Goal: Task Accomplishment & Management: Manage account settings

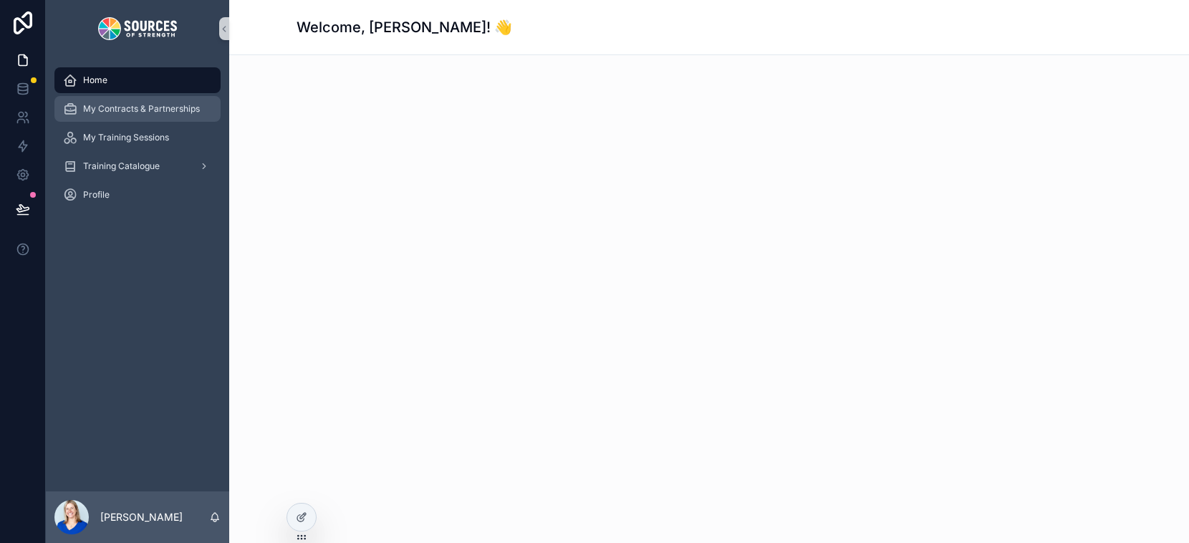
click at [110, 107] on span "My Contracts & Partnerships" at bounding box center [141, 108] width 117 height 11
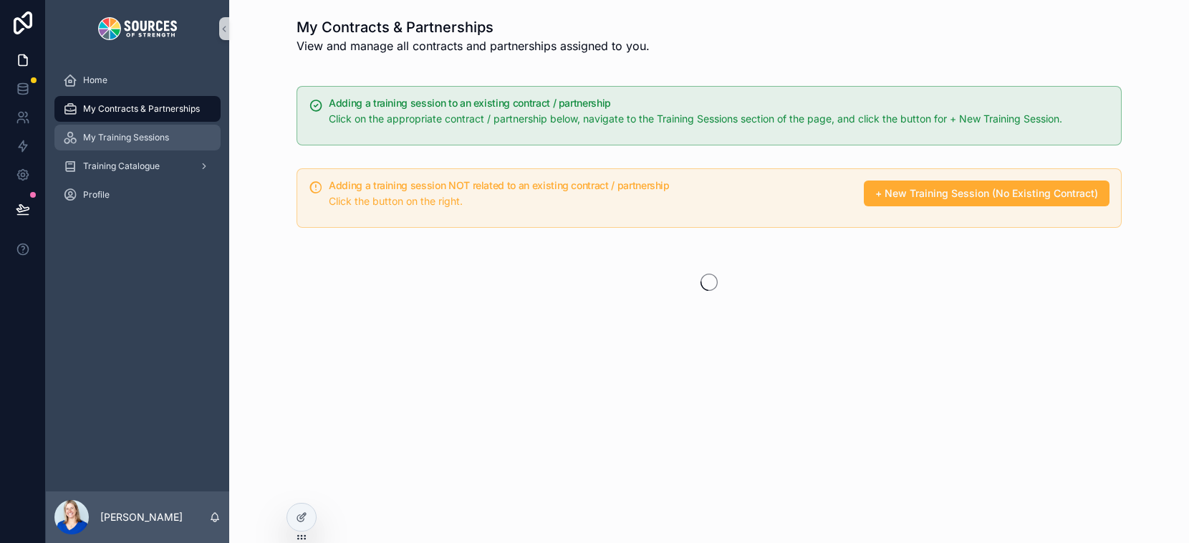
click at [120, 146] on div "My Training Sessions" at bounding box center [137, 137] width 149 height 23
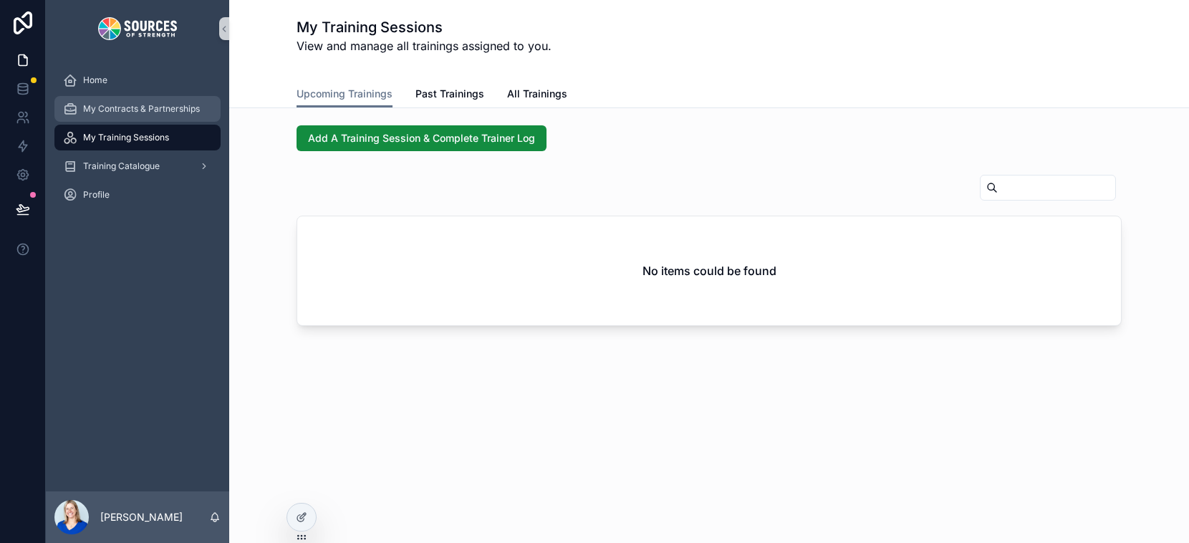
click at [116, 111] on span "My Contracts & Partnerships" at bounding box center [141, 108] width 117 height 11
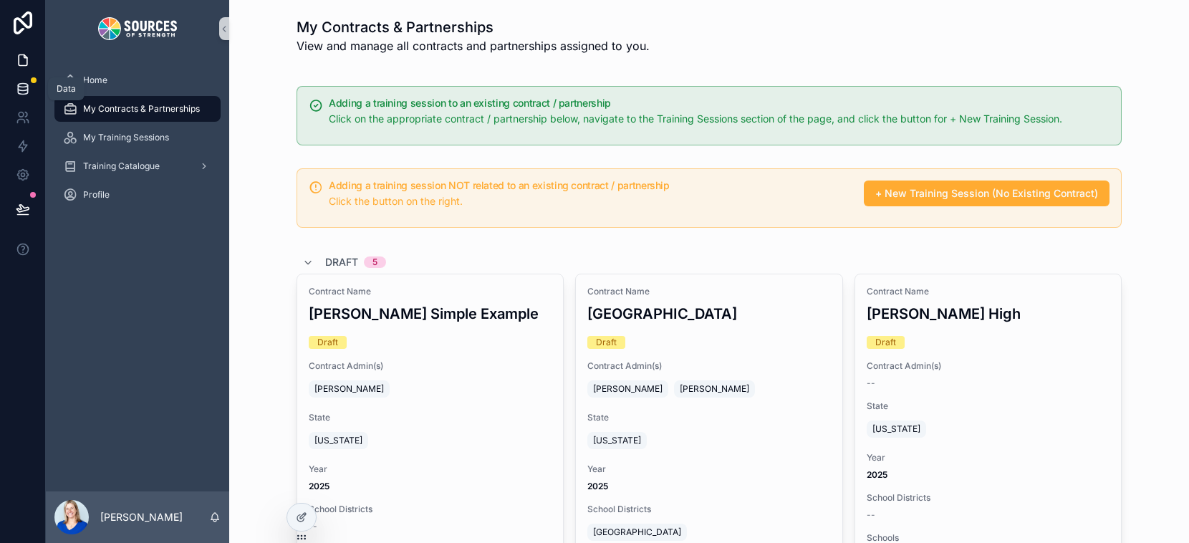
click at [31, 92] on link at bounding box center [22, 88] width 45 height 29
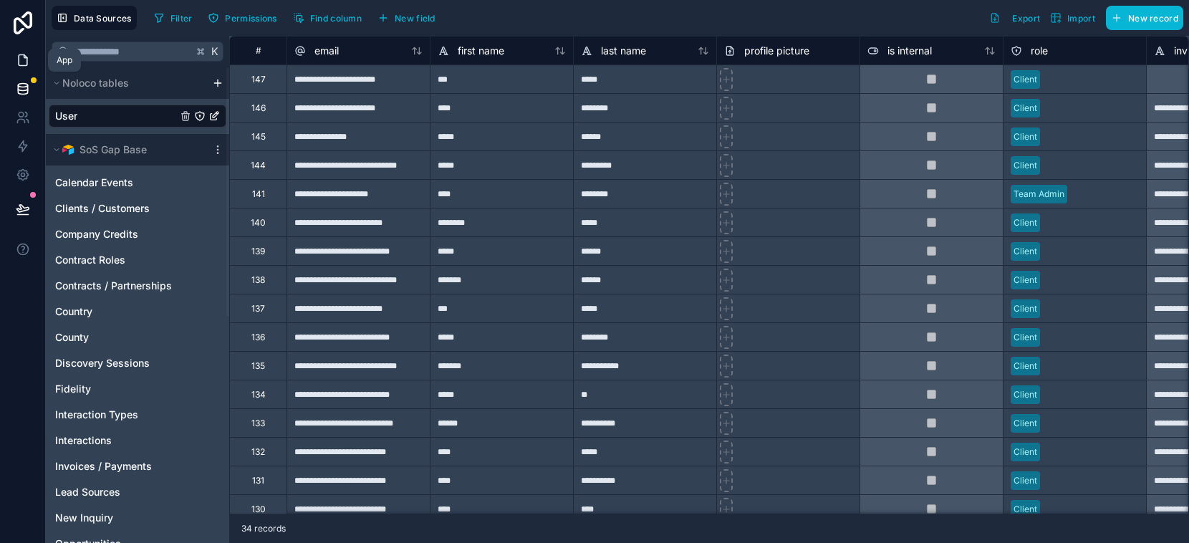
click at [23, 55] on icon at bounding box center [23, 60] width 9 height 11
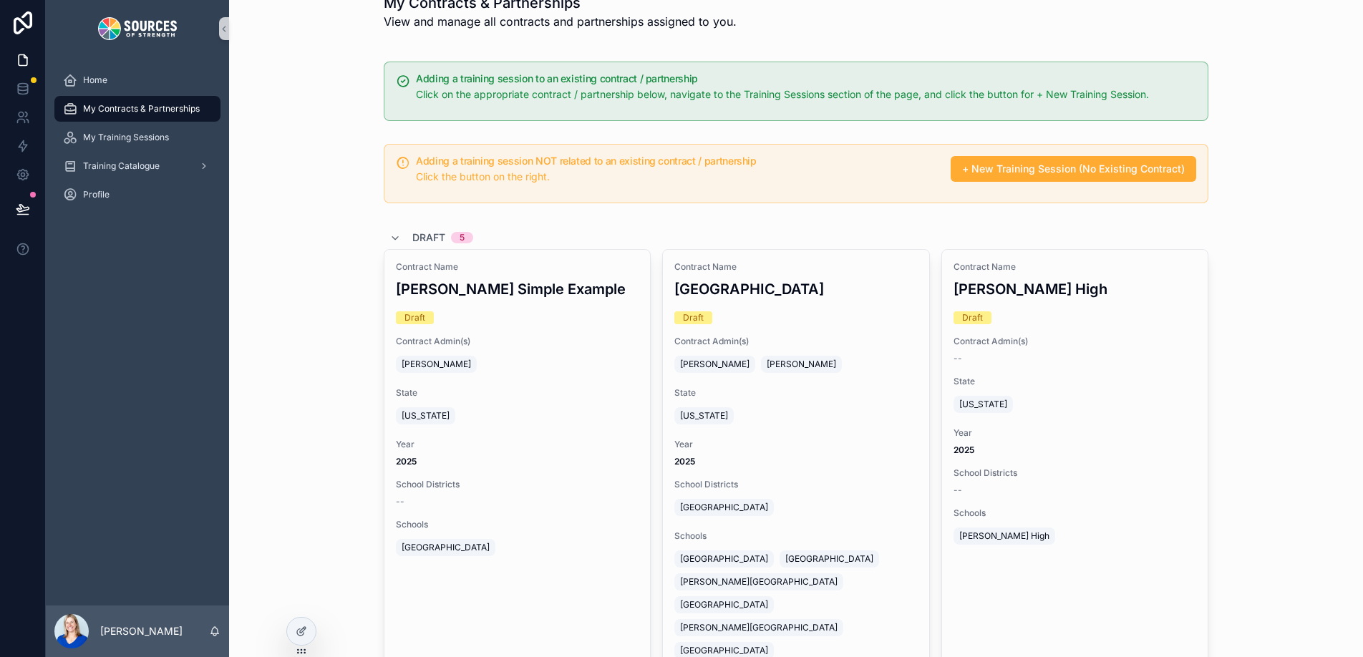
scroll to position [24, 0]
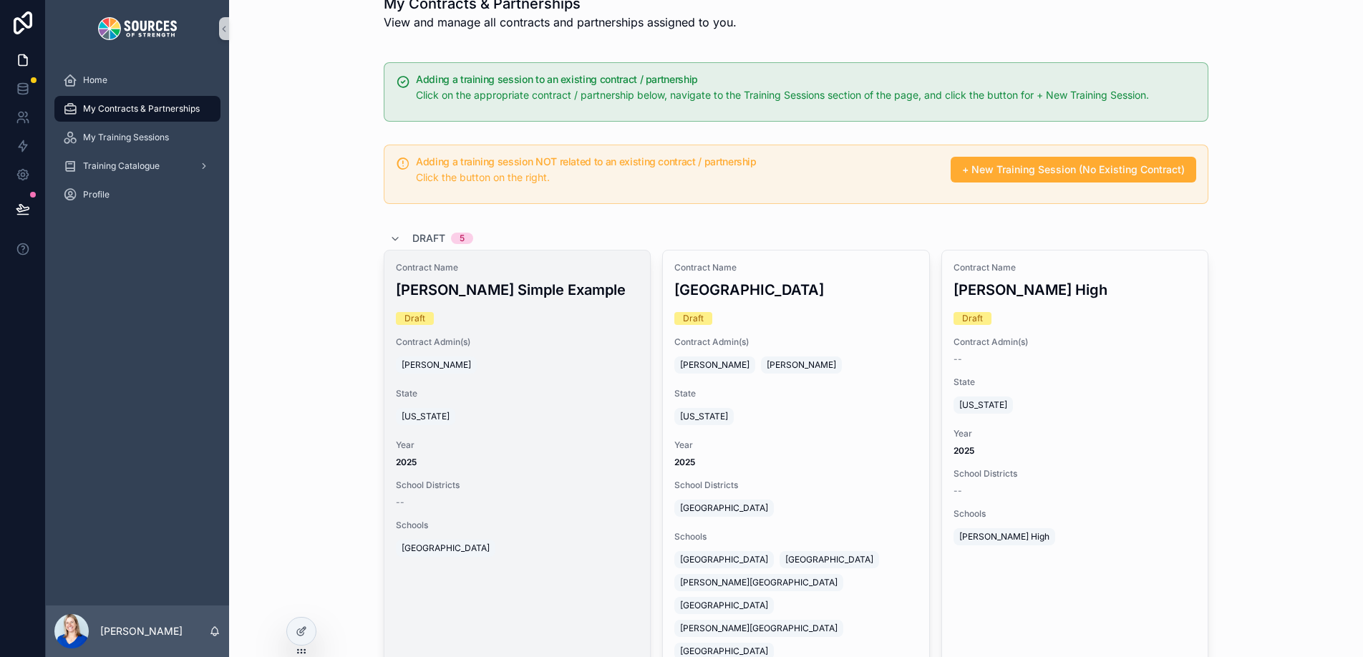
click at [483, 429] on div "Contract Name Erin Simple Example Draft Contract Admin(s) Erin Horn State Ohio …" at bounding box center [518, 411] width 266 height 321
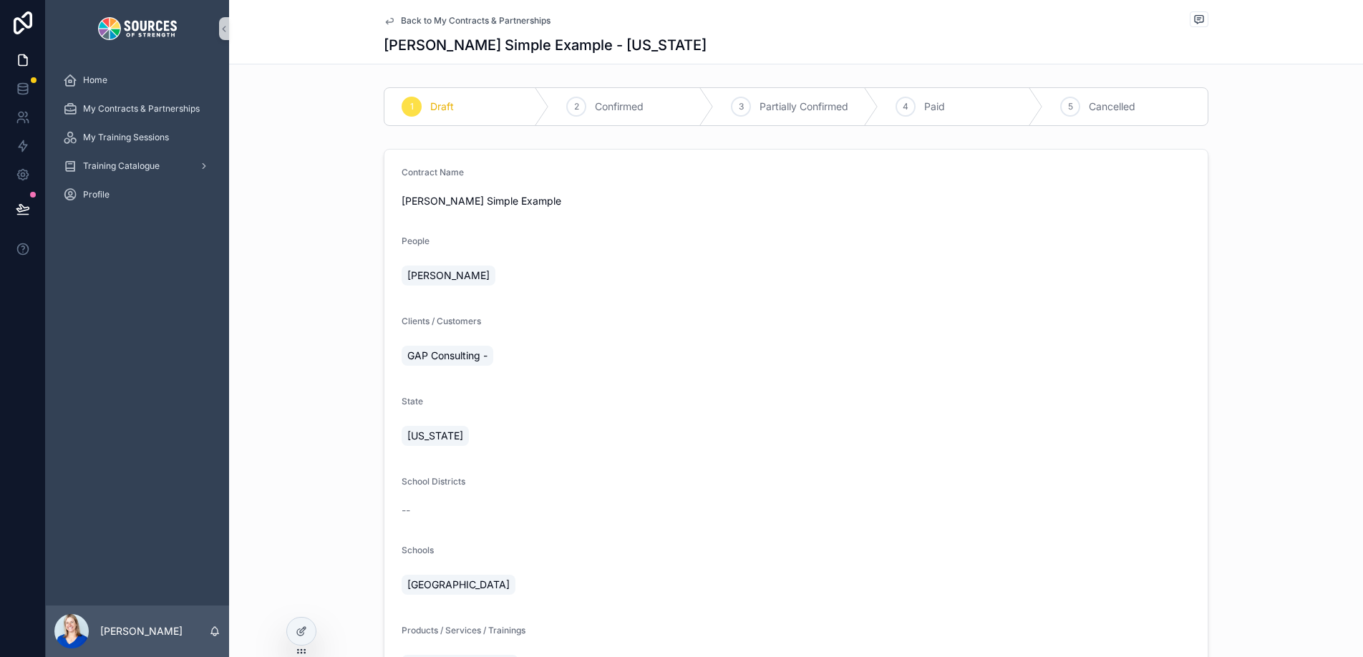
click at [655, 112] on div "2 Confirmed" at bounding box center [631, 106] width 165 height 37
click at [622, 106] on span "Confirmed" at bounding box center [619, 107] width 49 height 14
click at [761, 100] on span "Partially Confirmed" at bounding box center [804, 107] width 89 height 14
click at [914, 103] on div "4" at bounding box center [906, 107] width 20 height 20
click at [1041, 110] on span "Cancelled" at bounding box center [1112, 107] width 47 height 14
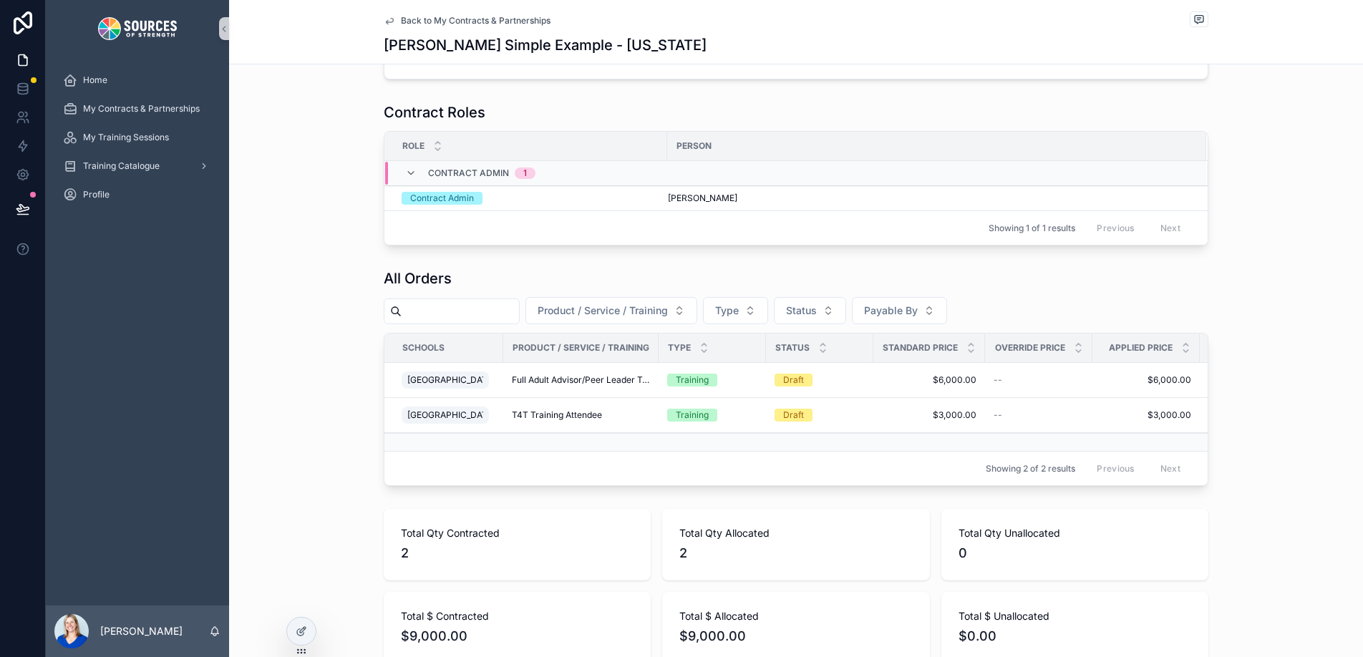
scroll to position [830, 0]
click at [689, 308] on button "Product / Service / Training" at bounding box center [612, 307] width 172 height 27
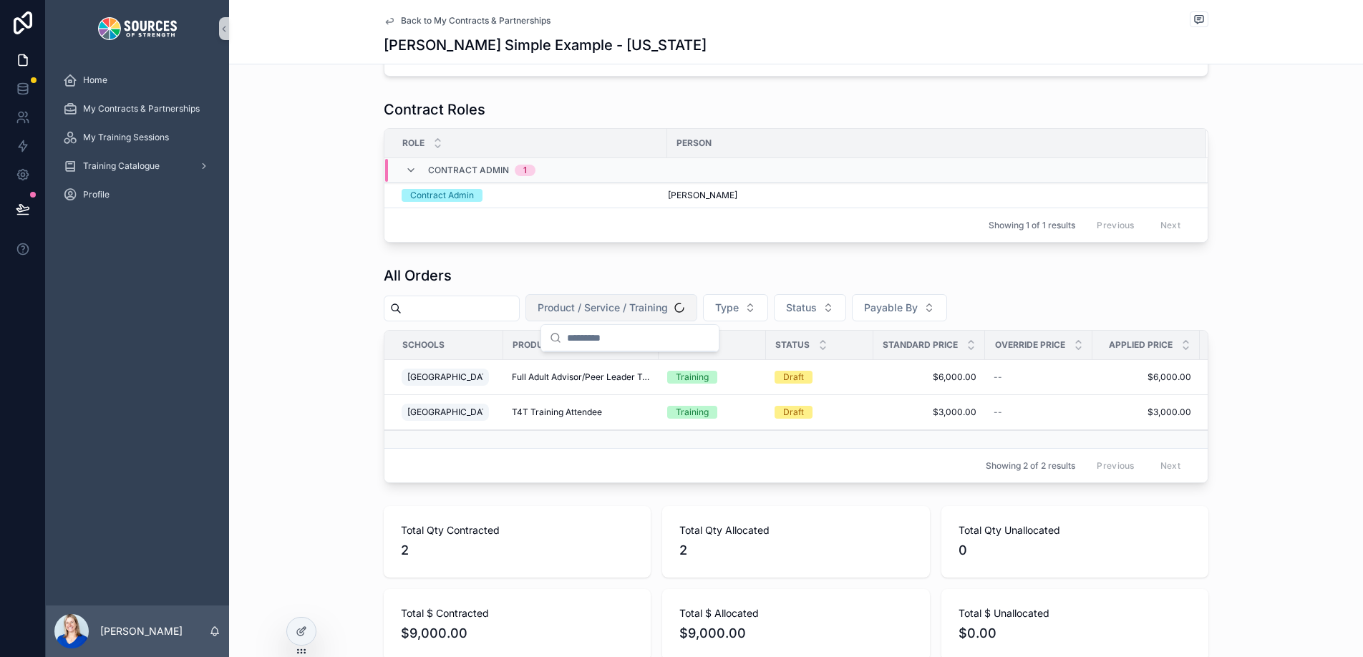
click at [689, 308] on button "Product / Service / Training" at bounding box center [612, 307] width 172 height 27
click at [682, 275] on div "All Orders" at bounding box center [796, 276] width 825 height 20
click at [942, 313] on button "Payable By" at bounding box center [899, 307] width 95 height 27
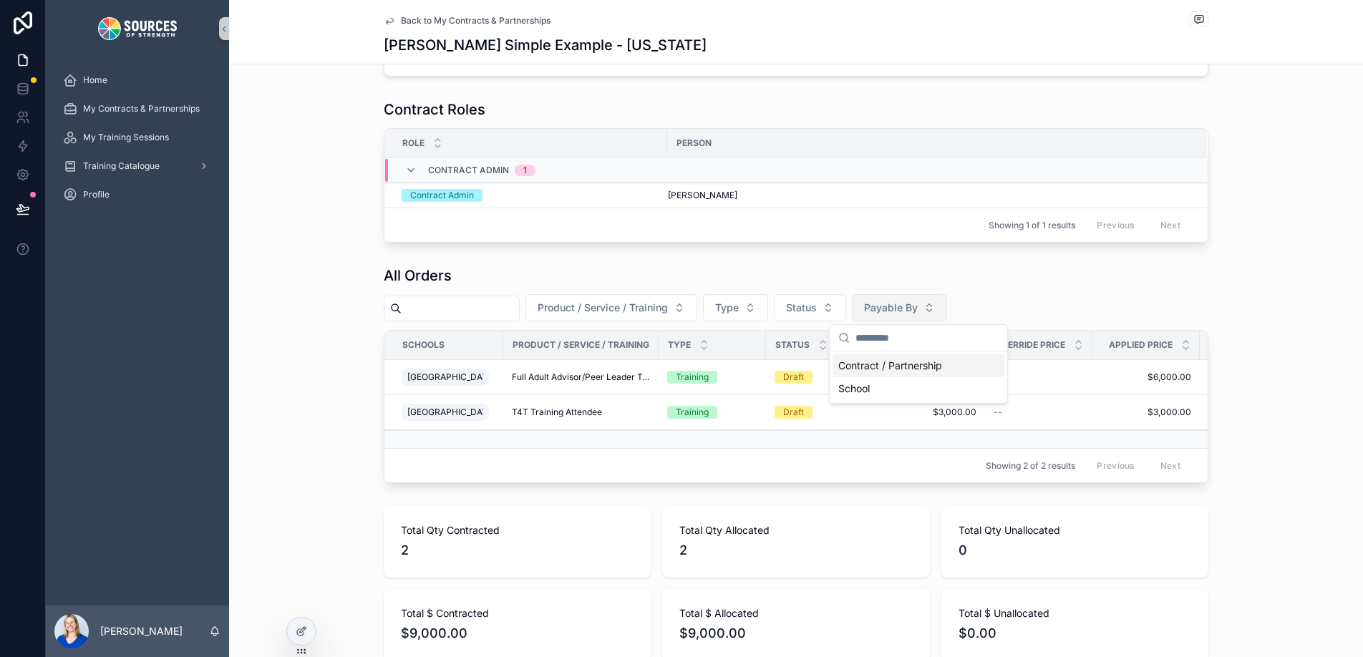
click at [942, 313] on button "Payable By" at bounding box center [899, 307] width 95 height 27
click at [846, 319] on button "Status" at bounding box center [810, 307] width 72 height 27
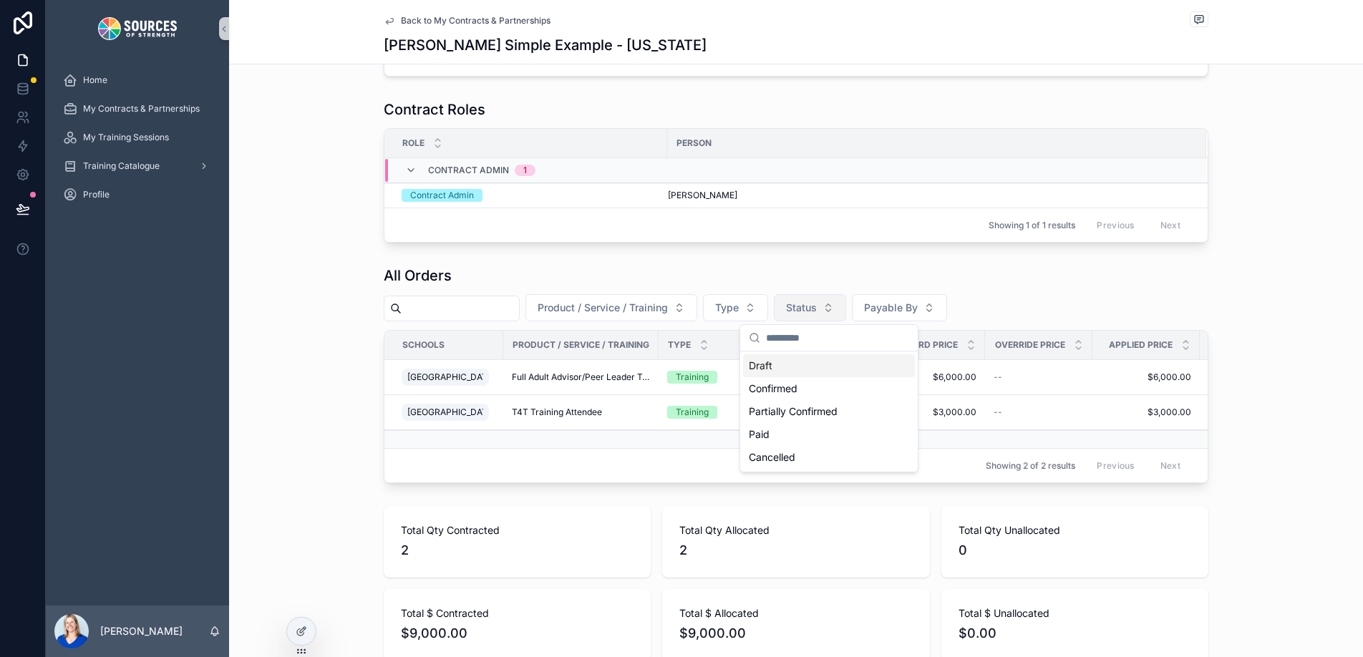
click at [846, 319] on button "Status" at bounding box center [810, 307] width 72 height 27
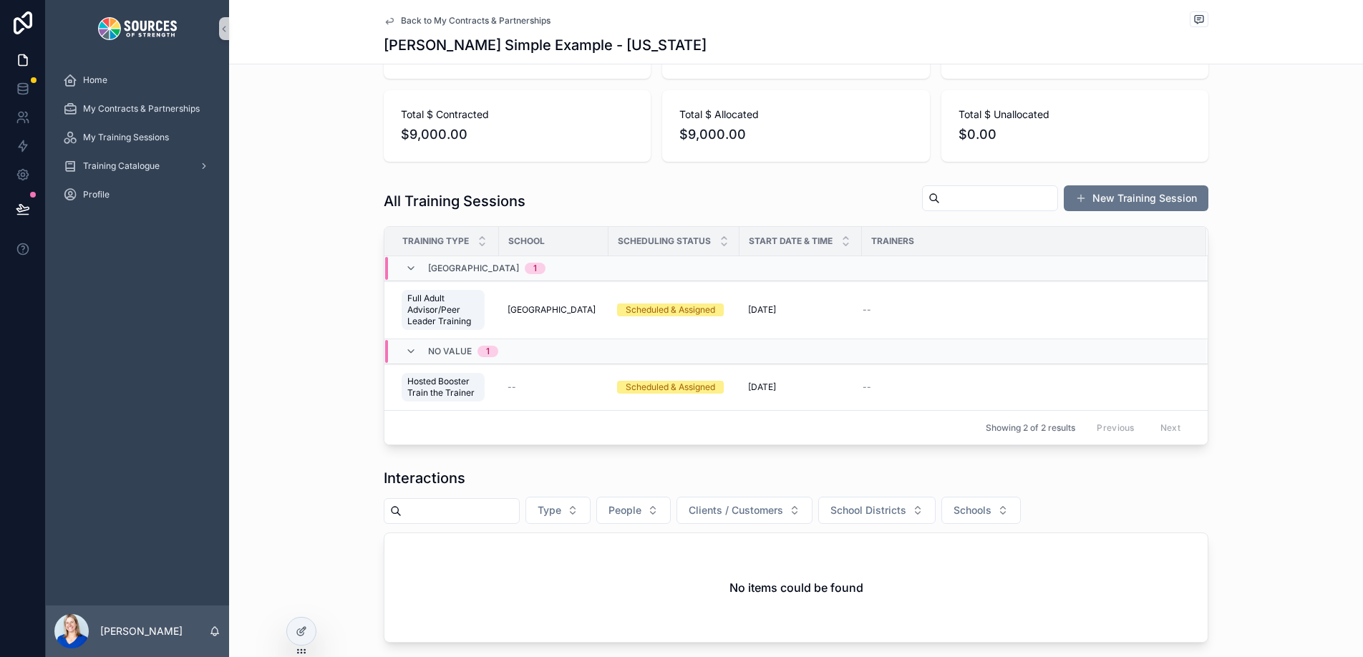
scroll to position [1333, 0]
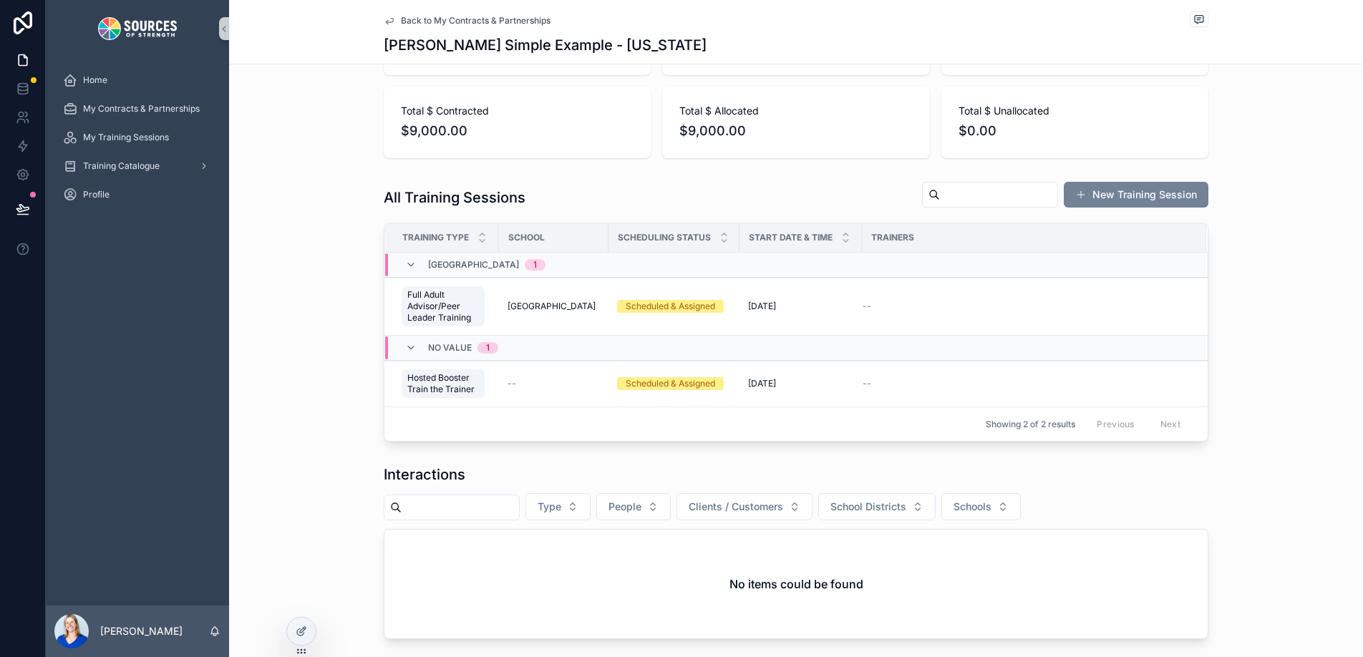
click at [1041, 191] on button "New Training Session" at bounding box center [1136, 195] width 145 height 26
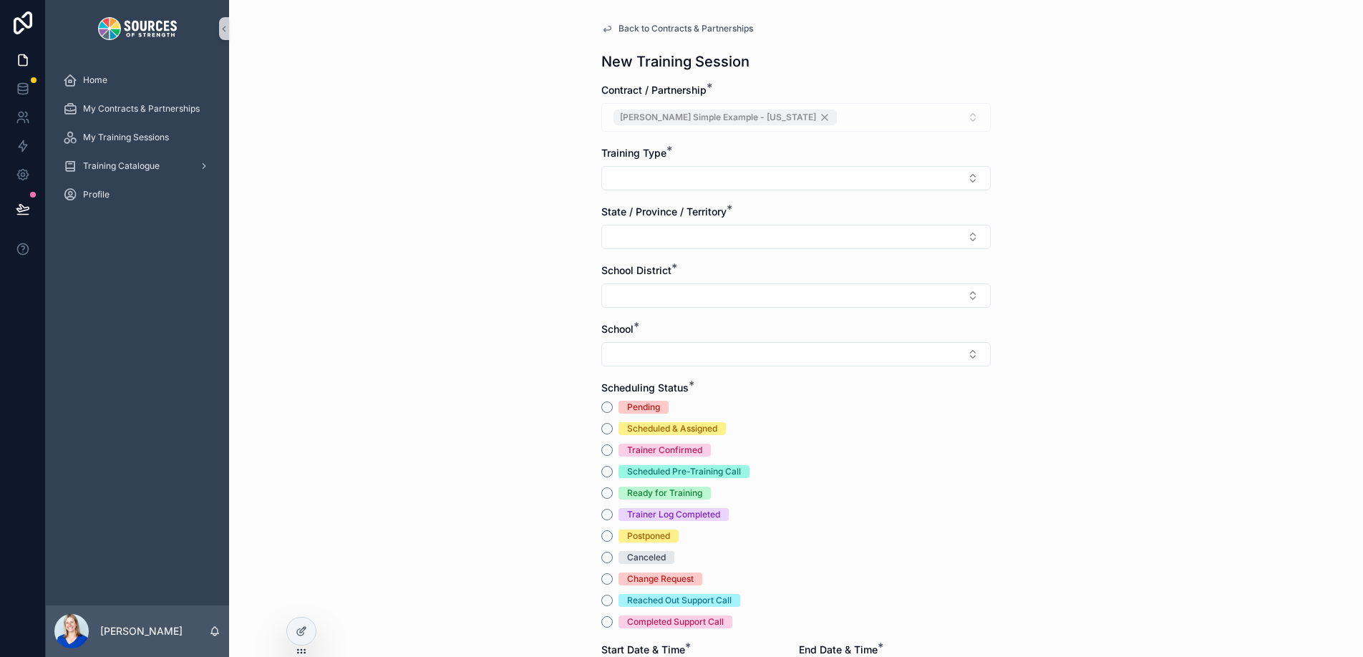
click at [610, 29] on icon "scrollable content" at bounding box center [607, 29] width 7 height 6
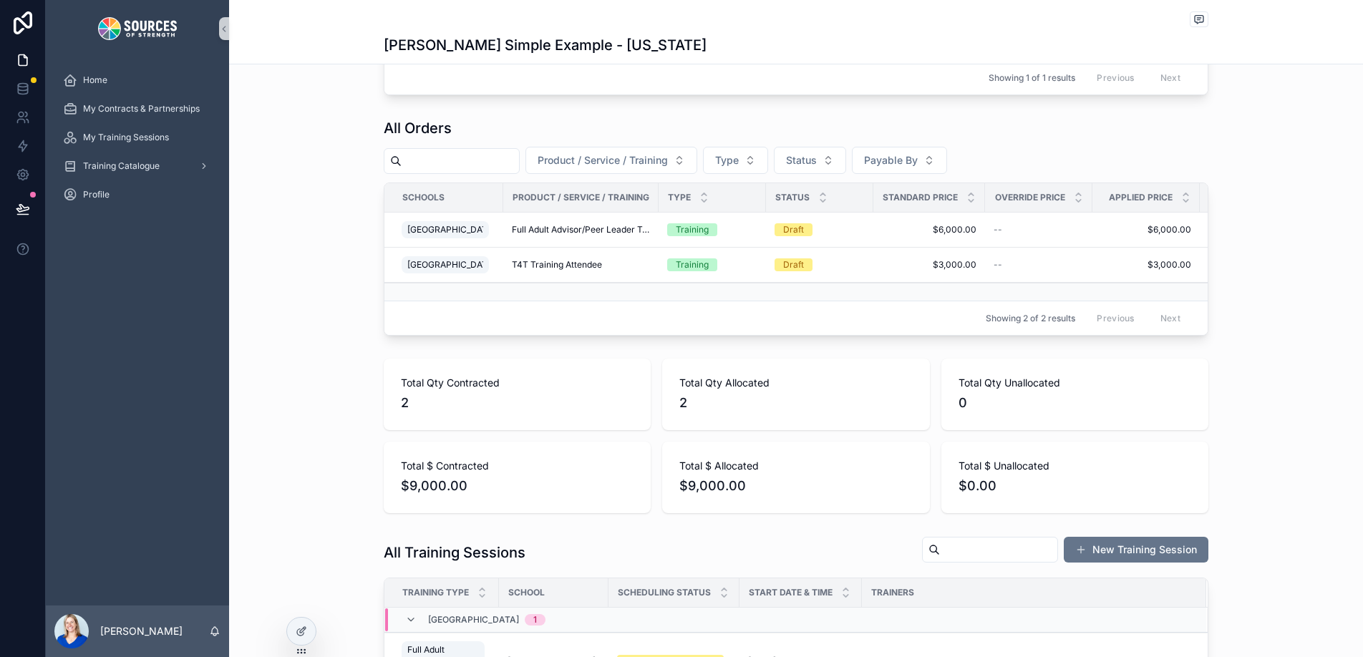
scroll to position [987, 0]
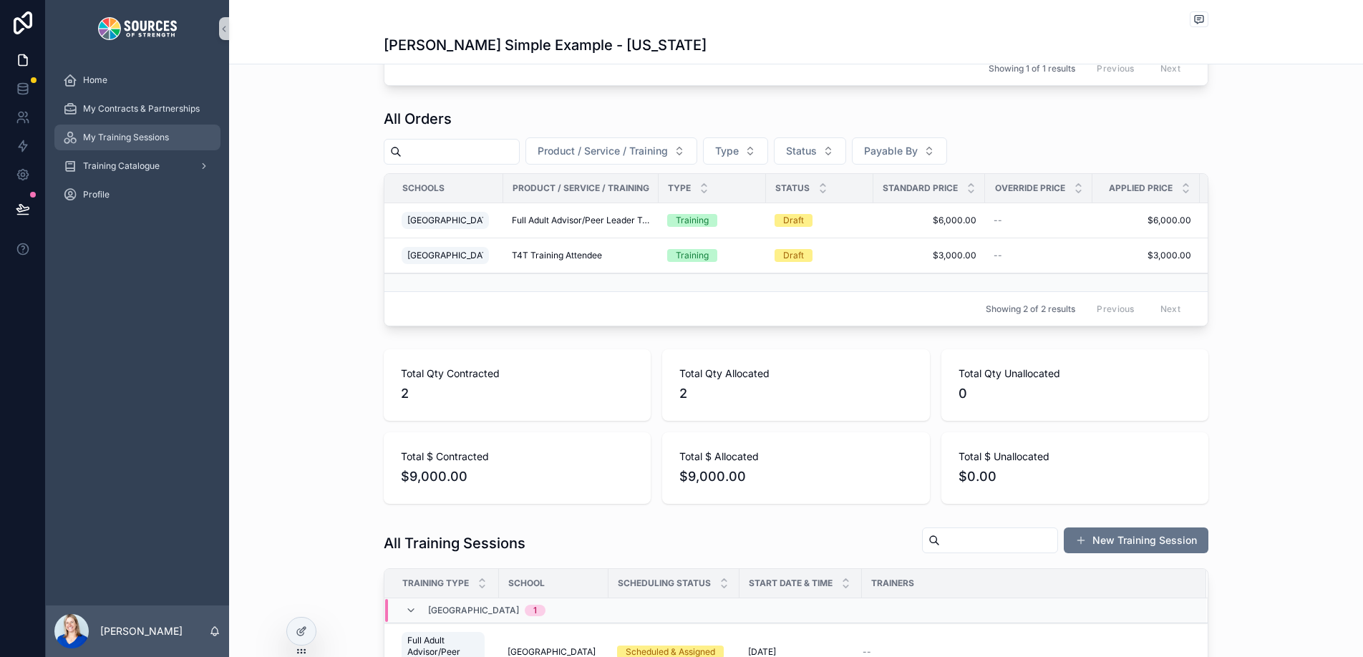
click at [155, 143] on div "My Training Sessions" at bounding box center [137, 137] width 149 height 23
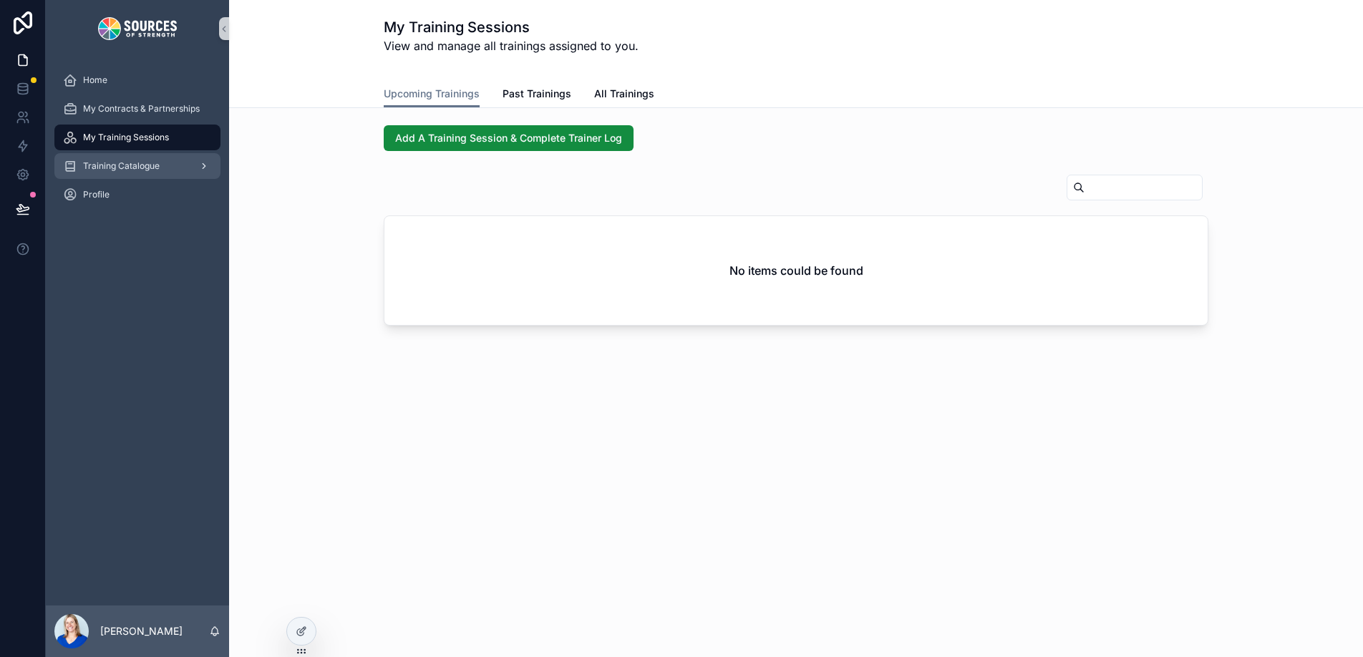
click at [148, 168] on span "Training Catalogue" at bounding box center [121, 165] width 77 height 11
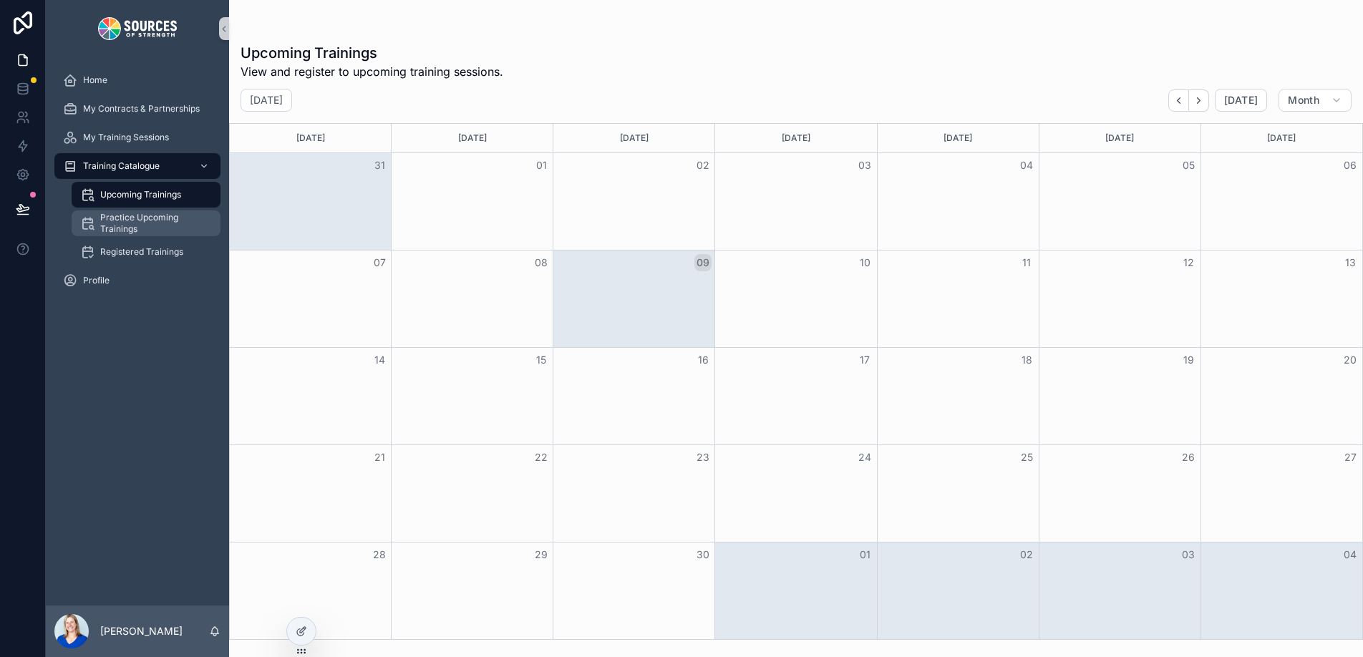
click at [137, 222] on span "Practice Upcoming Trainings" at bounding box center [153, 223] width 106 height 23
click at [133, 263] on div "Registered Trainings" at bounding box center [146, 252] width 132 height 23
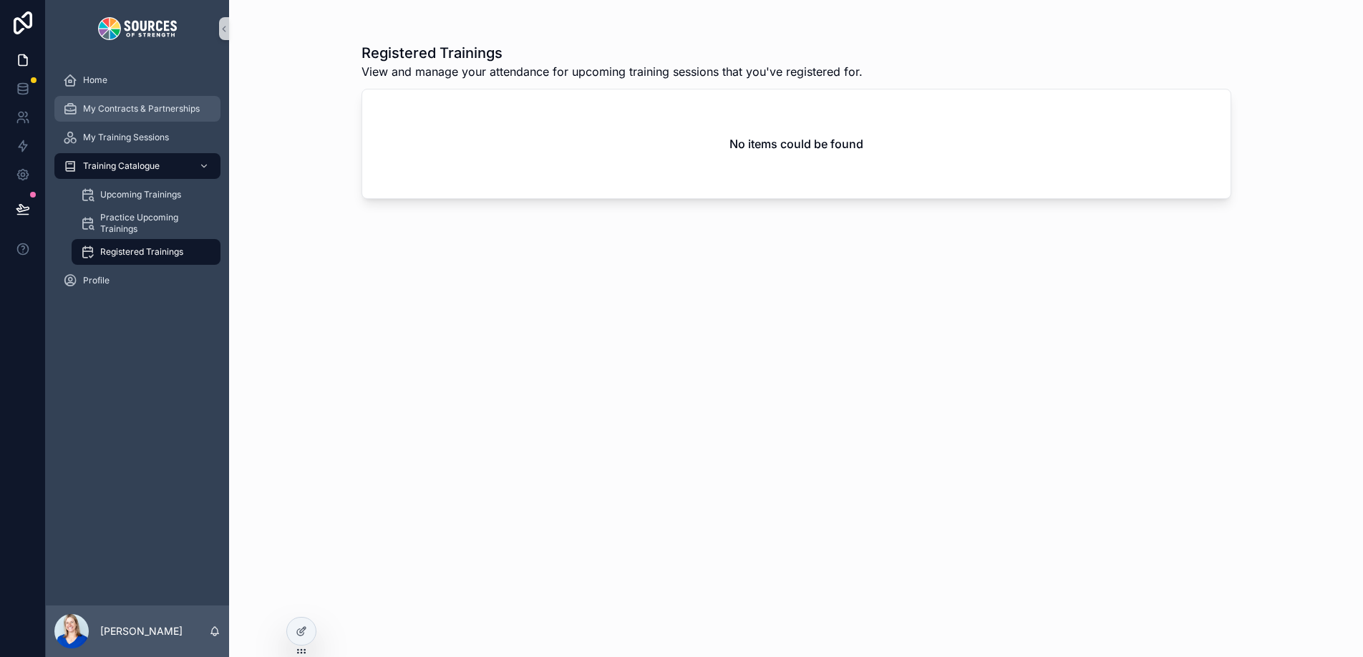
click at [126, 117] on div "My Contracts & Partnerships" at bounding box center [137, 108] width 149 height 23
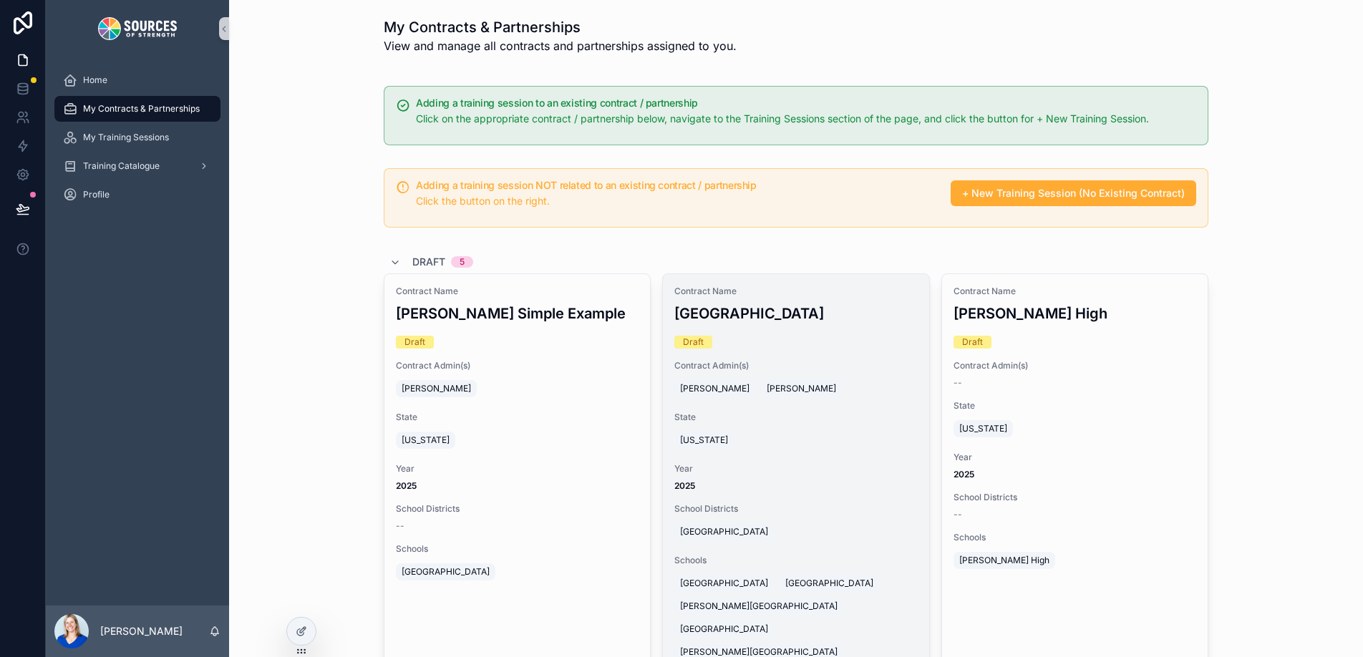
click at [763, 435] on div "[US_STATE]" at bounding box center [796, 440] width 243 height 23
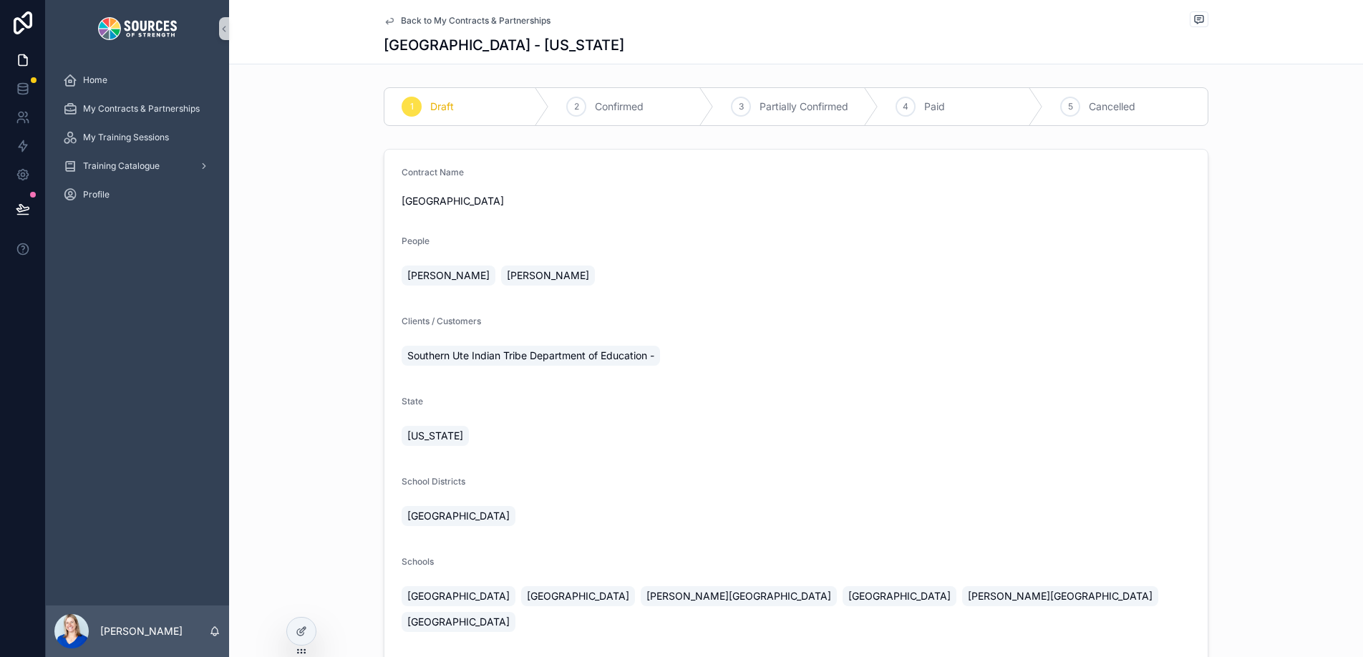
click at [605, 116] on div "2 Confirmed" at bounding box center [631, 106] width 165 height 37
click at [613, 102] on span "Confirmed" at bounding box center [619, 107] width 49 height 14
click at [302, 496] on icon at bounding box center [301, 600] width 11 height 11
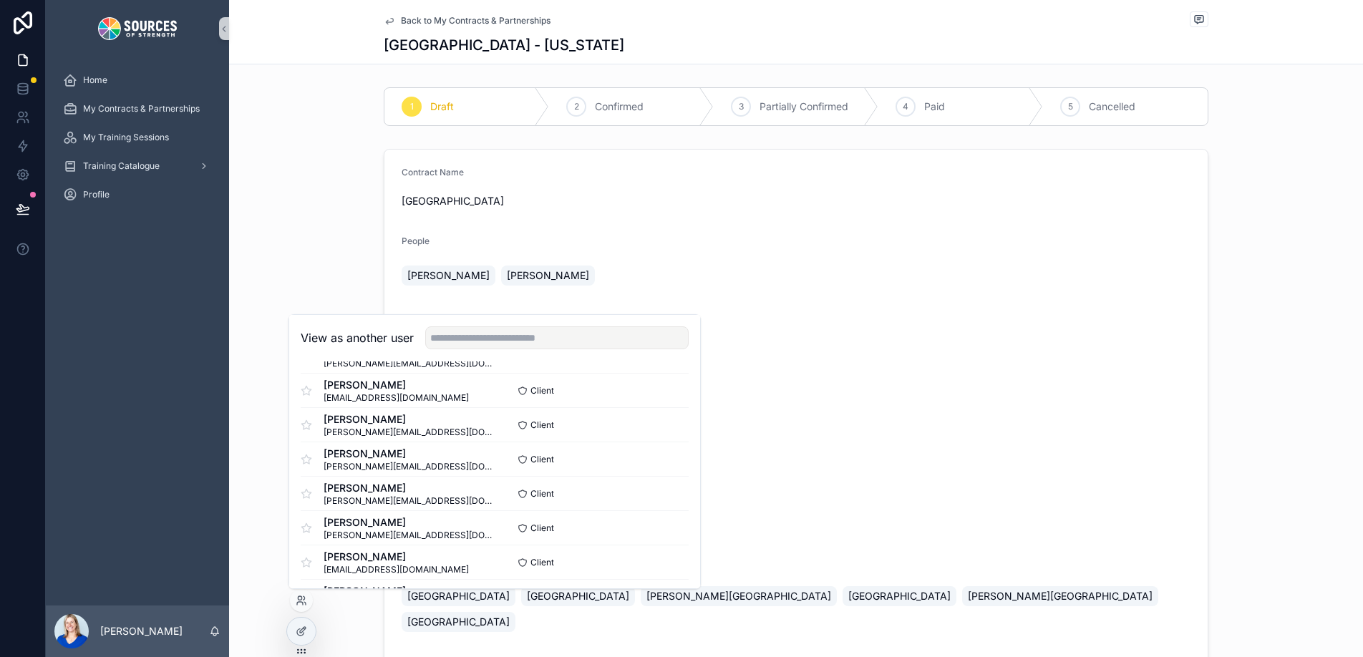
scroll to position [279, 0]
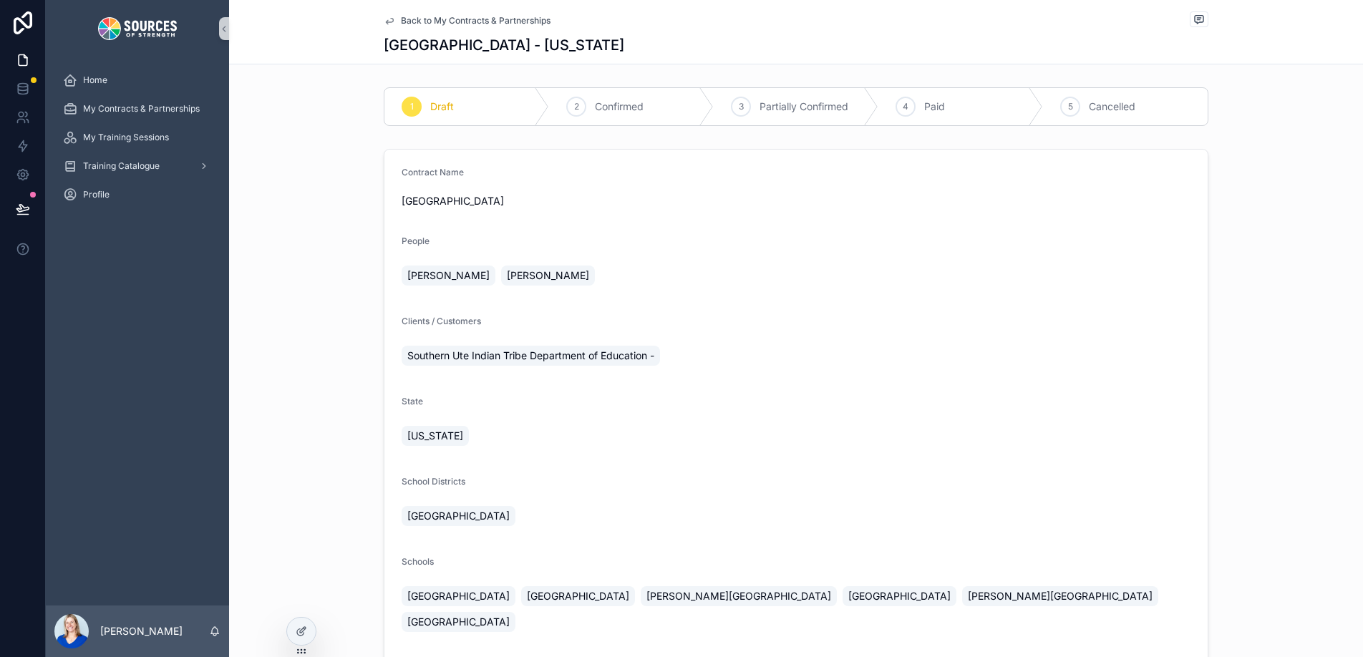
click at [370, 238] on div "Contract Name Horn High School People Mackenzie Lowe Erin Horn Clients / Custom…" at bounding box center [796, 546] width 1134 height 806
click at [134, 85] on div "Home" at bounding box center [137, 80] width 149 height 23
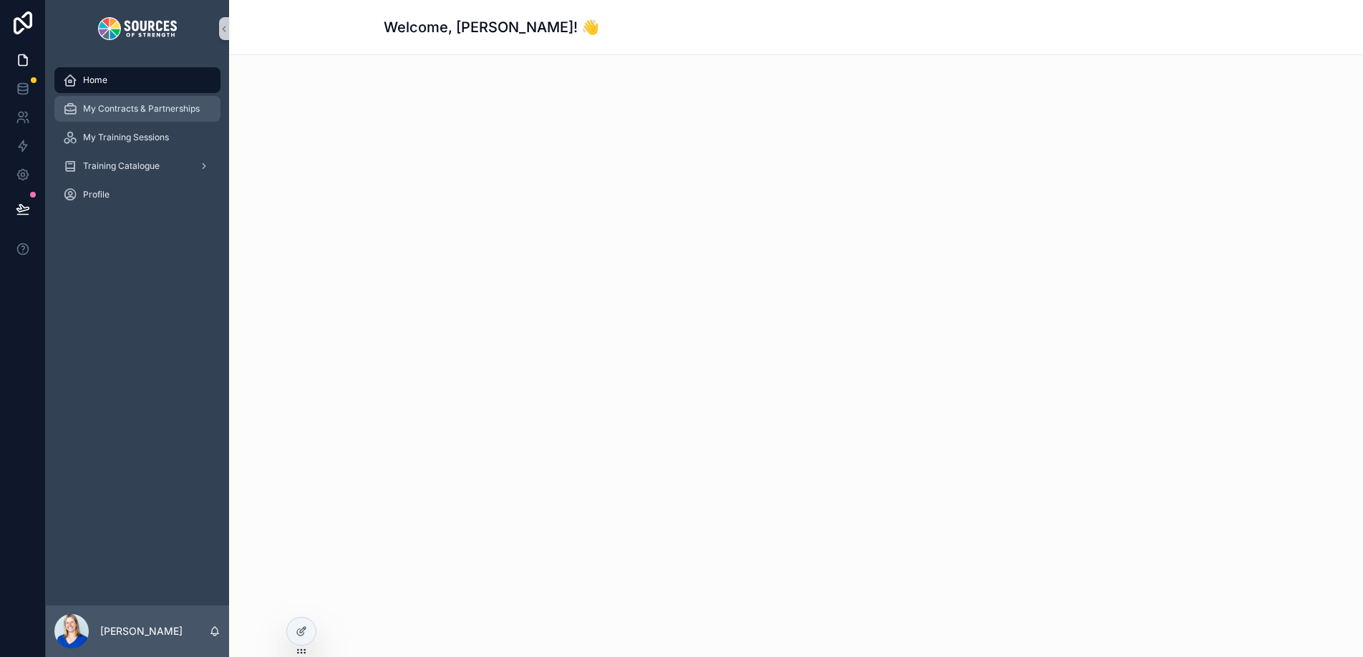
click at [176, 112] on span "My Contracts & Partnerships" at bounding box center [141, 108] width 117 height 11
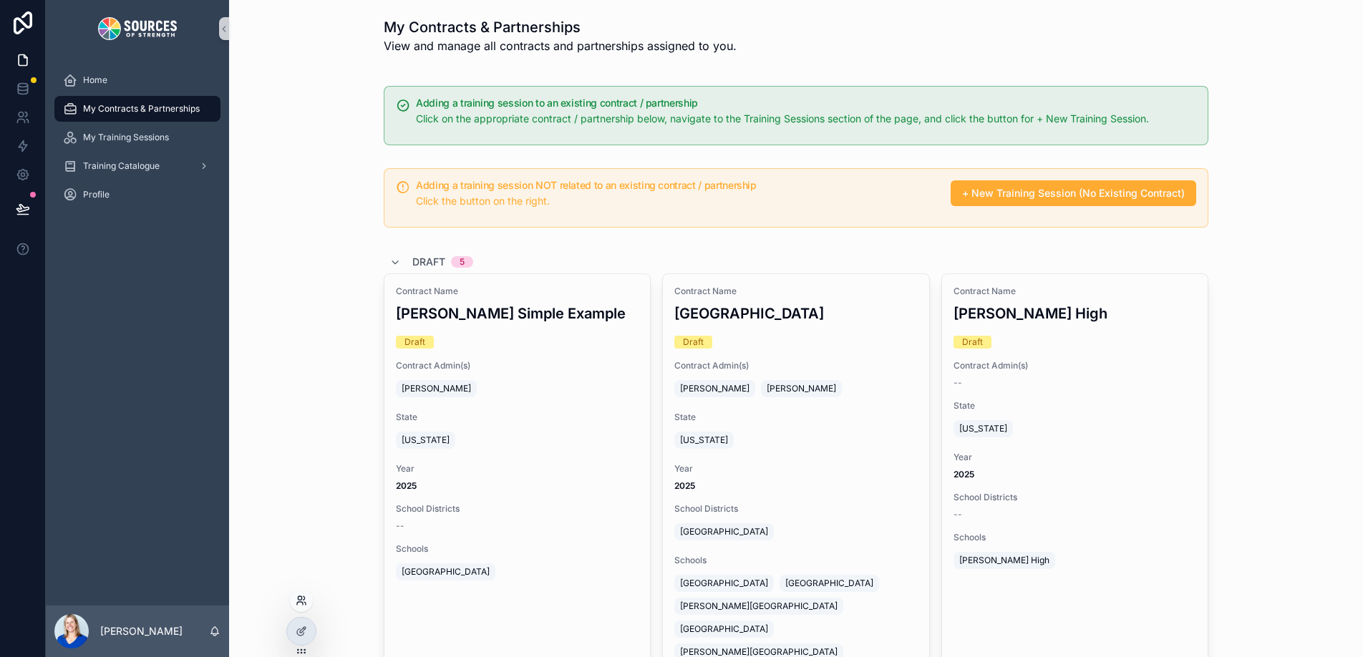
click at [306, 496] on icon at bounding box center [301, 600] width 11 height 11
click at [32, 90] on link at bounding box center [22, 88] width 45 height 29
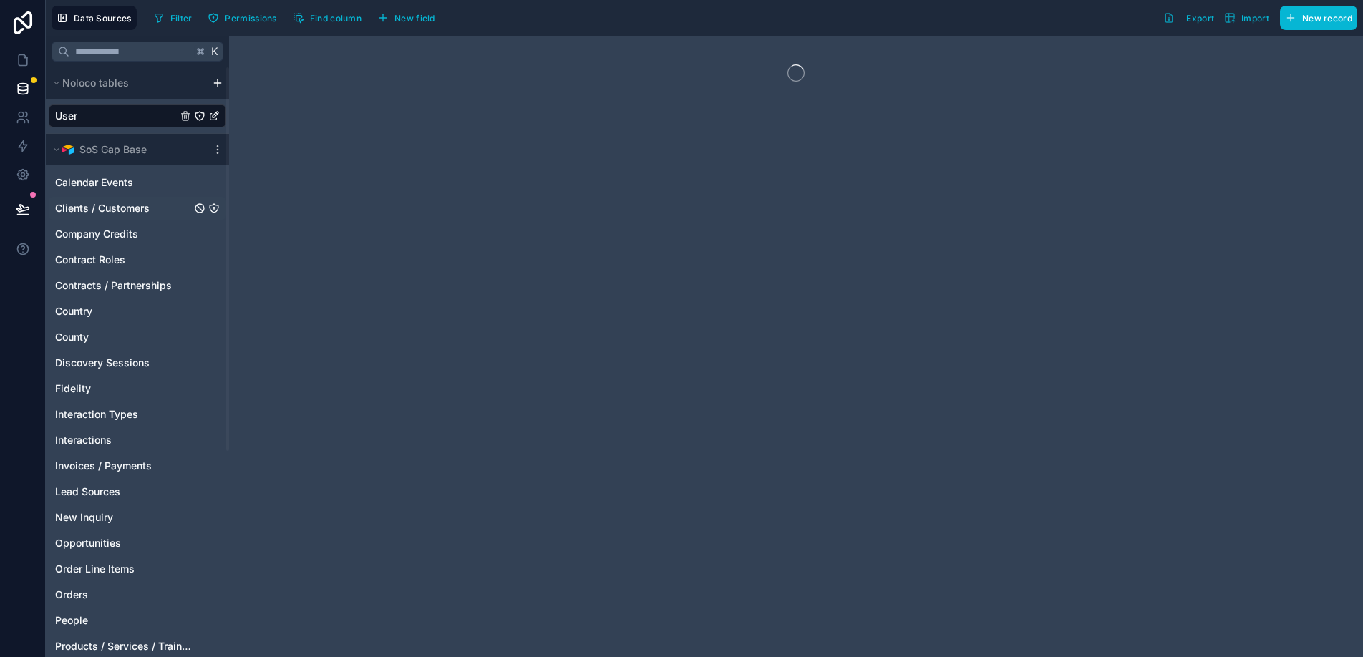
click at [127, 208] on span "Clients / Customers" at bounding box center [102, 208] width 95 height 14
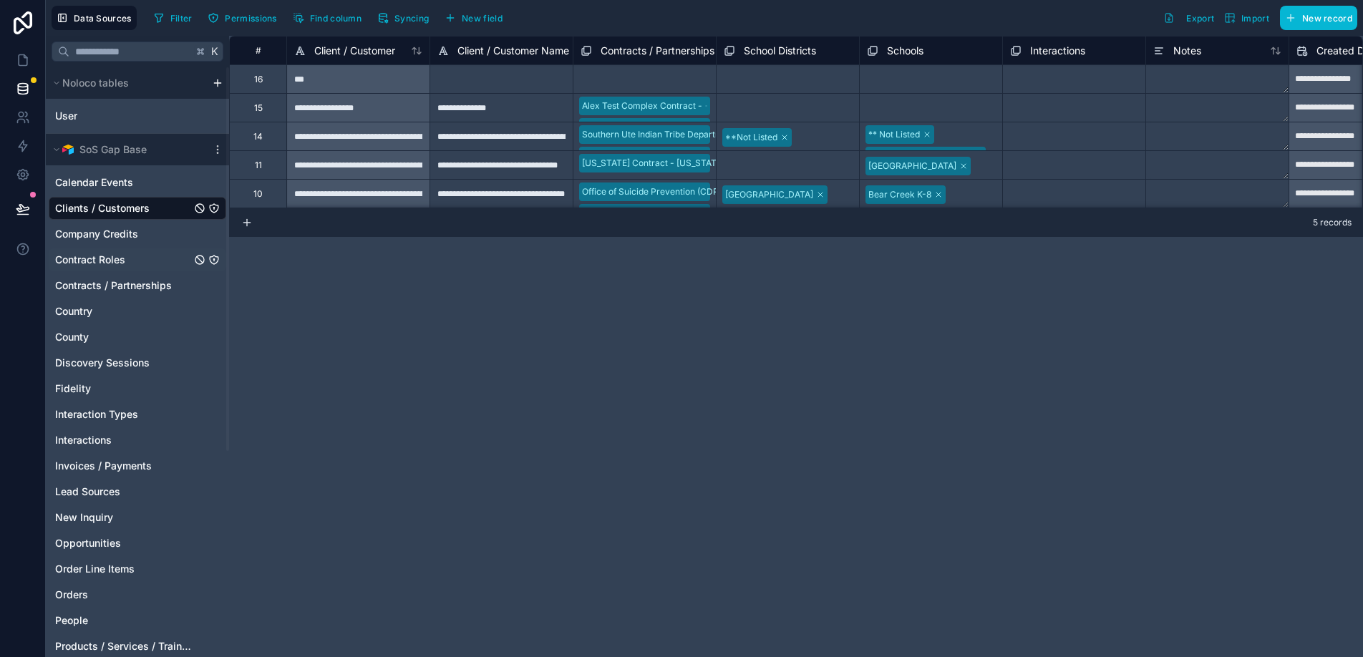
click at [112, 255] on span "Contract Roles" at bounding box center [90, 260] width 70 height 14
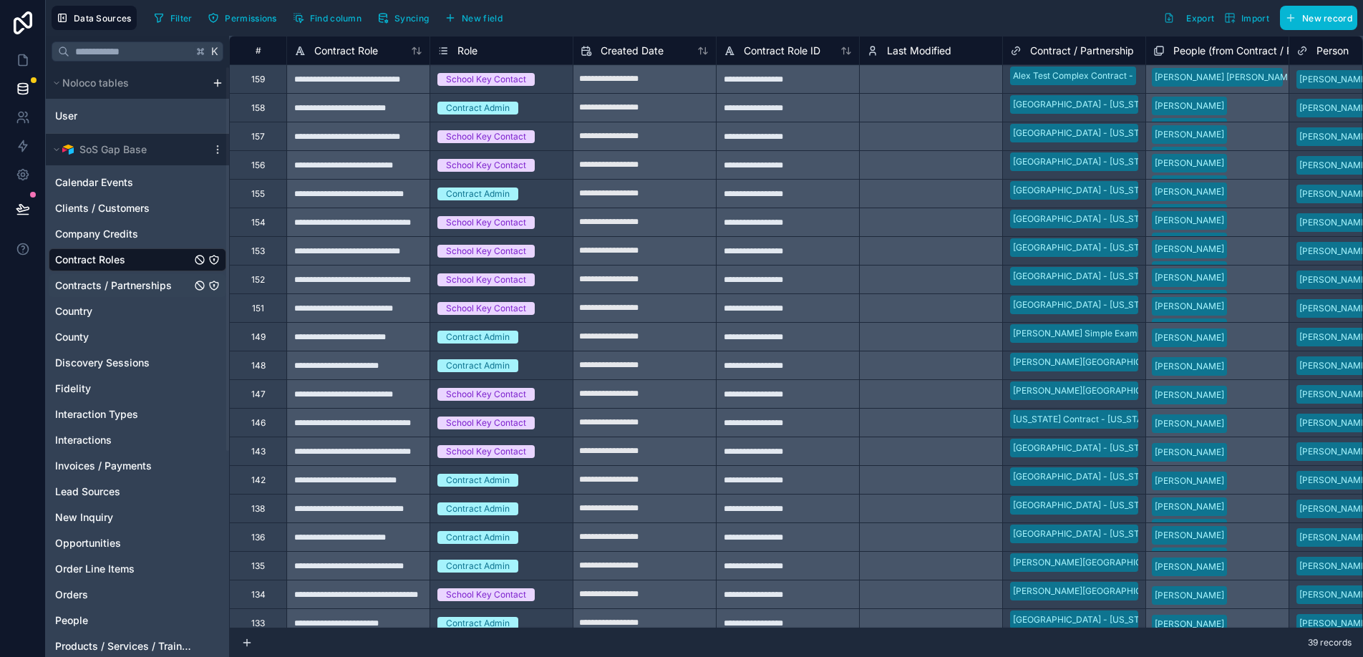
click at [119, 286] on span "Contracts / Partnerships" at bounding box center [113, 286] width 117 height 14
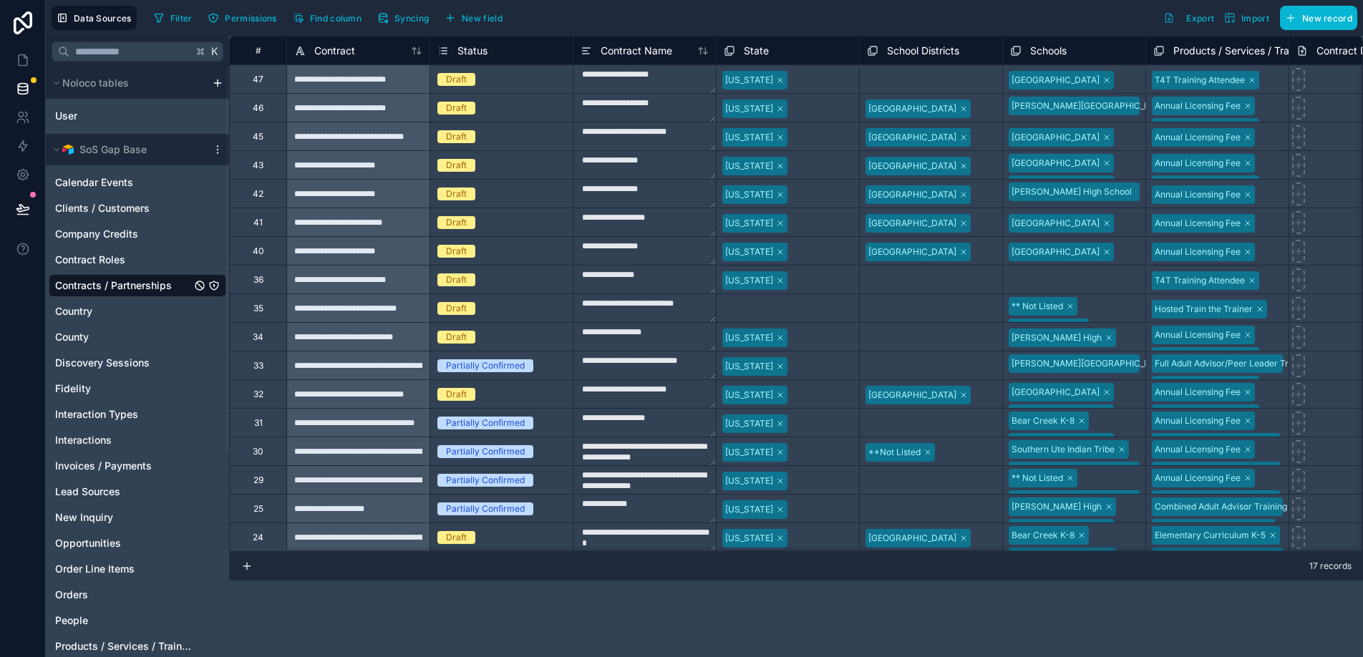
scroll to position [3, 0]
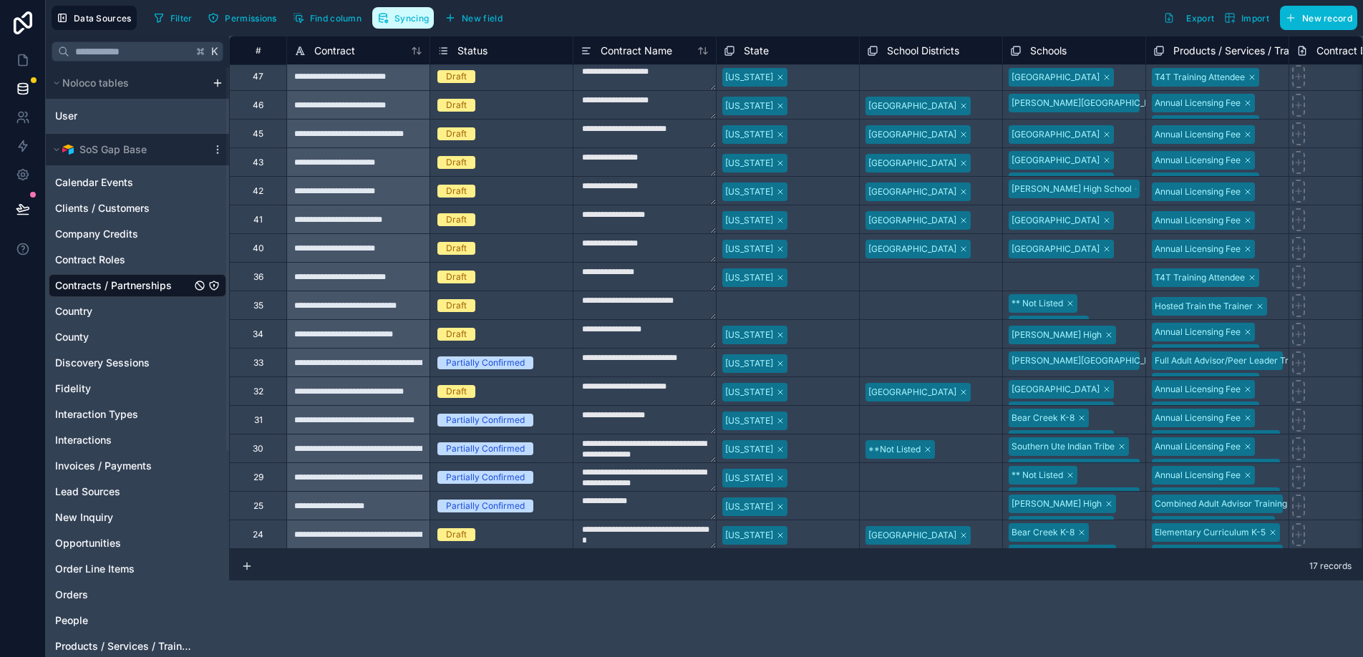
click at [410, 26] on button "Syncing" at bounding box center [403, 17] width 62 height 21
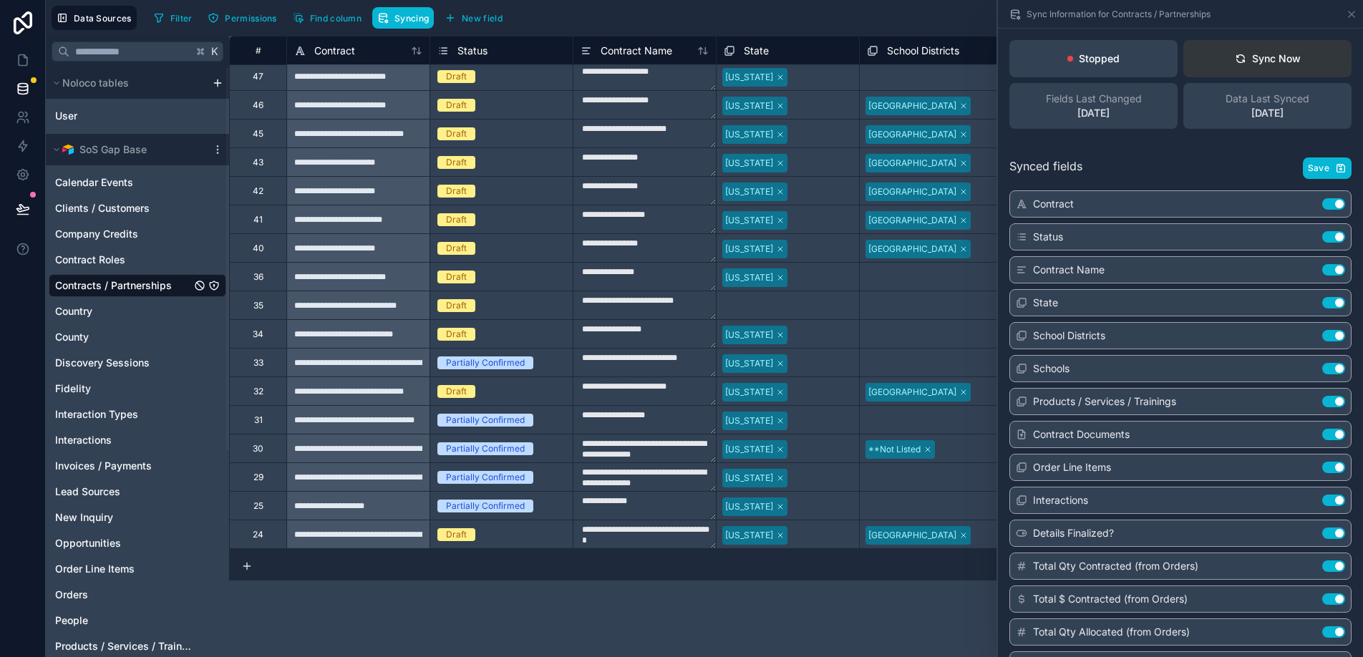
click at [1041, 54] on div "Sync Now" at bounding box center [1268, 59] width 66 height 14
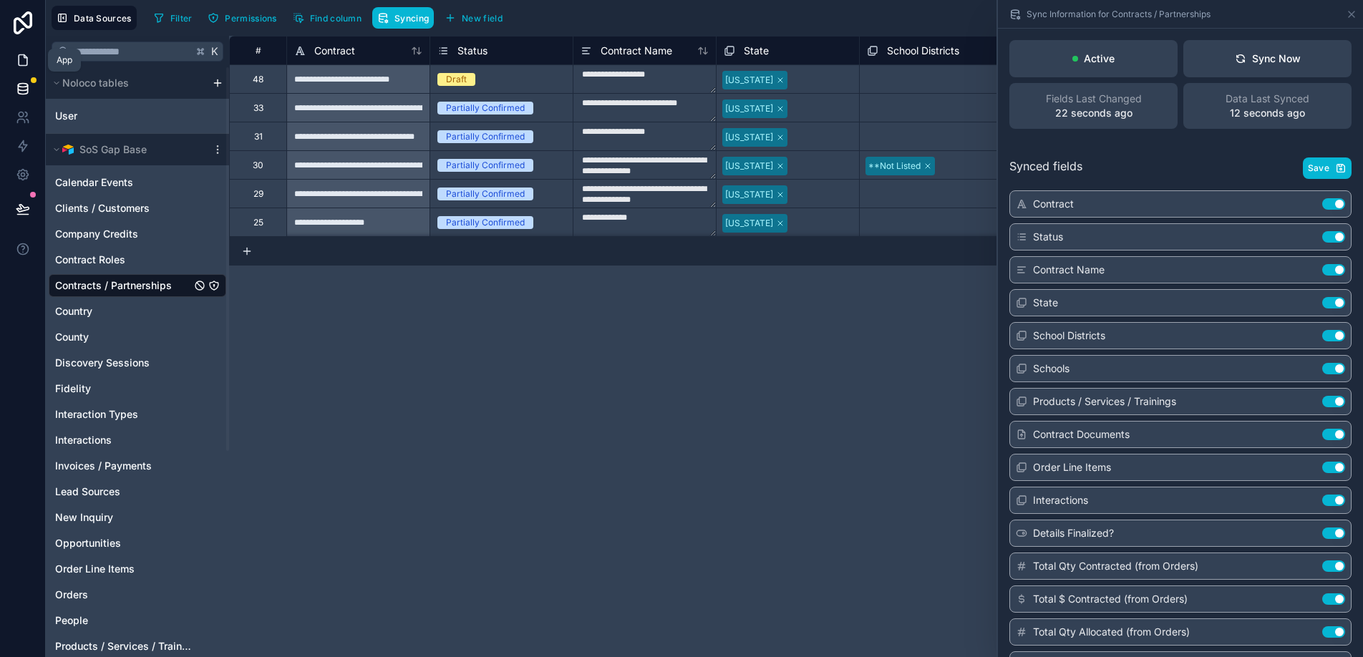
click at [17, 66] on icon at bounding box center [23, 60] width 14 height 14
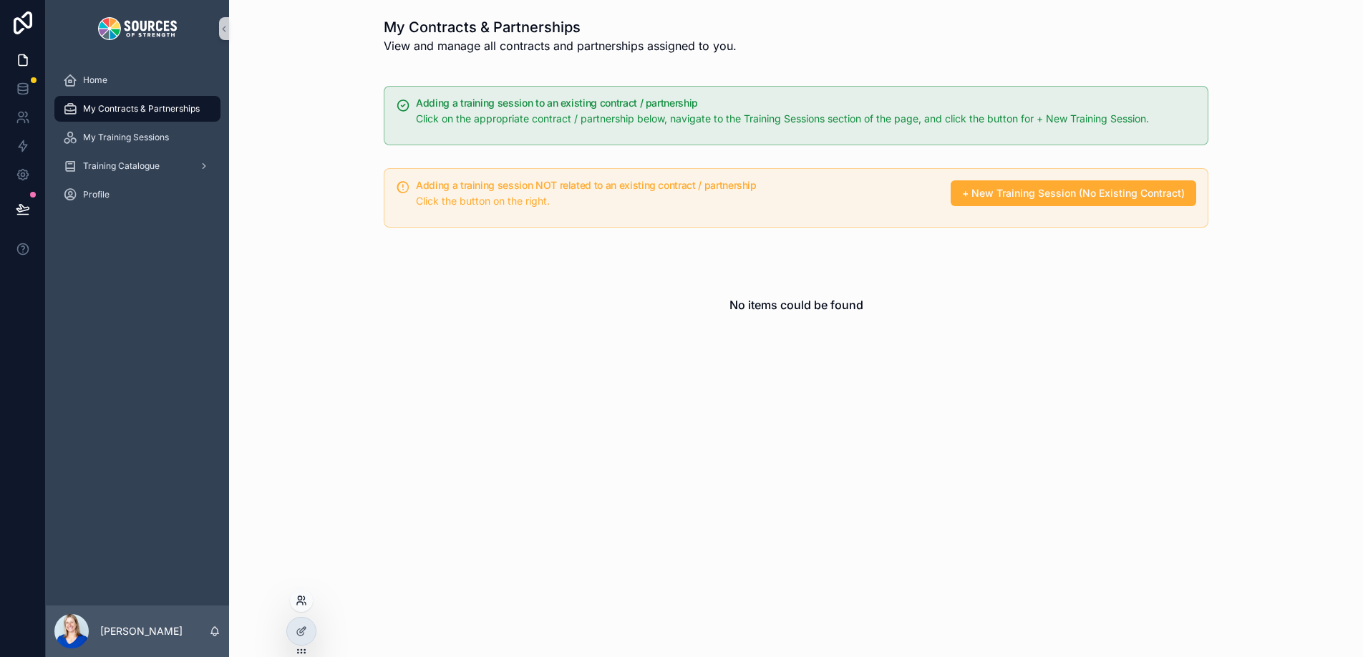
click at [302, 604] on icon at bounding box center [301, 600] width 11 height 11
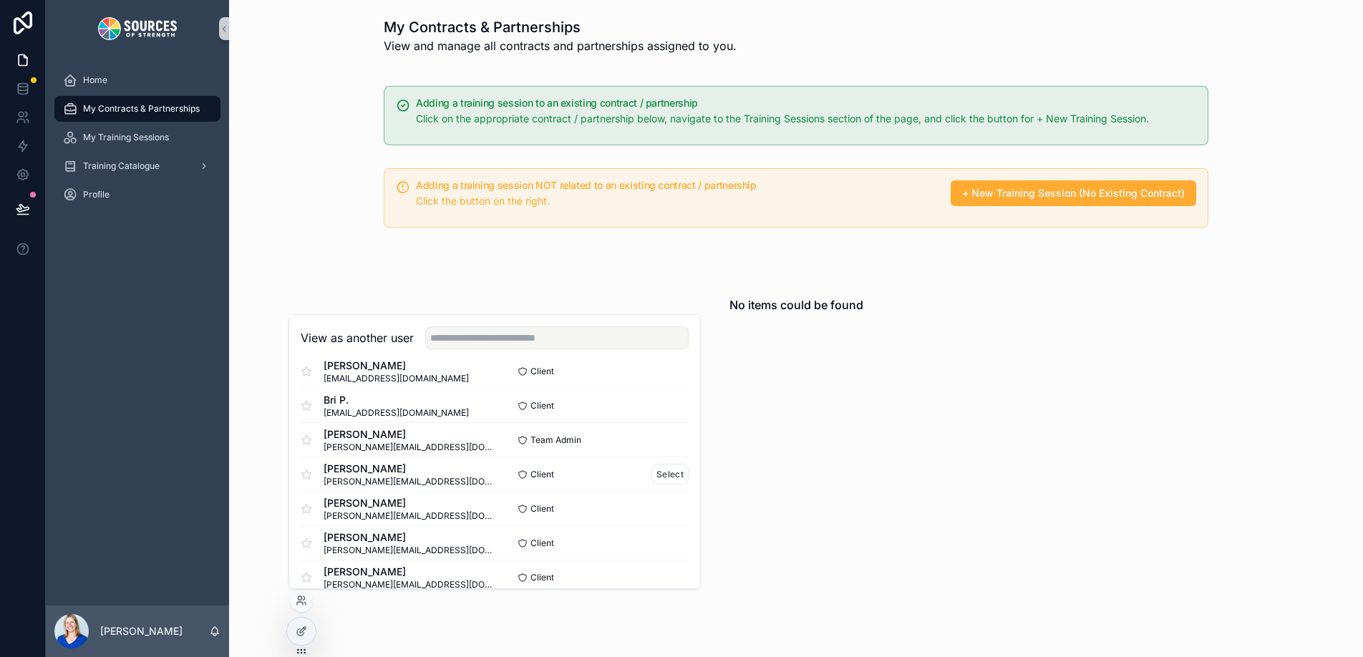
scroll to position [965, 0]
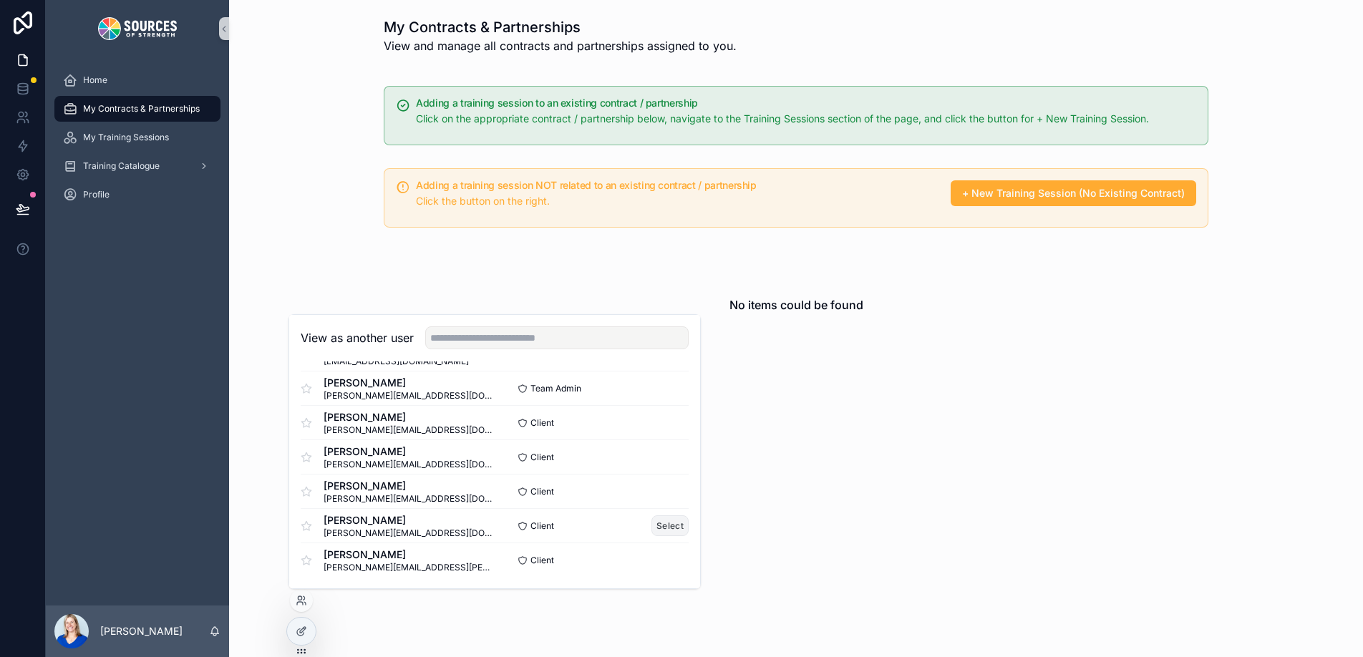
click at [660, 531] on button "Select" at bounding box center [670, 526] width 37 height 21
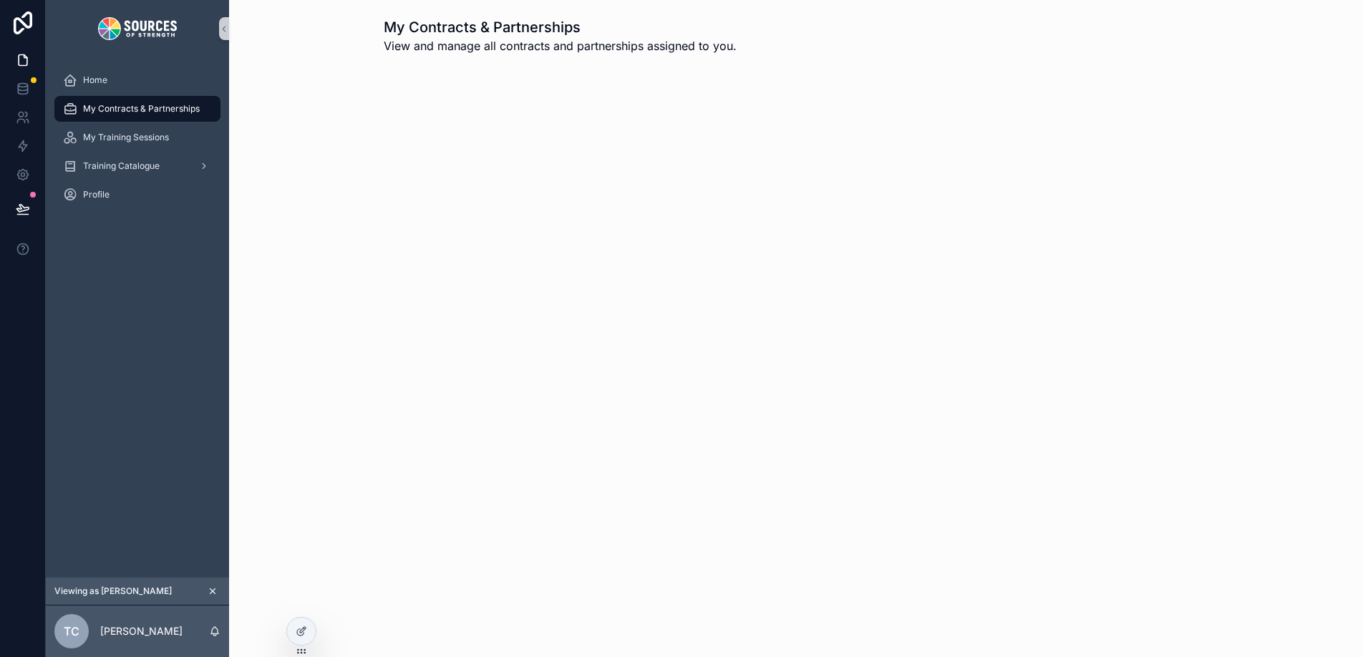
click at [213, 593] on icon "scrollable content" at bounding box center [213, 592] width 10 height 10
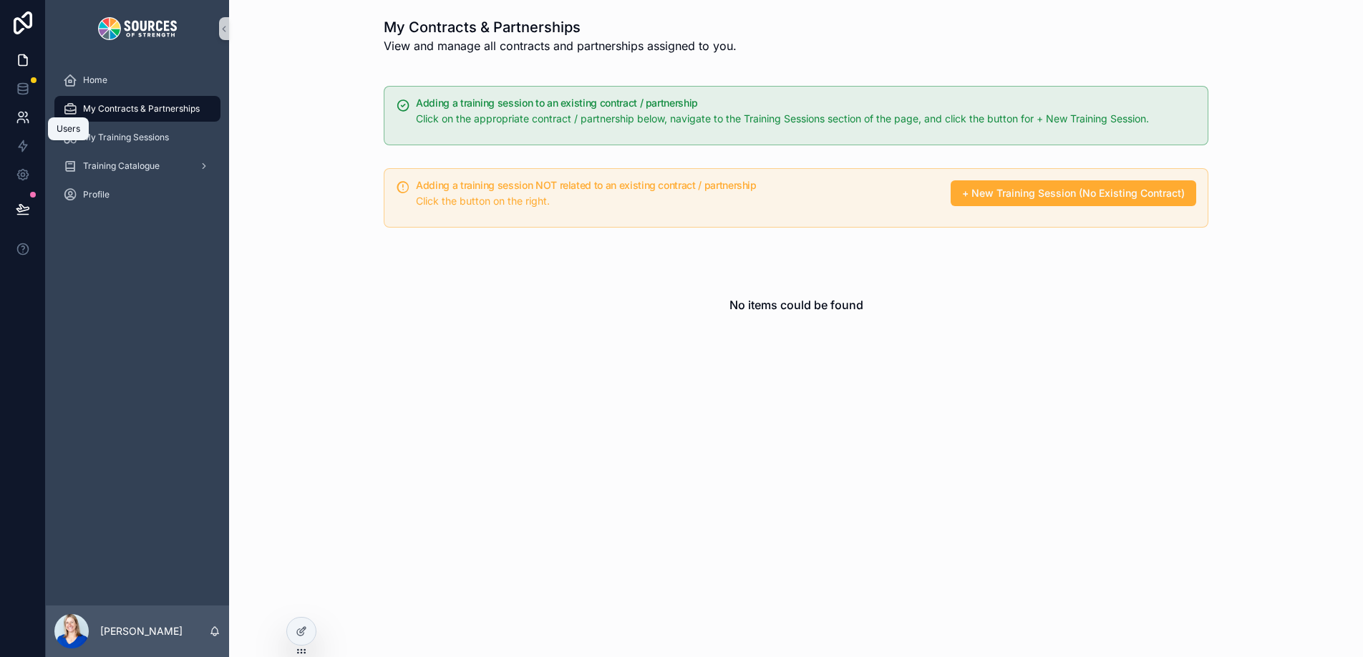
click at [21, 118] on icon at bounding box center [23, 117] width 14 height 14
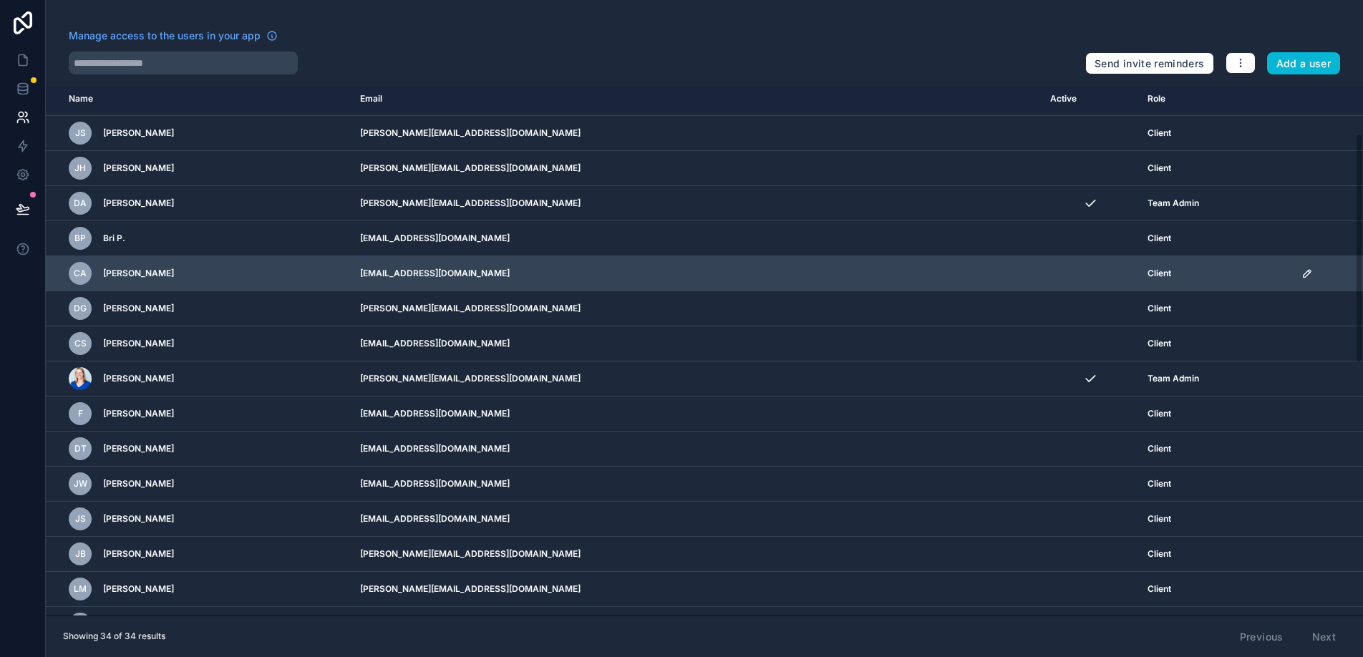
scroll to position [110, 0]
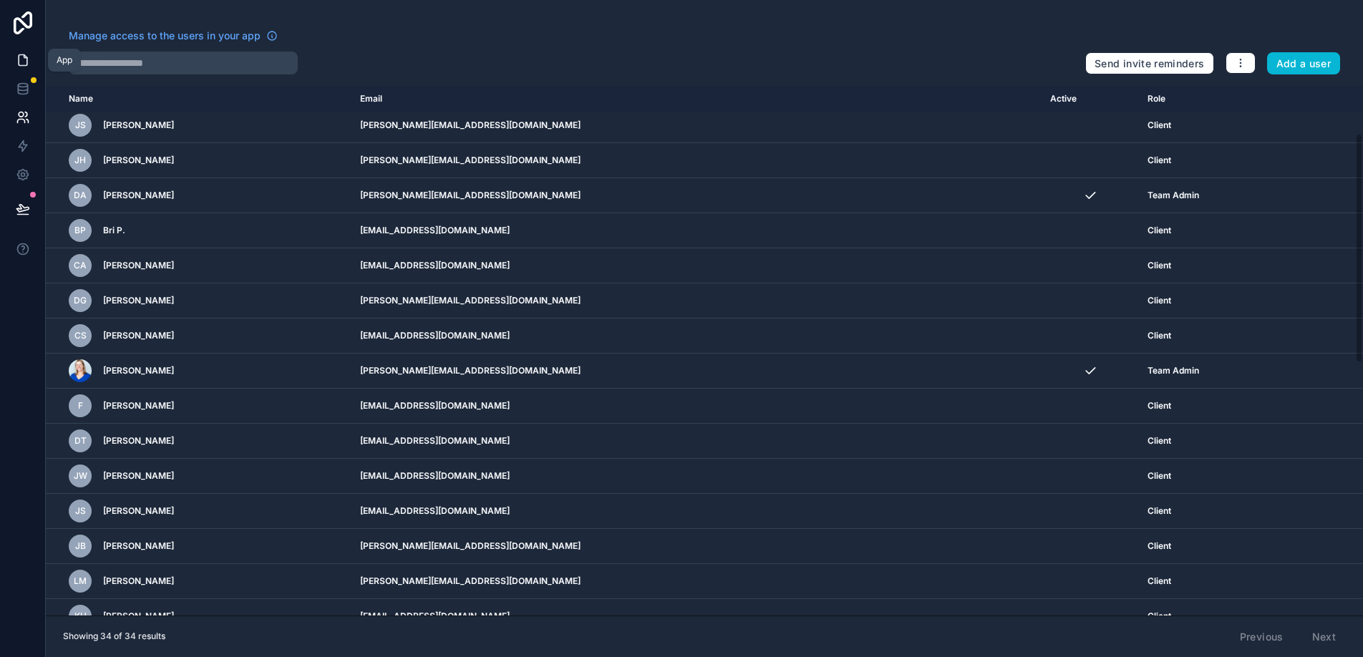
click at [24, 59] on icon at bounding box center [23, 60] width 14 height 14
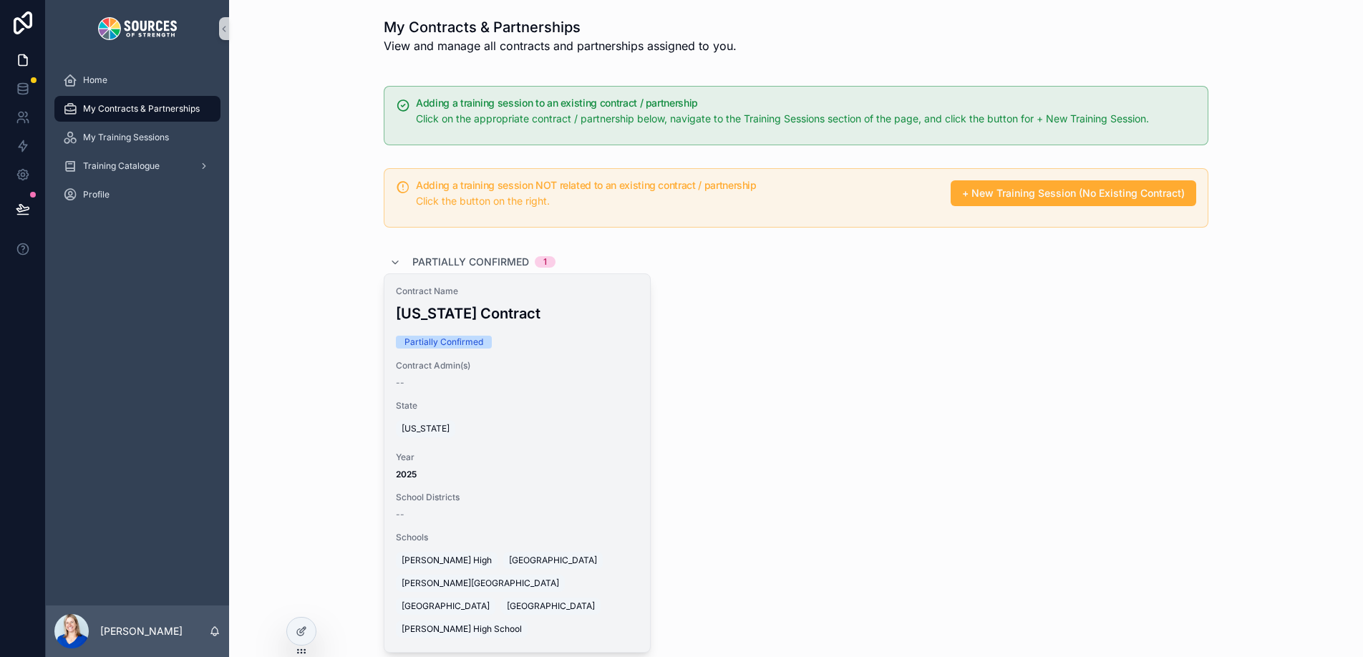
click at [513, 427] on div "[US_STATE]" at bounding box center [517, 428] width 243 height 23
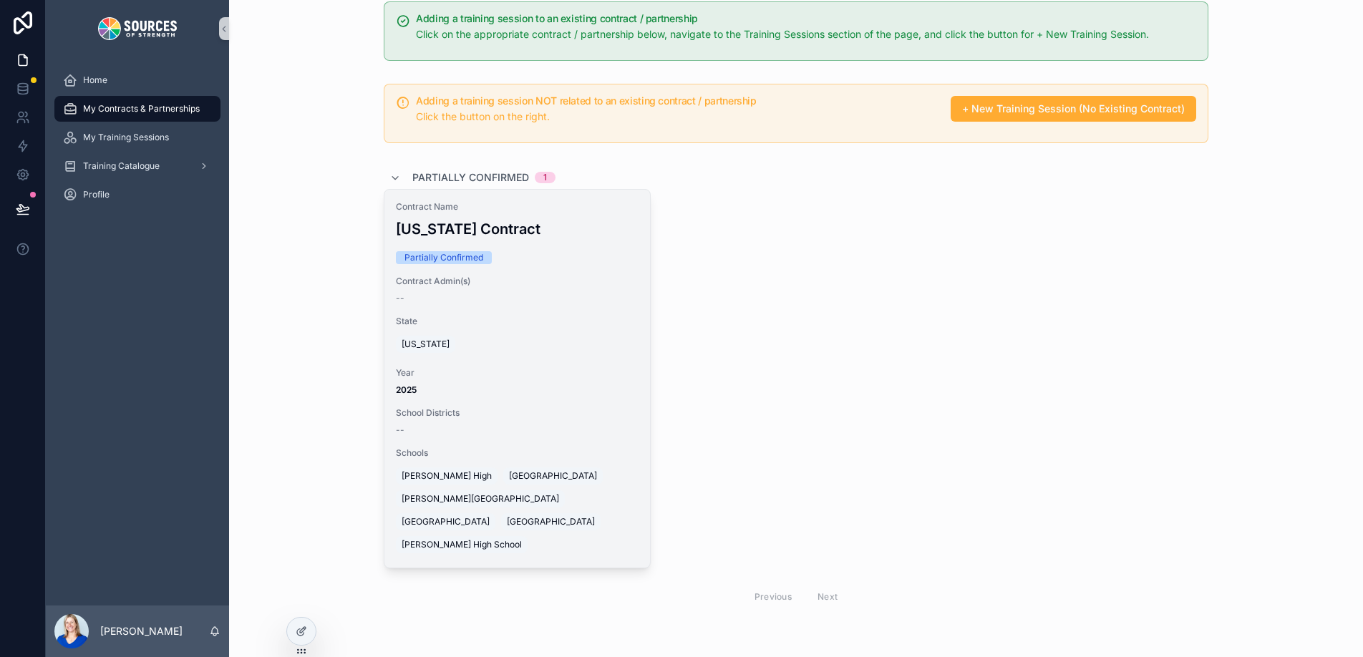
scroll to position [138, 0]
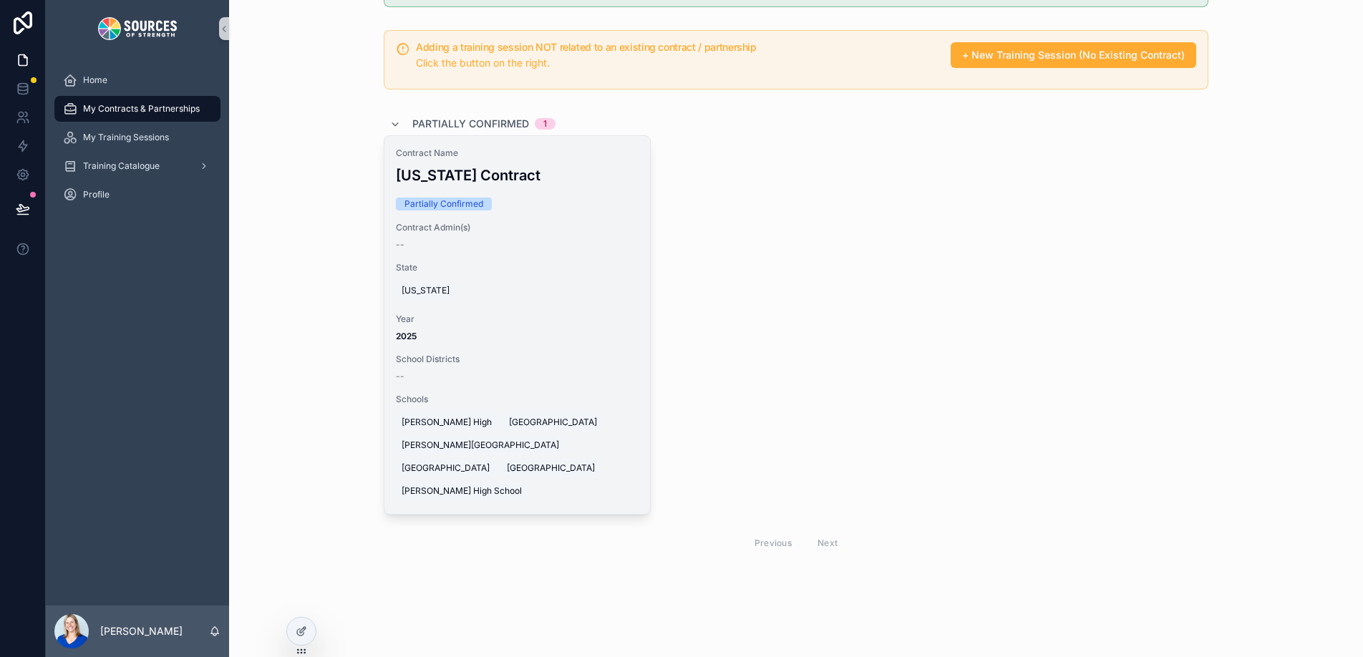
click at [584, 334] on span "2025" at bounding box center [517, 336] width 243 height 11
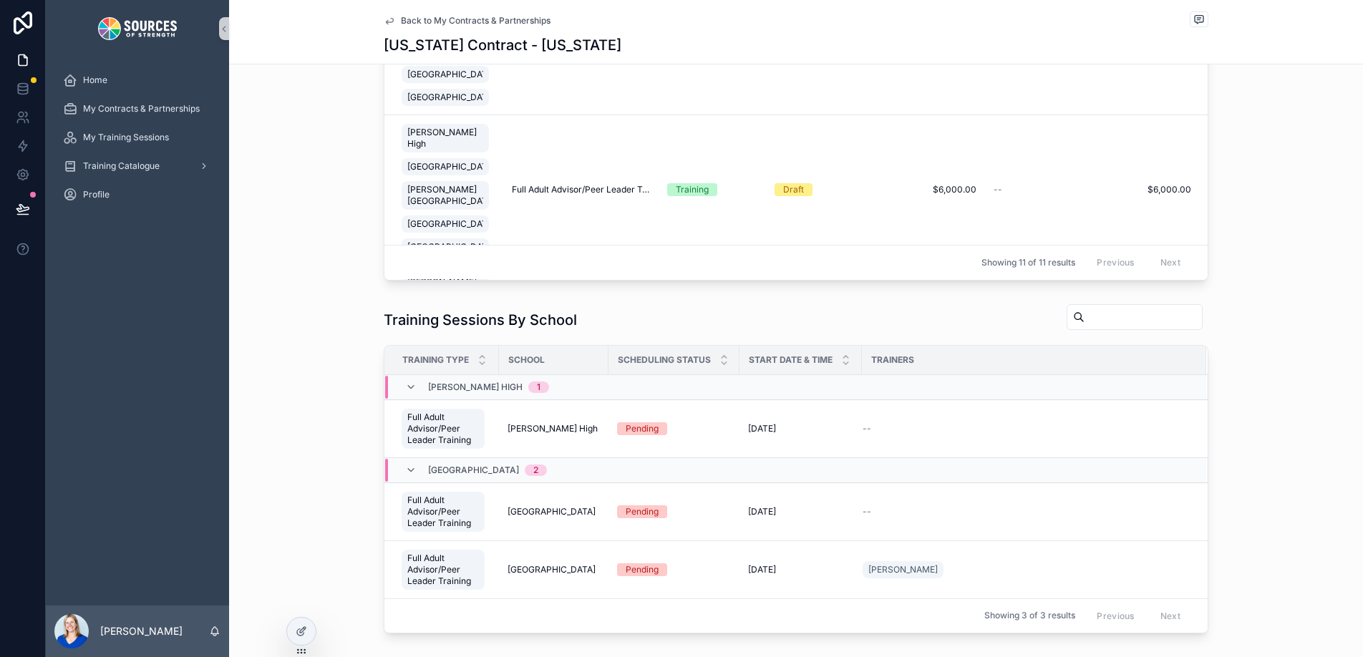
scroll to position [1499, 0]
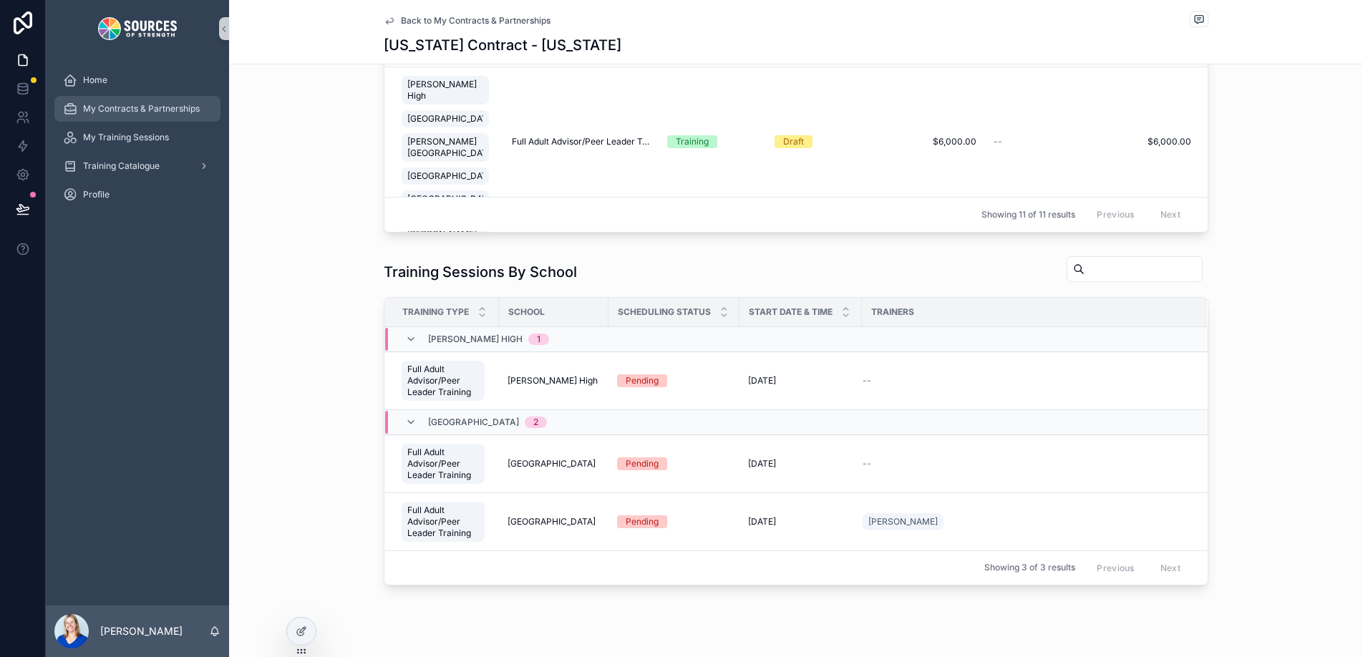
click at [110, 110] on span "My Contracts & Partnerships" at bounding box center [141, 108] width 117 height 11
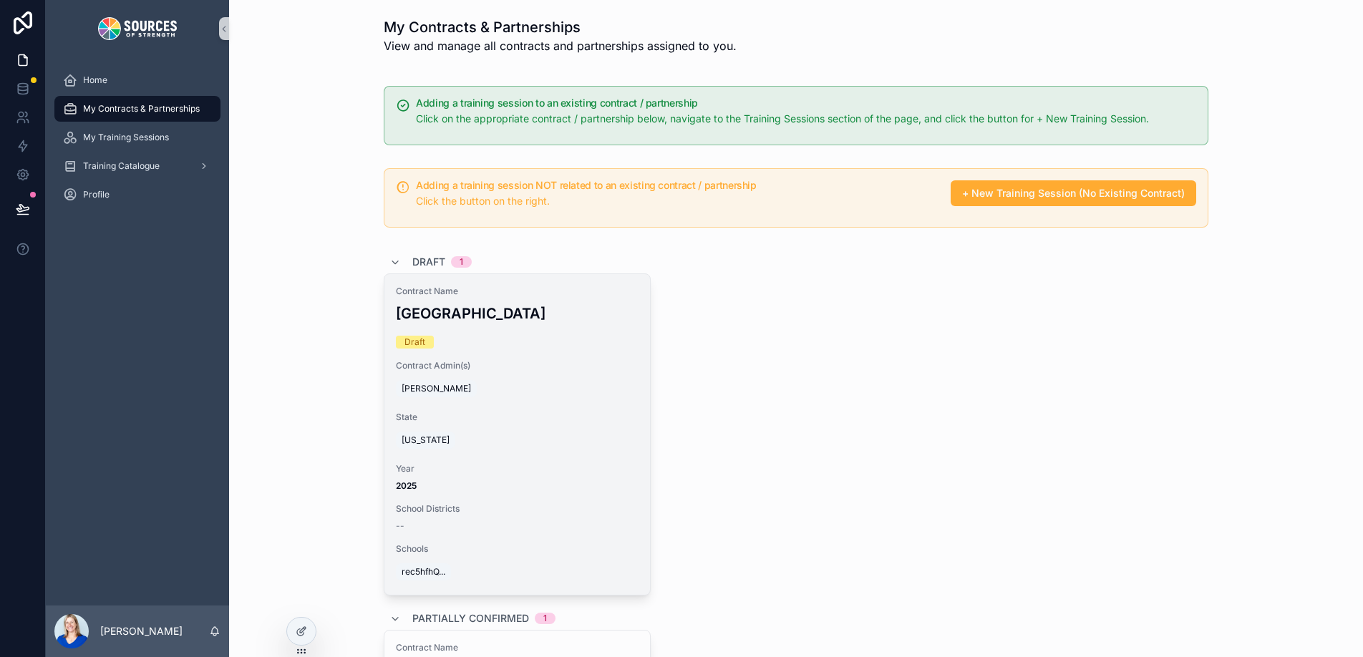
click at [562, 406] on div "Contract Name Legends Elementary Draft Contract Admin(s) Erin Horn State Hawaii…" at bounding box center [518, 434] width 266 height 321
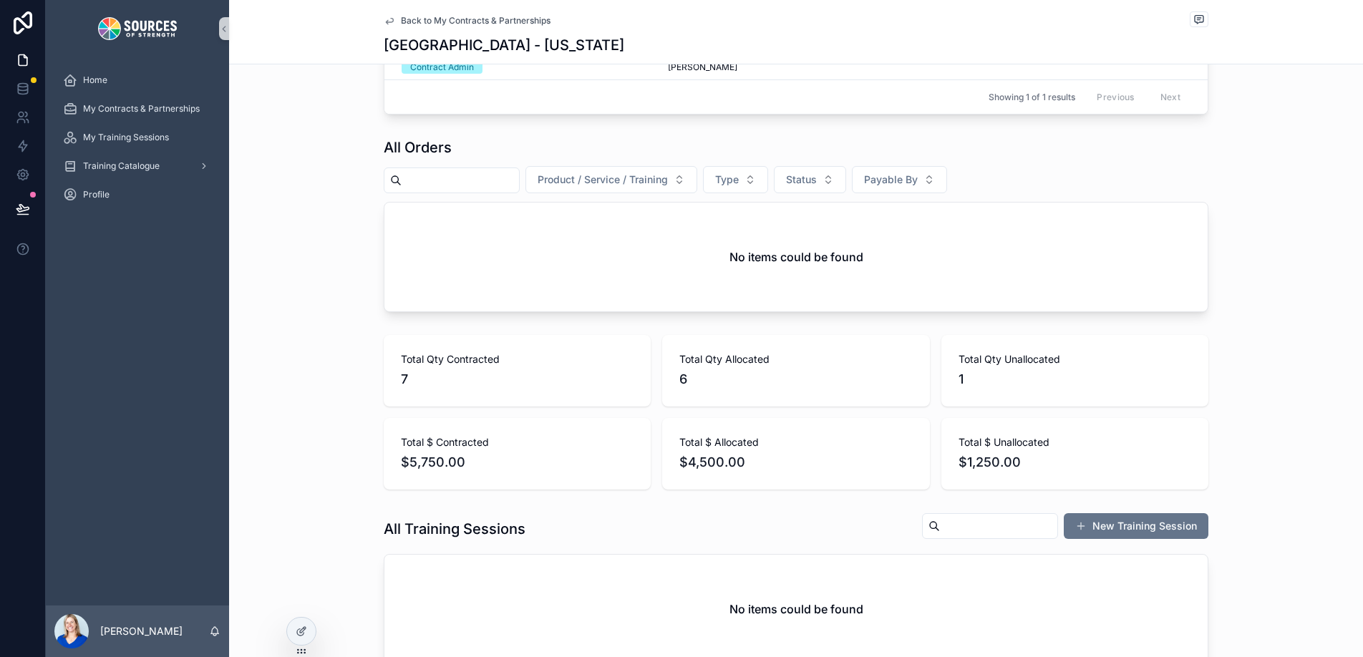
scroll to position [845, 0]
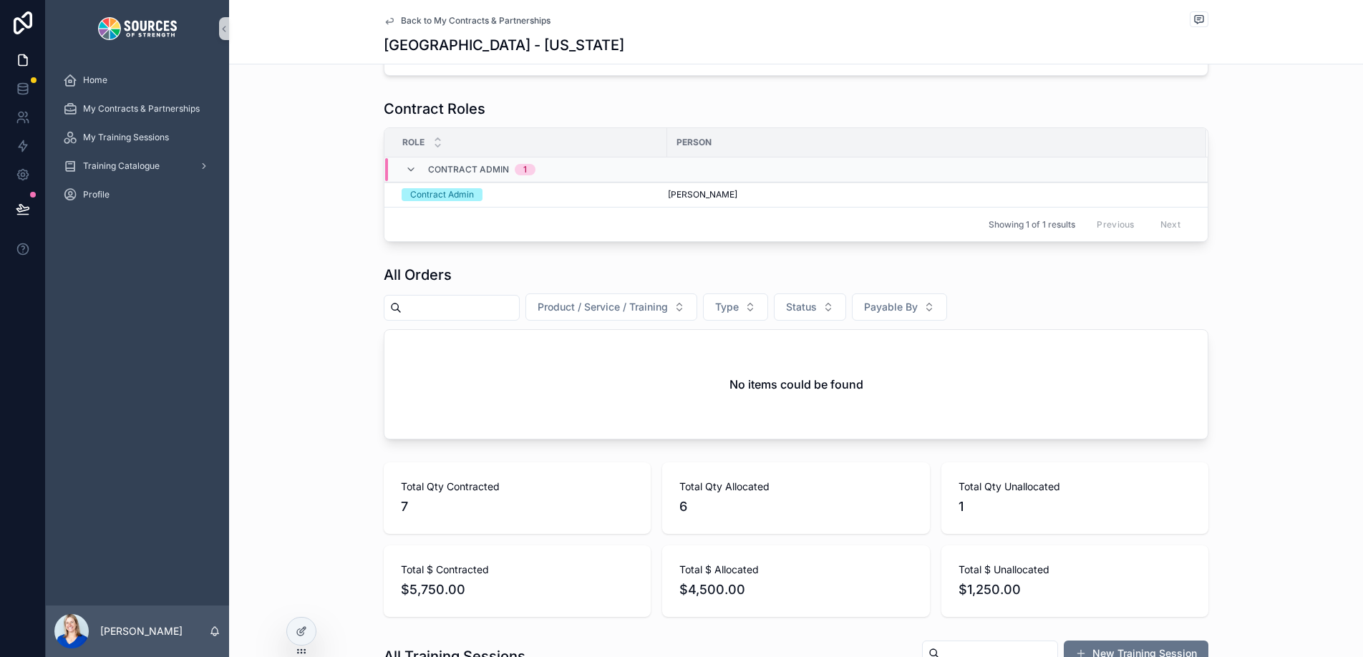
click at [565, 380] on div "No items could be found" at bounding box center [797, 384] width 824 height 109
click at [604, 311] on span "Product / Service / Training" at bounding box center [603, 307] width 130 height 14
click at [735, 314] on button "Type" at bounding box center [735, 307] width 65 height 27
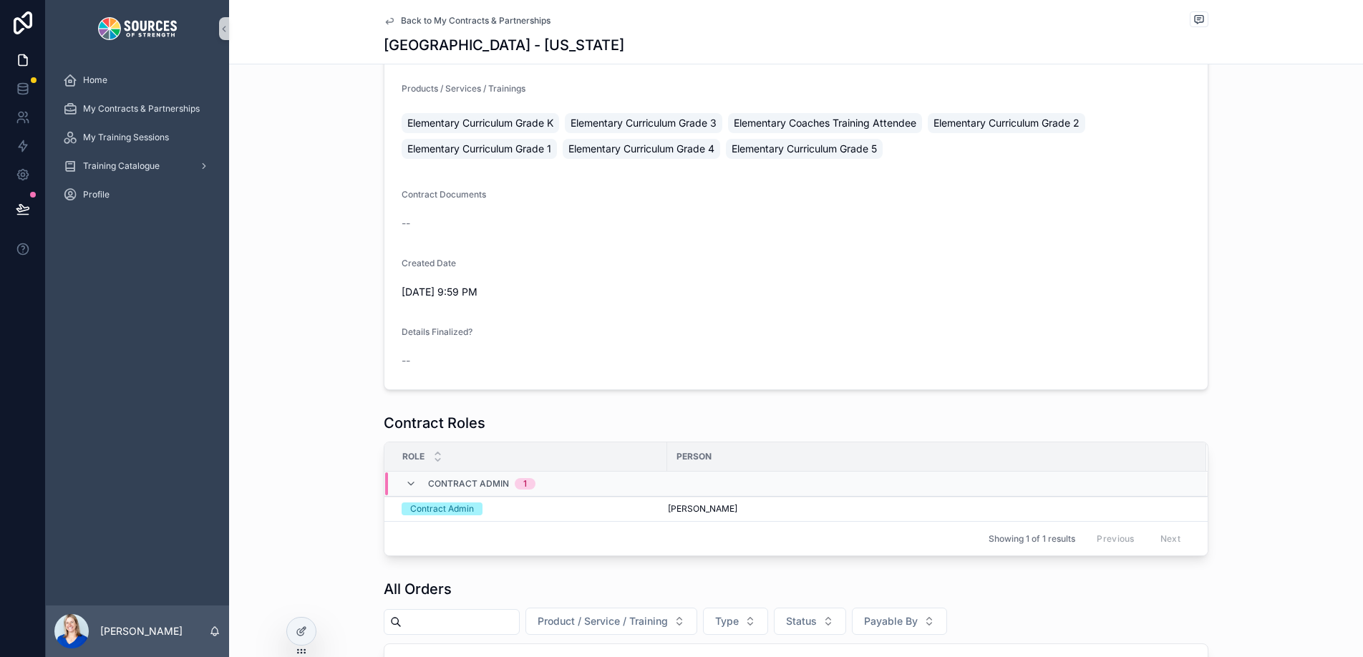
scroll to position [371, 0]
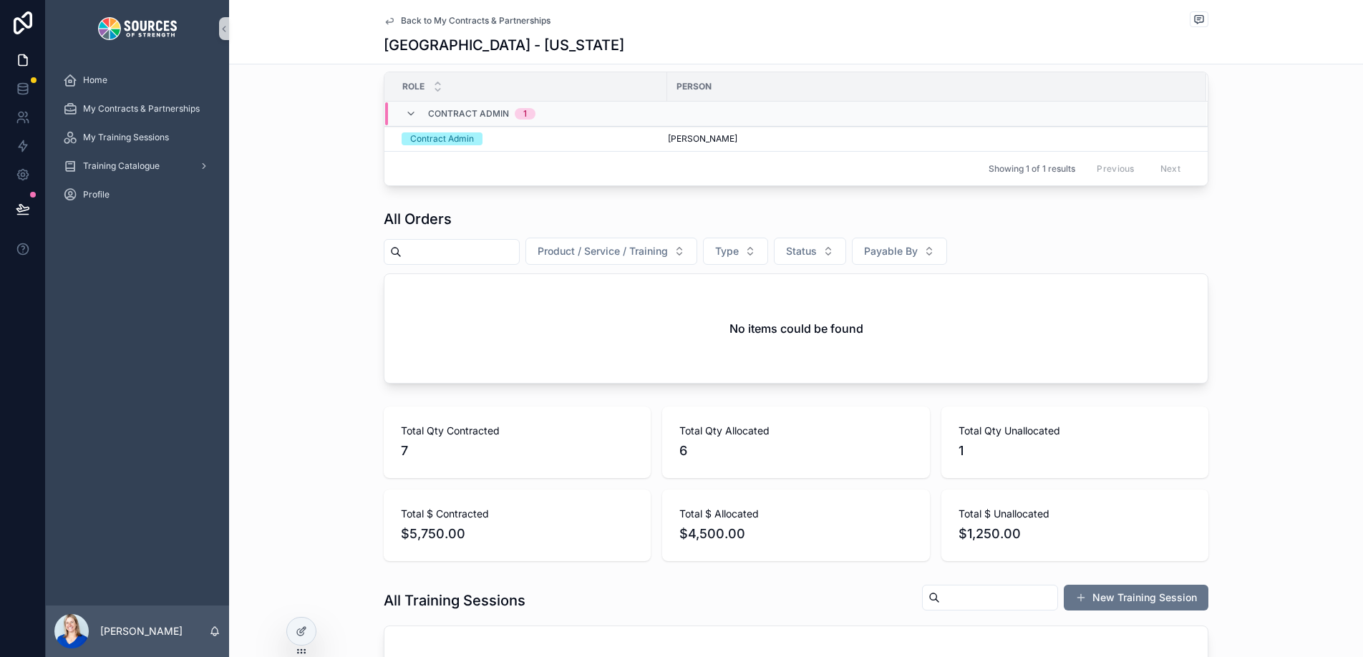
click at [790, 369] on div "No items could be found" at bounding box center [797, 328] width 824 height 109
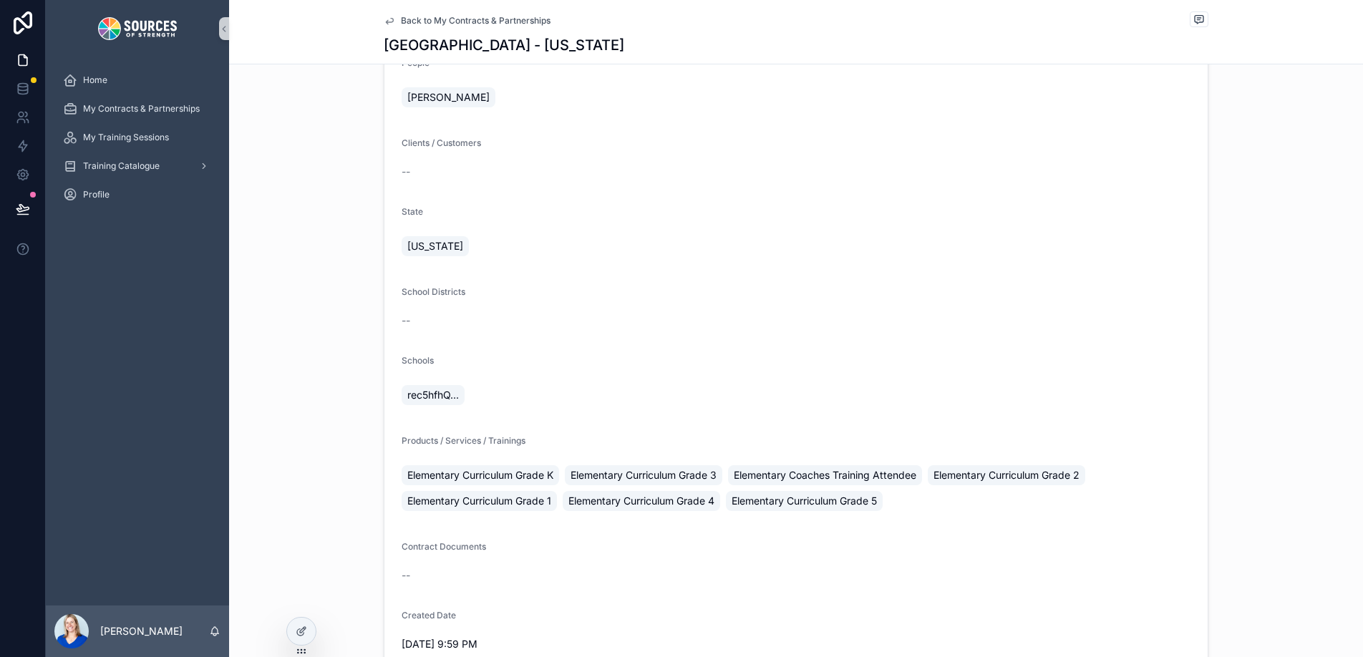
scroll to position [178, 0]
click at [425, 396] on span "rec5hfhQ..." at bounding box center [433, 396] width 52 height 14
click at [440, 398] on span "rec5hfhQ..." at bounding box center [433, 396] width 52 height 14
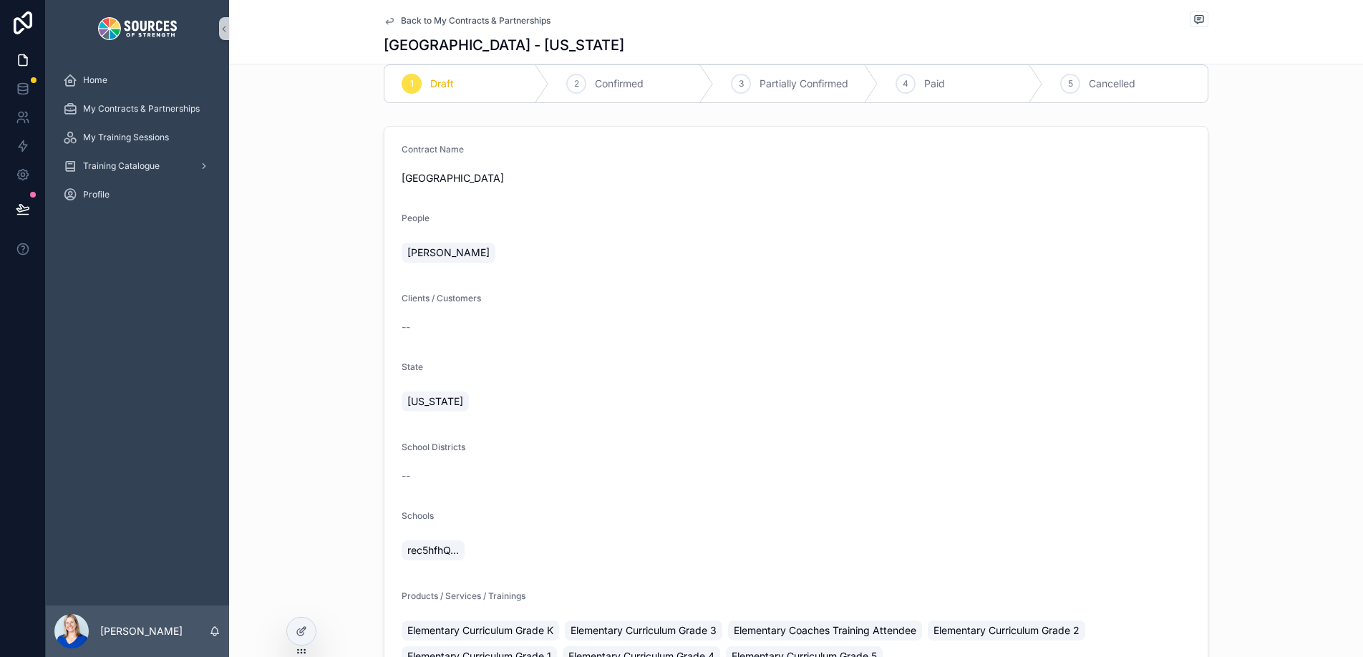
scroll to position [0, 0]
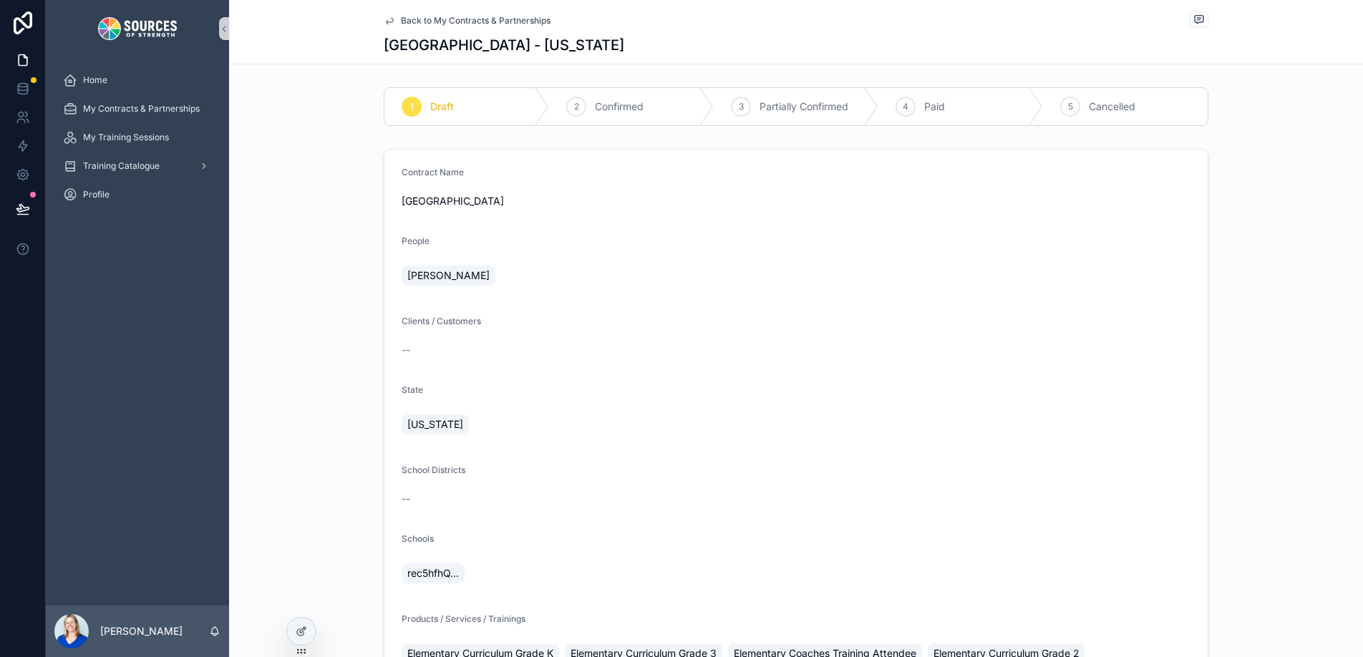
click at [455, 199] on span "[GEOGRAPHIC_DATA]" at bounding box center [796, 201] width 789 height 14
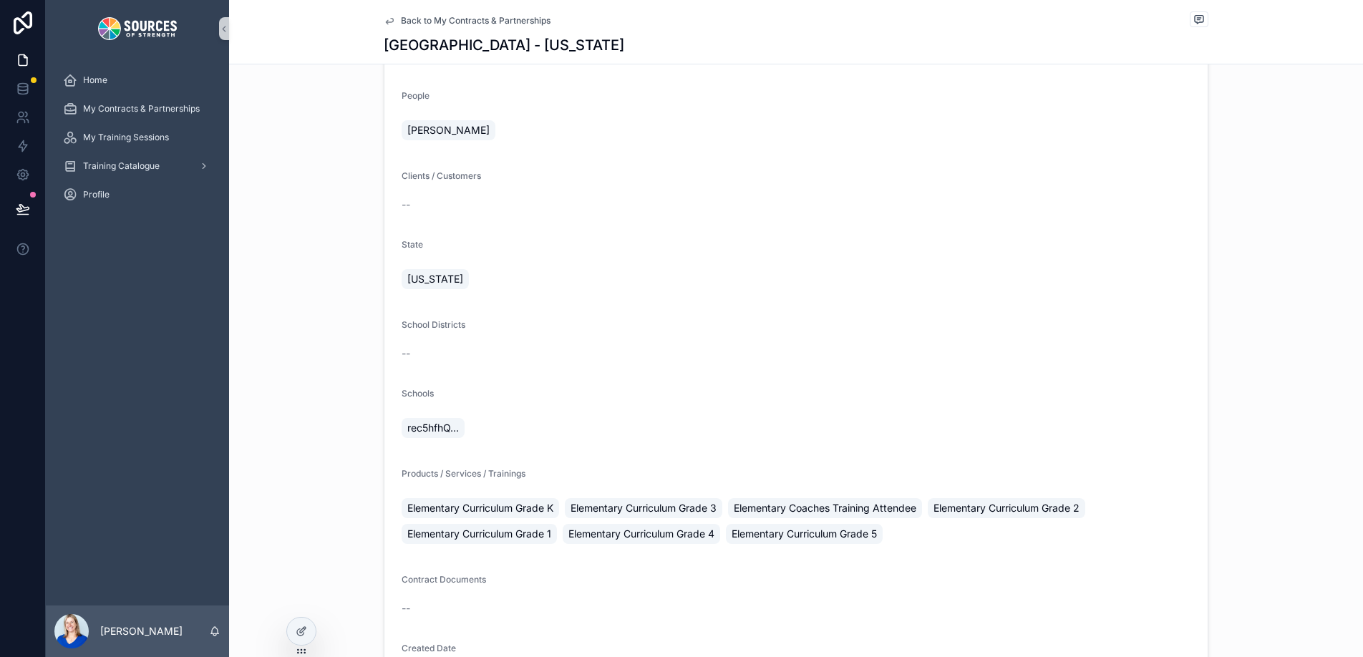
scroll to position [165, 0]
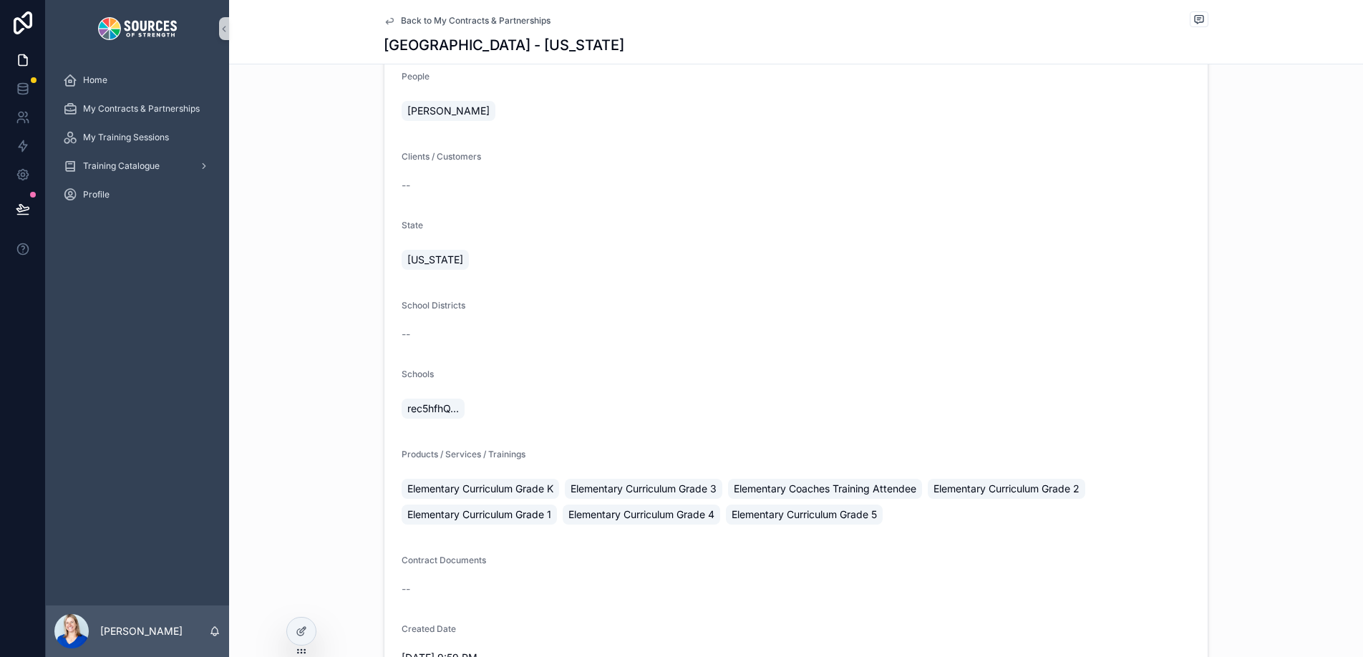
click at [425, 410] on span "rec5hfhQ..." at bounding box center [433, 409] width 52 height 14
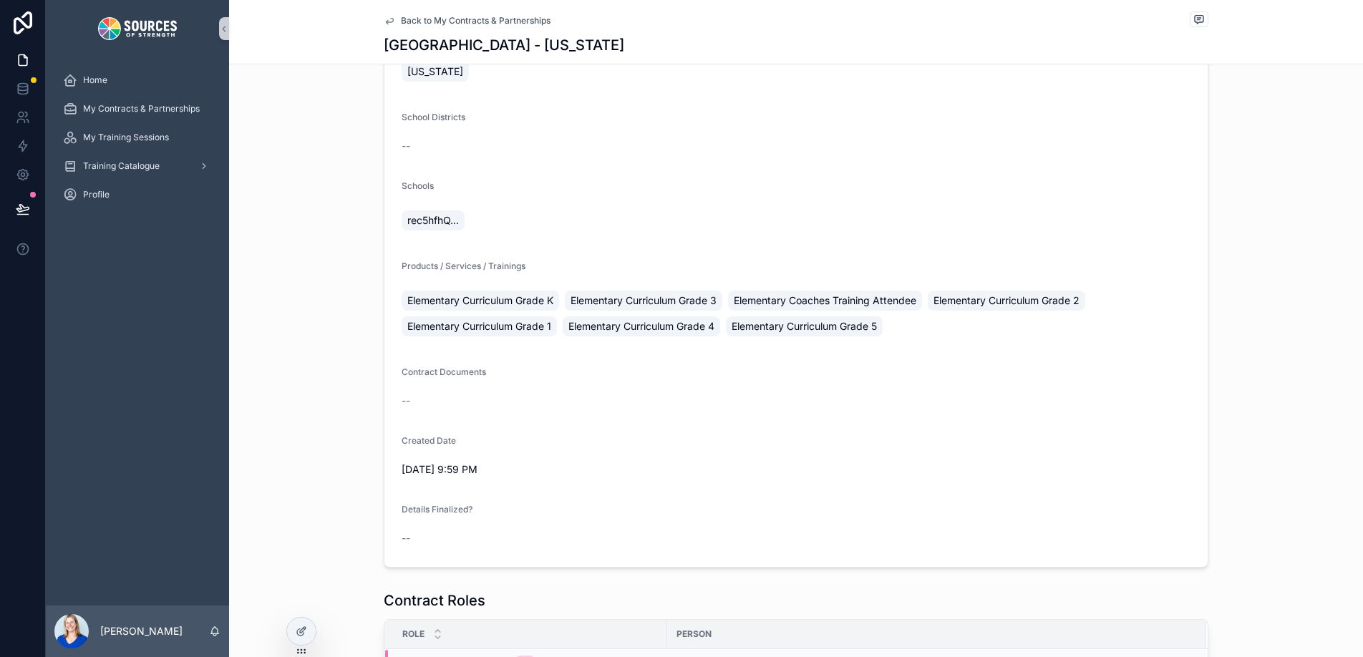
scroll to position [355, 0]
click at [445, 308] on div "Elementary Curriculum Grade K" at bounding box center [481, 299] width 158 height 20
click at [445, 327] on span "Elementary Curriculum Grade 1" at bounding box center [479, 324] width 144 height 14
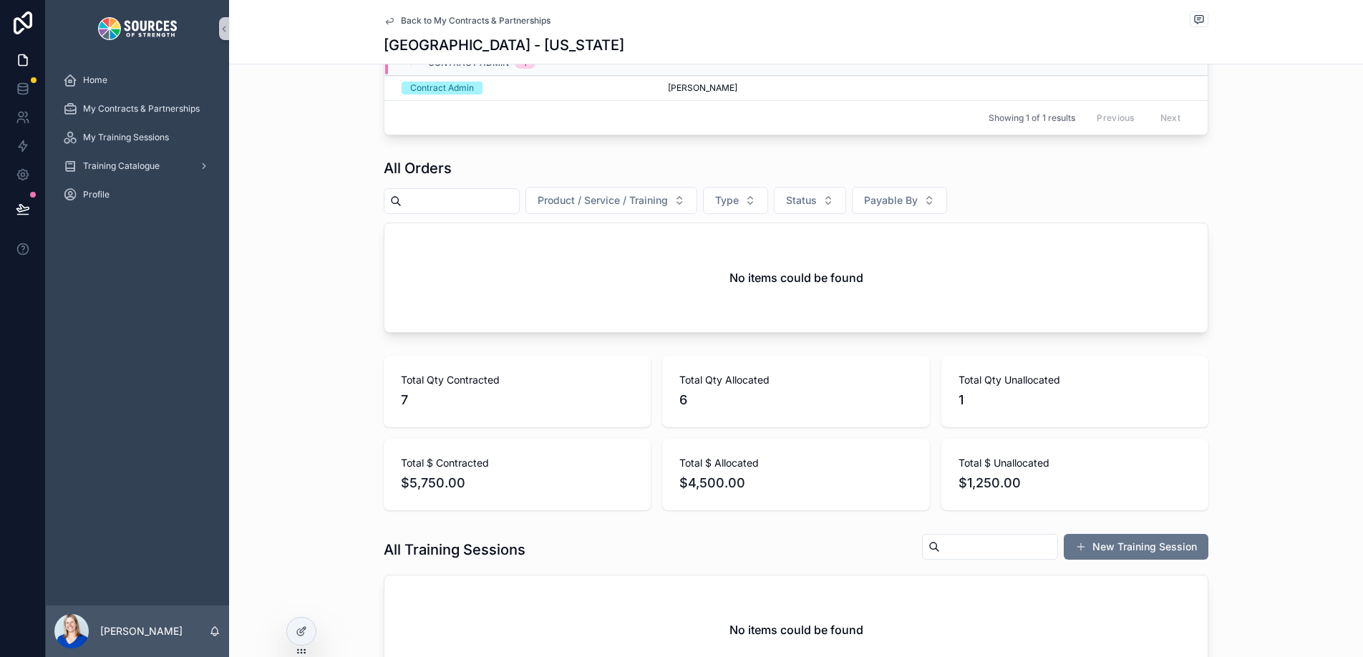
scroll to position [982, 0]
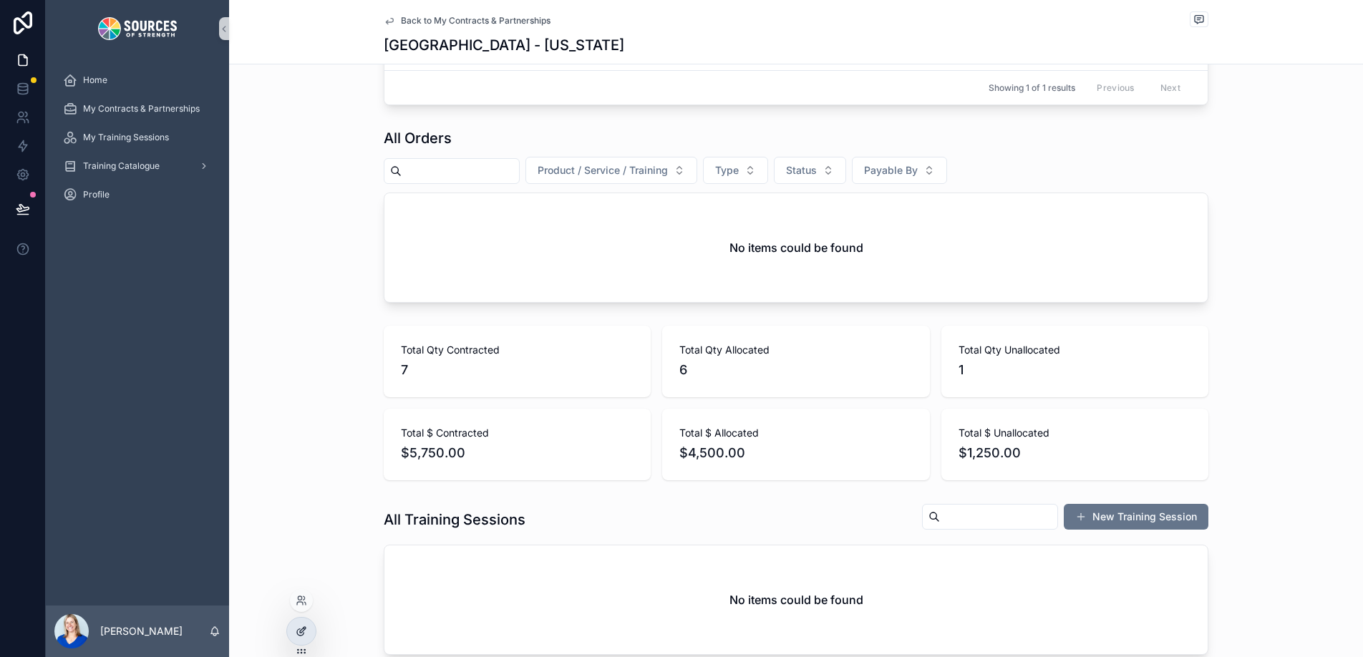
click at [299, 640] on div at bounding box center [301, 631] width 29 height 27
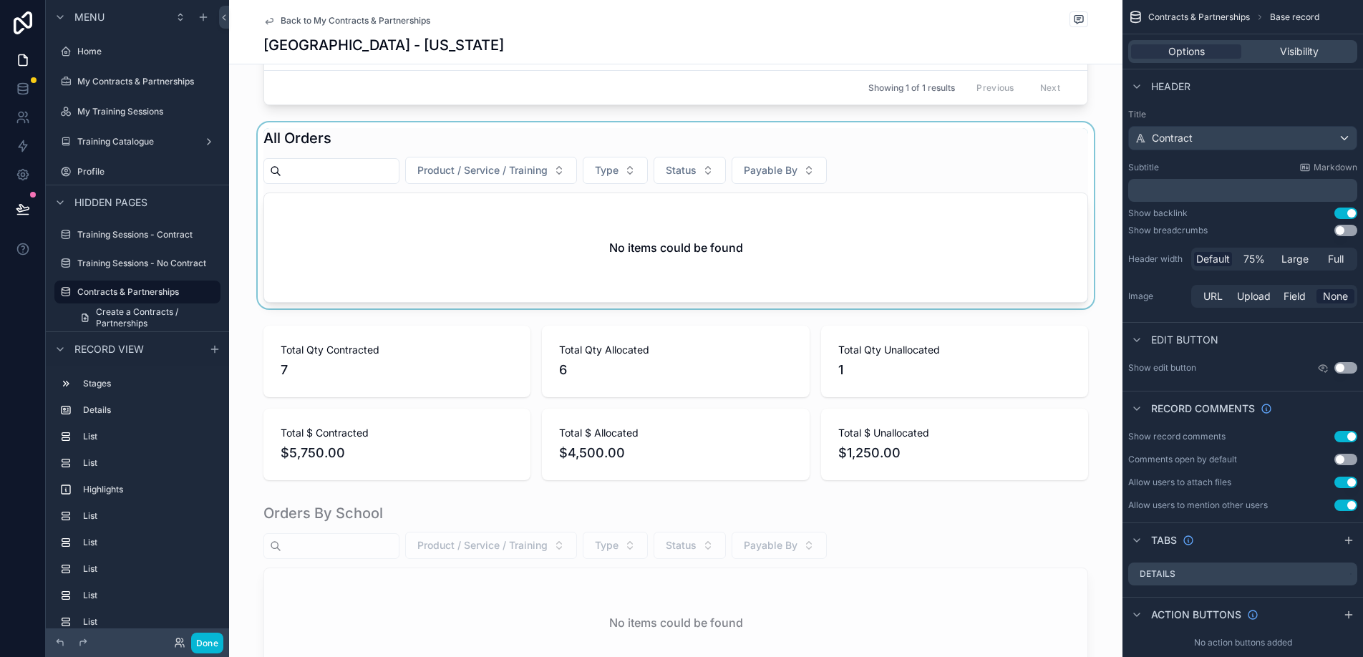
click at [464, 271] on div "scrollable content" at bounding box center [676, 215] width 894 height 186
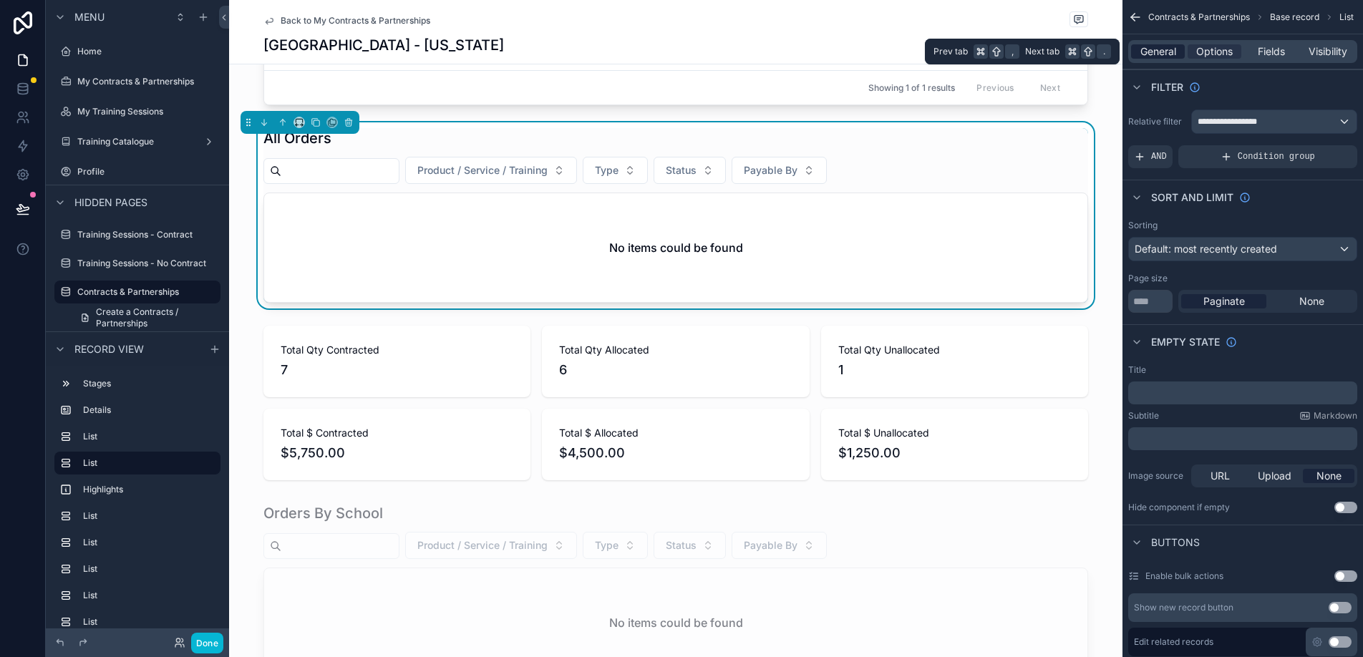
click at [1164, 48] on span "General" at bounding box center [1159, 51] width 36 height 14
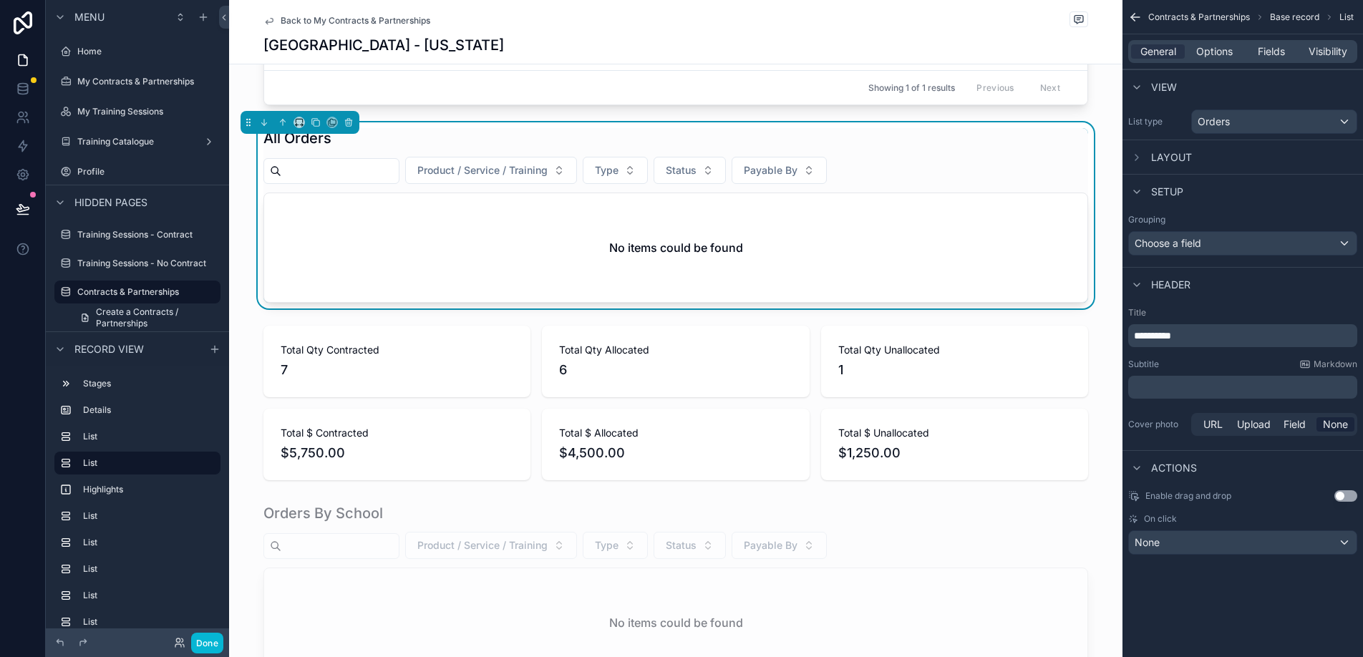
click at [1209, 154] on div "Layout" at bounding box center [1243, 157] width 241 height 34
click at [1169, 160] on span "Layout" at bounding box center [1172, 157] width 41 height 14
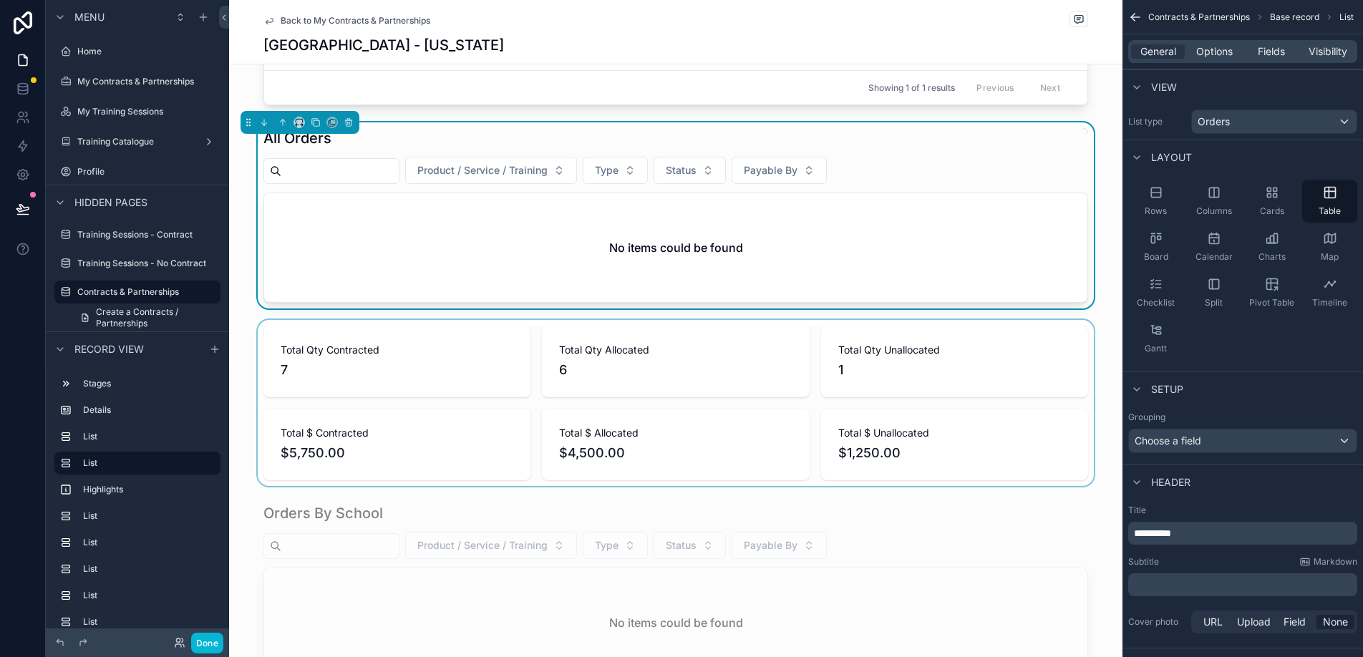
click at [474, 351] on div "scrollable content" at bounding box center [676, 403] width 894 height 166
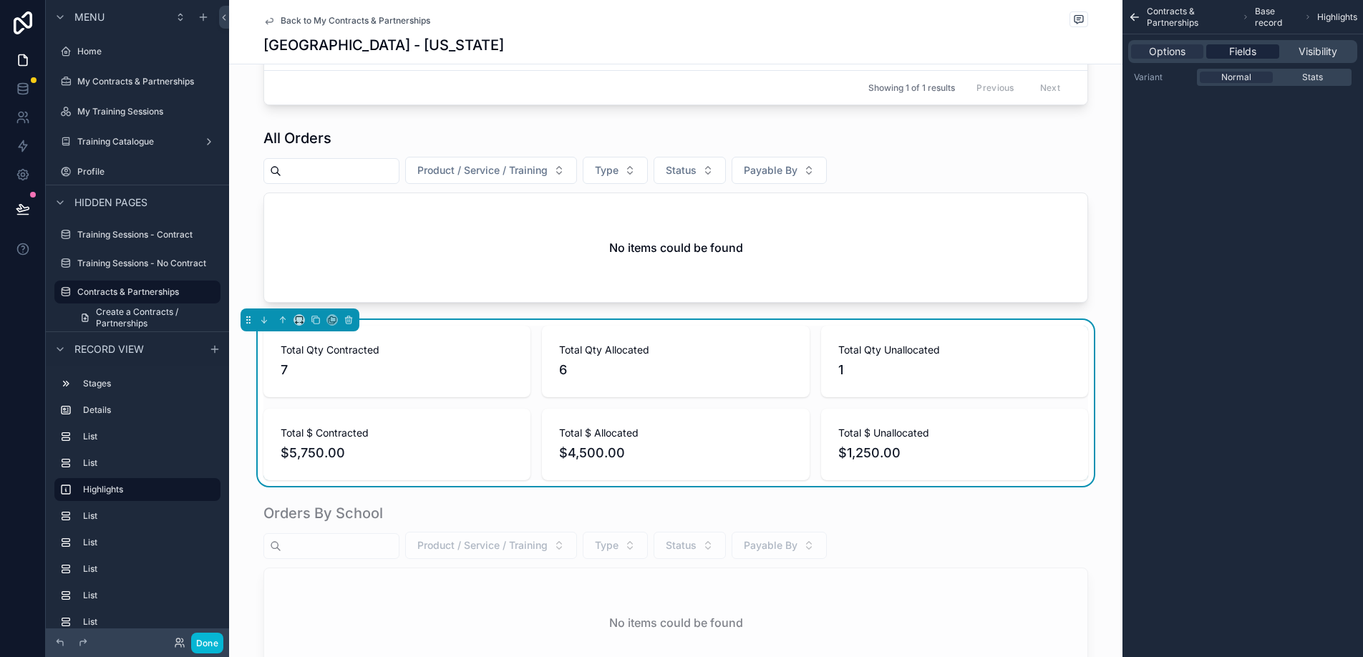
click at [1237, 53] on span "Fields" at bounding box center [1243, 51] width 27 height 14
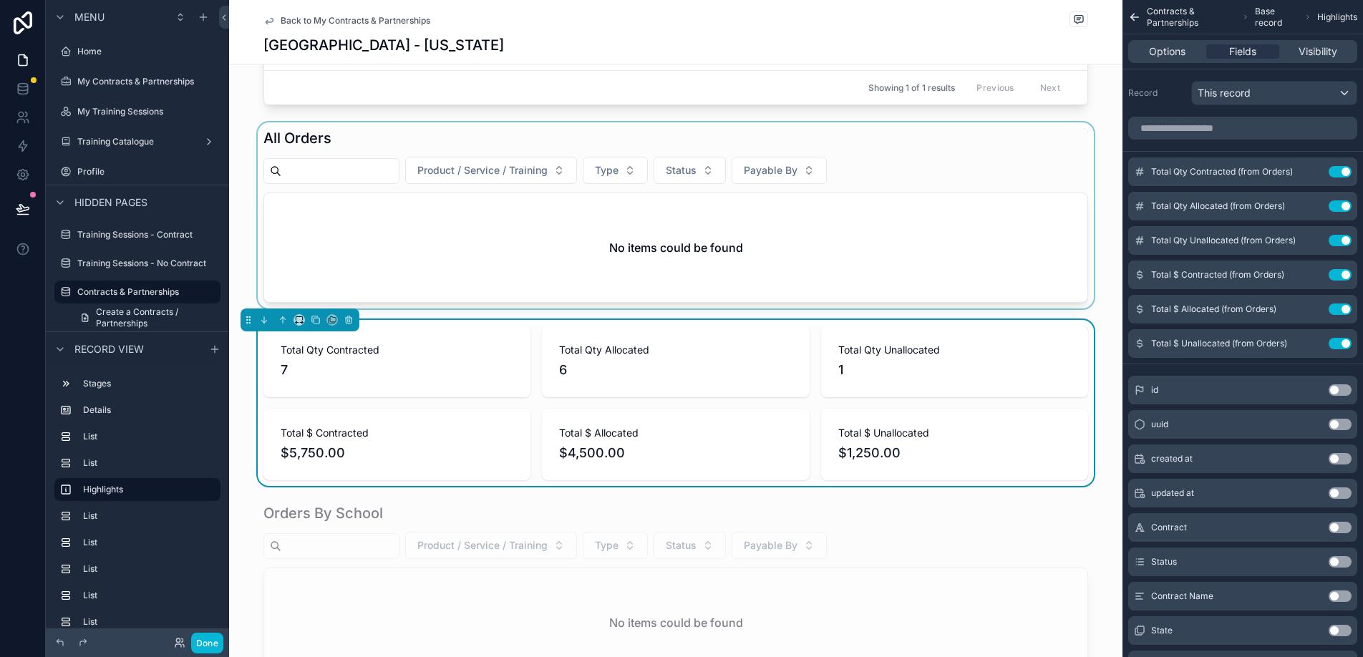
click at [956, 269] on div "scrollable content" at bounding box center [676, 215] width 894 height 186
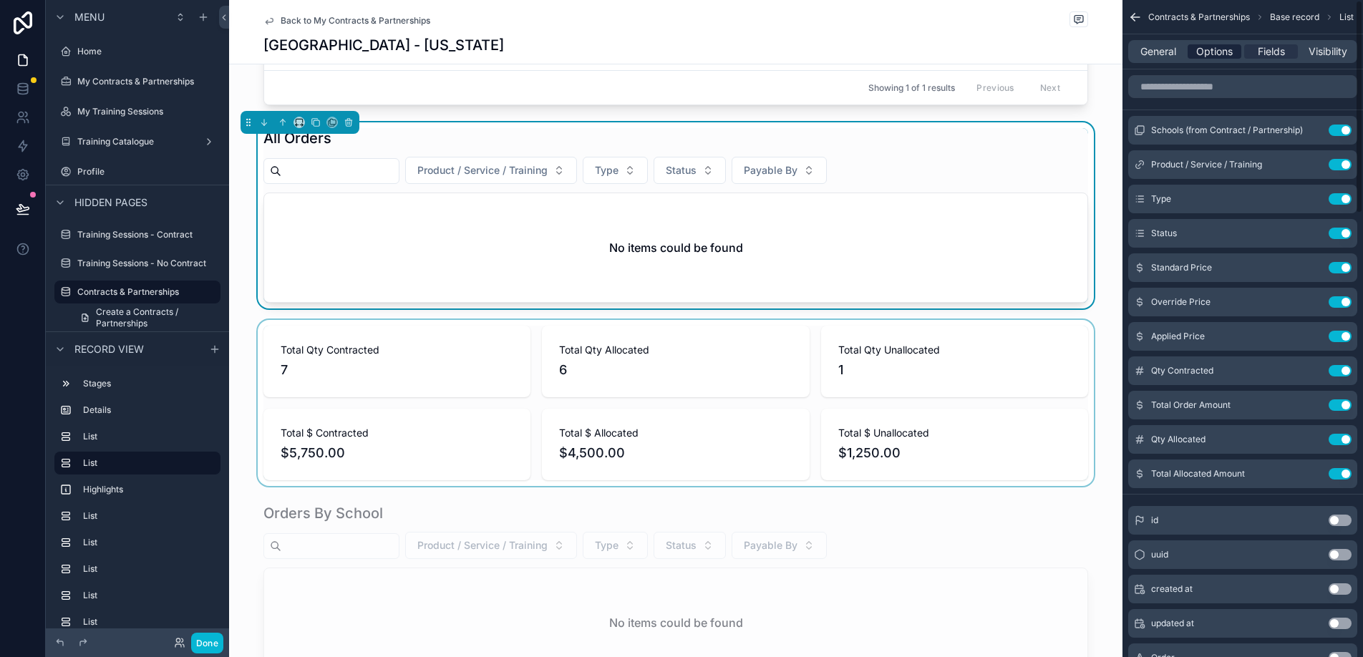
click at [1212, 45] on span "Options" at bounding box center [1215, 51] width 37 height 14
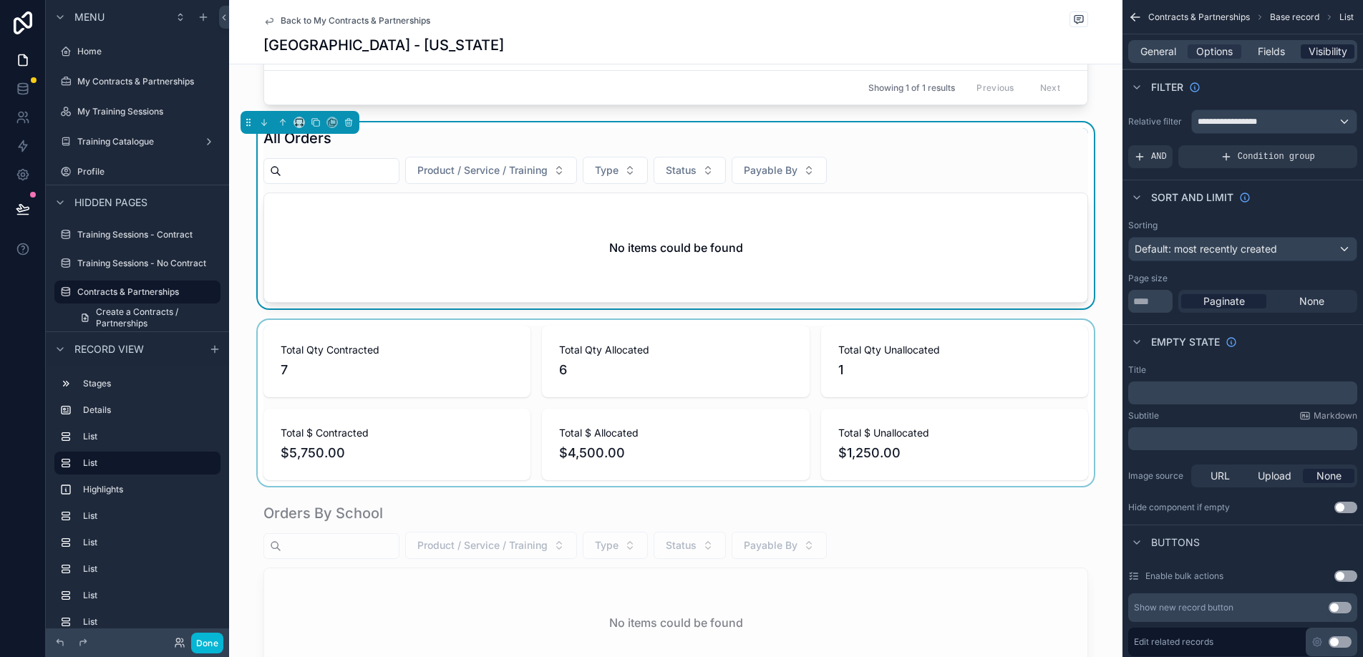
click at [1342, 49] on span "Visibility" at bounding box center [1328, 51] width 39 height 14
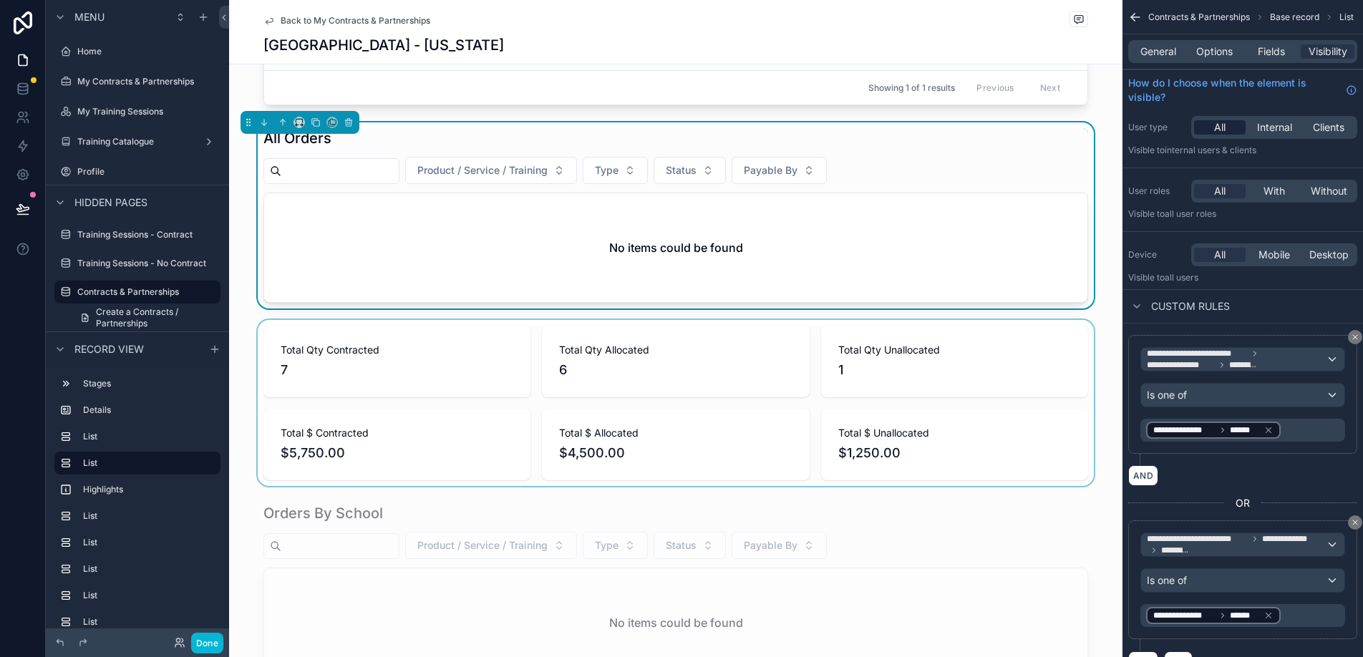
click at [1223, 128] on span "All" at bounding box center [1220, 127] width 11 height 14
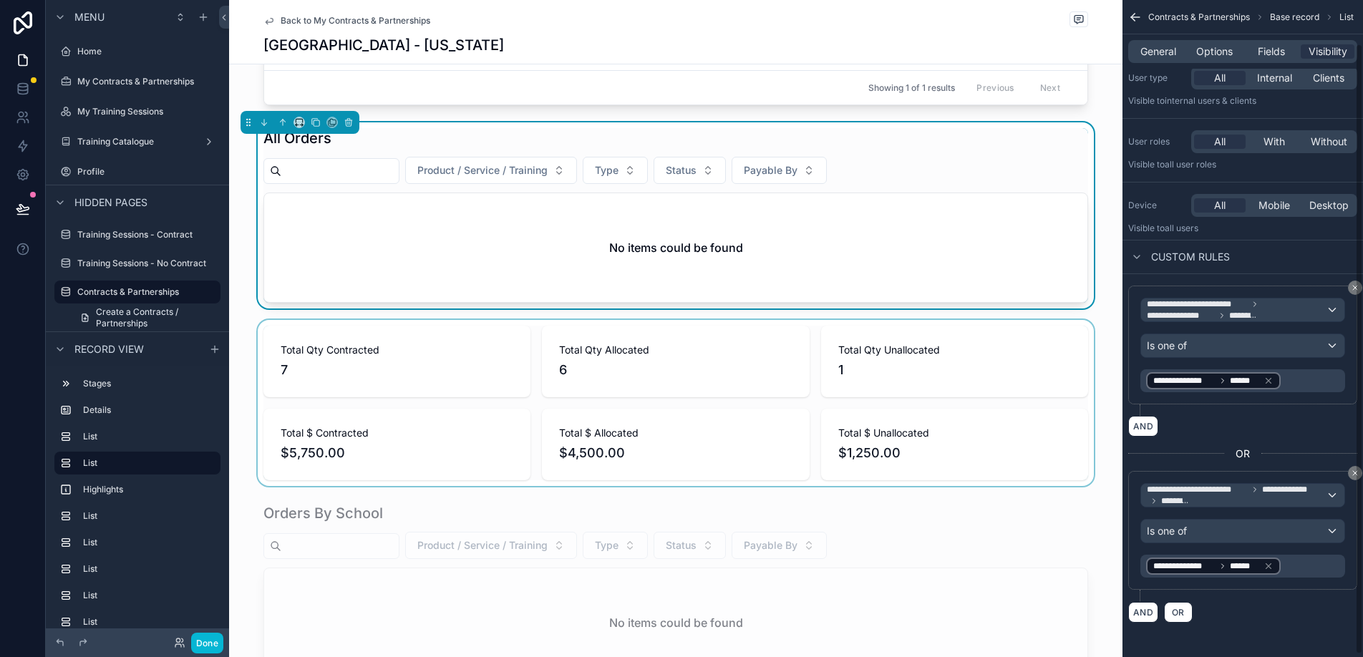
scroll to position [0, 0]
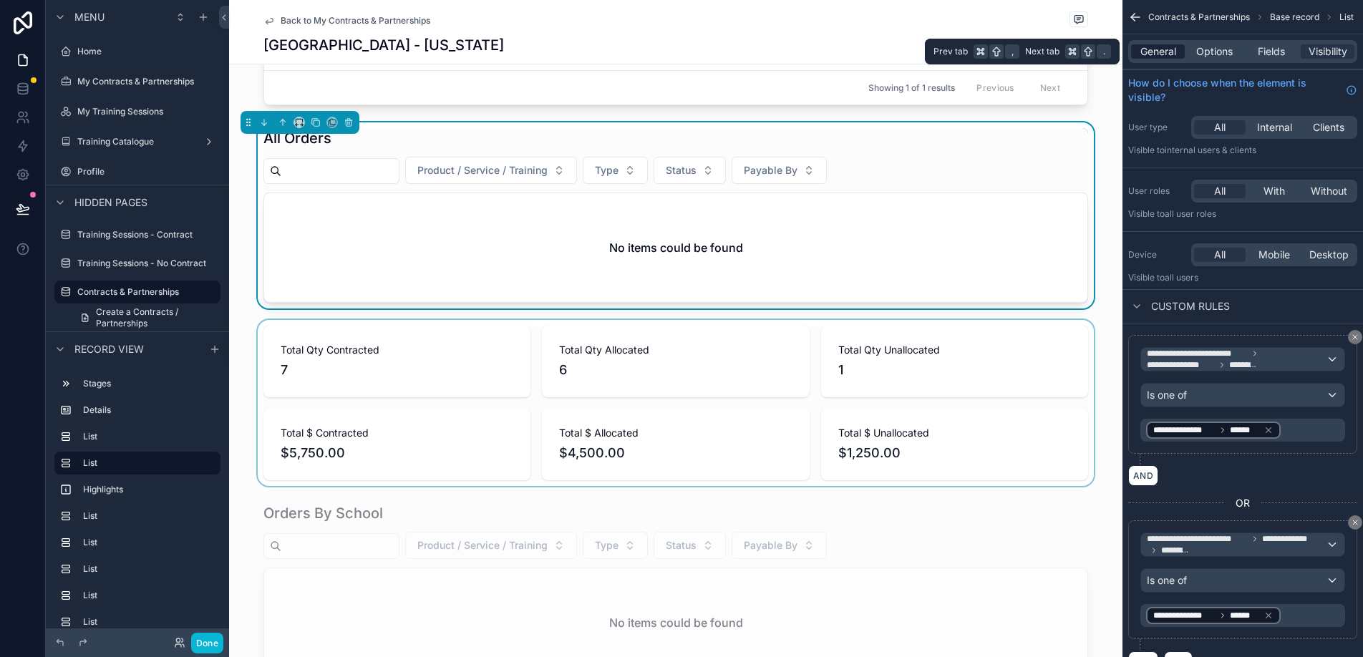
click at [1154, 51] on span "General" at bounding box center [1159, 51] width 36 height 14
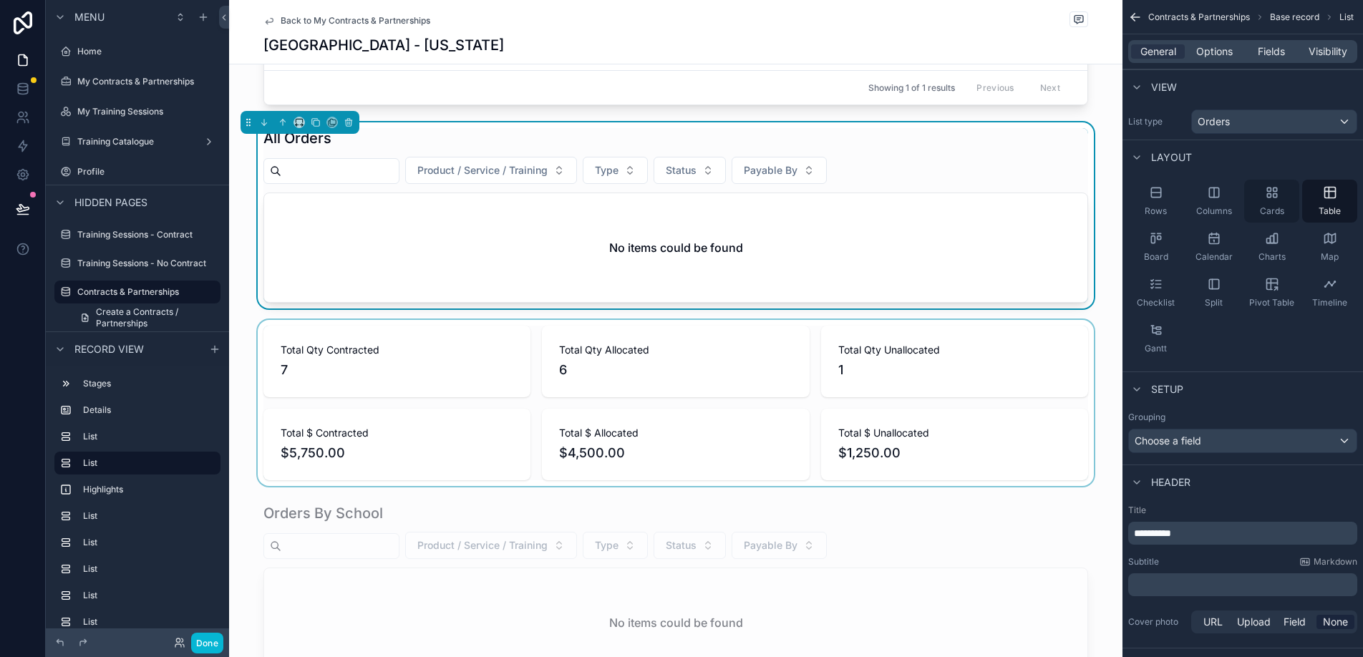
click at [1280, 197] on div "Cards" at bounding box center [1272, 201] width 55 height 43
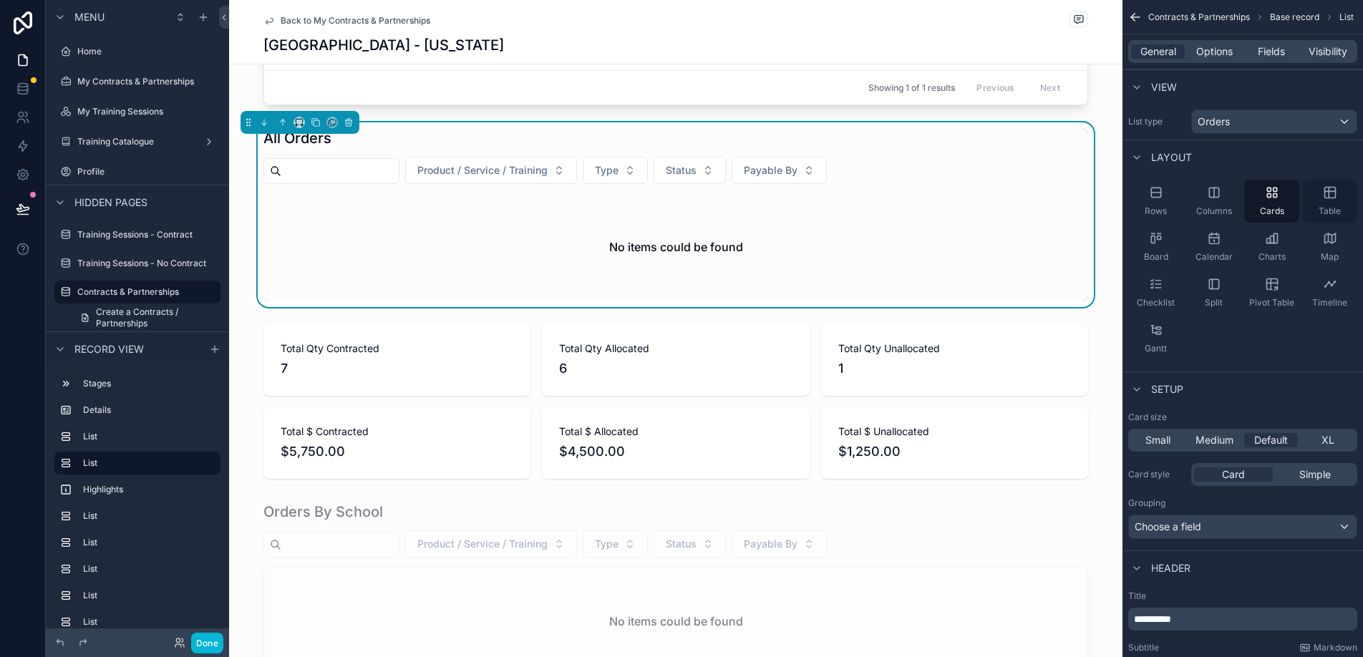
click at [1337, 206] on span "Table" at bounding box center [1330, 211] width 22 height 11
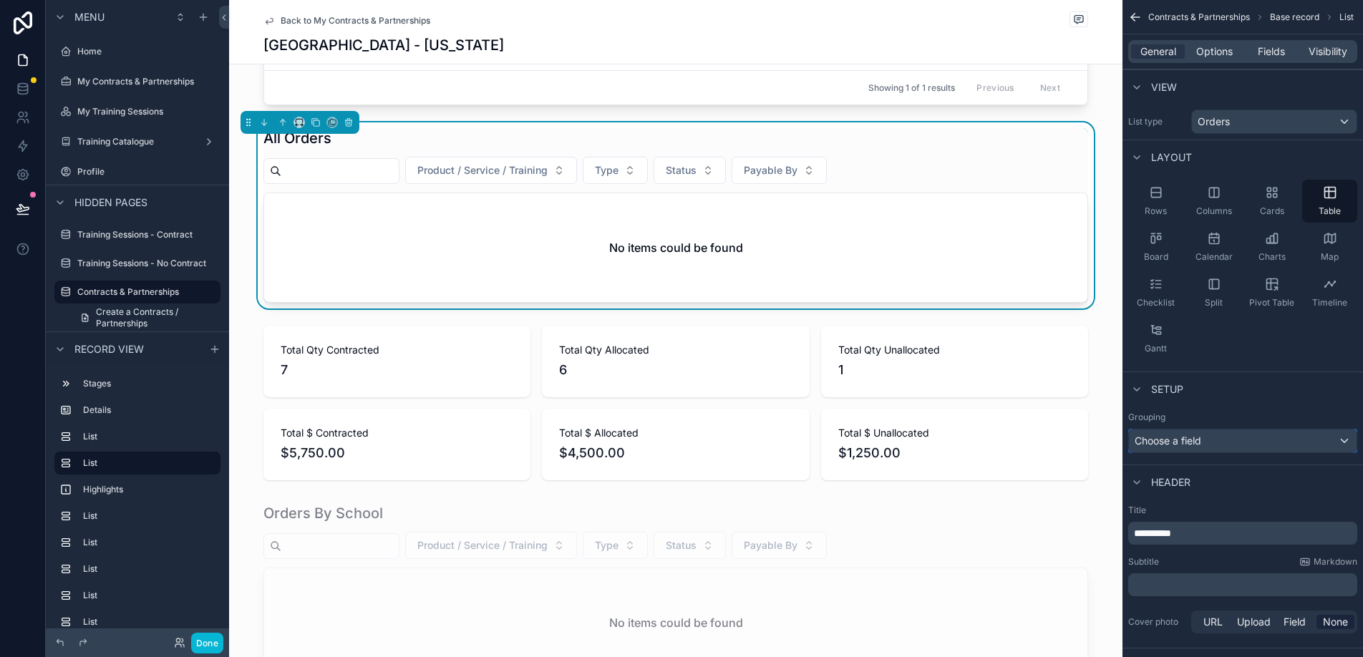
click at [1240, 449] on div "Choose a field" at bounding box center [1243, 441] width 228 height 23
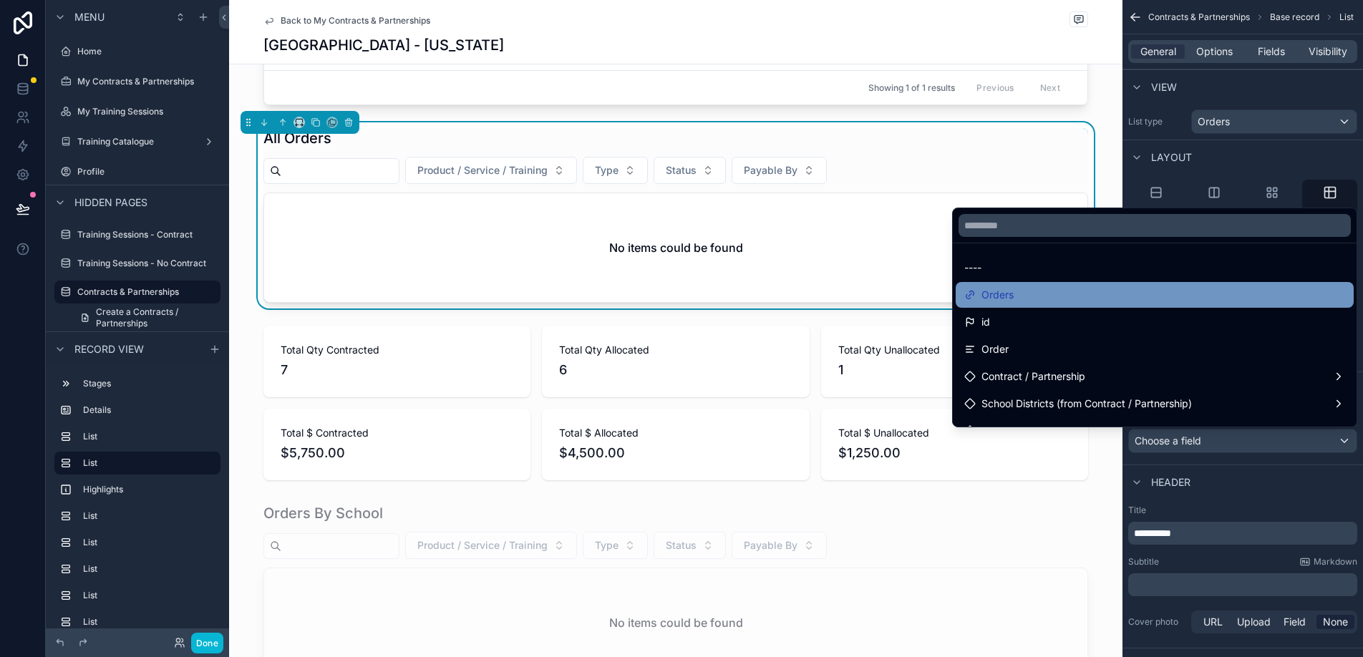
click at [1204, 300] on div "Orders" at bounding box center [1155, 294] width 381 height 17
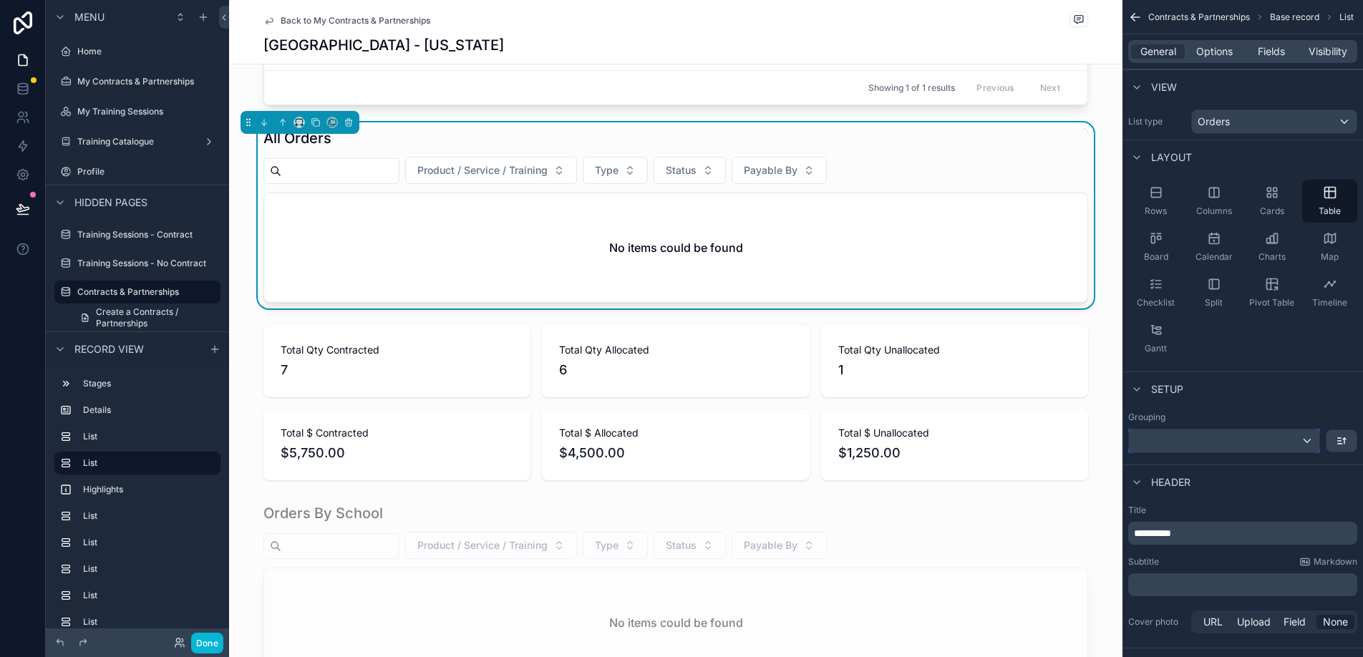
click at [1225, 443] on div "scrollable content" at bounding box center [1224, 441] width 190 height 23
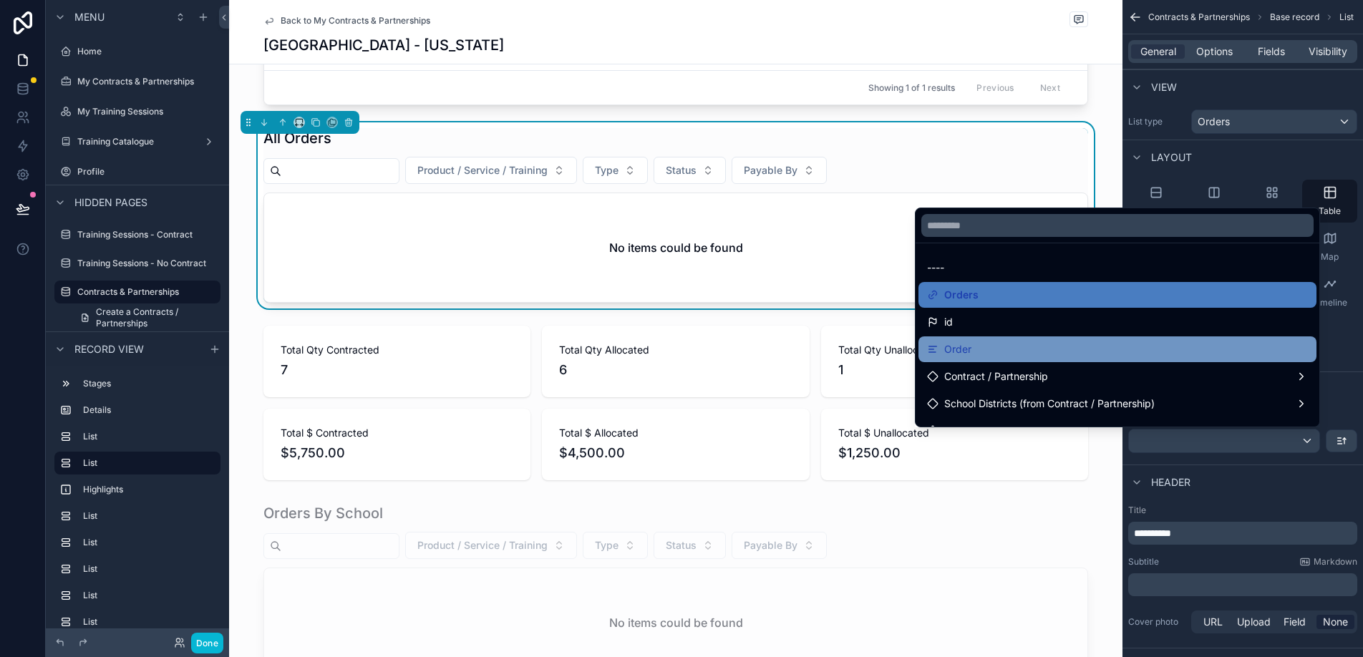
click at [1180, 341] on div "Order" at bounding box center [1117, 349] width 381 height 17
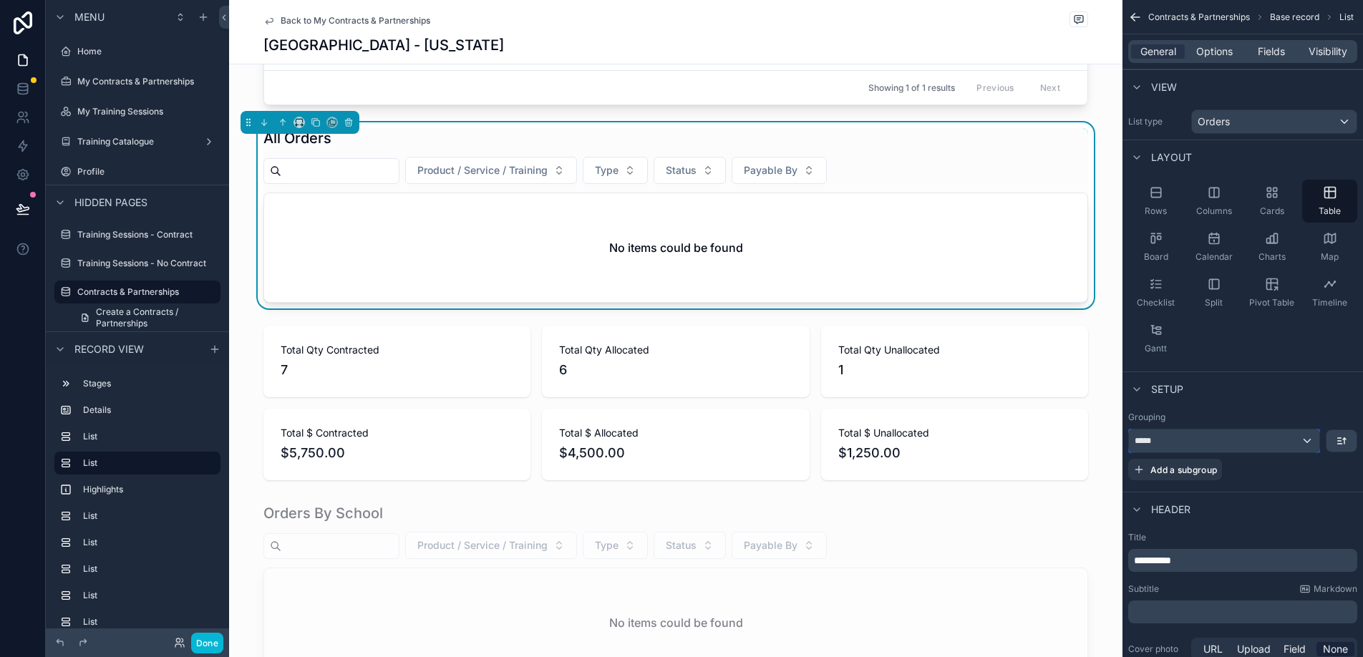
click at [1304, 436] on div "*****" at bounding box center [1224, 441] width 190 height 23
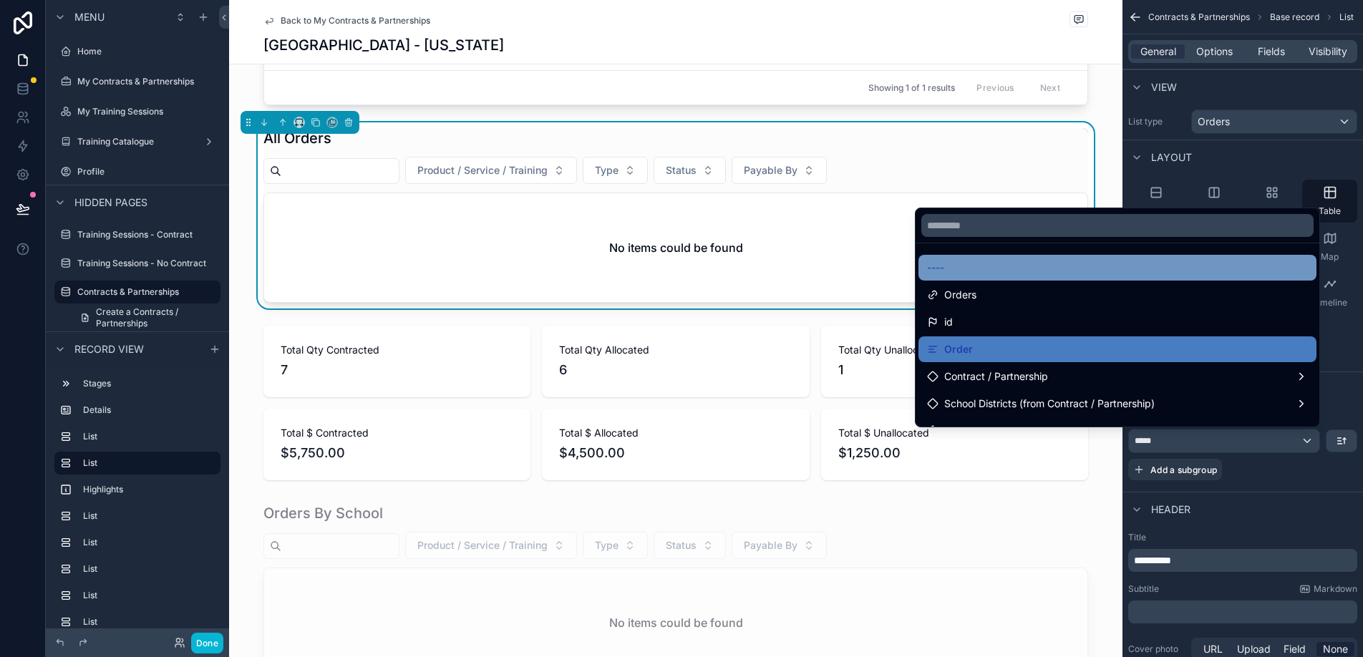
click at [1234, 263] on div "----" at bounding box center [1117, 267] width 381 height 17
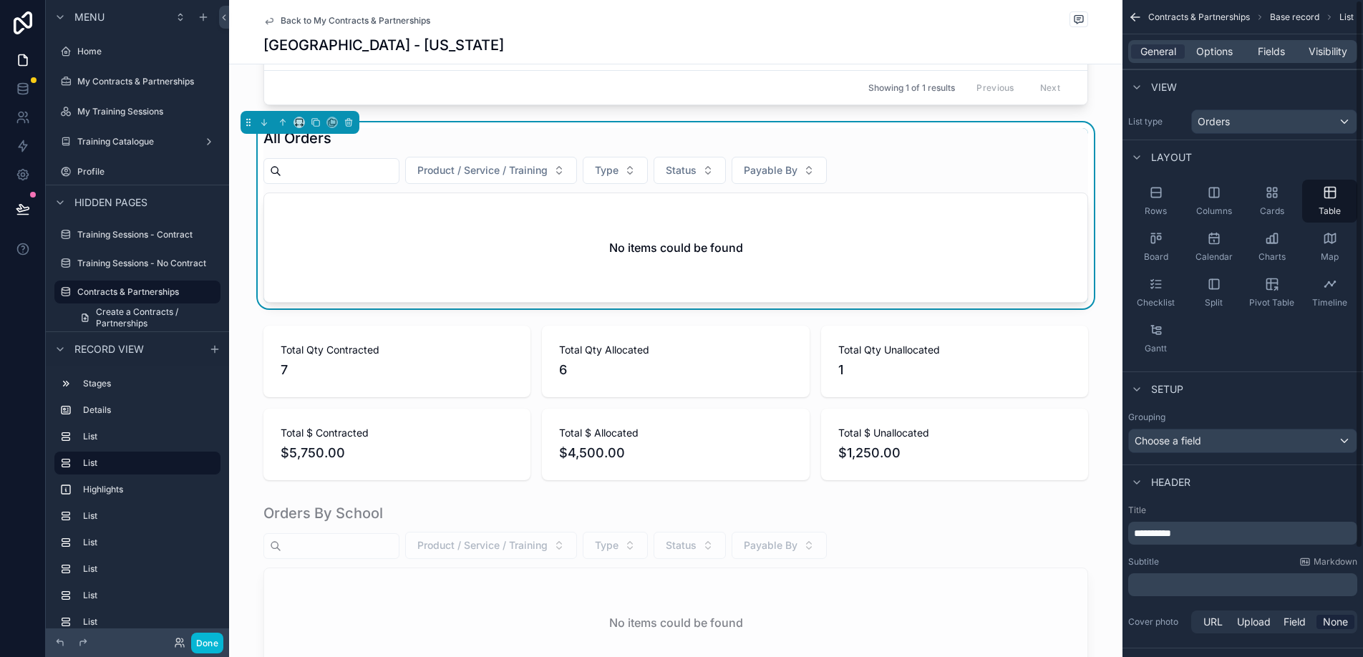
click at [988, 253] on div "No items could be found" at bounding box center [676, 247] width 824 height 109
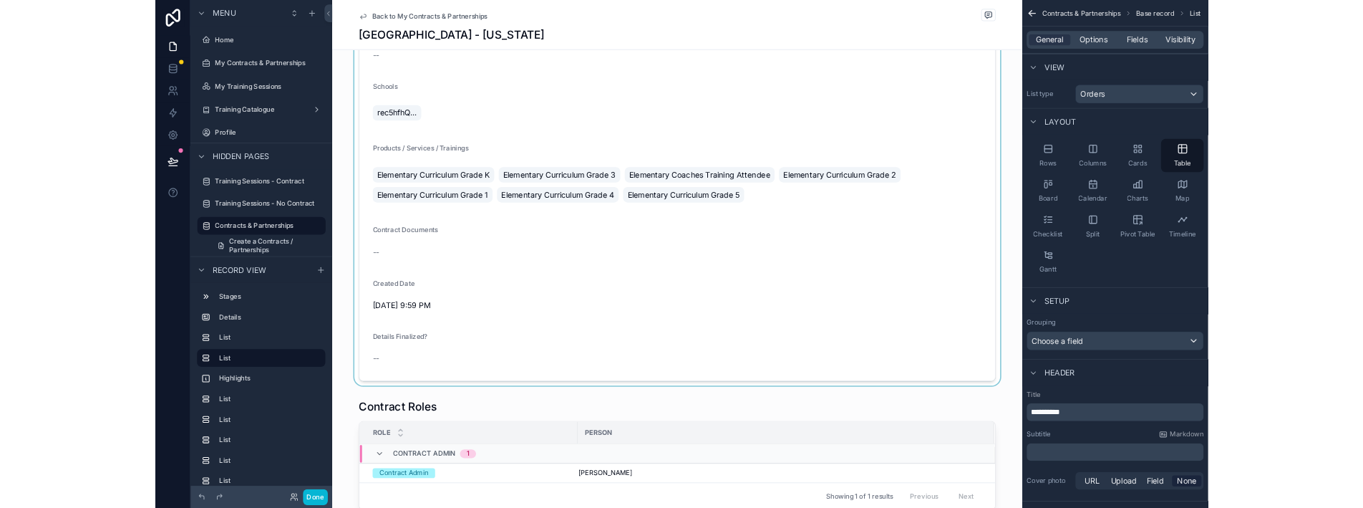
scroll to position [423, 0]
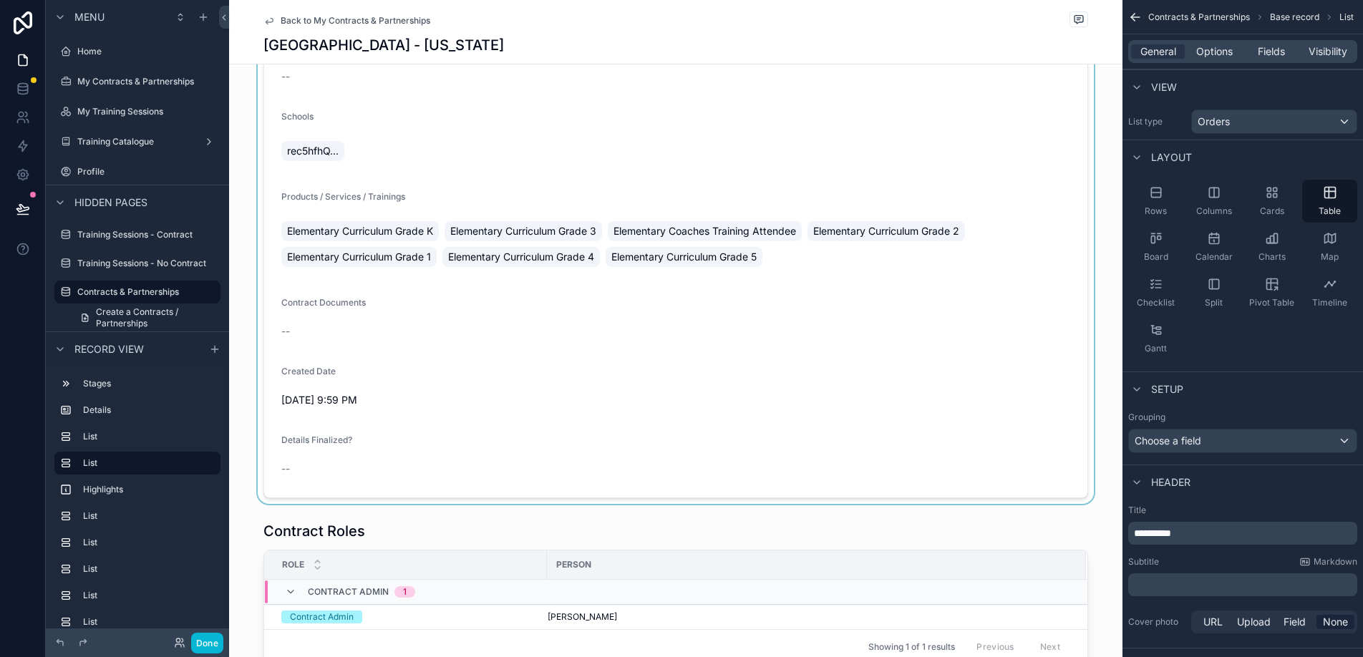
click at [943, 239] on div "scrollable content" at bounding box center [676, 112] width 894 height 783
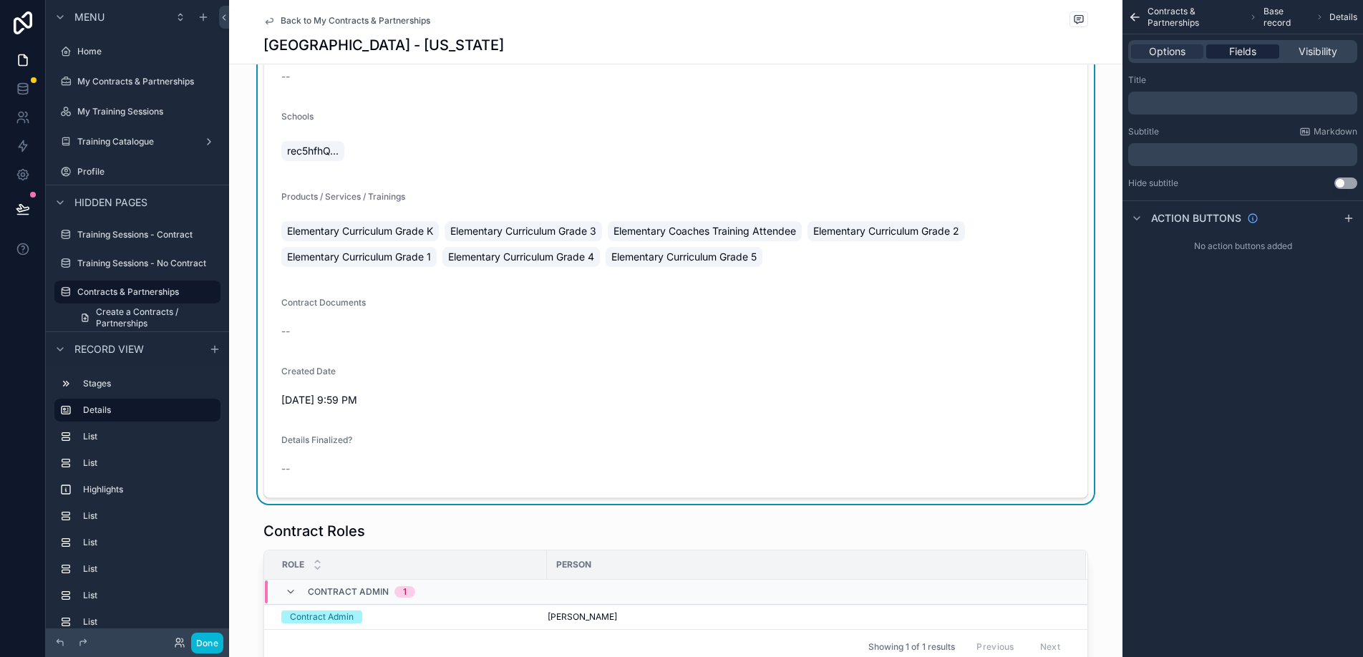
click at [1235, 57] on span "Fields" at bounding box center [1243, 51] width 27 height 14
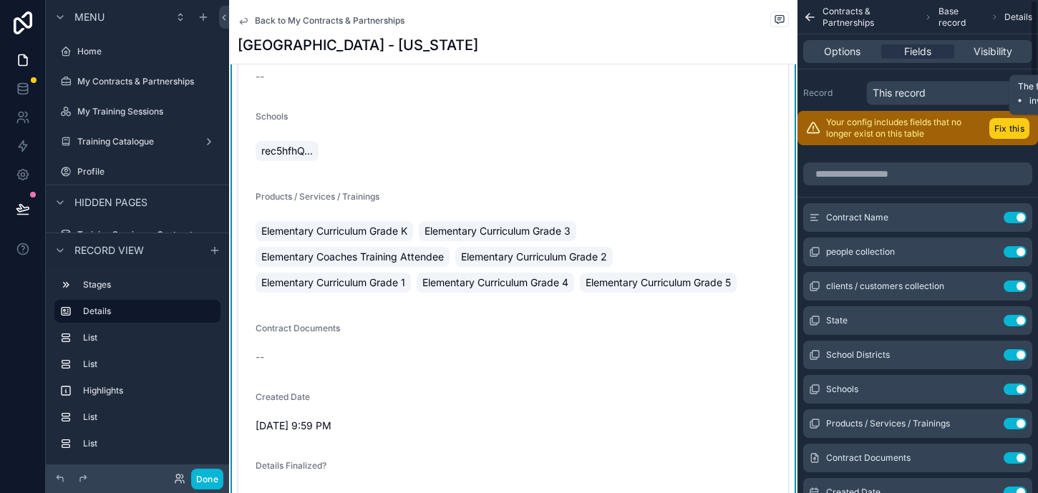
click at [1000, 122] on button "Fix this" at bounding box center [1010, 128] width 40 height 21
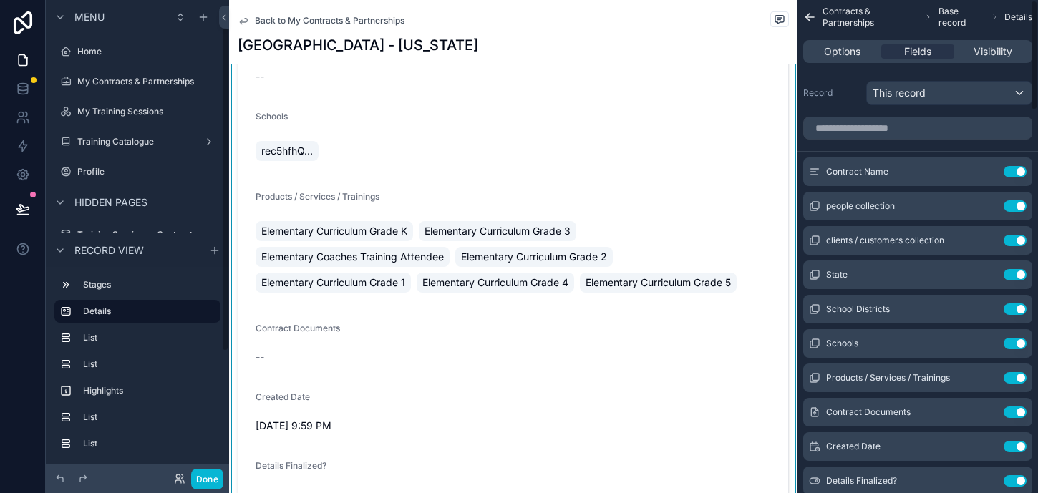
scroll to position [39, 0]
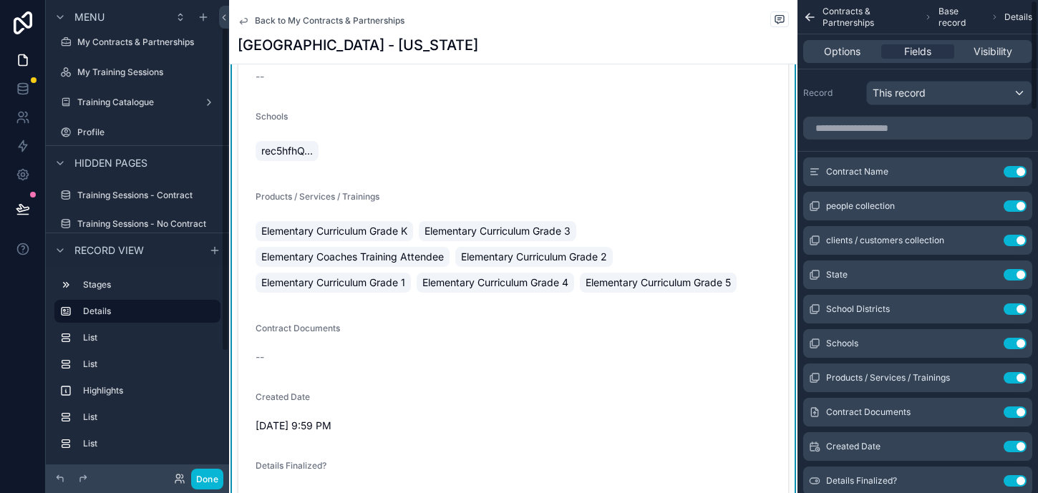
click at [657, 259] on div "Elementary Curriculum Grade K Elementary Curriculum Grade 3 Elementary Coaches …" at bounding box center [514, 256] width 516 height 77
click at [429, 264] on span "Elementary Coaches Training Attendee" at bounding box center [352, 257] width 183 height 14
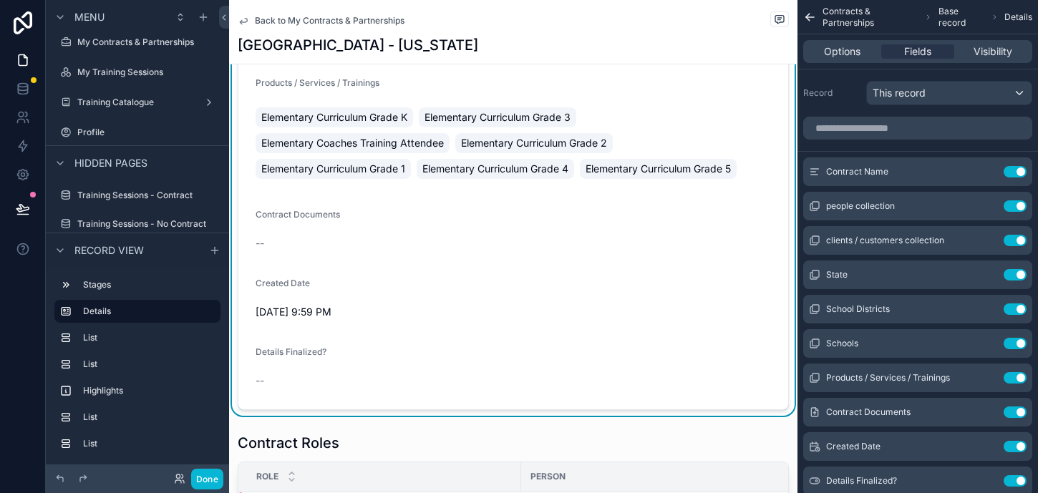
scroll to position [538, 0]
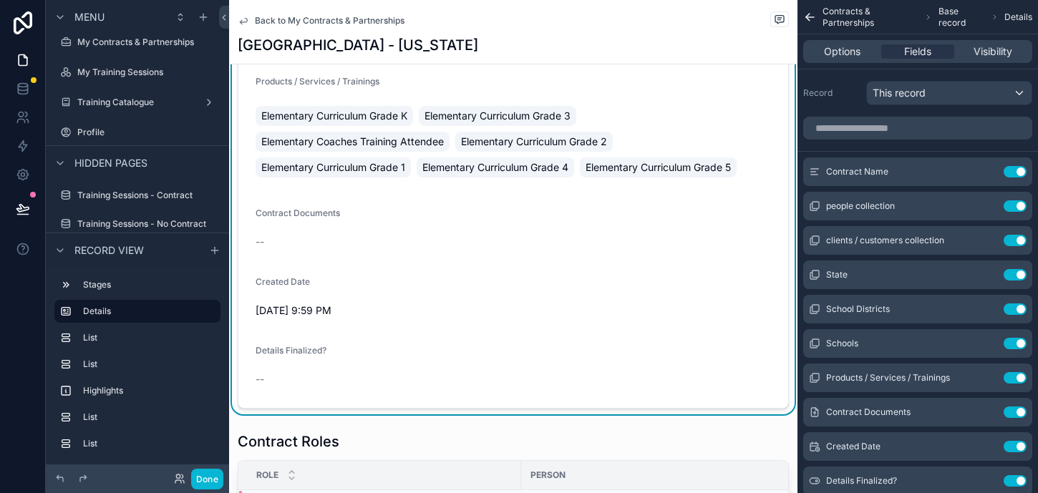
click at [513, 148] on span "Elementary Curriculum Grade 2" at bounding box center [534, 142] width 146 height 14
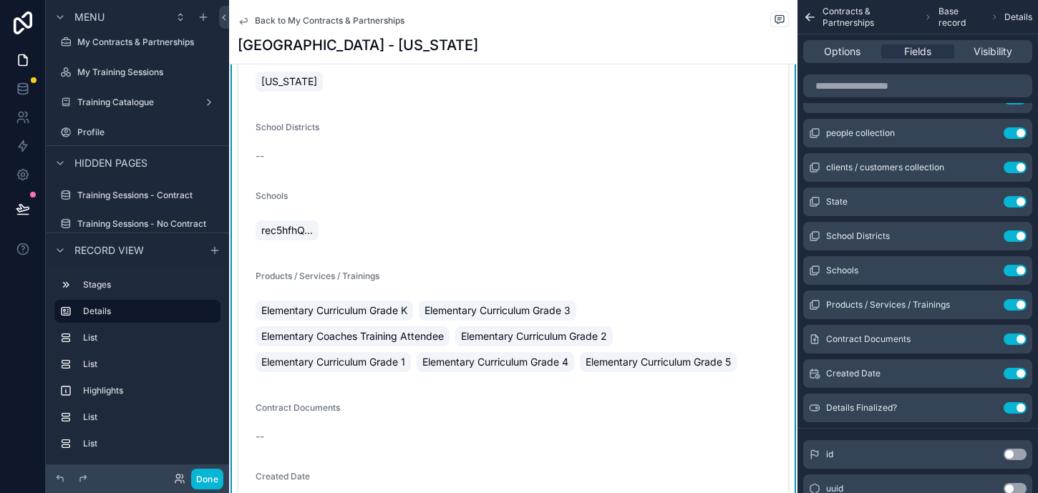
scroll to position [342, 0]
click at [985, 268] on icon "scrollable content" at bounding box center [986, 270] width 11 height 11
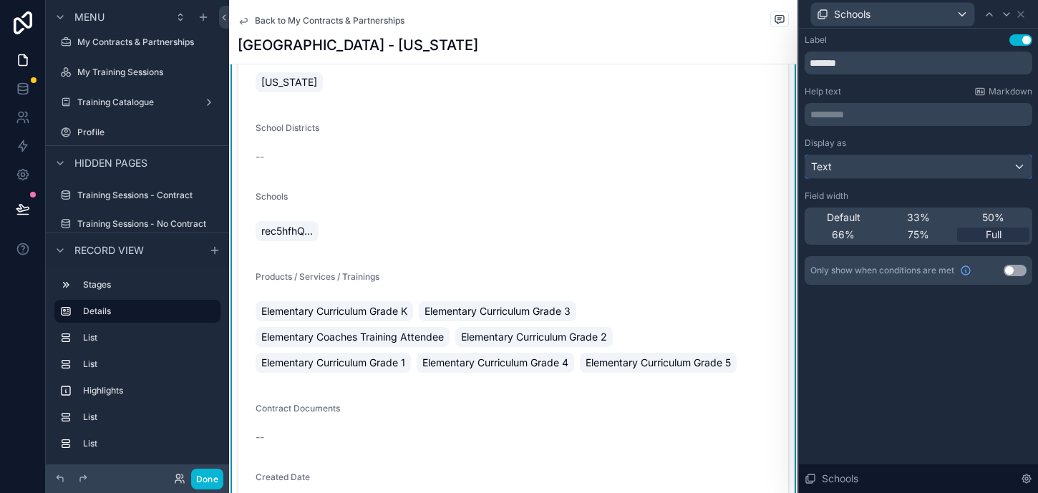
click at [838, 173] on div "Text" at bounding box center [919, 166] width 226 height 23
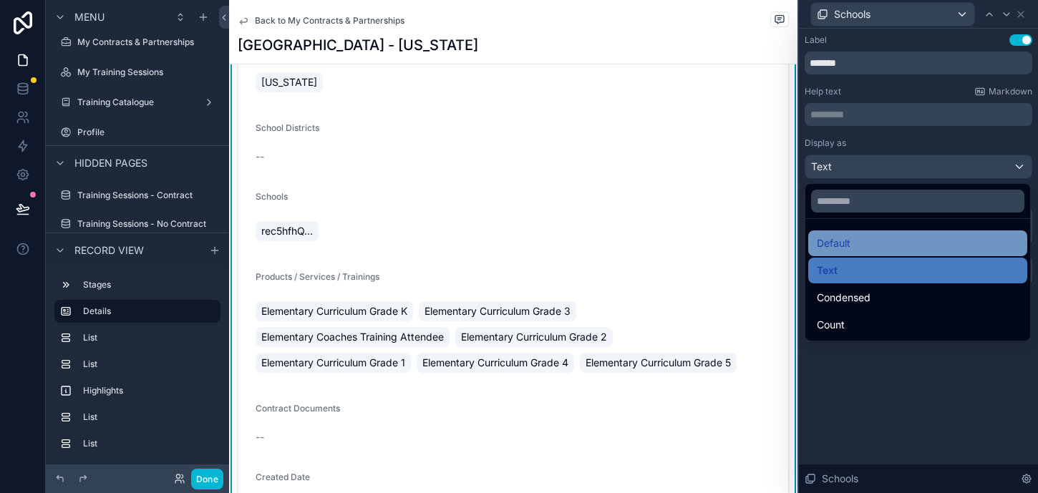
click at [846, 241] on span "Default" at bounding box center [834, 243] width 34 height 17
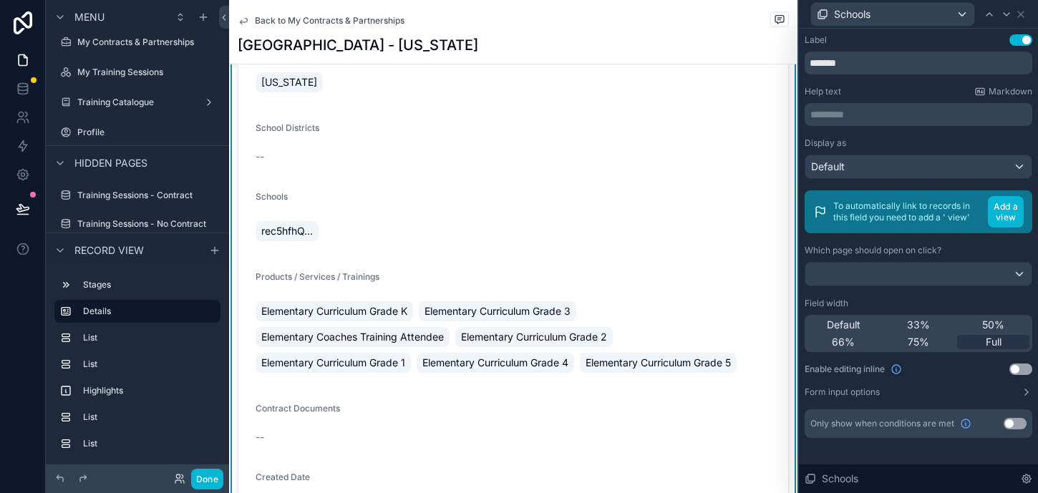
click at [276, 211] on div "Schools rec5hfhQ..." at bounding box center [514, 219] width 516 height 57
click at [291, 189] on form "Contract Name Legends Elementary People Erin Horn Clients / Customers -- State …" at bounding box center [513, 205] width 550 height 796
click at [935, 18] on div "Schools" at bounding box center [892, 14] width 163 height 23
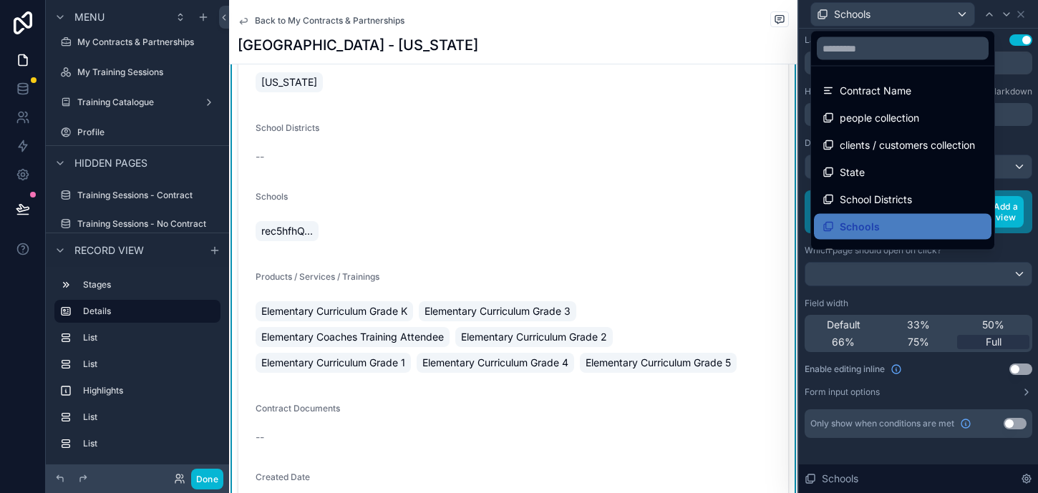
click at [935, 18] on div at bounding box center [918, 246] width 239 height 493
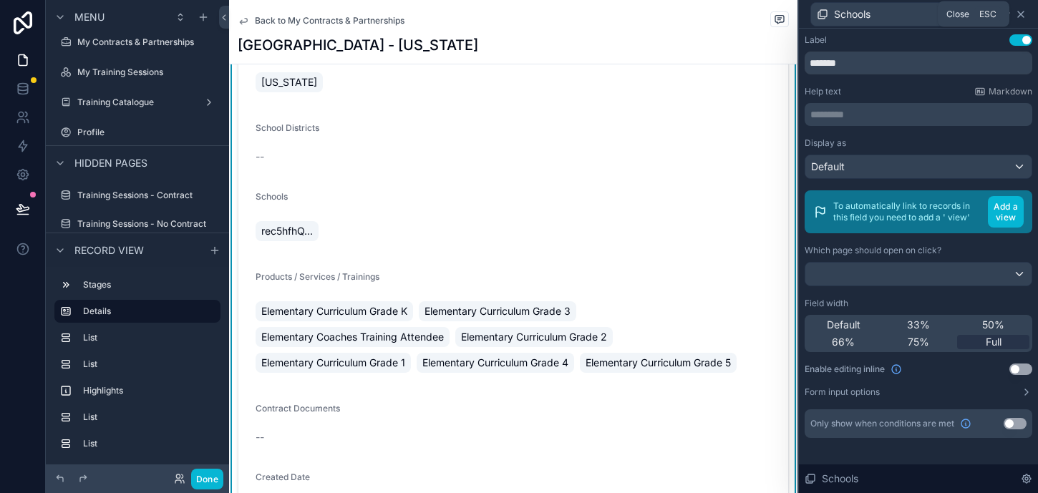
click at [1023, 16] on icon at bounding box center [1021, 14] width 6 height 6
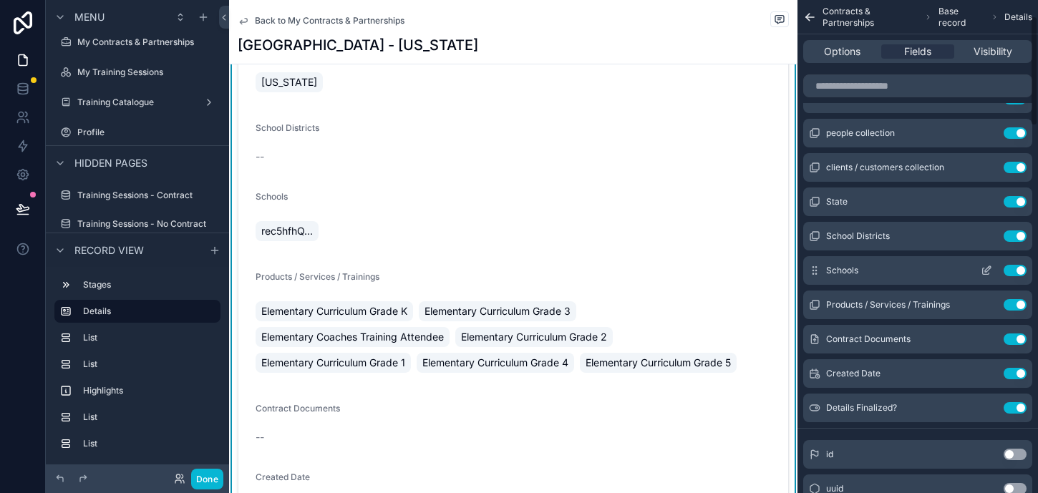
click at [1024, 269] on button "Use setting" at bounding box center [1015, 270] width 23 height 11
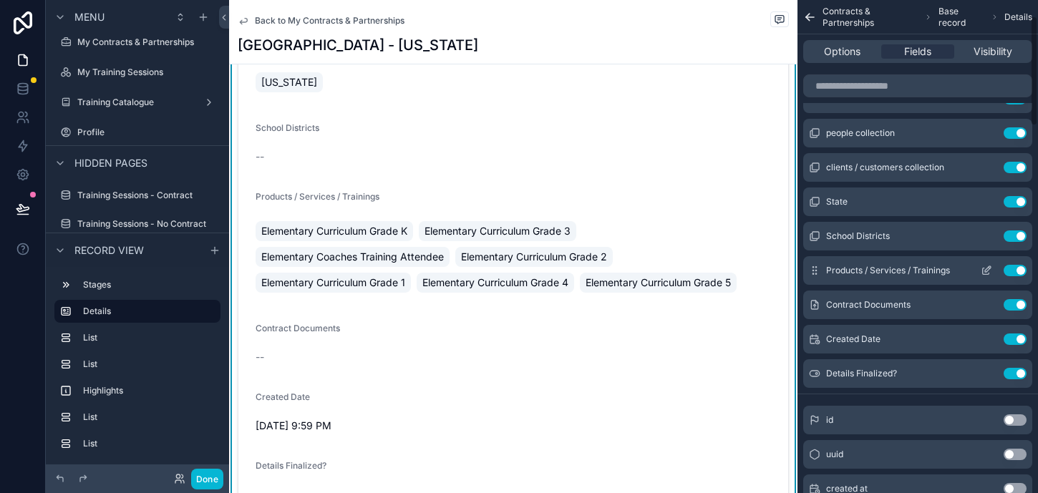
click at [1017, 269] on button "Use setting" at bounding box center [1015, 270] width 23 height 11
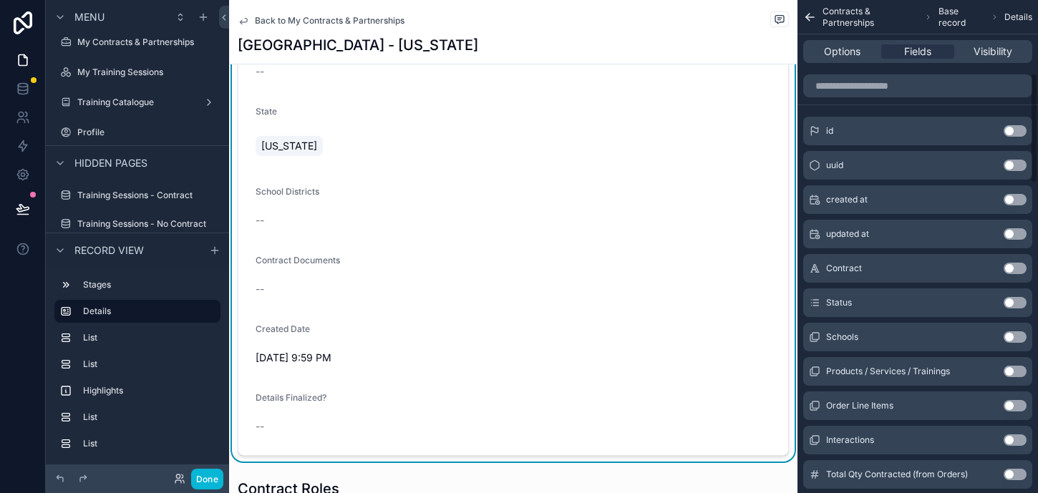
scroll to position [357, 0]
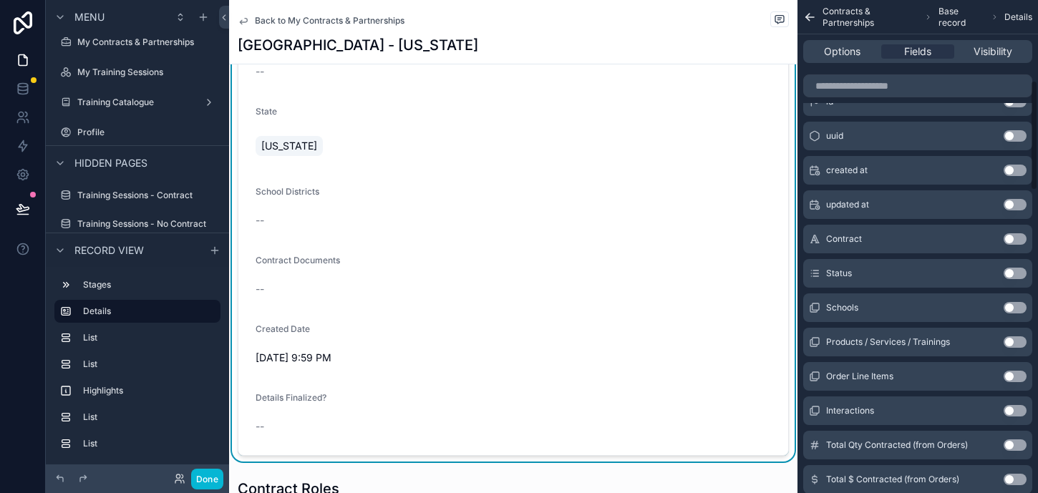
click at [1013, 306] on button "Use setting" at bounding box center [1015, 307] width 23 height 11
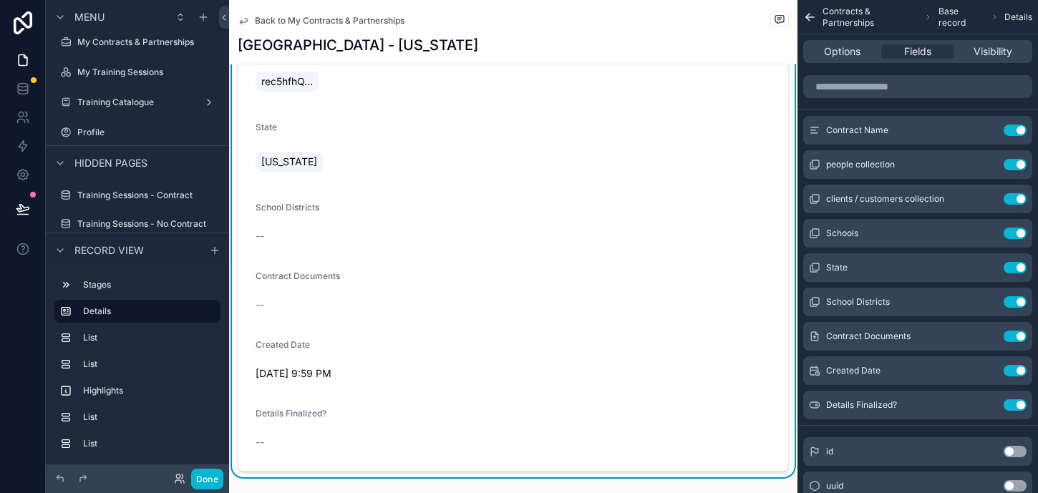
scroll to position [334, 0]
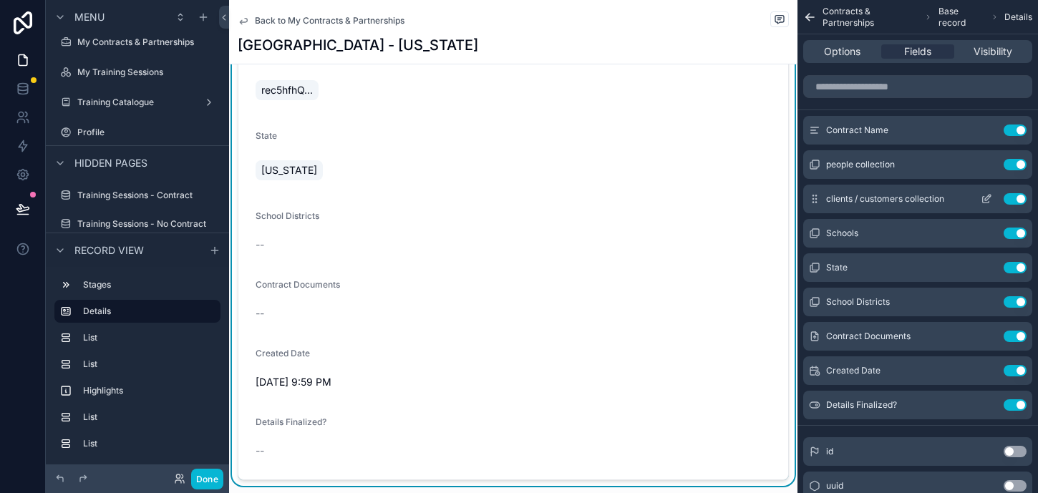
click at [989, 198] on icon "scrollable content" at bounding box center [986, 198] width 11 height 11
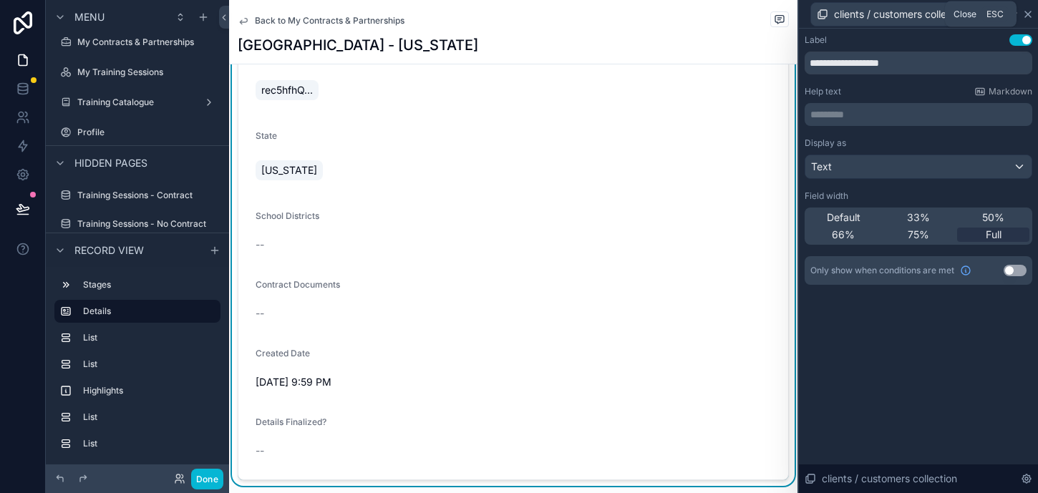
click at [1029, 16] on icon at bounding box center [1028, 14] width 11 height 11
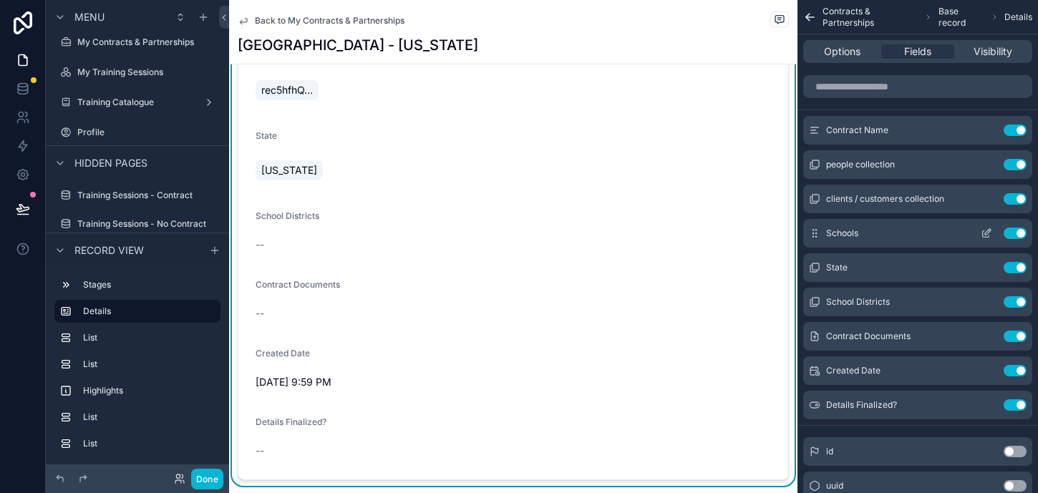
click at [985, 233] on icon "scrollable content" at bounding box center [986, 233] width 11 height 11
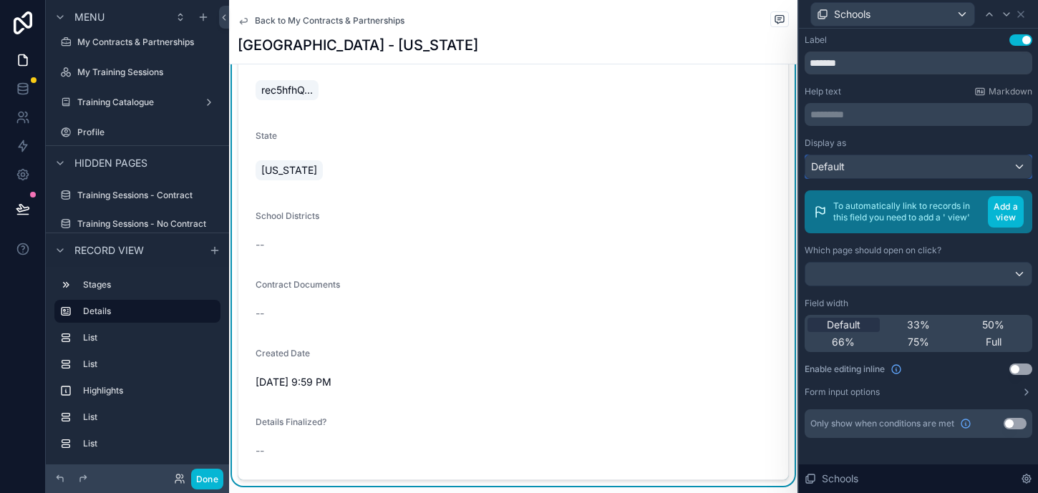
click at [866, 169] on div "Default" at bounding box center [919, 166] width 226 height 23
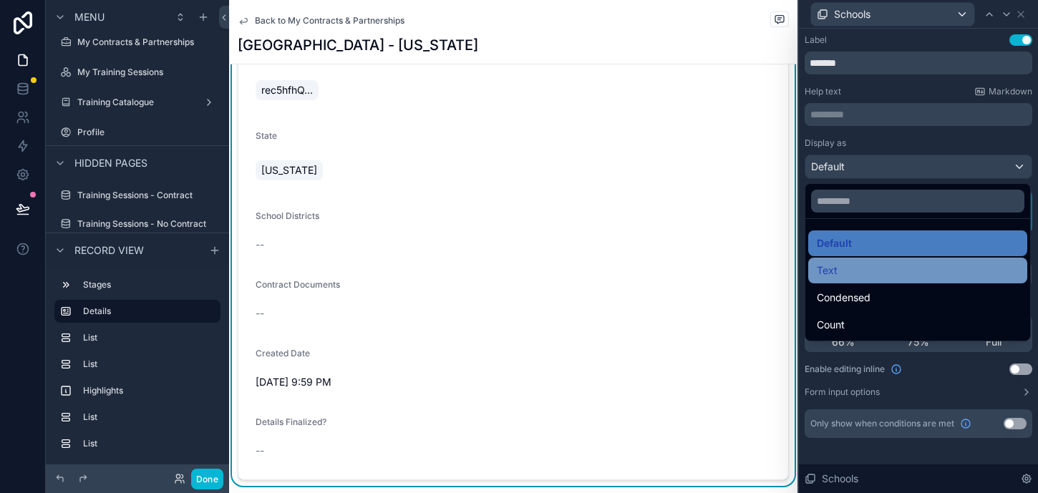
click at [857, 269] on div "Text" at bounding box center [918, 270] width 202 height 17
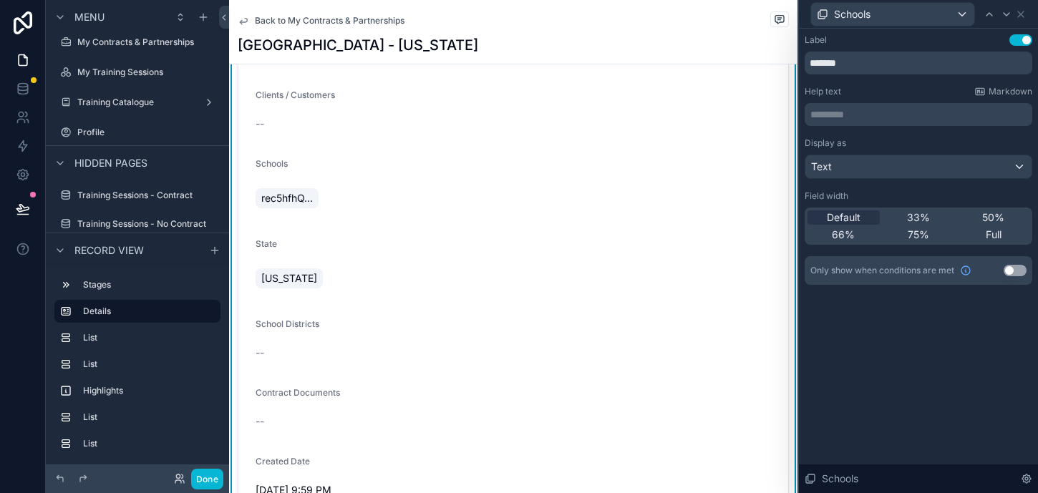
scroll to position [218, 0]
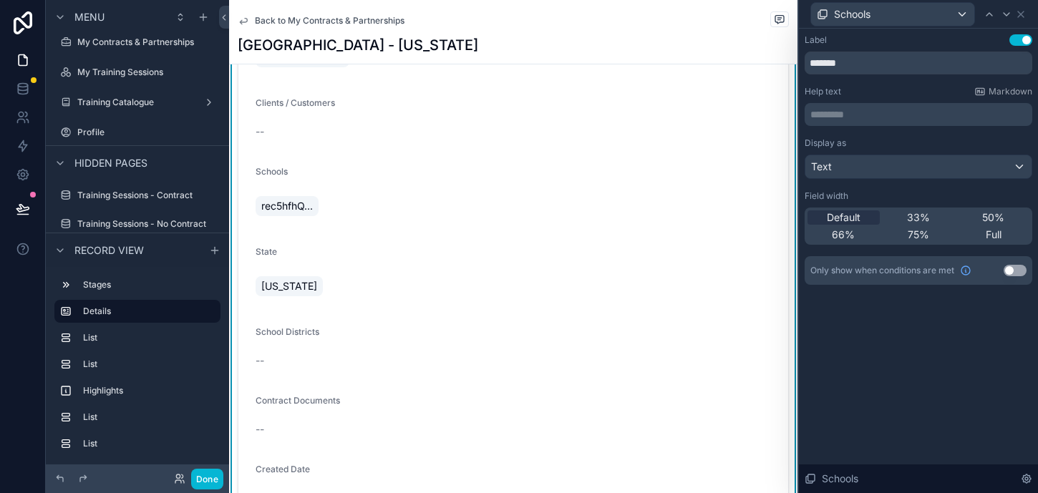
click at [278, 211] on span "rec5hfhQ..." at bounding box center [287, 206] width 52 height 14
click at [279, 209] on span "rec5hfhQ..." at bounding box center [287, 206] width 52 height 14
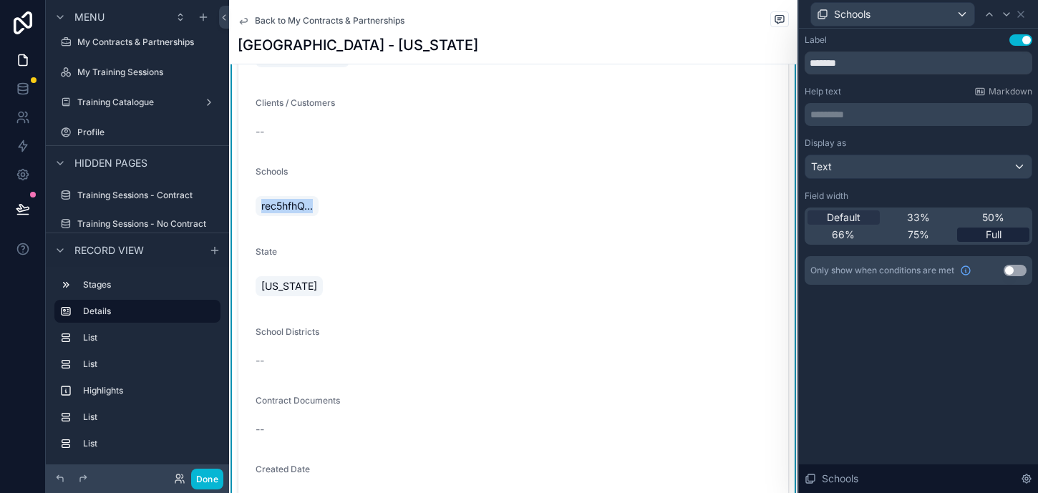
click at [998, 232] on span "Full" at bounding box center [994, 235] width 16 height 14
click at [1001, 219] on span "50%" at bounding box center [994, 218] width 22 height 14
click at [324, 198] on div "rec5hfhQ..." at bounding box center [290, 206] width 69 height 26
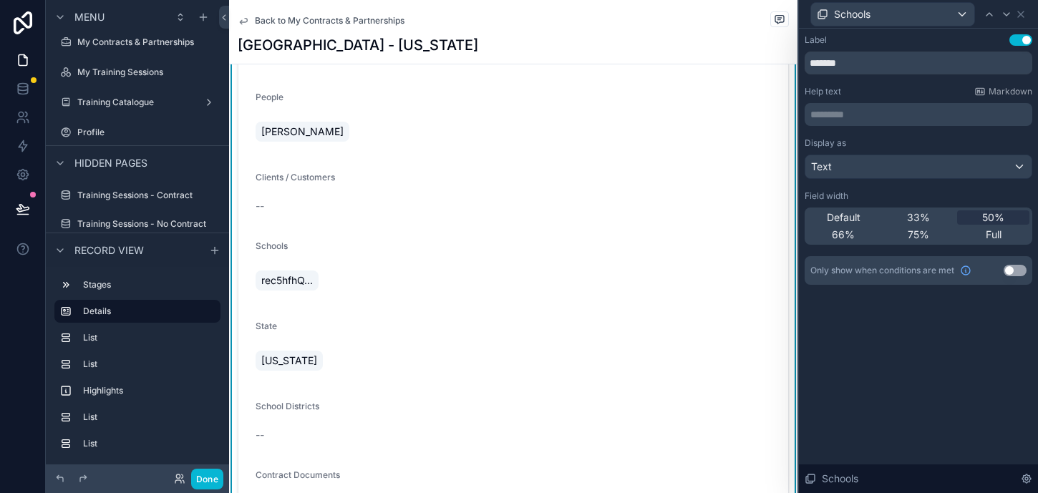
scroll to position [130, 0]
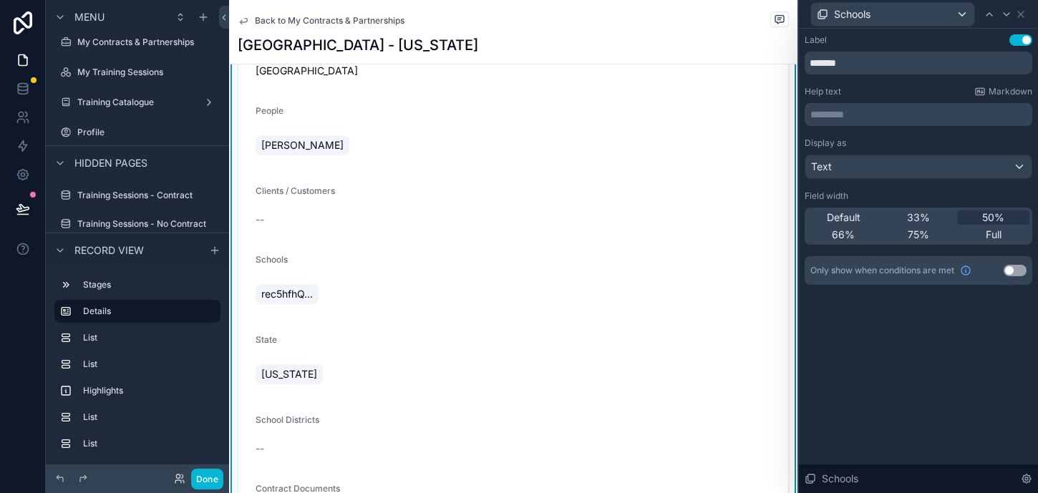
click at [314, 357] on div "[US_STATE]" at bounding box center [514, 374] width 516 height 34
click at [885, 67] on input "*******" at bounding box center [919, 63] width 228 height 23
click at [966, 16] on div "Schools" at bounding box center [892, 14] width 163 height 23
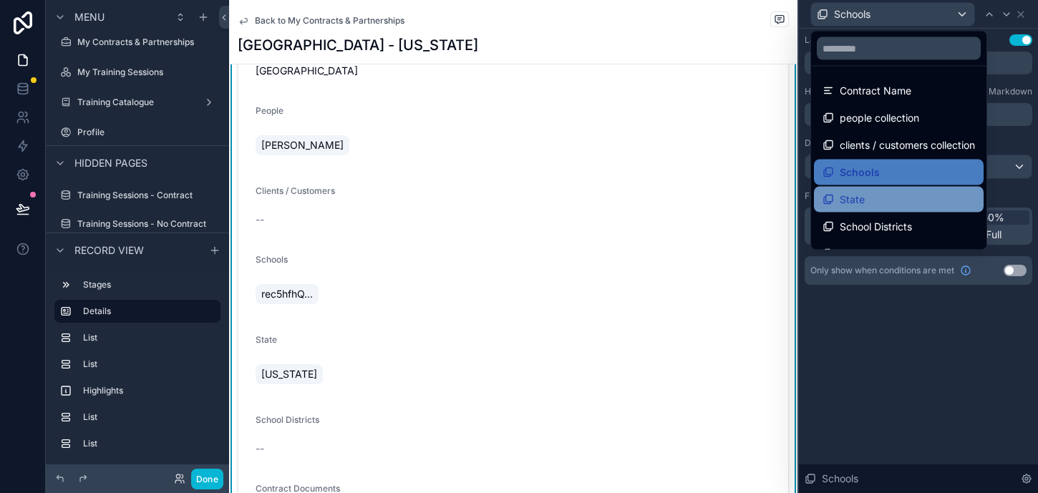
click at [925, 197] on div "State" at bounding box center [899, 199] width 153 height 17
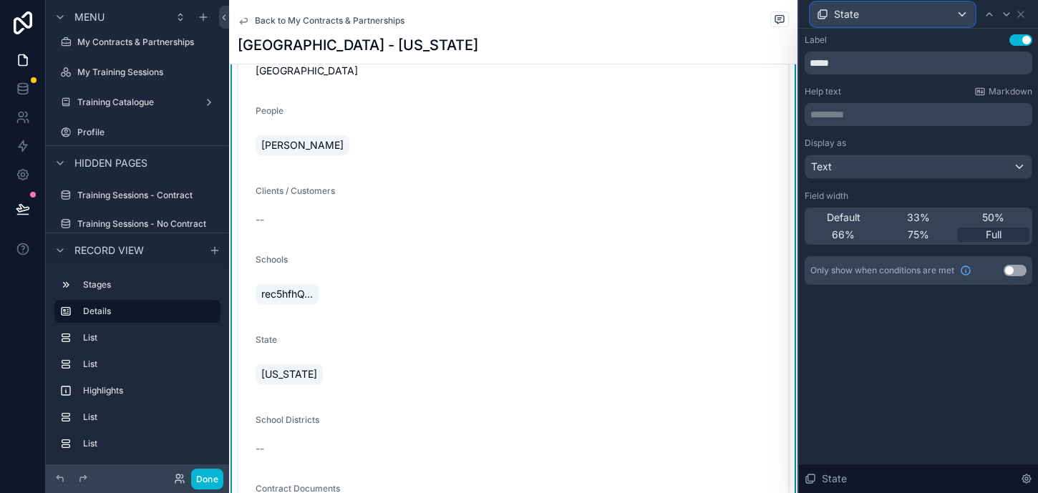
click at [965, 14] on div "State" at bounding box center [892, 14] width 163 height 23
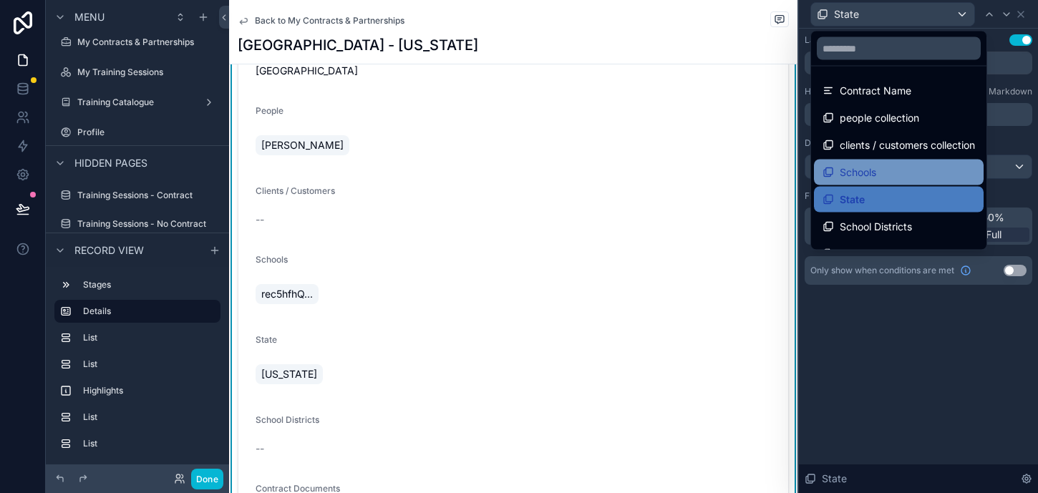
click at [917, 173] on div "Schools" at bounding box center [899, 172] width 153 height 17
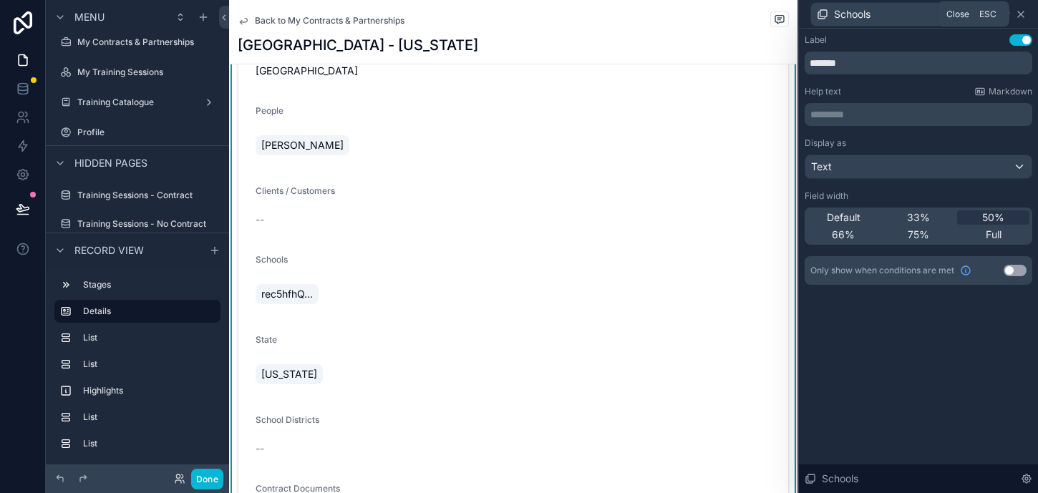
click at [1022, 13] on icon at bounding box center [1021, 14] width 6 height 6
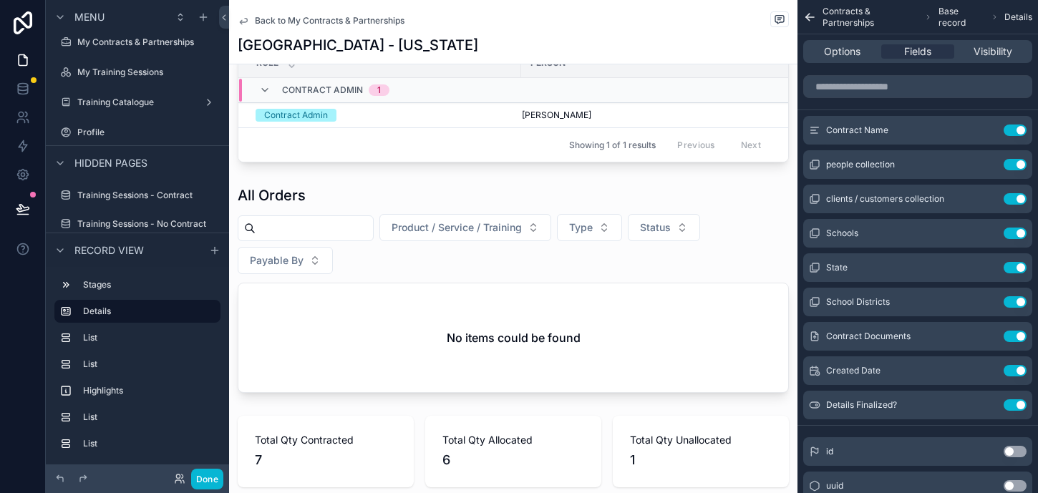
scroll to position [821, 0]
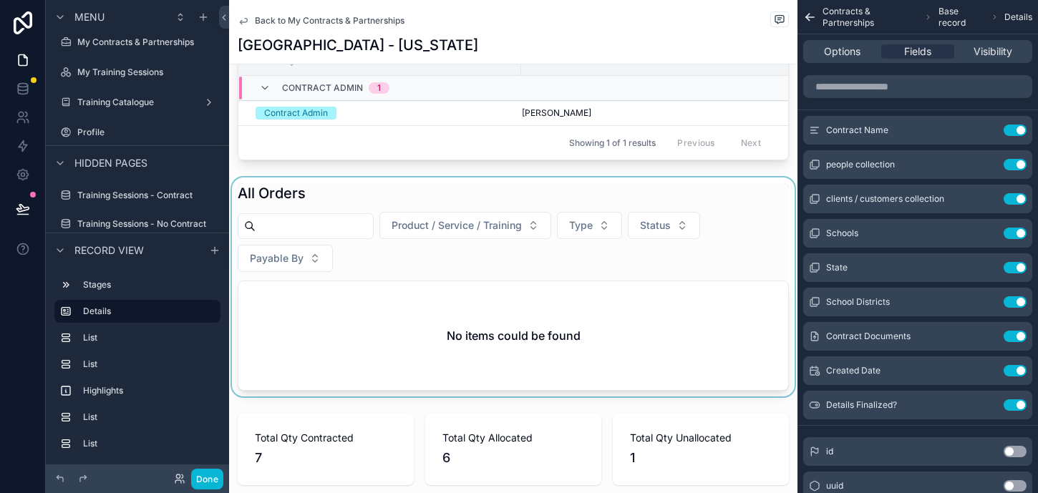
click at [405, 326] on div "scrollable content" at bounding box center [513, 287] width 569 height 219
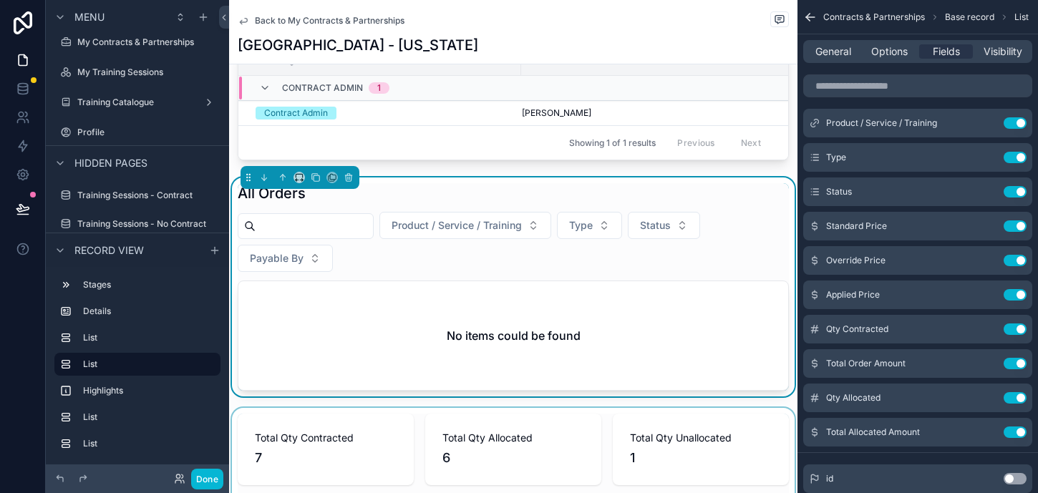
click at [679, 439] on div "scrollable content" at bounding box center [513, 491] width 569 height 166
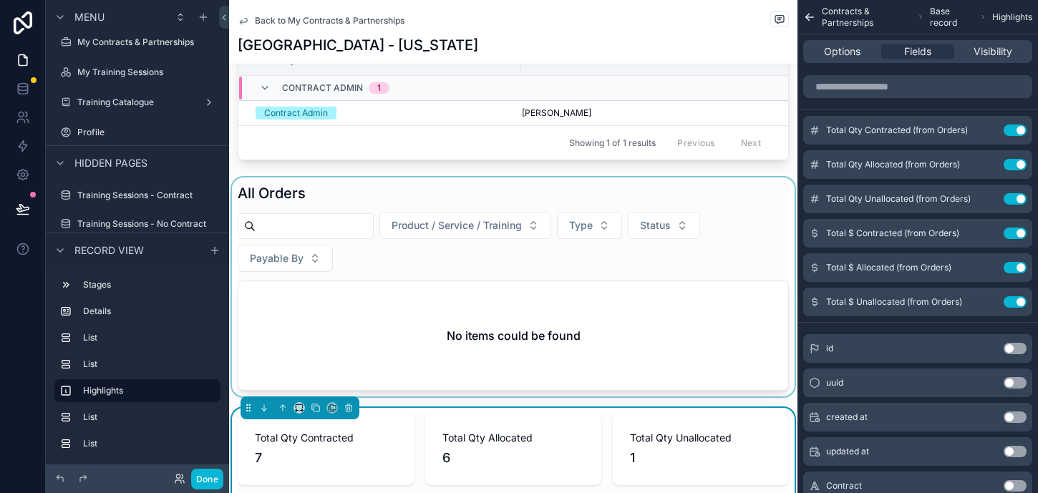
click at [675, 351] on div "scrollable content" at bounding box center [513, 287] width 569 height 219
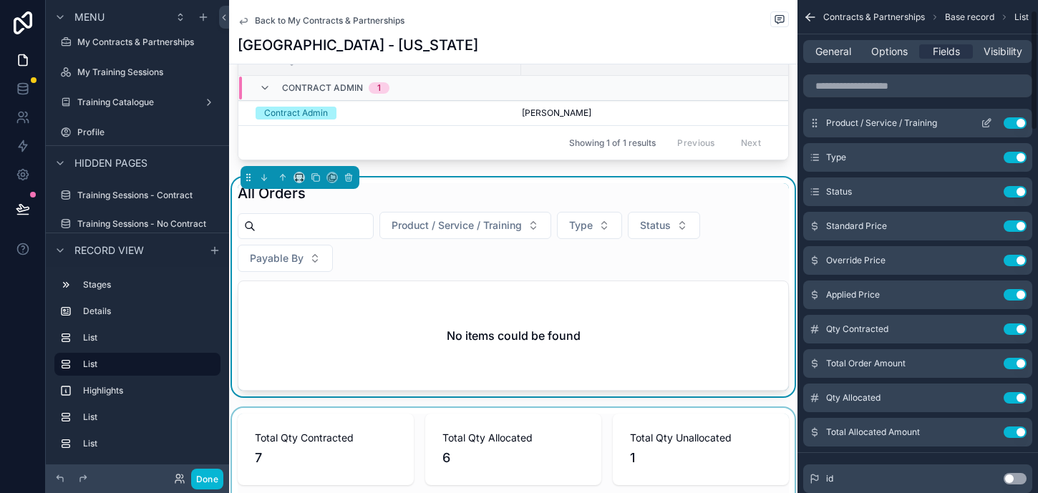
click at [987, 124] on icon "scrollable content" at bounding box center [988, 122] width 6 height 6
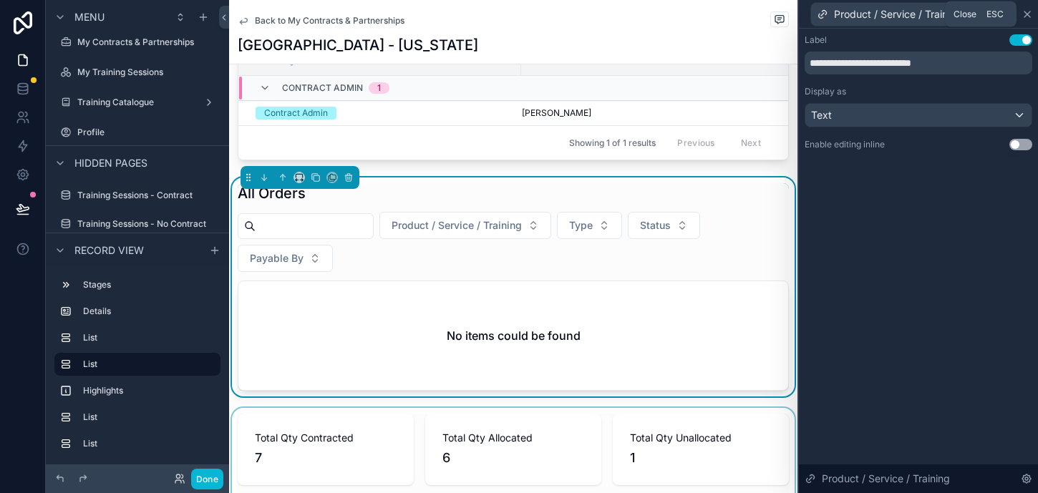
click at [1030, 15] on icon at bounding box center [1028, 14] width 6 height 6
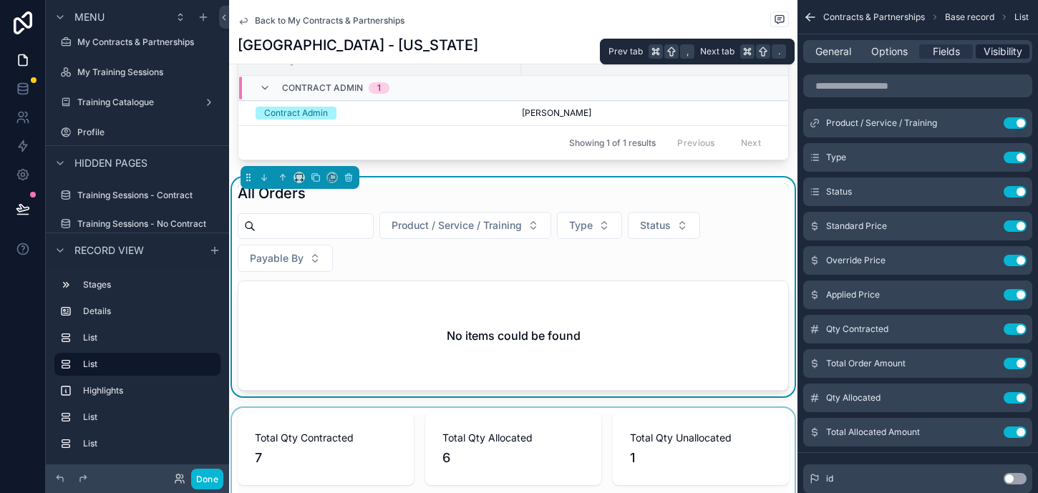
click at [990, 56] on span "Visibility" at bounding box center [1003, 51] width 39 height 14
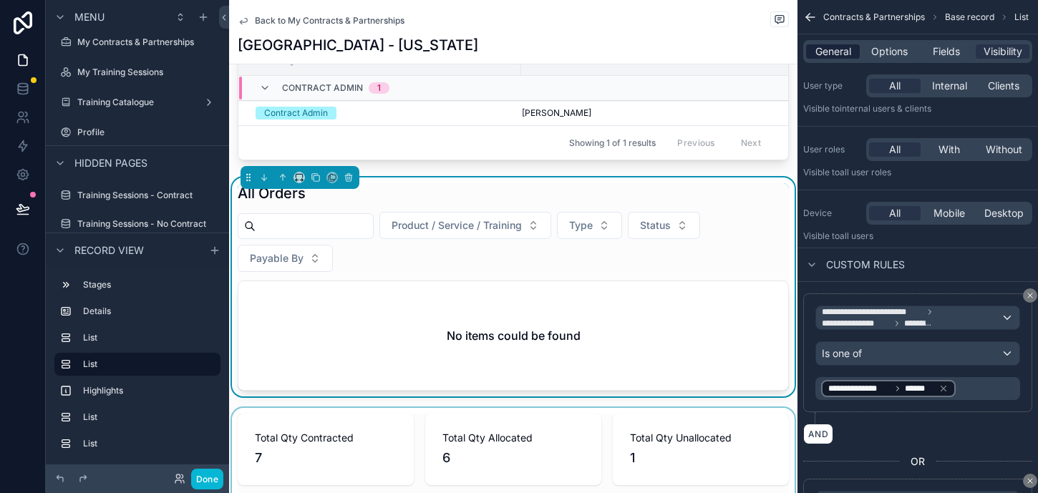
click at [847, 47] on span "General" at bounding box center [834, 51] width 36 height 14
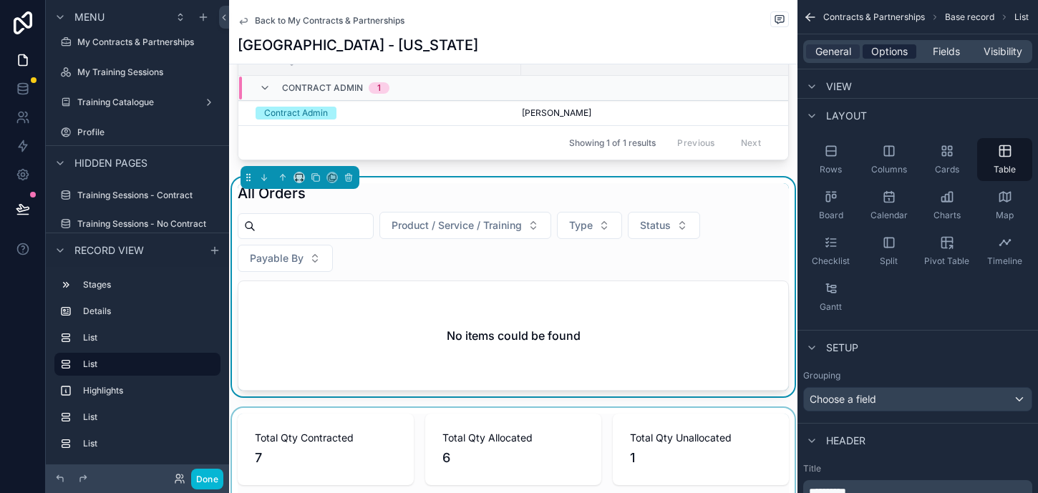
click at [877, 52] on span "Options" at bounding box center [890, 51] width 37 height 14
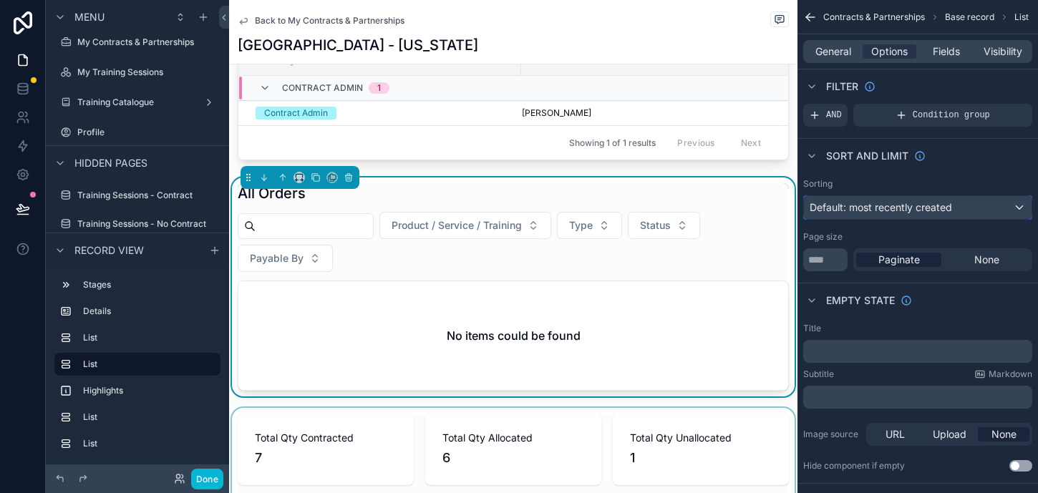
click at [897, 213] on span "Default: most recently created" at bounding box center [881, 207] width 143 height 12
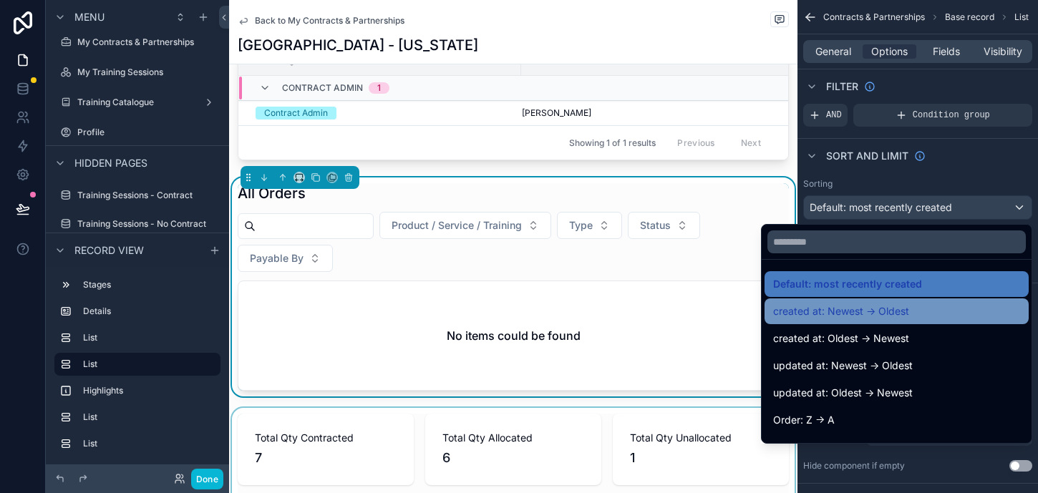
click at [882, 316] on span "created at: Newest -> Oldest" at bounding box center [841, 311] width 136 height 17
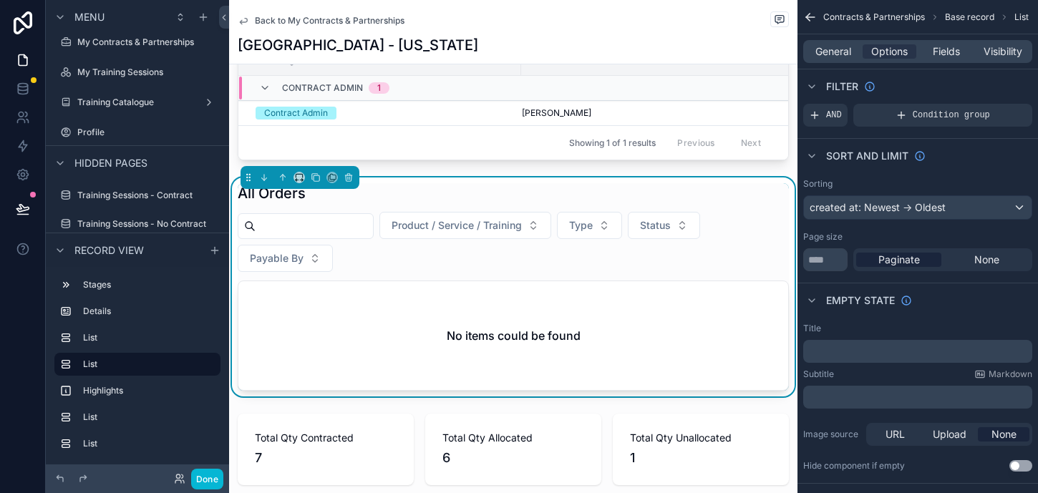
click at [621, 324] on div "No items could be found" at bounding box center [513, 335] width 550 height 109
click at [318, 263] on button "Payable By" at bounding box center [285, 258] width 95 height 27
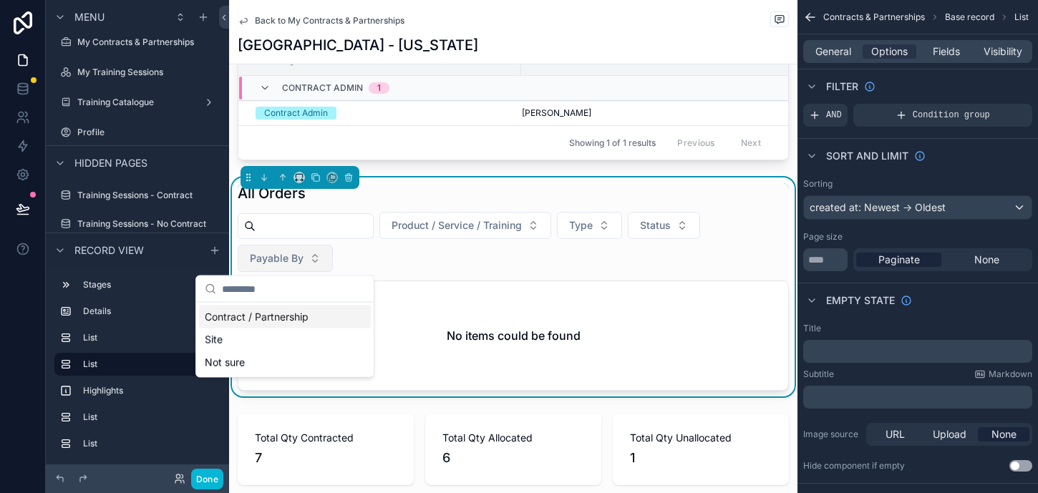
click at [318, 263] on button "Payable By" at bounding box center [285, 258] width 95 height 27
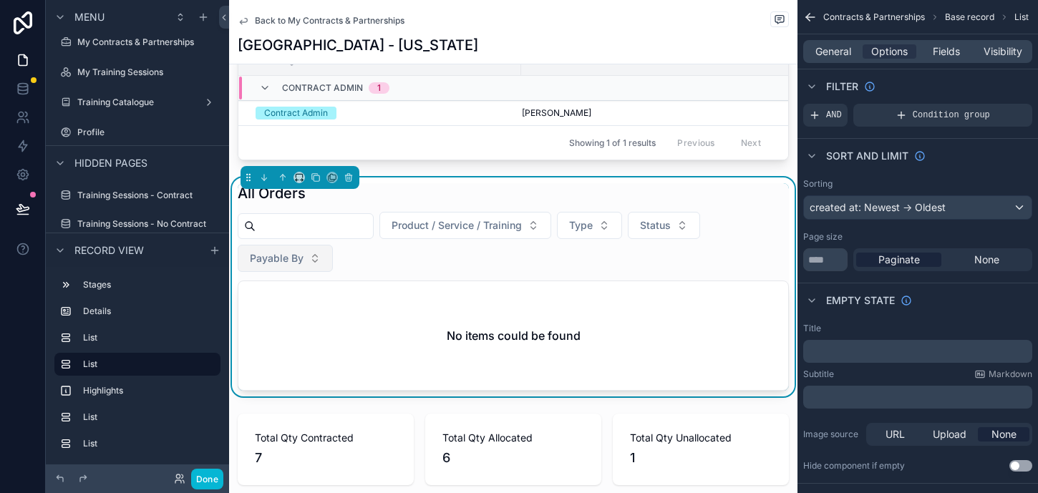
click at [318, 263] on button "Payable By" at bounding box center [285, 258] width 95 height 27
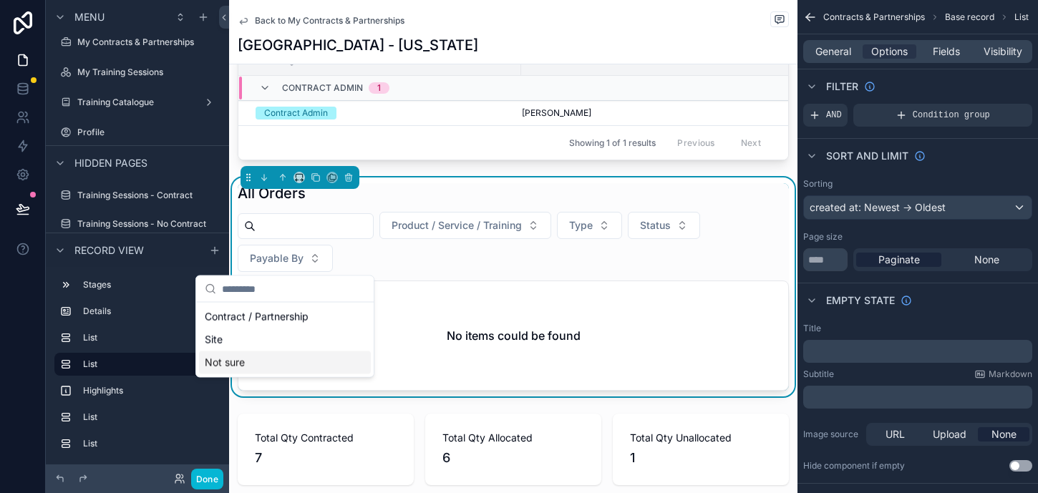
click at [291, 365] on div "Not sure" at bounding box center [285, 363] width 172 height 23
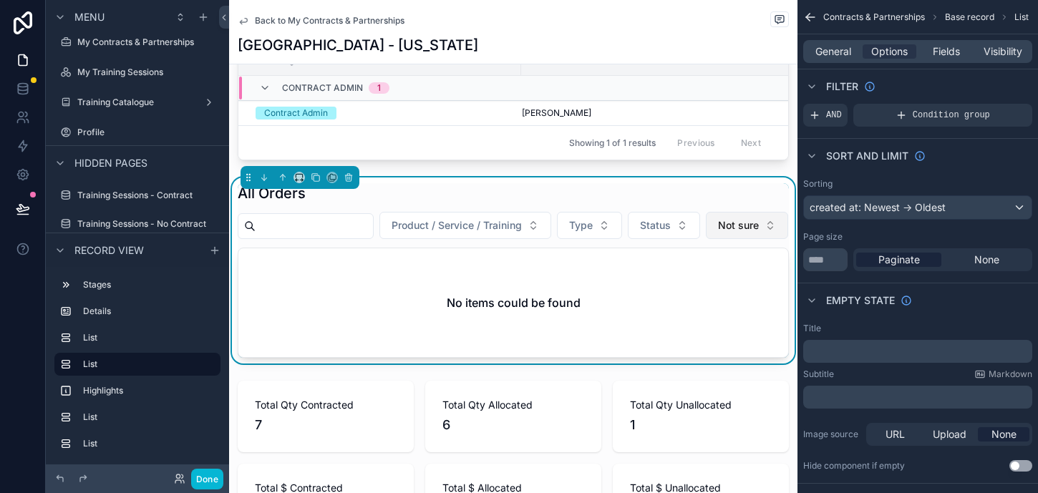
click at [706, 239] on button "Not sure" at bounding box center [747, 225] width 82 height 27
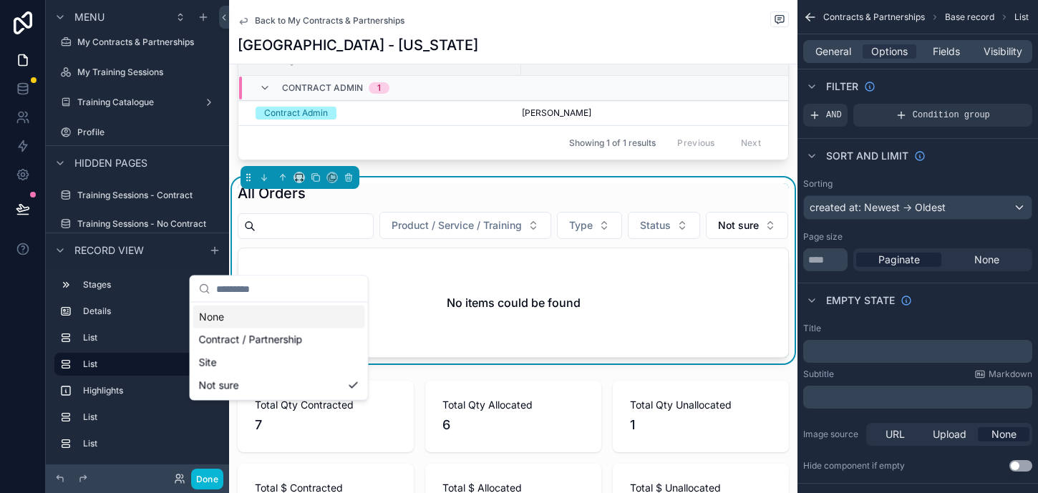
click at [290, 310] on div "None" at bounding box center [279, 317] width 172 height 23
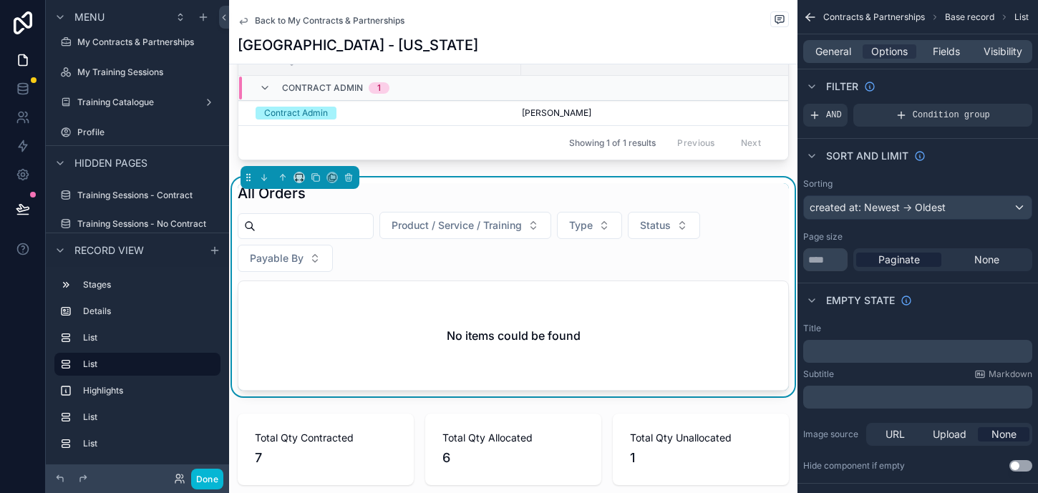
click at [359, 229] on input "scrollable content" at bounding box center [314, 226] width 117 height 20
click at [451, 259] on div "Product / Service / Training Type Status Payable By" at bounding box center [513, 242] width 551 height 60
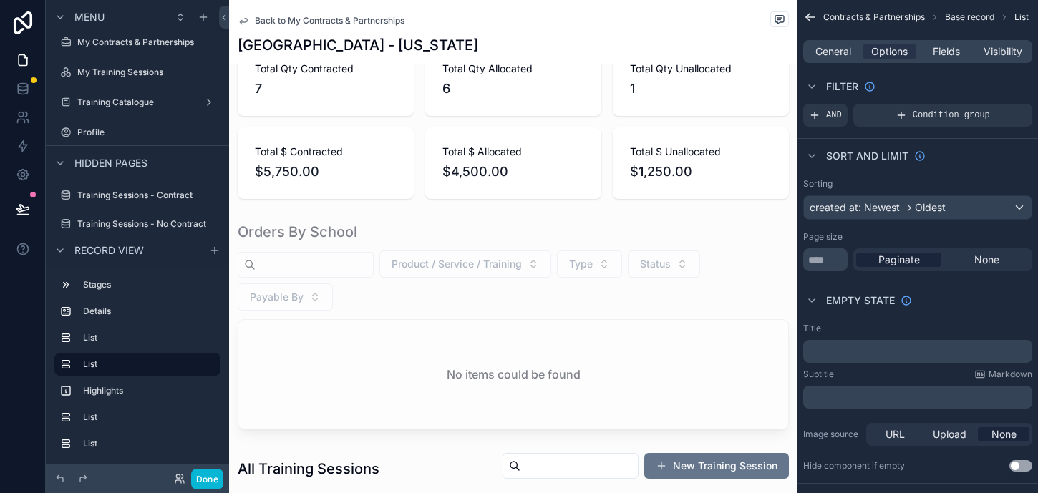
scroll to position [1150, 0]
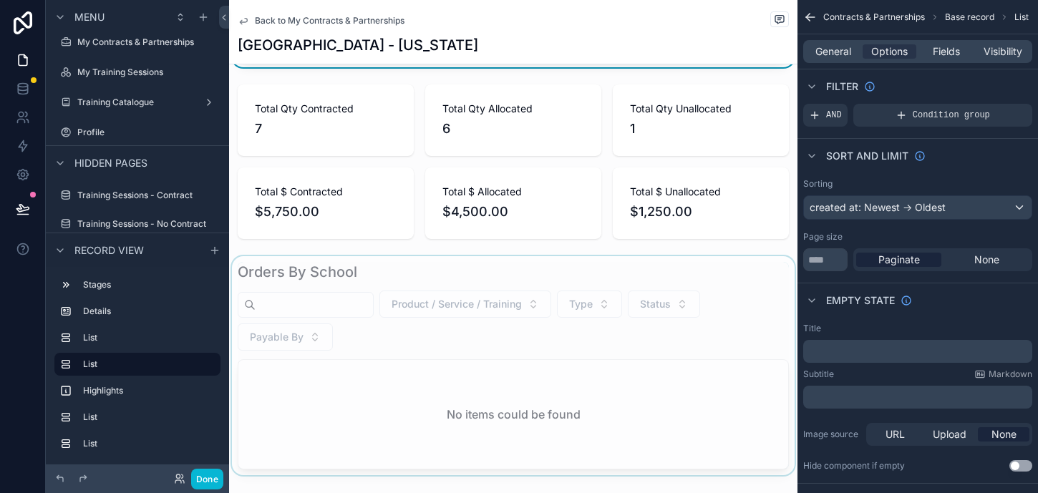
click at [417, 270] on div "scrollable content" at bounding box center [513, 365] width 569 height 219
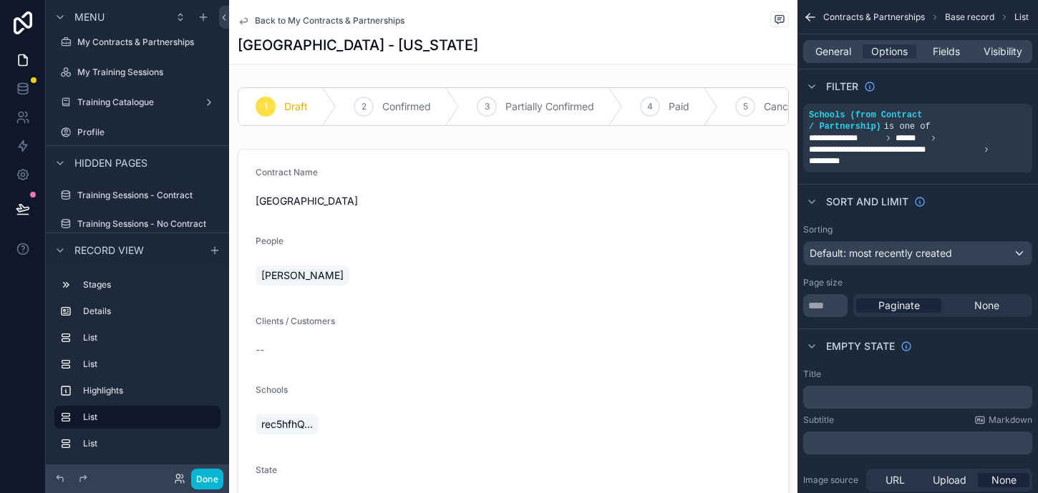
scroll to position [559, 0]
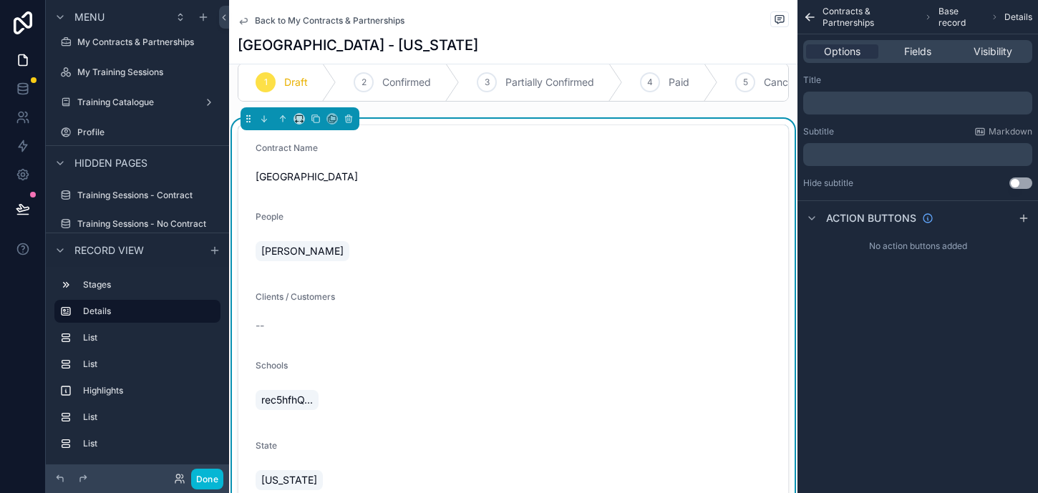
scroll to position [0, 0]
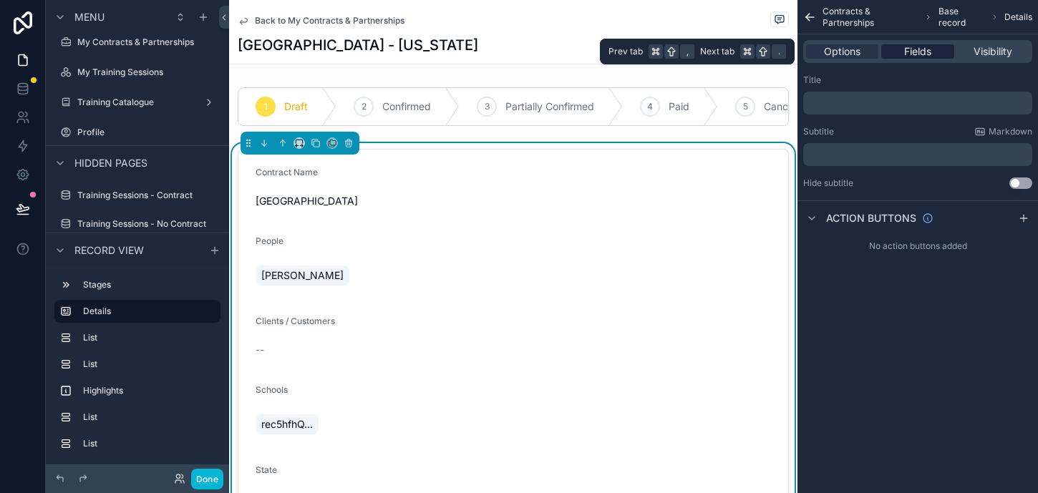
click at [914, 54] on span "Fields" at bounding box center [917, 51] width 27 height 14
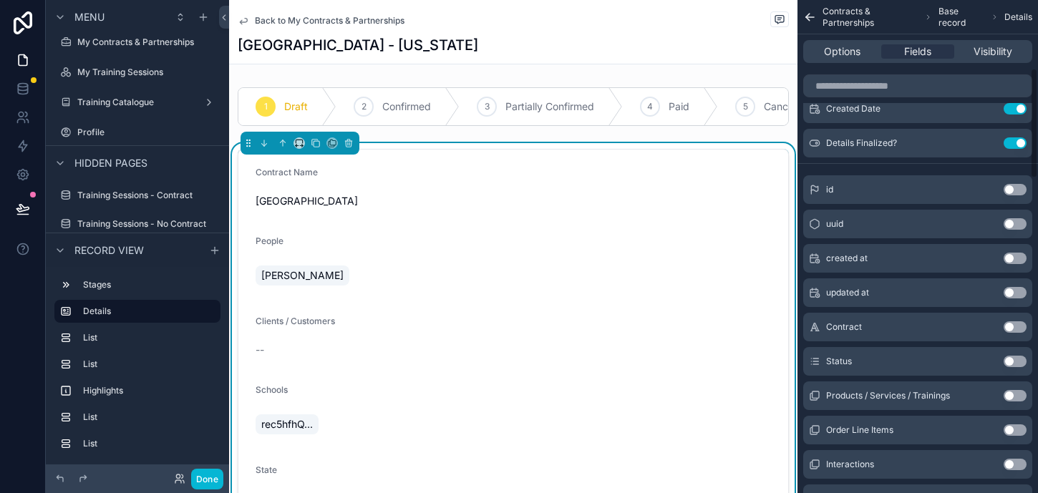
scroll to position [347, 0]
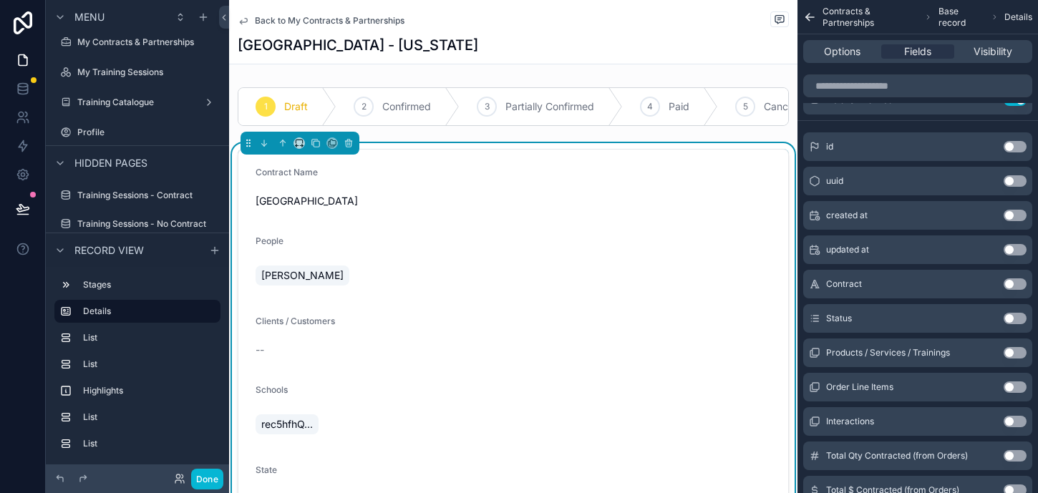
click at [1011, 350] on button "Use setting" at bounding box center [1015, 352] width 23 height 11
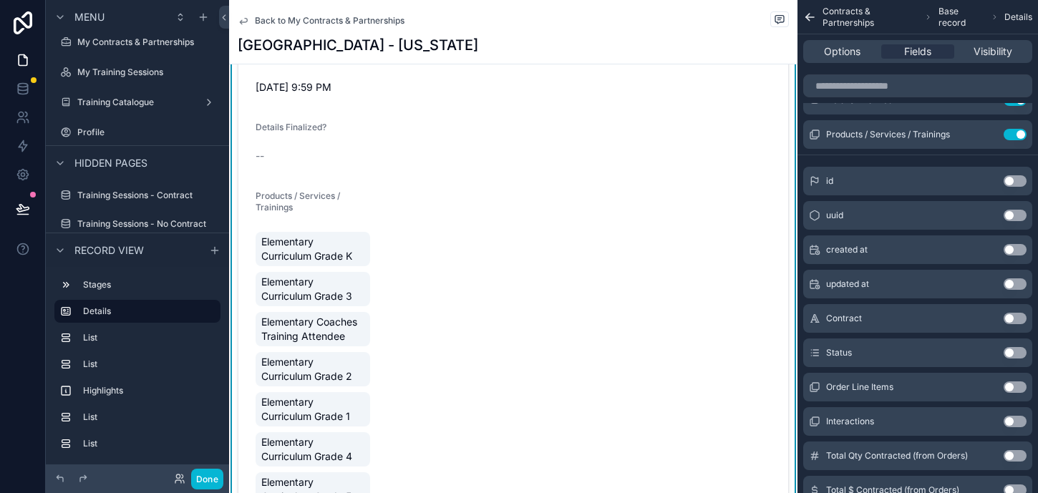
scroll to position [631, 0]
click at [985, 138] on icon "scrollable content" at bounding box center [986, 135] width 6 height 6
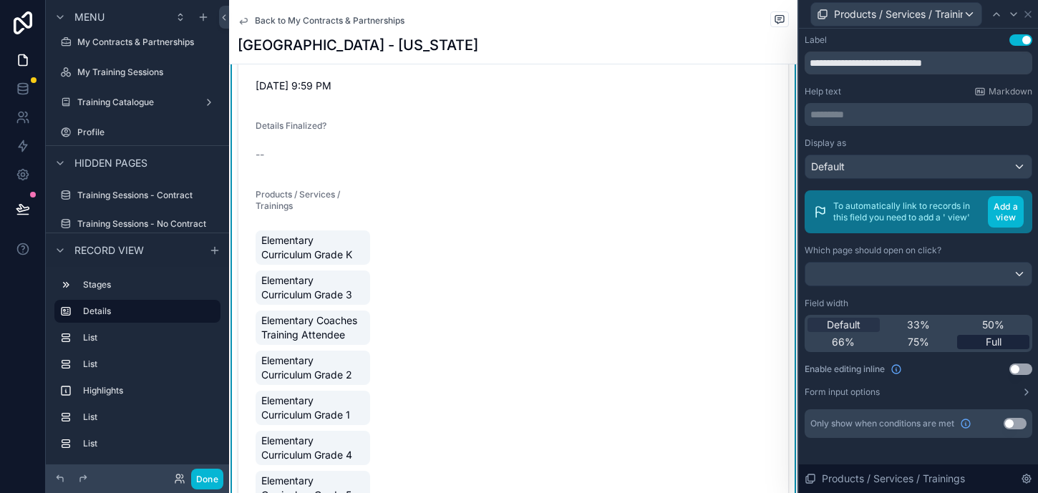
click at [988, 343] on span "Full" at bounding box center [994, 342] width 16 height 14
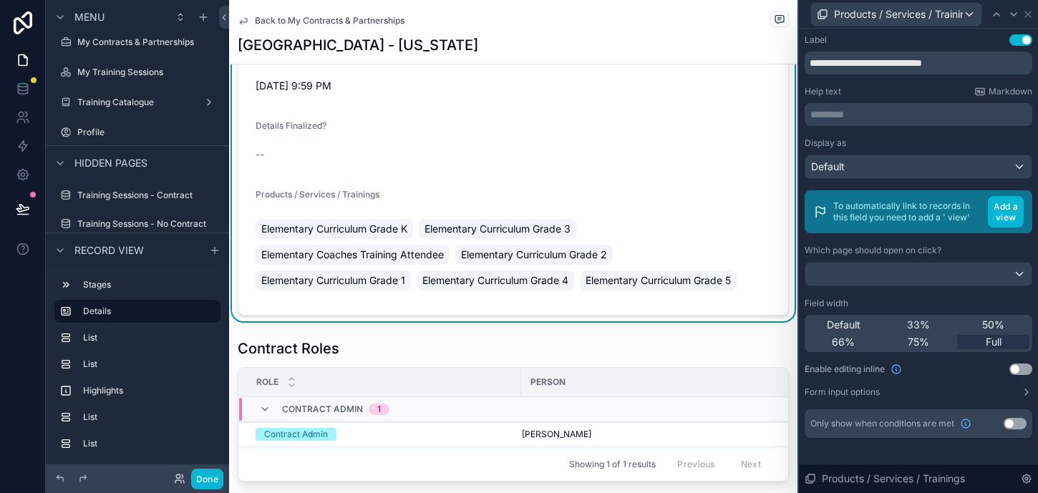
click at [519, 233] on span "Elementary Curriculum Grade 3" at bounding box center [498, 229] width 146 height 14
click at [1013, 368] on button "Use setting" at bounding box center [1021, 369] width 23 height 11
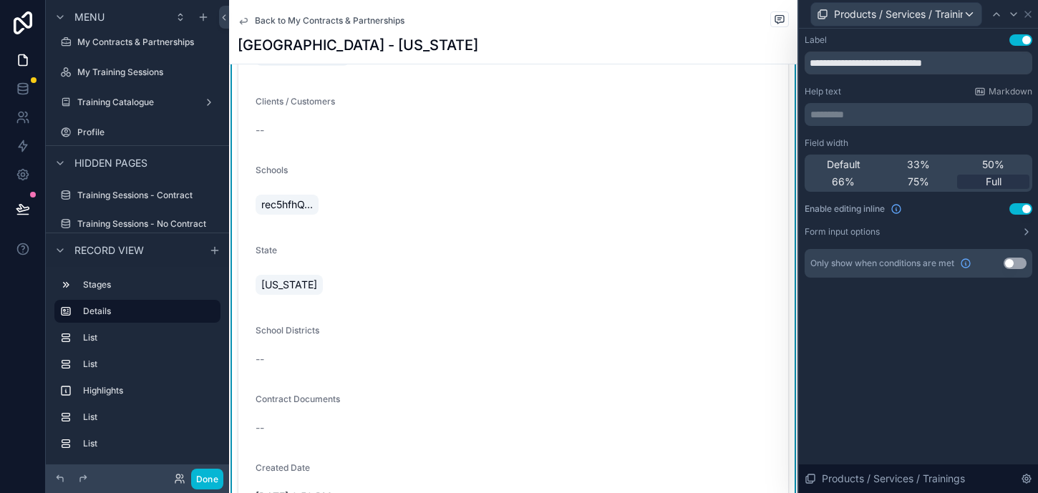
scroll to position [159, 0]
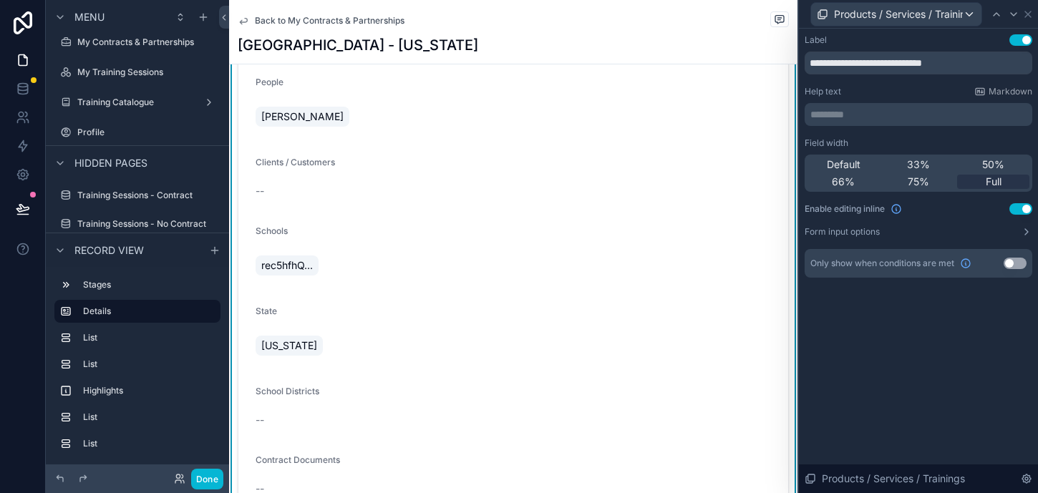
click at [323, 267] on div "rec5hfhQ..." at bounding box center [290, 266] width 69 height 26
click at [354, 259] on div "rec5hfhQ..." at bounding box center [382, 266] width 252 height 26
click at [1029, 13] on icon at bounding box center [1028, 14] width 6 height 6
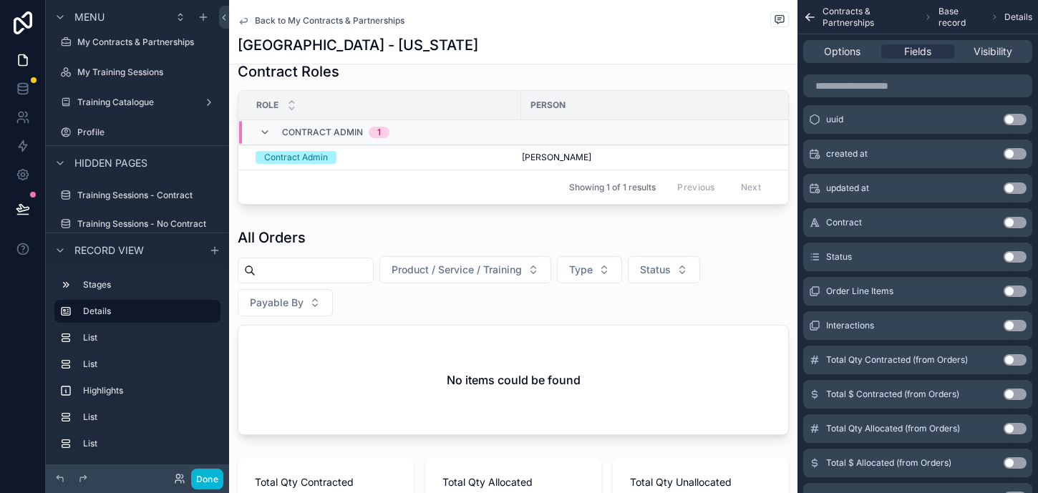
scroll to position [995, 0]
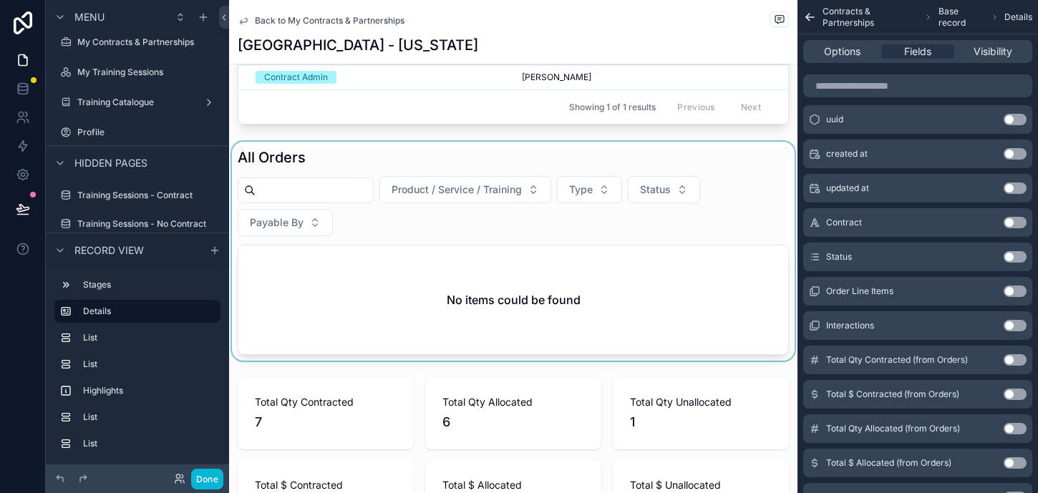
click at [595, 264] on div "scrollable content" at bounding box center [513, 251] width 569 height 219
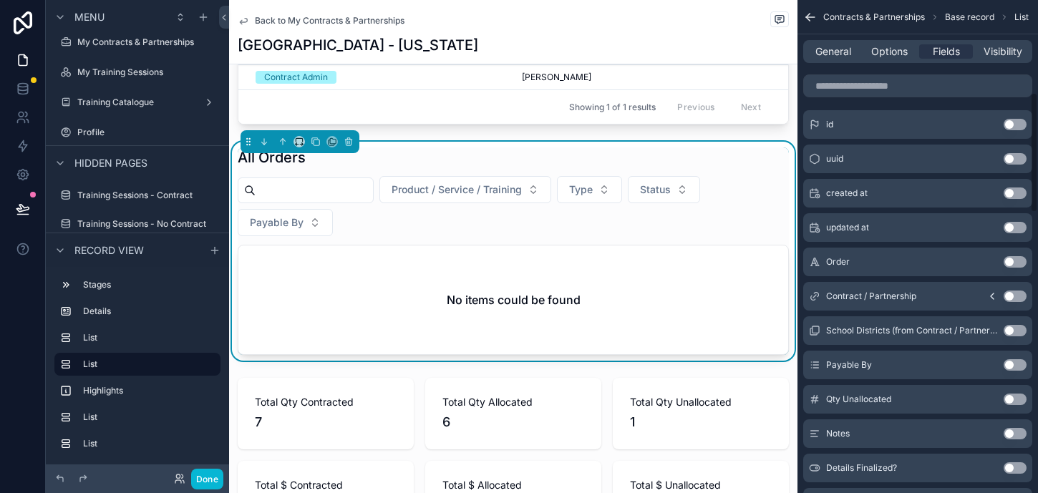
scroll to position [400, 0]
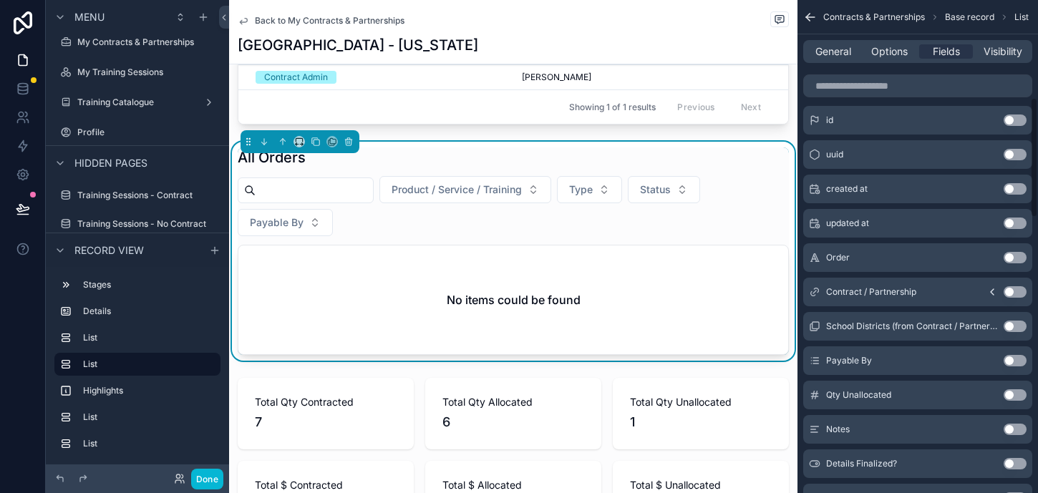
click at [1008, 259] on button "Use setting" at bounding box center [1015, 257] width 23 height 11
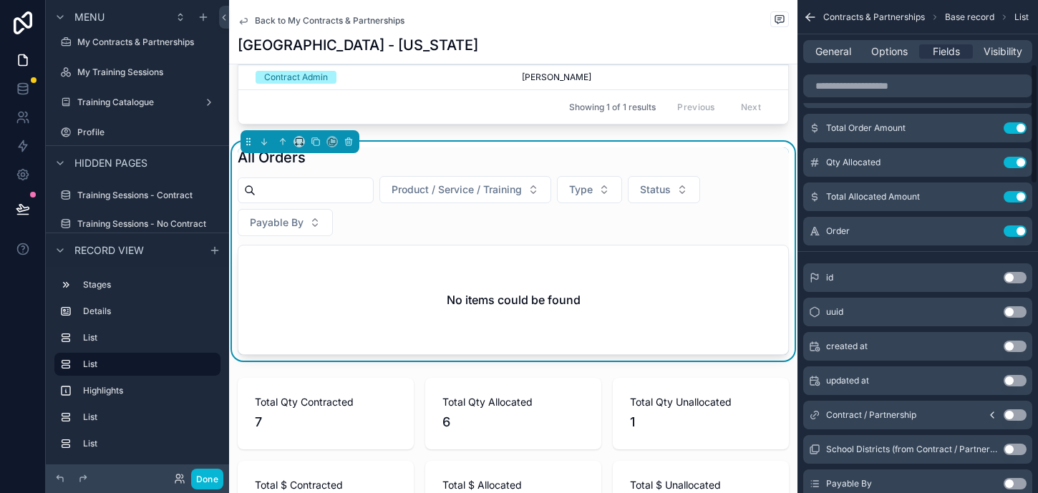
scroll to position [242, 0]
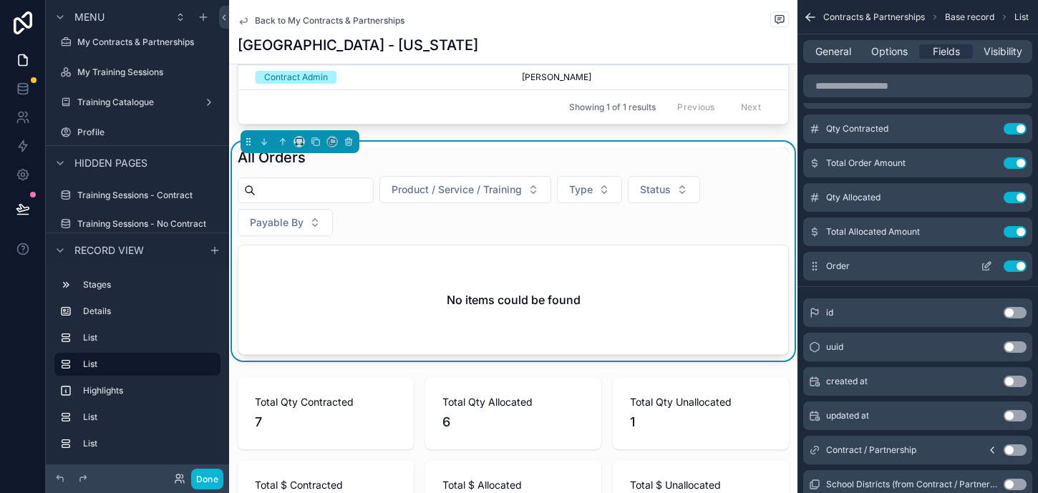
click at [1022, 266] on button "Use setting" at bounding box center [1015, 266] width 23 height 11
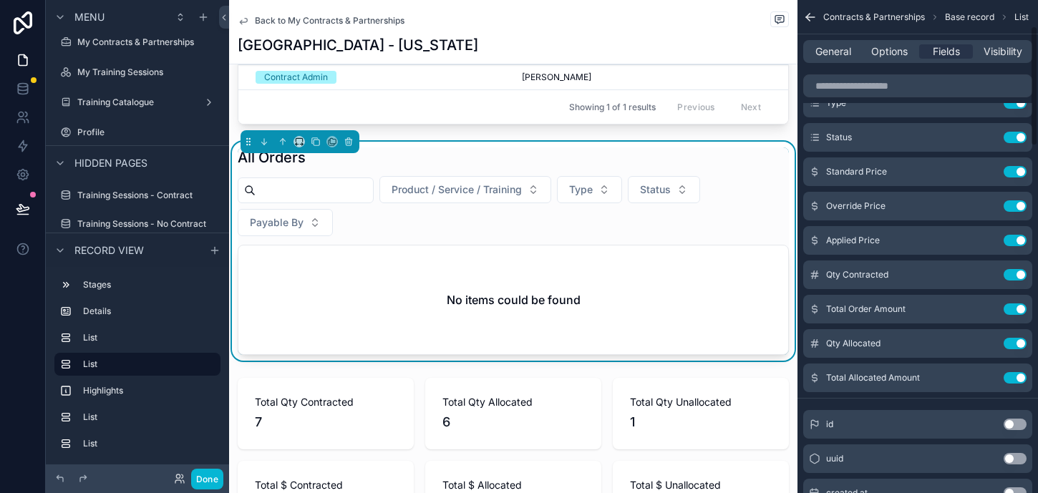
scroll to position [106, 0]
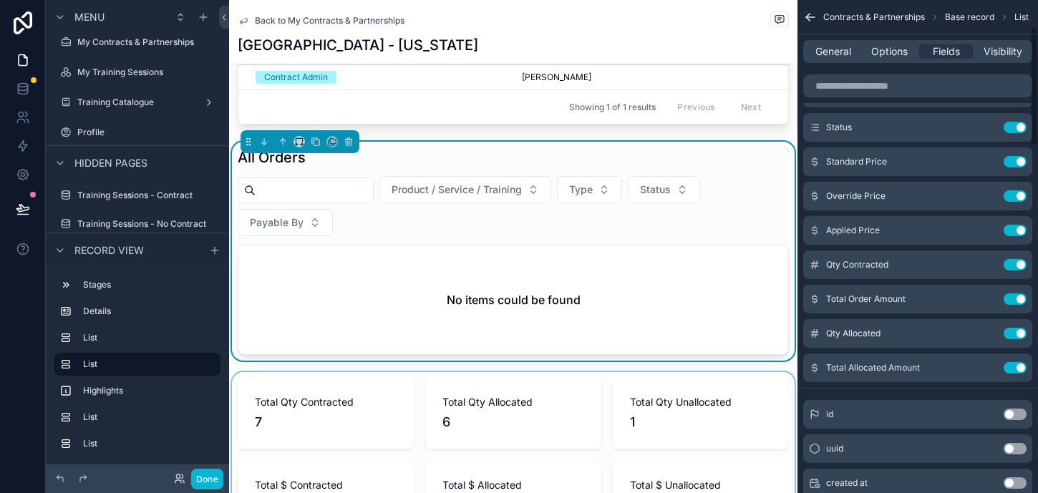
click at [730, 377] on div "scrollable content" at bounding box center [513, 455] width 569 height 166
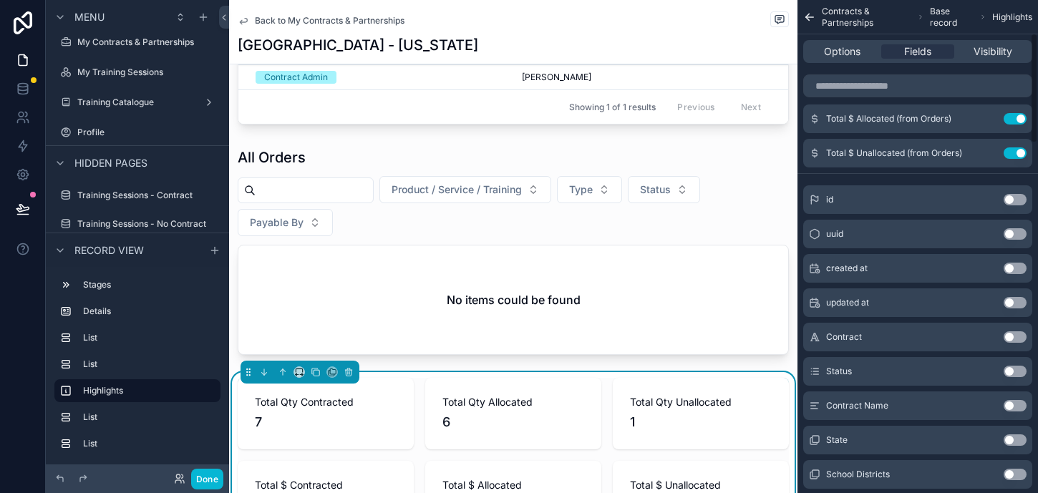
scroll to position [192, 0]
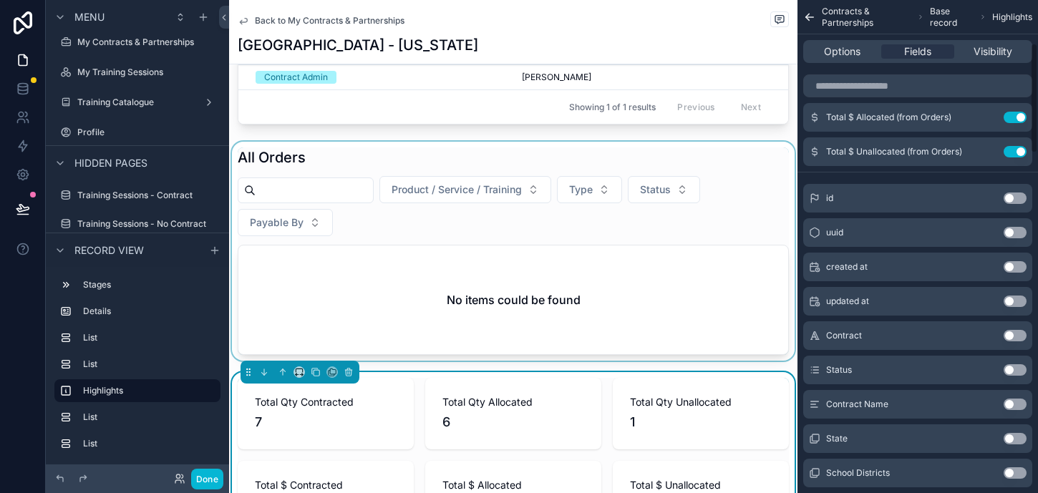
click at [739, 322] on div "scrollable content" at bounding box center [513, 251] width 569 height 219
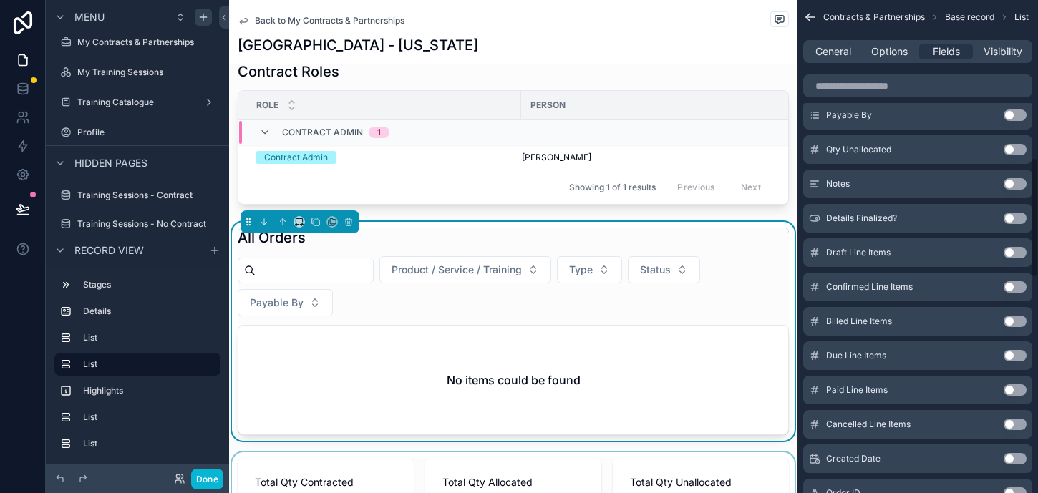
scroll to position [647, 0]
click at [1013, 251] on button "Use setting" at bounding box center [1015, 251] width 23 height 11
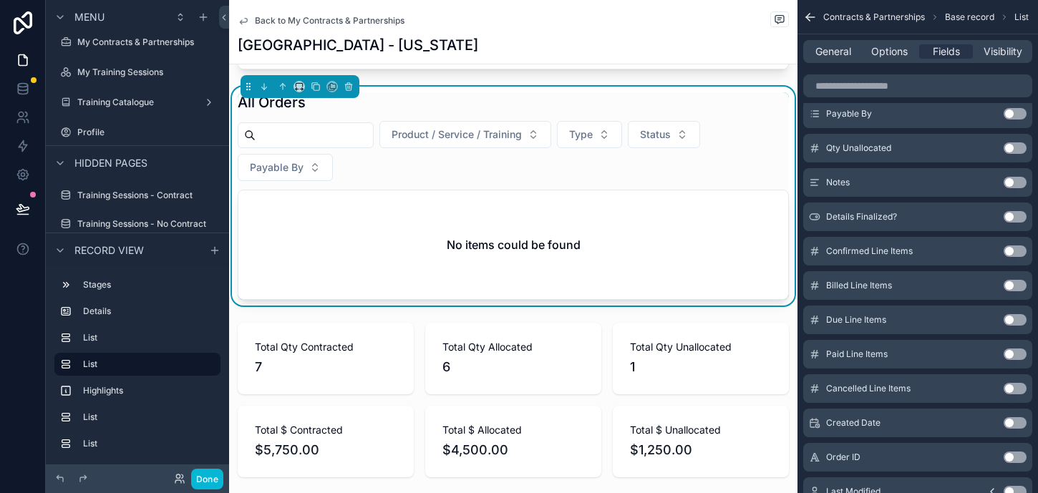
scroll to position [1050, 0]
click at [617, 266] on div "No items could be found" at bounding box center [513, 245] width 550 height 109
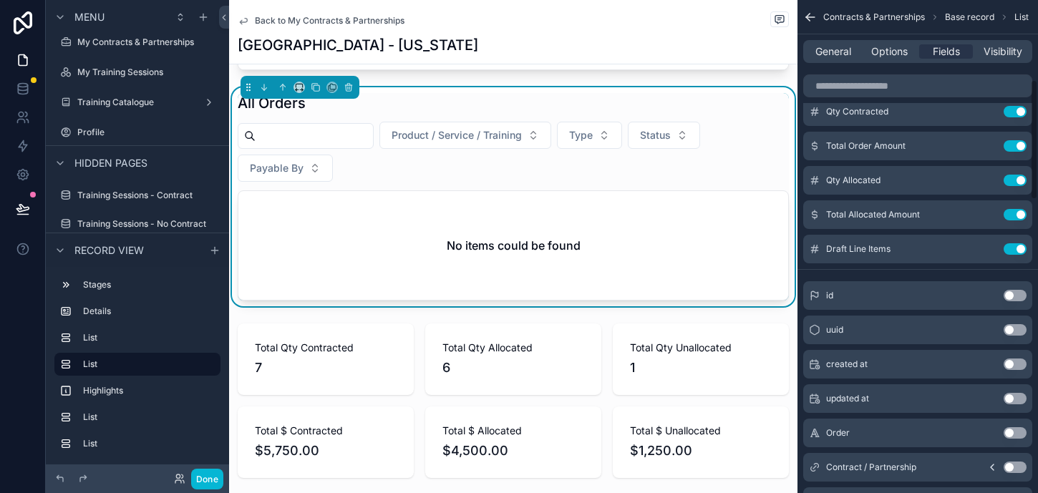
scroll to position [124, 0]
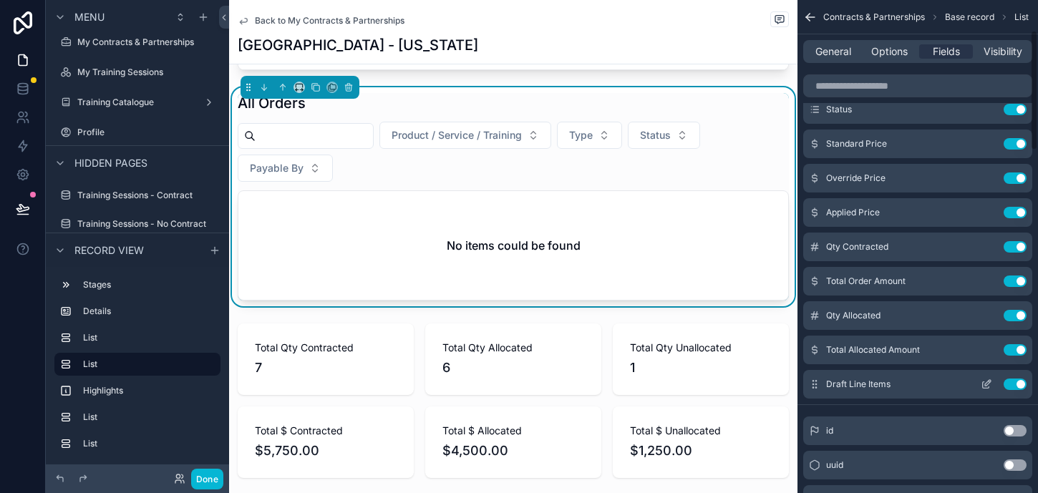
click at [1020, 385] on button "Use setting" at bounding box center [1015, 384] width 23 height 11
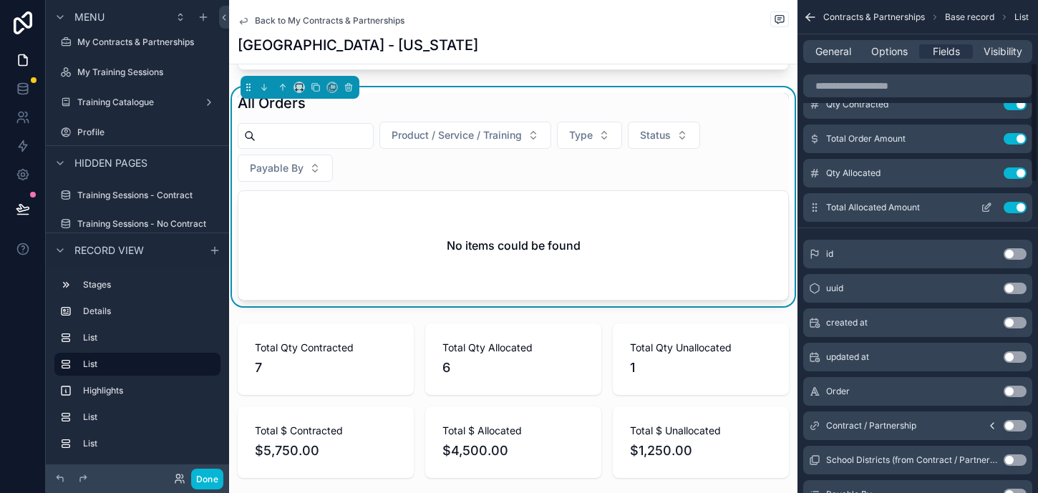
scroll to position [0, 0]
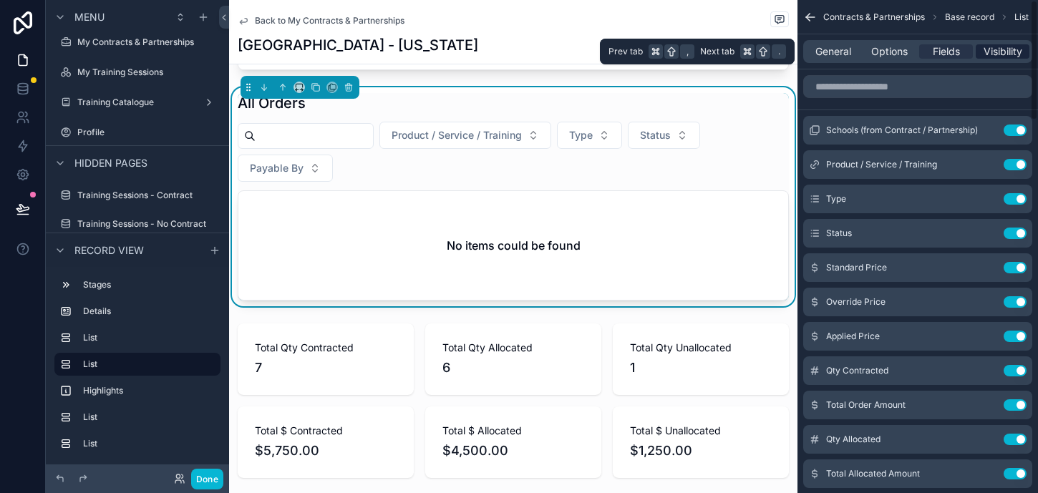
click at [1008, 47] on span "Visibility" at bounding box center [1003, 51] width 39 height 14
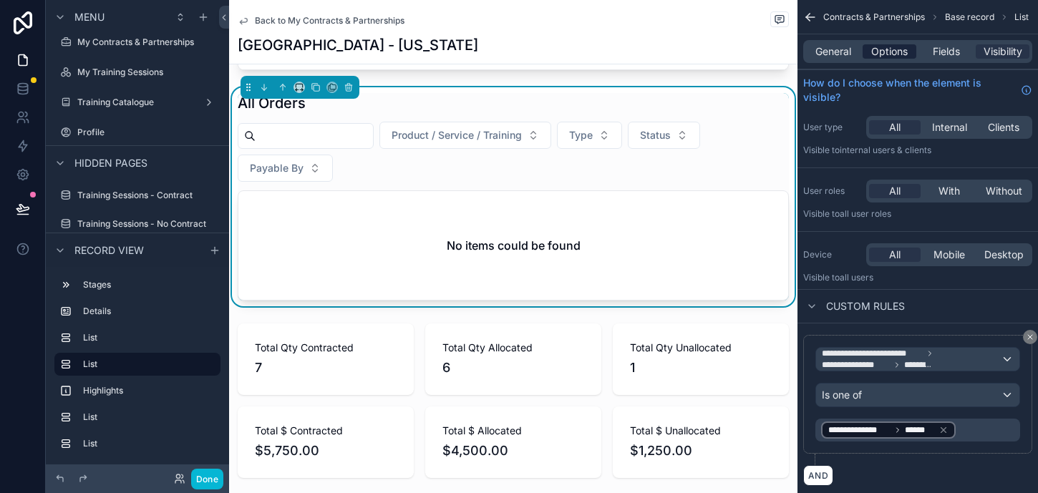
click at [887, 47] on span "Options" at bounding box center [890, 51] width 37 height 14
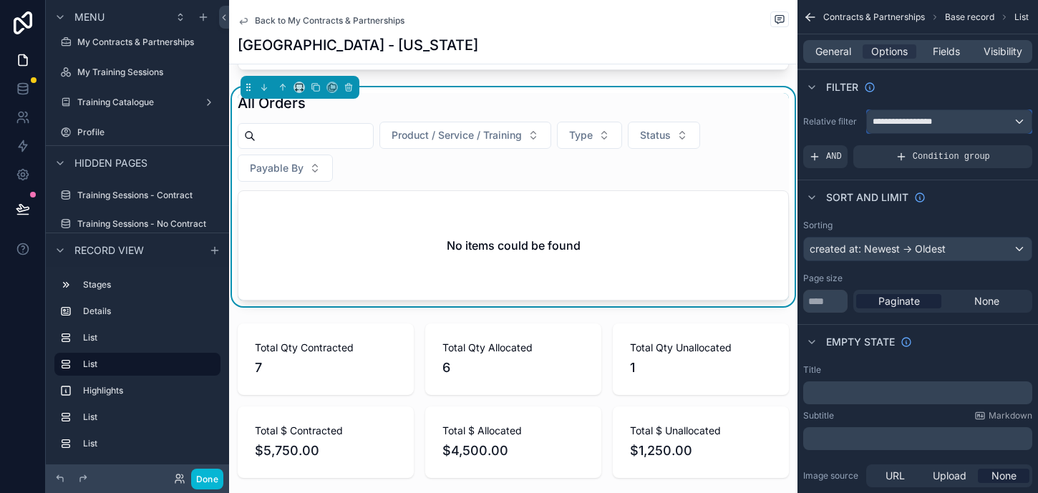
click at [967, 124] on div "**********" at bounding box center [949, 121] width 165 height 23
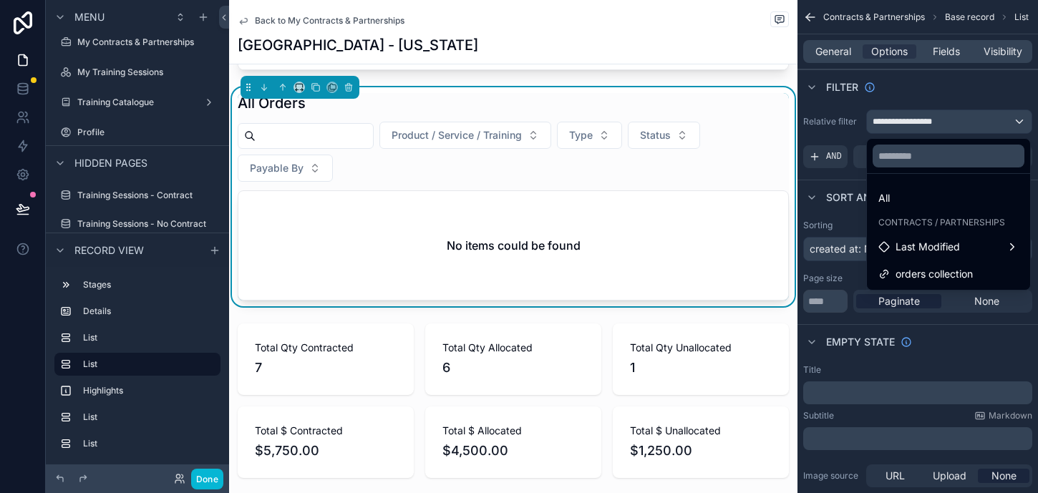
click at [967, 124] on div "scrollable content" at bounding box center [519, 246] width 1038 height 493
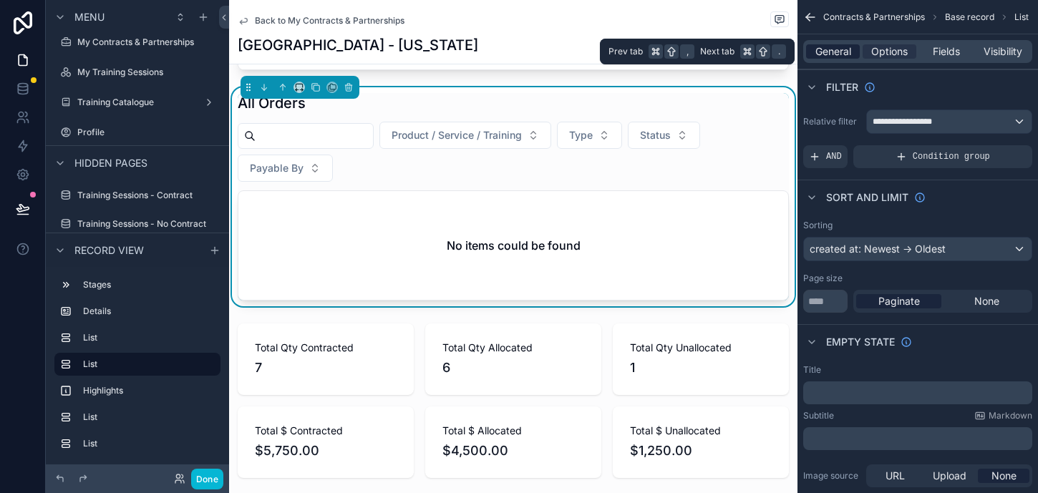
click at [821, 54] on span "General" at bounding box center [834, 51] width 36 height 14
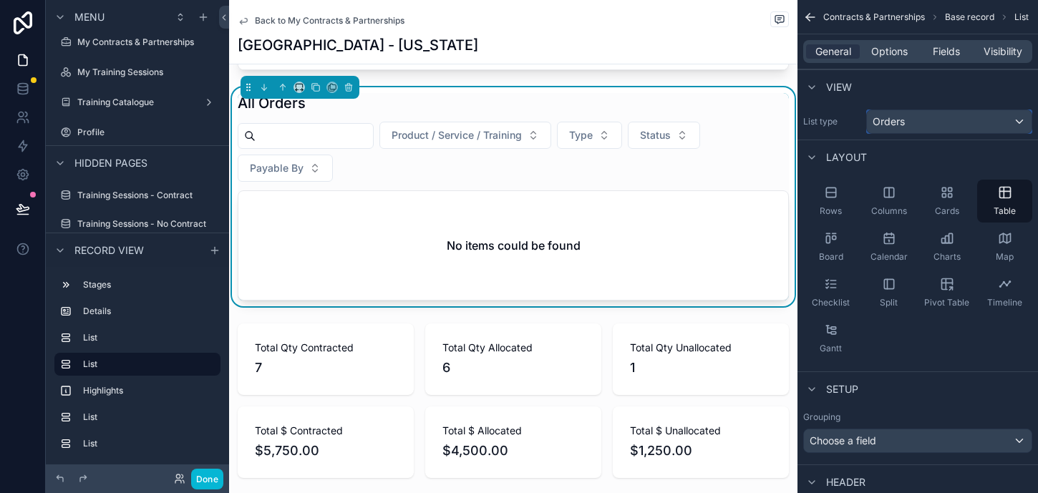
click at [905, 118] on div "Orders" at bounding box center [949, 121] width 165 height 23
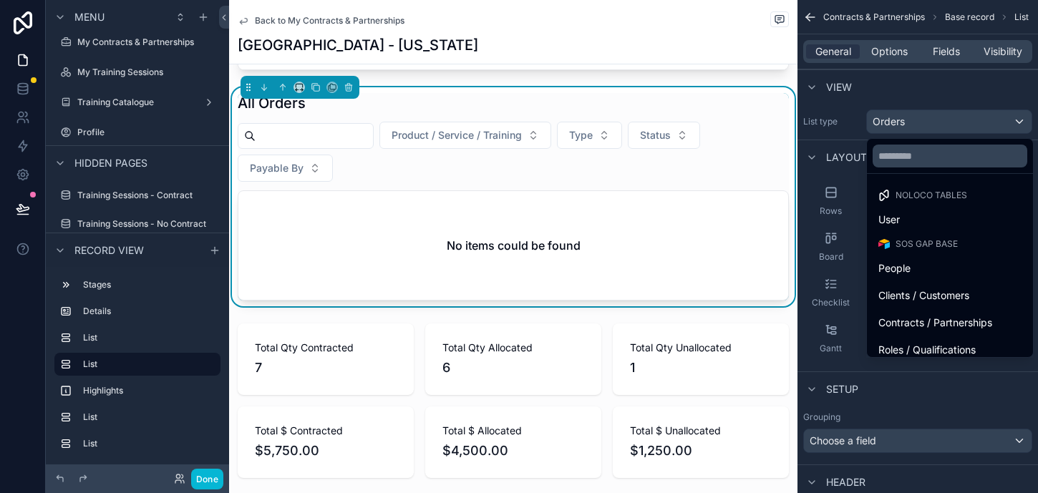
click at [905, 118] on div "scrollable content" at bounding box center [519, 246] width 1038 height 493
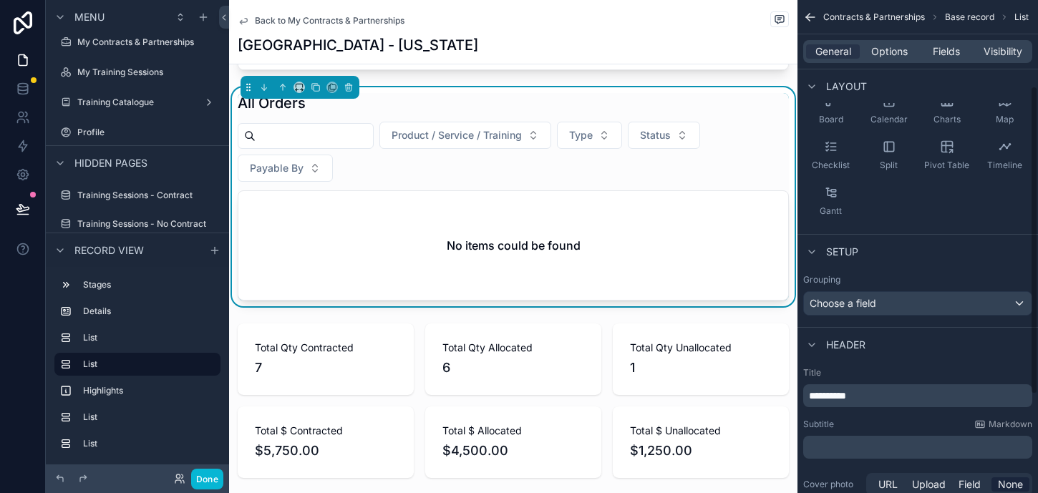
scroll to position [138, 0]
click at [853, 309] on div "Choose a field" at bounding box center [918, 302] width 228 height 23
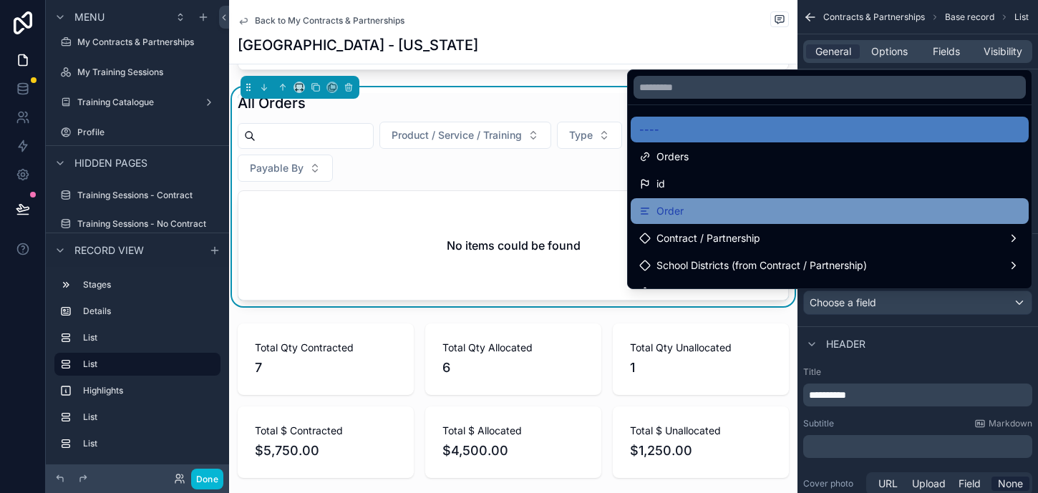
click at [774, 218] on div "Order" at bounding box center [829, 211] width 381 height 17
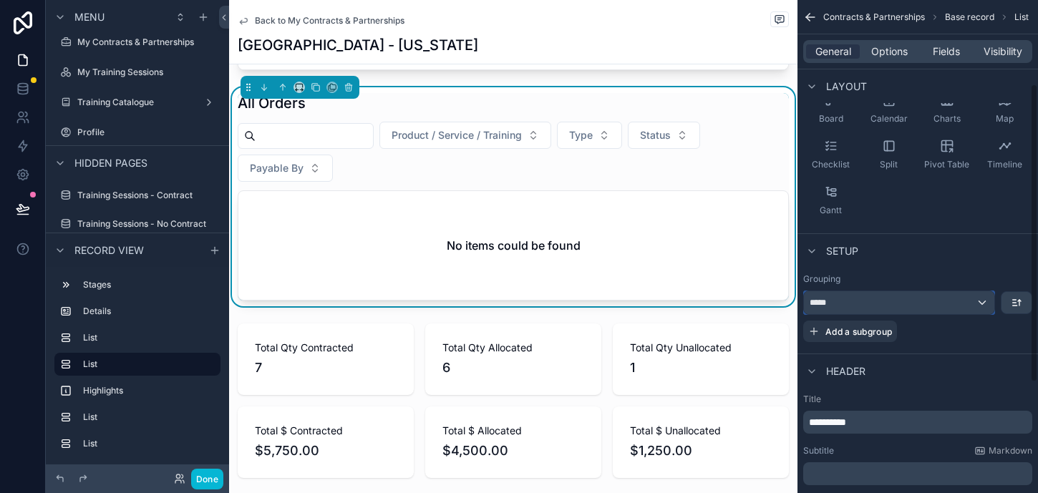
click at [859, 300] on div "*****" at bounding box center [899, 302] width 190 height 23
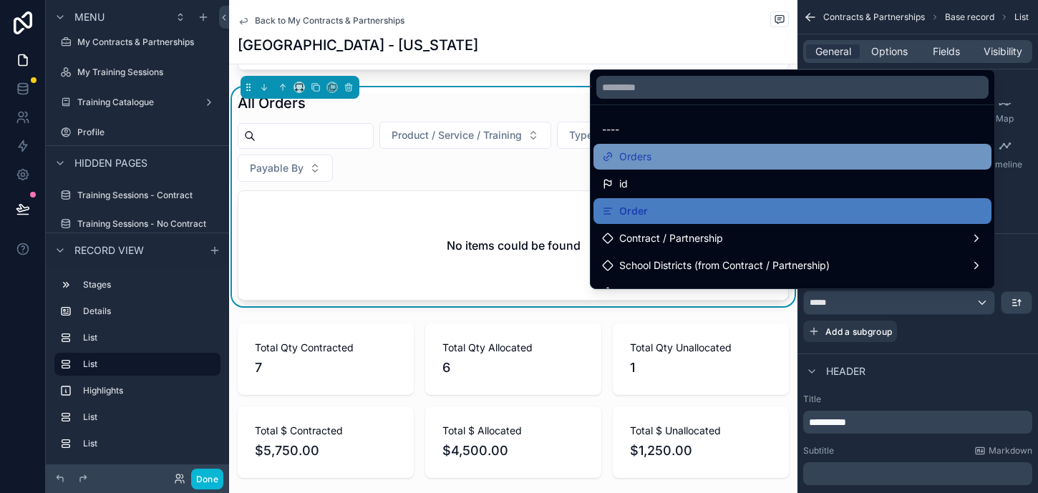
click at [778, 165] on div "Orders" at bounding box center [793, 157] width 398 height 26
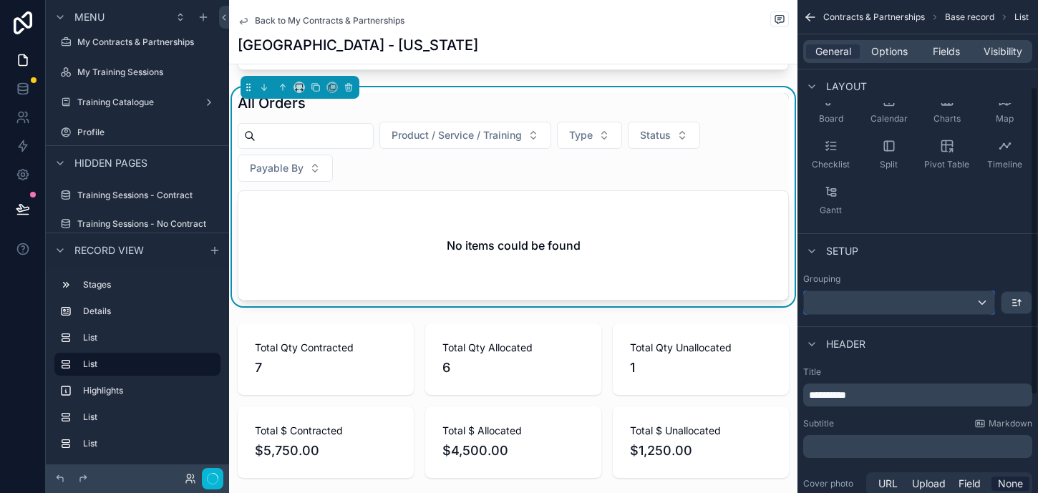
click at [862, 304] on div "scrollable content" at bounding box center [899, 302] width 190 height 23
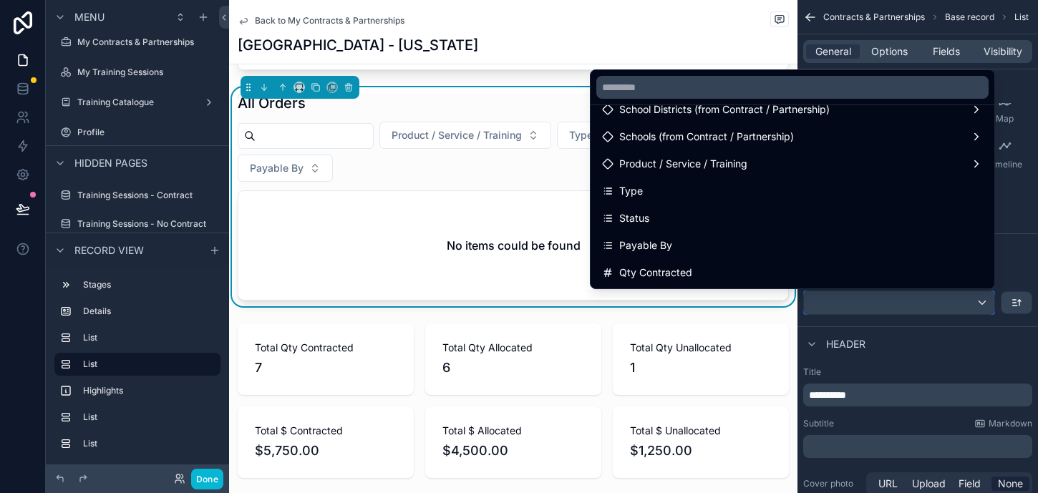
scroll to position [178, 0]
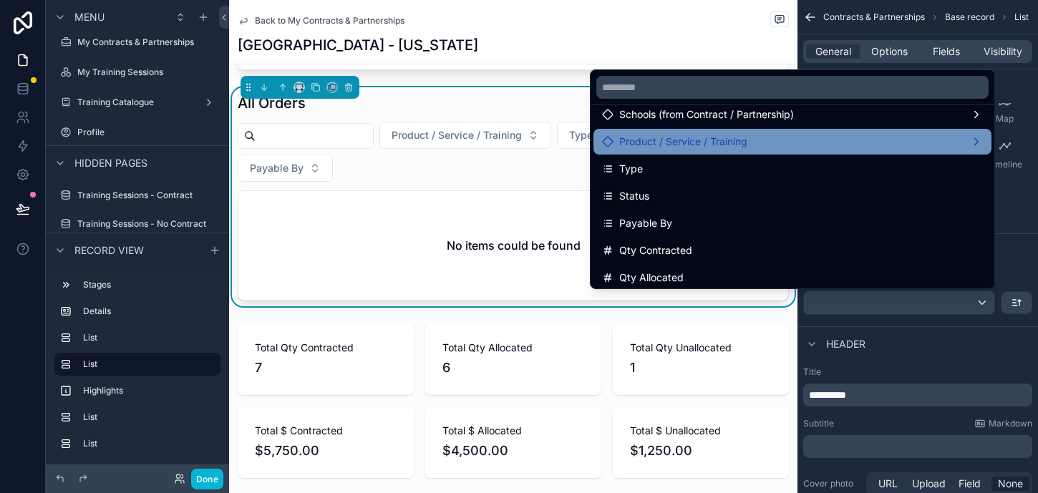
click at [754, 147] on div "Product / Service / Training" at bounding box center [792, 141] width 381 height 17
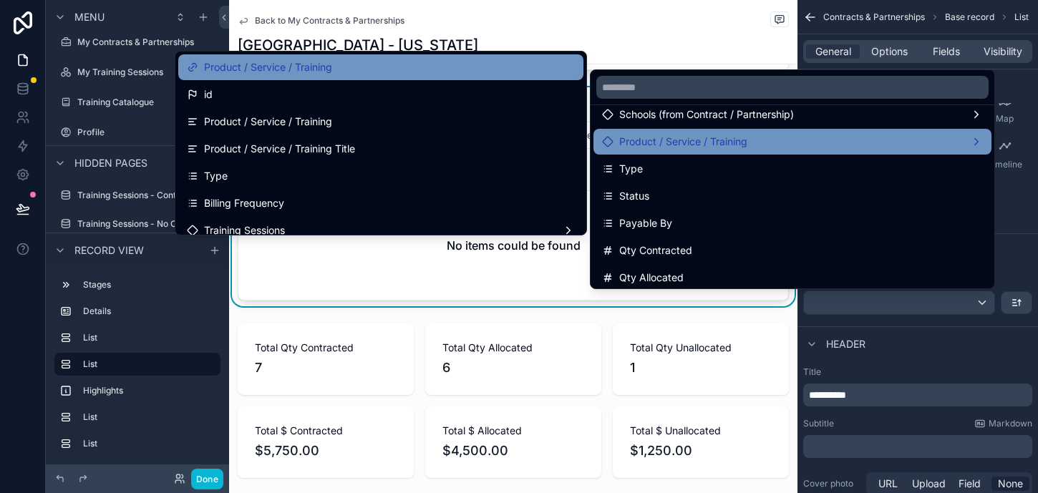
click at [417, 62] on div "Product / Service / Training" at bounding box center [381, 67] width 388 height 17
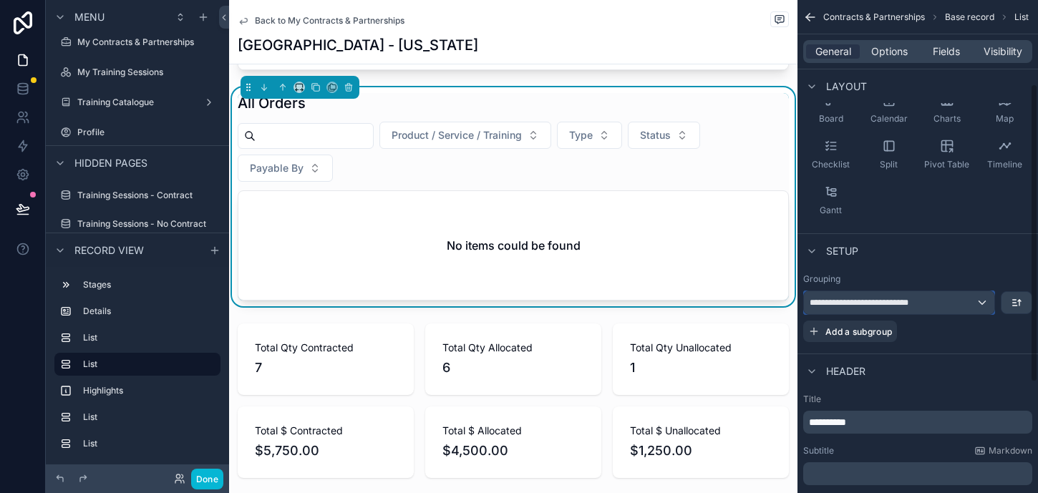
click at [974, 306] on div "**********" at bounding box center [899, 302] width 190 height 23
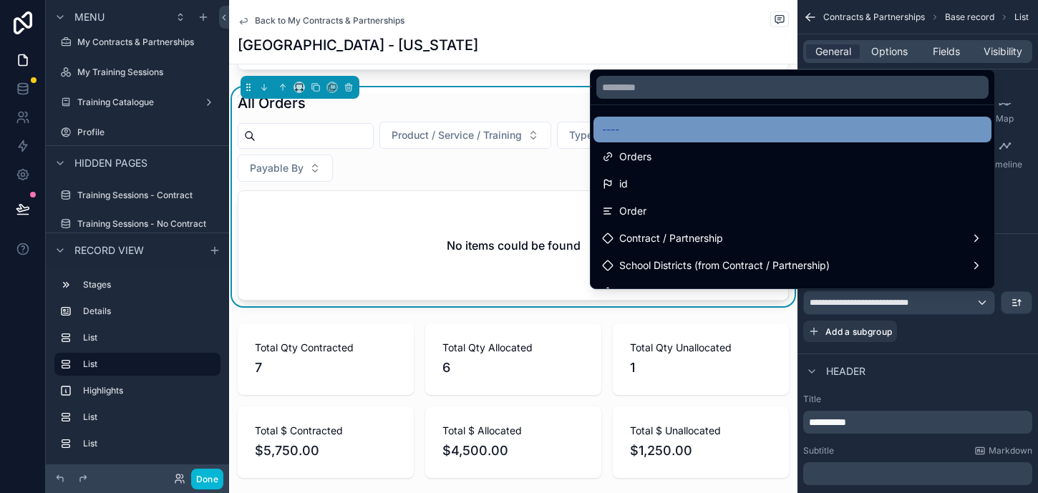
click at [862, 126] on div "----" at bounding box center [792, 129] width 381 height 17
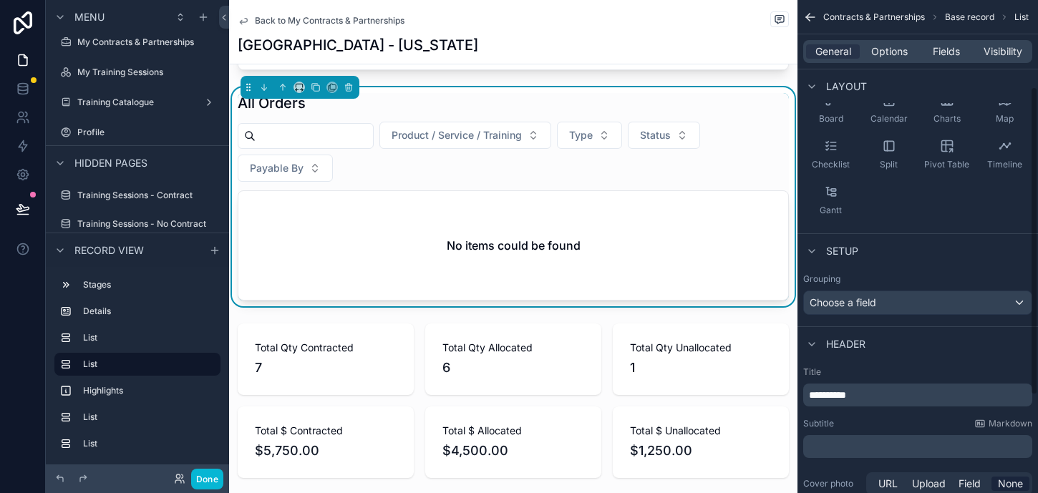
click at [890, 264] on div "Setup" at bounding box center [918, 250] width 241 height 34
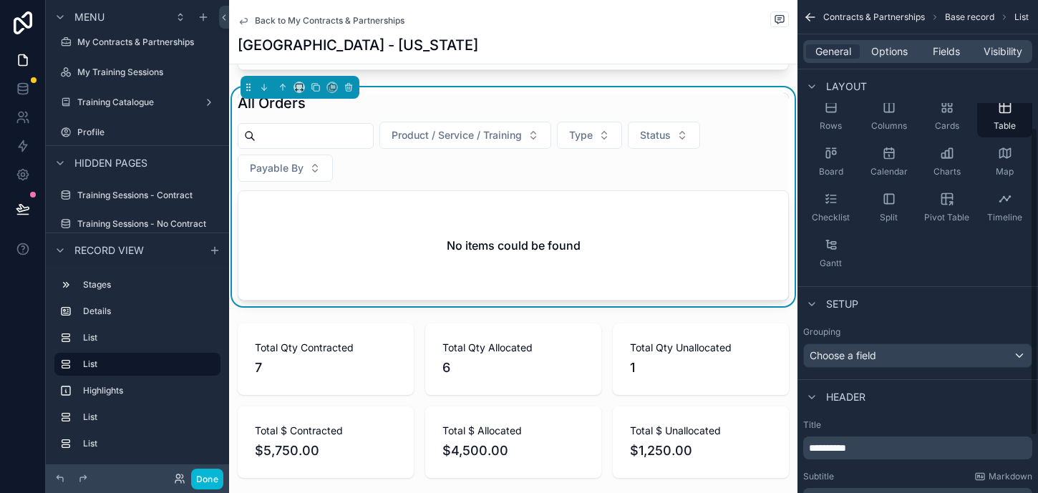
scroll to position [0, 0]
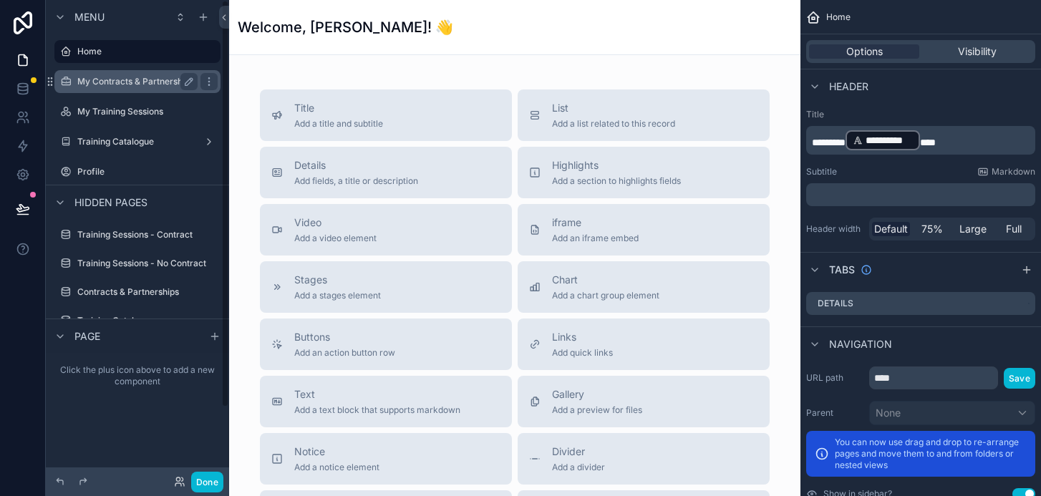
click at [170, 77] on label "My Contracts & Partnerships" at bounding box center [135, 81] width 117 height 11
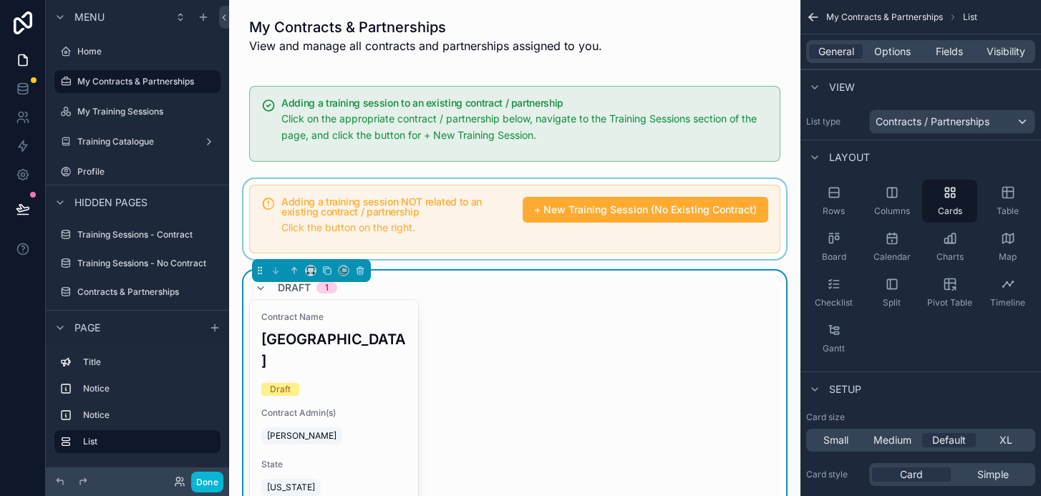
click at [389, 206] on div "scrollable content" at bounding box center [515, 219] width 549 height 81
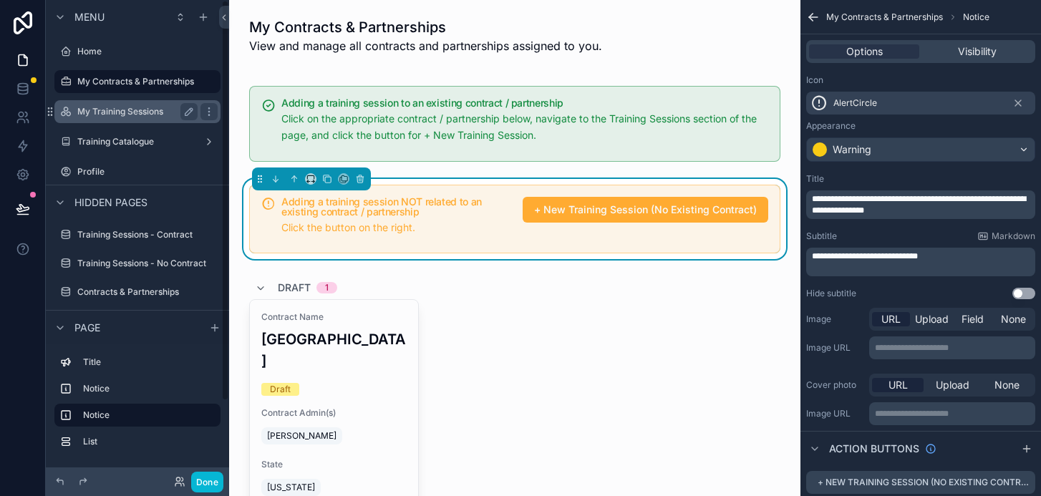
click at [129, 112] on label "My Training Sessions" at bounding box center [134, 111] width 115 height 11
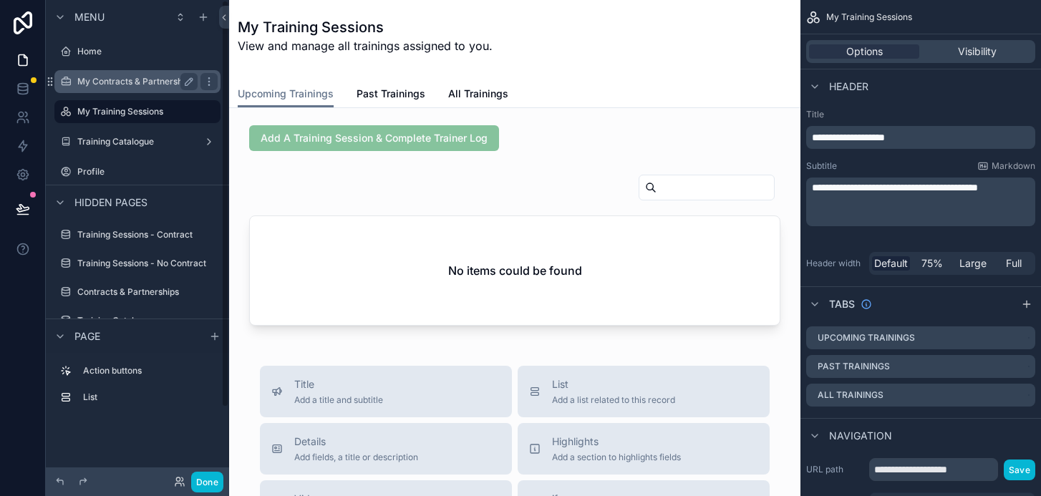
click at [155, 87] on div "My Contracts & Partnerships" at bounding box center [137, 81] width 120 height 17
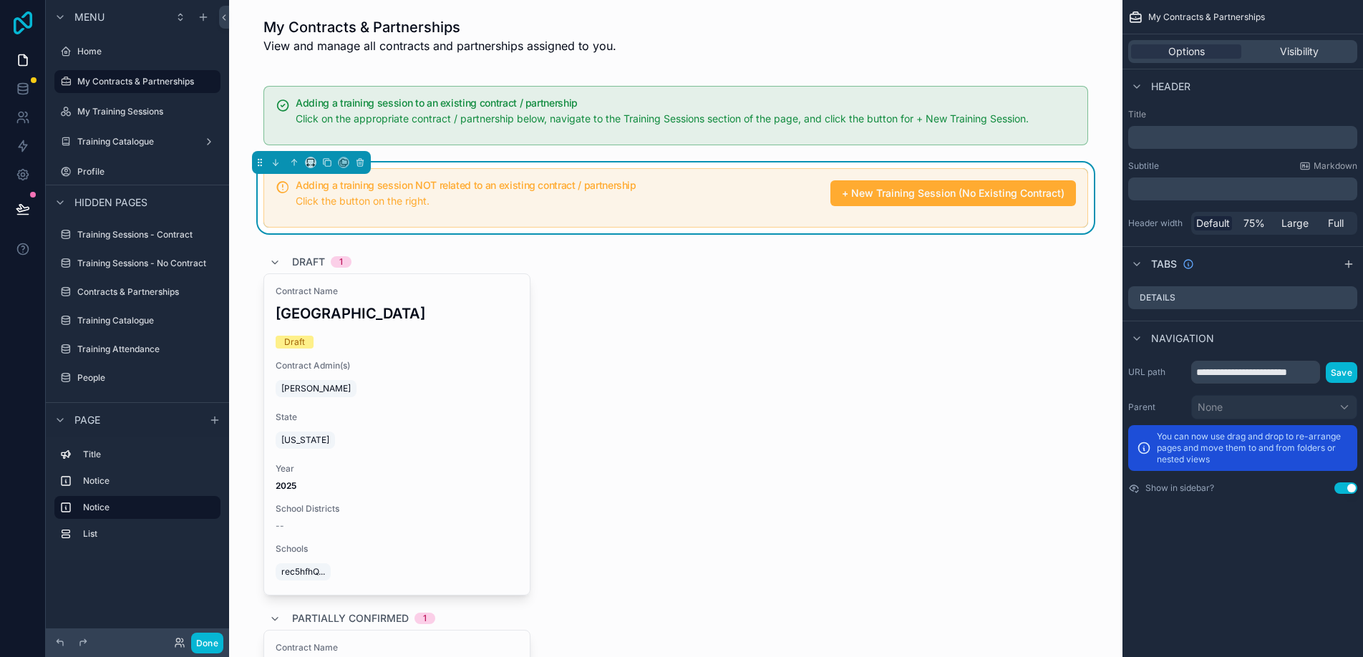
click at [19, 25] on icon at bounding box center [23, 22] width 29 height 23
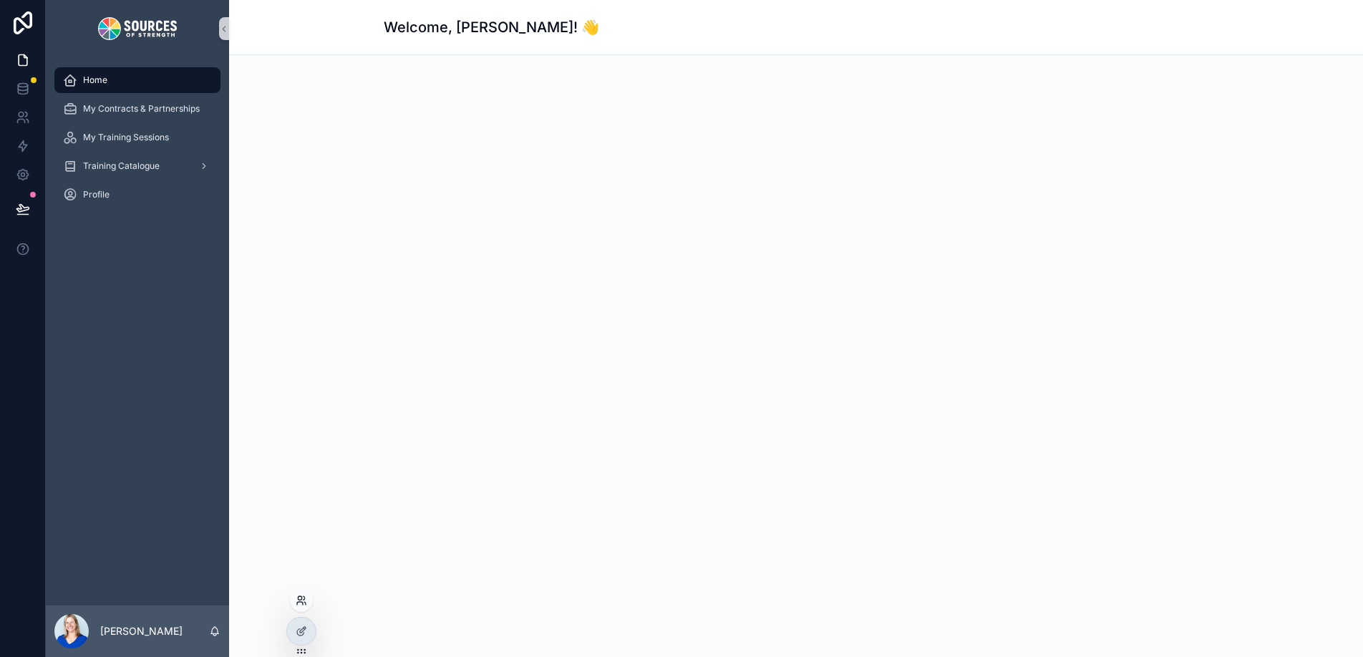
click at [304, 604] on icon at bounding box center [301, 600] width 11 height 11
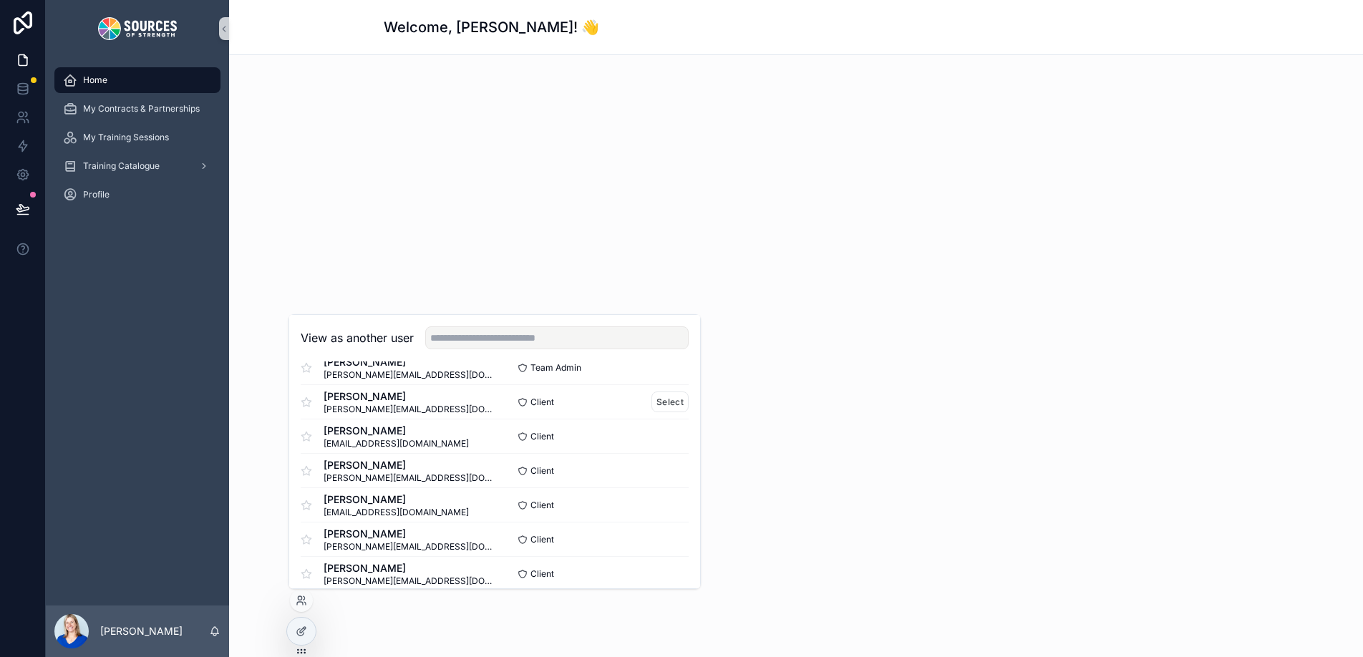
scroll to position [164, 0]
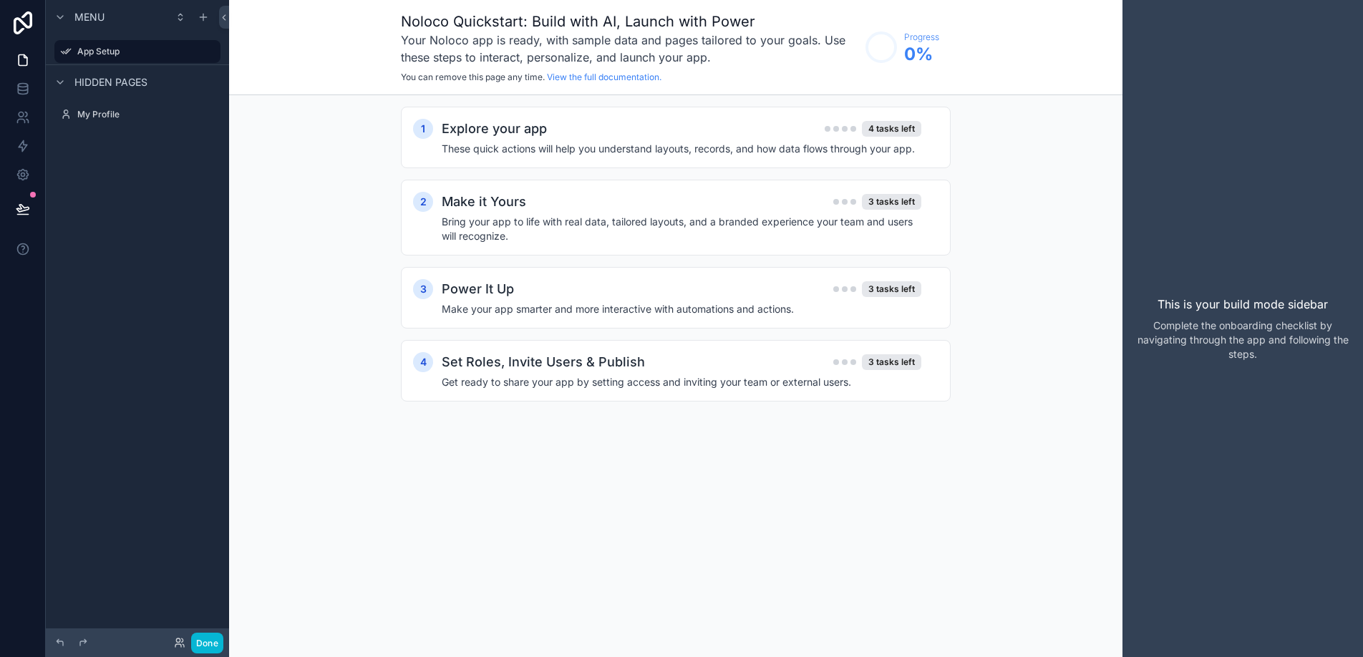
click at [102, 82] on span "Hidden pages" at bounding box center [110, 82] width 73 height 14
click at [98, 119] on label "My Profile" at bounding box center [134, 114] width 115 height 11
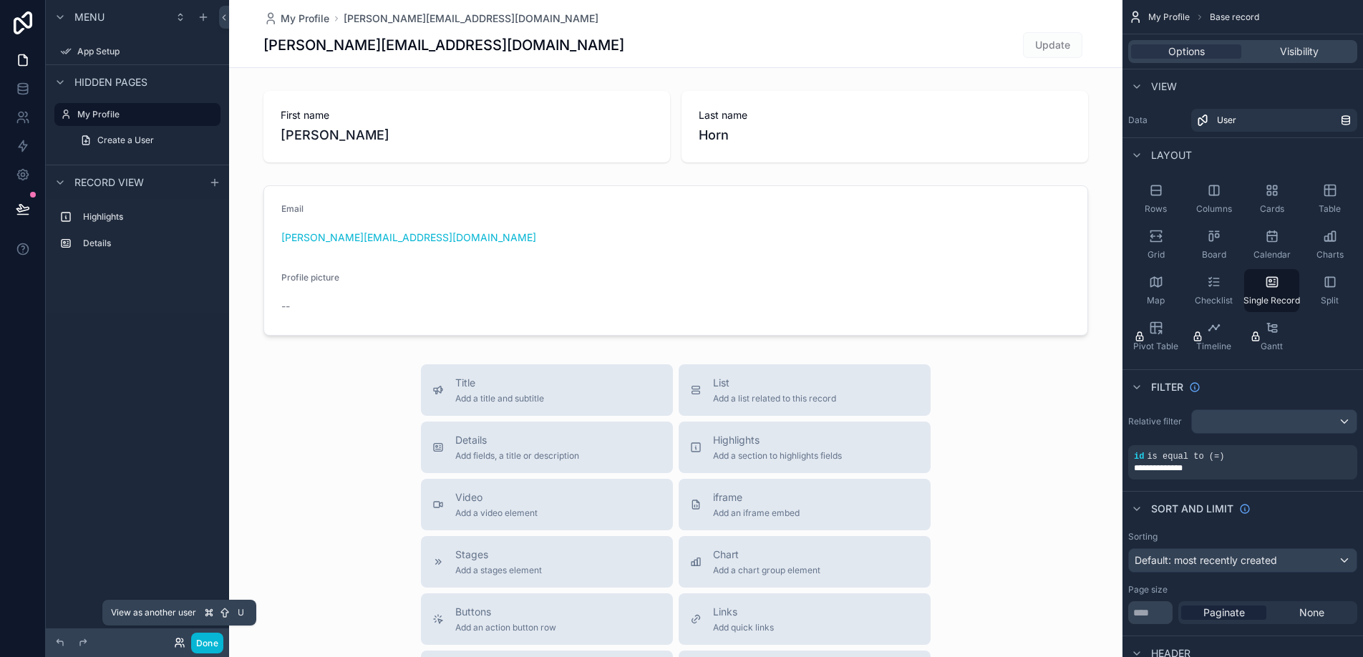
click at [181, 644] on icon at bounding box center [179, 642] width 11 height 11
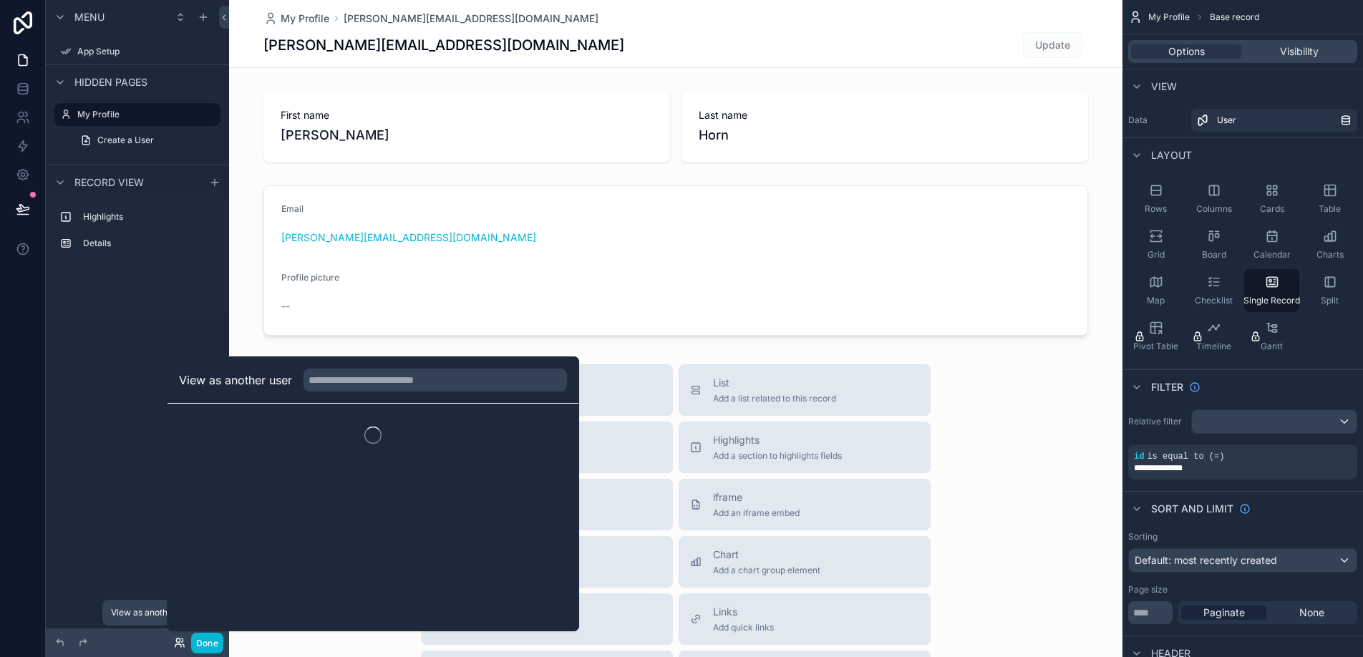
click at [181, 644] on icon at bounding box center [179, 642] width 11 height 11
click at [521, 317] on div "scrollable content" at bounding box center [676, 494] width 894 height 989
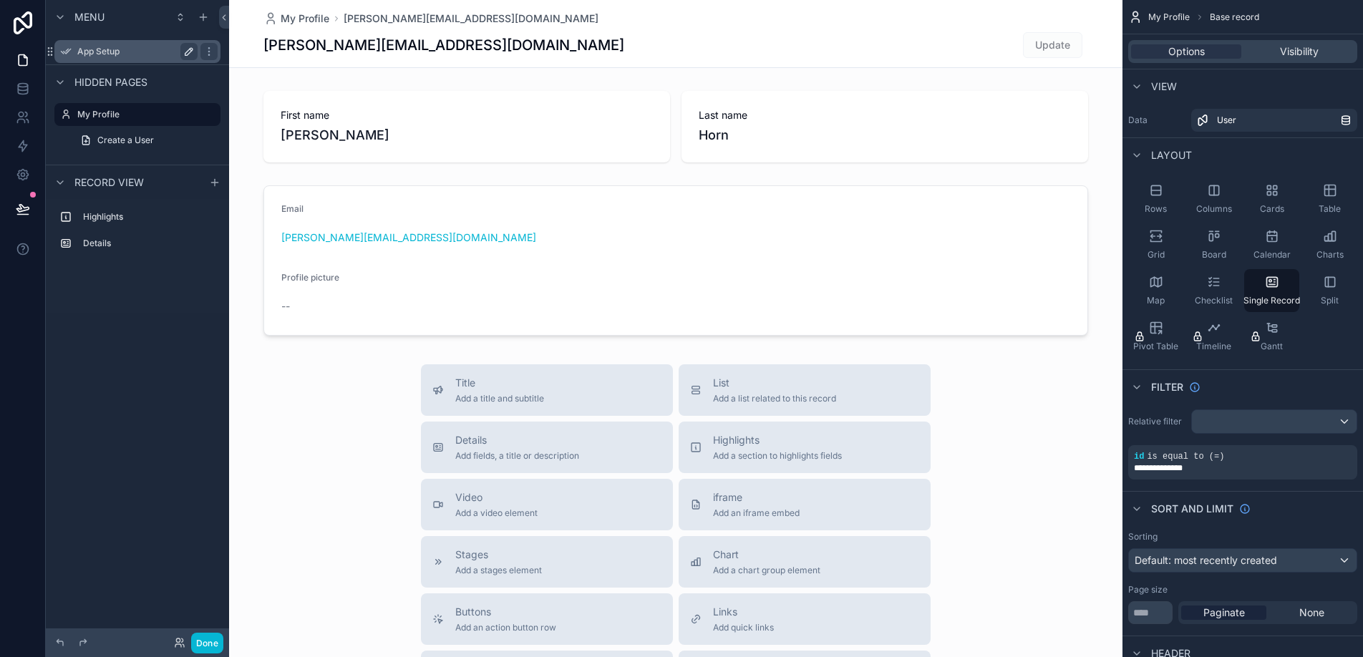
click at [190, 53] on icon "scrollable content" at bounding box center [188, 51] width 11 height 11
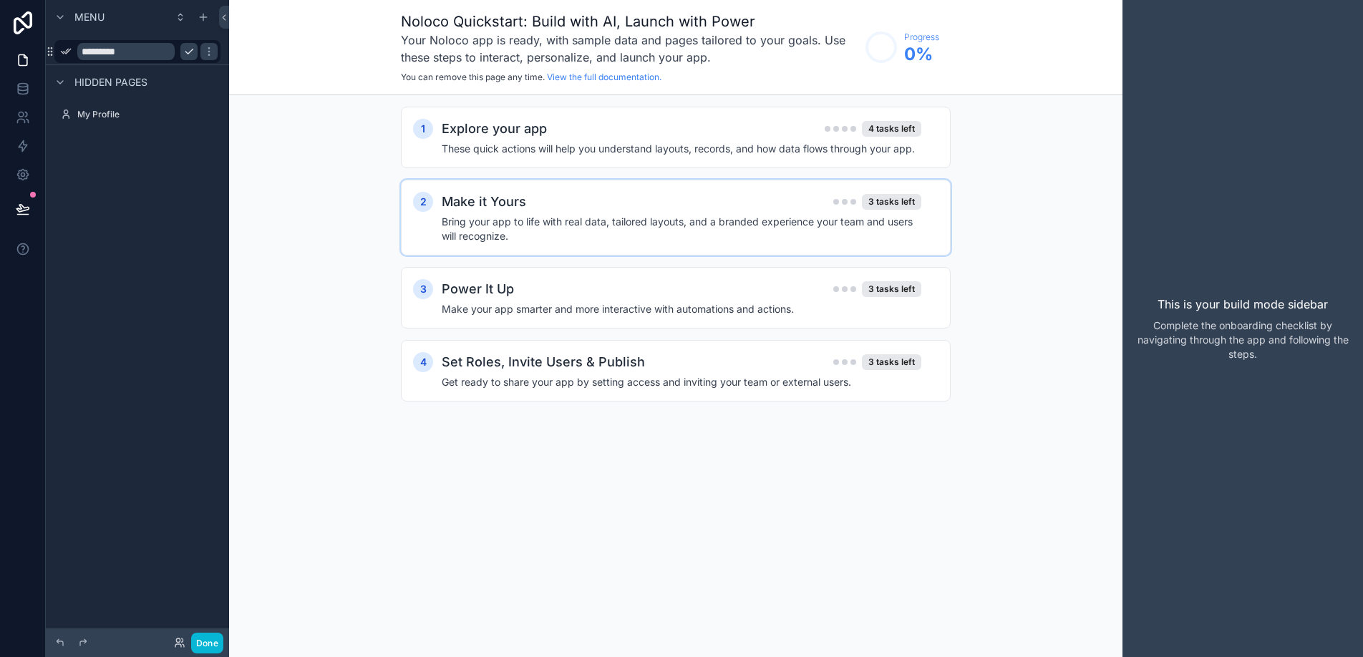
click at [548, 203] on div "Make it Yours 3 tasks left" at bounding box center [682, 202] width 480 height 20
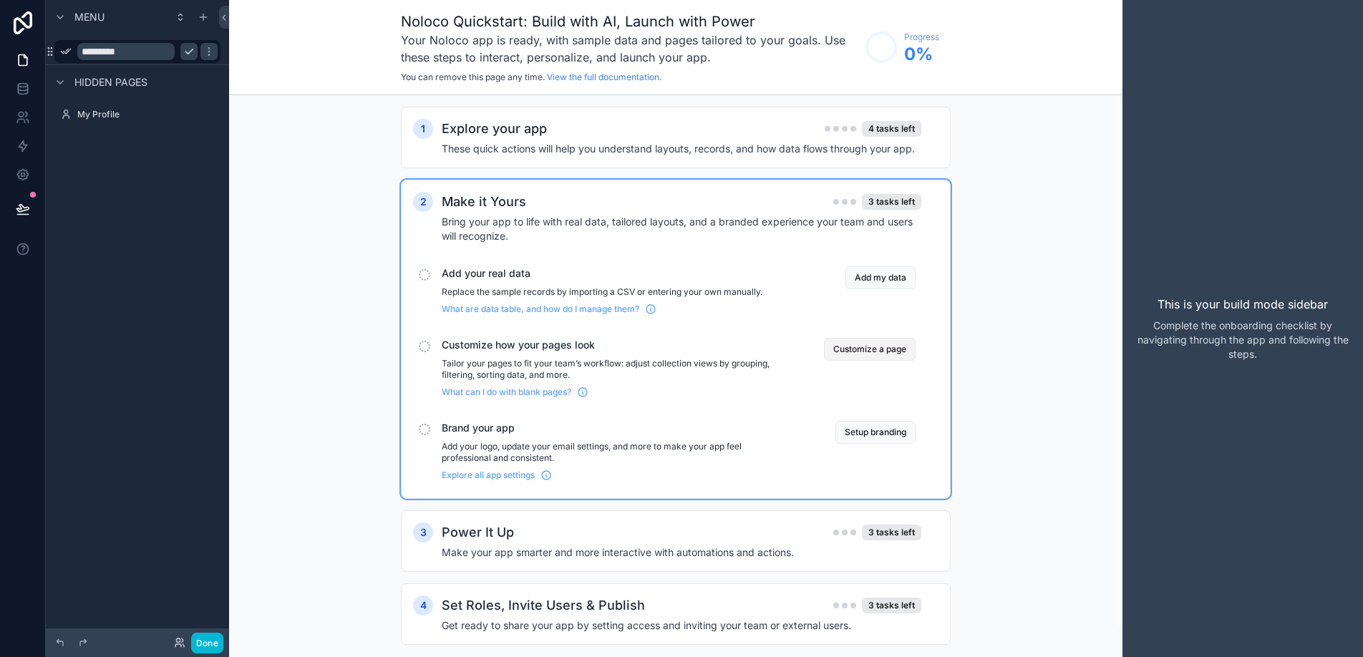
click at [858, 358] on button "Customize a page" at bounding box center [870, 349] width 92 height 23
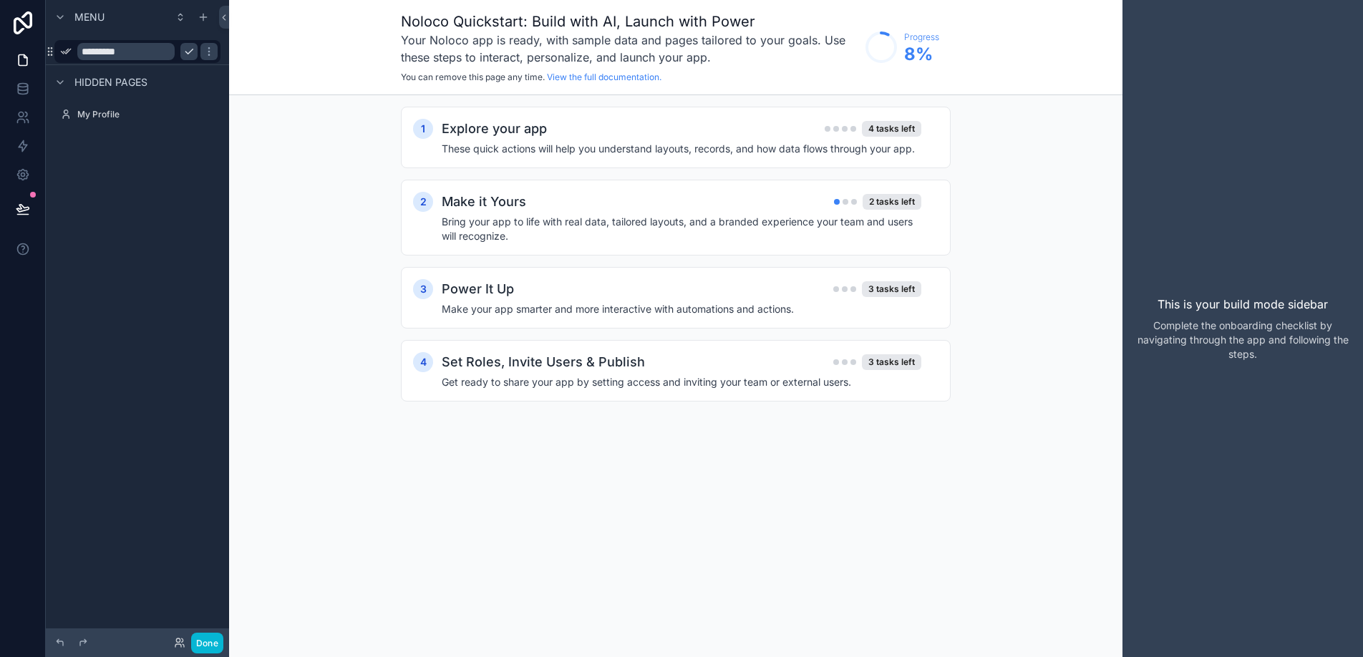
click at [84, 14] on span "Menu" at bounding box center [89, 17] width 30 height 14
click at [20, 180] on icon at bounding box center [23, 175] width 14 height 14
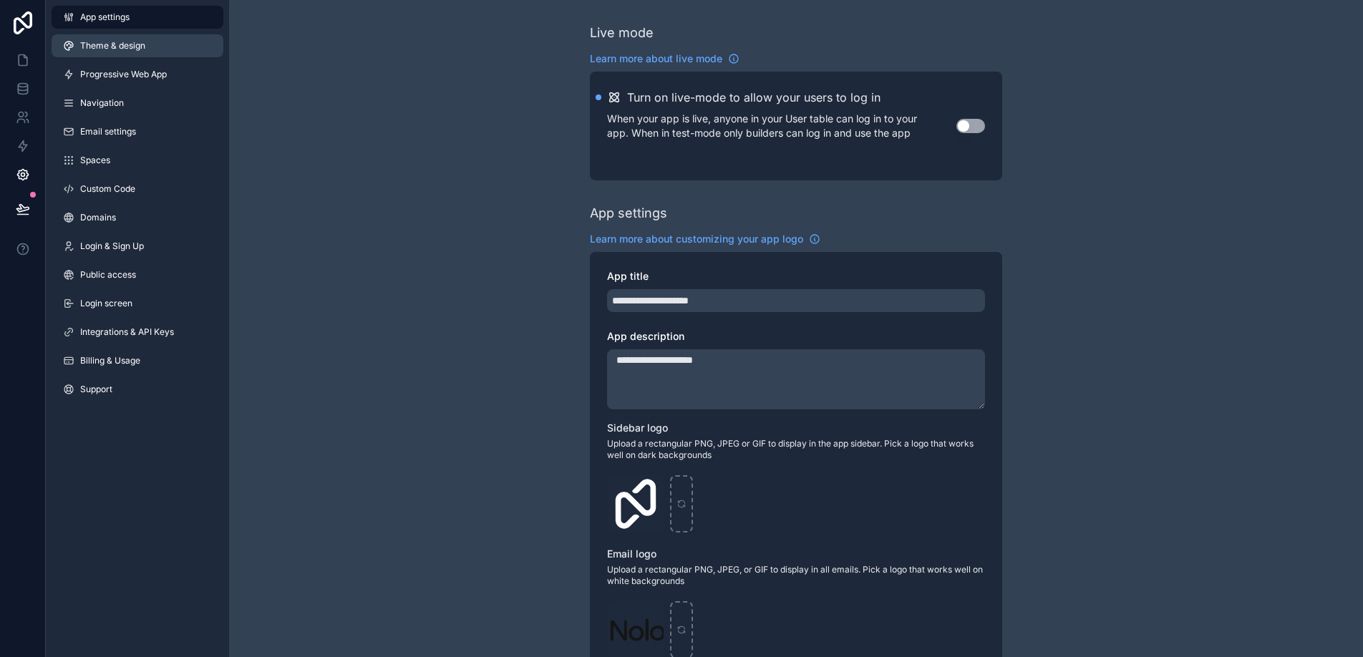
click at [157, 49] on link "Theme & design" at bounding box center [138, 45] width 172 height 23
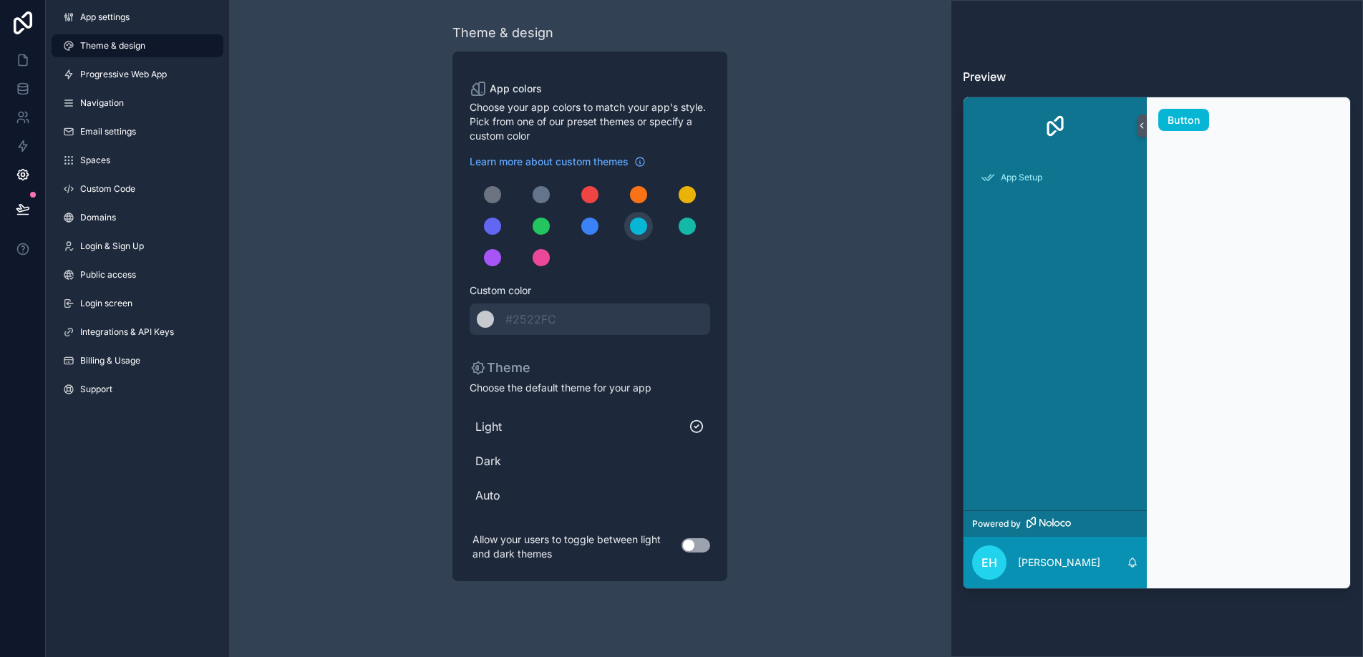
click at [686, 550] on button "Use setting" at bounding box center [696, 546] width 29 height 14
click at [114, 301] on span "Login screen" at bounding box center [106, 303] width 52 height 11
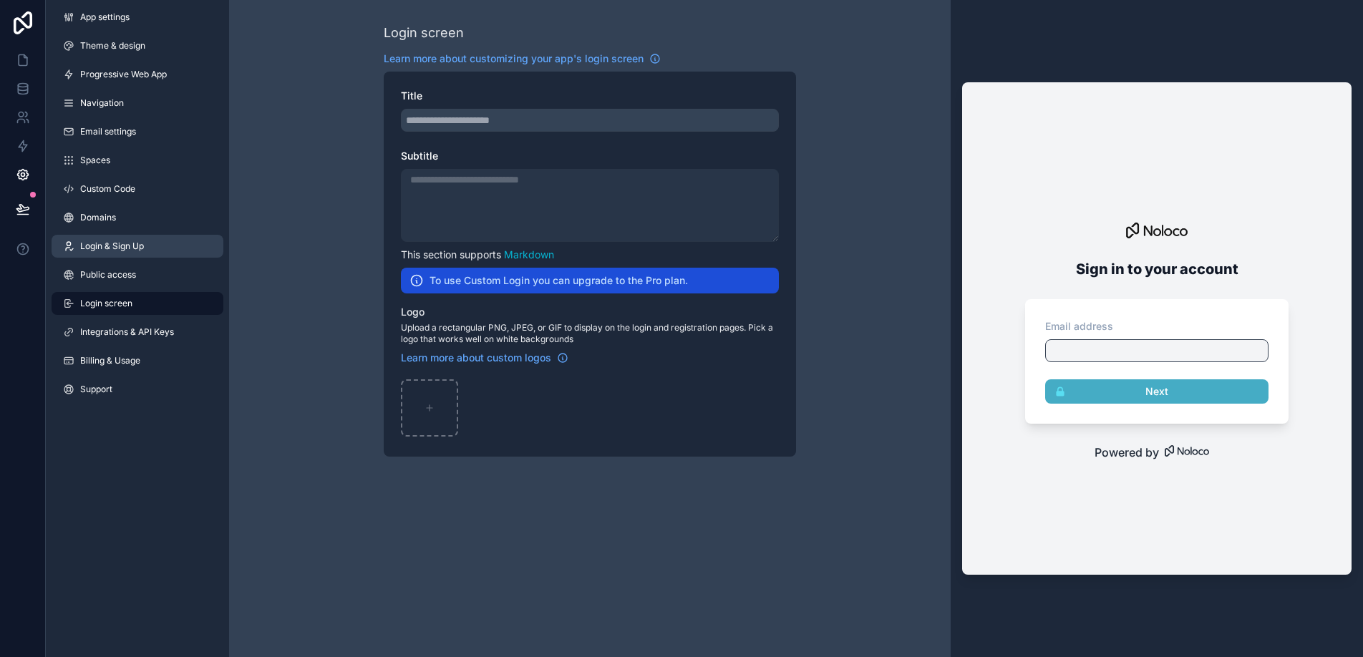
click at [110, 246] on span "Login & Sign Up" at bounding box center [112, 246] width 64 height 11
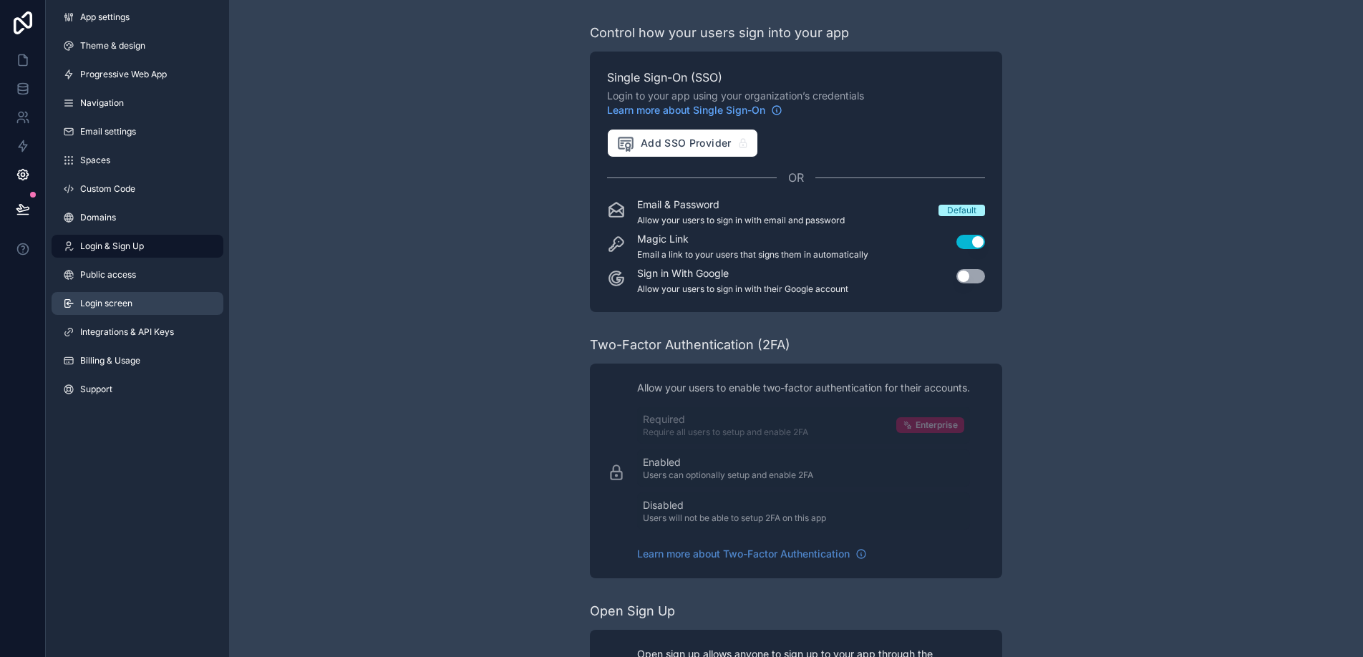
click at [111, 306] on span "Login screen" at bounding box center [106, 303] width 52 height 11
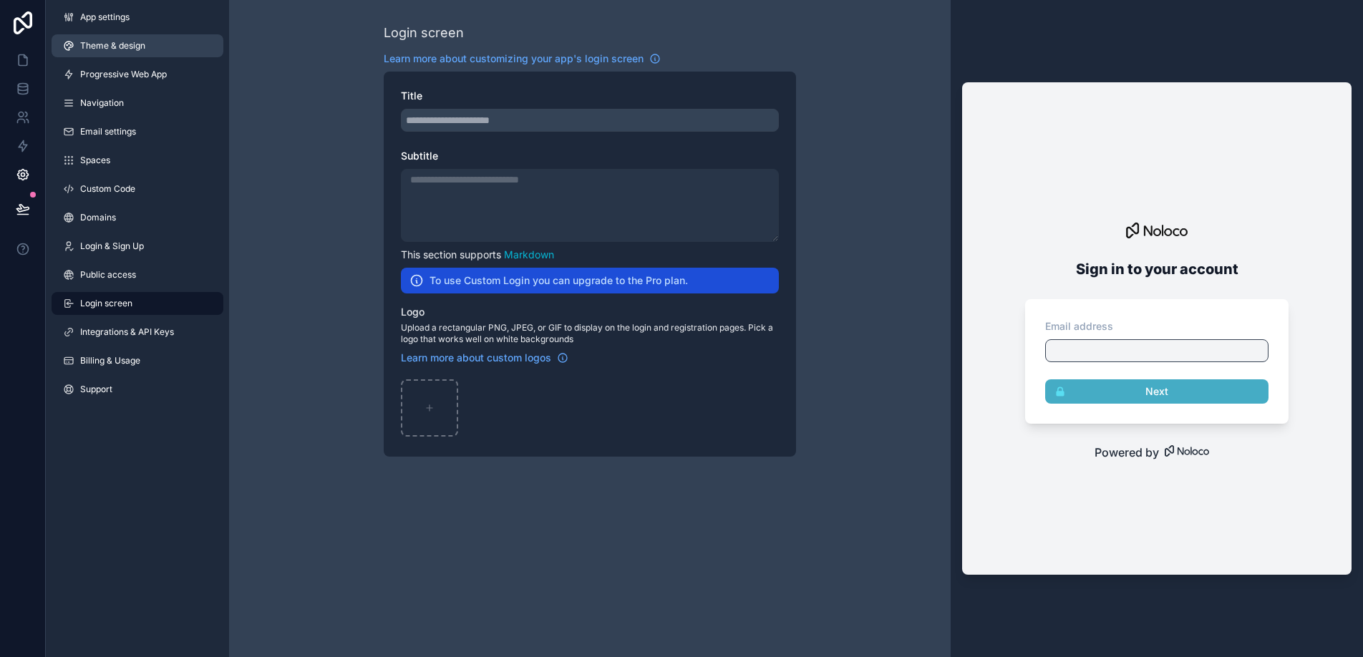
click at [120, 44] on span "Theme & design" at bounding box center [112, 45] width 65 height 11
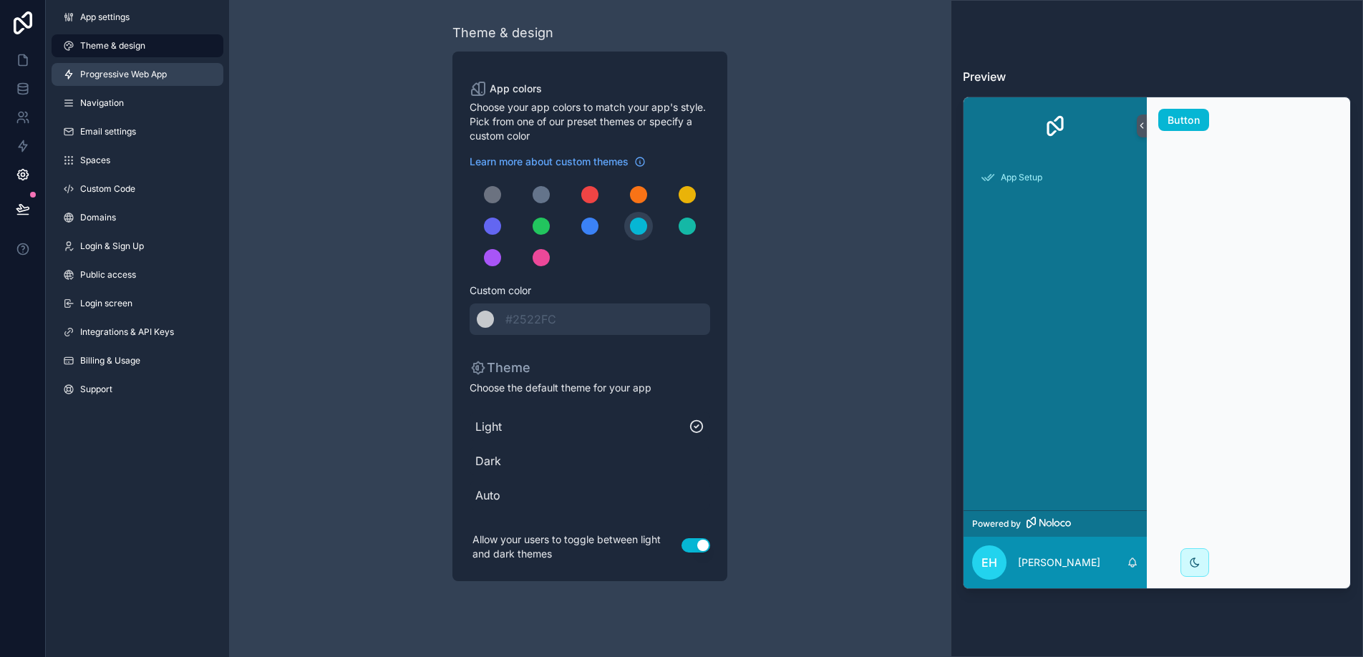
click at [134, 82] on link "Progressive Web App" at bounding box center [138, 74] width 172 height 23
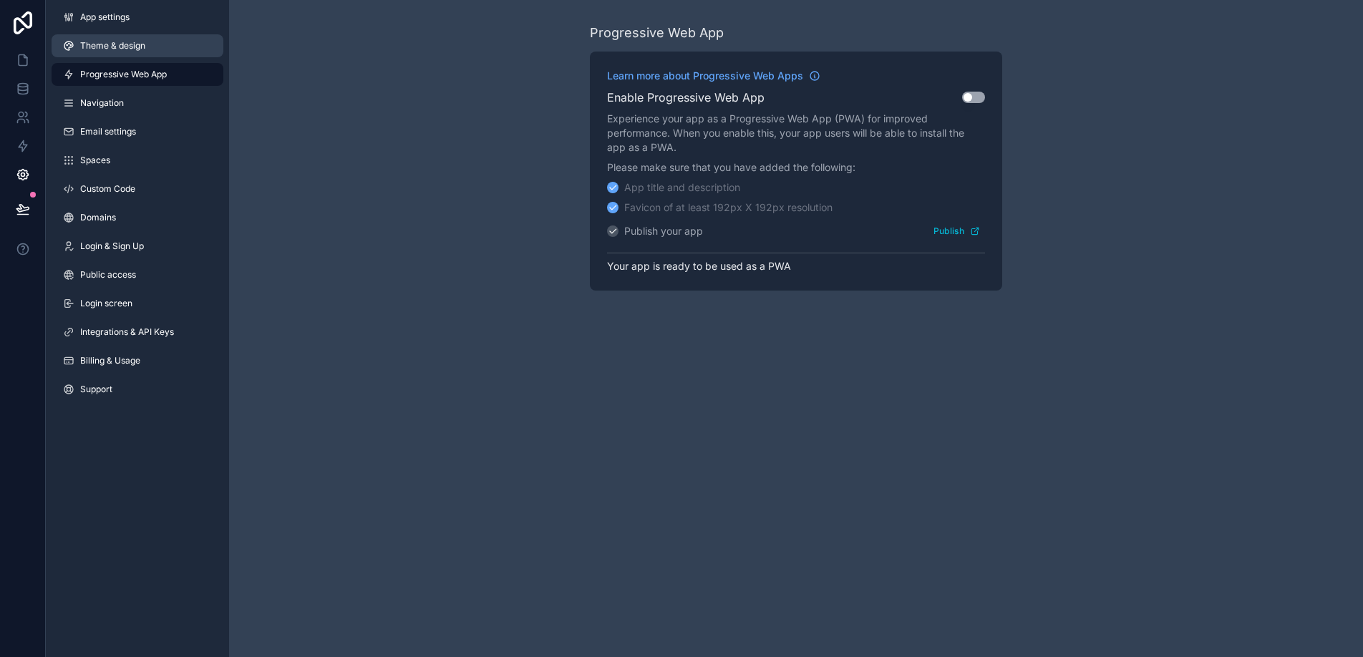
click at [125, 49] on span "Theme & design" at bounding box center [112, 45] width 65 height 11
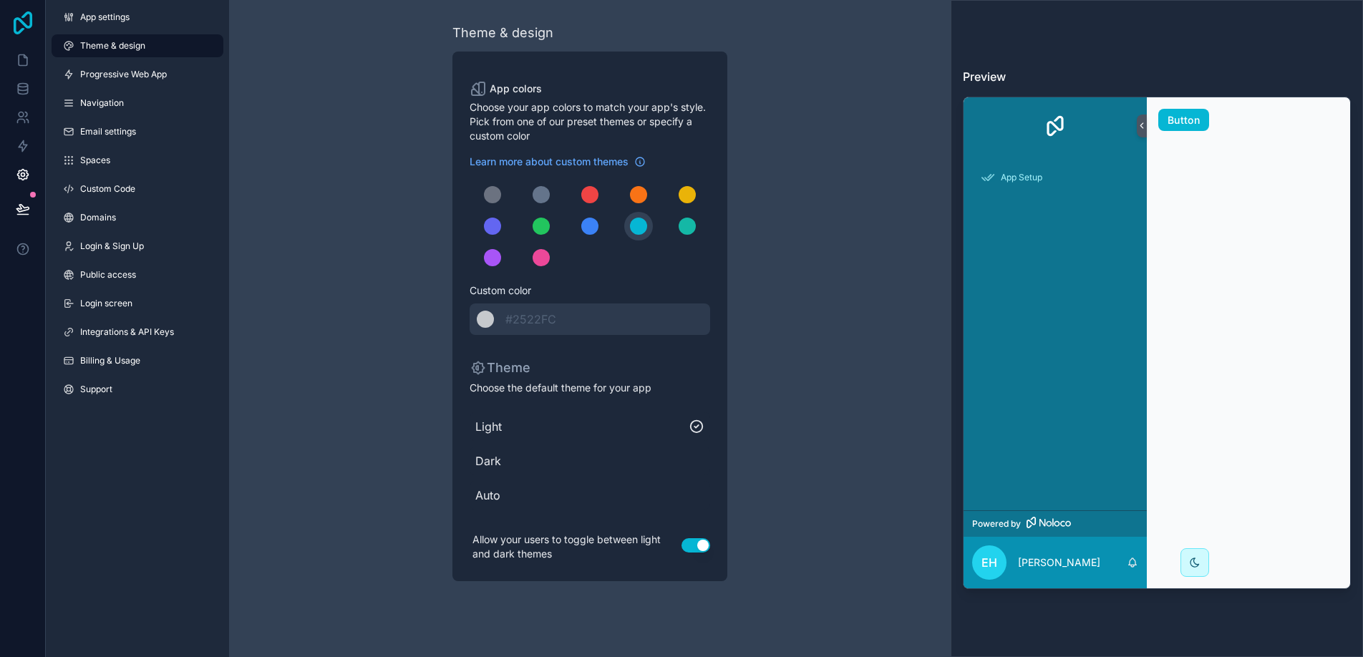
click at [26, 24] on icon at bounding box center [23, 22] width 19 height 23
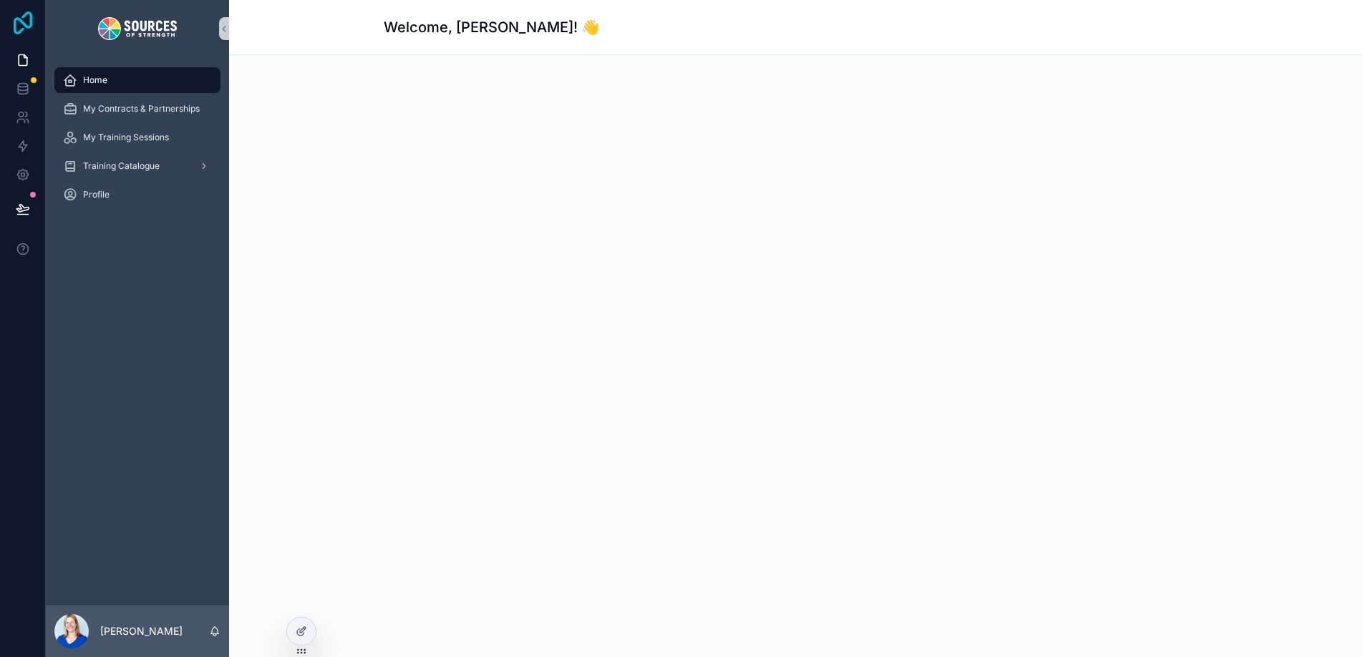
click at [28, 26] on icon at bounding box center [23, 22] width 19 height 23
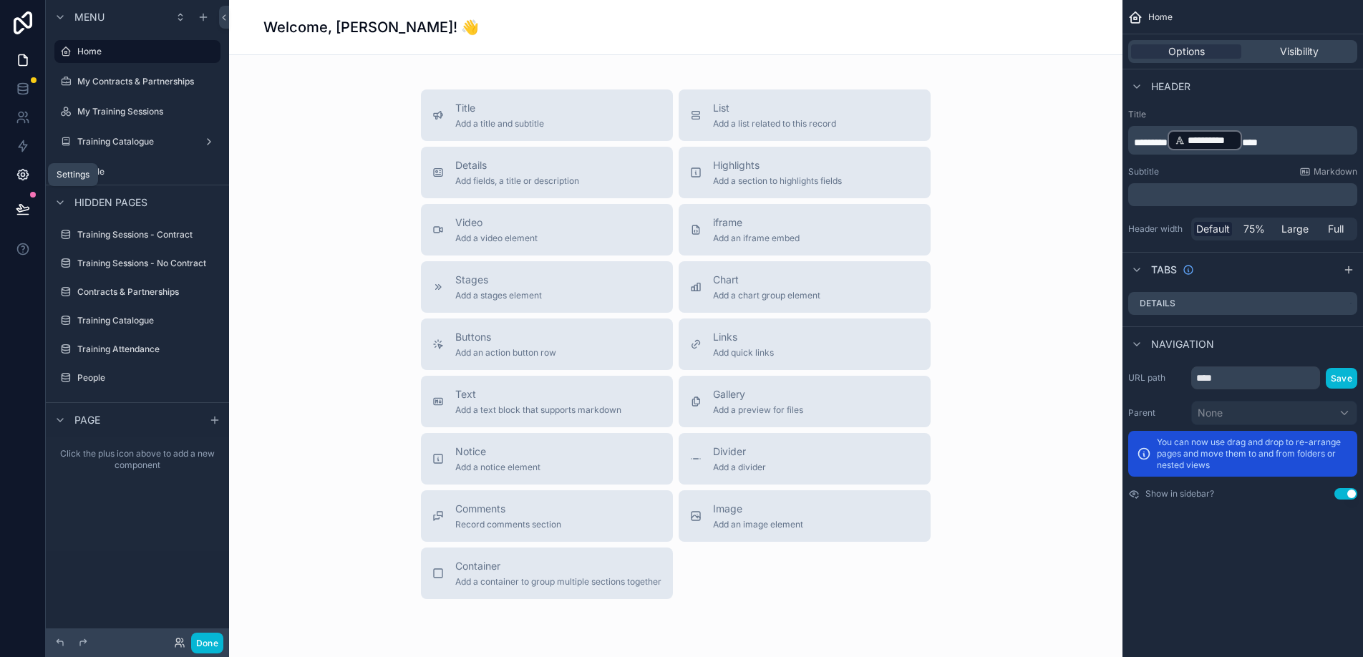
click at [21, 165] on link at bounding box center [22, 174] width 45 height 29
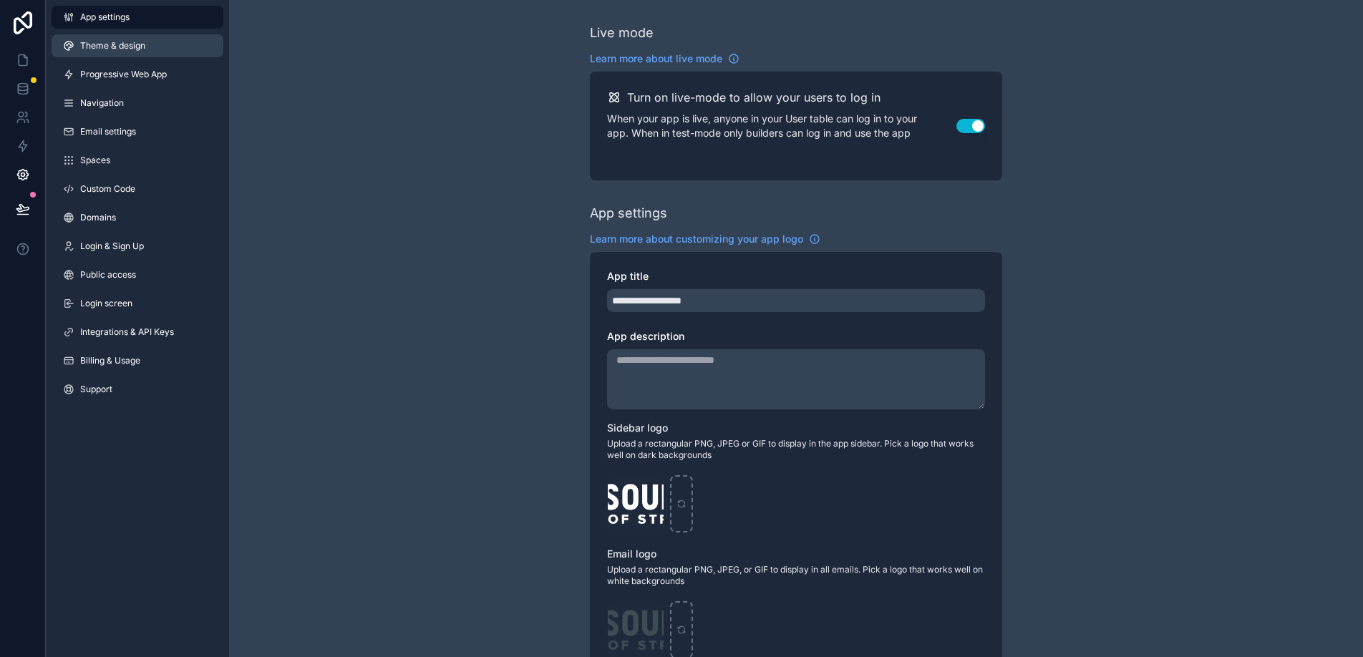
click at [133, 37] on link "Theme & design" at bounding box center [138, 45] width 172 height 23
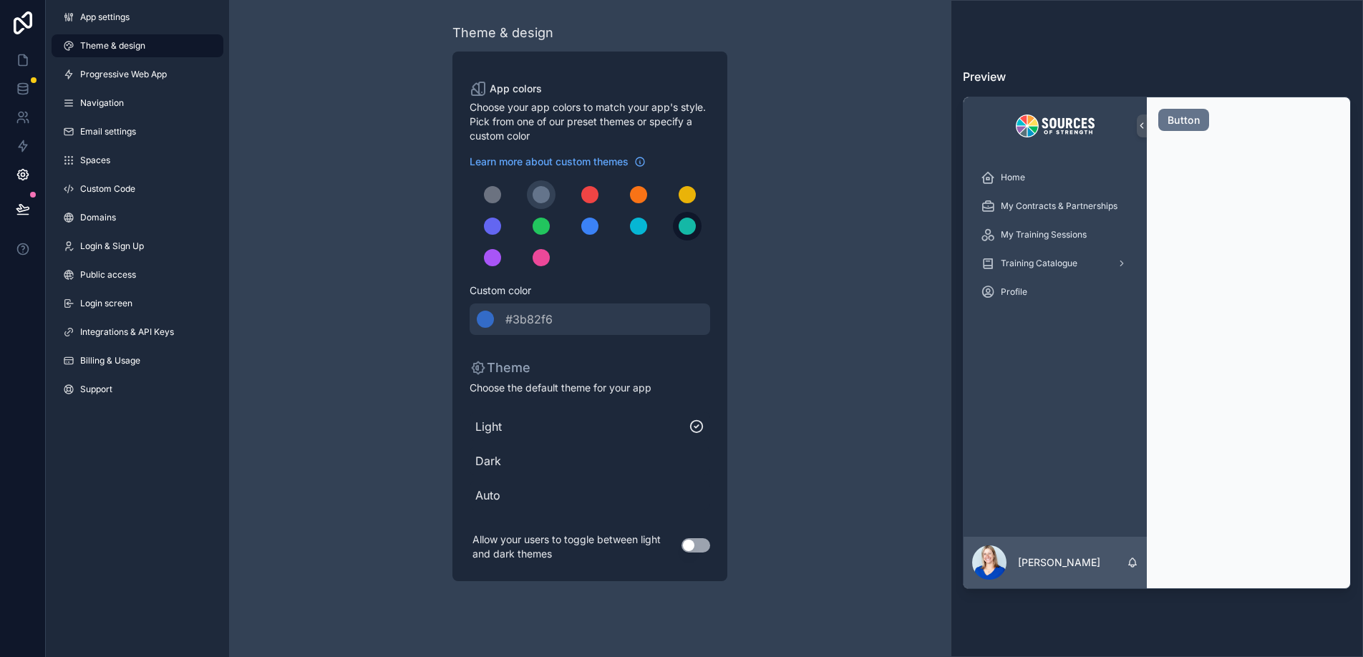
click at [686, 232] on div "scrollable content" at bounding box center [687, 226] width 17 height 17
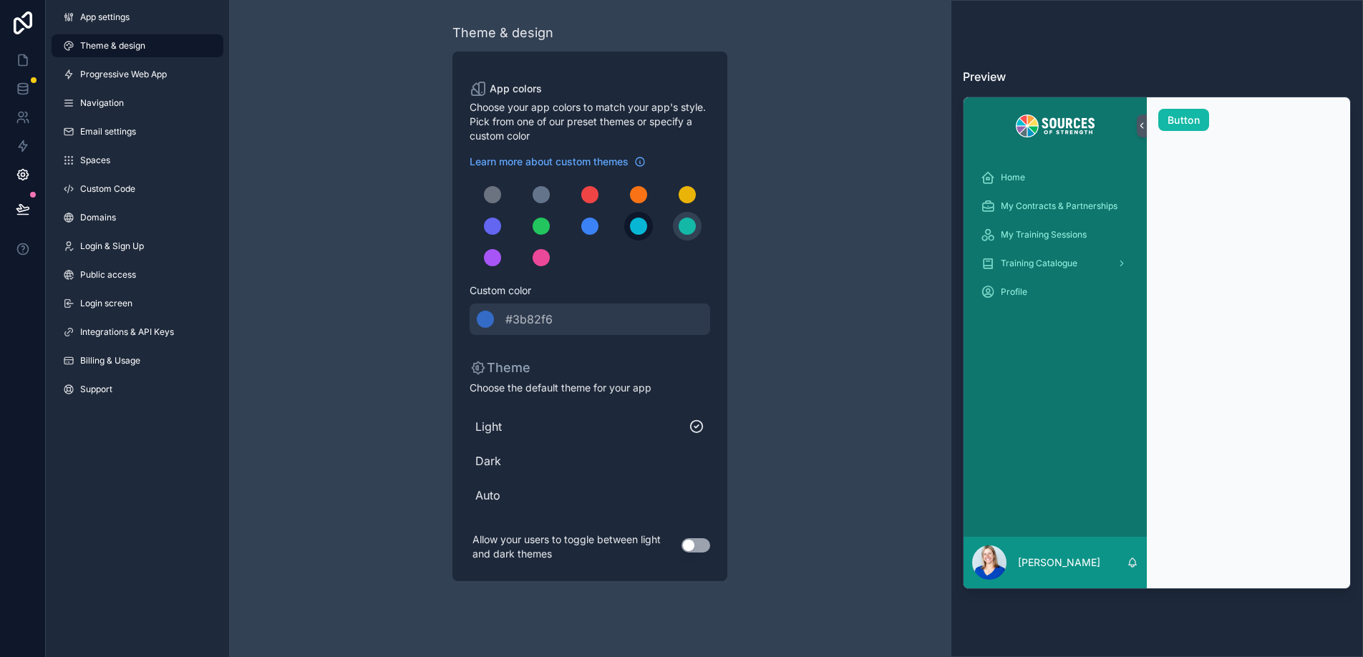
click at [635, 228] on div "scrollable content" at bounding box center [638, 226] width 17 height 17
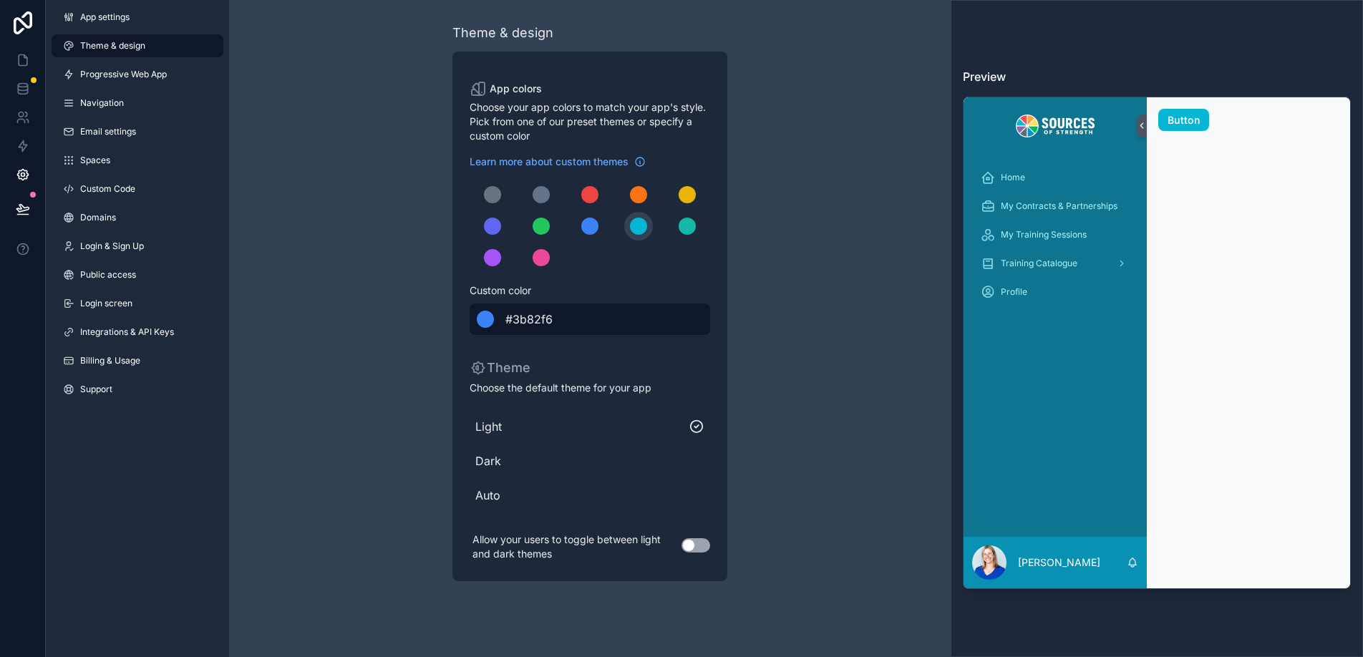
click at [565, 314] on div "******* #3b82f6" at bounding box center [590, 320] width 241 height 32
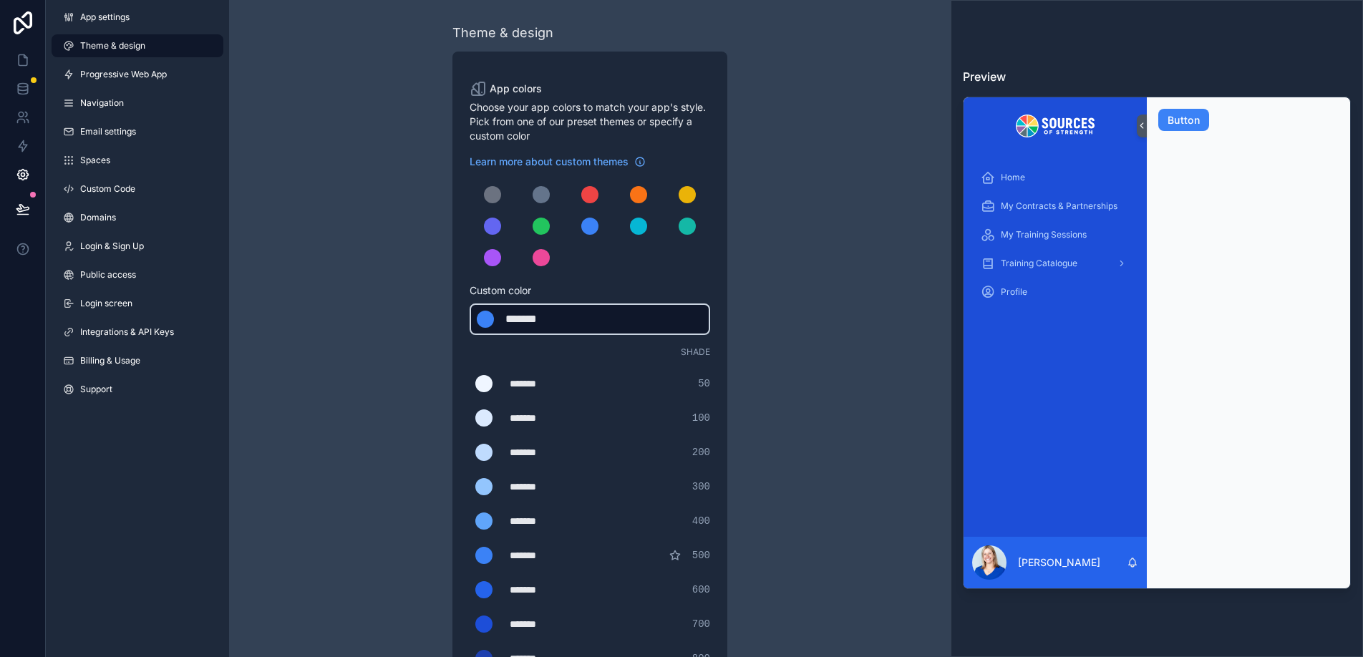
click at [516, 319] on div "*******" at bounding box center [542, 319] width 72 height 17
type div "*******"
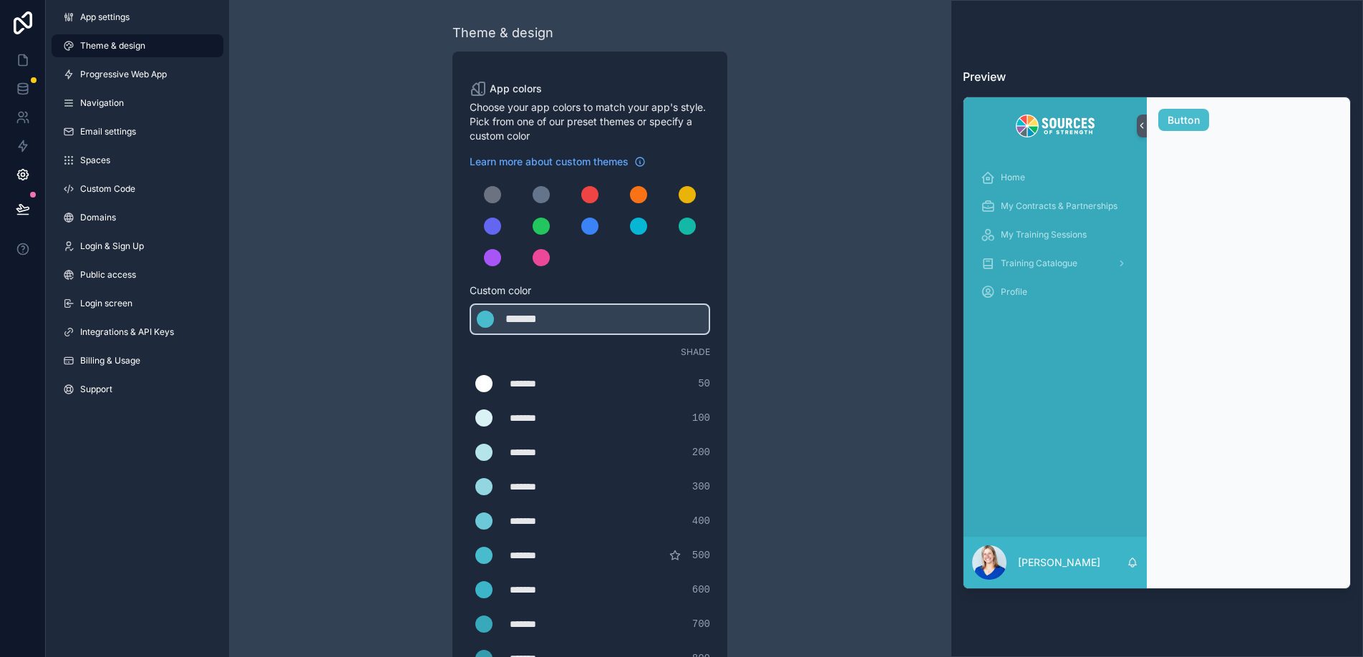
click at [544, 385] on div "*******" at bounding box center [546, 384] width 72 height 14
click at [482, 382] on div "scrollable content" at bounding box center [484, 383] width 17 height 17
click at [470, 384] on input "*******" at bounding box center [470, 384] width 0 height 0
click at [435, 356] on div "Theme & design App colors Choose your app colors to match your app's style. Pic…" at bounding box center [590, 488] width 412 height 977
click at [769, 405] on div "Theme & design App colors Choose your app colors to match your app's style. Pic…" at bounding box center [590, 488] width 412 height 977
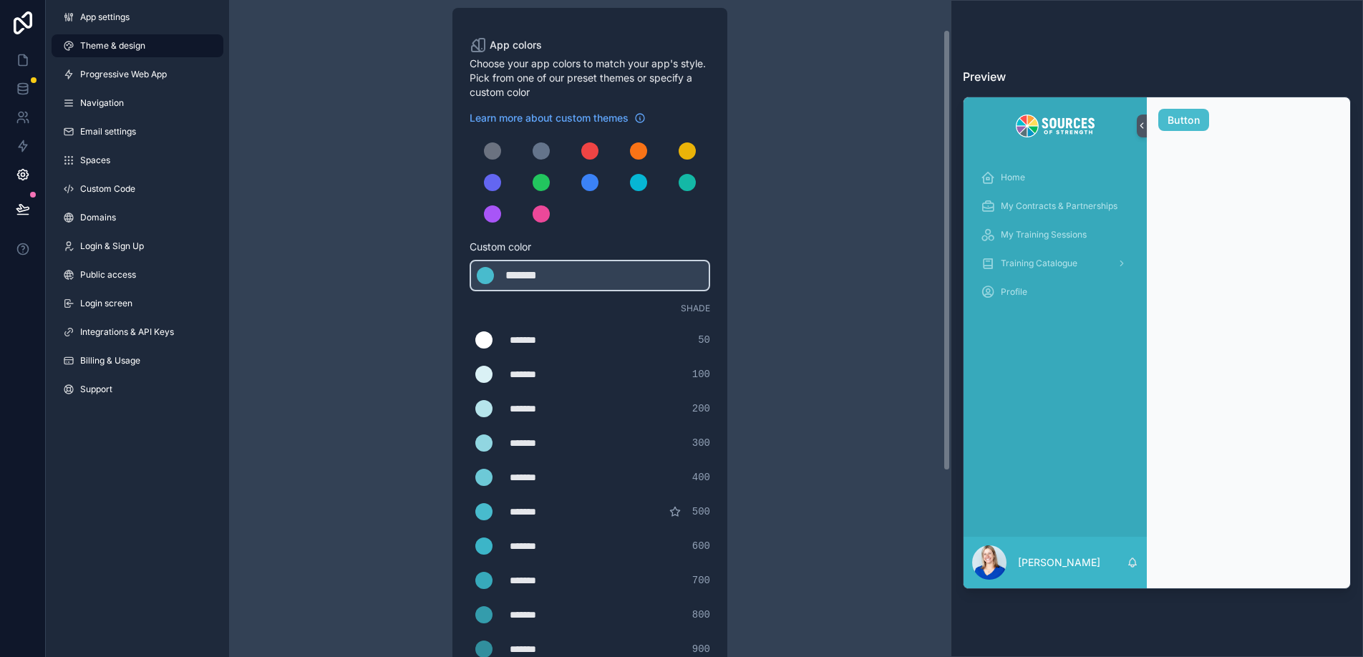
scroll to position [30, 0]
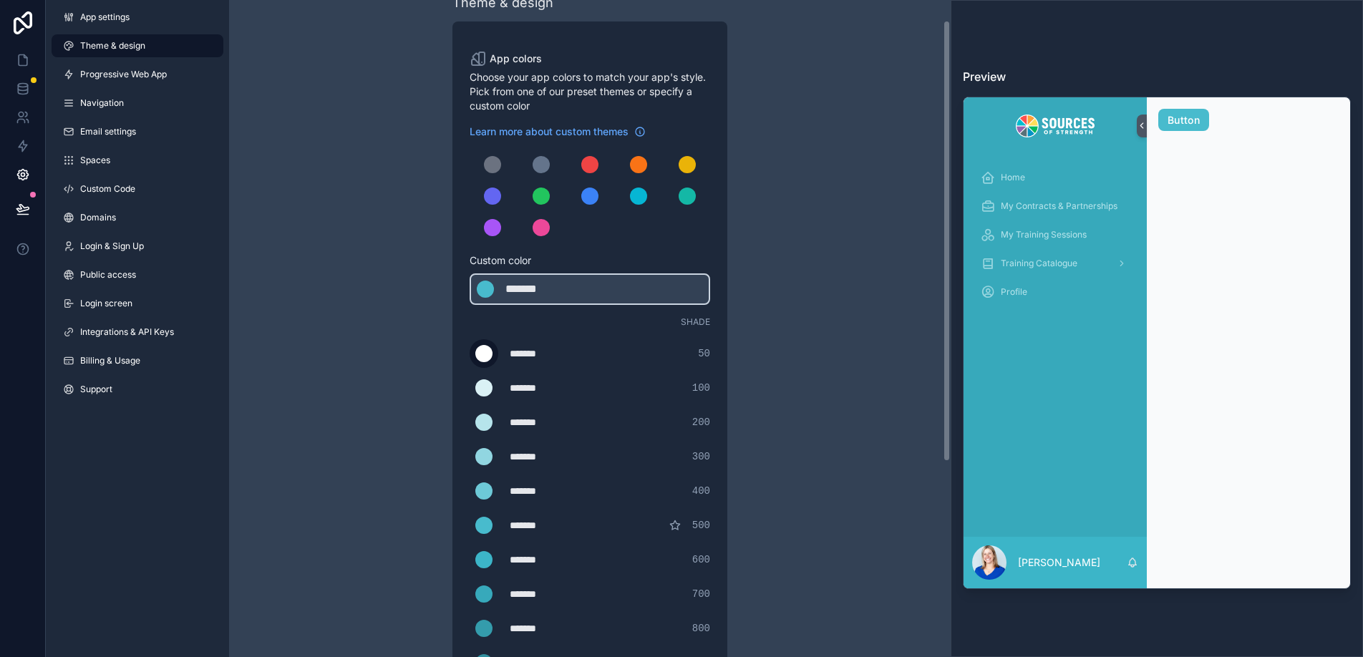
click at [481, 356] on div "scrollable content" at bounding box center [484, 353] width 17 height 17
click at [470, 354] on input "*******" at bounding box center [470, 354] width 0 height 0
click at [703, 352] on span "50" at bounding box center [704, 354] width 12 height 14
click at [808, 341] on div "Theme & design App colors Choose your app colors to match your app's style. Pic…" at bounding box center [590, 458] width 722 height 977
click at [1024, 261] on span "Training Catalogue" at bounding box center [1039, 263] width 77 height 11
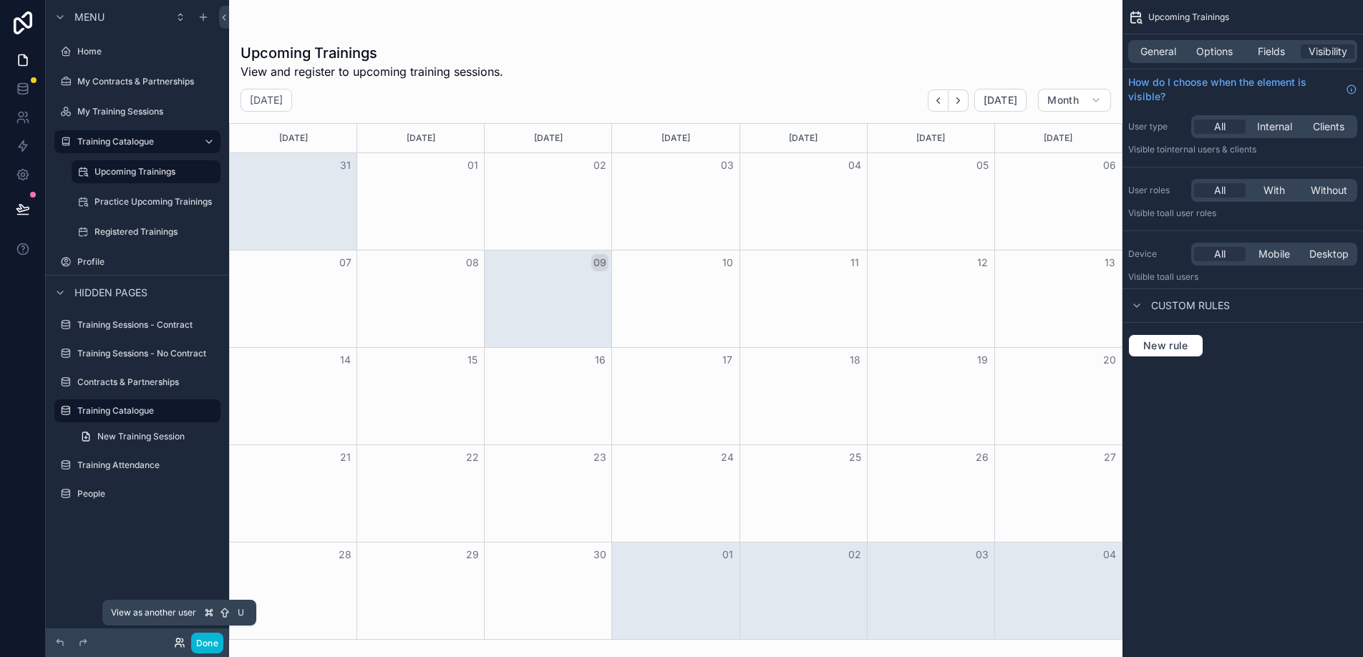
click at [180, 646] on icon at bounding box center [178, 646] width 6 height 3
click at [127, 83] on label "My Contracts & Partnerships" at bounding box center [135, 81] width 117 height 11
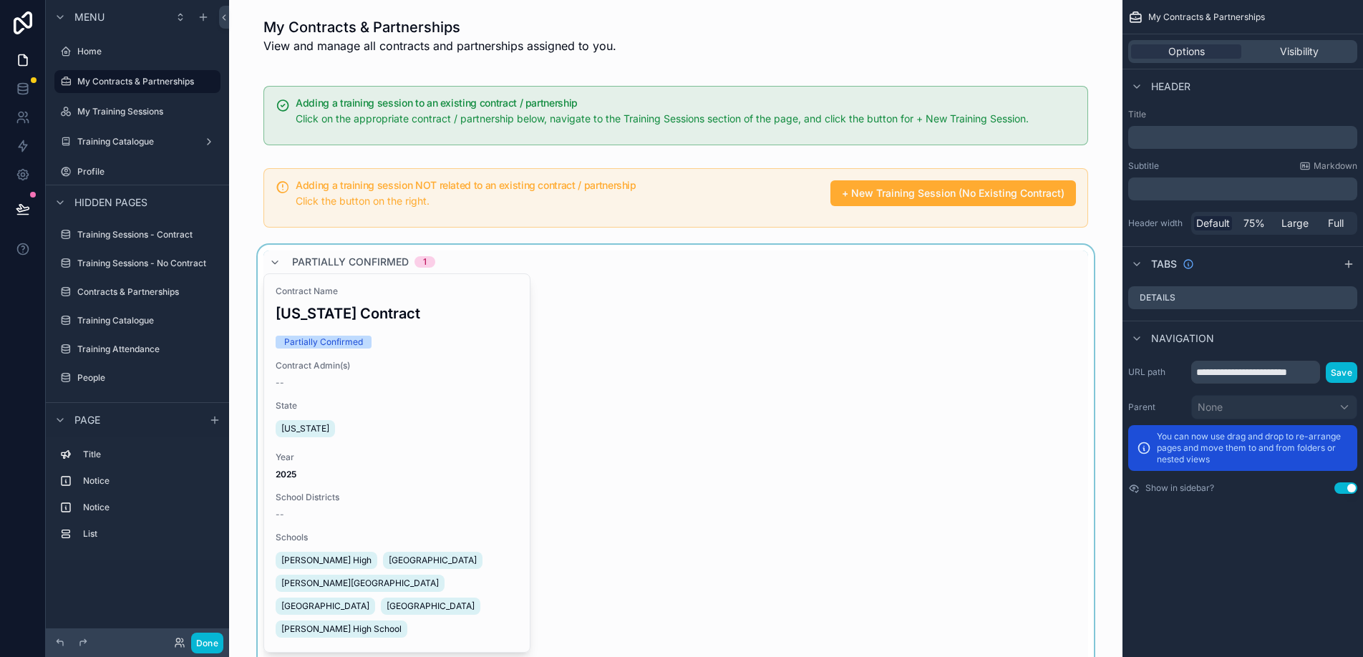
click at [685, 408] on div "scrollable content" at bounding box center [676, 474] width 871 height 459
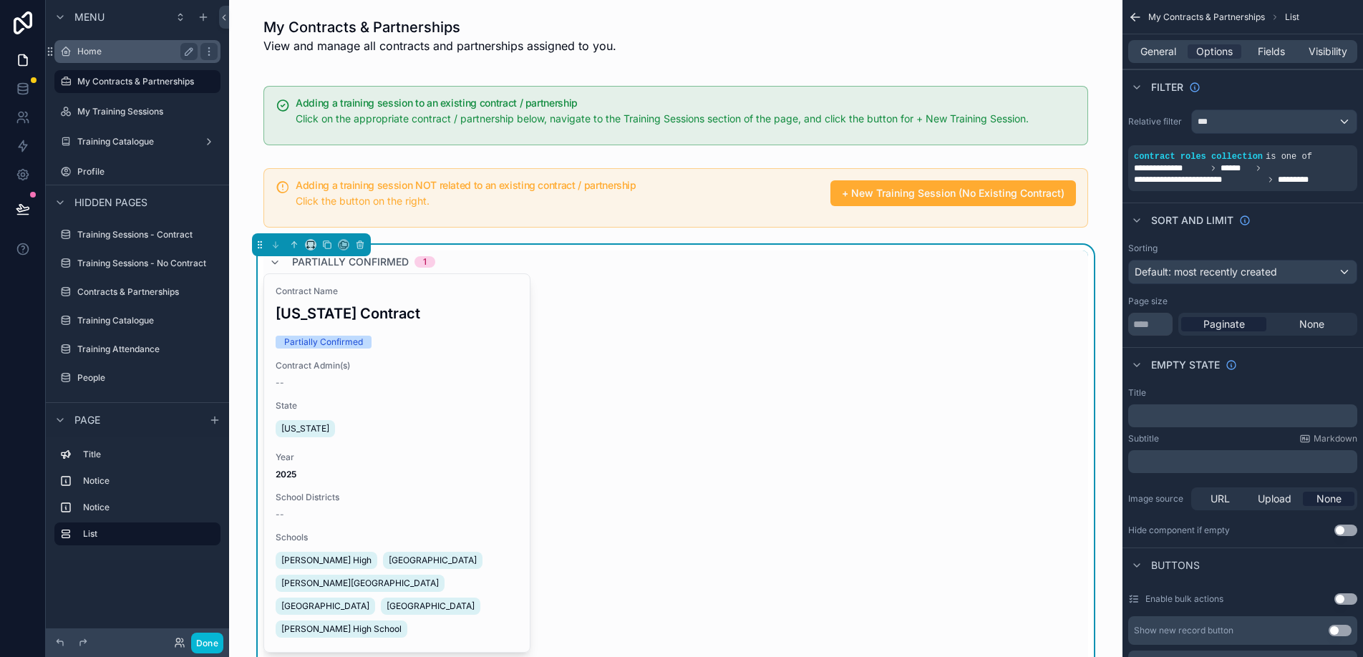
click at [90, 51] on label "Home" at bounding box center [134, 51] width 115 height 11
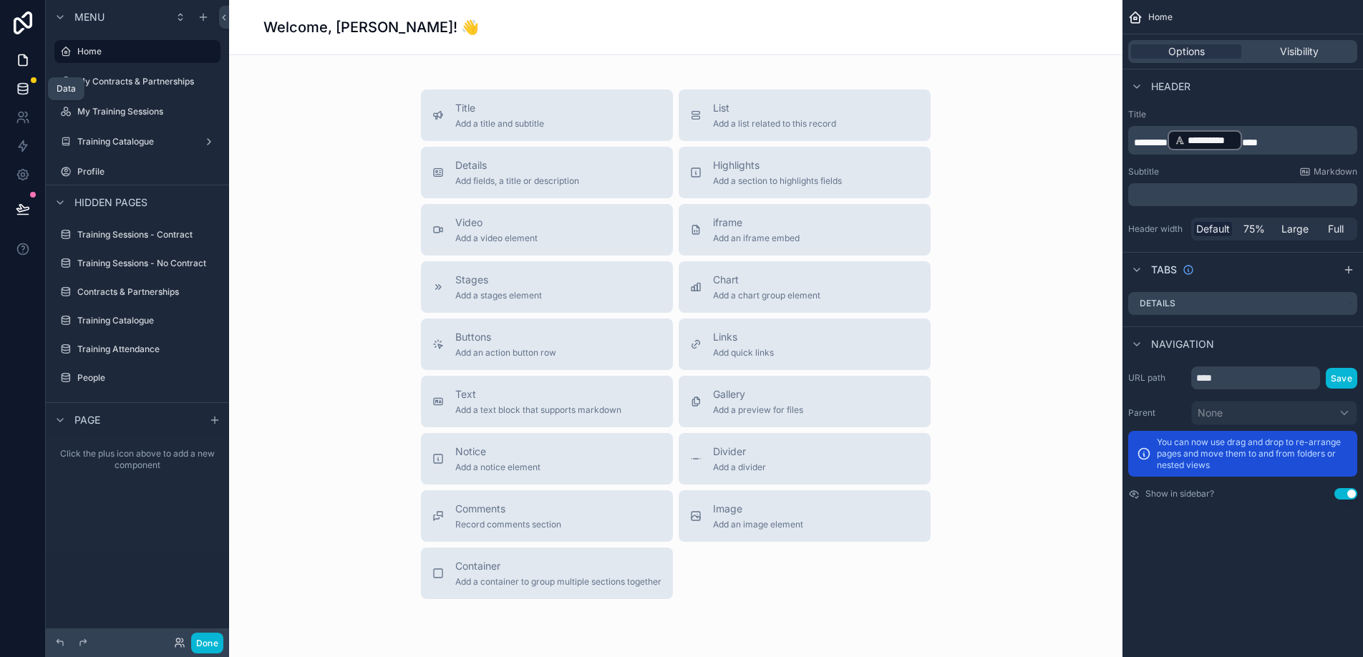
click at [26, 95] on icon at bounding box center [23, 89] width 14 height 14
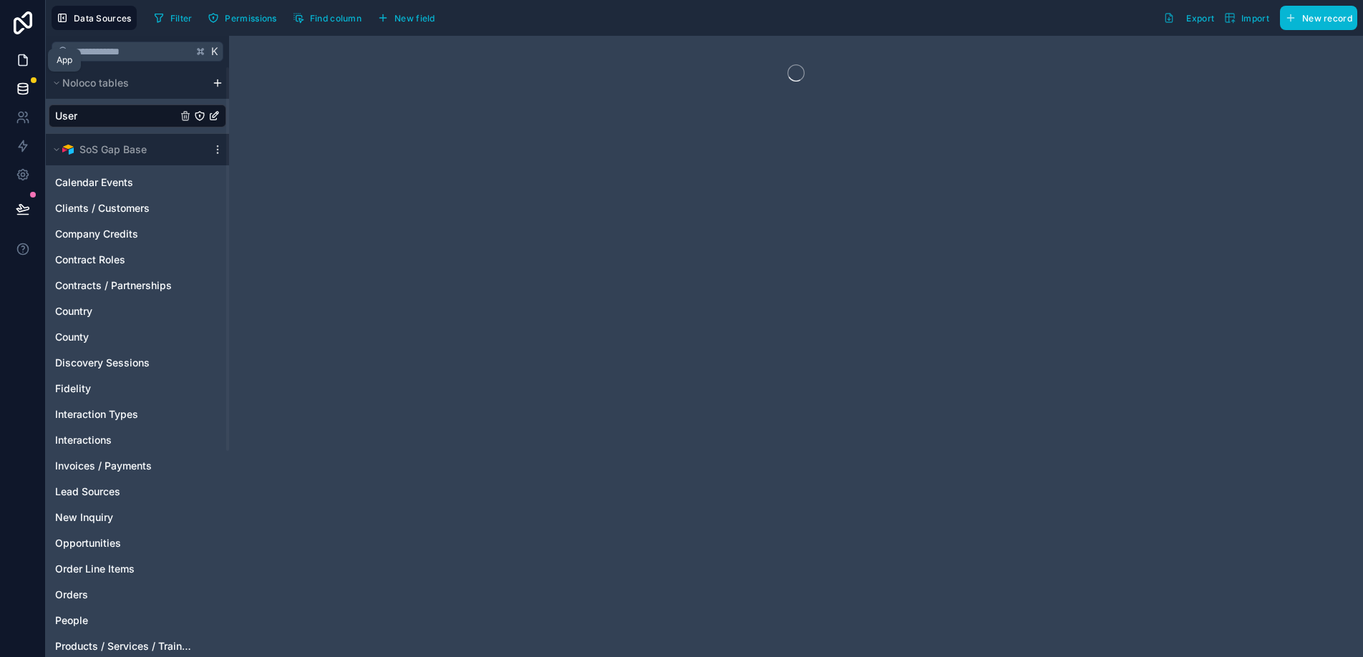
click at [25, 67] on link at bounding box center [22, 60] width 45 height 29
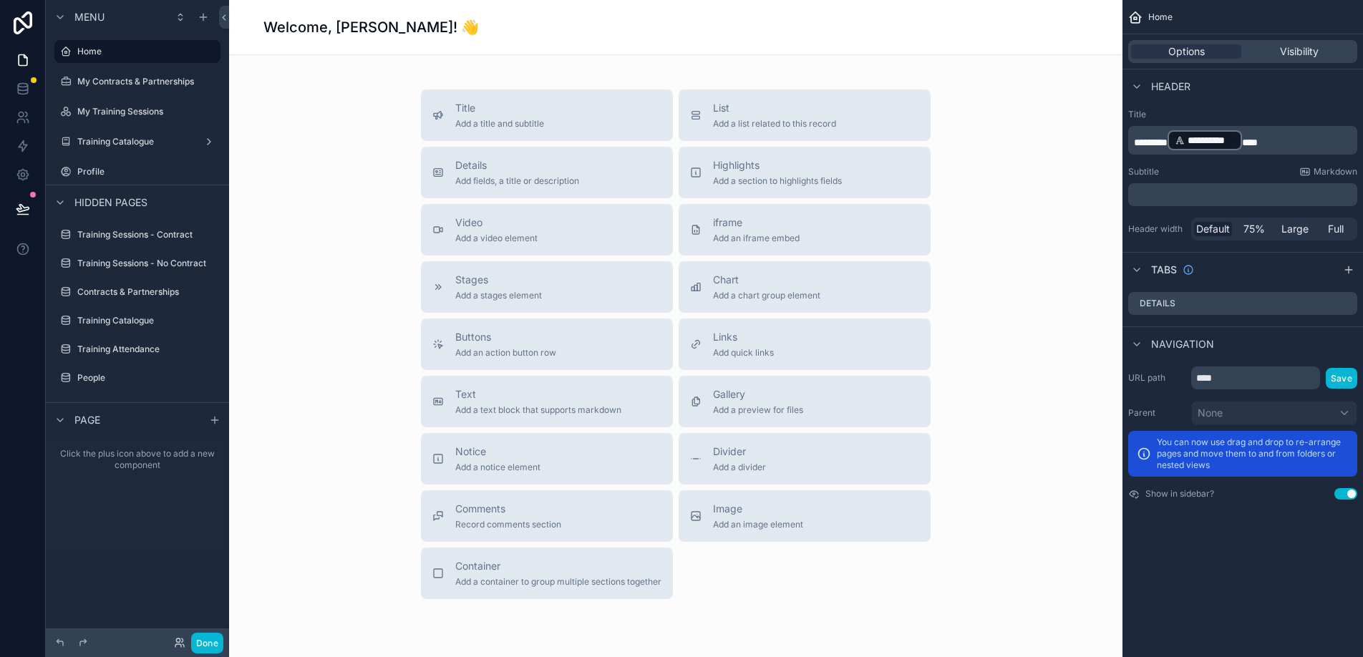
click at [1071, 102] on div "Title Add a title and subtitle List Add a list related to this record Details A…" at bounding box center [676, 345] width 871 height 510
click at [1298, 61] on div "Options Visibility" at bounding box center [1243, 51] width 229 height 23
click at [172, 89] on div "My Contracts & Partnerships" at bounding box center [137, 81] width 120 height 17
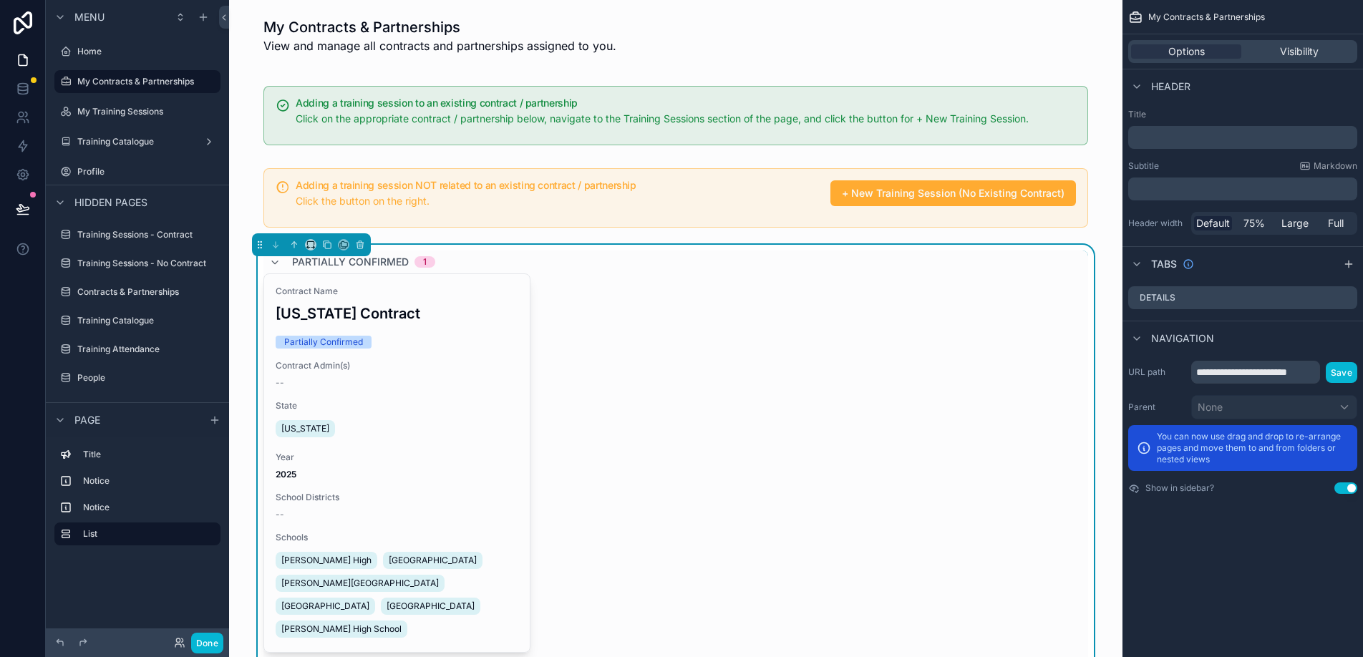
click at [1048, 329] on div "Contract Name [US_STATE] Contract Partially Confirmed Contract Admin(s) -- Stat…" at bounding box center [676, 464] width 825 height 380
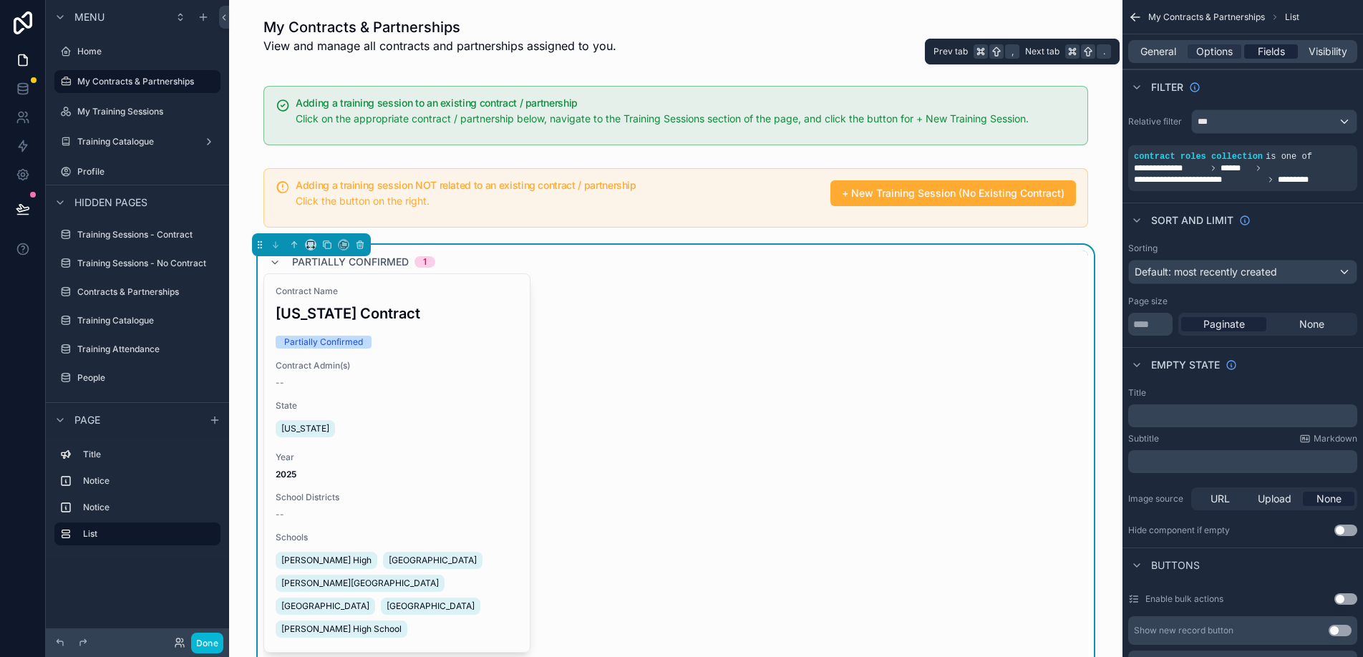
click at [1275, 55] on span "Fields" at bounding box center [1271, 51] width 27 height 14
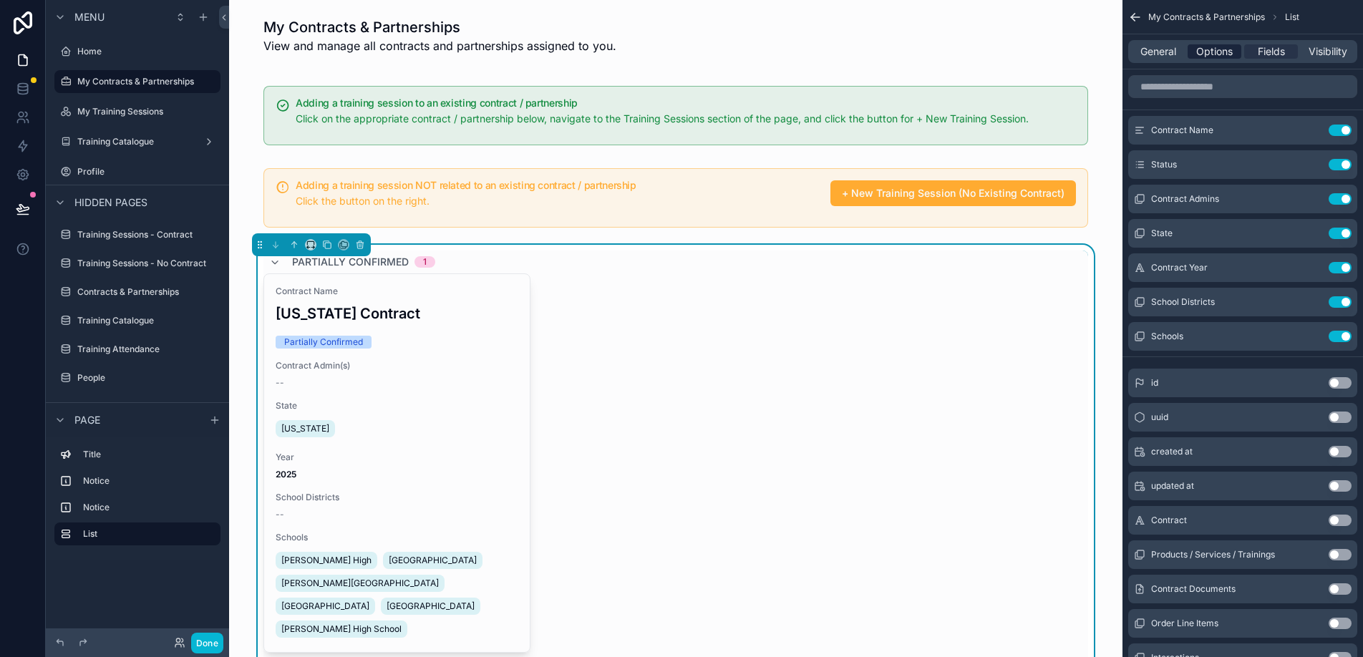
click at [1202, 51] on span "Options" at bounding box center [1215, 51] width 37 height 14
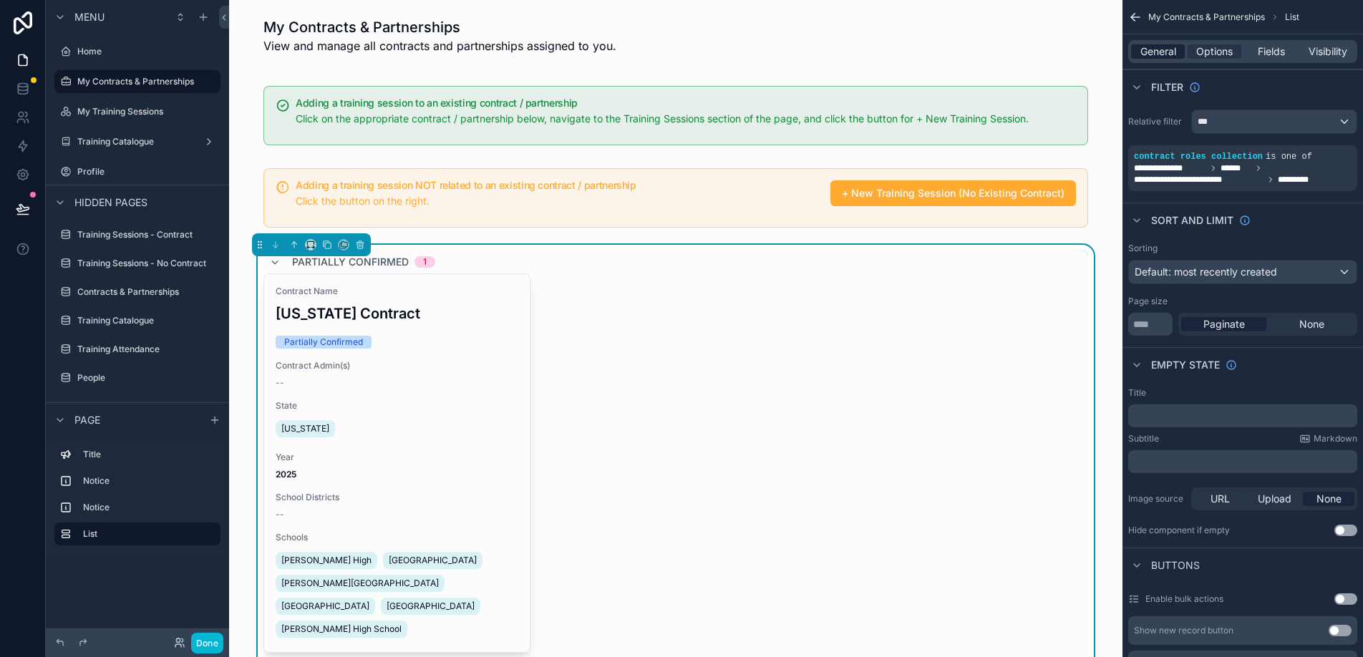
click at [1167, 53] on span "General" at bounding box center [1159, 51] width 36 height 14
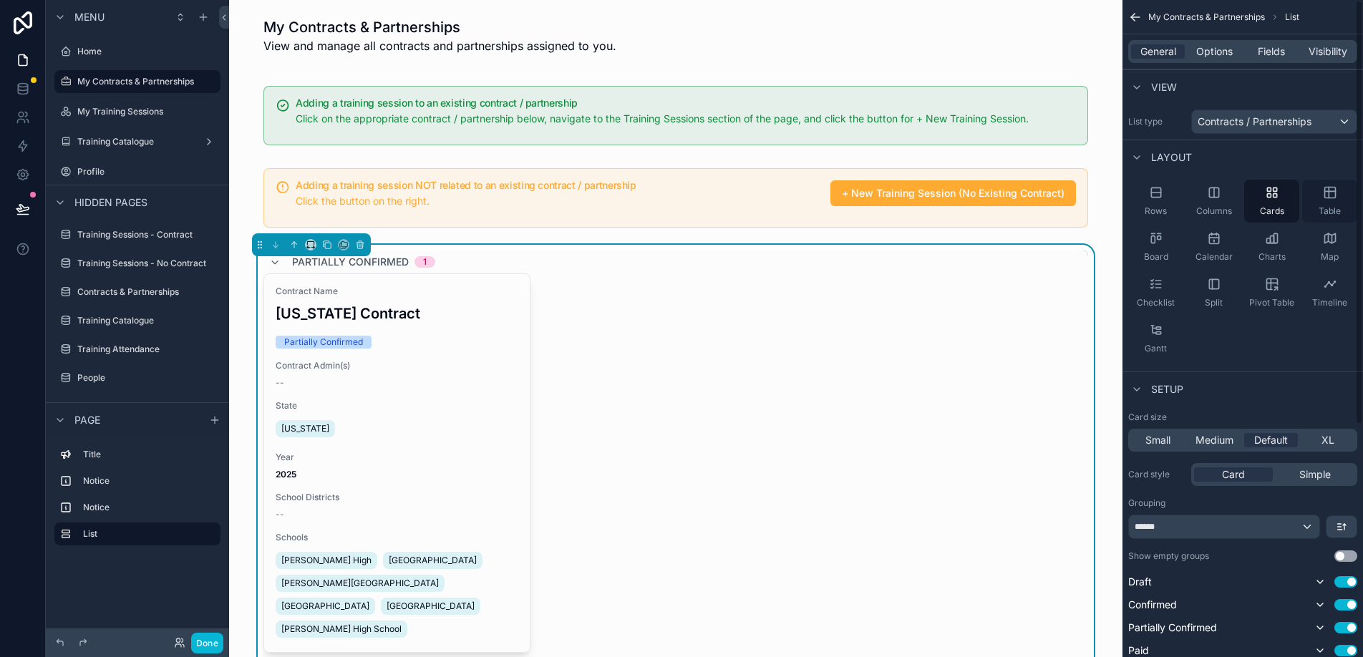
click at [1328, 193] on icon "scrollable content" at bounding box center [1330, 192] width 14 height 14
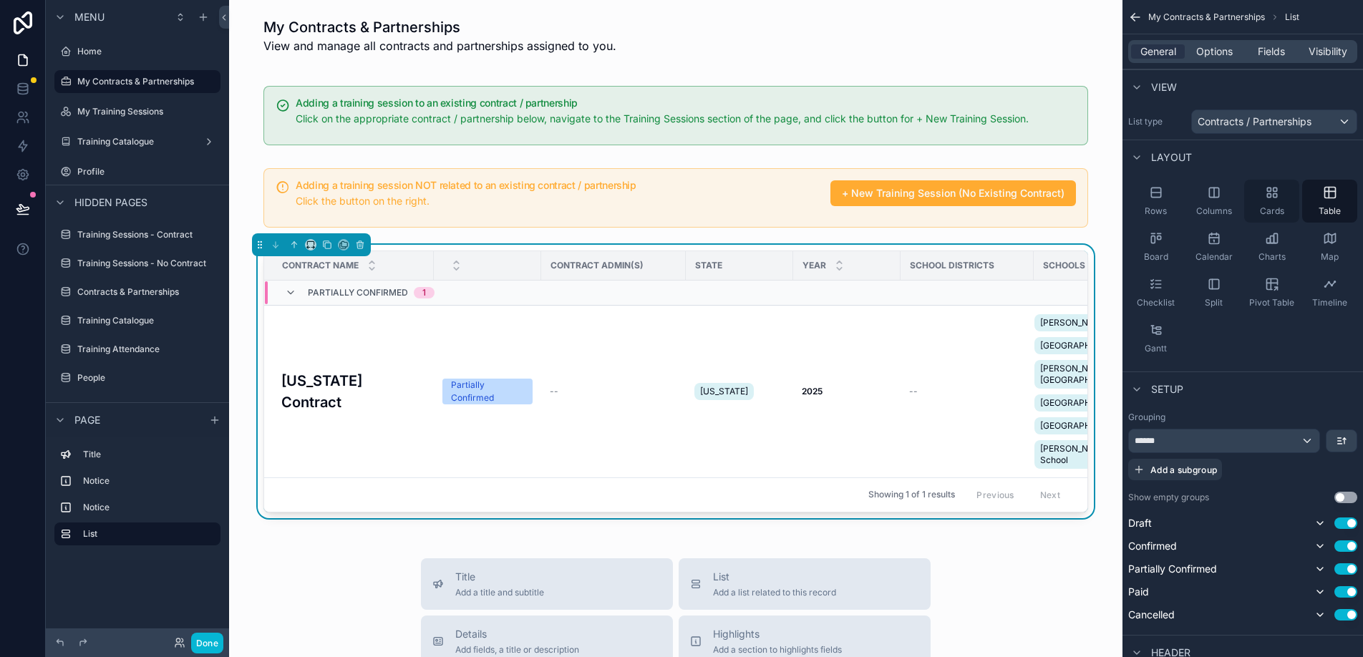
click at [1280, 201] on div "Cards" at bounding box center [1272, 201] width 55 height 43
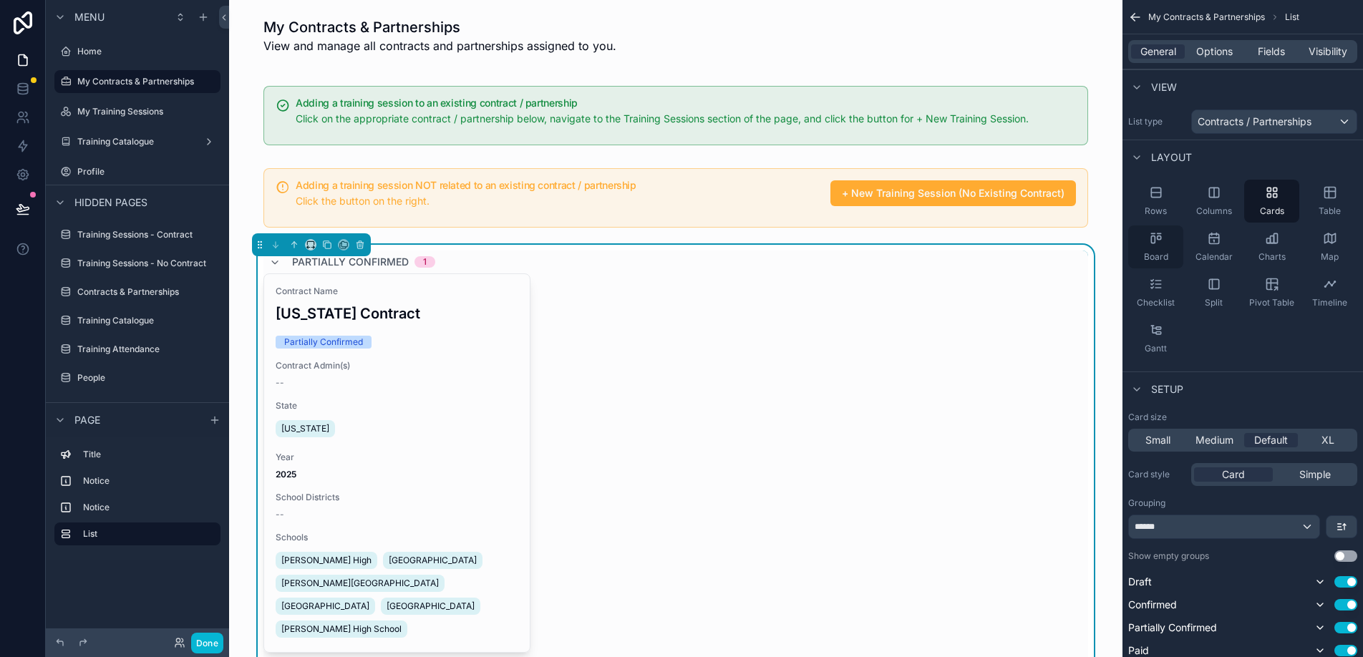
click at [1161, 237] on icon "scrollable content" at bounding box center [1159, 238] width 4 height 4
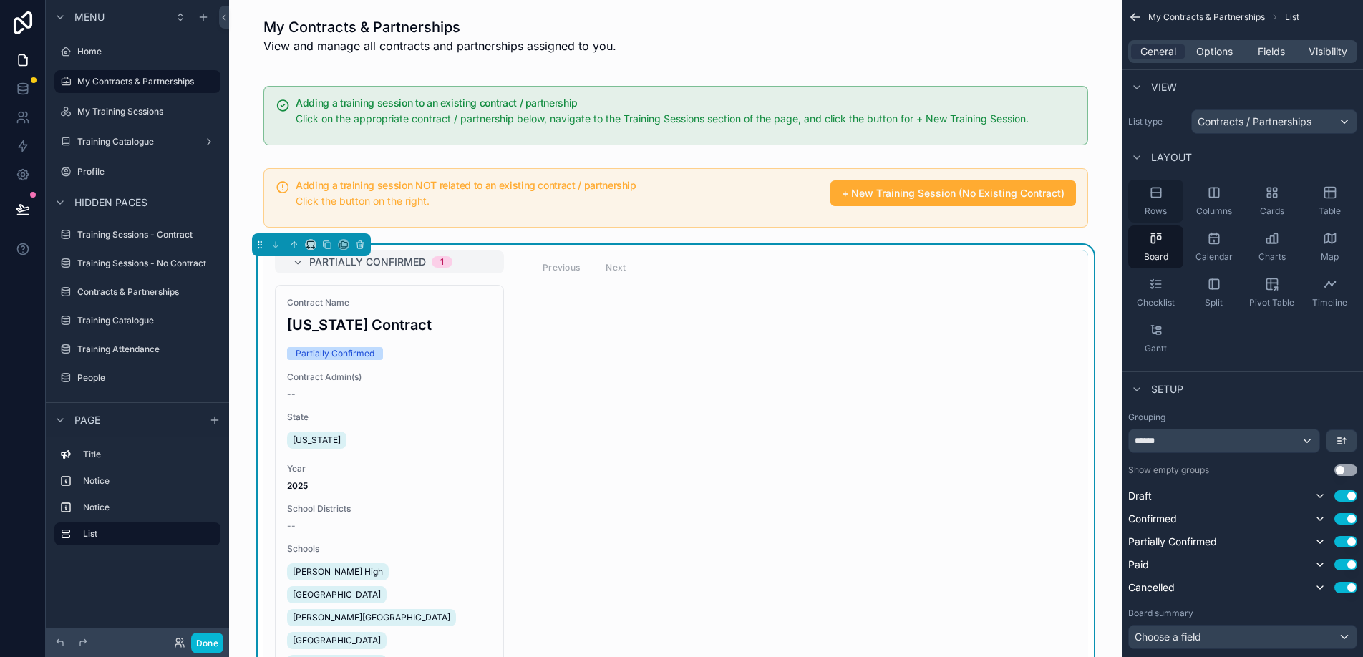
click at [1157, 199] on icon "scrollable content" at bounding box center [1156, 192] width 14 height 14
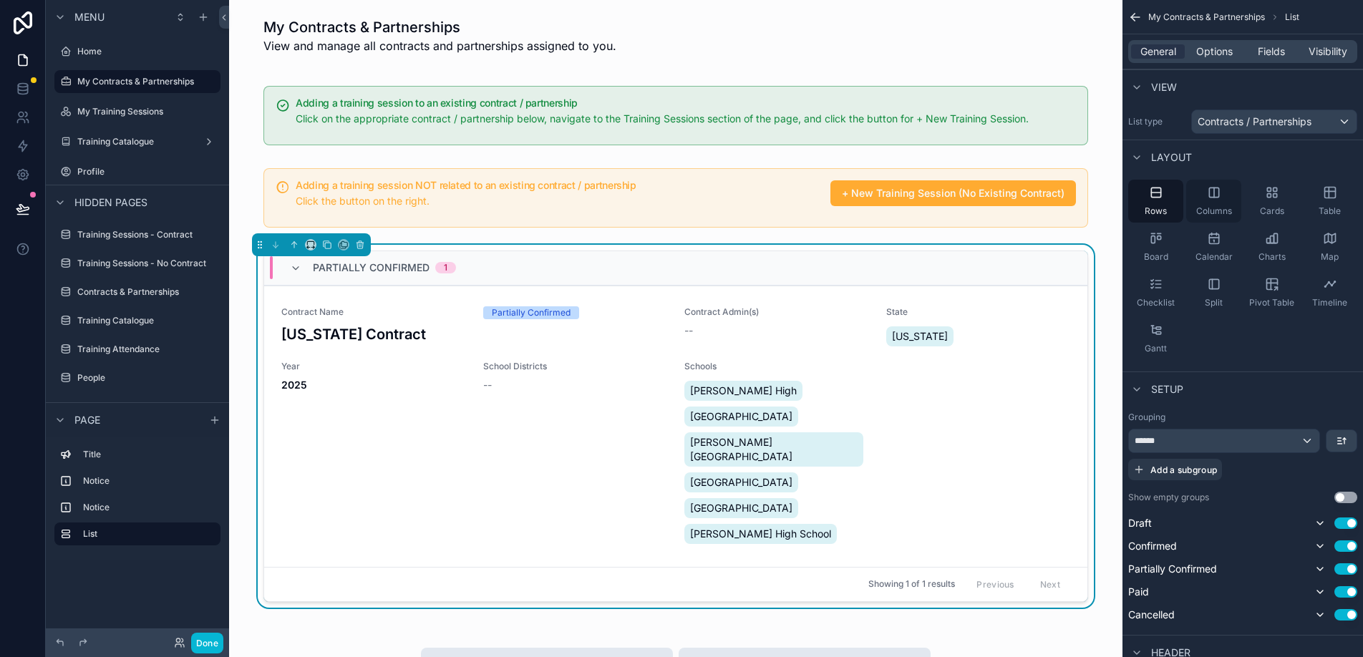
click at [1204, 207] on span "Columns" at bounding box center [1215, 211] width 36 height 11
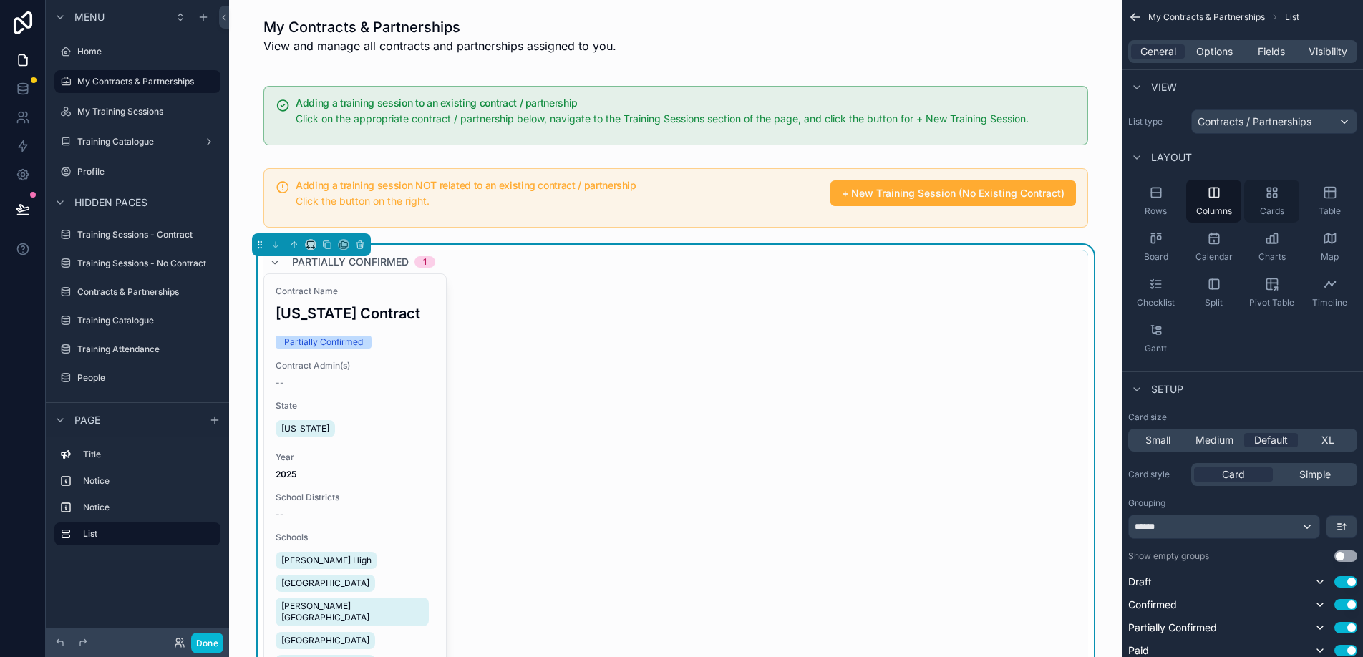
click at [1277, 206] on span "Cards" at bounding box center [1272, 211] width 24 height 11
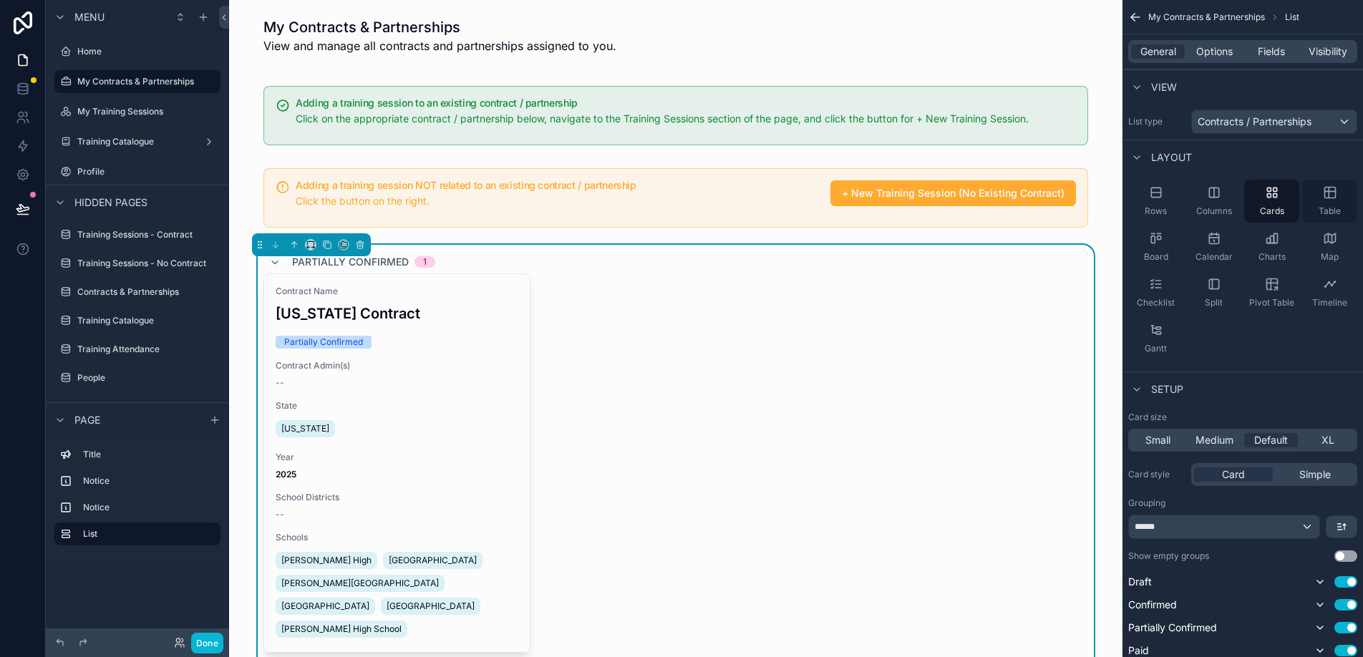
click at [1330, 203] on div "Table" at bounding box center [1330, 201] width 55 height 43
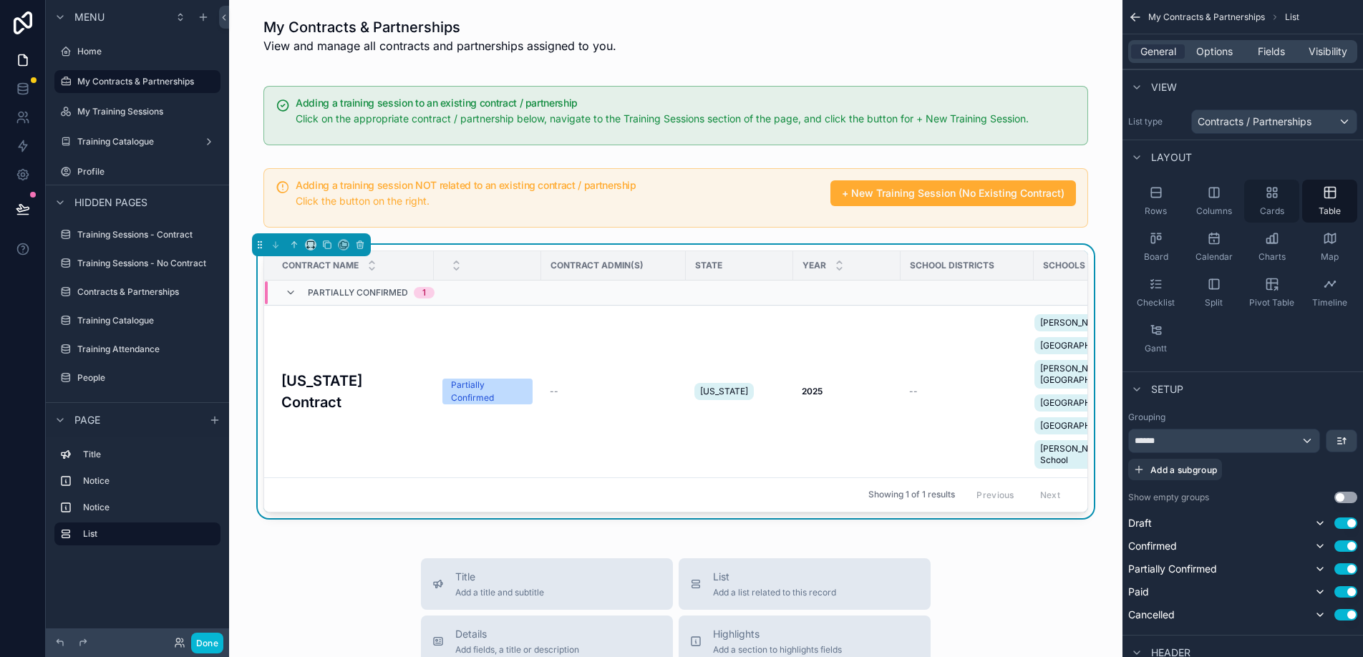
click at [1282, 208] on span "Cards" at bounding box center [1272, 211] width 24 height 11
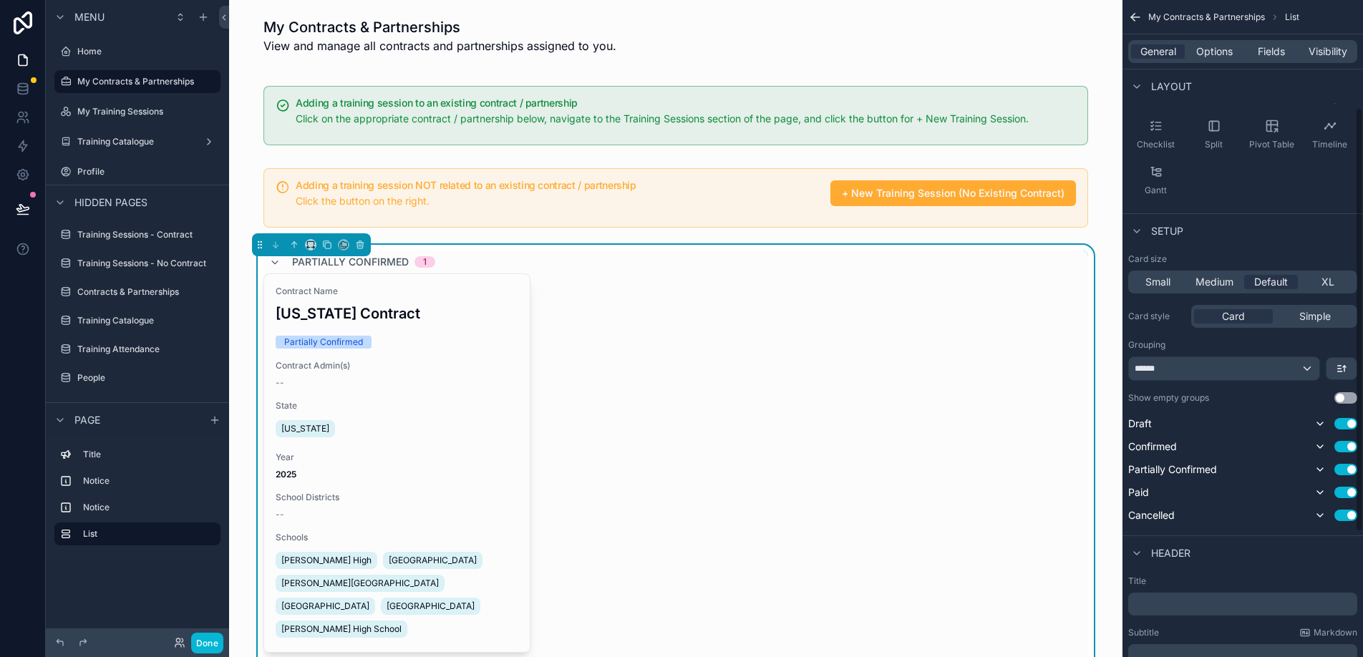
scroll to position [175, 0]
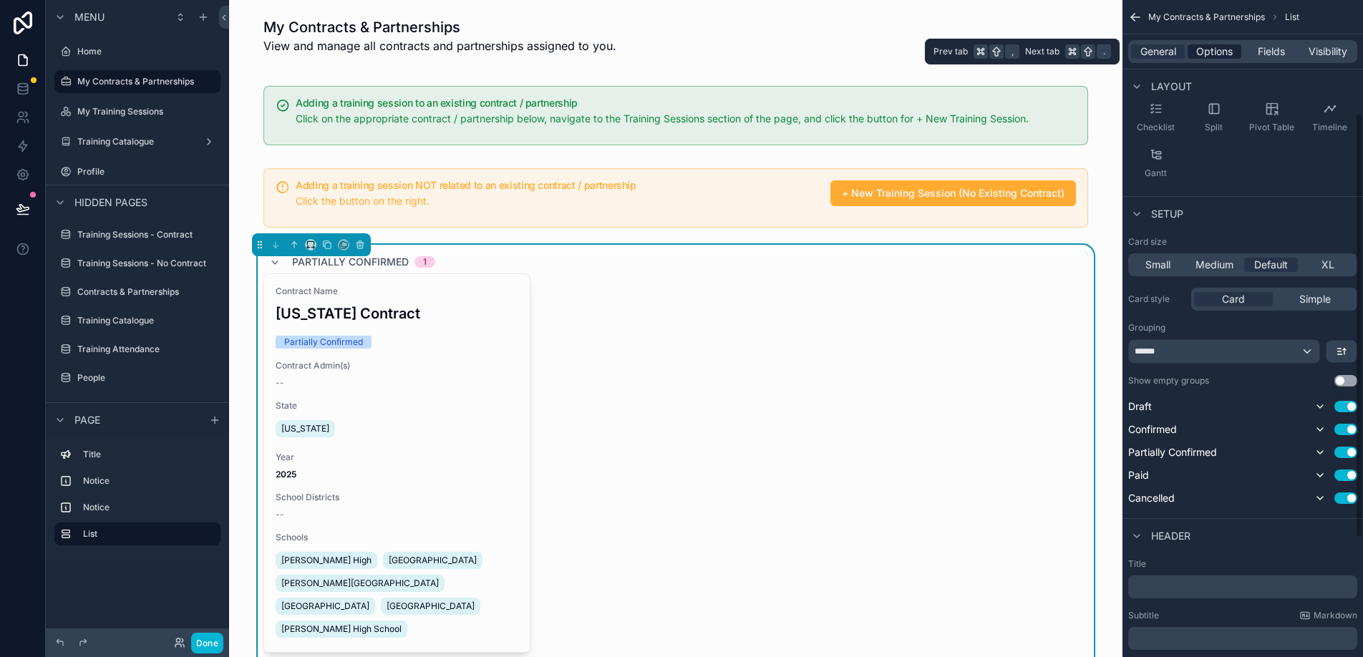
click at [1205, 56] on span "Options" at bounding box center [1215, 51] width 37 height 14
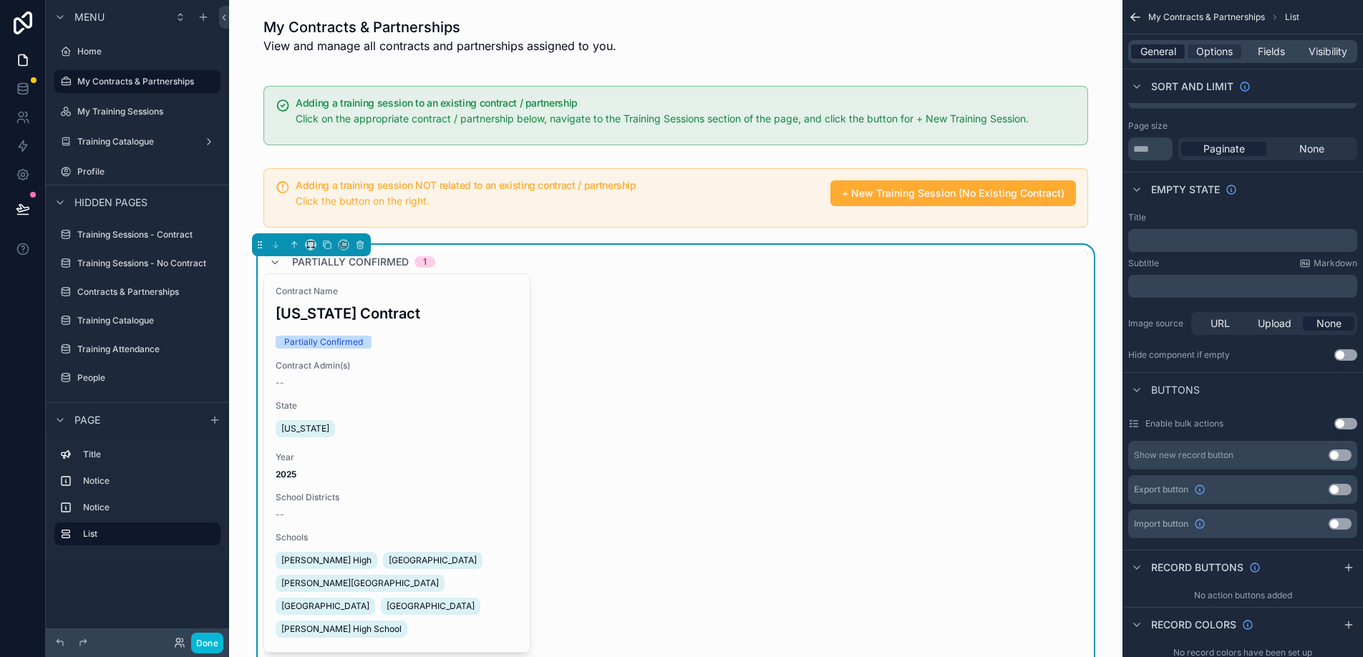
click at [1150, 44] on span "General" at bounding box center [1159, 51] width 36 height 14
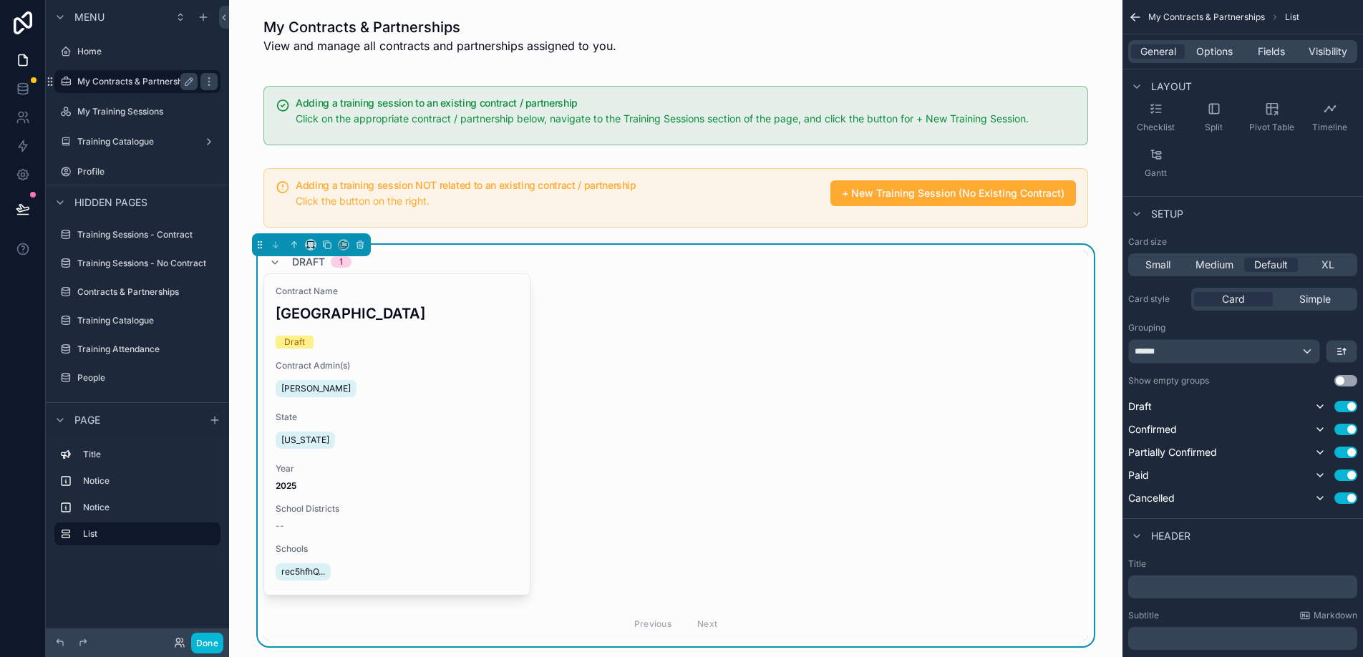
click at [139, 76] on label "My Contracts & Partnerships" at bounding box center [135, 81] width 117 height 11
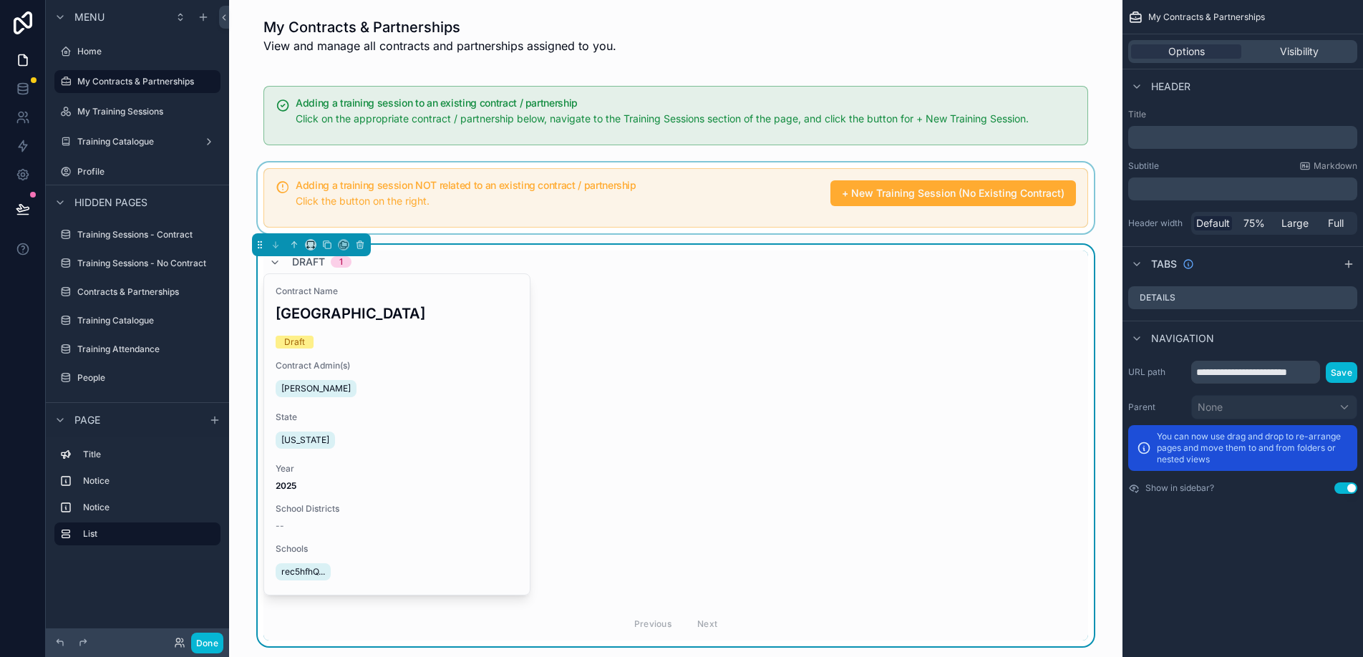
scroll to position [0, 0]
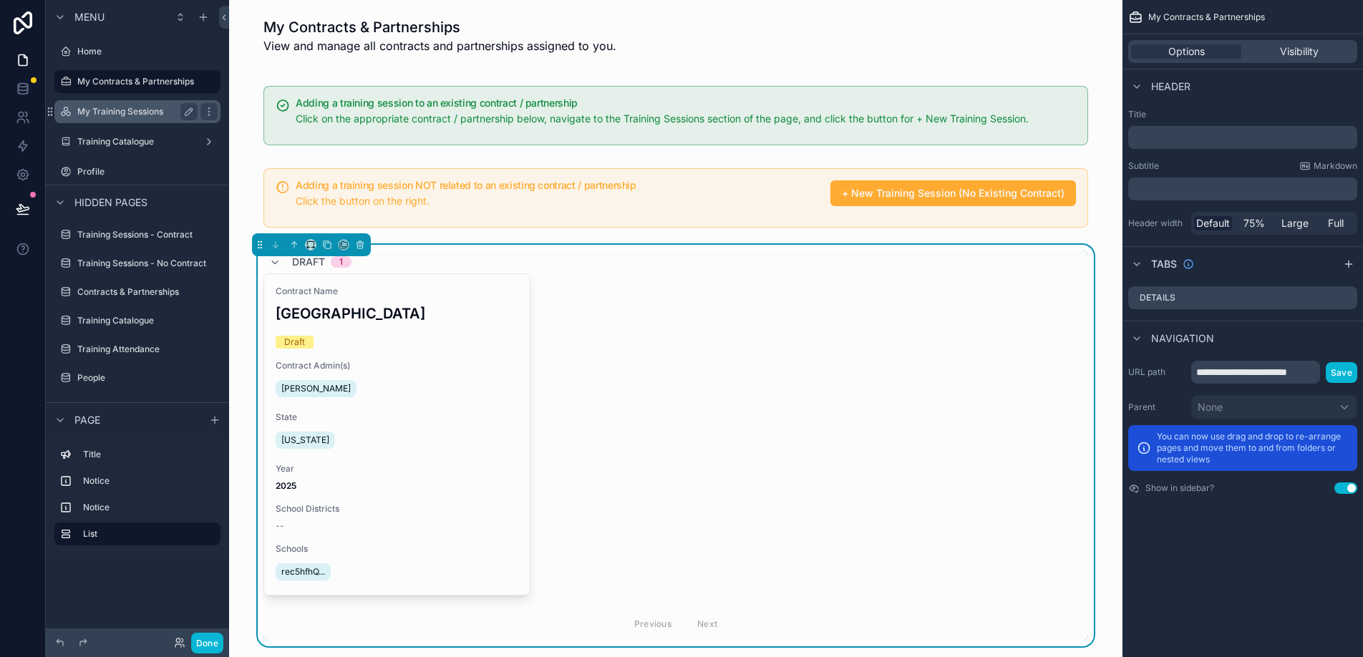
click at [153, 106] on label "My Training Sessions" at bounding box center [134, 111] width 115 height 11
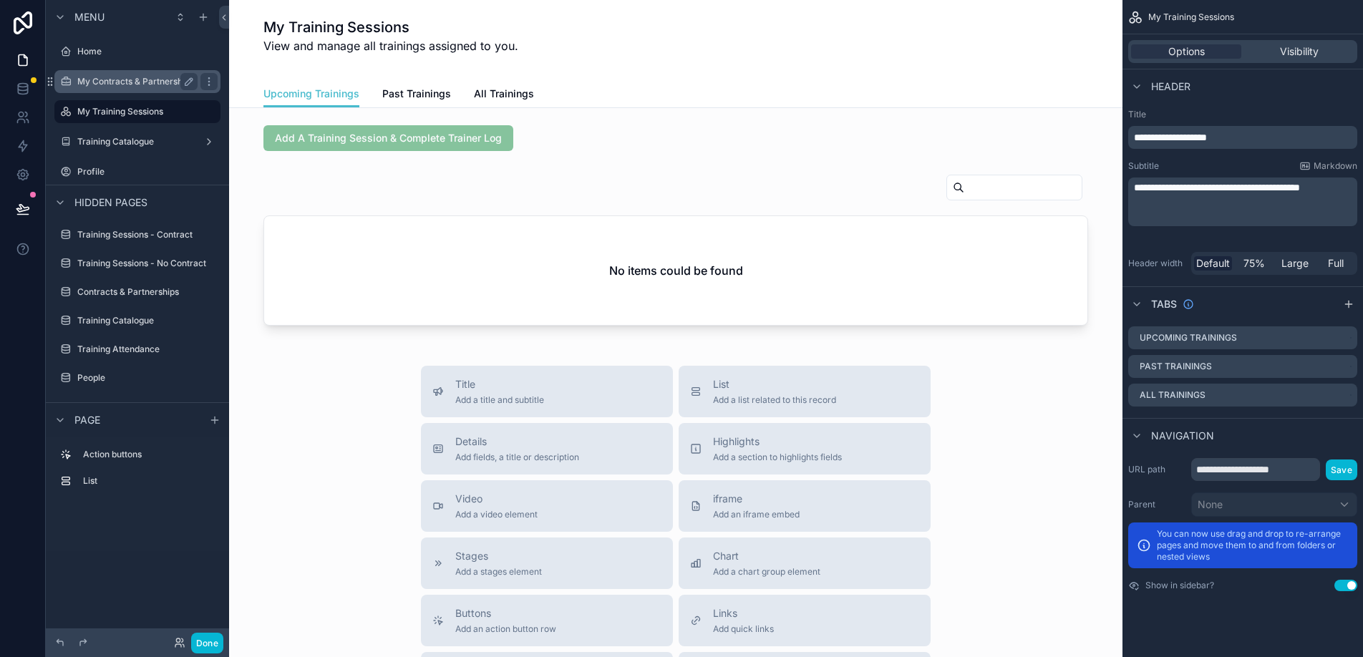
click at [106, 89] on div "My Contracts & Partnerships" at bounding box center [137, 81] width 120 height 17
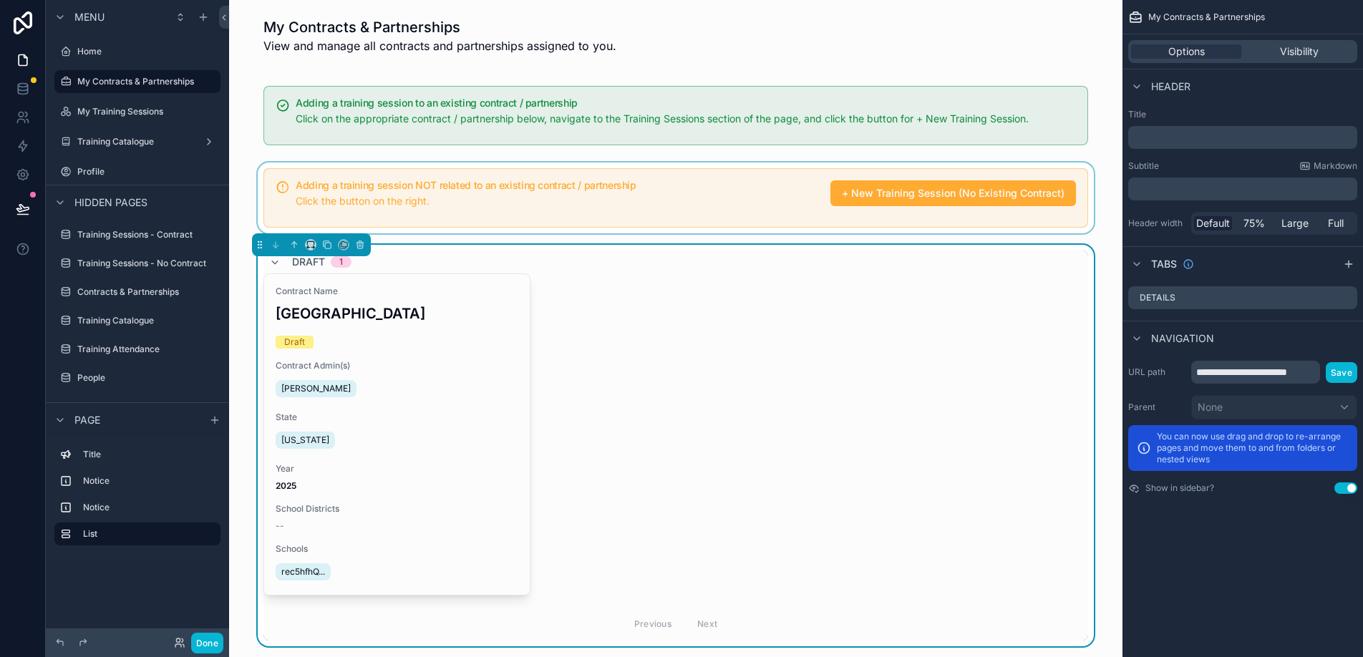
click at [485, 215] on div "scrollable content" at bounding box center [676, 198] width 871 height 71
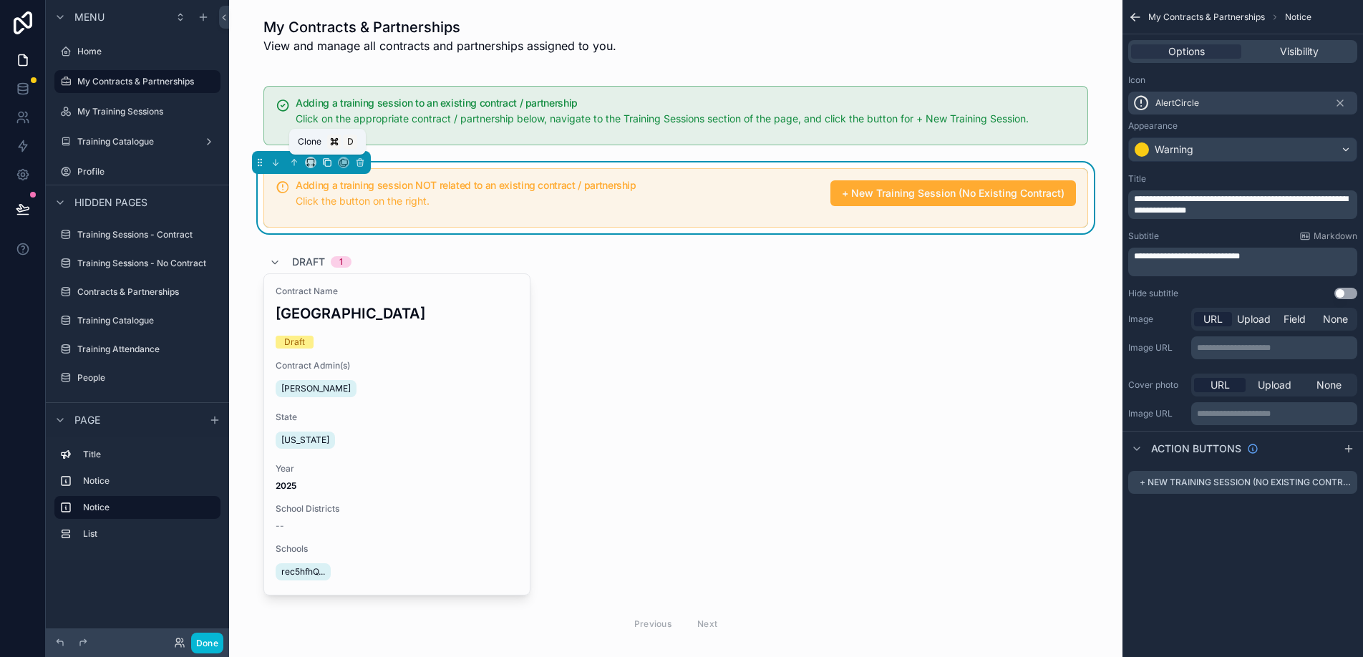
click at [327, 164] on icon "scrollable content" at bounding box center [327, 163] width 10 height 10
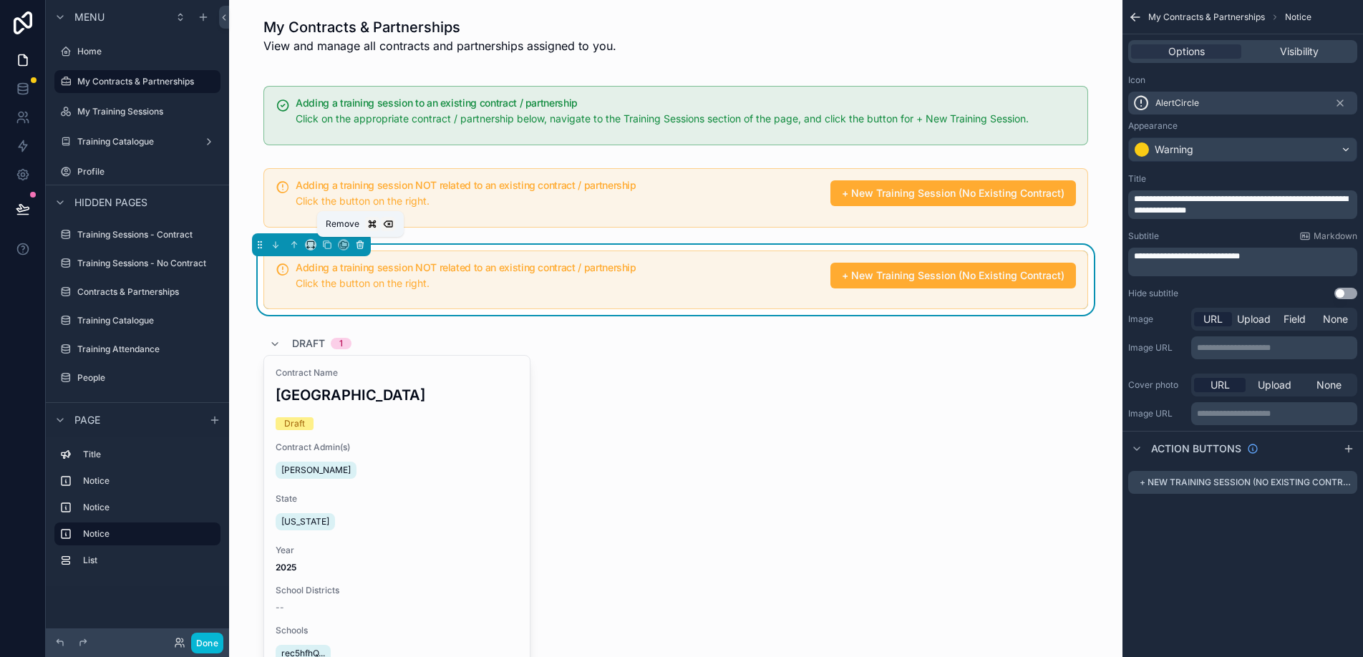
click at [359, 243] on icon "scrollable content" at bounding box center [360, 245] width 10 height 10
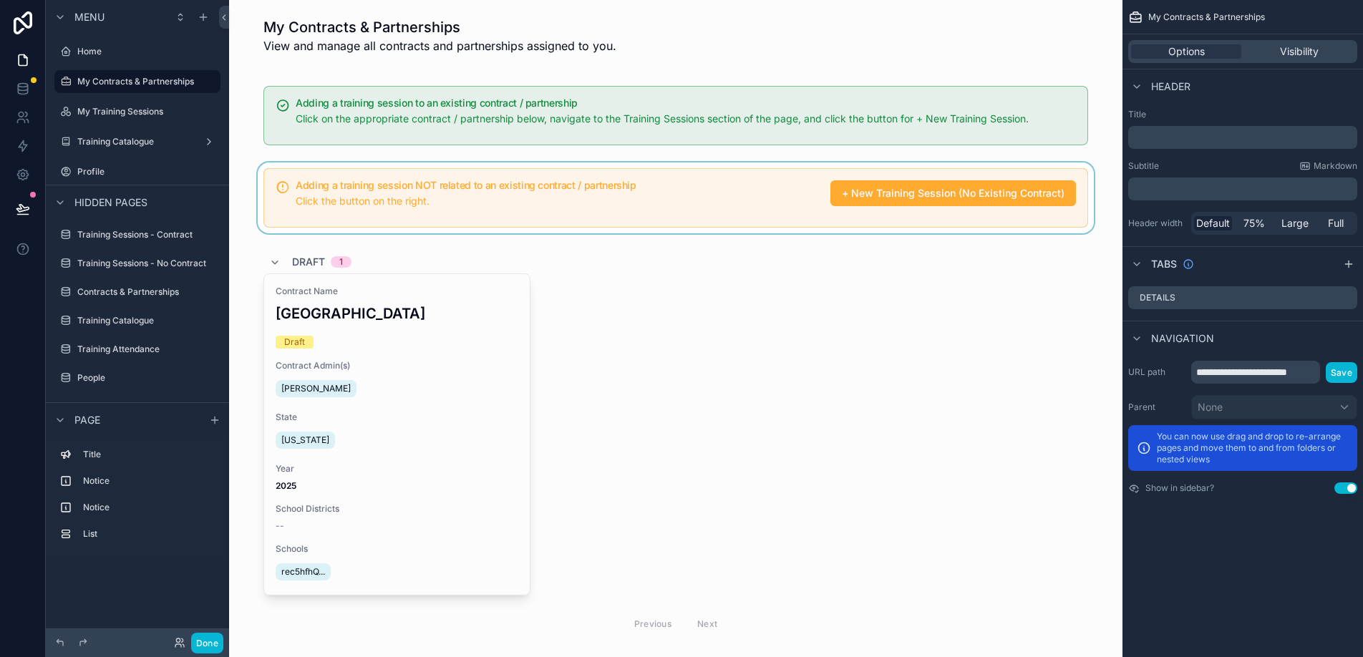
click at [349, 198] on div "scrollable content" at bounding box center [676, 198] width 871 height 71
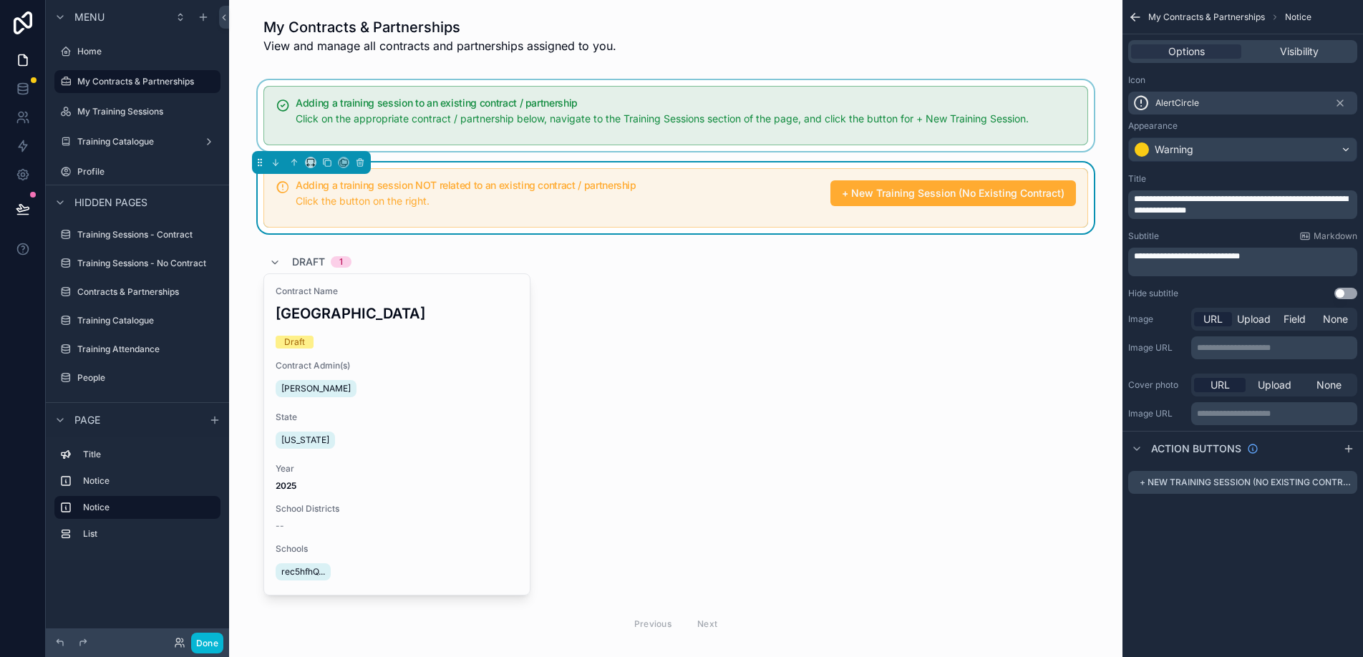
click at [311, 117] on div "scrollable content" at bounding box center [676, 115] width 871 height 71
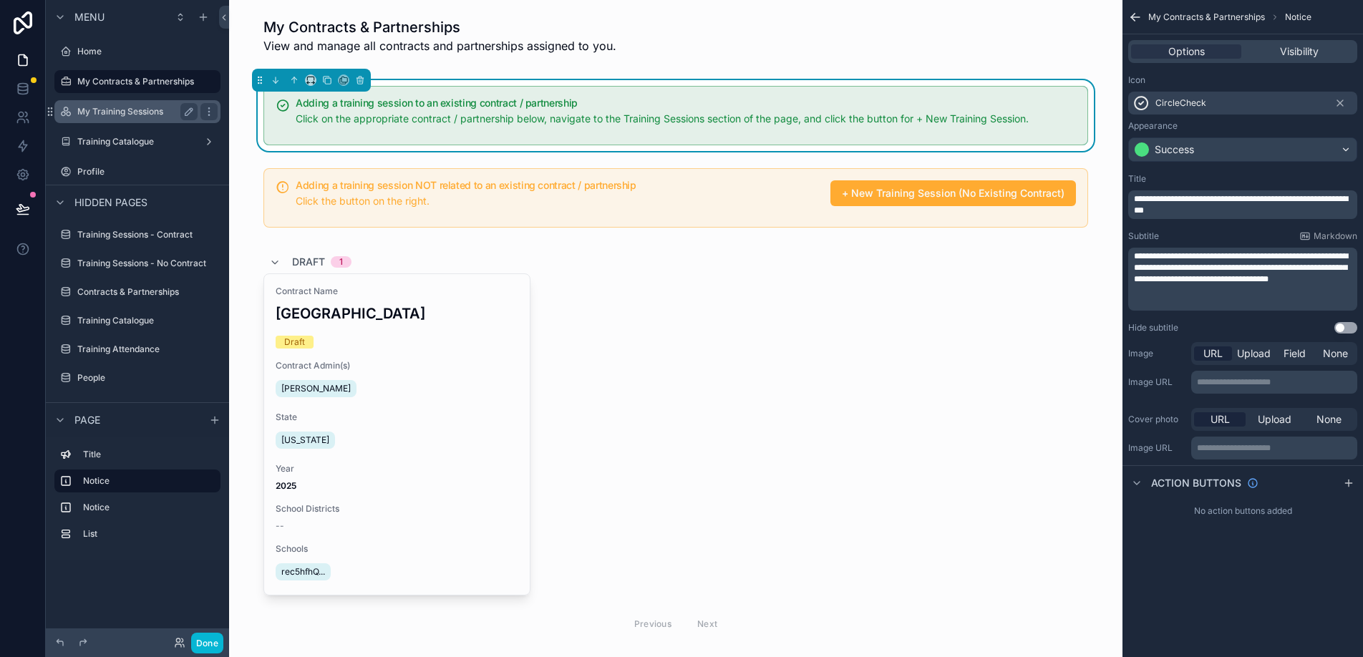
click at [160, 110] on label "My Training Sessions" at bounding box center [134, 111] width 115 height 11
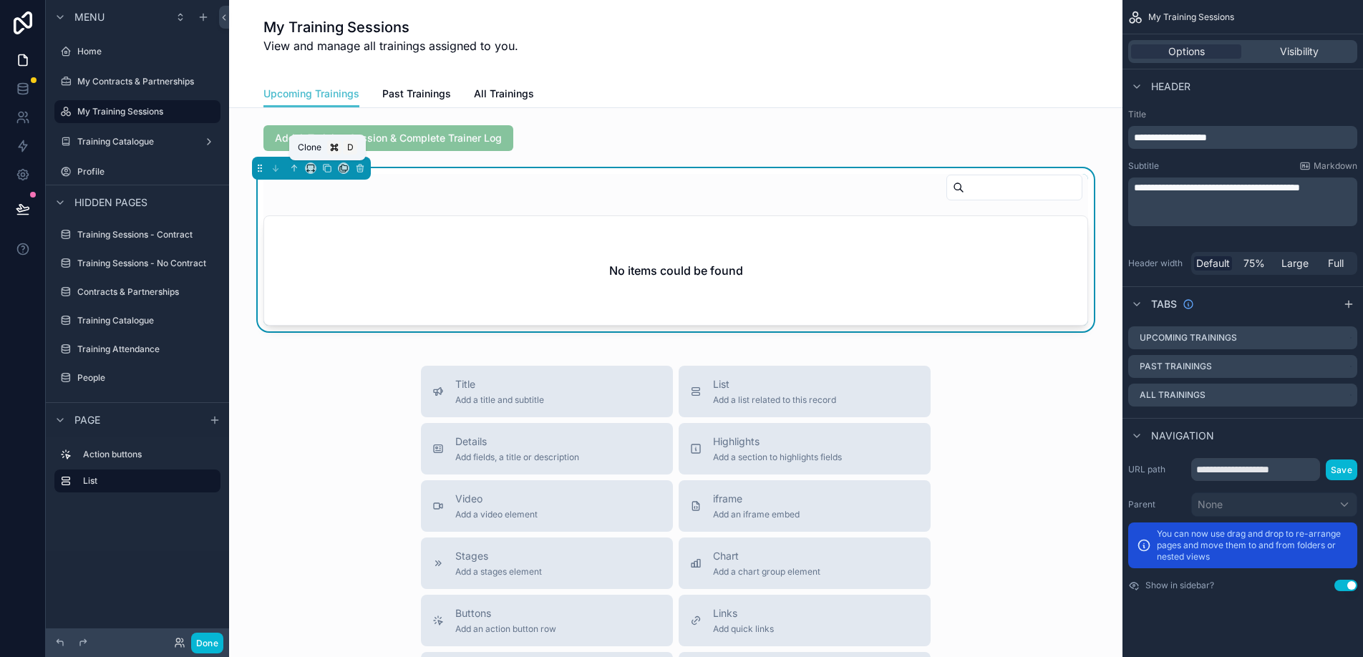
click at [341, 144] on span "scrollable content" at bounding box center [334, 147] width 14 height 14
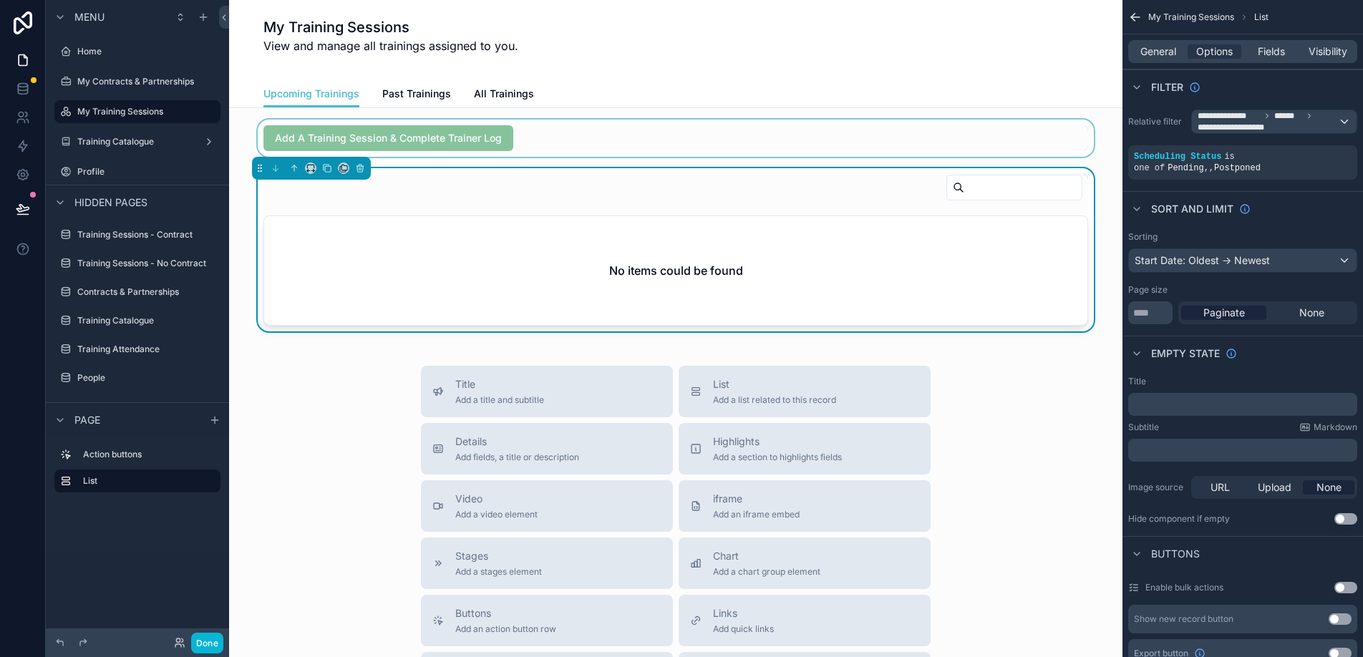
click at [385, 128] on div "scrollable content" at bounding box center [676, 138] width 871 height 37
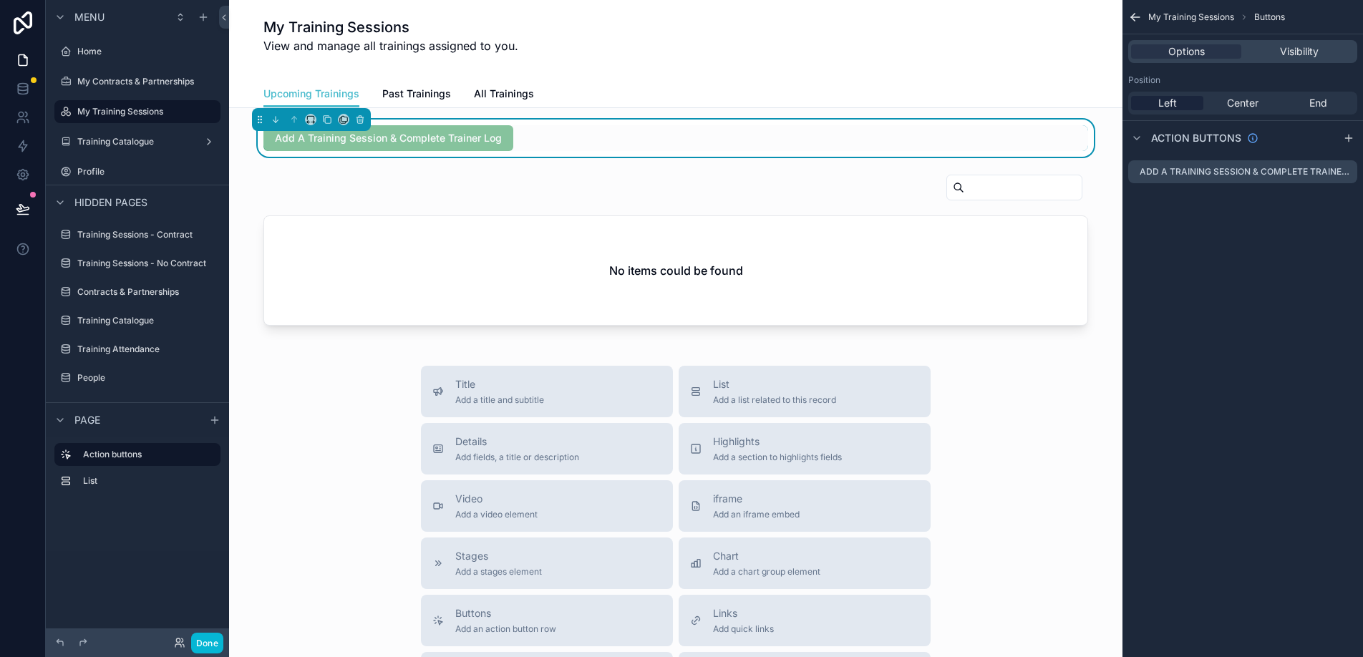
click at [455, 142] on span "Add A Training Session & Complete Trainer Log" at bounding box center [389, 137] width 250 height 14
click at [436, 97] on span "Past Trainings" at bounding box center [416, 94] width 69 height 14
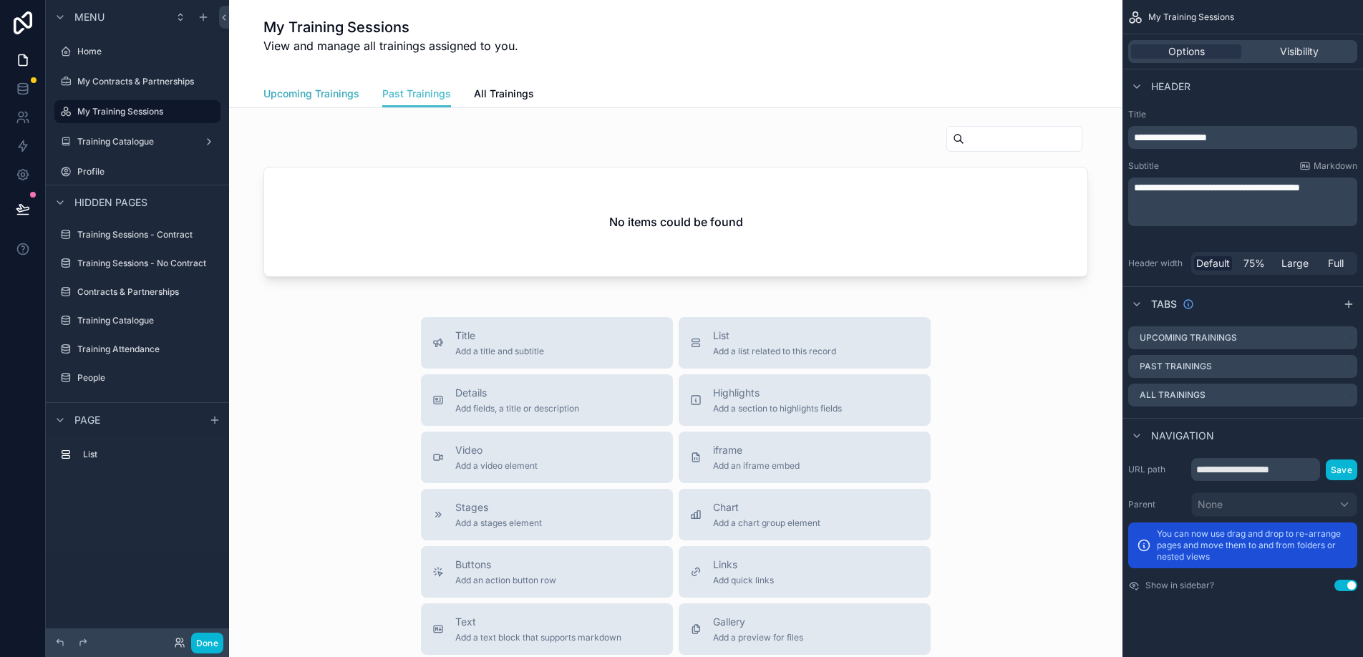
click at [324, 96] on span "Upcoming Trainings" at bounding box center [312, 94] width 96 height 14
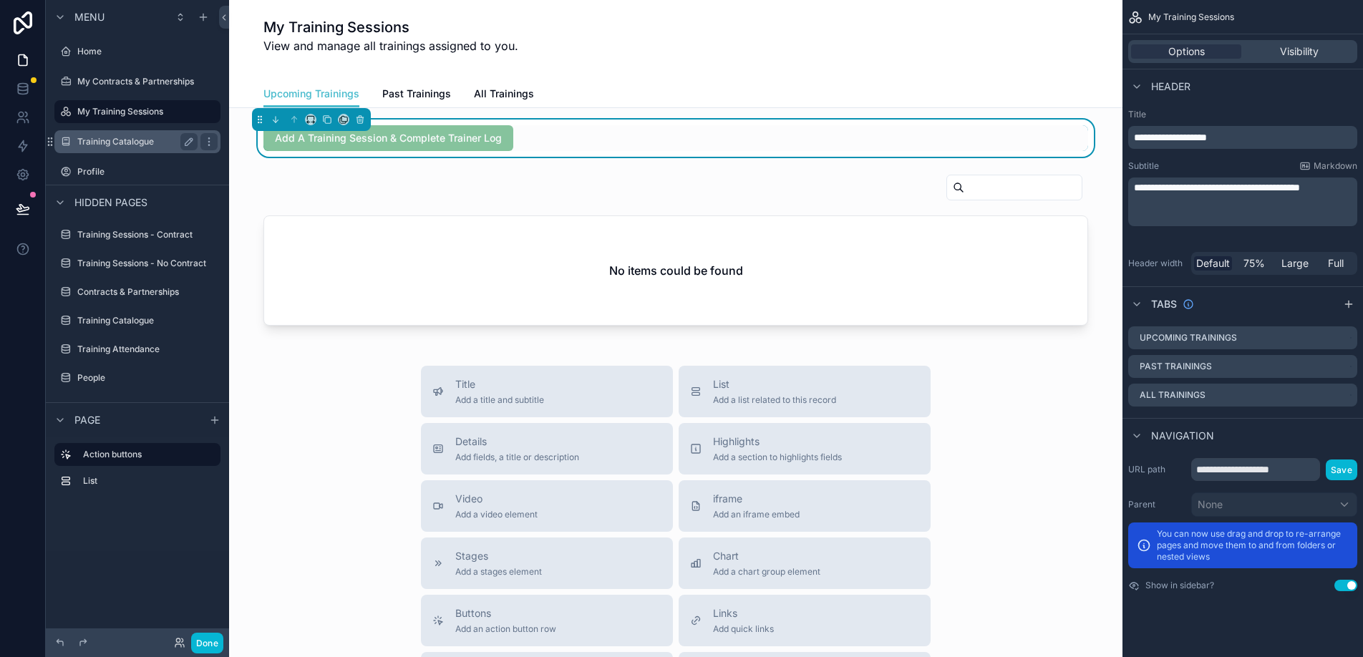
click at [168, 140] on label "Training Catalogue" at bounding box center [134, 141] width 115 height 11
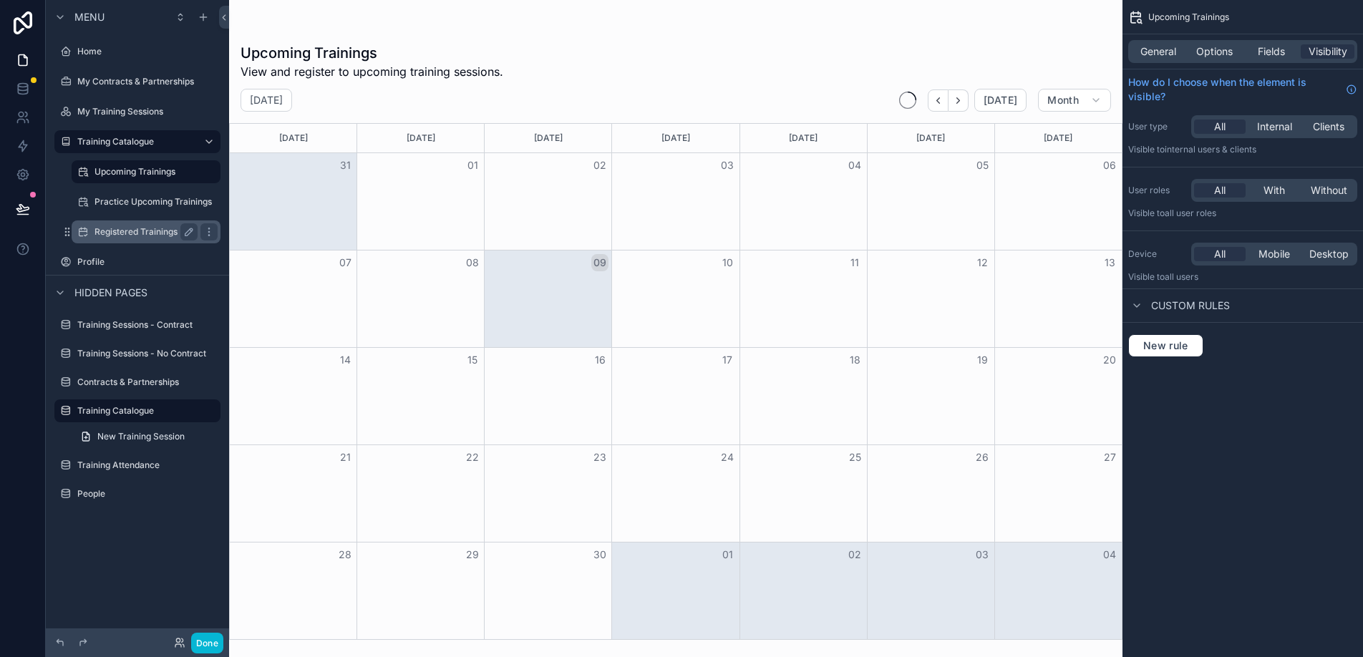
click at [143, 239] on div "Registered Trainings" at bounding box center [146, 231] width 103 height 17
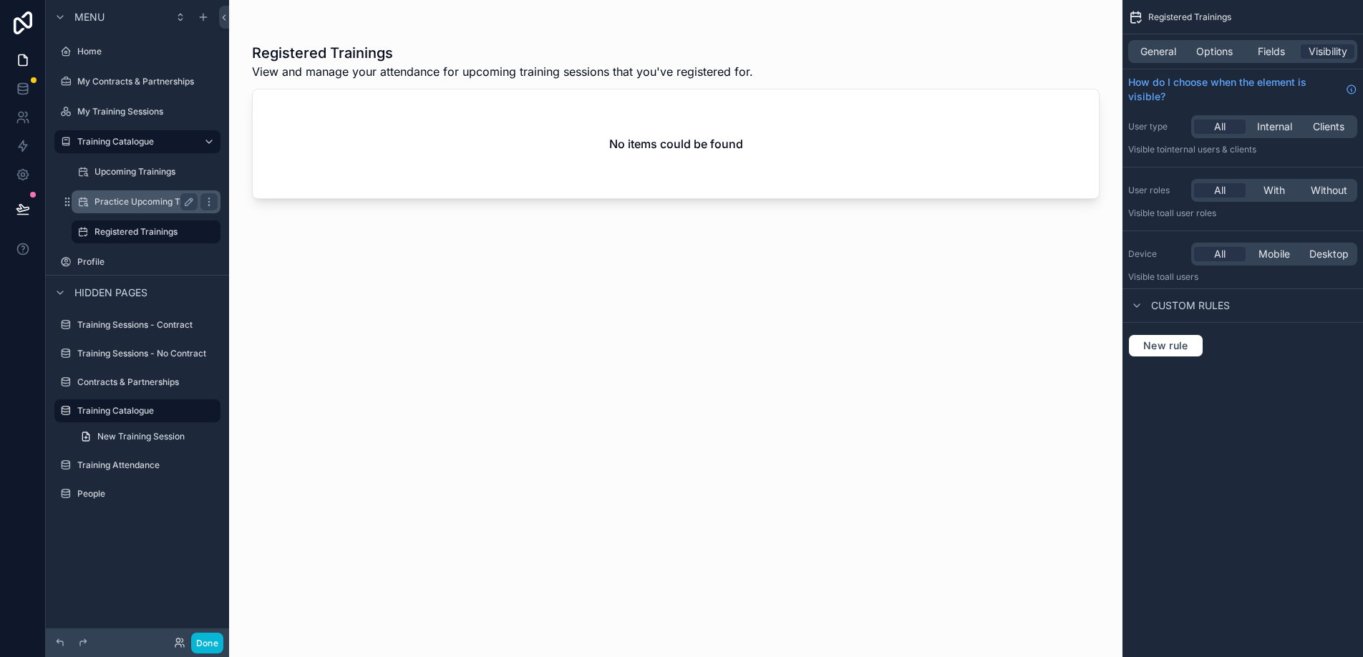
click at [140, 201] on label "Practice Upcoming Trainings" at bounding box center [153, 201] width 117 height 11
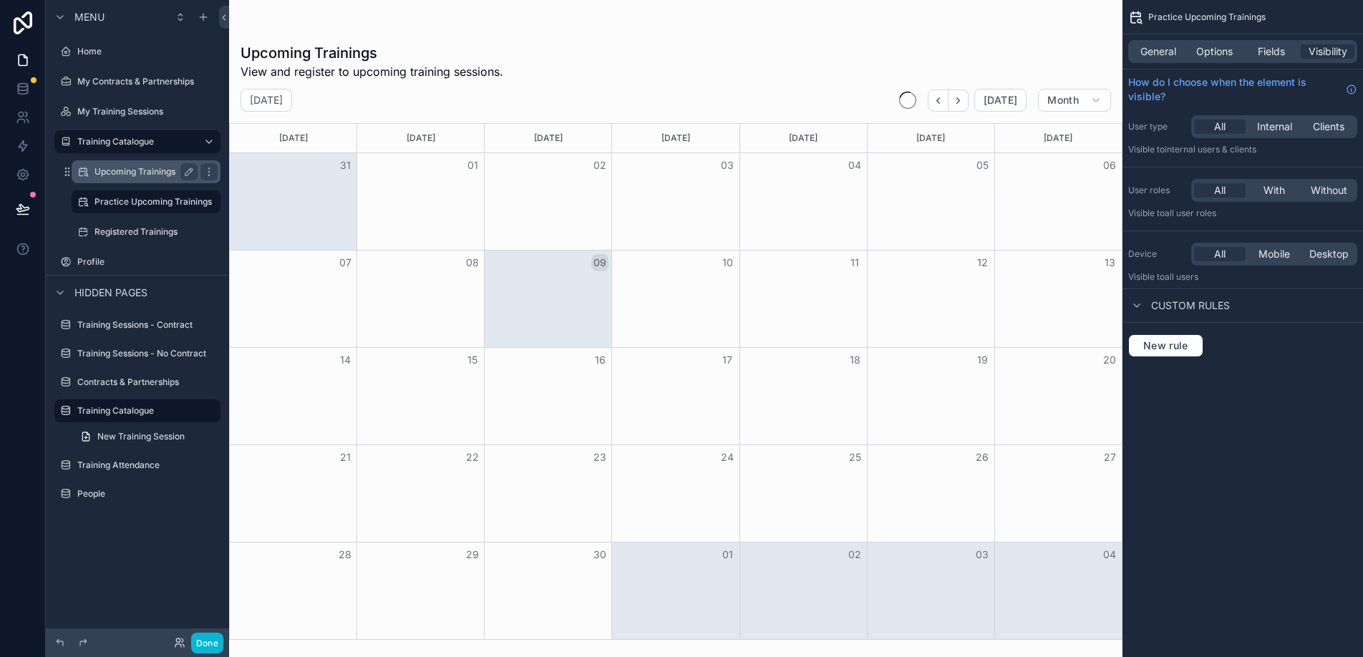
click at [130, 178] on div "Upcoming Trainings" at bounding box center [146, 171] width 103 height 17
click at [132, 208] on div "Practice Upcoming Trainings" at bounding box center [146, 201] width 103 height 17
click at [131, 173] on label "Upcoming Trainings" at bounding box center [143, 171] width 97 height 11
click at [1214, 56] on span "Options" at bounding box center [1215, 51] width 37 height 14
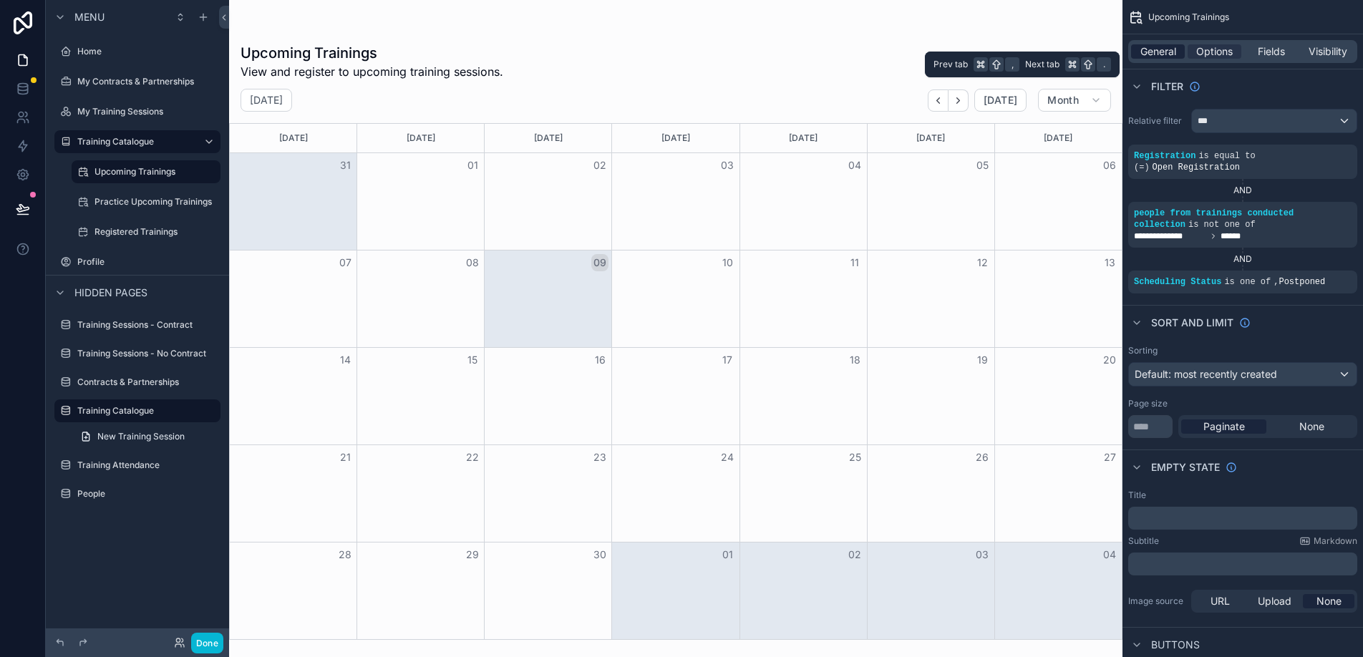
click at [1159, 52] on span "General" at bounding box center [1159, 51] width 36 height 14
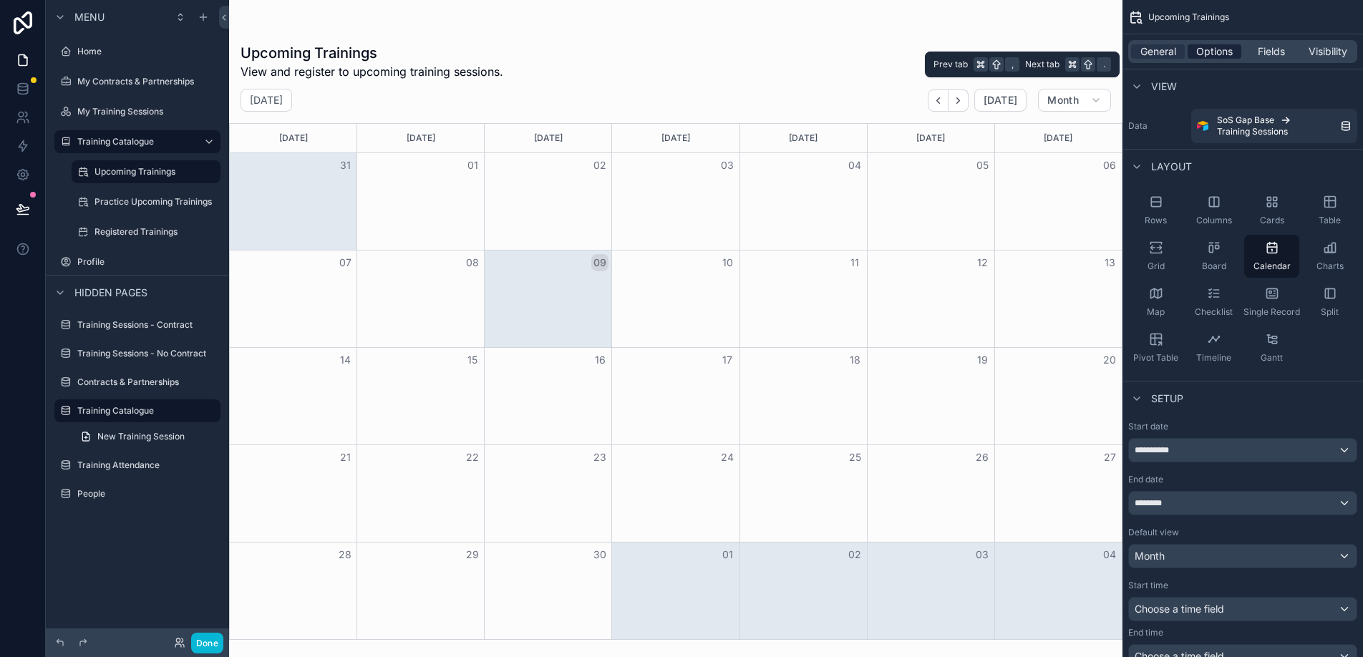
click at [1222, 45] on span "Options" at bounding box center [1215, 51] width 37 height 14
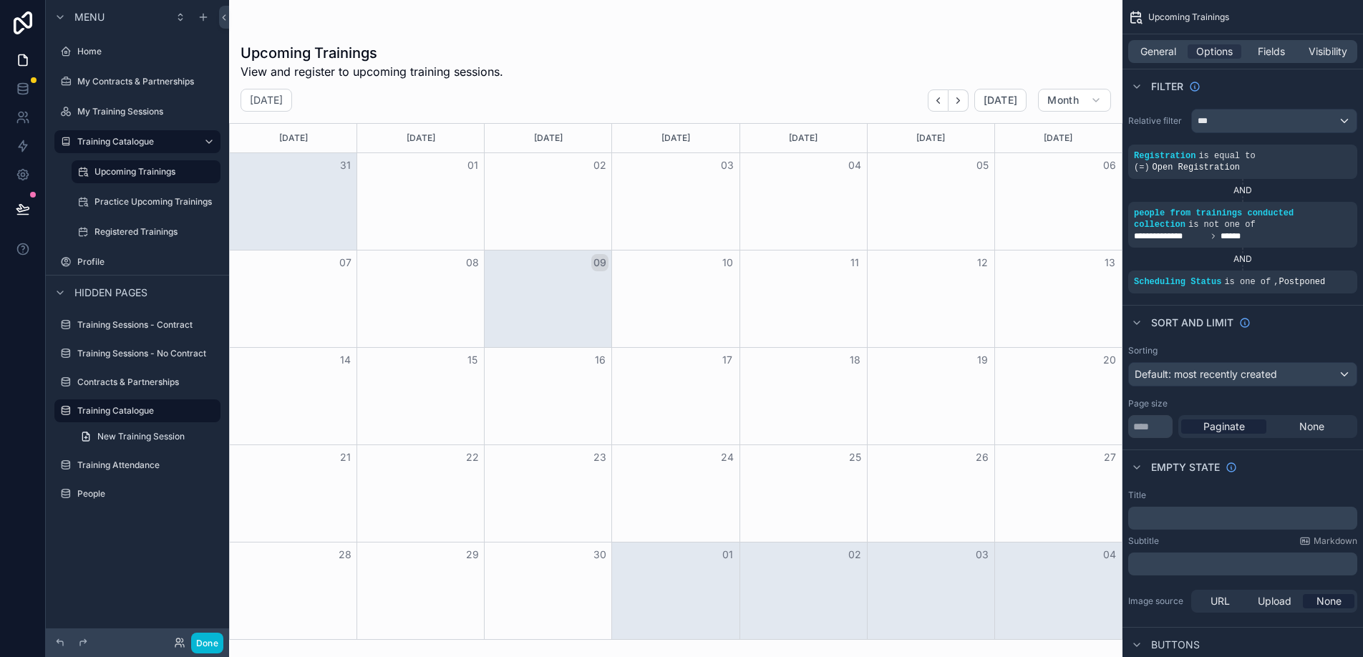
click at [970, 105] on div "scrollable content" at bounding box center [676, 328] width 894 height 657
click at [966, 104] on button "Next" at bounding box center [959, 101] width 20 height 22
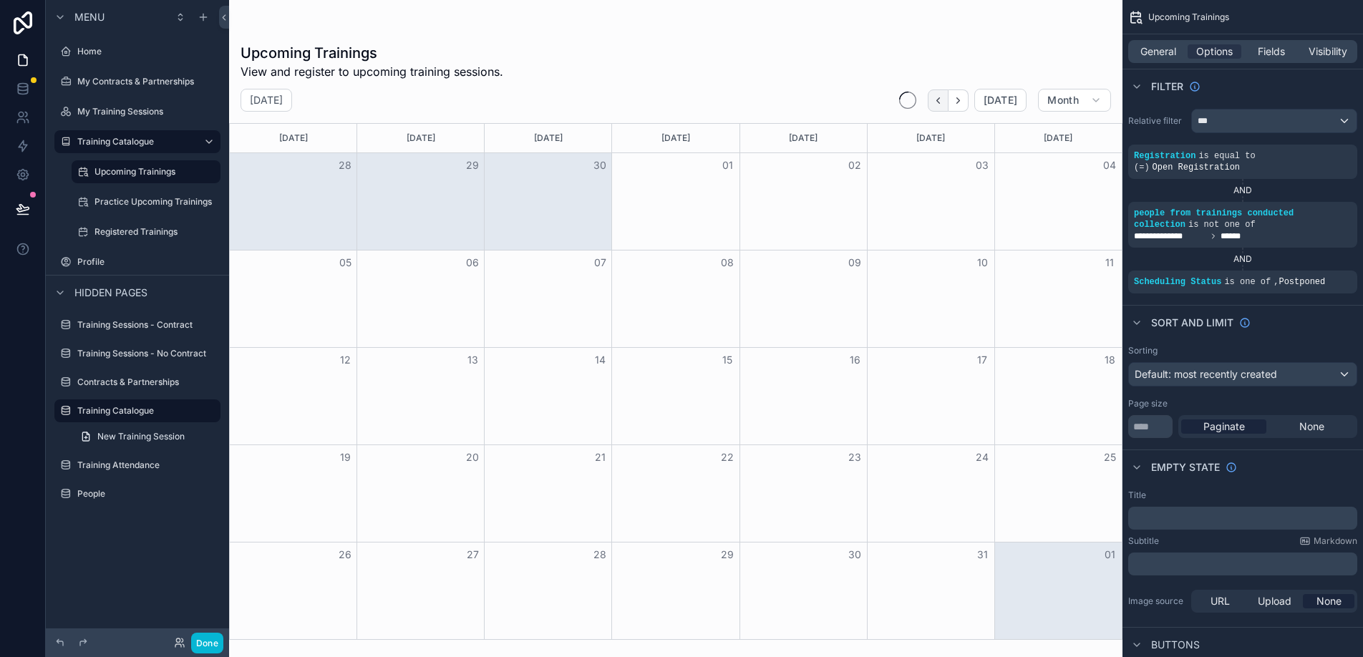
click at [939, 105] on icon "Back" at bounding box center [938, 100] width 11 height 11
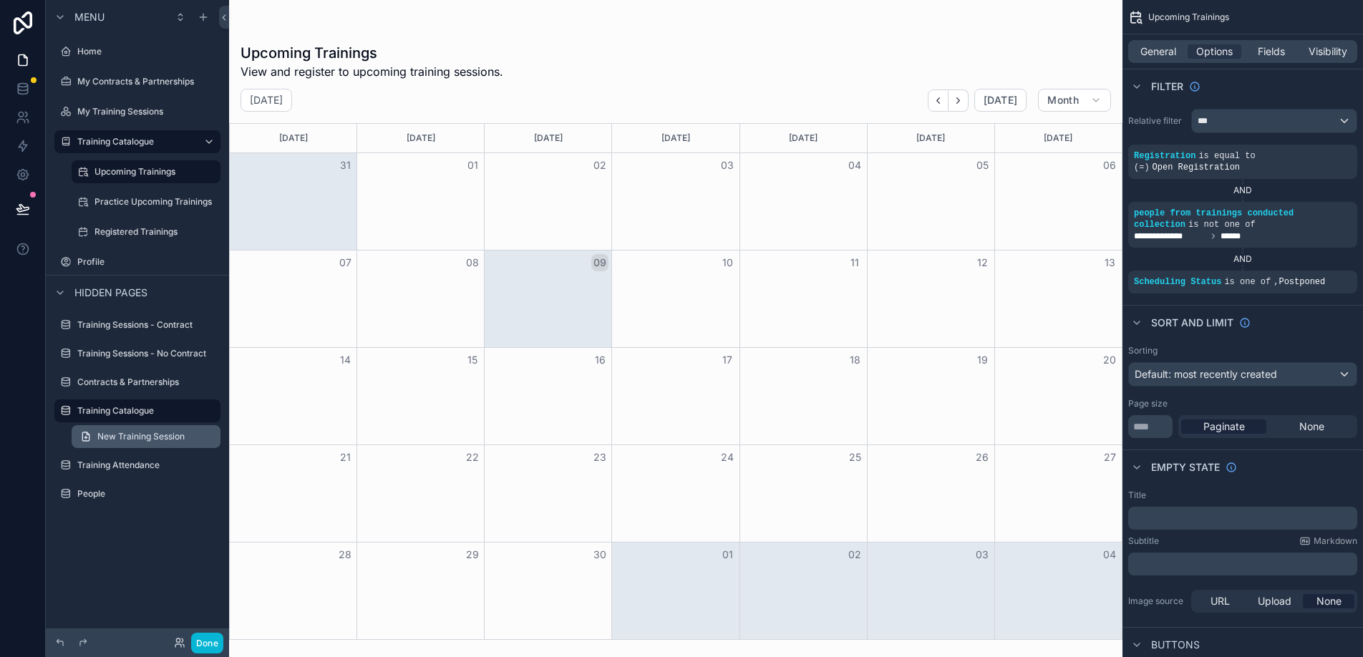
click at [137, 436] on span "New Training Session" at bounding box center [140, 436] width 87 height 11
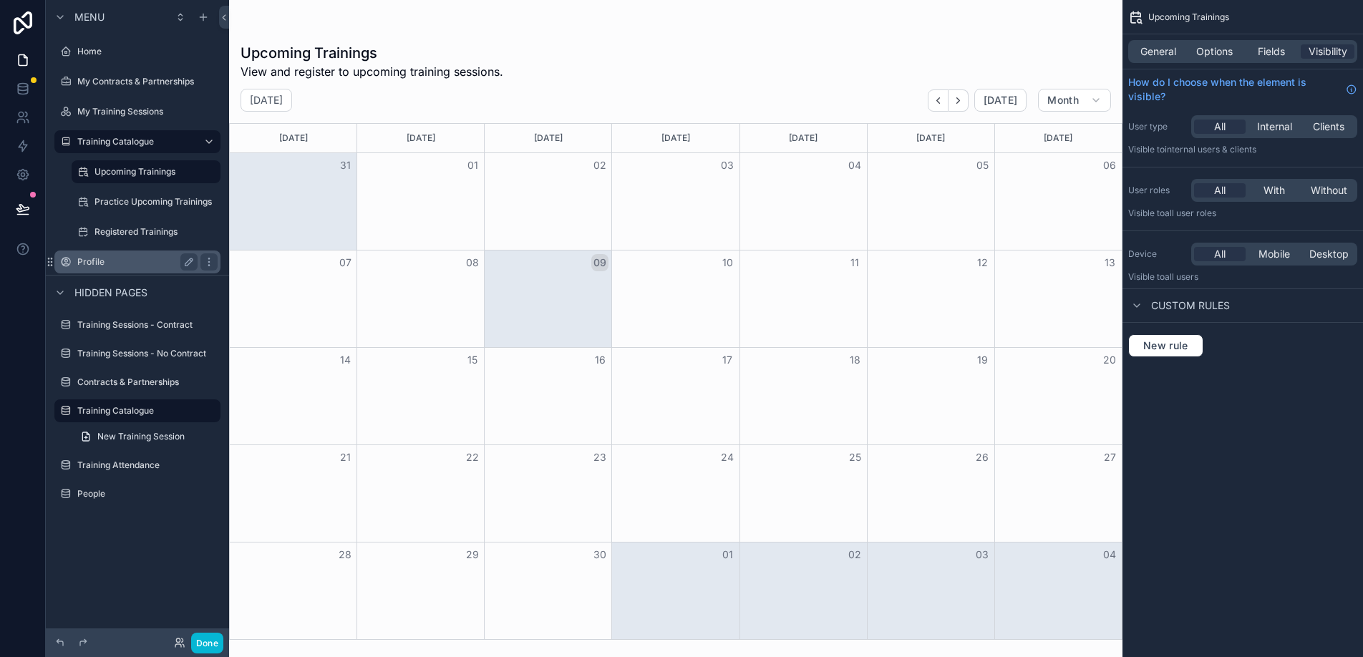
click at [113, 261] on label "Profile" at bounding box center [134, 261] width 115 height 11
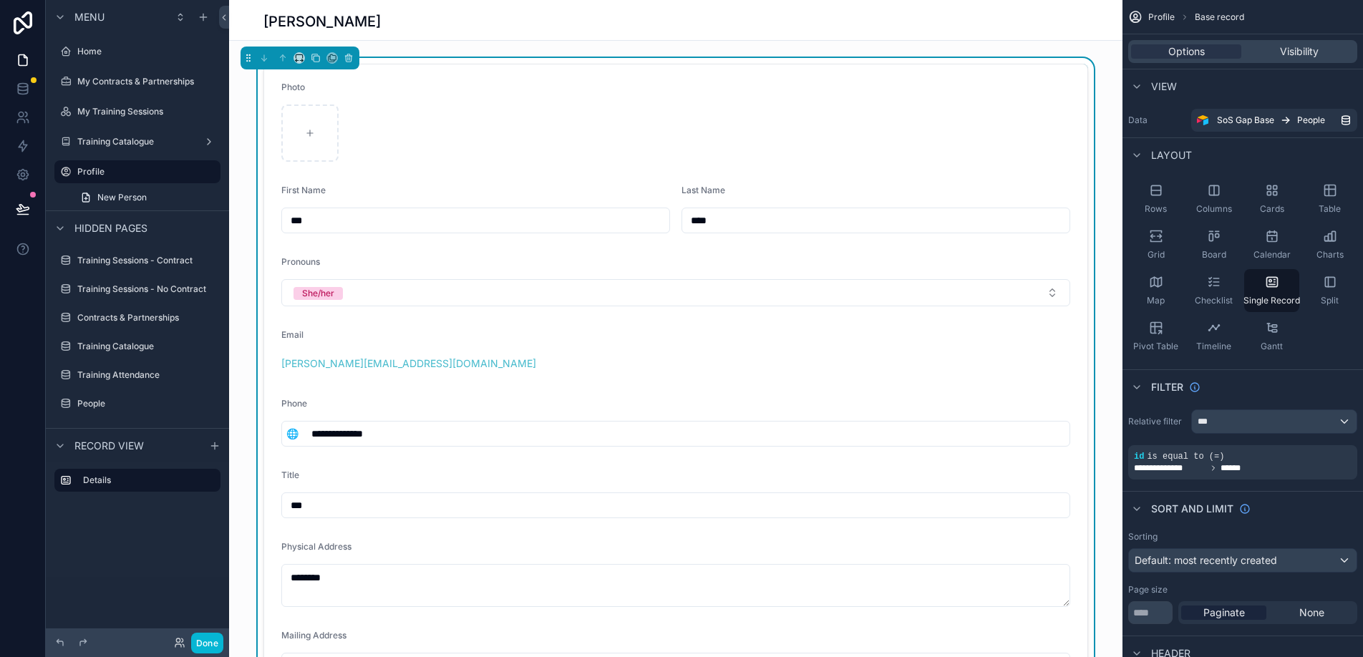
click at [1264, 198] on div "Cards" at bounding box center [1272, 199] width 55 height 43
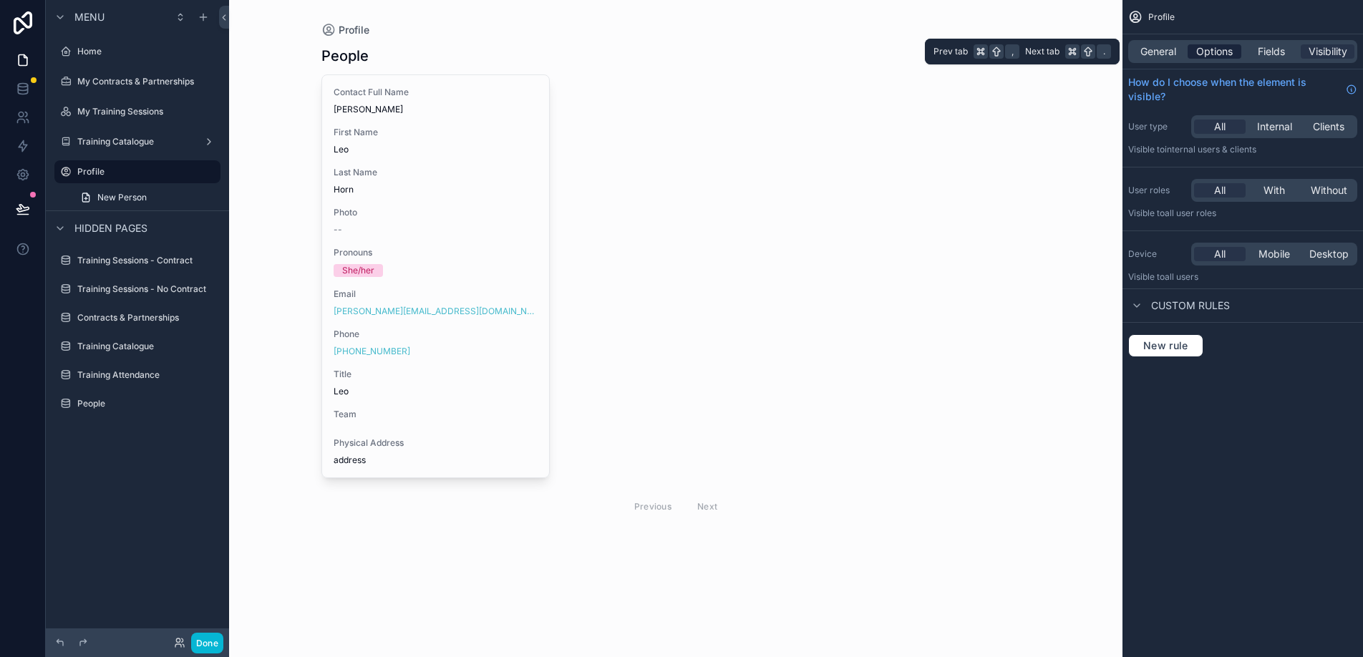
click at [1225, 58] on span "Options" at bounding box center [1215, 51] width 37 height 14
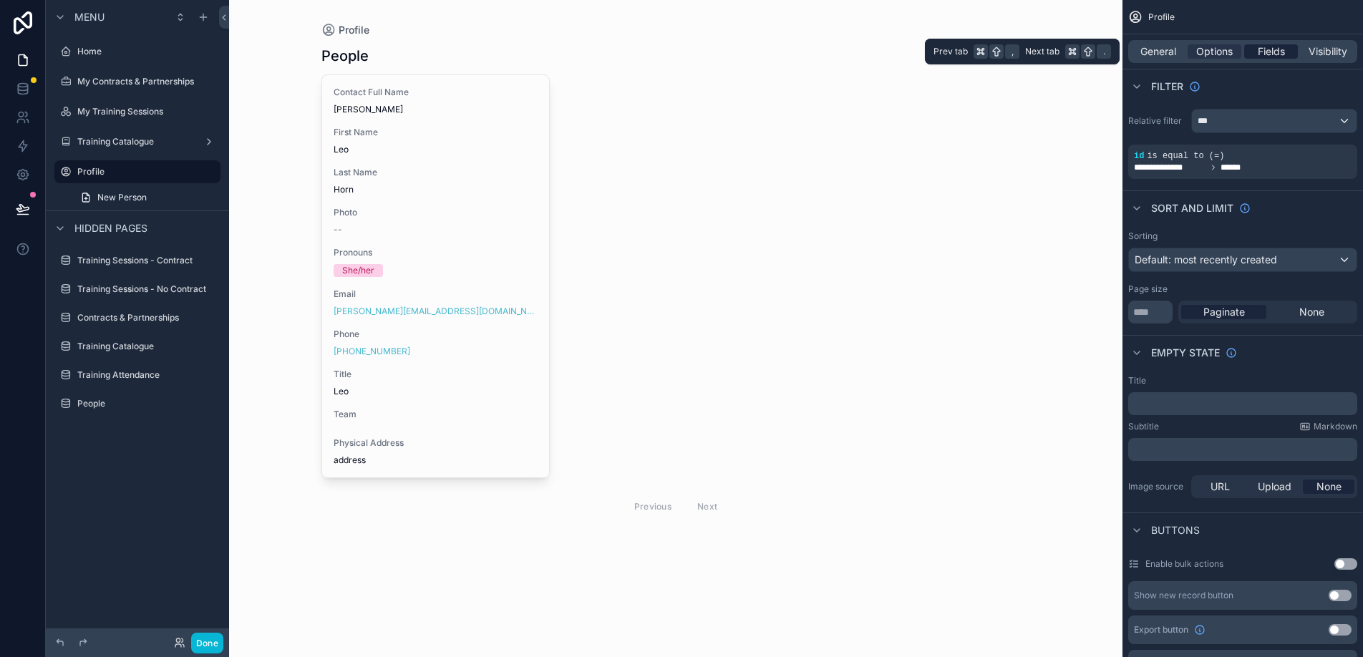
click at [1256, 55] on div "Fields" at bounding box center [1272, 51] width 54 height 14
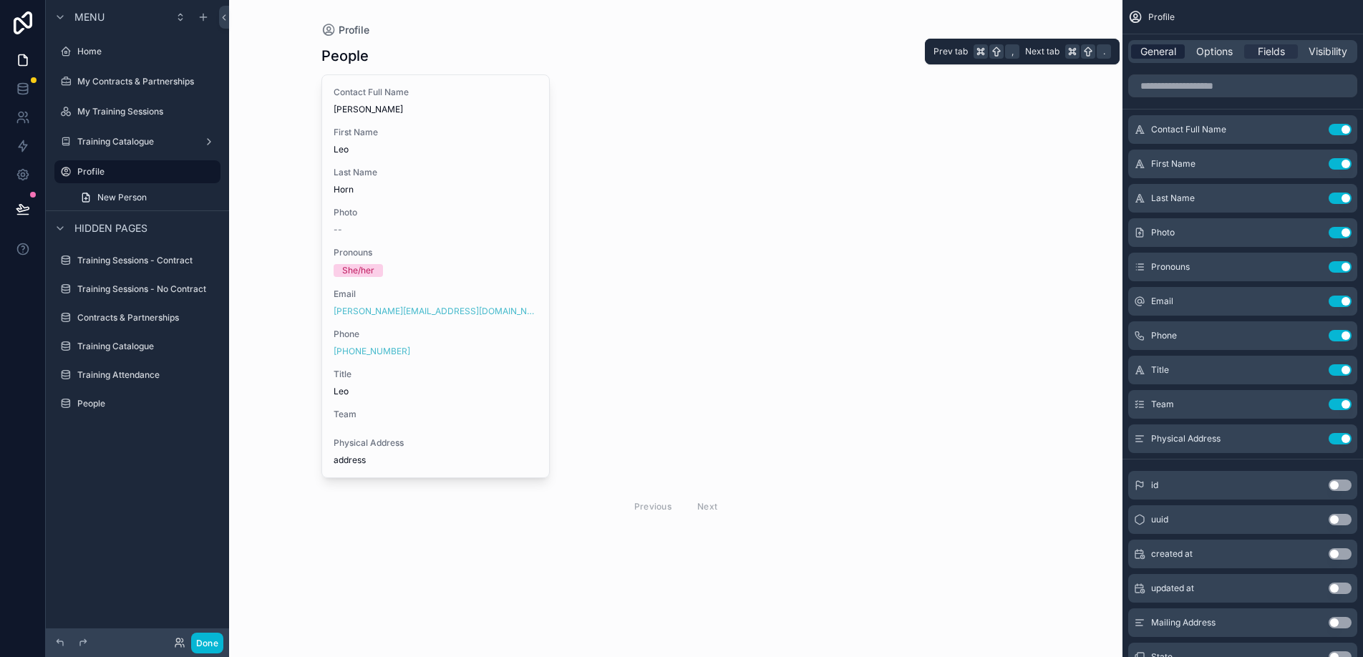
click at [1162, 54] on span "General" at bounding box center [1159, 51] width 36 height 14
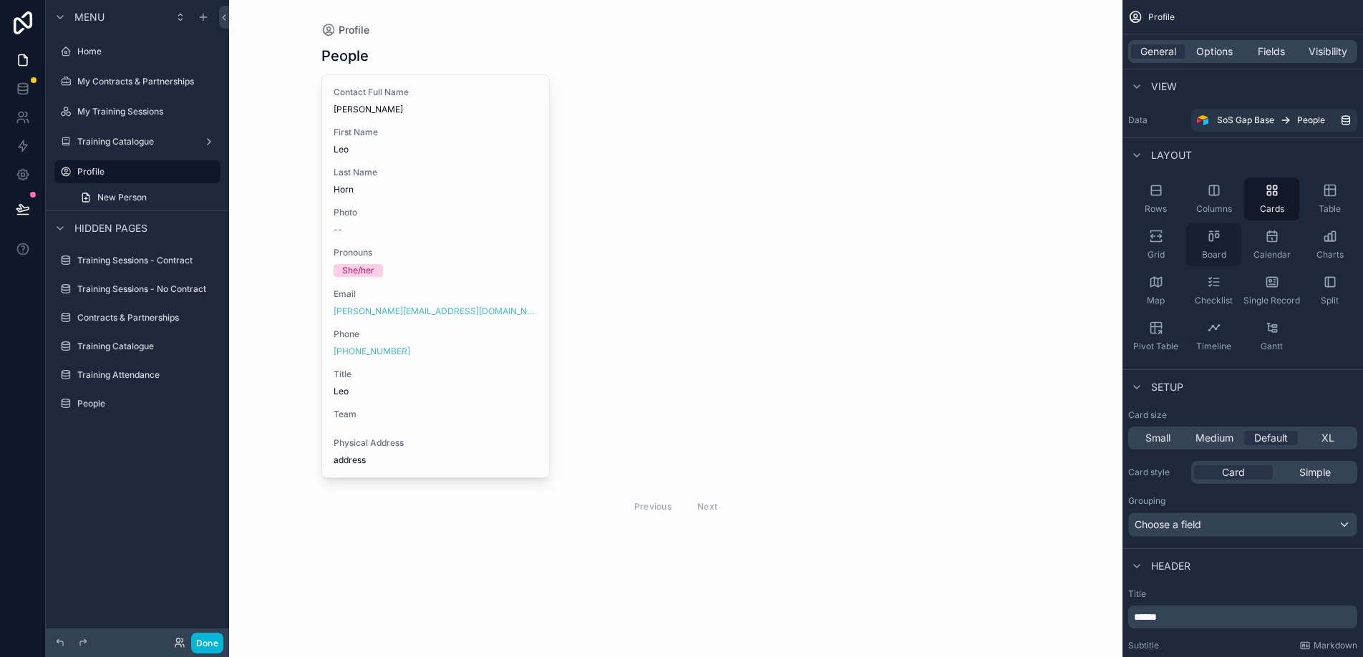
click at [1218, 244] on div "Board" at bounding box center [1214, 244] width 55 height 43
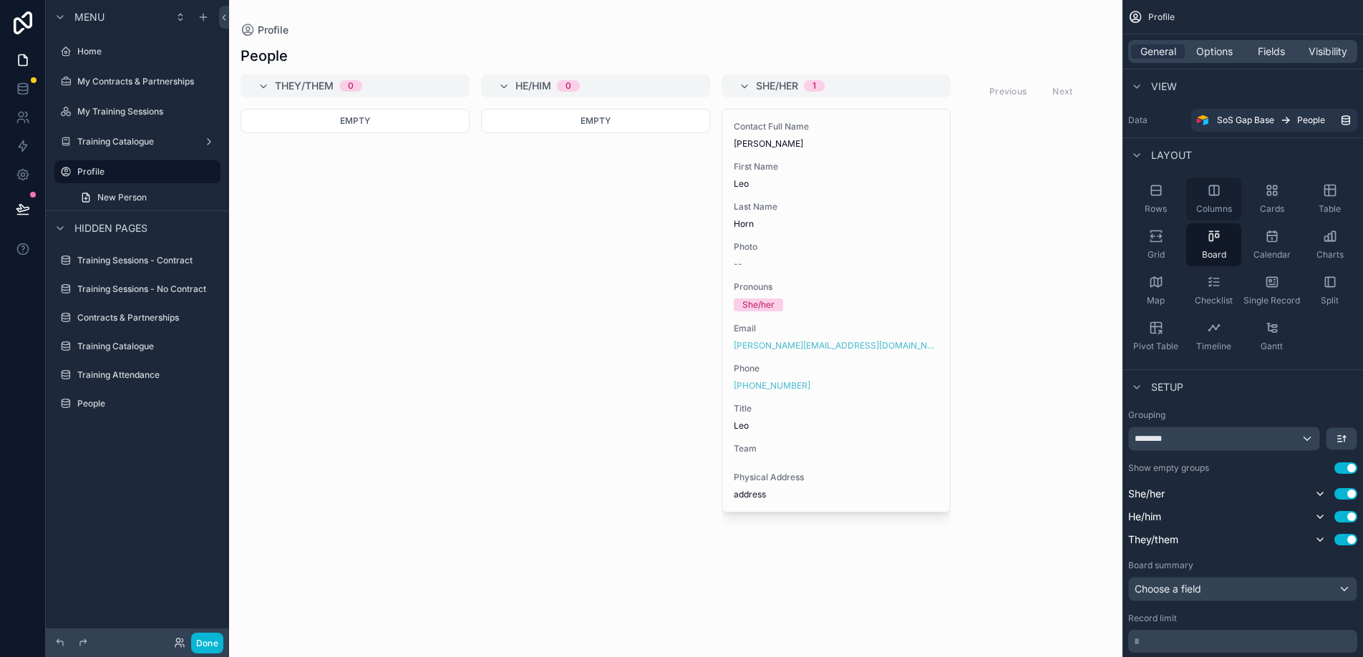
click at [1210, 202] on div "Columns" at bounding box center [1214, 199] width 55 height 43
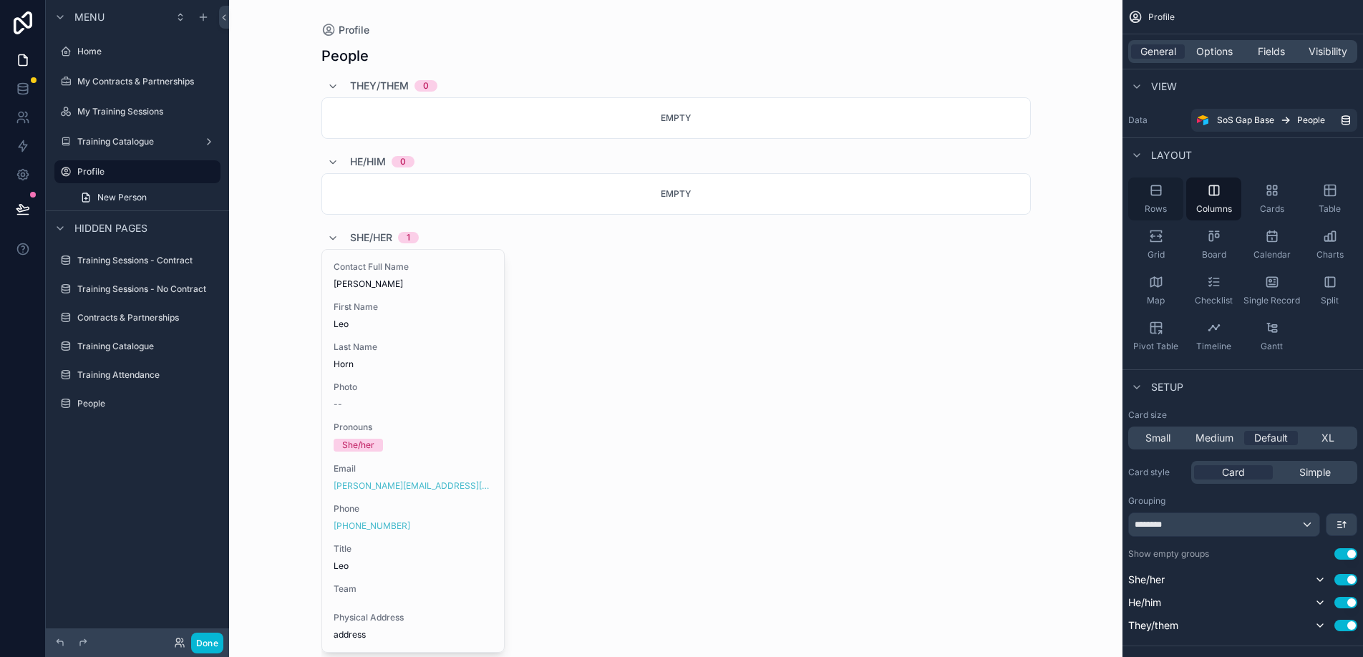
click at [1159, 203] on span "Rows" at bounding box center [1156, 208] width 22 height 11
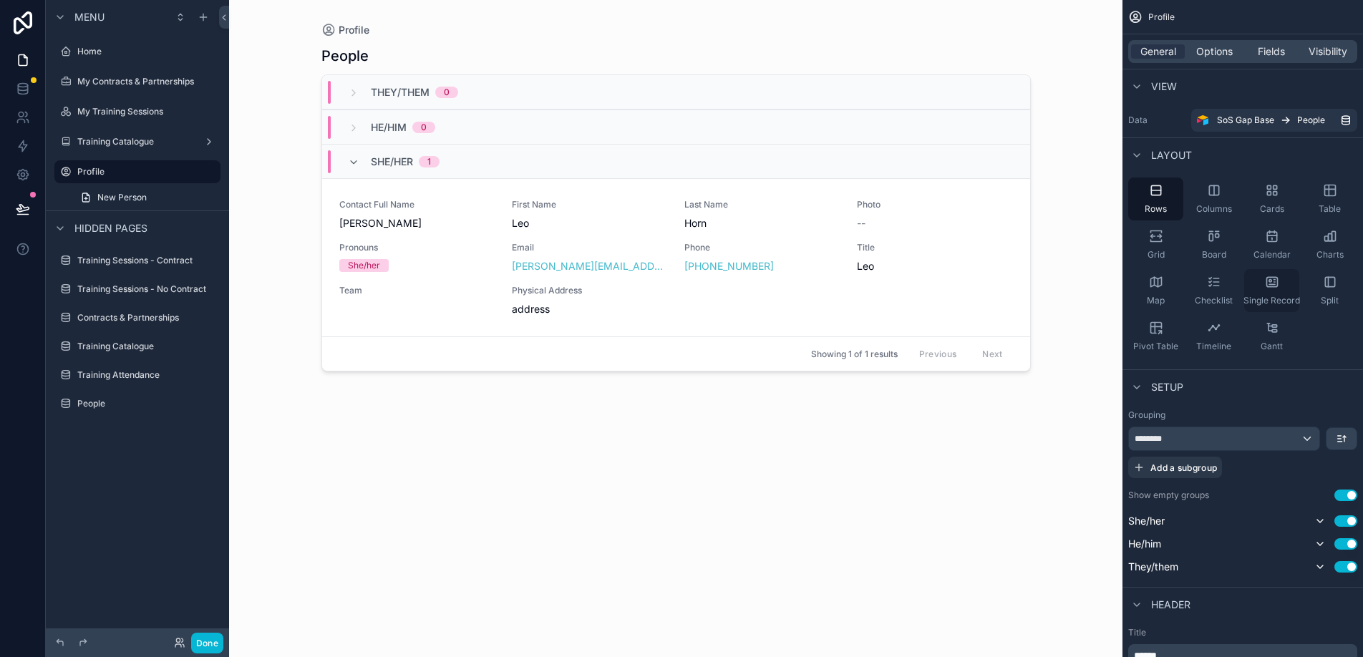
click at [1271, 281] on icon "scrollable content" at bounding box center [1270, 281] width 2 height 2
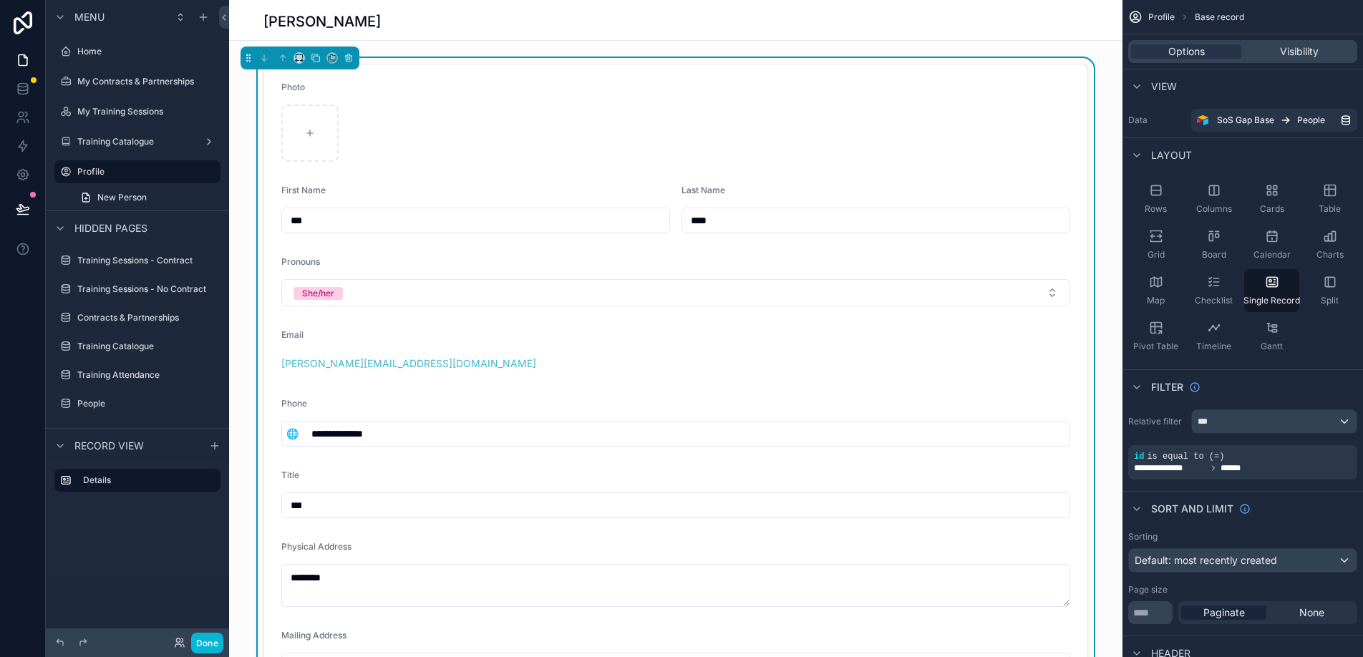
click at [794, 97] on div "Photo" at bounding box center [675, 90] width 789 height 17
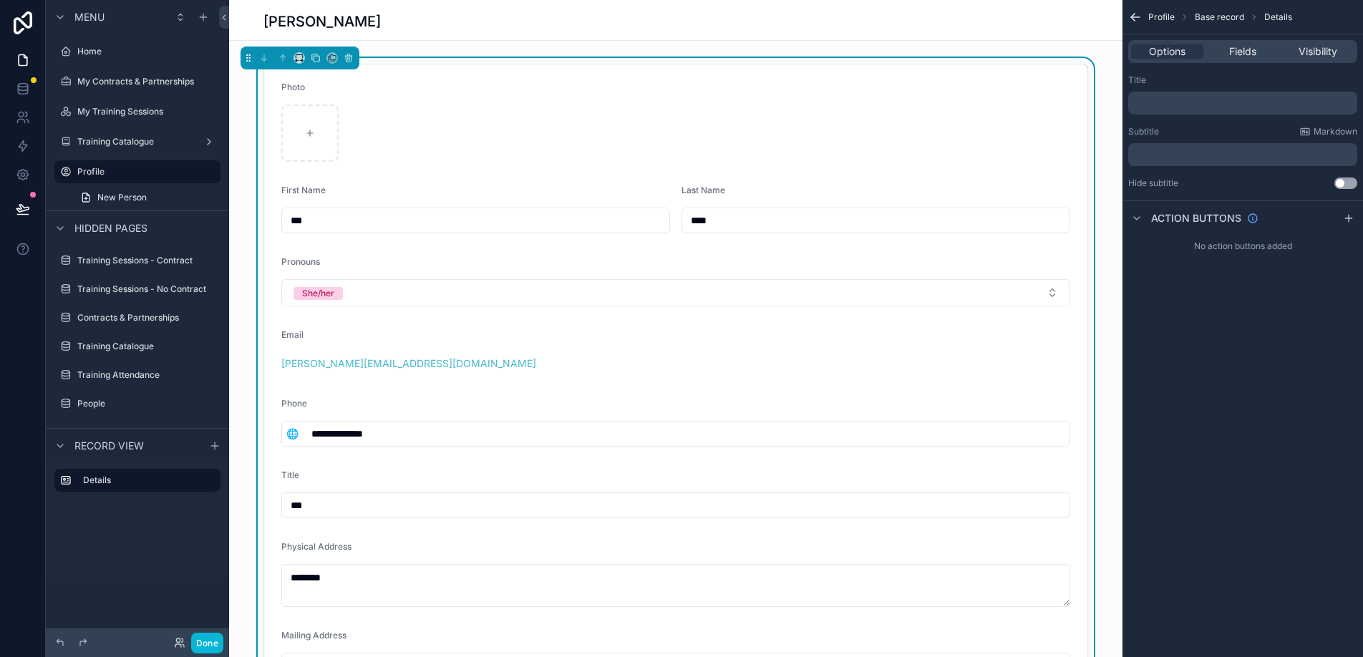
drag, startPoint x: 496, startPoint y: 286, endPoint x: 864, endPoint y: 233, distance: 372.6
click at [864, 233] on form "**********" at bounding box center [676, 425] width 824 height 723
click at [624, 216] on input "***" at bounding box center [475, 221] width 387 height 20
click at [752, 211] on input "****" at bounding box center [875, 221] width 387 height 20
click at [582, 190] on div "First Name" at bounding box center [475, 193] width 389 height 17
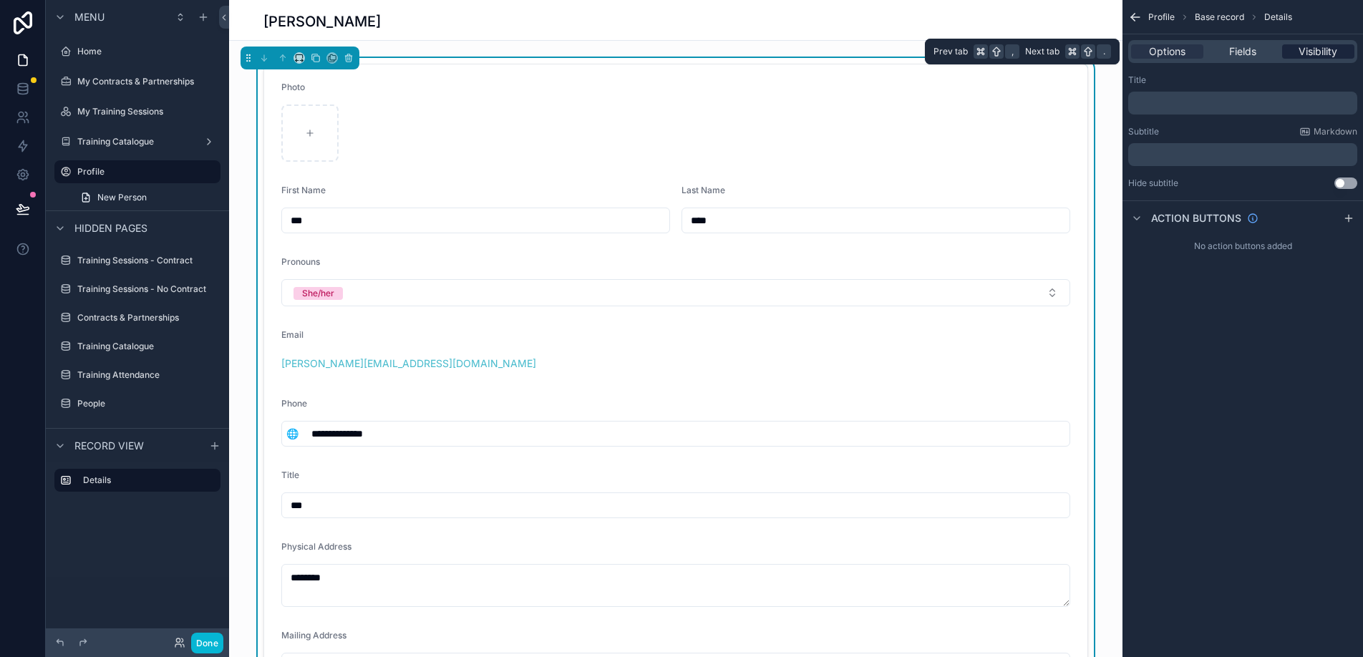
click at [1303, 52] on span "Visibility" at bounding box center [1318, 51] width 39 height 14
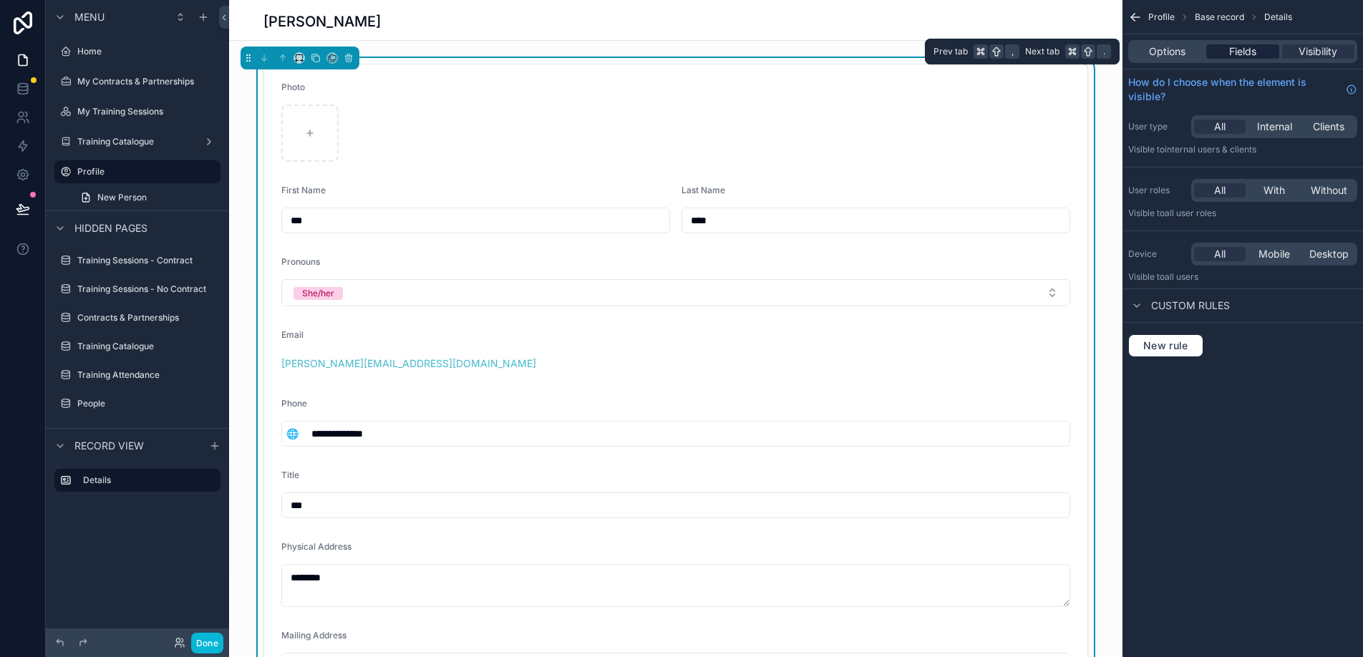
click at [1252, 58] on span "Fields" at bounding box center [1243, 51] width 27 height 14
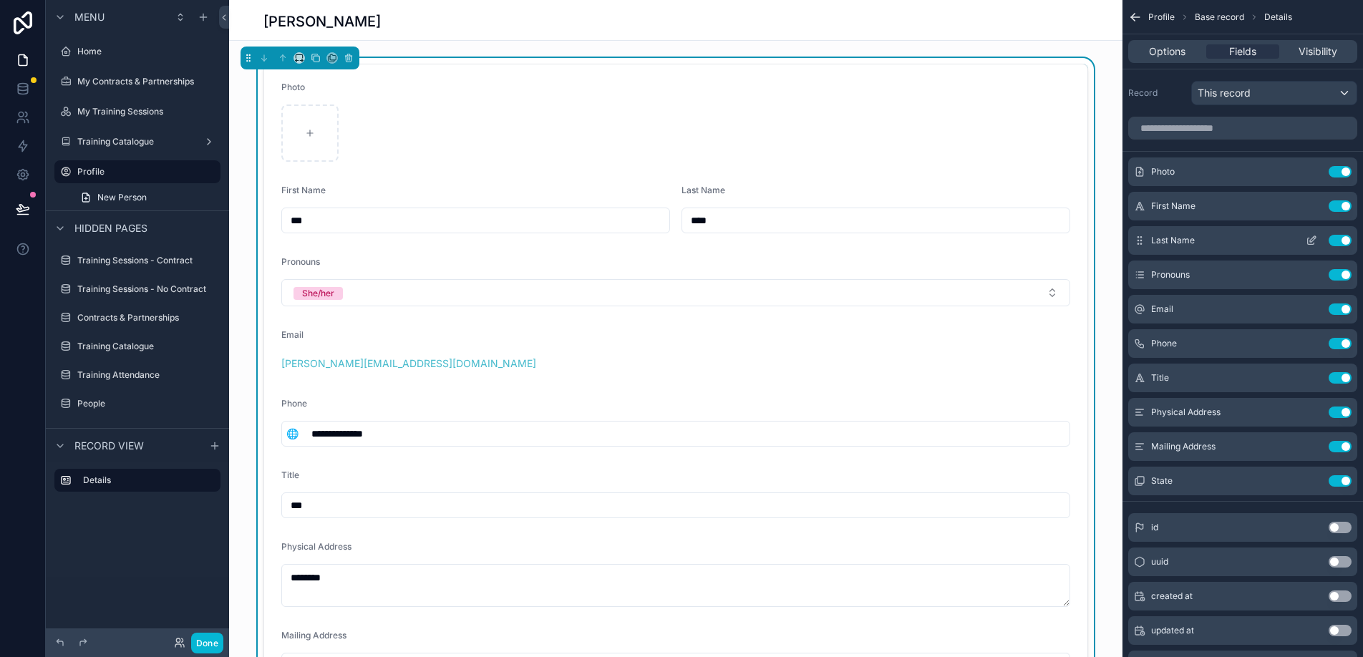
click at [1311, 239] on icon "scrollable content" at bounding box center [1313, 239] width 6 height 6
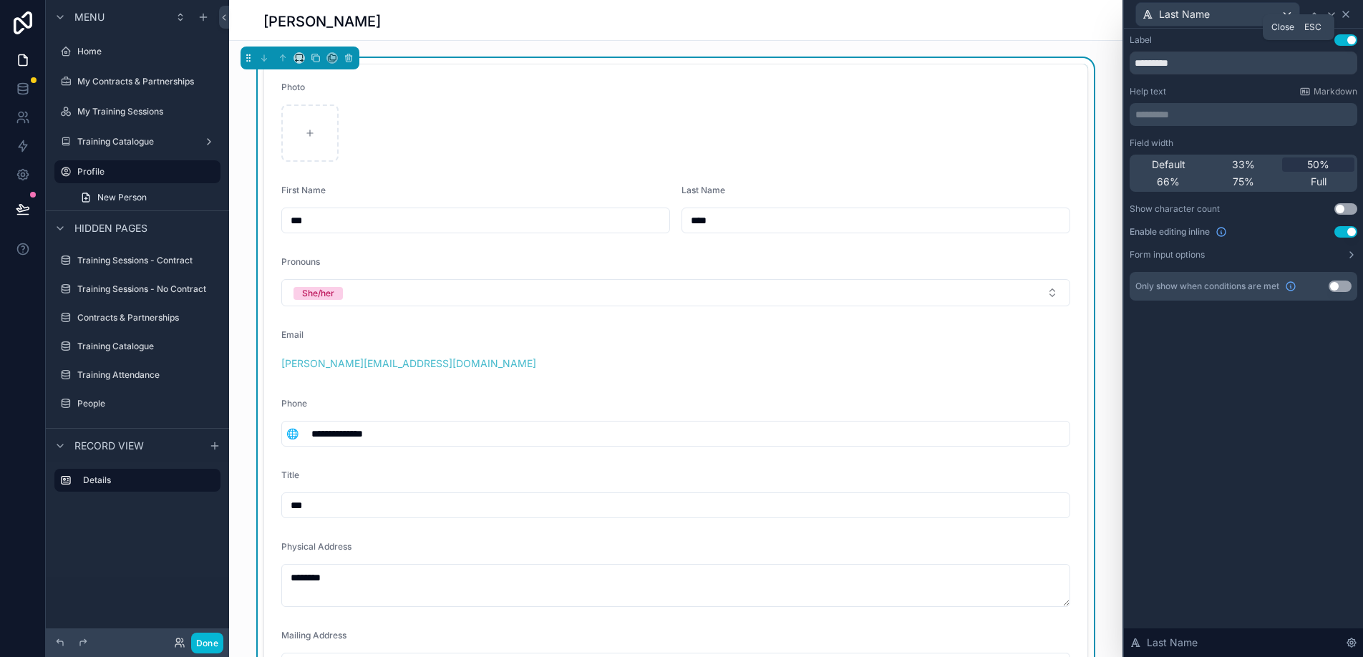
click at [1350, 13] on icon at bounding box center [1346, 14] width 11 height 11
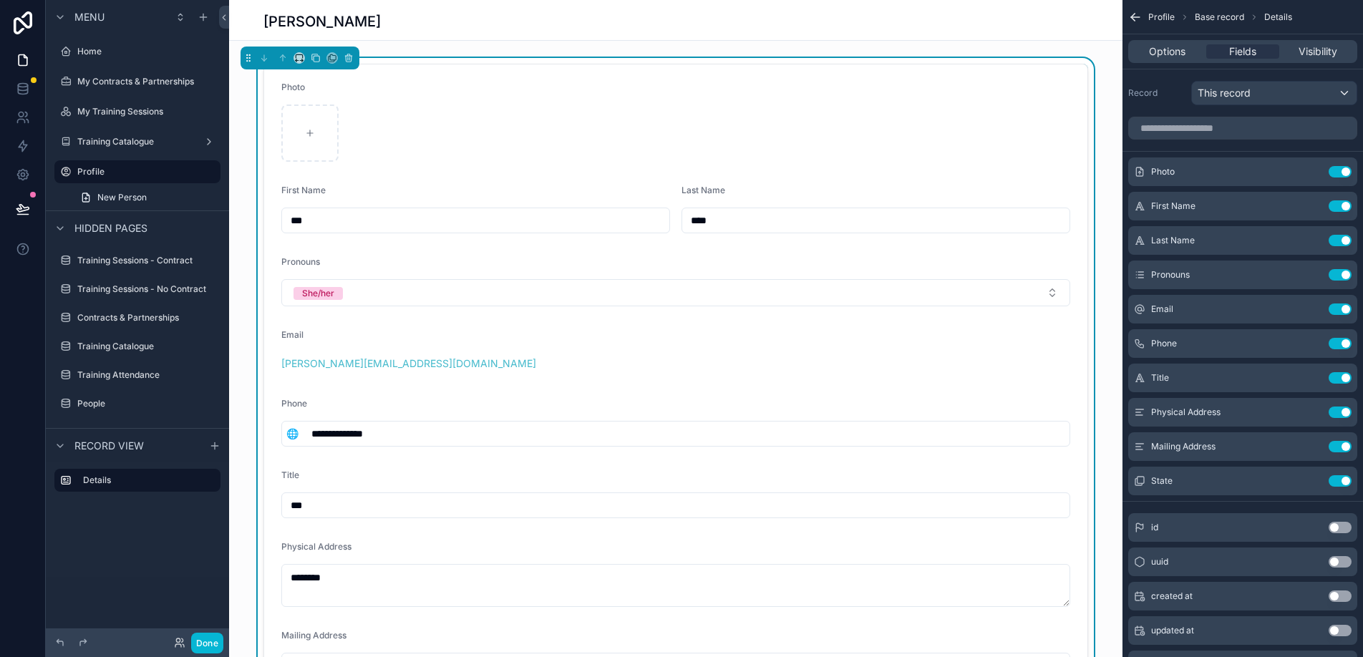
click at [299, 337] on label "Email" at bounding box center [292, 334] width 22 height 11
click at [289, 339] on span "Email" at bounding box center [292, 334] width 22 height 11
click at [453, 366] on div "erin.horn12@gmail.com" at bounding box center [675, 364] width 789 height 14
click at [458, 362] on div "erin.horn12@gmail.com" at bounding box center [675, 364] width 789 height 14
click at [478, 300] on button "She/her" at bounding box center [675, 292] width 789 height 27
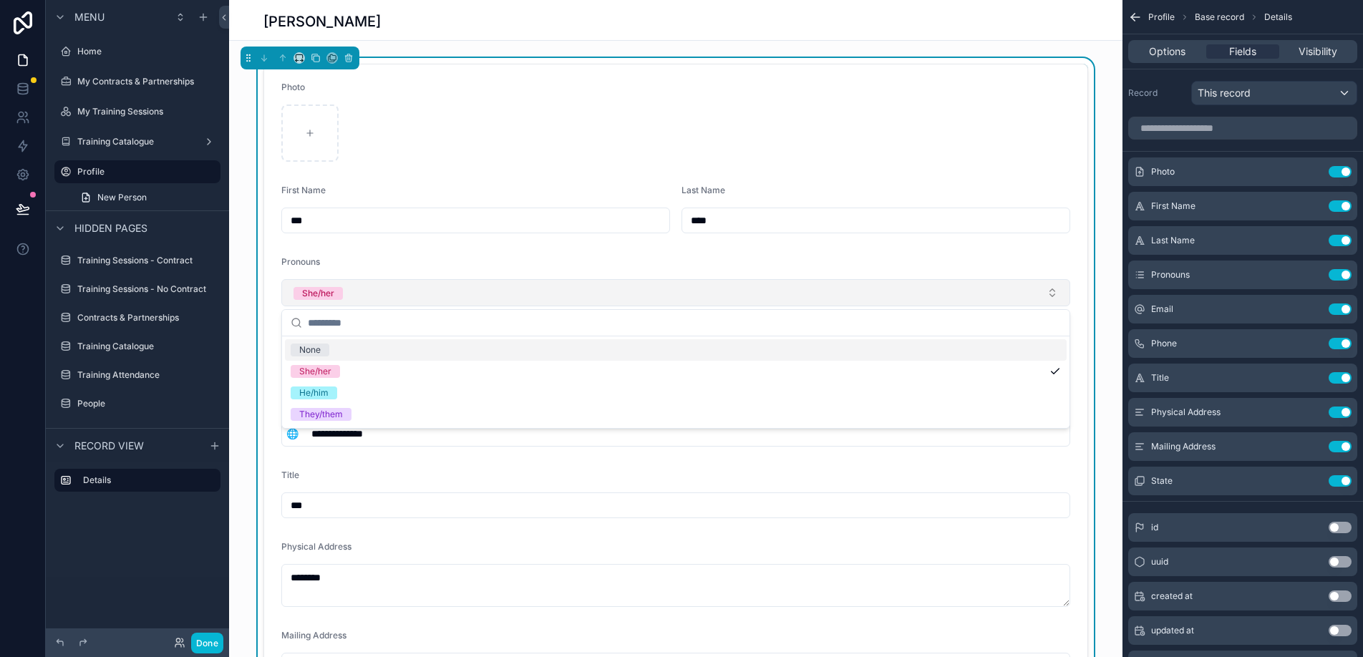
click at [478, 300] on button "She/her" at bounding box center [675, 292] width 789 height 27
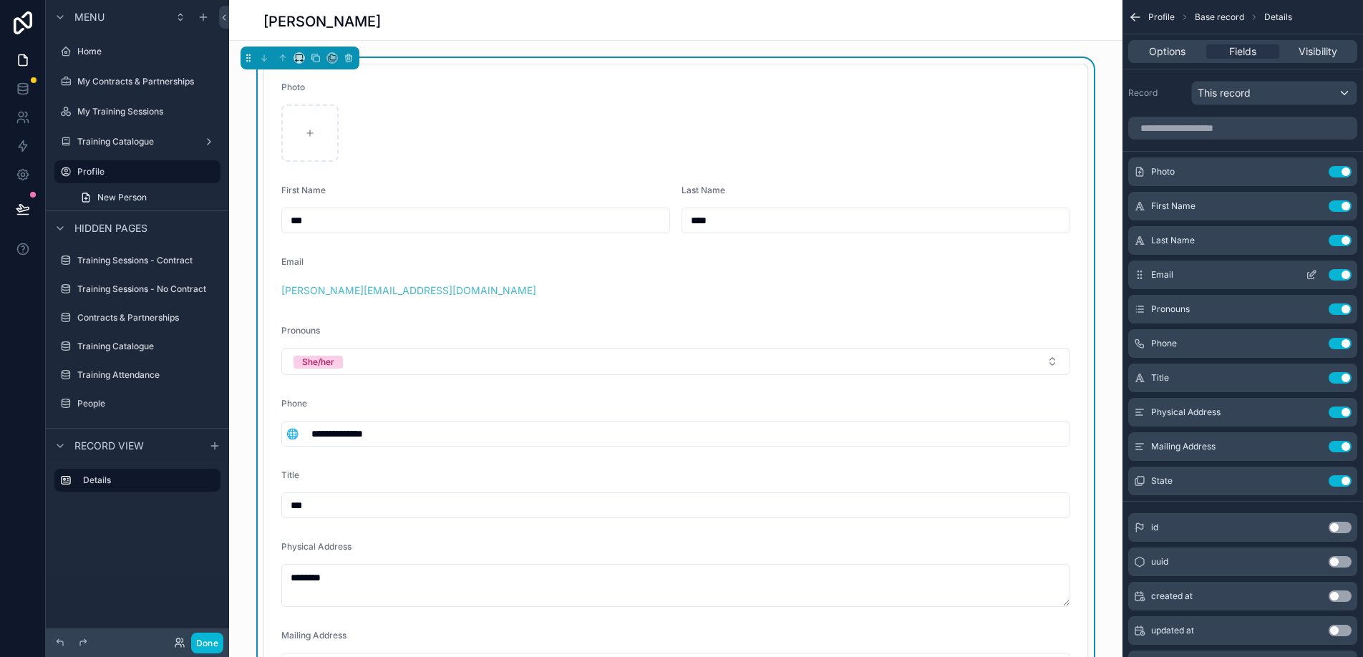
click at [1308, 276] on icon "scrollable content" at bounding box center [1311, 276] width 6 height 6
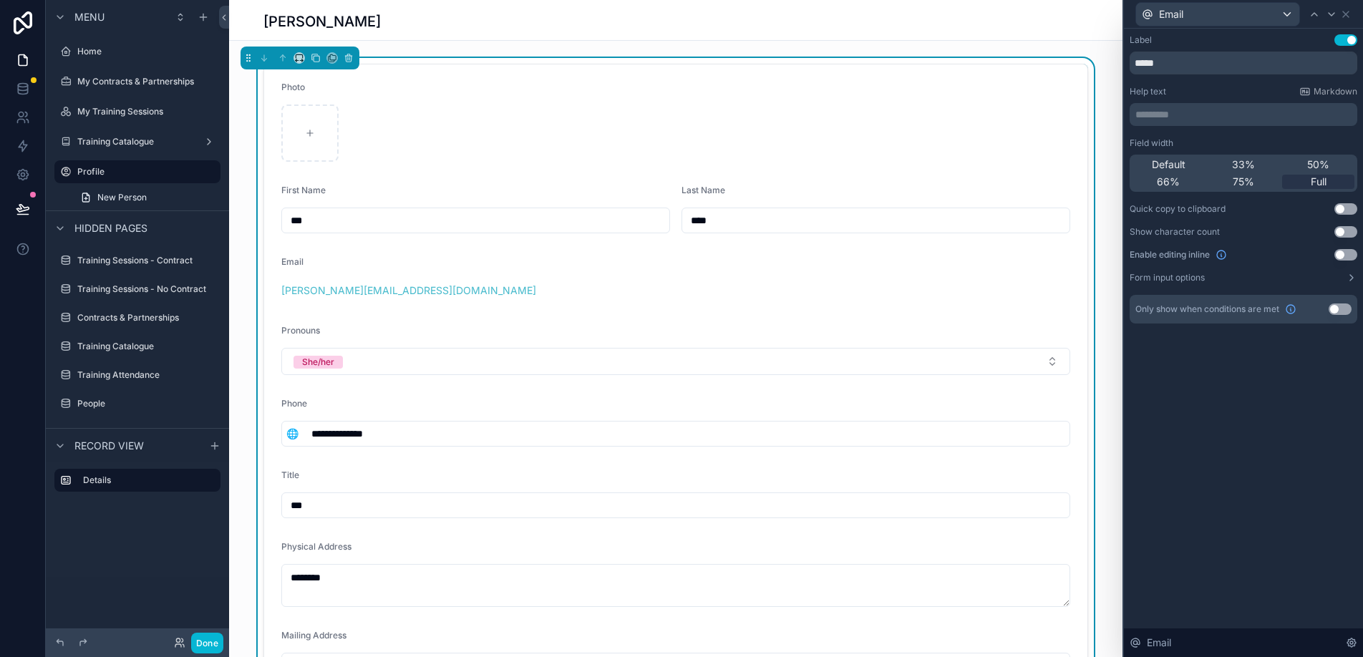
click at [1341, 252] on button "Use setting" at bounding box center [1346, 254] width 23 height 11
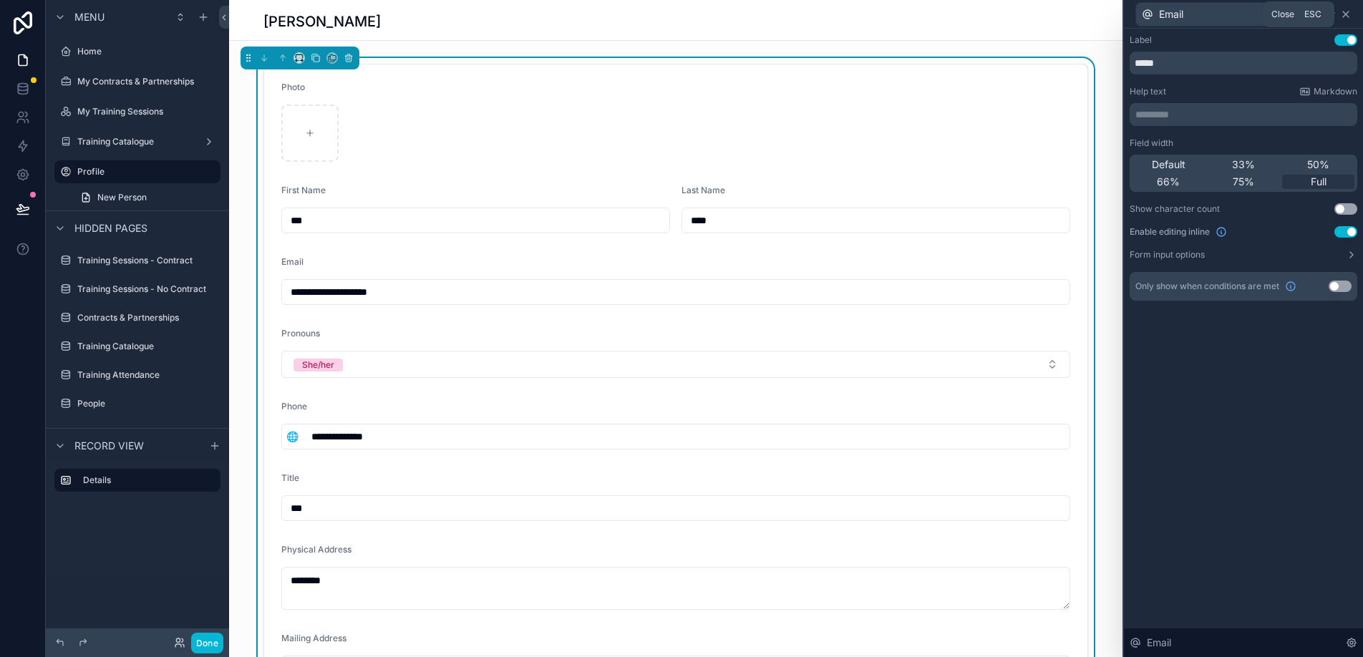
click at [1348, 14] on icon at bounding box center [1346, 14] width 11 height 11
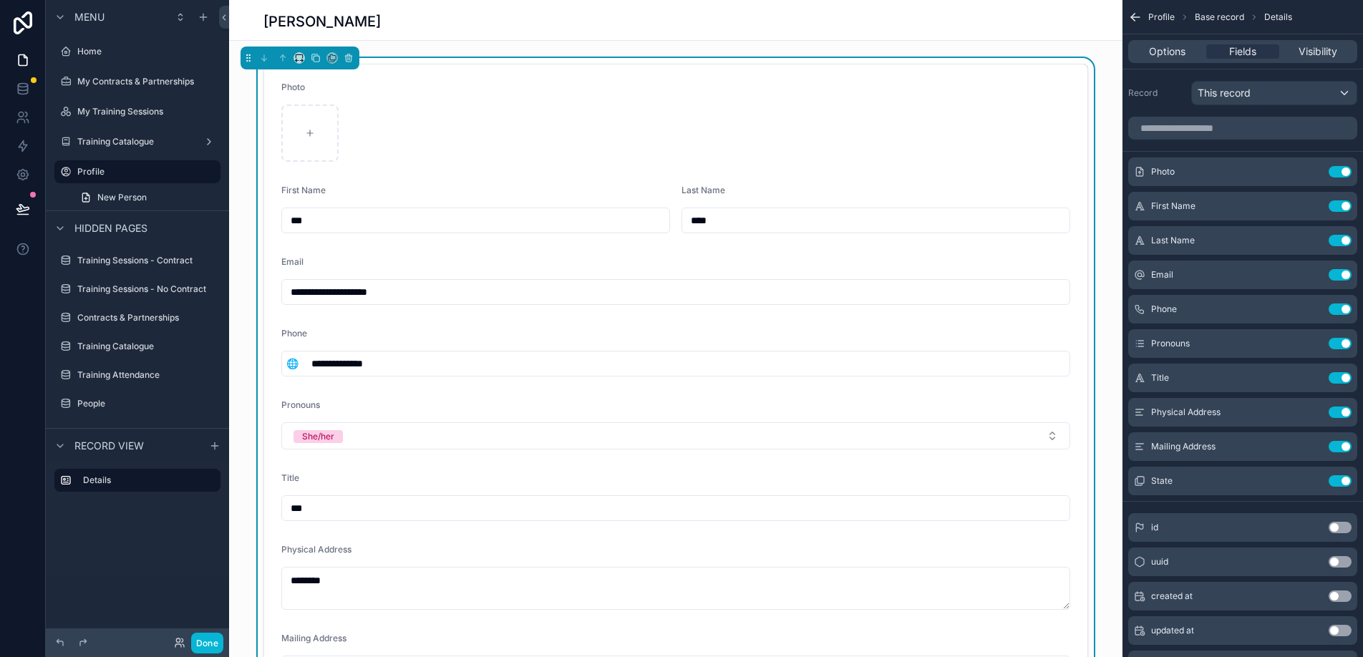
click at [1071, 284] on form "**********" at bounding box center [676, 427] width 824 height 726
click at [1314, 306] on icon "scrollable content" at bounding box center [1314, 306] width 1 height 1
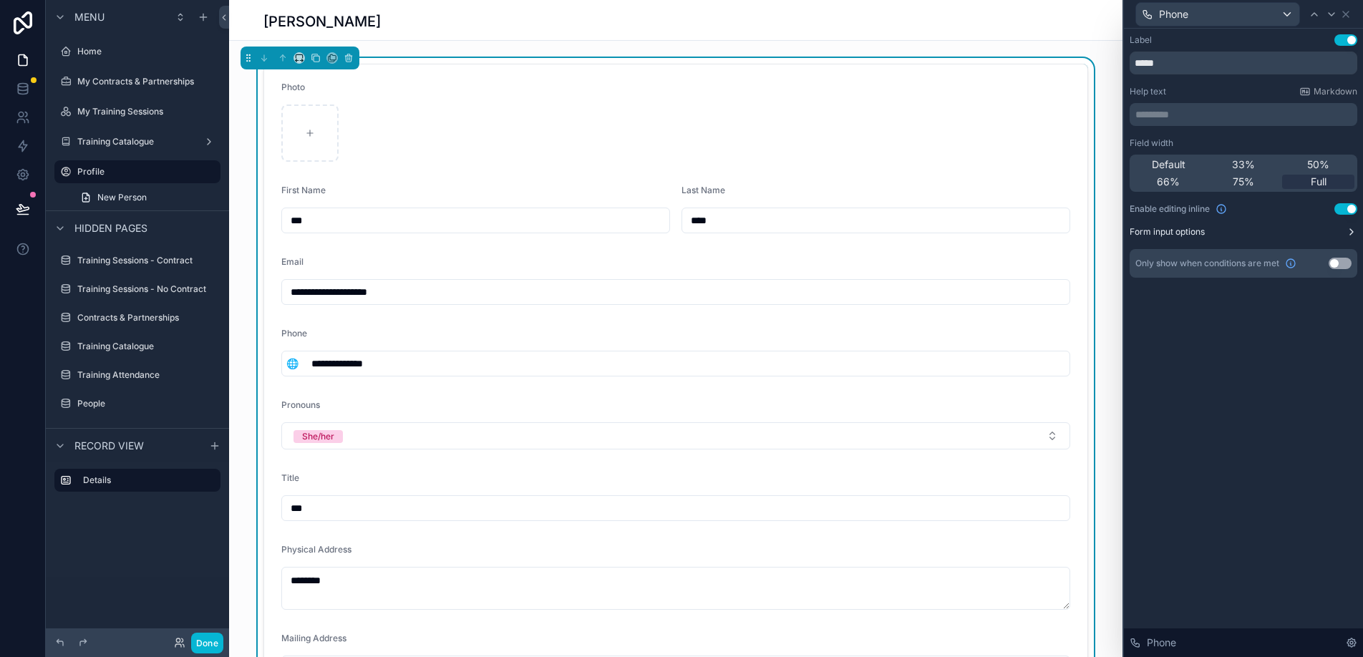
click at [1316, 232] on button "Form input options" at bounding box center [1244, 231] width 228 height 11
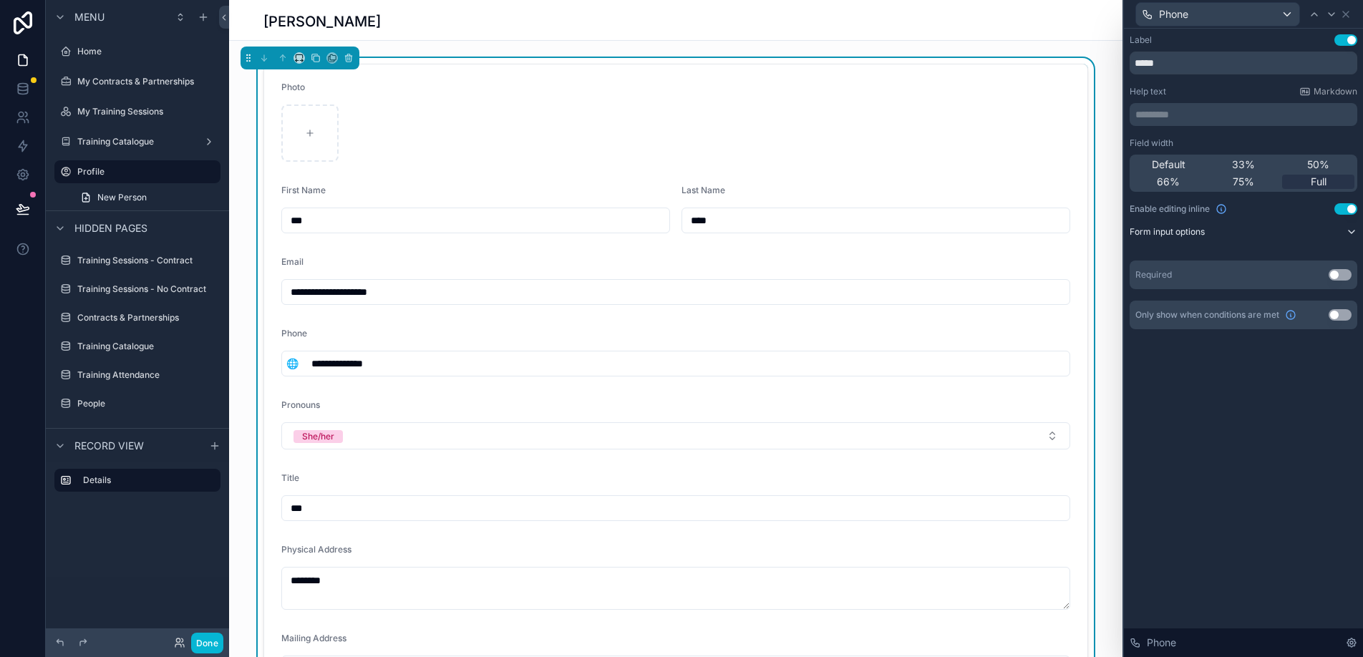
click at [1316, 232] on button "Form input options" at bounding box center [1244, 231] width 228 height 11
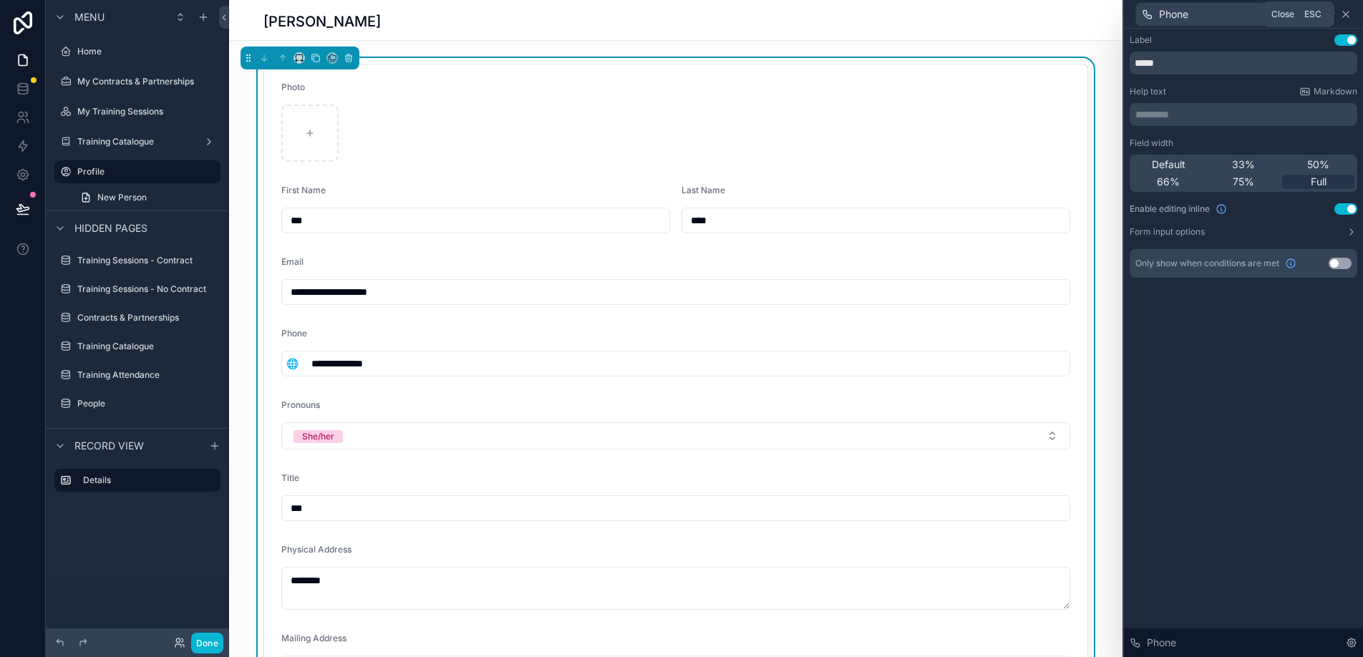
click at [1351, 12] on icon at bounding box center [1346, 14] width 11 height 11
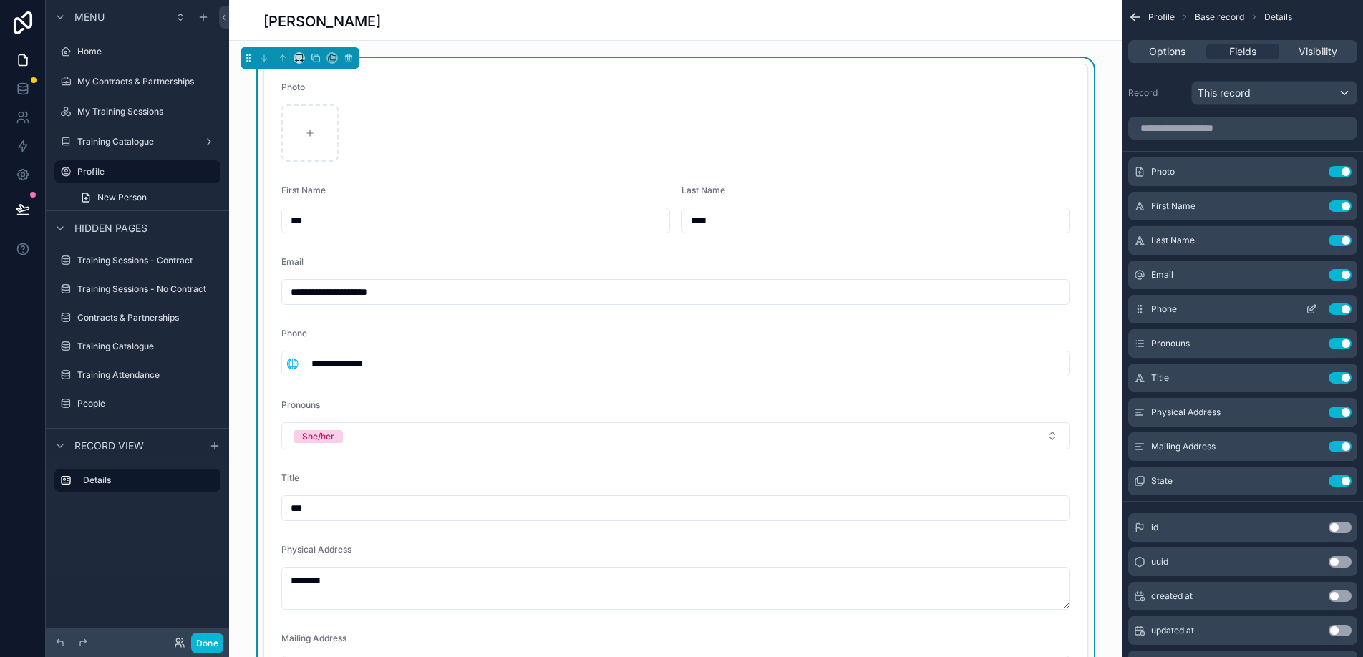
click at [1309, 308] on icon "scrollable content" at bounding box center [1311, 309] width 11 height 11
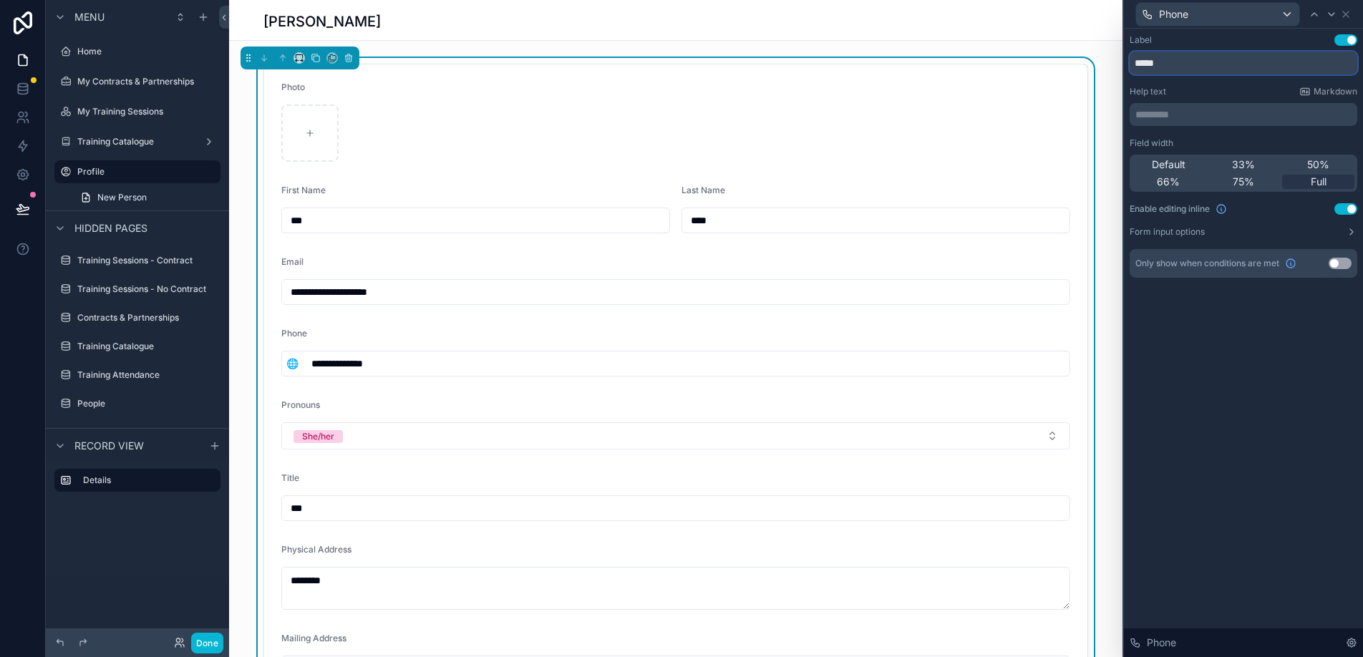
click at [1134, 64] on input "*****" at bounding box center [1244, 63] width 228 height 23
type input "**********"
click at [1256, 17] on div "Phone" at bounding box center [1217, 14] width 163 height 23
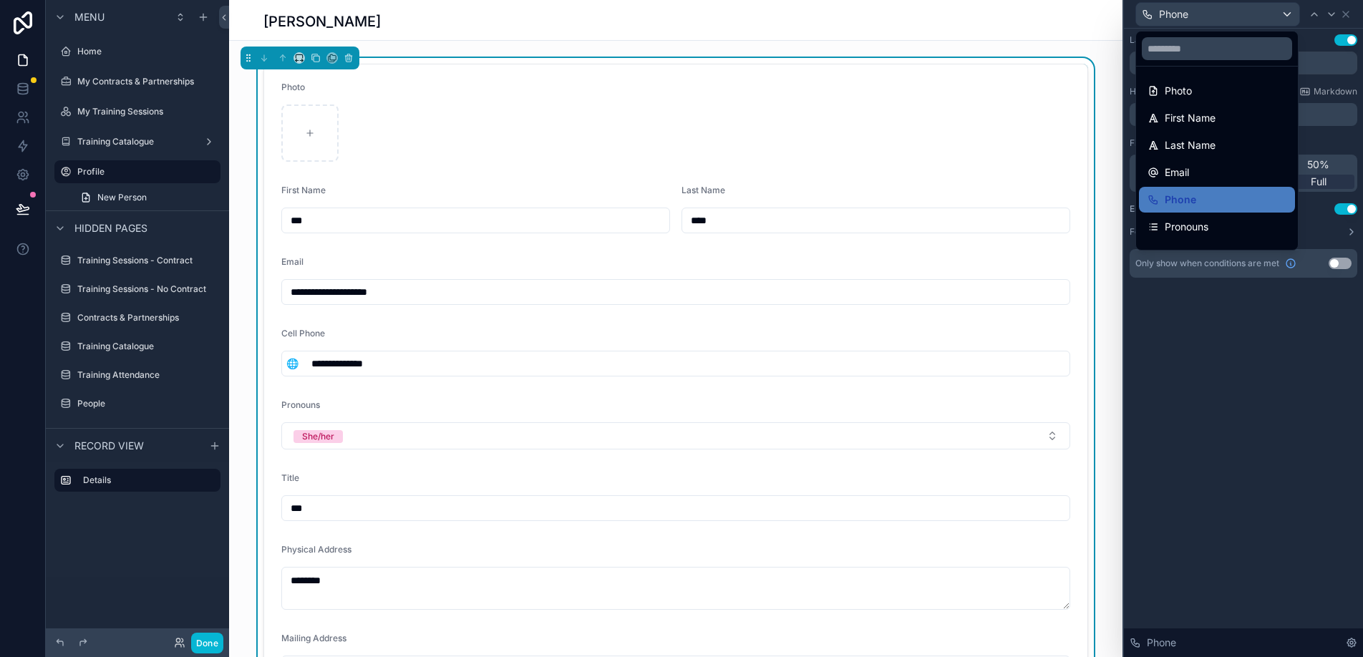
click at [1256, 17] on div at bounding box center [1243, 328] width 239 height 657
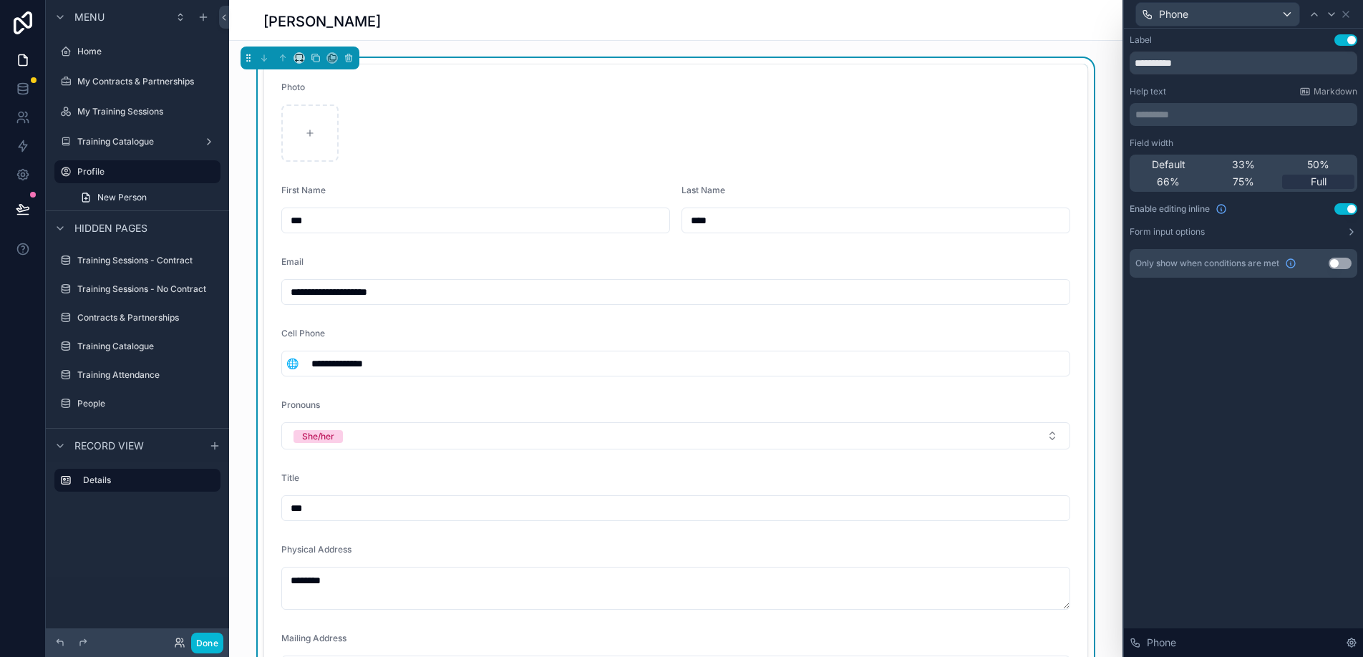
click at [1356, 39] on button "Use setting" at bounding box center [1346, 39] width 23 height 11
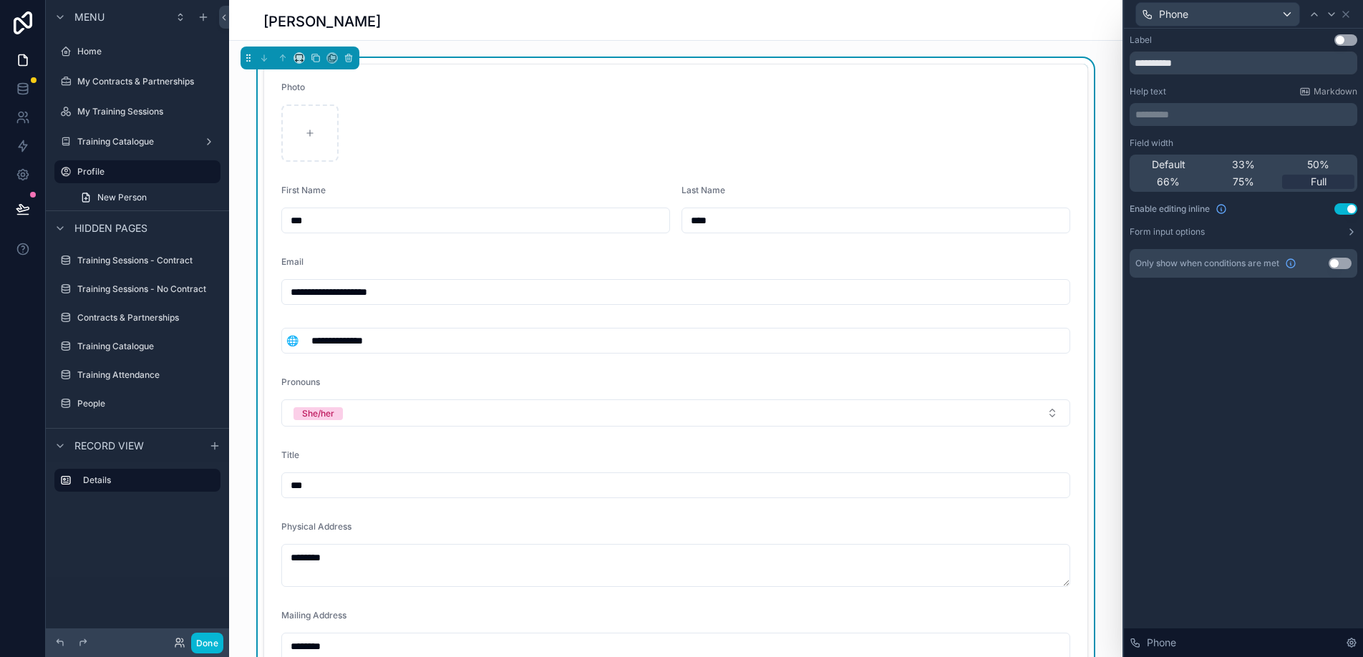
click at [1356, 39] on button "Use setting" at bounding box center [1346, 39] width 23 height 11
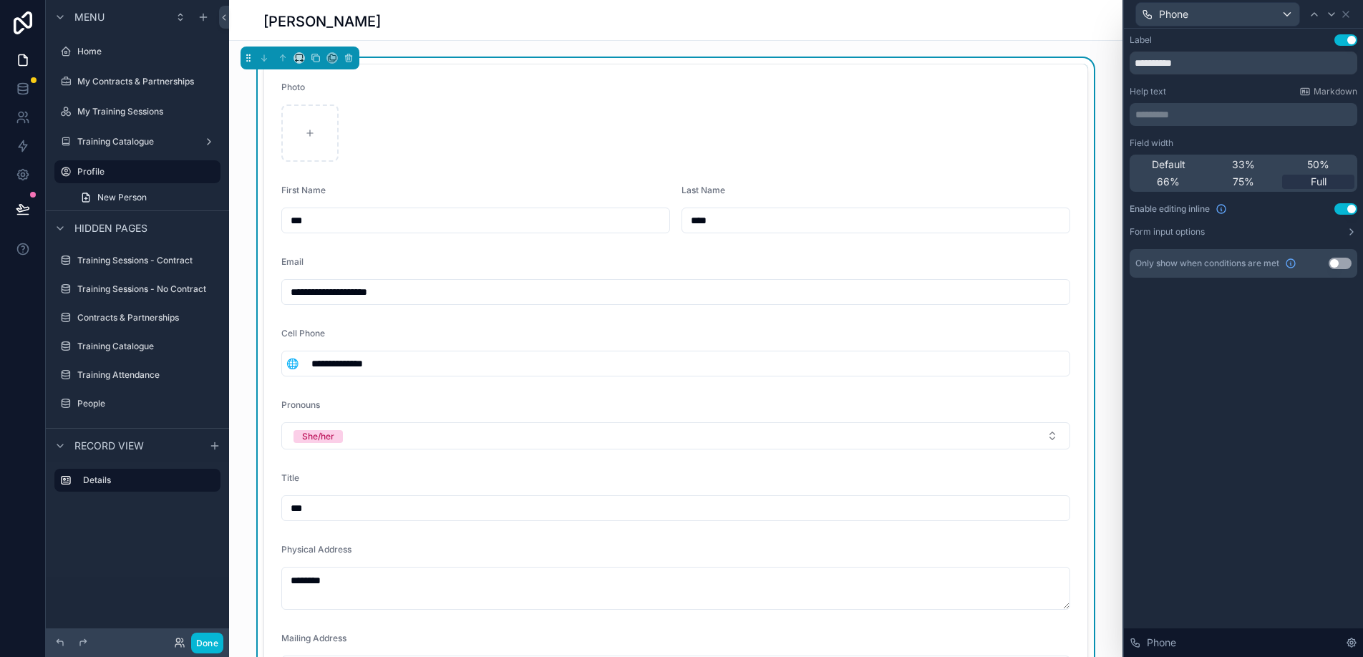
click at [645, 211] on input "***" at bounding box center [475, 221] width 387 height 20
click at [1243, 14] on div "Phone" at bounding box center [1217, 14] width 163 height 23
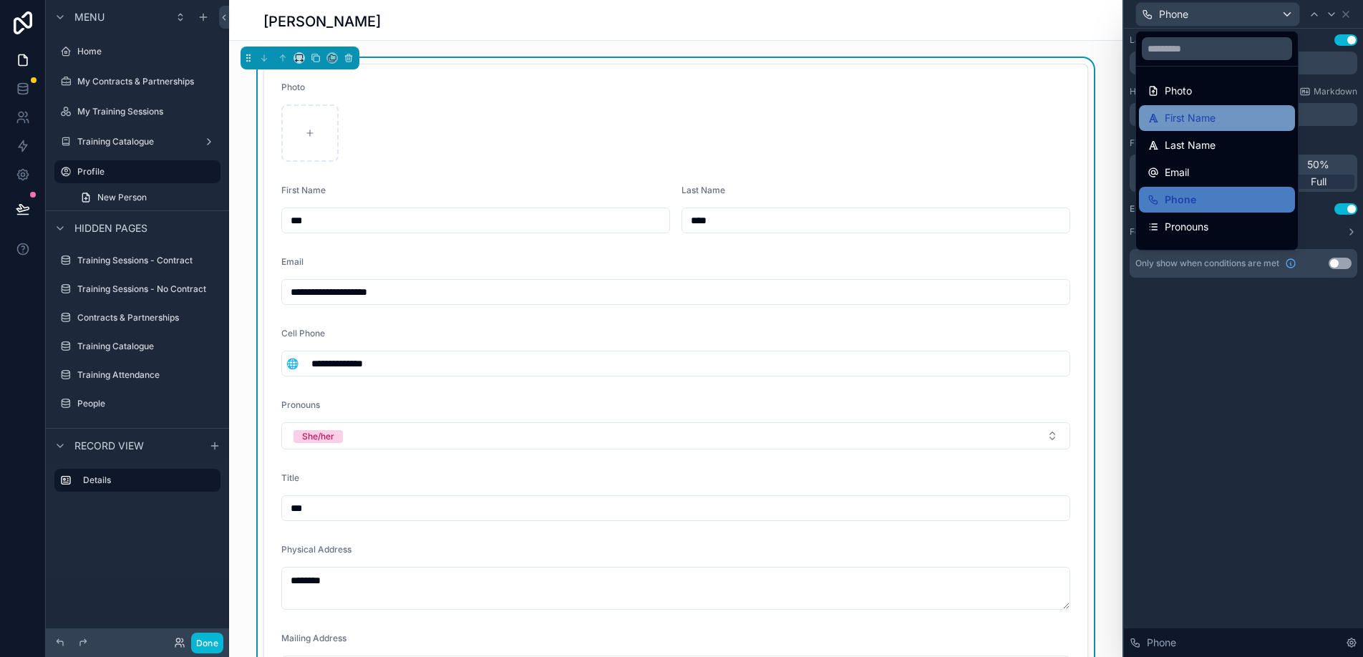
click at [1237, 112] on div "First Name" at bounding box center [1217, 118] width 139 height 17
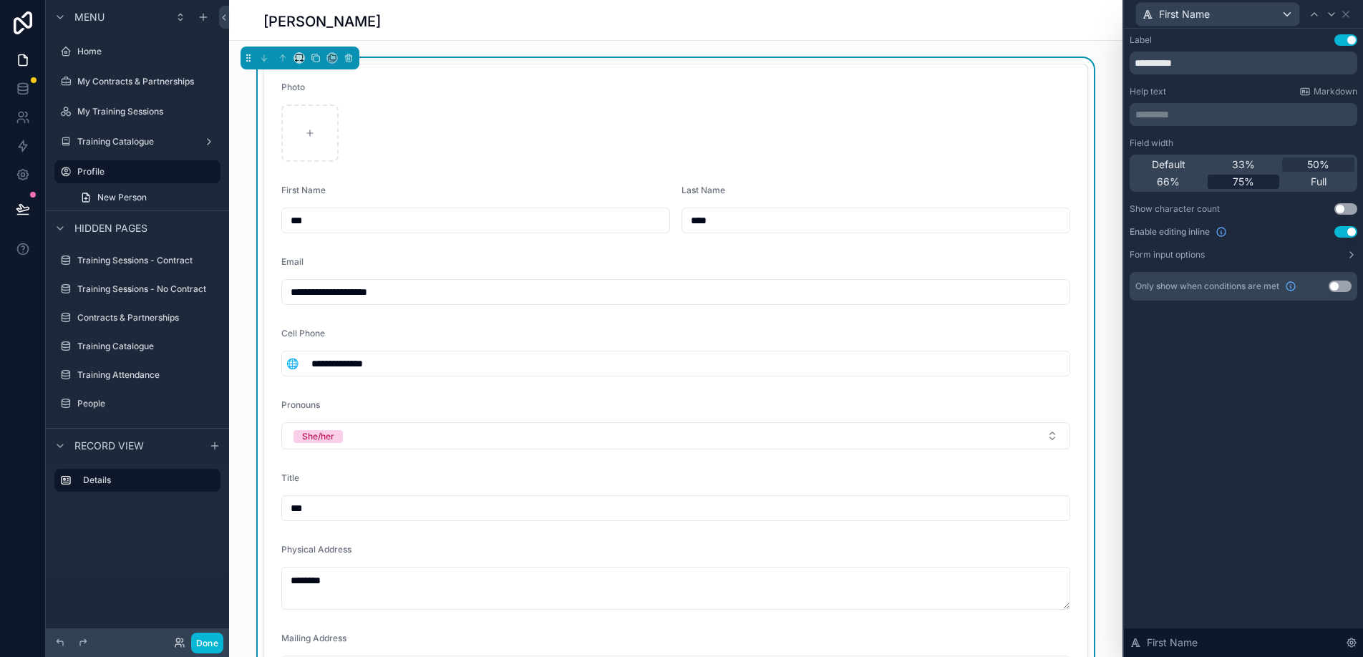
click at [1263, 182] on div "75%" at bounding box center [1244, 182] width 72 height 14
click at [1306, 177] on div "Full" at bounding box center [1319, 182] width 72 height 14
click at [1240, 178] on span "75%" at bounding box center [1243, 182] width 21 height 14
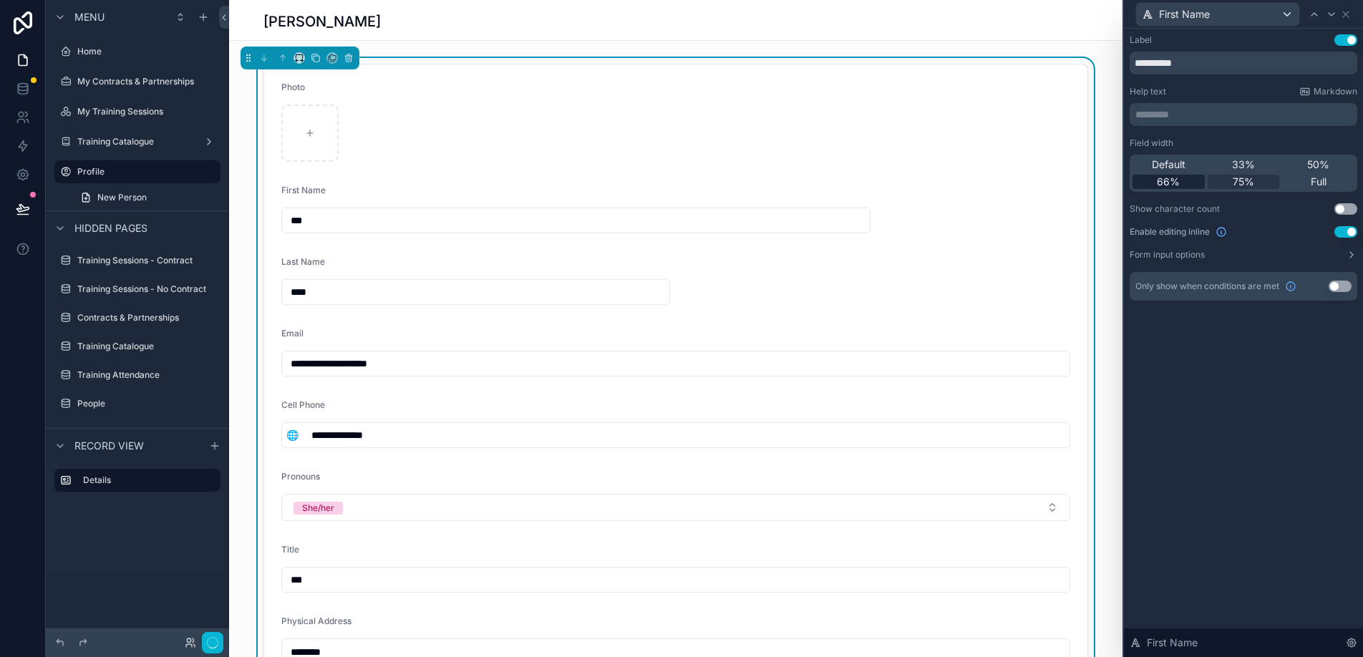
click at [1167, 183] on span "66%" at bounding box center [1168, 182] width 23 height 14
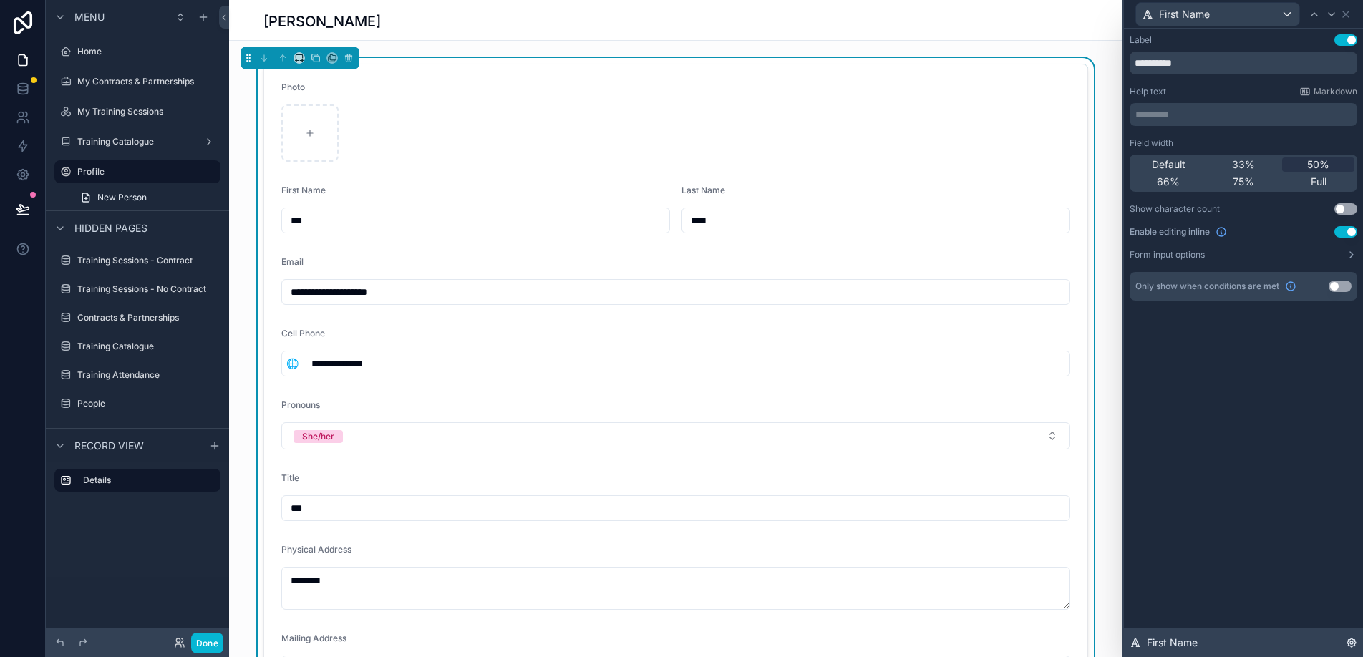
click at [1348, 643] on icon at bounding box center [1352, 643] width 9 height 9
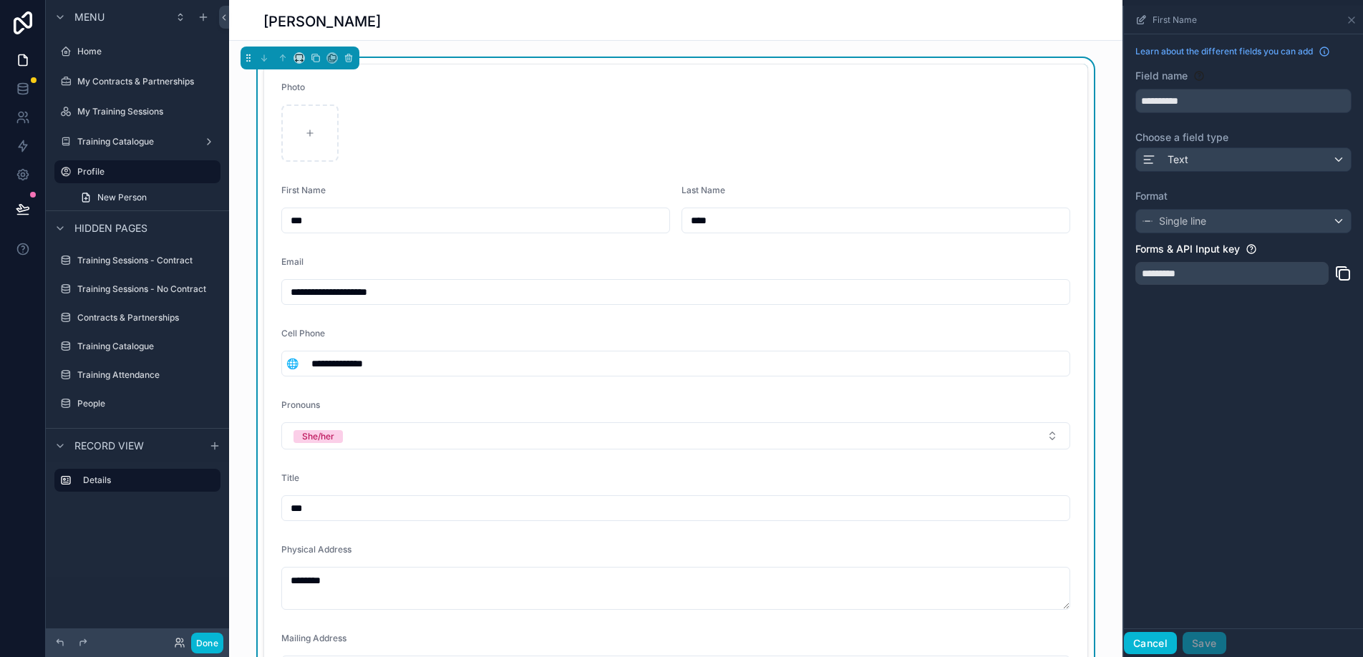
click at [1160, 648] on button "Cancel" at bounding box center [1150, 643] width 53 height 23
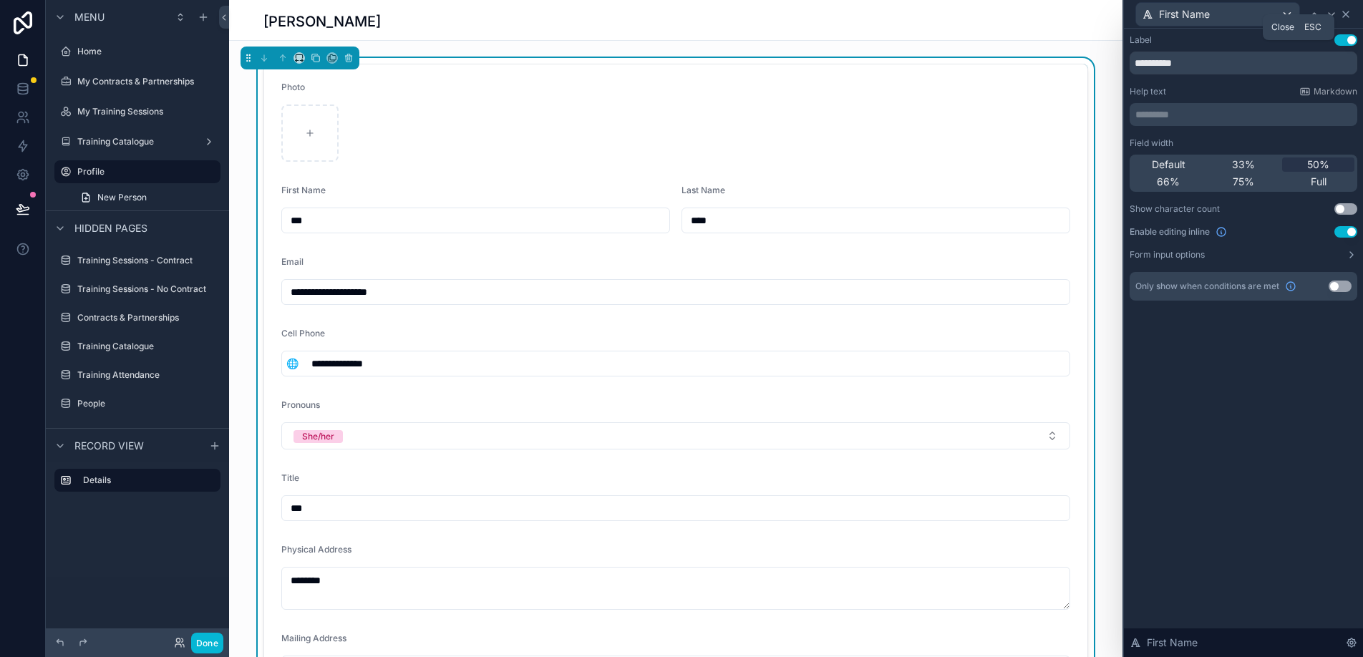
click at [1348, 16] on icon at bounding box center [1346, 14] width 6 height 6
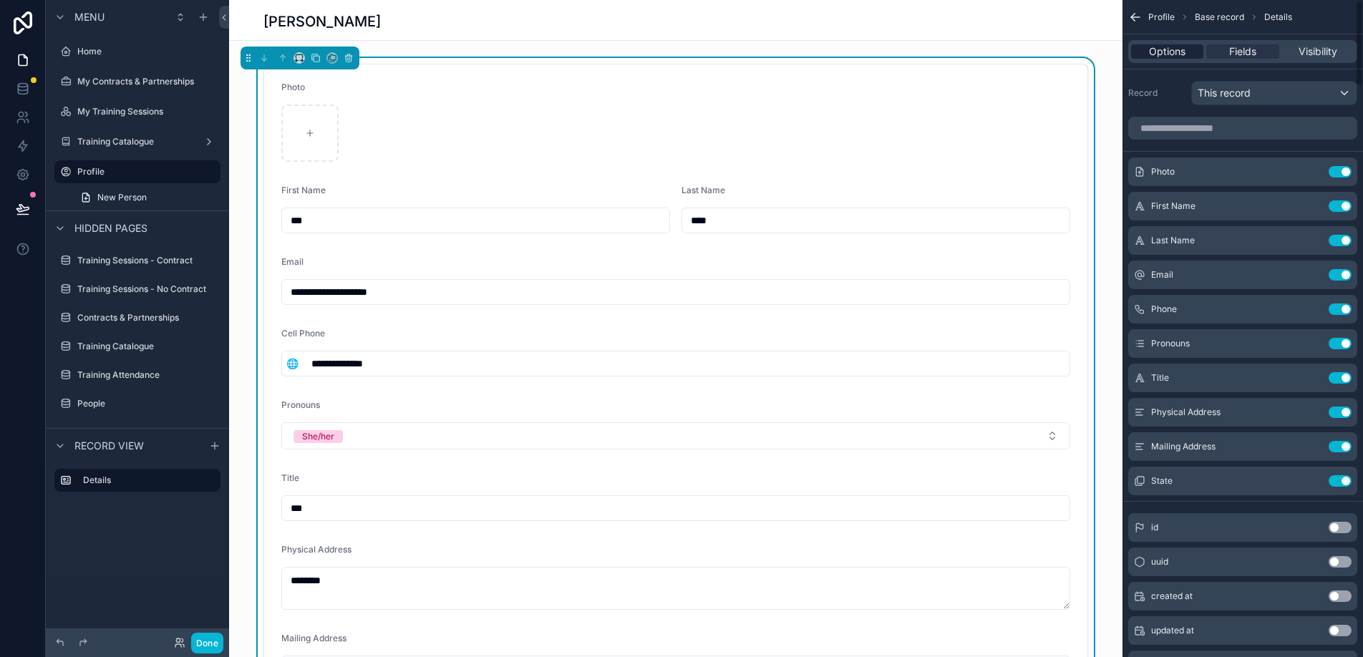
click at [1181, 49] on span "Options" at bounding box center [1167, 51] width 37 height 14
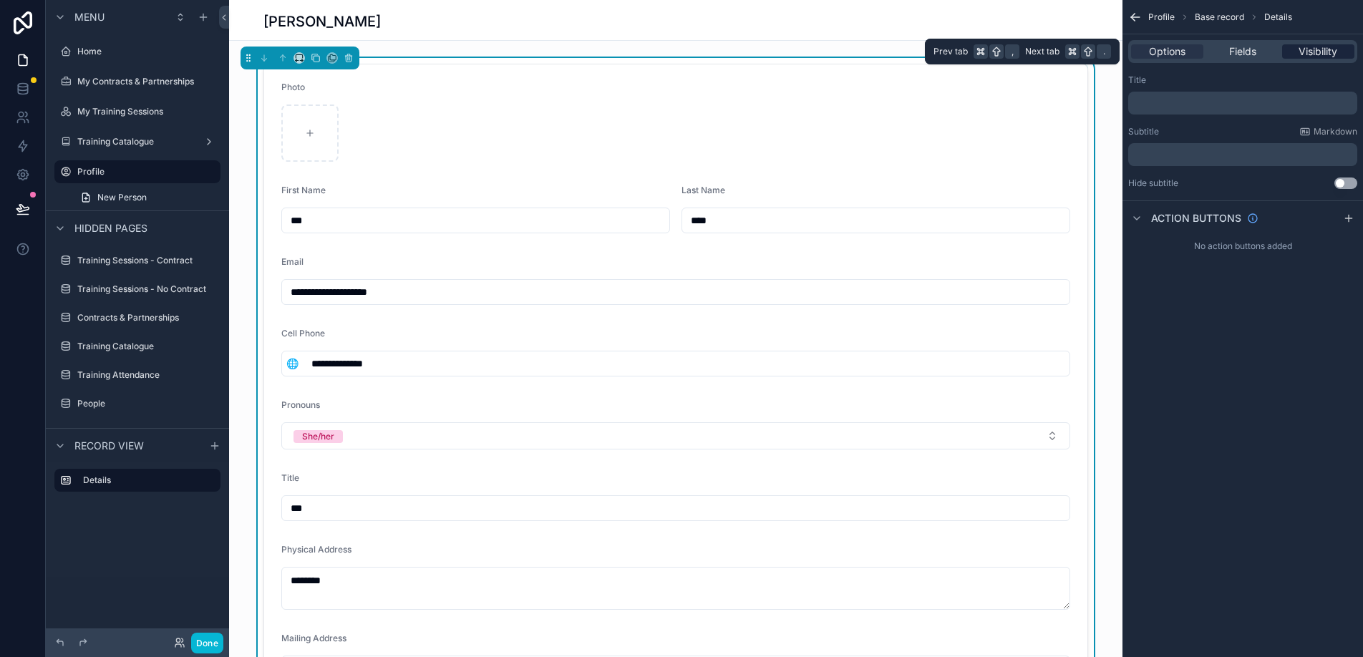
click at [1307, 52] on span "Visibility" at bounding box center [1318, 51] width 39 height 14
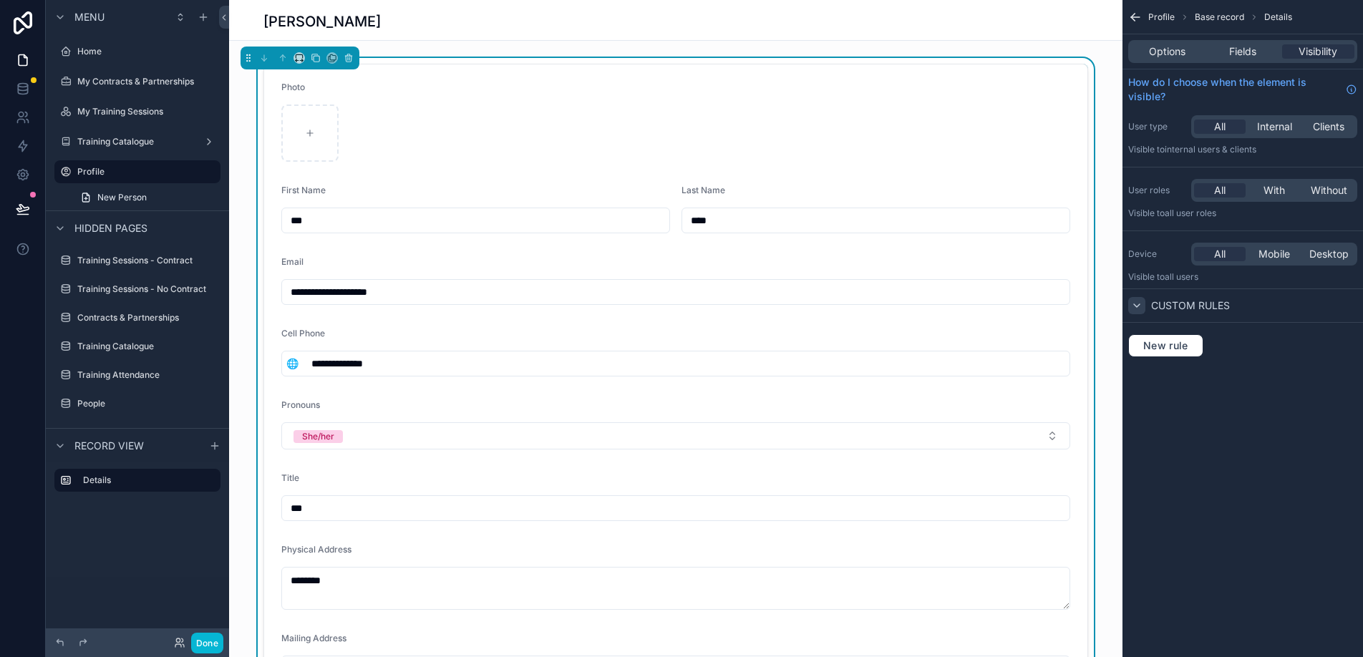
click at [1141, 303] on icon "scrollable content" at bounding box center [1136, 305] width 11 height 11
click at [1174, 50] on span "Options" at bounding box center [1167, 51] width 37 height 14
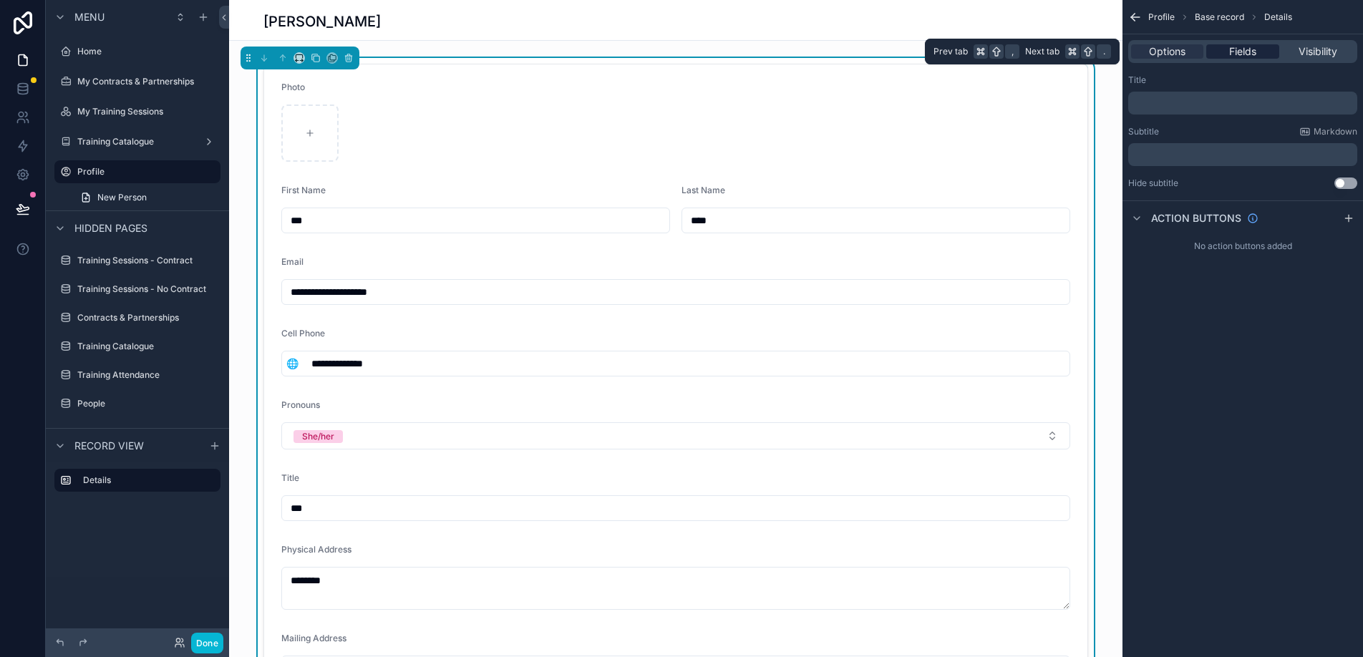
click at [1230, 49] on span "Fields" at bounding box center [1243, 51] width 27 height 14
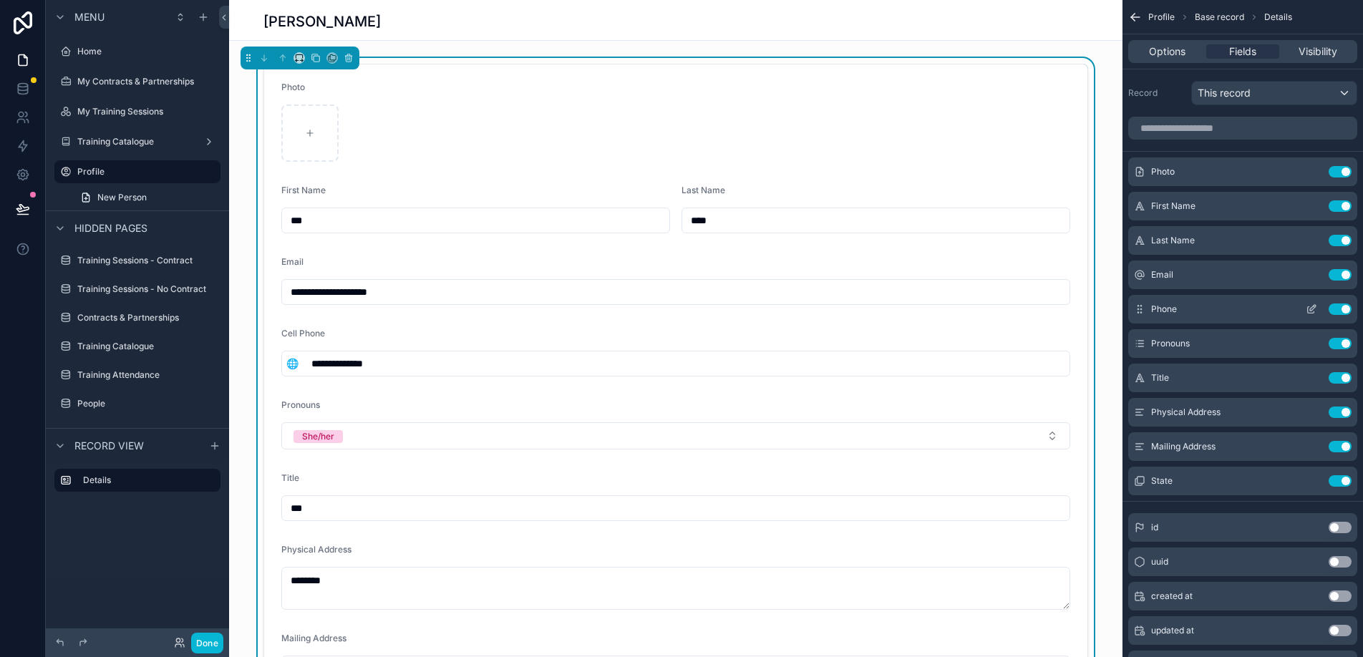
click at [1314, 312] on icon "scrollable content" at bounding box center [1311, 310] width 6 height 6
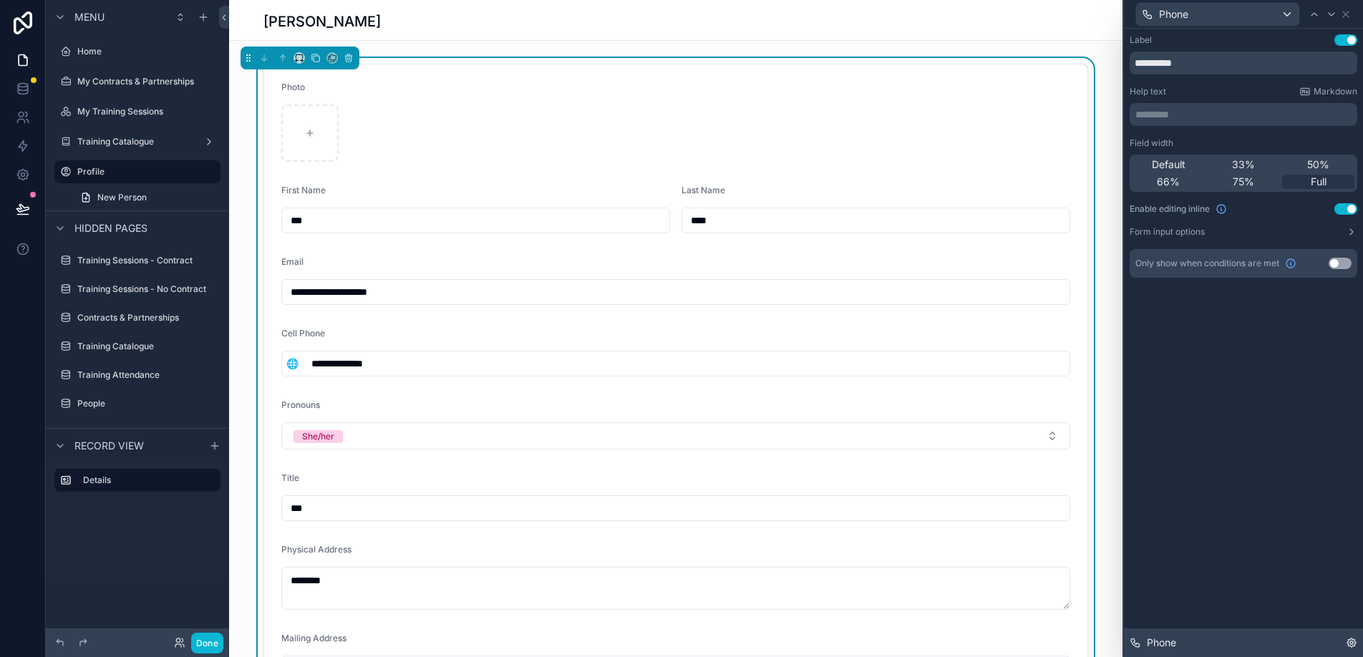
click at [1348, 642] on icon at bounding box center [1352, 643] width 9 height 9
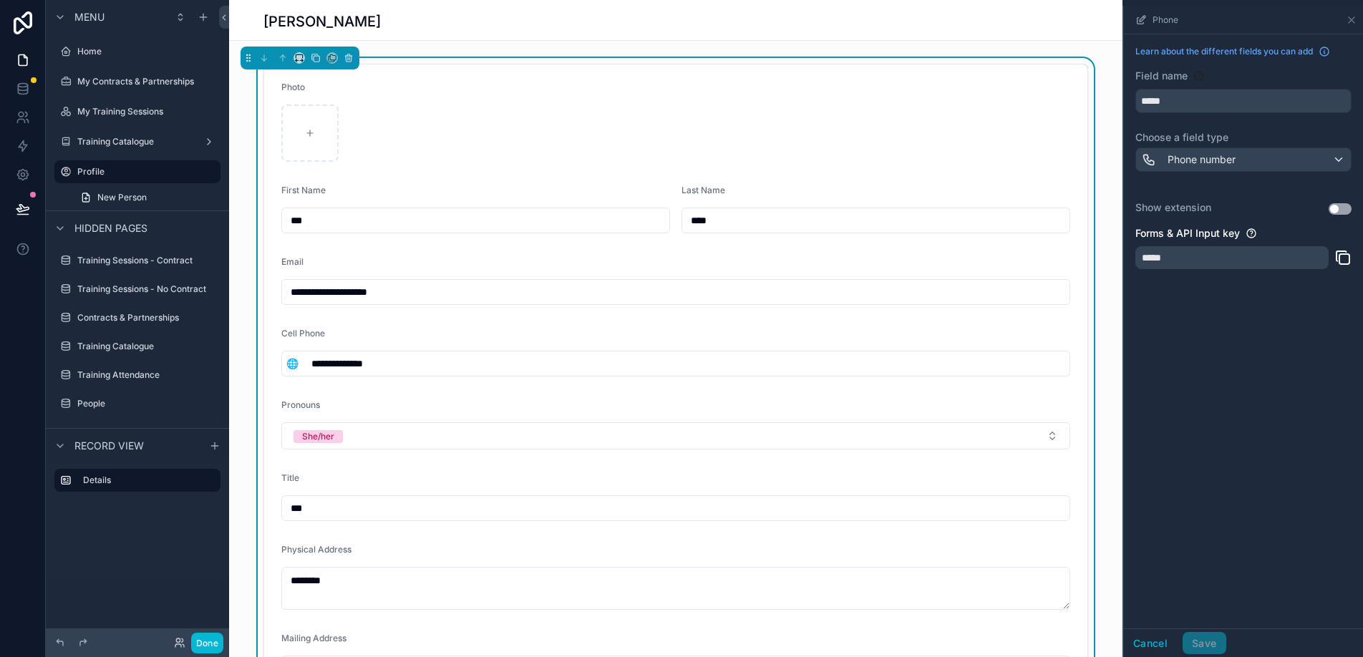
click at [1336, 209] on button "Use setting" at bounding box center [1340, 208] width 23 height 11
click at [1342, 211] on button "Use setting" at bounding box center [1340, 208] width 23 height 11
click at [1355, 24] on icon "scrollable content" at bounding box center [1351, 19] width 11 height 11
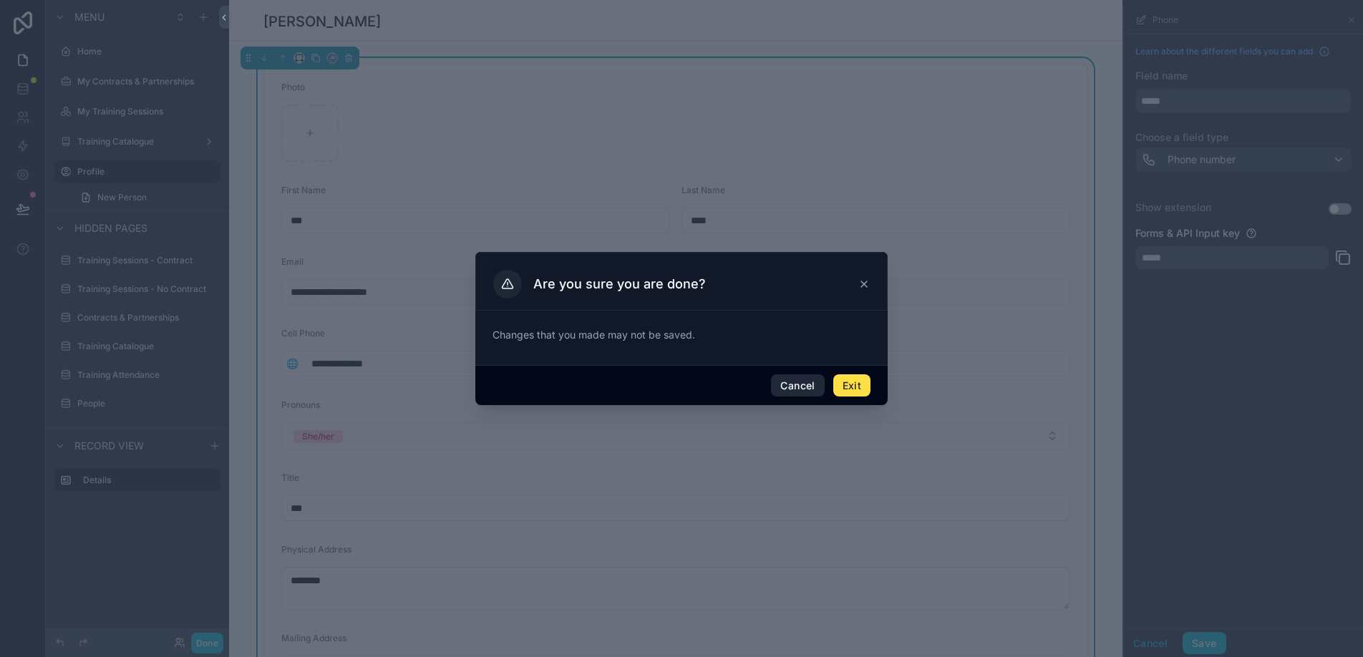
click at [808, 382] on button "Cancel" at bounding box center [797, 386] width 53 height 23
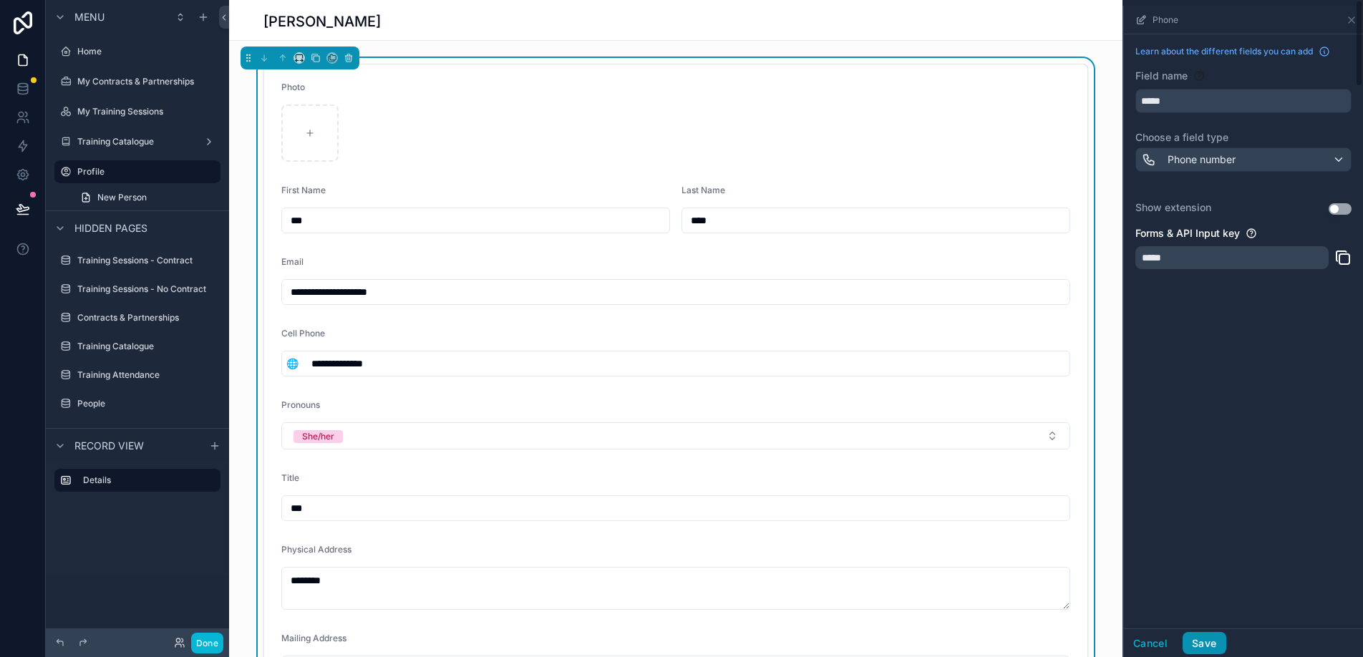
click at [1212, 638] on button "Save" at bounding box center [1204, 643] width 43 height 23
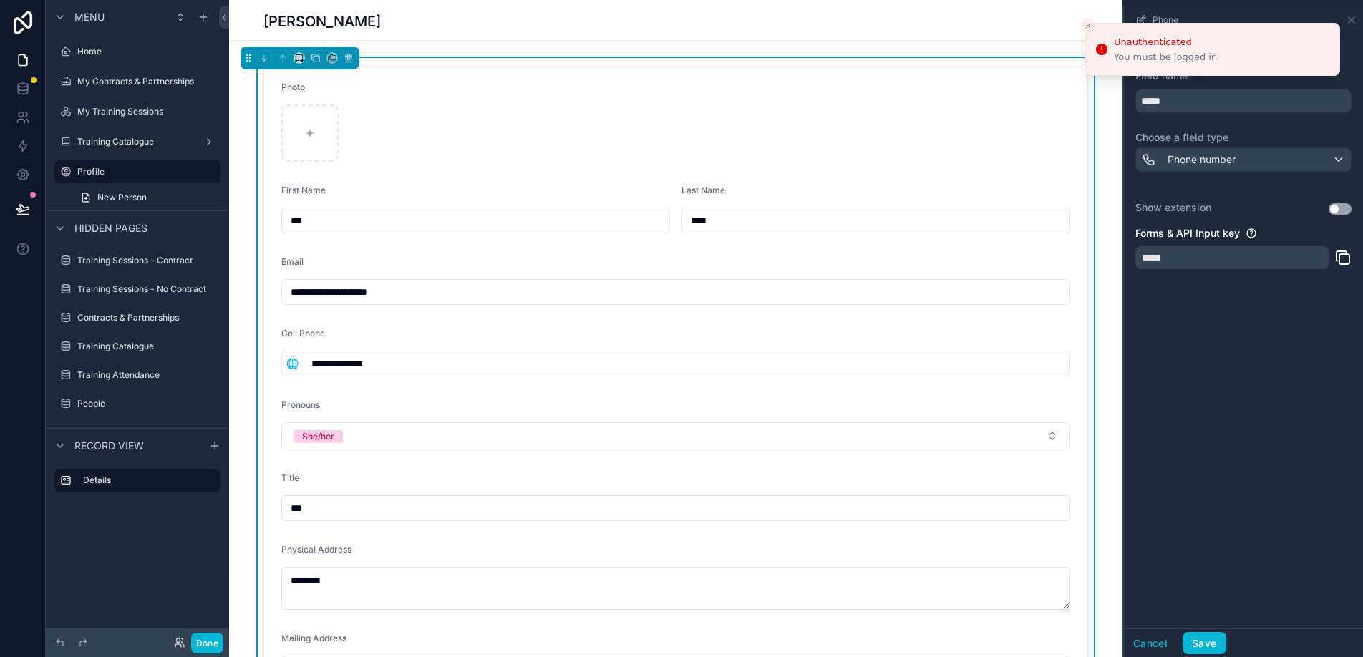
click at [1088, 20] on button "Close toast" at bounding box center [1088, 26] width 14 height 14
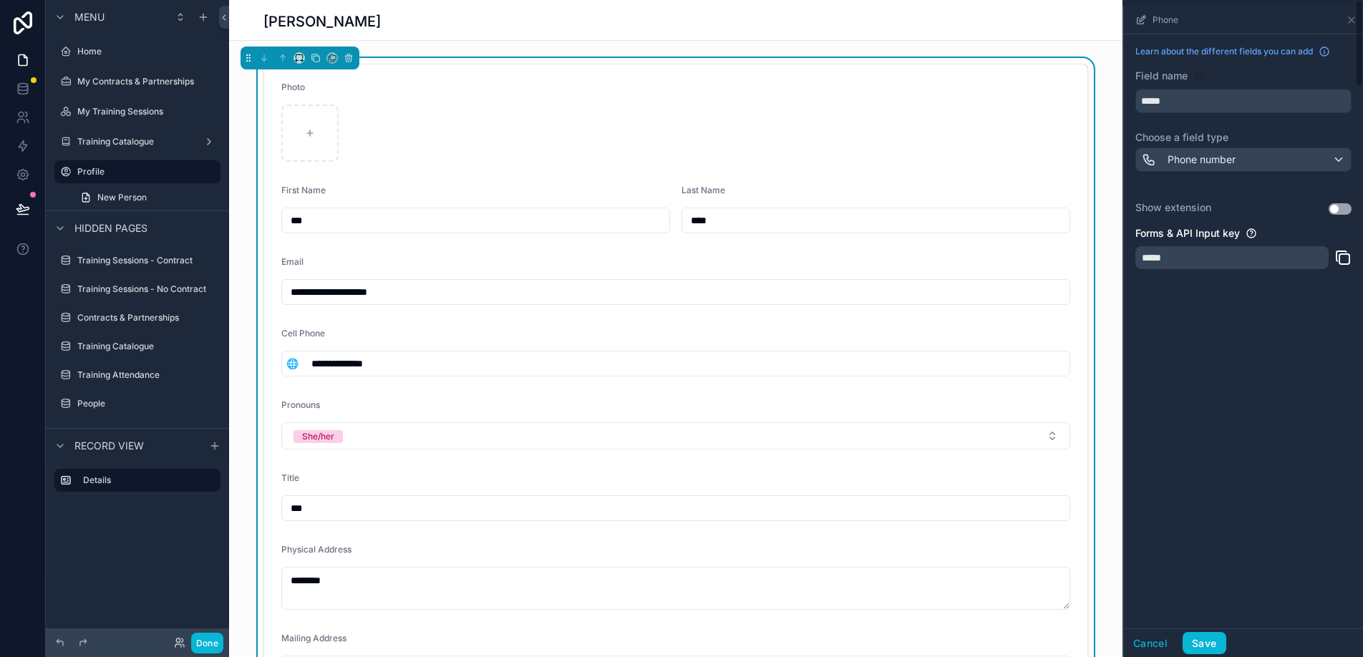
click at [1151, 629] on div "Cancel Save" at bounding box center [1243, 643] width 239 height 29
click at [1150, 647] on button "Cancel" at bounding box center [1150, 643] width 53 height 23
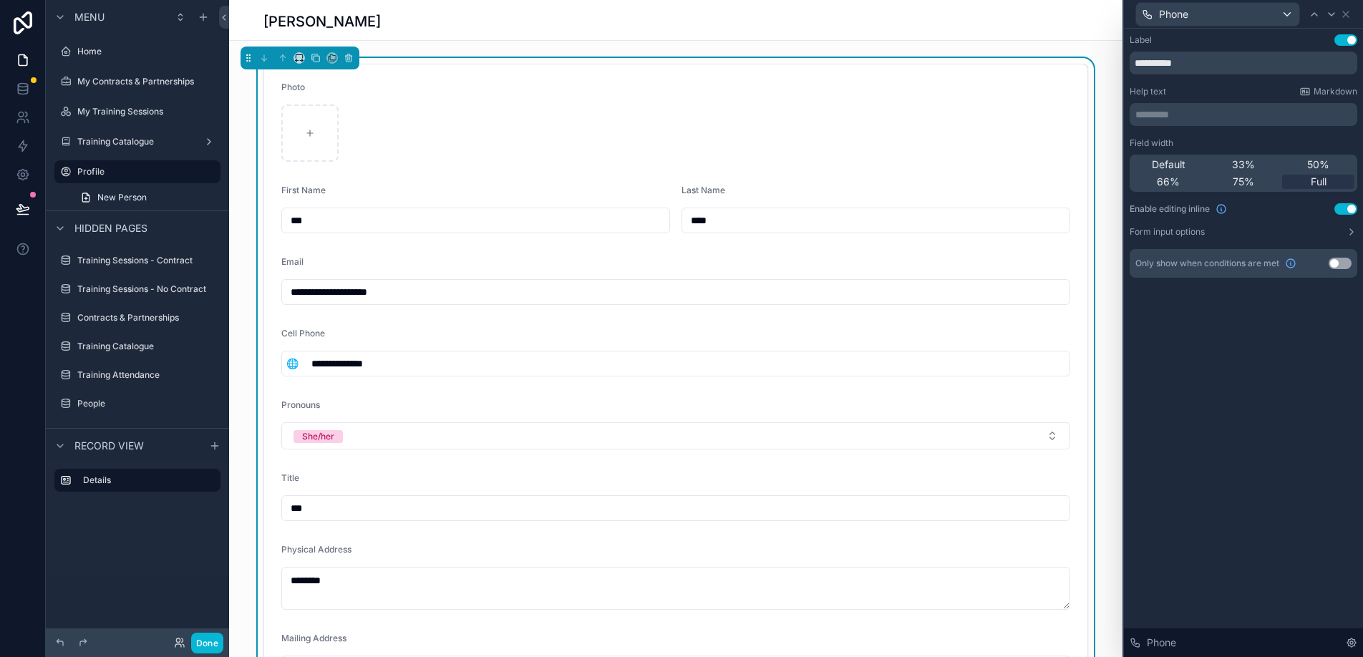
drag, startPoint x: 286, startPoint y: 438, endPoint x: 785, endPoint y: 386, distance: 501.9
click at [785, 386] on form "**********" at bounding box center [676, 427] width 824 height 726
click at [619, 218] on input "***" at bounding box center [475, 221] width 387 height 20
click at [766, 208] on div "****" at bounding box center [876, 221] width 389 height 26
click at [327, 123] on div "scrollable content" at bounding box center [309, 133] width 57 height 57
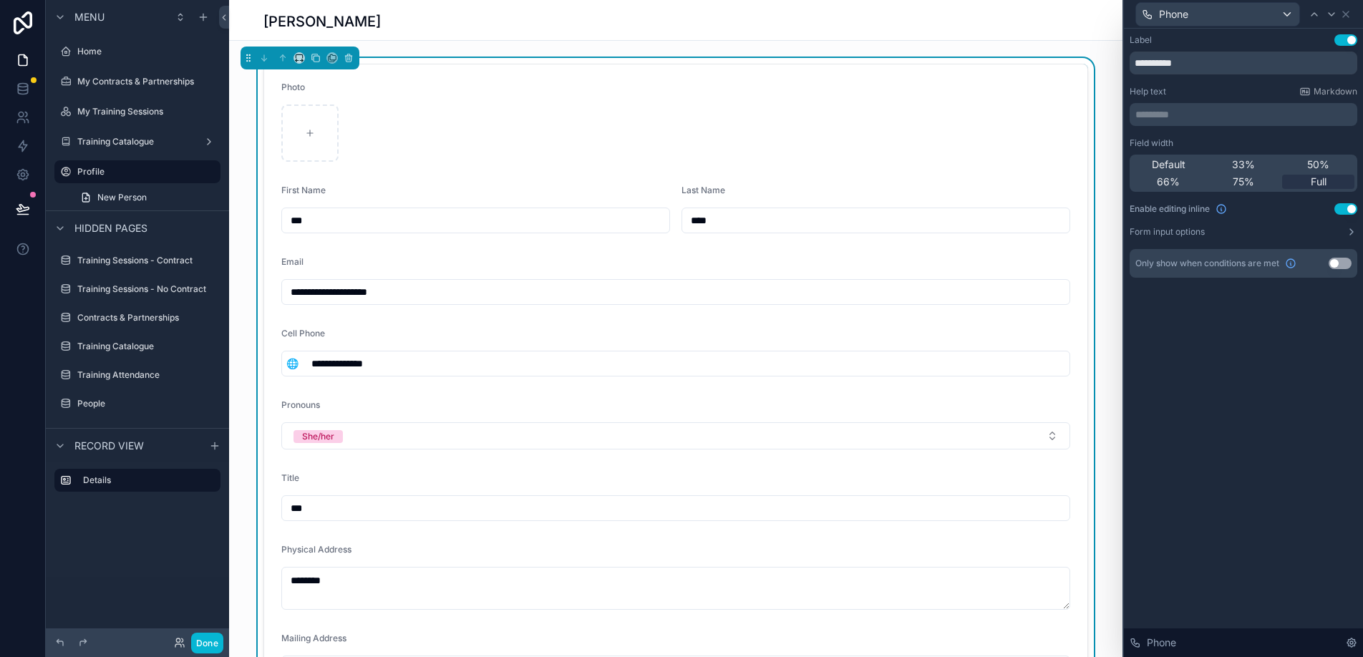
click at [461, 89] on div "Photo" at bounding box center [675, 90] width 789 height 17
click at [1348, 11] on icon at bounding box center [1346, 14] width 6 height 6
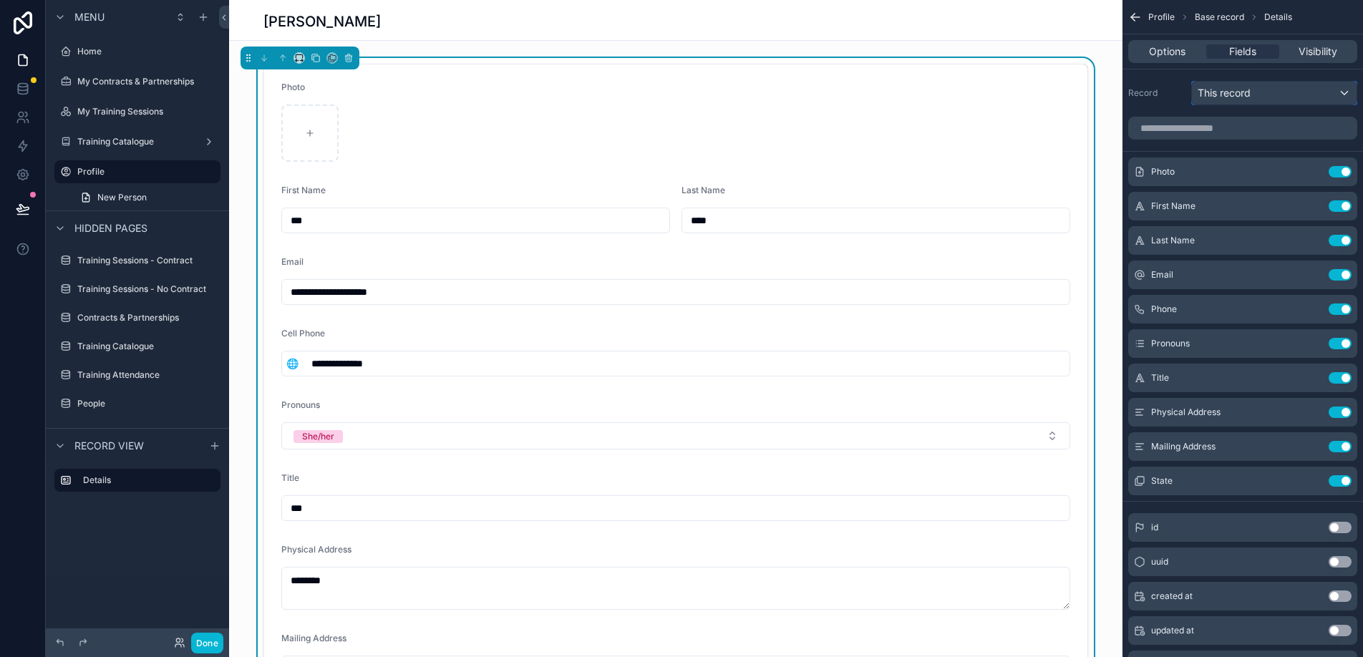
click at [1206, 97] on span "This record" at bounding box center [1224, 93] width 53 height 14
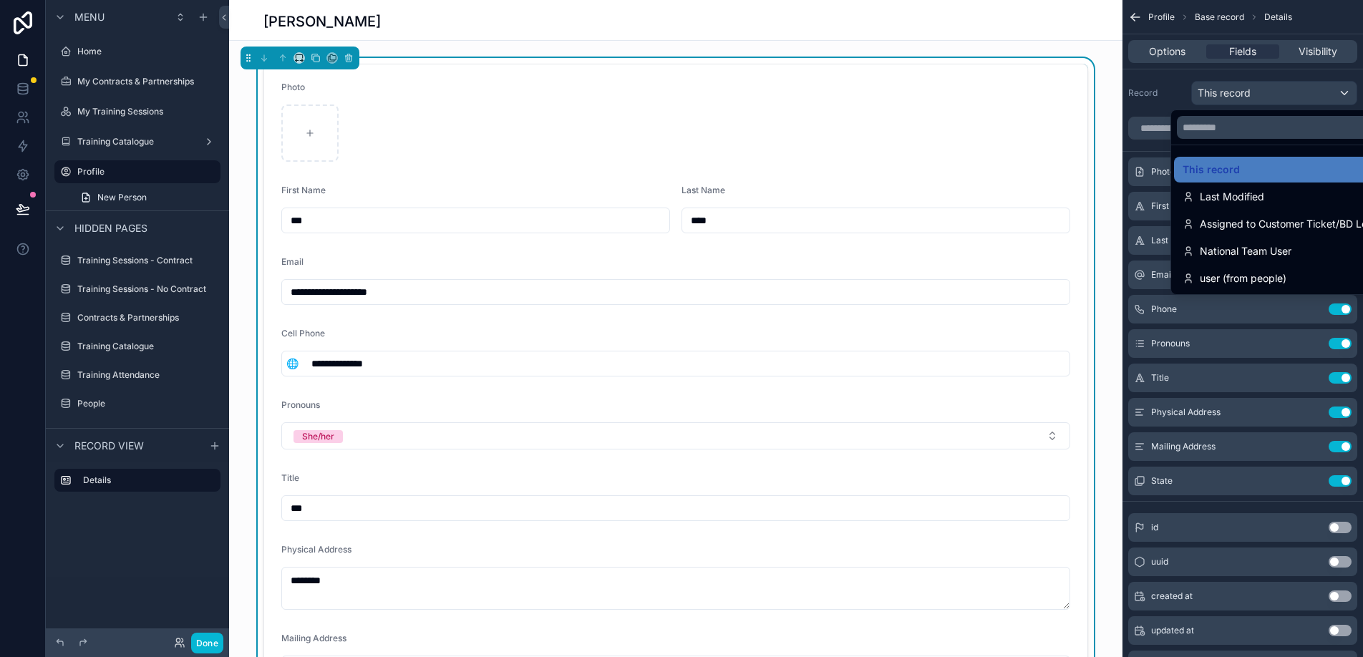
click at [1206, 97] on div "scrollable content" at bounding box center [681, 328] width 1363 height 657
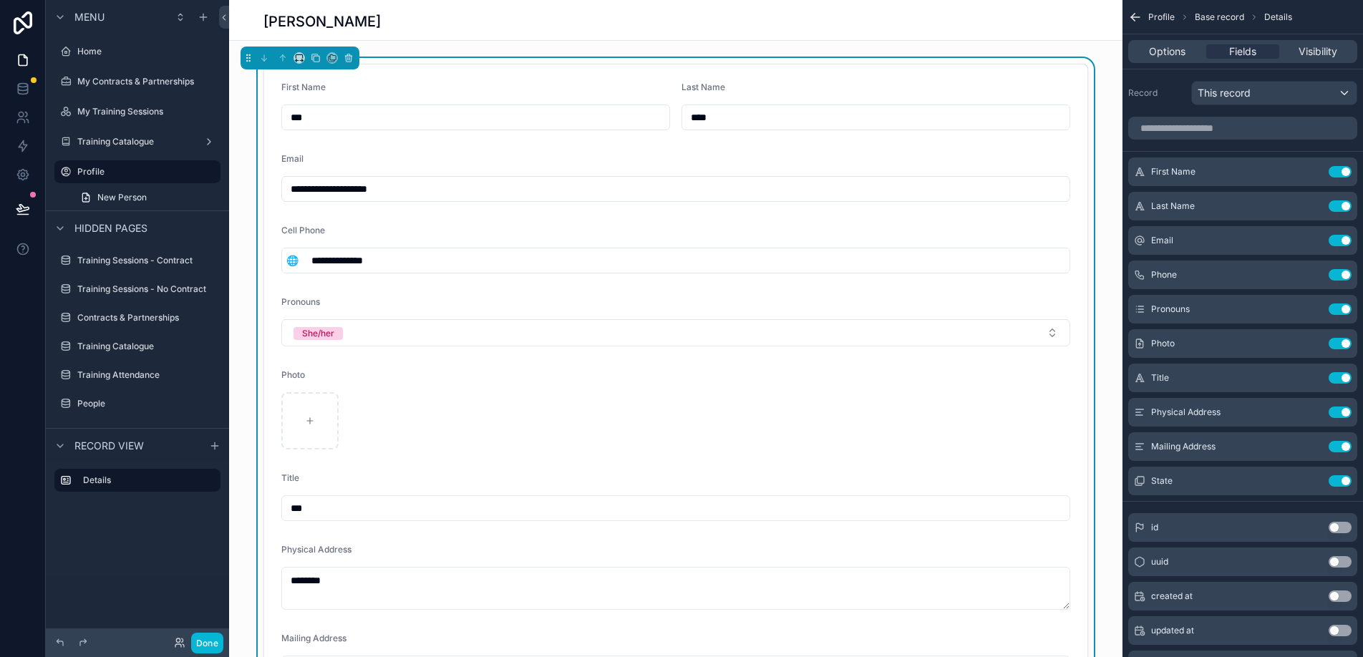
click at [488, 179] on input "**********" at bounding box center [676, 189] width 788 height 20
click at [473, 236] on div "Cell Phone" at bounding box center [675, 233] width 789 height 17
click at [470, 256] on input "**********" at bounding box center [686, 261] width 767 height 20
click at [310, 230] on span "Cell Phone" at bounding box center [303, 230] width 44 height 11
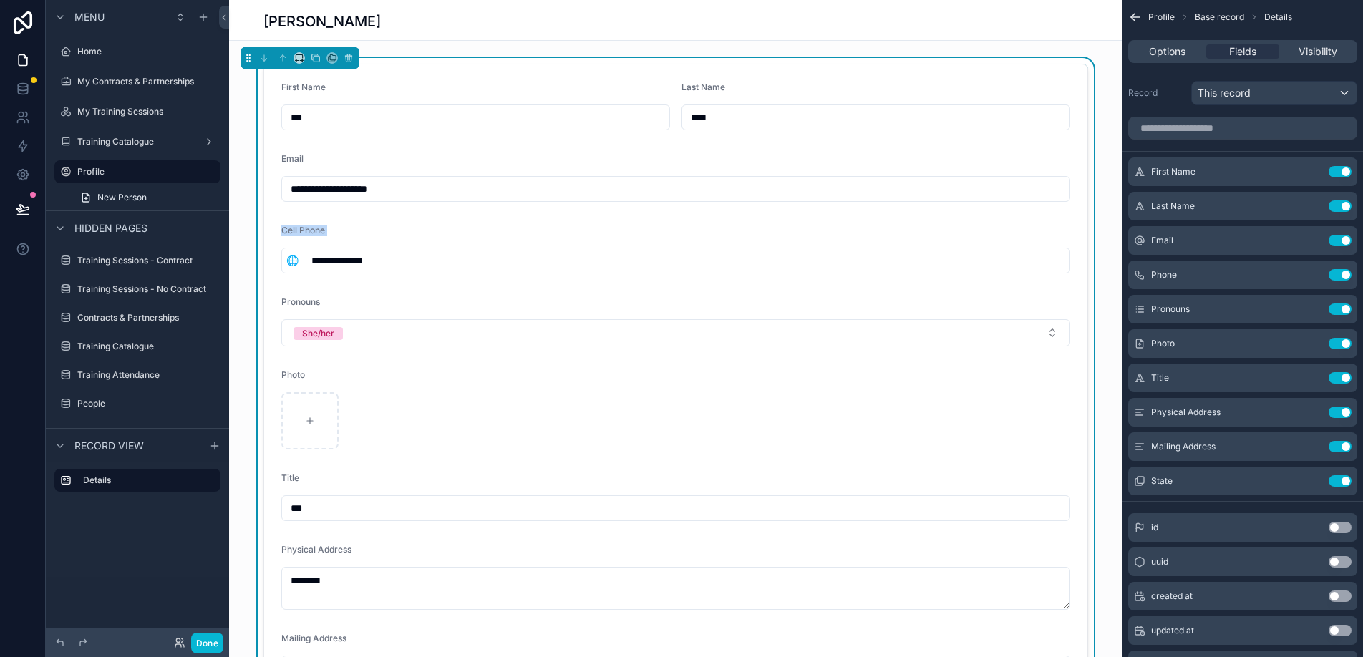
click at [310, 230] on span "Cell Phone" at bounding box center [303, 230] width 44 height 11
click at [1316, 52] on span "Visibility" at bounding box center [1318, 51] width 39 height 14
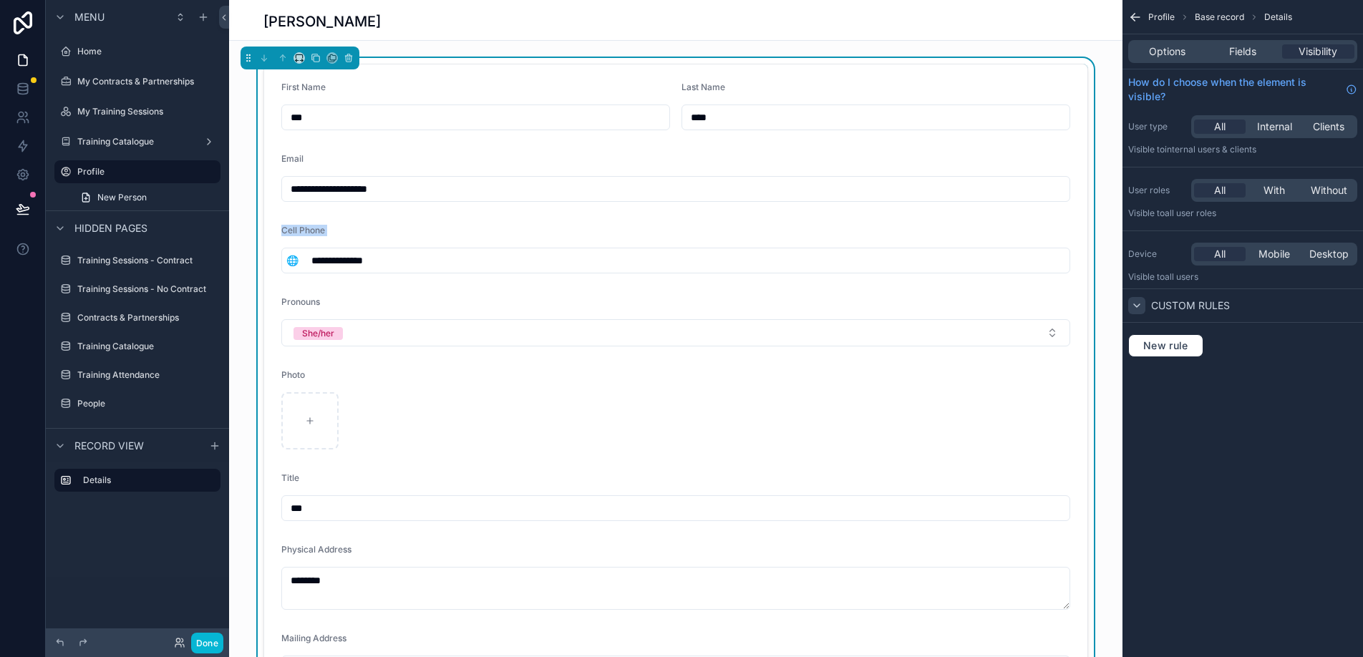
click at [1131, 309] on icon "scrollable content" at bounding box center [1136, 305] width 11 height 11
click at [1291, 253] on div "Mobile" at bounding box center [1275, 254] width 52 height 14
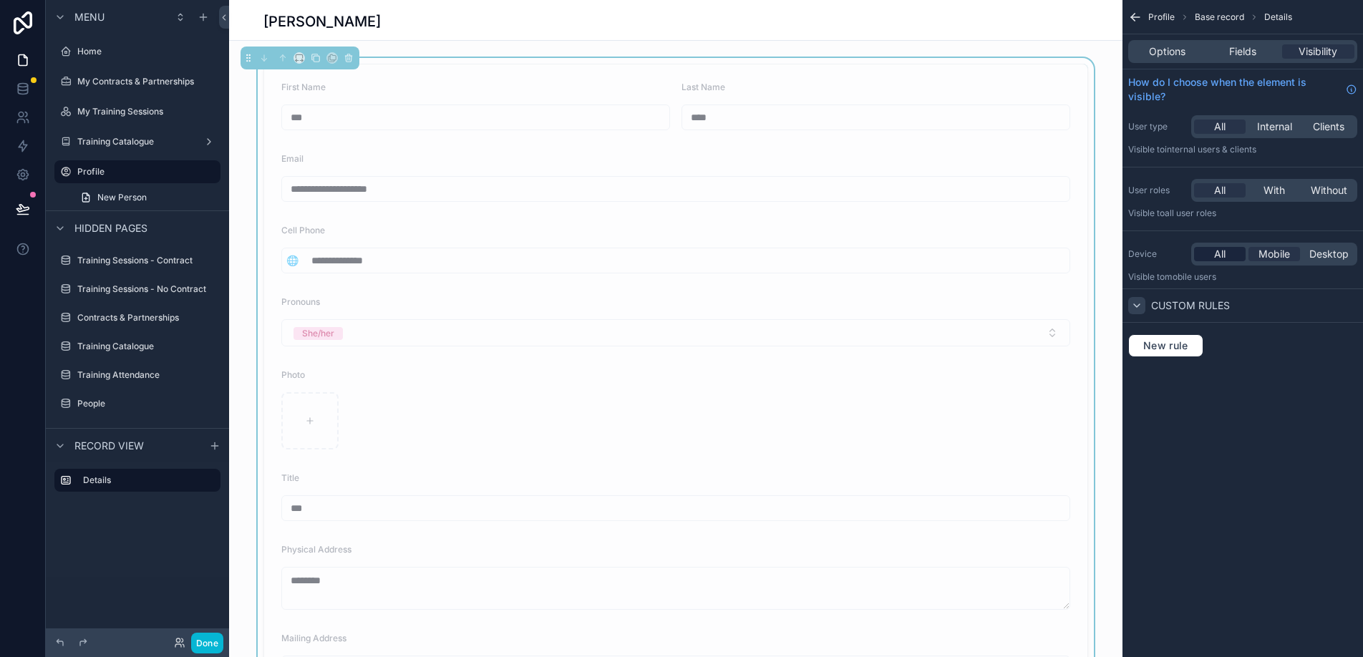
click at [1215, 259] on span "All" at bounding box center [1220, 254] width 11 height 14
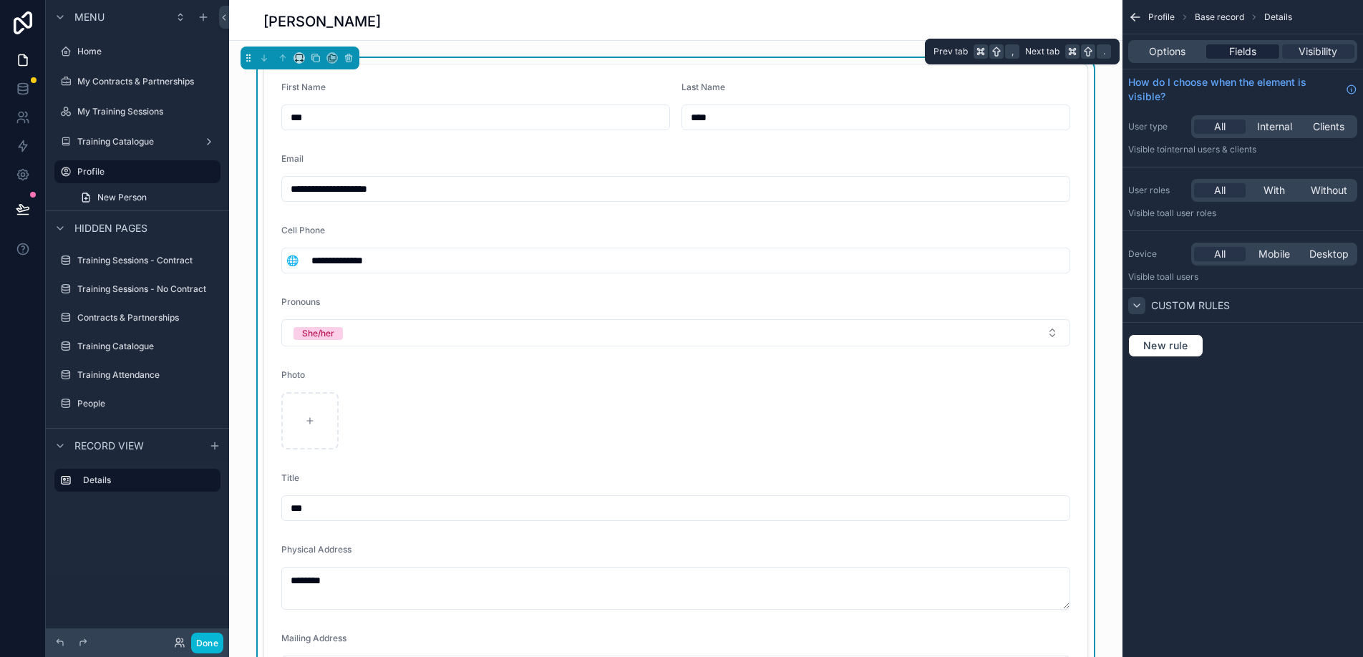
click at [1252, 49] on span "Fields" at bounding box center [1243, 51] width 27 height 14
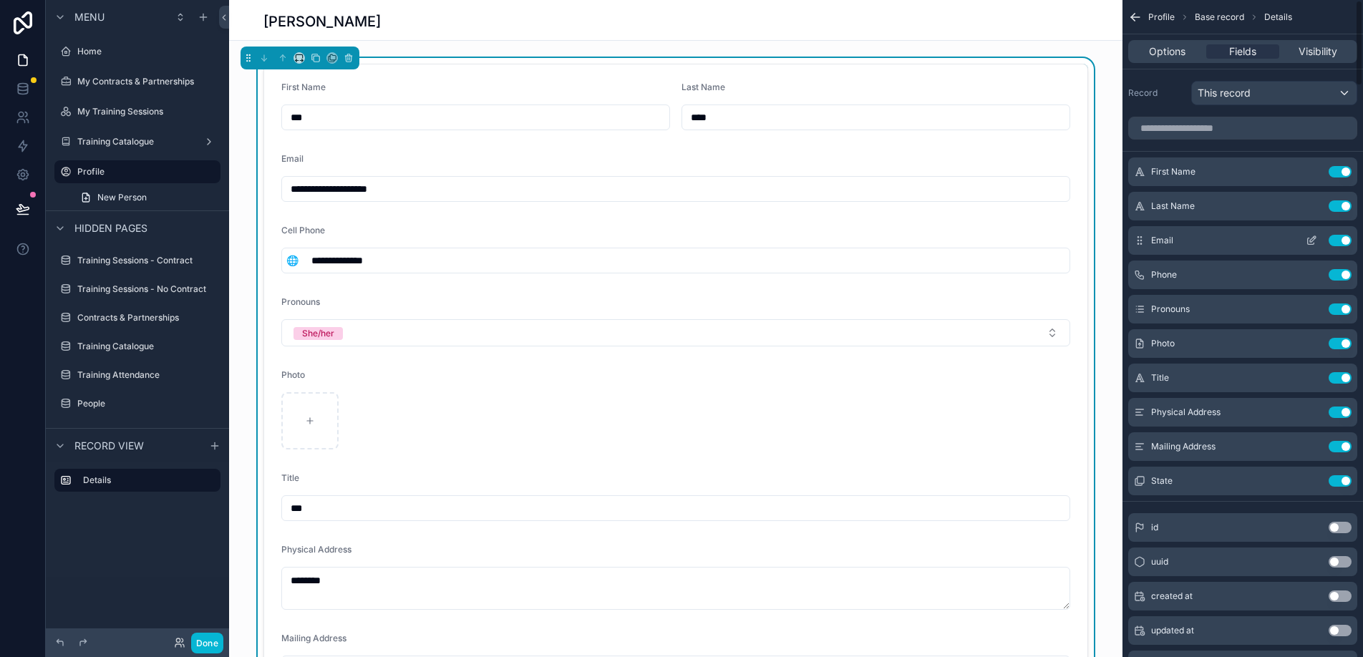
click at [1204, 235] on div "Email Use setting" at bounding box center [1243, 240] width 229 height 29
click at [1314, 243] on icon "scrollable content" at bounding box center [1311, 241] width 6 height 6
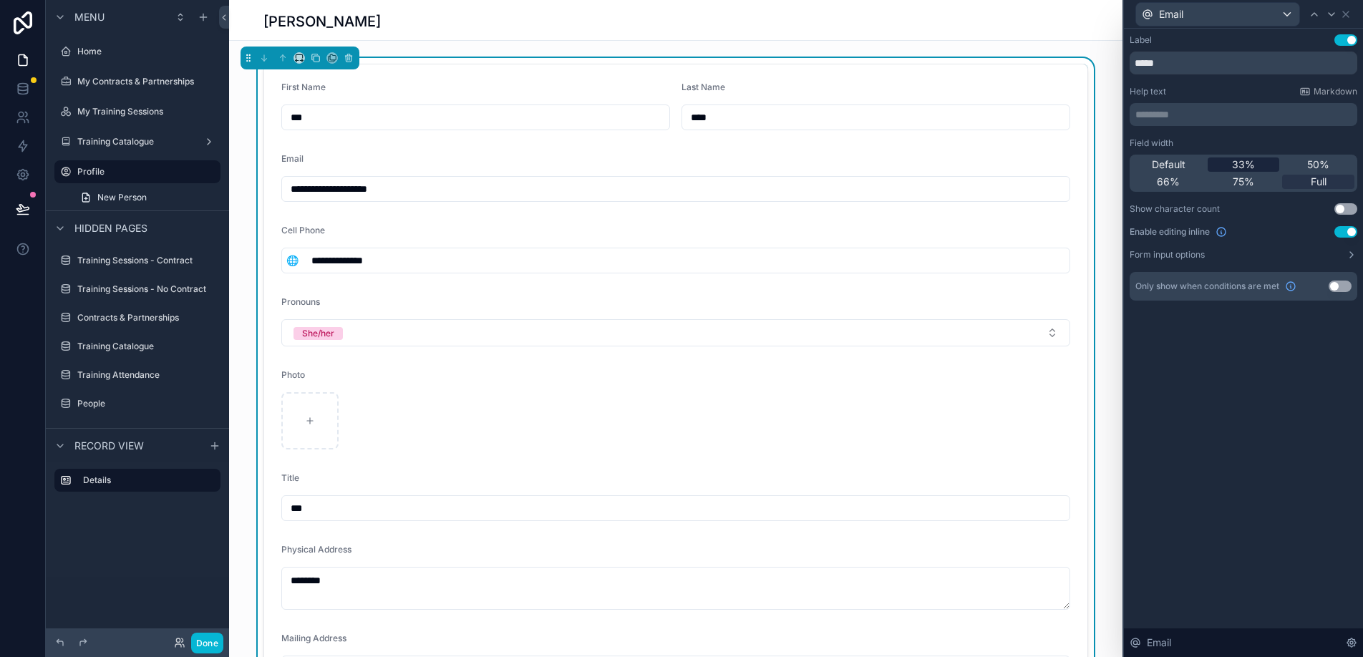
click at [1250, 162] on span "33%" at bounding box center [1243, 165] width 23 height 14
click at [925, 267] on input "**********" at bounding box center [686, 261] width 767 height 20
click at [1280, 14] on div "Email" at bounding box center [1217, 14] width 163 height 23
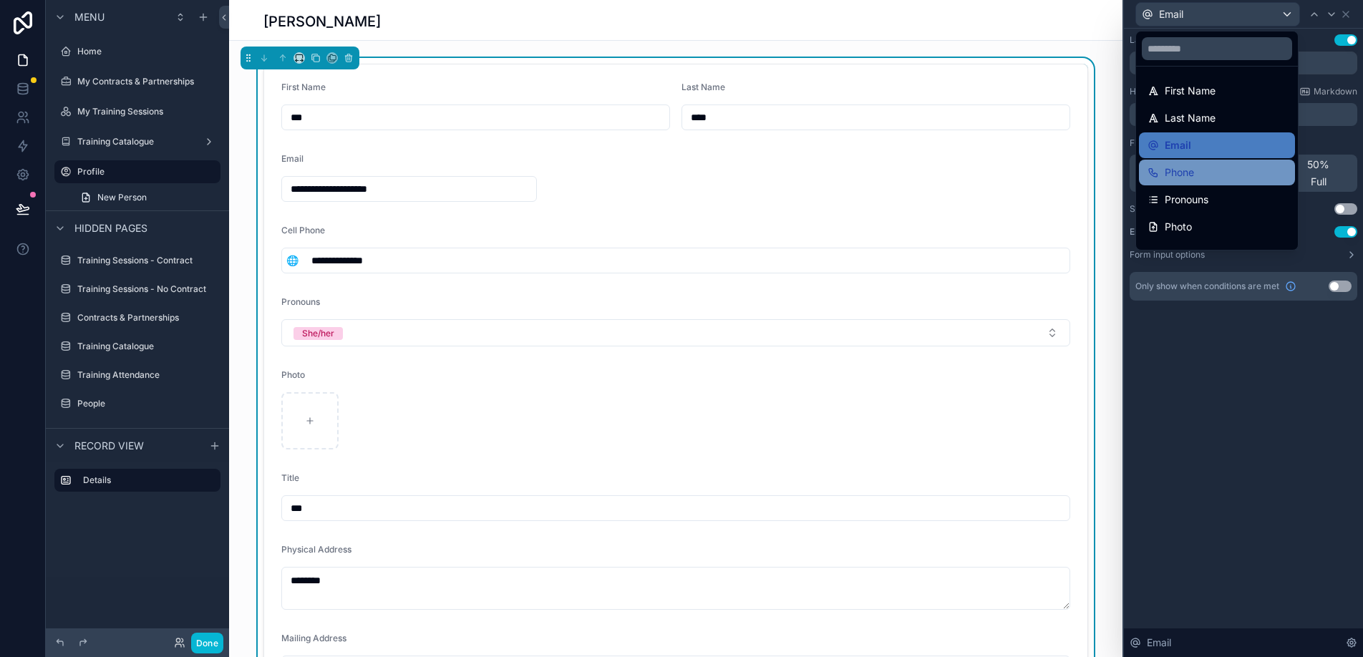
click at [1213, 170] on div "Phone" at bounding box center [1217, 172] width 139 height 17
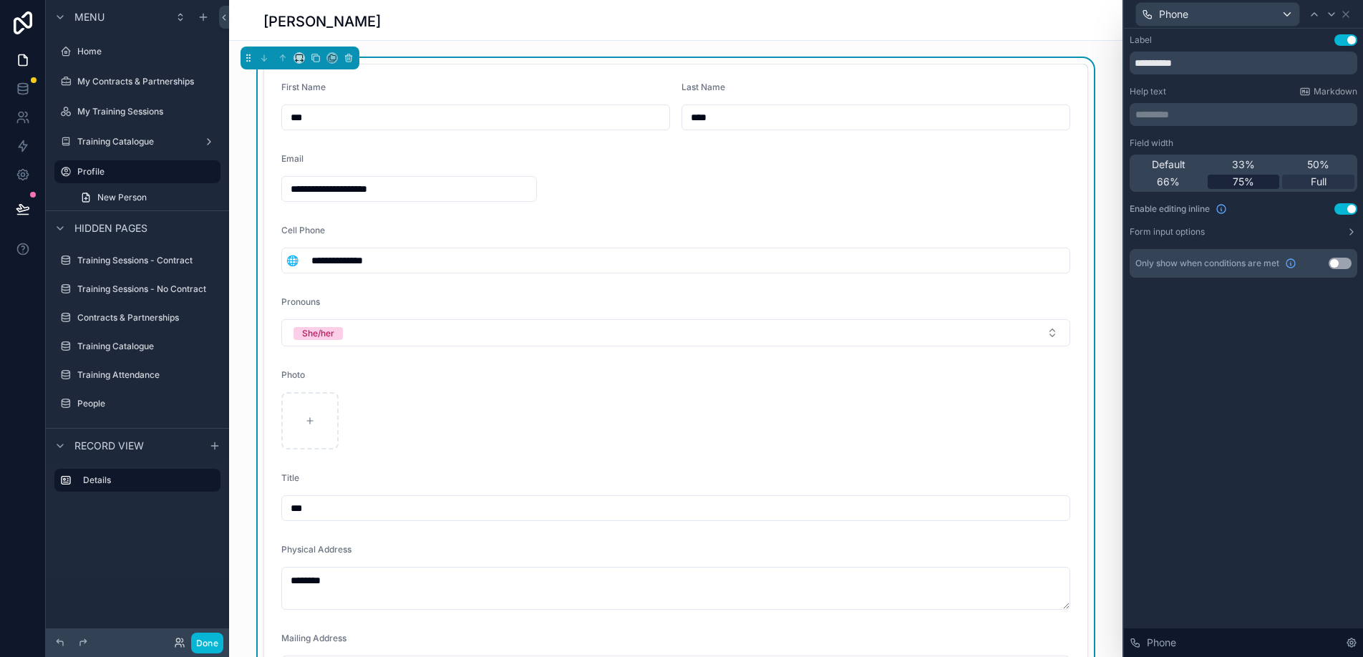
click at [1245, 175] on span "75%" at bounding box center [1243, 182] width 21 height 14
click at [816, 263] on input "**********" at bounding box center [586, 261] width 566 height 20
click at [1242, 165] on span "33%" at bounding box center [1243, 165] width 23 height 14
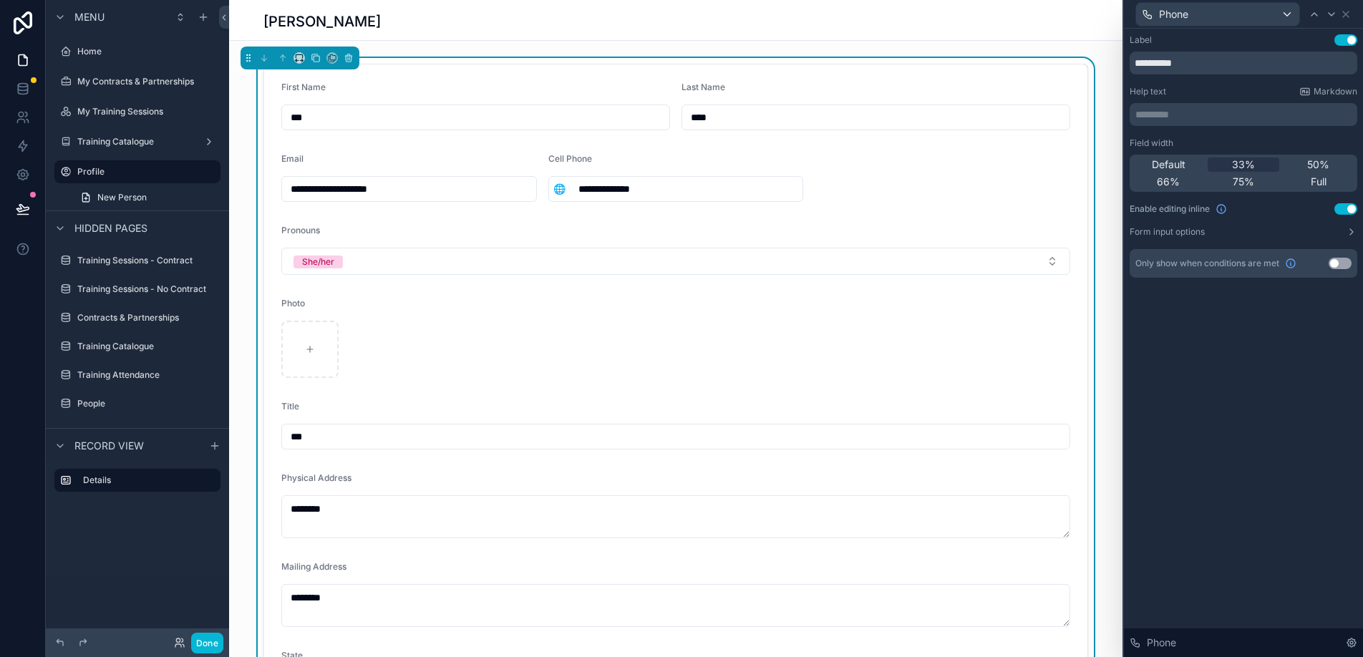
click at [586, 131] on form "**********" at bounding box center [676, 391] width 824 height 655
click at [1288, 21] on div "Phone" at bounding box center [1217, 14] width 163 height 23
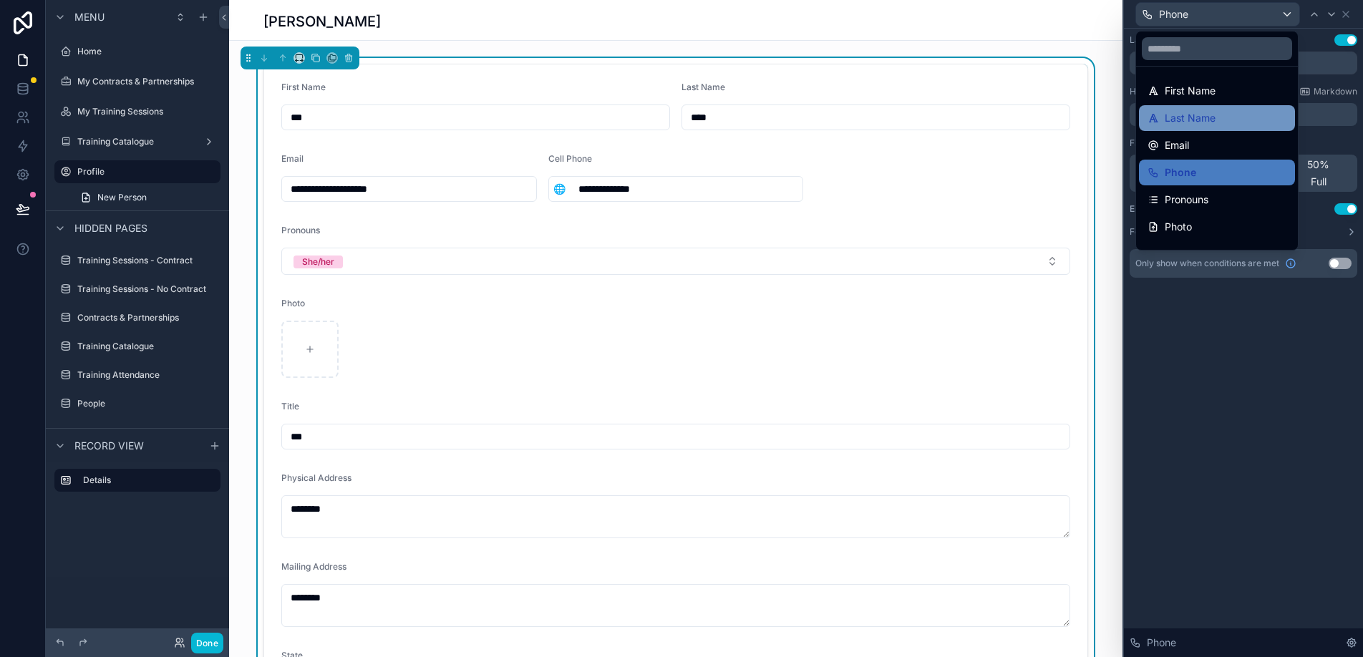
click at [1245, 110] on div "Last Name" at bounding box center [1217, 118] width 139 height 17
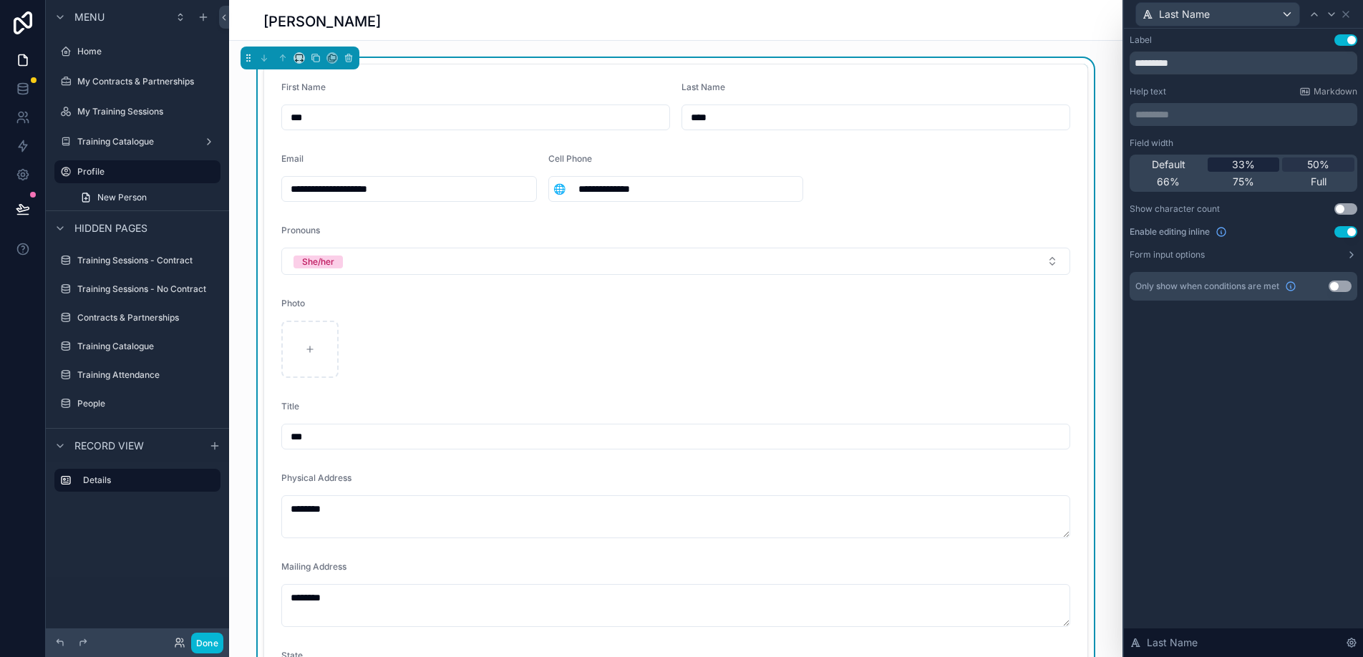
click at [1247, 160] on span "33%" at bounding box center [1243, 165] width 23 height 14
click at [1239, 163] on span "33%" at bounding box center [1243, 165] width 23 height 14
click at [1224, 21] on div "Last Name" at bounding box center [1217, 14] width 163 height 23
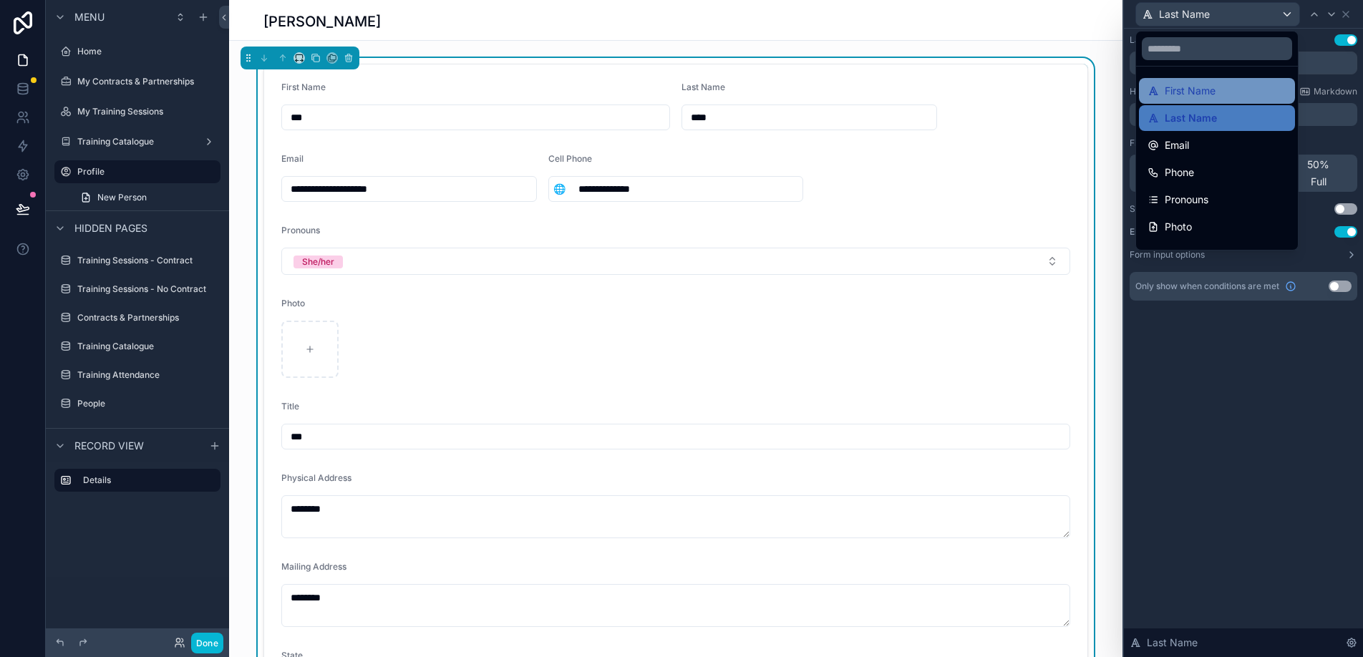
click at [1215, 83] on span "First Name" at bounding box center [1190, 90] width 51 height 17
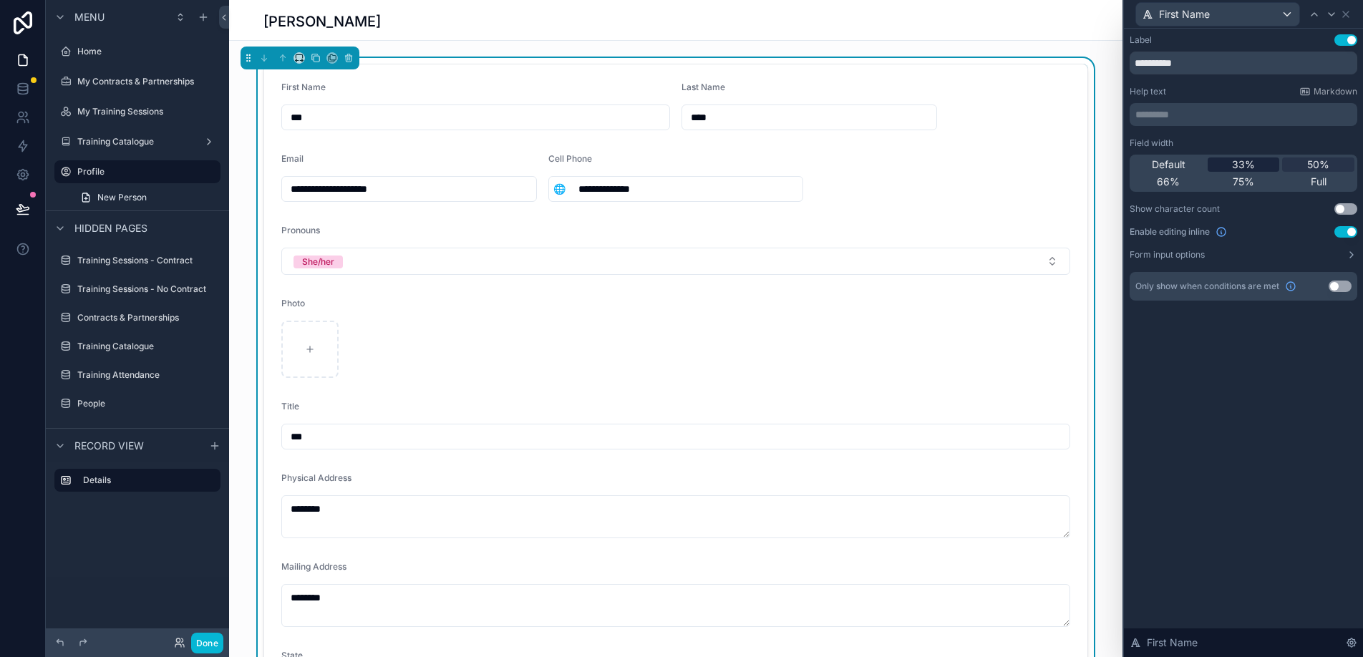
click at [1238, 166] on span "33%" at bounding box center [1243, 165] width 23 height 14
click at [530, 193] on input "**********" at bounding box center [419, 189] width 233 height 20
click at [1284, 11] on div "First Name" at bounding box center [1217, 14] width 163 height 23
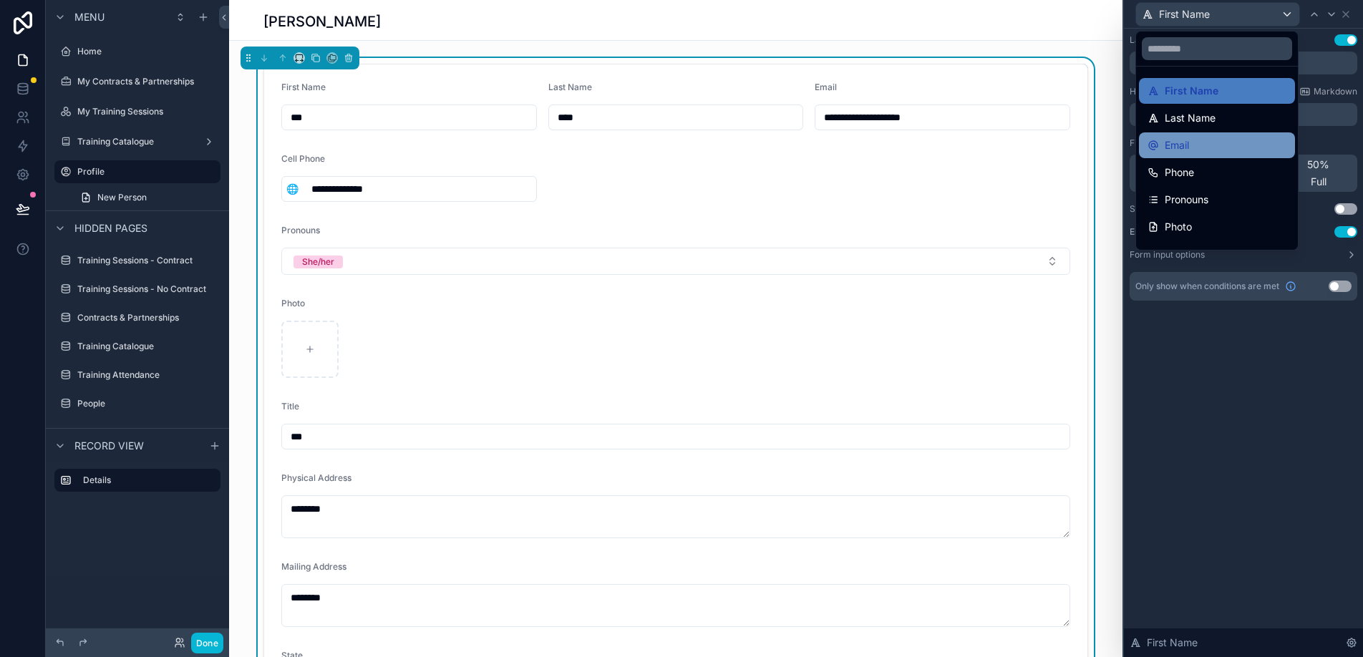
click at [1222, 141] on div "Email" at bounding box center [1217, 145] width 139 height 17
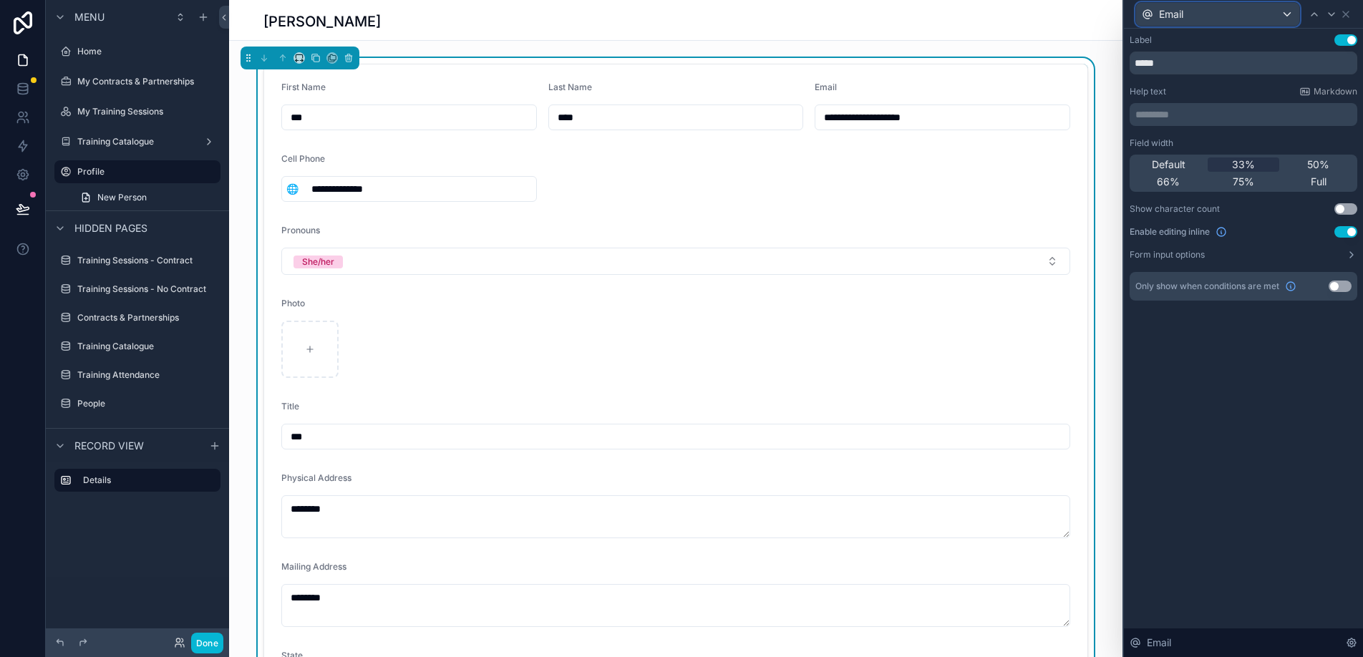
click at [1282, 17] on div "Email" at bounding box center [1217, 14] width 163 height 23
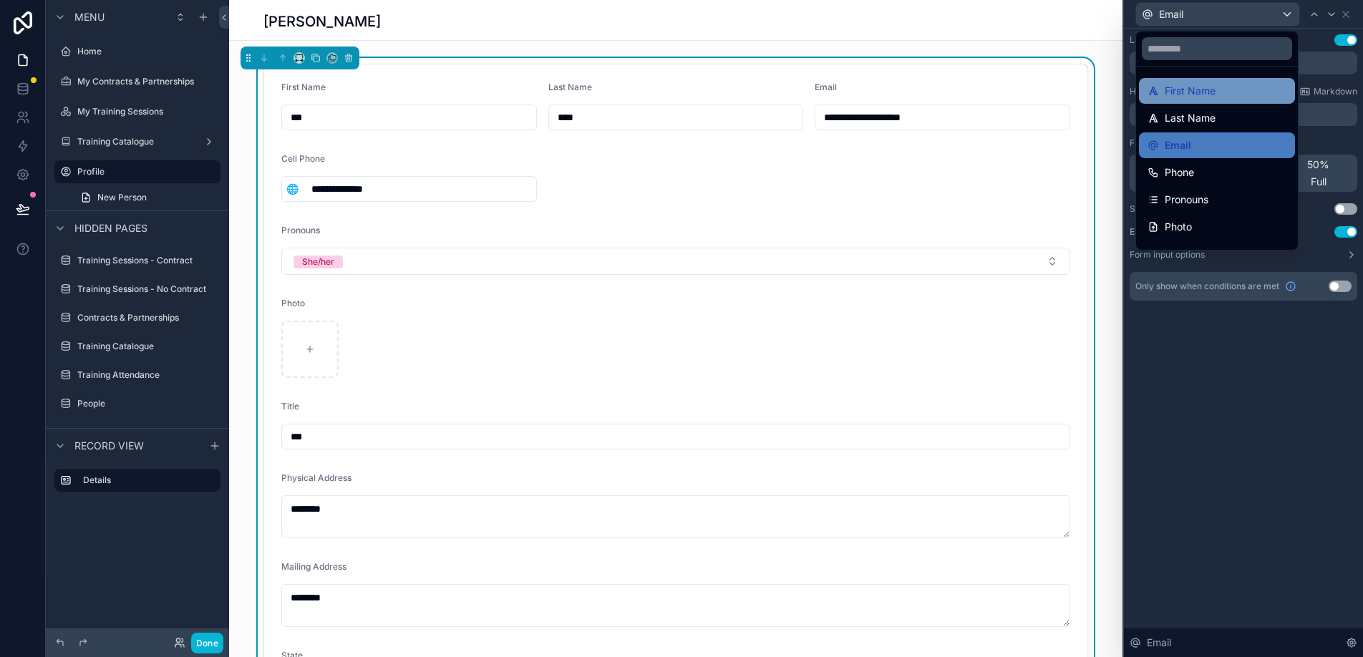
click at [1242, 98] on div "First Name" at bounding box center [1217, 90] width 139 height 17
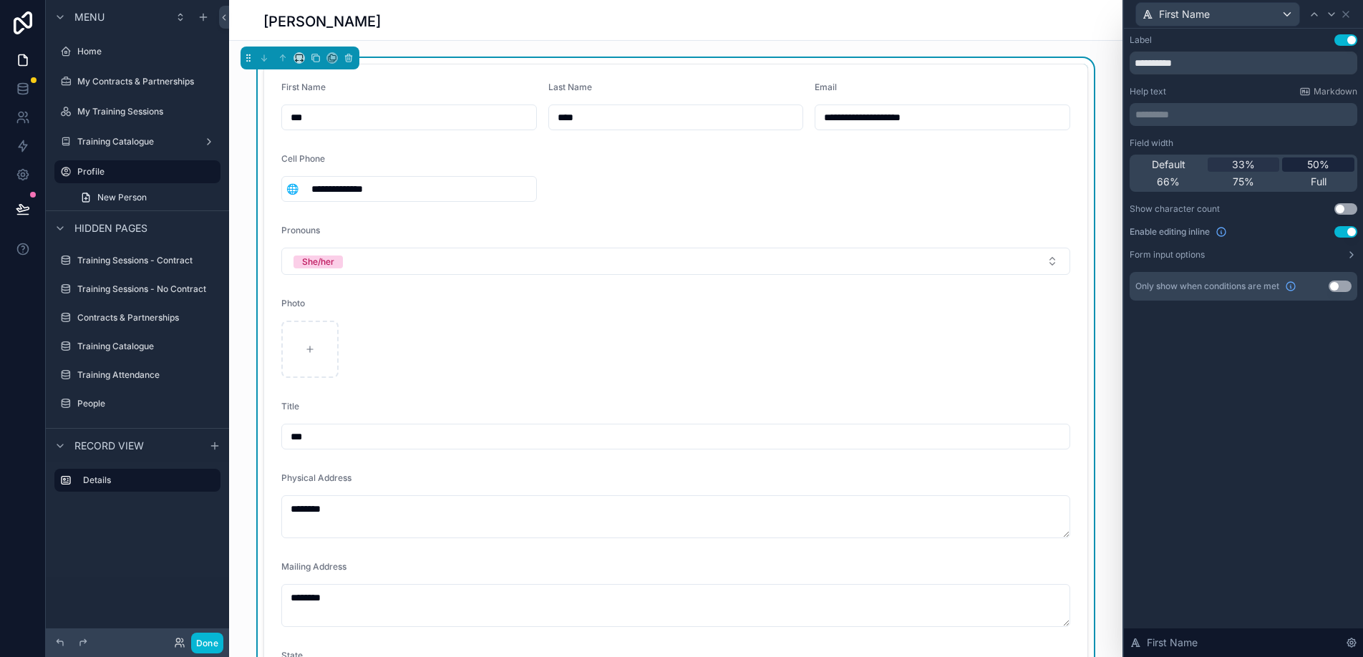
click at [1305, 164] on div "50%" at bounding box center [1319, 165] width 72 height 14
click at [1271, 11] on div "First Name" at bounding box center [1217, 14] width 163 height 23
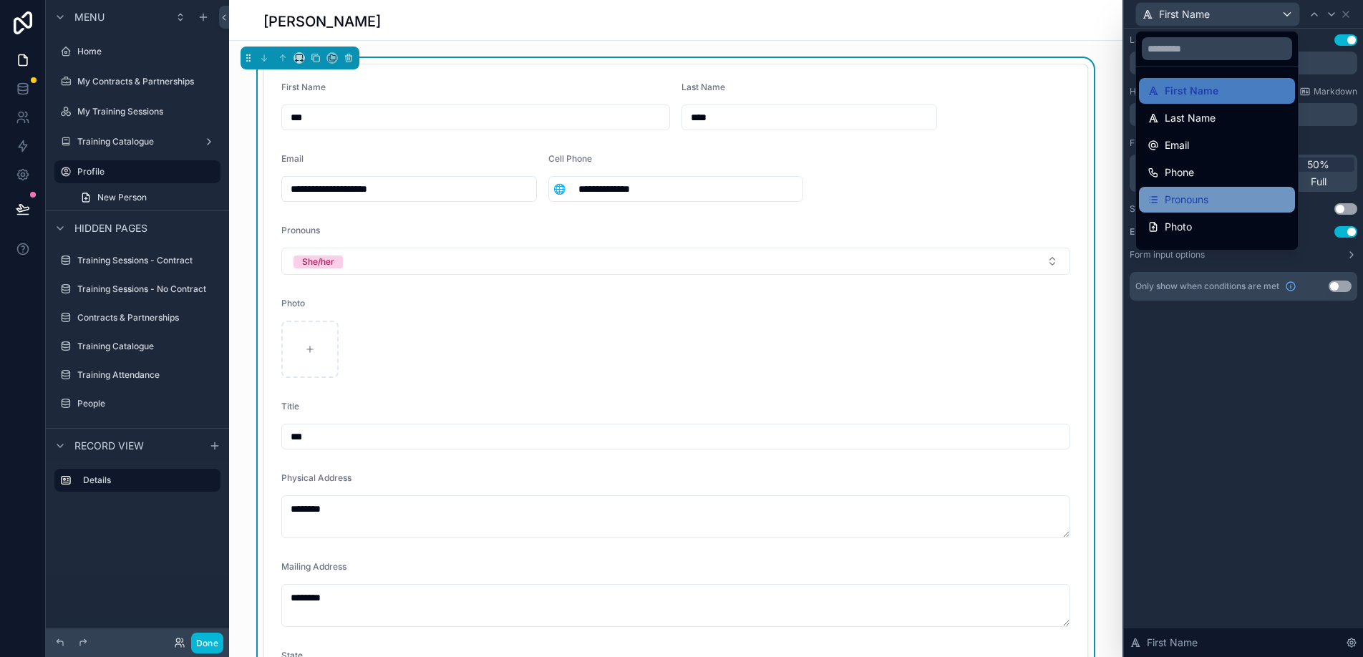
click at [1209, 202] on span "Pronouns" at bounding box center [1187, 199] width 44 height 17
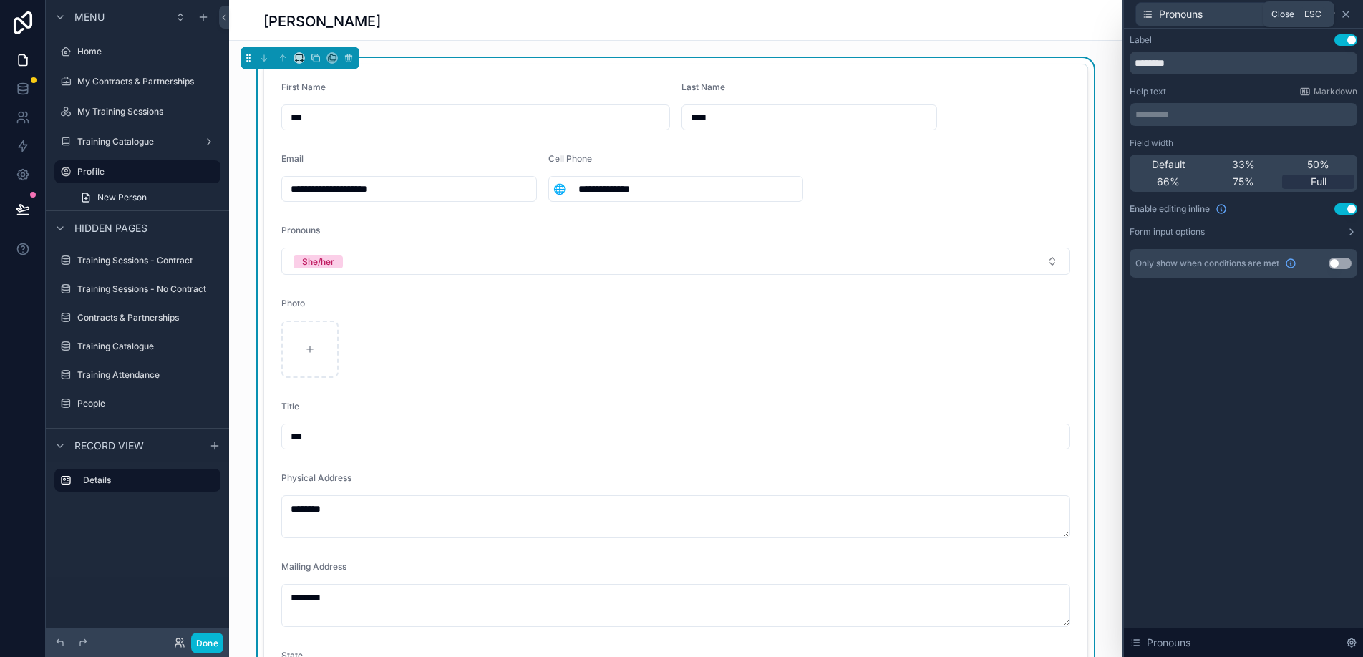
click at [1348, 14] on icon at bounding box center [1346, 14] width 11 height 11
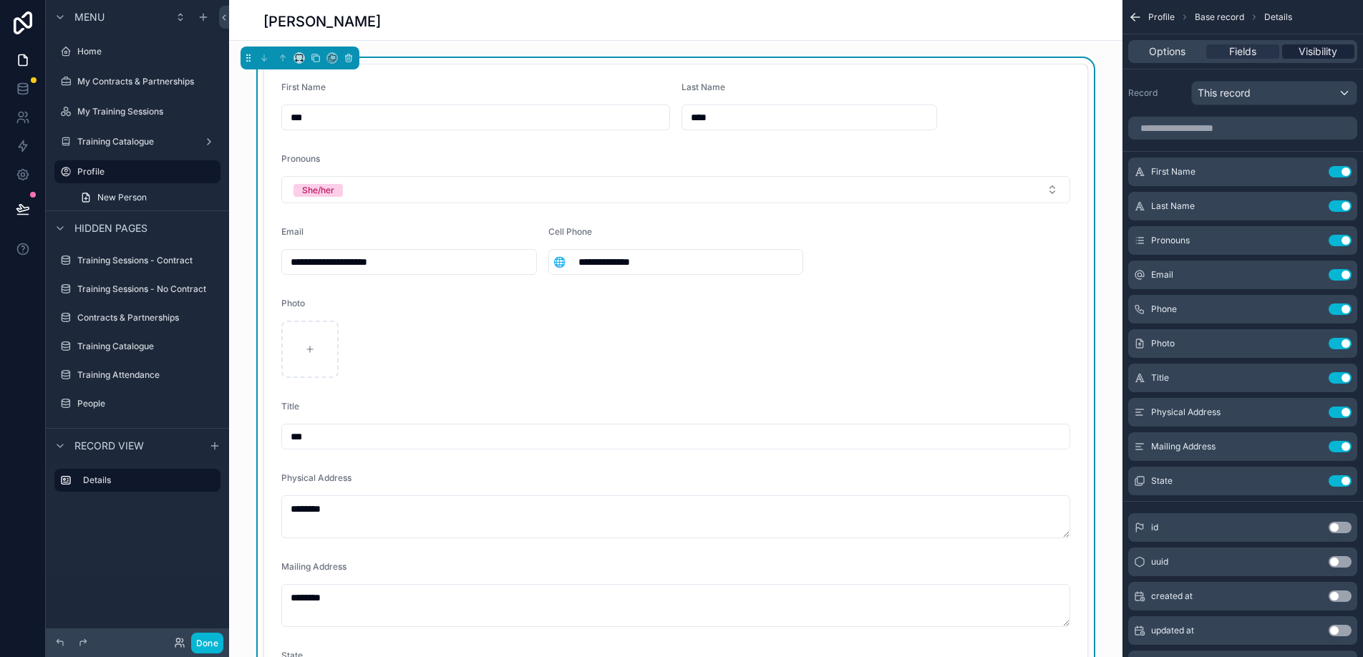
click at [1313, 49] on span "Visibility" at bounding box center [1318, 51] width 39 height 14
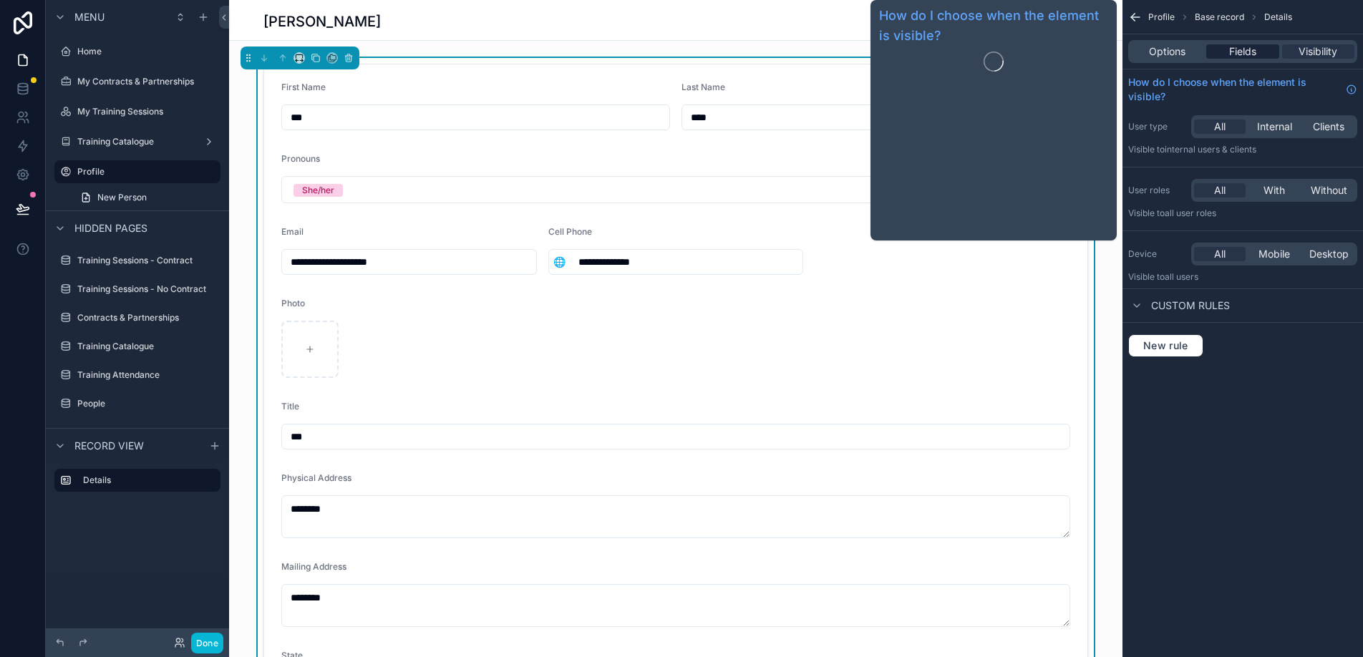
click at [1255, 54] on span "Fields" at bounding box center [1243, 51] width 27 height 14
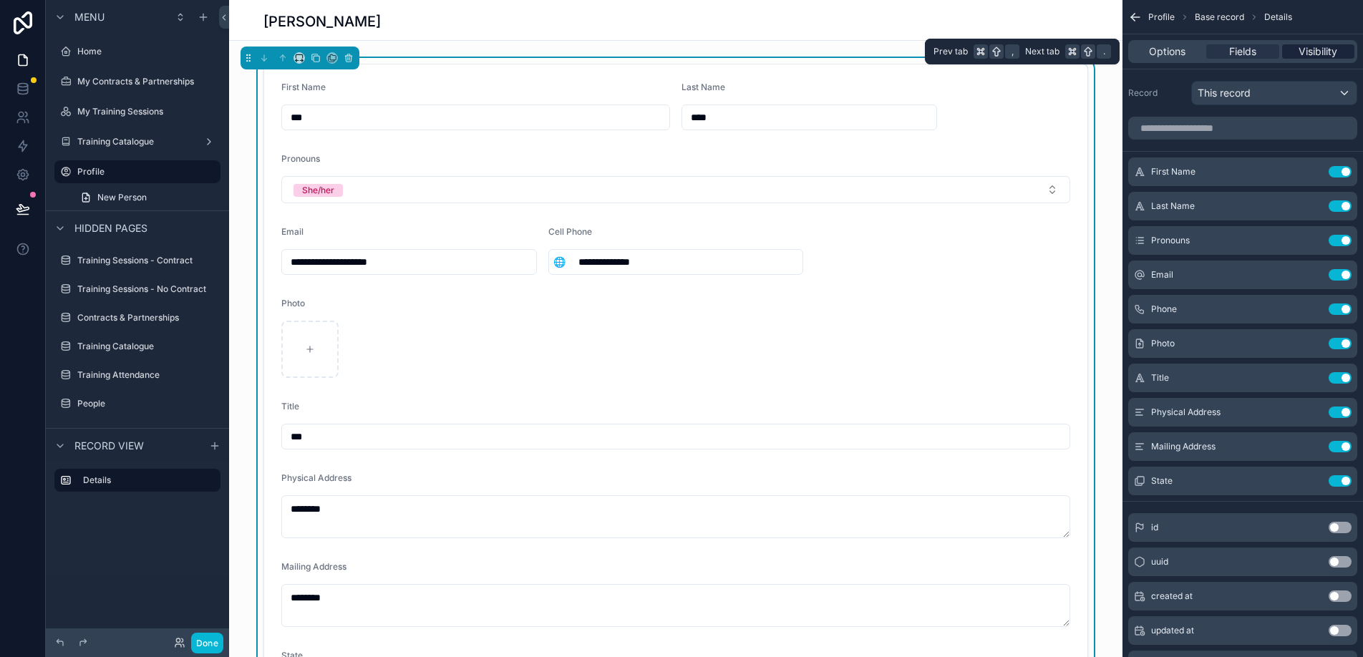
click at [1324, 51] on span "Visibility" at bounding box center [1318, 51] width 39 height 14
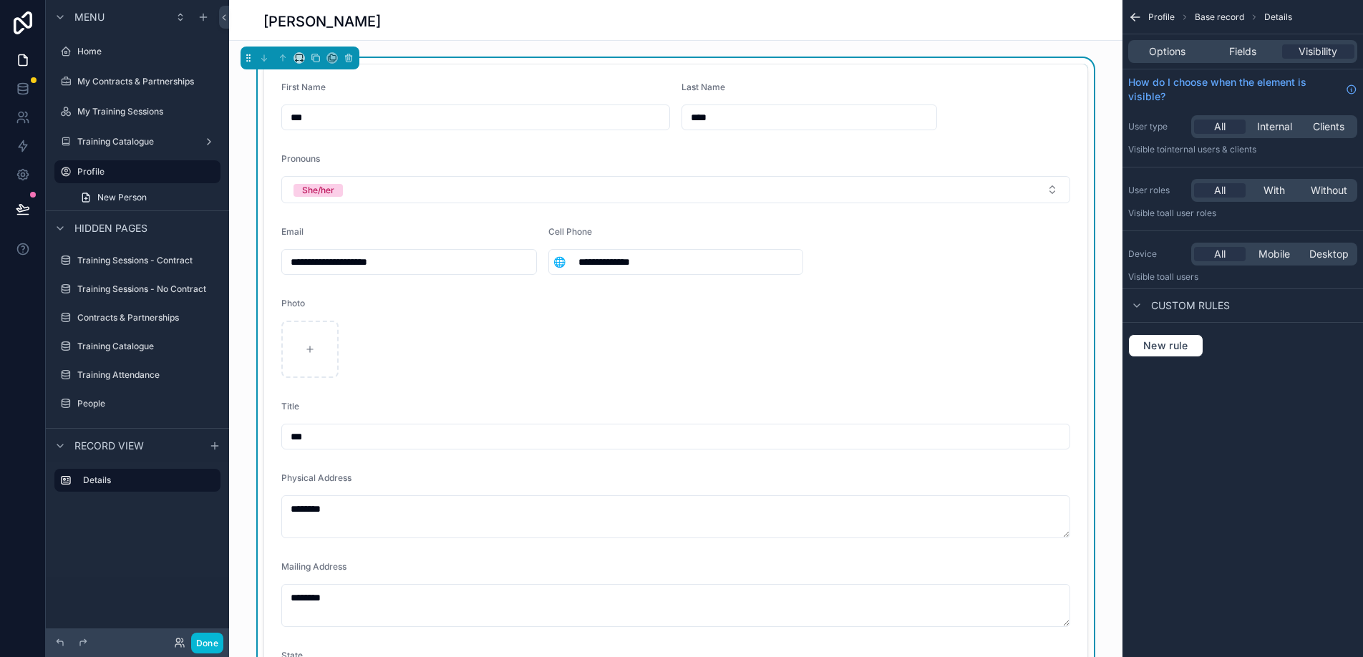
click at [1149, 61] on div "Options Fields Visibility" at bounding box center [1243, 51] width 229 height 23
click at [1157, 54] on span "Options" at bounding box center [1167, 51] width 37 height 14
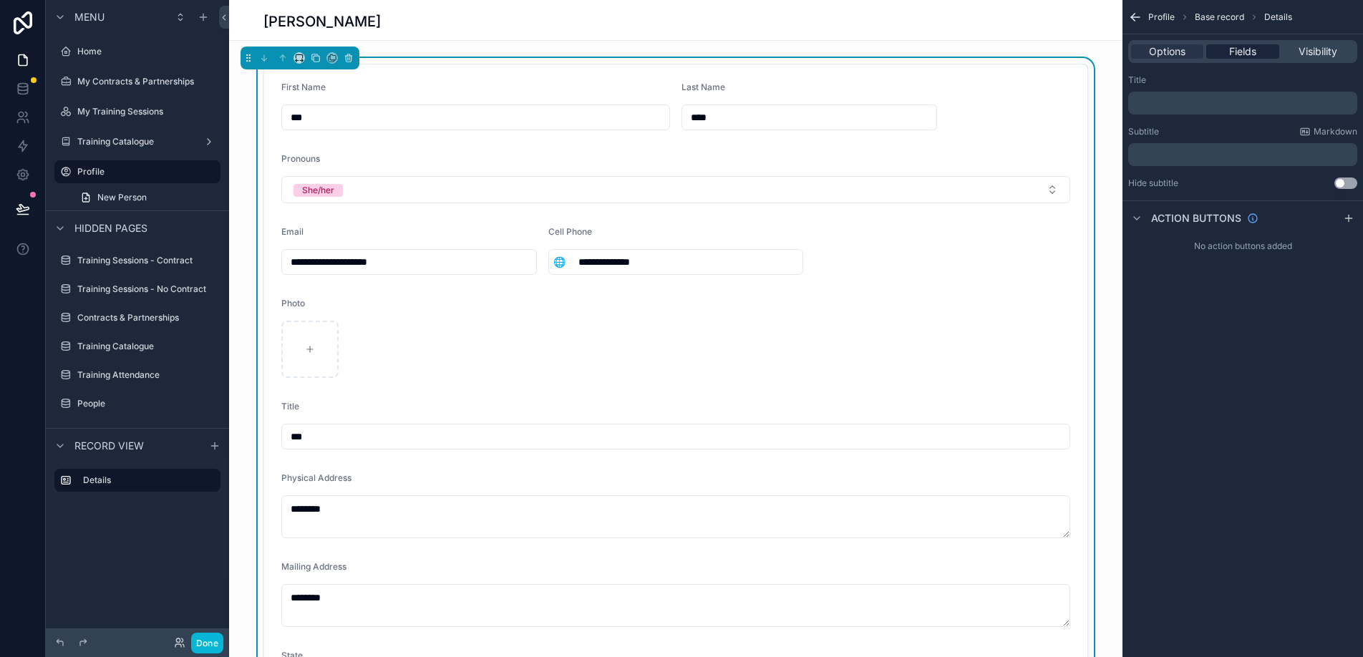
click at [1235, 49] on span "Fields" at bounding box center [1243, 51] width 27 height 14
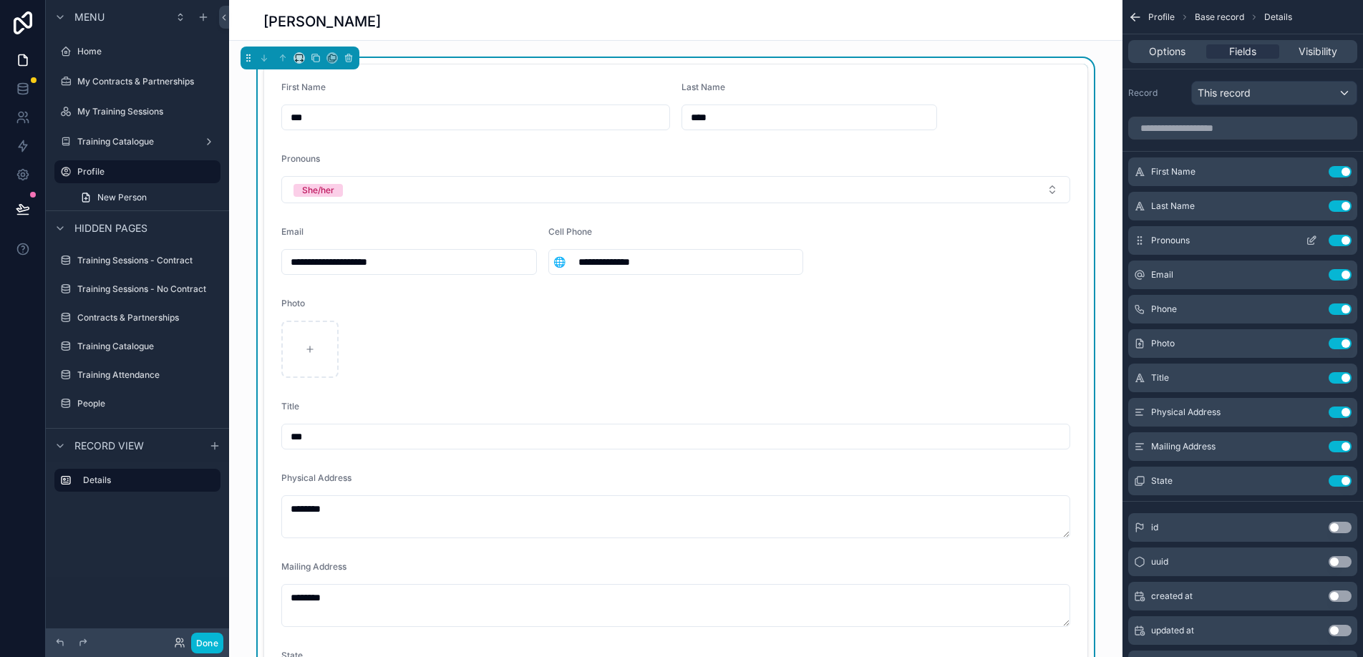
click at [1316, 243] on icon "scrollable content" at bounding box center [1311, 240] width 11 height 11
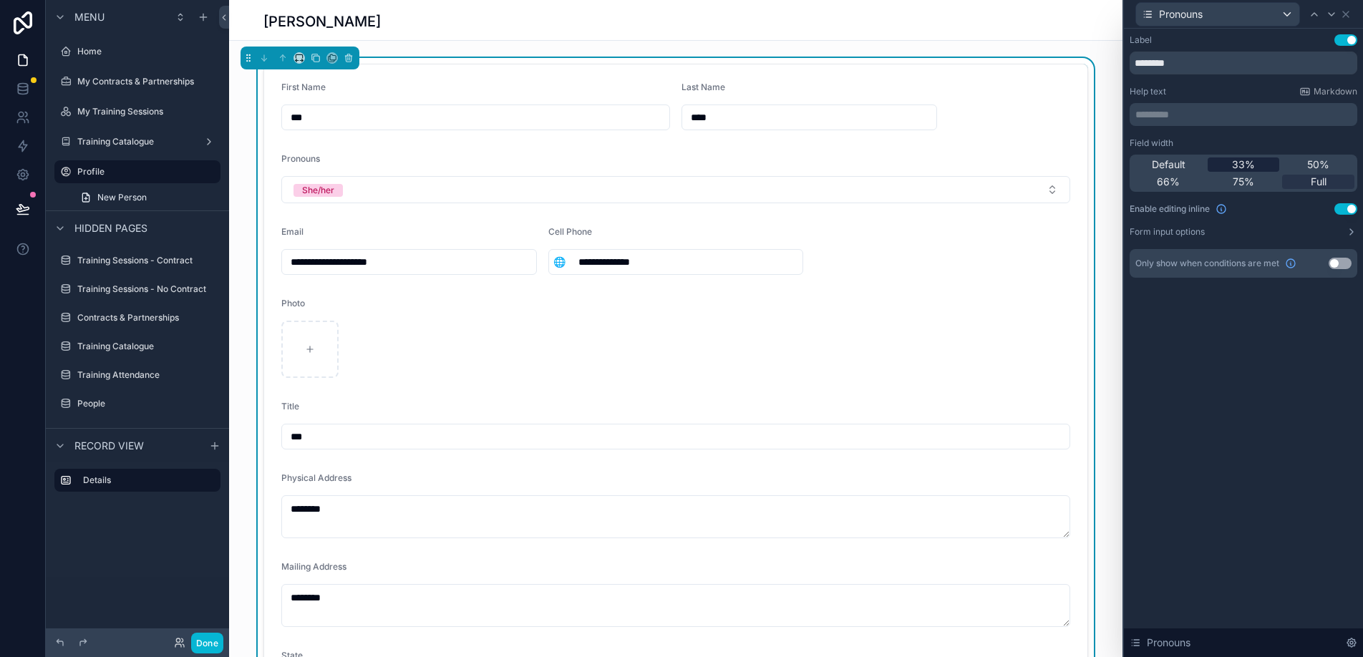
click at [1244, 163] on span "33%" at bounding box center [1243, 165] width 23 height 14
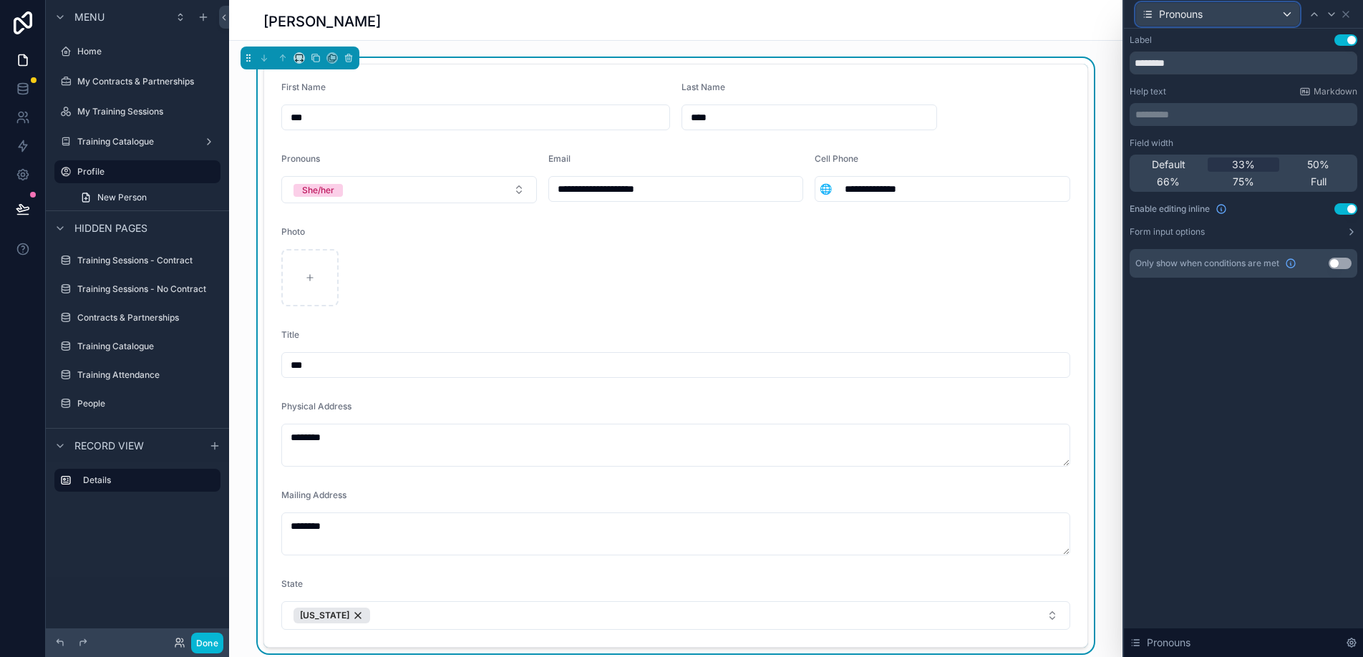
click at [1176, 15] on span "Pronouns" at bounding box center [1181, 14] width 44 height 14
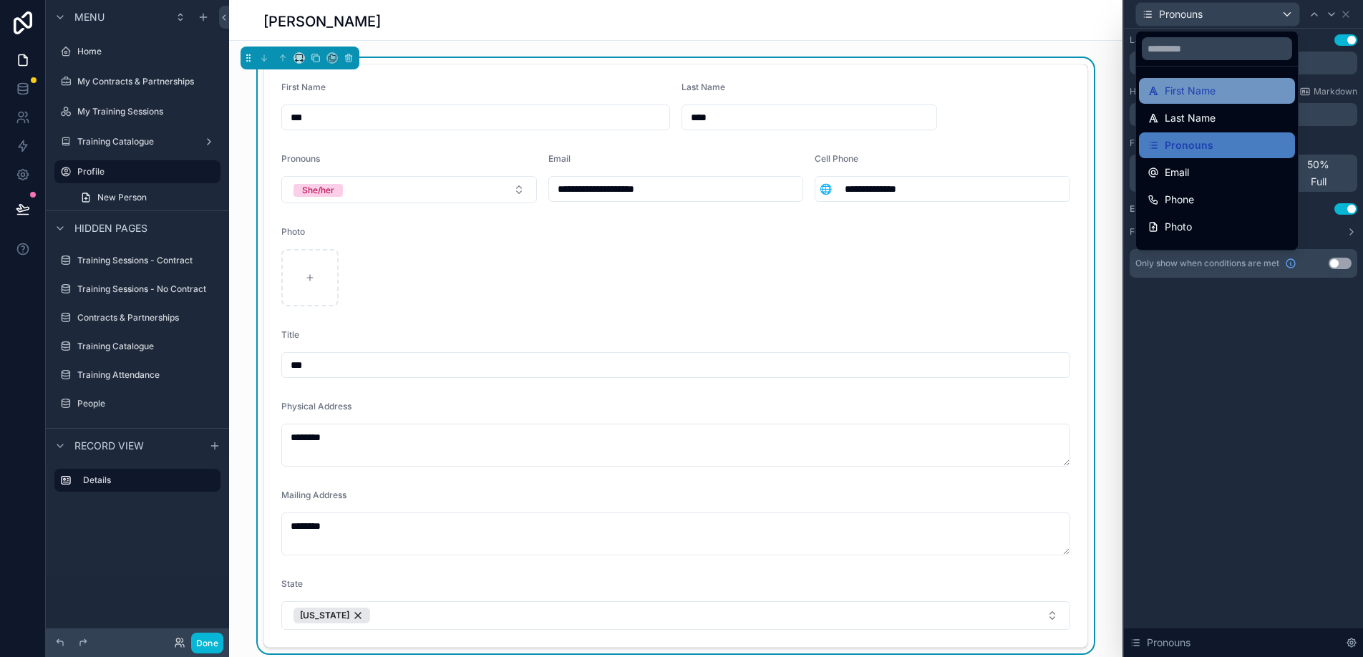
click at [1182, 85] on span "First Name" at bounding box center [1190, 90] width 51 height 17
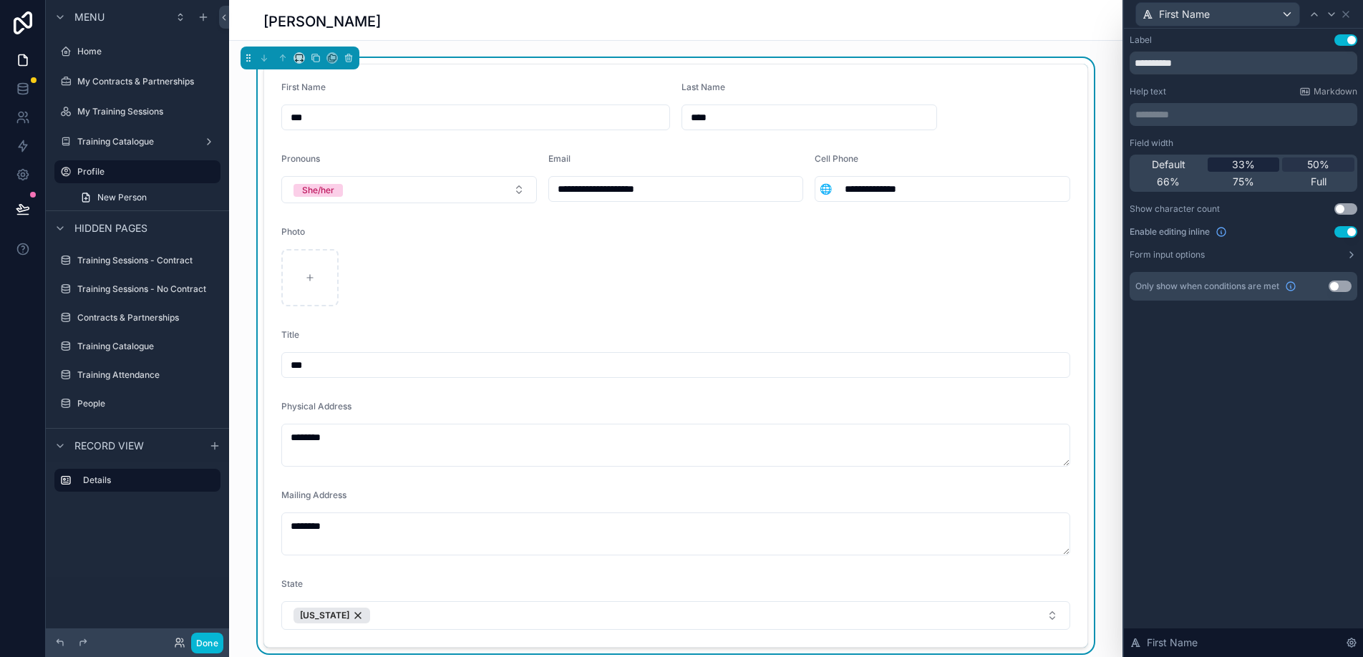
click at [1253, 160] on span "33%" at bounding box center [1243, 165] width 23 height 14
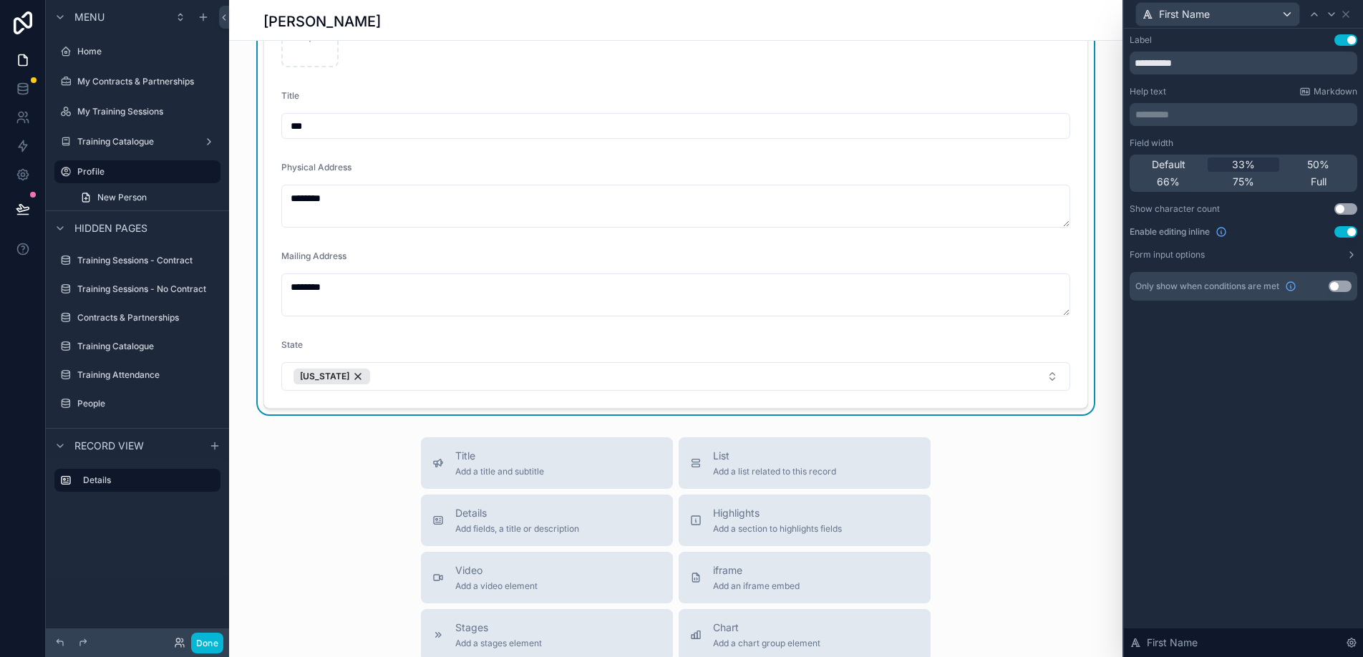
scroll to position [242, 0]
click at [442, 522] on div "Details Add fields, a title or description" at bounding box center [547, 517] width 229 height 29
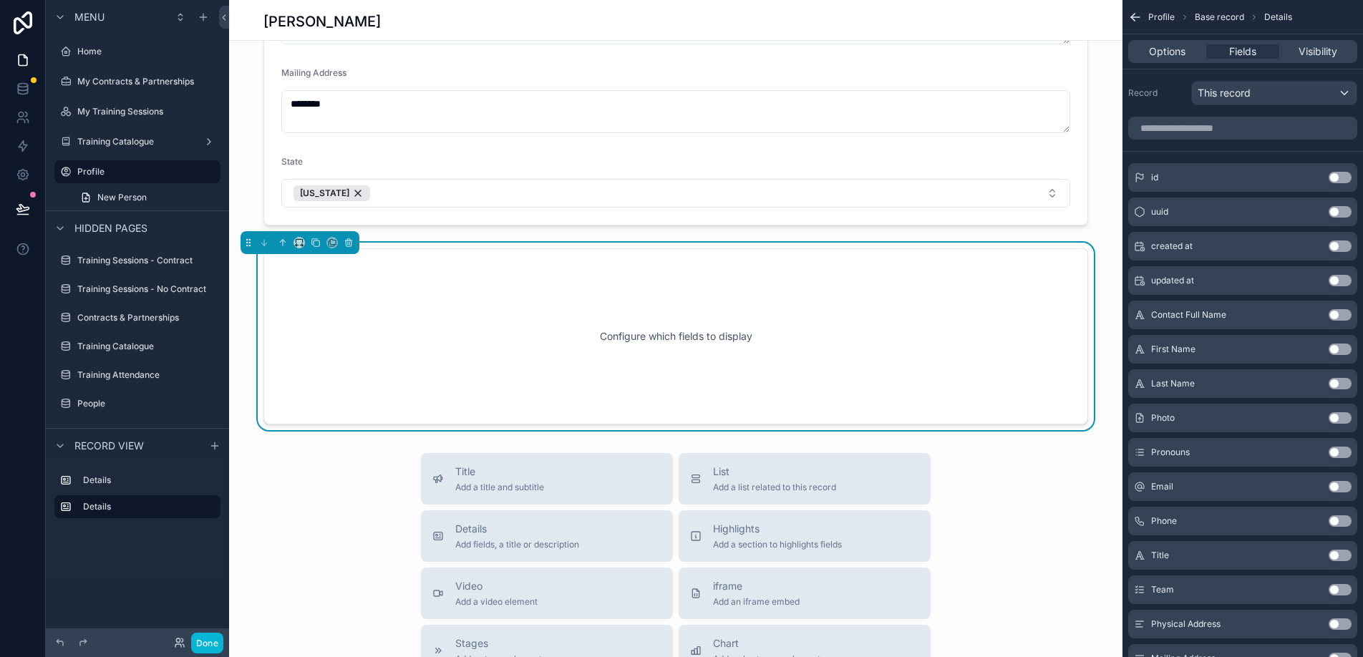
scroll to position [430, 0]
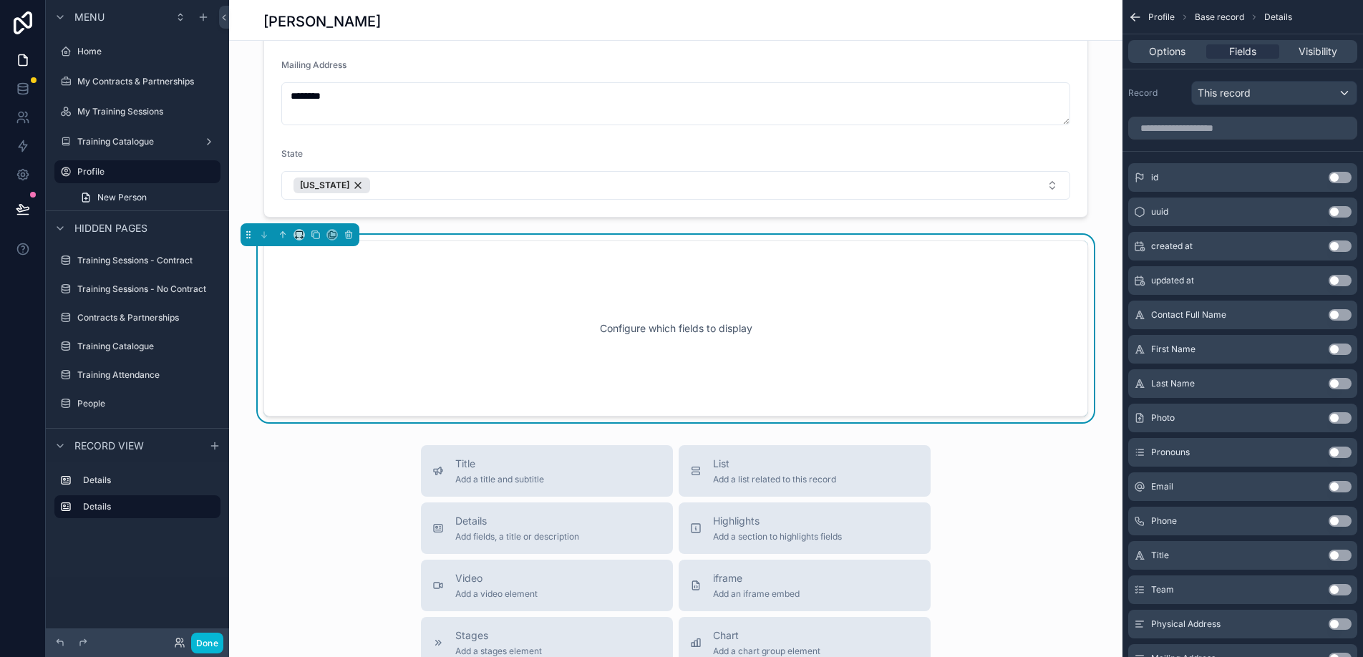
click at [439, 314] on div "Configure which fields to display" at bounding box center [676, 328] width 778 height 129
click at [1333, 316] on button "Use setting" at bounding box center [1340, 314] width 23 height 11
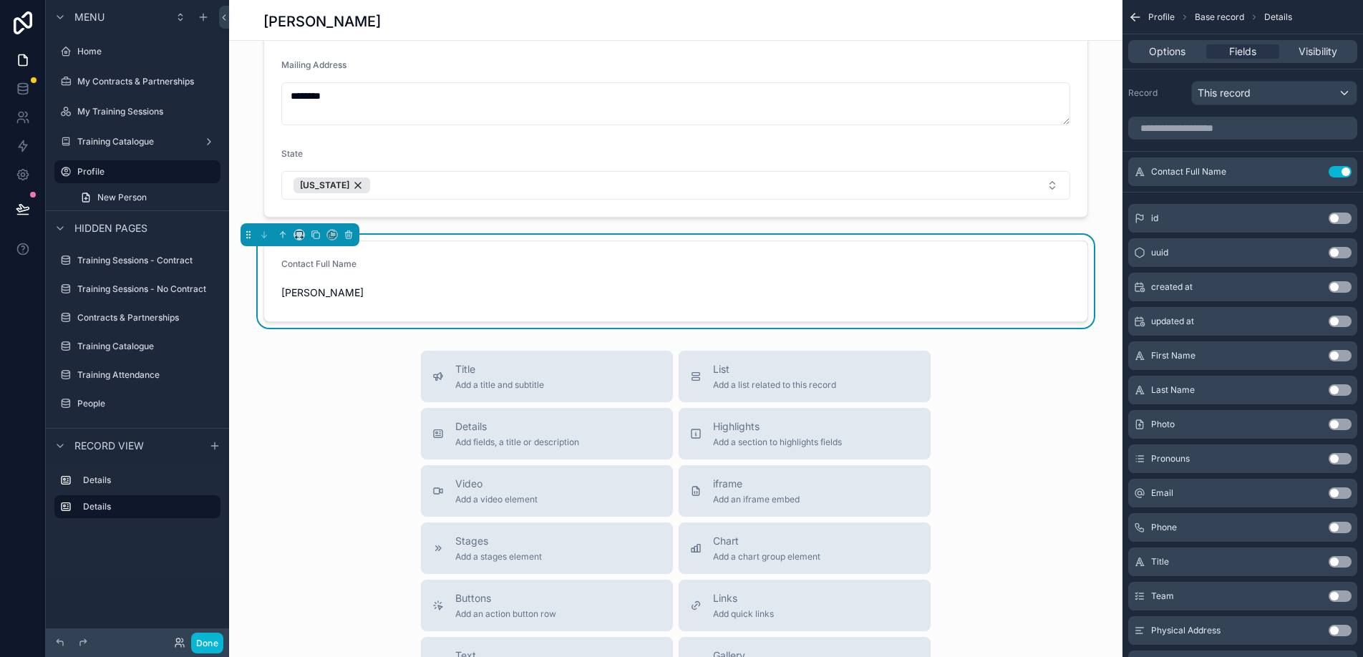
click at [1338, 357] on button "Use setting" at bounding box center [1340, 355] width 23 height 11
click at [1337, 386] on button "Use setting" at bounding box center [1340, 390] width 23 height 11
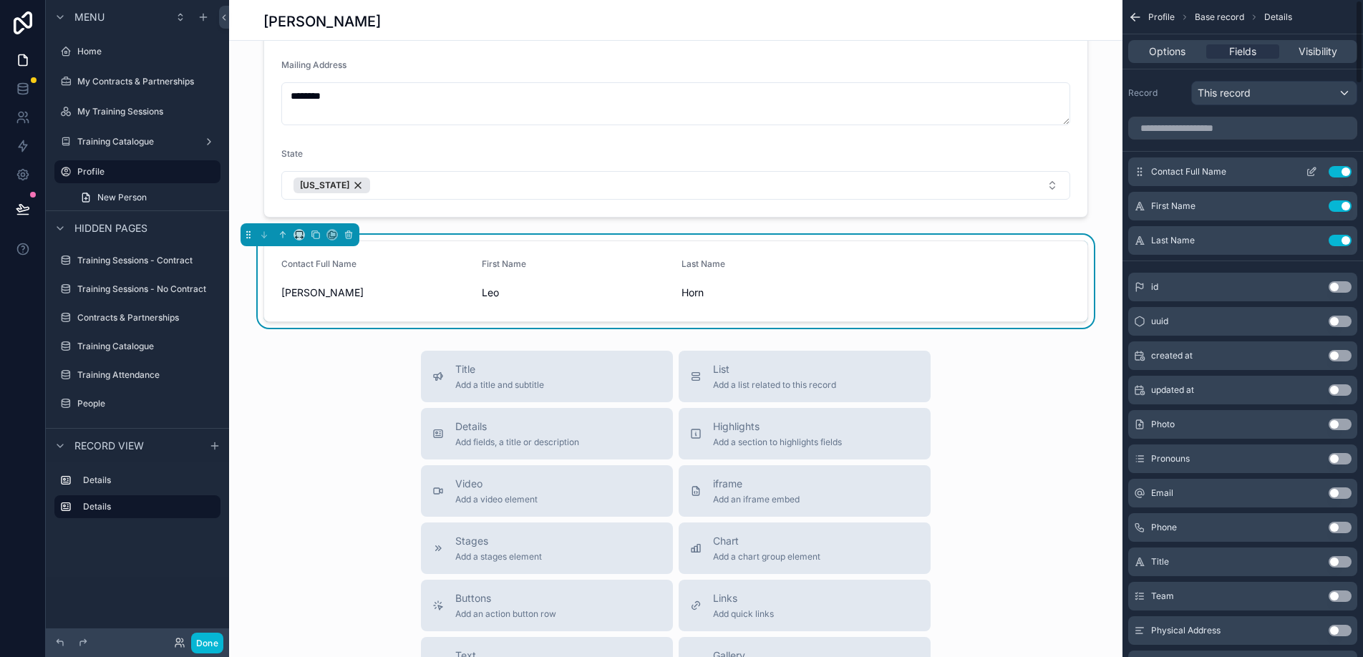
click at [1341, 169] on button "Use setting" at bounding box center [1340, 171] width 23 height 11
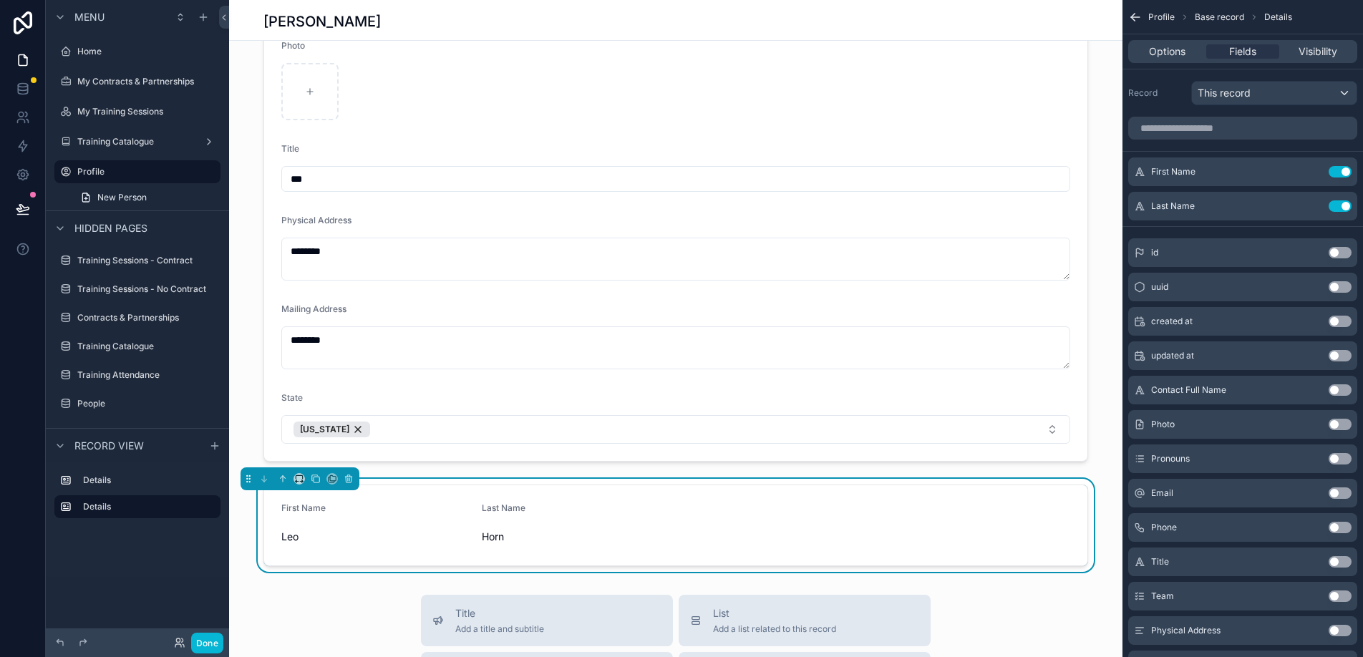
scroll to position [0, 0]
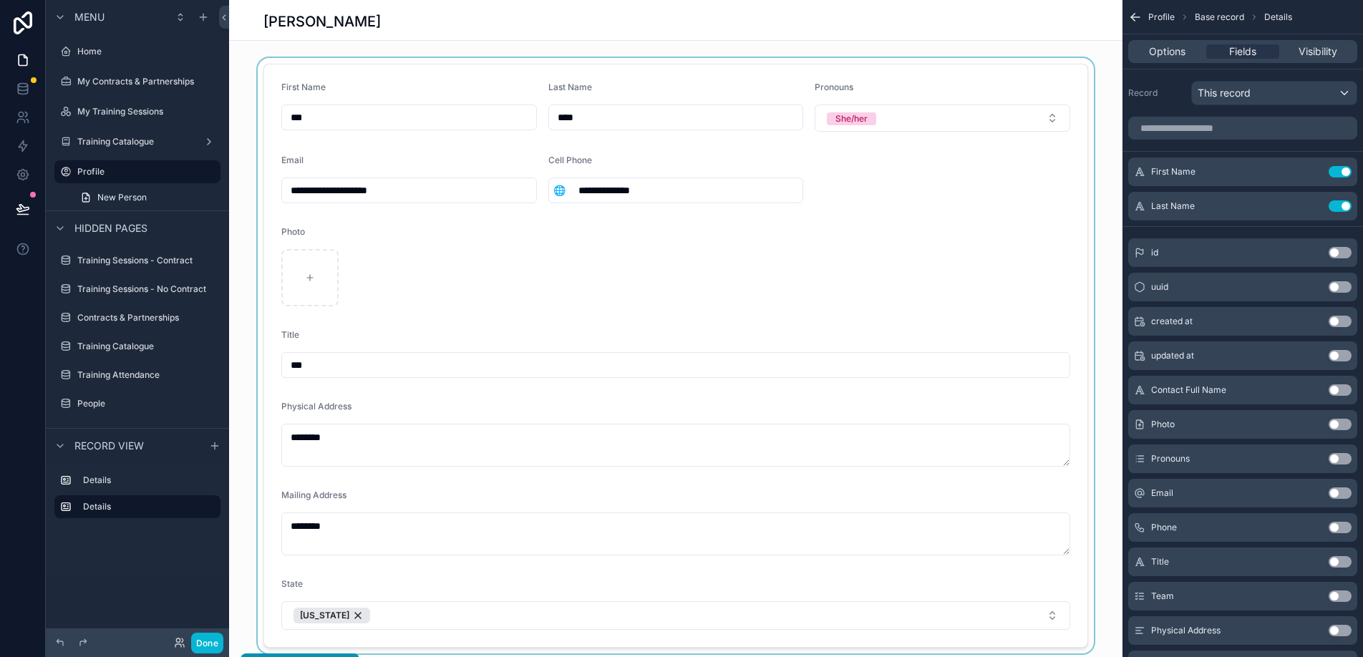
click at [459, 314] on div "scrollable content" at bounding box center [676, 356] width 894 height 596
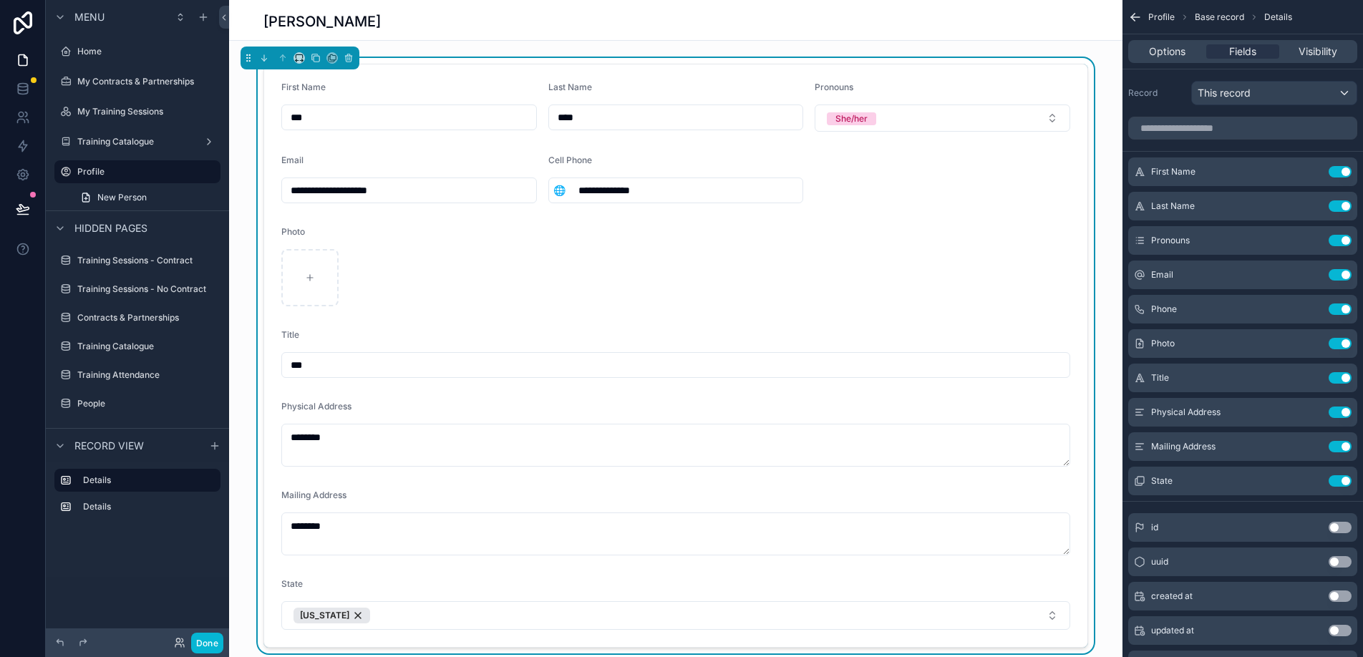
click at [385, 73] on form "**********" at bounding box center [676, 355] width 824 height 583
click at [387, 70] on form "**********" at bounding box center [676, 355] width 824 height 583
click at [379, 39] on div "[PERSON_NAME]" at bounding box center [676, 20] width 825 height 40
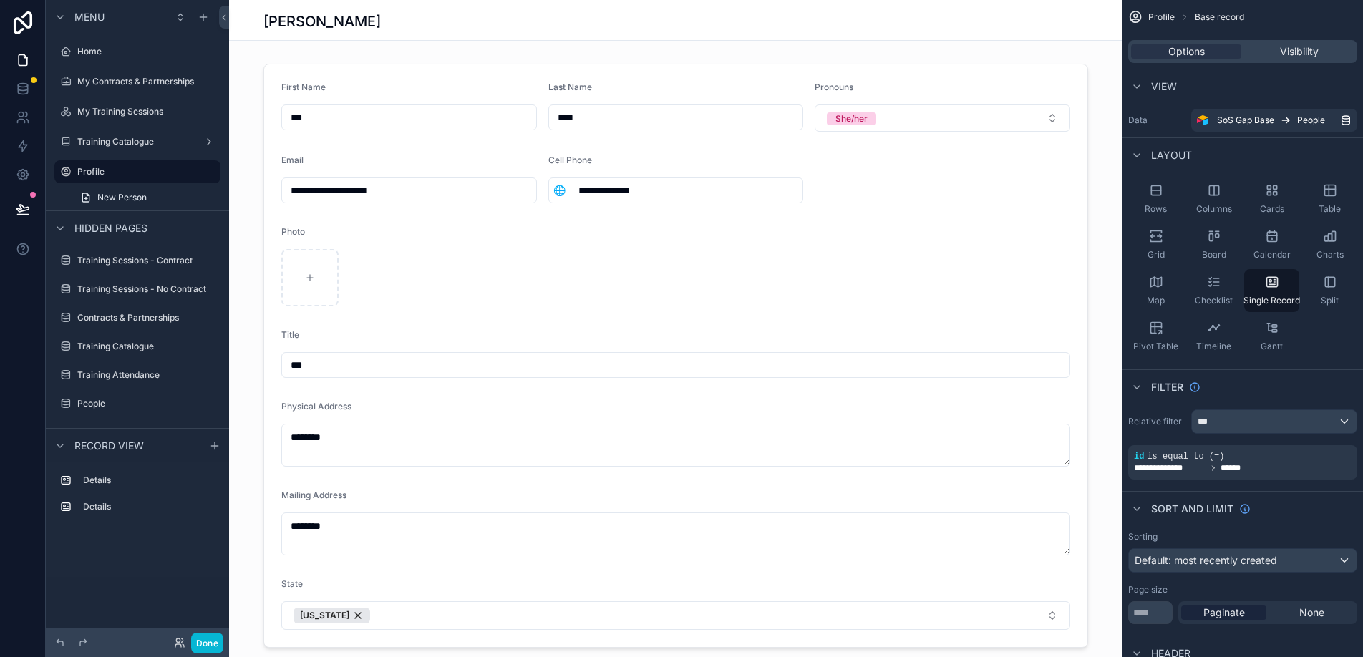
click at [587, 60] on div "scrollable content" at bounding box center [676, 356] width 894 height 596
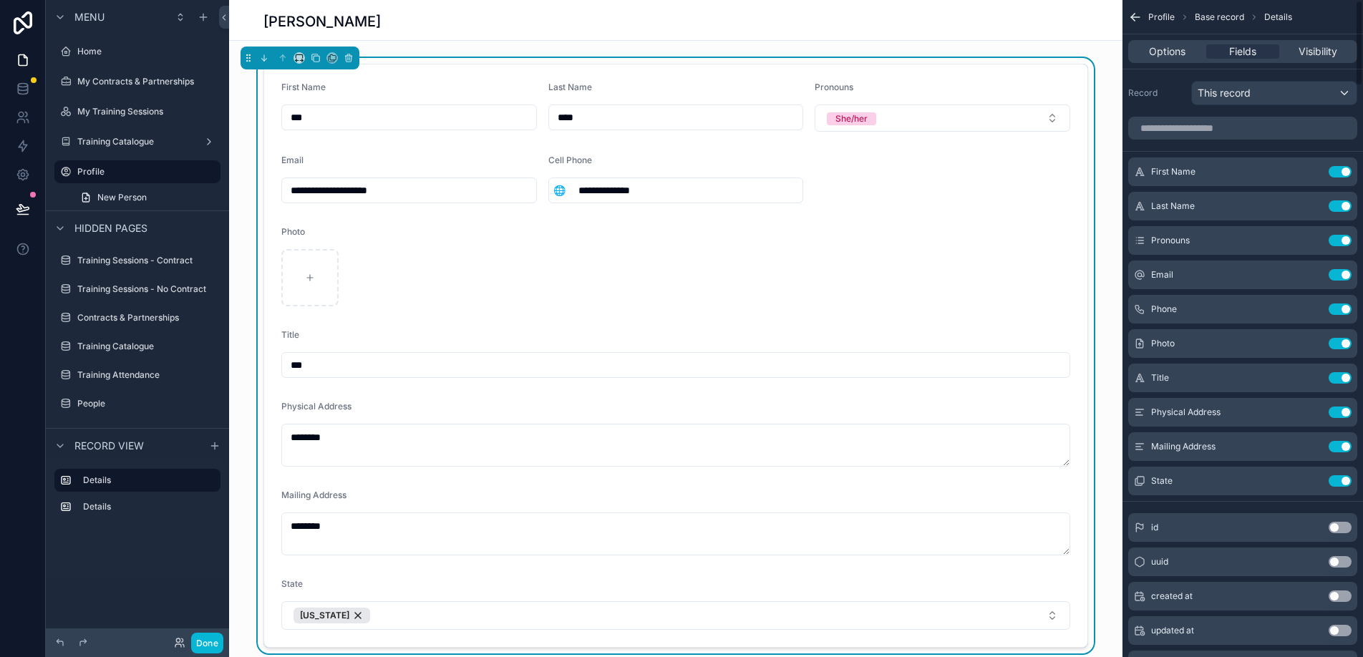
click at [1162, 59] on div "Options Fields Visibility" at bounding box center [1243, 51] width 229 height 23
click at [1168, 51] on span "Options" at bounding box center [1167, 51] width 37 height 14
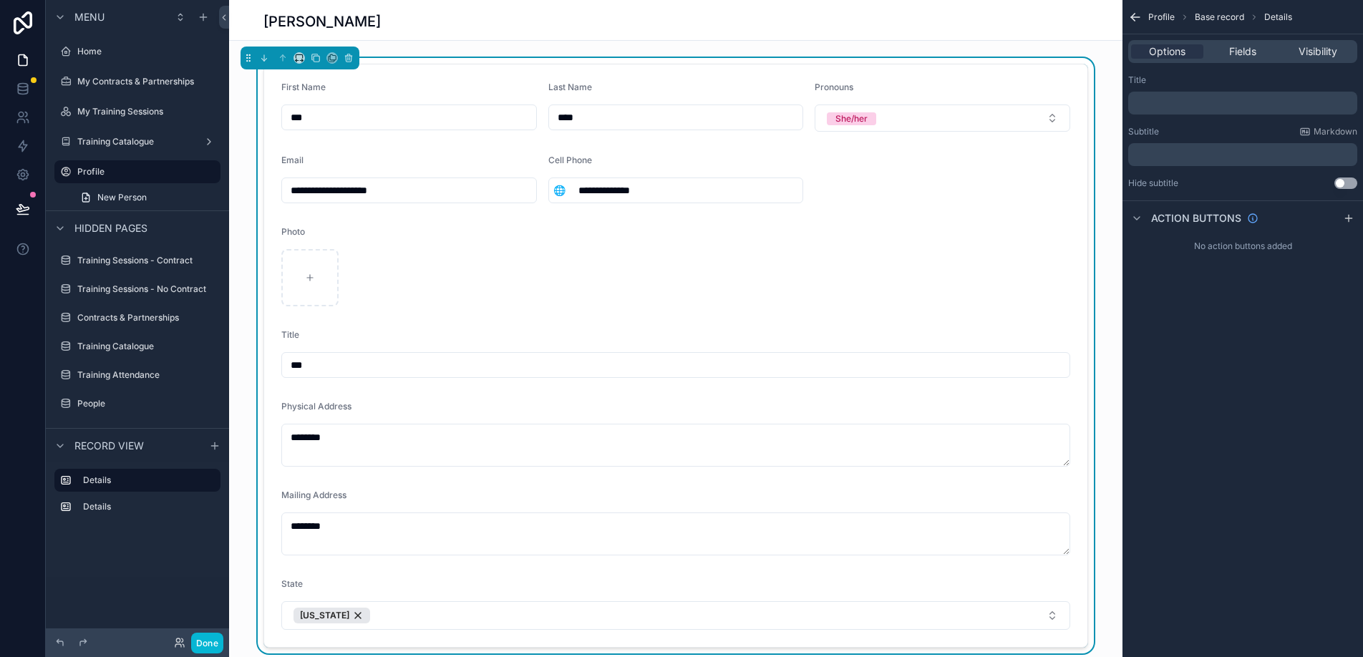
click at [1189, 99] on p "﻿" at bounding box center [1244, 102] width 221 height 11
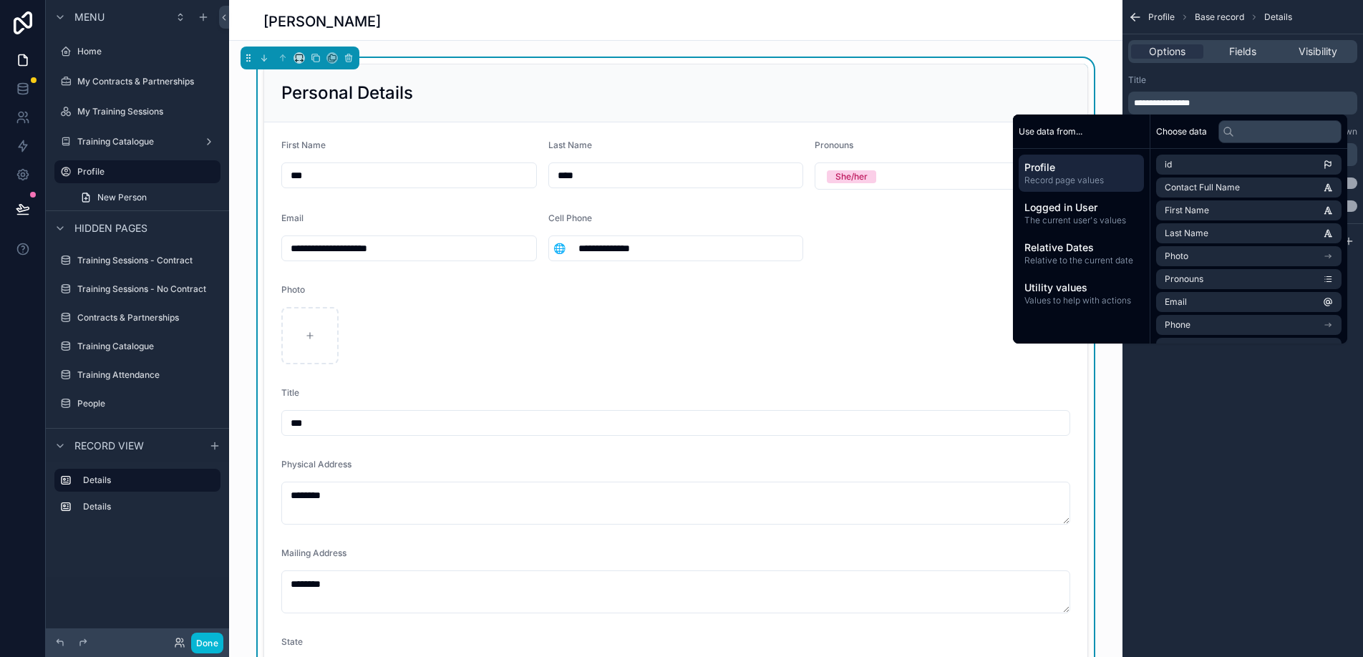
click at [846, 67] on div "Personal Details" at bounding box center [676, 93] width 824 height 58
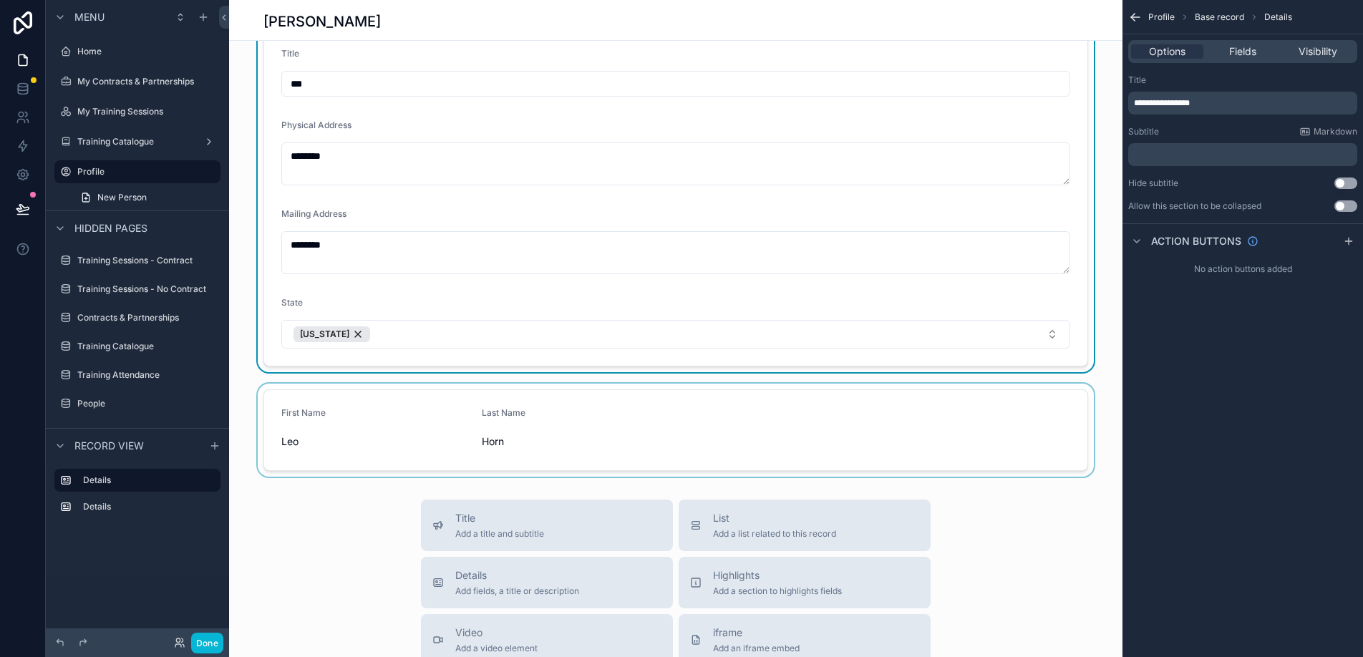
scroll to position [342, 0]
click at [627, 383] on div "scrollable content" at bounding box center [676, 427] width 894 height 93
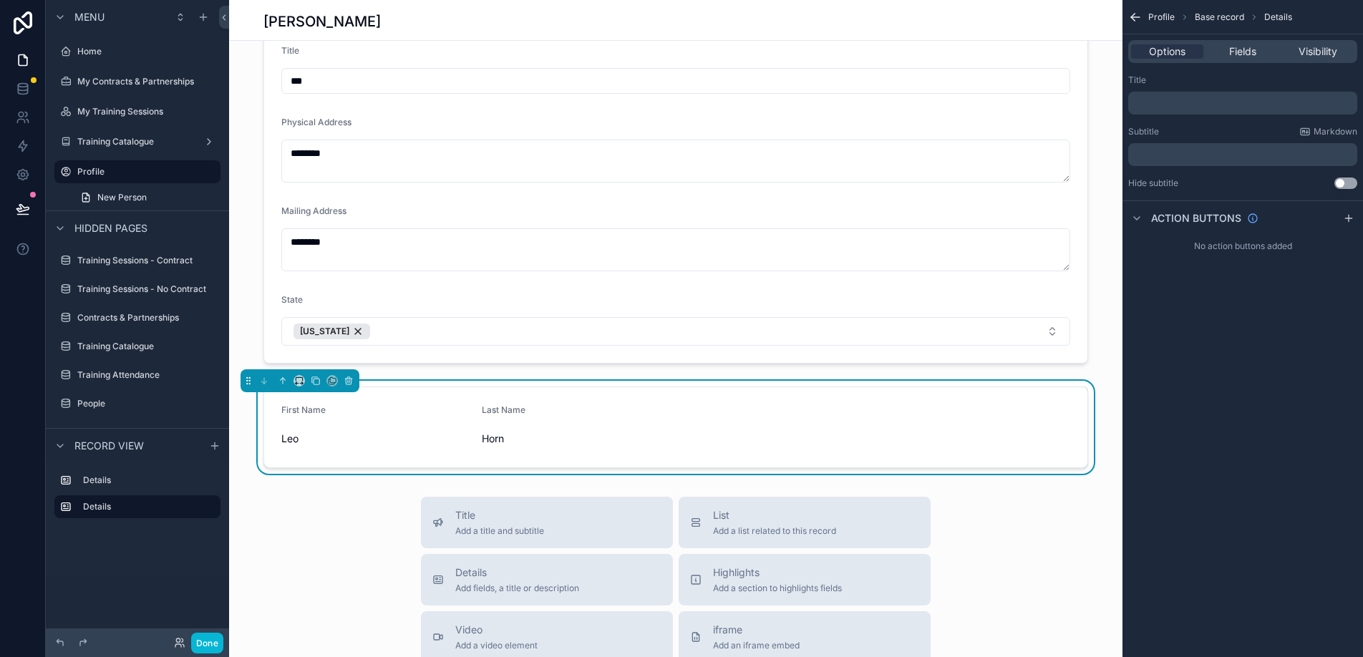
click at [1164, 97] on p "﻿" at bounding box center [1244, 102] width 221 height 11
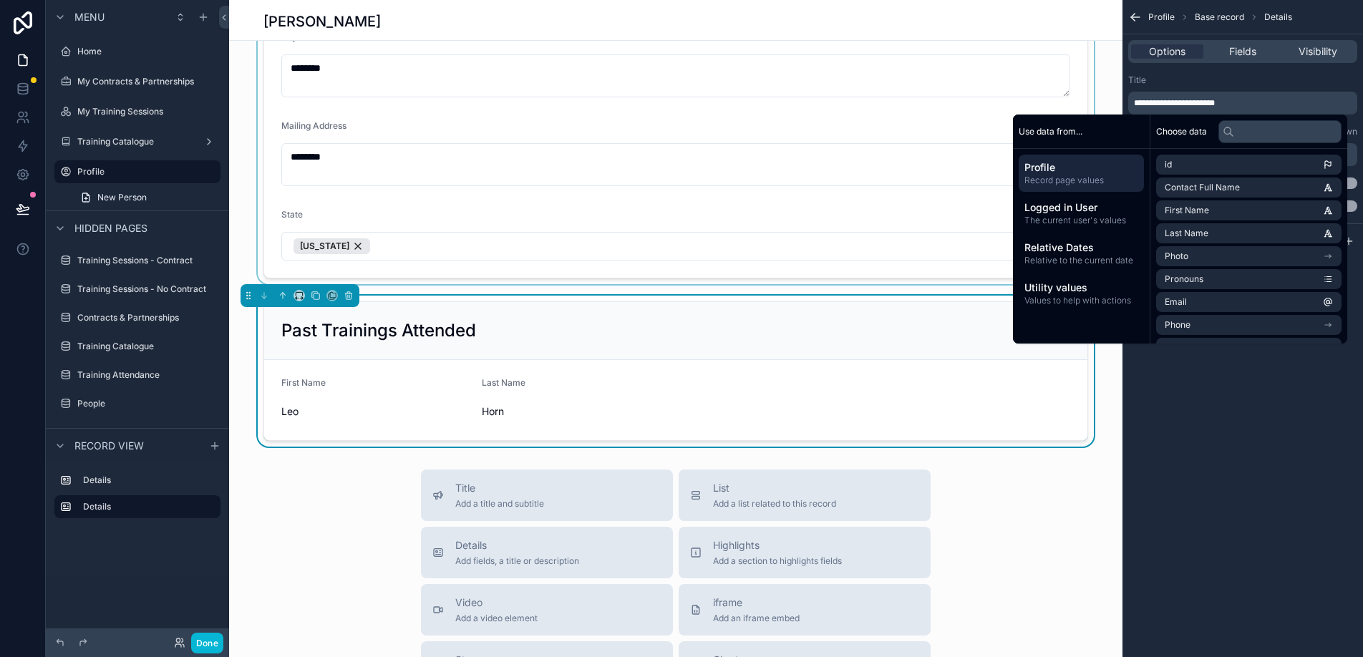
scroll to position [430, 0]
click at [1247, 48] on span "Fields" at bounding box center [1243, 51] width 27 height 14
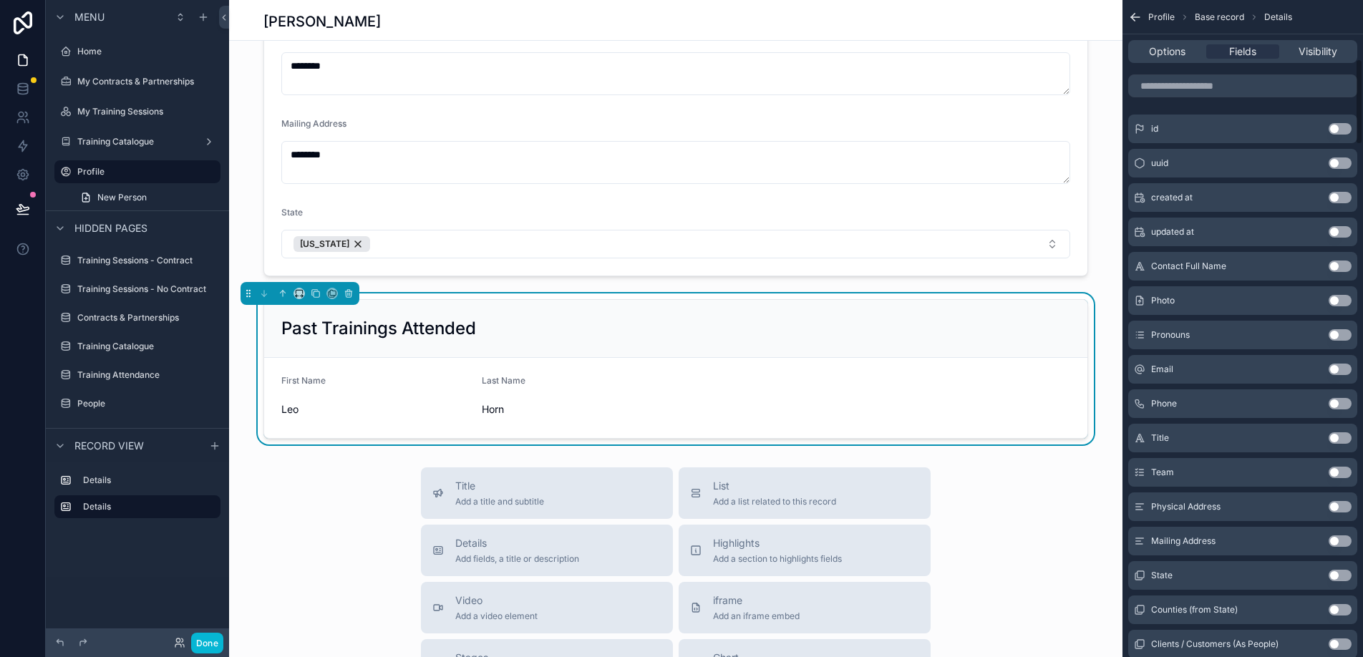
scroll to position [16, 0]
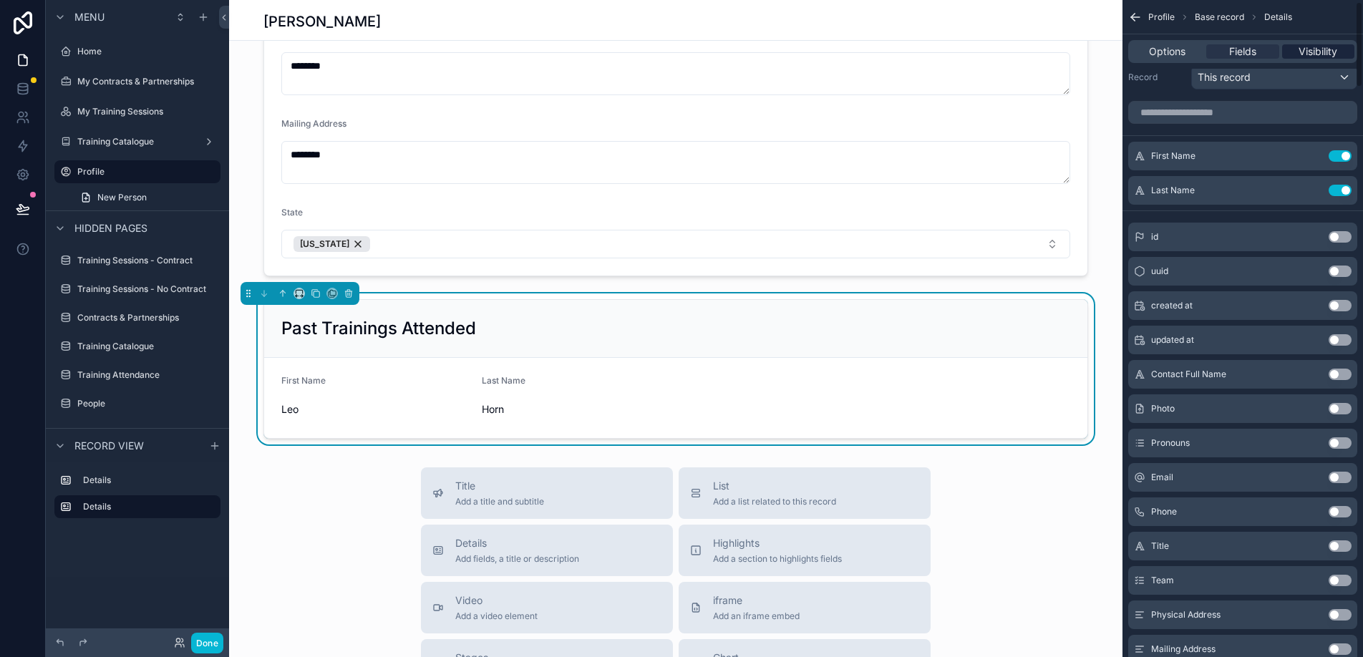
click at [1335, 46] on span "Visibility" at bounding box center [1318, 51] width 39 height 14
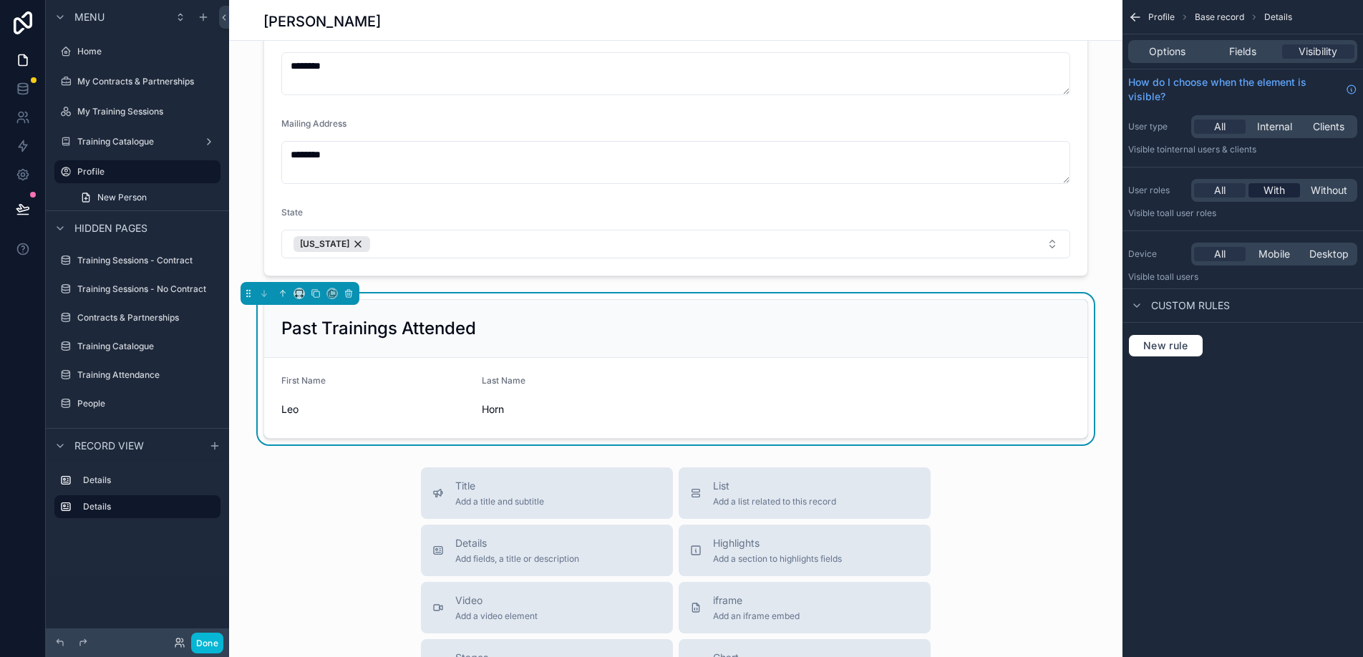
click at [1286, 194] on div "With" at bounding box center [1275, 190] width 52 height 14
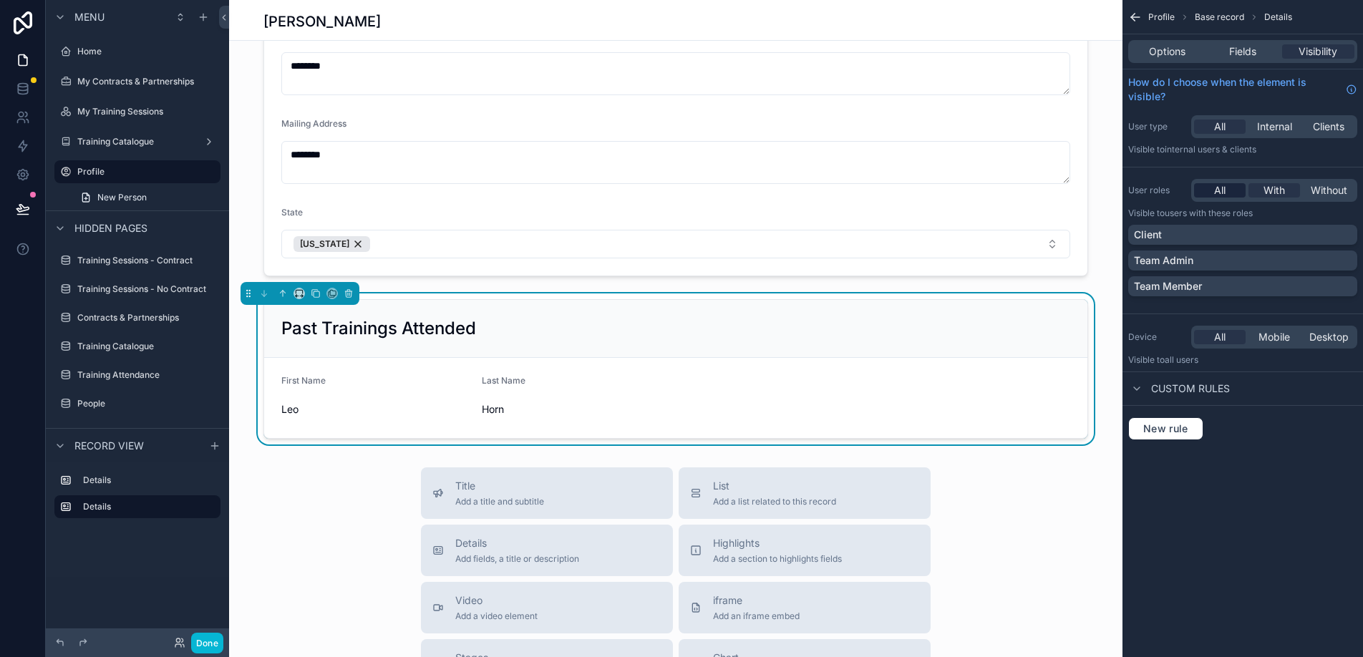
click at [1222, 193] on span "All" at bounding box center [1220, 190] width 11 height 14
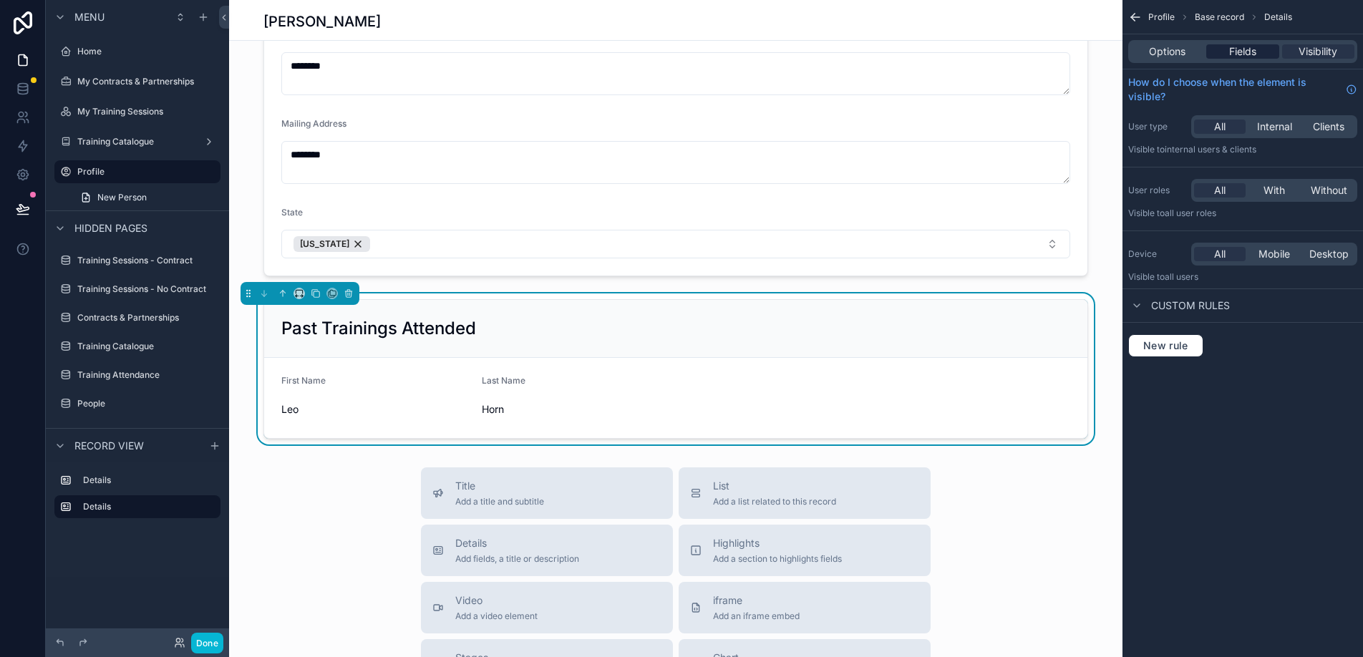
click at [1235, 50] on span "Fields" at bounding box center [1243, 51] width 27 height 14
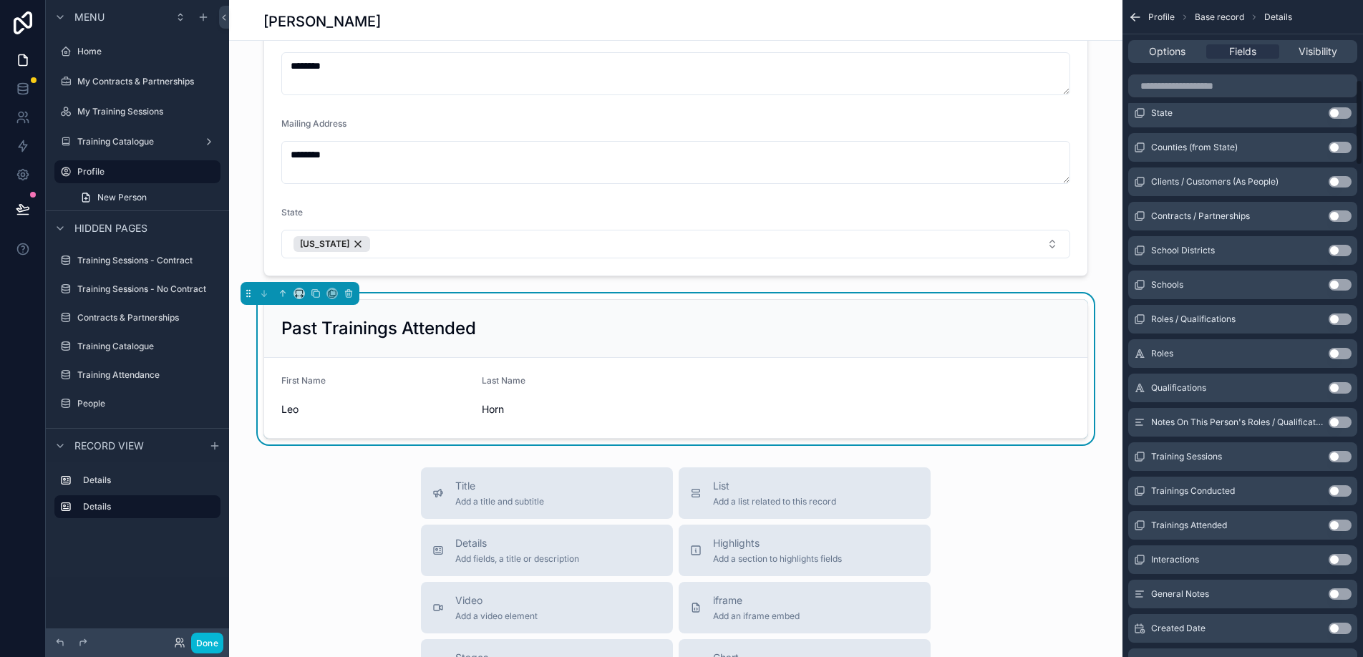
scroll to position [622, 0]
click at [1337, 282] on button "Use setting" at bounding box center [1340, 284] width 23 height 11
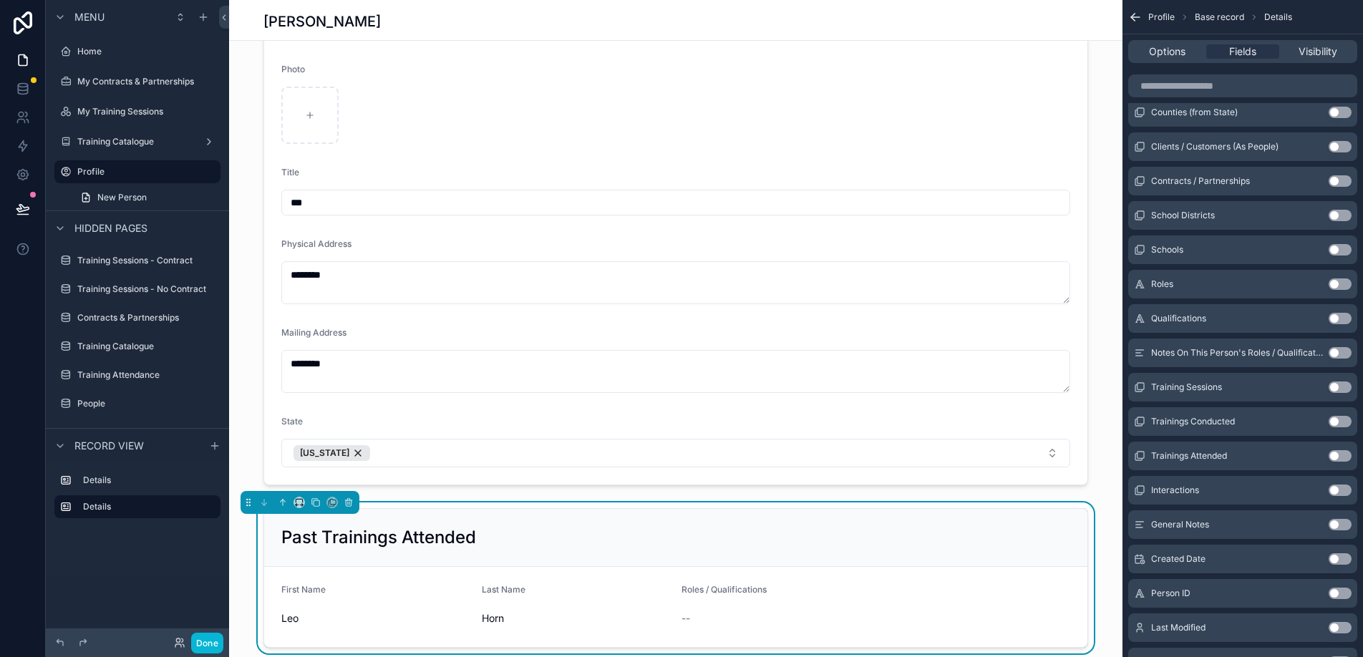
scroll to position [441, 0]
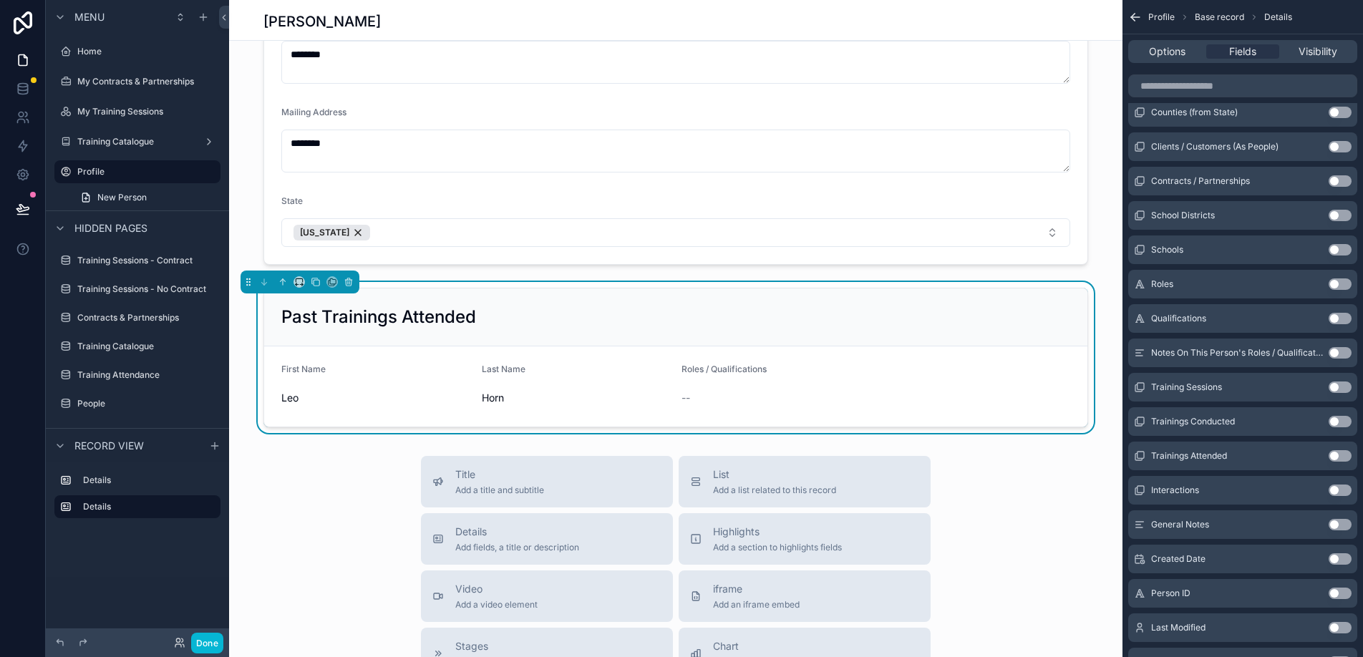
click at [1045, 372] on form "First Name Leo Last Name Horn Roles / Qualifications --" at bounding box center [676, 387] width 824 height 80
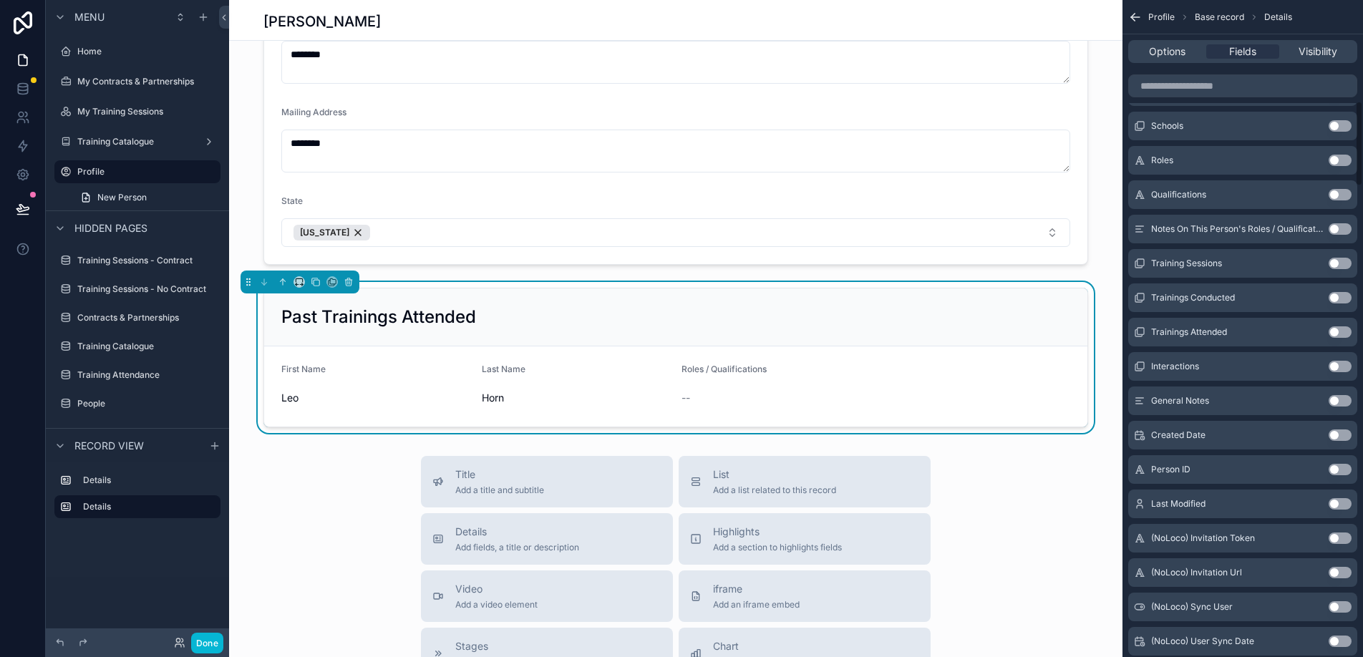
scroll to position [783, 0]
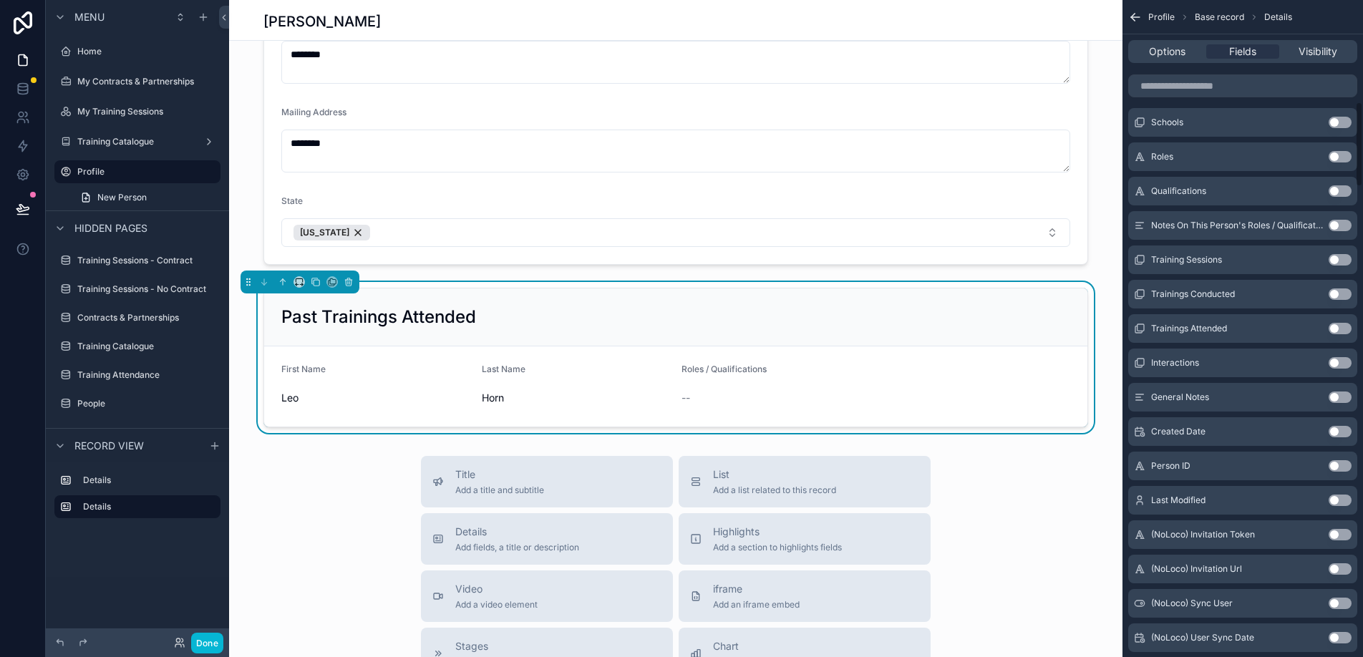
click at [1337, 264] on button "Use setting" at bounding box center [1340, 259] width 23 height 11
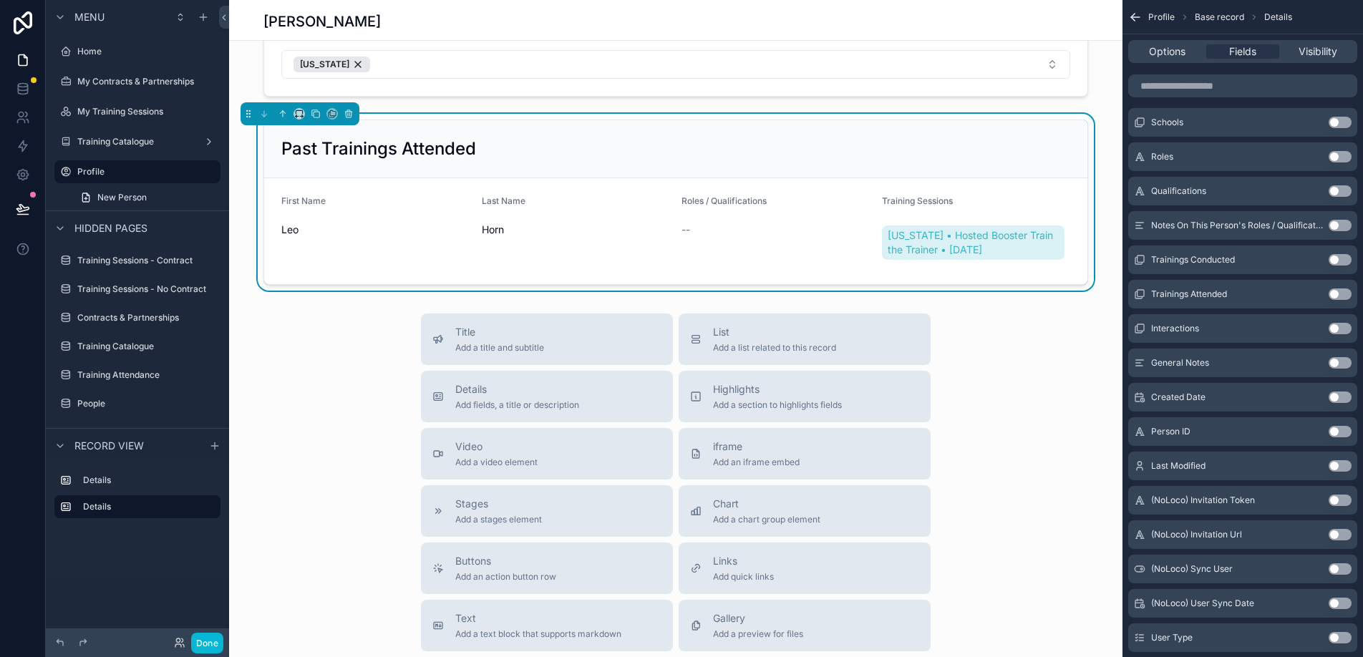
scroll to position [613, 0]
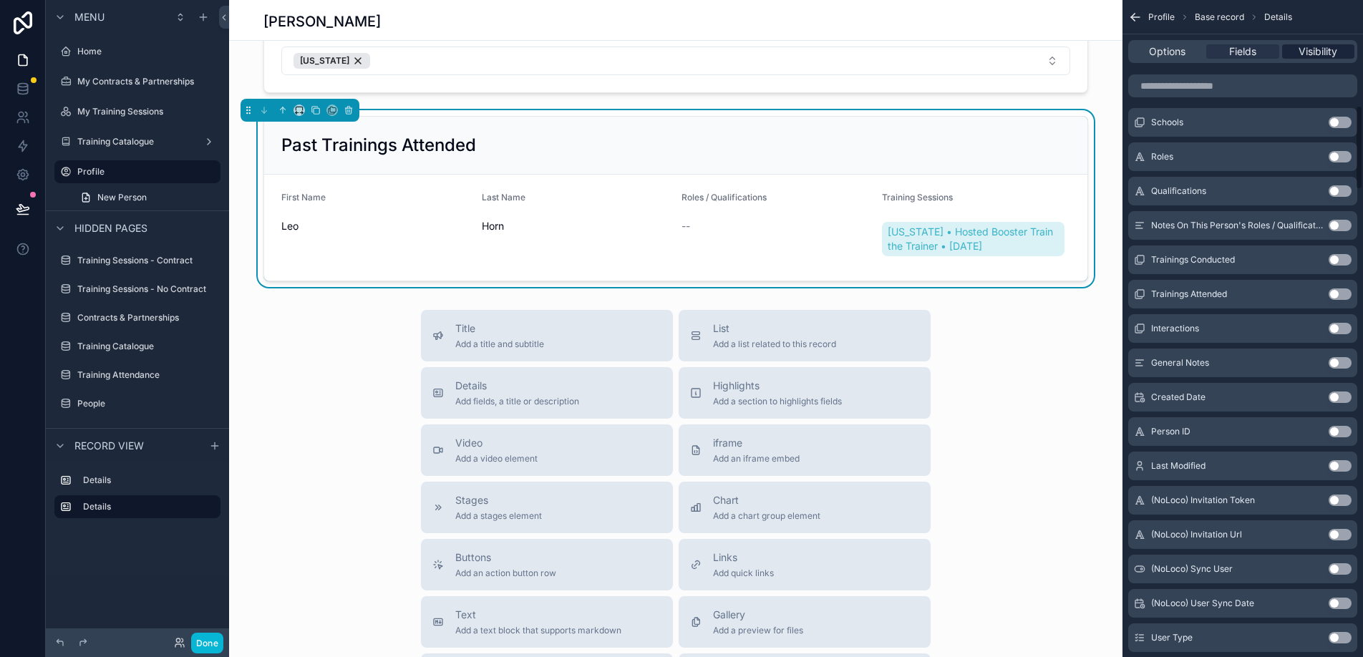
click at [1328, 57] on span "Visibility" at bounding box center [1318, 51] width 39 height 14
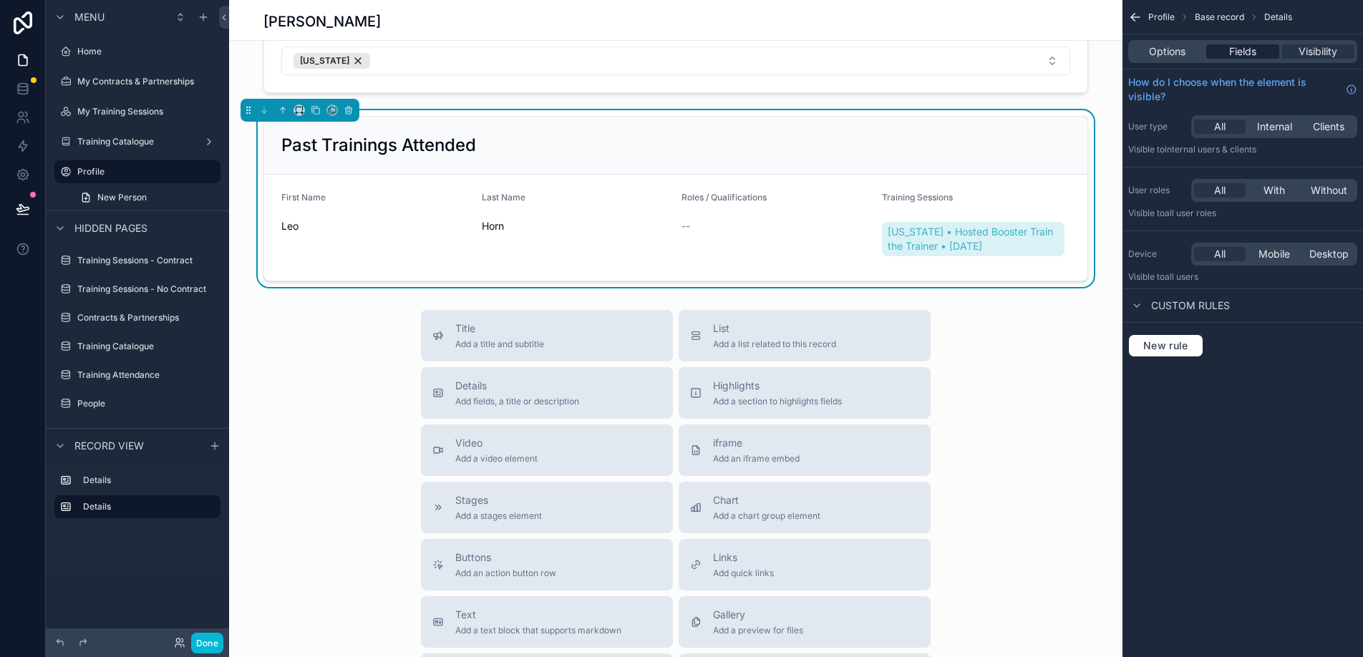
click at [1247, 49] on span "Fields" at bounding box center [1243, 51] width 27 height 14
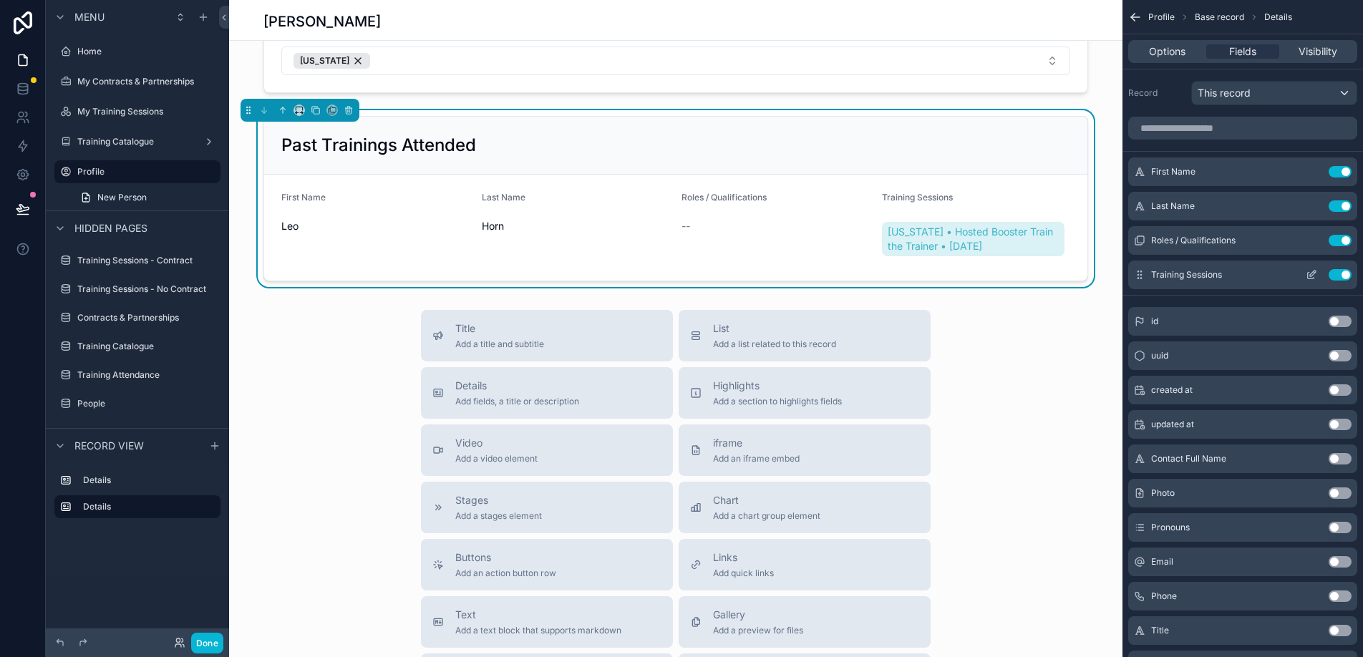
click at [1309, 278] on icon "scrollable content" at bounding box center [1311, 274] width 11 height 11
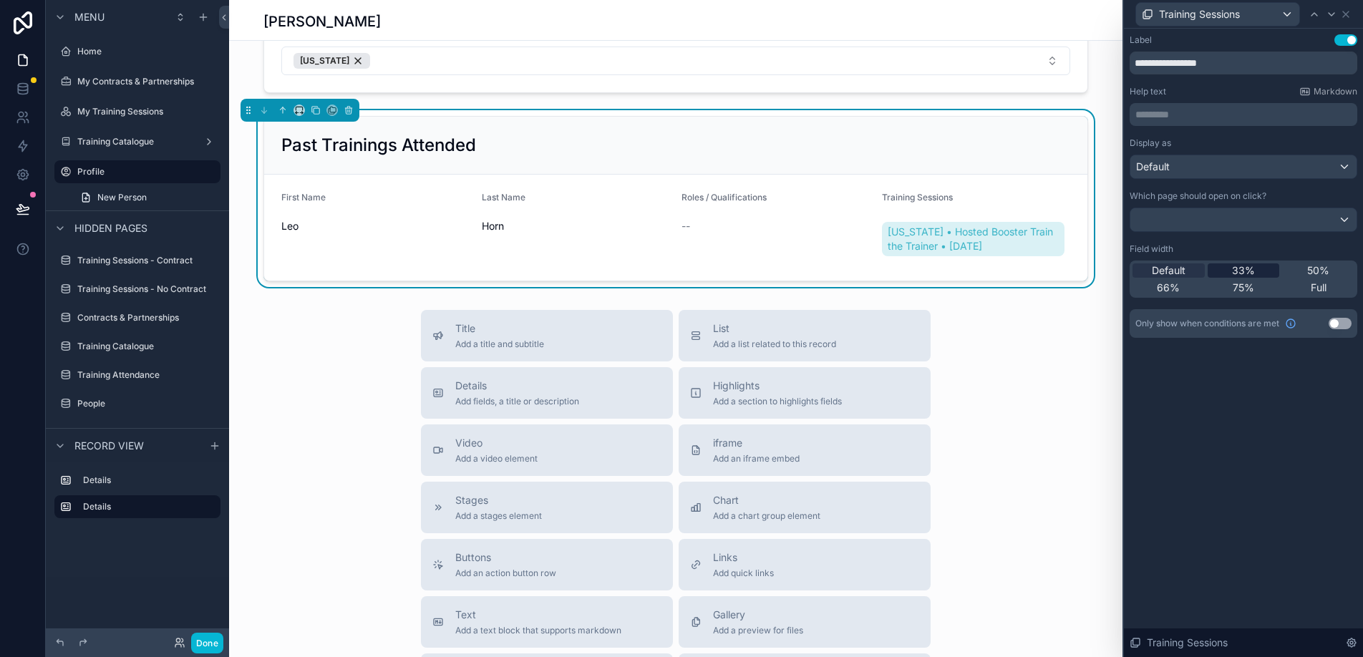
click at [1242, 270] on span "33%" at bounding box center [1243, 271] width 23 height 14
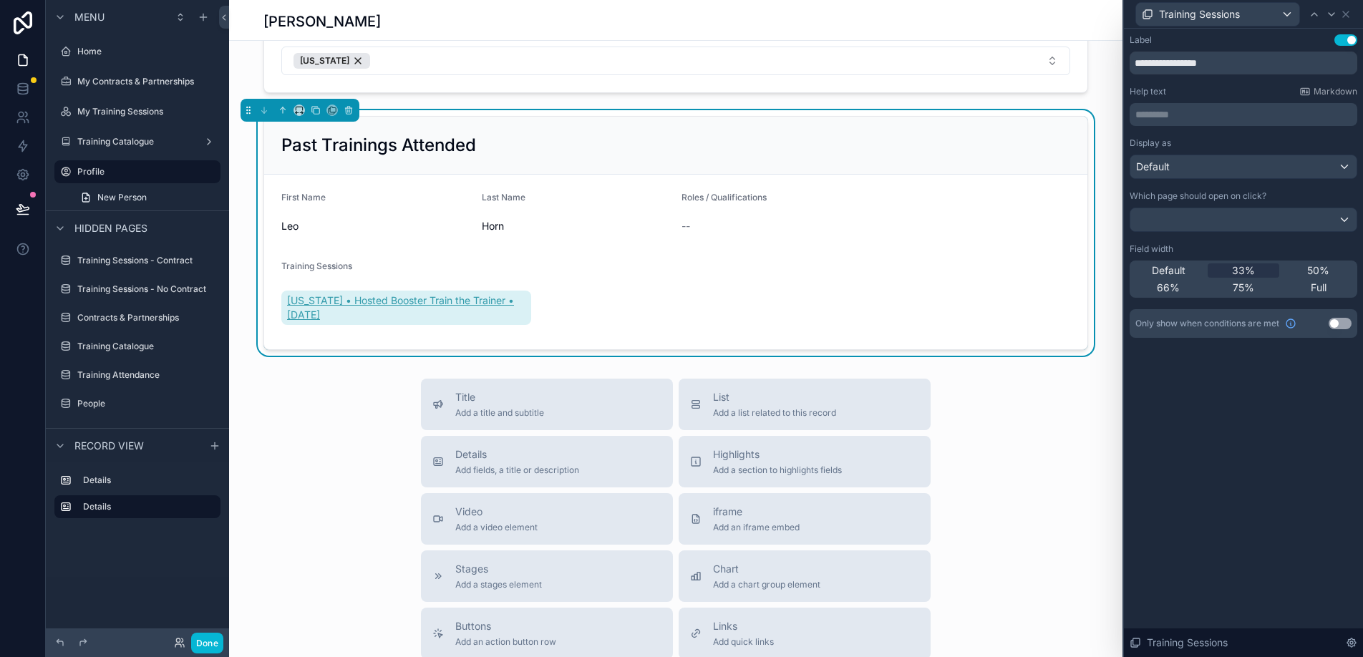
click at [429, 302] on span "[US_STATE] • Hosted Booster Train the Trainer • [DATE]" at bounding box center [406, 308] width 238 height 29
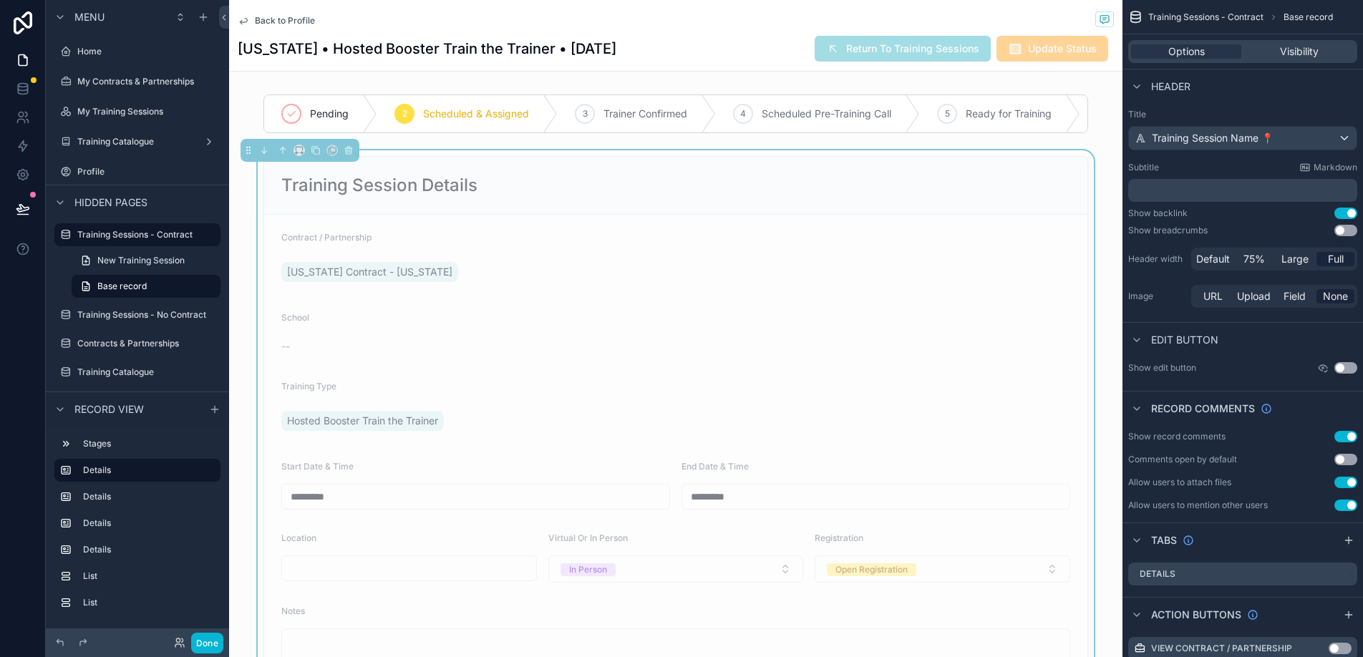
click at [422, 216] on form "Contract / Partnership Ohio Contract - Ohio School -- Training Type Hosted Boos…" at bounding box center [676, 452] width 824 height 474
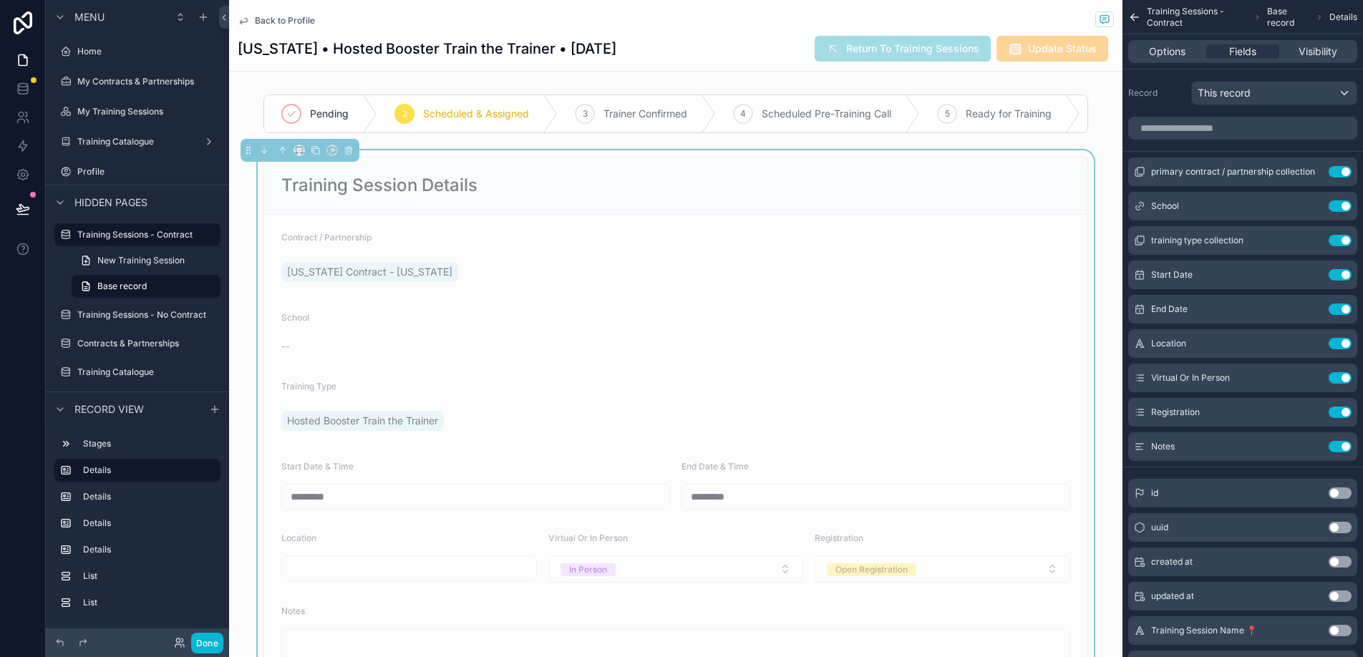
click at [272, 16] on span "Back to Profile" at bounding box center [285, 20] width 60 height 11
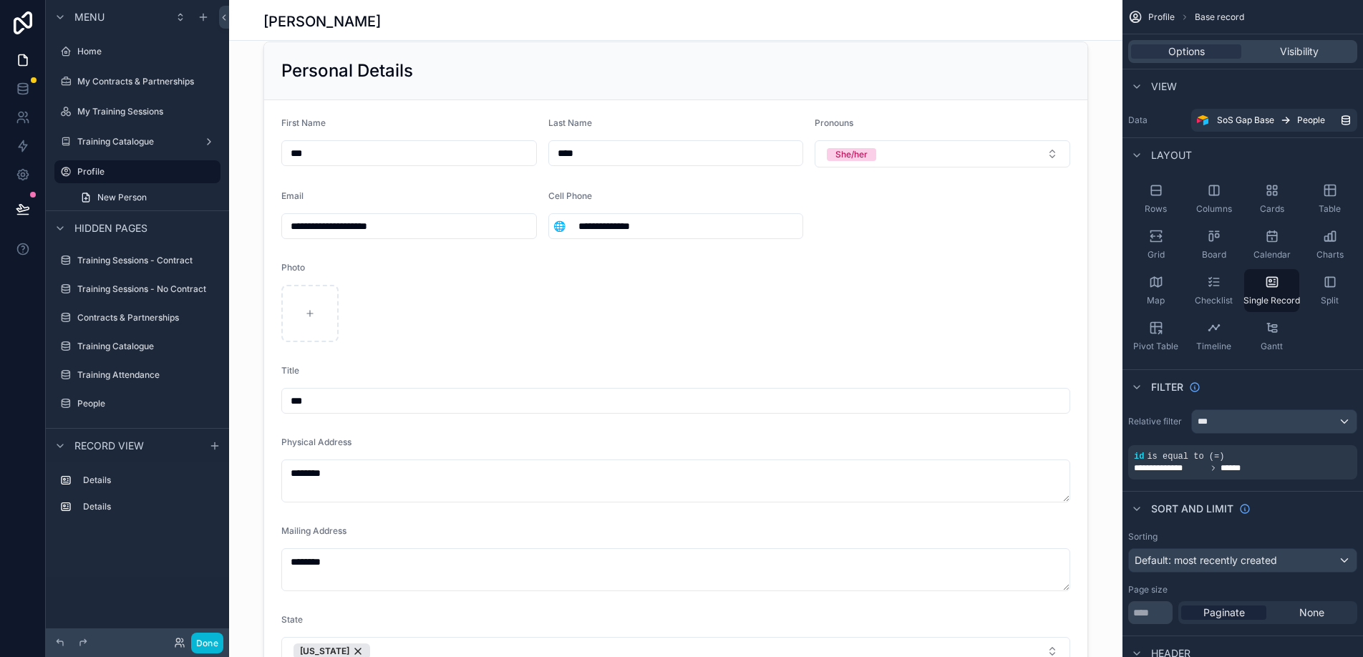
scroll to position [4, 0]
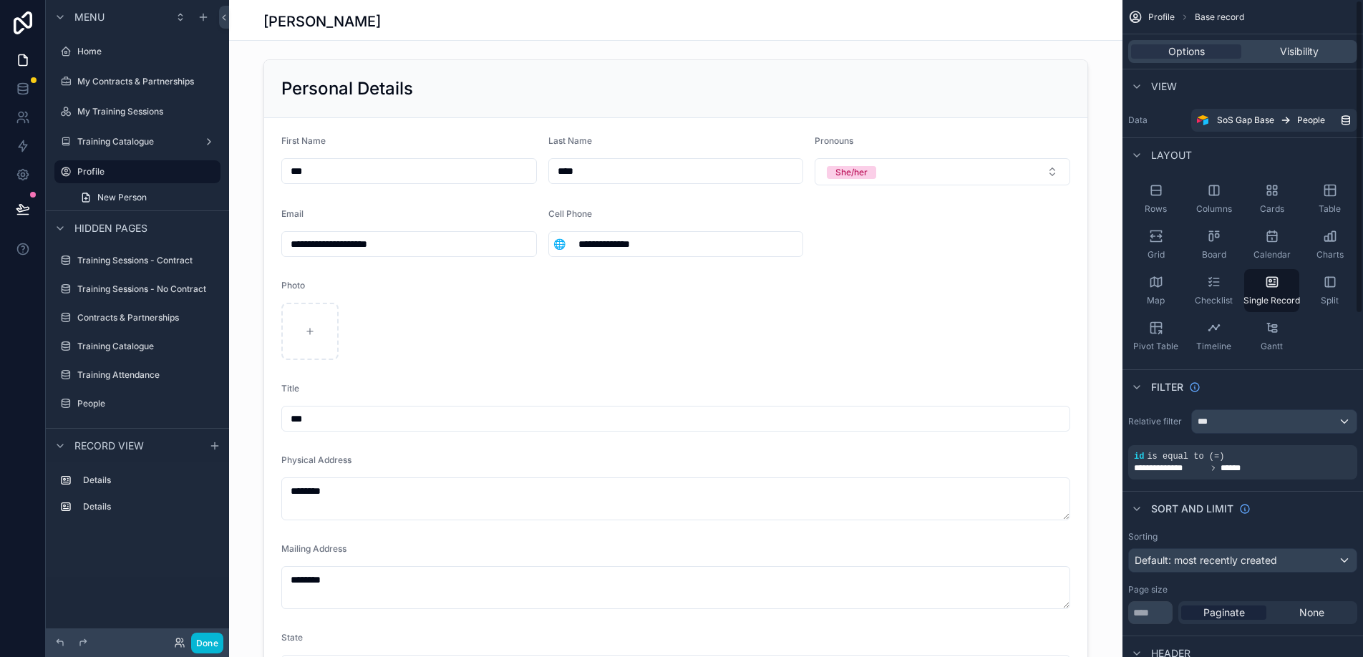
click at [1287, 54] on span "Visibility" at bounding box center [1299, 51] width 39 height 14
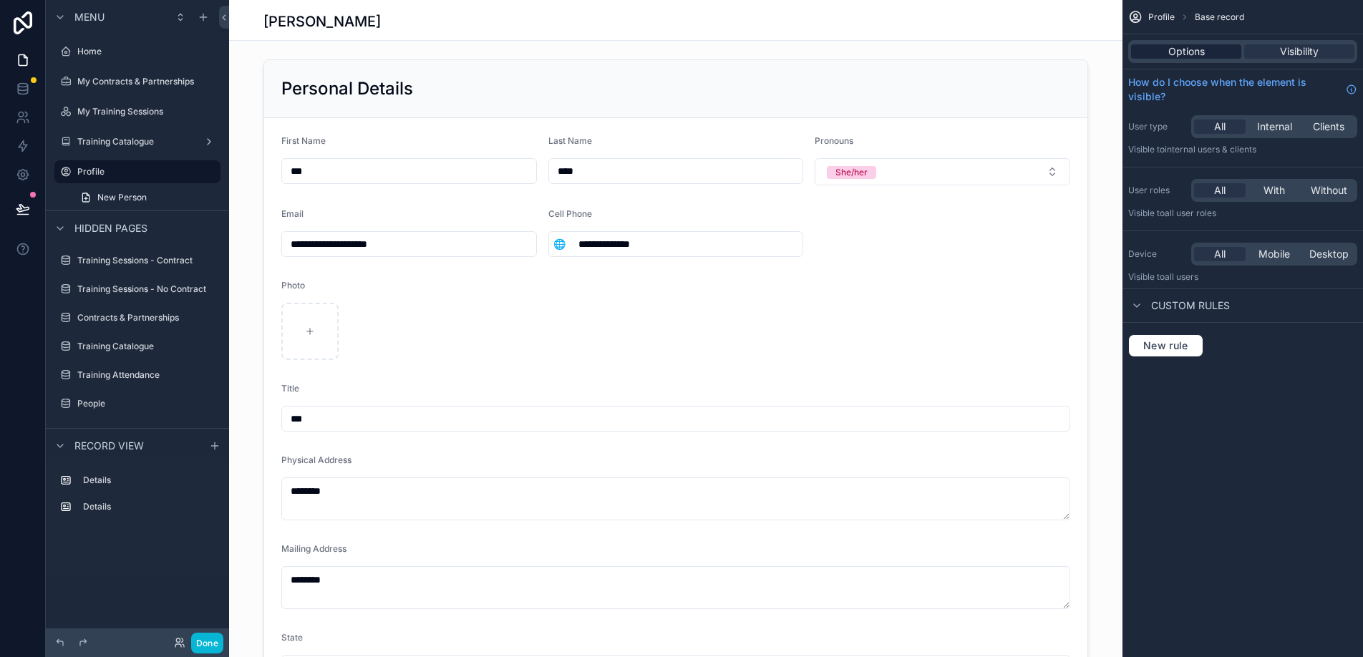
click at [1201, 48] on span "Options" at bounding box center [1187, 51] width 37 height 14
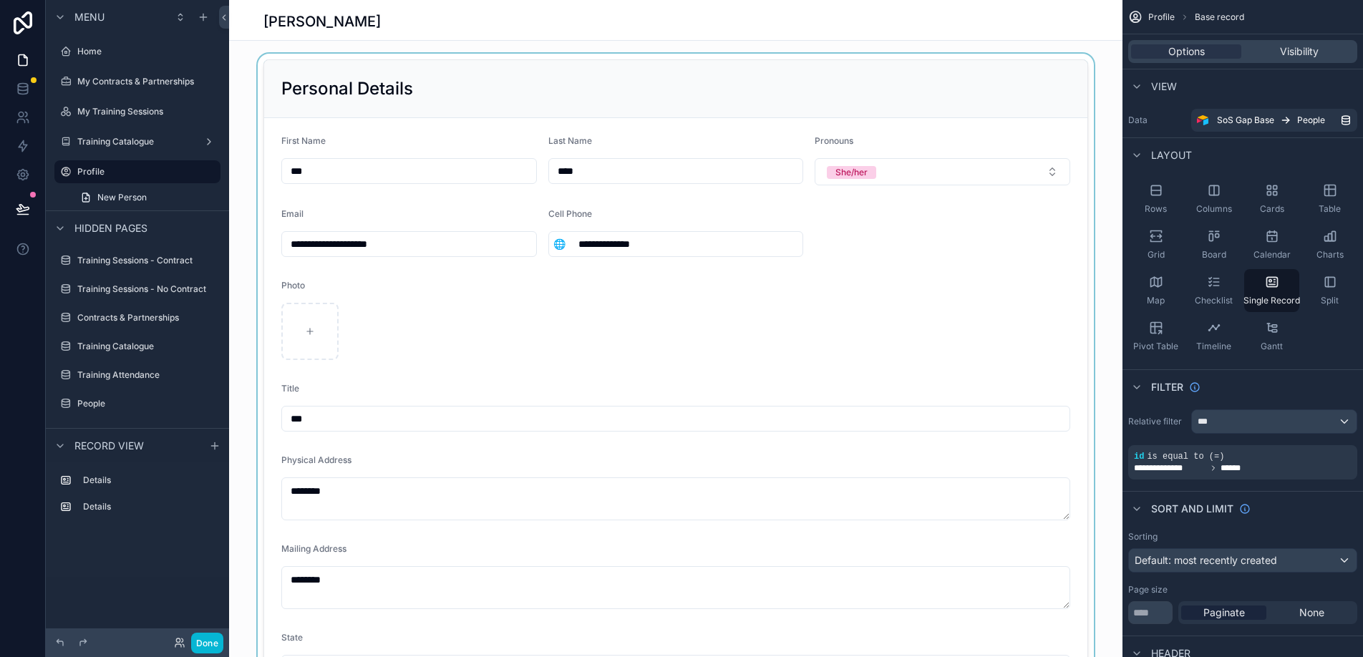
click at [526, 401] on div "scrollable content" at bounding box center [676, 381] width 894 height 654
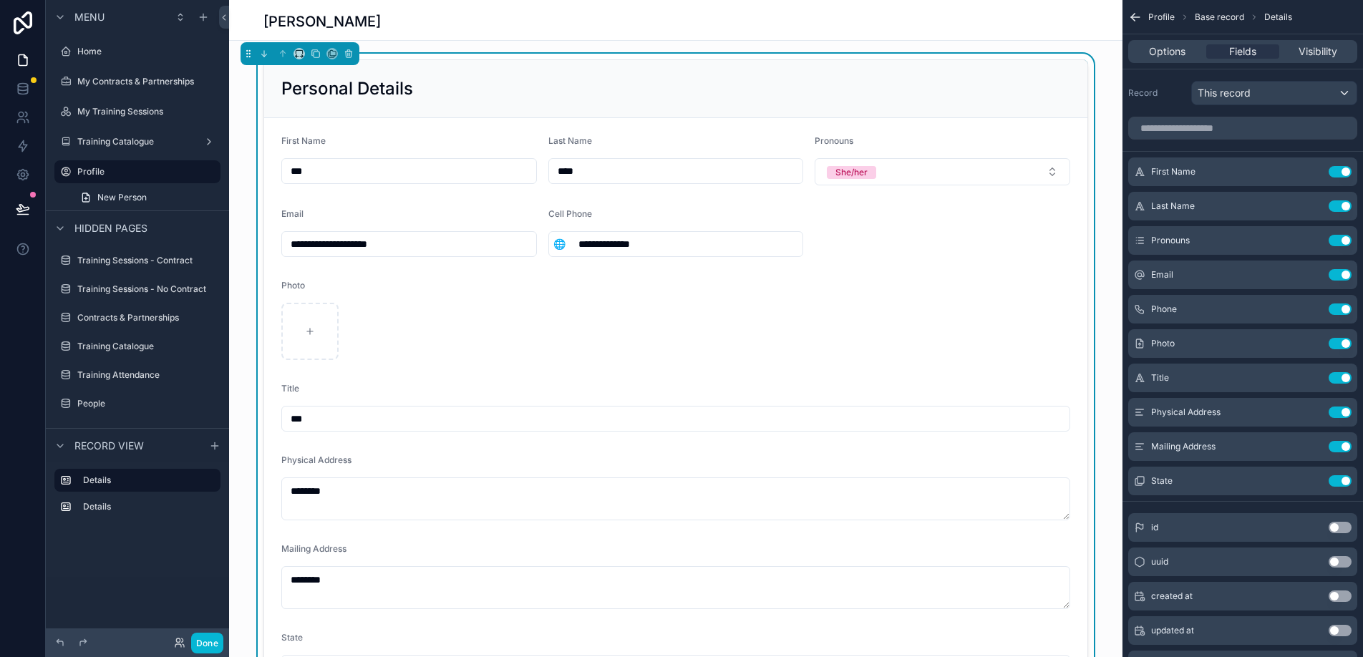
click at [510, 406] on div "***" at bounding box center [675, 419] width 789 height 26
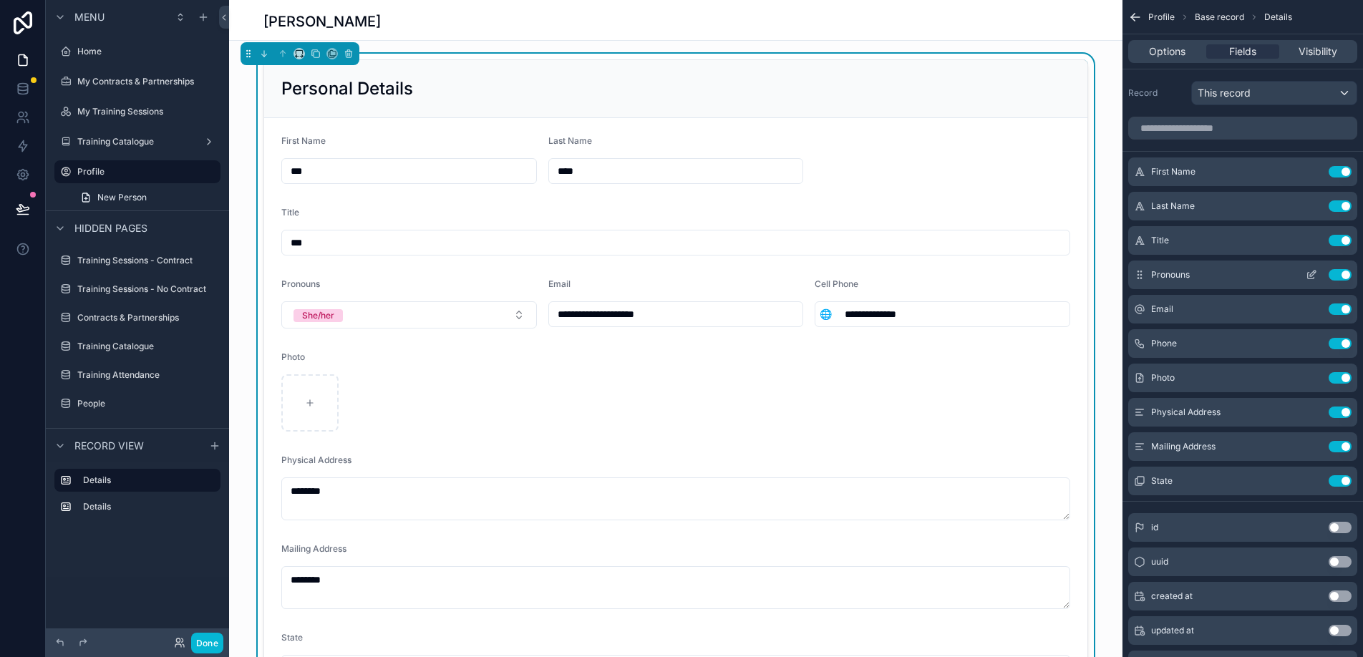
click at [1140, 276] on icon "scrollable content" at bounding box center [1139, 274] width 11 height 11
click at [1319, 239] on button "scrollable content" at bounding box center [1311, 240] width 23 height 11
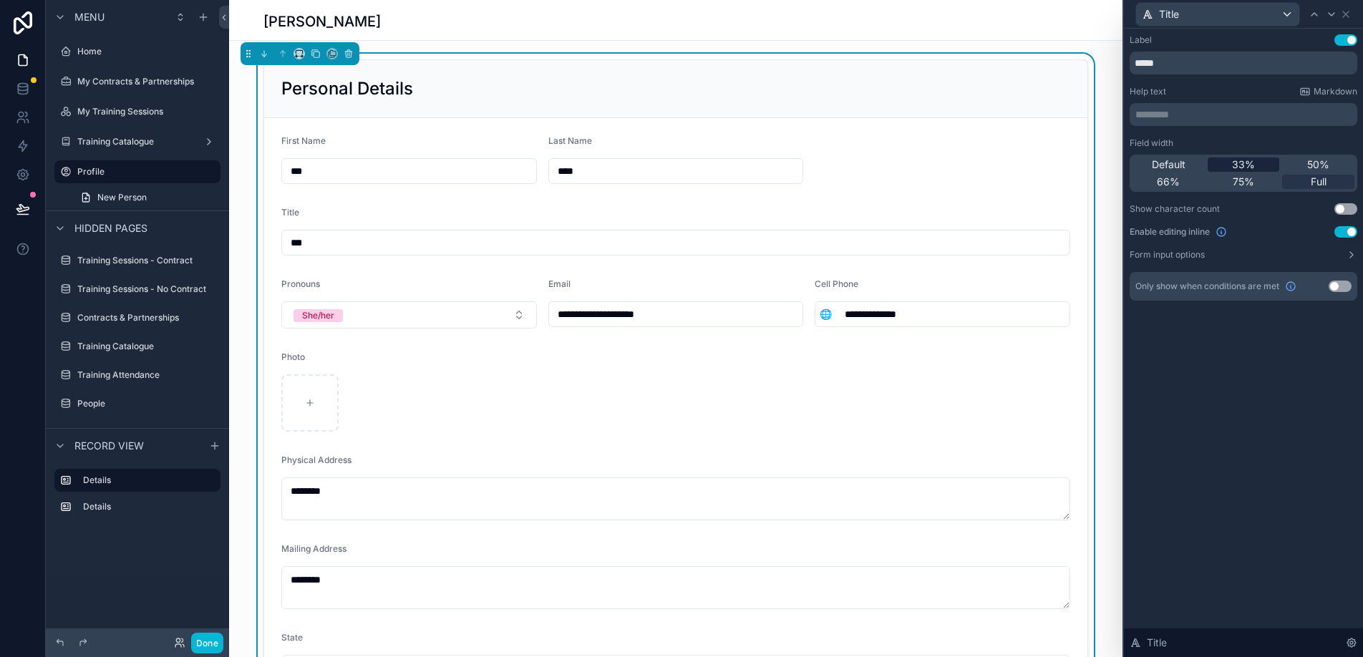
click at [1246, 169] on span "33%" at bounding box center [1243, 165] width 23 height 14
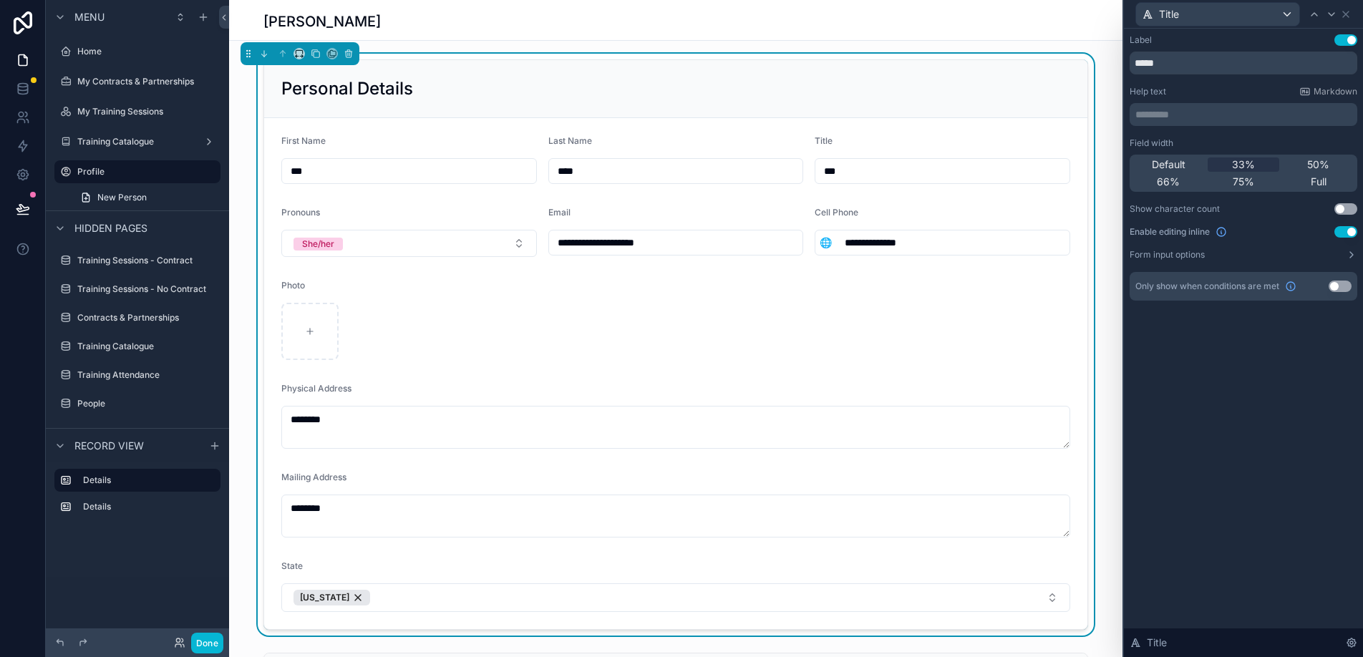
drag, startPoint x: 859, startPoint y: 170, endPoint x: 779, endPoint y: 170, distance: 80.2
click at [779, 170] on form "**********" at bounding box center [676, 373] width 824 height 511
type input "**********"
click at [472, 239] on button "She/her" at bounding box center [409, 243] width 256 height 27
click at [609, 289] on div "Photo" at bounding box center [675, 288] width 789 height 17
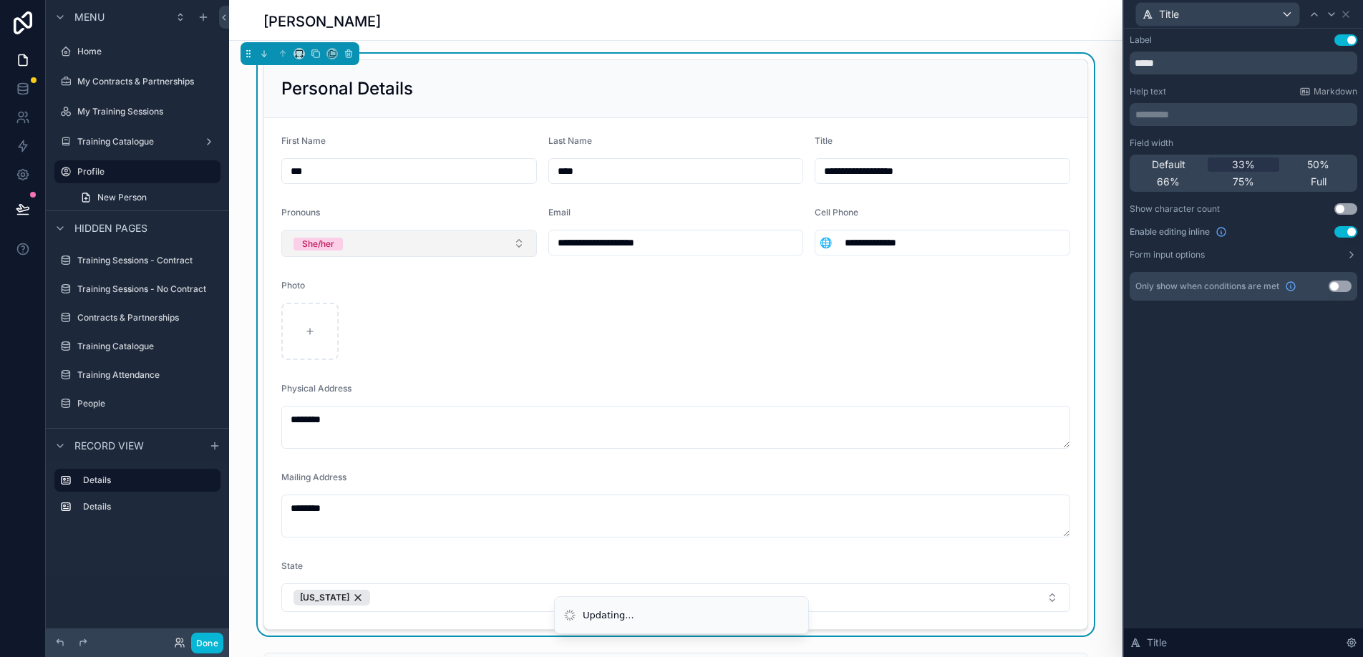
click at [454, 243] on button "She/her" at bounding box center [409, 243] width 256 height 27
click at [560, 284] on div "Photo" at bounding box center [675, 288] width 789 height 17
click at [1351, 14] on icon at bounding box center [1346, 14] width 11 height 11
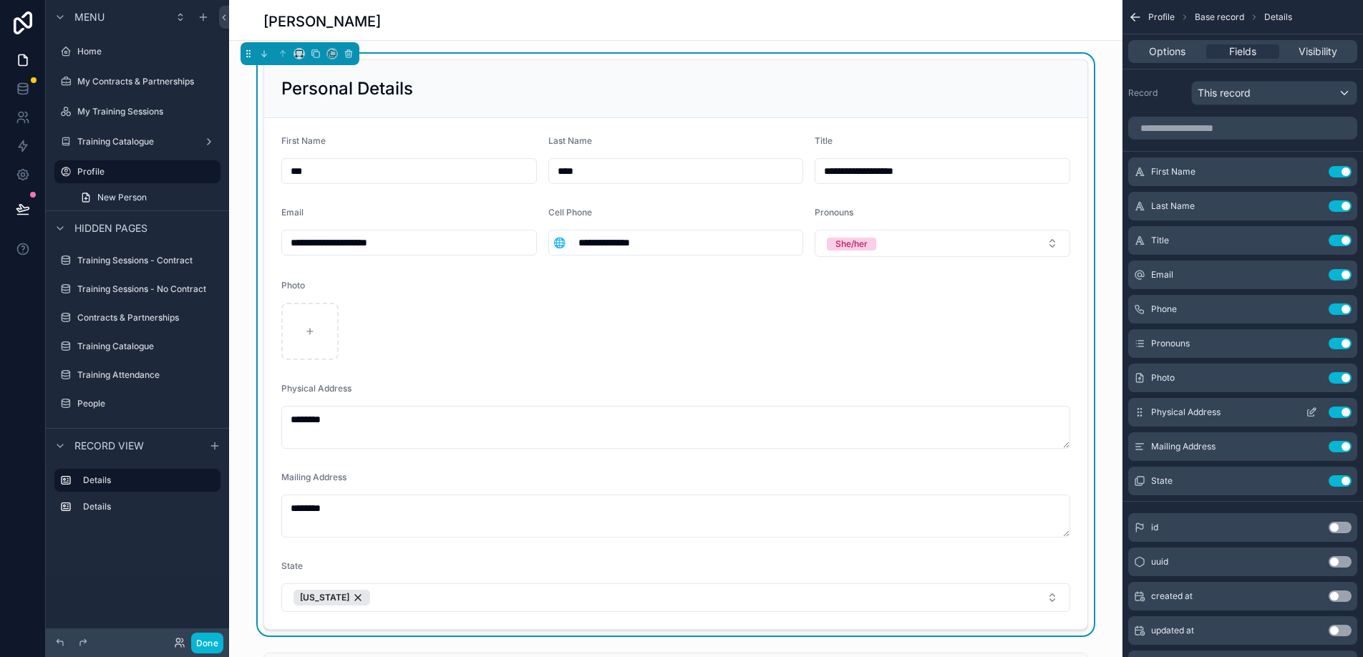
click at [1311, 416] on icon "scrollable content" at bounding box center [1311, 413] width 6 height 6
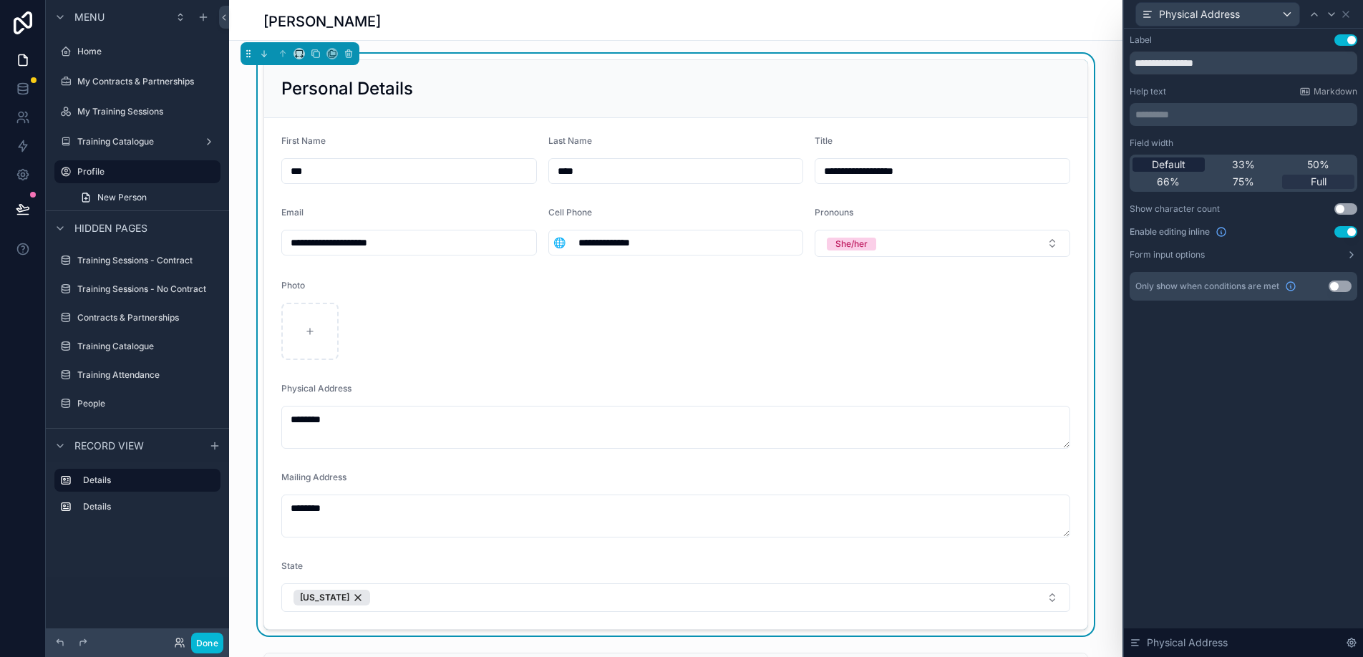
click at [1169, 158] on span "Default" at bounding box center [1169, 165] width 34 height 14
click at [1246, 168] on span "33%" at bounding box center [1243, 165] width 23 height 14
click at [1179, 164] on span "Default" at bounding box center [1169, 165] width 34 height 14
click at [1338, 12] on div at bounding box center [1331, 14] width 17 height 17
click at [1189, 158] on div "Default" at bounding box center [1169, 165] width 72 height 14
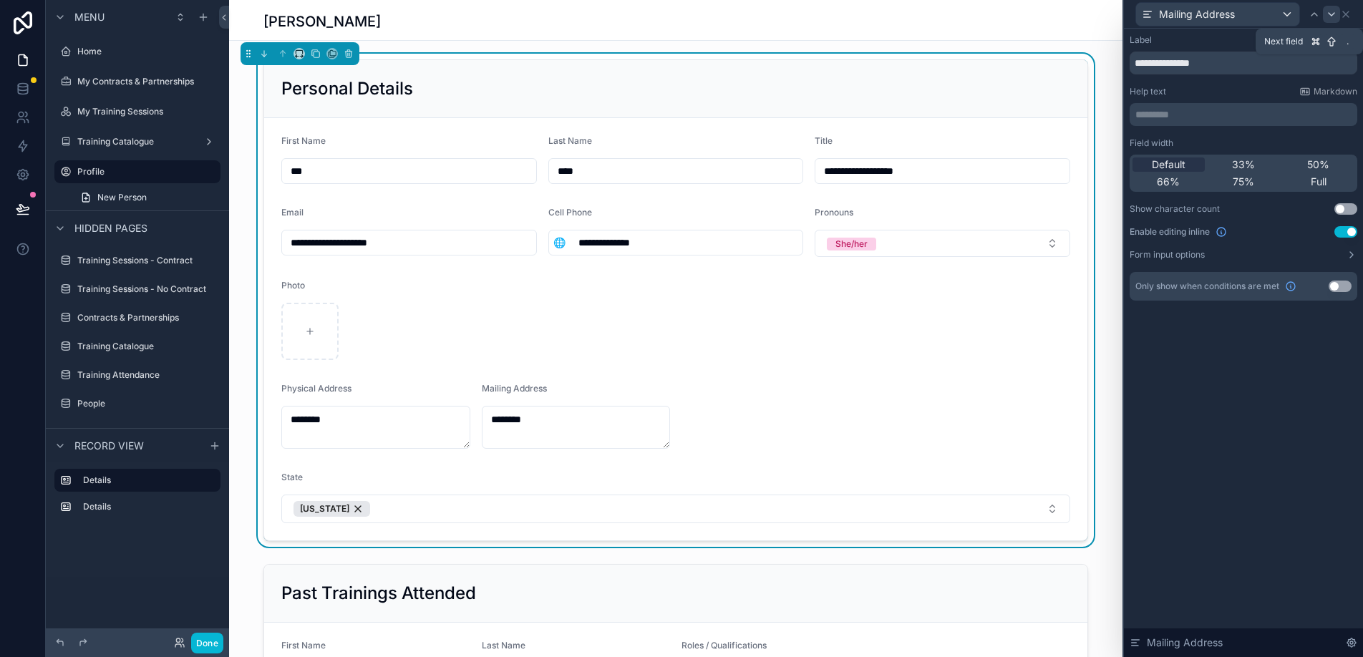
click at [1328, 14] on icon at bounding box center [1331, 14] width 11 height 11
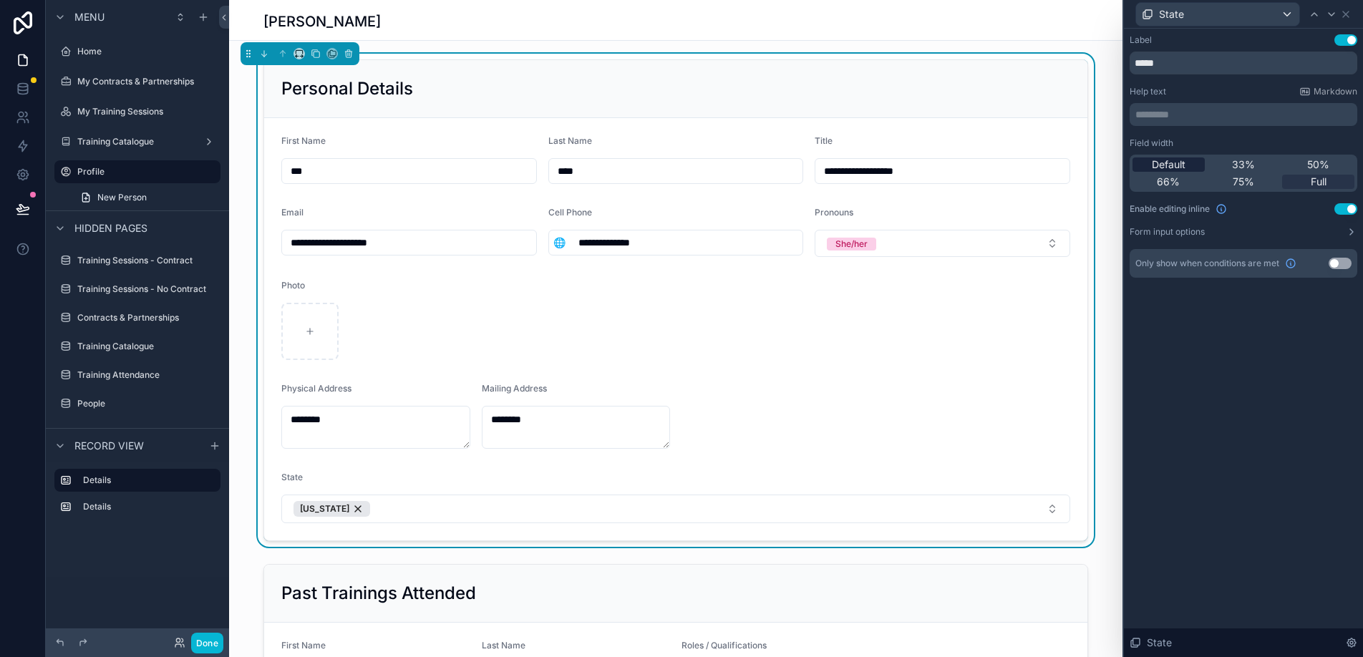
click at [1189, 165] on div "Default" at bounding box center [1169, 165] width 72 height 14
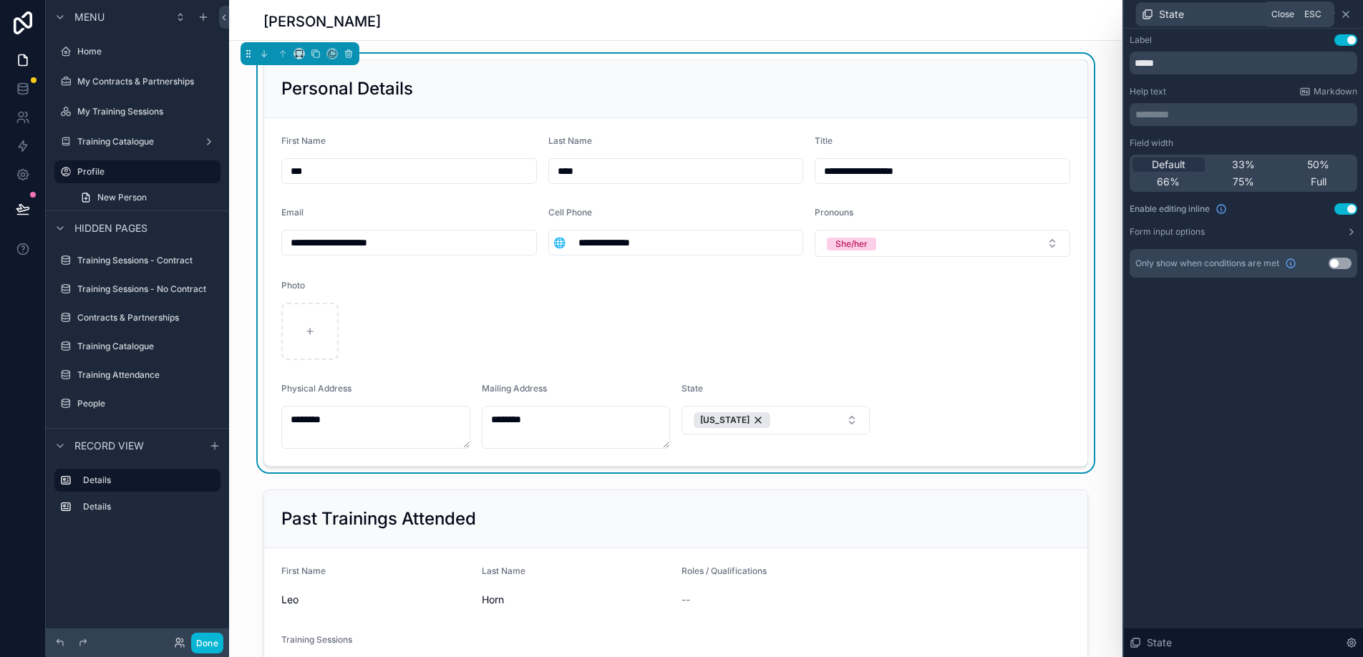
click at [1349, 12] on icon at bounding box center [1346, 14] width 11 height 11
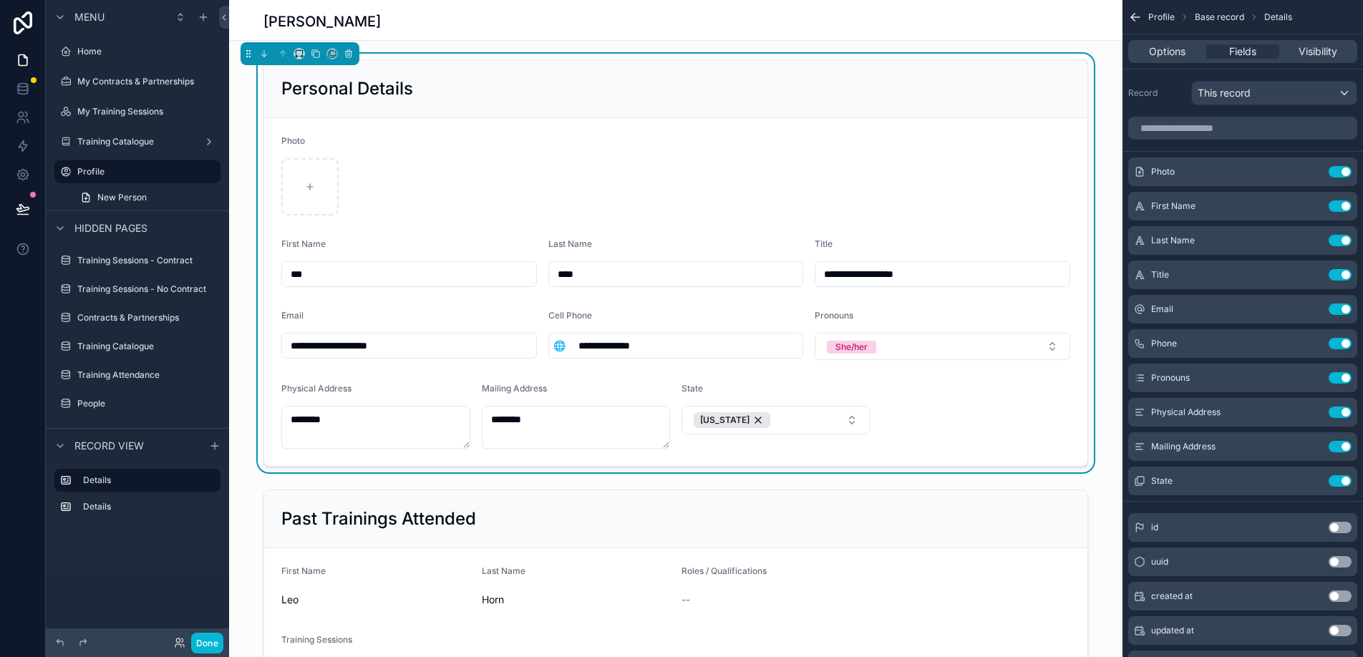
click at [423, 156] on div "Photo" at bounding box center [675, 175] width 789 height 80
click at [455, 92] on div "Personal Details" at bounding box center [675, 88] width 789 height 23
click at [362, 419] on textarea "*******" at bounding box center [375, 427] width 189 height 43
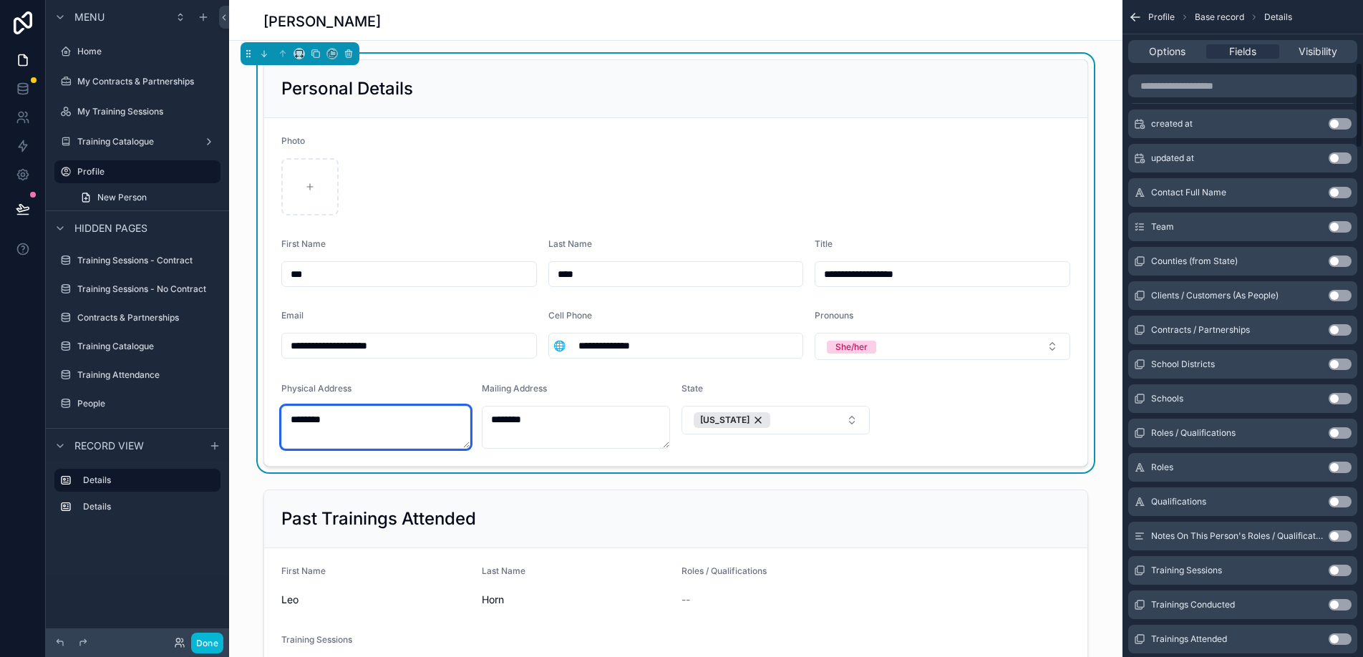
scroll to position [479, 0]
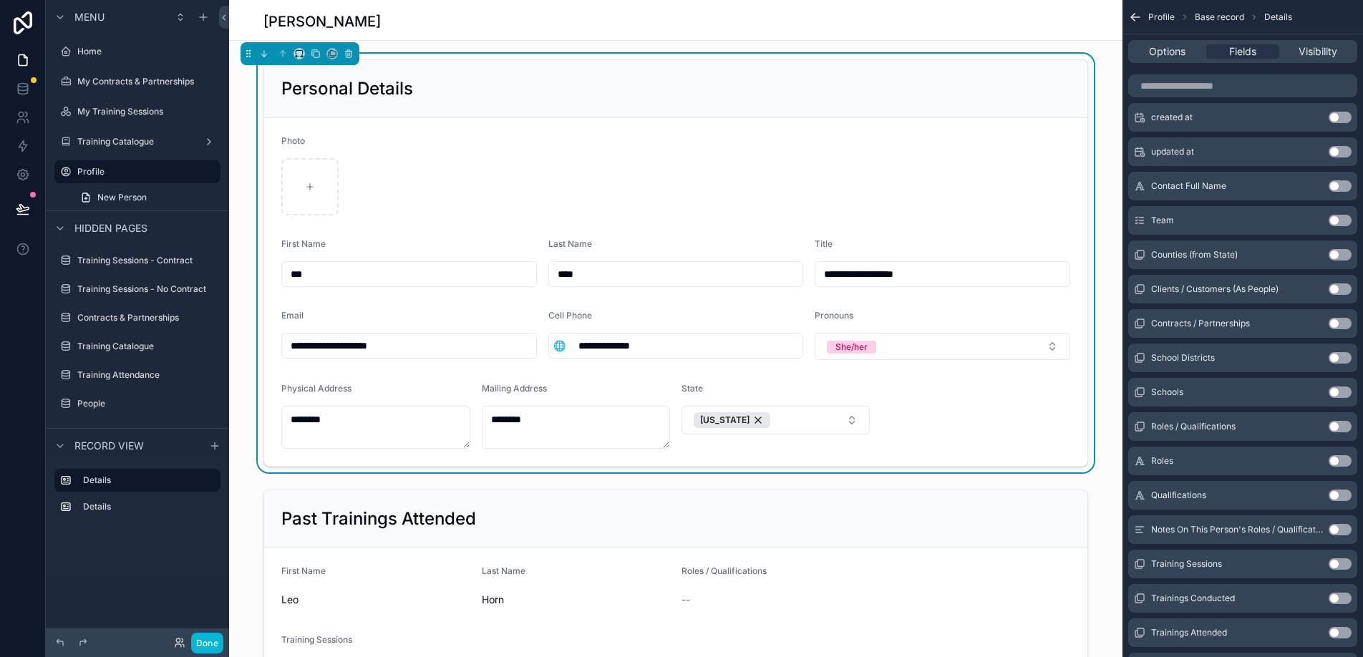
click at [1335, 395] on button "Use setting" at bounding box center [1340, 392] width 23 height 11
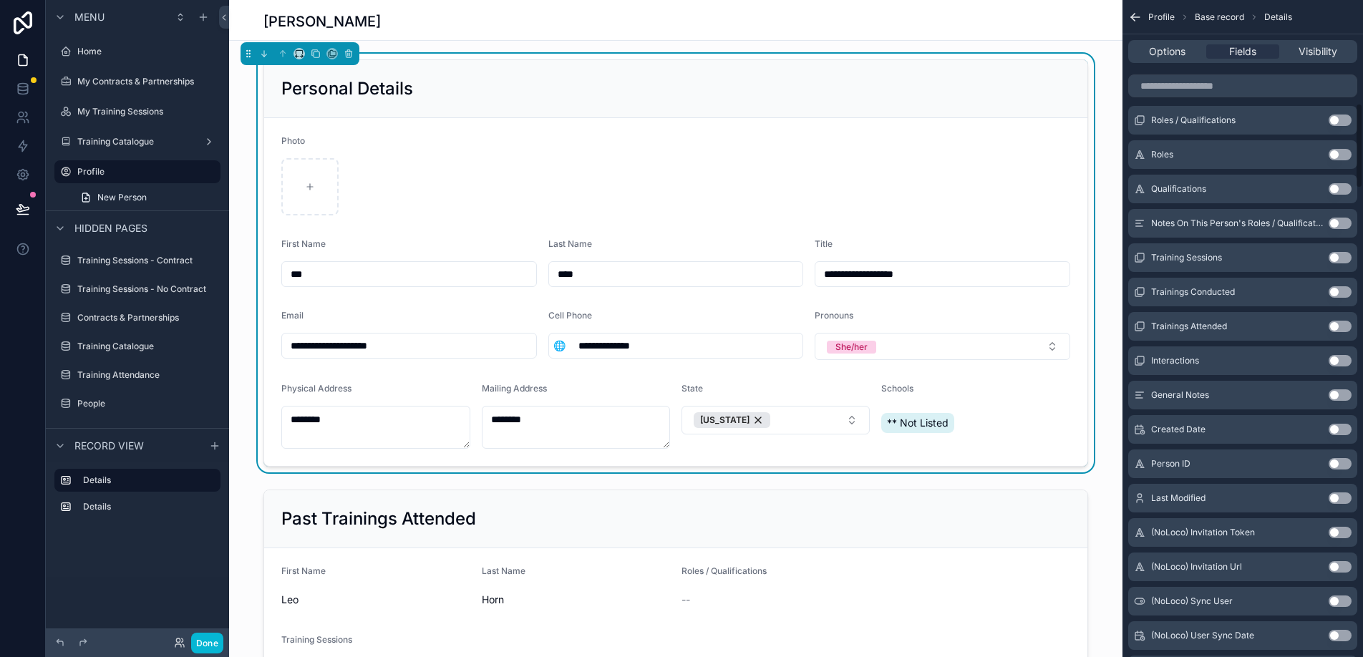
scroll to position [796, 0]
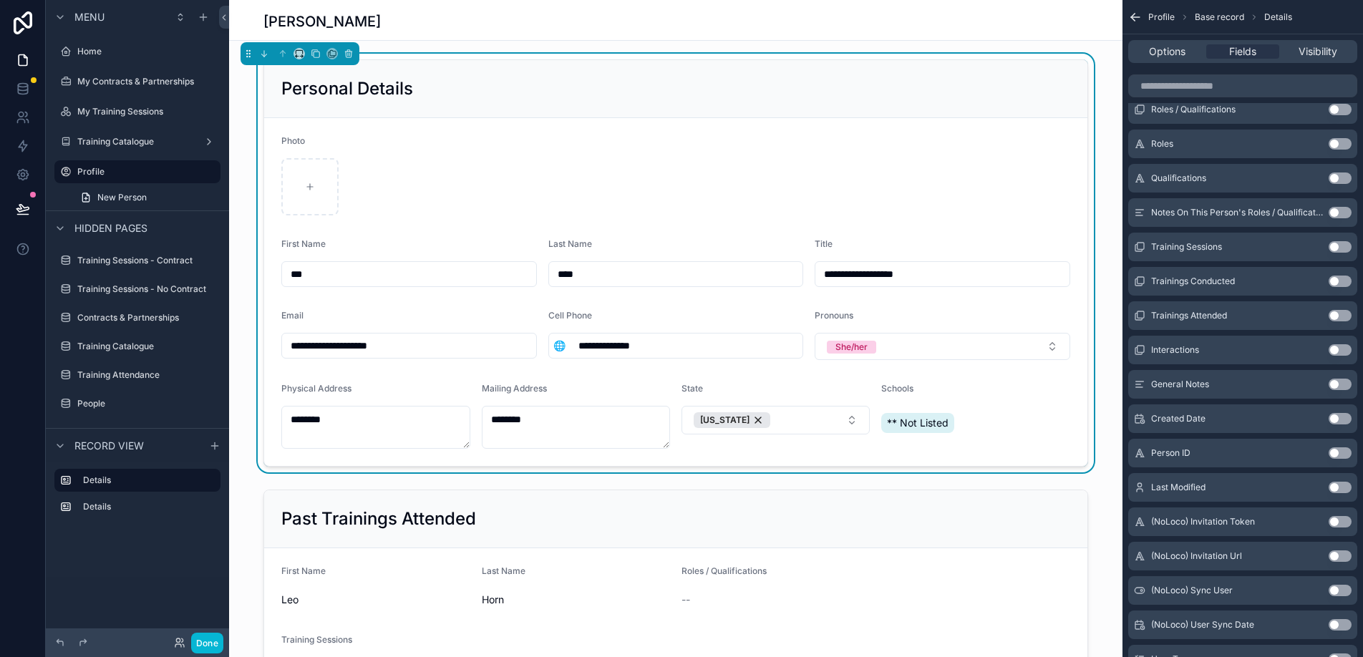
click at [1334, 317] on button "Use setting" at bounding box center [1340, 315] width 23 height 11
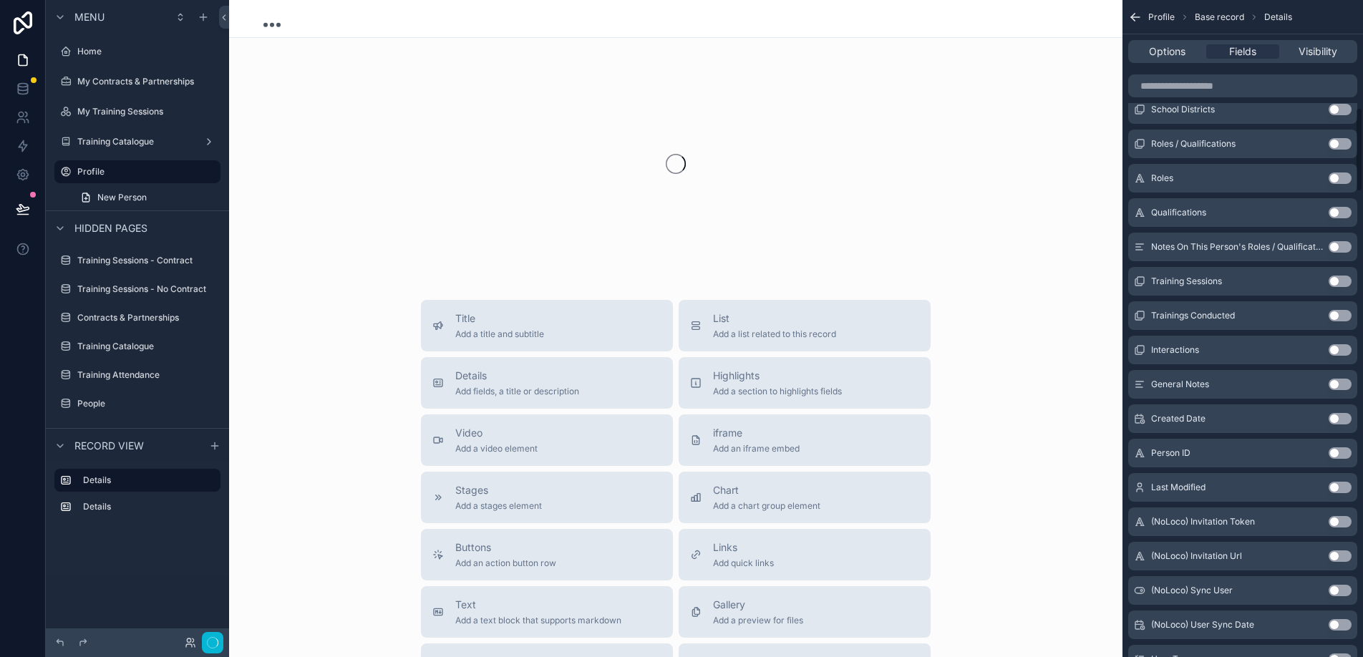
scroll to position [831, 0]
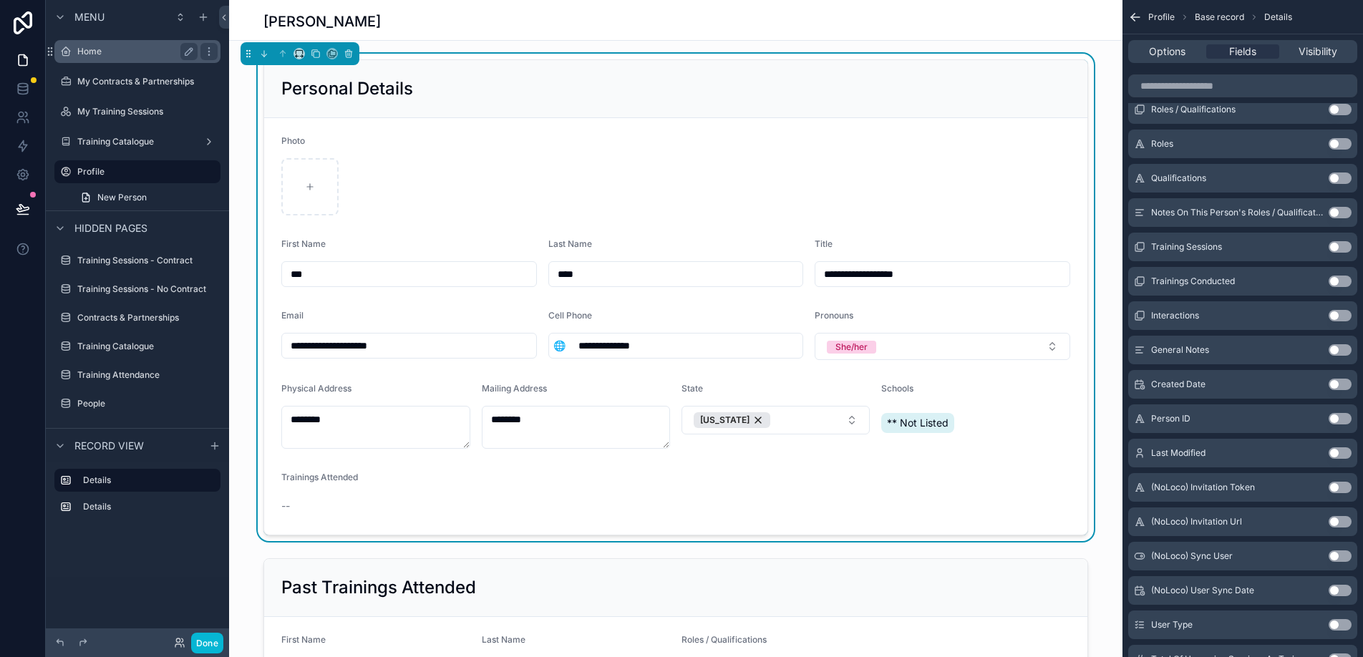
click at [79, 48] on label "Home" at bounding box center [134, 51] width 115 height 11
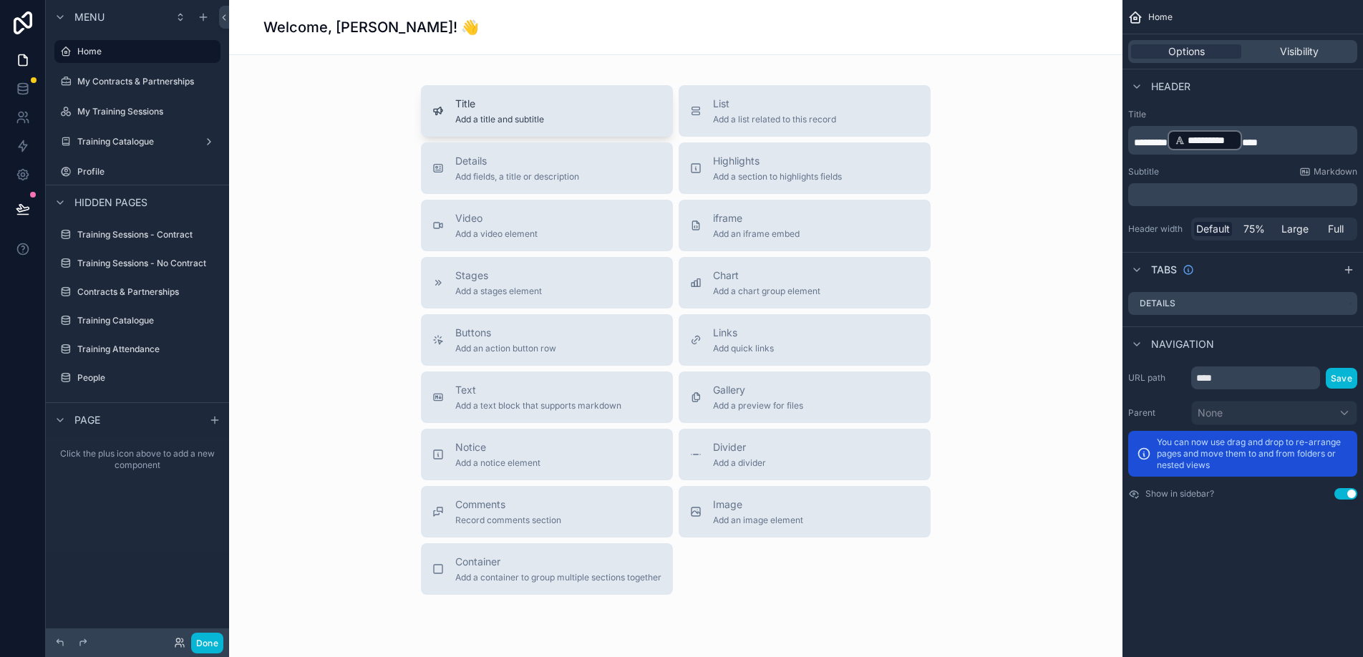
scroll to position [1, 0]
click at [110, 81] on label "My Contracts & Partnerships" at bounding box center [135, 81] width 117 height 11
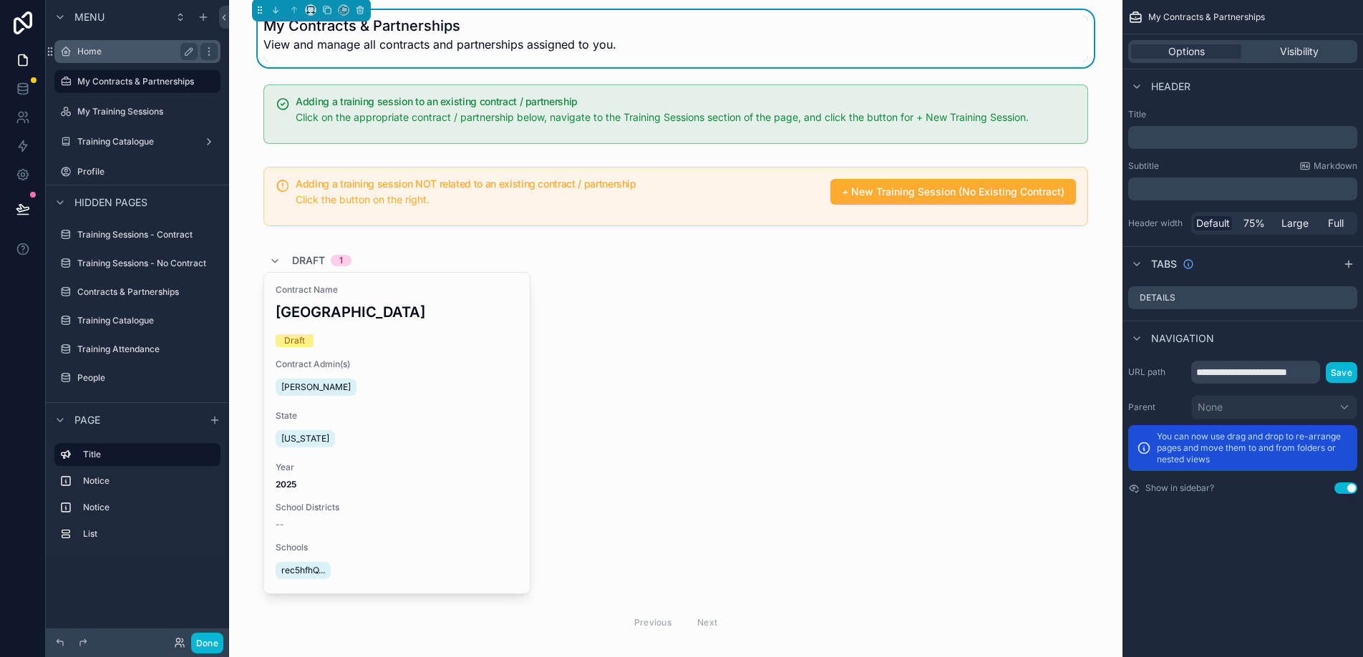
click at [105, 46] on label "Home" at bounding box center [134, 51] width 115 height 11
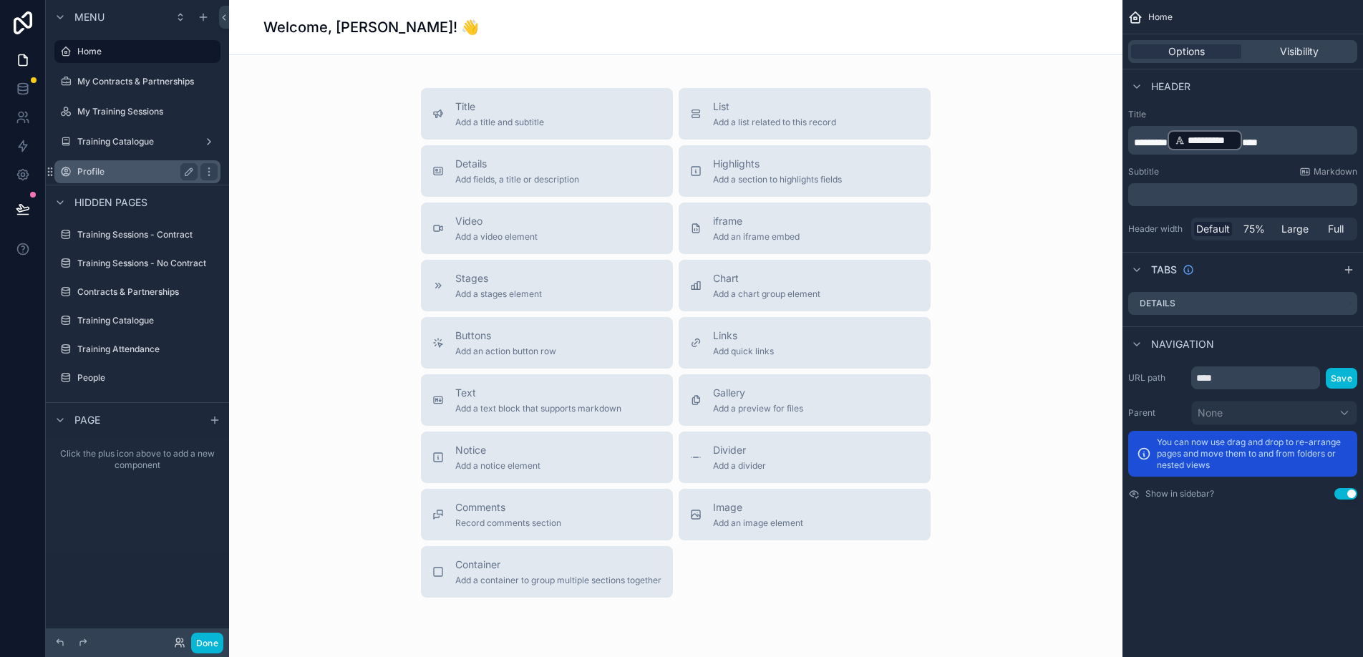
click at [112, 172] on label "Profile" at bounding box center [134, 171] width 115 height 11
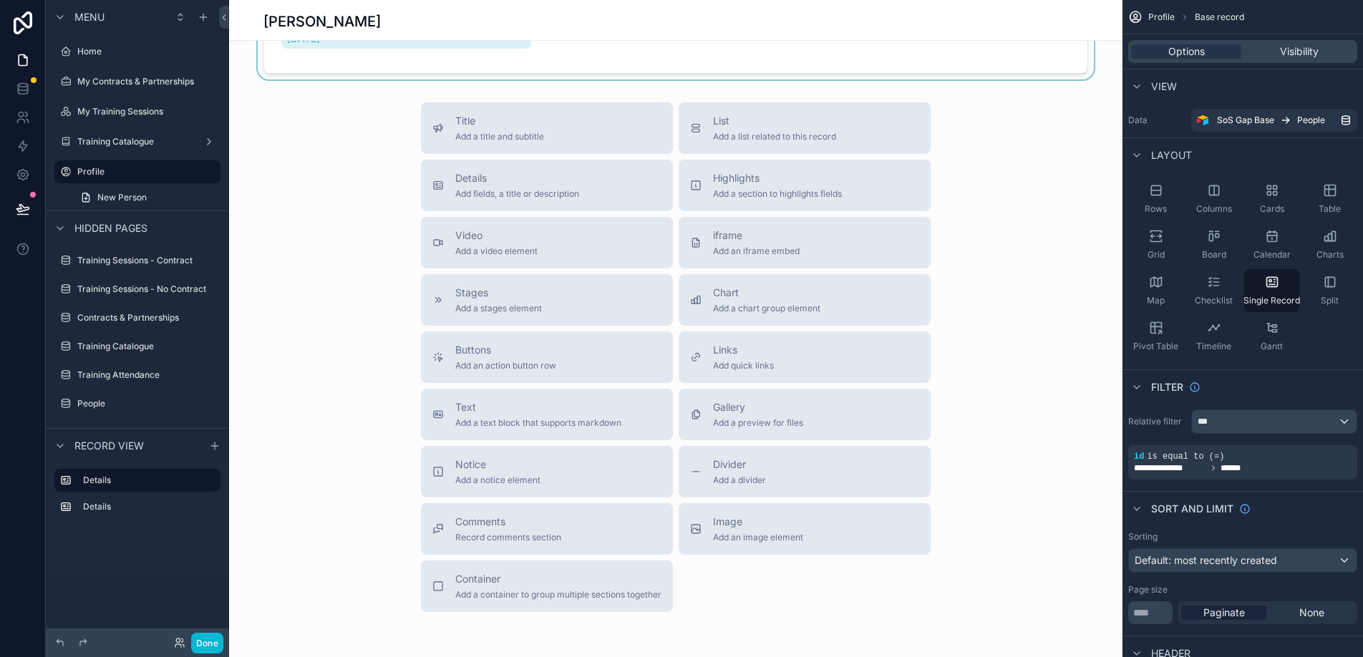
scroll to position [712, 0]
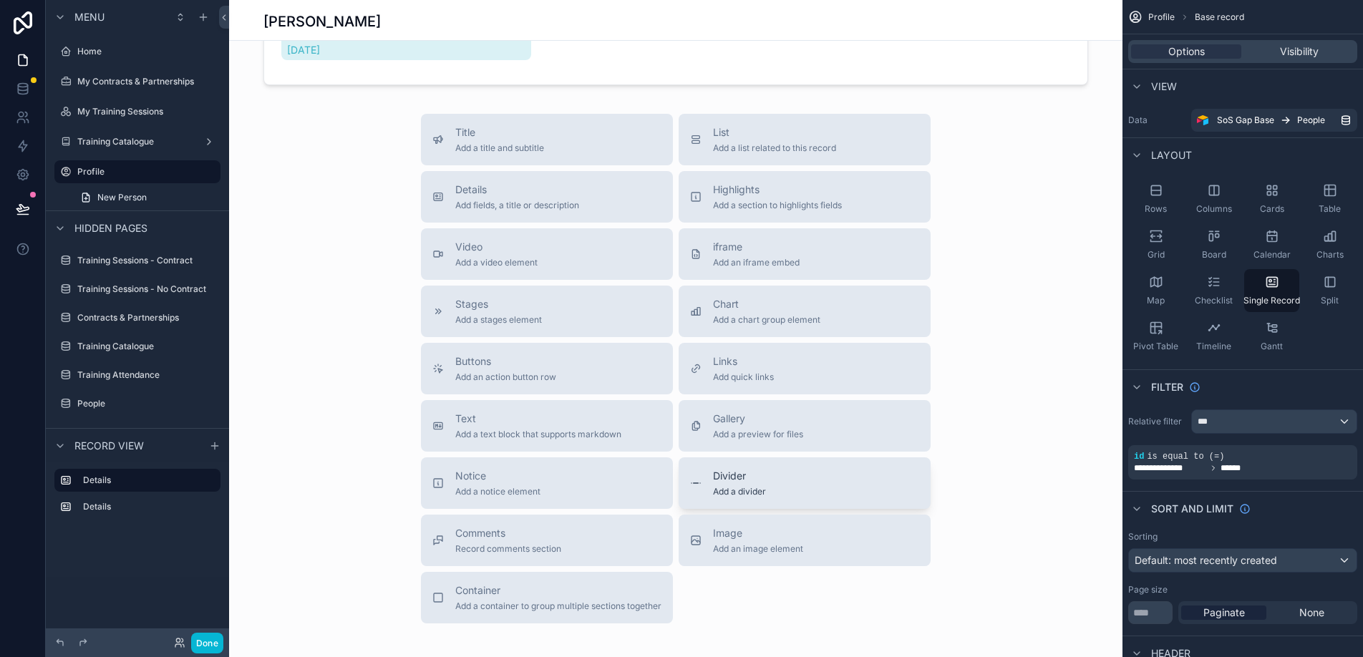
click at [758, 472] on span "Divider" at bounding box center [739, 476] width 53 height 14
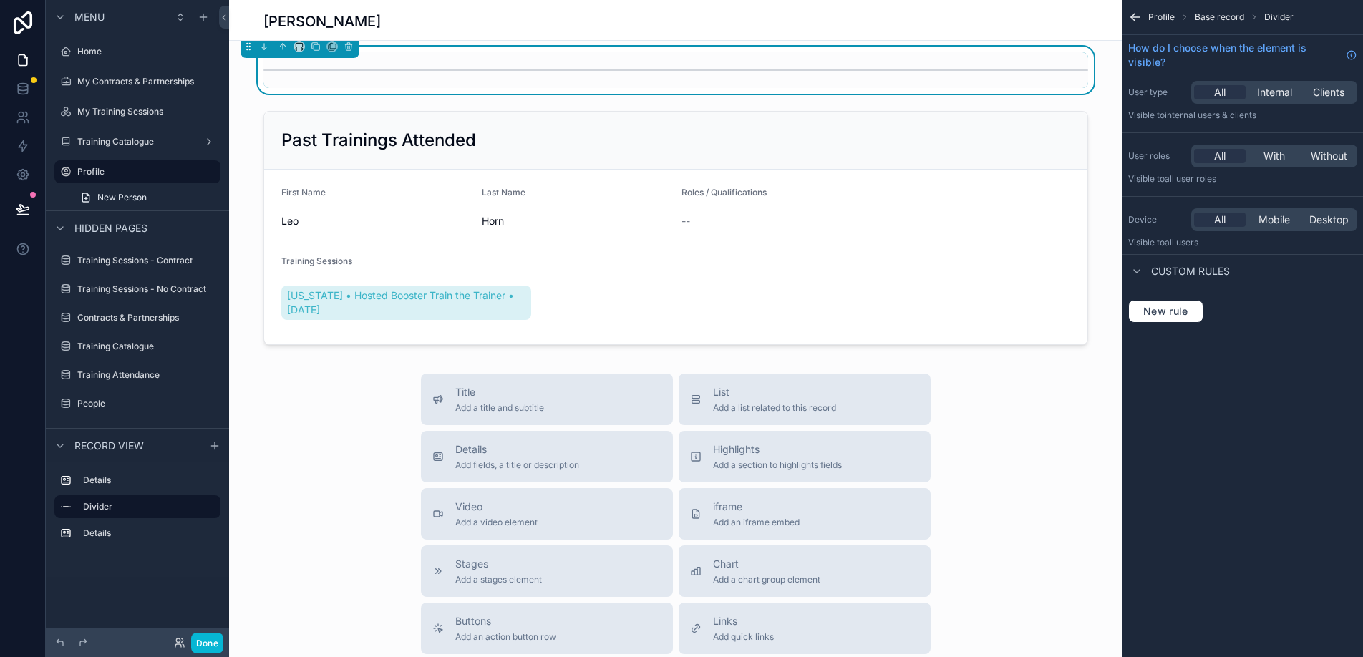
scroll to position [637, 0]
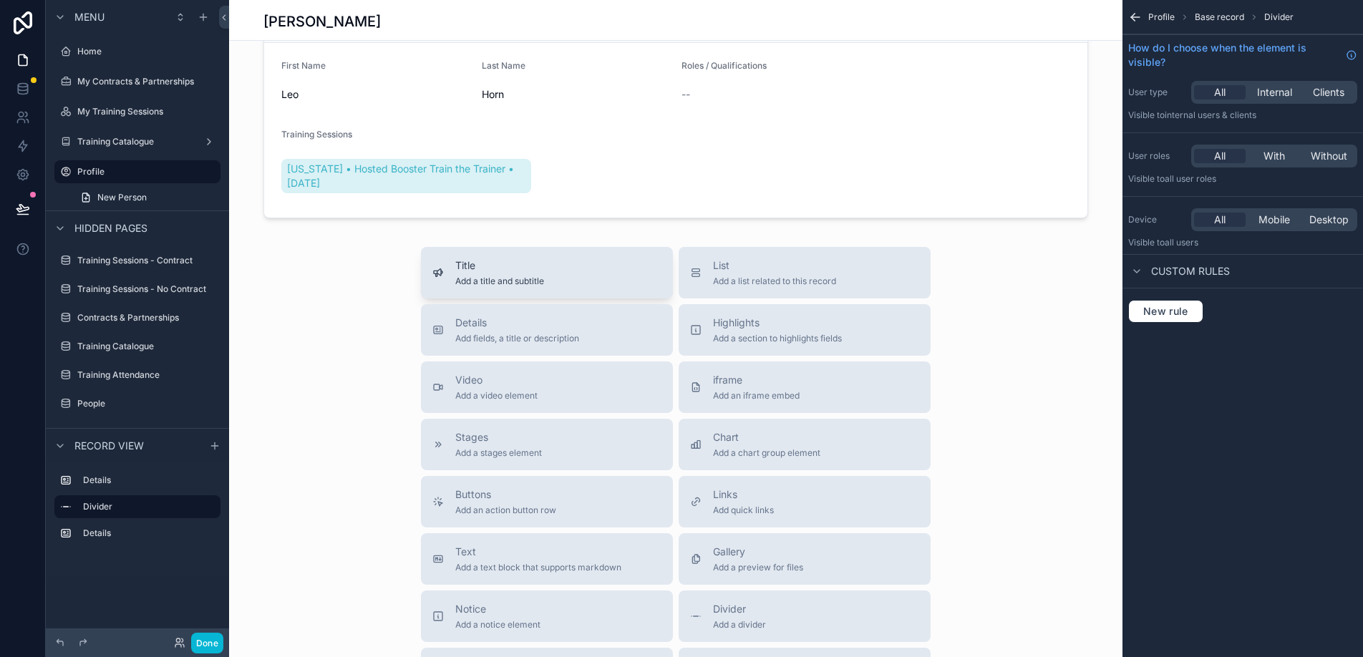
click at [433, 280] on div "Title Add a title and subtitle" at bounding box center [547, 273] width 229 height 29
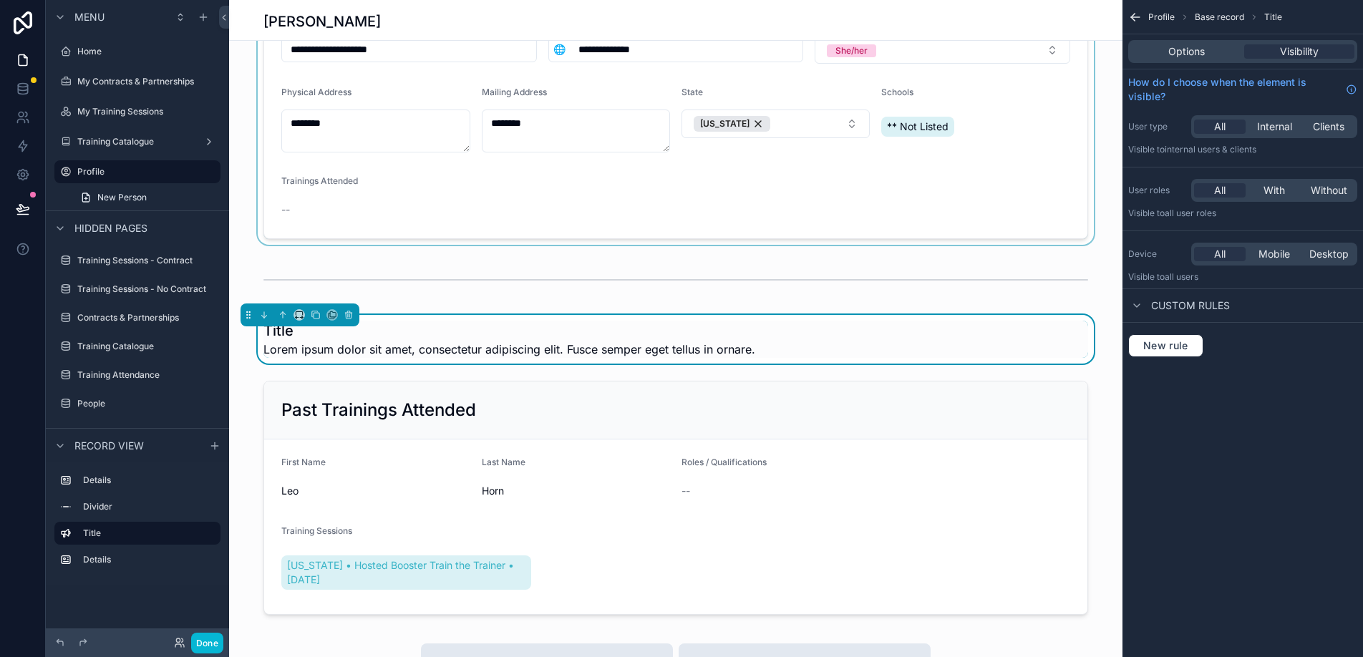
scroll to position [278, 0]
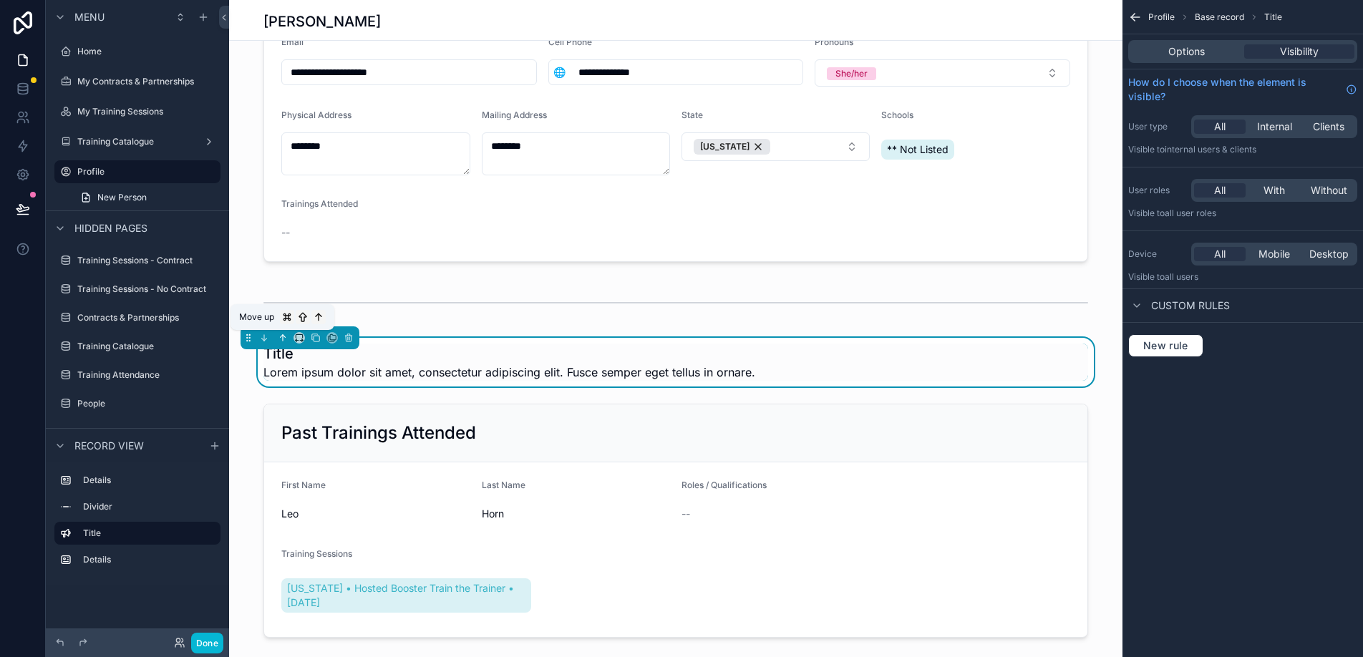
click at [280, 344] on button "scrollable content" at bounding box center [283, 338] width 16 height 16
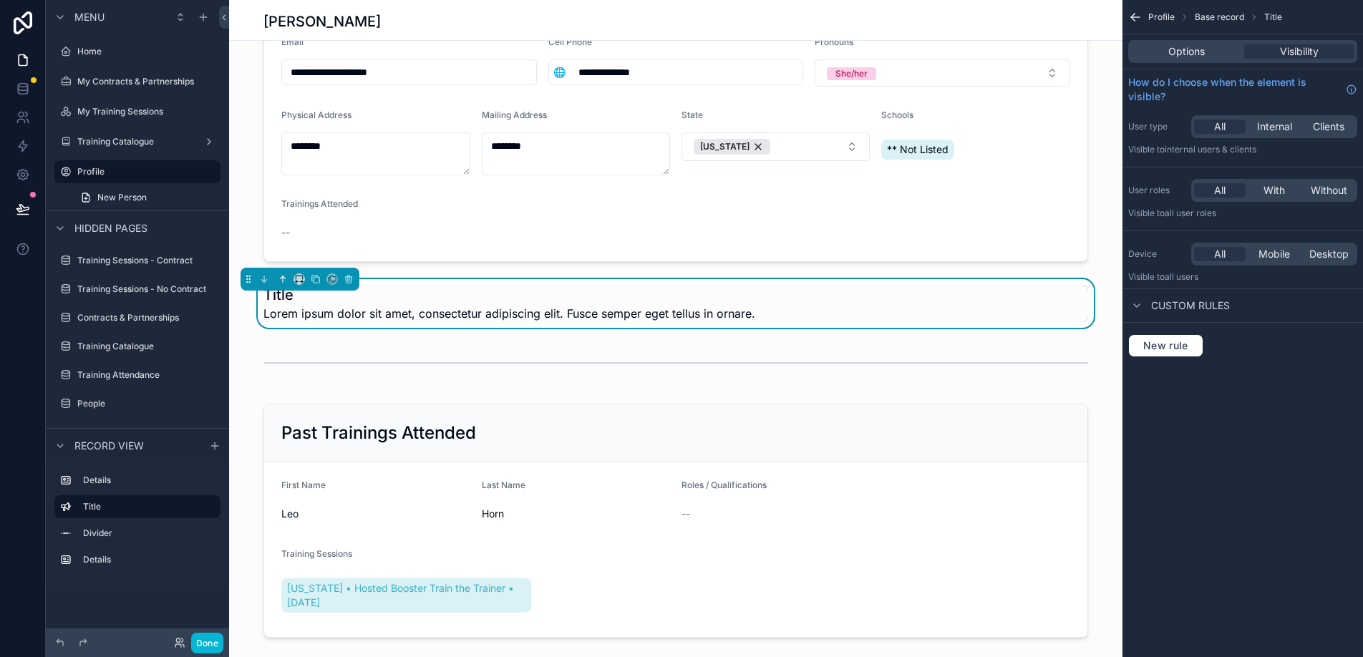
click at [285, 283] on icon "scrollable content" at bounding box center [283, 279] width 10 height 10
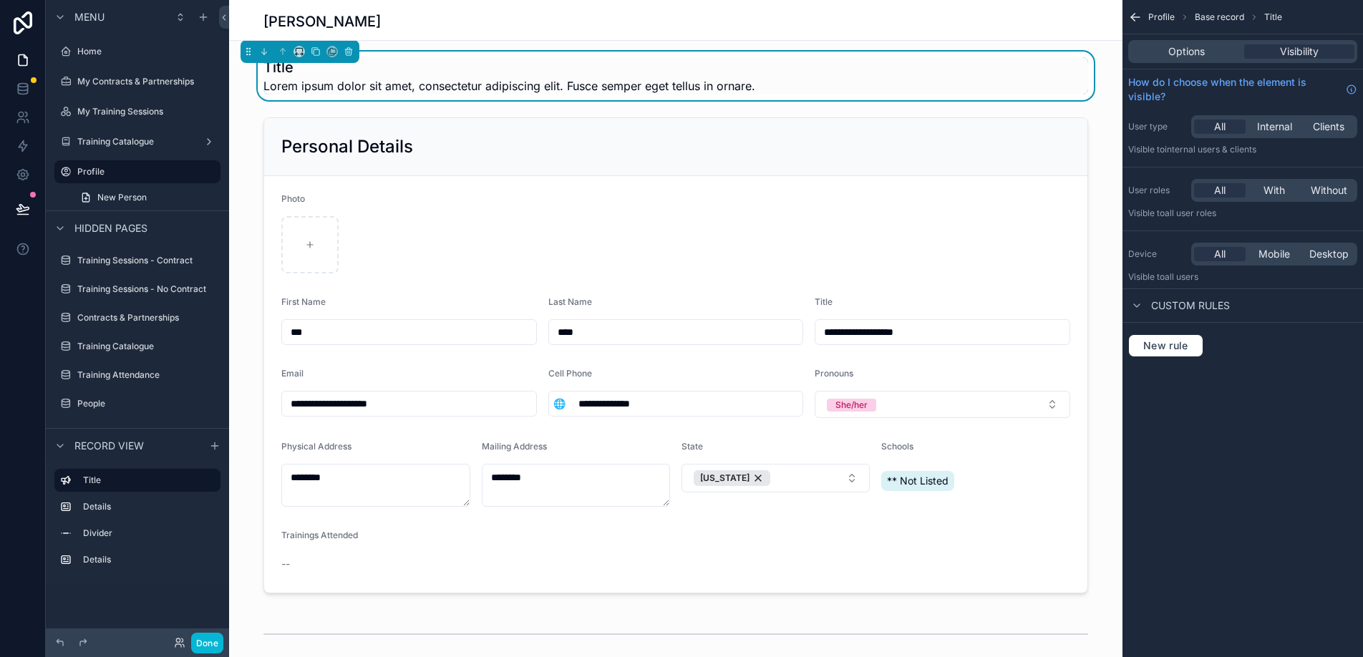
scroll to position [0, 0]
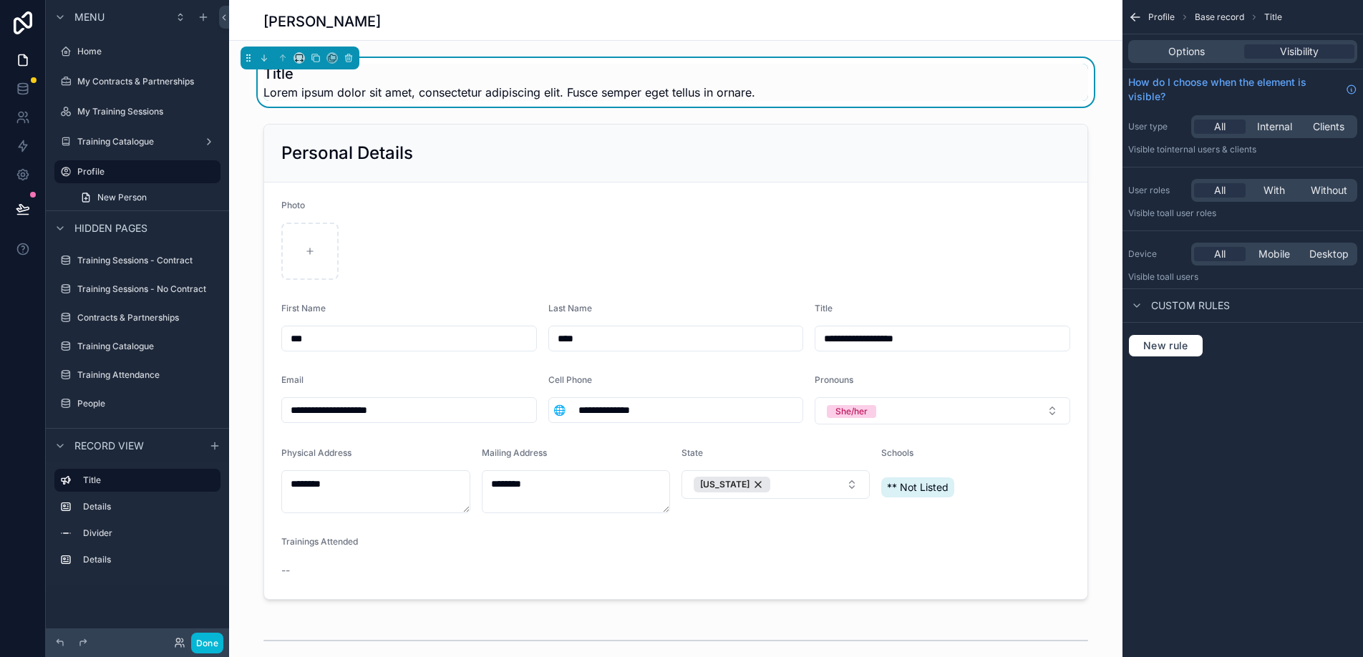
click at [290, 73] on h1 "Title" at bounding box center [510, 74] width 492 height 20
click at [289, 73] on h1 "Title" at bounding box center [510, 74] width 492 height 20
click at [293, 77] on h1 "Title" at bounding box center [510, 74] width 492 height 20
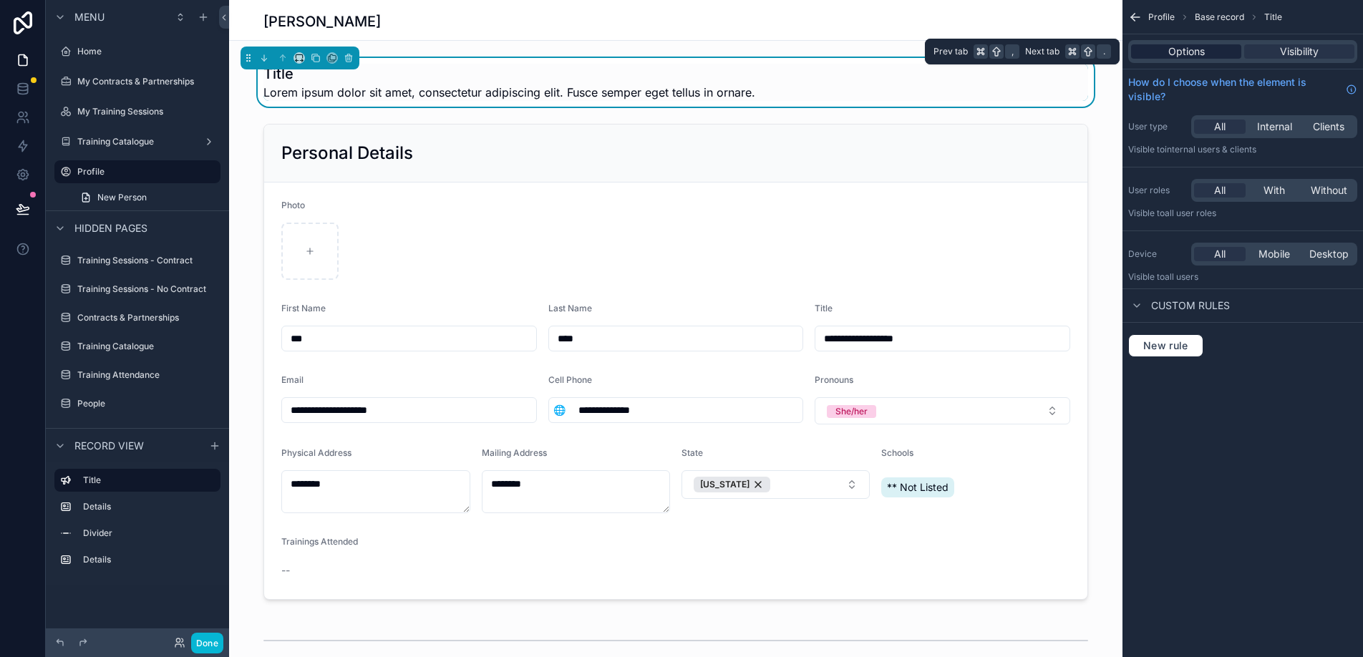
click at [1189, 54] on span "Options" at bounding box center [1187, 51] width 37 height 14
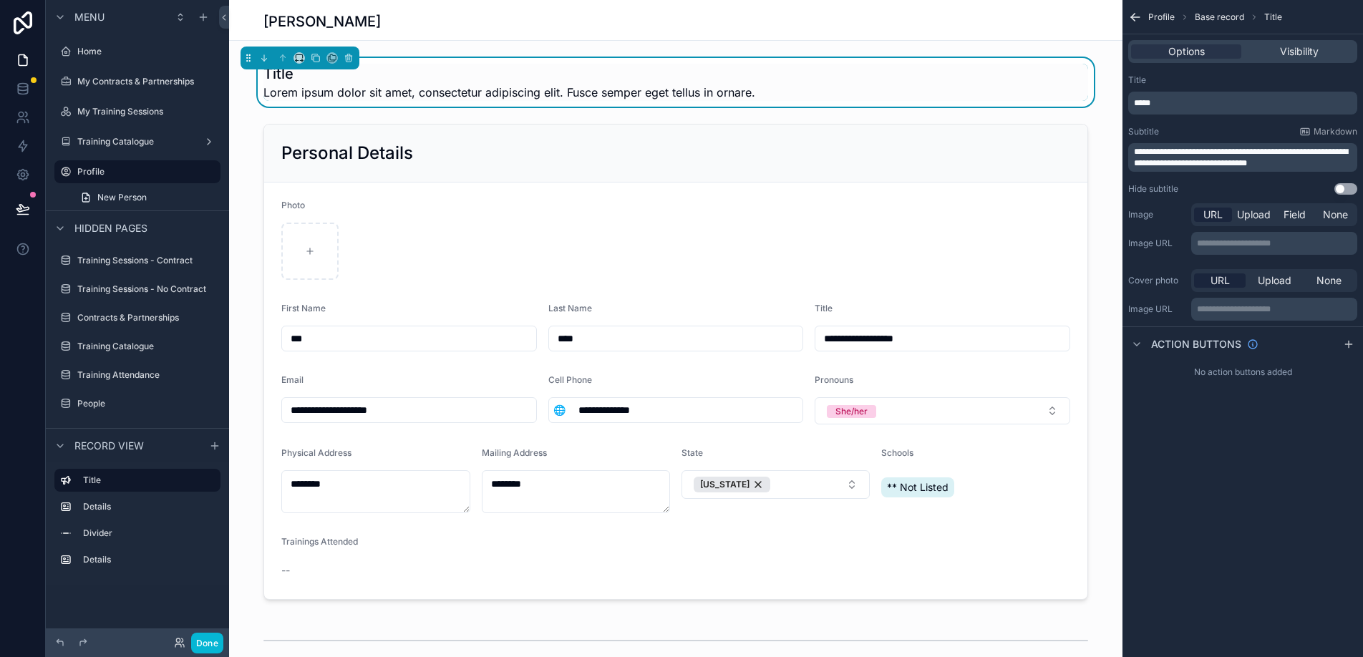
click at [1171, 112] on div "*****" at bounding box center [1243, 103] width 229 height 23
drag, startPoint x: 1169, startPoint y: 96, endPoint x: 1139, endPoint y: 96, distance: 29.4
click at [1139, 96] on div "*****" at bounding box center [1243, 103] width 229 height 23
click at [1139, 100] on span "*****" at bounding box center [1142, 103] width 16 height 9
drag, startPoint x: 1136, startPoint y: 100, endPoint x: 1164, endPoint y: 100, distance: 28.6
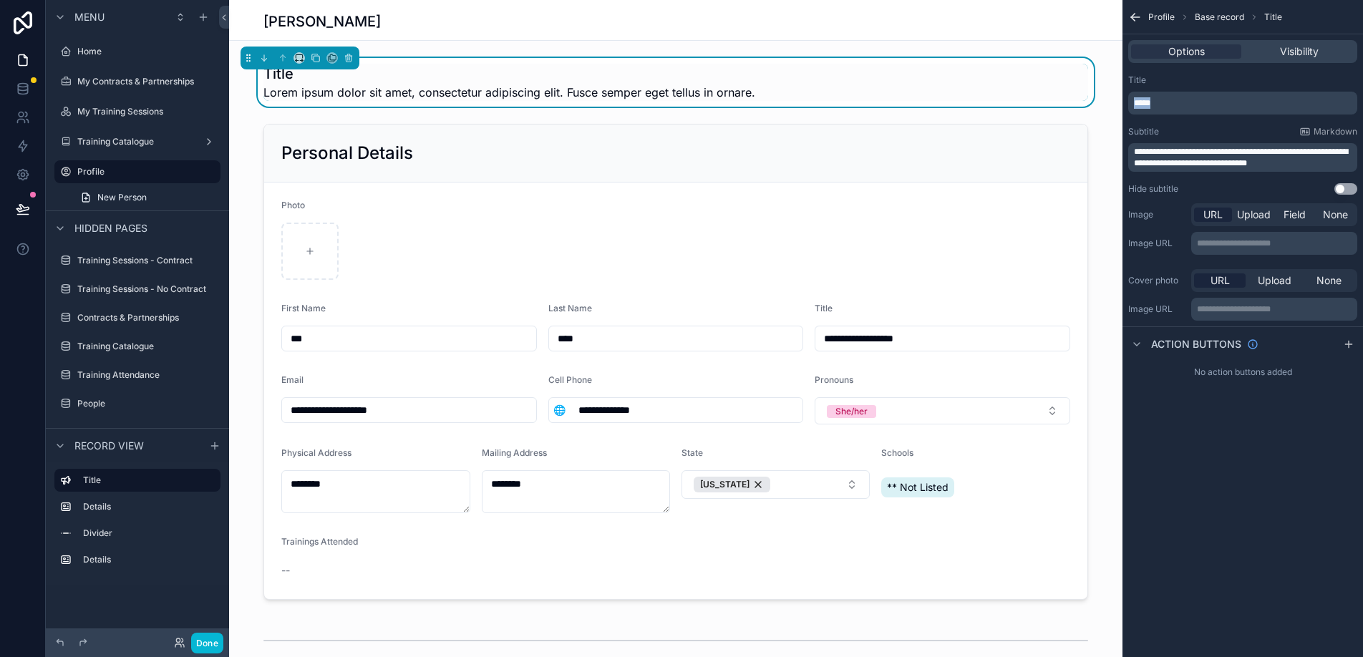
click at [1164, 100] on p "*****" at bounding box center [1244, 102] width 221 height 11
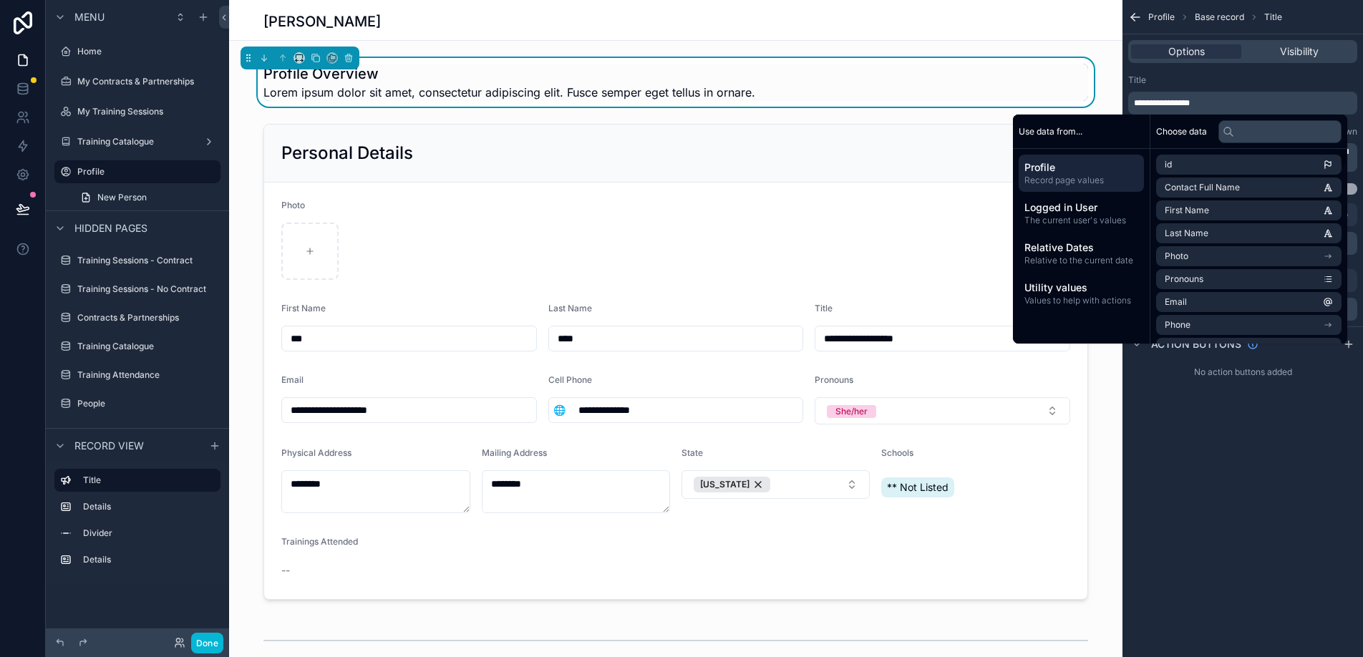
click at [1217, 72] on div "**********" at bounding box center [1243, 135] width 241 height 132
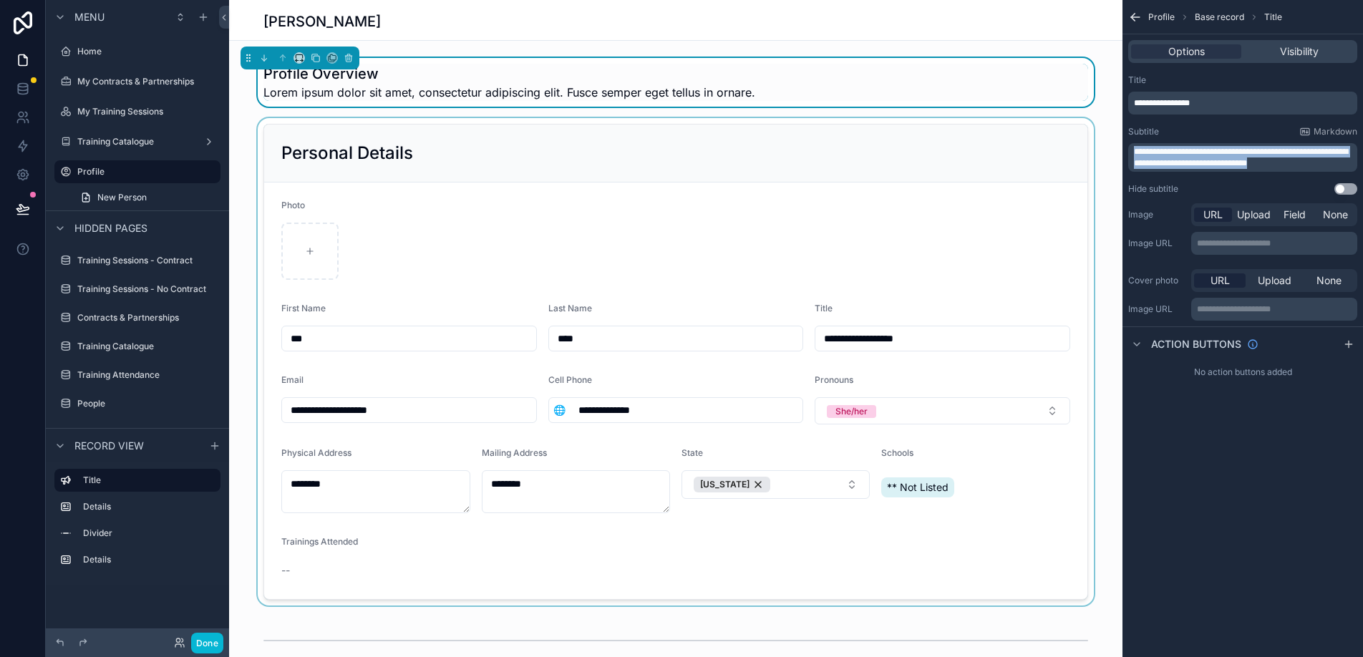
drag, startPoint x: 1308, startPoint y: 162, endPoint x: 1108, endPoint y: 143, distance: 201.4
click at [1108, 143] on div "**********" at bounding box center [796, 328] width 1134 height 657
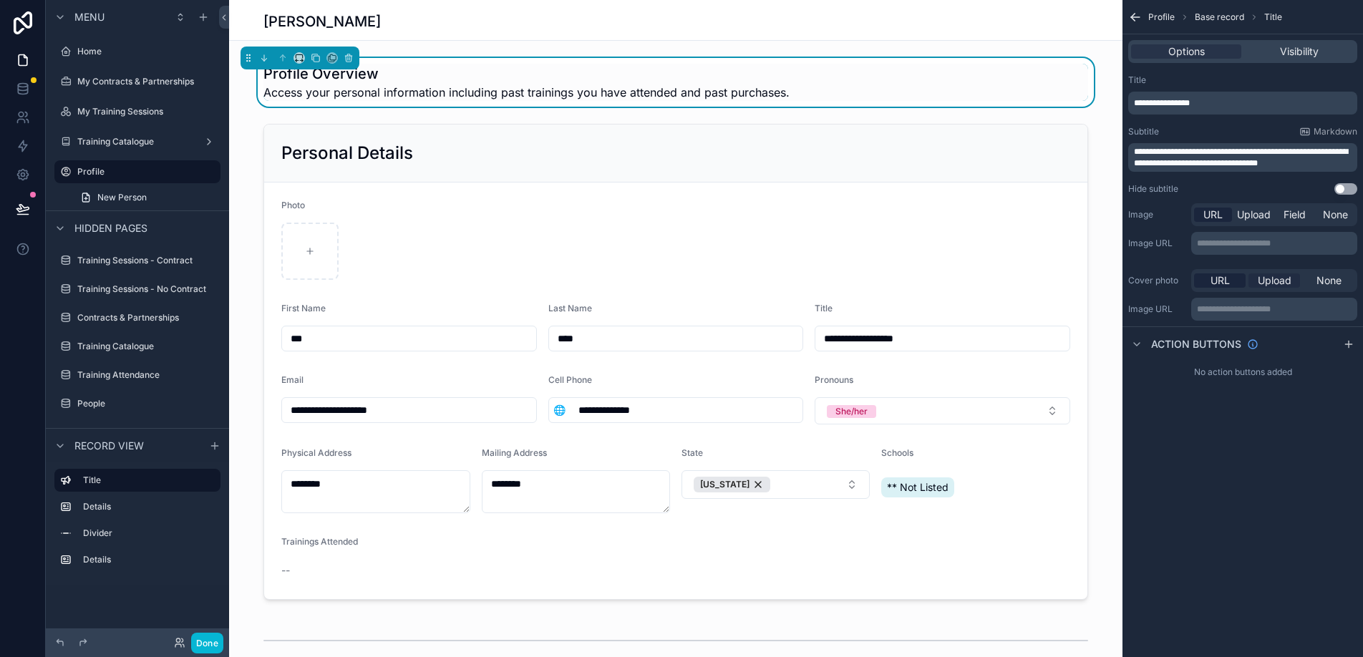
click at [1285, 282] on span "Upload" at bounding box center [1275, 281] width 34 height 14
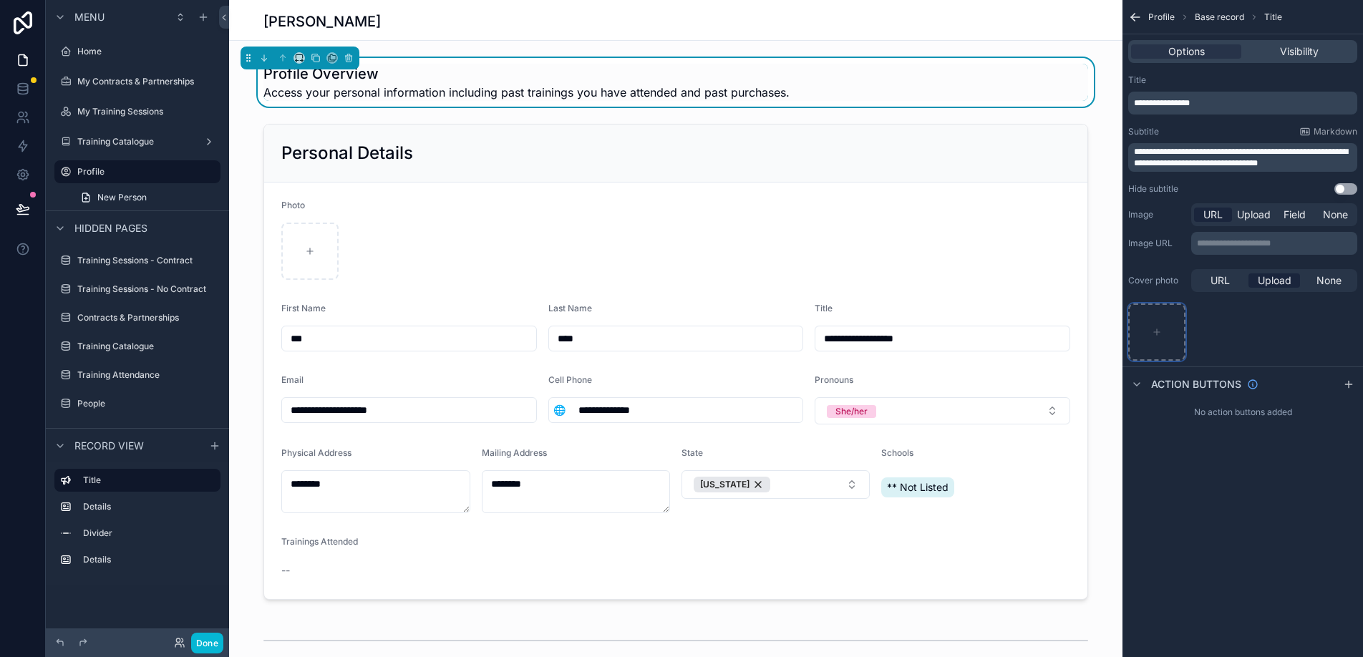
click at [1157, 332] on icon "scrollable content" at bounding box center [1157, 332] width 0 height 6
type input "**********"
click at [1238, 341] on div "scrollable content" at bounding box center [1243, 332] width 229 height 57
click at [1152, 326] on icon "scrollable content" at bounding box center [1157, 326] width 10 height 13
click at [1159, 327] on icon "scrollable content" at bounding box center [1157, 326] width 17 height 17
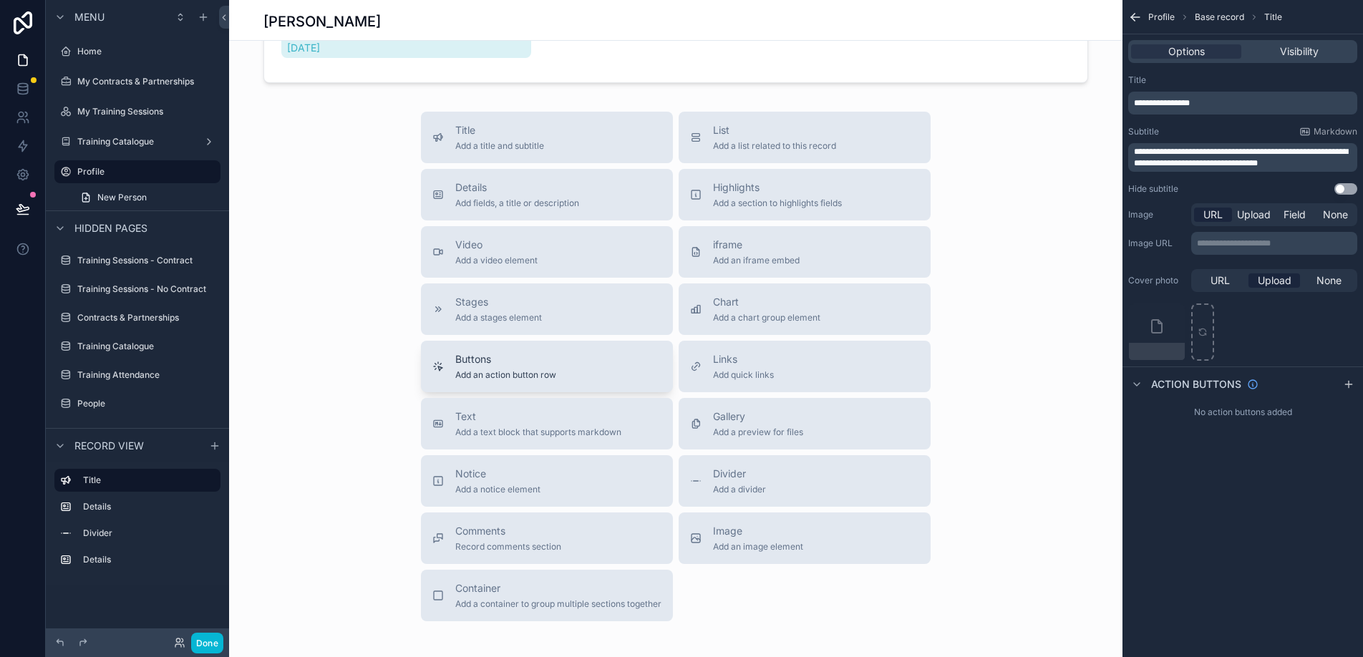
scroll to position [824, 0]
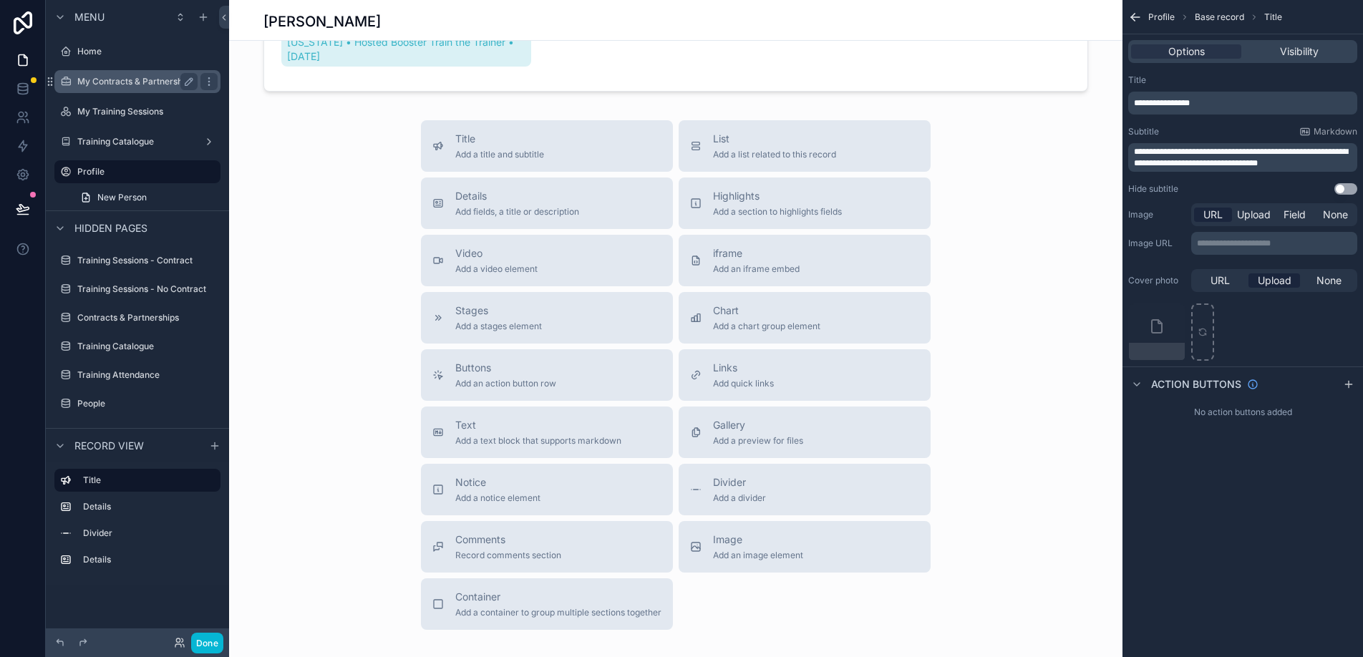
click at [120, 82] on label "My Contracts & Partnerships" at bounding box center [135, 81] width 117 height 11
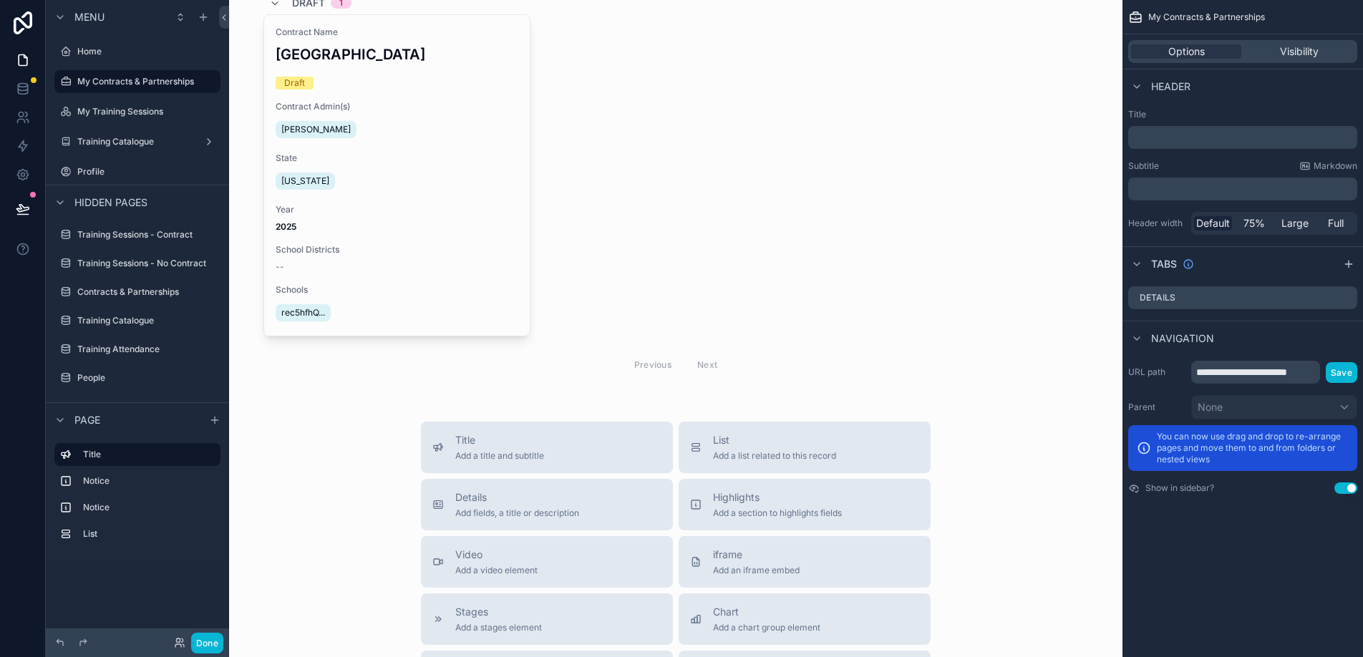
scroll to position [261, 0]
click at [397, 188] on div "scrollable content" at bounding box center [676, 185] width 871 height 402
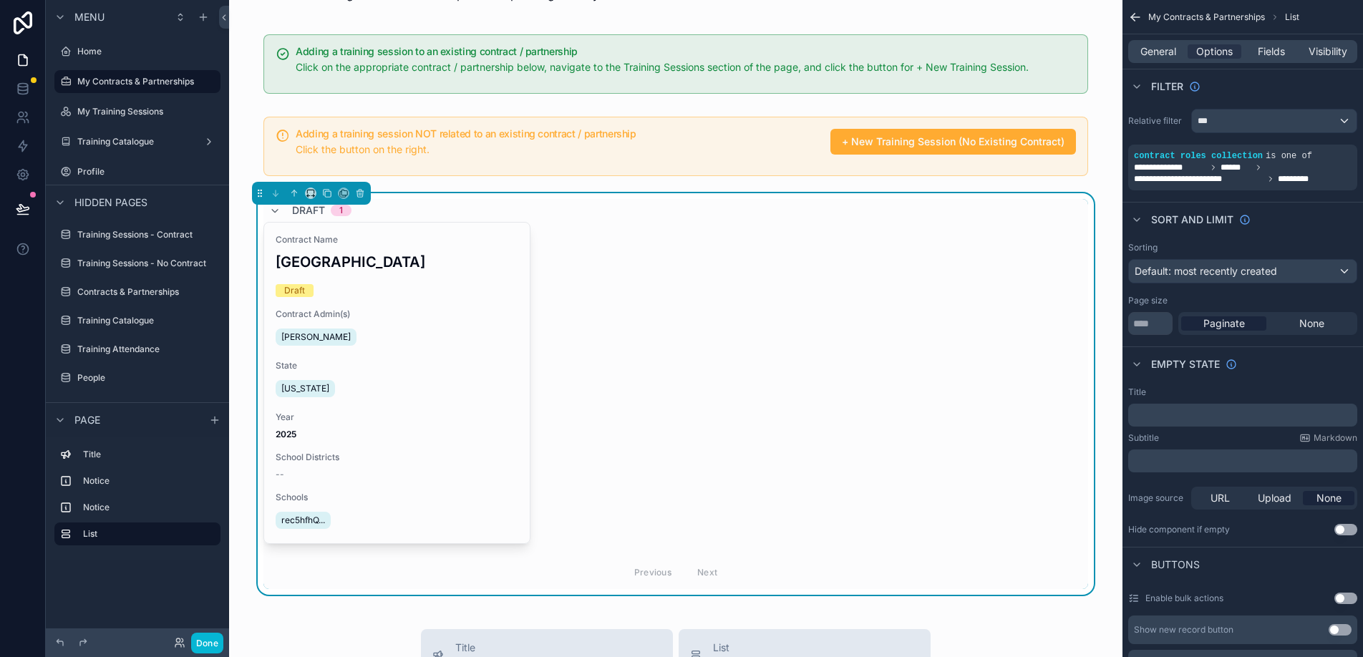
scroll to position [49, 0]
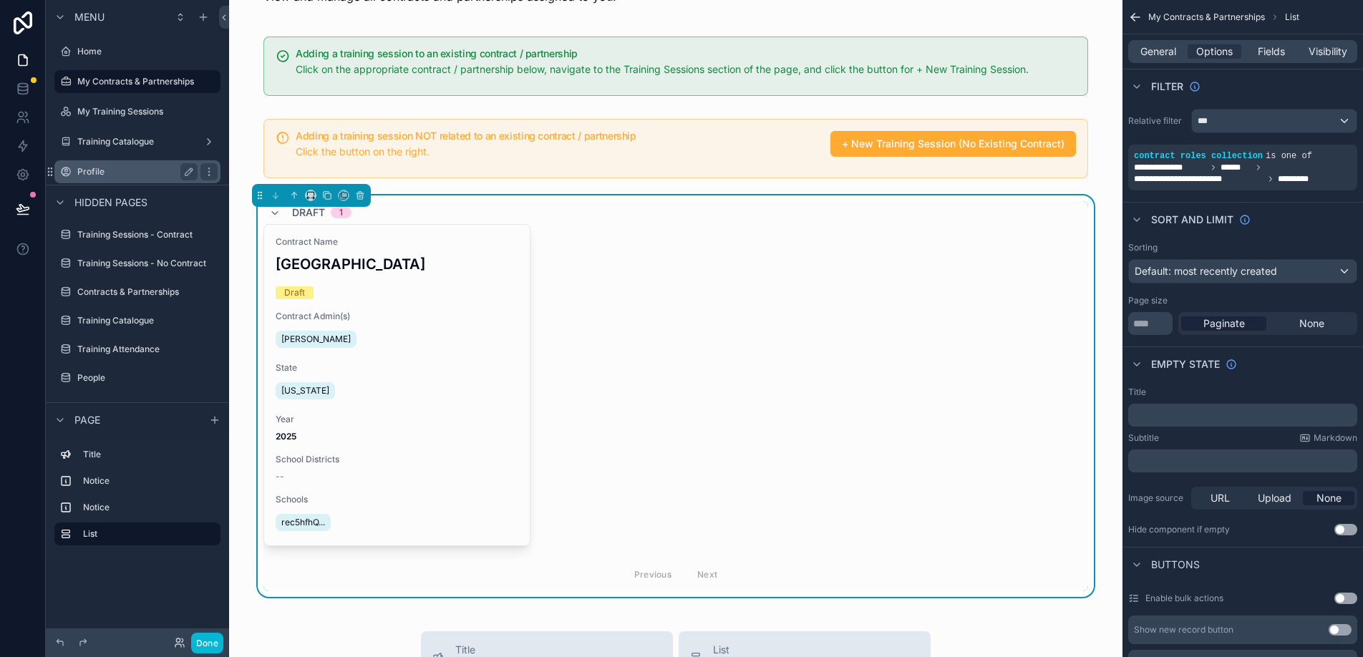
click at [115, 160] on div "Profile" at bounding box center [137, 171] width 160 height 23
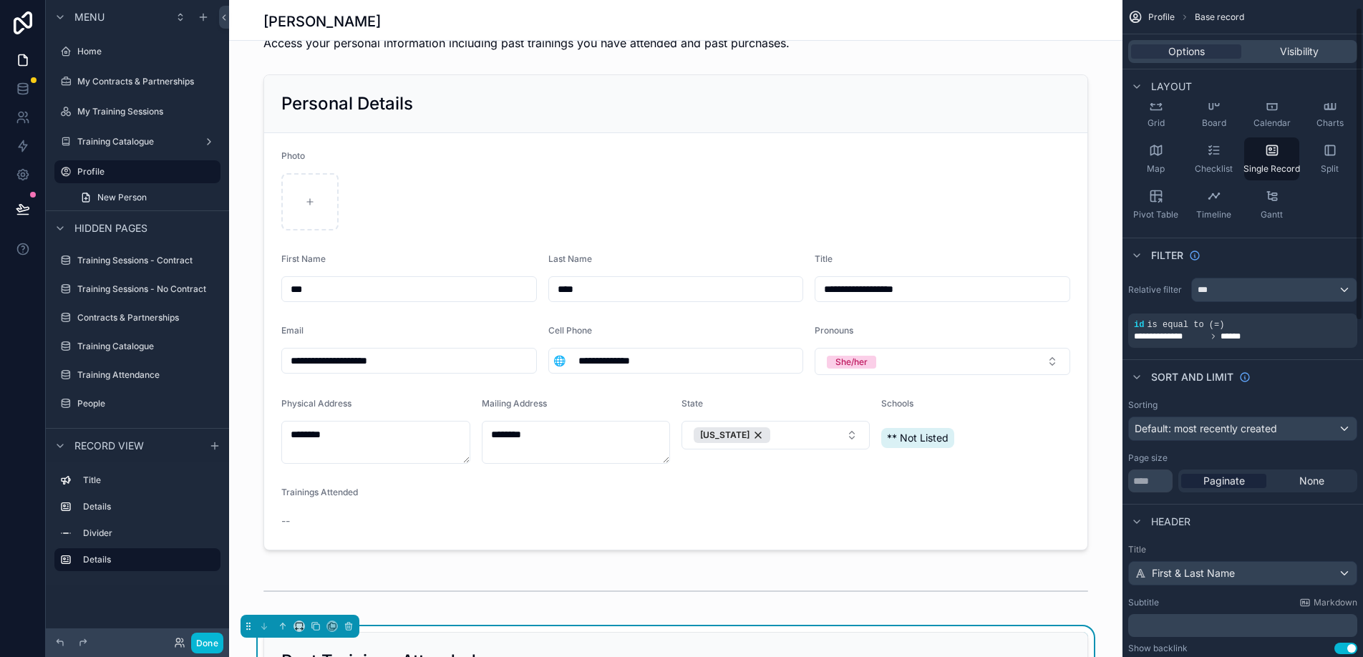
scroll to position [141, 0]
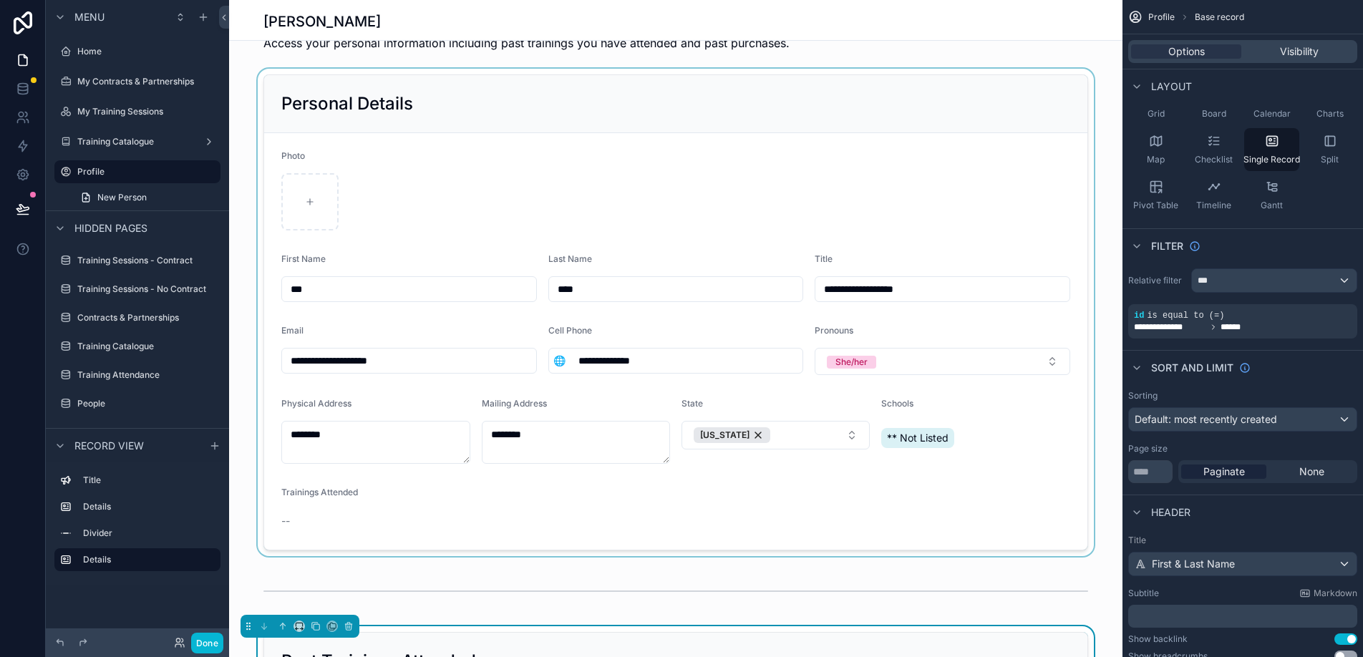
click at [1089, 357] on div "scrollable content" at bounding box center [676, 313] width 894 height 488
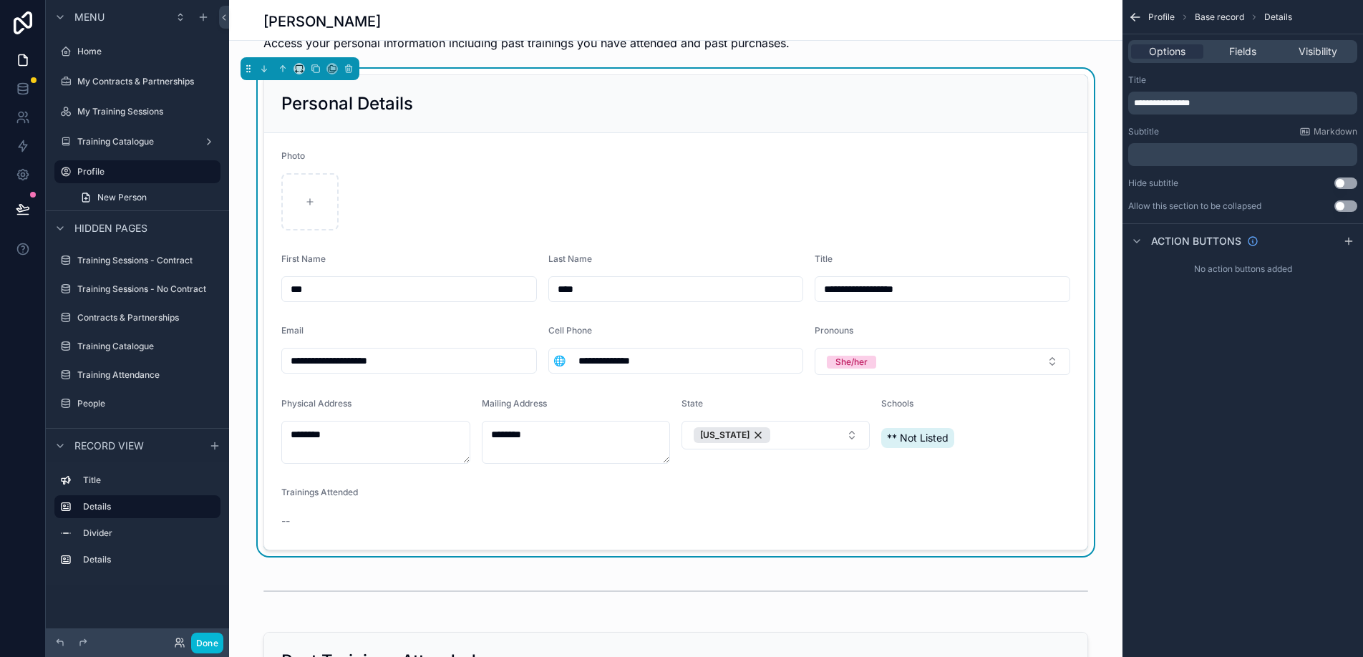
scroll to position [0, 0]
click at [1326, 57] on span "Visibility" at bounding box center [1318, 51] width 39 height 14
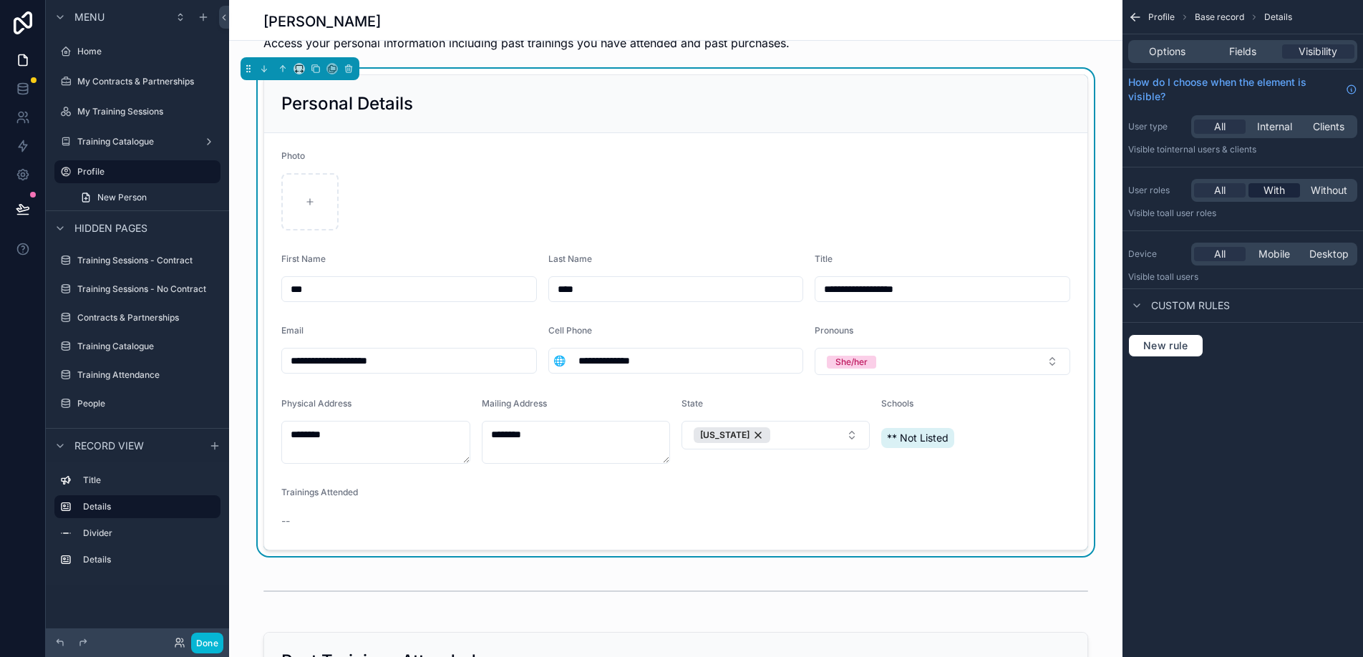
click at [1273, 192] on span "With" at bounding box center [1274, 190] width 21 height 14
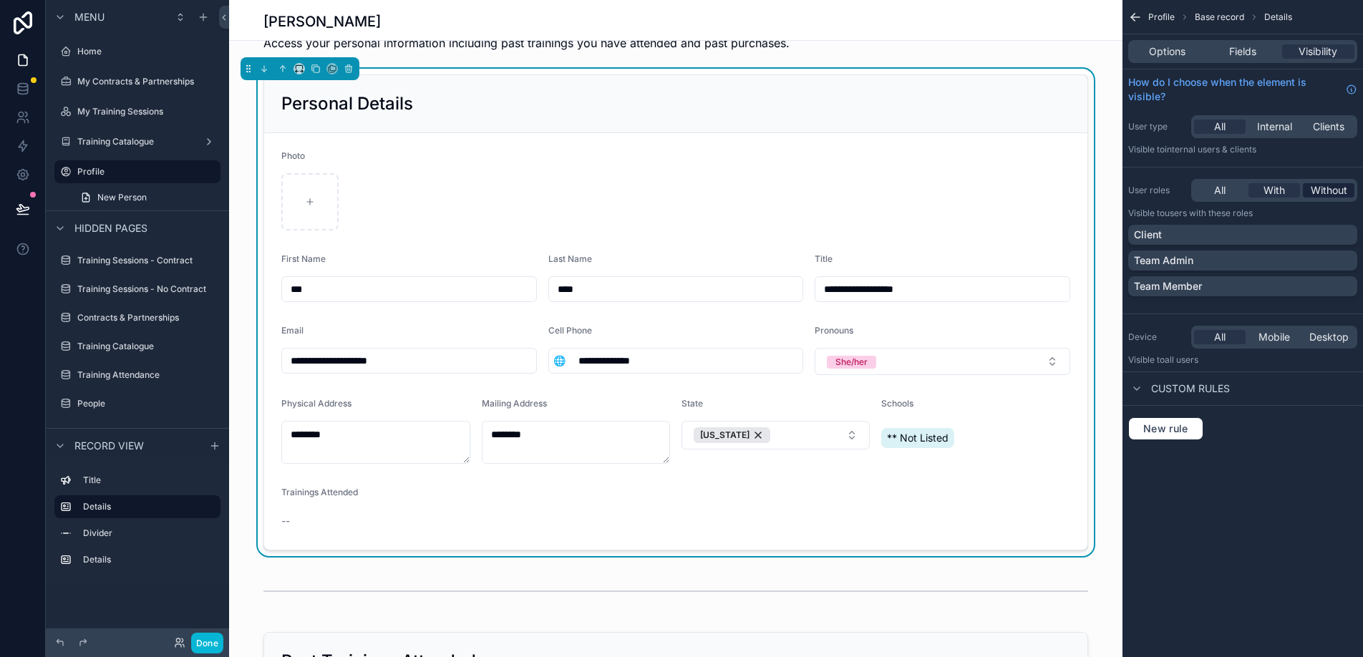
click at [1328, 188] on span "Without" at bounding box center [1329, 190] width 37 height 14
click at [1283, 187] on span "With" at bounding box center [1274, 190] width 21 height 14
click at [1229, 187] on div "All" at bounding box center [1220, 190] width 52 height 14
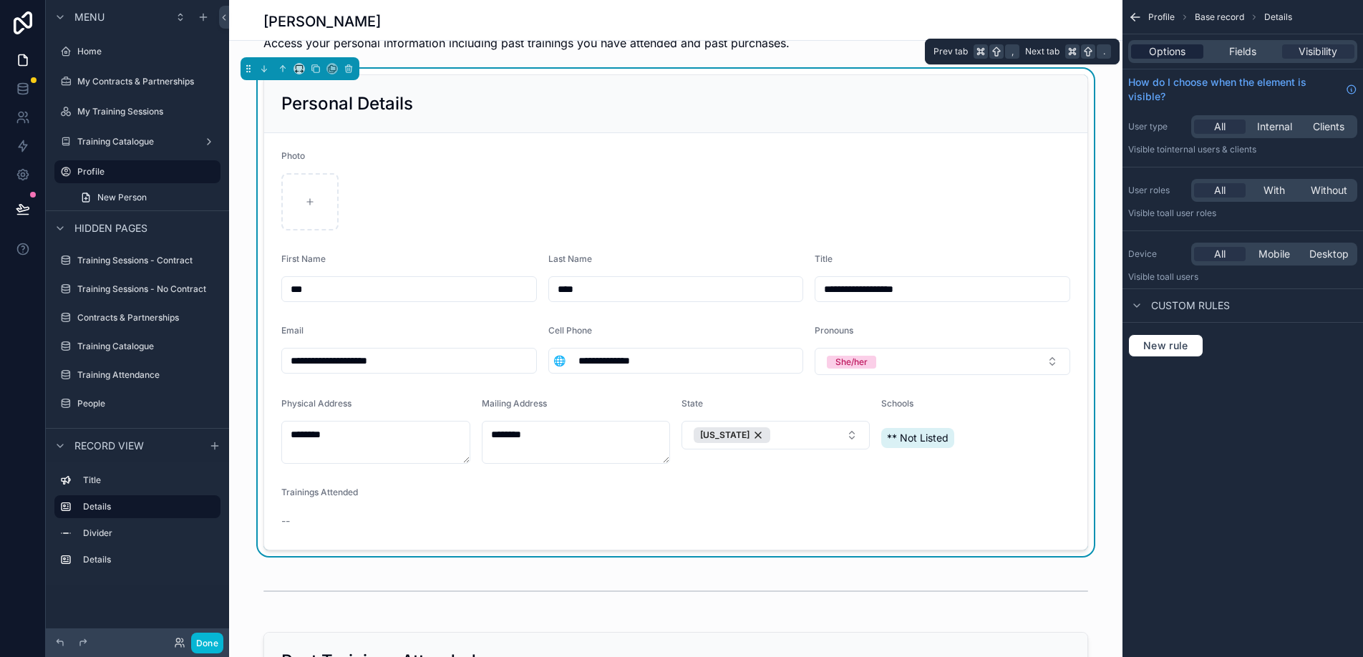
click at [1179, 54] on span "Options" at bounding box center [1167, 51] width 37 height 14
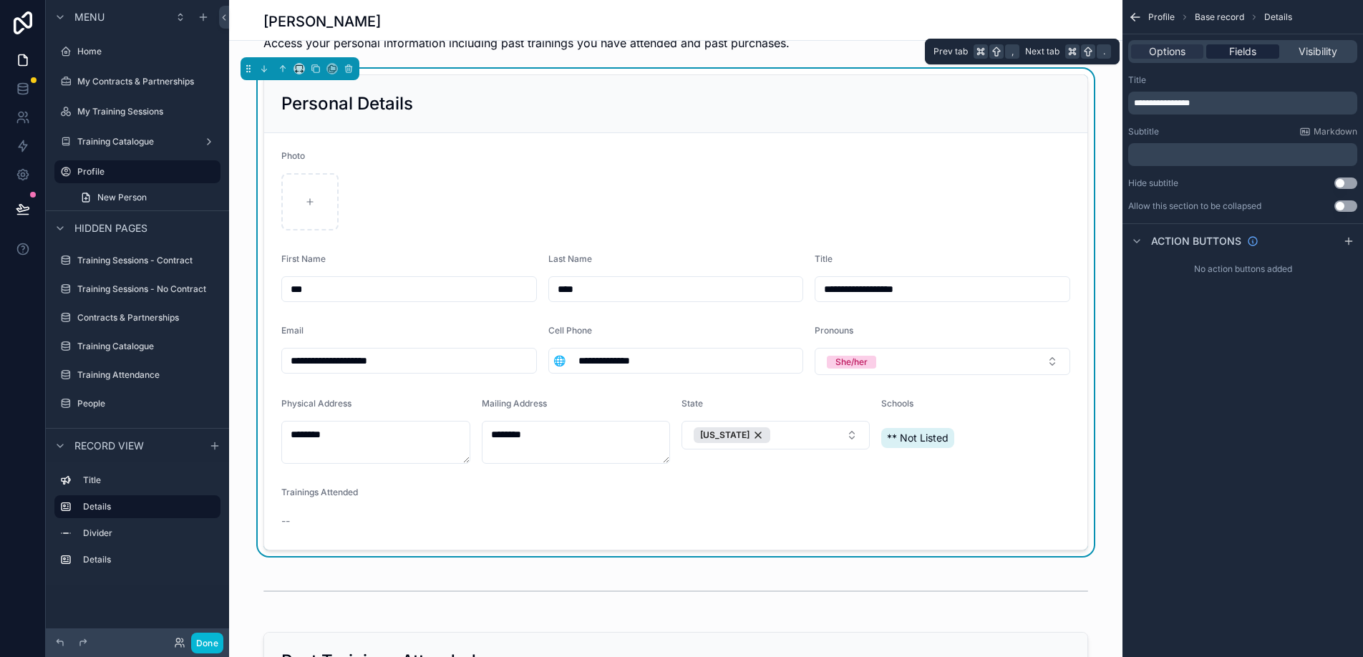
click at [1254, 58] on span "Fields" at bounding box center [1243, 51] width 27 height 14
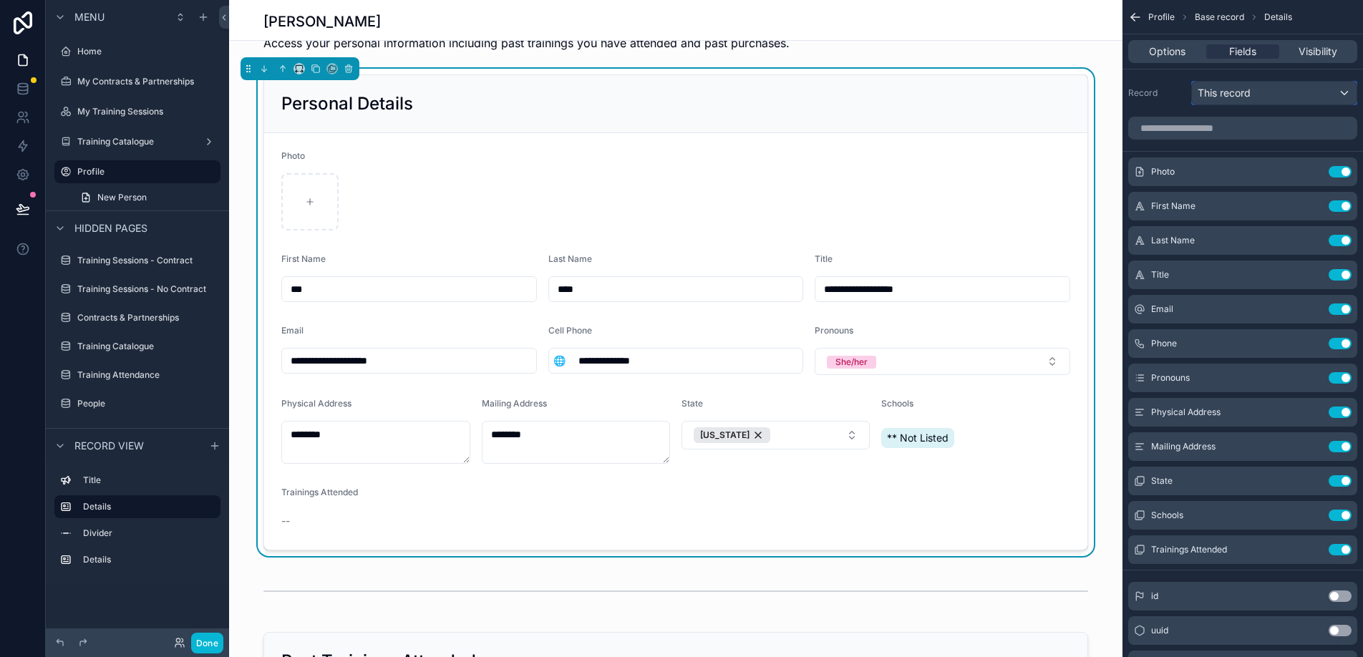
click at [1247, 97] on span "This record" at bounding box center [1224, 93] width 53 height 14
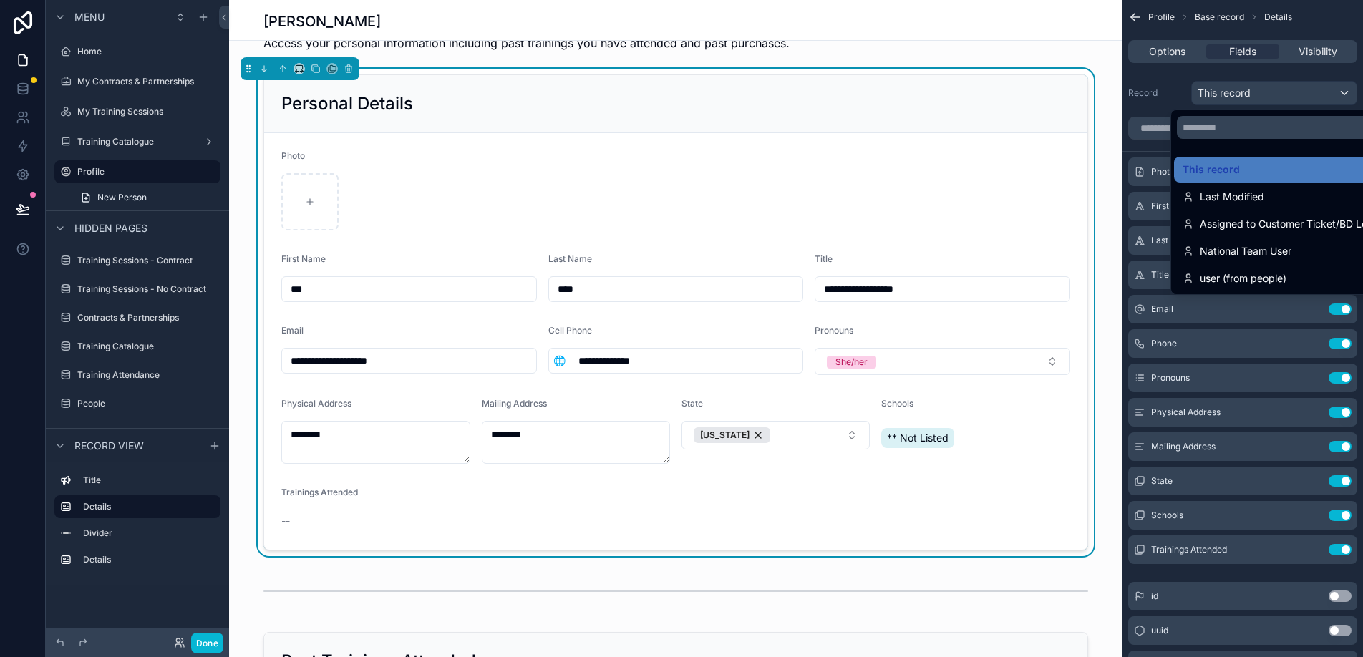
click at [1247, 97] on div "scrollable content" at bounding box center [681, 328] width 1363 height 657
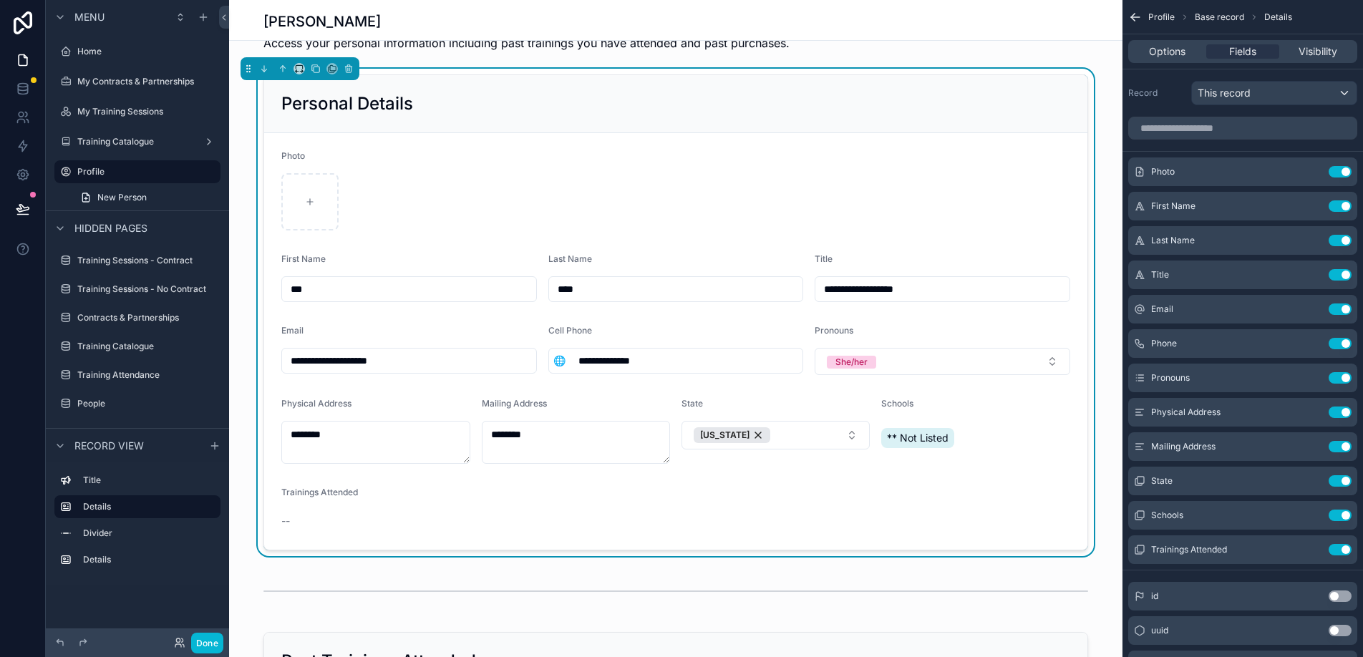
click at [723, 513] on form "**********" at bounding box center [676, 341] width 824 height 417
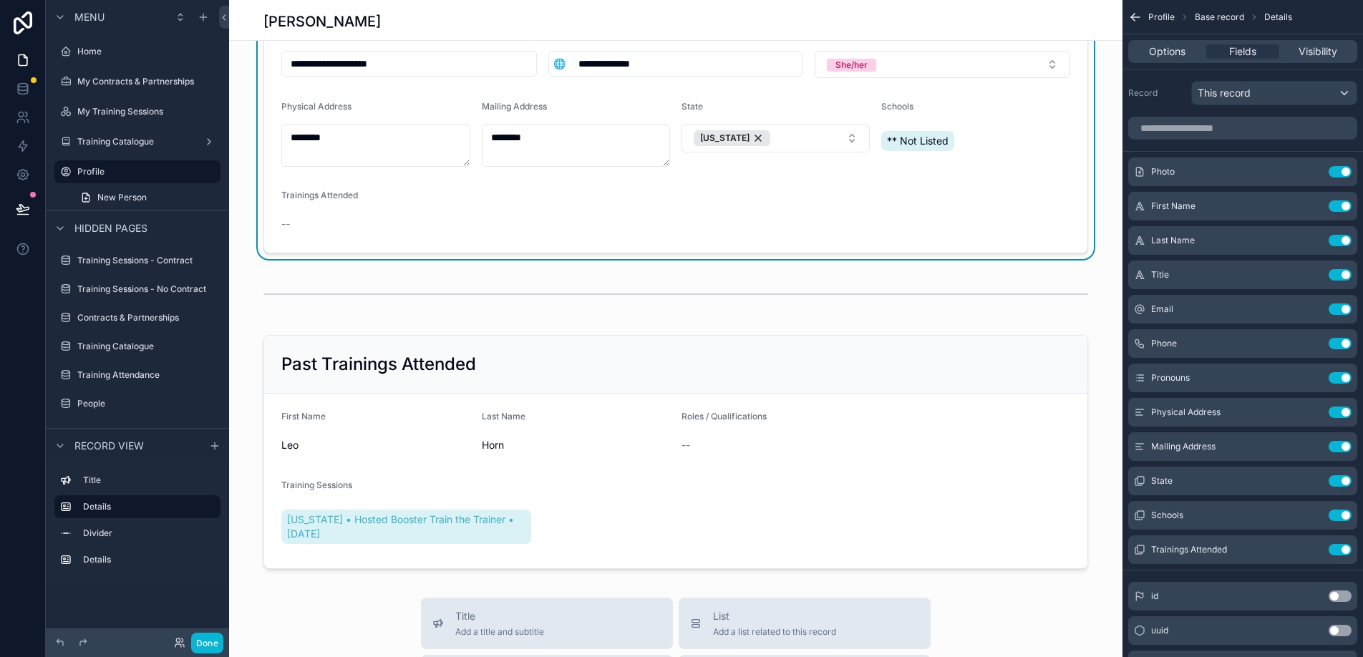
scroll to position [388, 0]
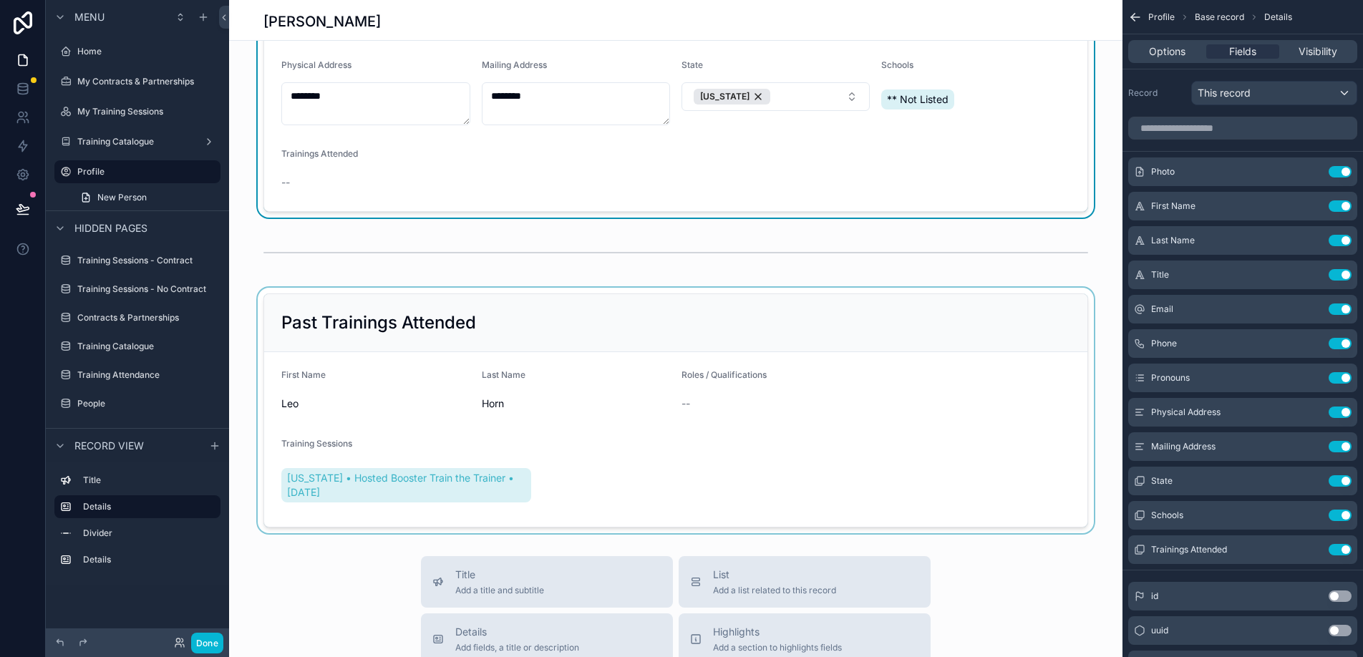
click at [724, 308] on div "scrollable content" at bounding box center [676, 411] width 894 height 246
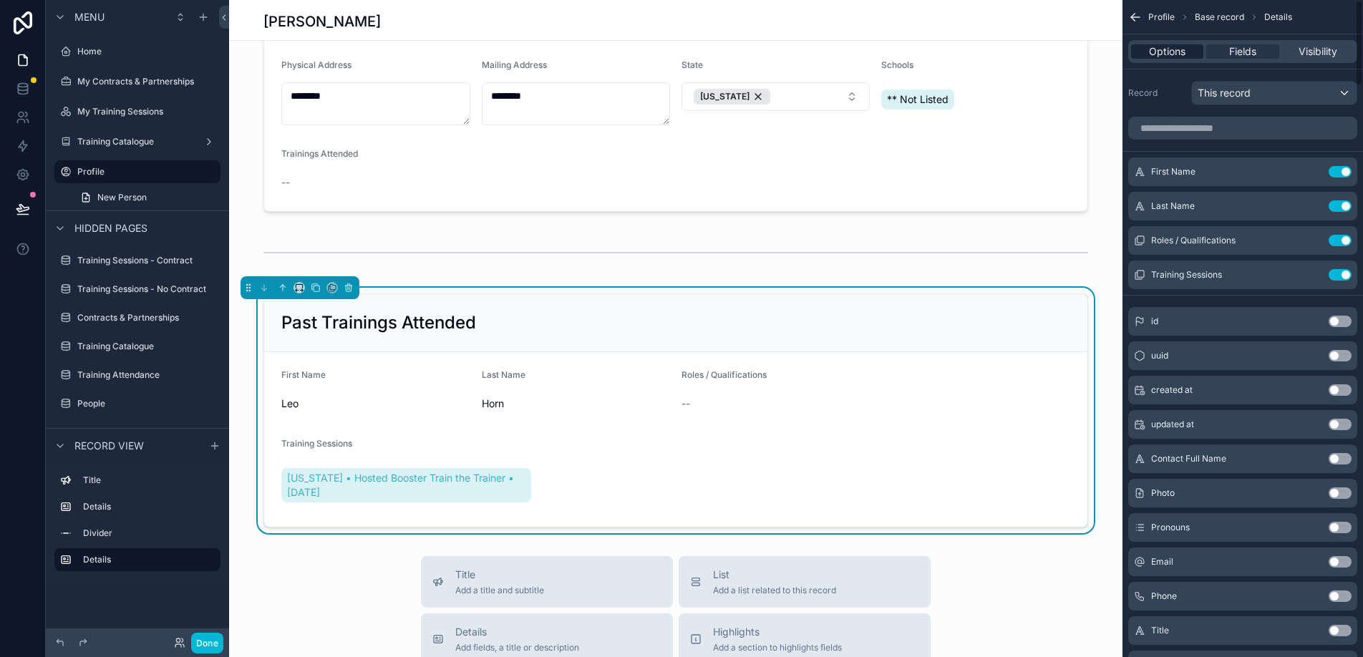
click at [1170, 57] on span "Options" at bounding box center [1167, 51] width 37 height 14
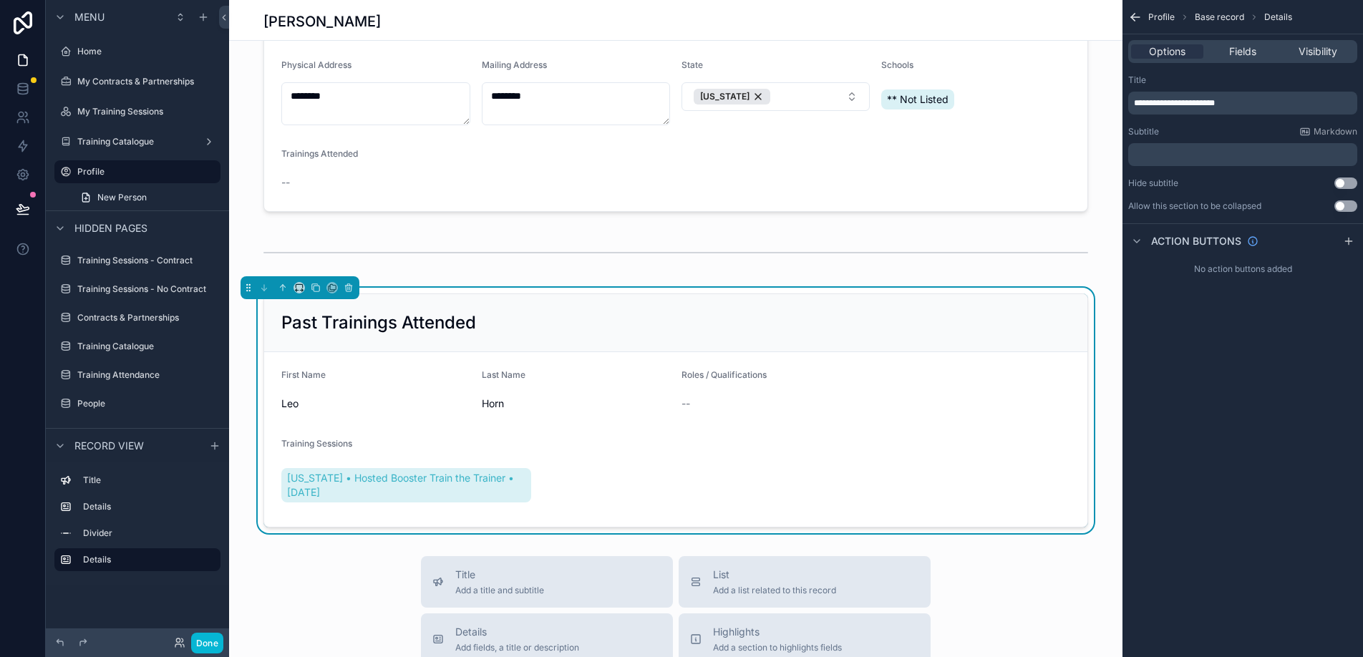
click at [1338, 204] on button "Use setting" at bounding box center [1346, 206] width 23 height 11
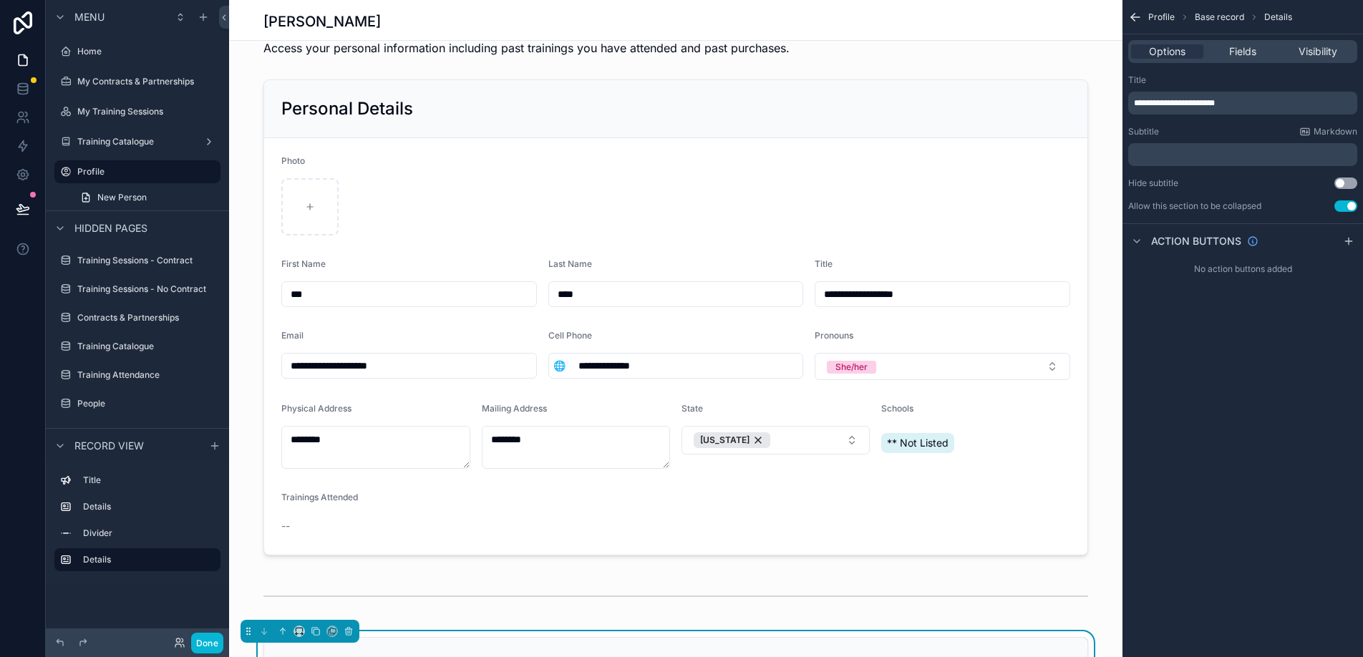
scroll to position [0, 0]
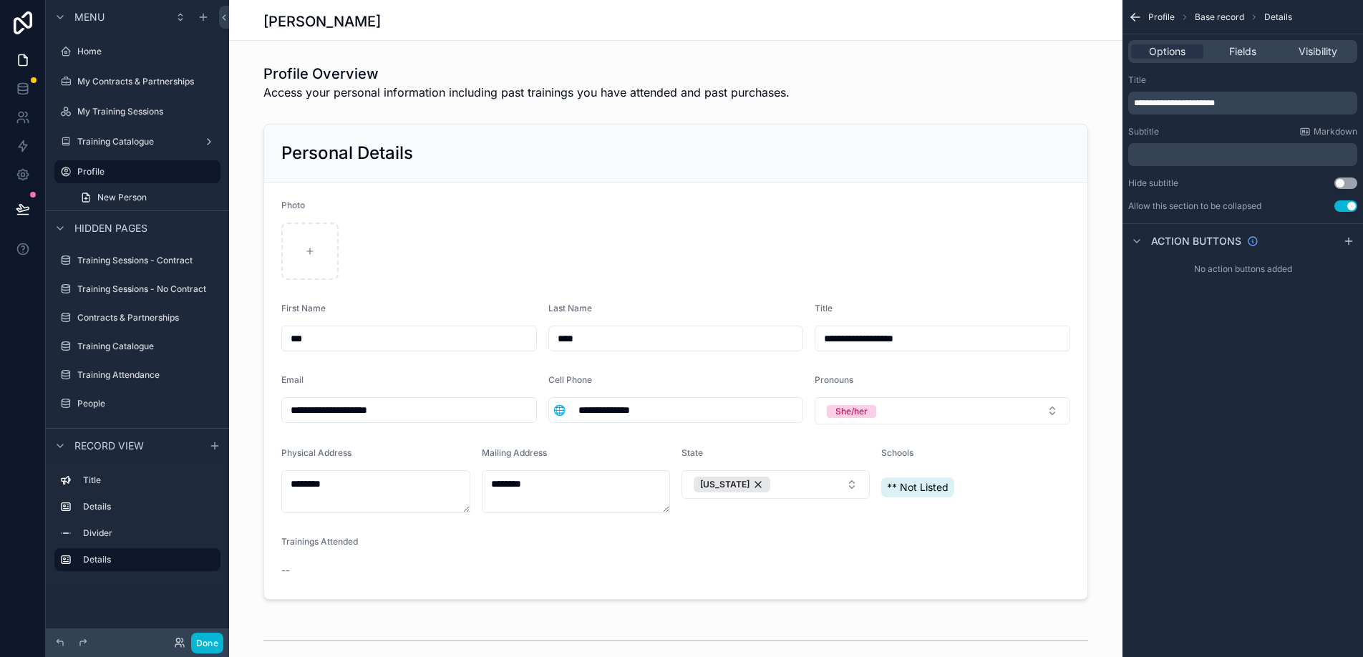
click at [915, 218] on div "scrollable content" at bounding box center [676, 362] width 894 height 488
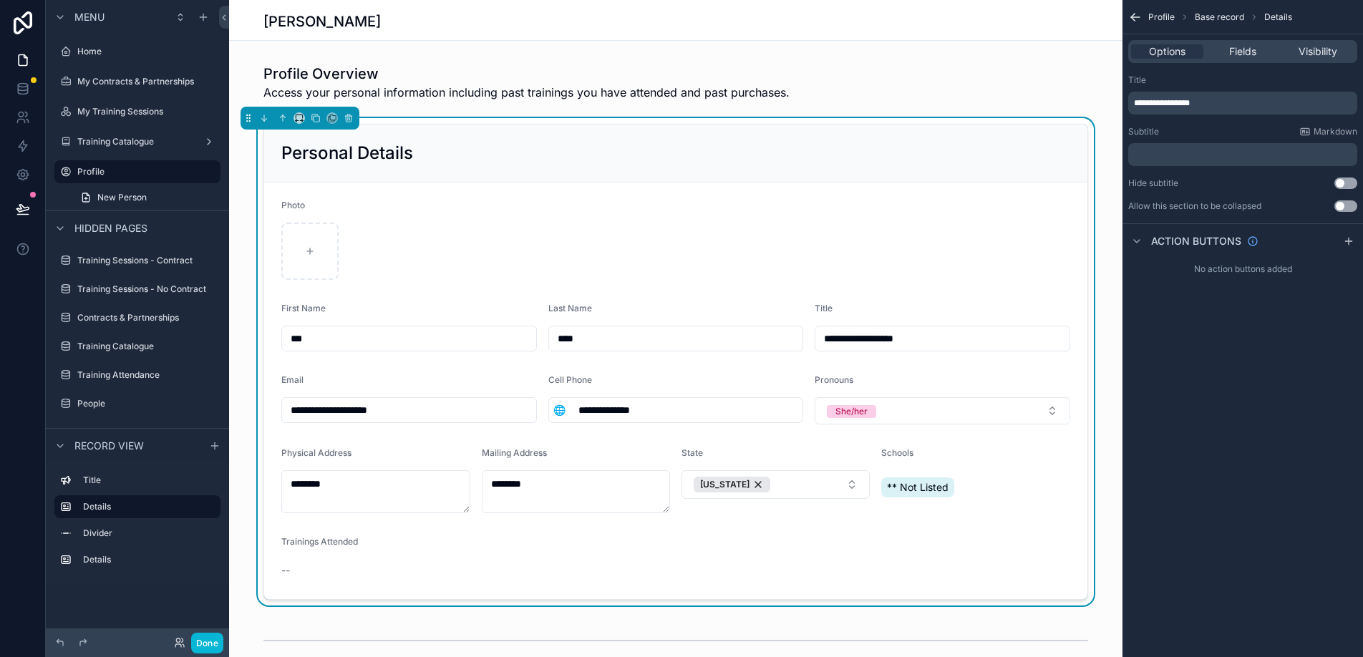
click at [1344, 204] on button "Use setting" at bounding box center [1346, 206] width 23 height 11
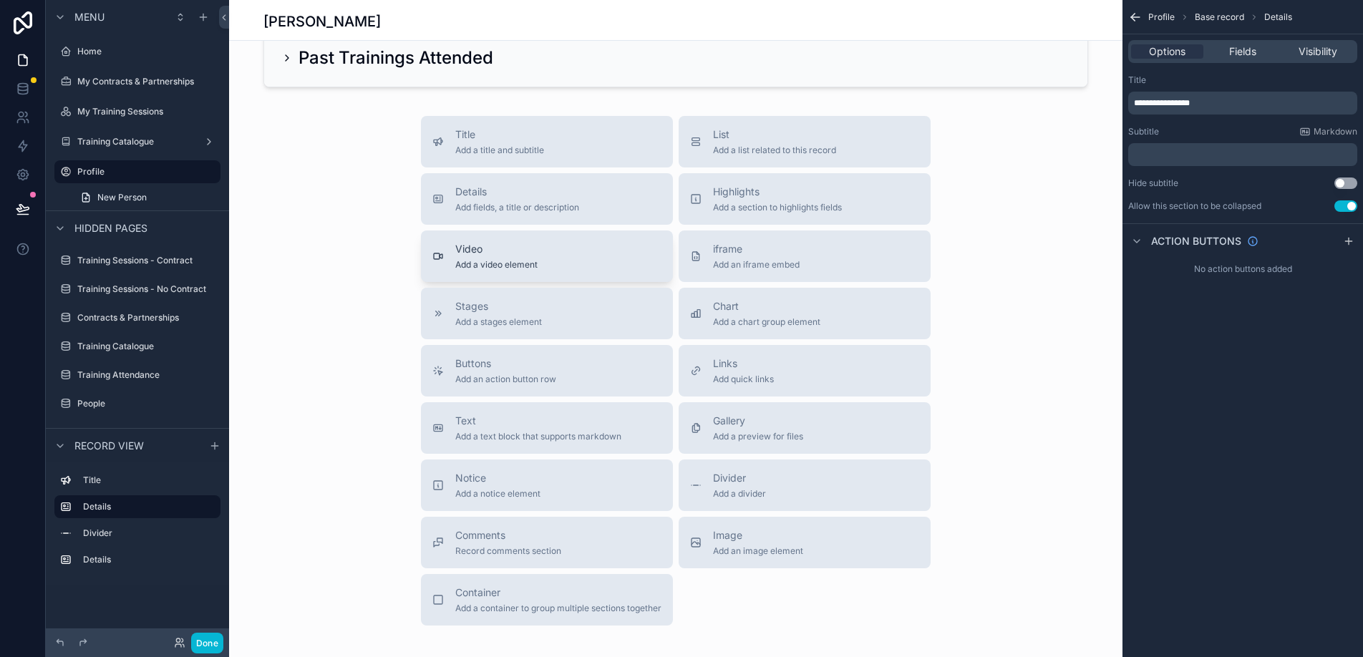
scroll to position [238, 0]
click at [745, 537] on span "Image" at bounding box center [758, 533] width 90 height 14
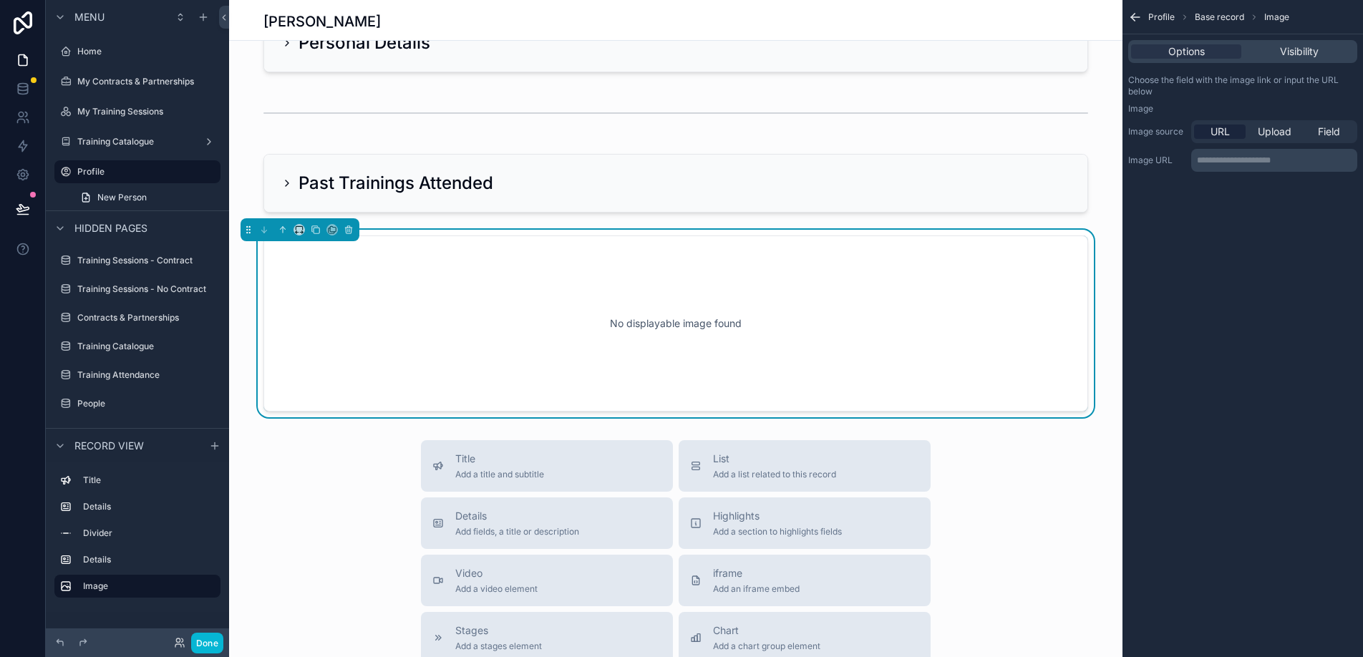
scroll to position [0, 0]
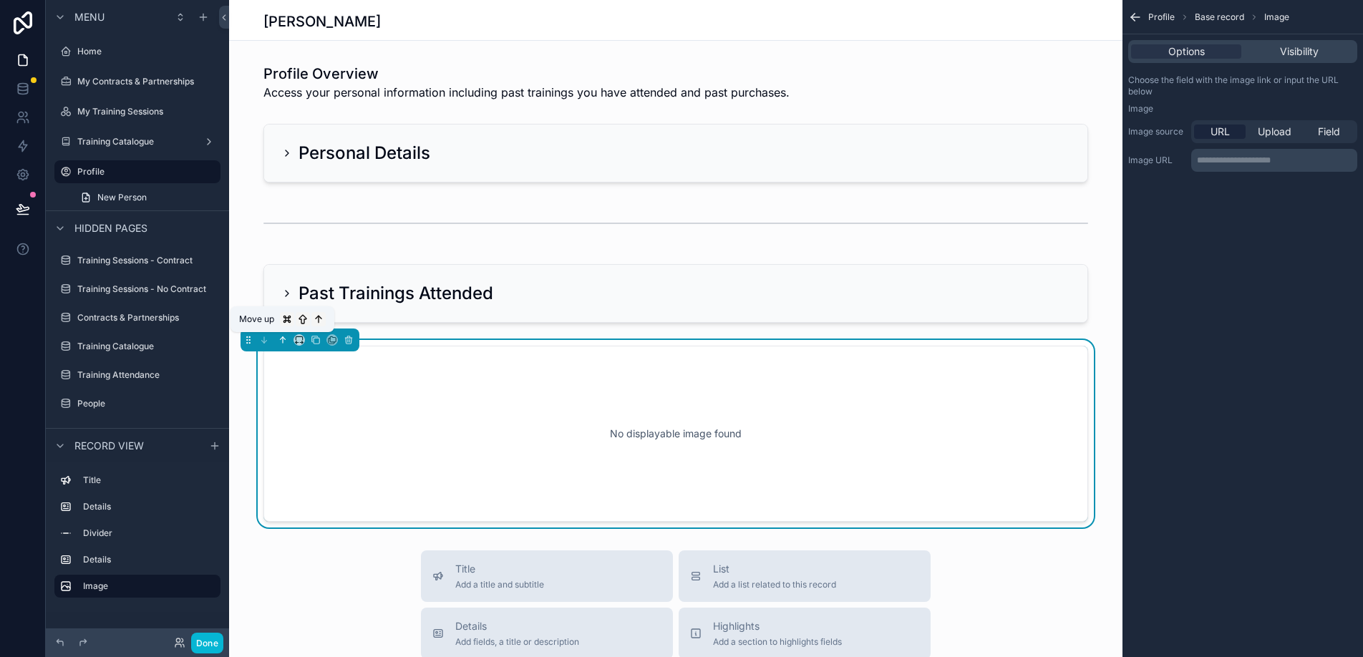
click at [281, 341] on icon "scrollable content" at bounding box center [283, 340] width 10 height 10
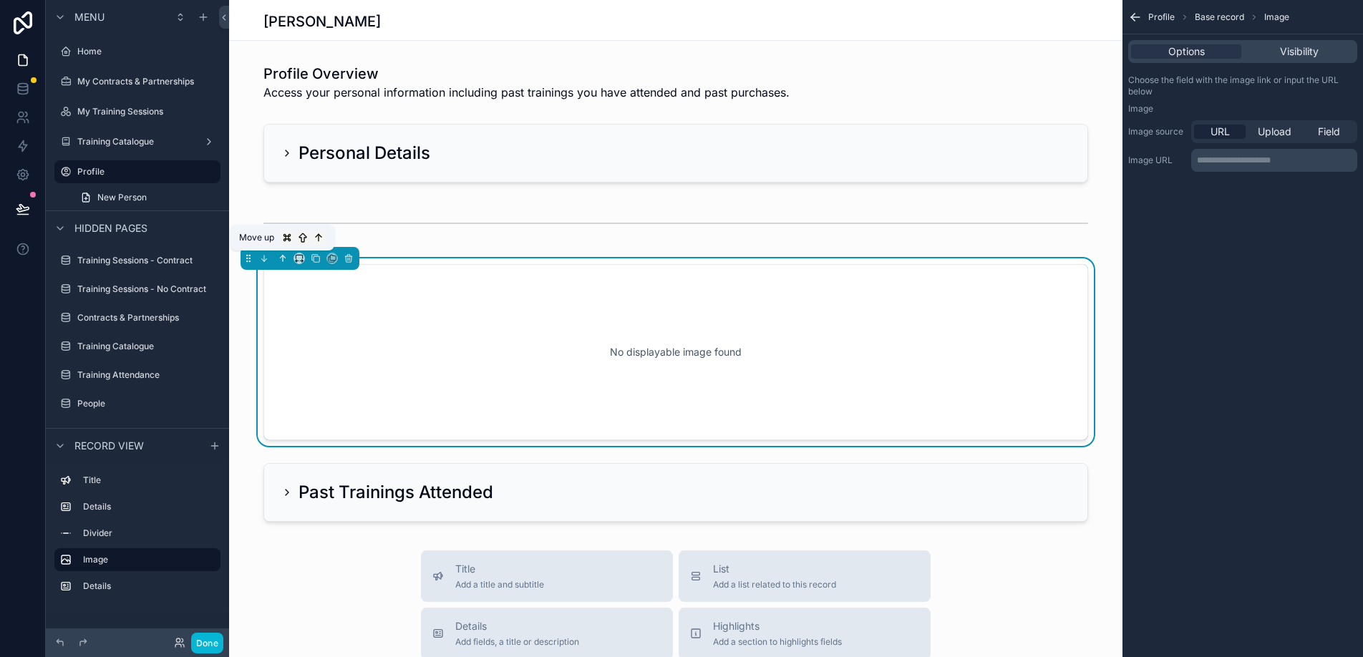
click at [284, 256] on icon "scrollable content" at bounding box center [284, 257] width 3 height 3
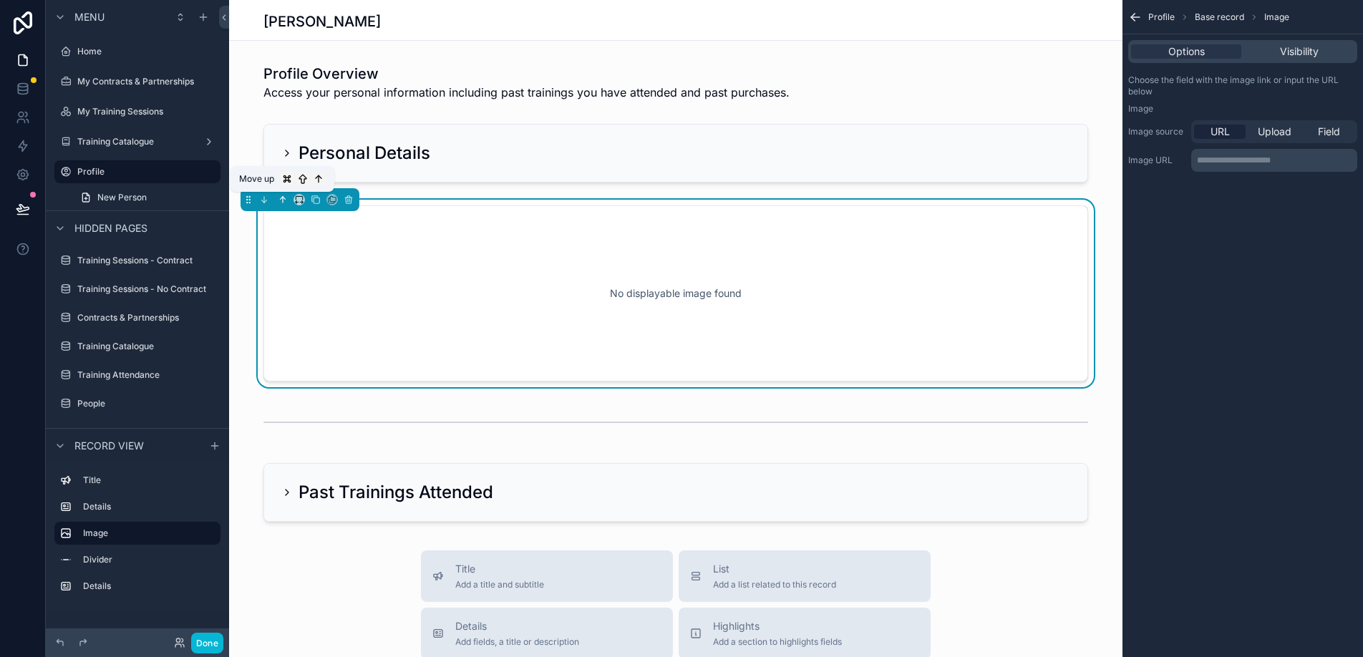
click at [282, 195] on icon "scrollable content" at bounding box center [283, 200] width 10 height 10
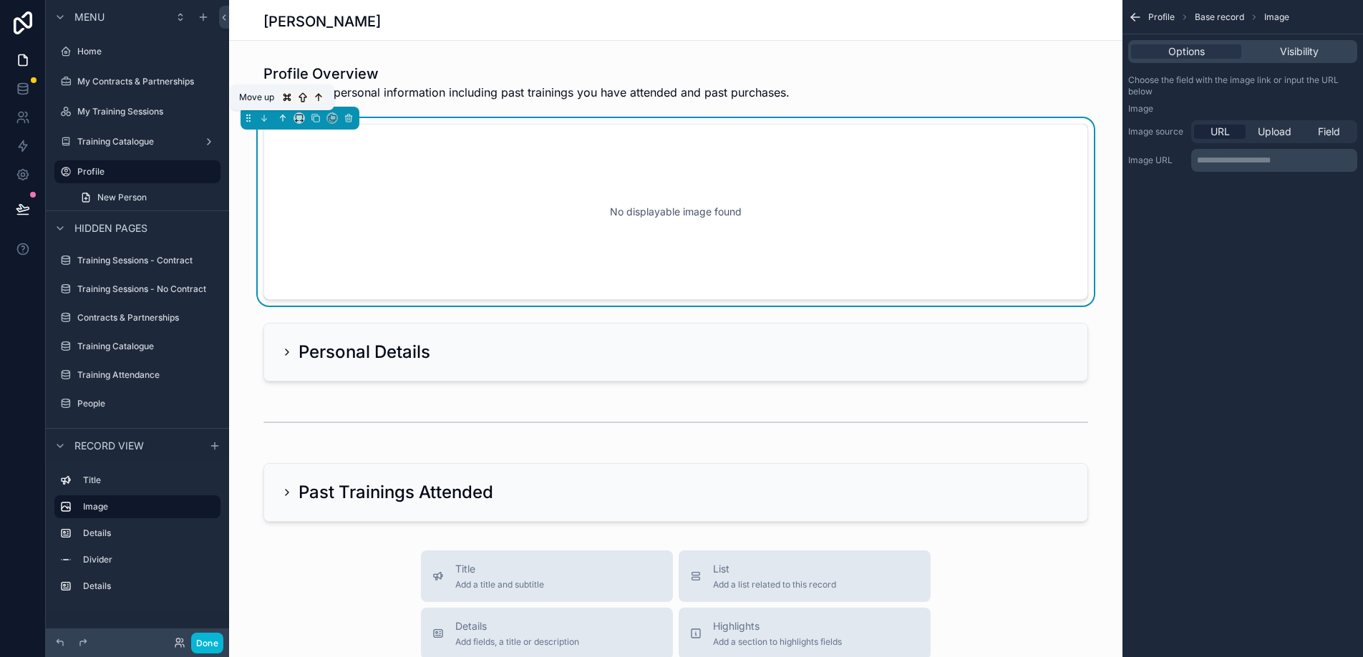
click at [281, 118] on icon "scrollable content" at bounding box center [283, 118] width 10 height 10
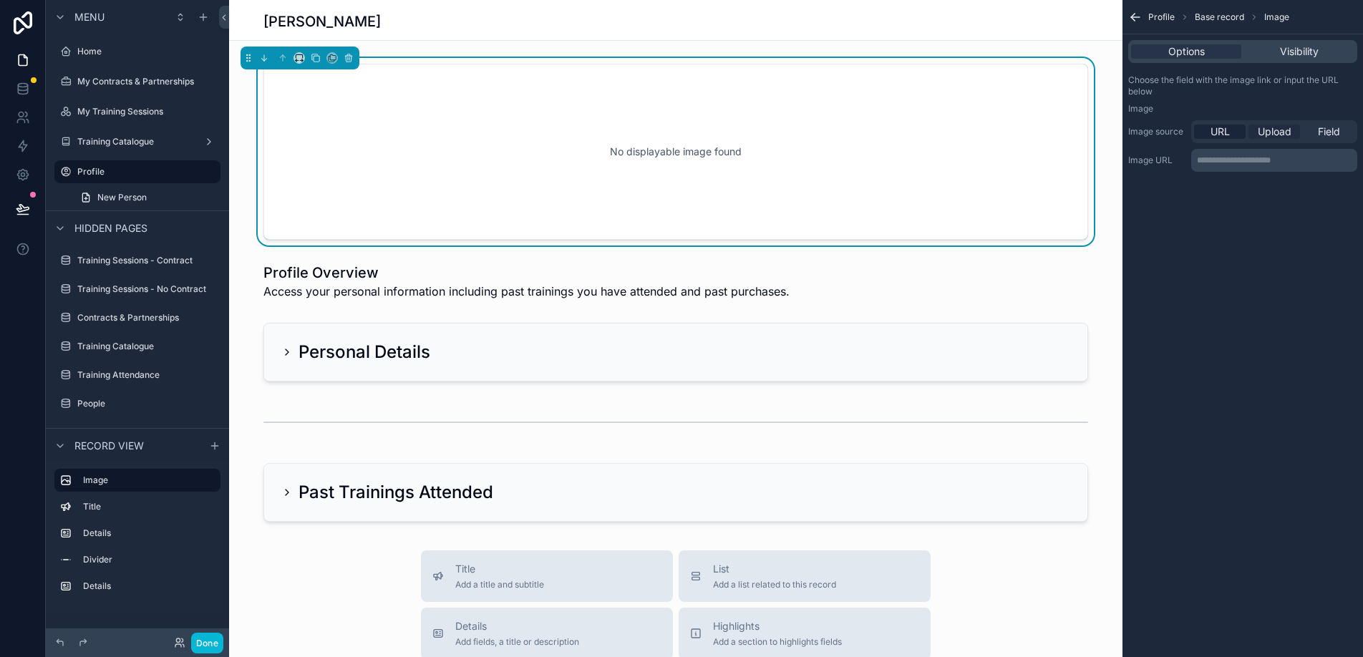
click at [1284, 132] on span "Upload" at bounding box center [1275, 132] width 34 height 14
click at [1152, 185] on icon "scrollable content" at bounding box center [1157, 183] width 10 height 10
type input "**********"
click at [1307, 54] on span "Visibility" at bounding box center [1299, 51] width 39 height 14
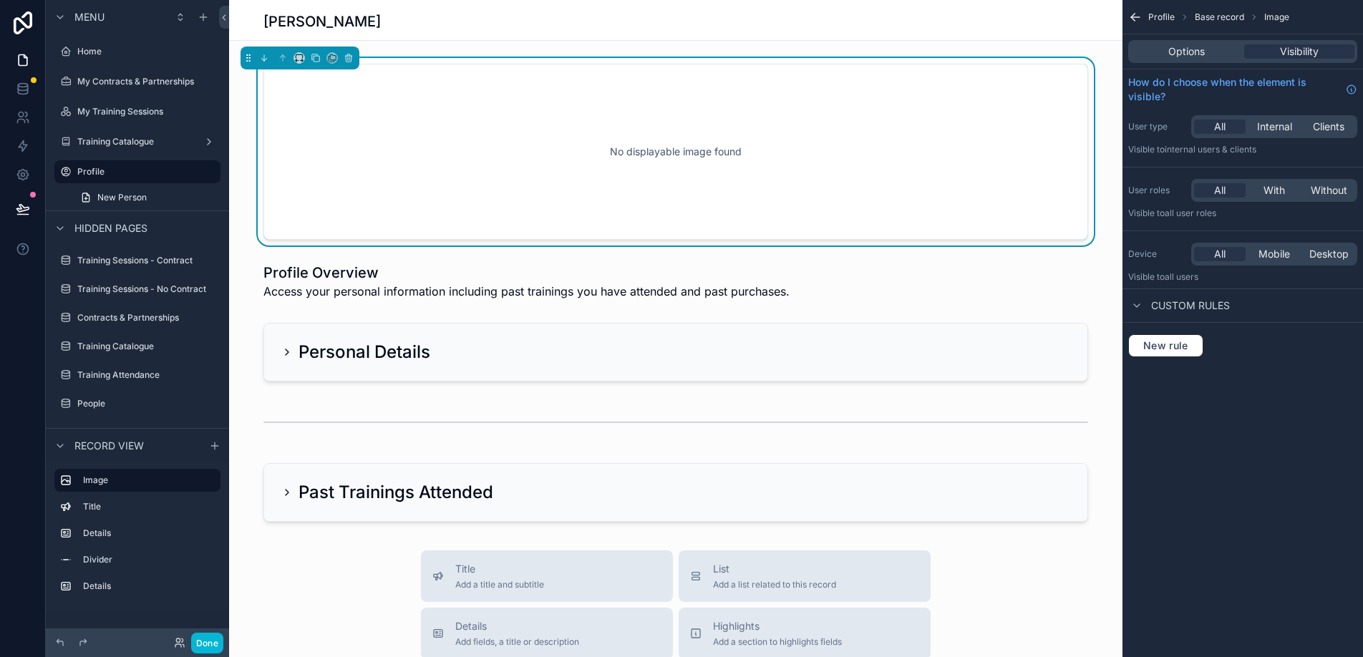
click at [1211, 59] on div "Options Visibility" at bounding box center [1243, 51] width 229 height 23
click at [786, 152] on div "No displayable image found" at bounding box center [676, 151] width 778 height 129
click at [1182, 54] on span "Options" at bounding box center [1187, 51] width 37 height 14
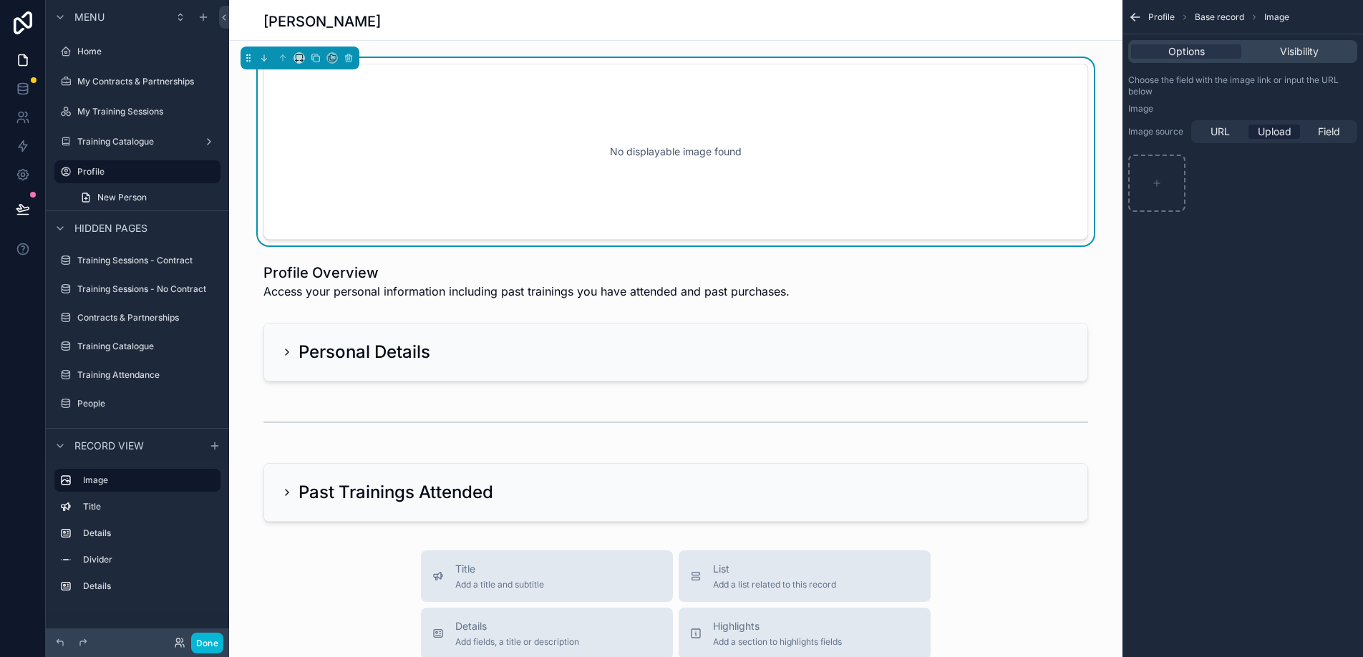
click at [1272, 131] on span "Upload" at bounding box center [1275, 132] width 34 height 14
click at [1159, 181] on icon "scrollable content" at bounding box center [1157, 183] width 10 height 10
type input "**********"
click at [1160, 199] on div "scrollable content" at bounding box center [1157, 202] width 56 height 17
click at [1158, 297] on div "Profile Base record Image Options Visibility Choose the field with the image li…" at bounding box center [1243, 328] width 241 height 657
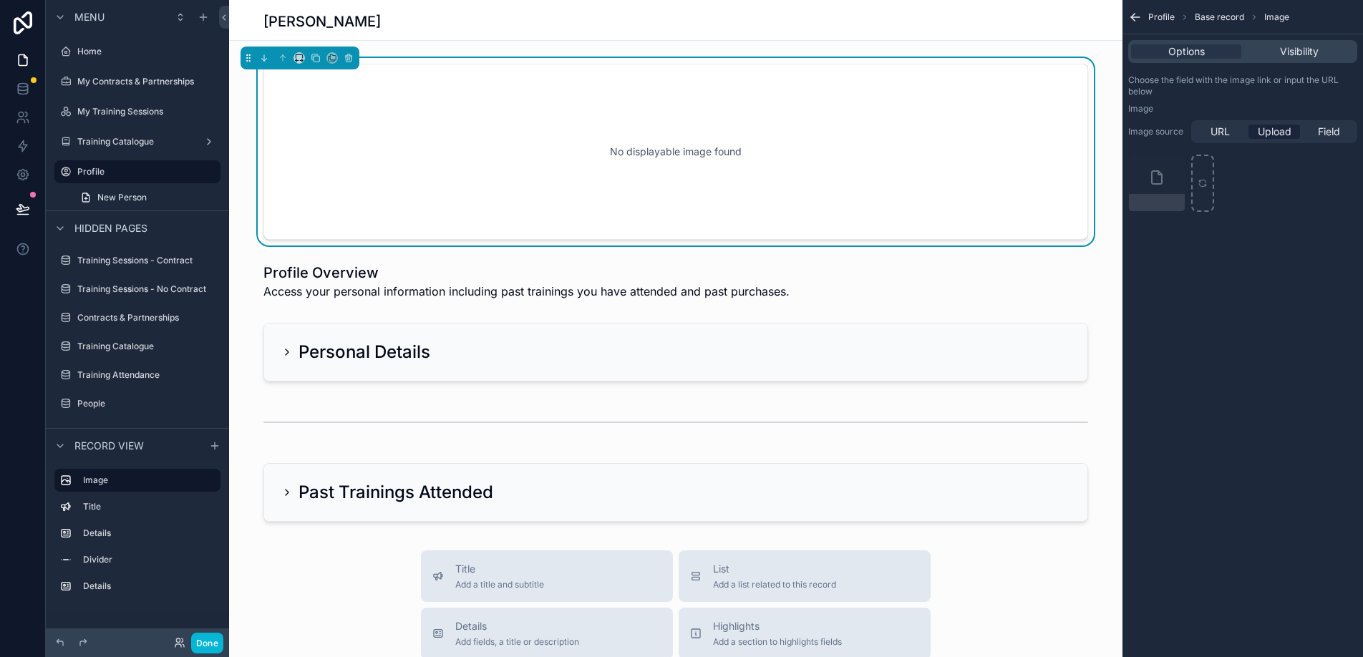
drag, startPoint x: 1164, startPoint y: 184, endPoint x: 889, endPoint y: 155, distance: 276.6
click at [889, 155] on div "Home My Contracts & Partnerships My Training Sessions Training Catalogue Profil…" at bounding box center [796, 328] width 1134 height 657
click at [1142, 192] on div "scrollable content" at bounding box center [1157, 183] width 57 height 57
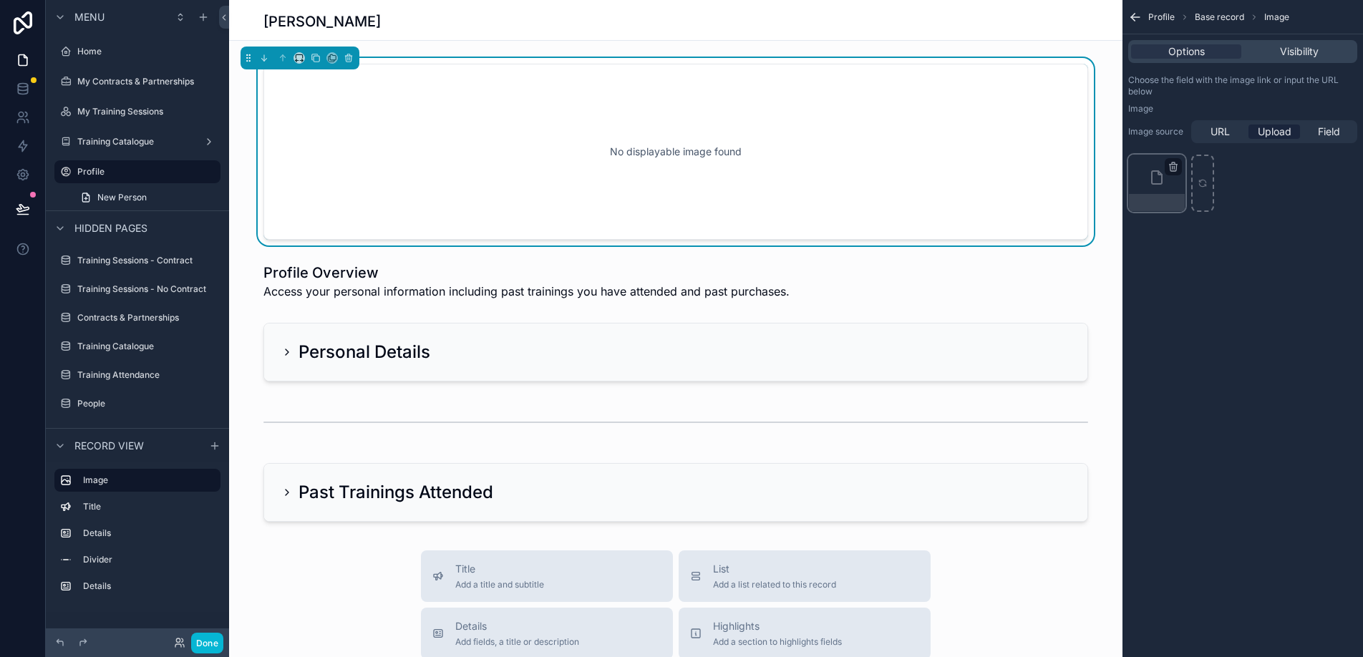
click at [1165, 180] on icon "scrollable content" at bounding box center [1157, 177] width 17 height 17
click at [1174, 165] on icon "scrollable content" at bounding box center [1174, 165] width 8 height 0
click at [1230, 162] on div "scrollable content" at bounding box center [1243, 183] width 229 height 57
click at [1173, 163] on icon "scrollable content" at bounding box center [1173, 166] width 11 height 11
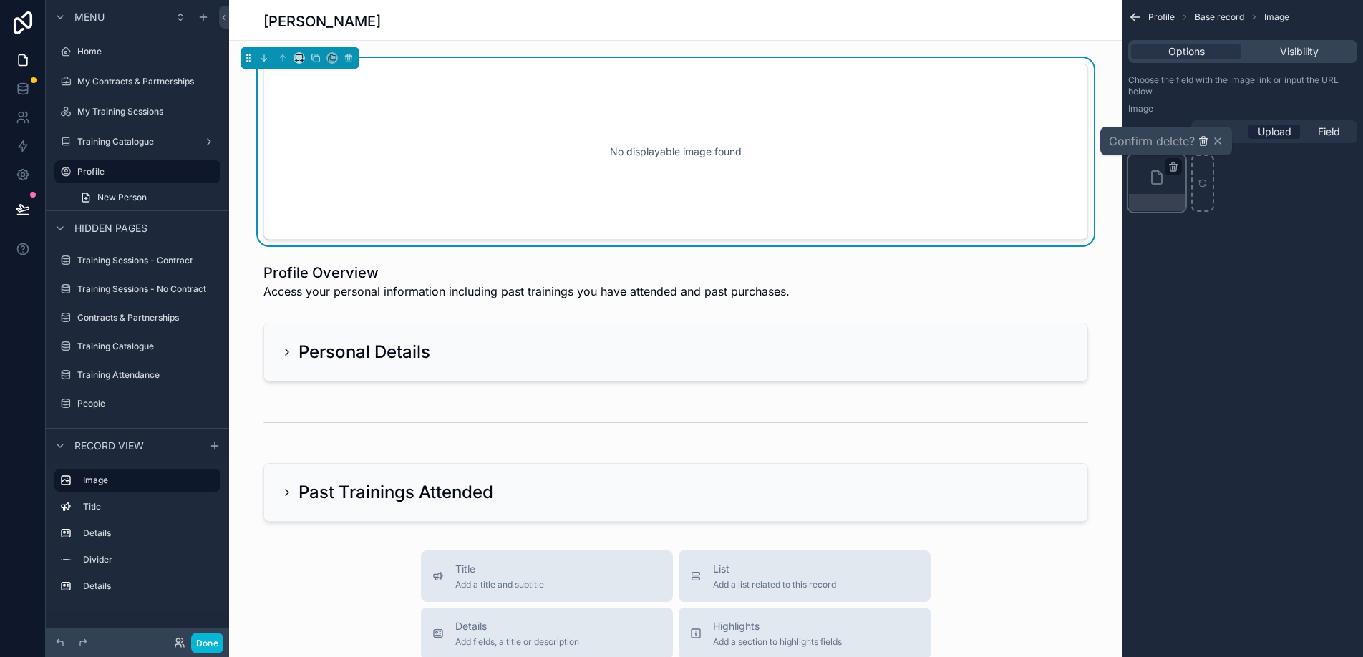
click at [1203, 143] on icon "button" at bounding box center [1203, 141] width 0 height 3
click at [1164, 178] on div "scrollable content" at bounding box center [1157, 183] width 57 height 57
type input "**********"
click at [1309, 50] on span "Visibility" at bounding box center [1299, 51] width 39 height 14
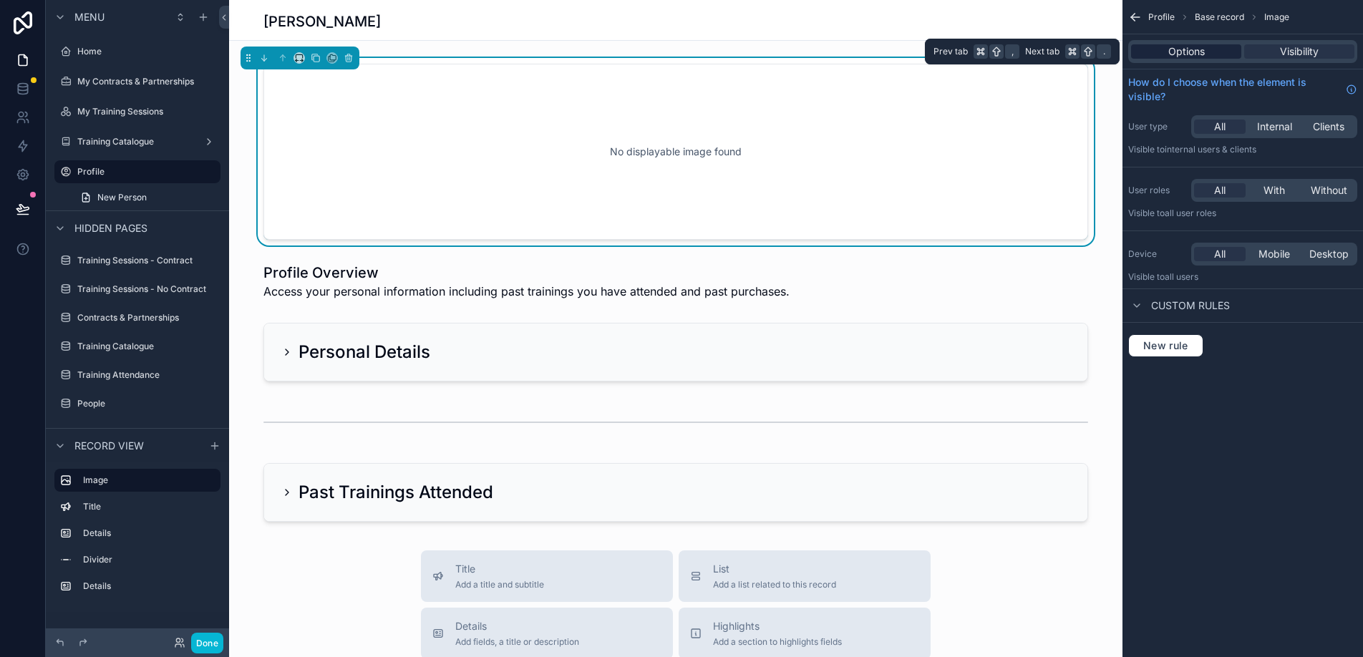
click at [1206, 51] on div "Options" at bounding box center [1186, 51] width 110 height 14
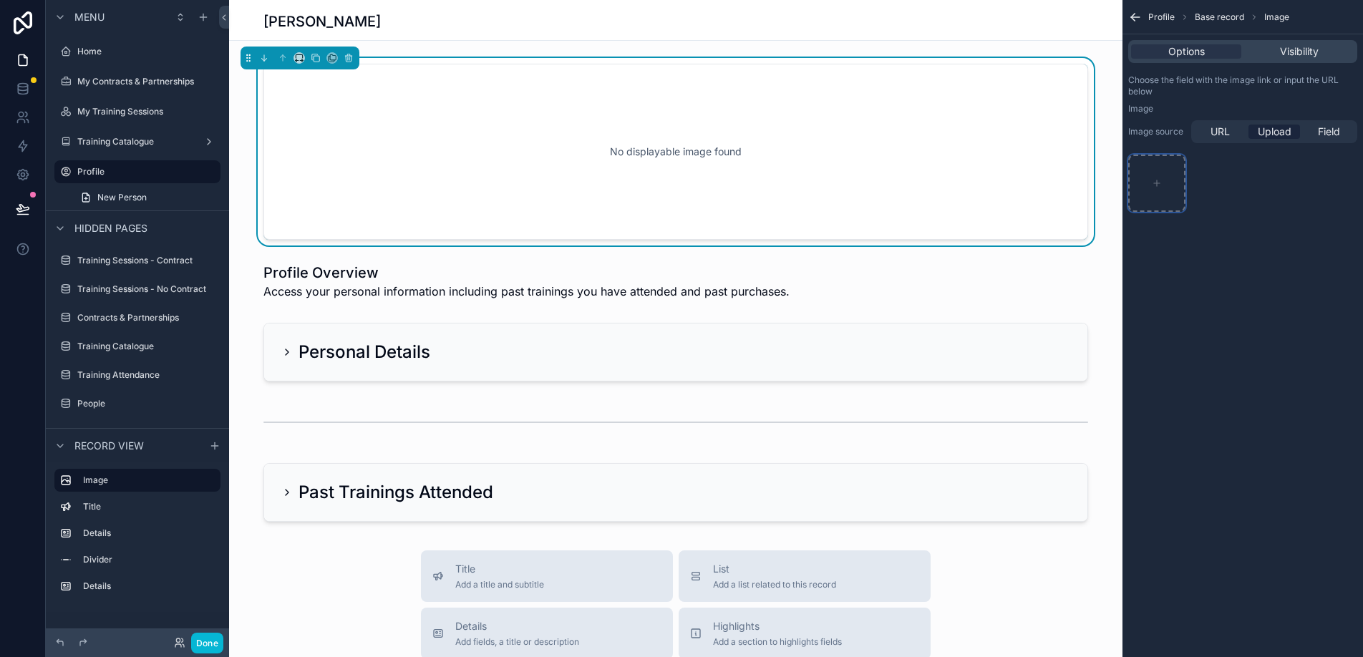
click at [1156, 180] on icon "scrollable content" at bounding box center [1157, 183] width 10 height 10
type input "**********"
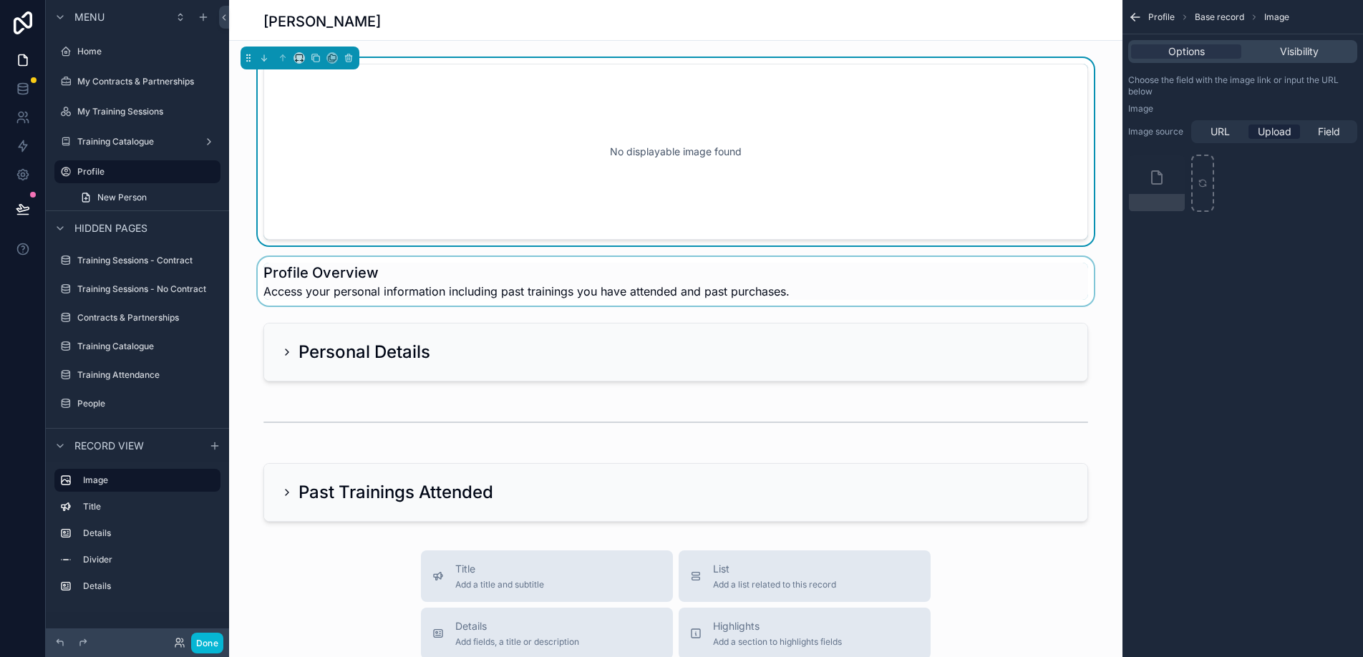
click at [897, 290] on div "scrollable content" at bounding box center [676, 281] width 894 height 49
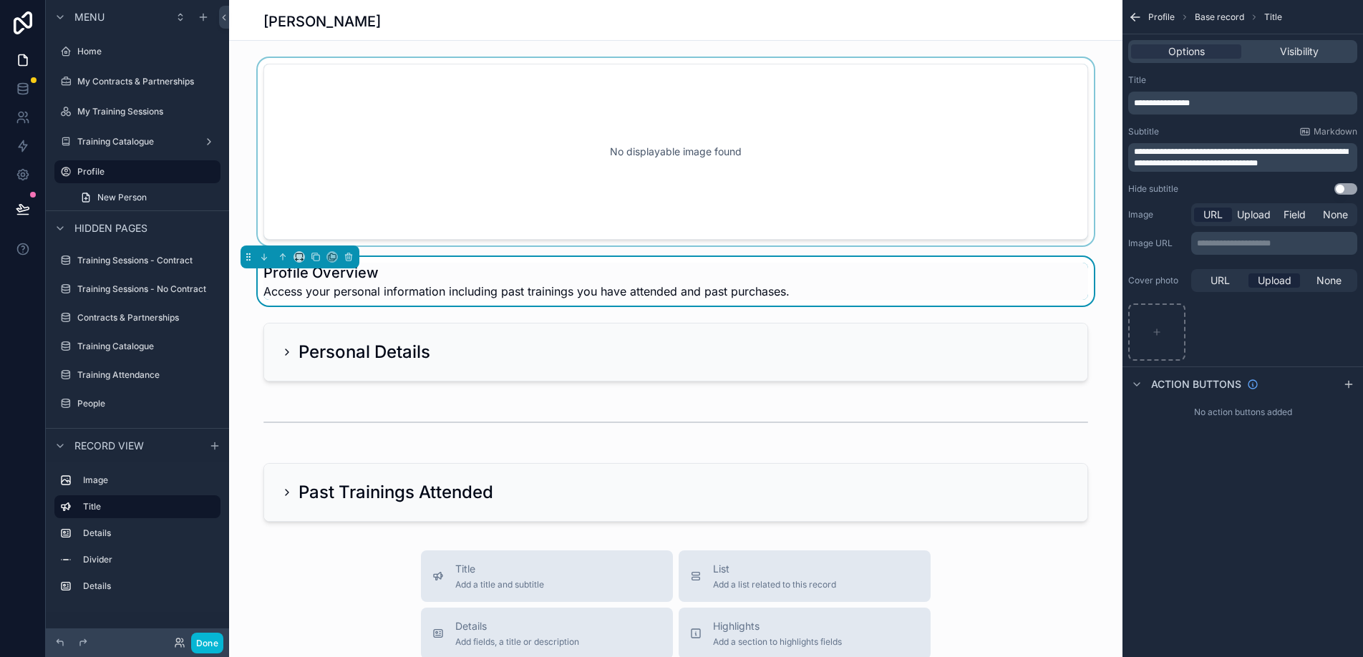
click at [877, 190] on div "scrollable content" at bounding box center [676, 152] width 894 height 188
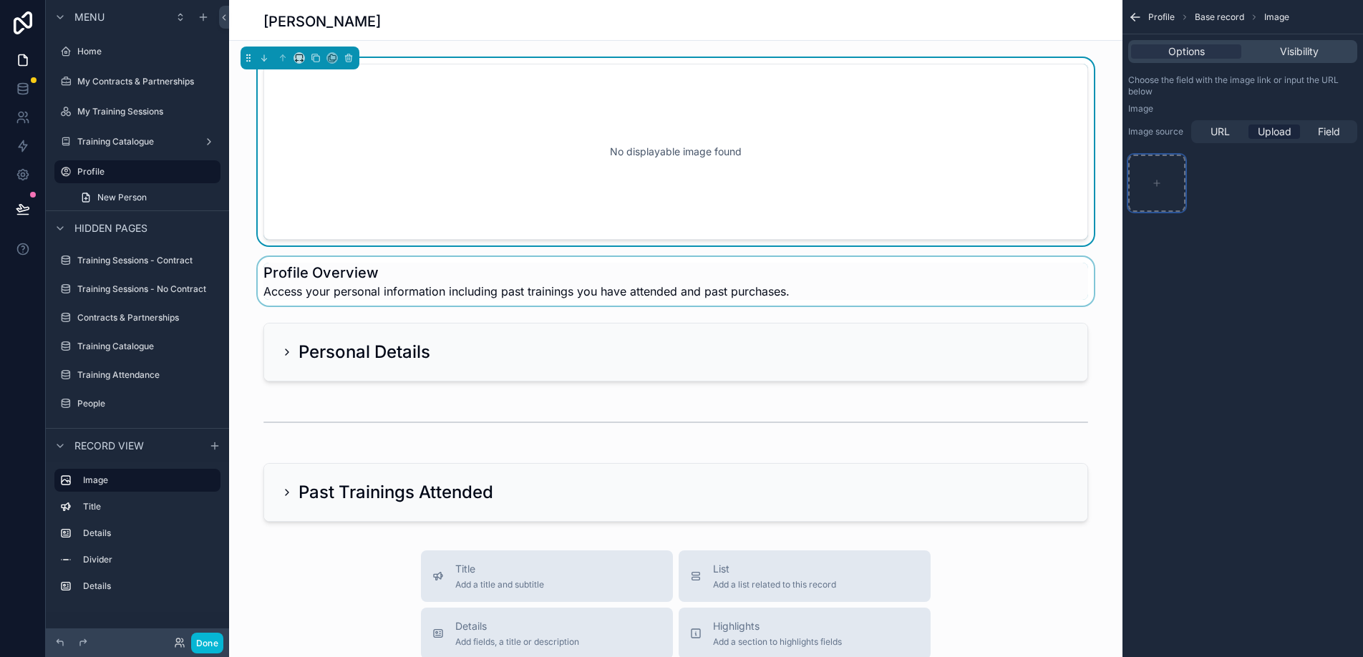
click at [1161, 196] on div "scrollable content" at bounding box center [1157, 183] width 57 height 57
type input "**********"
click at [1201, 186] on icon "scrollable content" at bounding box center [1203, 185] width 6 height 3
type input "**********"
click at [805, 100] on div "No displayable image found" at bounding box center [676, 151] width 778 height 129
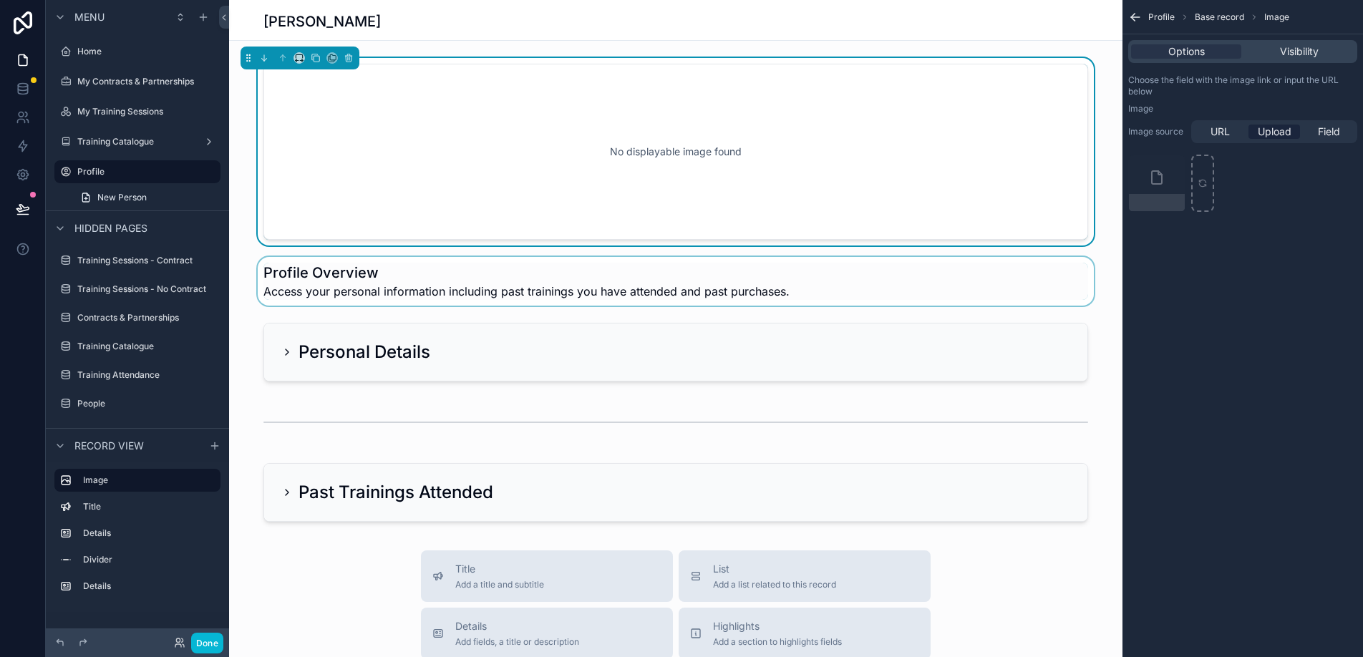
click at [723, 134] on div "No displayable image found" at bounding box center [676, 151] width 778 height 129
click at [1180, 165] on div "scrollable content" at bounding box center [1173, 166] width 17 height 17
click at [1174, 166] on icon "scrollable content" at bounding box center [1174, 167] width 0 height 3
click at [1204, 140] on icon "button" at bounding box center [1203, 140] width 11 height 11
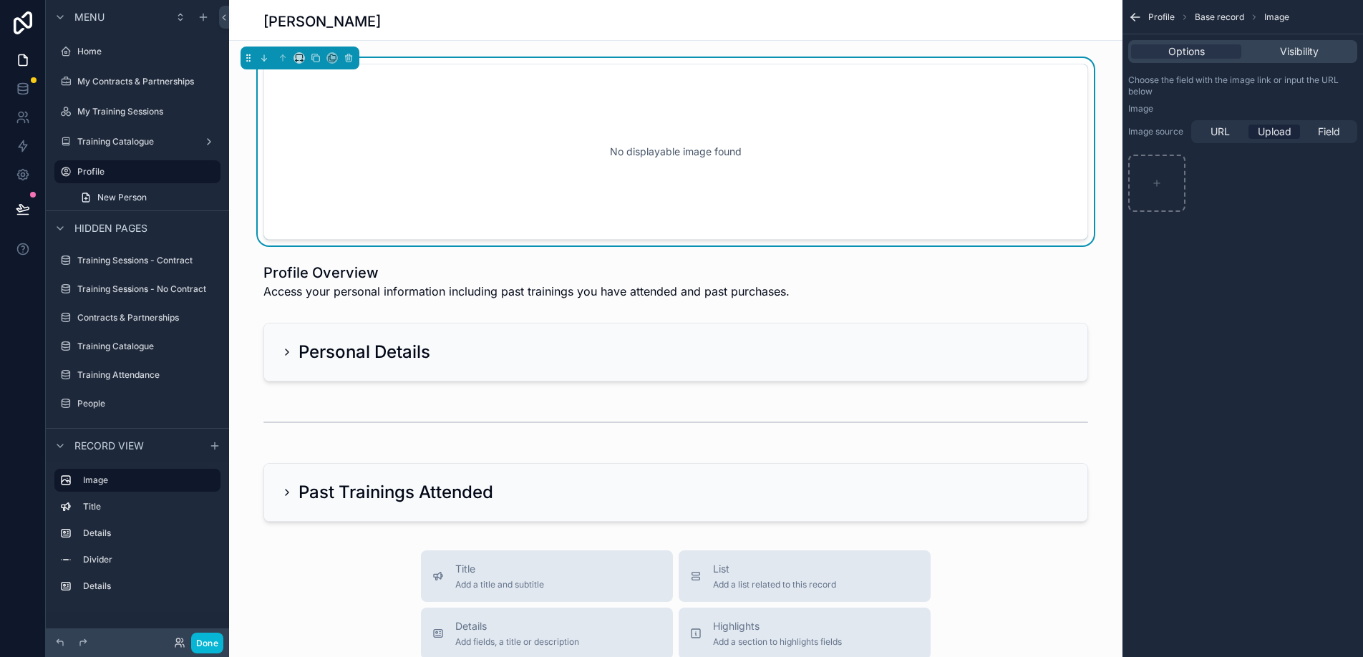
click at [1240, 224] on div "Profile Base record Image Options Visibility Choose the field with the image li…" at bounding box center [1243, 120] width 241 height 241
click at [1228, 134] on span "URL" at bounding box center [1220, 132] width 19 height 14
click at [1324, 135] on span "Field" at bounding box center [1329, 132] width 22 height 14
click at [1334, 165] on div "scrollable content" at bounding box center [1274, 161] width 165 height 23
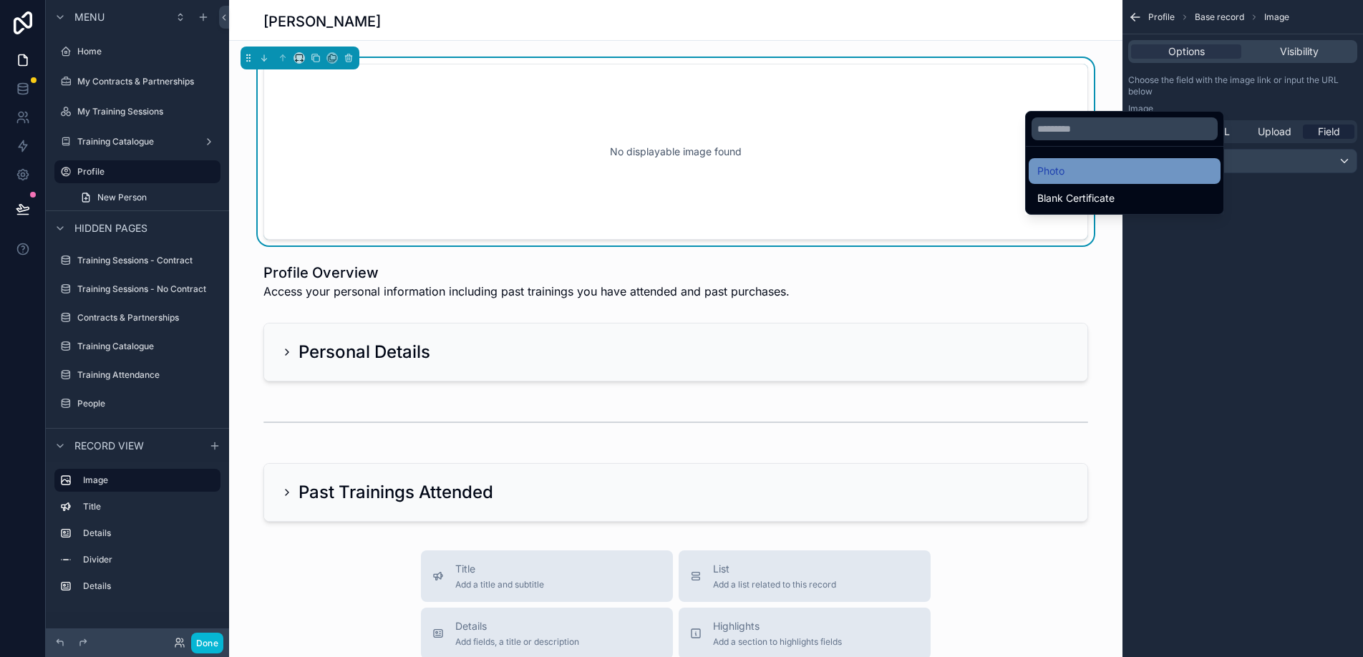
click at [1121, 160] on div "Photo" at bounding box center [1125, 171] width 192 height 26
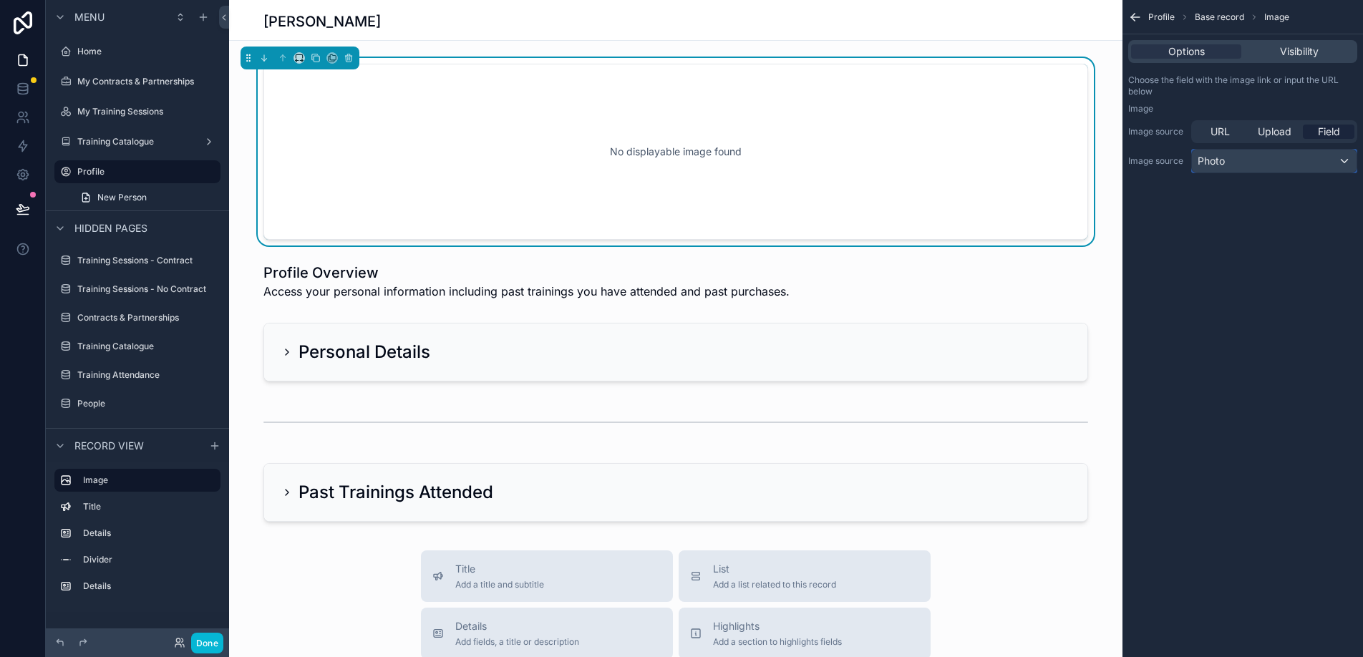
click at [1257, 170] on div "Photo" at bounding box center [1274, 161] width 165 height 23
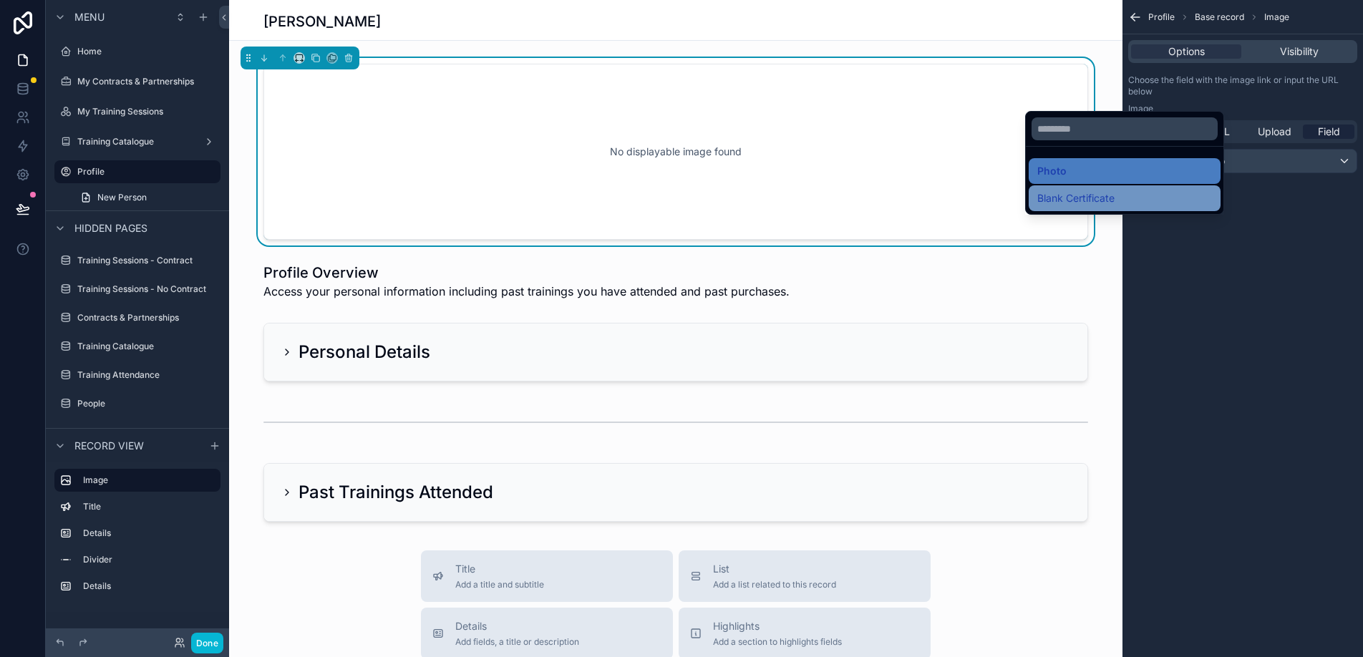
click at [1174, 198] on div "Blank Certificate" at bounding box center [1125, 198] width 175 height 17
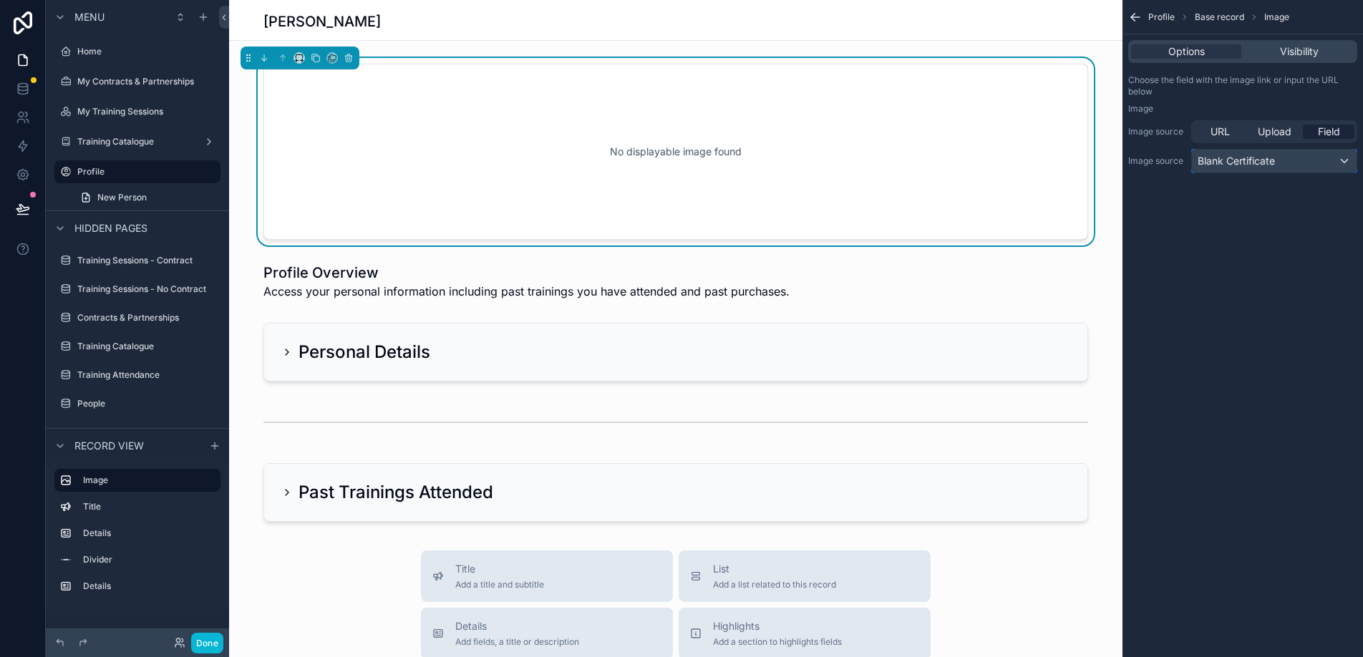
click at [1234, 163] on span "Blank Certificate" at bounding box center [1236, 161] width 77 height 14
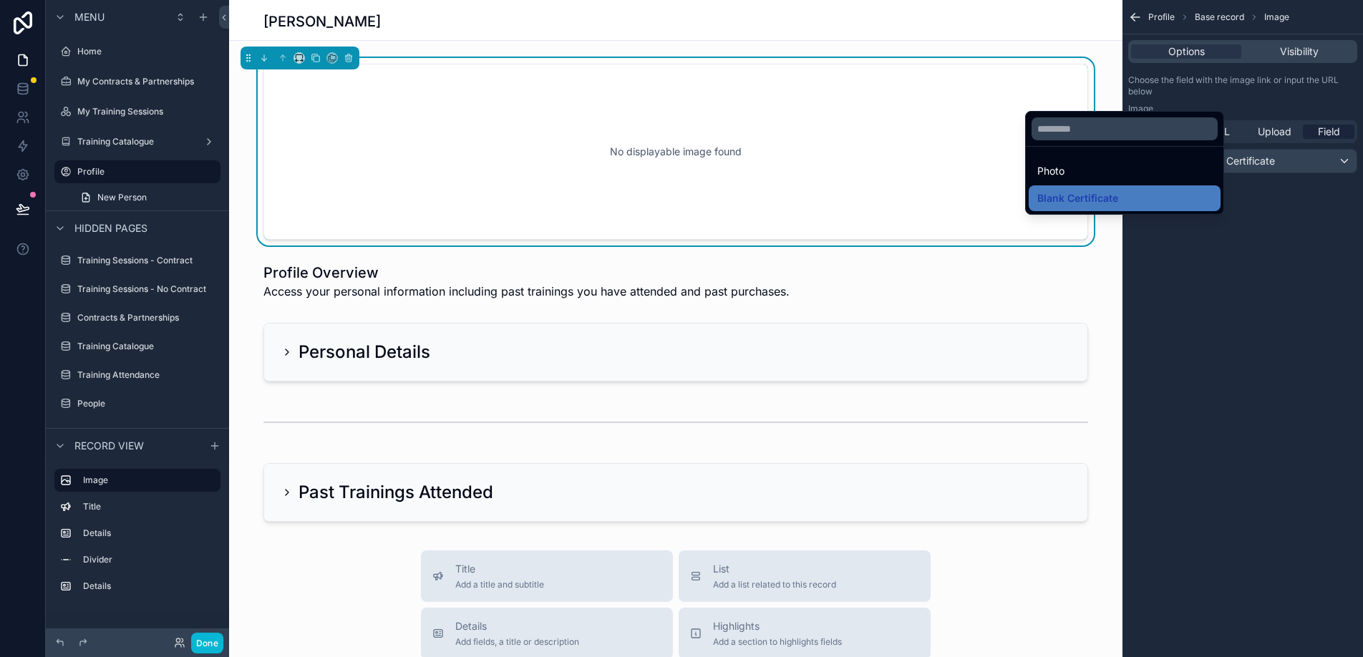
click at [1260, 139] on div "scrollable content" at bounding box center [681, 328] width 1363 height 657
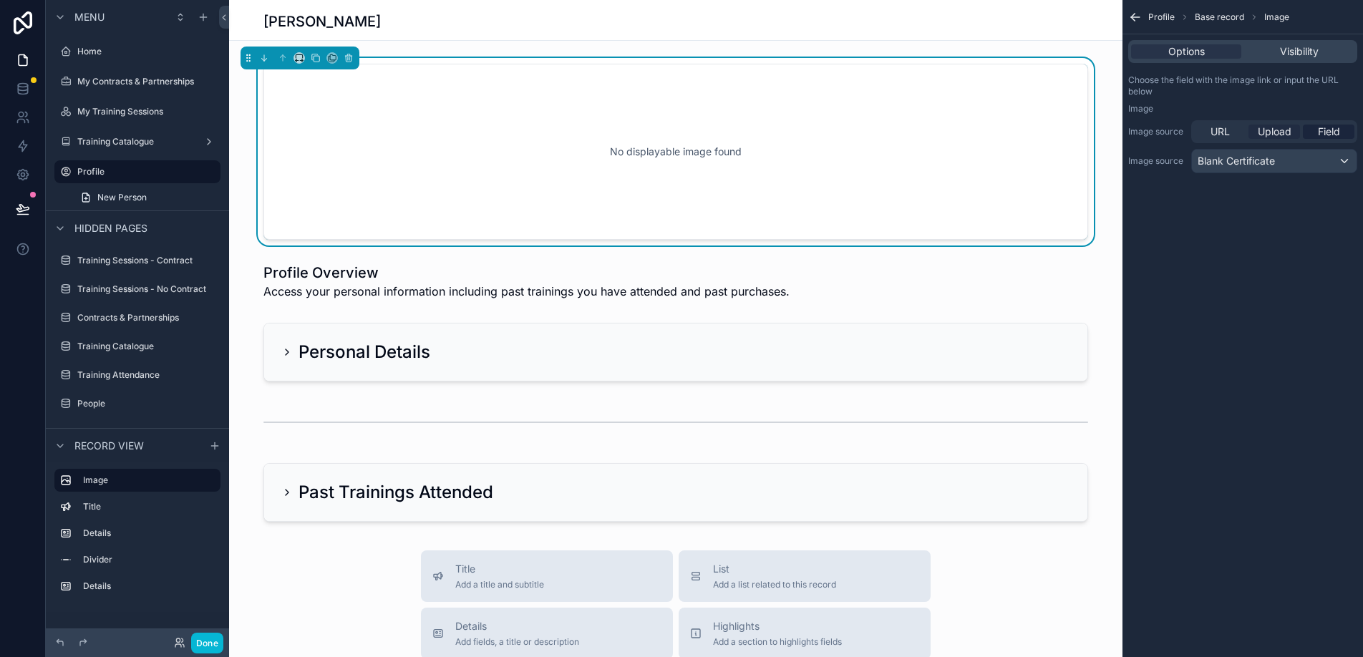
click at [1267, 135] on span "Upload" at bounding box center [1275, 132] width 34 height 14
click at [1154, 176] on div "scrollable content" at bounding box center [1157, 183] width 57 height 57
type input "**********"
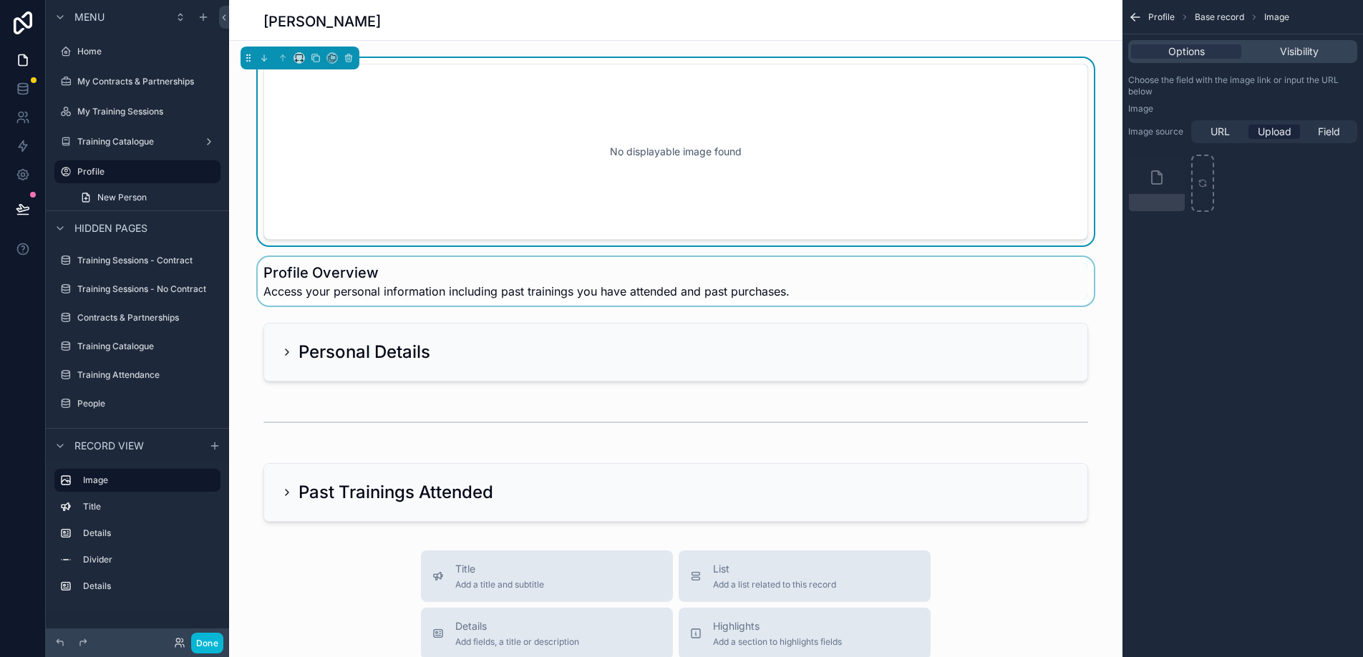
click at [301, 279] on div "scrollable content" at bounding box center [676, 281] width 894 height 49
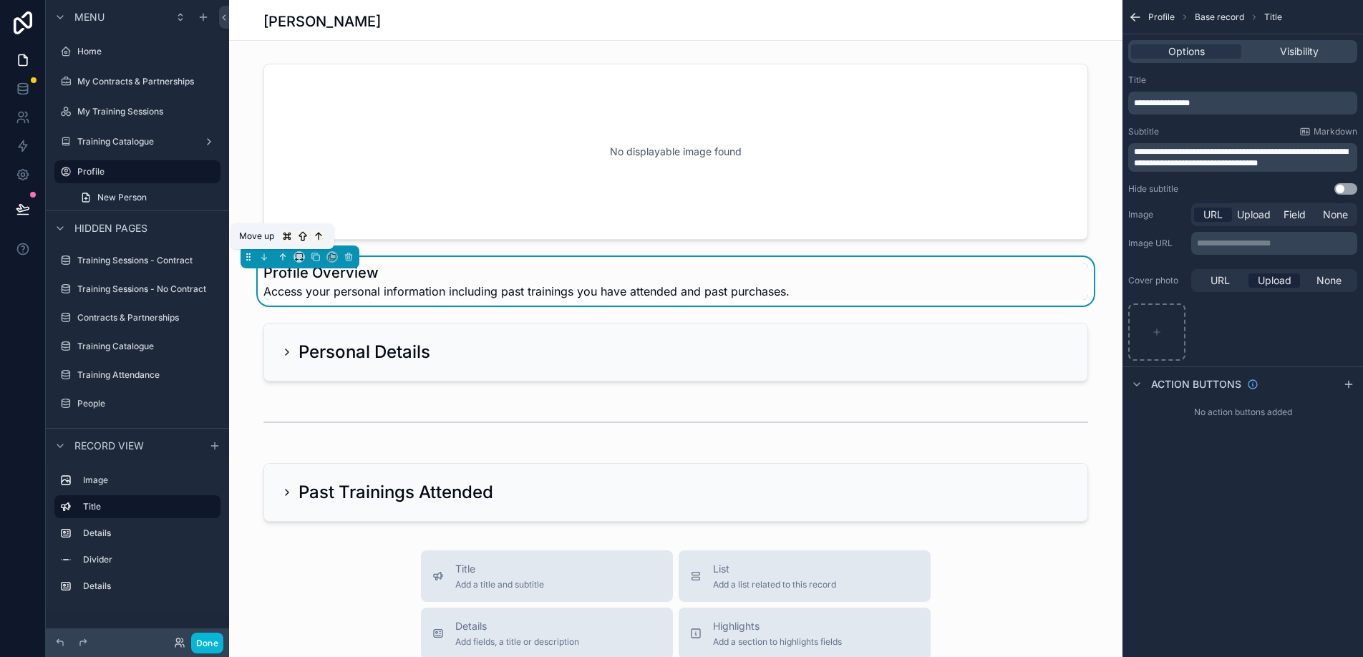
click at [281, 258] on icon "scrollable content" at bounding box center [283, 257] width 10 height 10
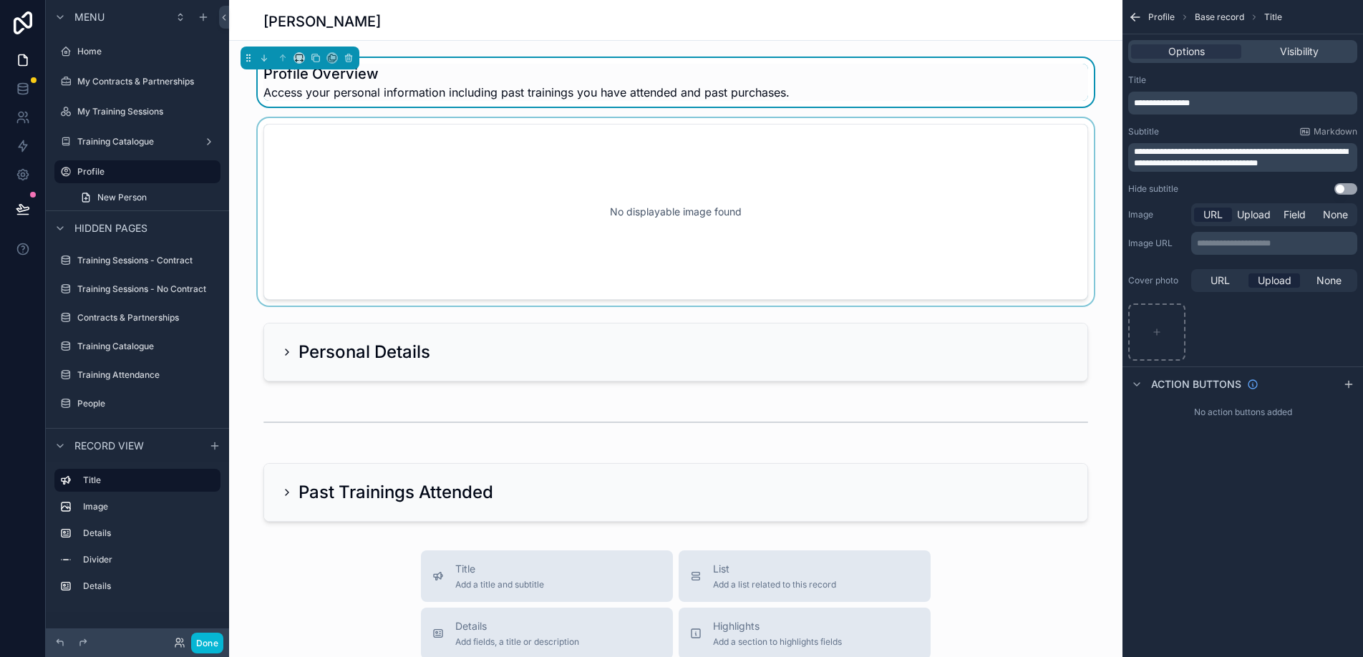
click at [633, 259] on div "scrollable content" at bounding box center [676, 212] width 894 height 188
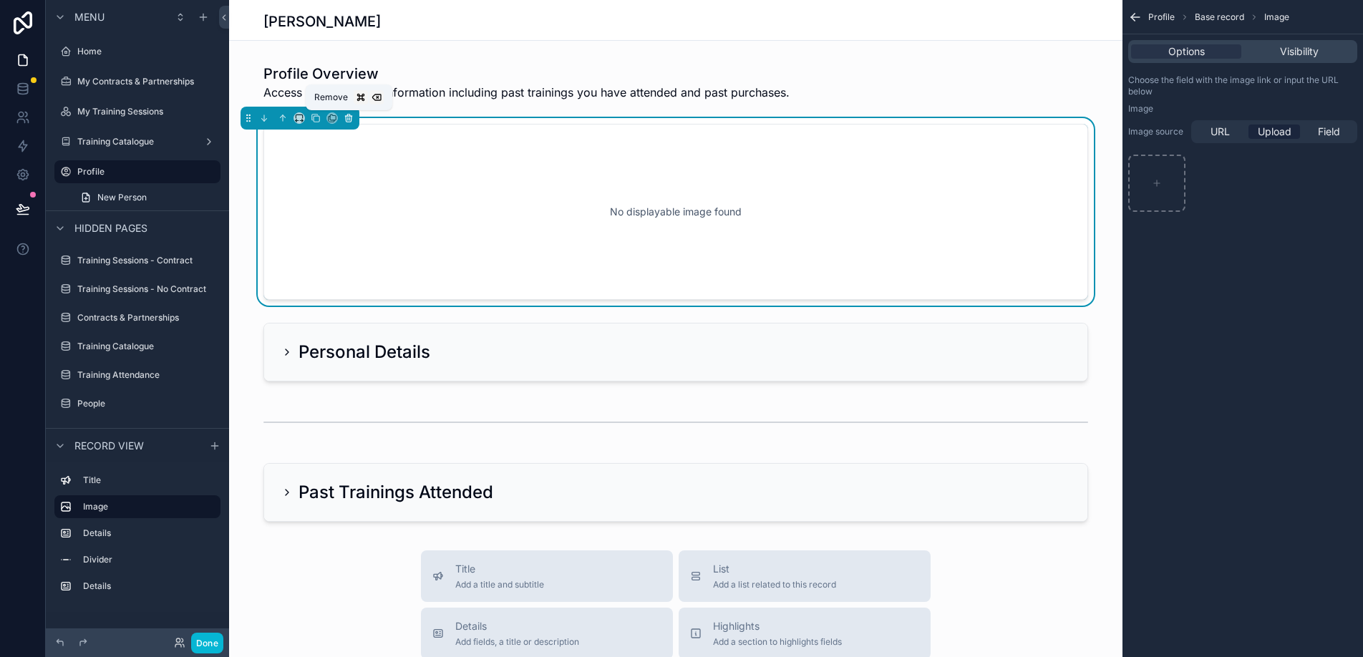
click at [348, 115] on icon "scrollable content" at bounding box center [348, 115] width 3 height 1
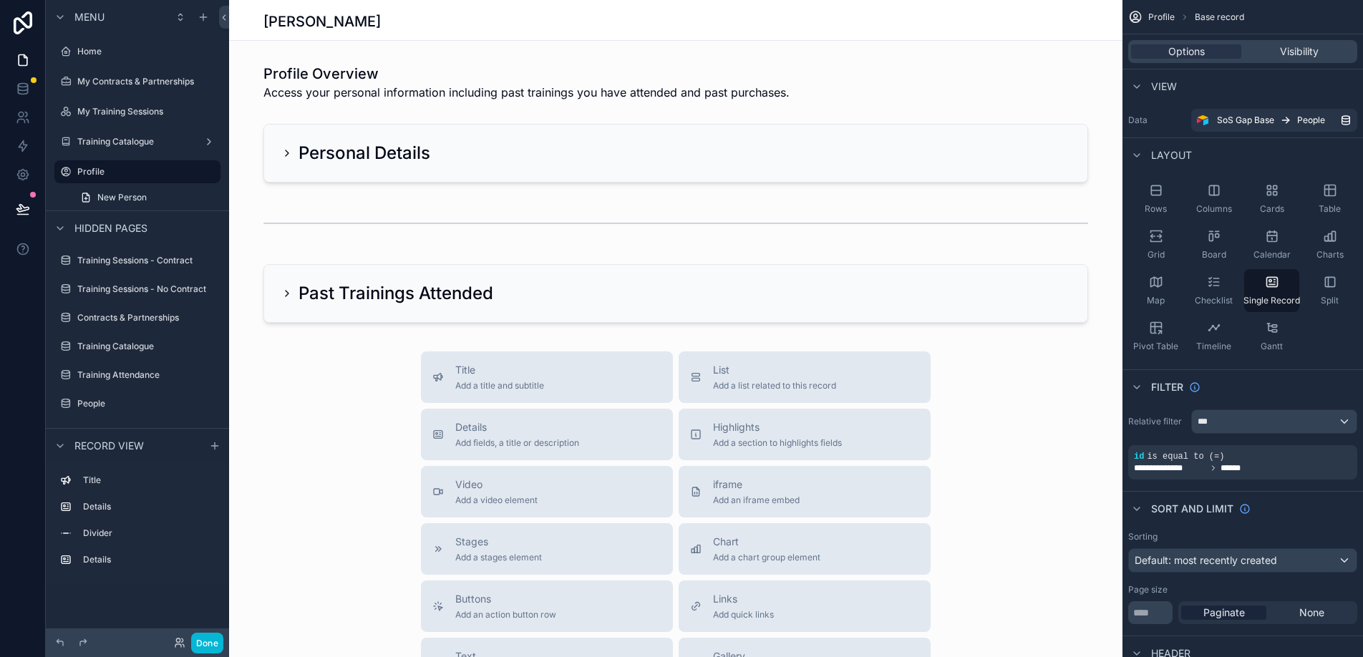
click at [312, 167] on div "scrollable content" at bounding box center [676, 488] width 894 height 976
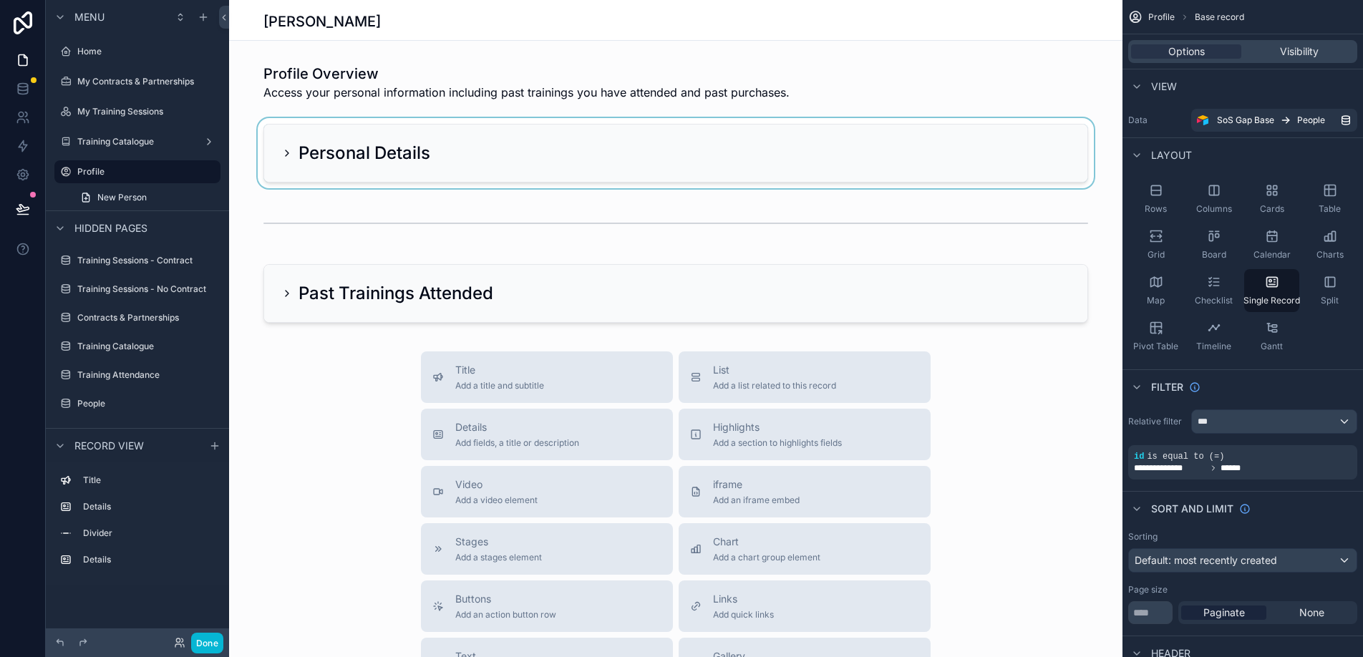
click at [285, 155] on div "scrollable content" at bounding box center [676, 153] width 894 height 70
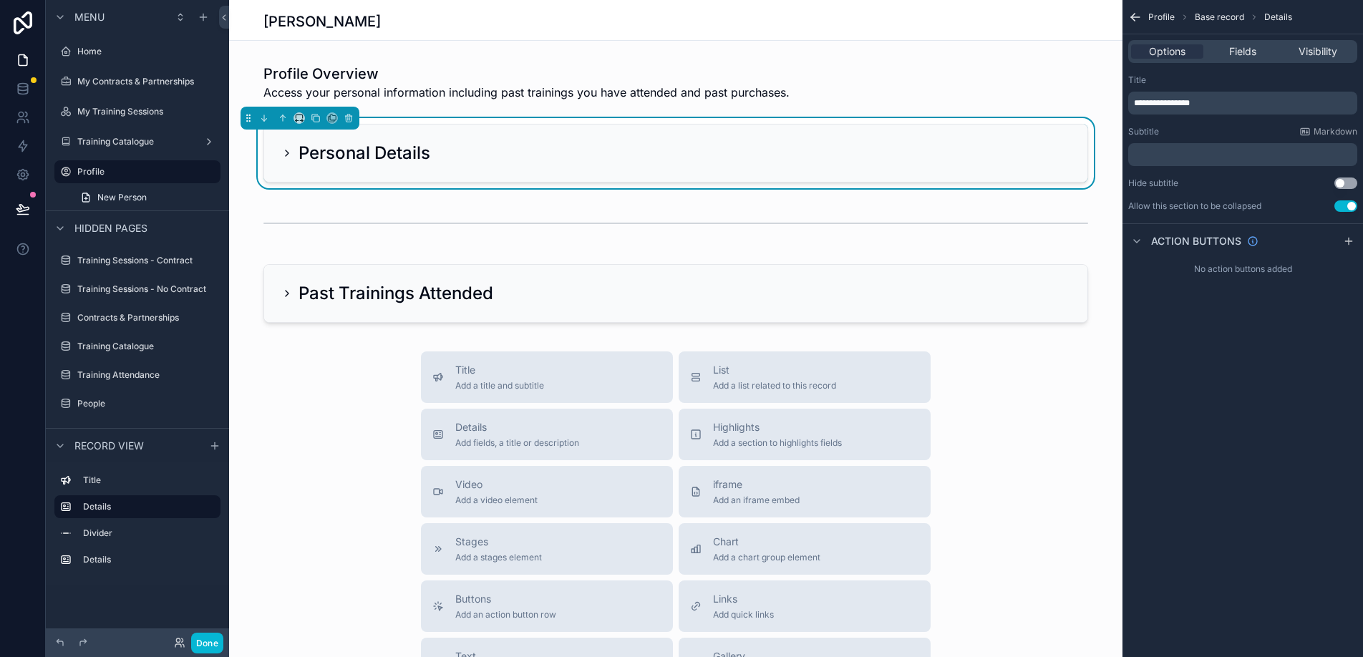
click at [286, 151] on icon "scrollable content" at bounding box center [286, 153] width 11 height 11
click at [289, 153] on icon "scrollable content" at bounding box center [286, 153] width 11 height 11
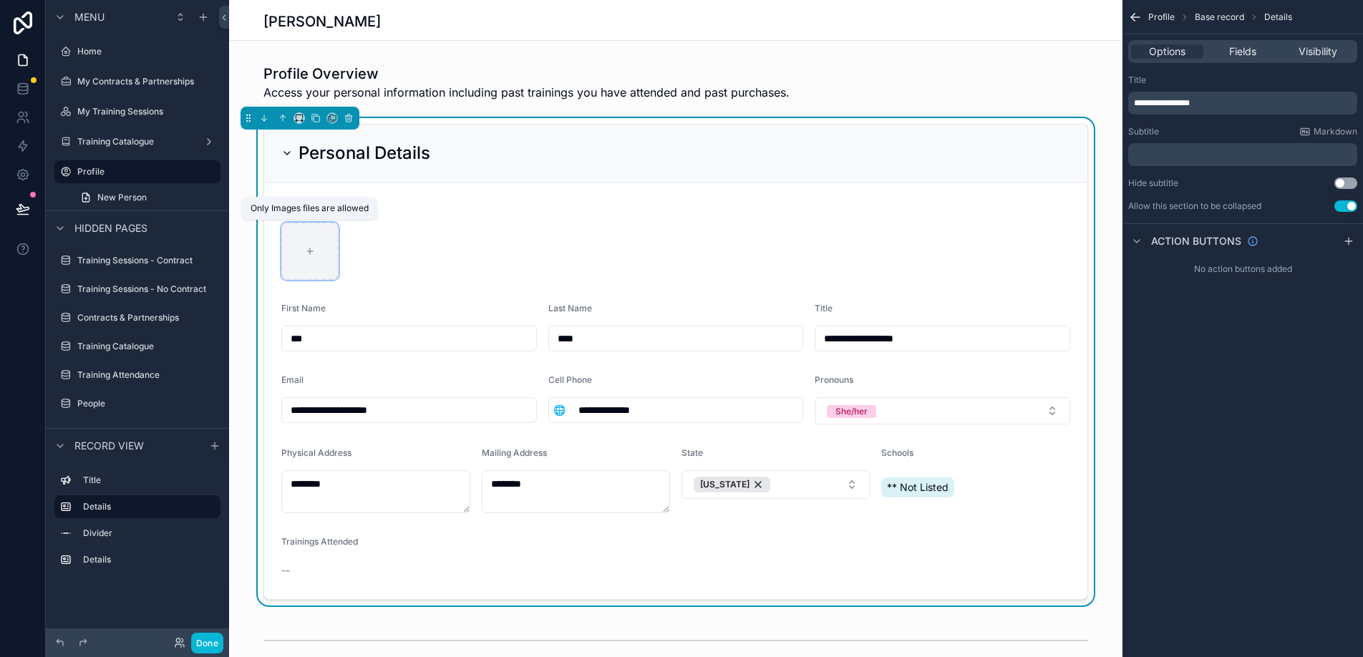
click at [313, 243] on div "scrollable content" at bounding box center [309, 251] width 57 height 57
type input "**********"
click at [498, 290] on form "**********" at bounding box center [676, 391] width 824 height 417
click at [315, 233] on icon "scrollable content" at bounding box center [312, 236] width 6 height 6
click at [344, 211] on icon "scrollable content" at bounding box center [342, 208] width 11 height 11
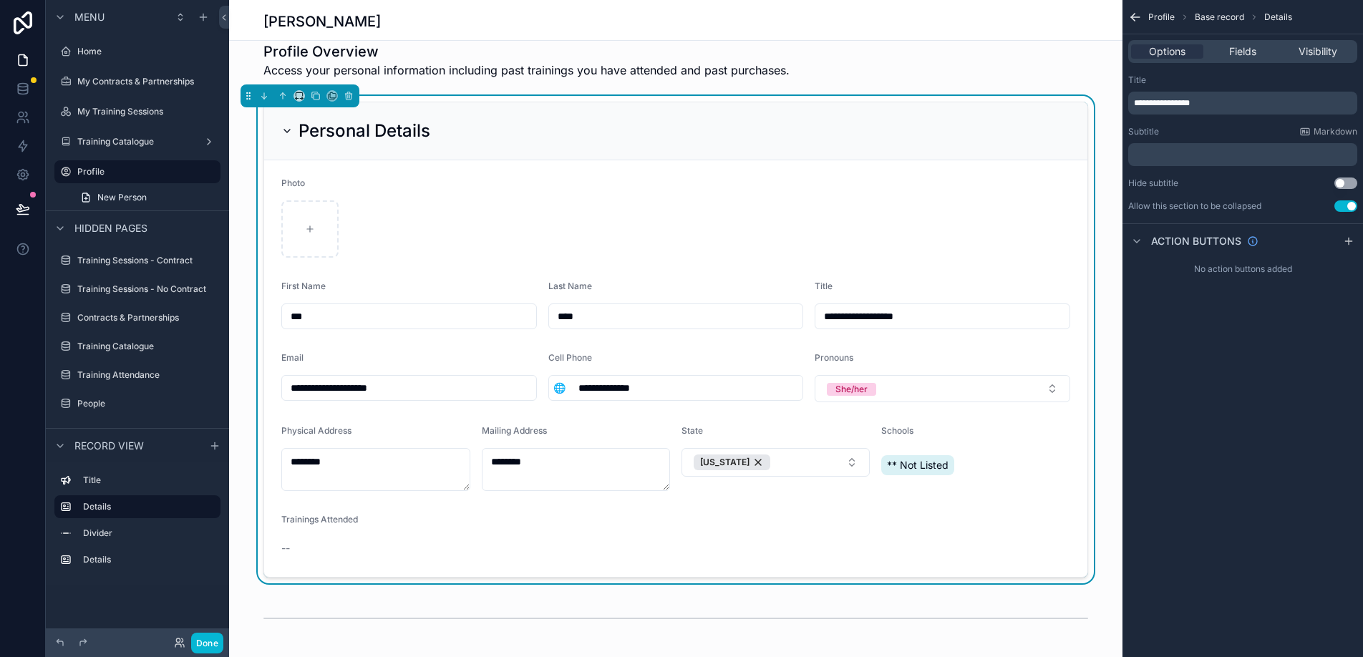
scroll to position [24, 0]
click at [1032, 178] on div "Photo" at bounding box center [675, 183] width 789 height 17
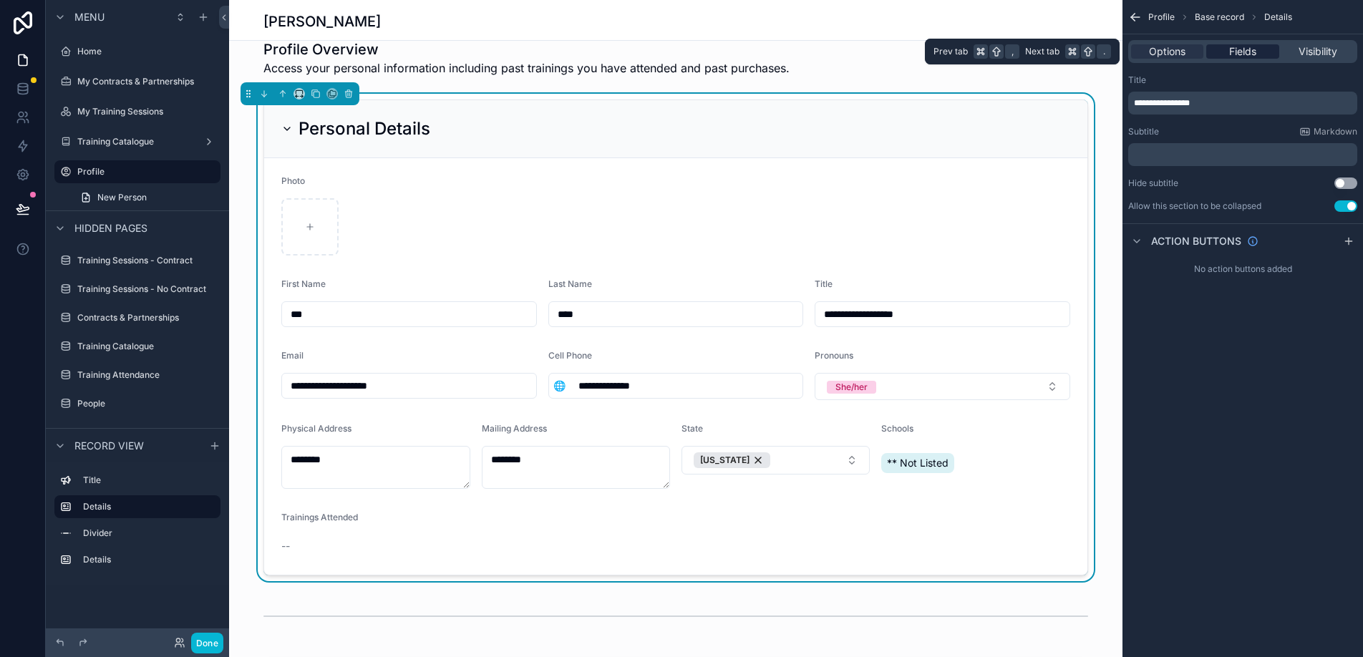
click at [1252, 47] on span "Fields" at bounding box center [1243, 51] width 27 height 14
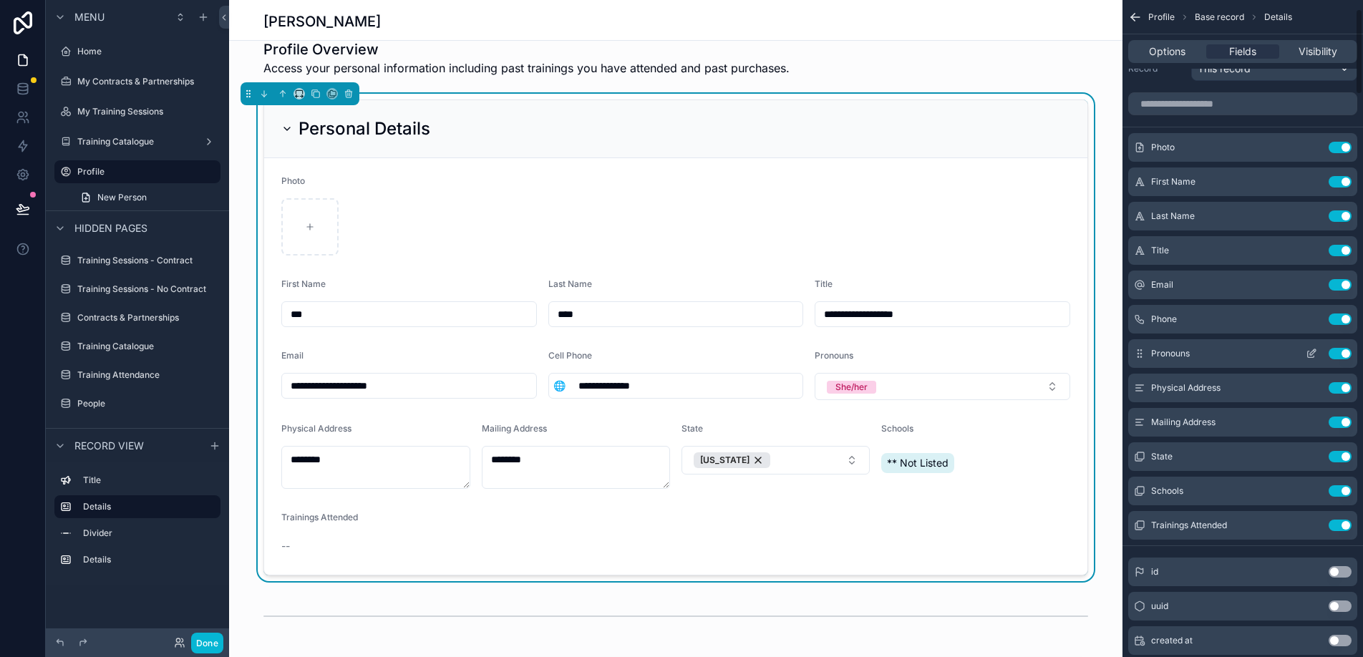
scroll to position [8, 0]
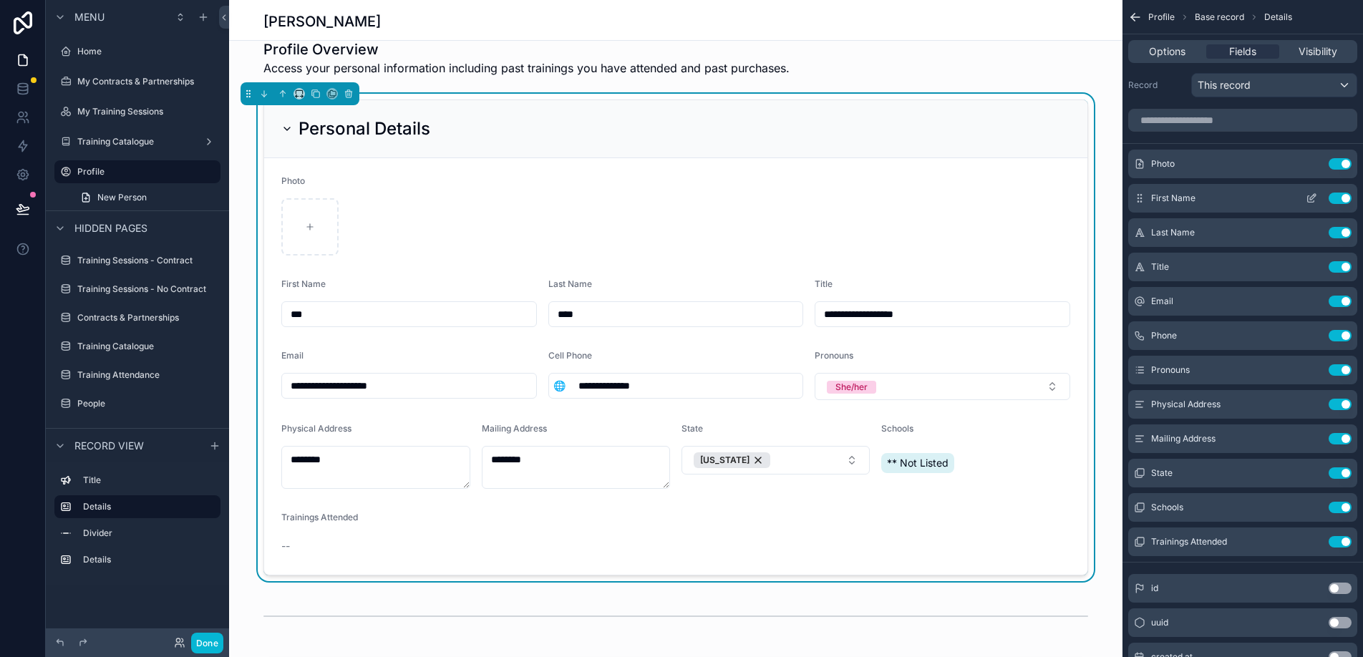
click at [1314, 203] on icon "scrollable content" at bounding box center [1311, 198] width 11 height 11
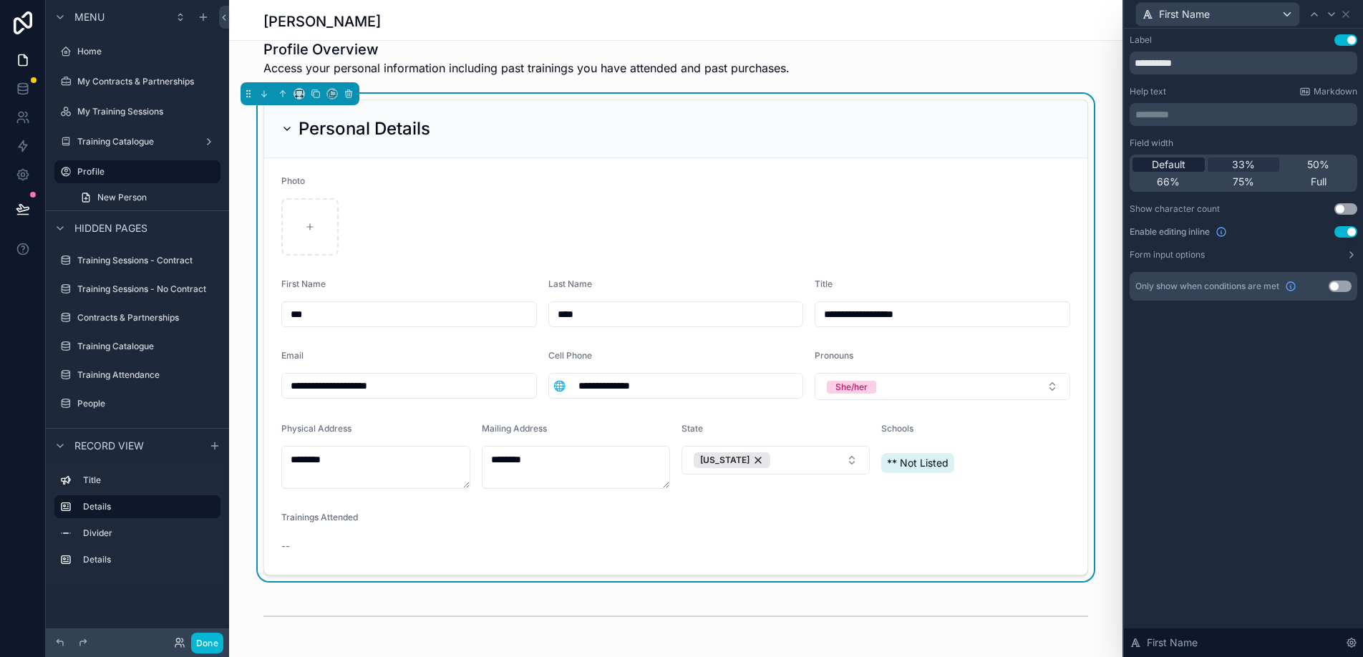
click at [1186, 165] on span "Default" at bounding box center [1169, 165] width 34 height 14
click at [1331, 10] on icon at bounding box center [1331, 14] width 11 height 11
click at [1193, 161] on div "Default" at bounding box center [1169, 165] width 72 height 14
click at [1278, 10] on div "Last Name" at bounding box center [1217, 14] width 163 height 23
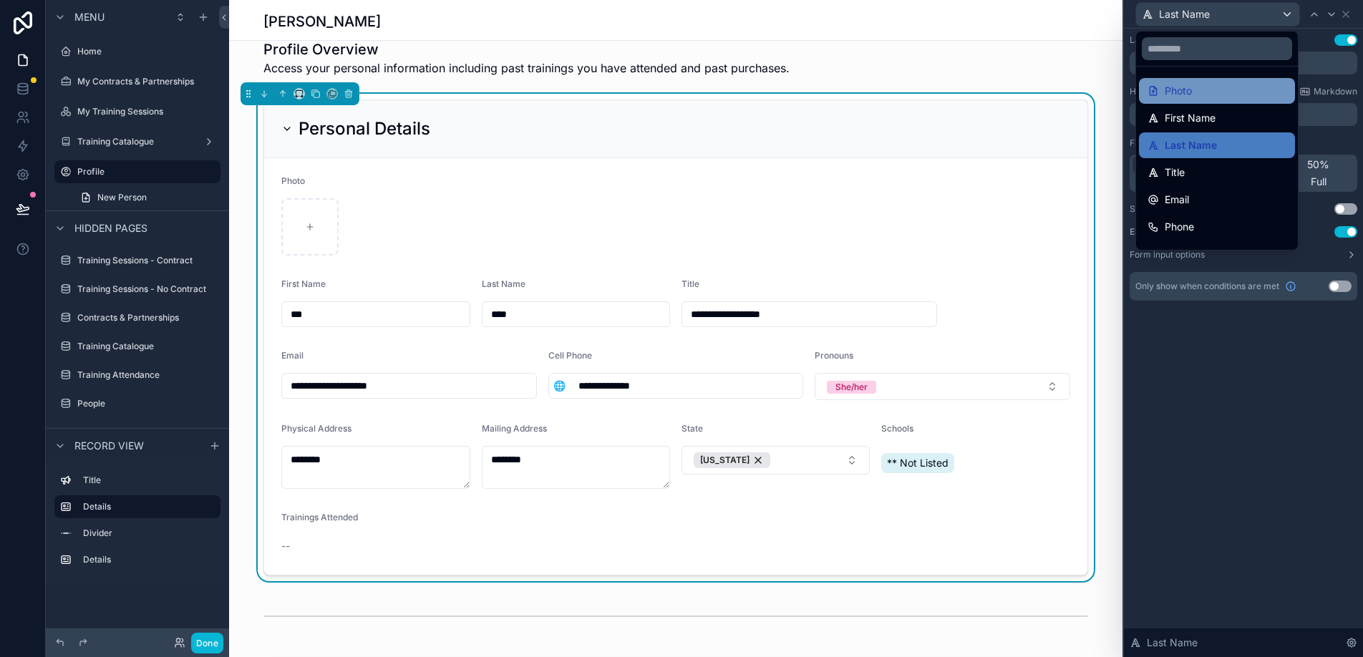
click at [1227, 91] on div "Photo" at bounding box center [1217, 90] width 139 height 17
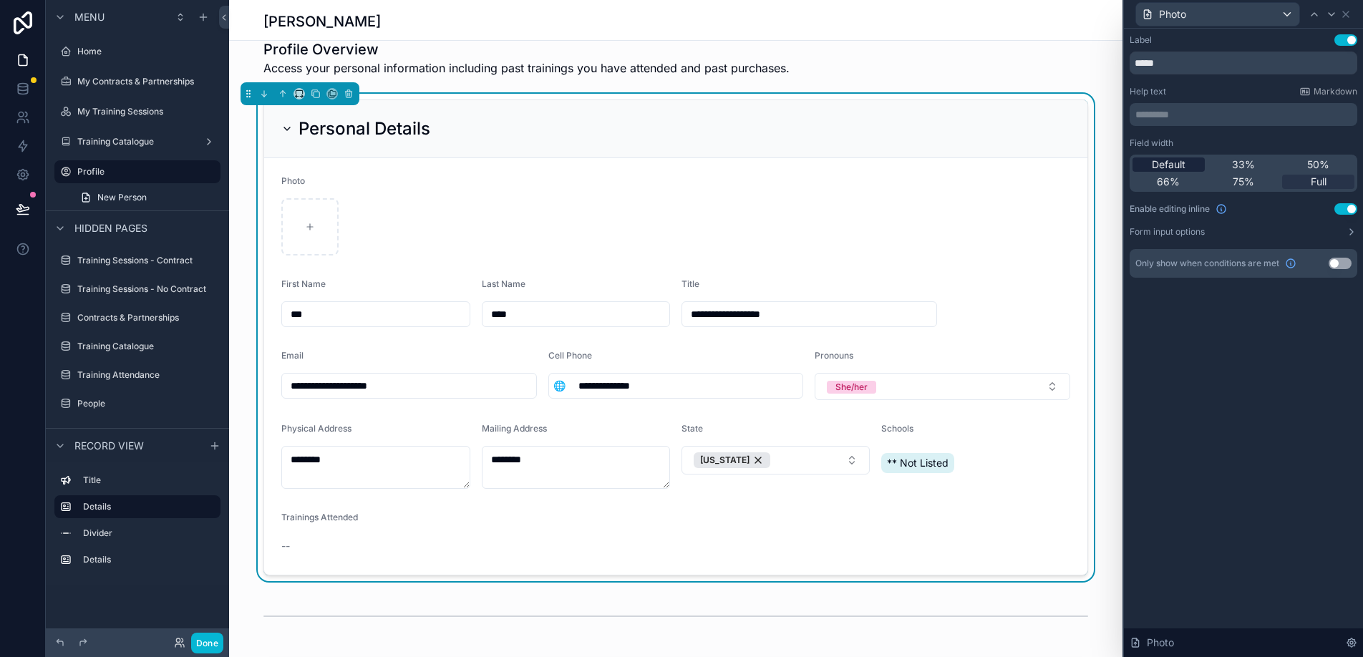
click at [1165, 165] on span "Default" at bounding box center [1169, 165] width 34 height 14
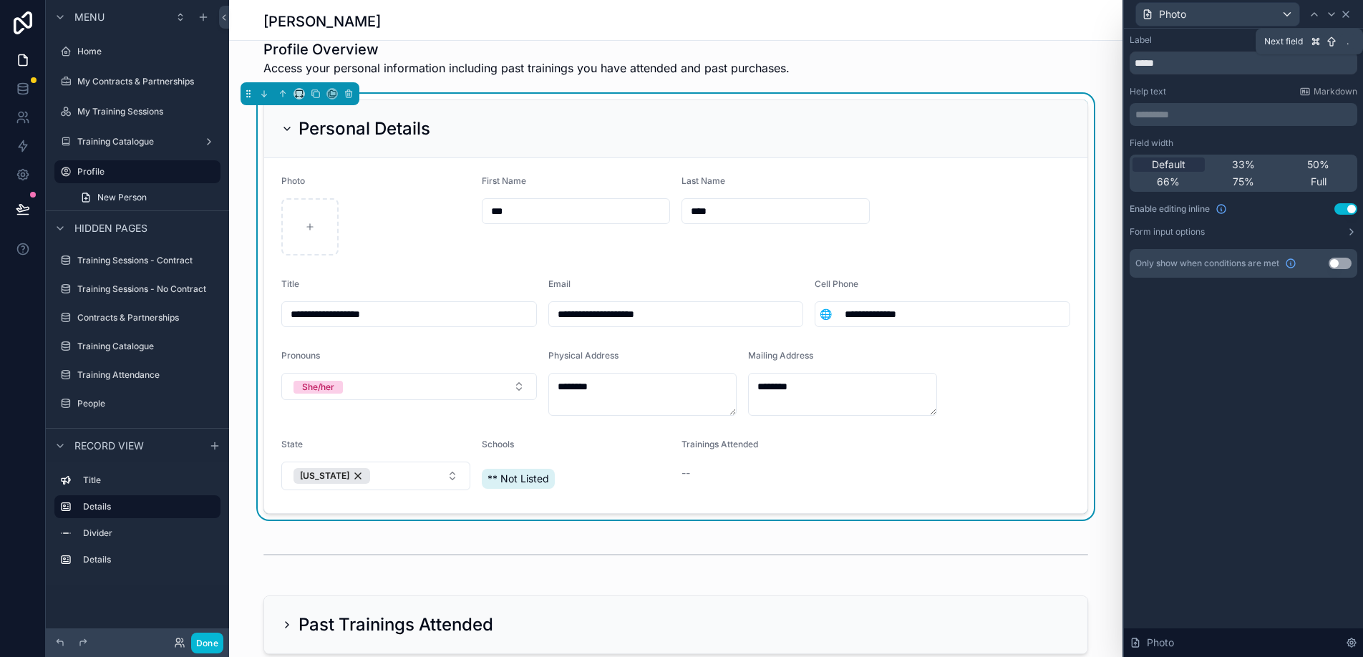
click at [1341, 18] on icon at bounding box center [1346, 14] width 11 height 11
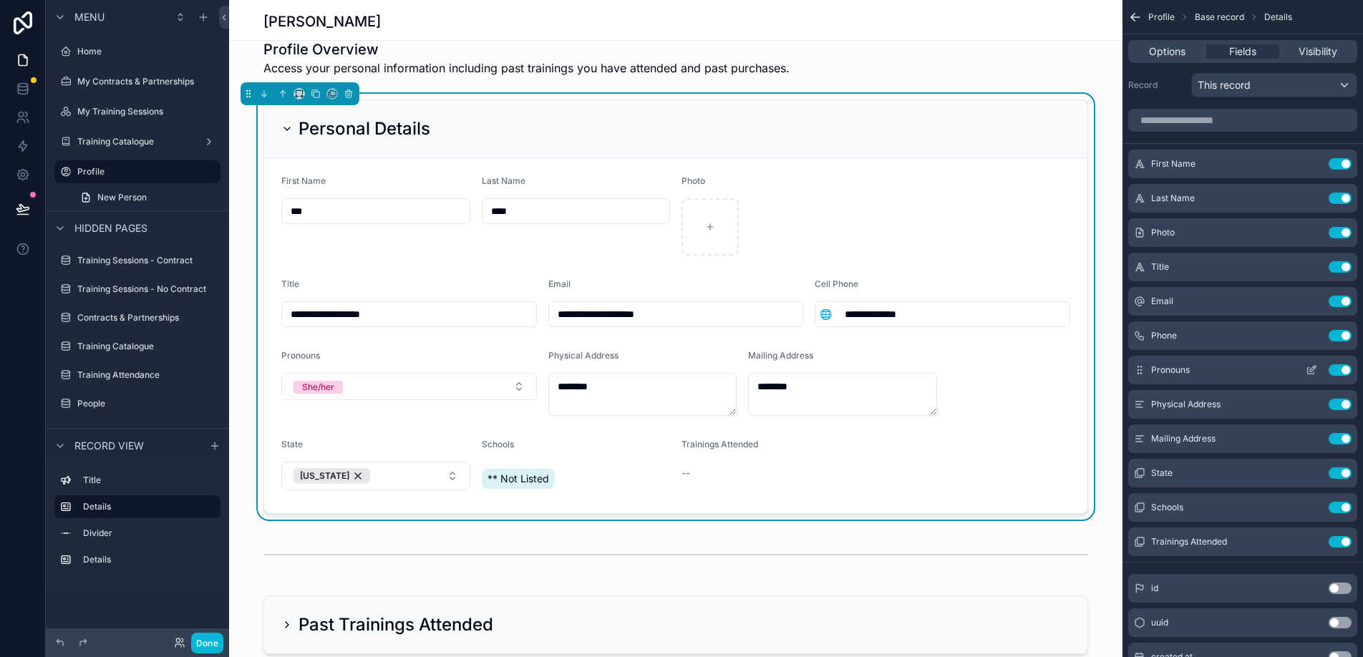
click at [1343, 368] on button "Use setting" at bounding box center [1340, 370] width 23 height 11
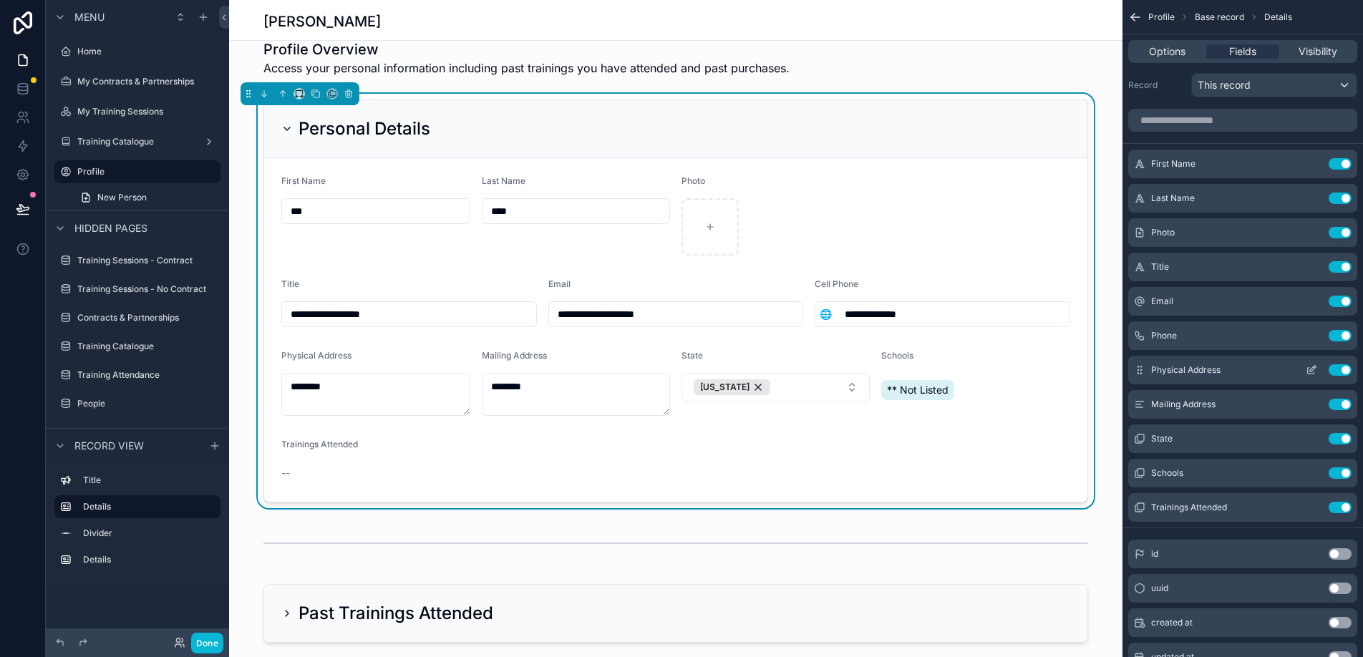
click at [1314, 372] on icon "scrollable content" at bounding box center [1311, 370] width 11 height 11
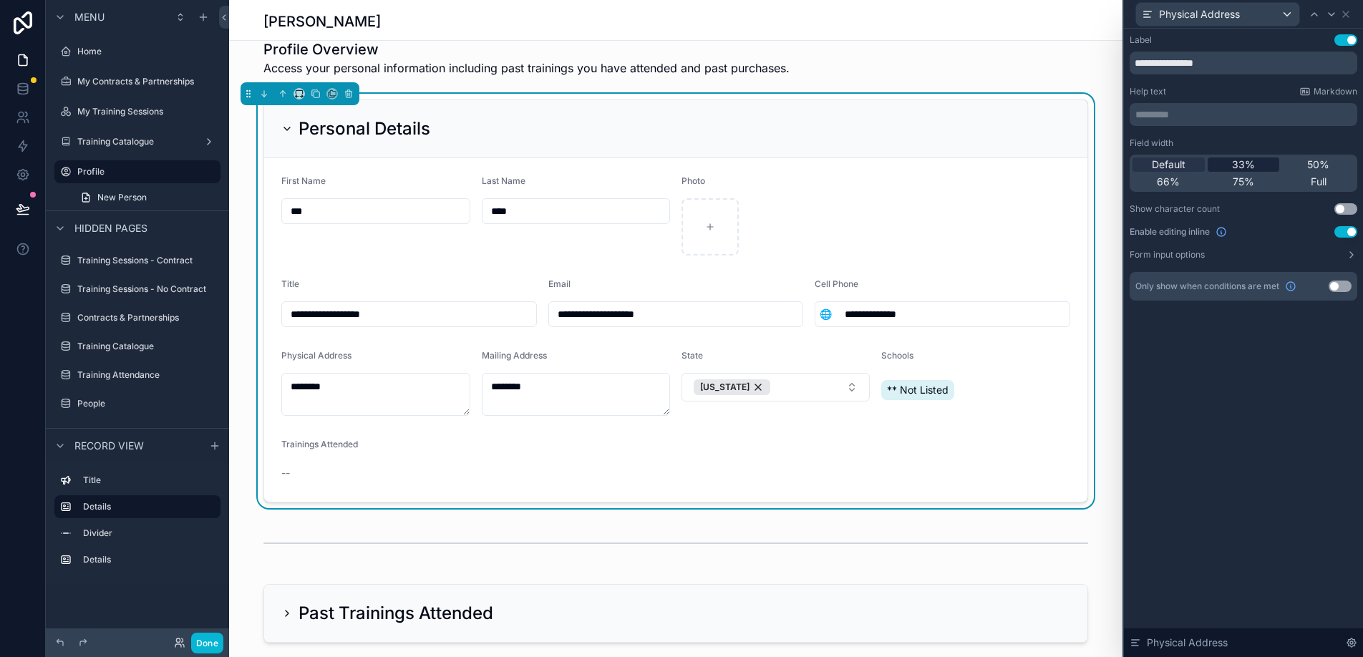
click at [1244, 164] on span "33%" at bounding box center [1243, 165] width 23 height 14
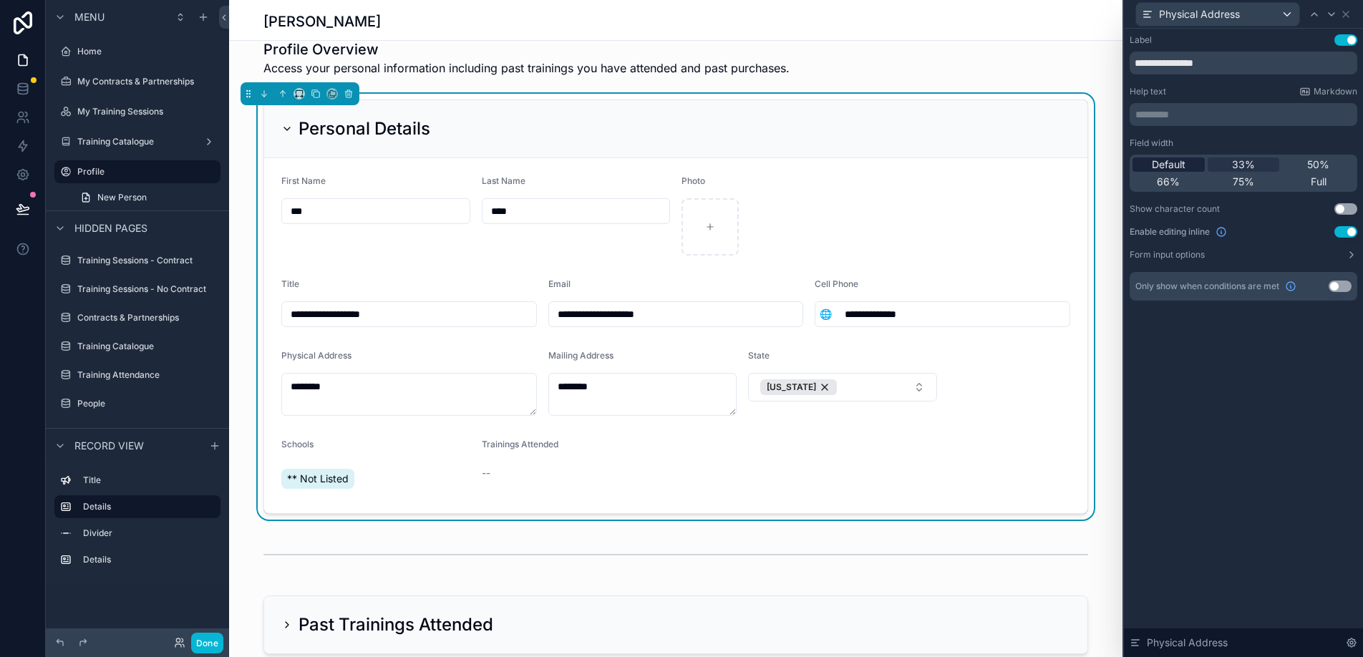
click at [1185, 163] on span "Default" at bounding box center [1169, 165] width 34 height 14
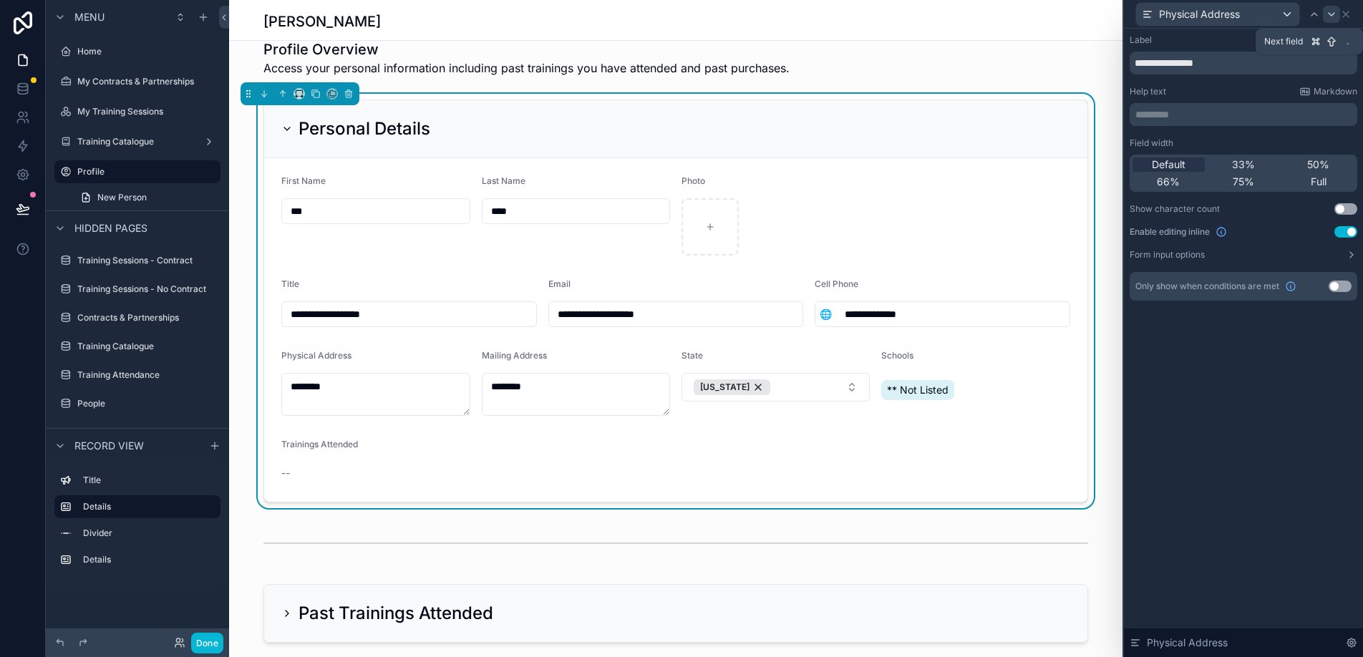
click at [1330, 15] on icon at bounding box center [1331, 14] width 11 height 11
click at [1330, 14] on icon at bounding box center [1331, 14] width 11 height 11
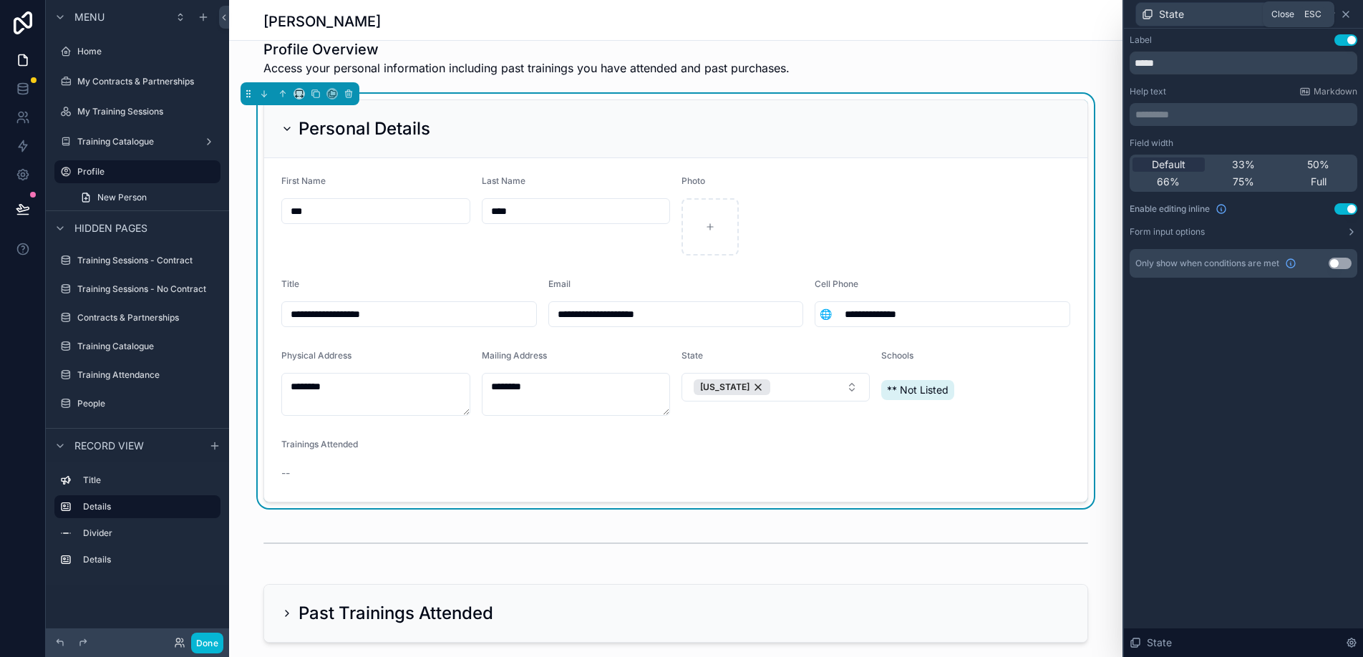
click at [1351, 14] on icon at bounding box center [1346, 14] width 11 height 11
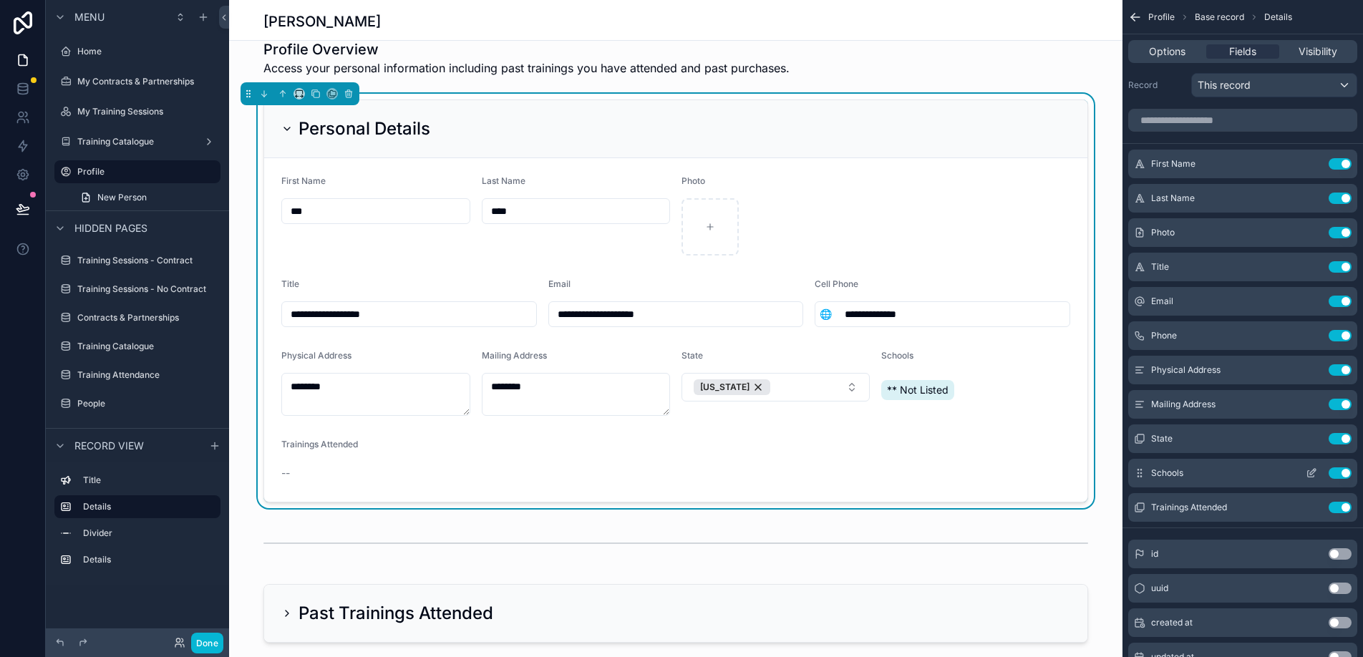
click at [1310, 473] on icon "scrollable content" at bounding box center [1311, 473] width 11 height 11
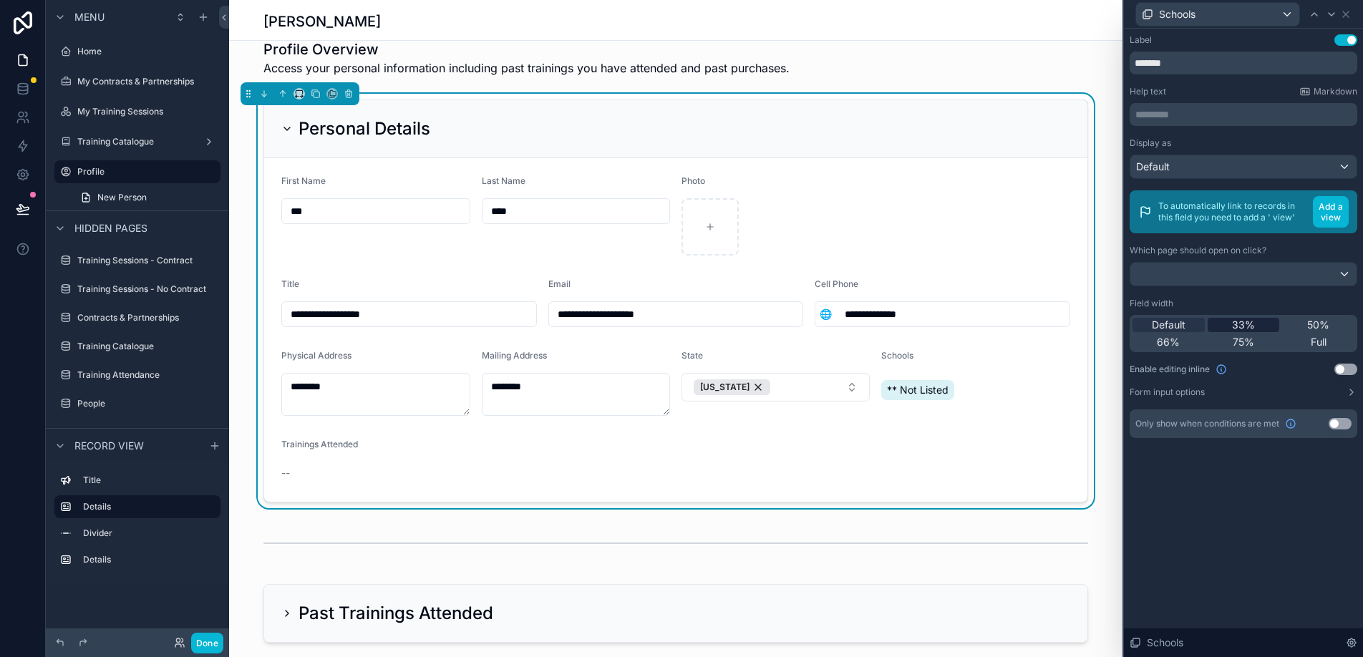
click at [1238, 328] on span "33%" at bounding box center [1243, 325] width 23 height 14
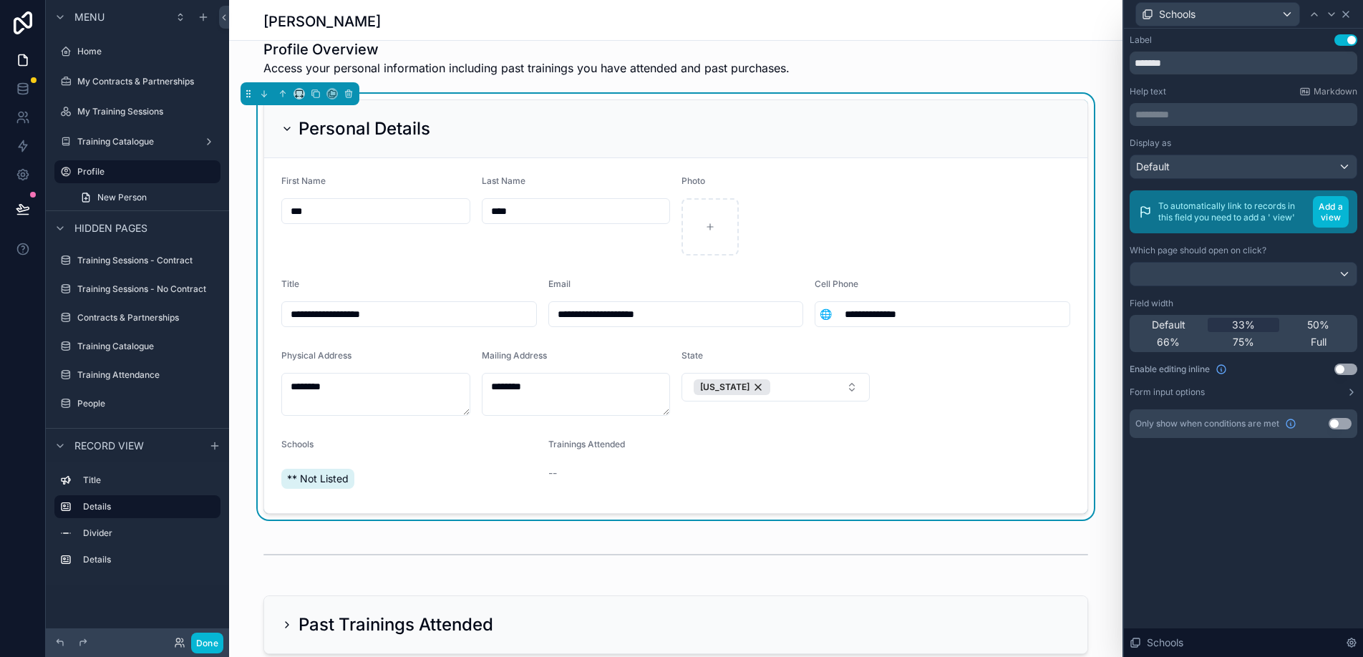
click at [1347, 16] on icon at bounding box center [1346, 14] width 11 height 11
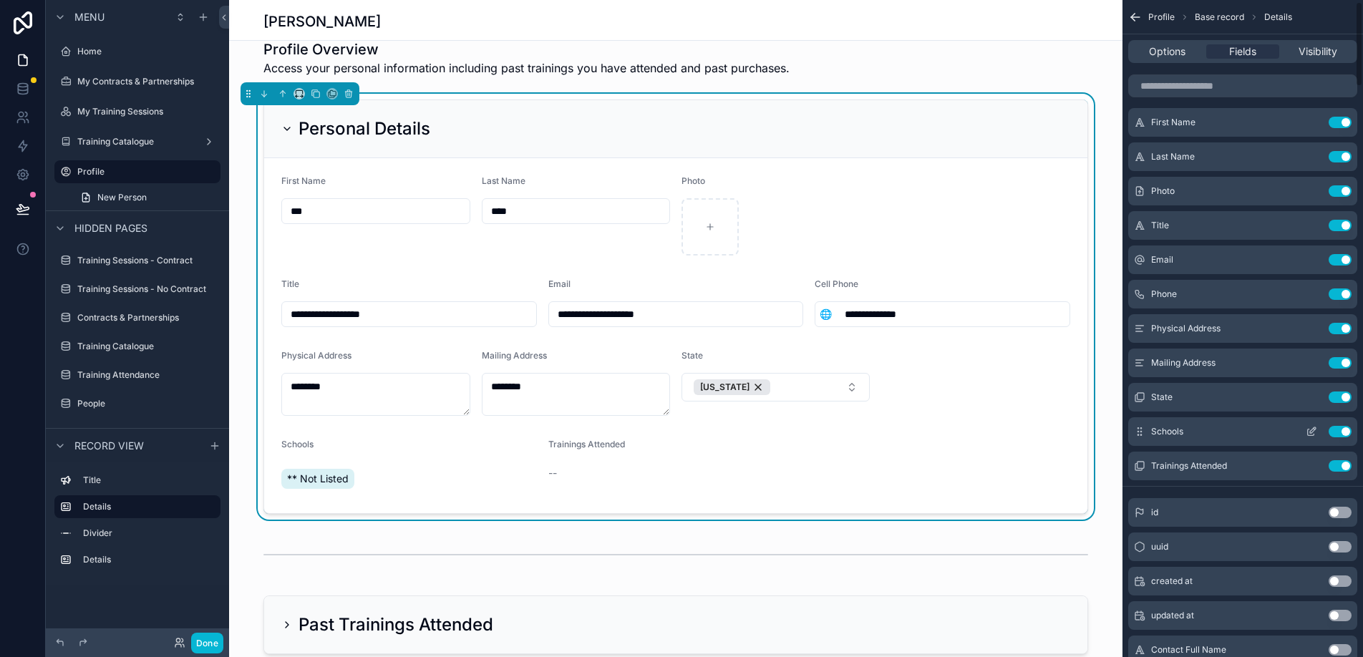
scroll to position [62, 0]
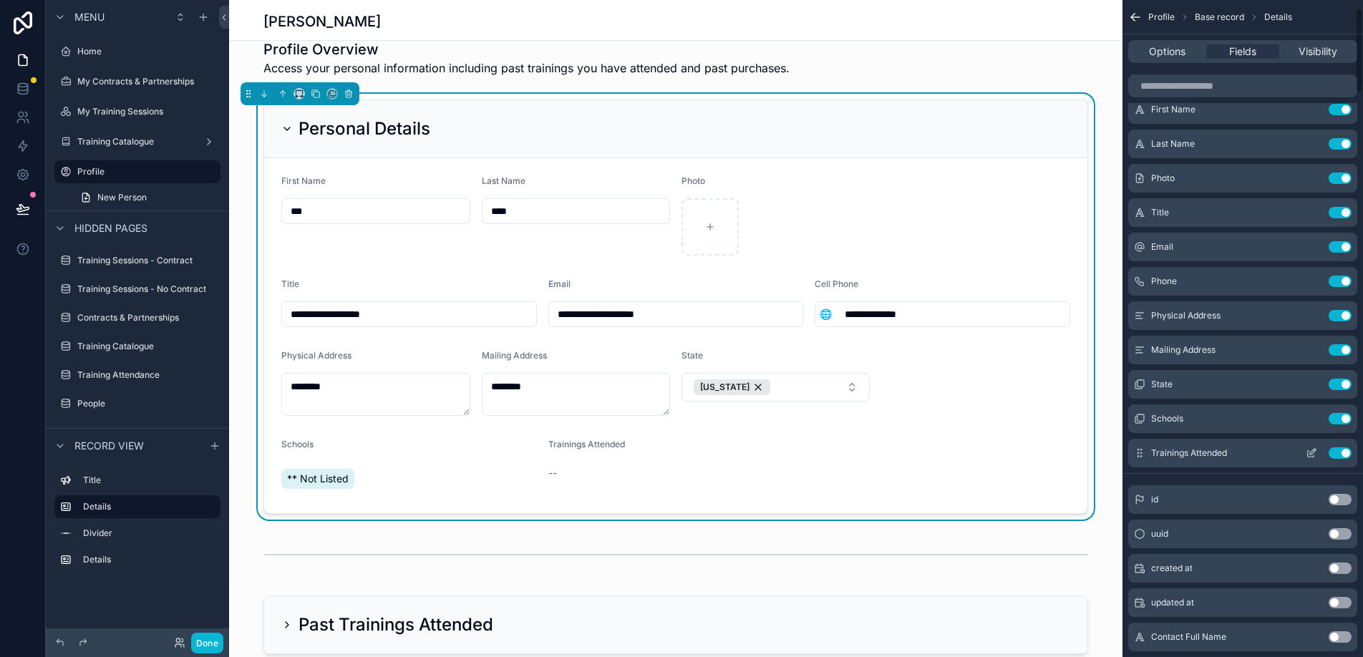
click at [1345, 453] on button "Use setting" at bounding box center [1340, 453] width 23 height 11
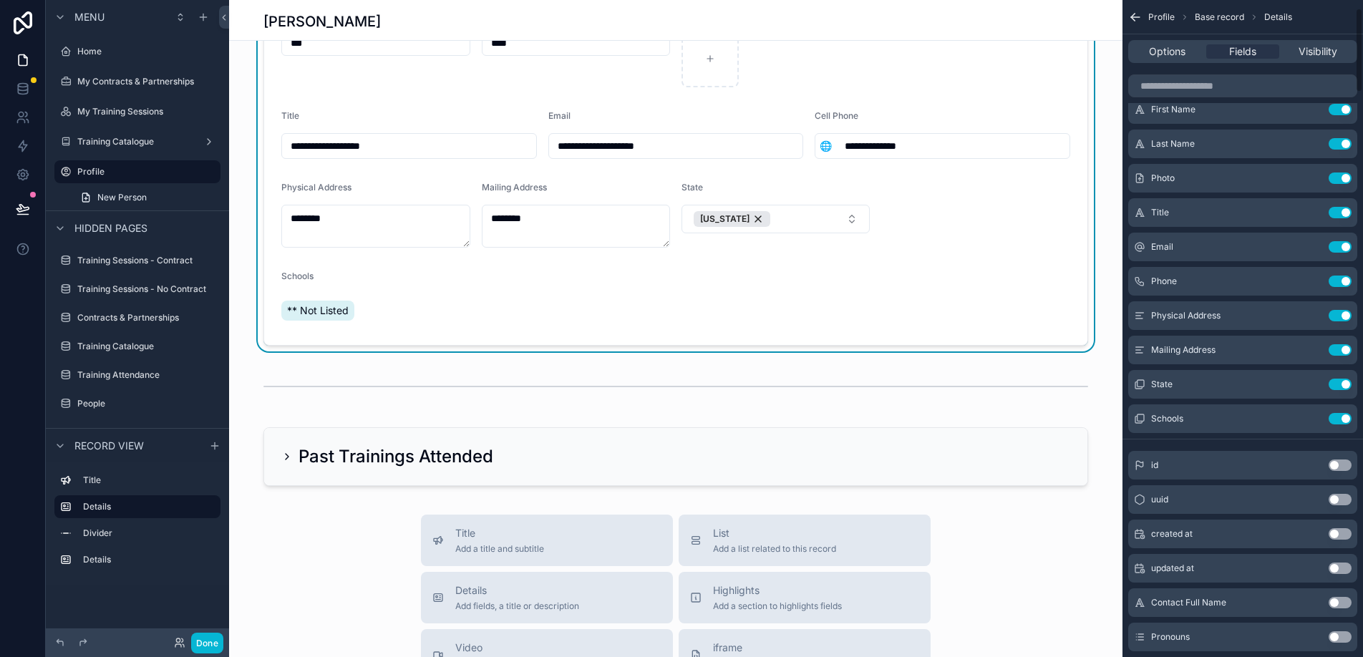
scroll to position [343, 0]
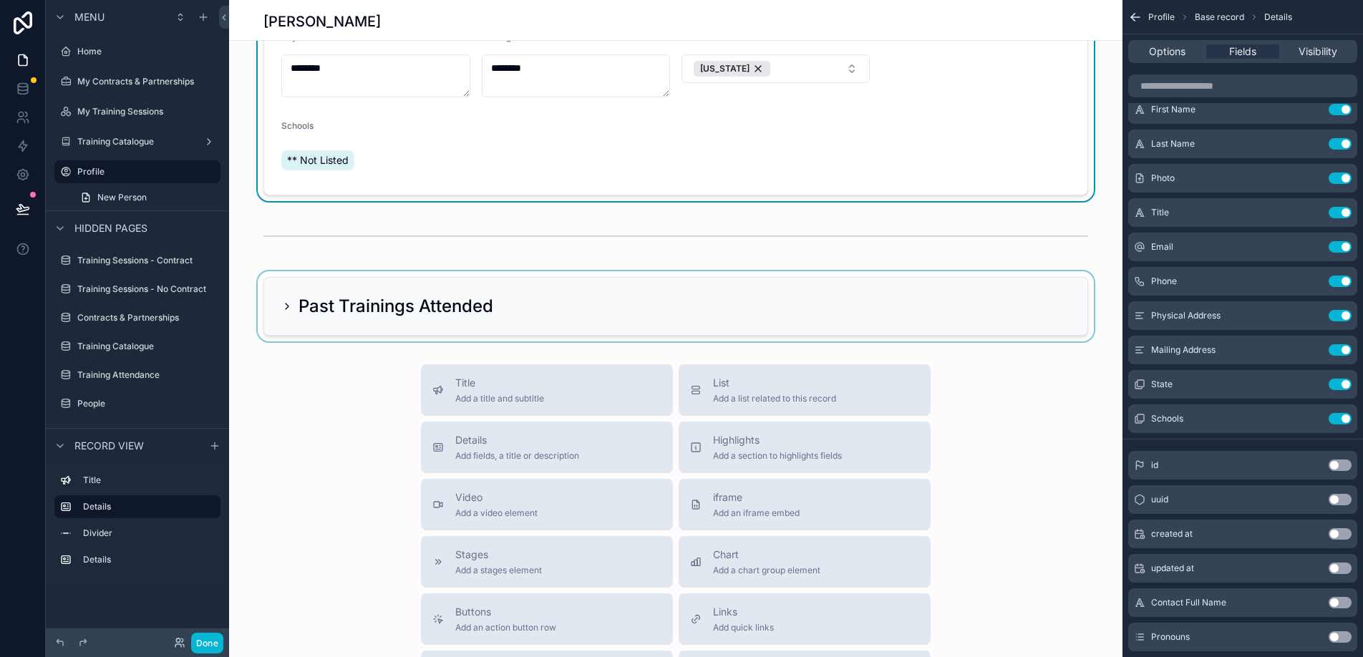
click at [281, 305] on div "scrollable content" at bounding box center [676, 306] width 894 height 70
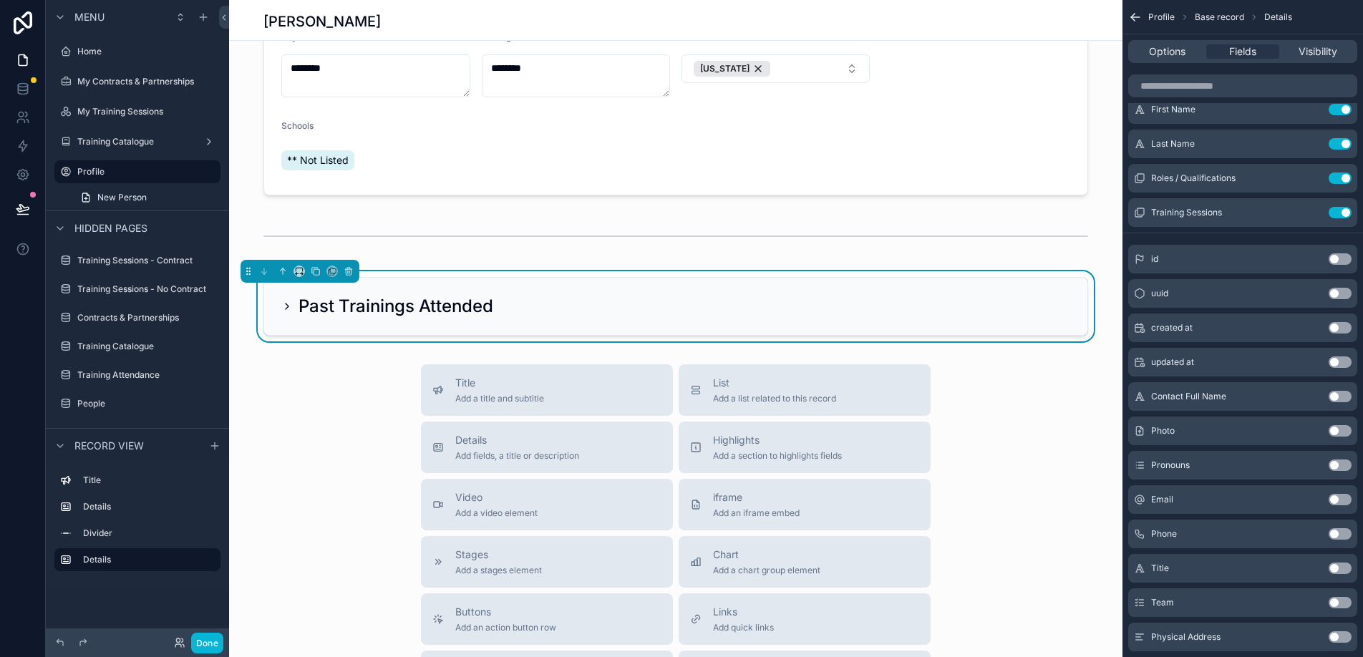
click at [286, 305] on icon "scrollable content" at bounding box center [286, 306] width 11 height 11
click at [288, 305] on icon "scrollable content" at bounding box center [286, 306] width 11 height 11
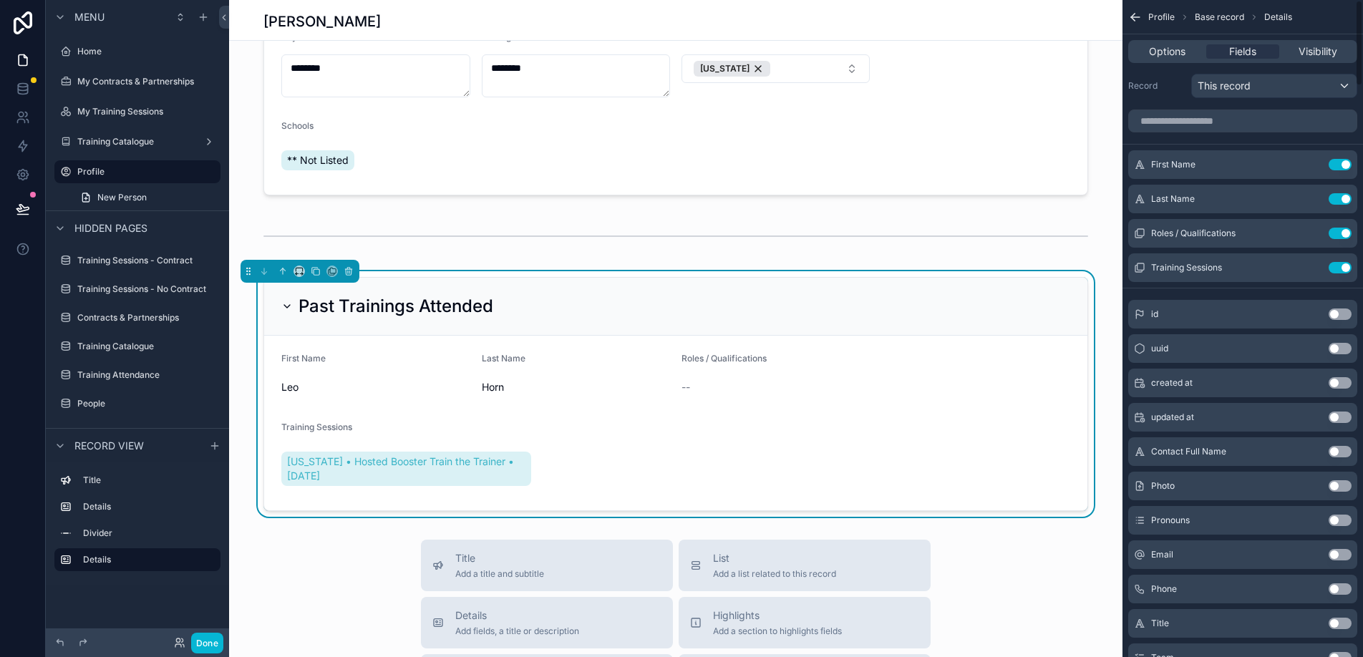
scroll to position [0, 0]
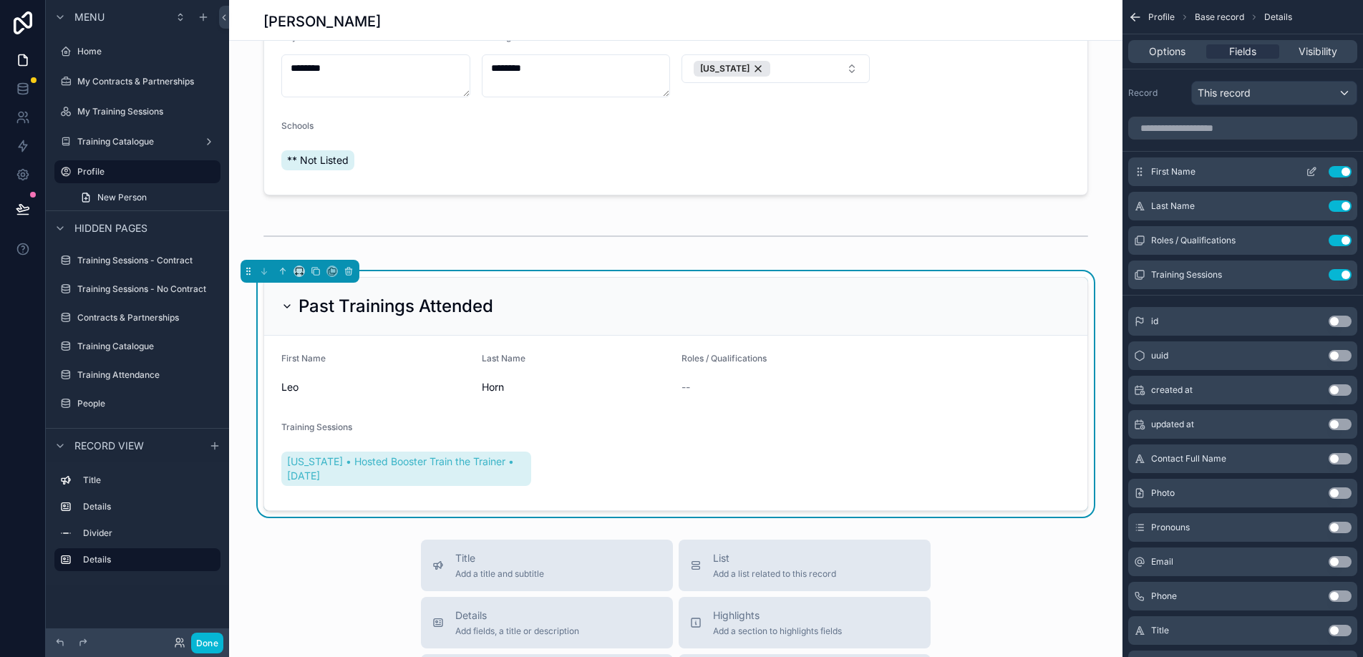
click at [1344, 170] on button "Use setting" at bounding box center [1340, 171] width 23 height 11
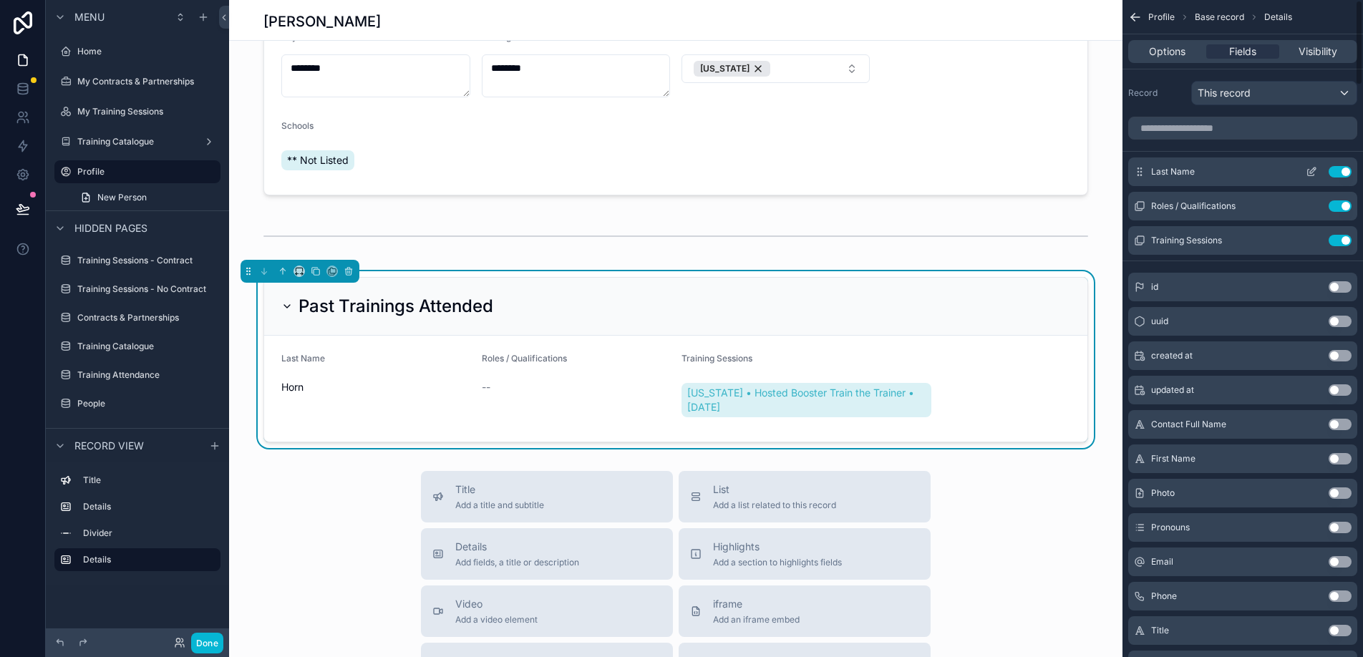
click at [1343, 171] on button "Use setting" at bounding box center [1340, 171] width 23 height 11
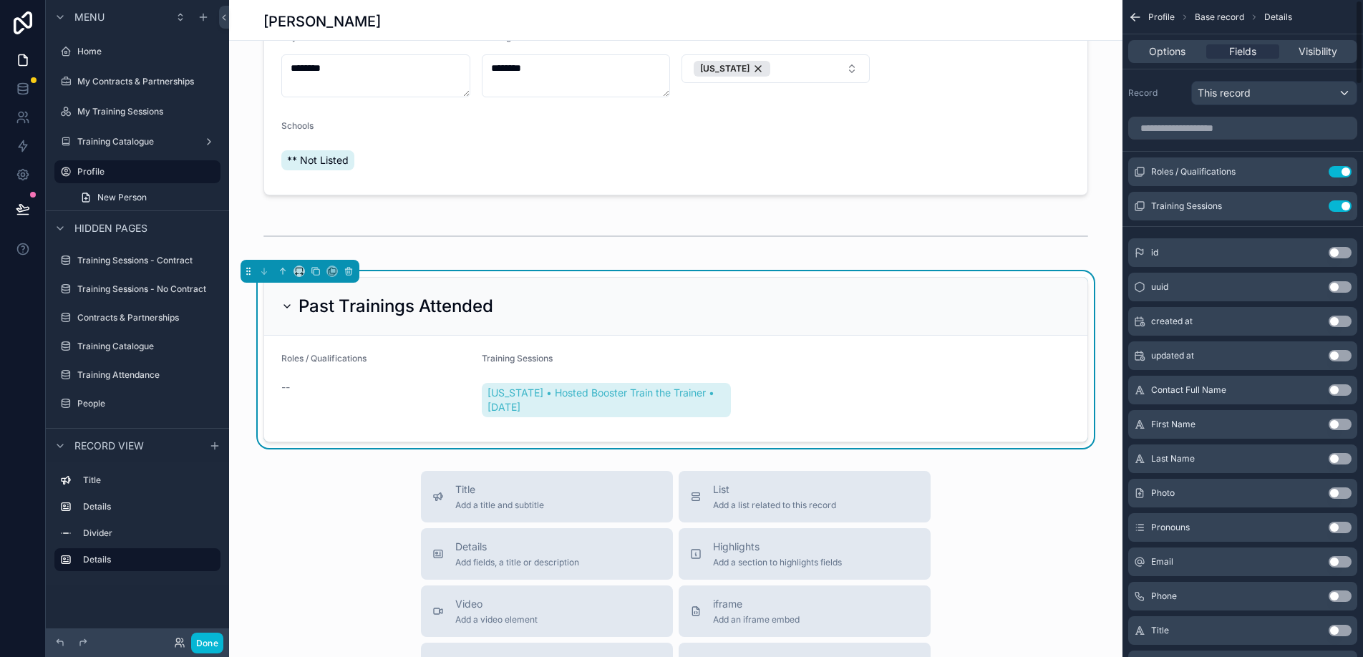
click at [1343, 171] on button "Use setting" at bounding box center [1340, 171] width 23 height 11
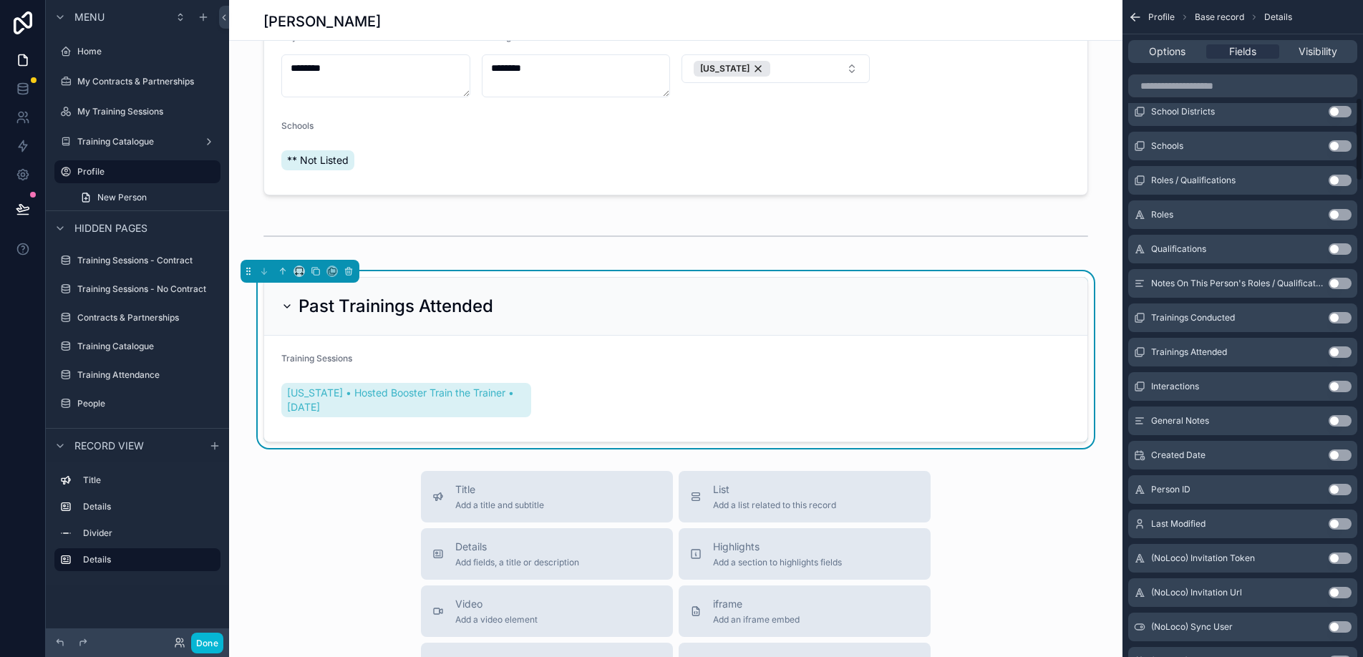
scroll to position [761, 0]
click at [1339, 353] on button "Use setting" at bounding box center [1340, 351] width 23 height 11
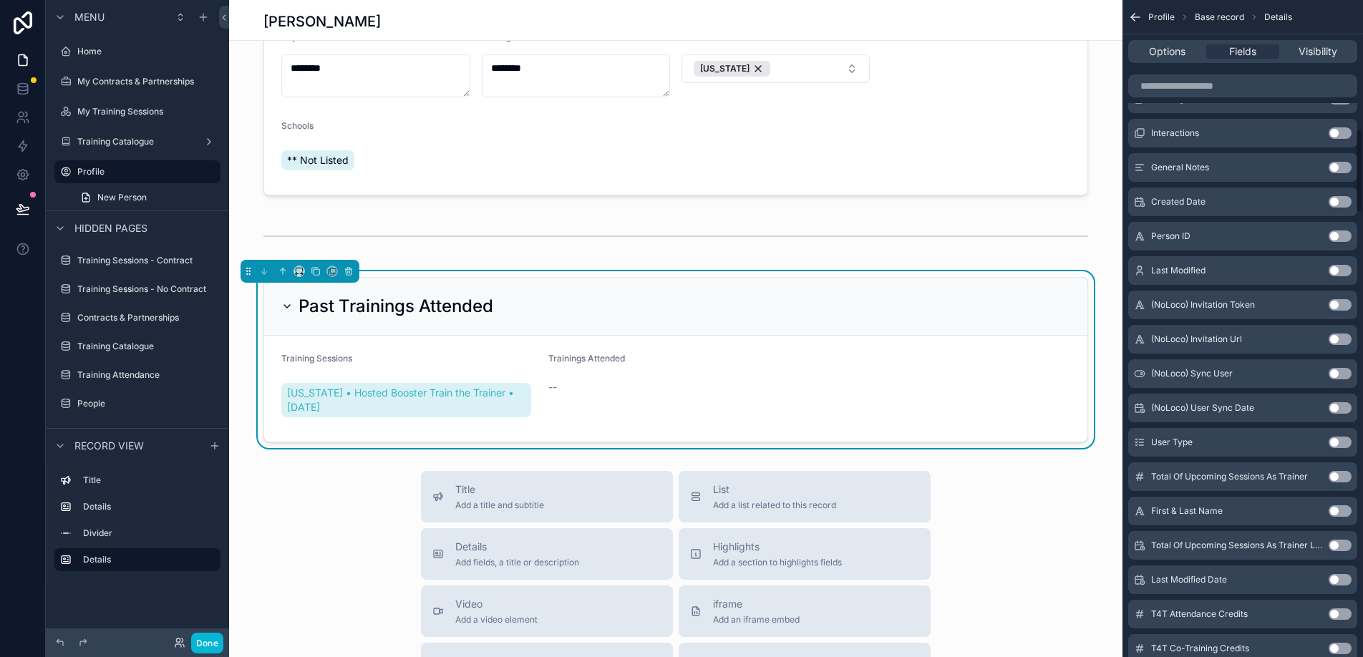
scroll to position [1015, 0]
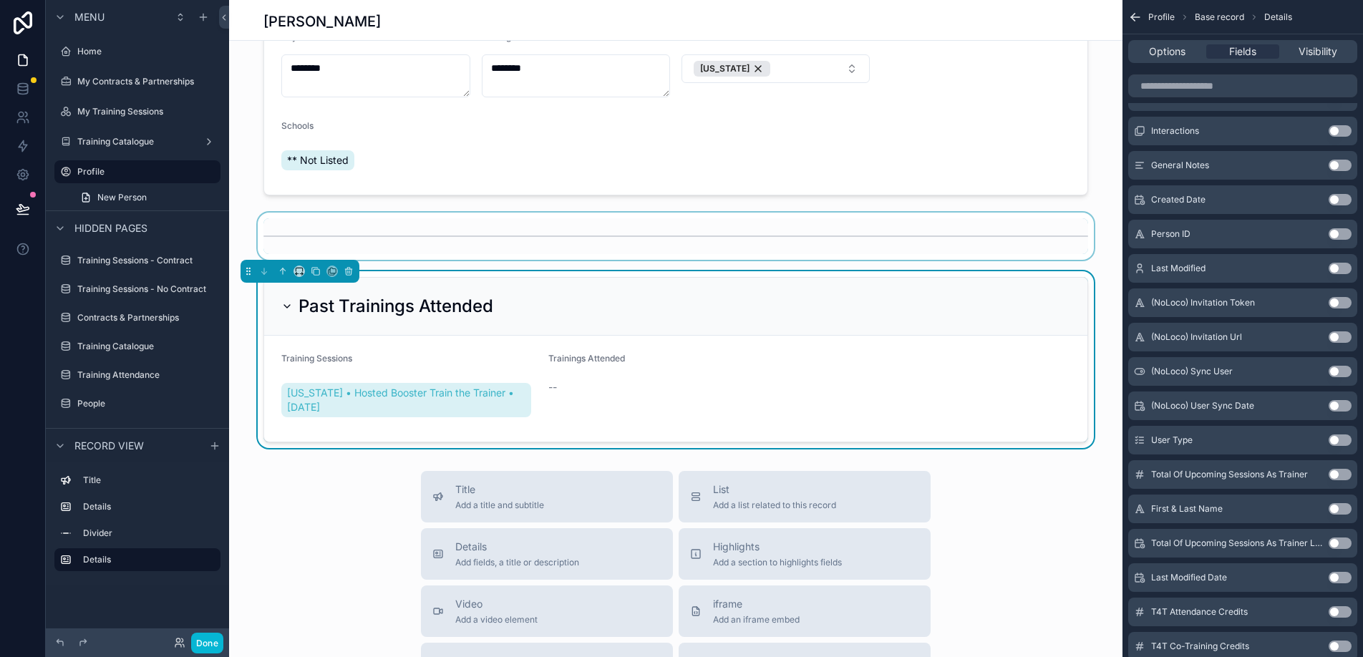
click at [811, 248] on div "scrollable content" at bounding box center [676, 236] width 894 height 47
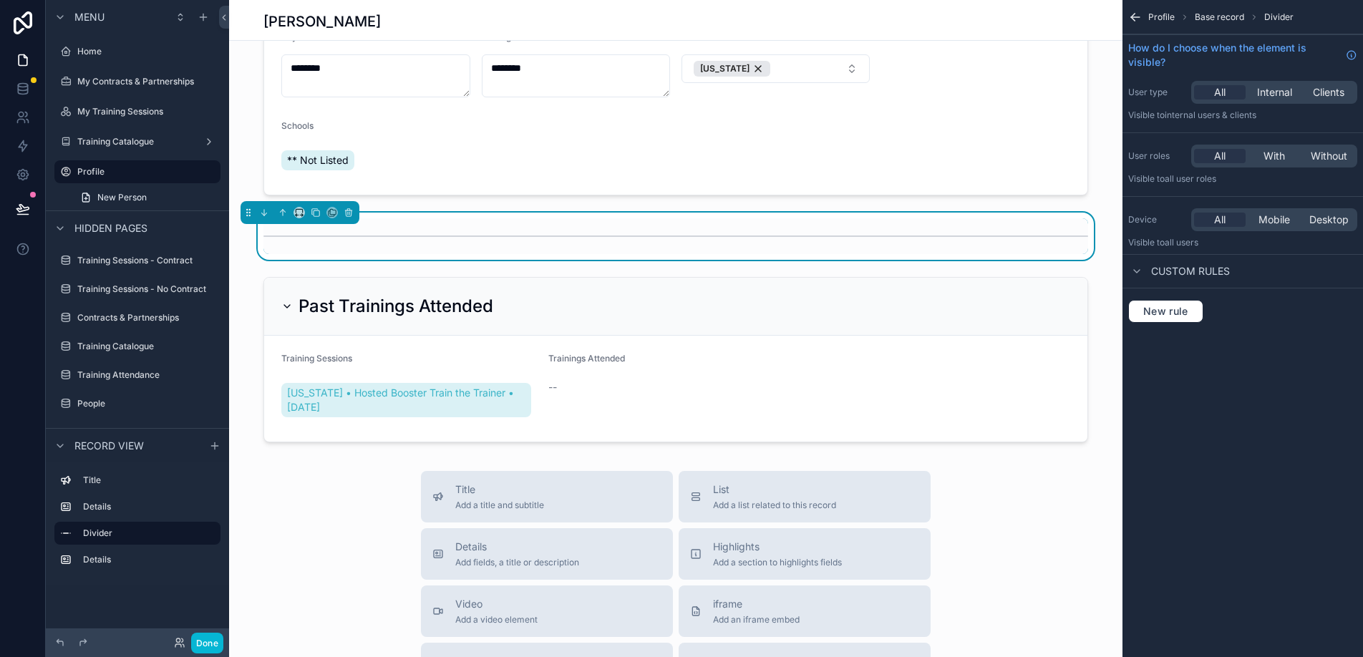
scroll to position [0, 0]
click at [348, 213] on icon "scrollable content" at bounding box center [348, 213] width 0 height 3
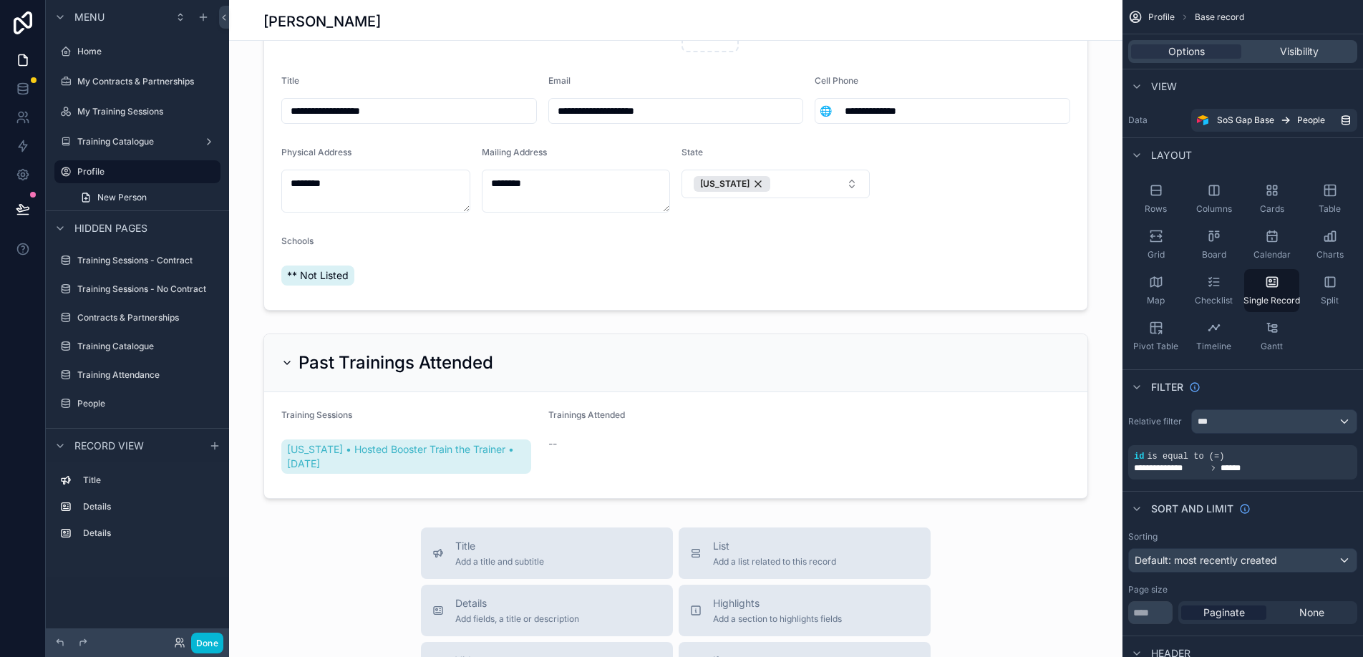
scroll to position [229, 0]
click at [521, 296] on div "scrollable content" at bounding box center [676, 461] width 894 height 1380
click at [542, 283] on div "scrollable content" at bounding box center [676, 102] width 894 height 426
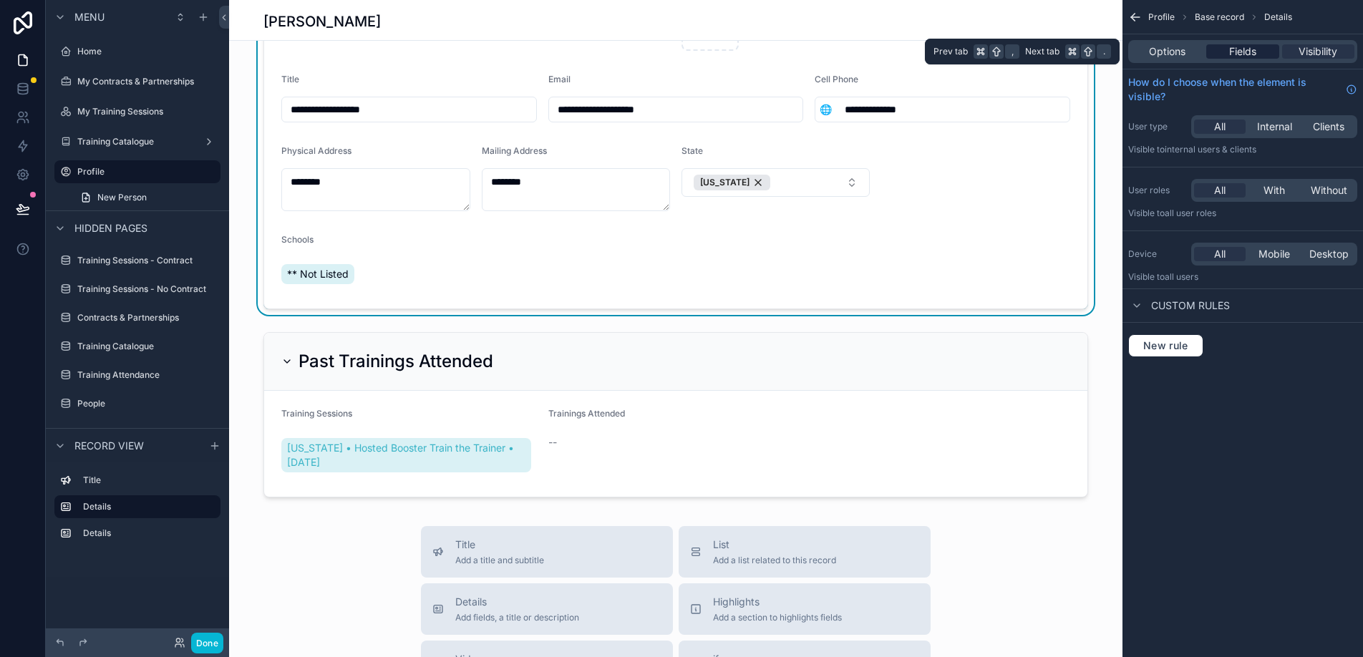
click at [1250, 54] on span "Fields" at bounding box center [1243, 51] width 27 height 14
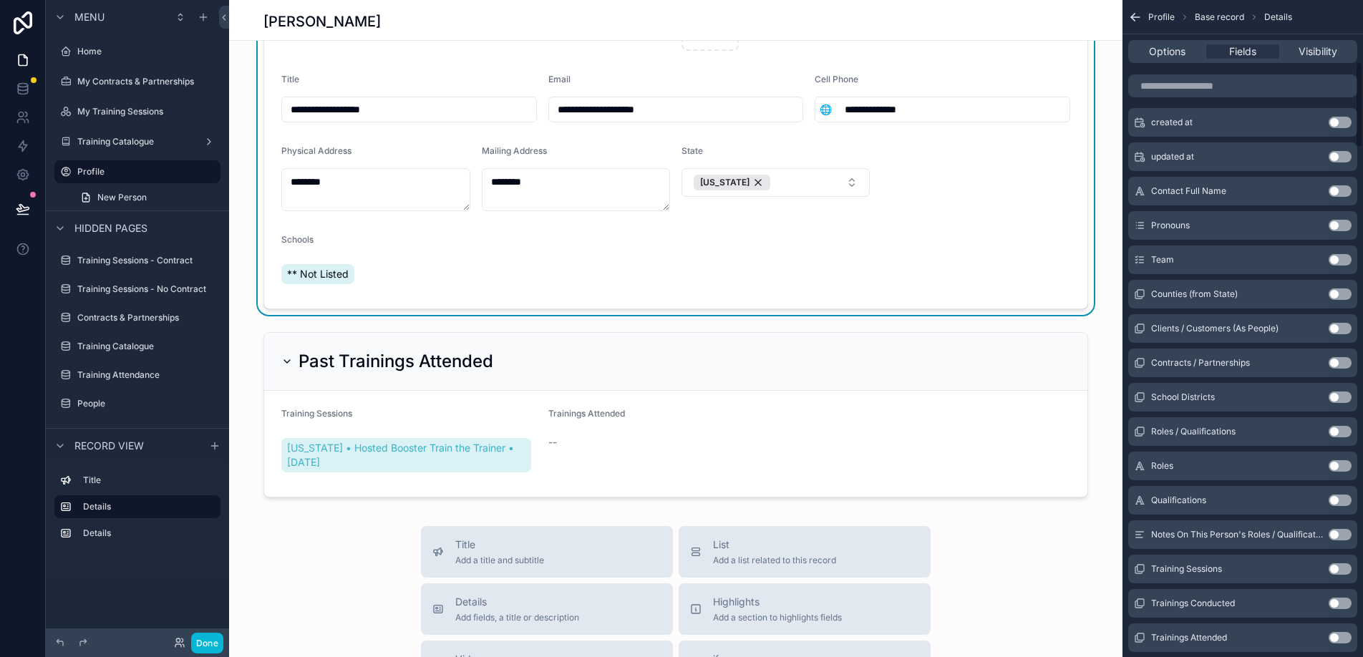
scroll to position [490, 0]
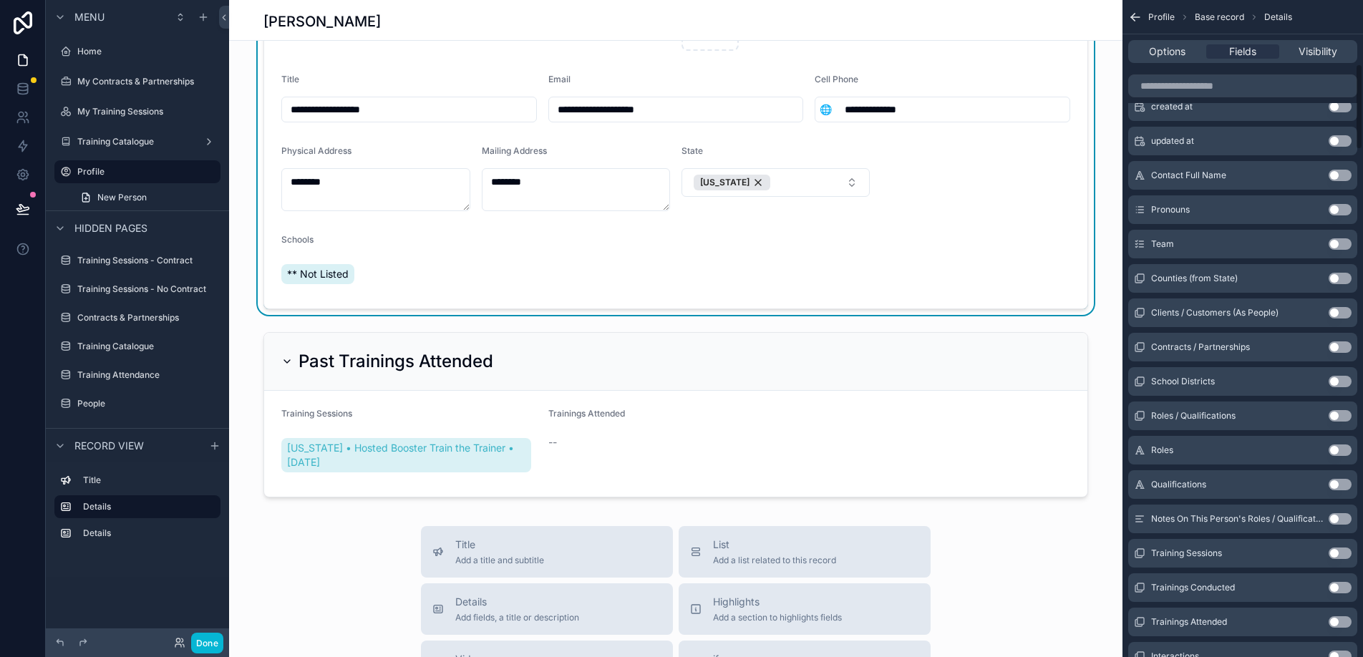
click at [1333, 416] on button "Use setting" at bounding box center [1340, 415] width 23 height 11
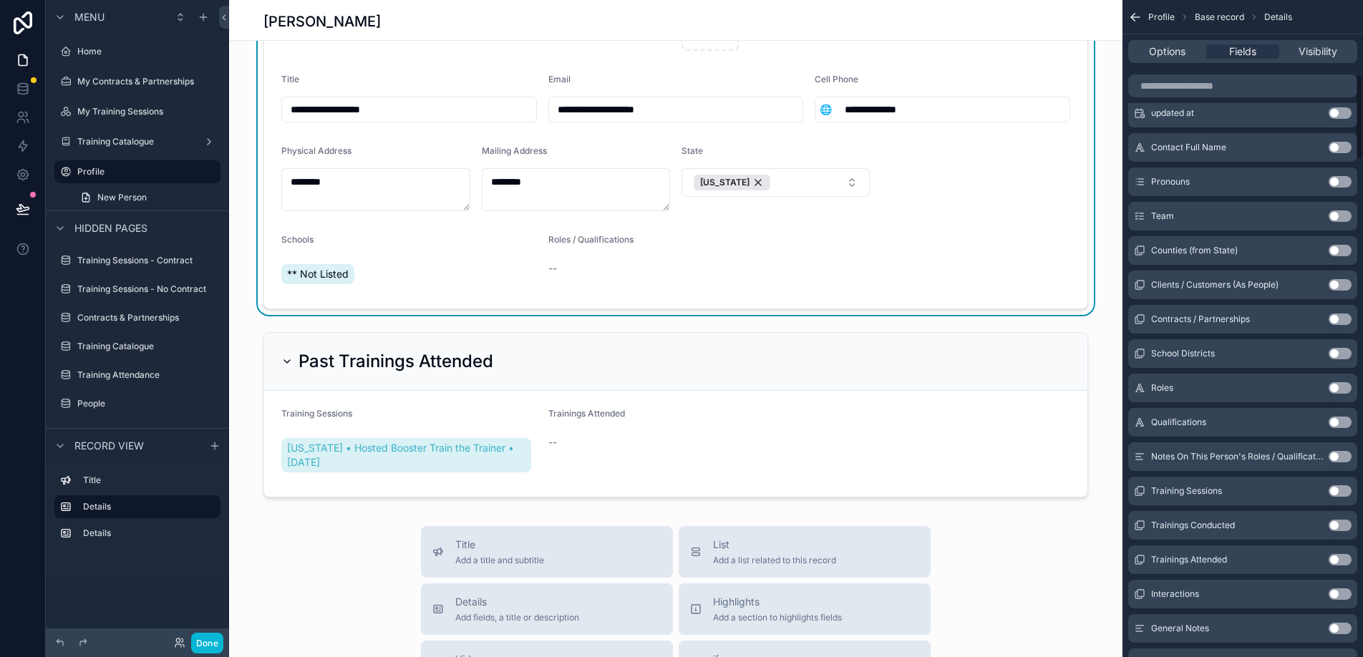
scroll to position [584, 0]
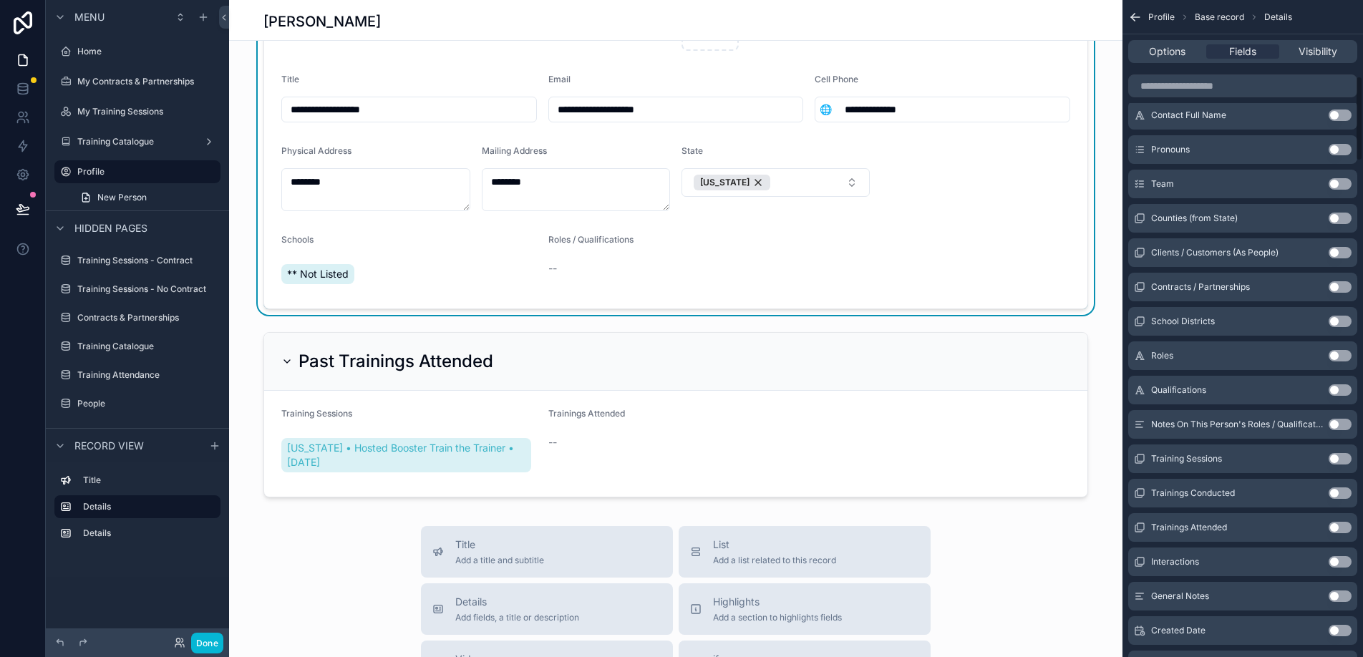
click at [372, 269] on div "** Not Listed" at bounding box center [409, 274] width 256 height 26
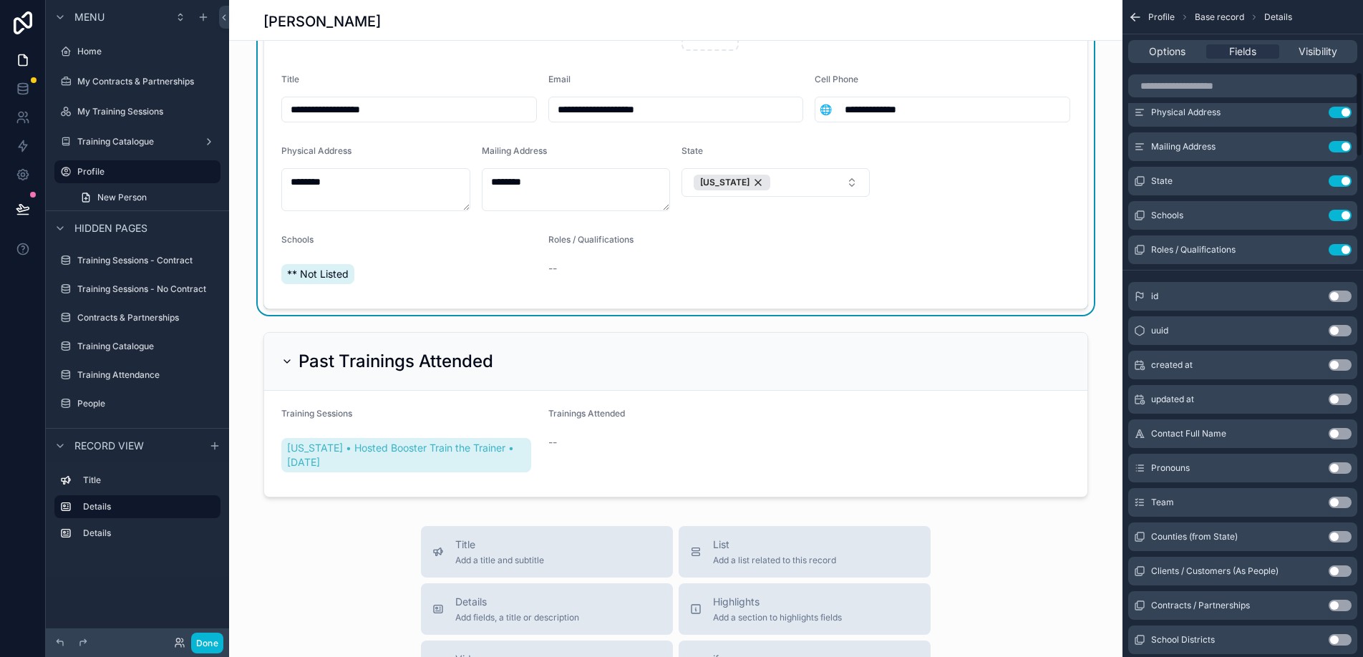
scroll to position [54, 0]
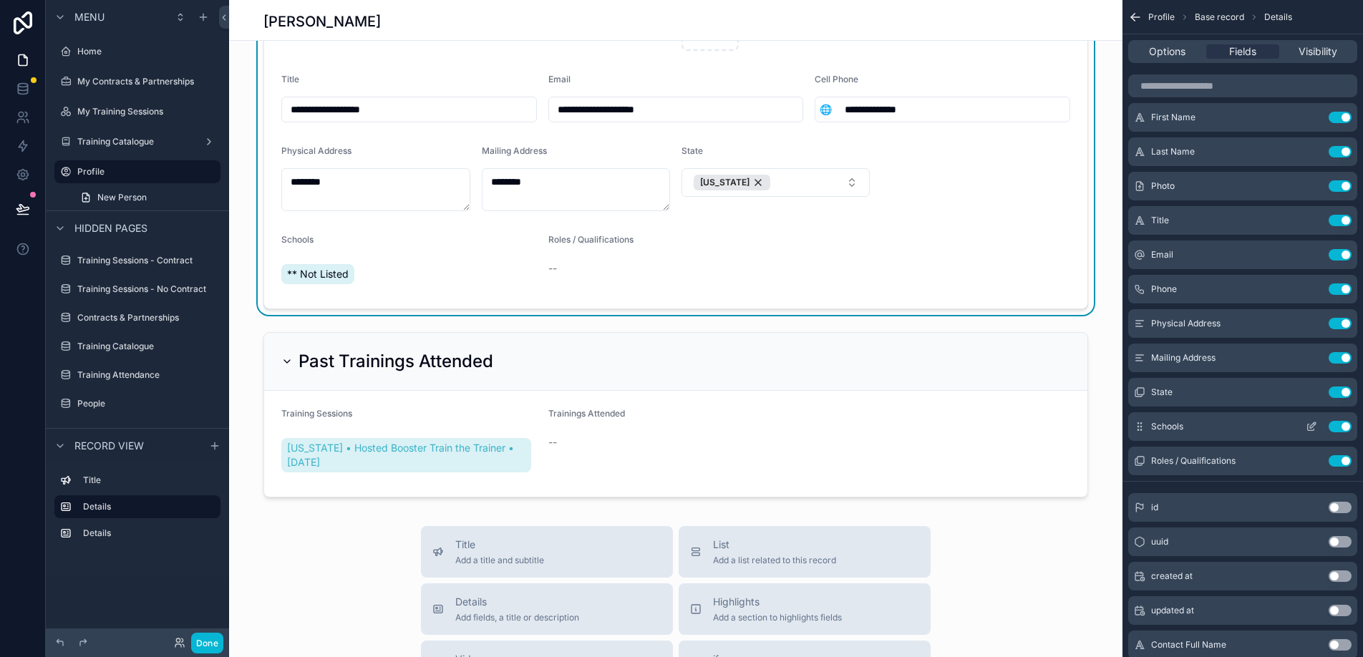
click at [1316, 428] on icon "scrollable content" at bounding box center [1311, 426] width 11 height 11
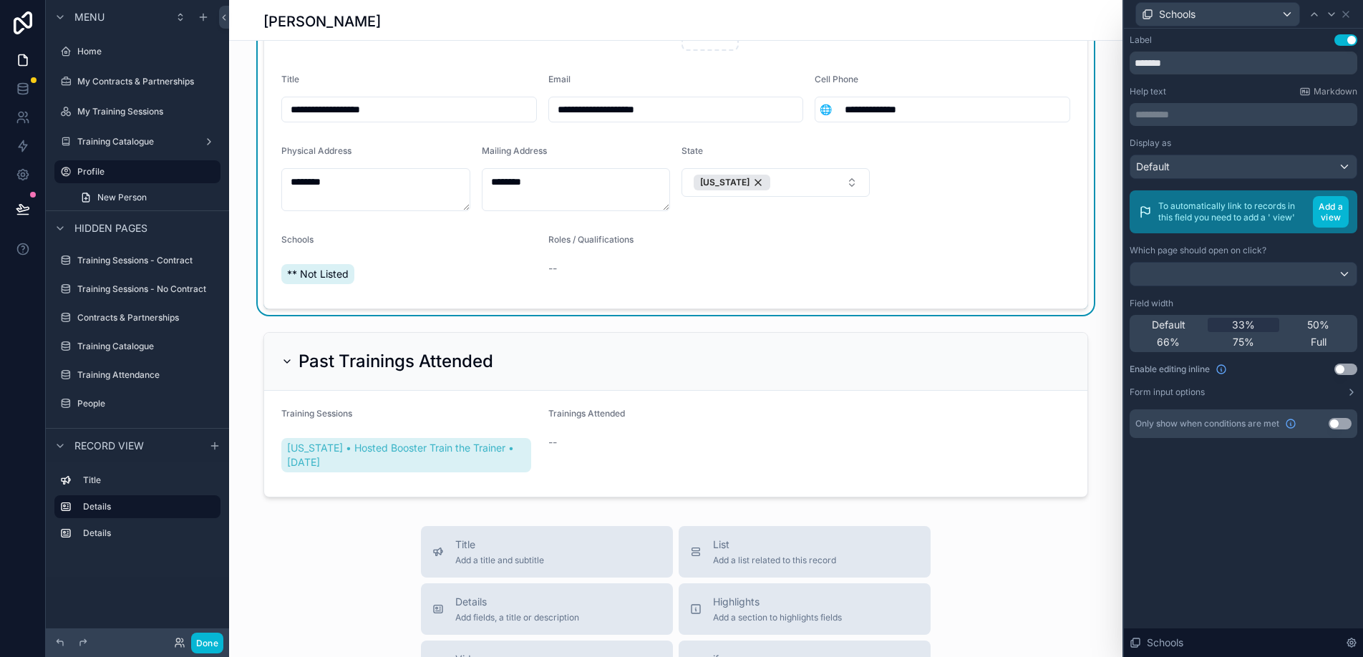
click at [327, 246] on div "Schools" at bounding box center [409, 242] width 256 height 17
click at [1345, 369] on button "Use setting" at bounding box center [1346, 369] width 23 height 11
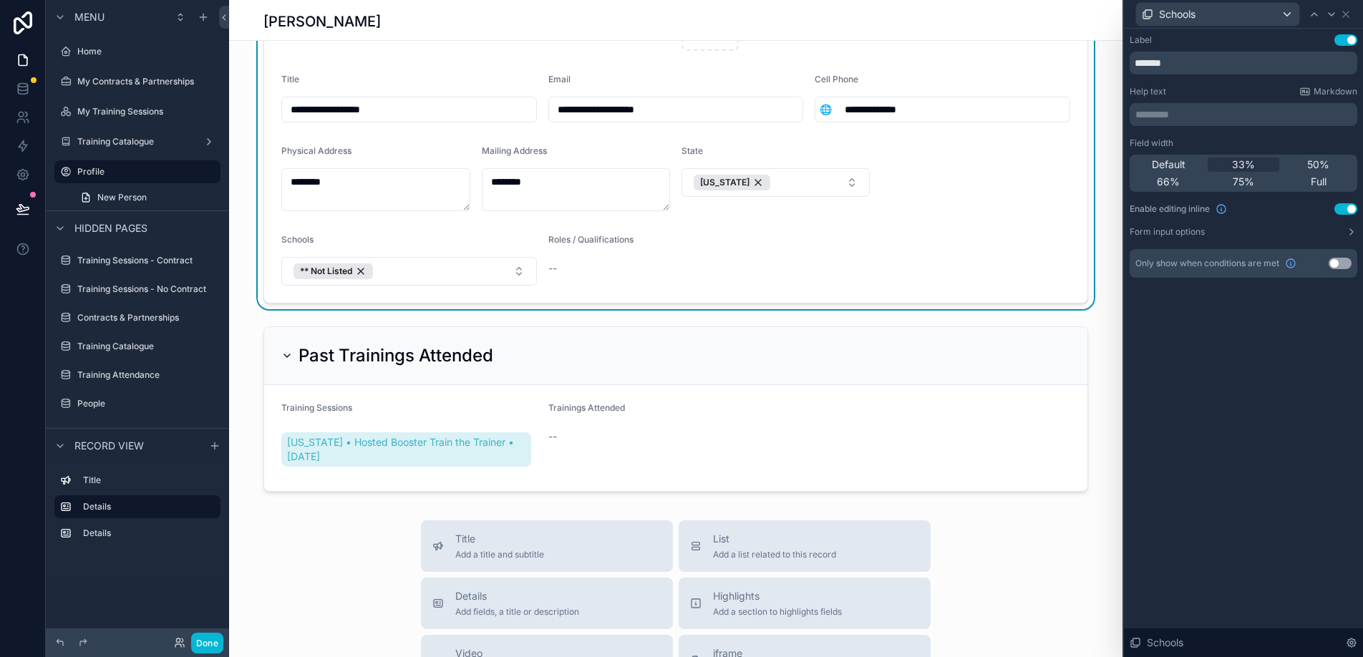
click at [1339, 264] on button "Use setting" at bounding box center [1340, 263] width 23 height 11
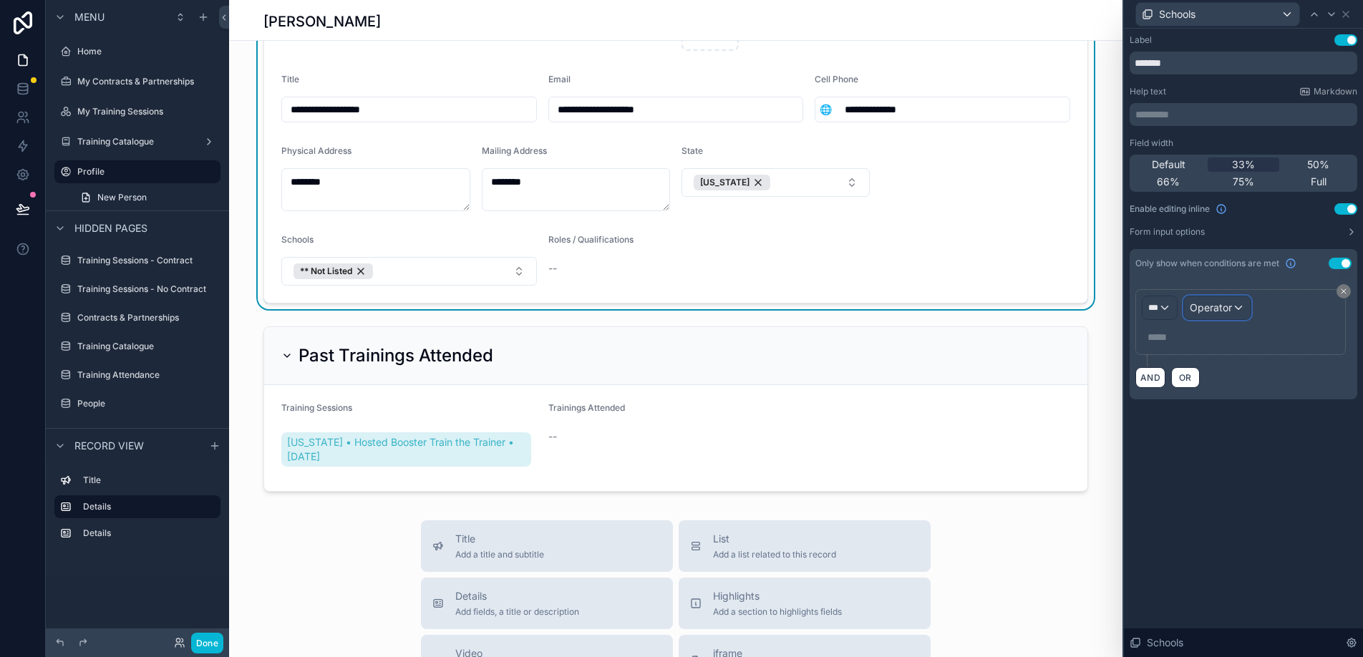
click at [1207, 310] on span "Operator" at bounding box center [1211, 307] width 42 height 12
click at [1207, 310] on div at bounding box center [1243, 328] width 239 height 657
click at [1174, 306] on div "***" at bounding box center [1160, 307] width 34 height 23
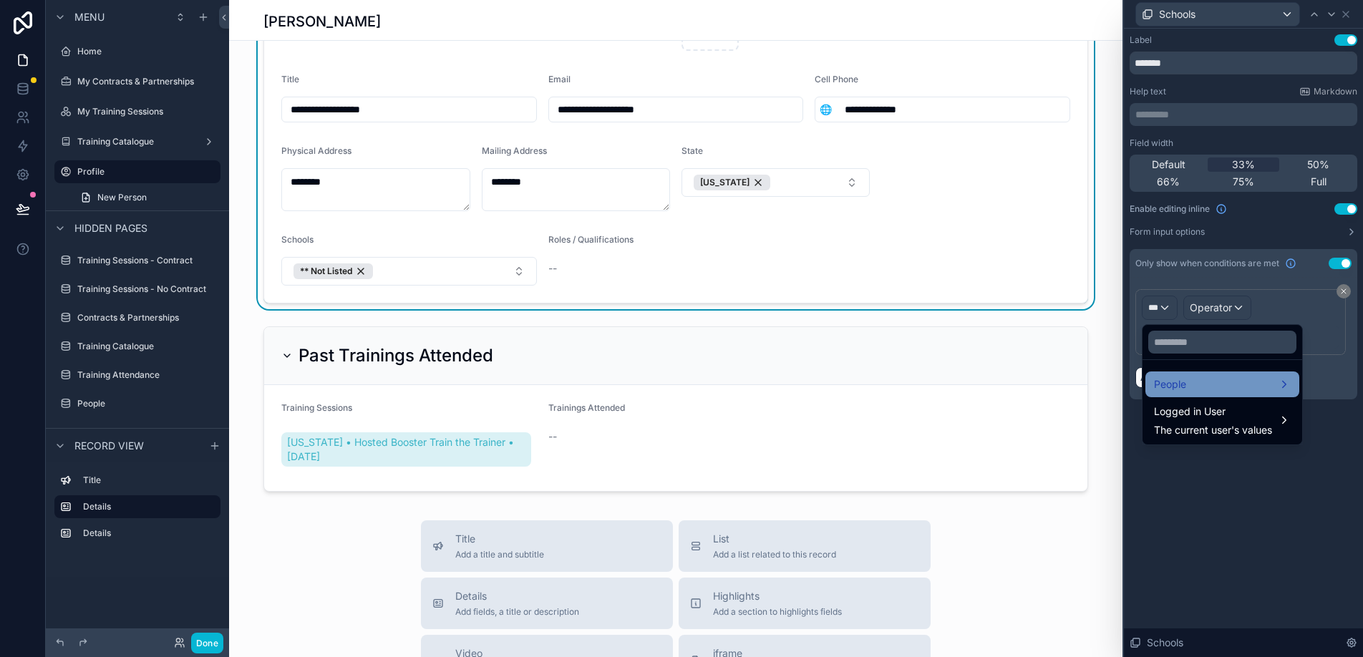
click at [1192, 383] on div "People" at bounding box center [1222, 384] width 137 height 17
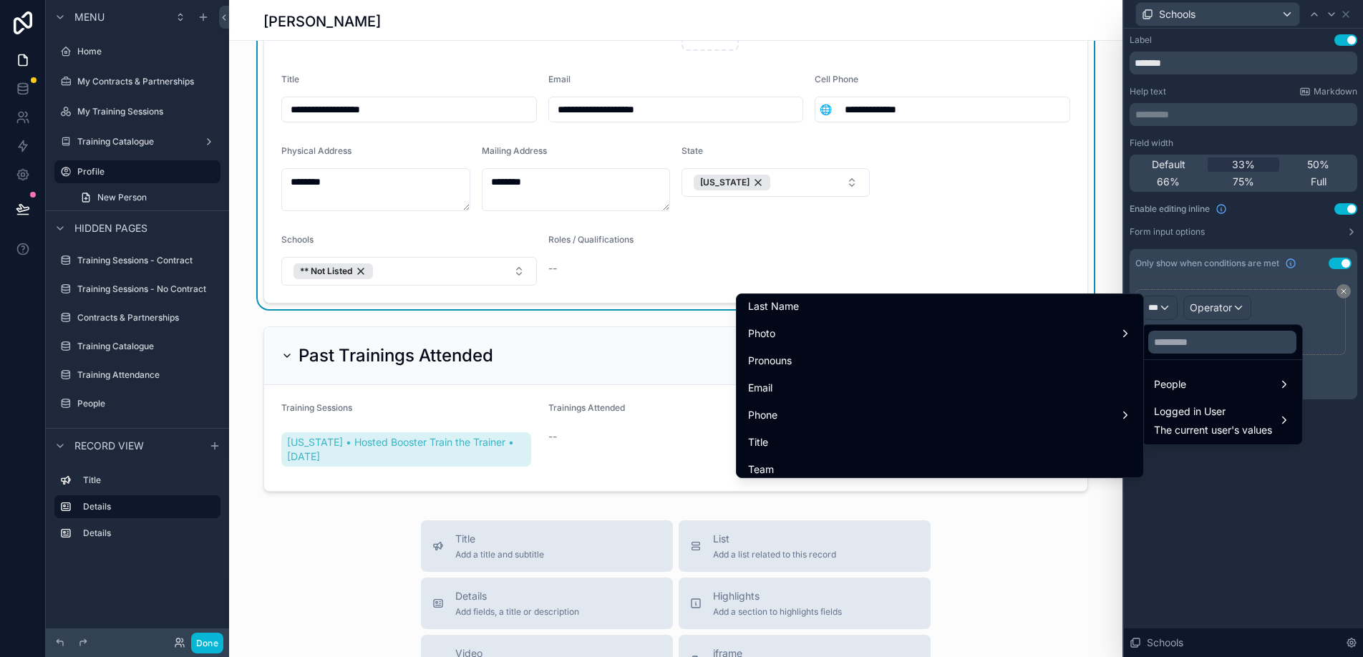
scroll to position [169, 0]
click at [1210, 426] on span "The current user's values" at bounding box center [1213, 430] width 118 height 14
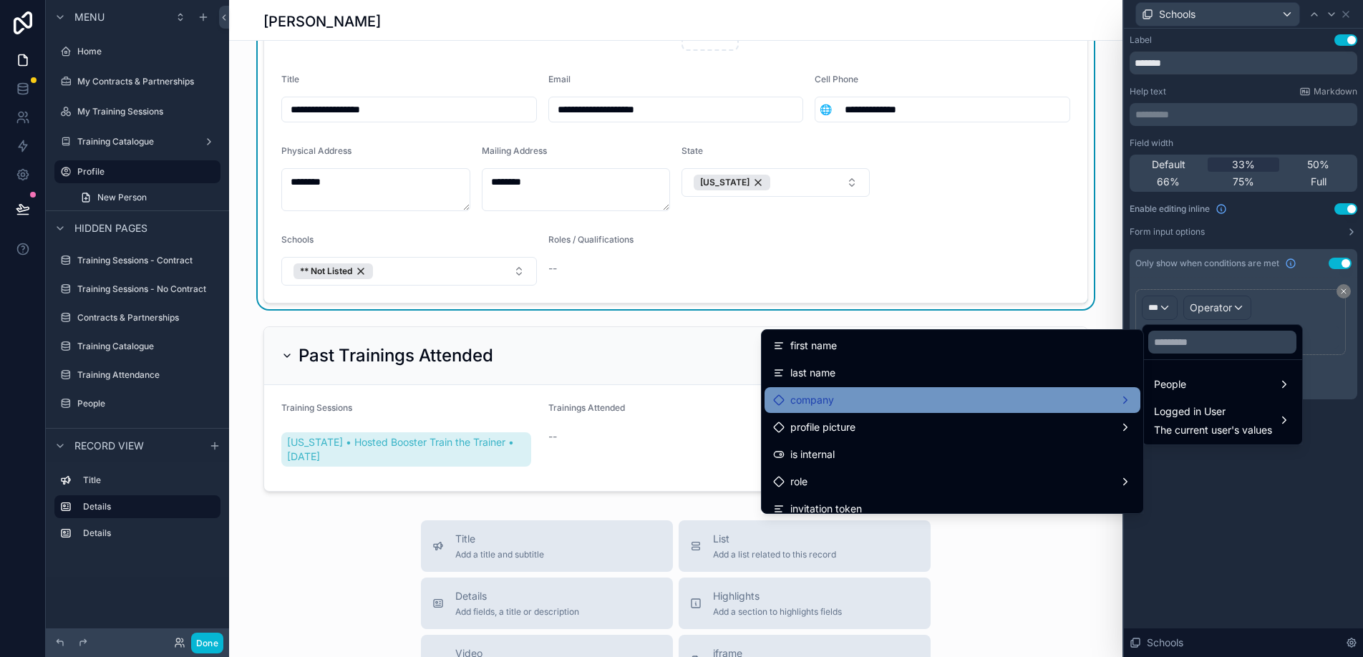
scroll to position [58, 0]
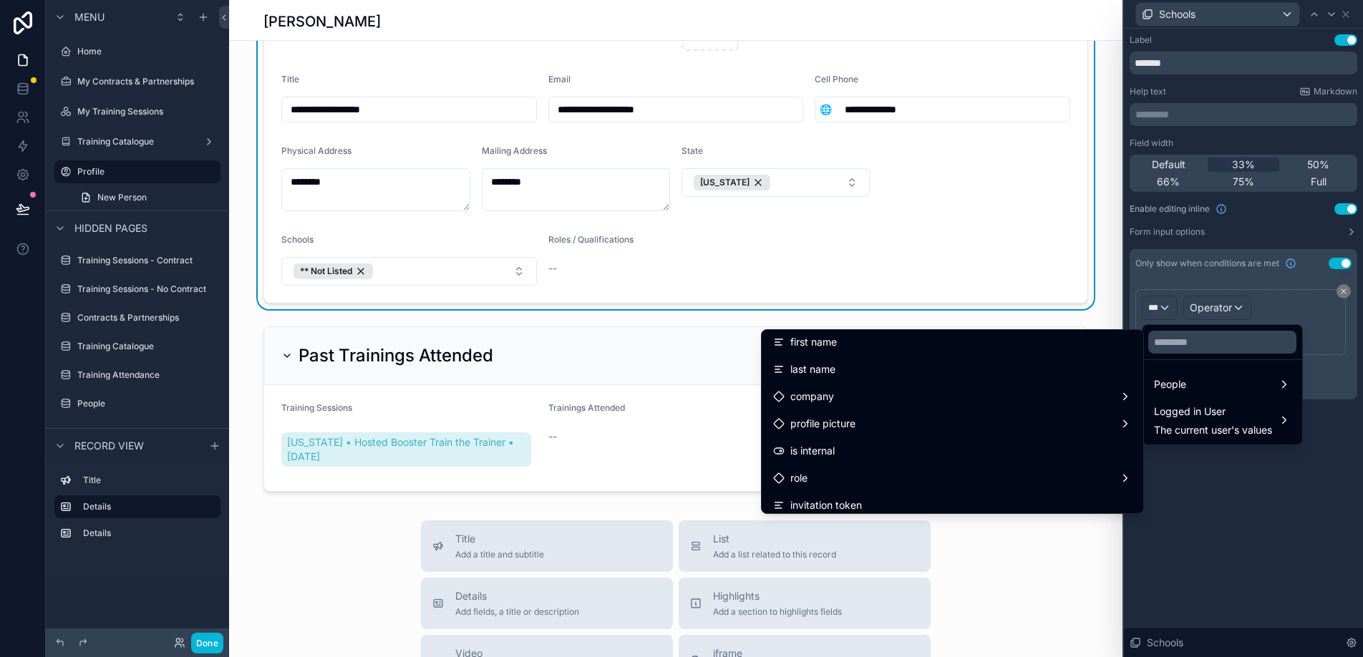
click at [1185, 510] on div at bounding box center [1243, 328] width 239 height 657
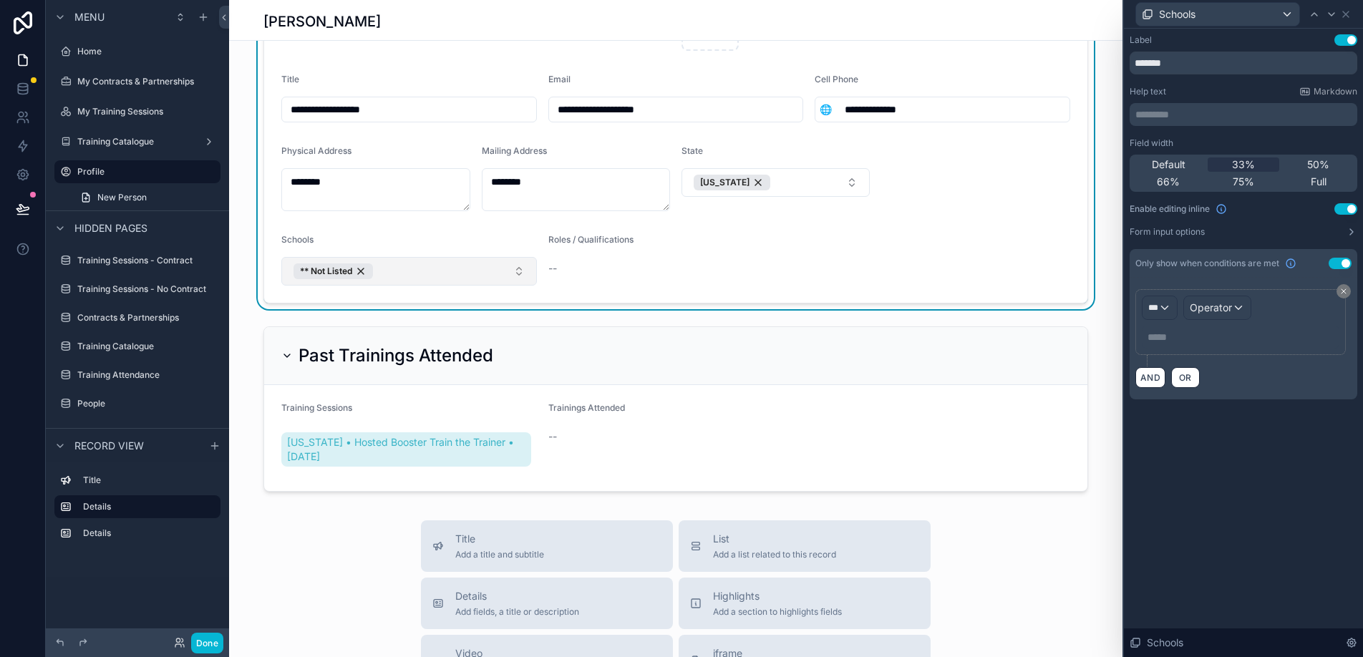
click at [523, 273] on button "** Not Listed" at bounding box center [409, 271] width 256 height 29
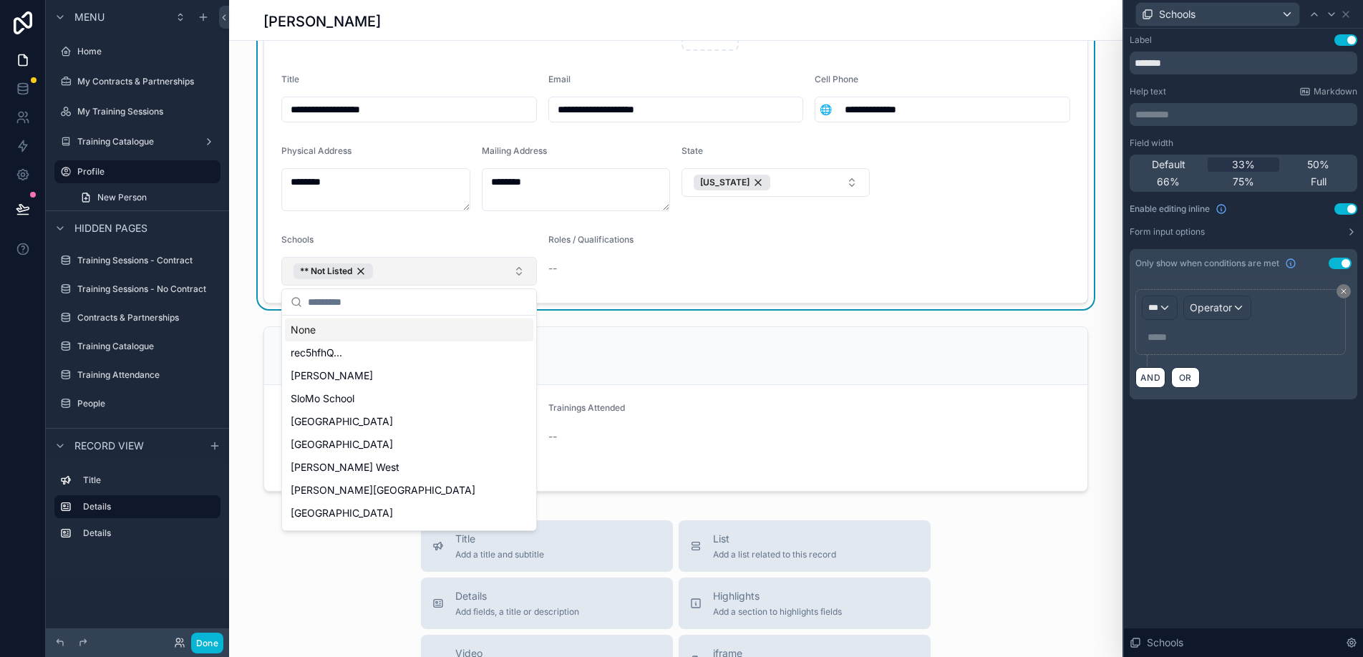
click at [523, 273] on button "** Not Listed" at bounding box center [409, 271] width 256 height 29
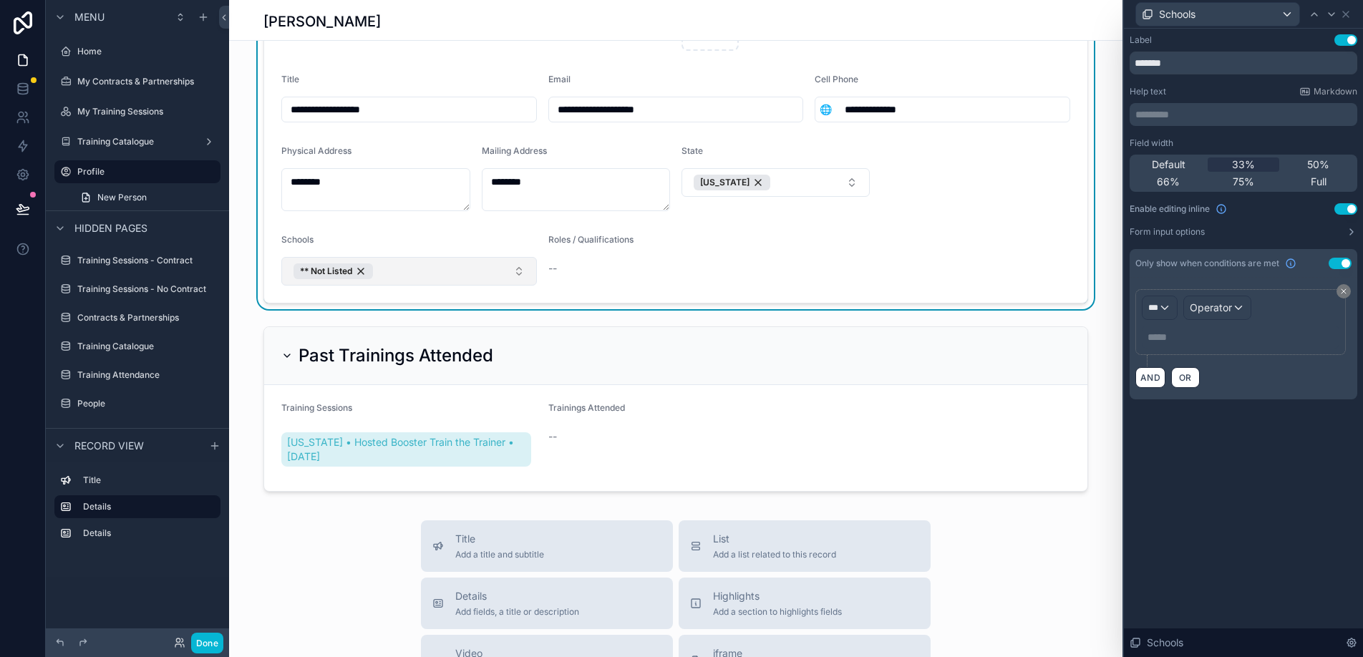
click at [523, 273] on button "** Not Listed" at bounding box center [409, 271] width 256 height 29
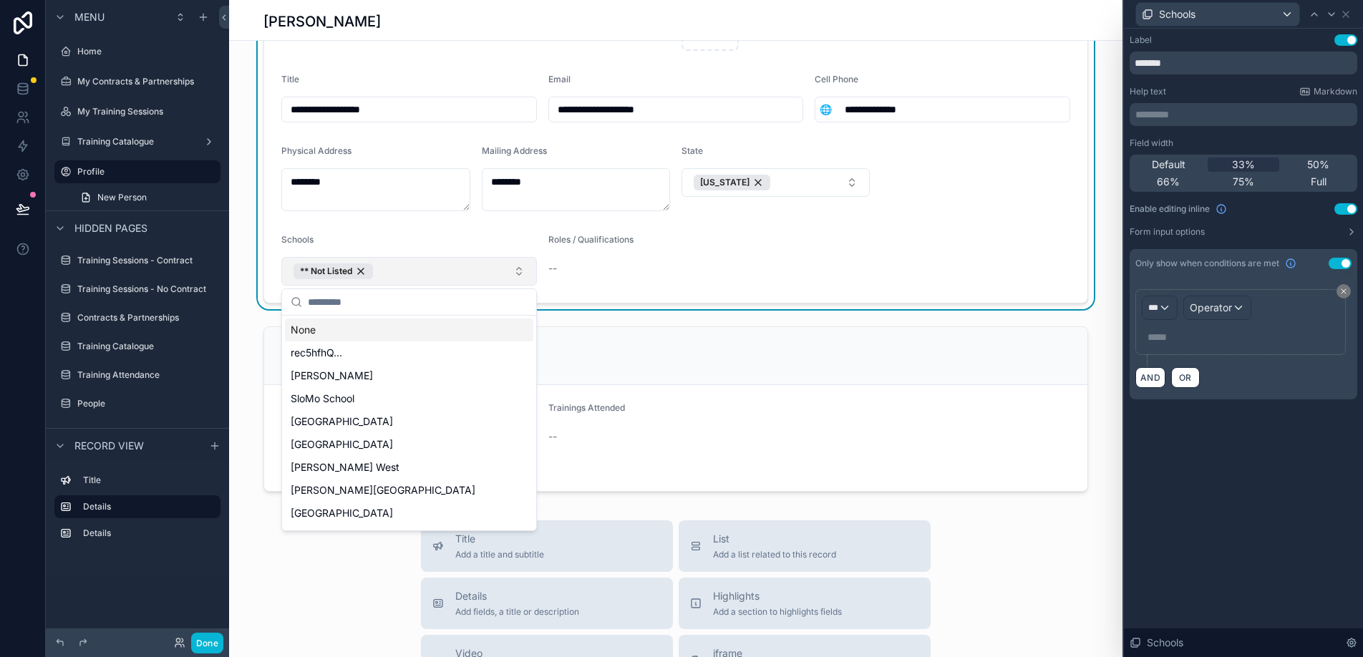
click at [523, 273] on button "** Not Listed" at bounding box center [409, 271] width 256 height 29
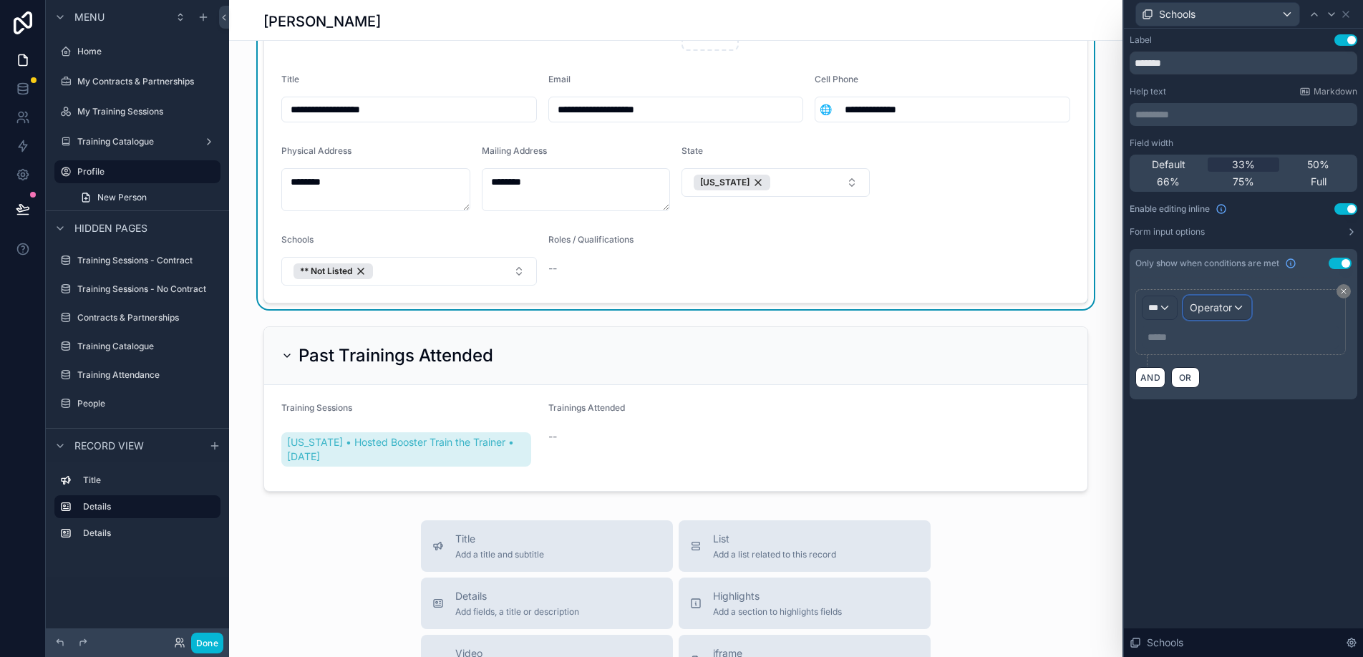
click at [1237, 306] on div "Operator" at bounding box center [1217, 307] width 67 height 23
click at [1166, 309] on div at bounding box center [1243, 328] width 239 height 657
click at [1147, 377] on button "AND" at bounding box center [1151, 377] width 30 height 21
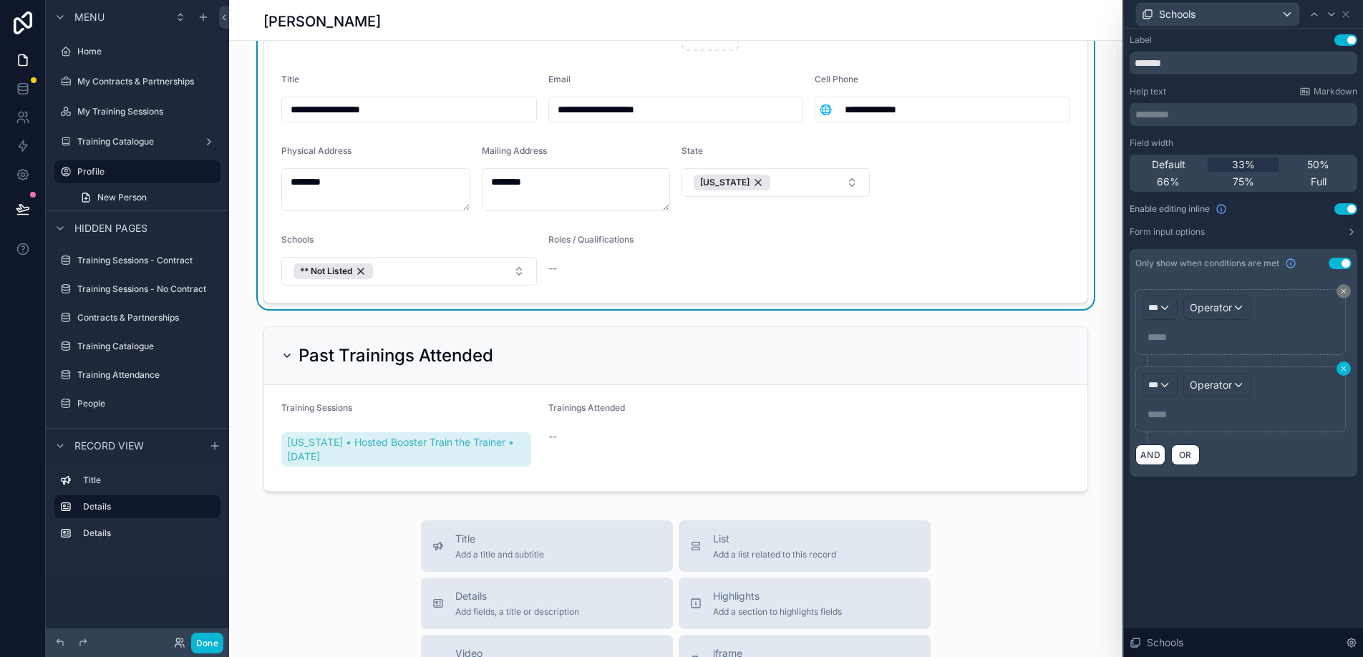
click at [1343, 372] on icon at bounding box center [1344, 369] width 9 height 9
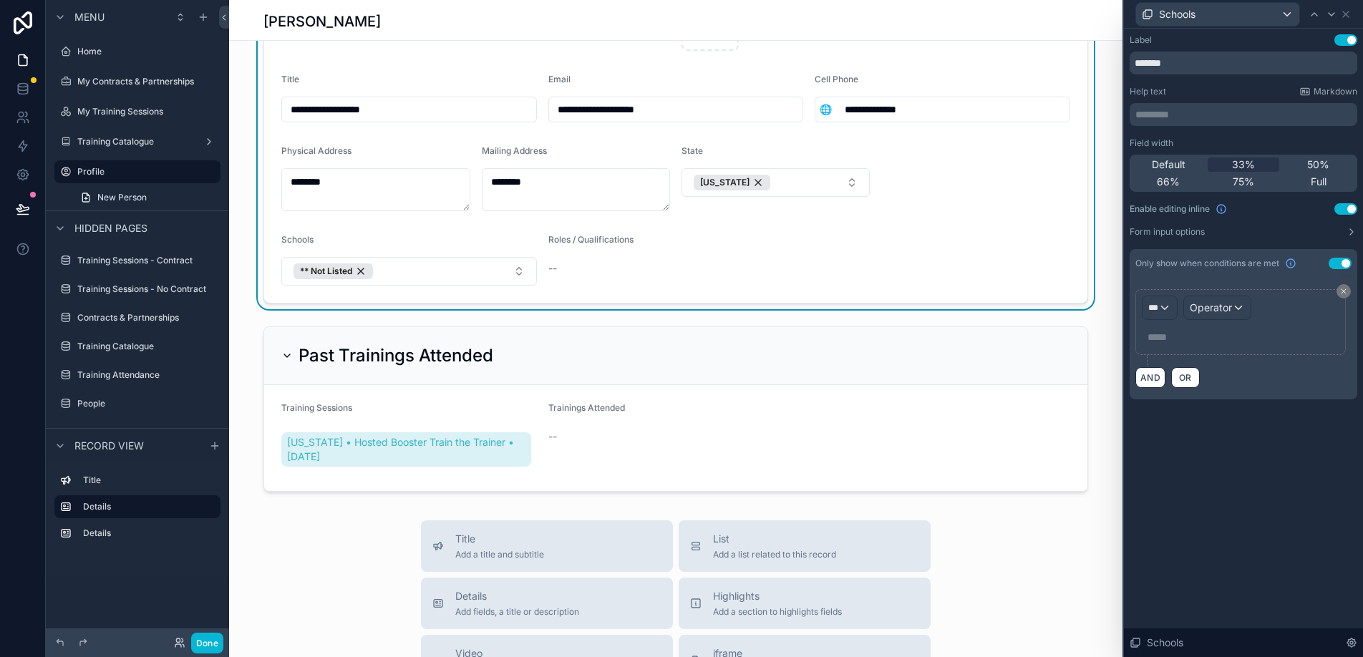
click at [1168, 334] on p "***** ﻿" at bounding box center [1242, 337] width 189 height 14
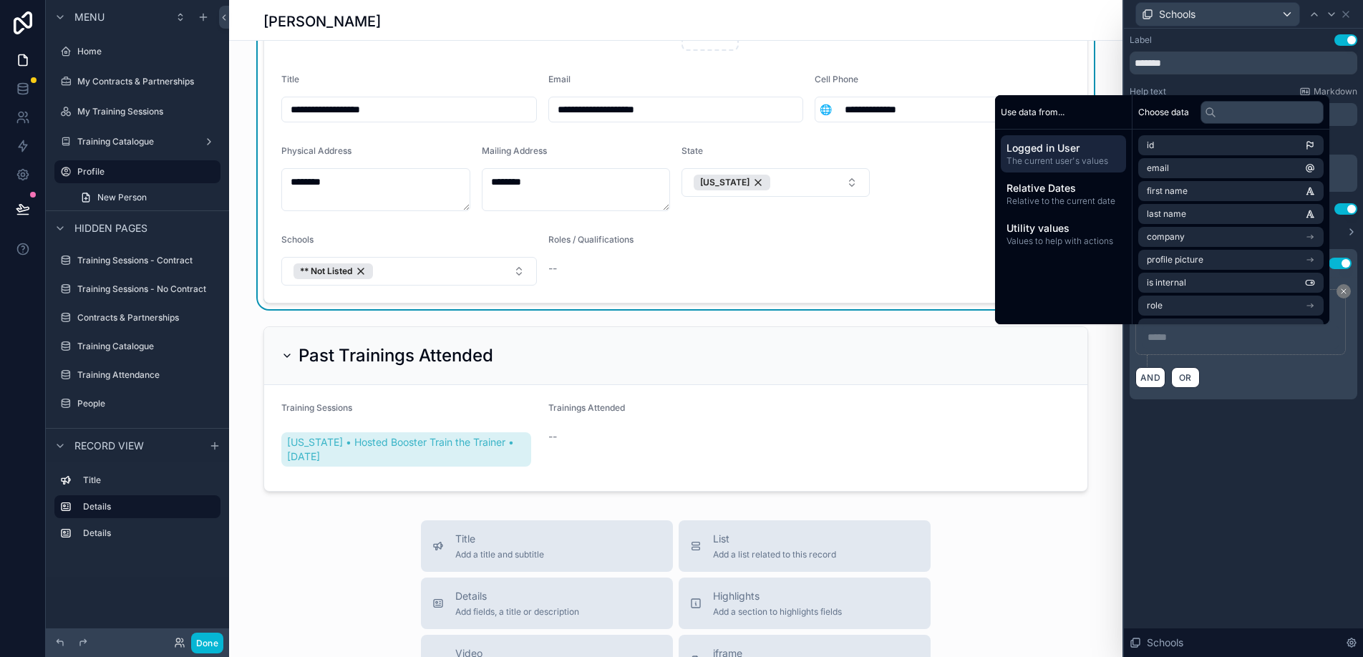
click at [1089, 160] on span "The current user's values" at bounding box center [1064, 160] width 114 height 11
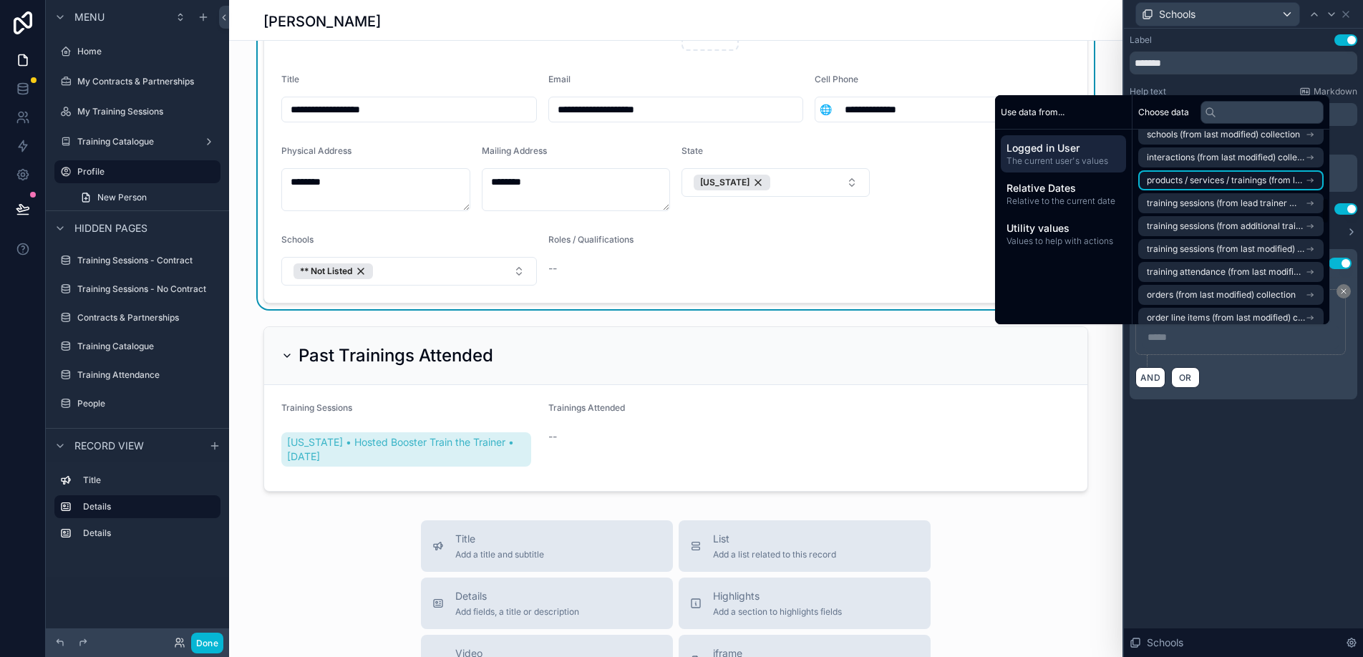
scroll to position [521, 0]
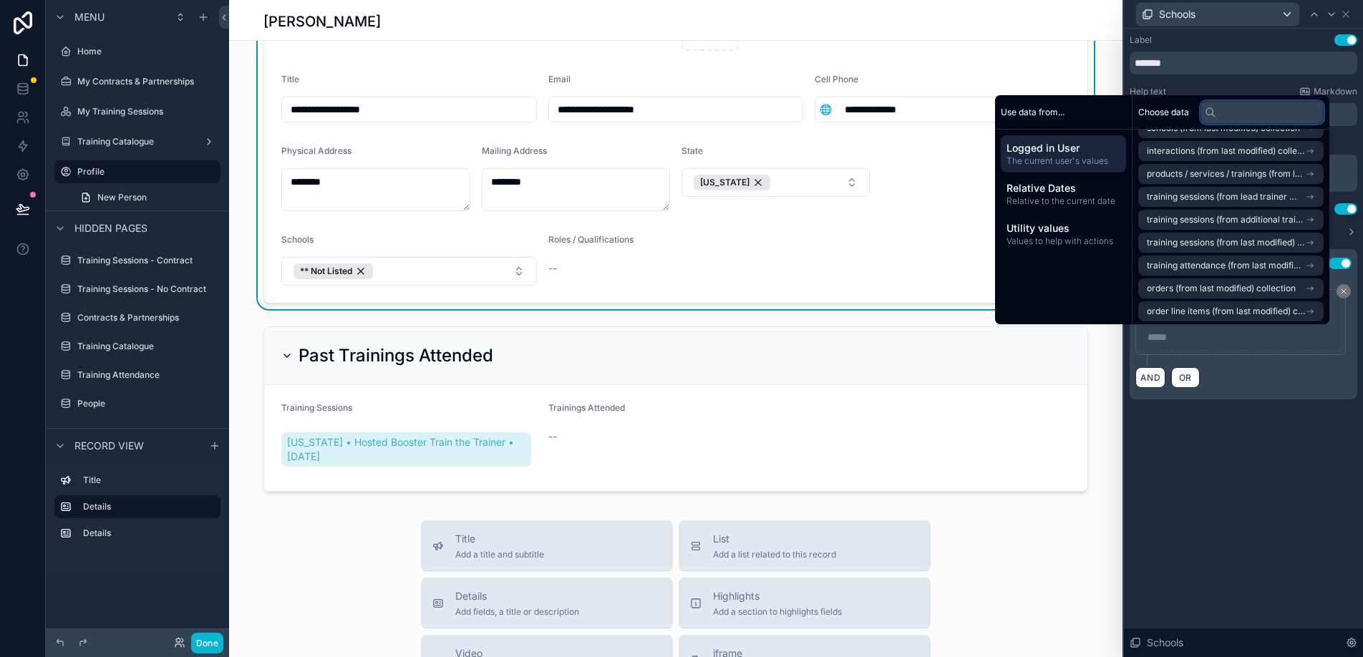
click at [1247, 105] on input "text" at bounding box center [1262, 112] width 123 height 23
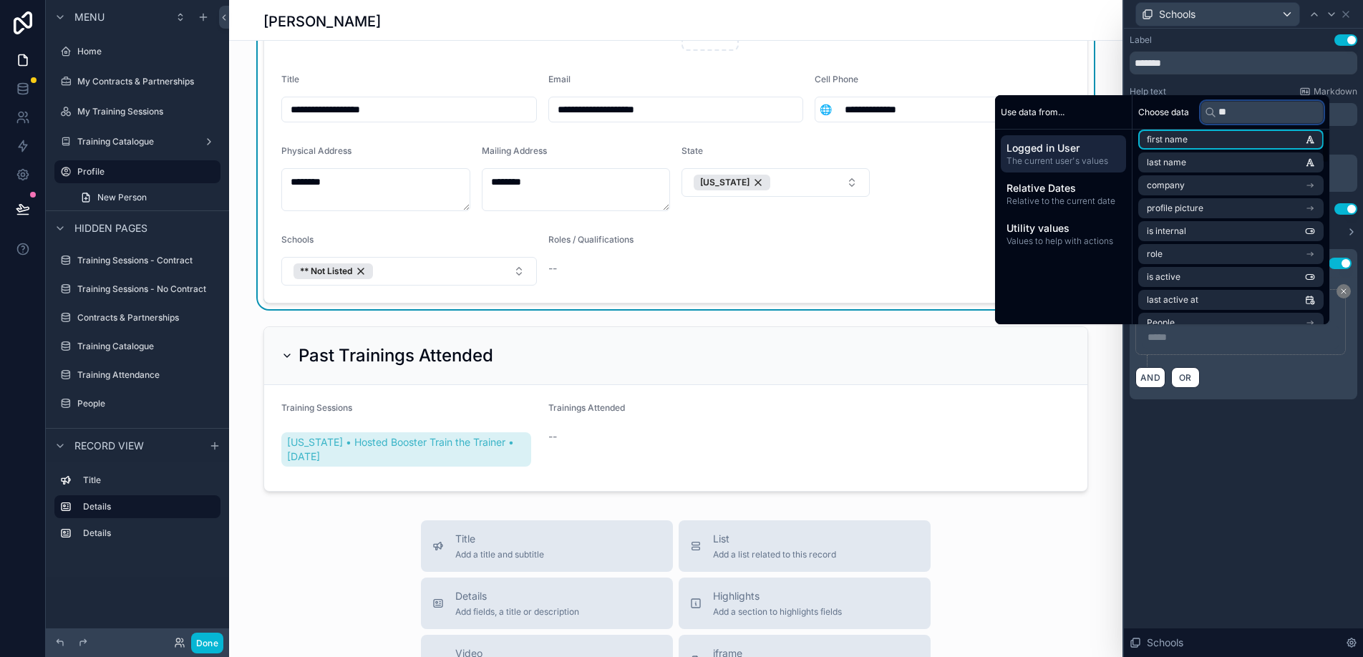
scroll to position [0, 0]
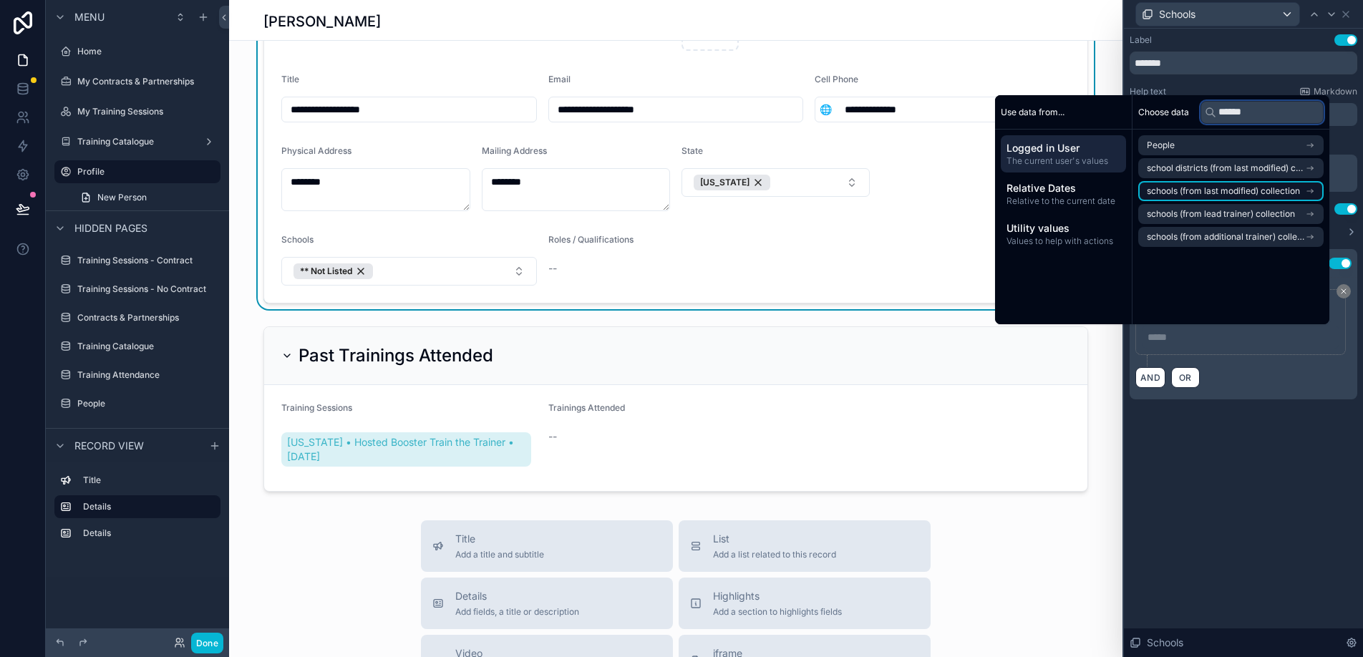
type input "******"
click at [1265, 194] on span "schools (from last modified) collection" at bounding box center [1223, 190] width 153 height 11
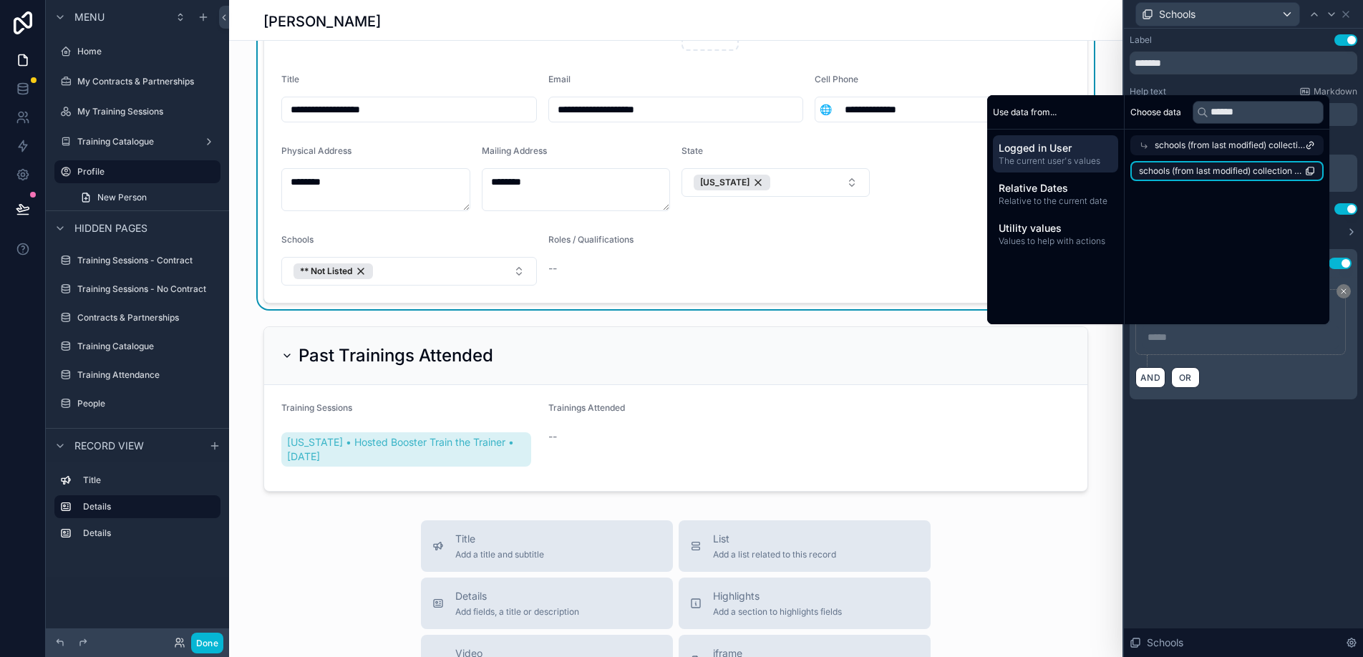
click at [1265, 172] on span "schools (from last modified) collection count" at bounding box center [1222, 170] width 166 height 11
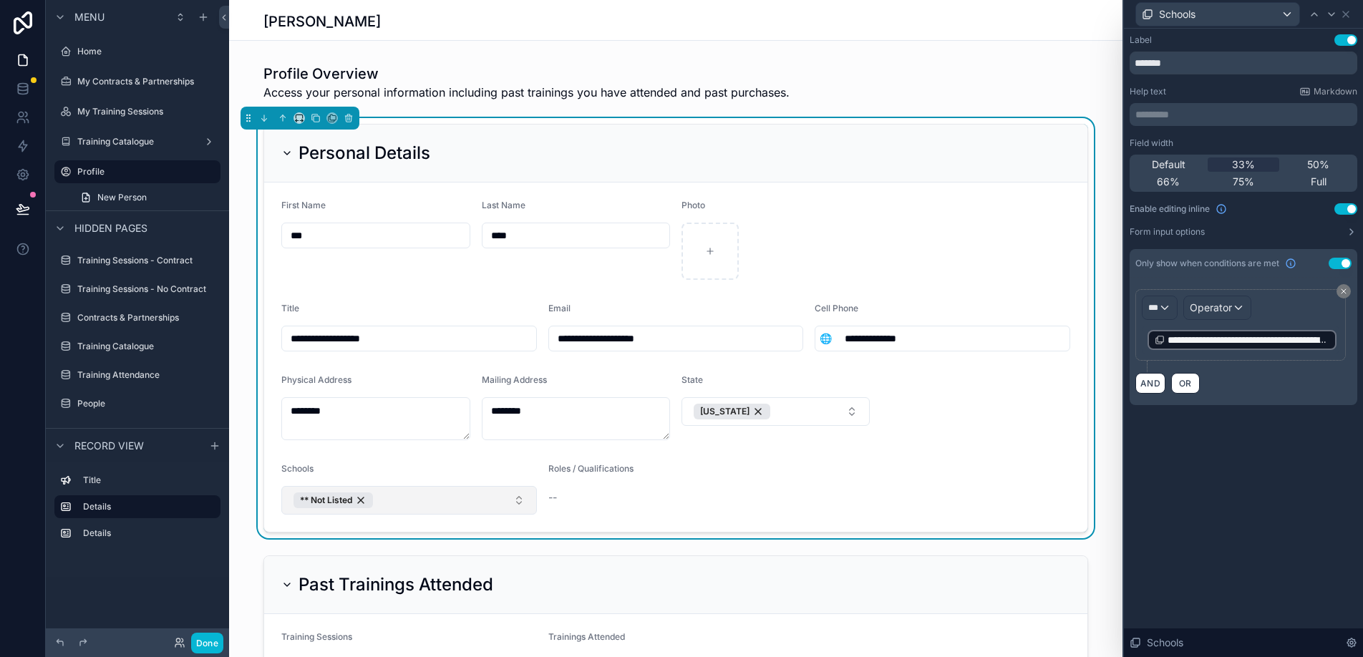
click at [508, 497] on button "** Not Listed" at bounding box center [409, 500] width 256 height 29
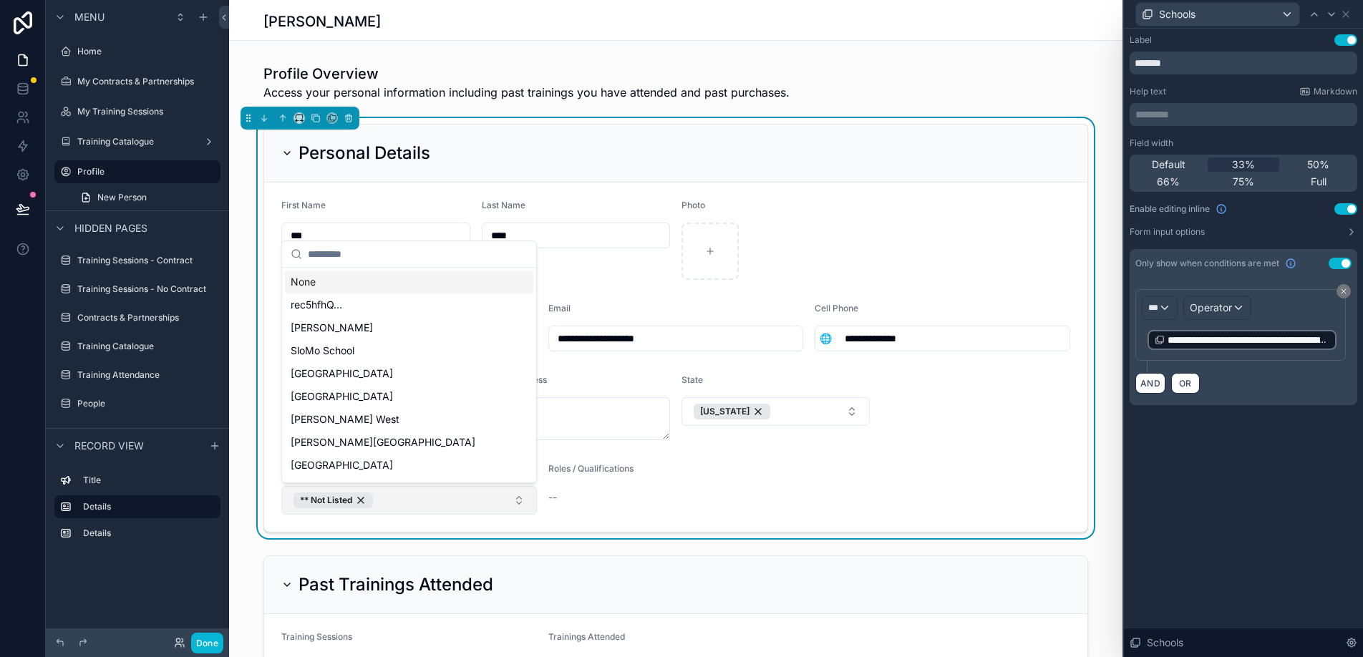
click at [508, 497] on button "** Not Listed" at bounding box center [409, 500] width 256 height 29
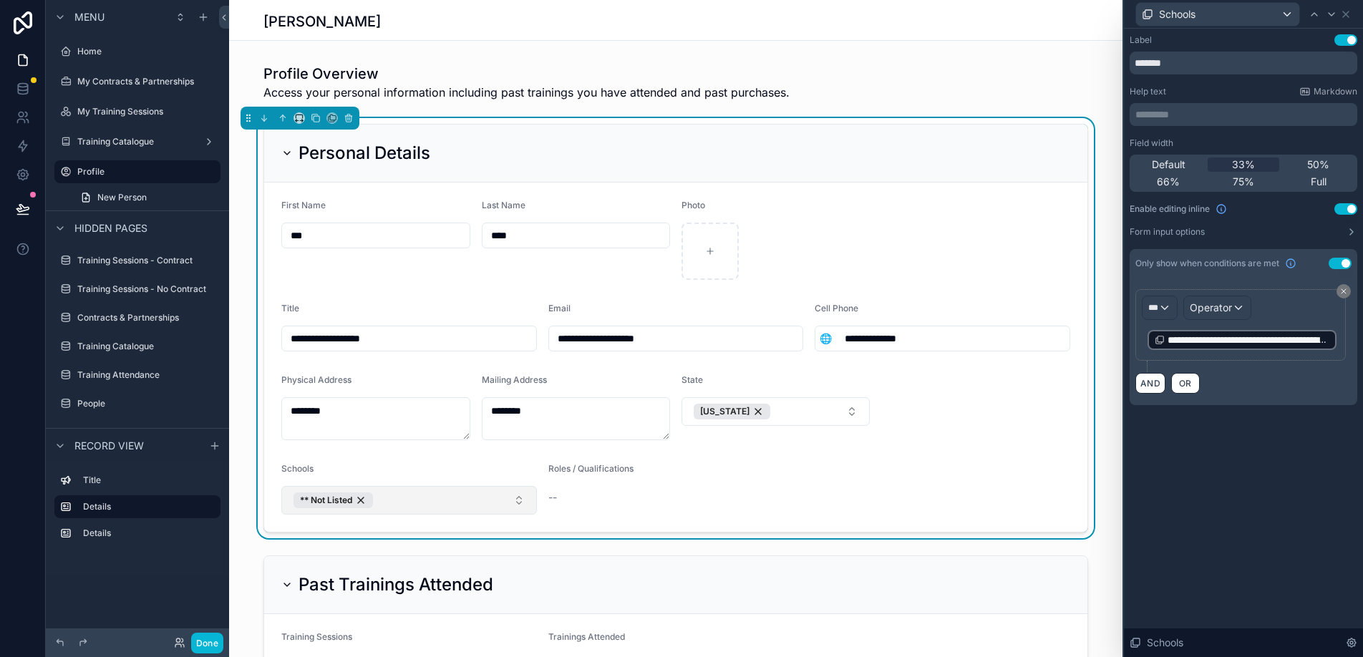
click at [508, 497] on button "** Not Listed" at bounding box center [409, 500] width 256 height 29
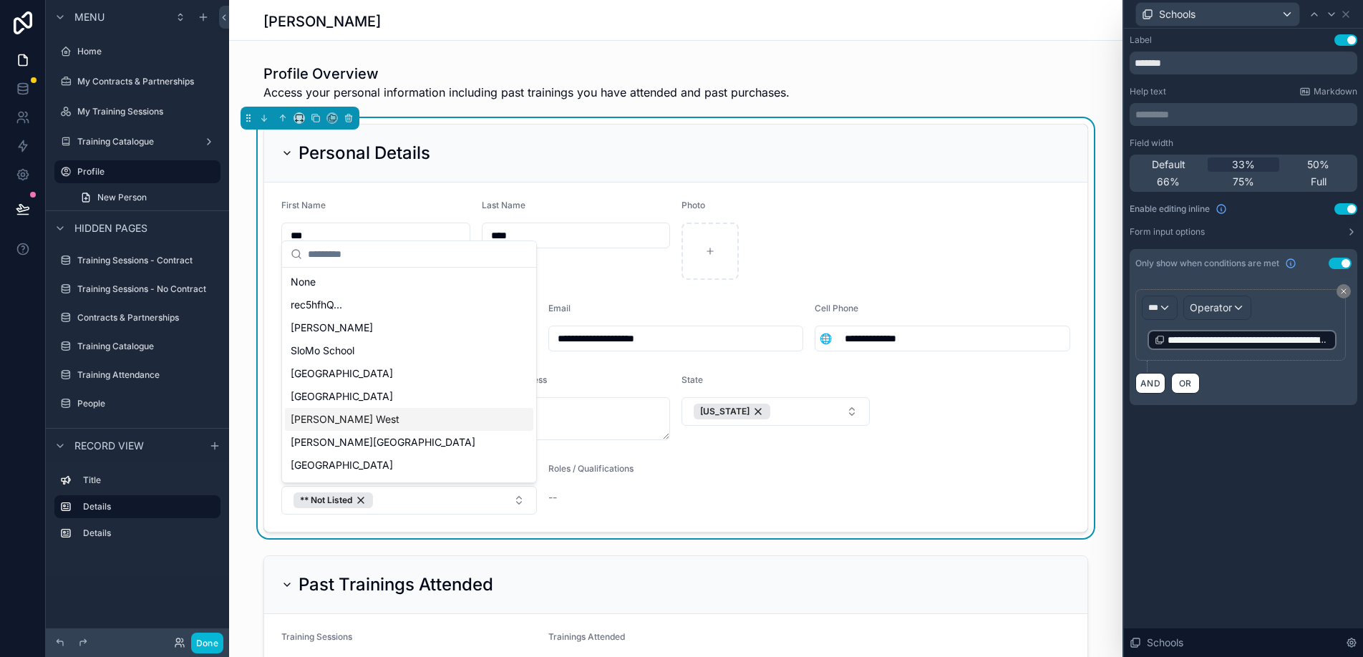
click at [561, 512] on div "Roles / Qualifications --" at bounding box center [643, 489] width 189 height 52
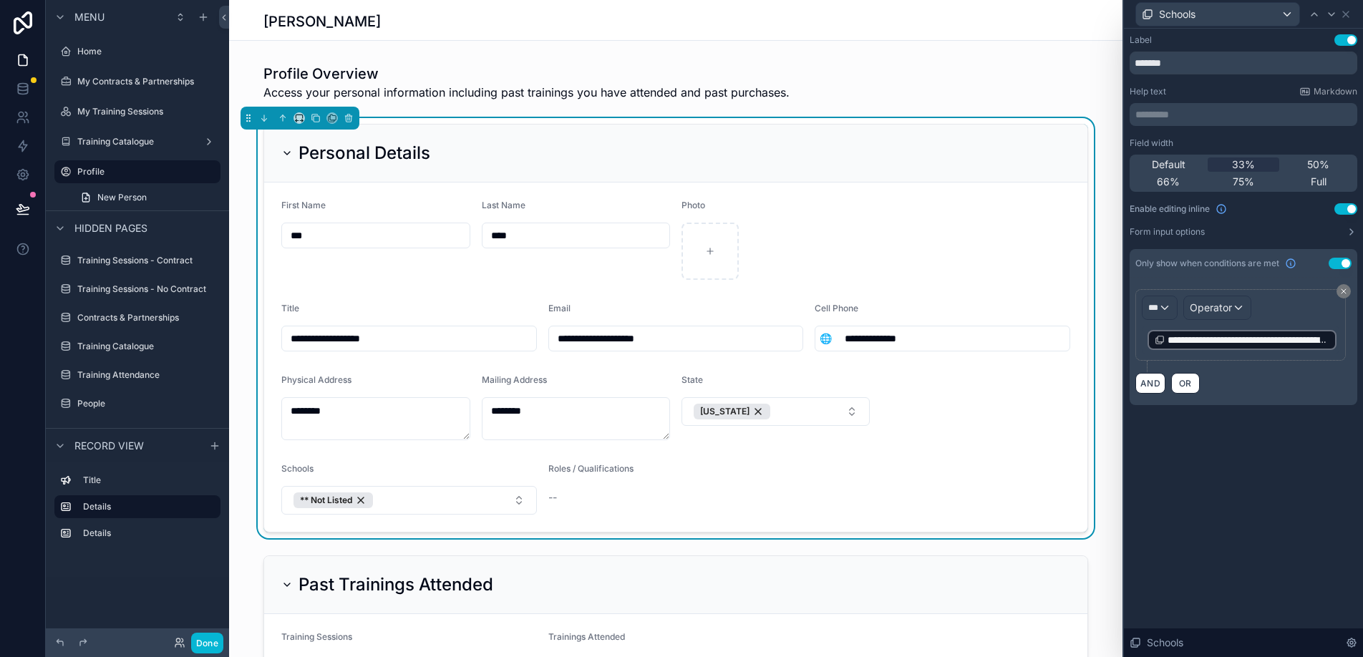
click at [1323, 341] on span "**********" at bounding box center [1249, 340] width 162 height 14
click at [1322, 352] on div "**********" at bounding box center [1241, 340] width 198 height 29
click at [1160, 303] on div "***" at bounding box center [1160, 307] width 34 height 23
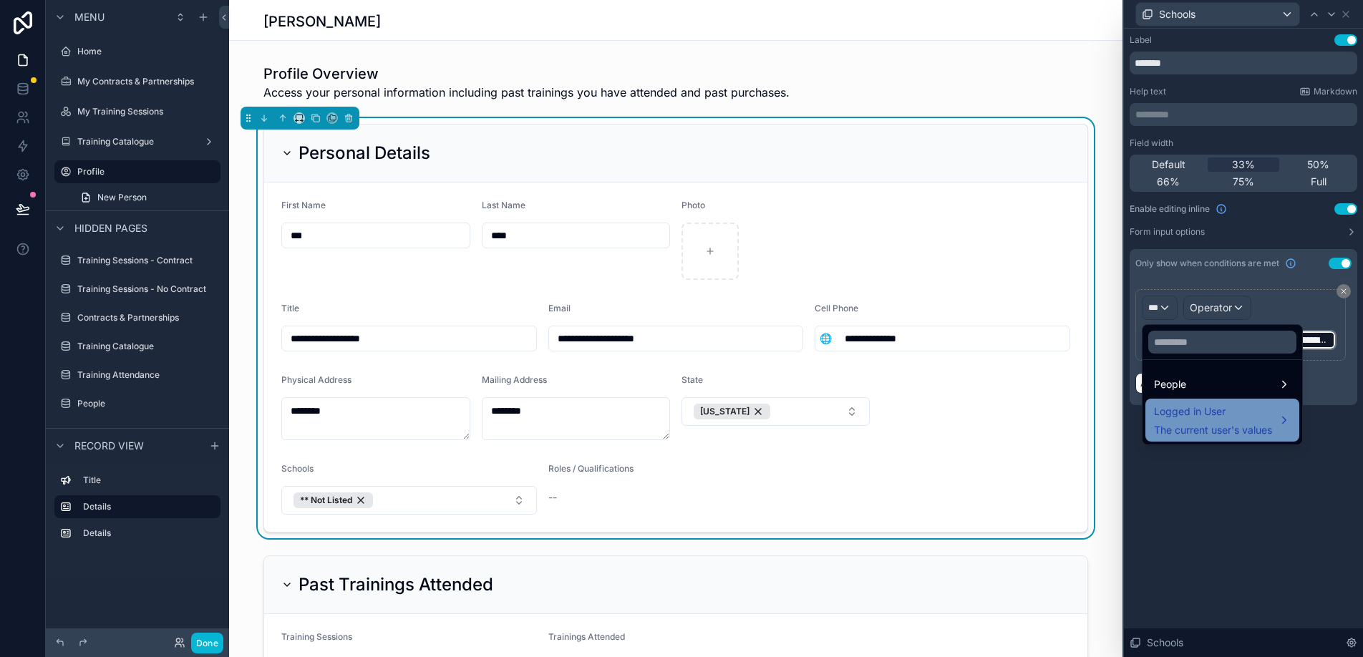
click at [1210, 420] on div "Logged in User The current user's values" at bounding box center [1213, 420] width 118 height 34
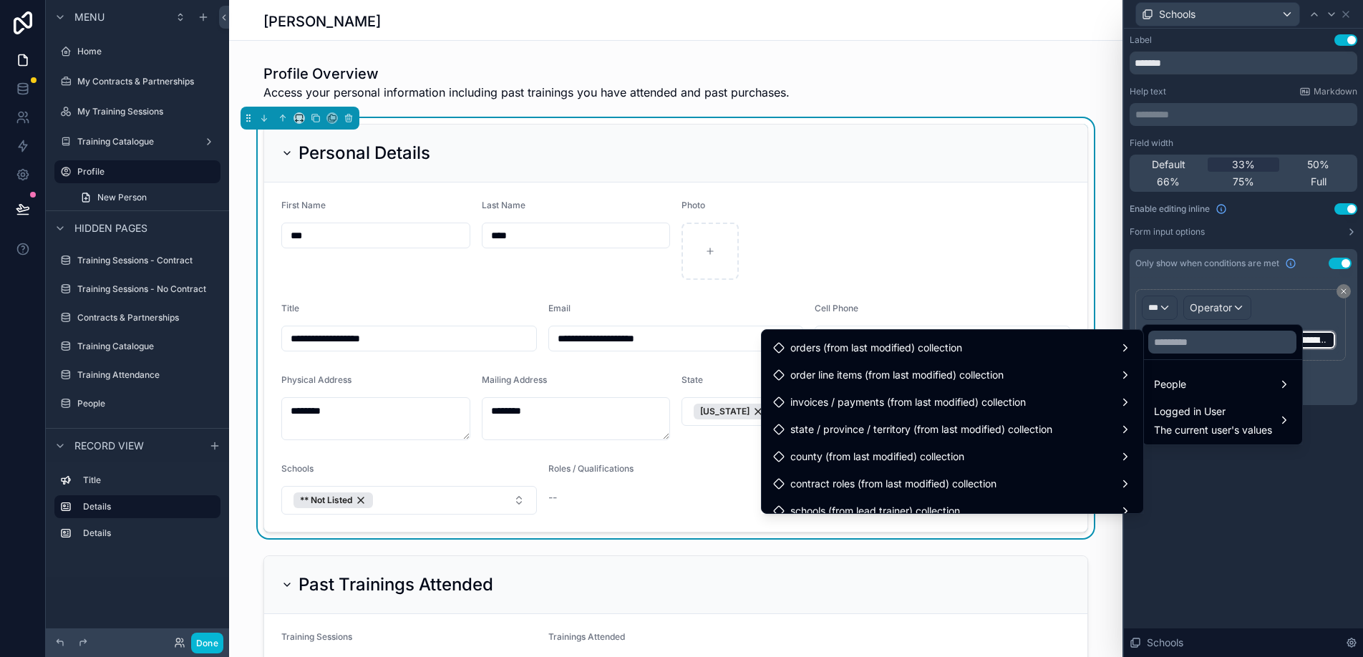
scroll to position [800, 0]
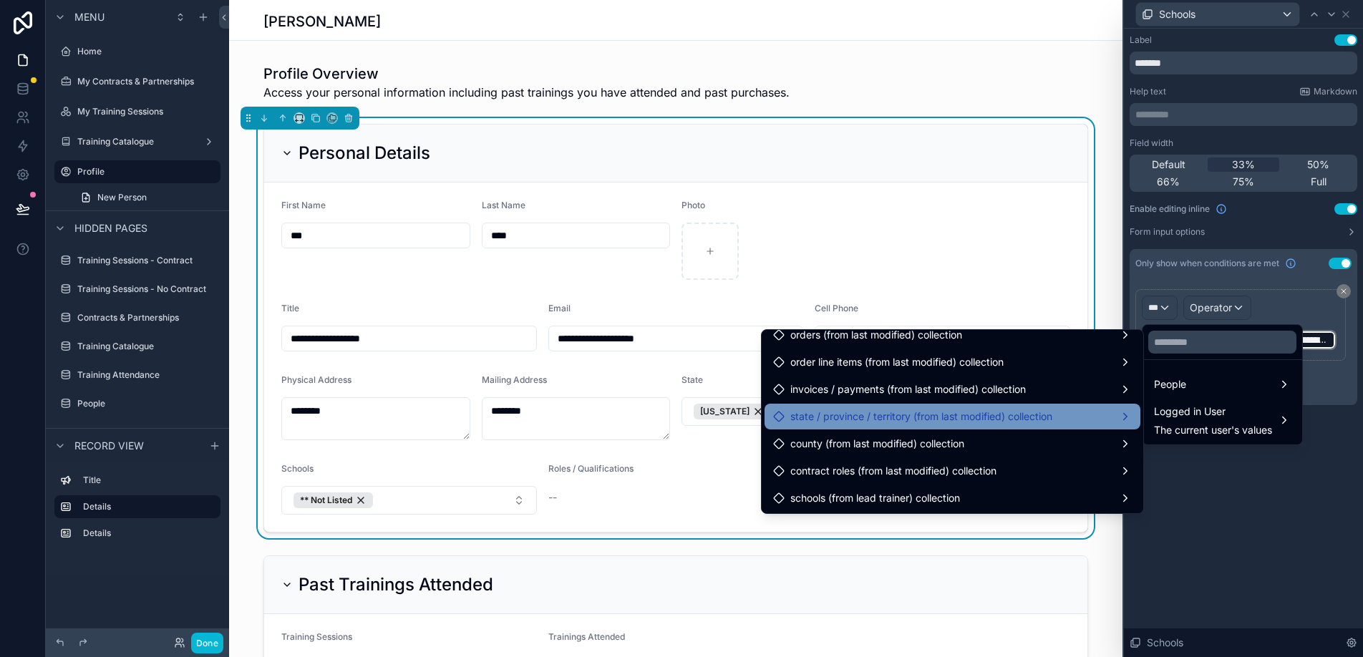
click at [930, 423] on span "state / province / territory (from last modified) collection" at bounding box center [922, 416] width 262 height 17
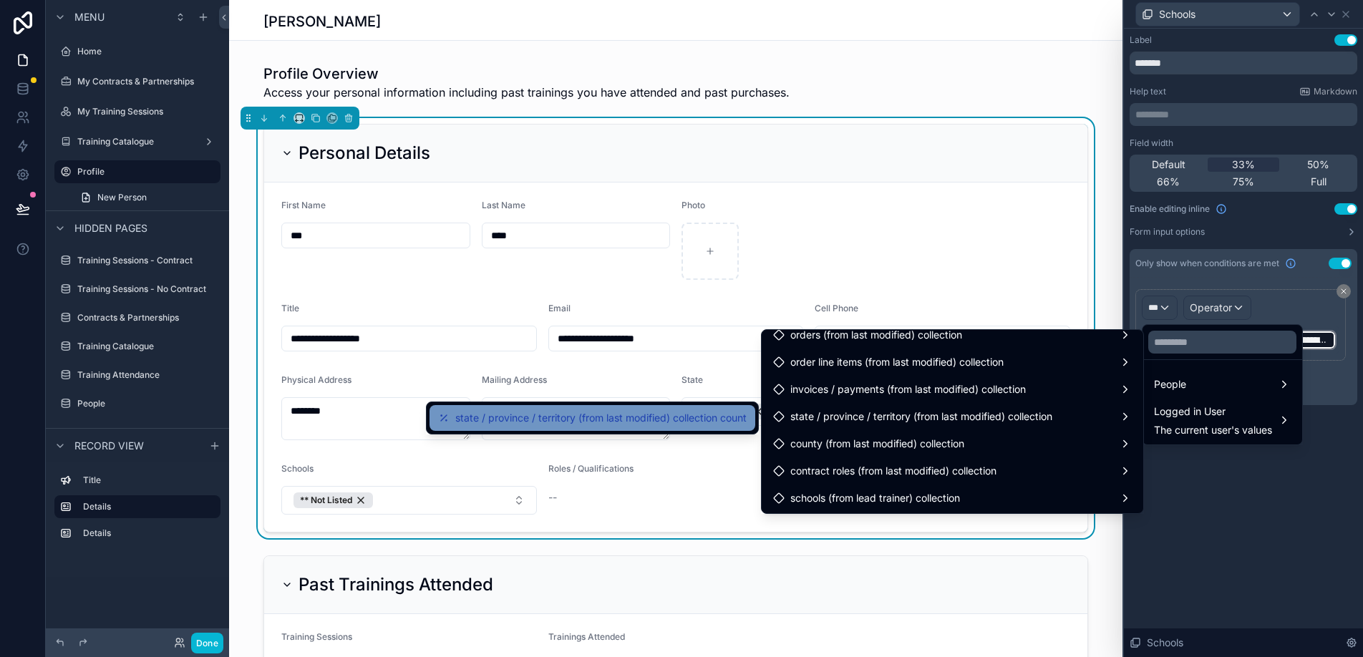
click at [700, 407] on div "state / province / territory (from last modified) collection count" at bounding box center [593, 418] width 326 height 26
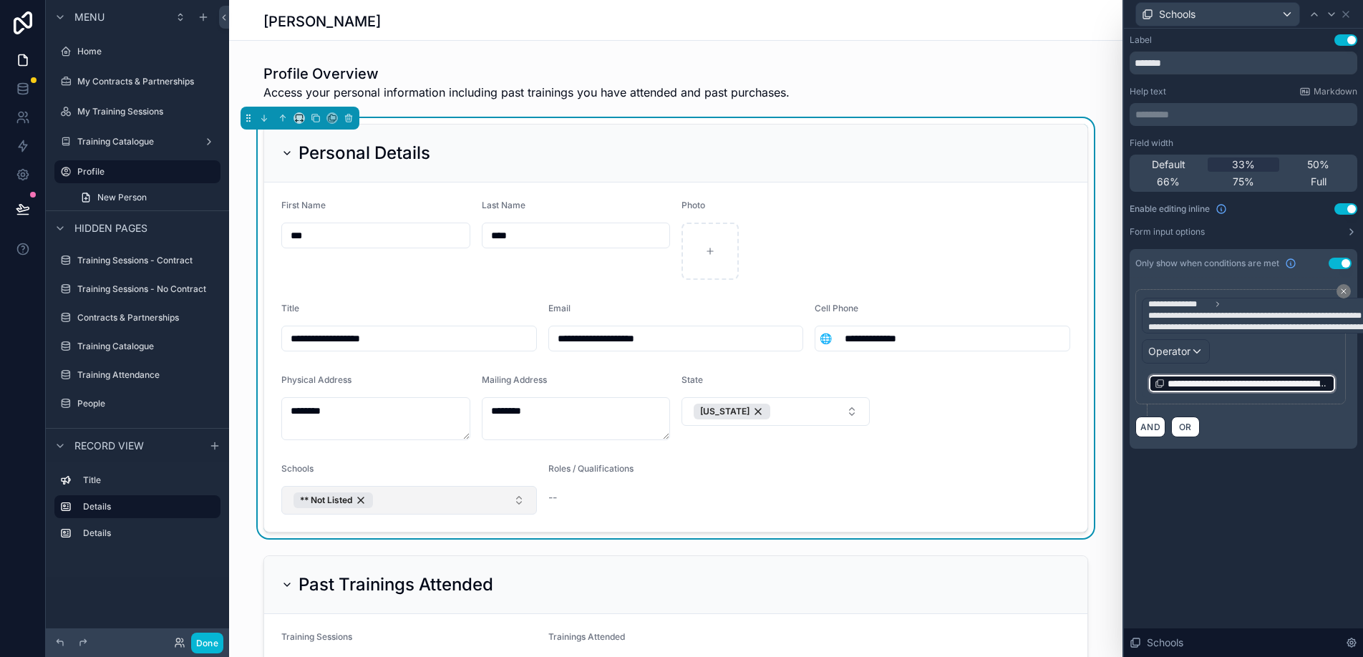
click at [513, 505] on button "** Not Listed" at bounding box center [409, 500] width 256 height 29
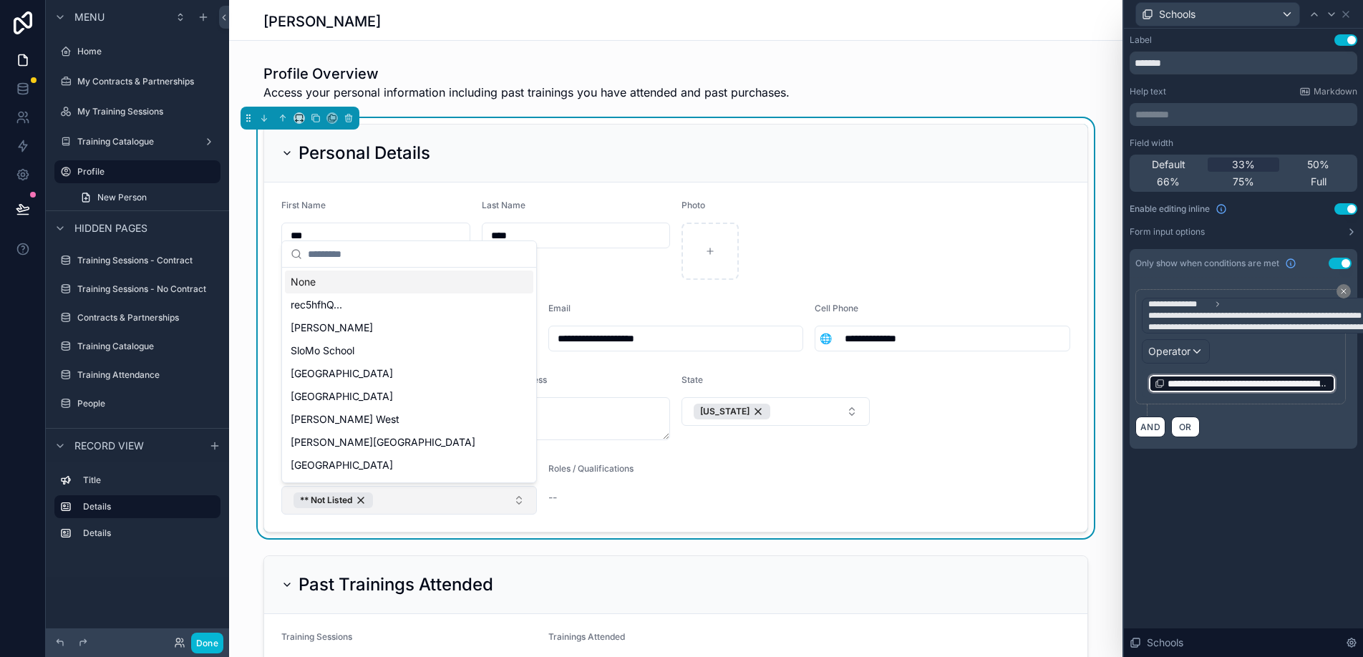
click at [513, 505] on button "** Not Listed" at bounding box center [409, 500] width 256 height 29
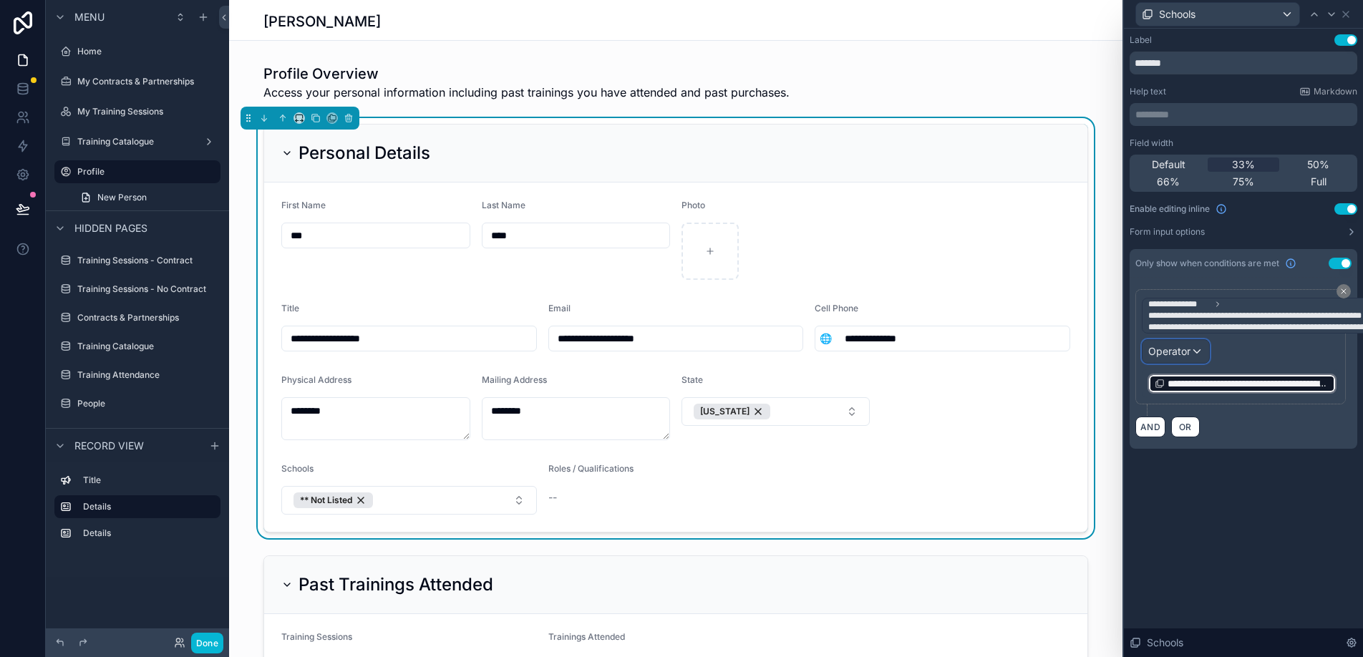
click at [1194, 352] on div "Operator" at bounding box center [1176, 351] width 67 height 23
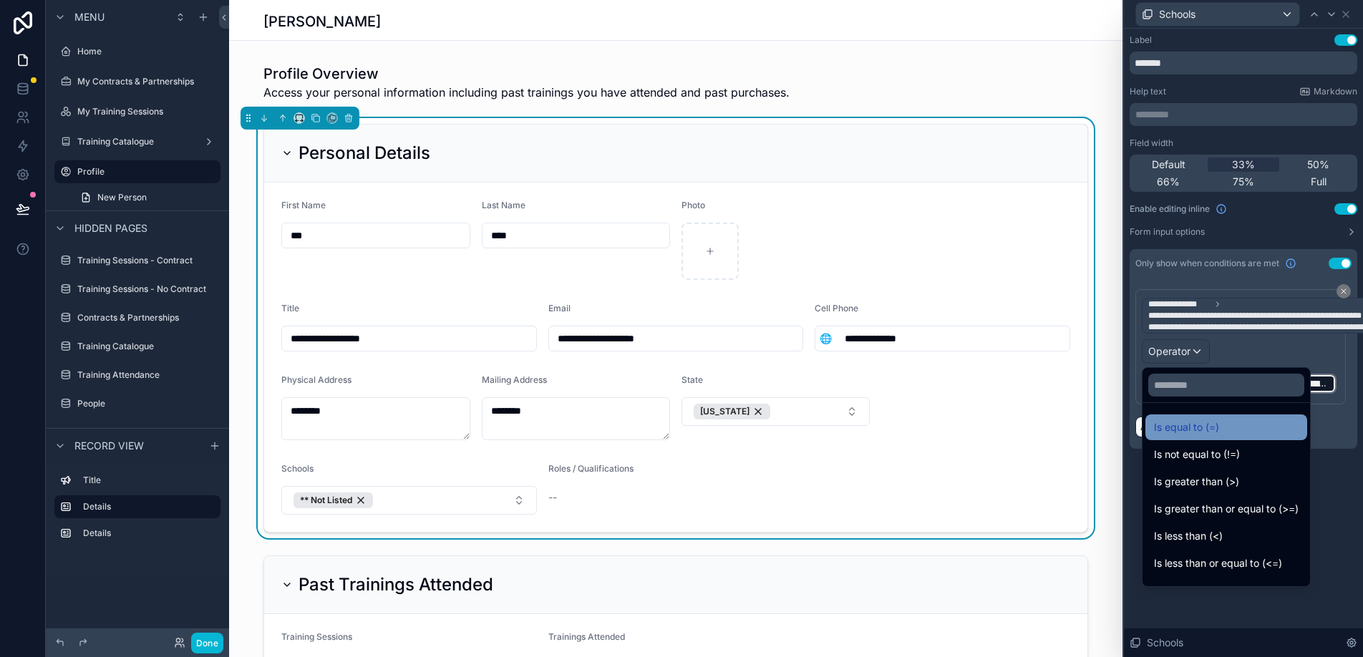
click at [1200, 423] on span "Is equal to (=)" at bounding box center [1186, 427] width 65 height 17
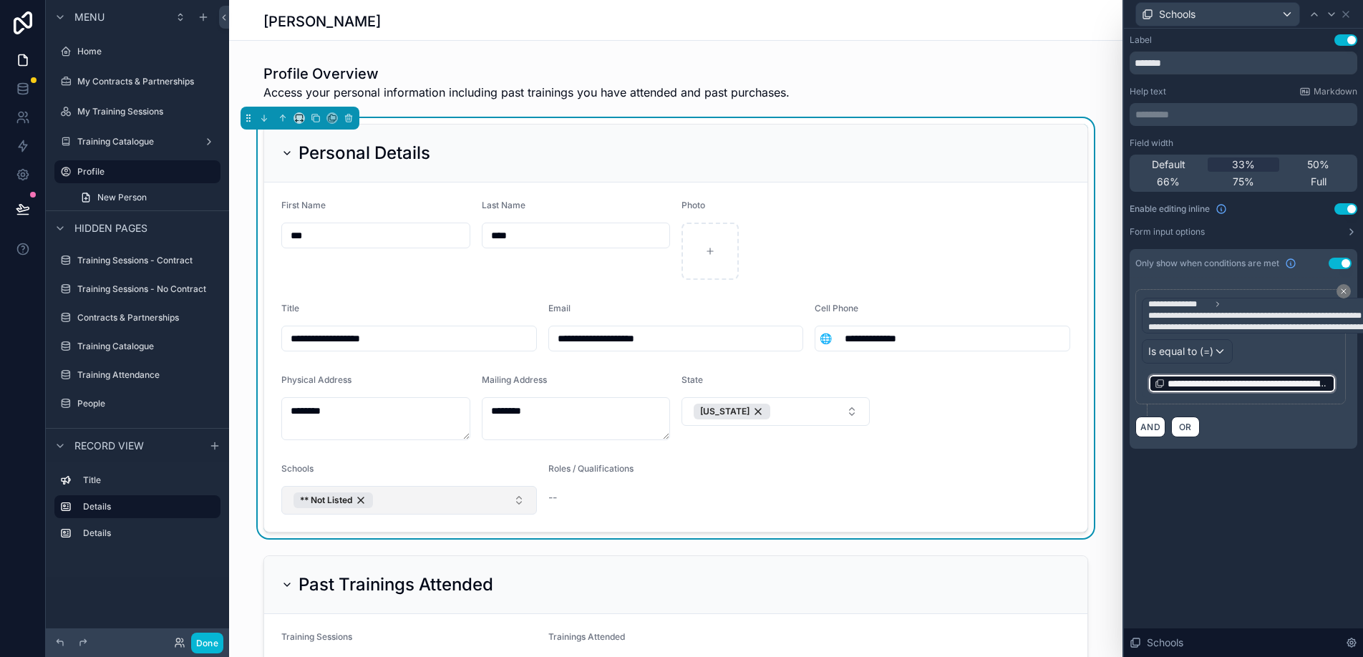
click at [510, 502] on button "** Not Listed" at bounding box center [409, 500] width 256 height 29
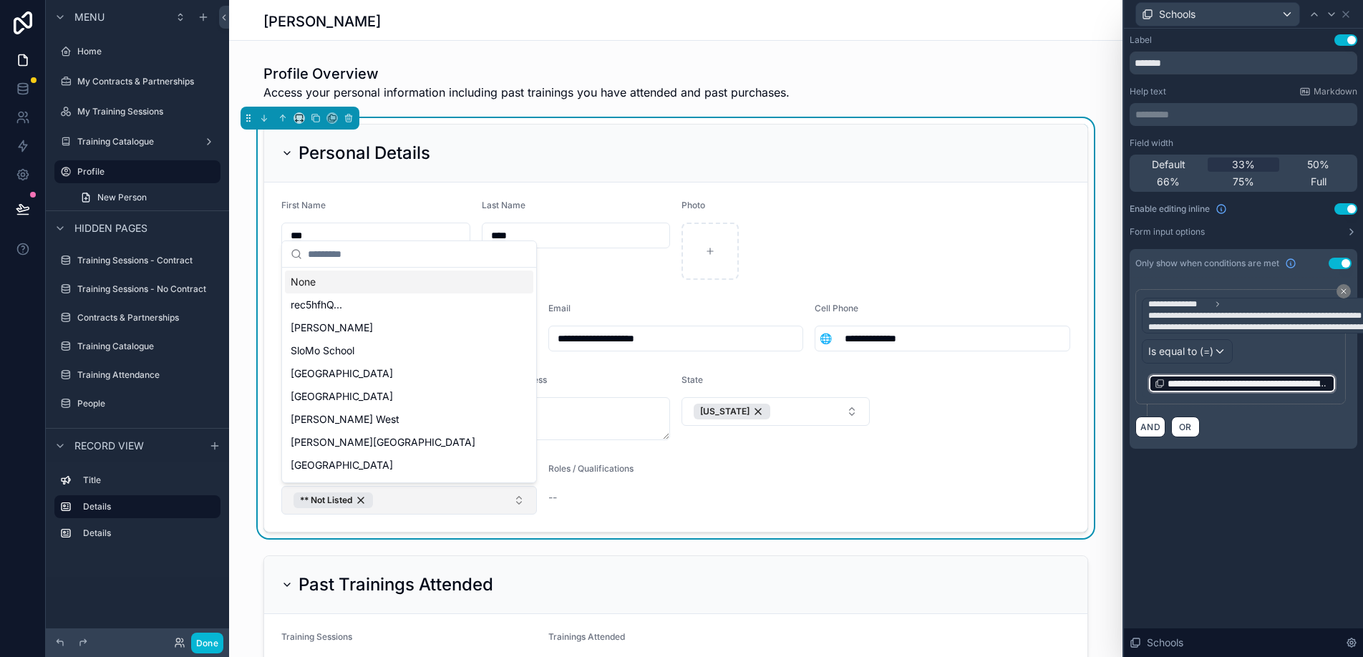
click at [510, 502] on button "** Not Listed" at bounding box center [409, 500] width 256 height 29
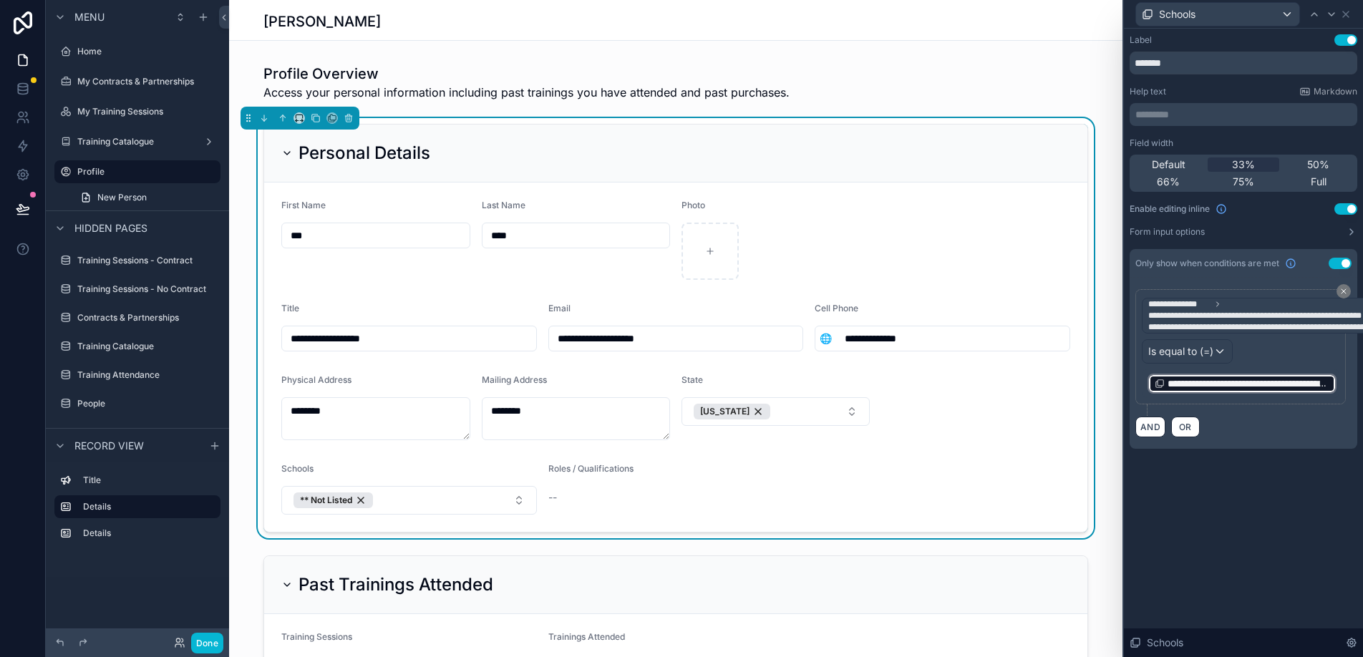
click at [1341, 389] on div "**********" at bounding box center [1241, 346] width 211 height 115
click at [1339, 383] on div "**********" at bounding box center [1241, 384] width 198 height 29
click at [1320, 385] on span "**********" at bounding box center [1249, 384] width 162 height 14
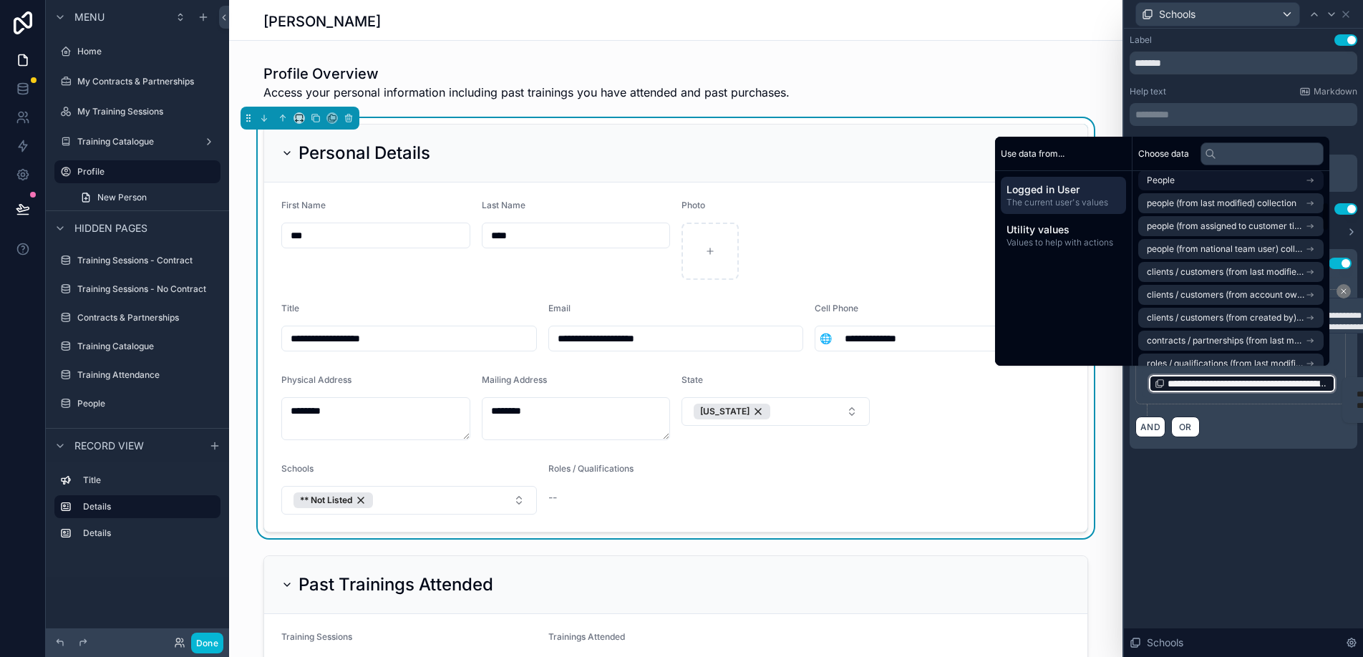
scroll to position [236, 0]
click at [1072, 243] on span "Values to help with actions" at bounding box center [1064, 242] width 114 height 11
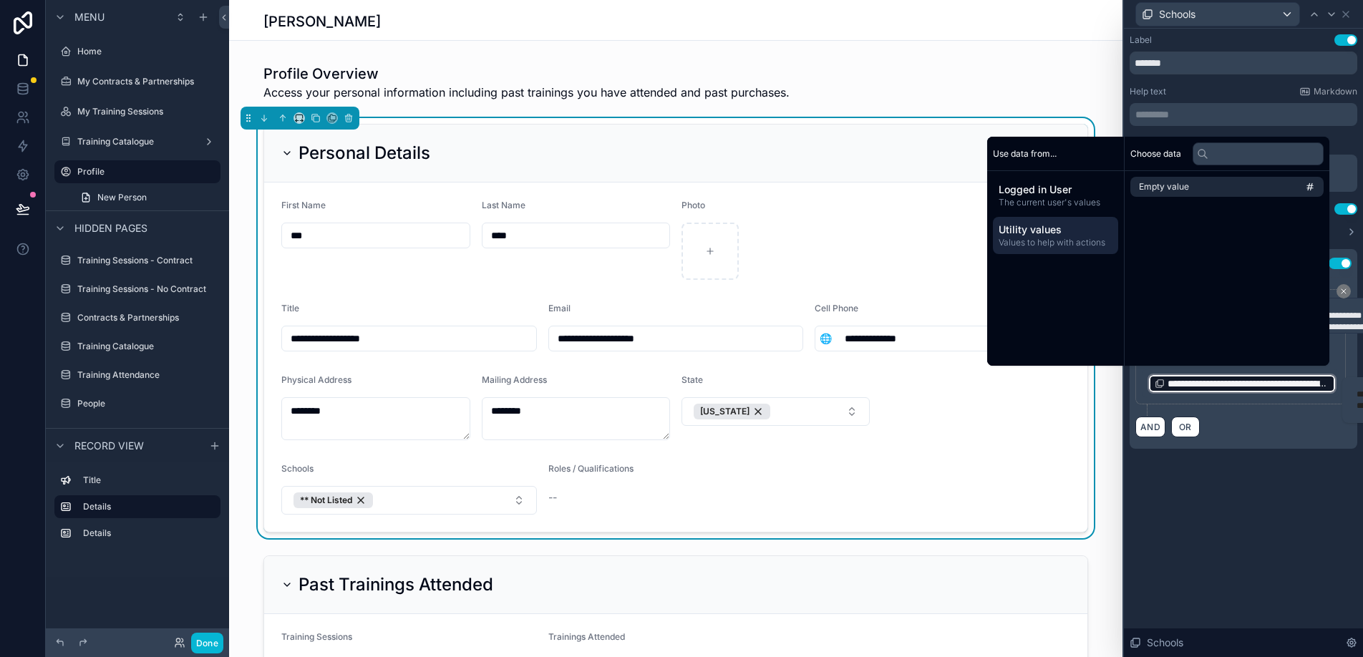
scroll to position [0, 0]
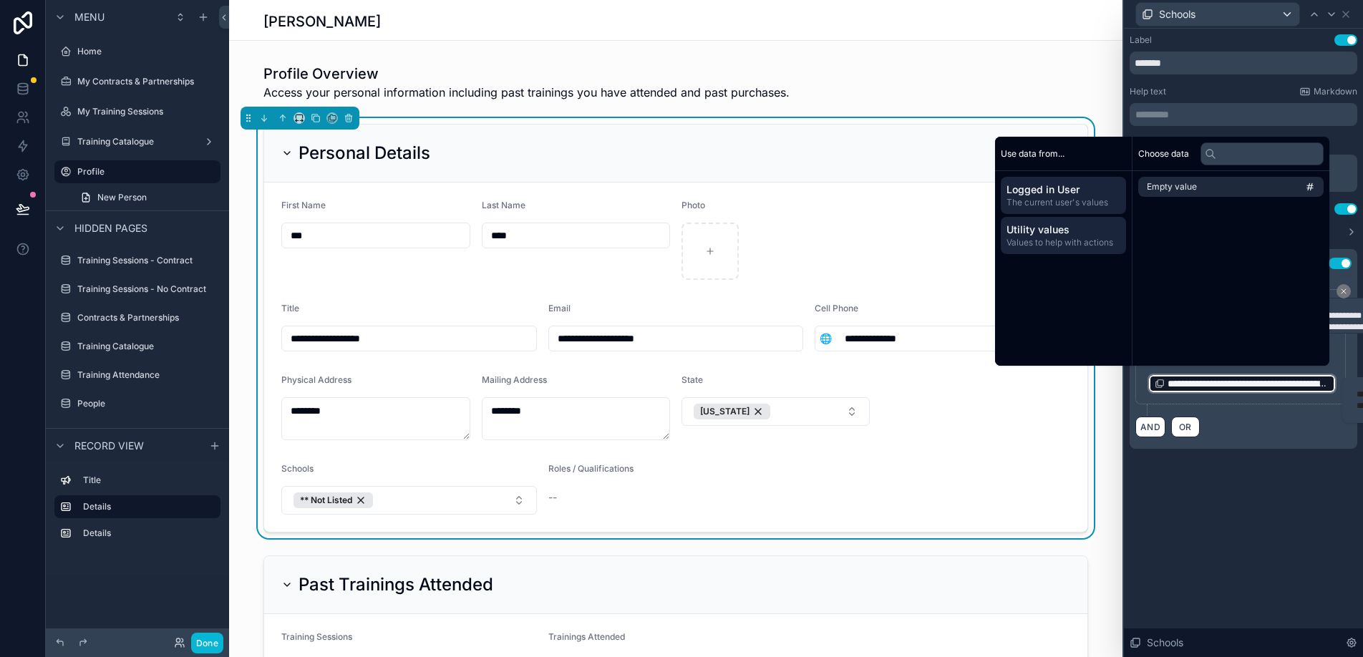
click at [1059, 201] on span "The current user's values" at bounding box center [1064, 202] width 114 height 11
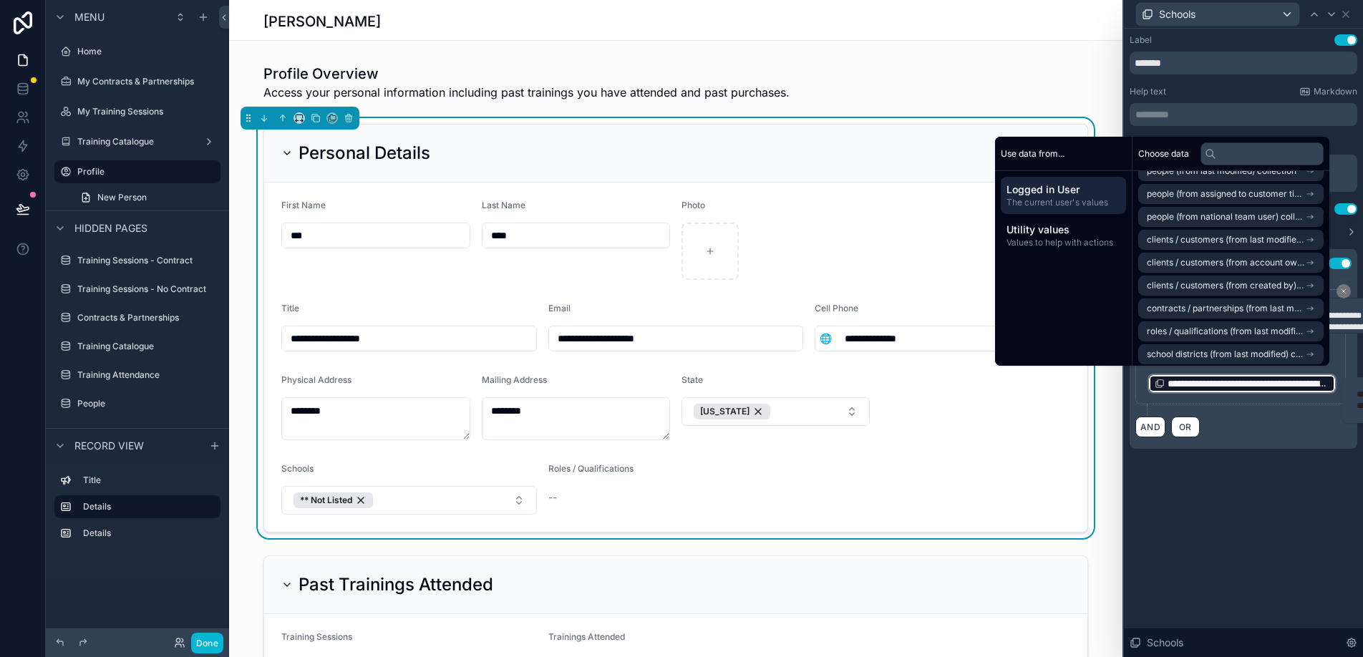
scroll to position [269, 0]
click at [1230, 445] on div "**********" at bounding box center [1244, 363] width 228 height 171
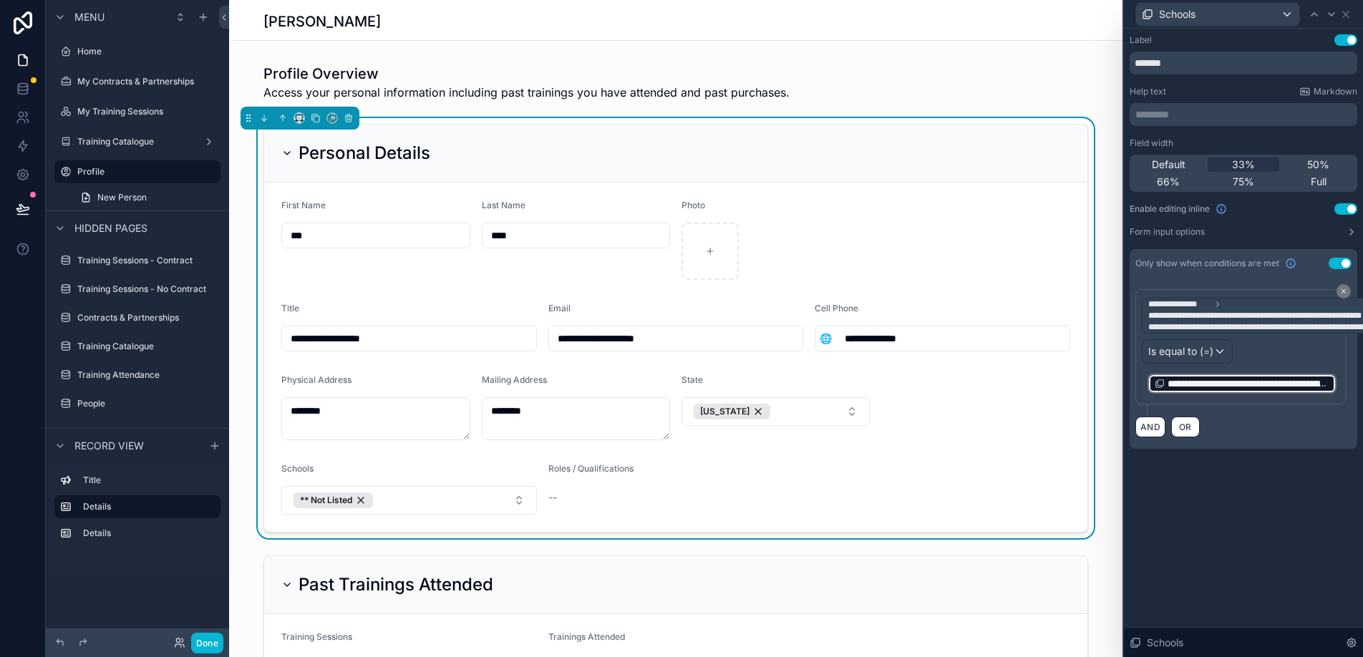
click at [1220, 383] on span "**********" at bounding box center [1249, 384] width 162 height 14
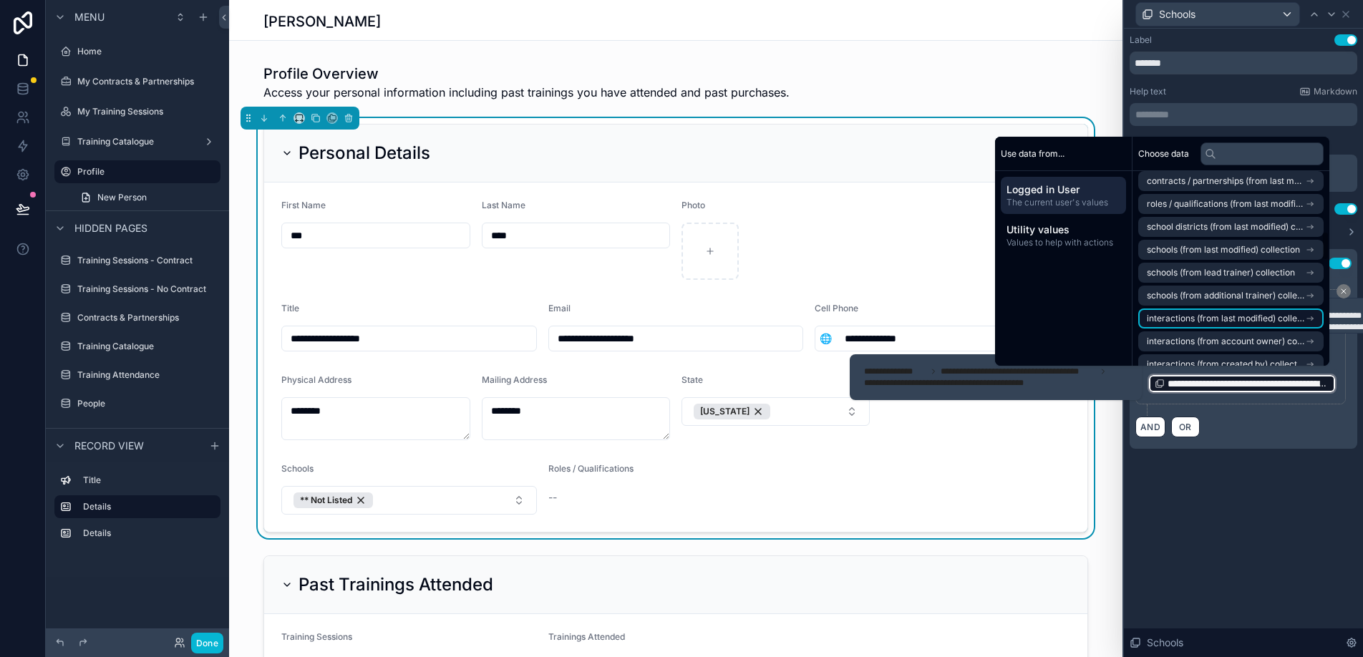
scroll to position [395, 0]
click at [1258, 248] on span "schools (from last modified) collection" at bounding box center [1223, 250] width 153 height 11
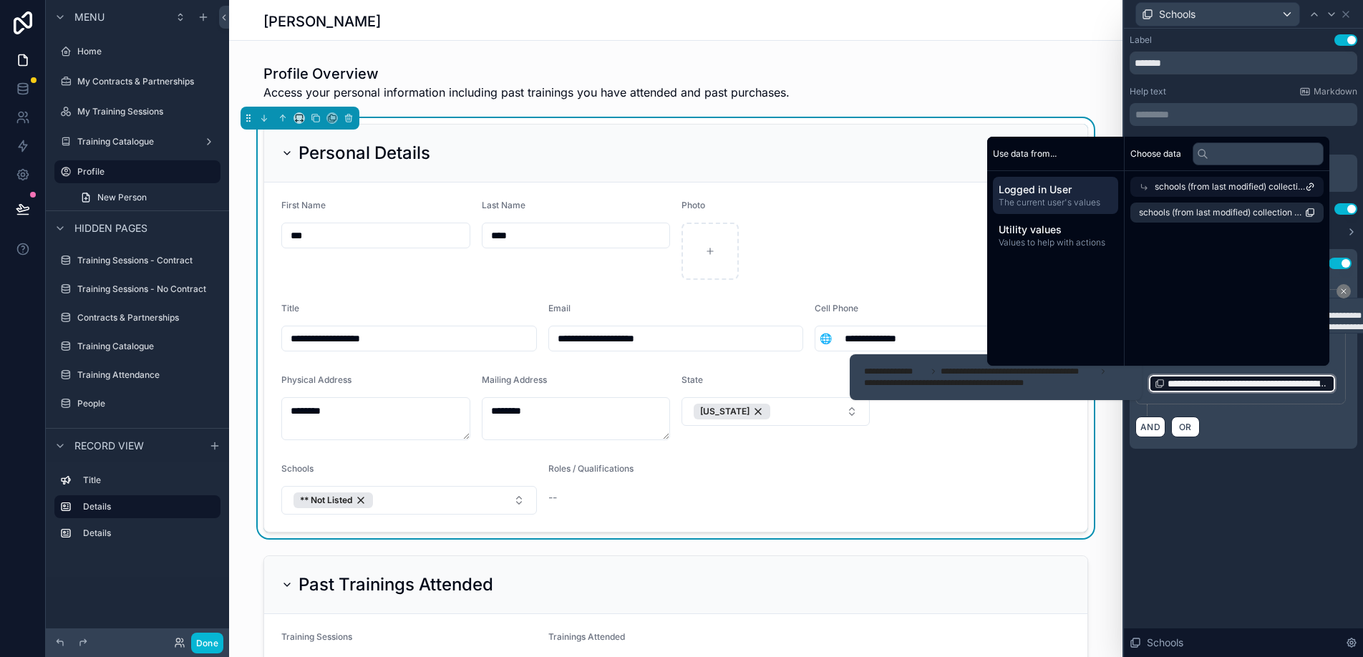
scroll to position [0, 0]
click at [1256, 188] on span "schools (from last modified) collection" at bounding box center [1230, 186] width 150 height 11
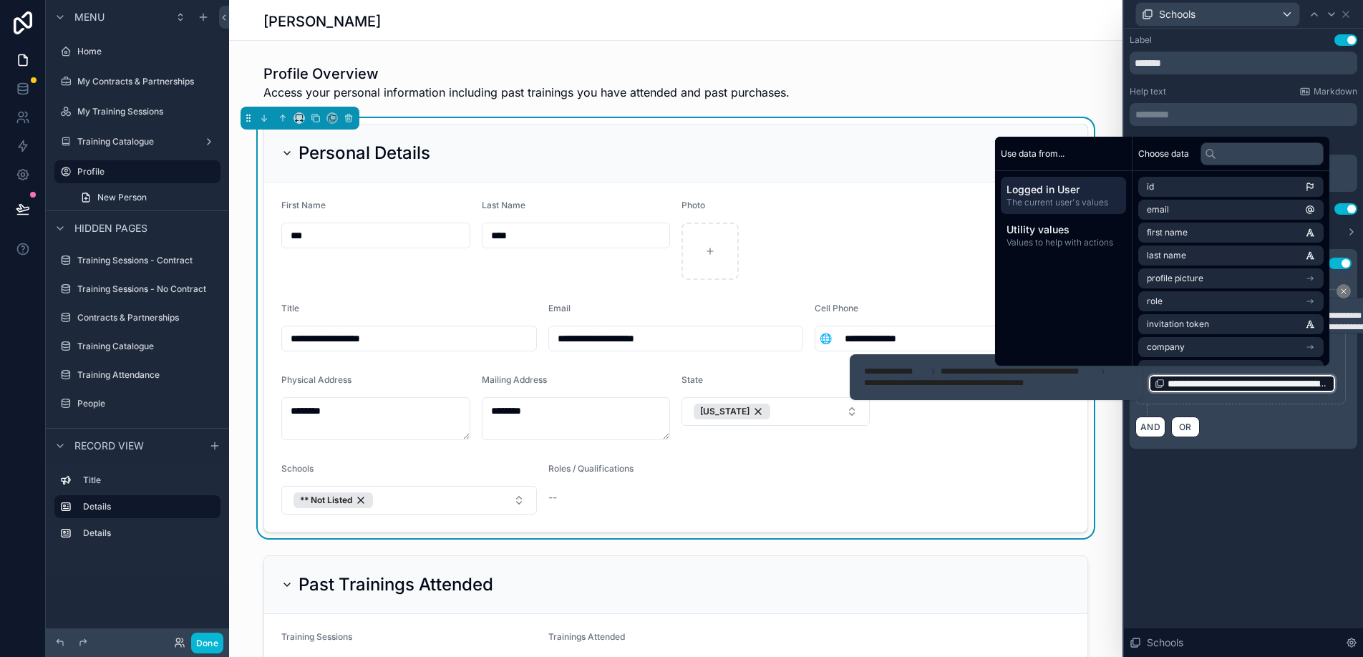
click at [1344, 395] on div "**********" at bounding box center [1241, 346] width 211 height 115
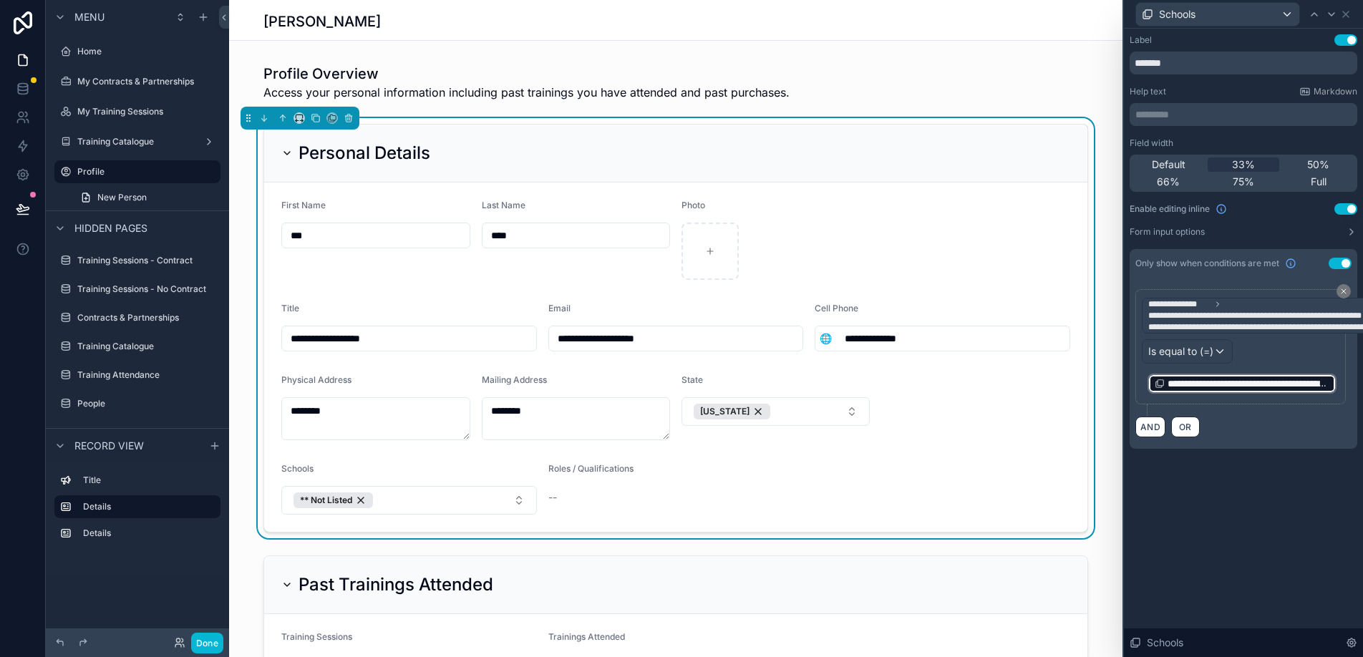
click at [1341, 380] on div "**********" at bounding box center [1241, 346] width 211 height 115
click at [1263, 380] on span "**********" at bounding box center [1249, 384] width 162 height 14
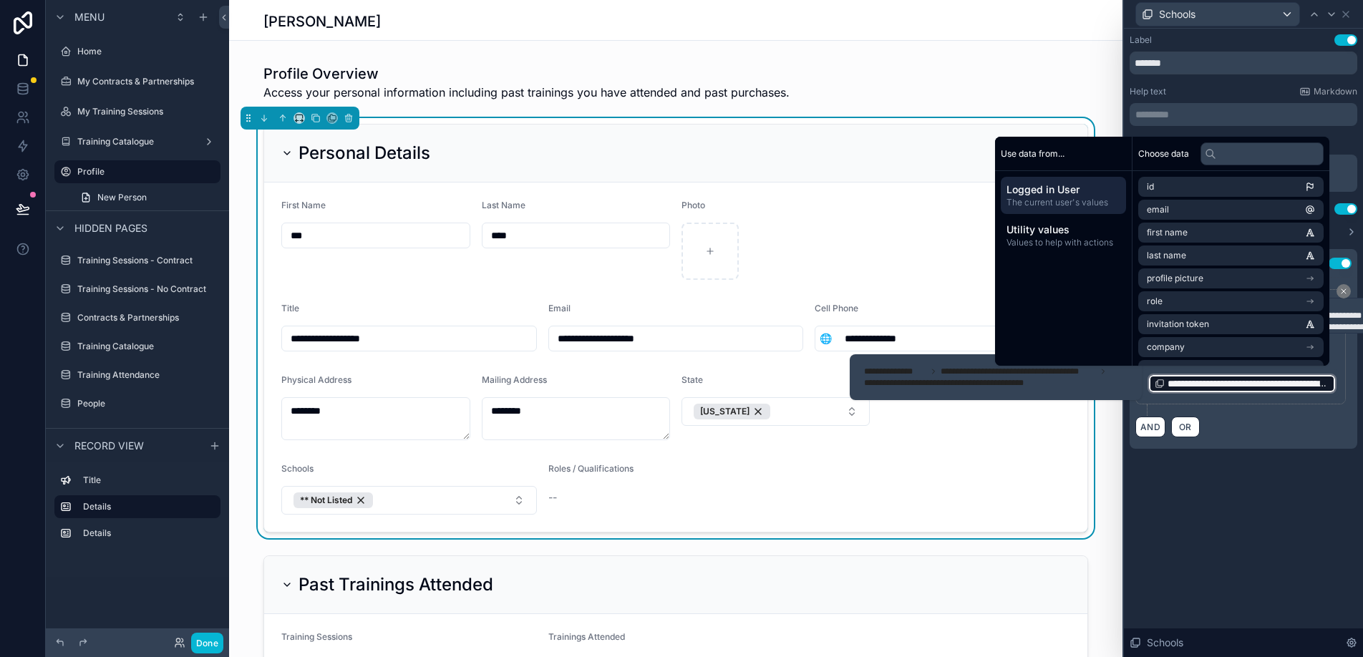
click at [1227, 443] on div "**********" at bounding box center [1244, 363] width 228 height 171
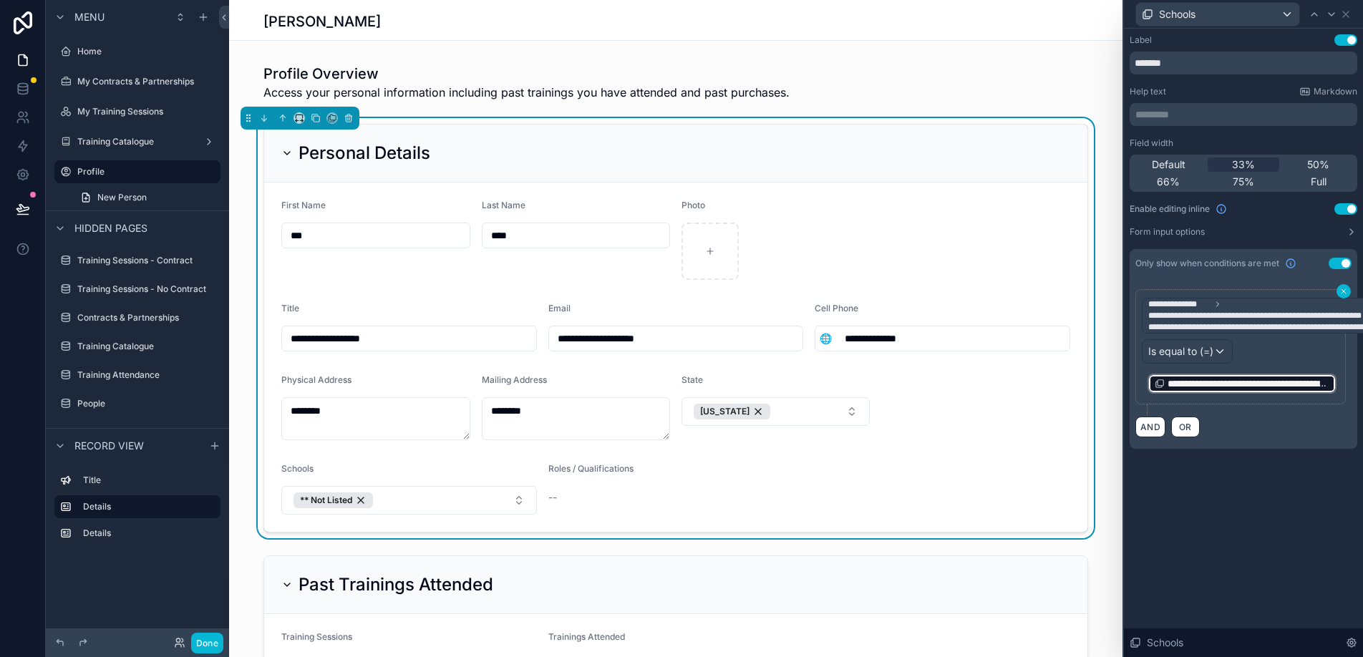
click at [1340, 294] on icon at bounding box center [1344, 291] width 9 height 9
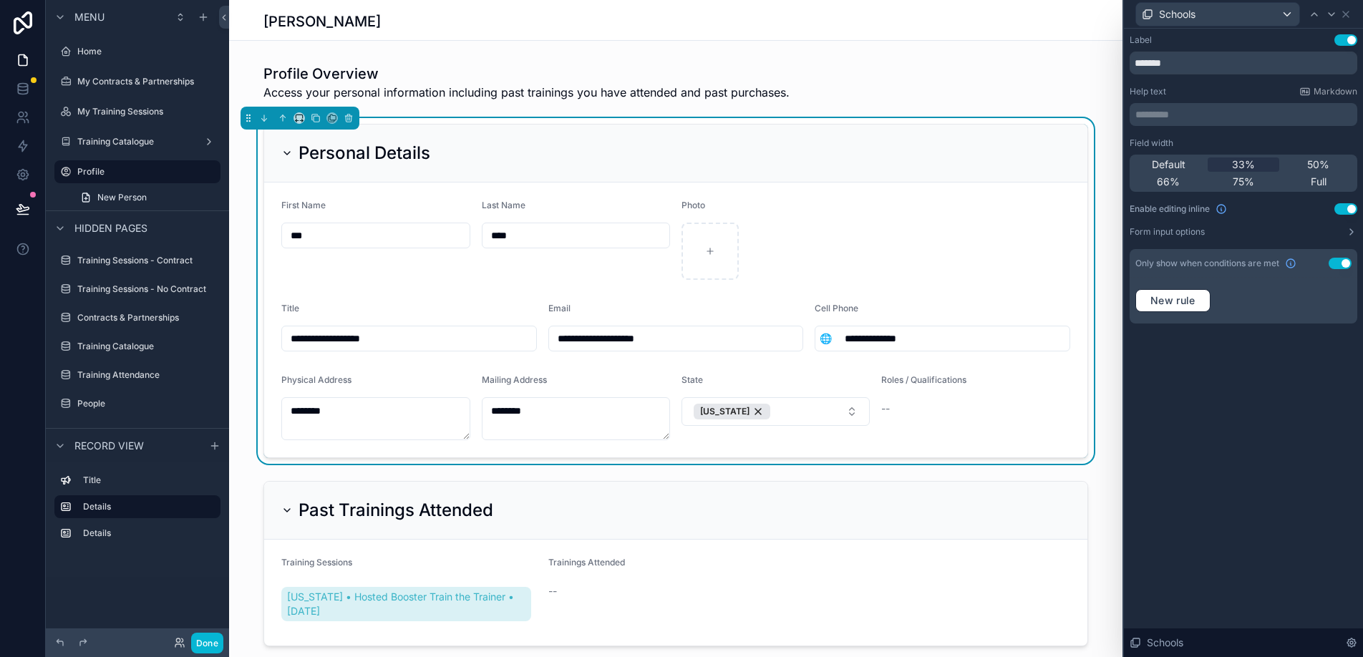
click at [981, 420] on div "Roles / Qualifications --" at bounding box center [976, 408] width 189 height 66
click at [1334, 263] on button "Use setting" at bounding box center [1340, 263] width 23 height 11
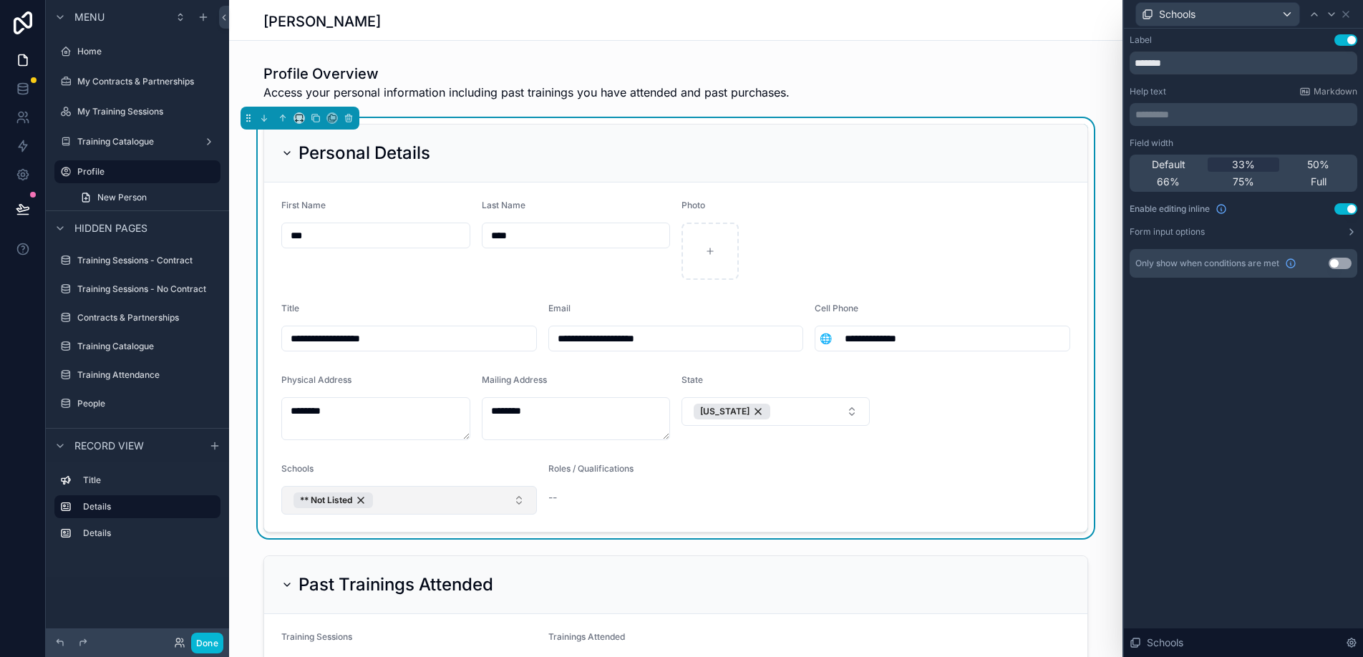
click at [480, 506] on button "** Not Listed" at bounding box center [409, 500] width 256 height 29
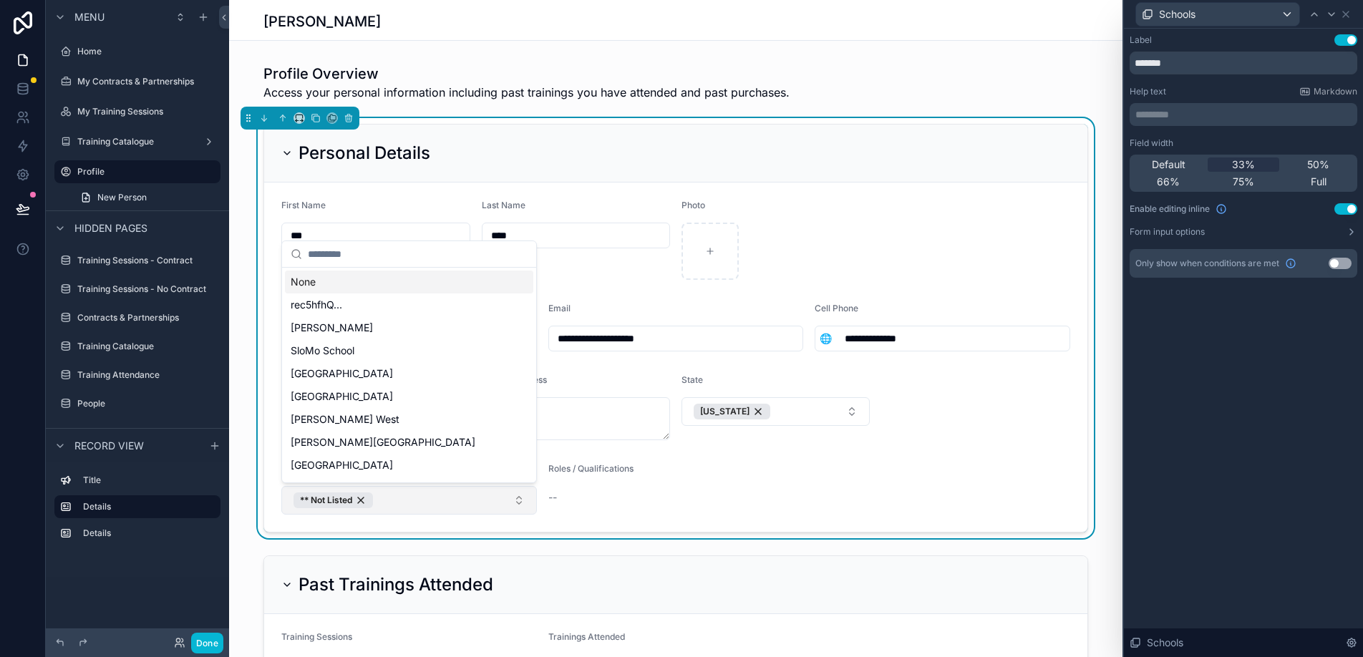
click at [480, 506] on button "** Not Listed" at bounding box center [409, 500] width 256 height 29
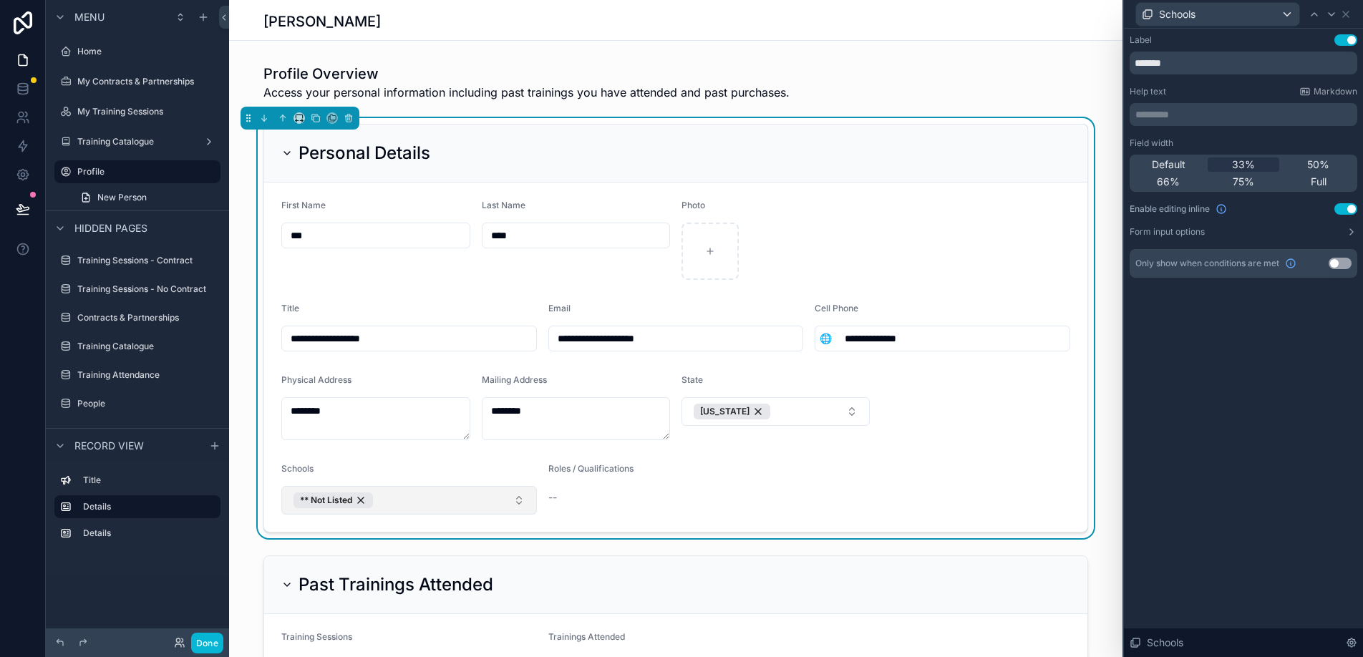
click at [492, 504] on button "** Not Listed" at bounding box center [409, 500] width 256 height 29
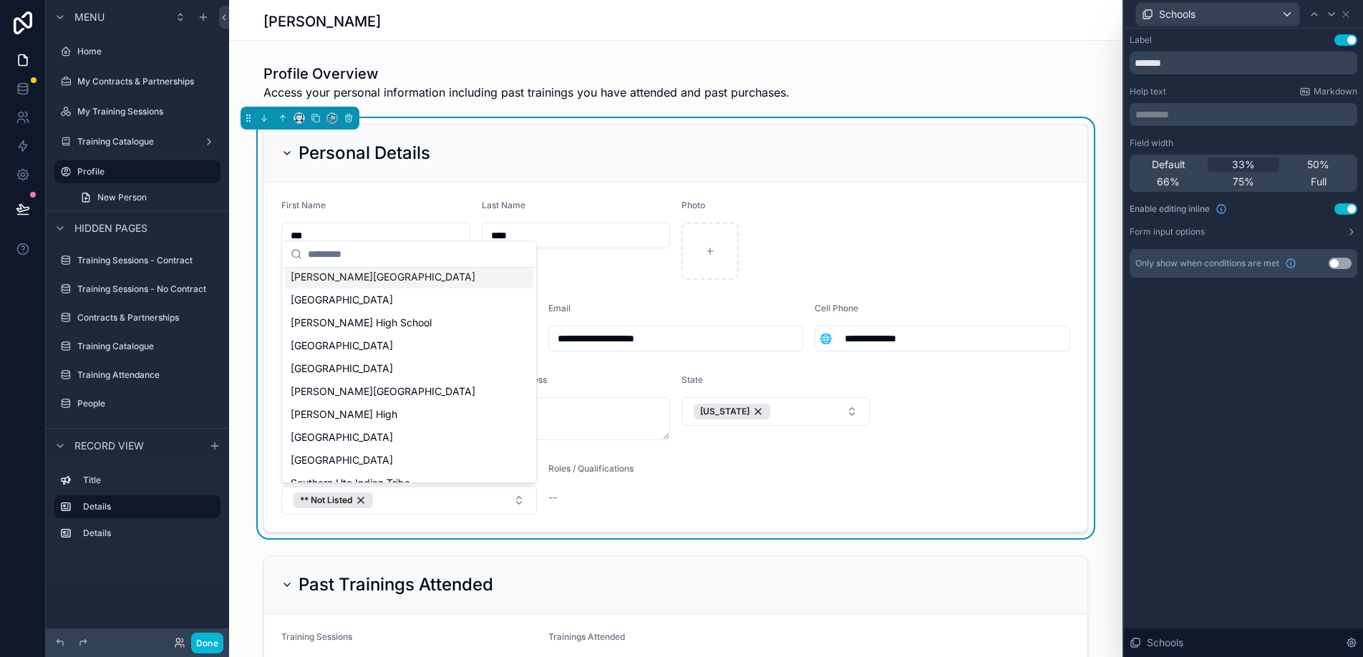
scroll to position [272, 0]
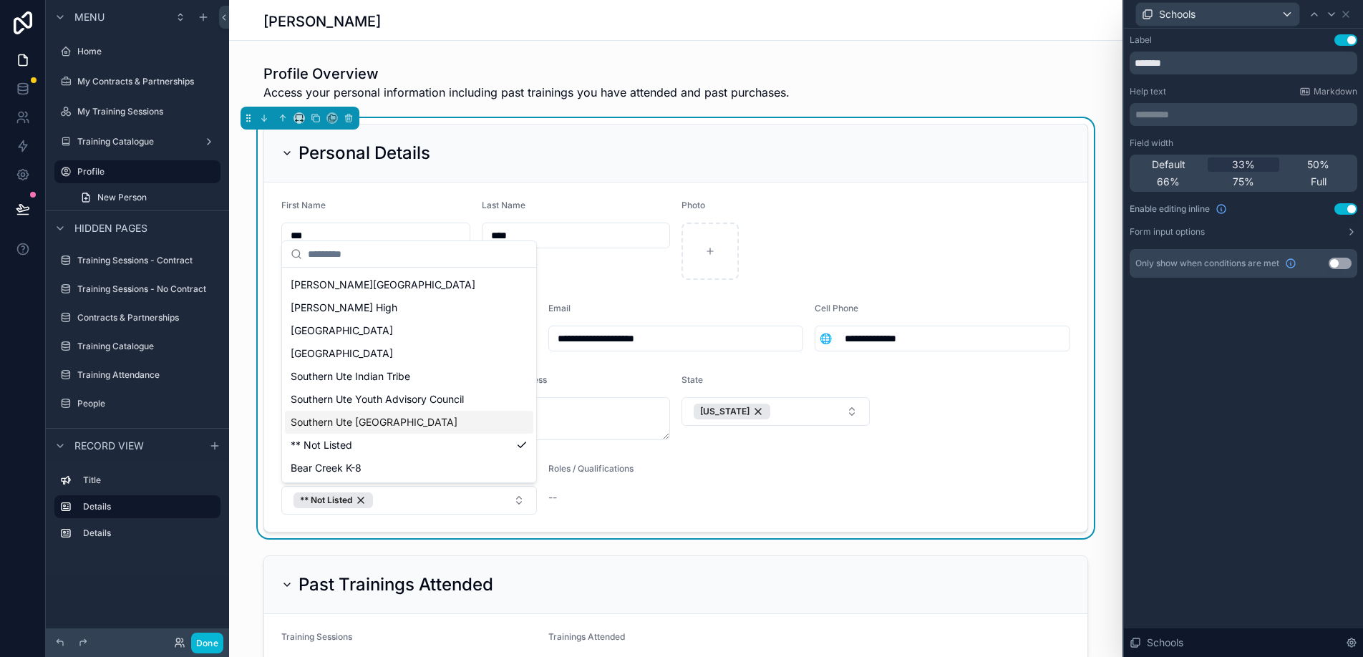
click at [458, 424] on span "Southern Ute [GEOGRAPHIC_DATA]" at bounding box center [374, 422] width 167 height 14
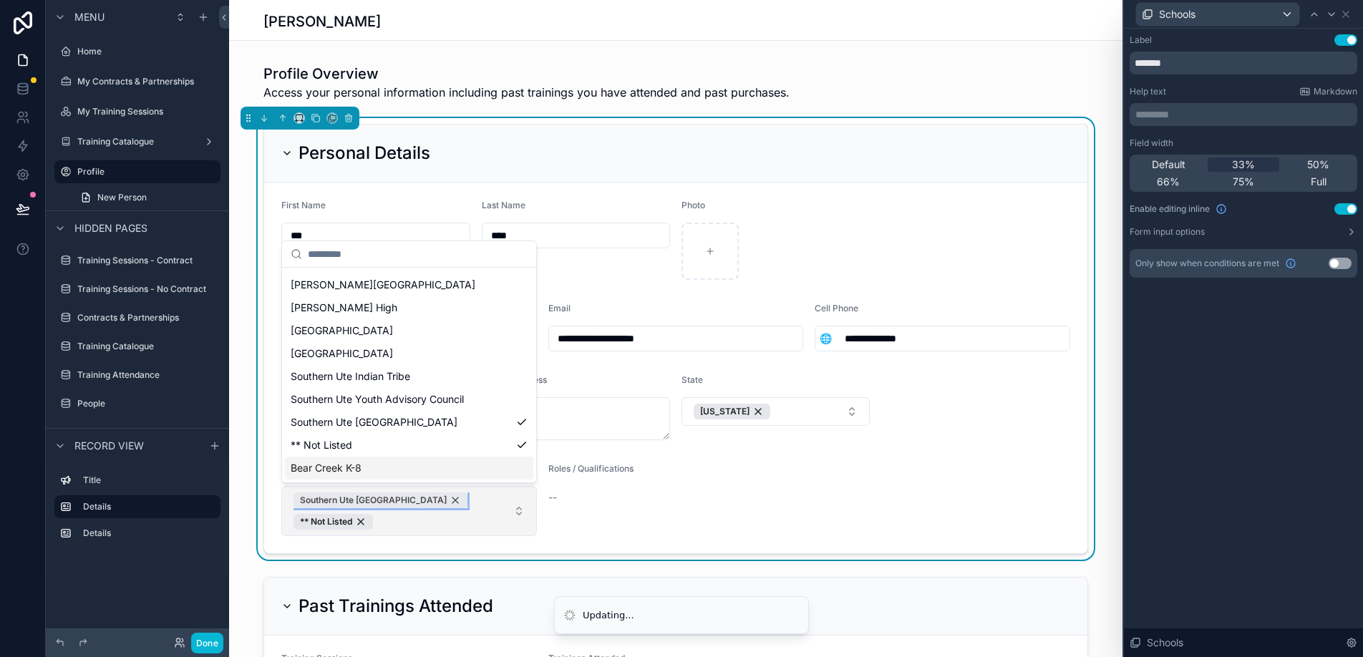
click at [468, 497] on div "Southern Ute [GEOGRAPHIC_DATA]" at bounding box center [381, 501] width 174 height 16
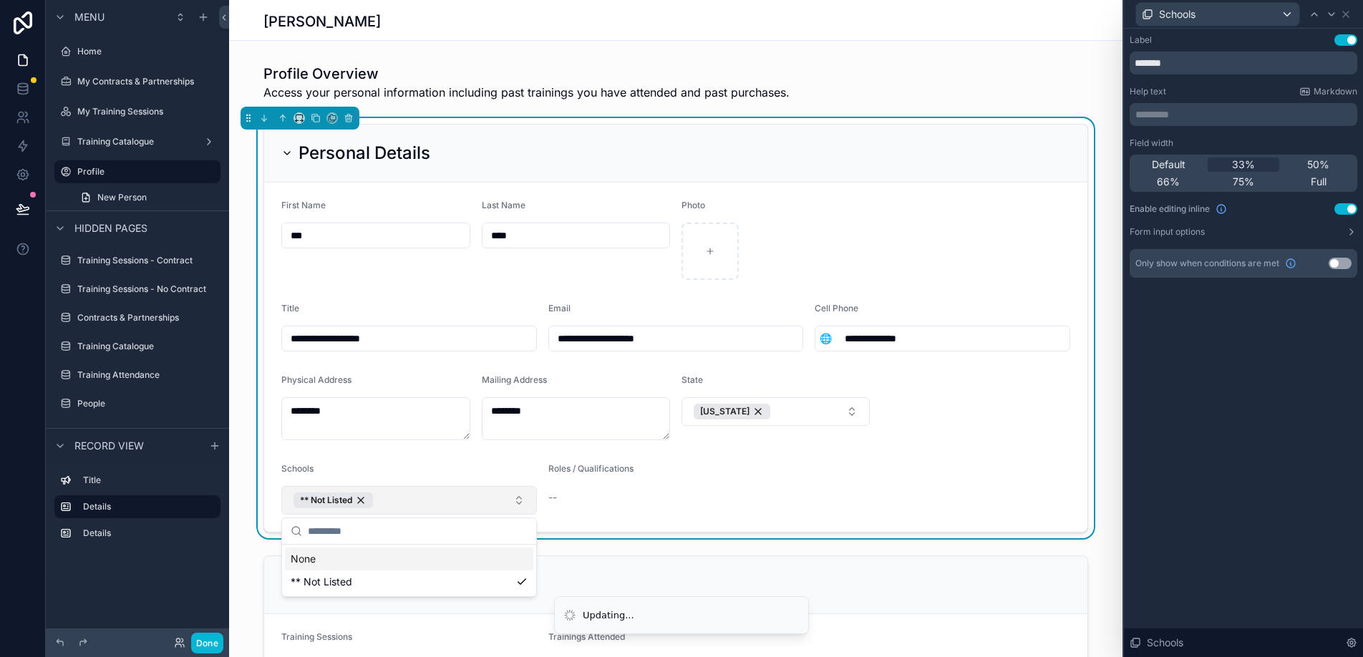
click at [581, 506] on div "--" at bounding box center [643, 497] width 189 height 23
click at [523, 503] on button "** Not Listed" at bounding box center [409, 500] width 256 height 29
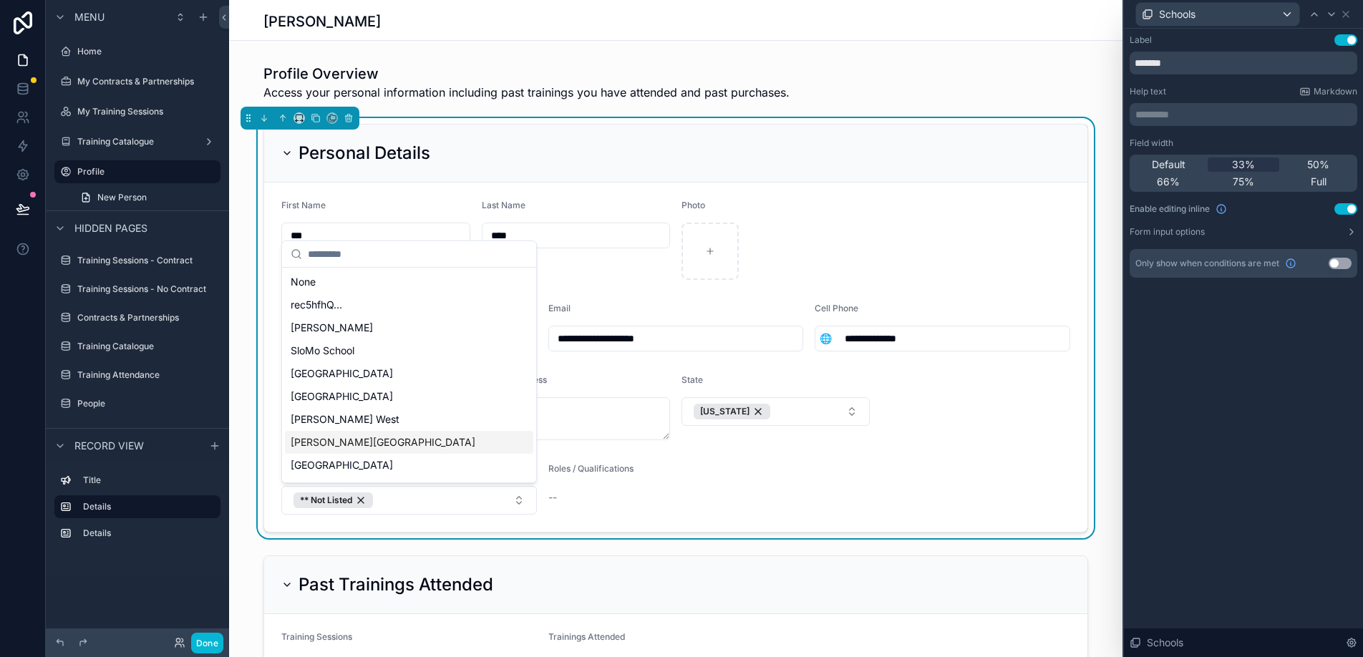
click at [546, 519] on form "**********" at bounding box center [676, 357] width 824 height 349
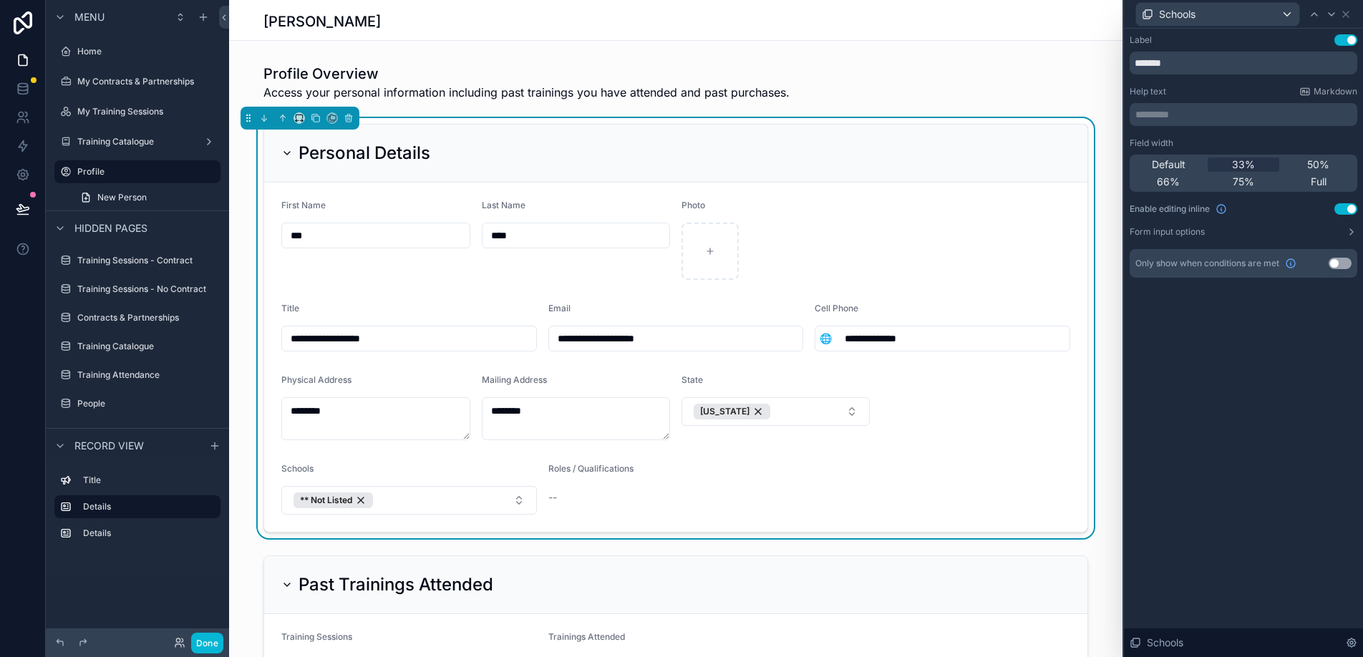
click at [1336, 268] on button "Use setting" at bounding box center [1340, 263] width 23 height 11
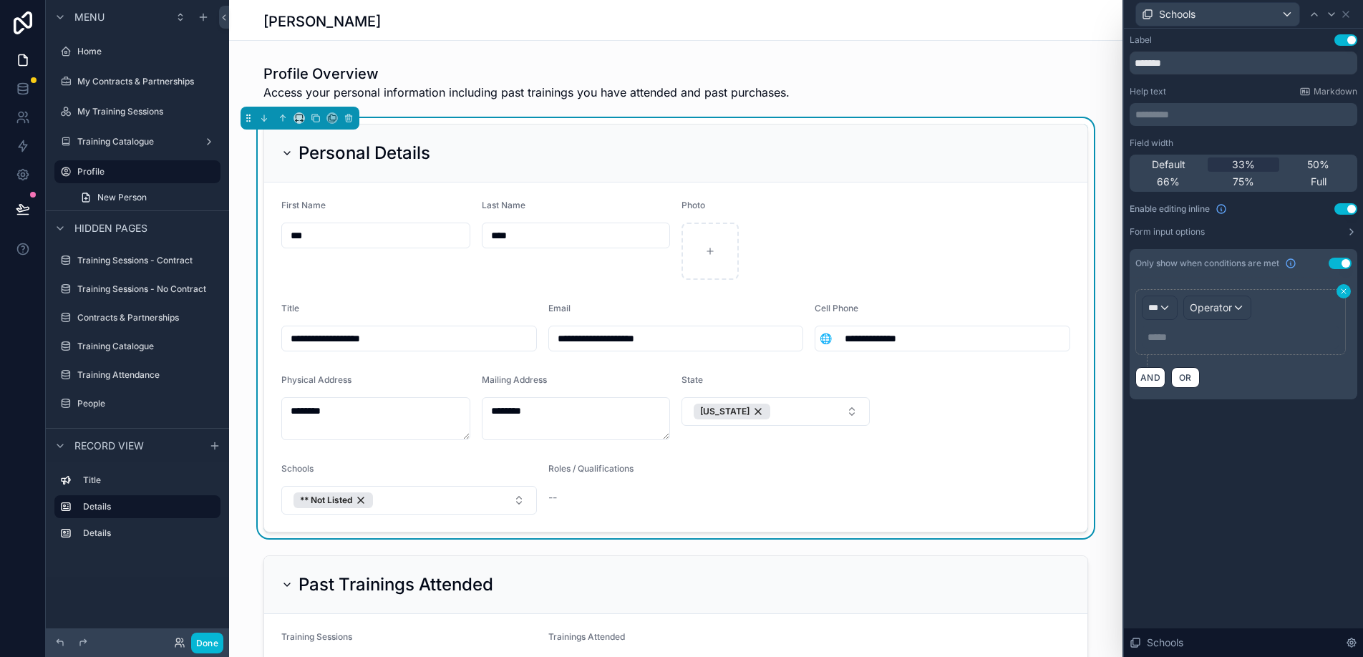
click at [1342, 289] on icon at bounding box center [1344, 291] width 4 height 4
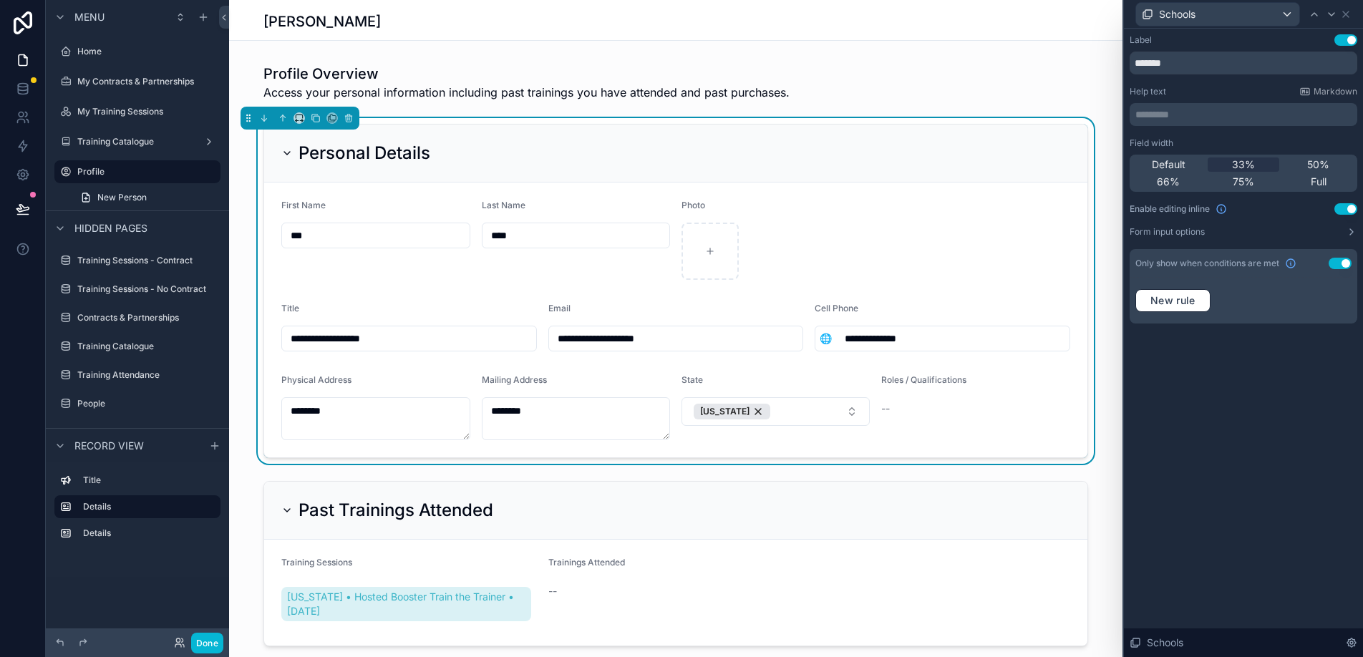
click at [1343, 211] on button "Use setting" at bounding box center [1346, 208] width 23 height 11
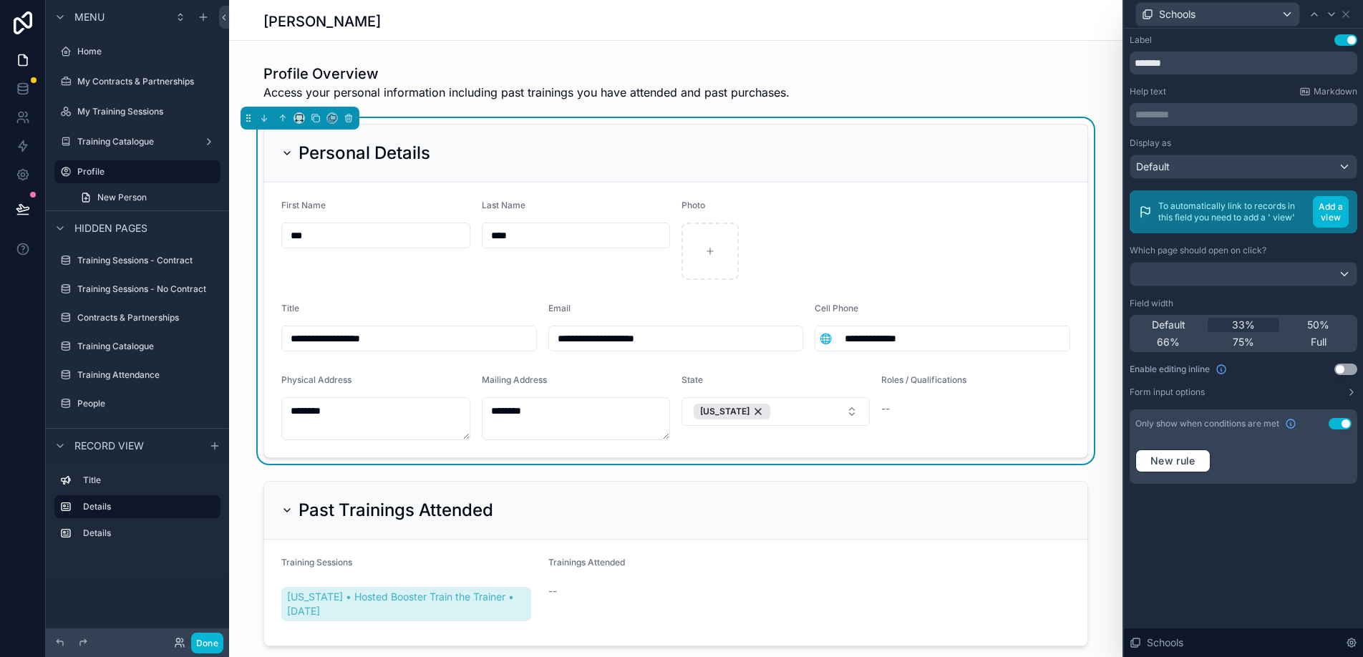
click at [1338, 423] on button "Use setting" at bounding box center [1340, 423] width 23 height 11
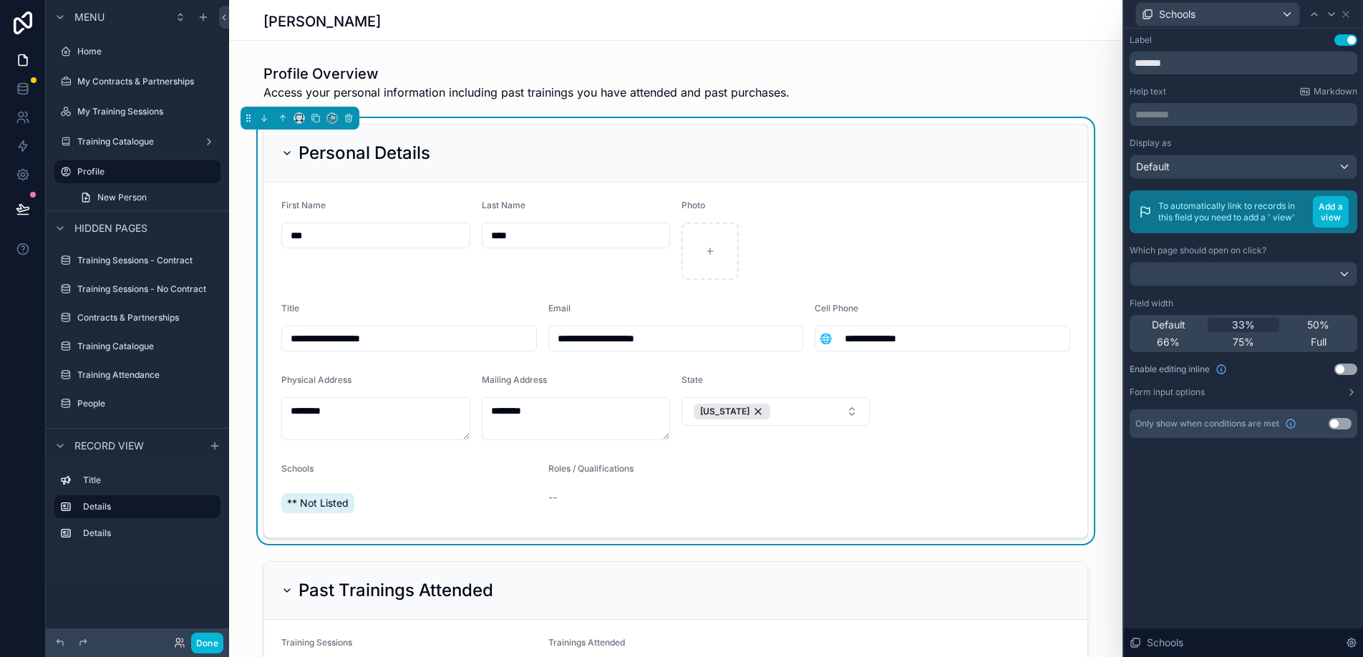
click at [315, 509] on span "** Not Listed" at bounding box center [318, 503] width 62 height 14
click at [334, 498] on span "** Not Listed" at bounding box center [318, 503] width 62 height 14
click at [371, 503] on div "** Not Listed" at bounding box center [409, 504] width 256 height 26
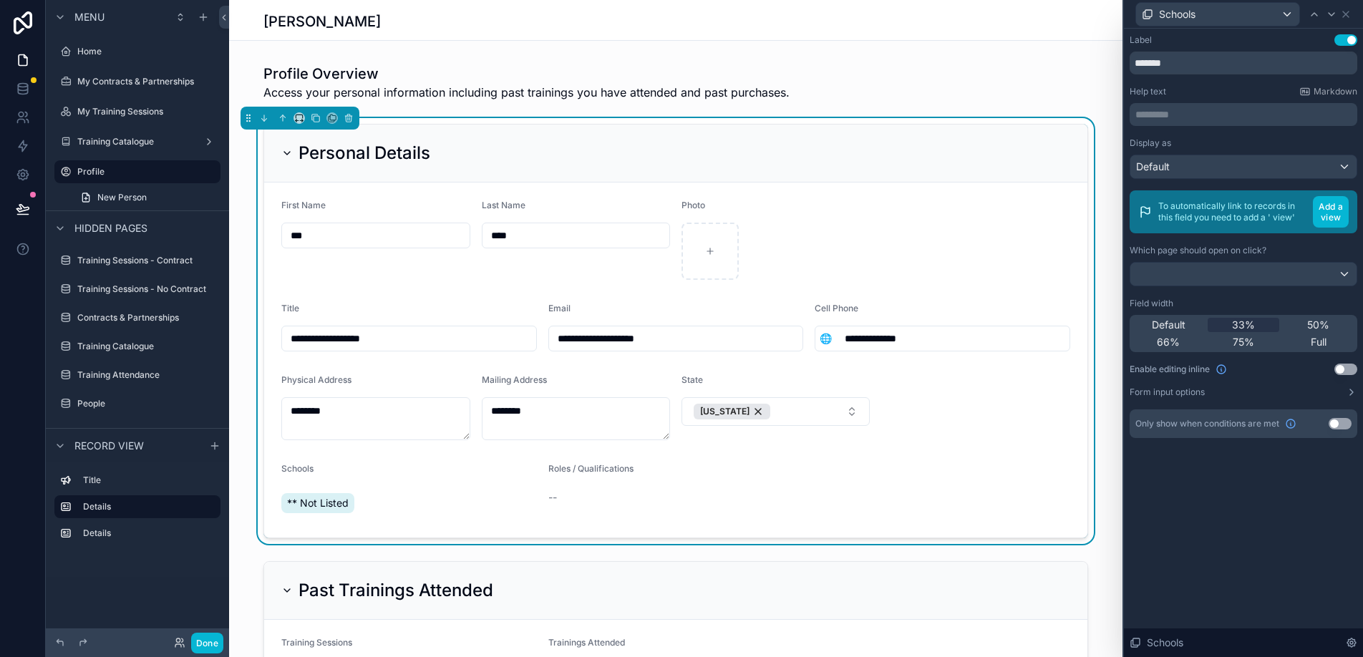
click at [581, 498] on div "--" at bounding box center [643, 498] width 189 height 14
click at [1331, 216] on button "Add a view" at bounding box center [1331, 212] width 36 height 32
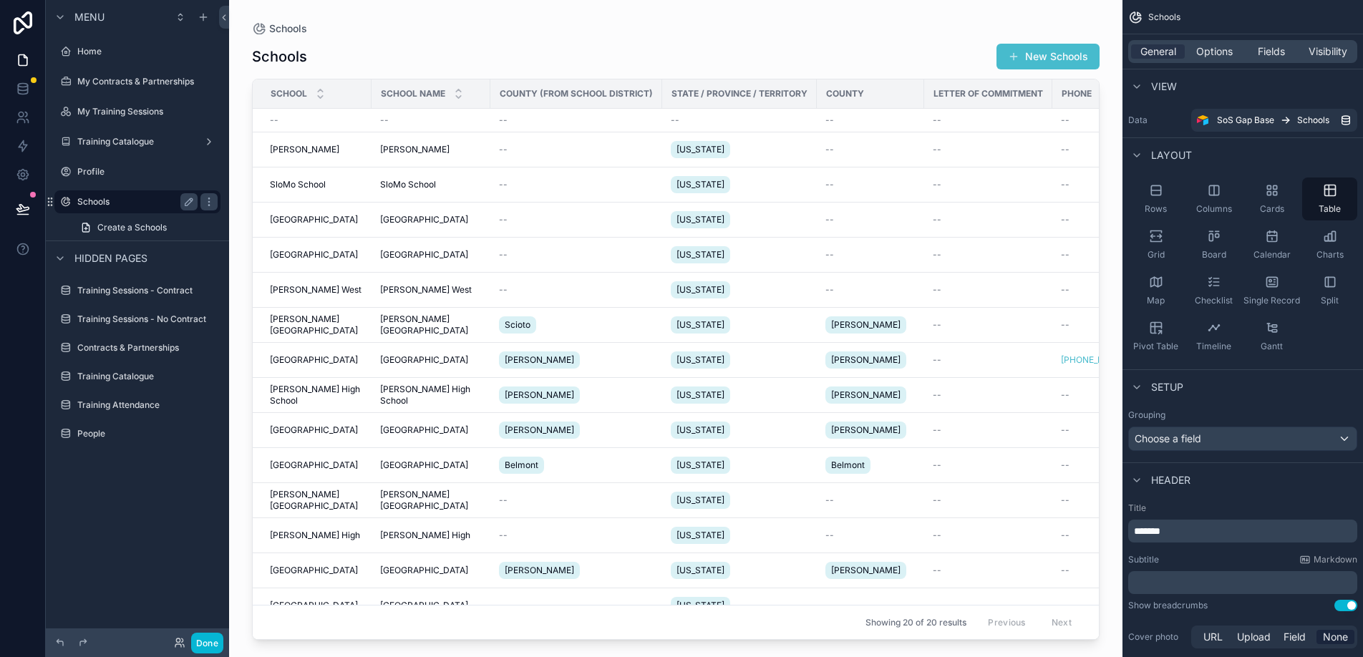
click at [85, 199] on label "Schools" at bounding box center [134, 201] width 115 height 11
click at [107, 173] on label "Profile" at bounding box center [134, 171] width 115 height 11
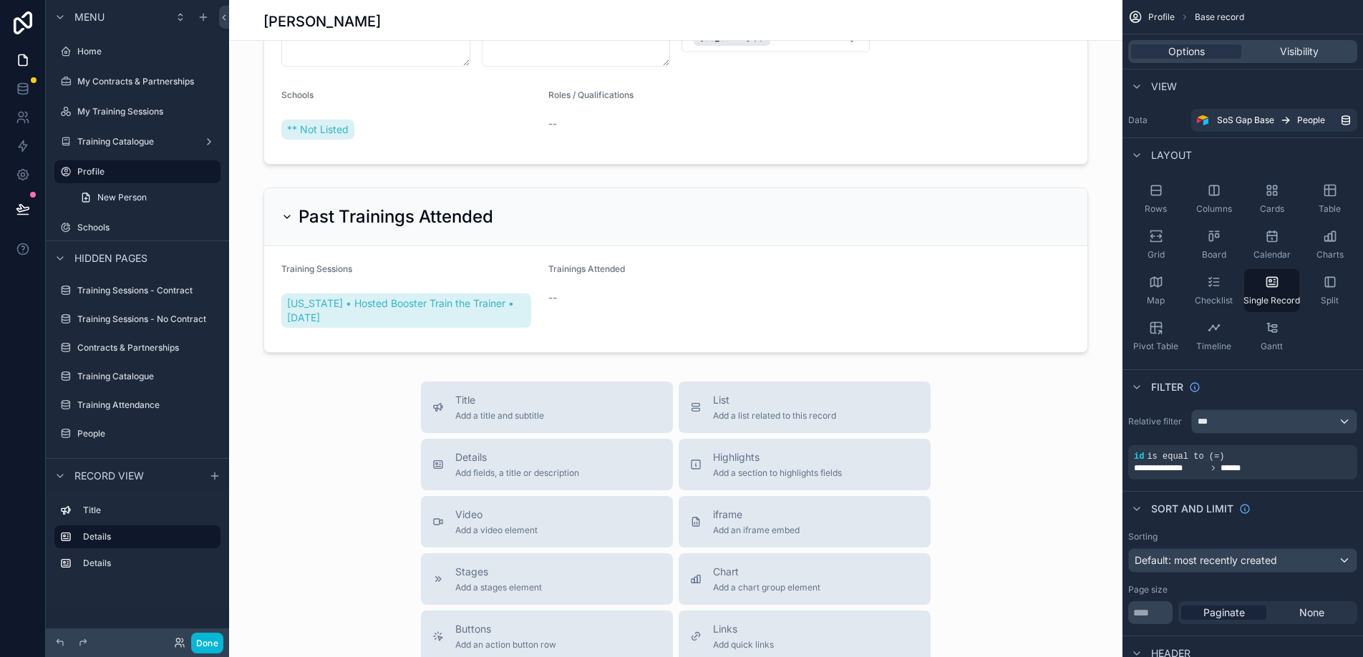
scroll to position [346, 0]
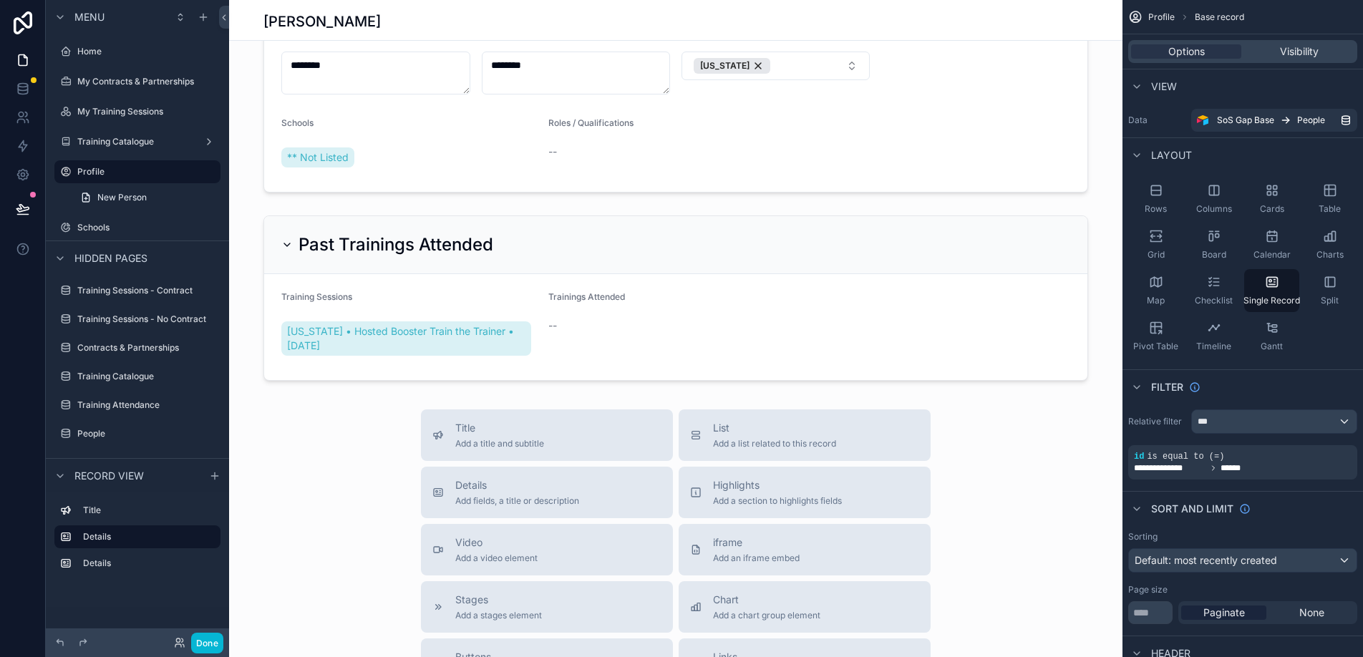
click at [638, 367] on div "scrollable content" at bounding box center [676, 344] width 894 height 1380
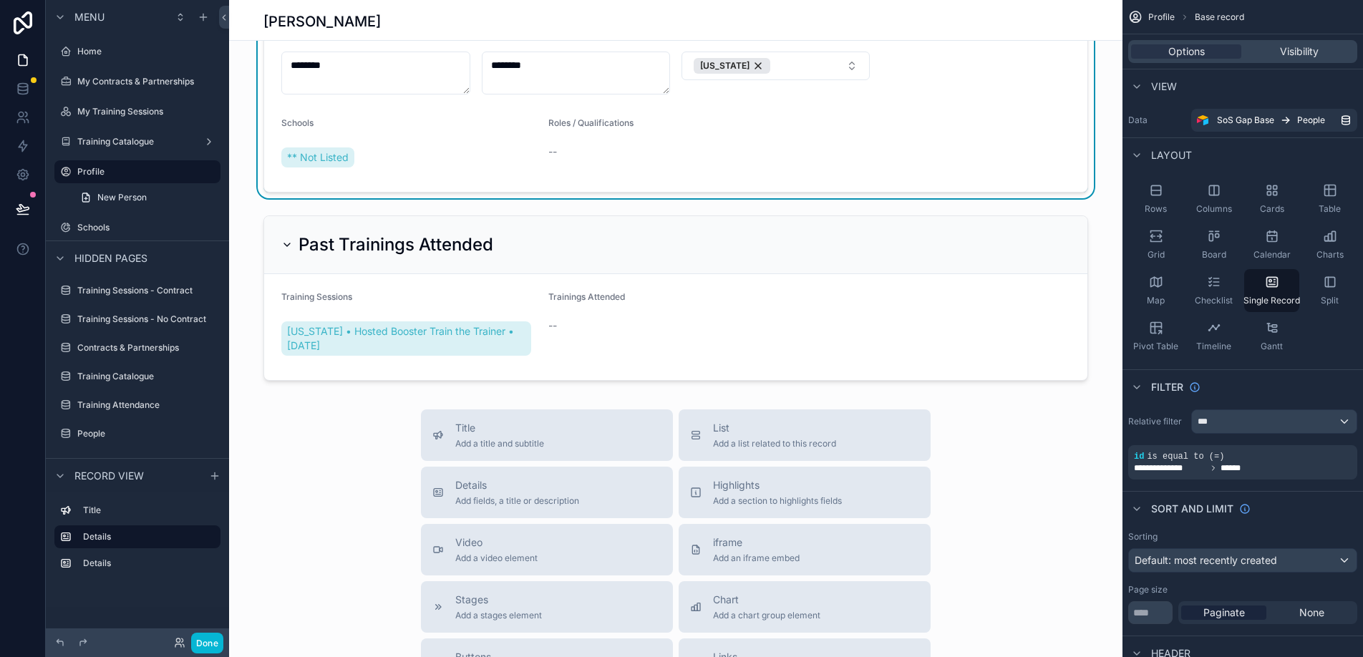
click at [698, 186] on form "**********" at bounding box center [676, 14] width 824 height 355
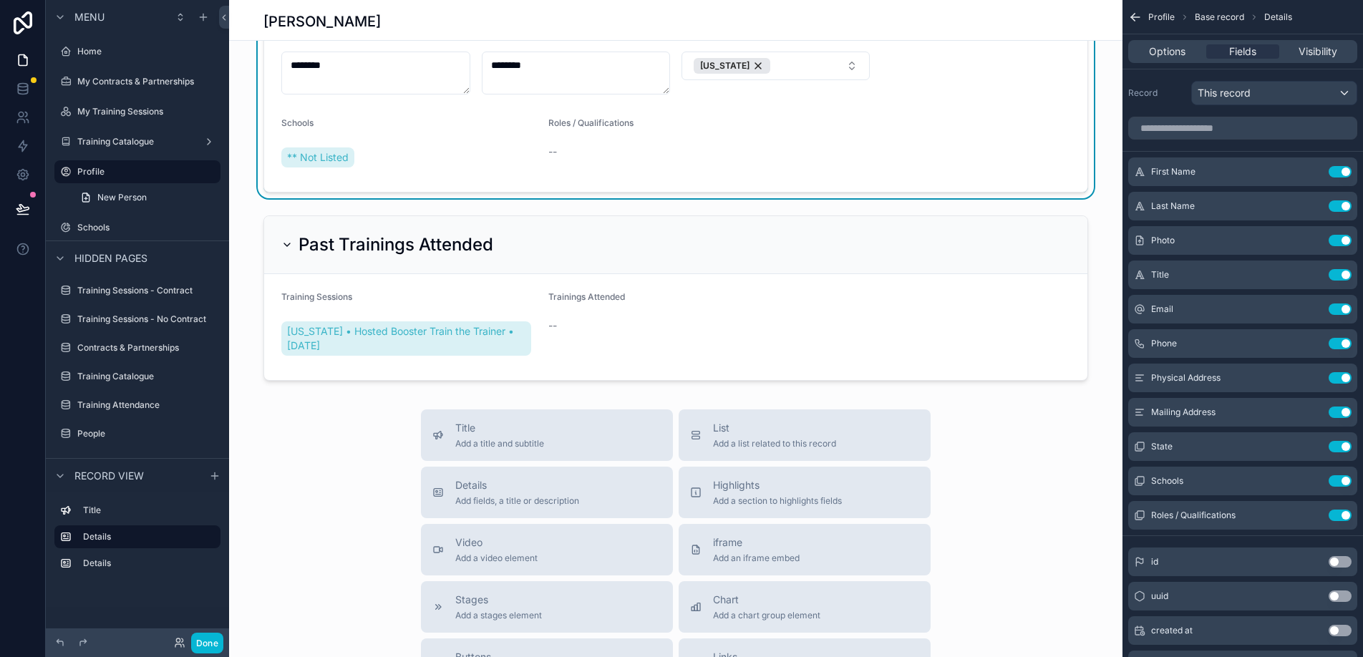
click at [705, 173] on div "Roles / Qualifications --" at bounding box center [643, 145] width 189 height 57
click at [1315, 479] on icon "scrollable content" at bounding box center [1314, 478] width 1 height 1
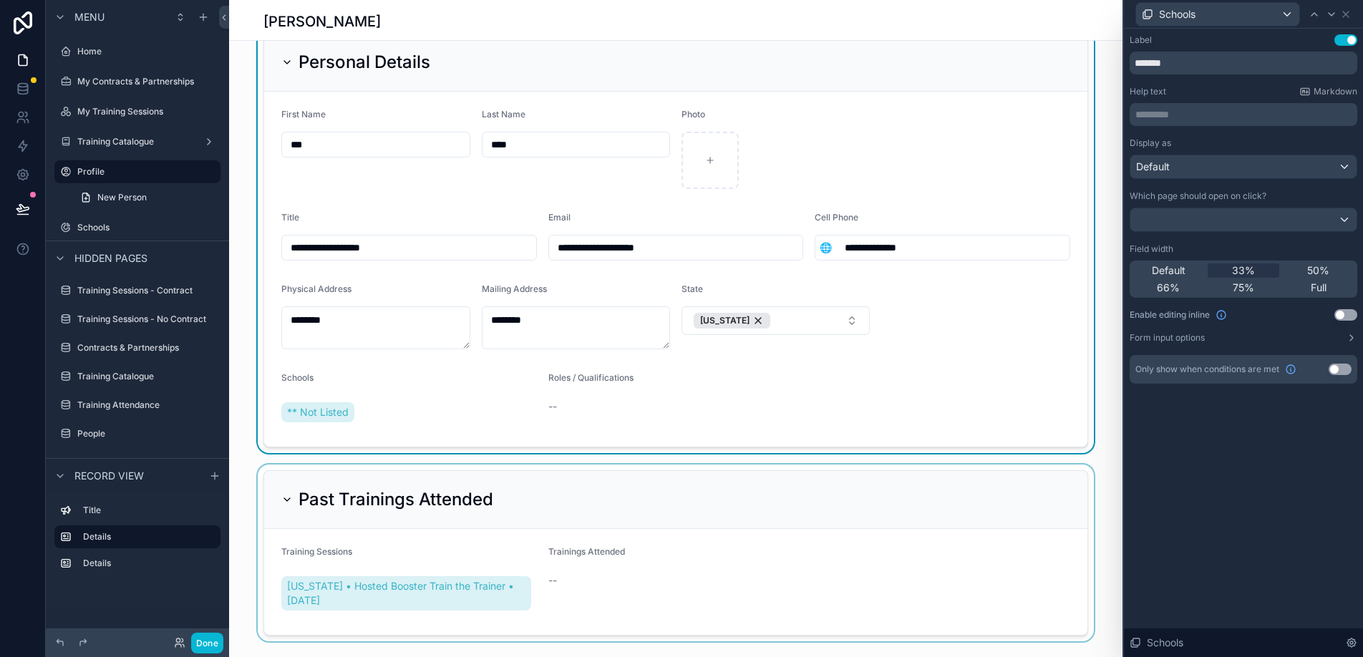
scroll to position [0, 0]
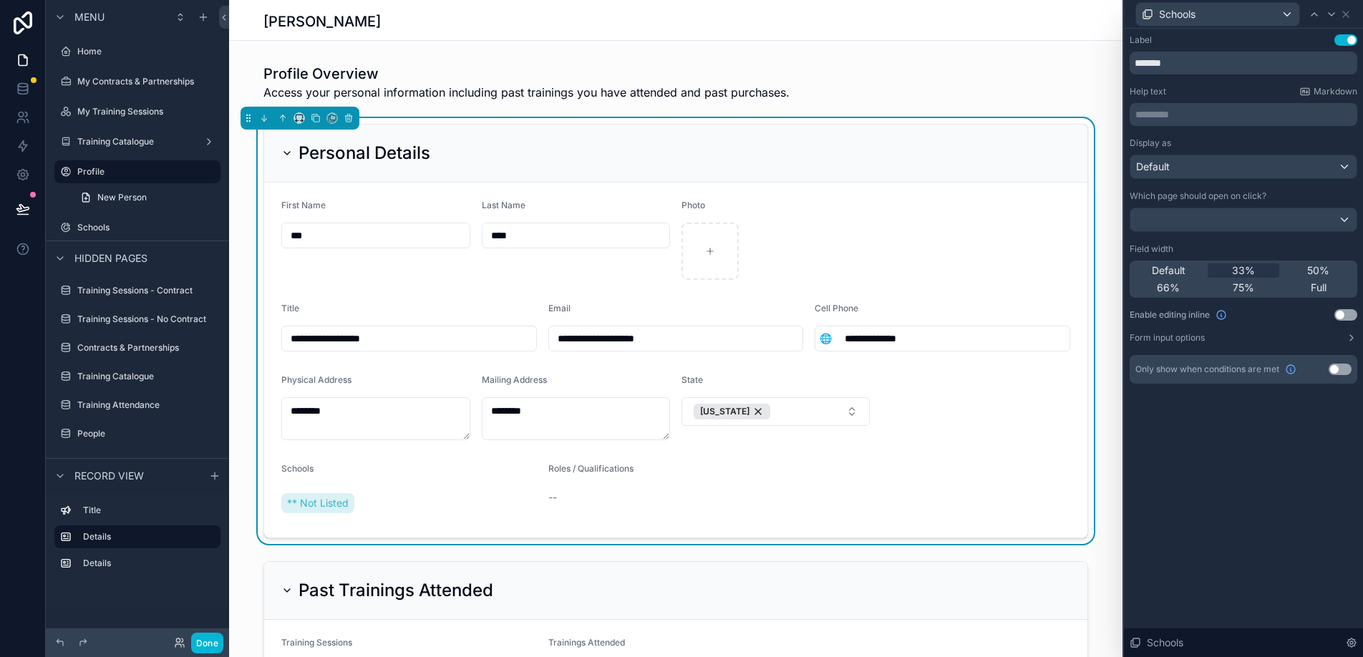
click at [397, 294] on form "**********" at bounding box center [676, 360] width 824 height 355
click at [26, 85] on icon at bounding box center [22, 88] width 9 height 6
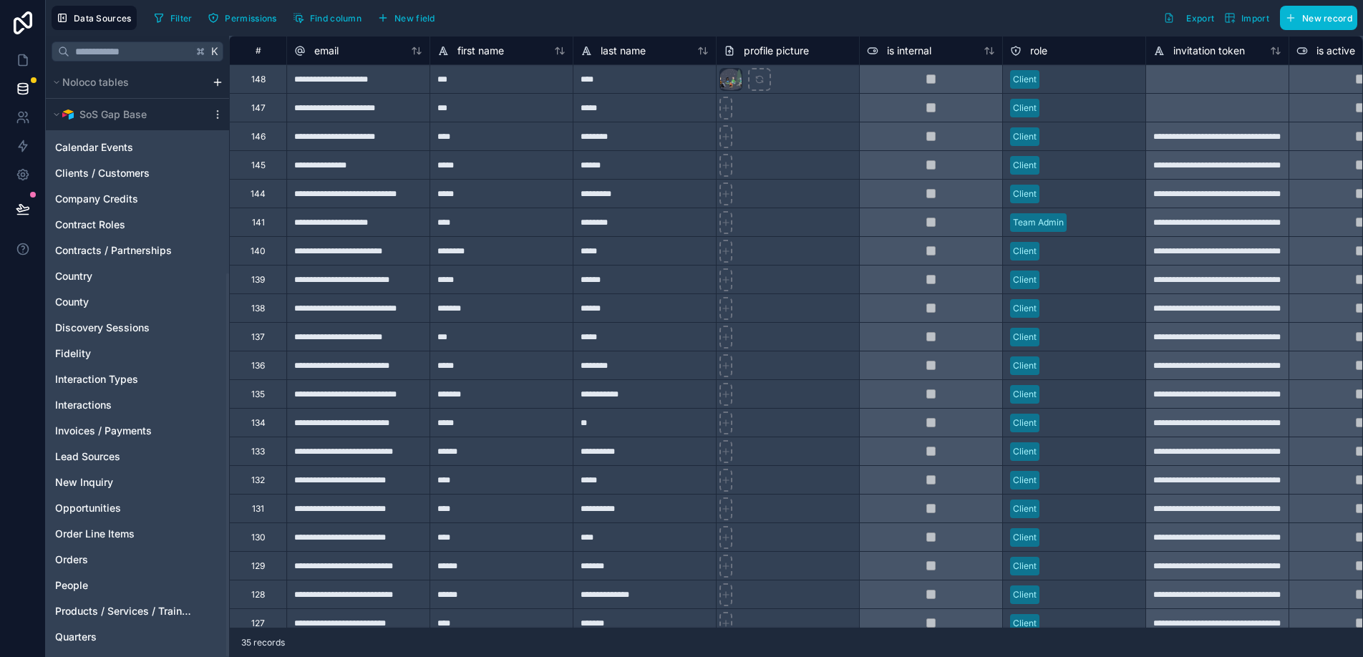
scroll to position [317, 0]
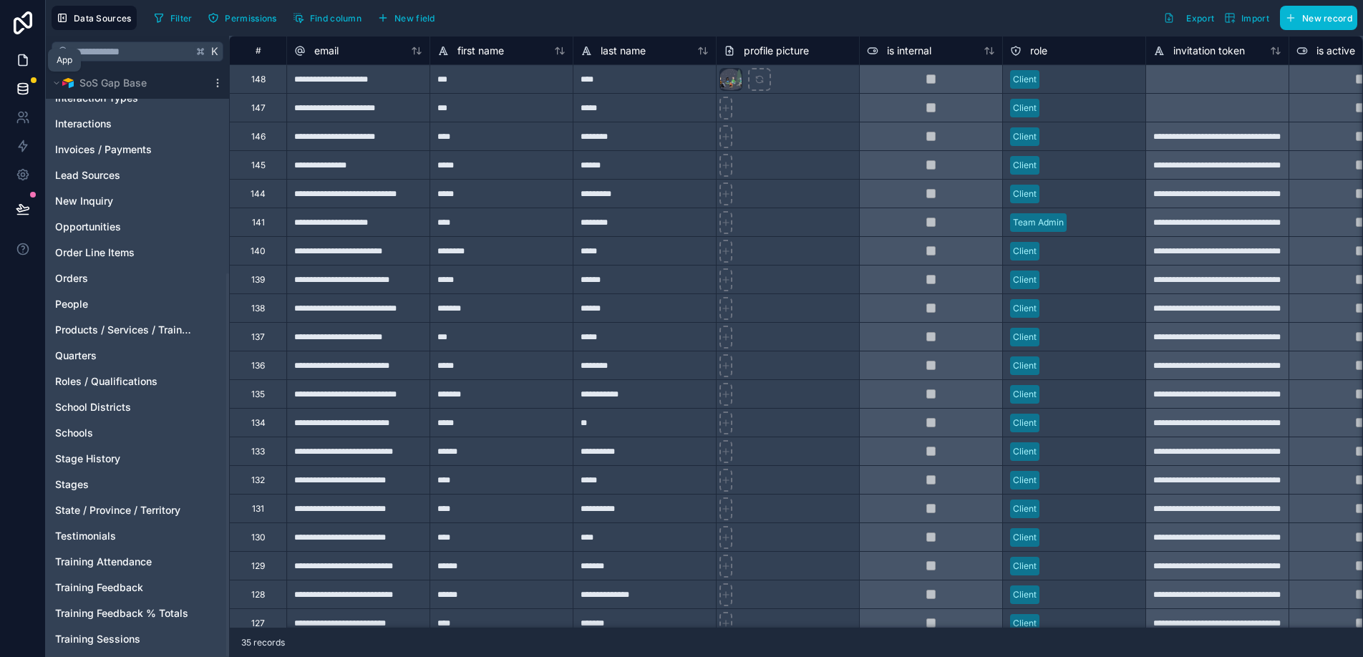
click at [26, 53] on icon at bounding box center [23, 60] width 14 height 14
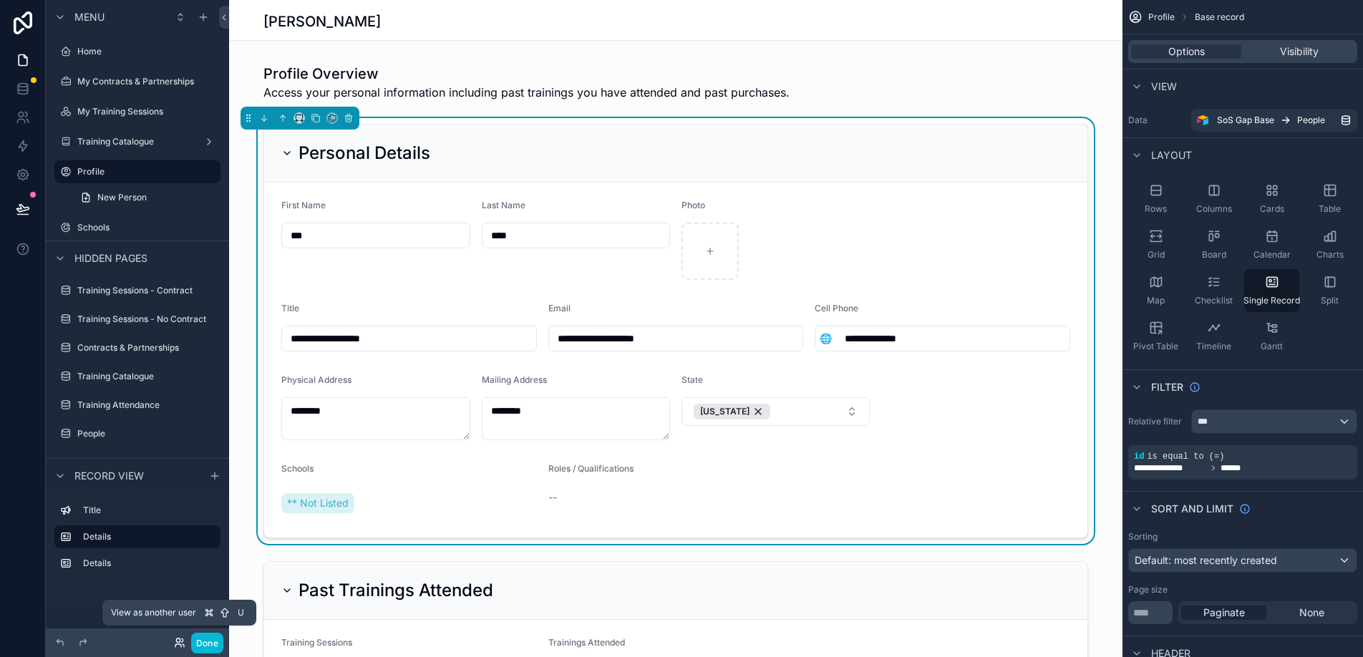
click at [177, 642] on icon at bounding box center [178, 641] width 4 height 4
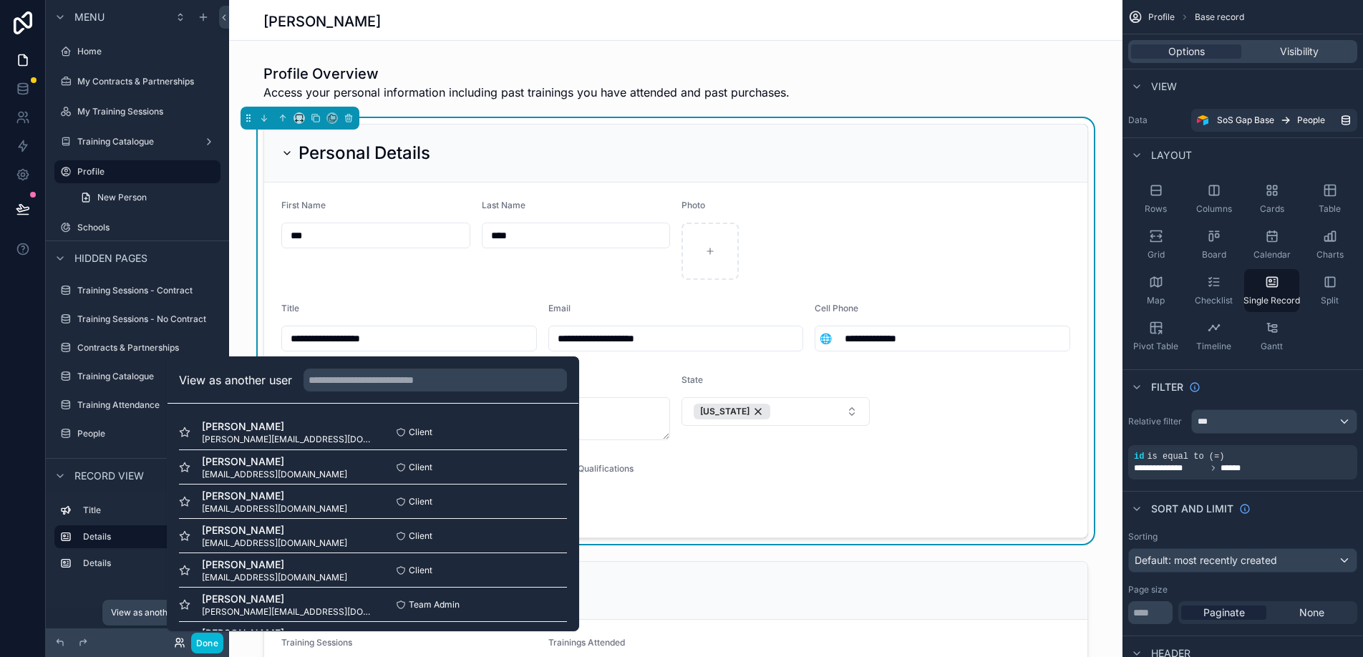
click at [176, 639] on icon at bounding box center [178, 641] width 4 height 4
click at [142, 604] on div "Title Details Details" at bounding box center [137, 550] width 183 height 115
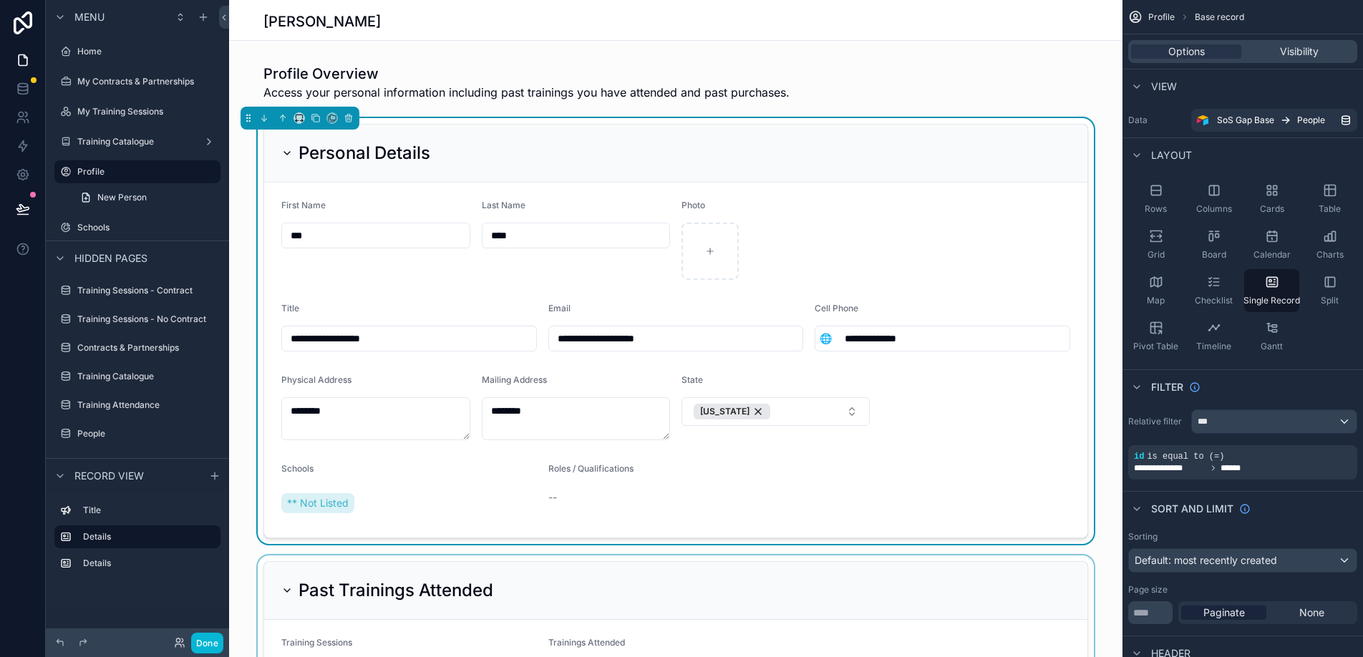
click at [247, 615] on div "scrollable content" at bounding box center [676, 644] width 894 height 177
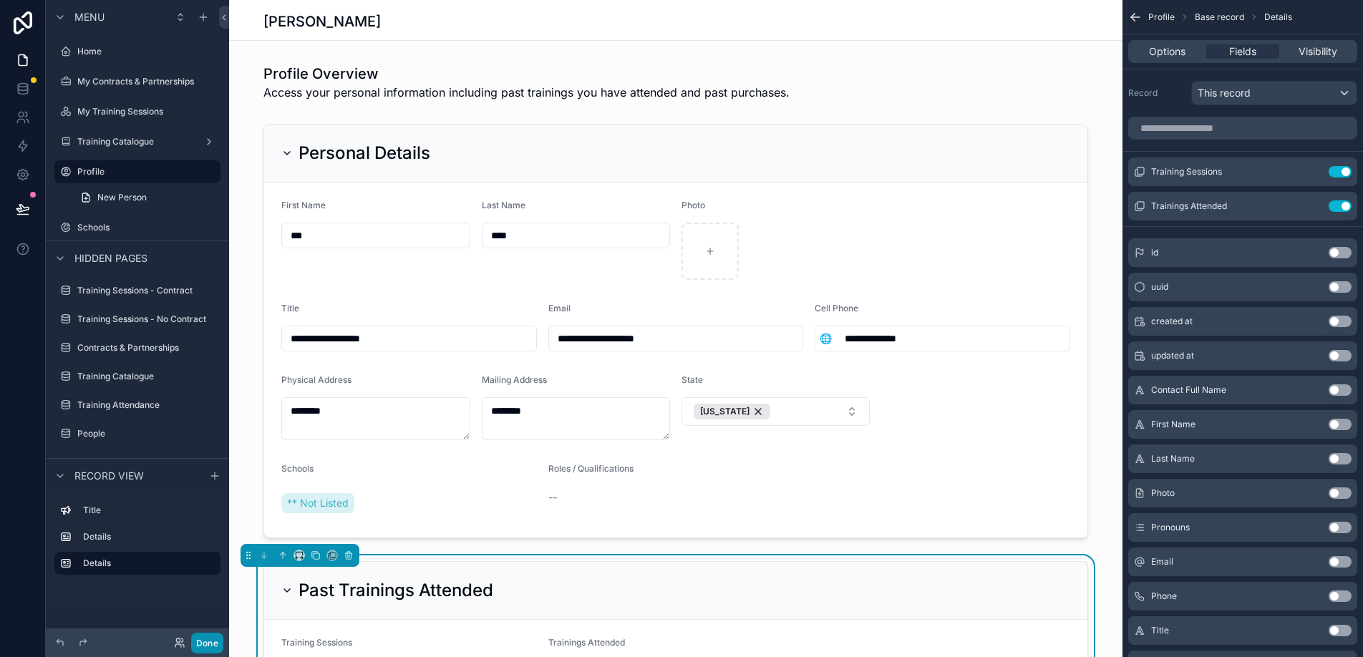
click at [209, 637] on button "Done" at bounding box center [207, 643] width 32 height 21
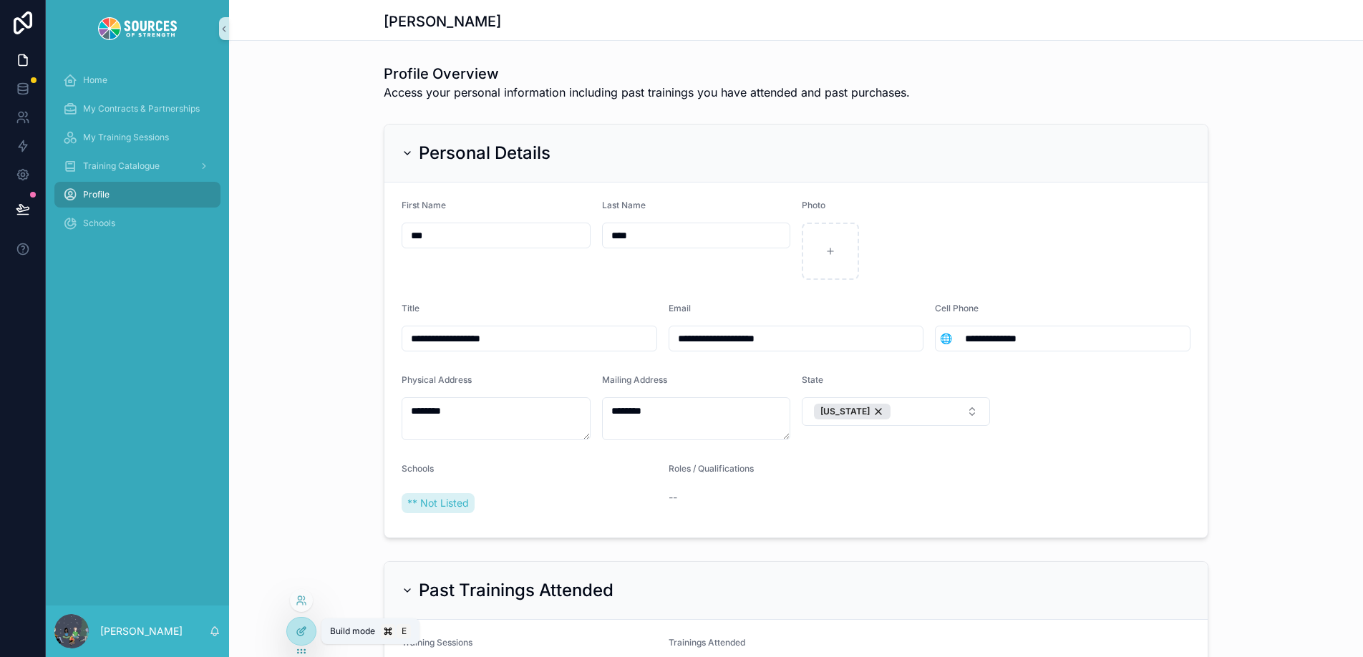
click at [296, 632] on icon at bounding box center [301, 631] width 11 height 11
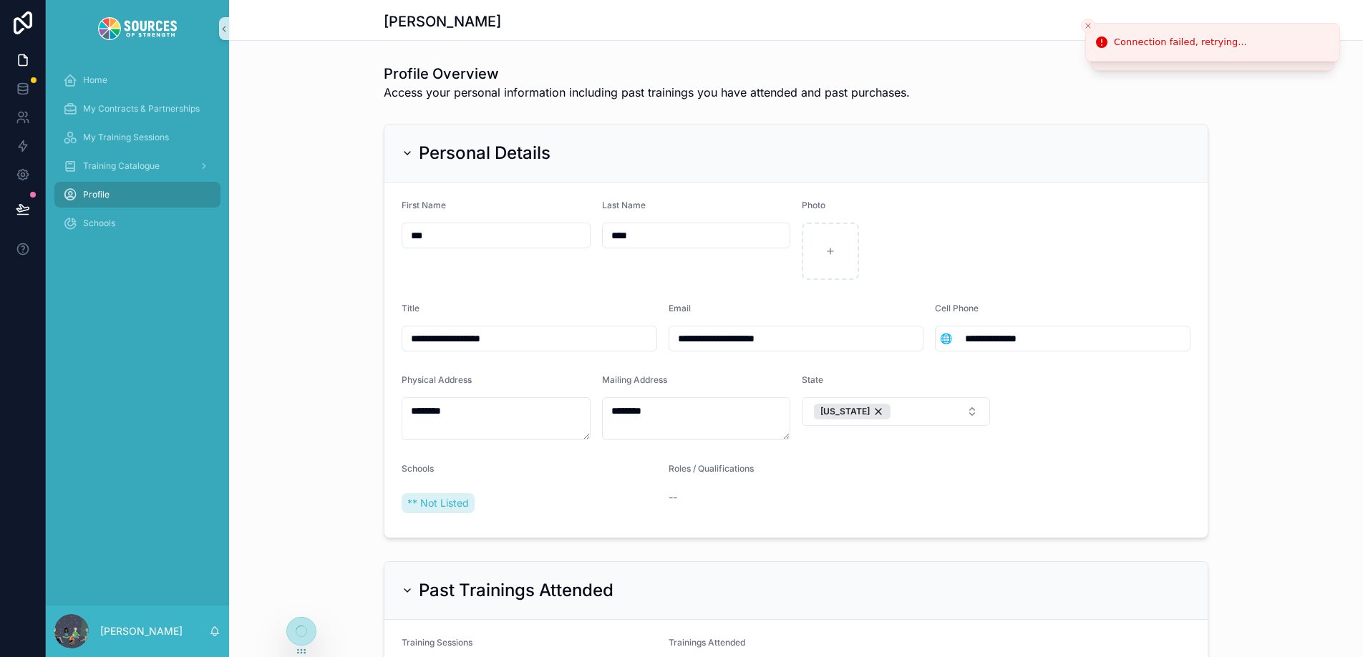
click at [299, 569] on div "Past Trainings Attended Training Sessions Ohio • Hosted Booster Train the Train…" at bounding box center [796, 644] width 1134 height 177
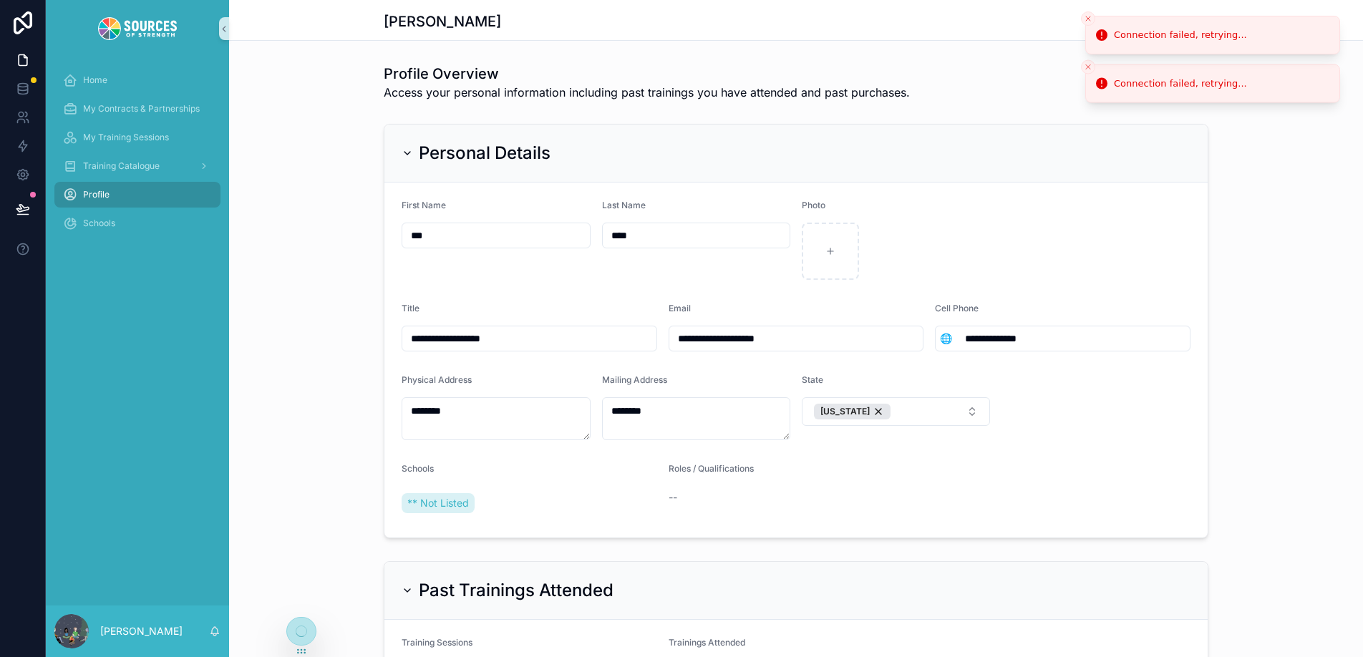
click at [1088, 18] on icon "Close toast" at bounding box center [1088, 18] width 9 height 9
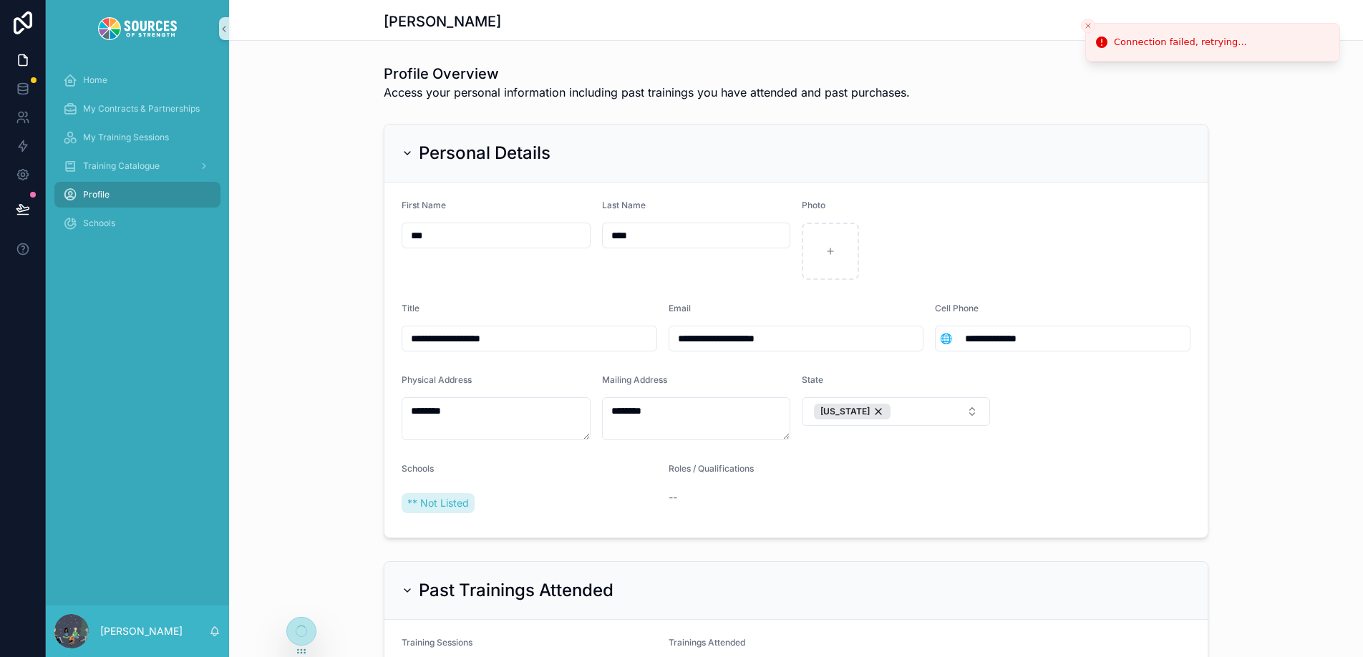
click at [1088, 19] on button "Close toast" at bounding box center [1088, 26] width 14 height 14
click at [134, 627] on p "[PERSON_NAME]" at bounding box center [141, 631] width 82 height 14
click at [369, 561] on div "Past Trainings Attended Training Sessions Ohio • Hosted Booster Train the Train…" at bounding box center [796, 644] width 1134 height 177
click at [304, 596] on icon at bounding box center [301, 600] width 11 height 11
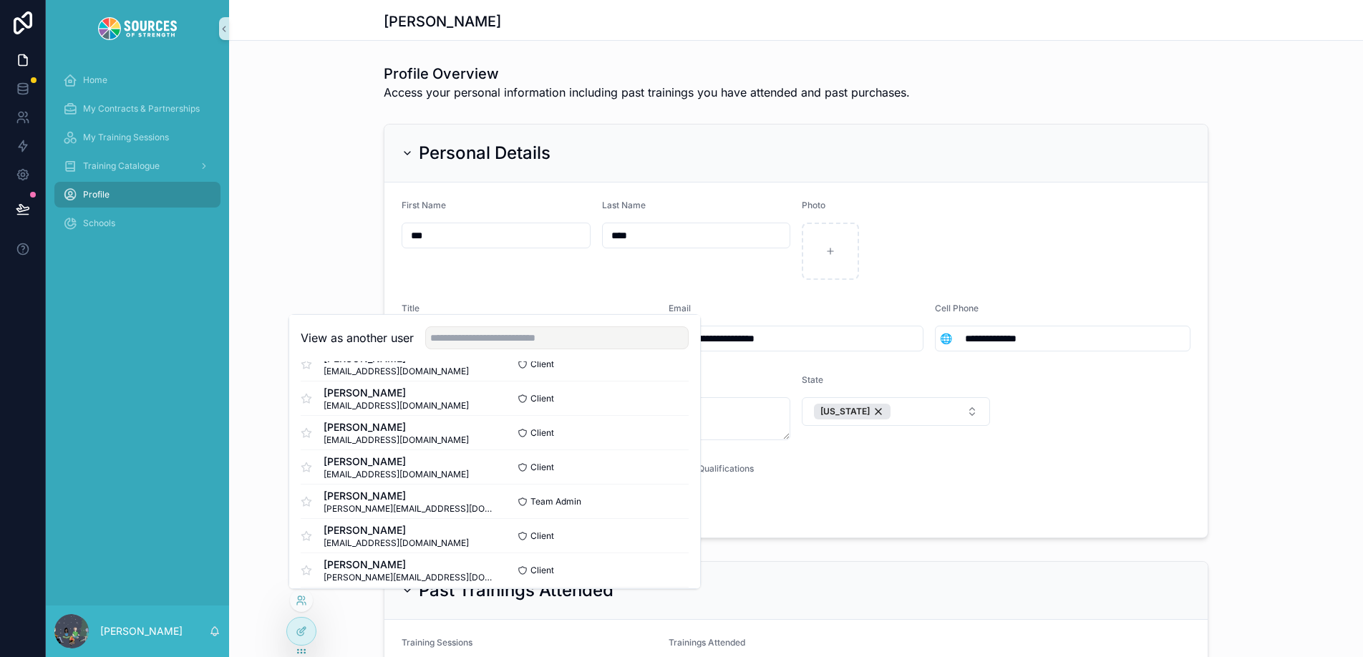
scroll to position [719, 0]
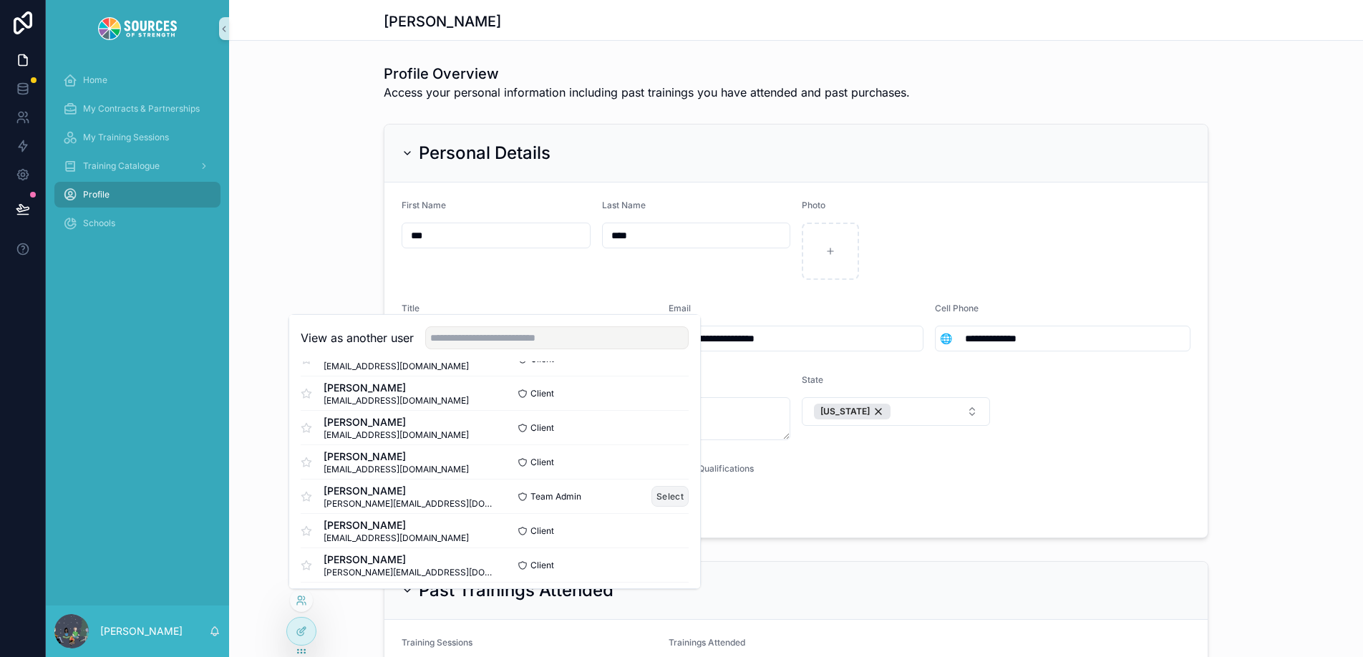
click at [666, 503] on button "Select" at bounding box center [670, 496] width 37 height 21
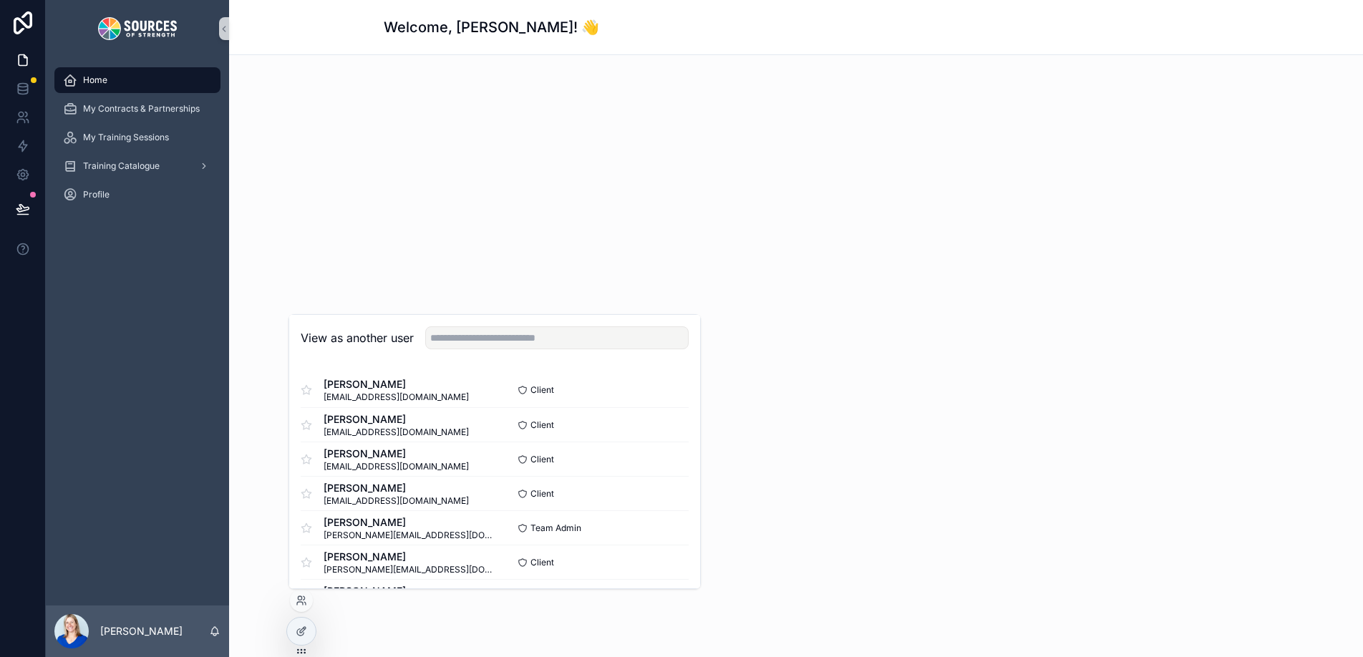
scroll to position [164, 0]
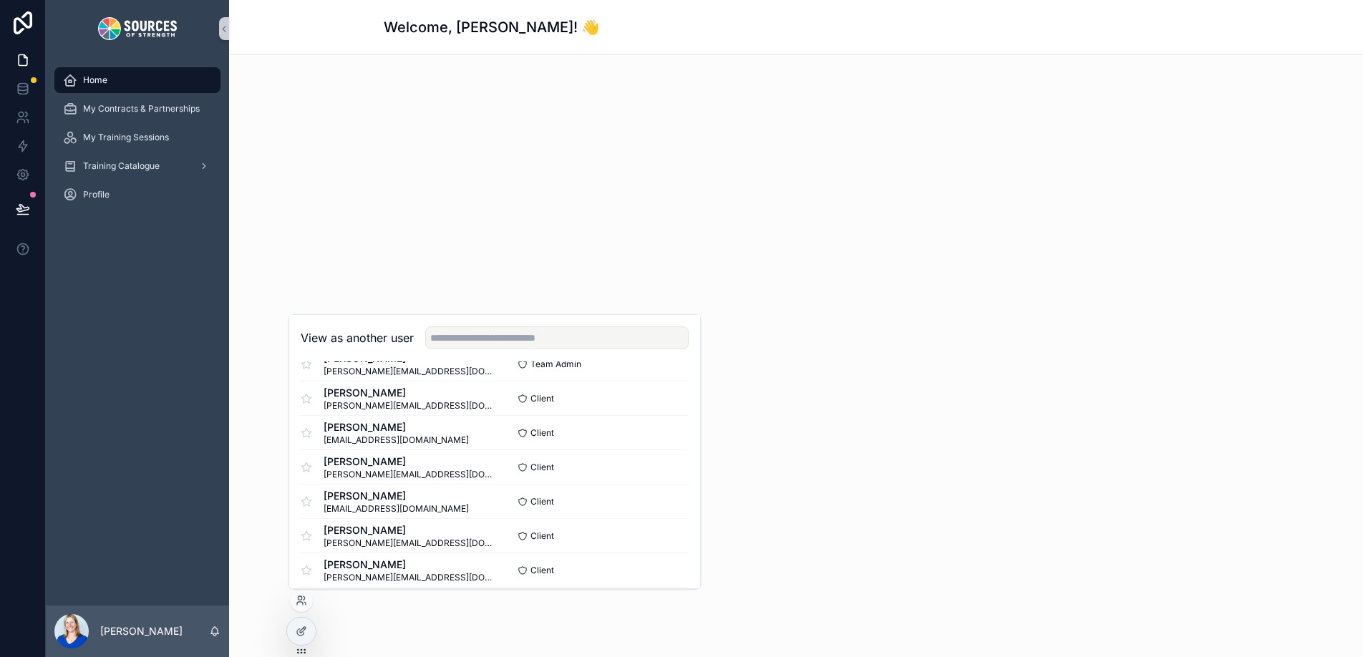
click at [586, 228] on div "Welcome, Erin! 👋" at bounding box center [796, 328] width 1134 height 657
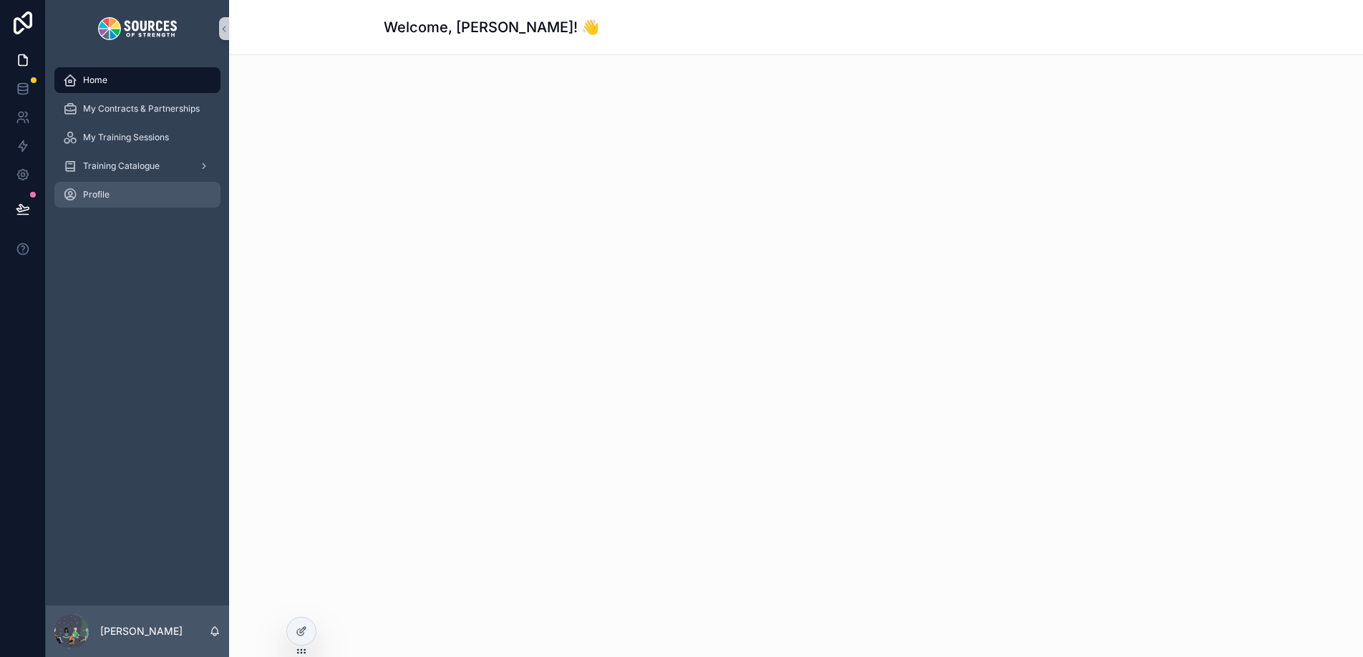
click at [125, 195] on div "Profile" at bounding box center [137, 194] width 149 height 23
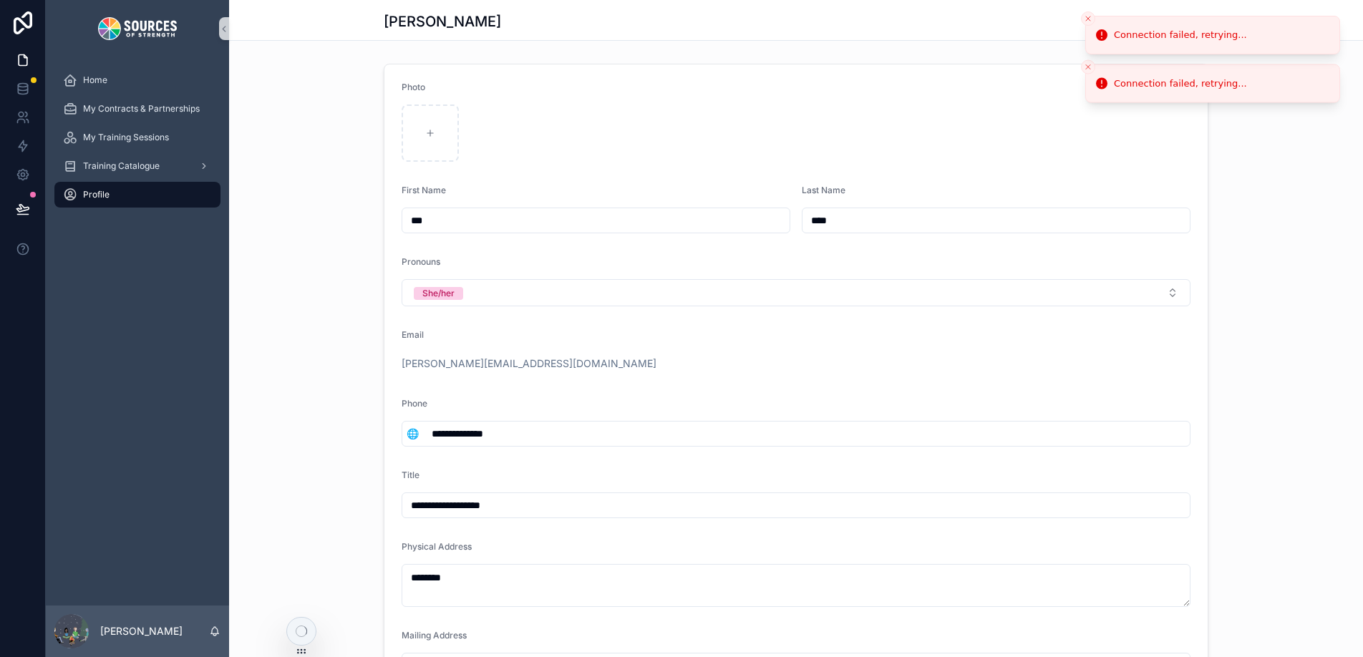
click at [1088, 16] on icon "Close toast" at bounding box center [1088, 18] width 9 height 9
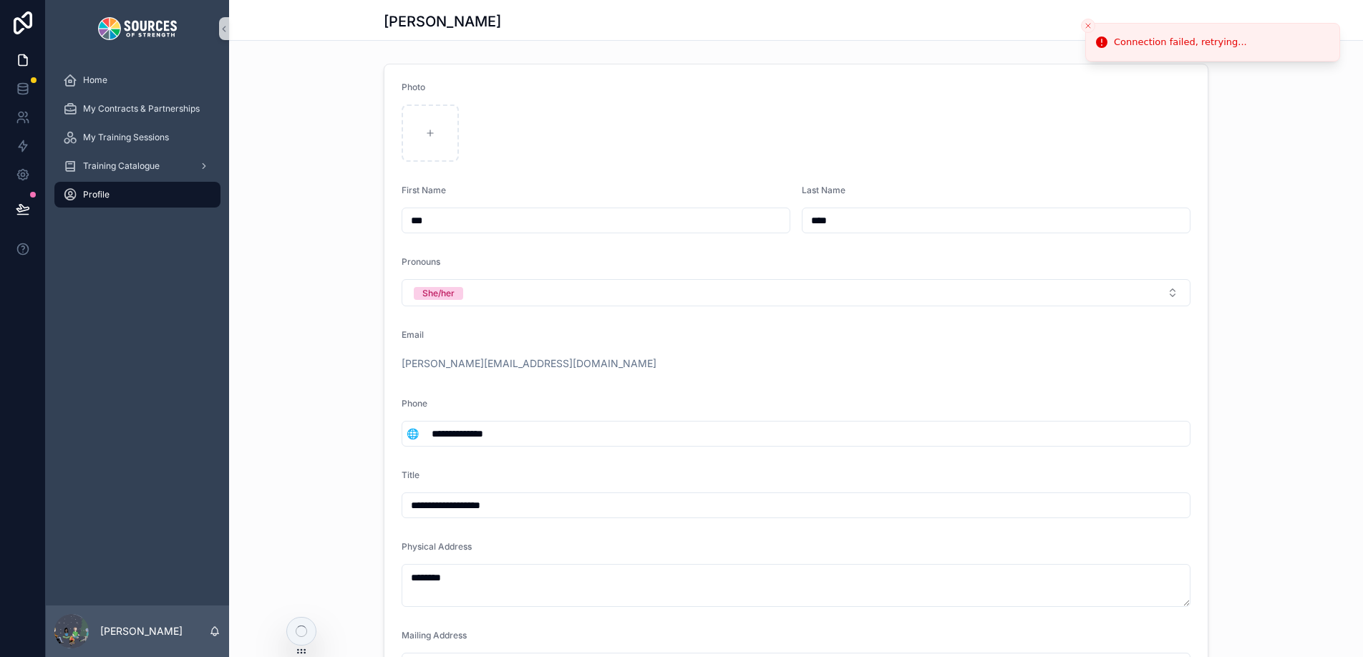
click at [1088, 23] on li "Connection failed, retrying..." at bounding box center [1213, 42] width 255 height 39
click at [1088, 24] on icon "Close toast" at bounding box center [1088, 25] width 9 height 9
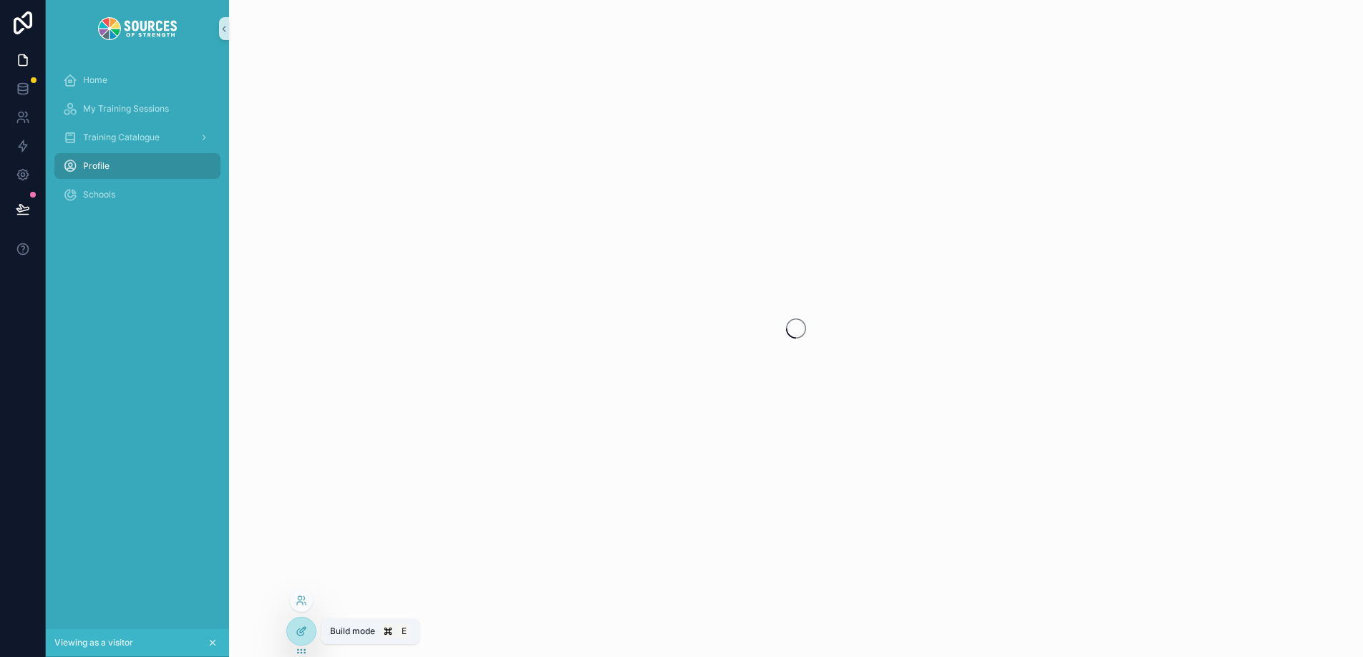
click at [300, 632] on icon at bounding box center [303, 630] width 6 height 6
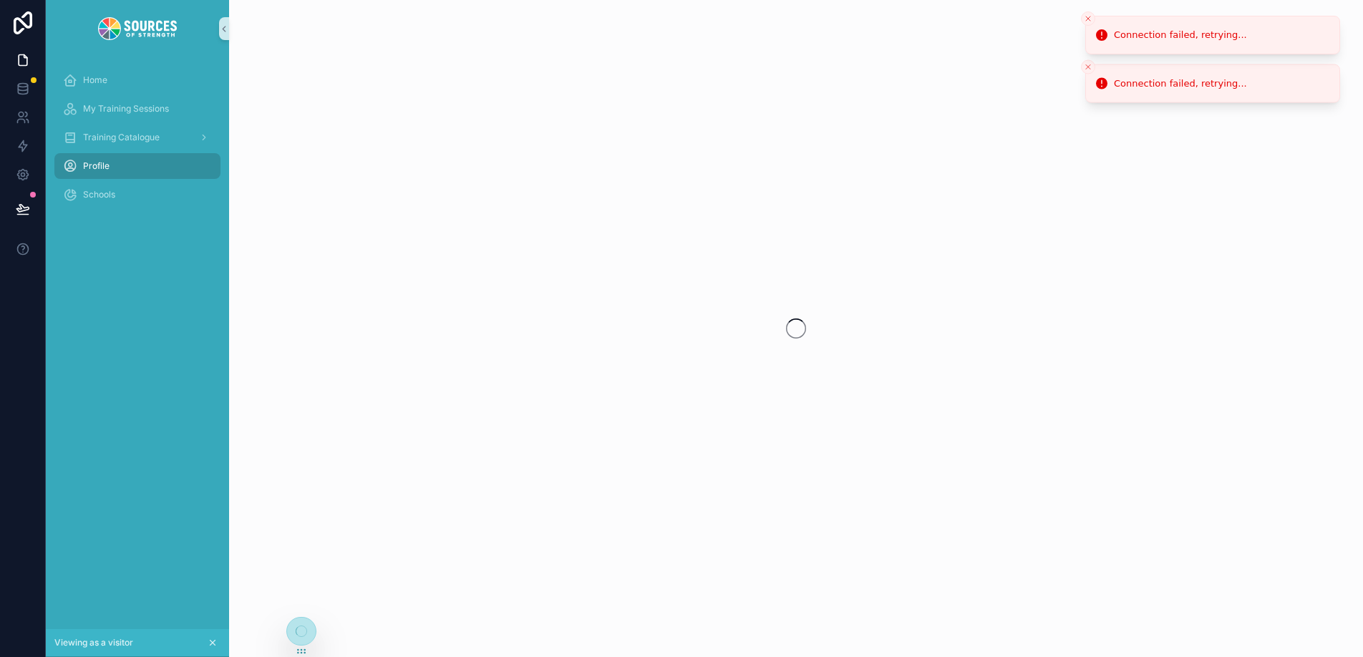
click at [1089, 18] on line "Close toast" at bounding box center [1088, 18] width 4 height 4
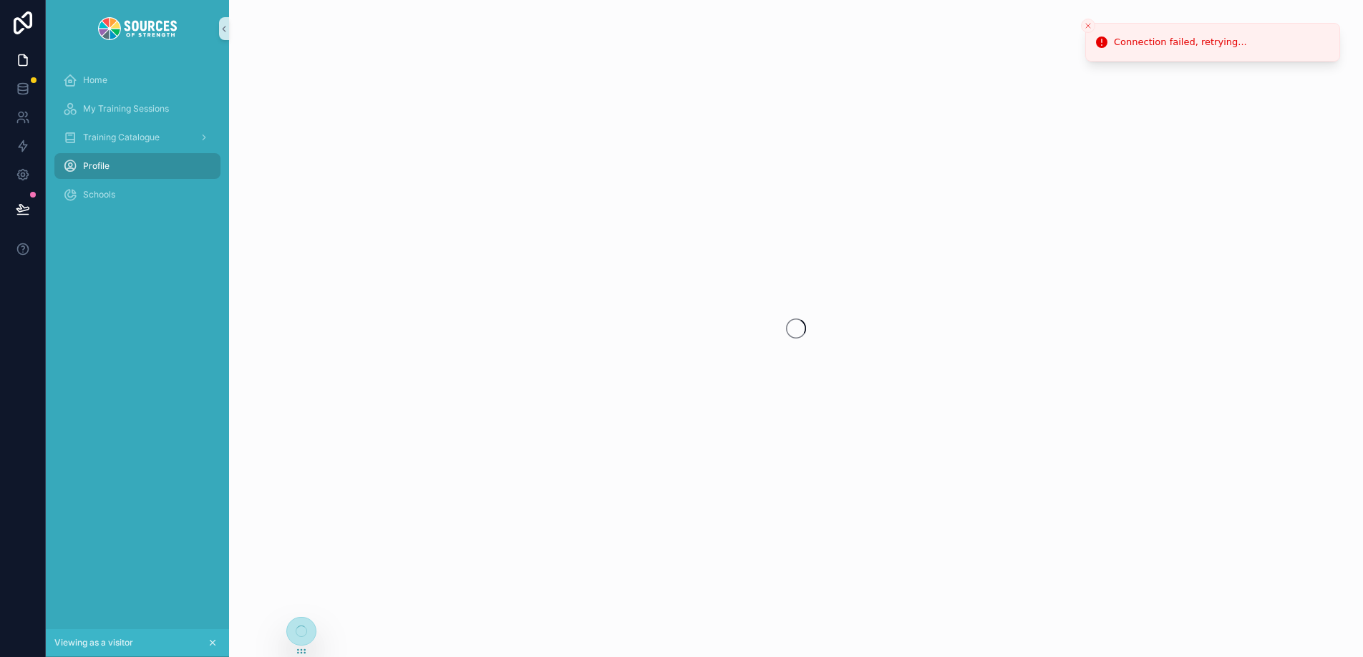
click at [1089, 19] on button "Close toast" at bounding box center [1088, 26] width 14 height 14
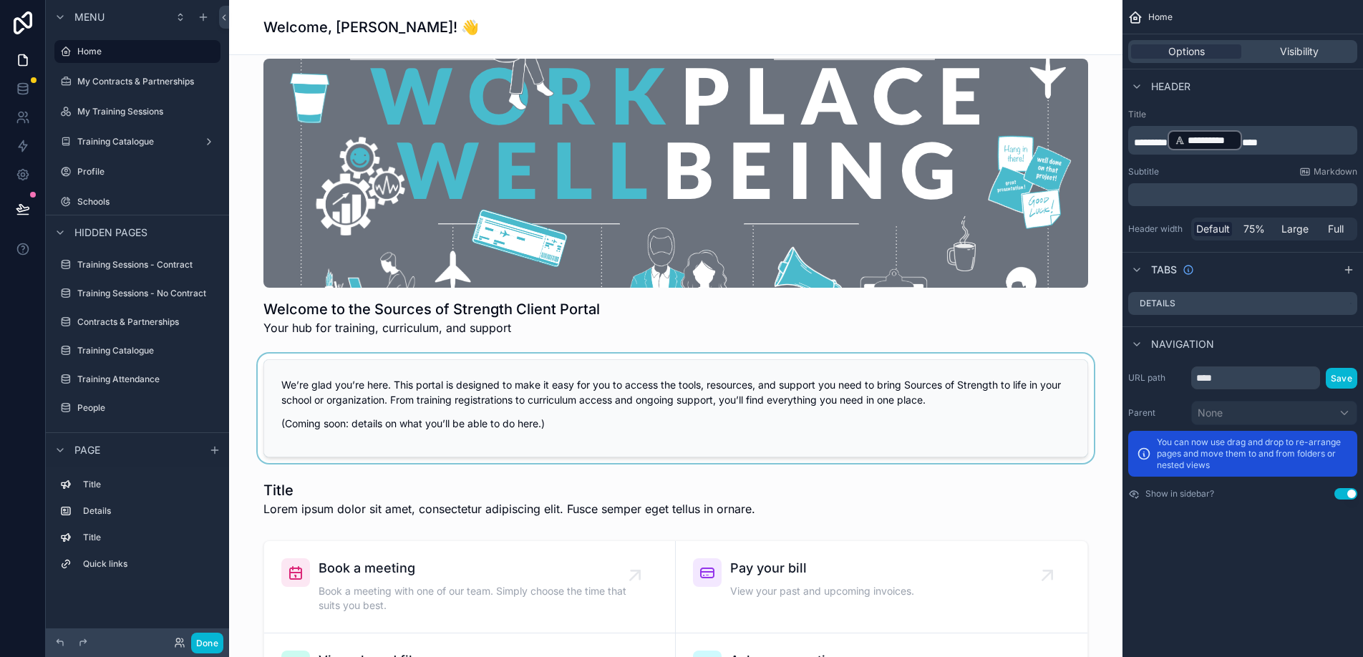
scroll to position [6, 0]
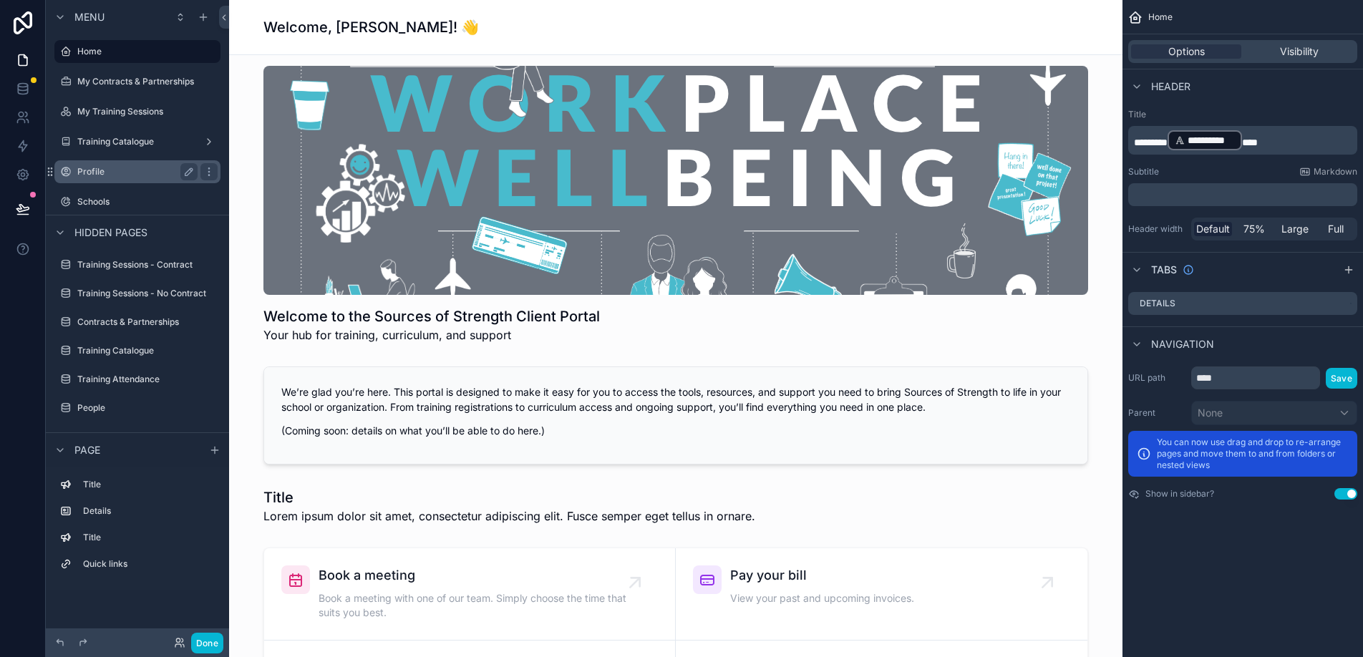
click at [137, 166] on label "Profile" at bounding box center [134, 171] width 115 height 11
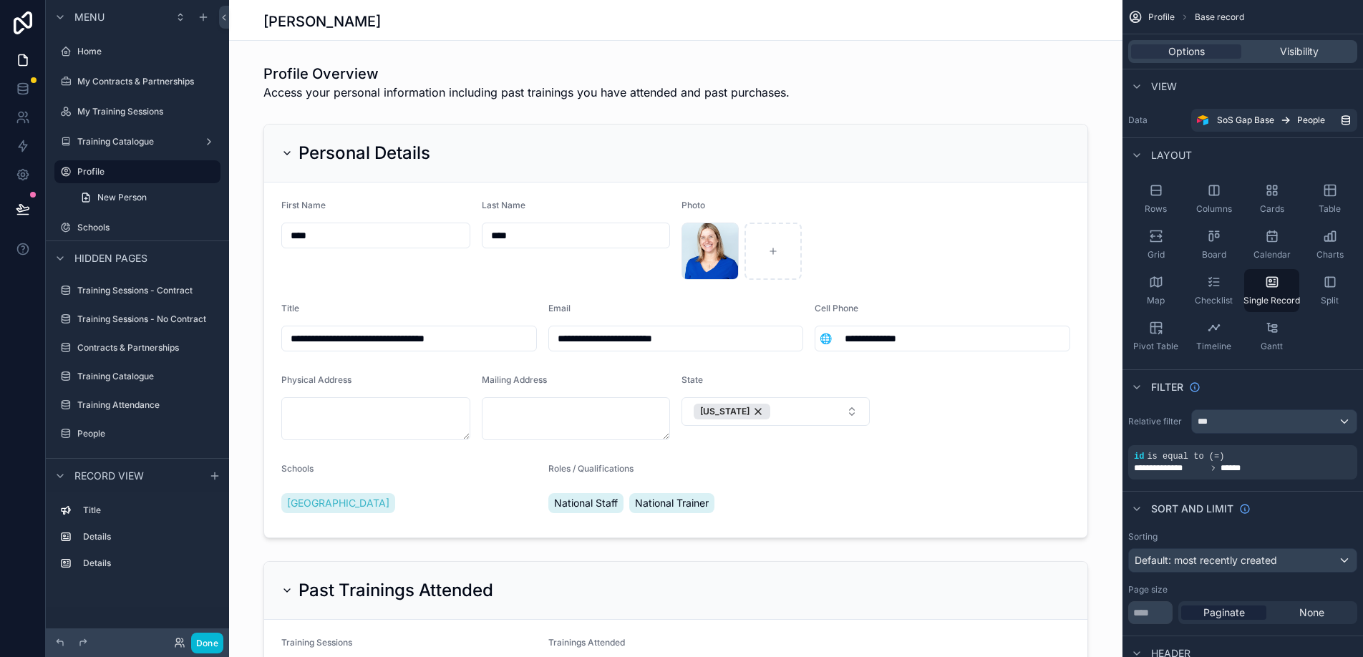
click at [101, 518] on div "Title" at bounding box center [149, 510] width 132 height 17
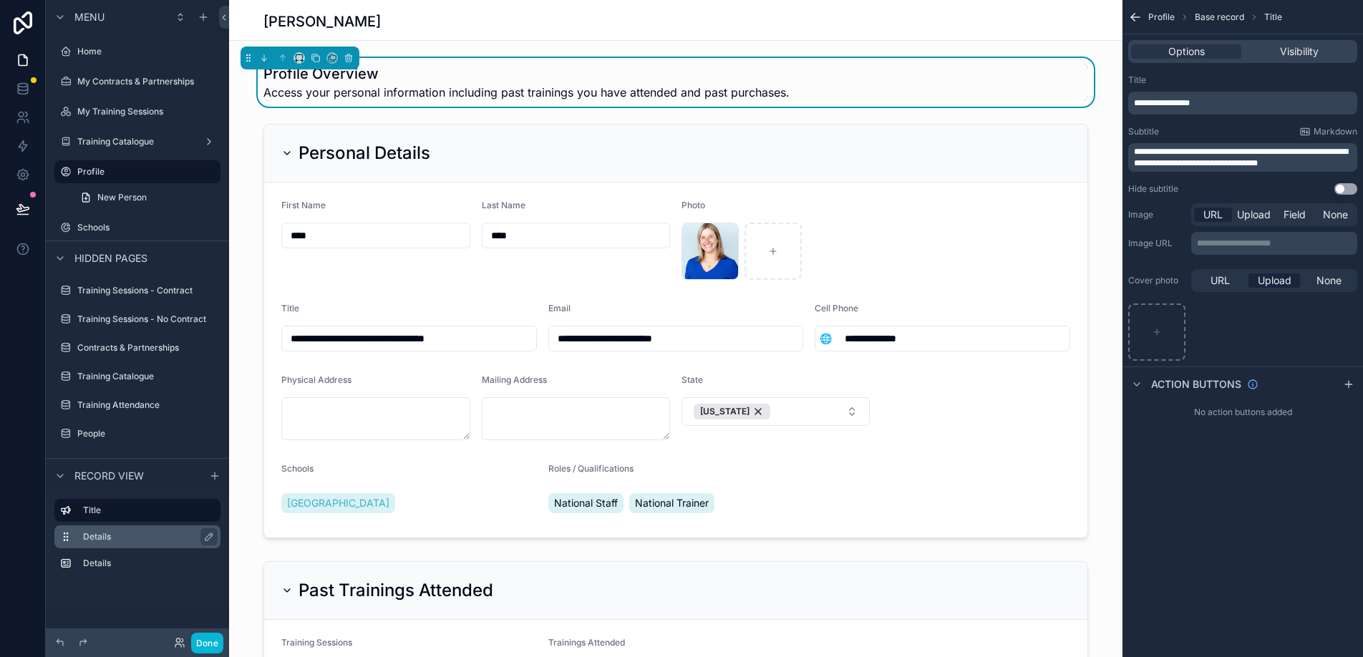
click at [101, 538] on label "Details" at bounding box center [146, 536] width 126 height 11
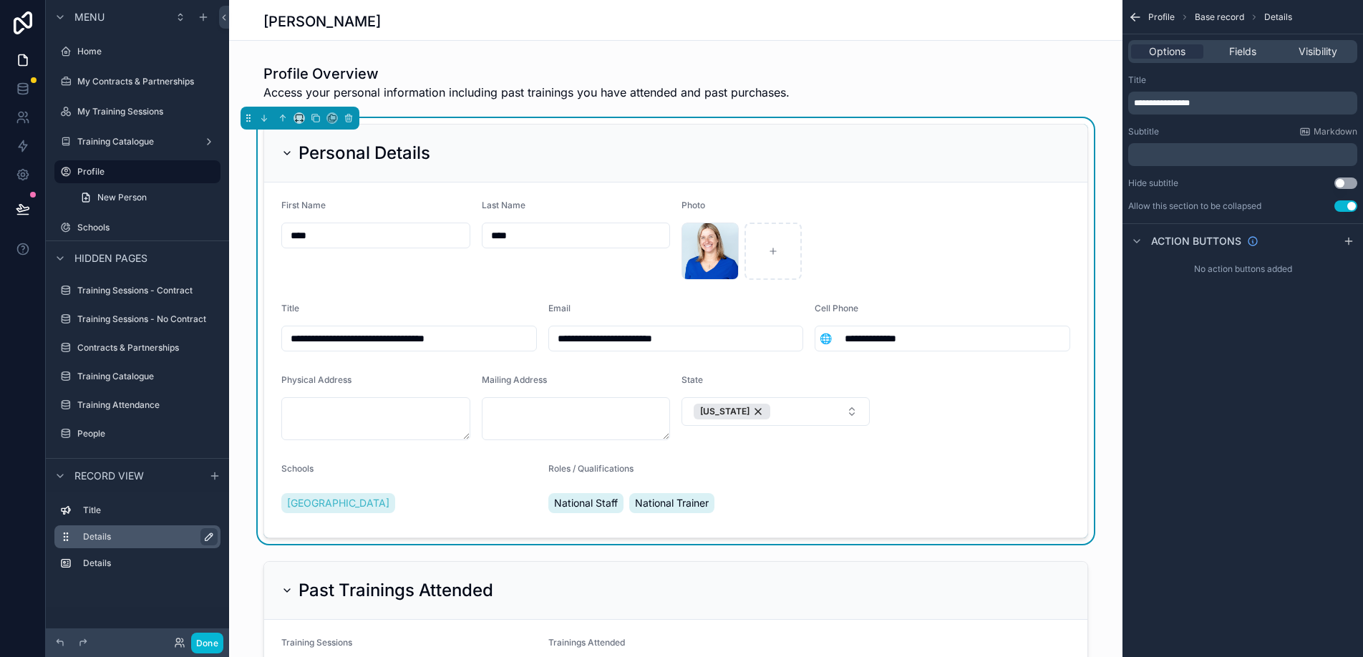
click at [202, 544] on button "scrollable content" at bounding box center [209, 536] width 17 height 17
click at [208, 542] on icon "scrollable content" at bounding box center [206, 536] width 11 height 11
click at [356, 392] on div "Physical Address" at bounding box center [375, 408] width 189 height 66
click at [63, 251] on div "scrollable content" at bounding box center [60, 258] width 17 height 17
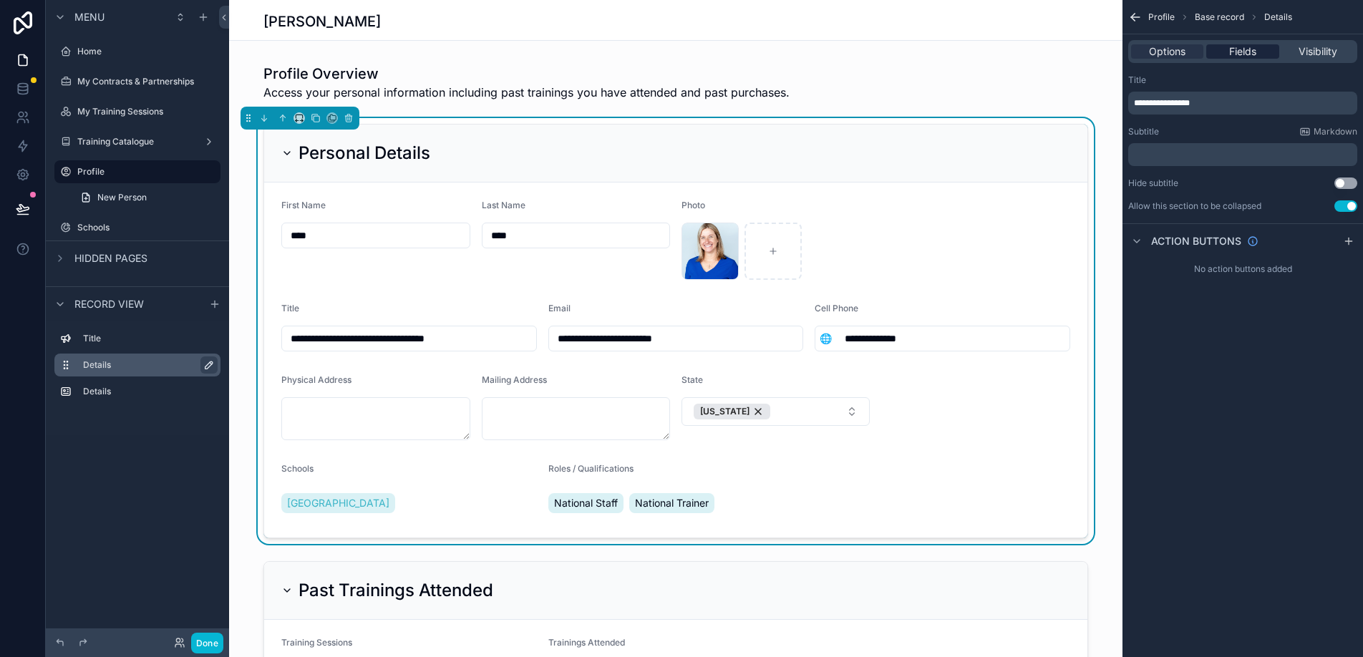
click at [1245, 54] on span "Fields" at bounding box center [1243, 51] width 27 height 14
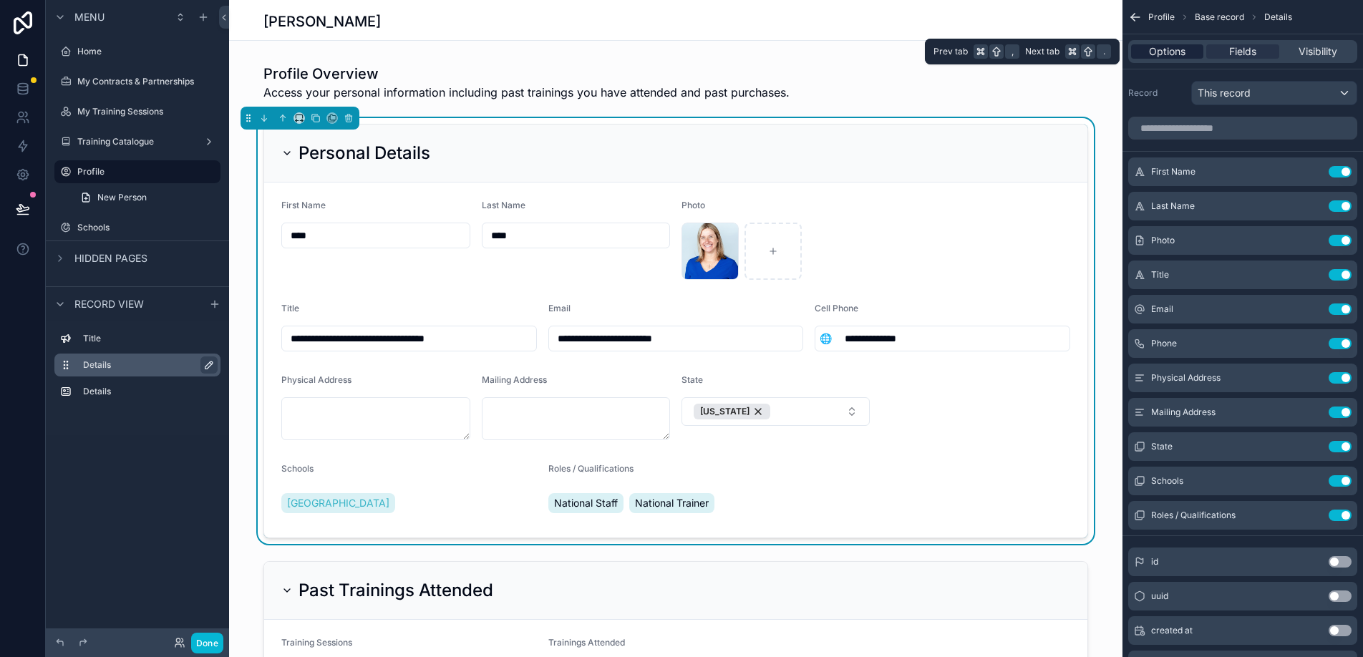
click at [1160, 54] on span "Options" at bounding box center [1167, 51] width 37 height 14
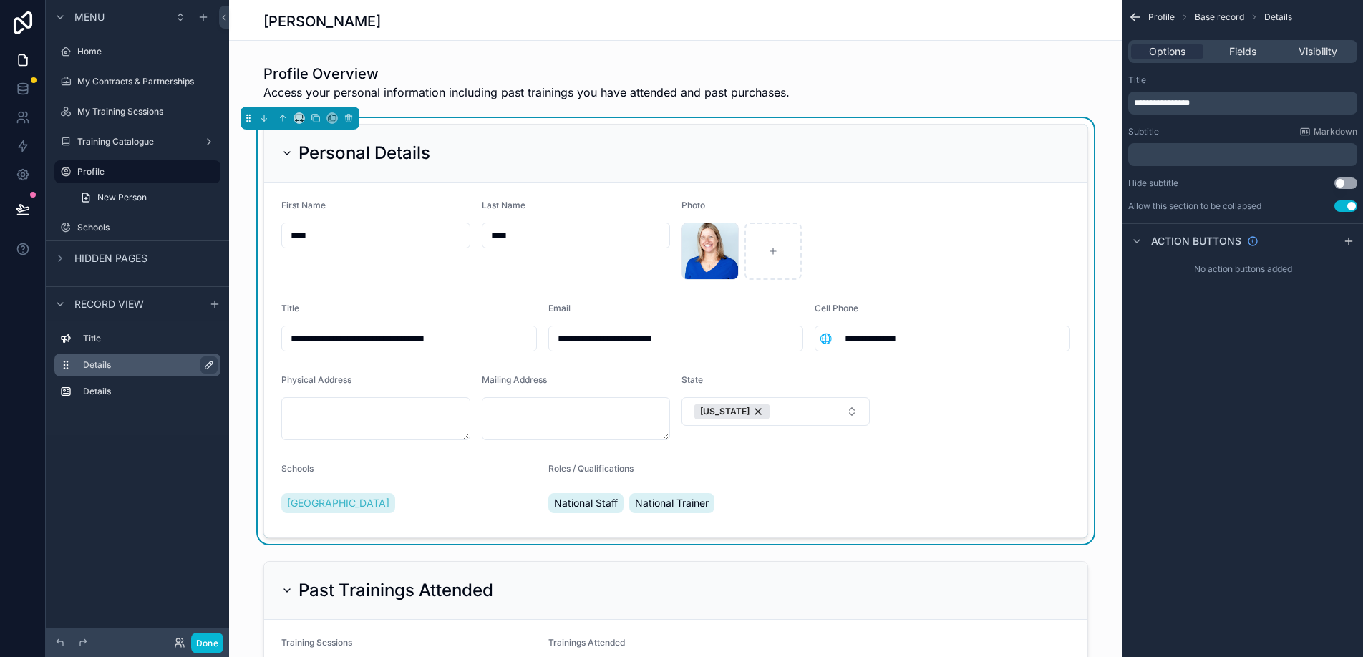
click at [773, 491] on form "**********" at bounding box center [676, 360] width 824 height 355
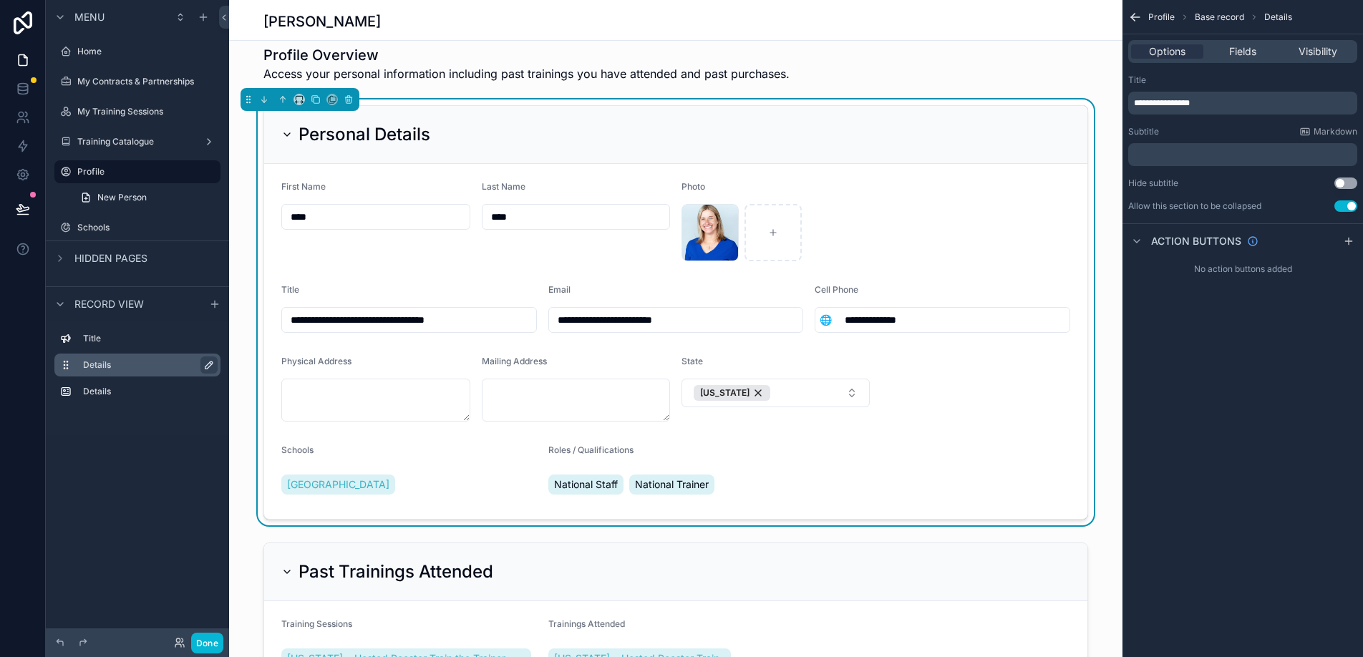
scroll to position [14, 0]
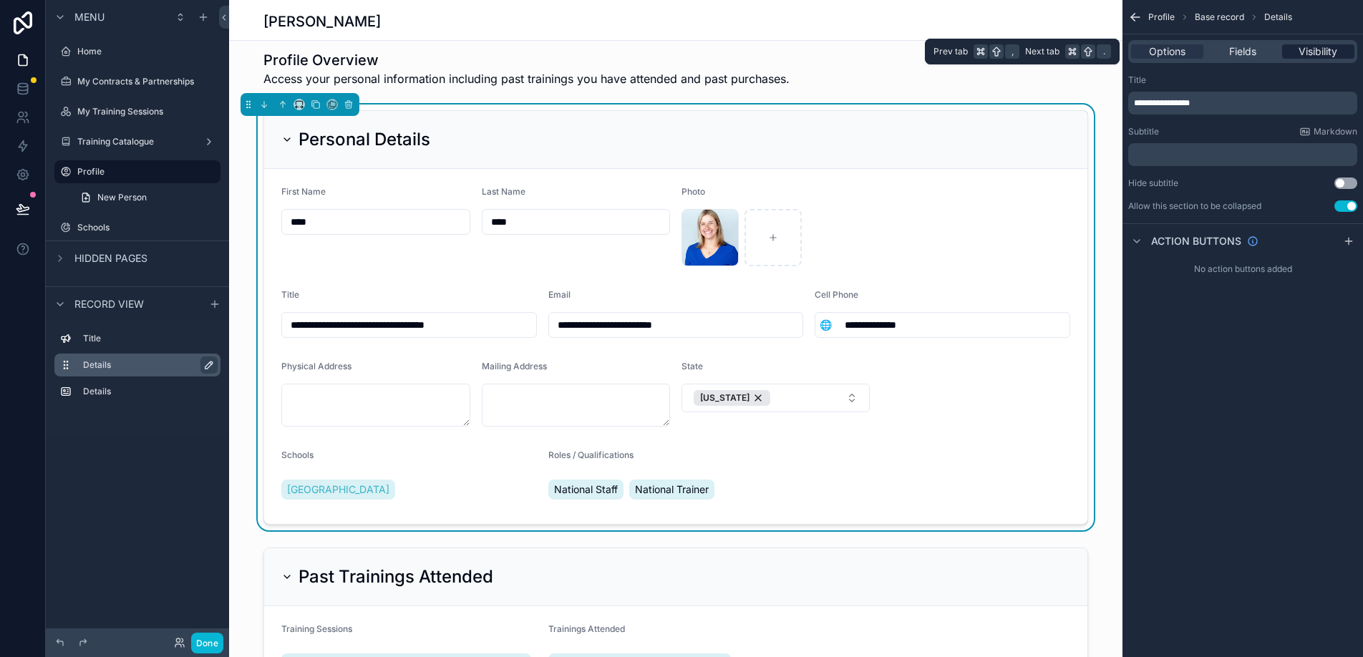
click at [1315, 56] on span "Visibility" at bounding box center [1318, 51] width 39 height 14
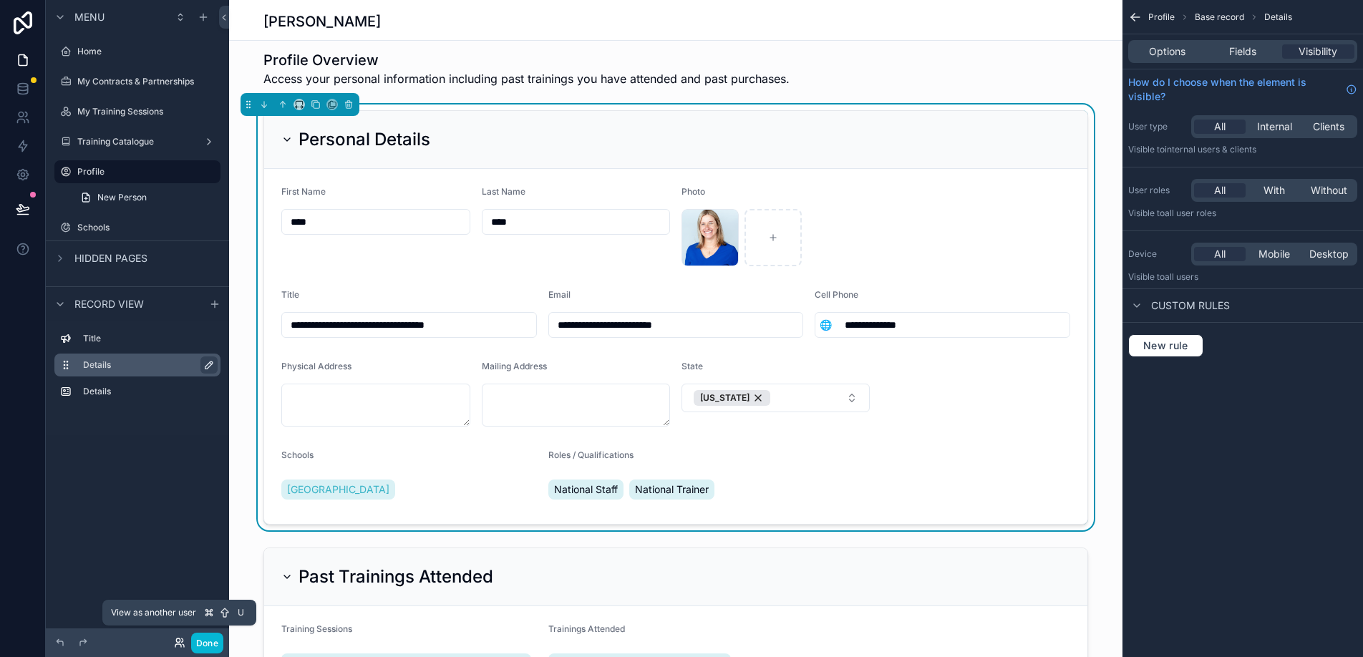
click at [179, 642] on icon at bounding box center [179, 642] width 11 height 11
click at [744, 470] on form "**********" at bounding box center [676, 346] width 824 height 355
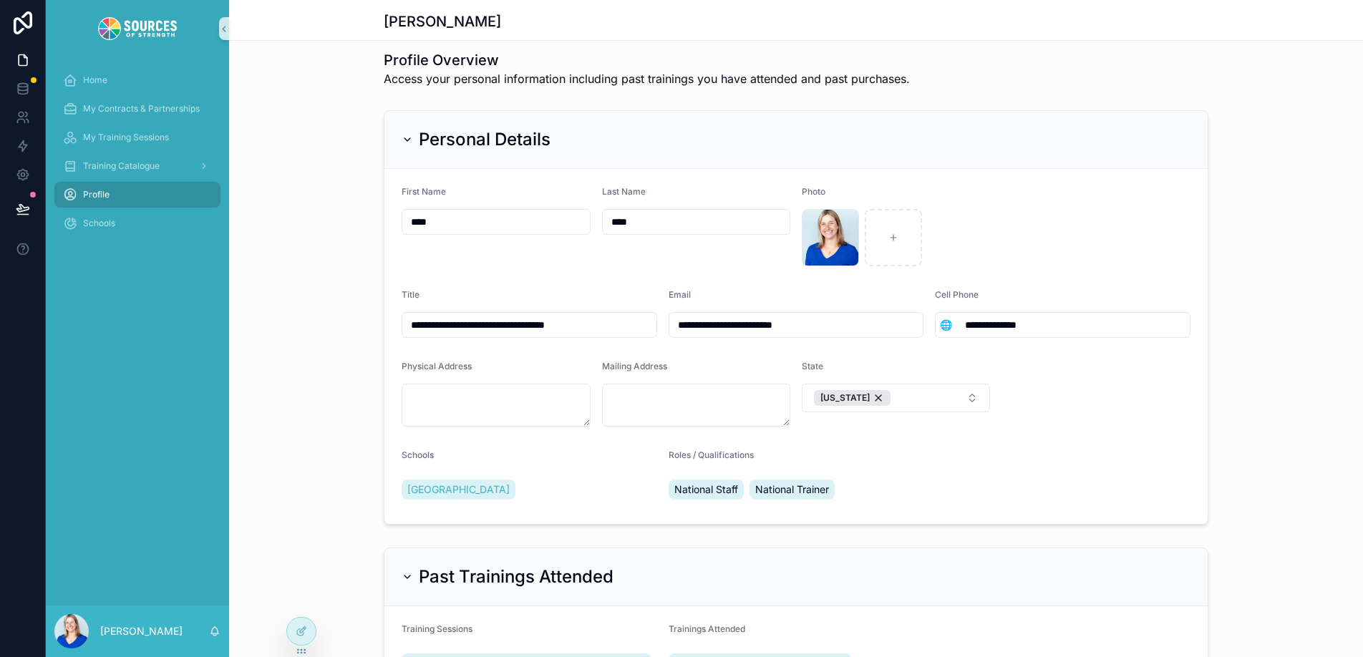
click at [448, 211] on div "****" at bounding box center [496, 222] width 189 height 26
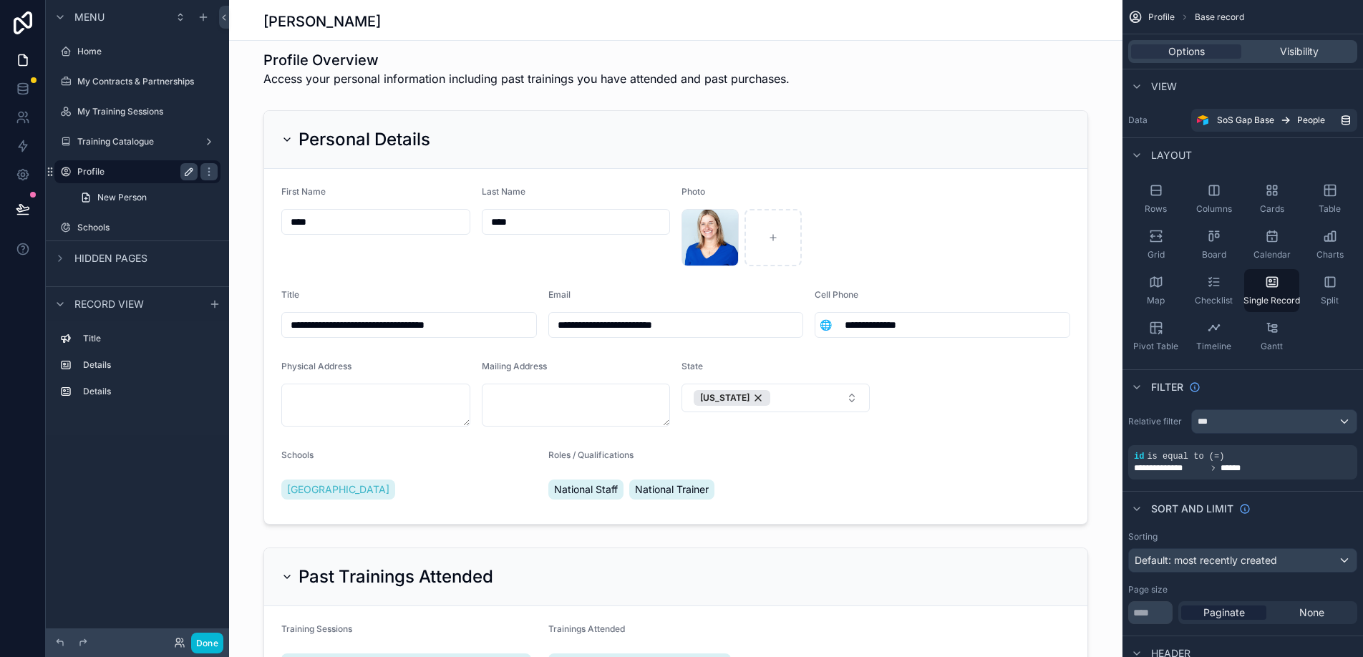
click at [187, 171] on icon "scrollable content" at bounding box center [188, 171] width 7 height 7
click at [190, 169] on icon "scrollable content" at bounding box center [188, 171] width 11 height 11
click at [214, 169] on icon "scrollable content" at bounding box center [208, 171] width 11 height 11
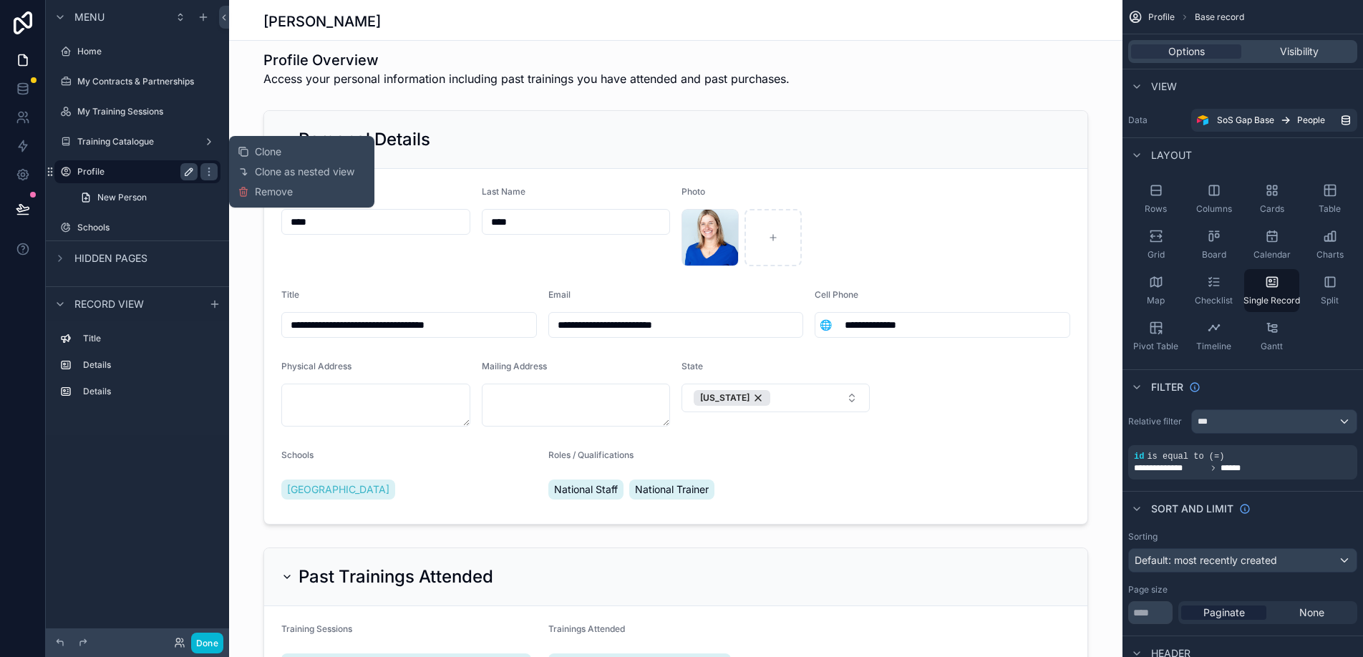
click at [130, 170] on label "Profile" at bounding box center [134, 171] width 115 height 11
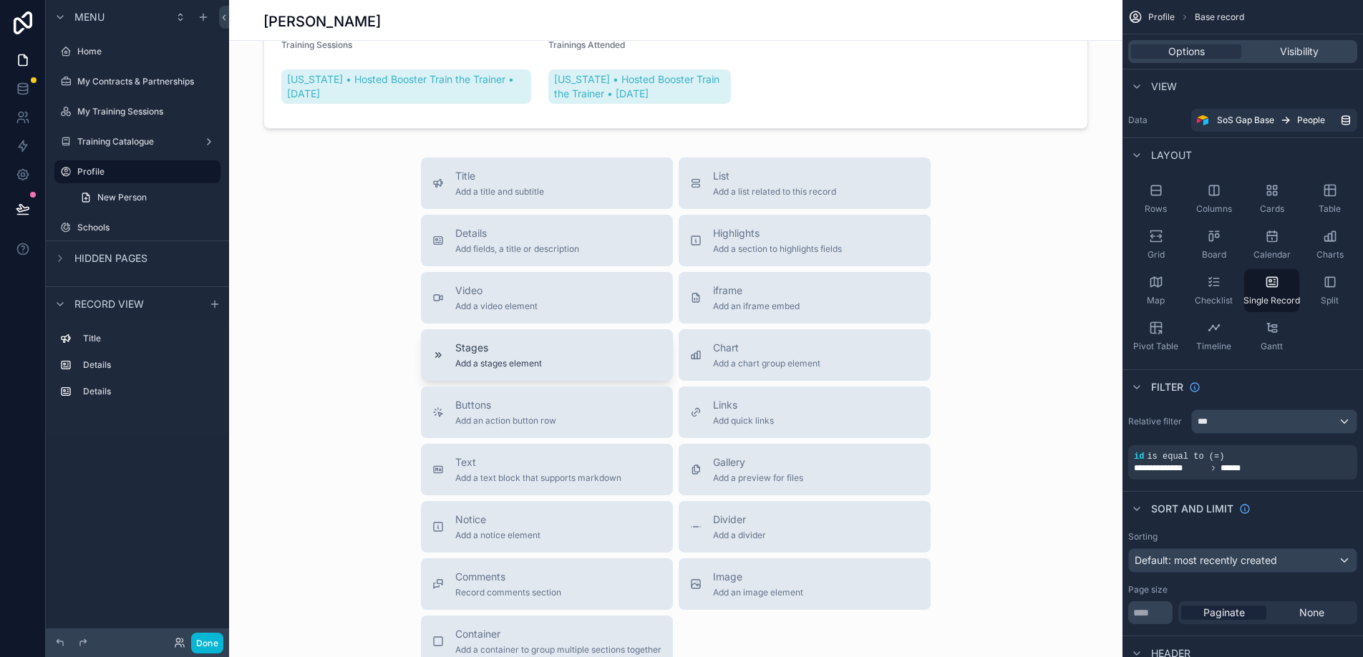
scroll to position [593, 0]
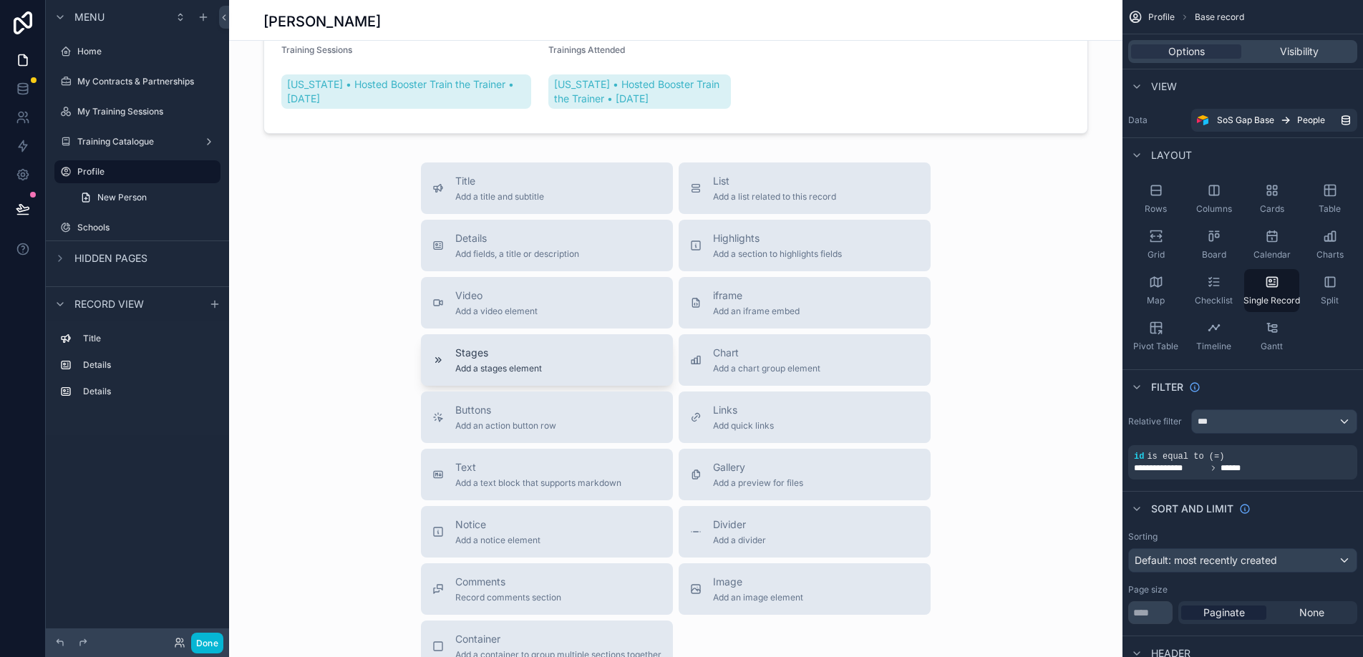
click at [496, 353] on span "Stages" at bounding box center [498, 353] width 87 height 14
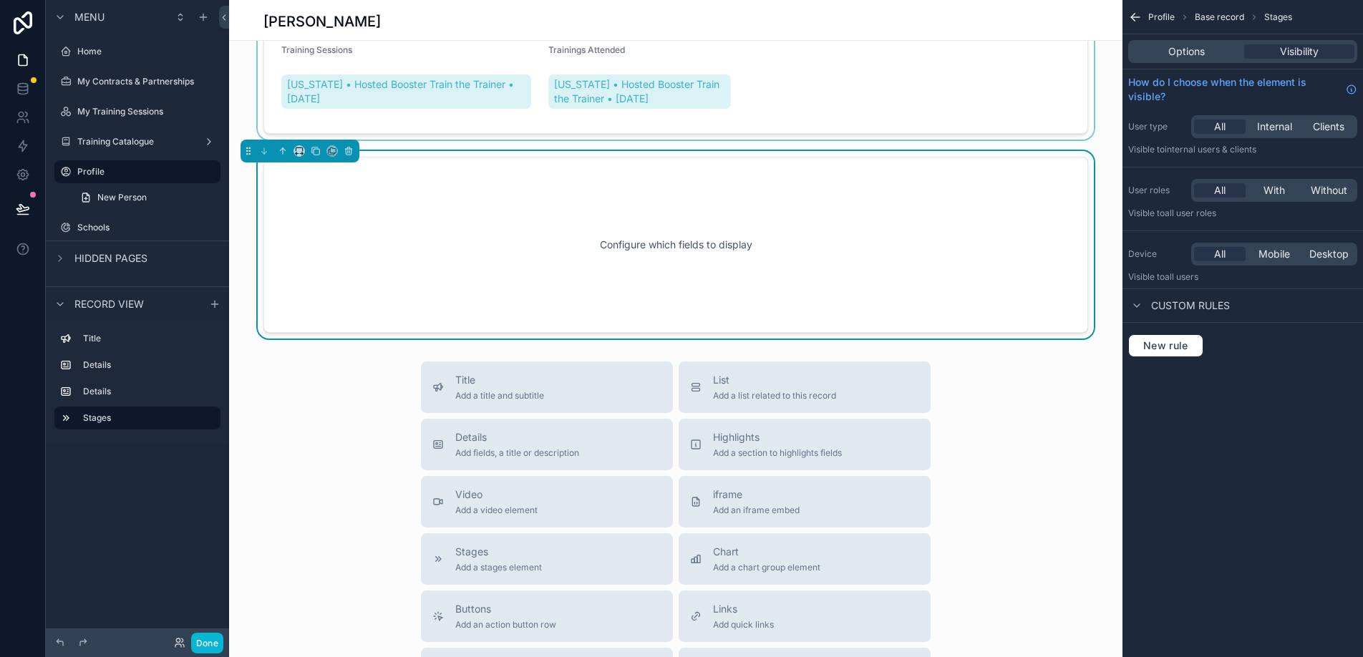
scroll to position [509, 0]
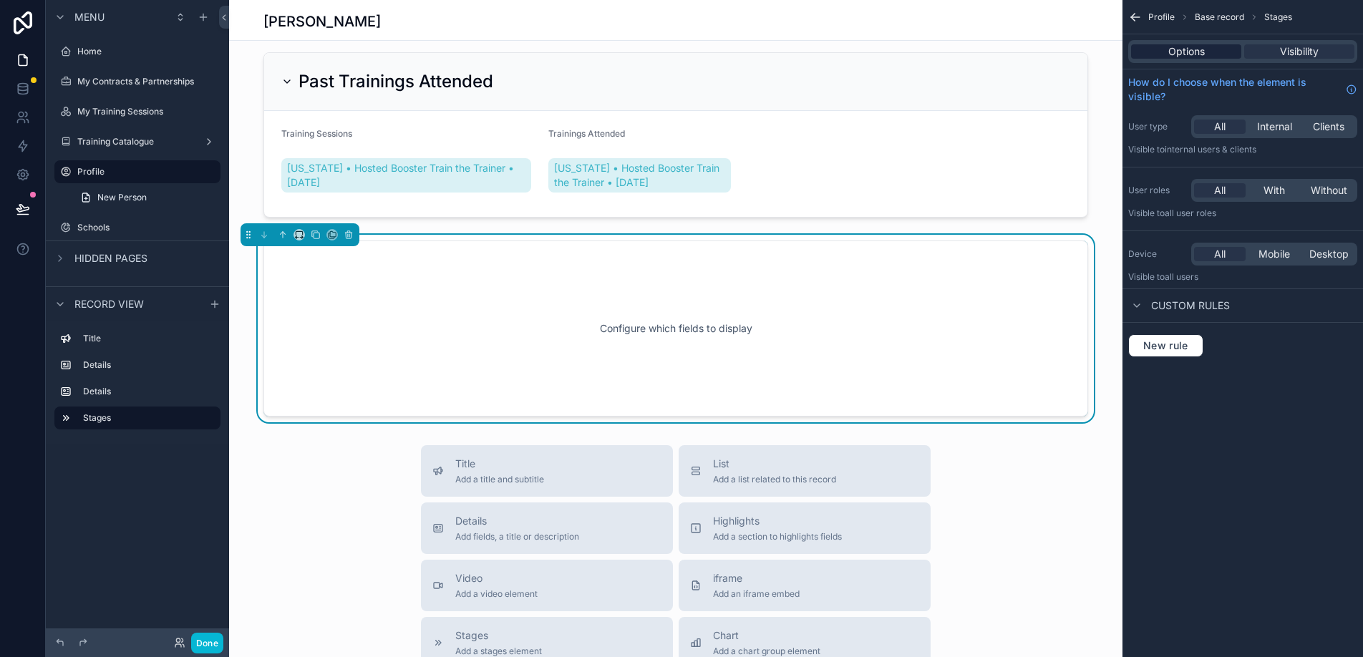
click at [1184, 57] on span "Options" at bounding box center [1187, 51] width 37 height 14
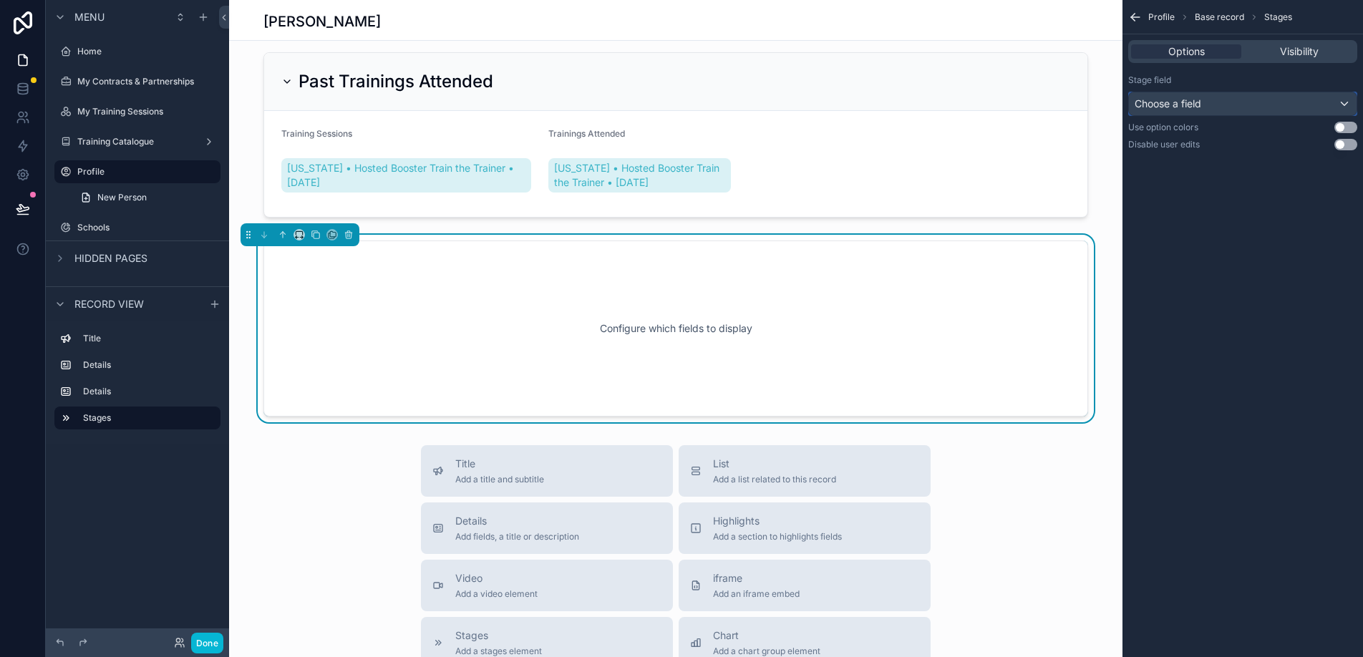
click at [1332, 106] on div "Choose a field" at bounding box center [1243, 103] width 228 height 23
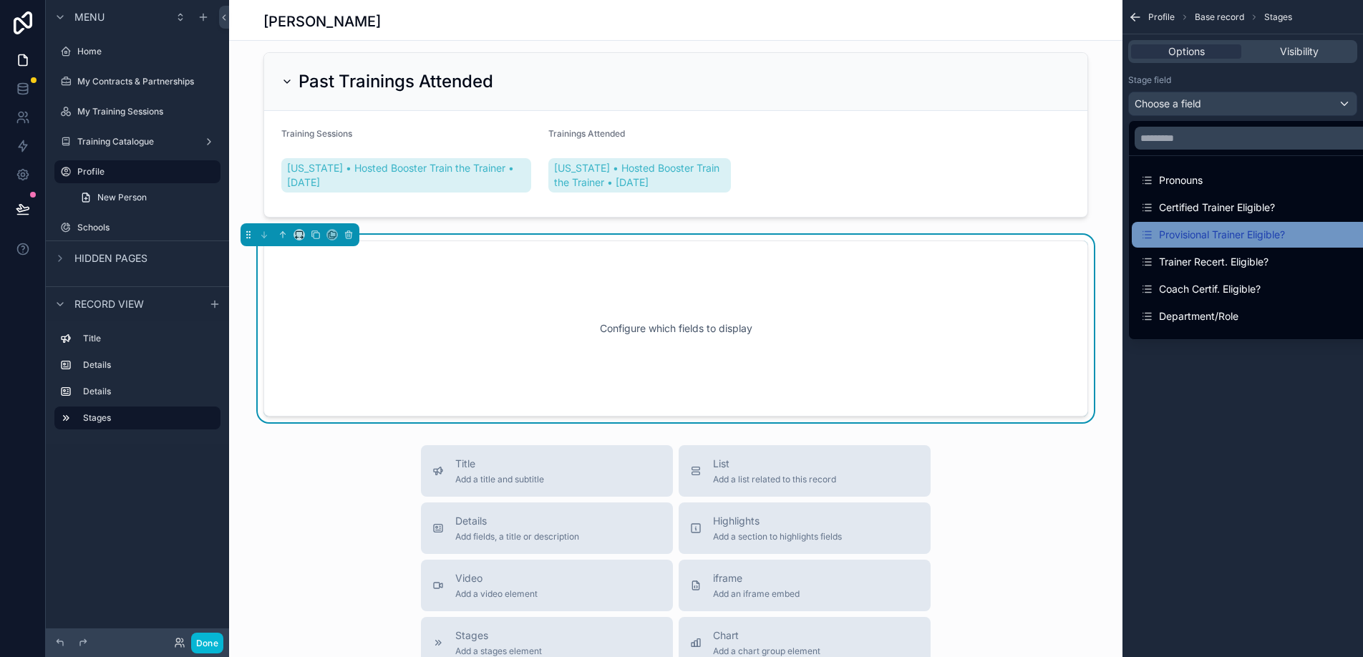
click at [1224, 242] on div "Provisional Trainer Eligible?" at bounding box center [1213, 234] width 145 height 17
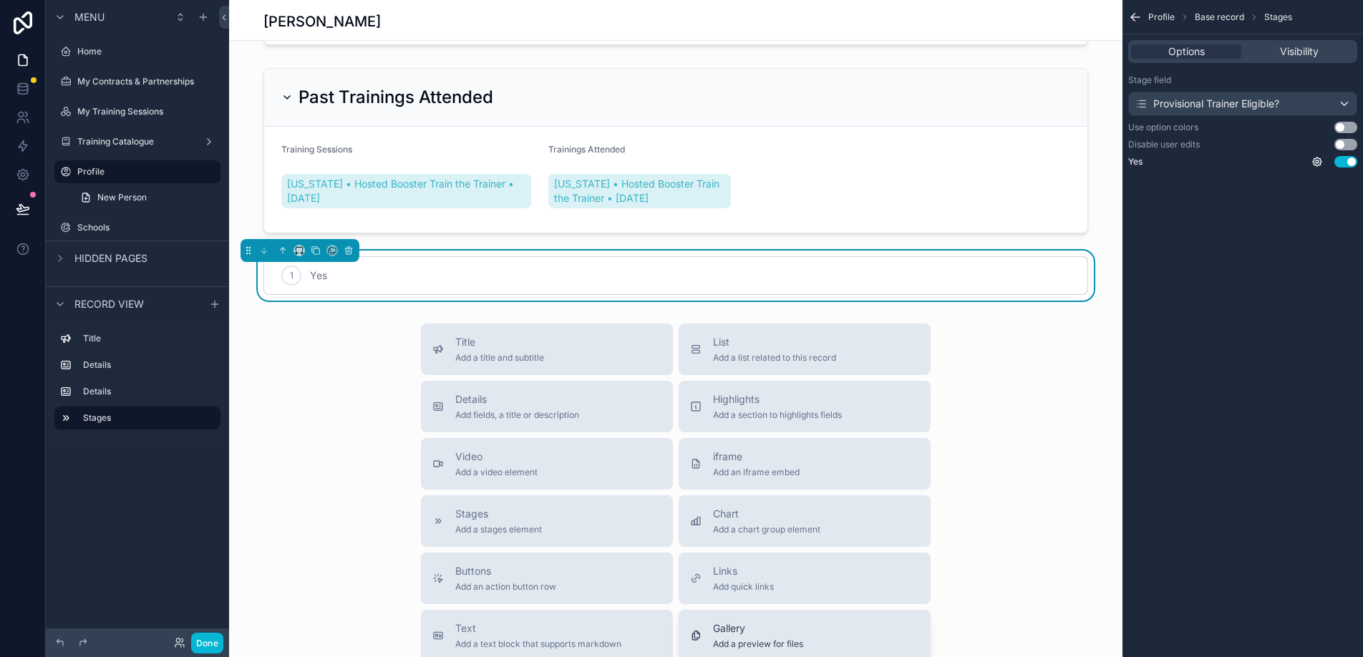
scroll to position [494, 0]
click at [1315, 58] on span "Visibility" at bounding box center [1299, 51] width 39 height 14
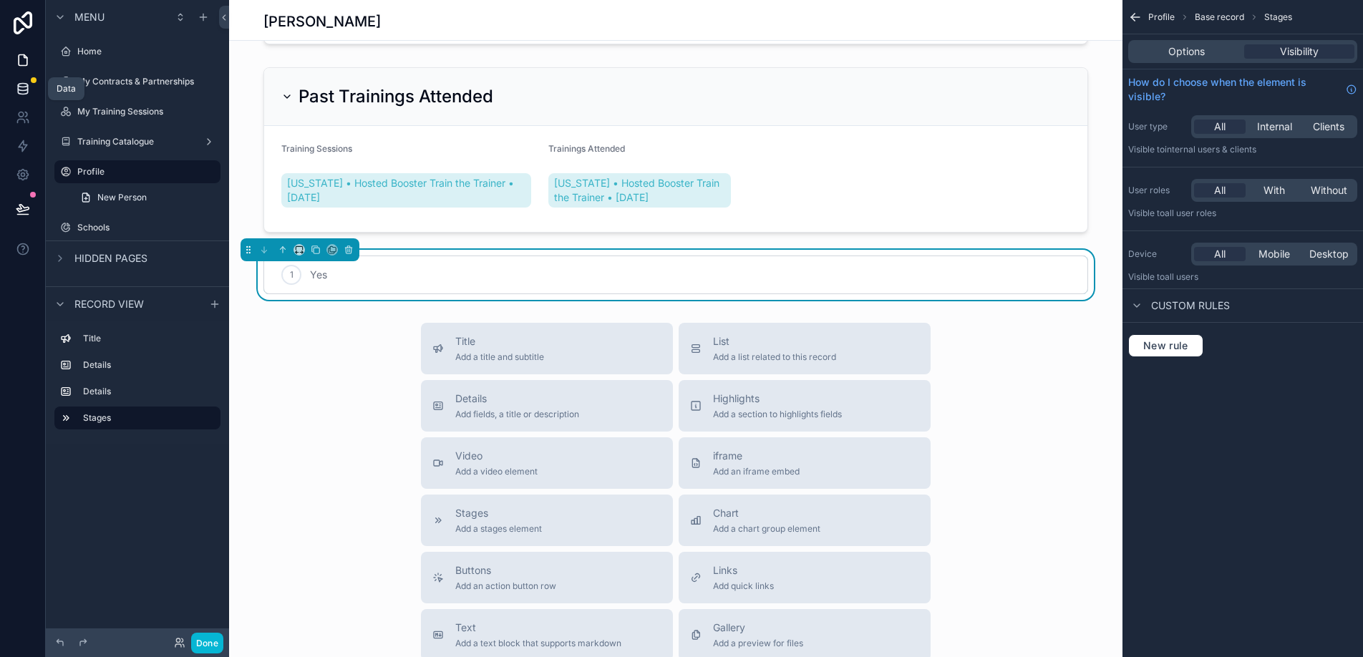
click at [23, 88] on icon at bounding box center [23, 89] width 14 height 14
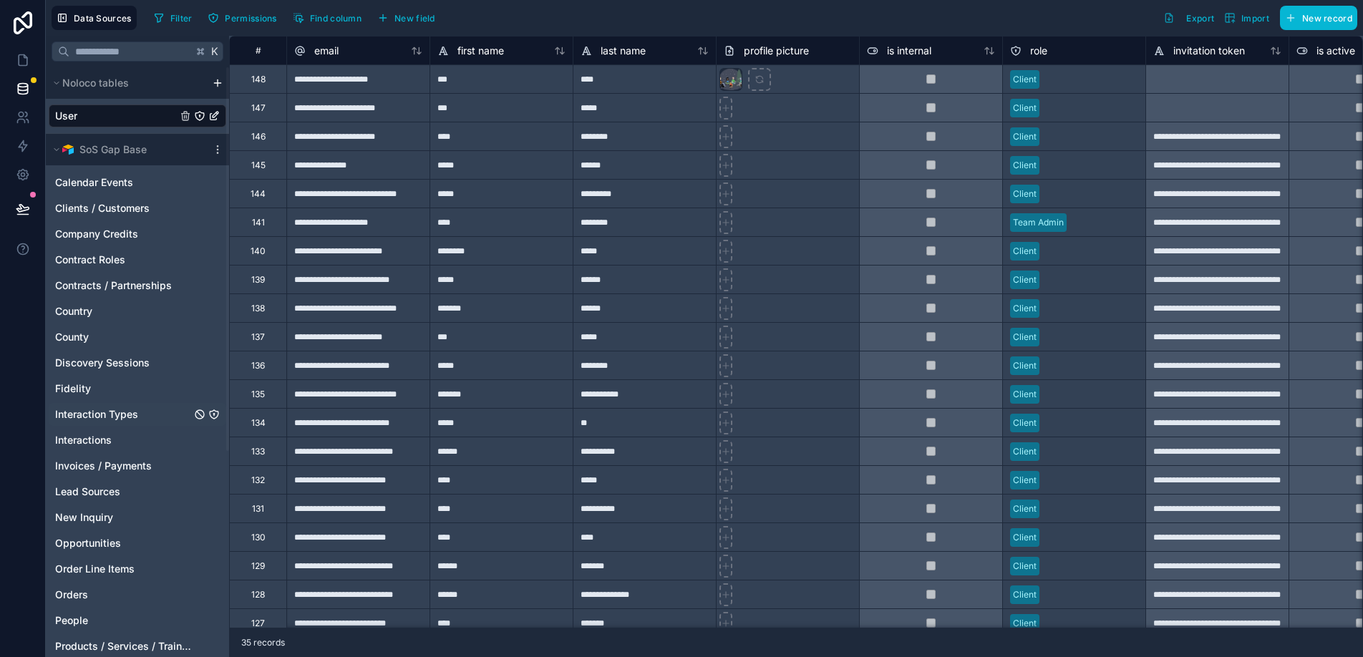
click at [95, 415] on span "Interaction Types" at bounding box center [96, 414] width 83 height 14
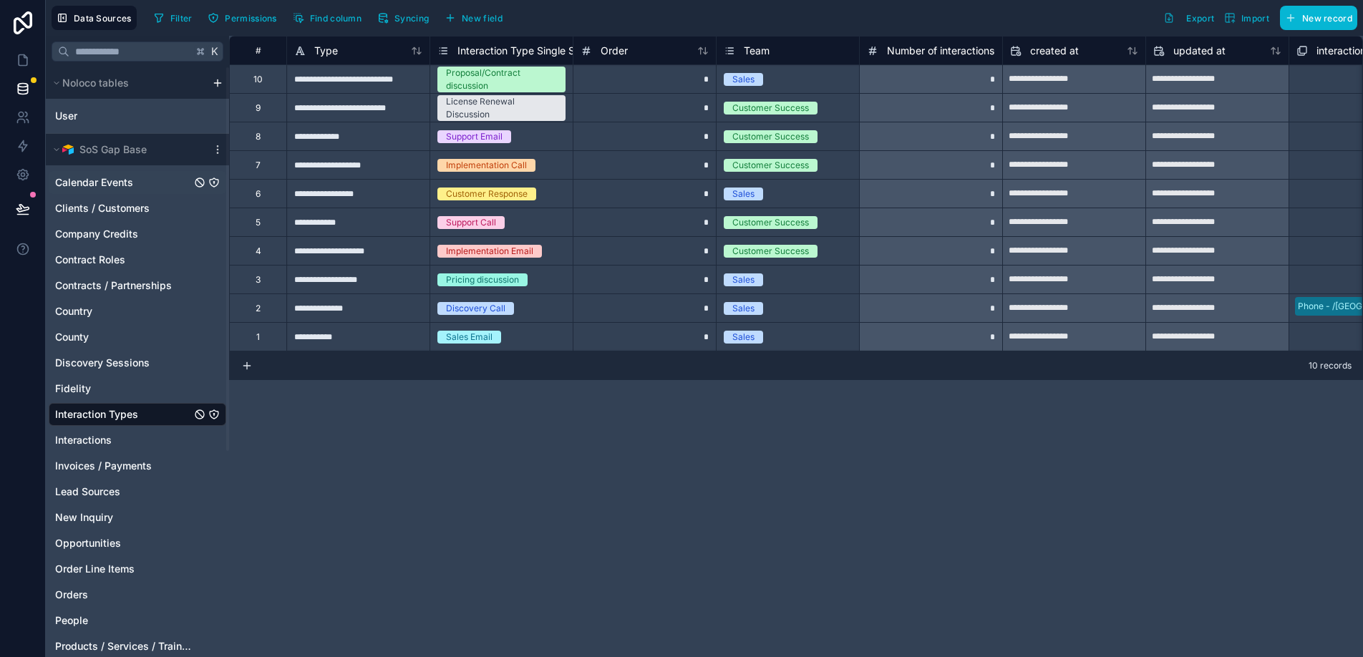
click at [98, 178] on span "Calendar Events" at bounding box center [94, 182] width 78 height 14
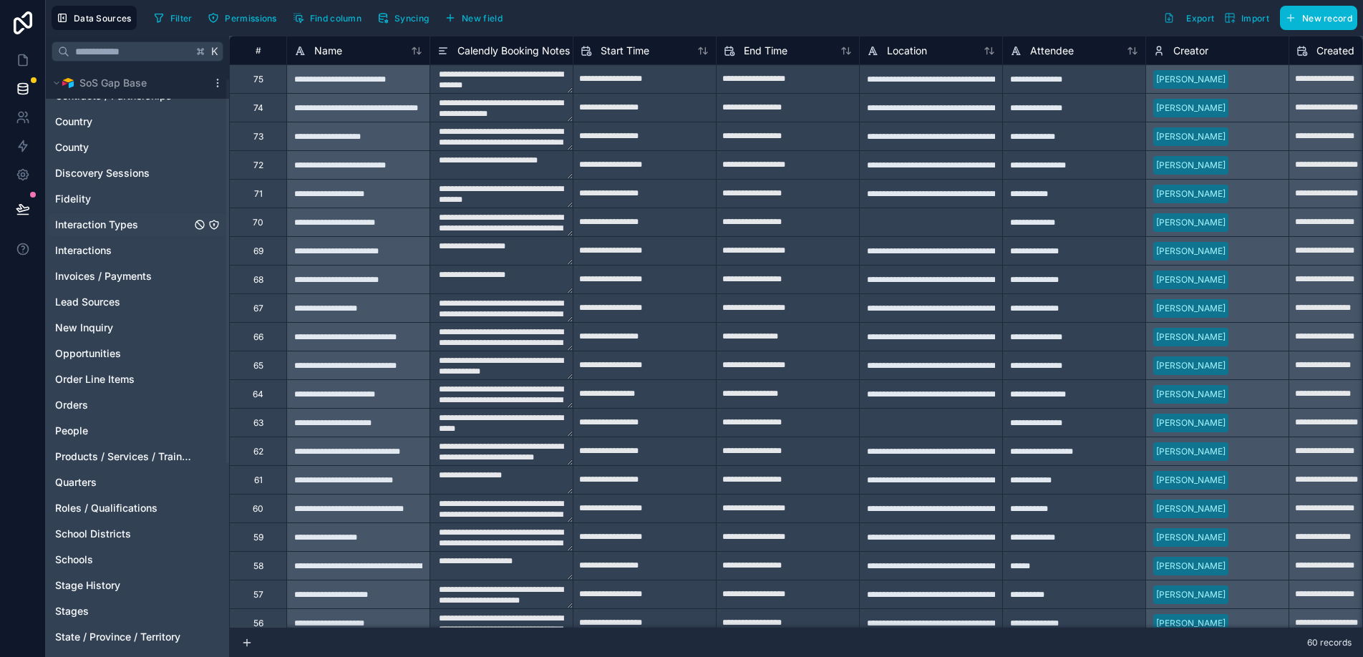
scroll to position [202, 0]
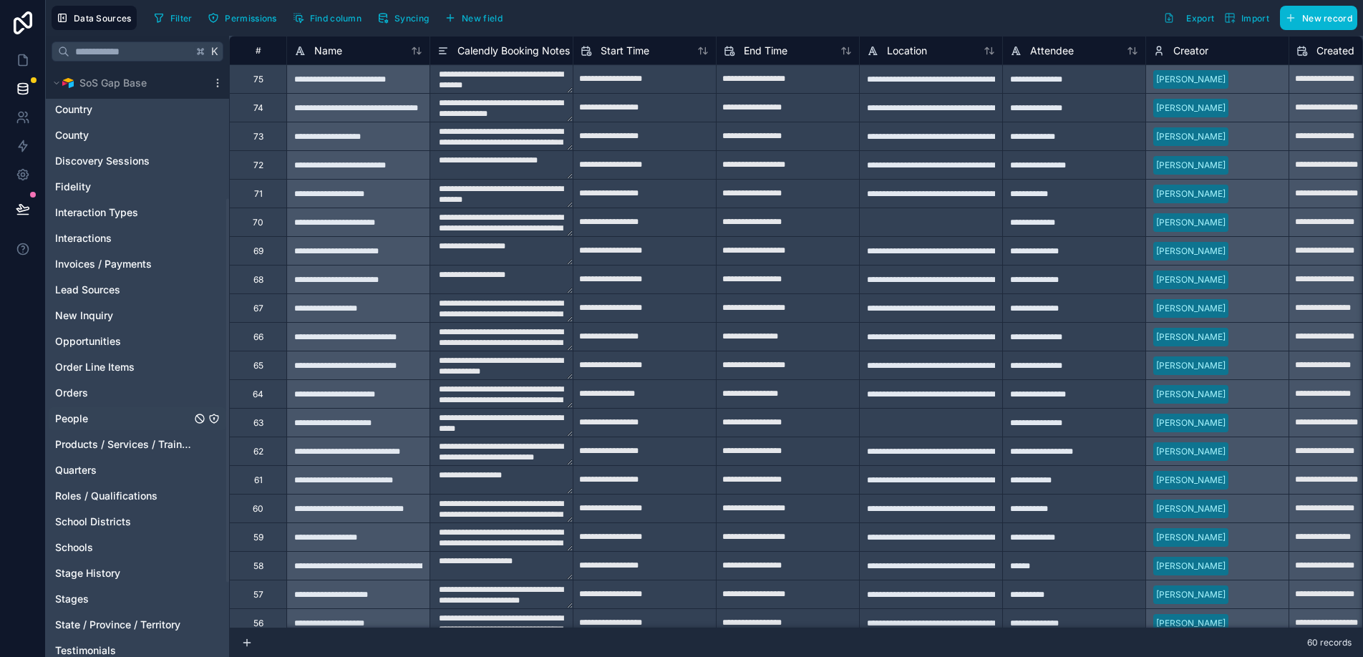
click at [86, 420] on span "People" at bounding box center [71, 419] width 33 height 14
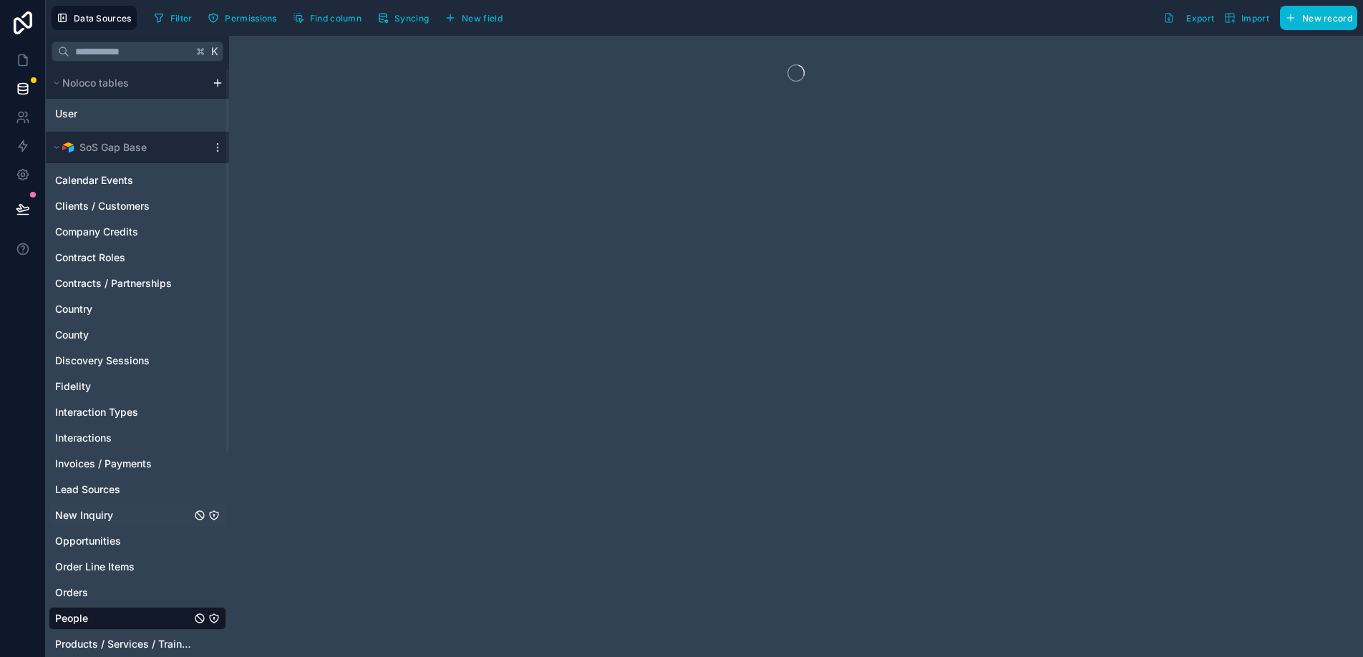
scroll to position [7, 0]
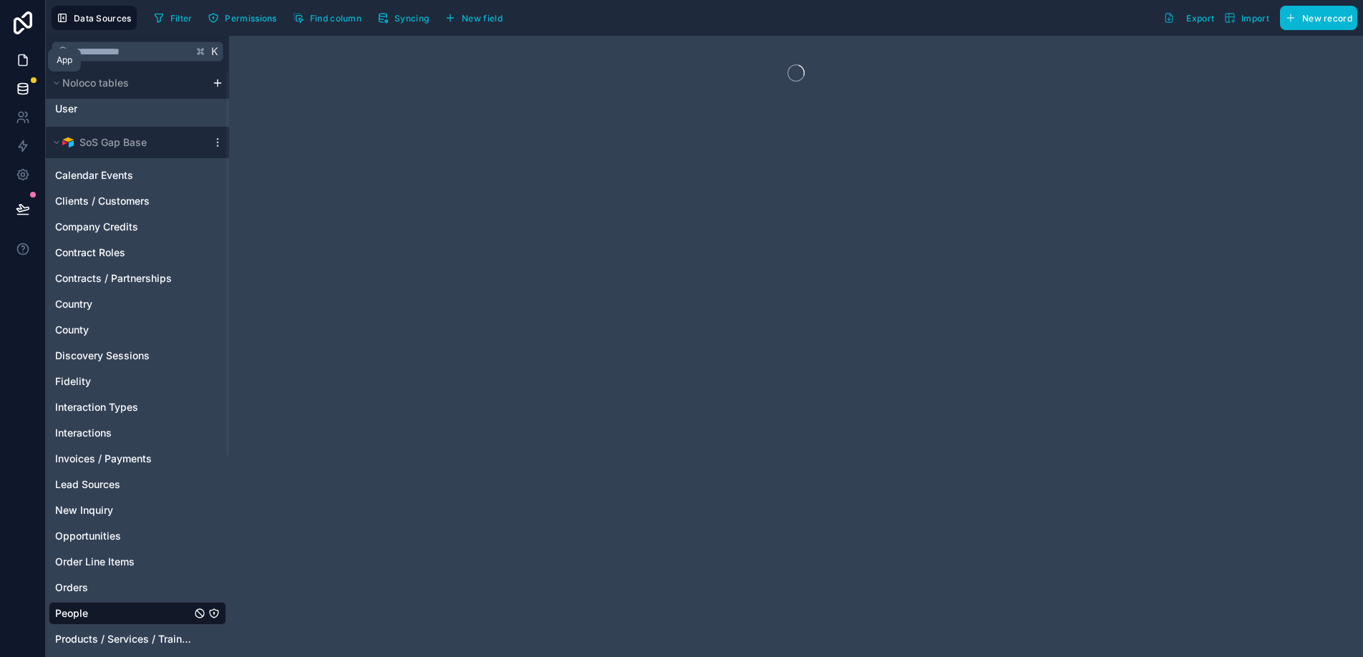
click at [24, 54] on icon at bounding box center [23, 60] width 14 height 14
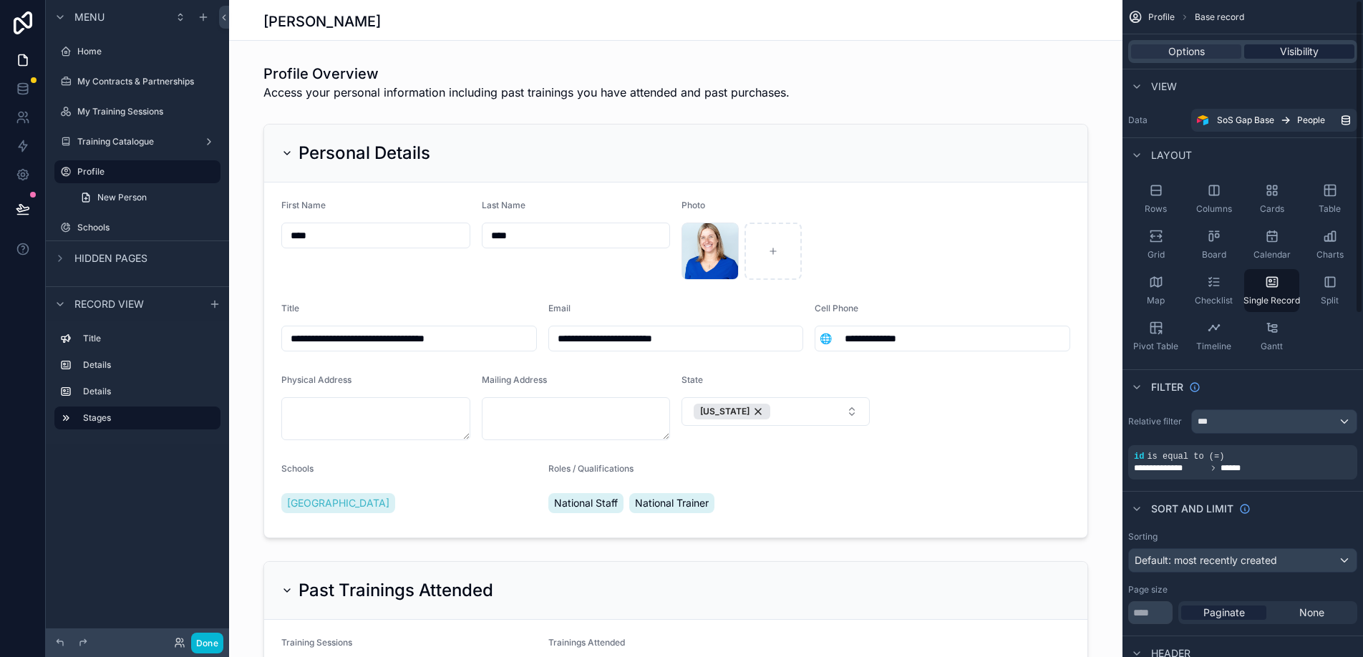
click at [1295, 53] on span "Visibility" at bounding box center [1299, 51] width 39 height 14
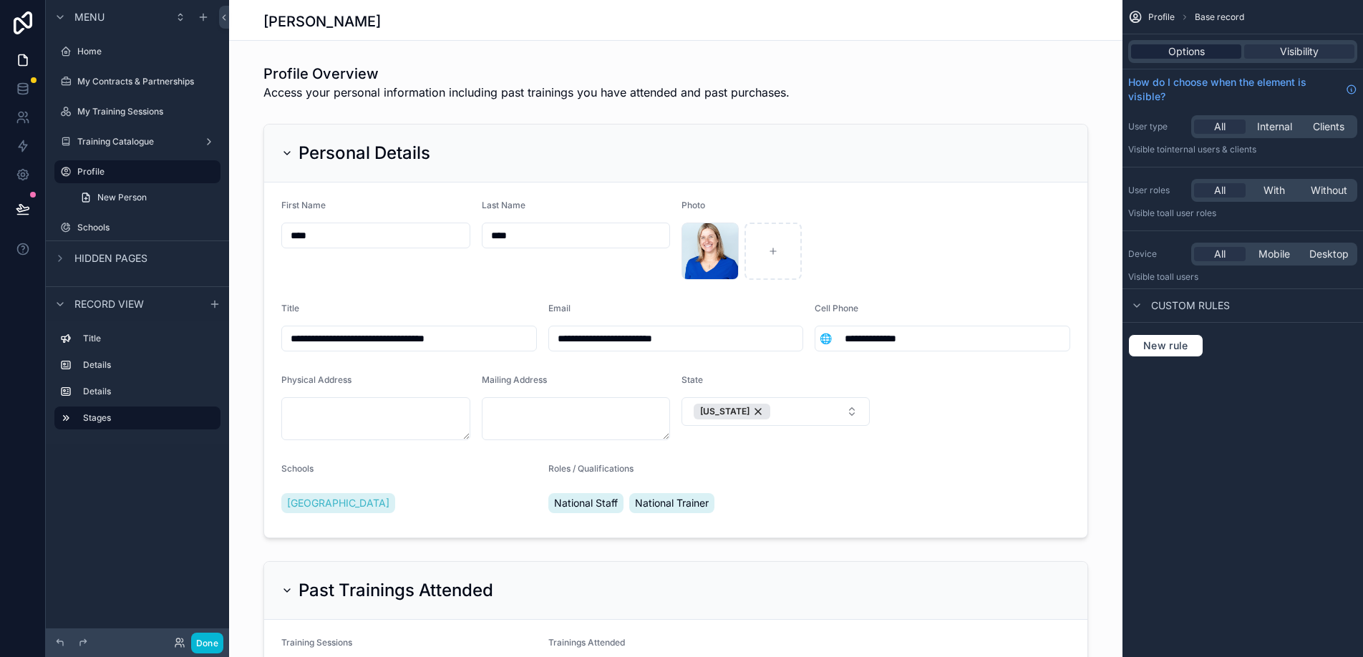
click at [1199, 54] on span "Options" at bounding box center [1187, 51] width 37 height 14
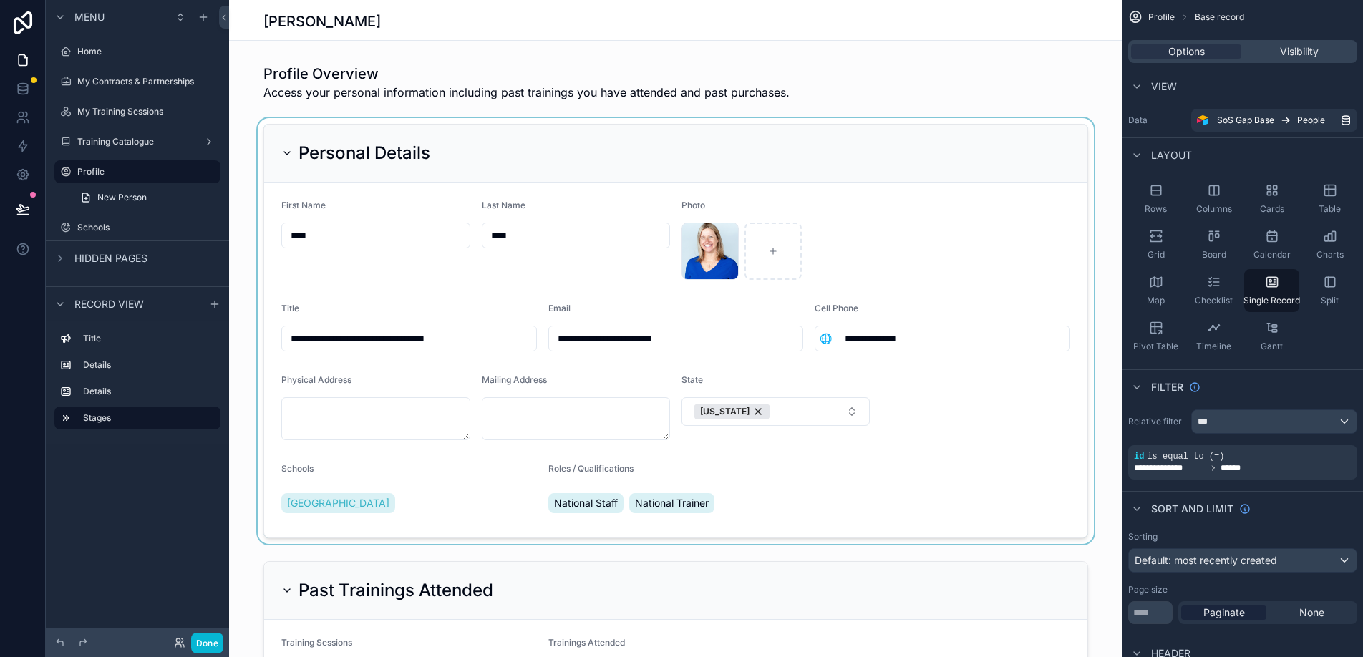
click at [1081, 159] on div "scrollable content" at bounding box center [676, 331] width 894 height 426
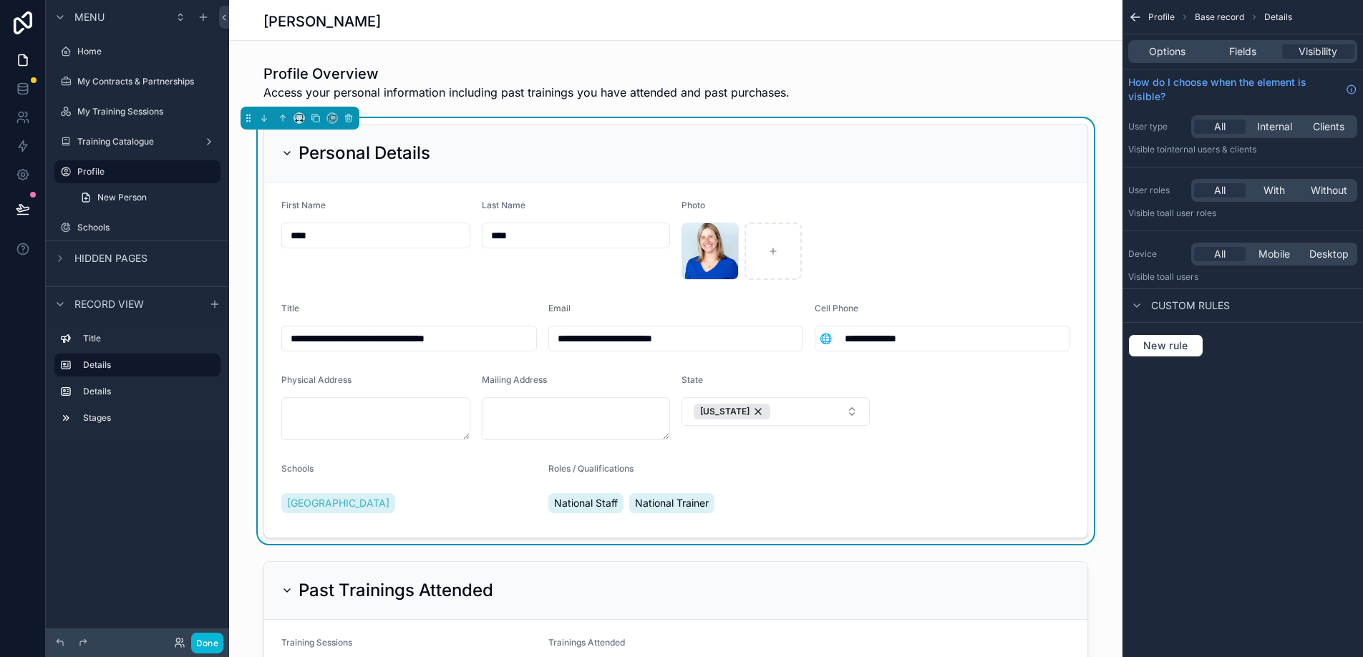
click at [1136, 14] on icon "scrollable content" at bounding box center [1136, 17] width 14 height 14
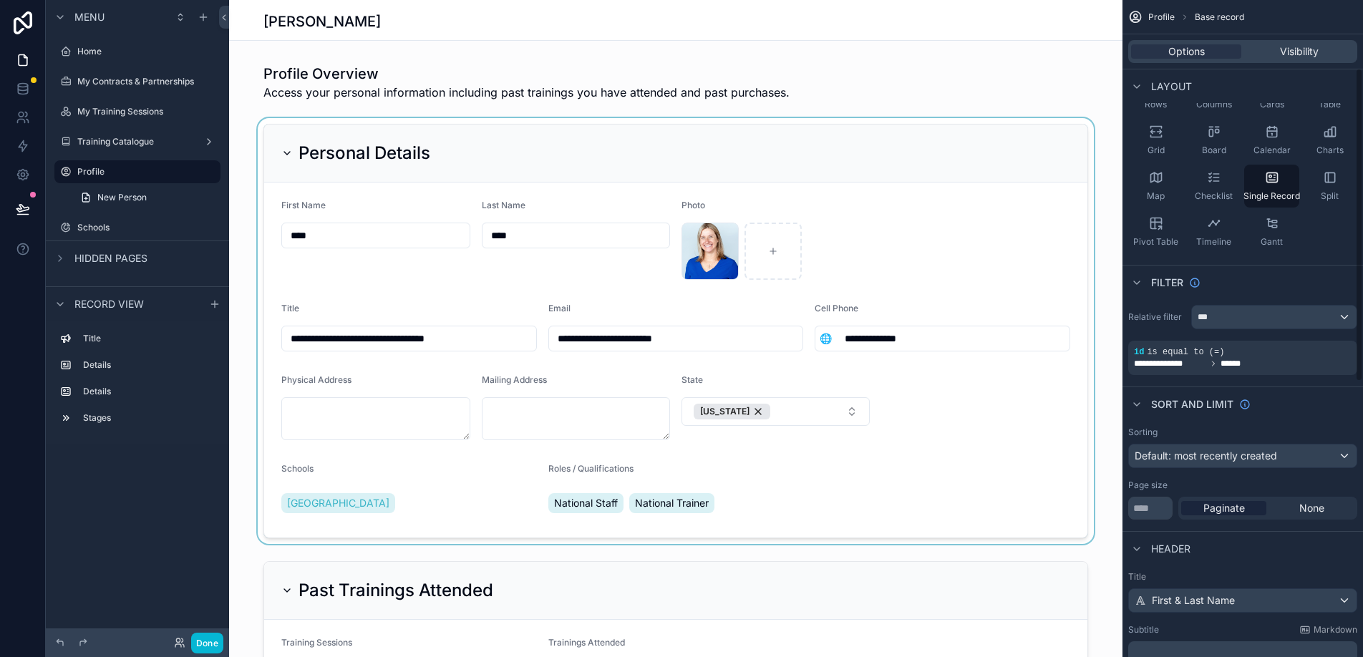
scroll to position [152, 0]
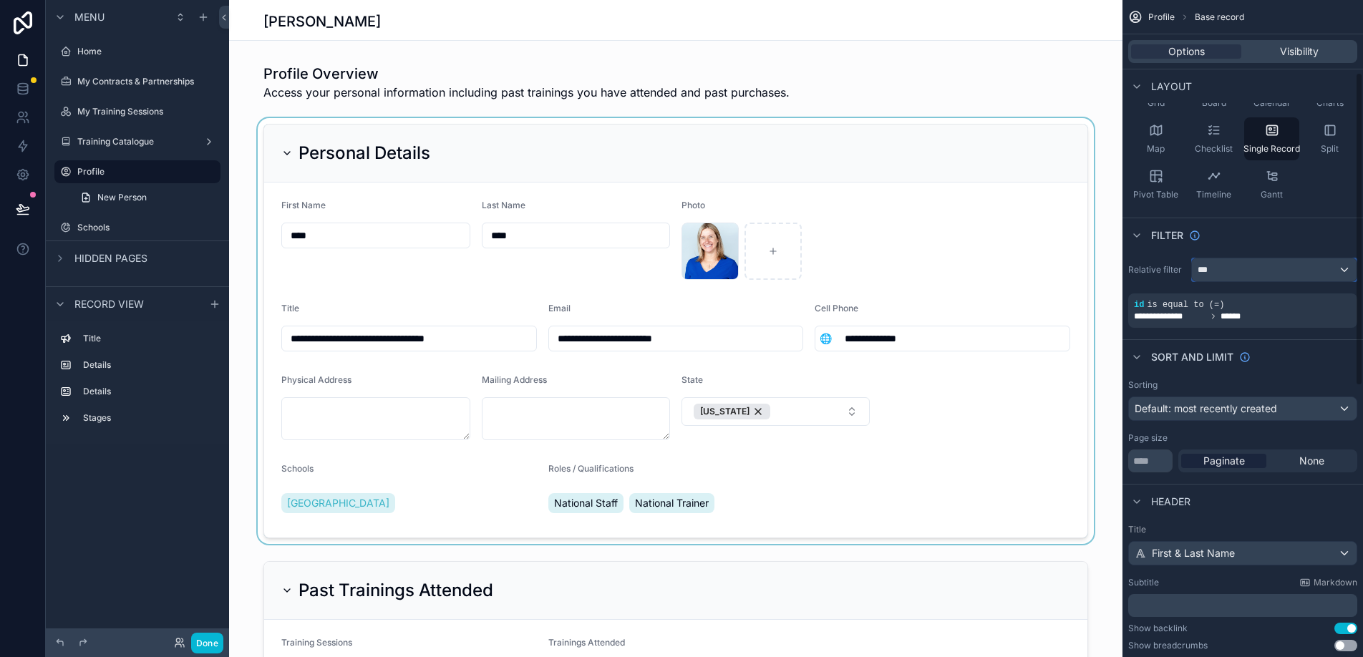
click at [1252, 264] on div "***" at bounding box center [1274, 270] width 165 height 23
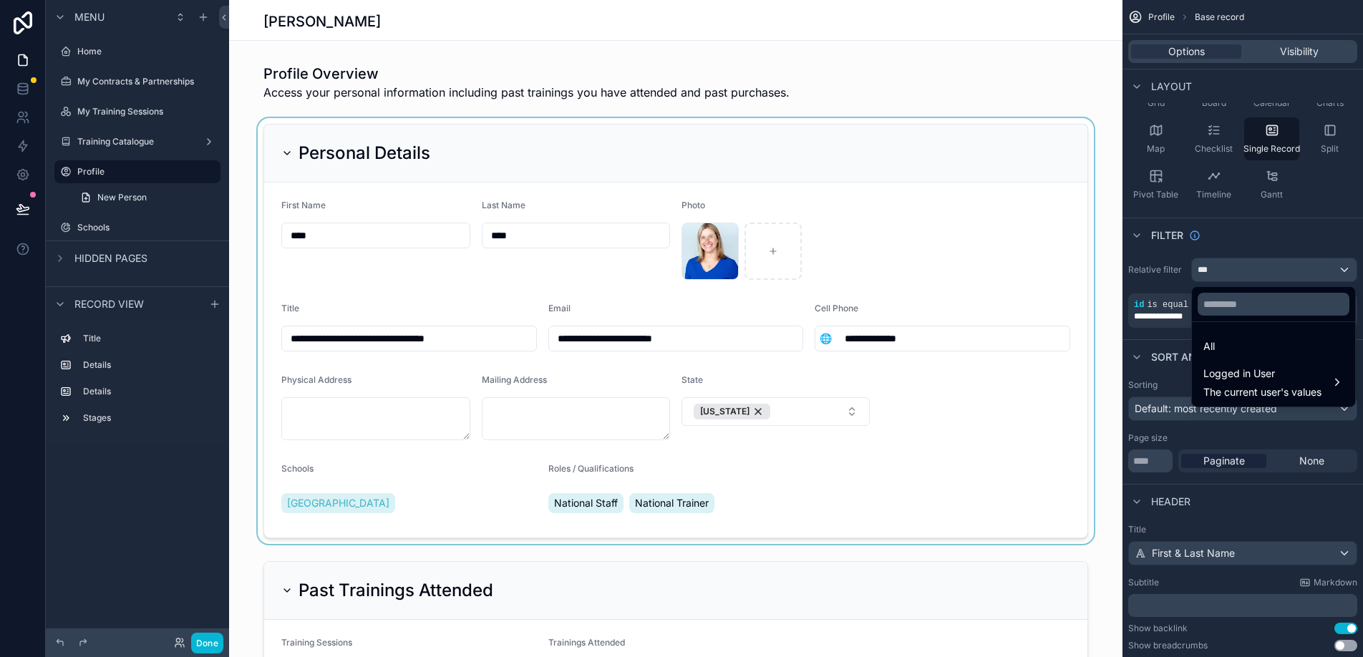
click at [1252, 264] on div "scrollable content" at bounding box center [681, 328] width 1363 height 657
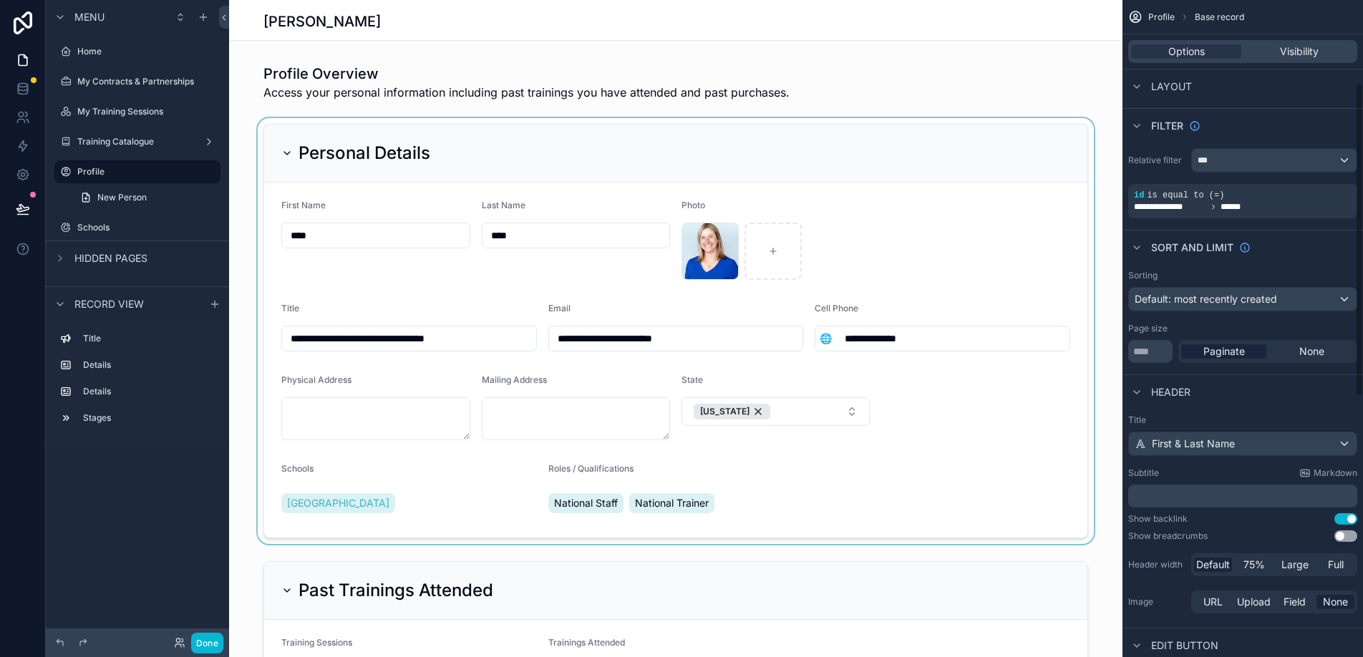
scroll to position [264, 0]
click at [1228, 286] on div "Default: most recently created" at bounding box center [1243, 296] width 228 height 23
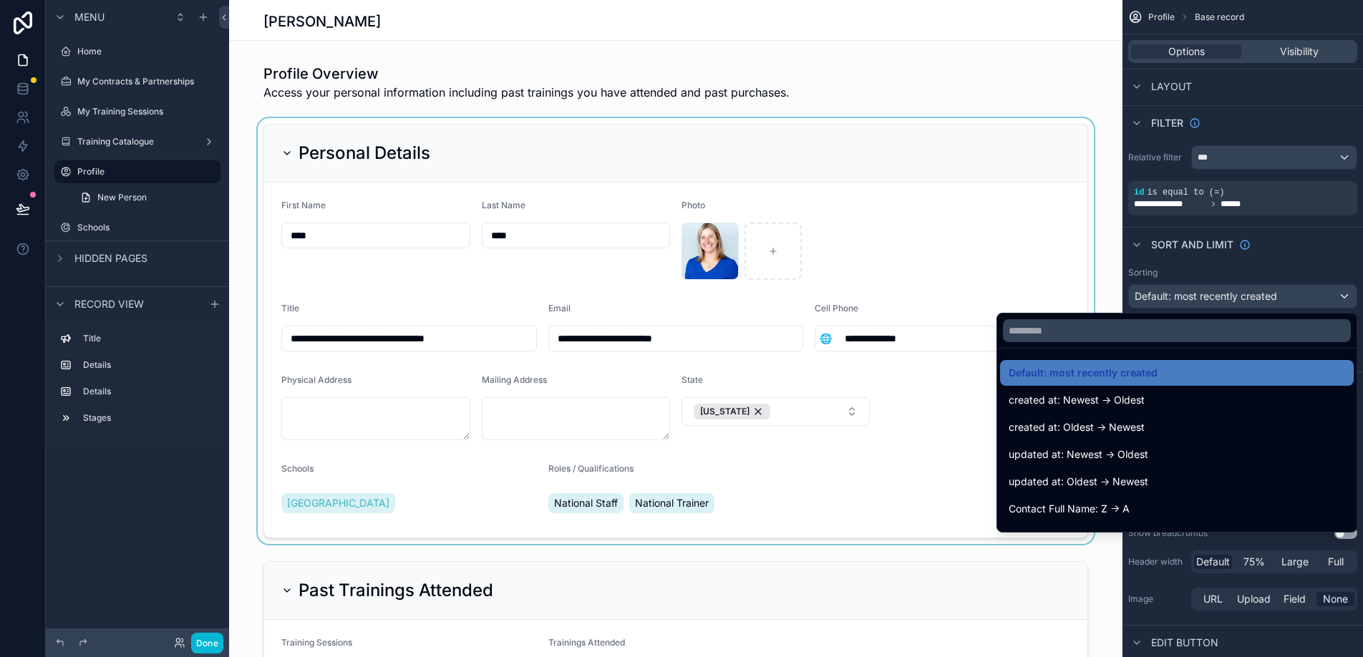
click at [1229, 279] on div "scrollable content" at bounding box center [681, 328] width 1363 height 657
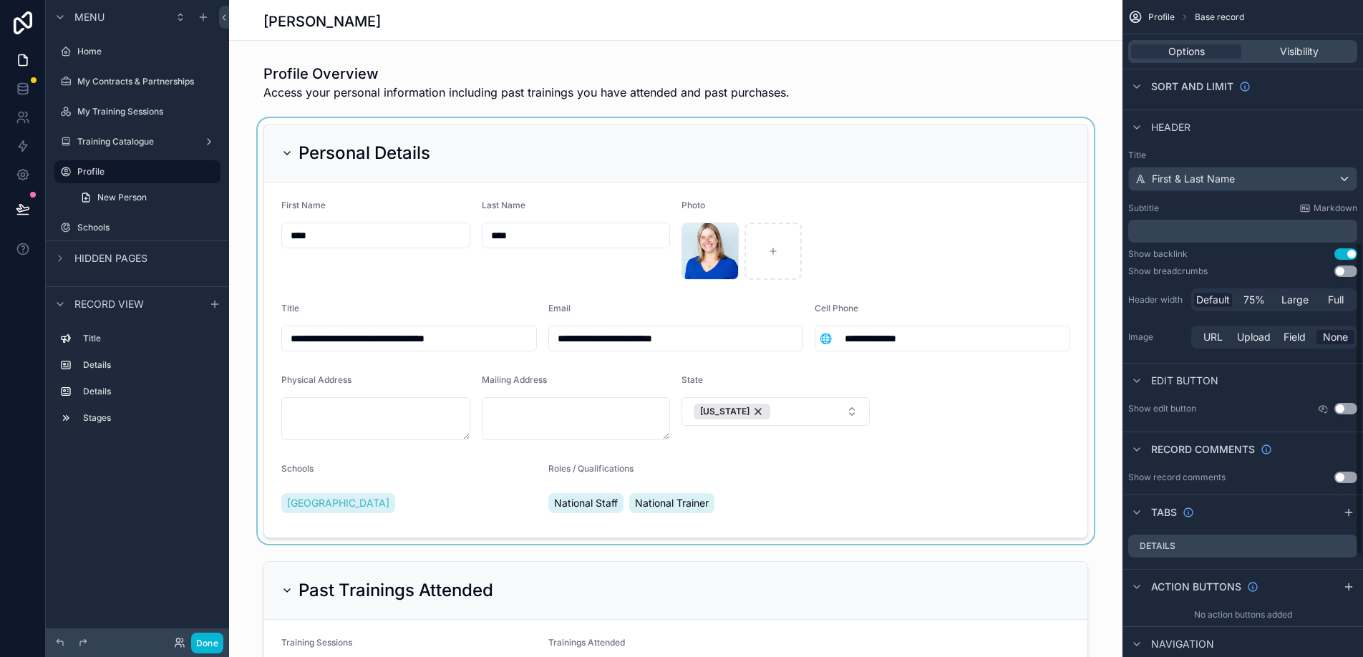
scroll to position [537, 0]
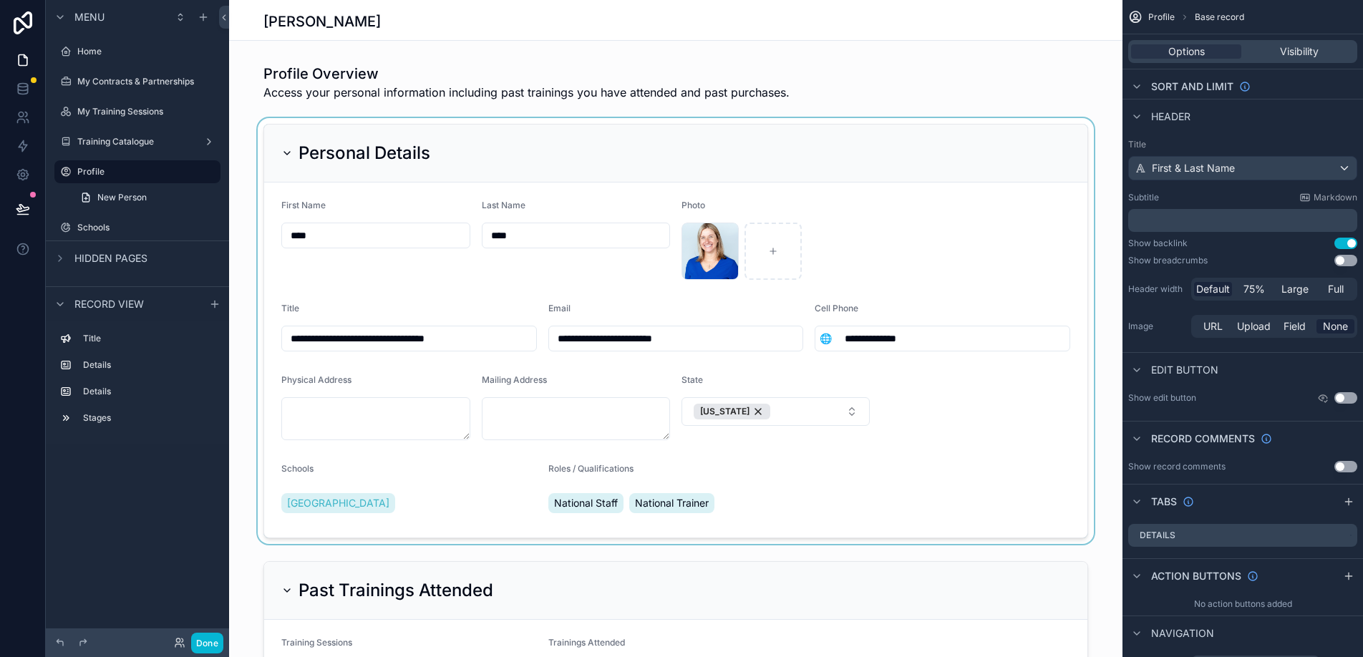
click at [1342, 395] on button "Use setting" at bounding box center [1346, 397] width 23 height 11
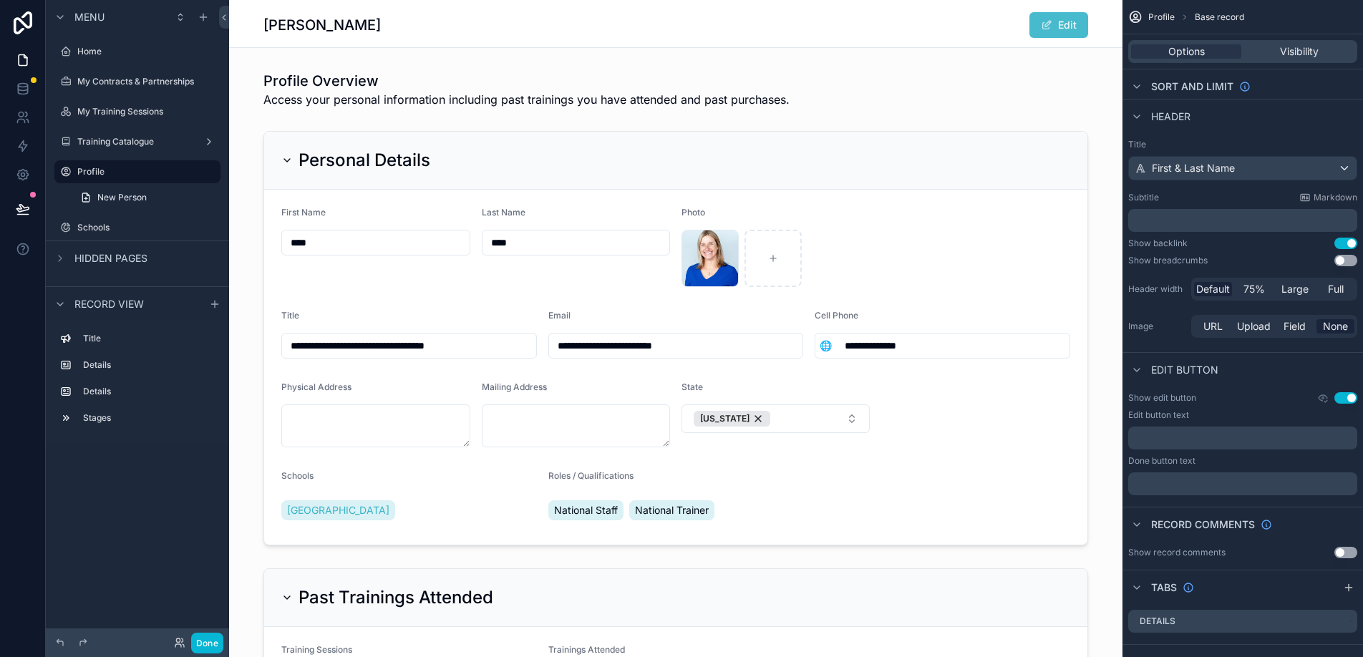
click at [1350, 399] on button "Use setting" at bounding box center [1346, 397] width 23 height 11
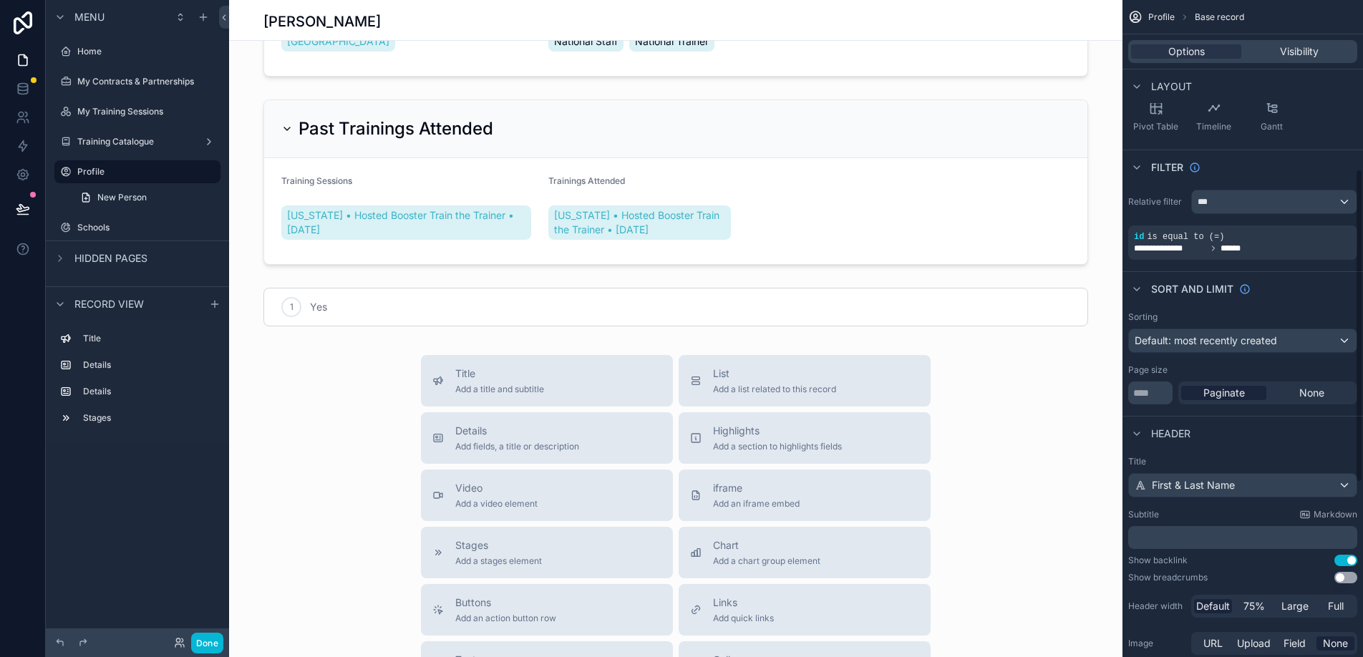
scroll to position [0, 0]
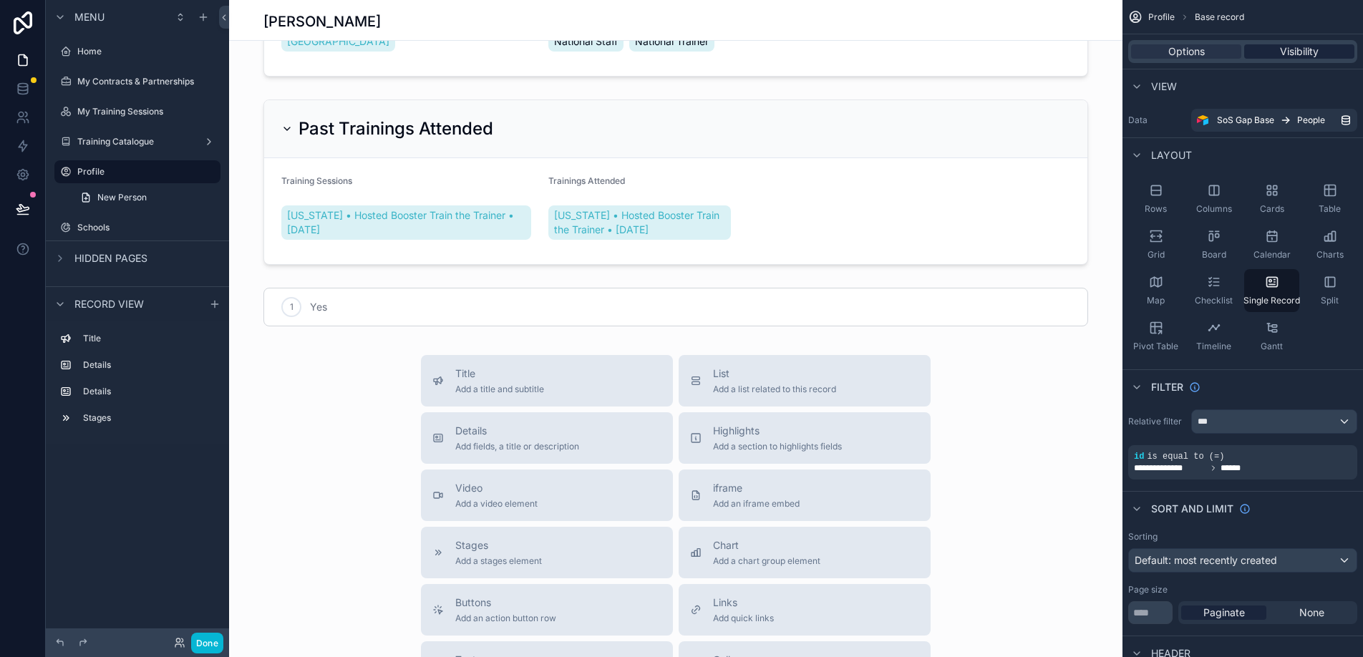
click at [1291, 52] on span "Visibility" at bounding box center [1299, 51] width 39 height 14
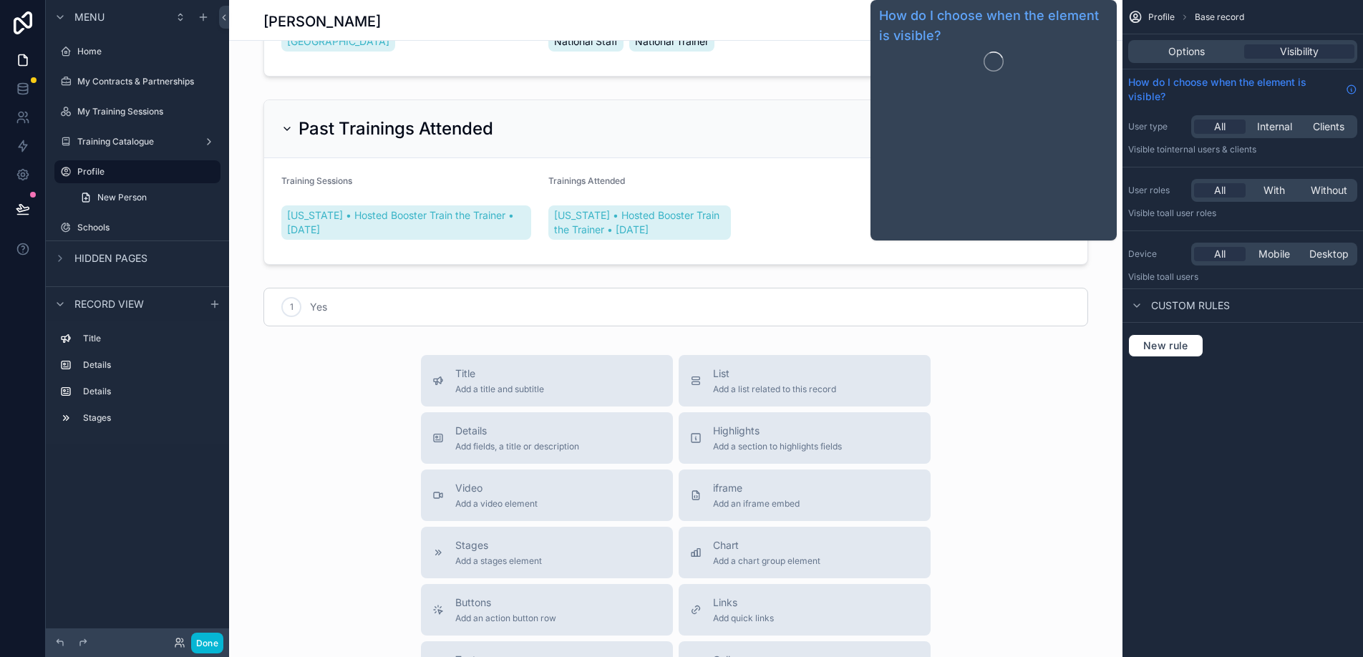
click at [1227, 86] on span "How do I choose when the element is visible?" at bounding box center [1235, 89] width 212 height 29
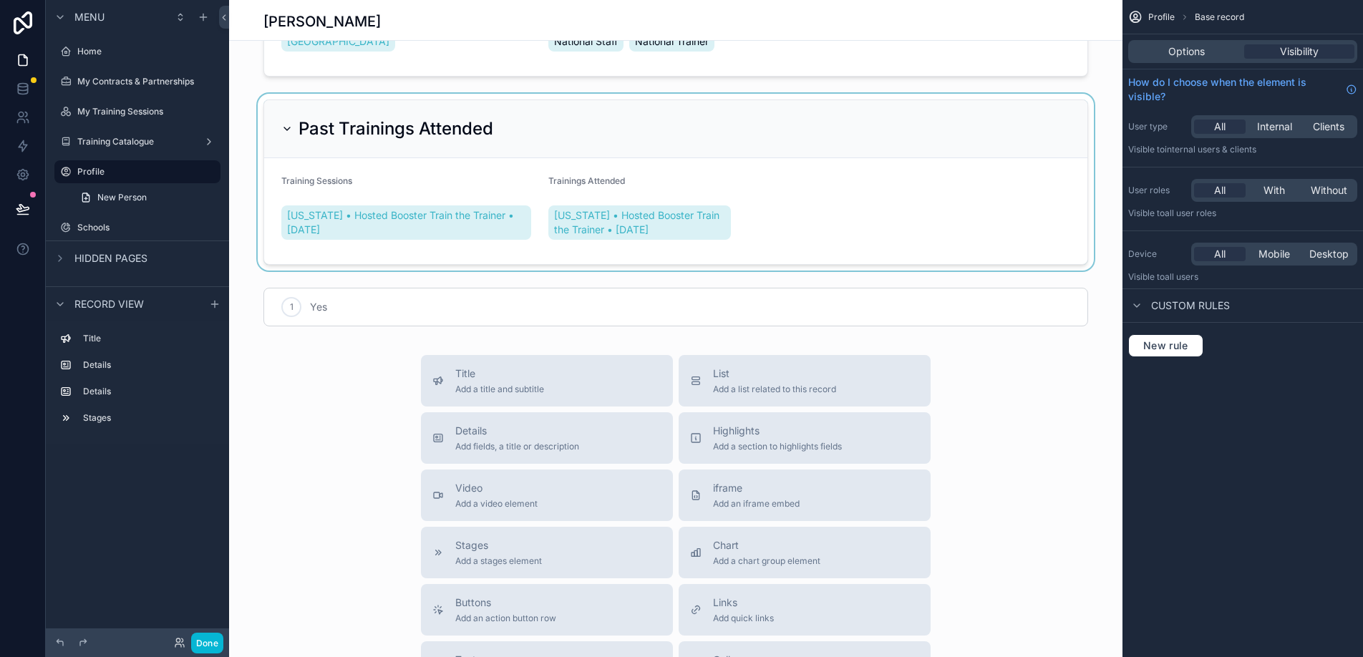
click at [738, 246] on div "scrollable content" at bounding box center [676, 182] width 894 height 177
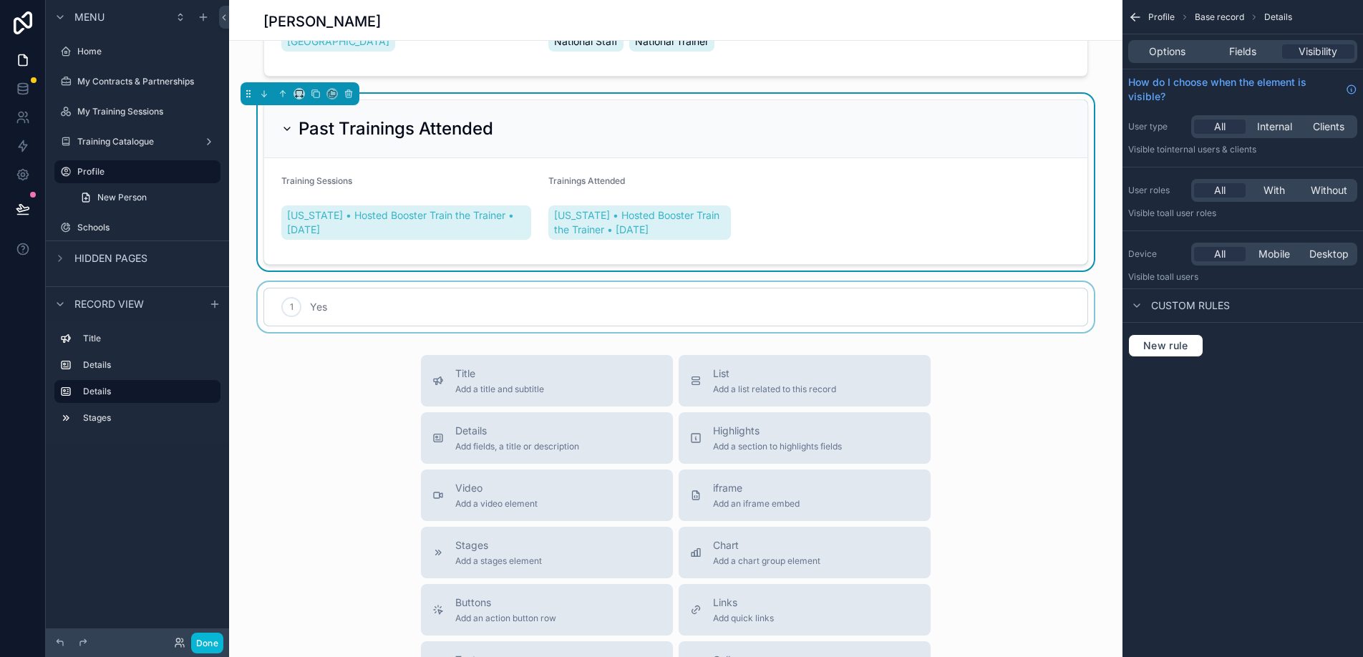
click at [402, 316] on div "scrollable content" at bounding box center [676, 307] width 894 height 50
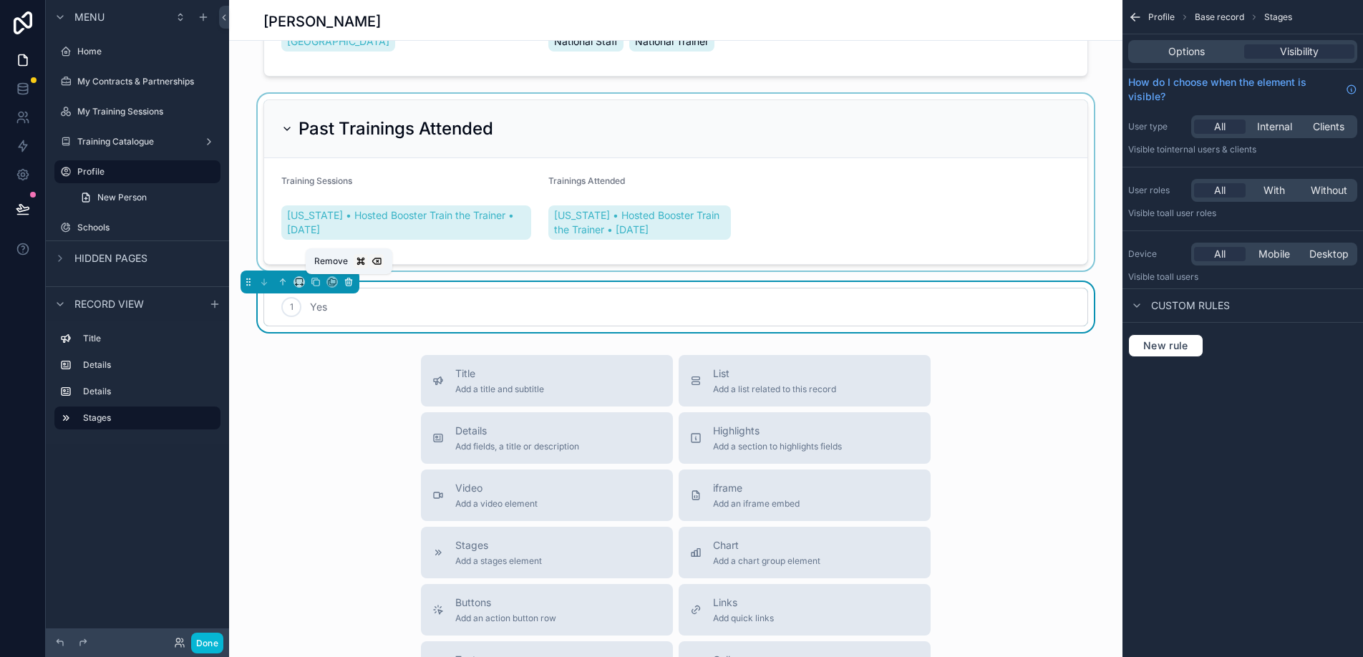
click at [351, 284] on icon "scrollable content" at bounding box center [349, 283] width 6 height 6
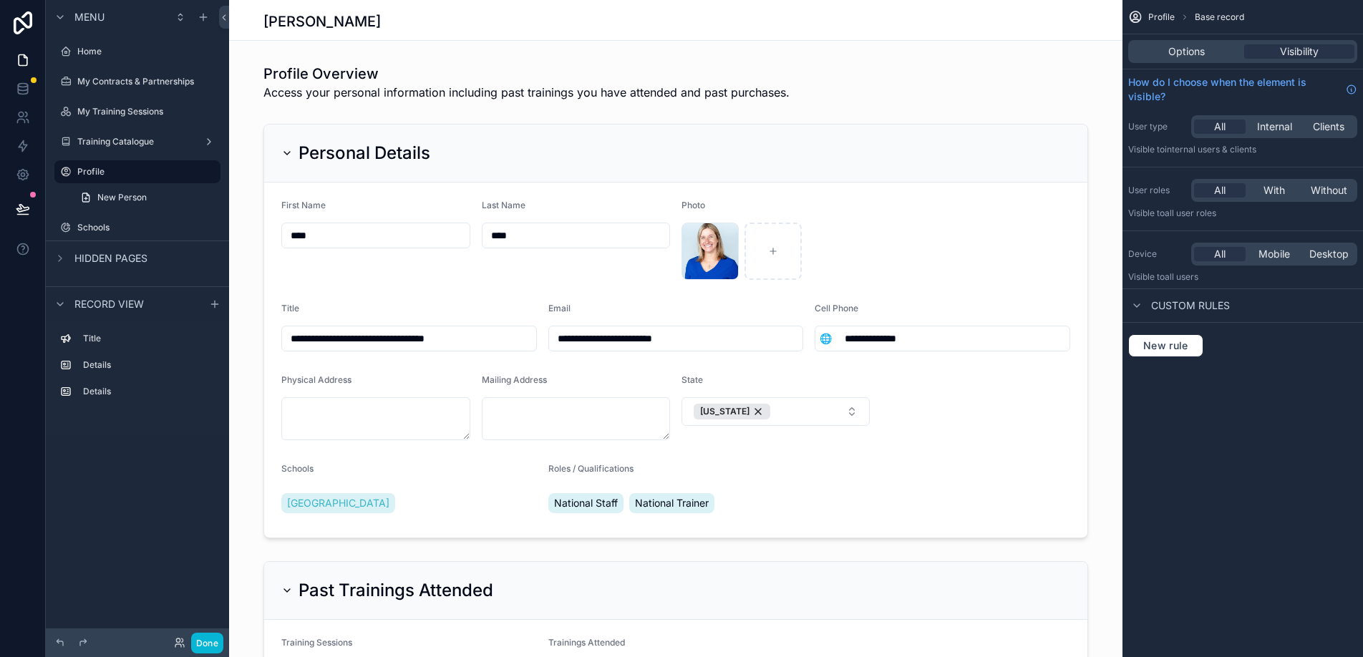
click at [418, 530] on div "scrollable content" at bounding box center [676, 331] width 894 height 426
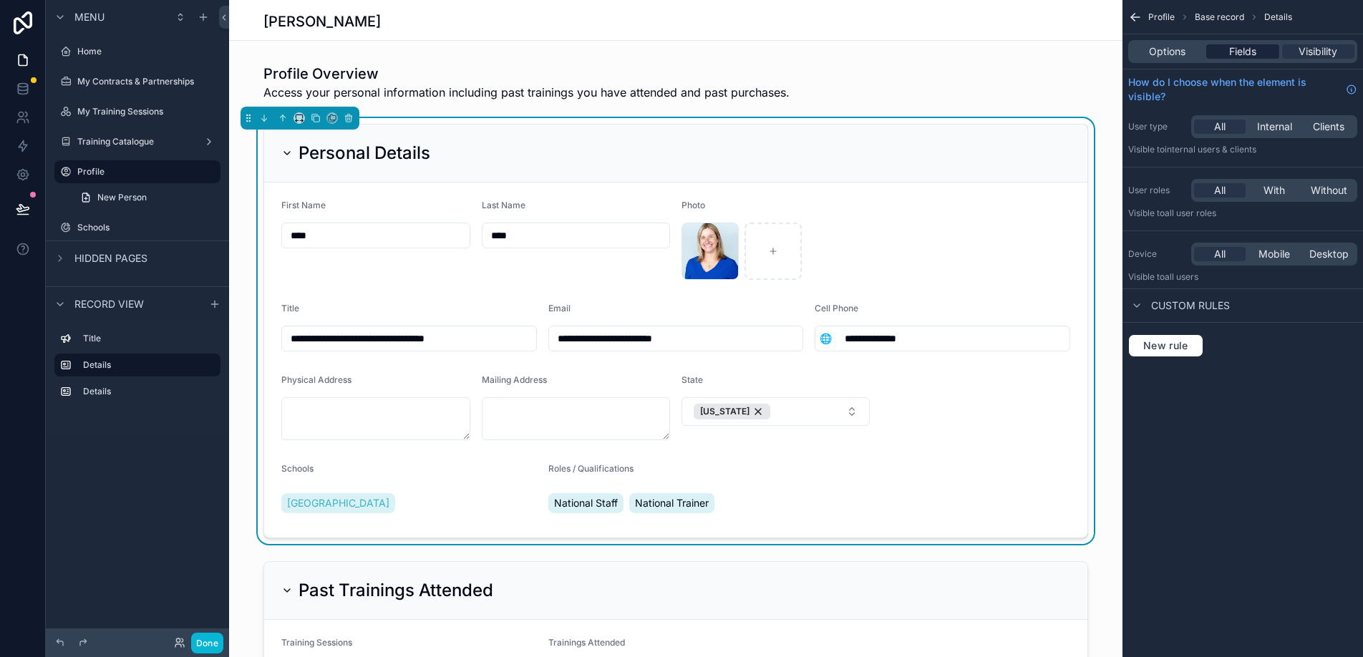
click at [1254, 52] on span "Fields" at bounding box center [1243, 51] width 27 height 14
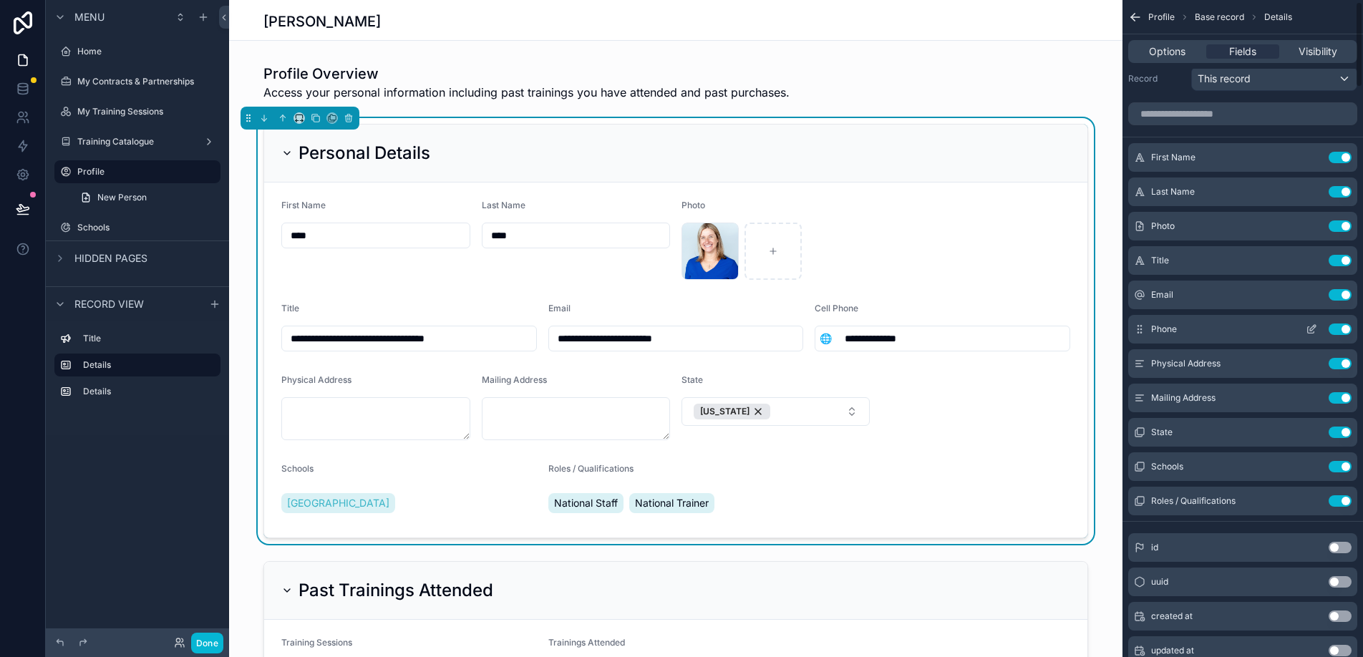
scroll to position [15, 0]
click at [205, 370] on icon "scrollable content" at bounding box center [208, 364] width 11 height 11
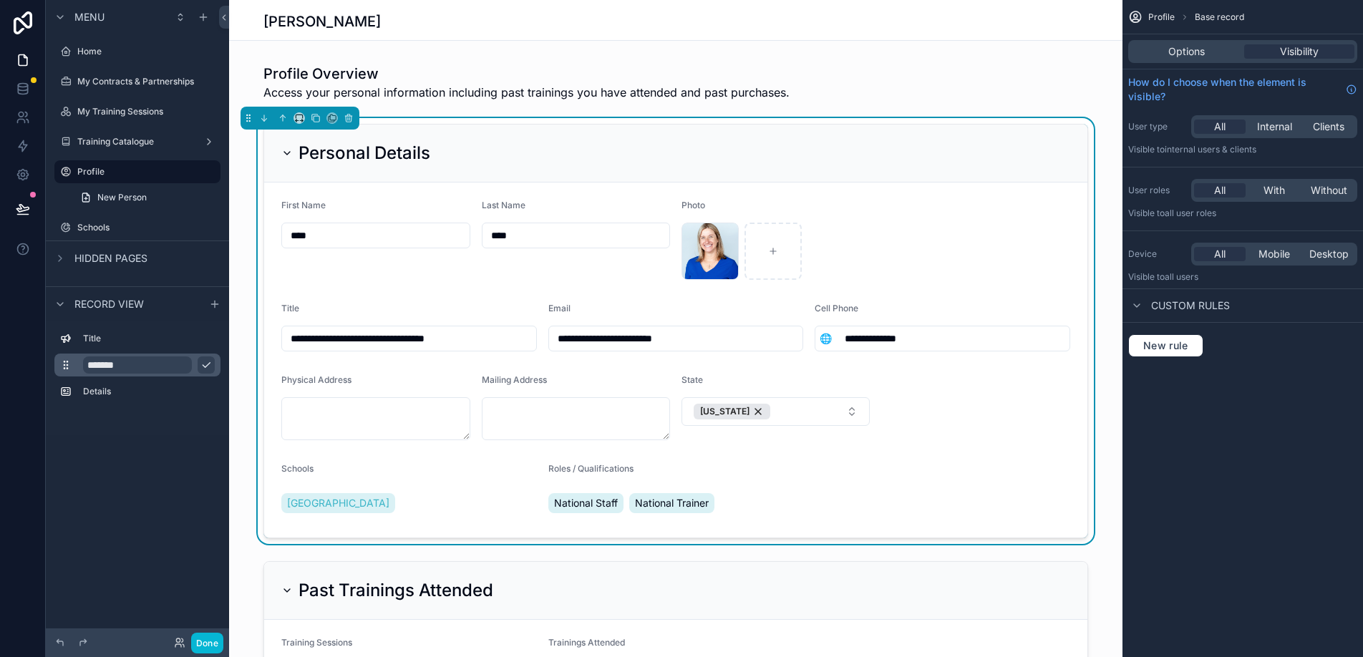
scroll to position [0, 0]
click at [135, 361] on input "*******" at bounding box center [137, 365] width 109 height 17
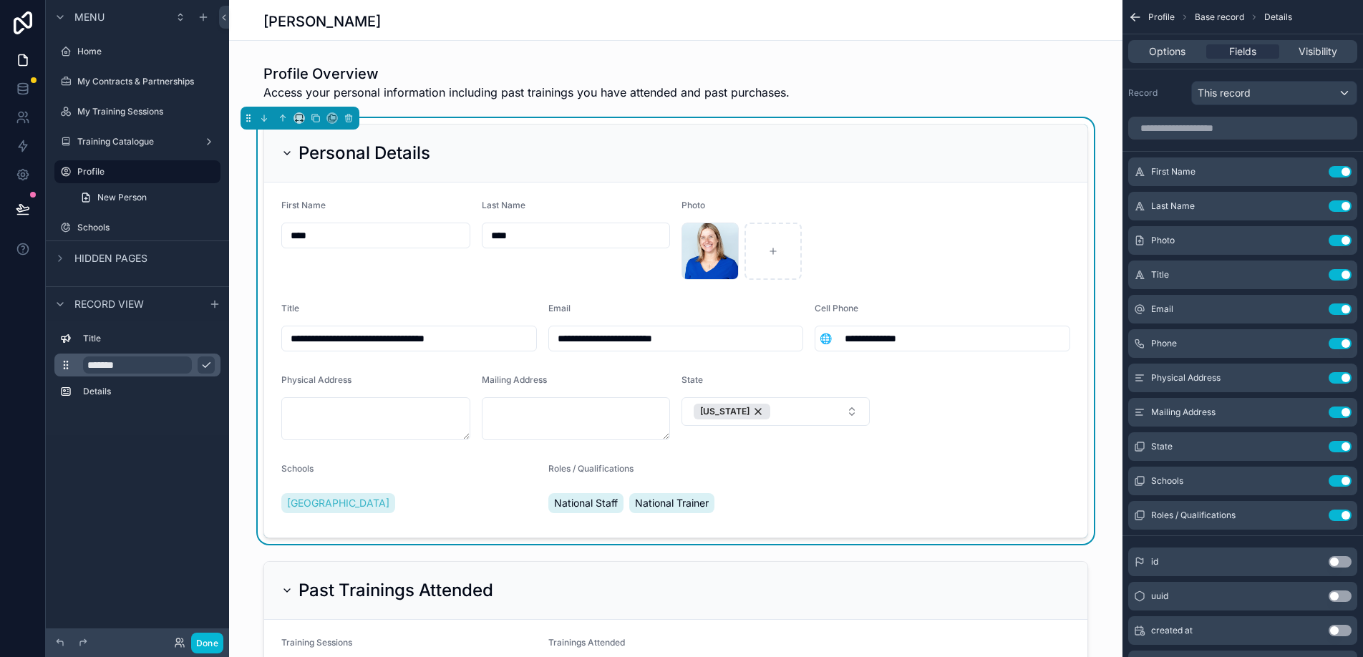
click at [135, 361] on input "*******" at bounding box center [137, 365] width 109 height 17
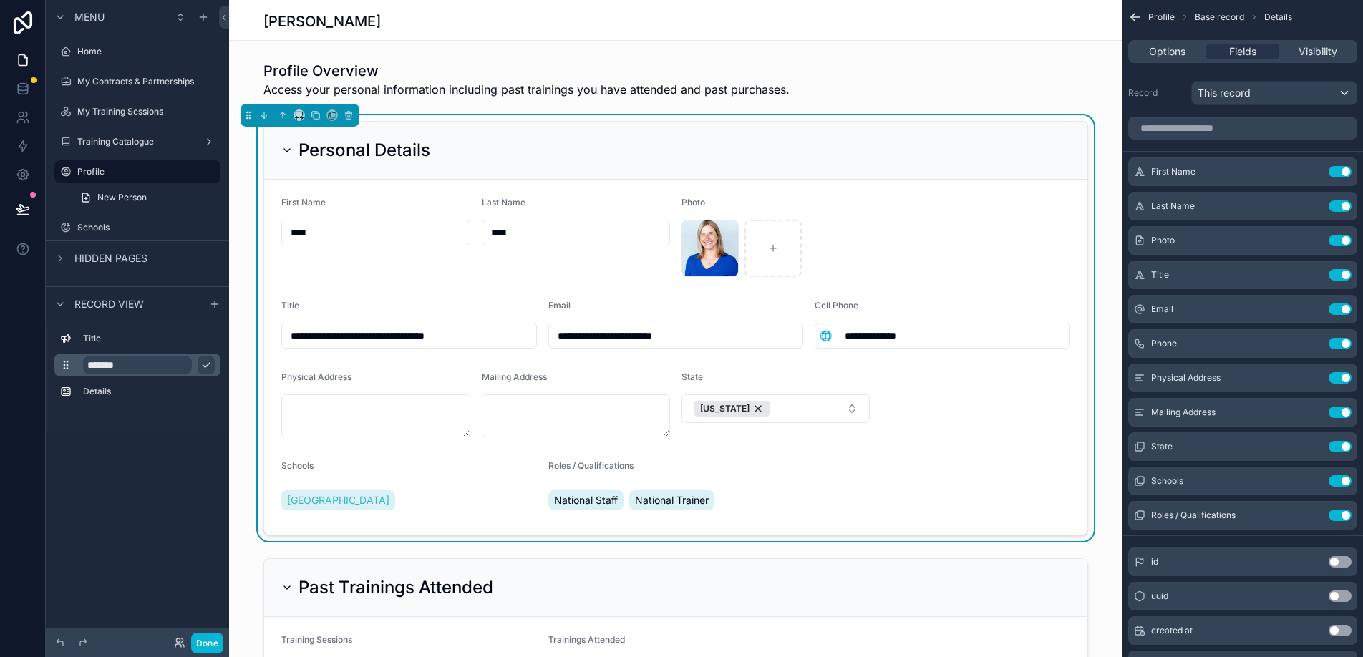
click at [135, 361] on input "*******" at bounding box center [137, 365] width 109 height 17
type input "**********"
click at [203, 366] on icon "scrollable content" at bounding box center [206, 365] width 7 height 5
click at [203, 392] on icon "scrollable content" at bounding box center [208, 391] width 11 height 11
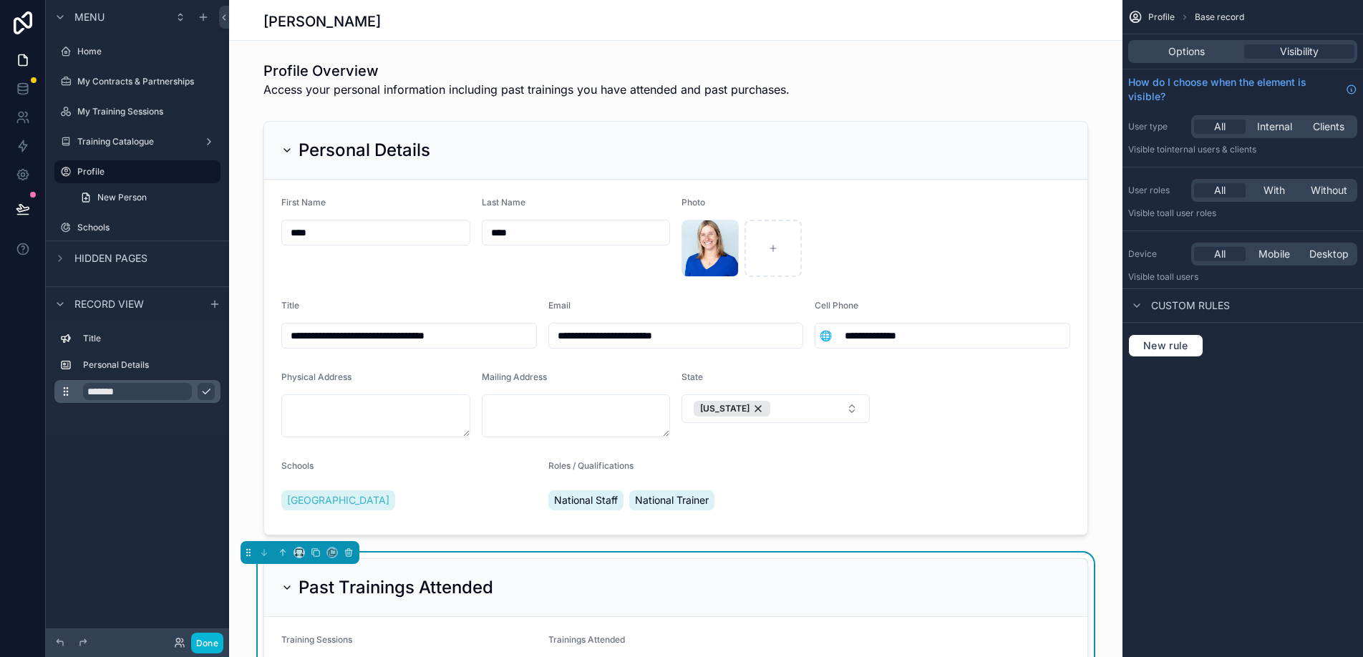
click at [143, 389] on input "*******" at bounding box center [137, 391] width 109 height 17
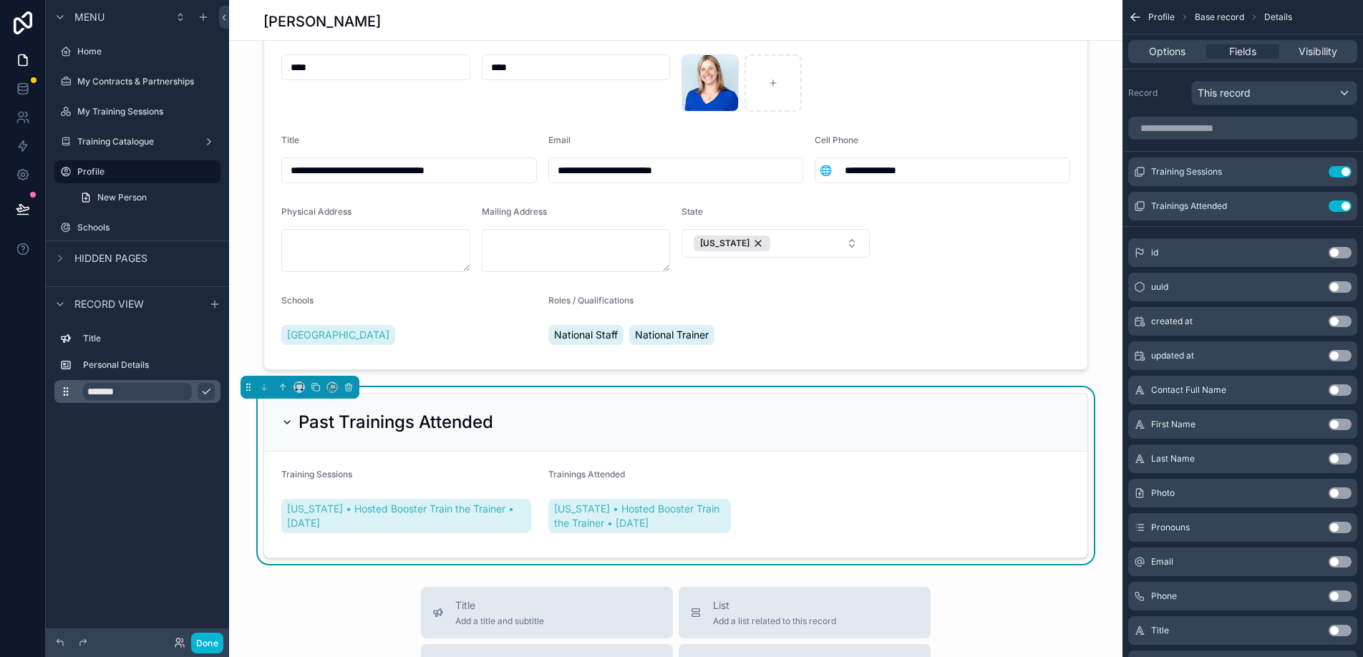
click at [143, 389] on input "*******" at bounding box center [137, 391] width 109 height 17
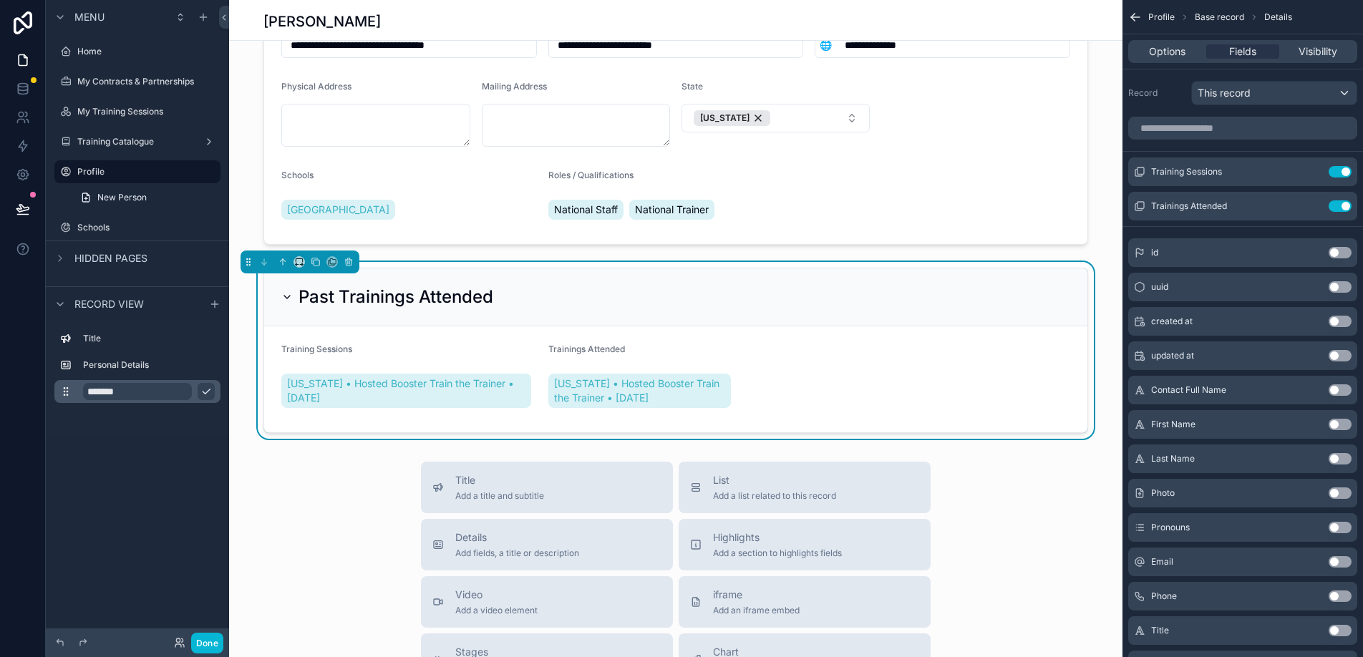
scroll to position [316, 0]
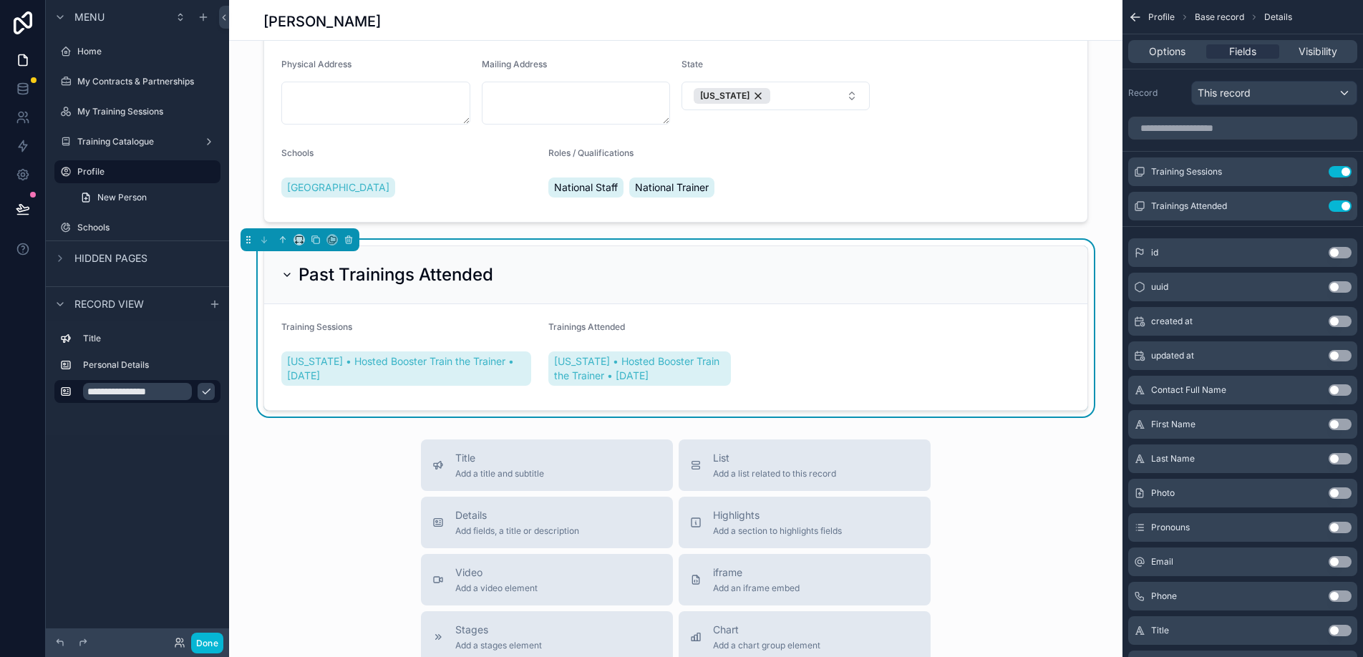
type input "**********"
click at [205, 391] on icon "scrollable content" at bounding box center [206, 391] width 11 height 11
click at [337, 406] on form "Training Sessions Ohio • Hosted Booster Train the Trainer • 07/14/2025 Training…" at bounding box center [676, 357] width 824 height 106
click at [944, 368] on form "Training Sessions Ohio • Hosted Booster Train the Trainer • 07/14/2025 Training…" at bounding box center [676, 357] width 824 height 106
click at [1312, 167] on icon "scrollable content" at bounding box center [1311, 171] width 11 height 11
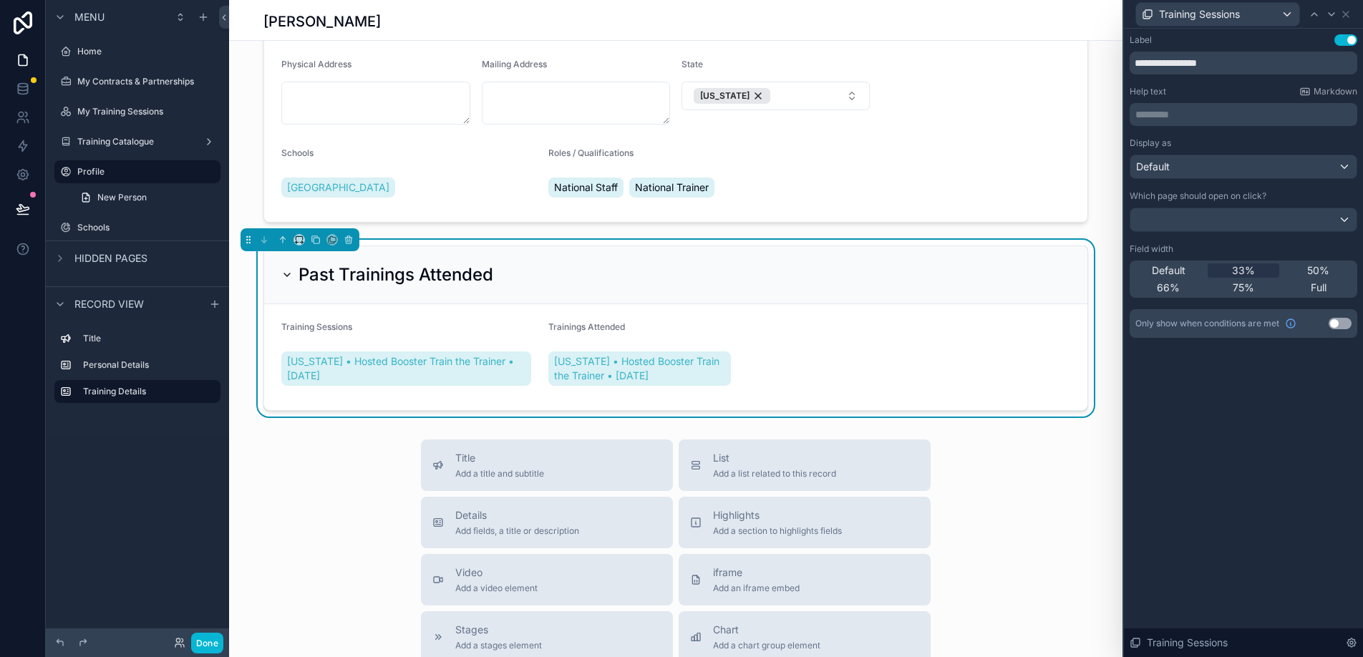
click at [1335, 322] on button "Use setting" at bounding box center [1340, 323] width 23 height 11
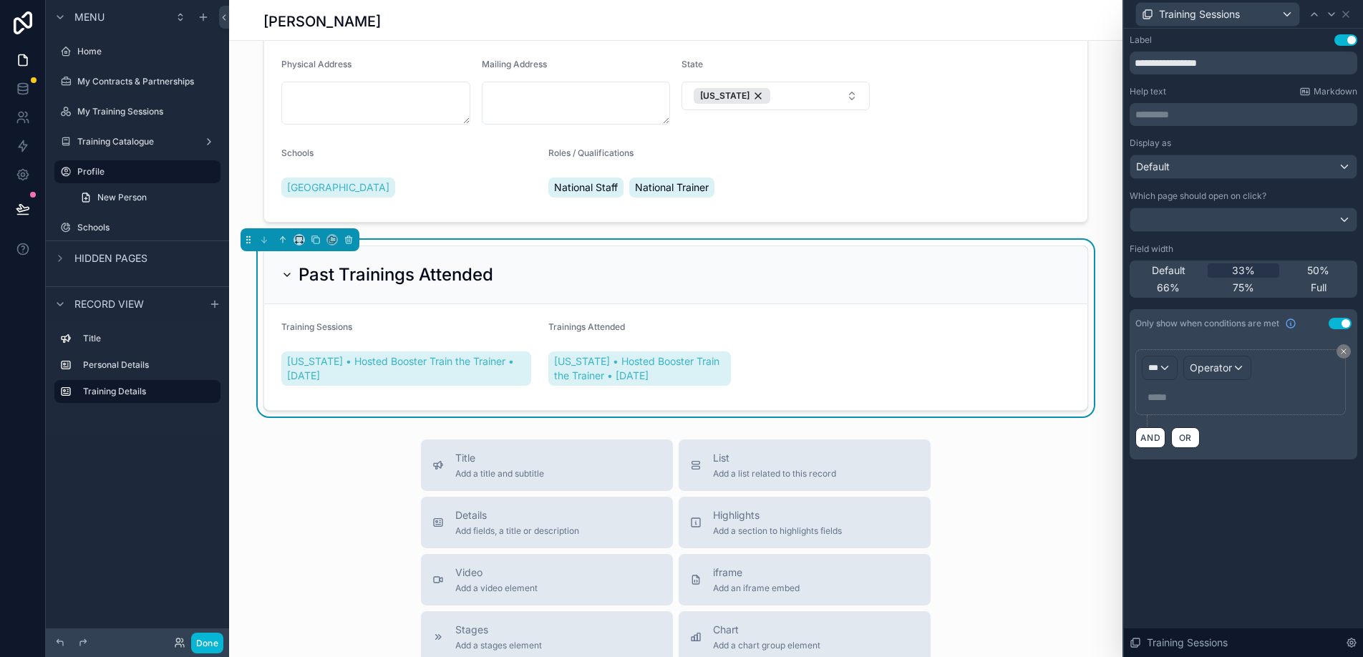
click at [1283, 369] on div "*** Operator ***** ﻿" at bounding box center [1241, 382] width 198 height 53
click at [1242, 369] on div "Operator" at bounding box center [1217, 368] width 67 height 23
click at [1273, 365] on div at bounding box center [1243, 328] width 239 height 657
click at [1164, 371] on div "***" at bounding box center [1160, 368] width 34 height 23
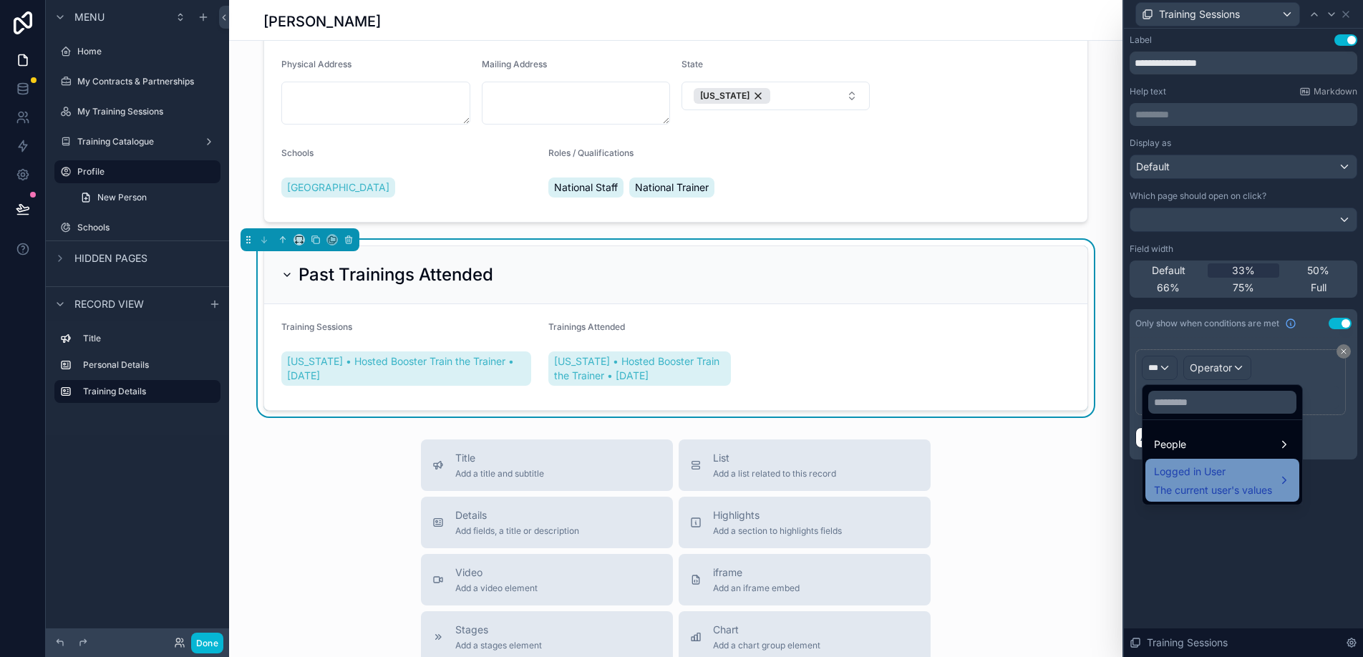
click at [1203, 482] on div "Logged in User The current user's values" at bounding box center [1213, 480] width 118 height 34
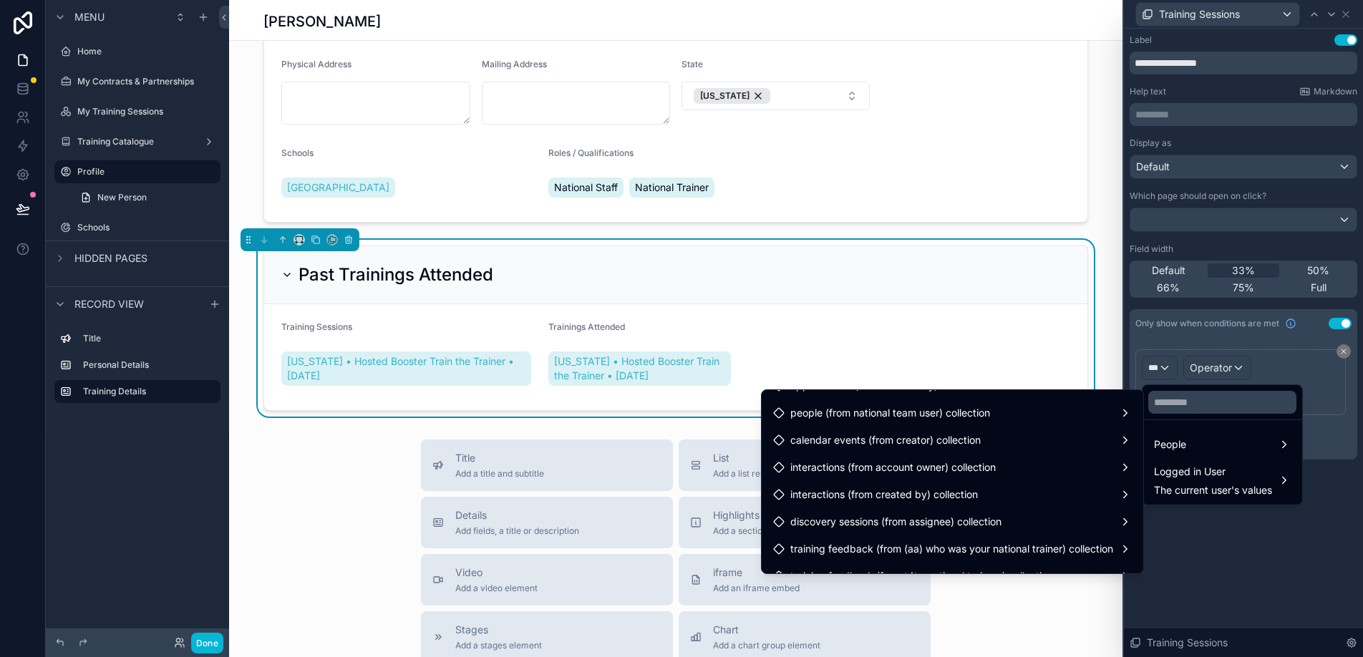
scroll to position [1274, 0]
click at [1066, 342] on form "Training Sessions Ohio • Hosted Booster Train the Trainer • 07/14/2025 Training…" at bounding box center [676, 357] width 824 height 106
click at [1345, 352] on div at bounding box center [1243, 328] width 239 height 657
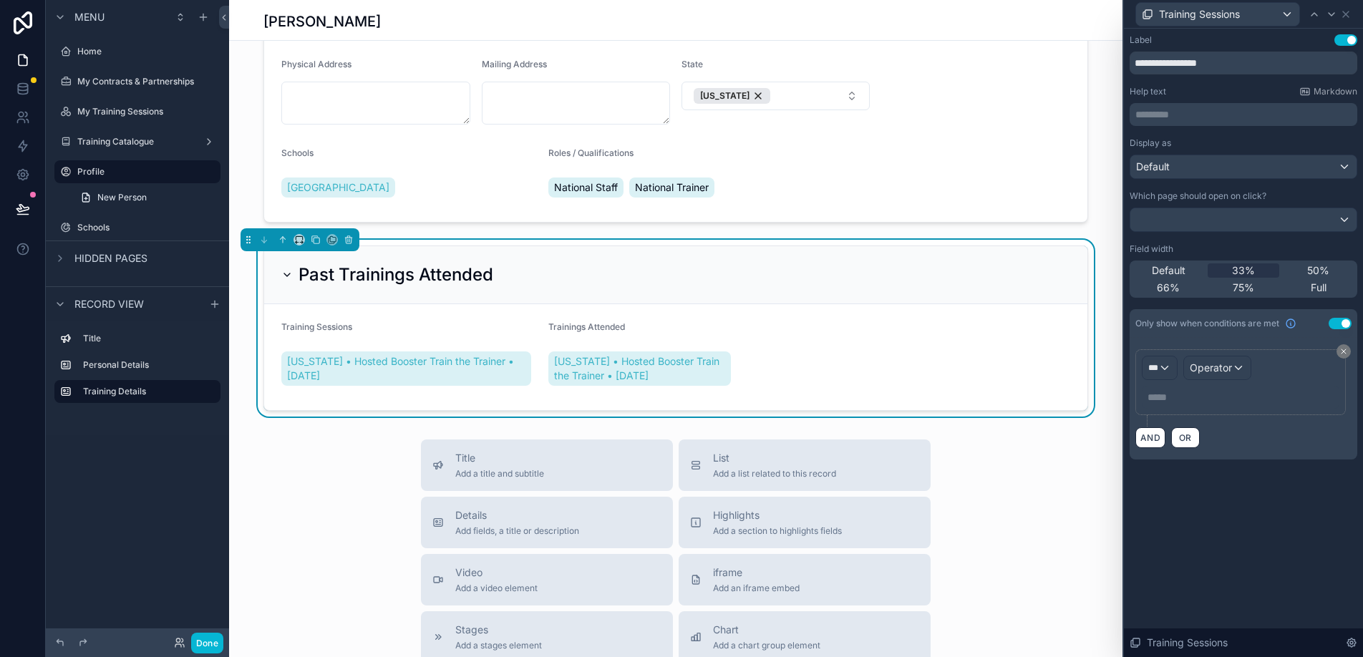
click at [1345, 352] on icon at bounding box center [1344, 351] width 4 height 4
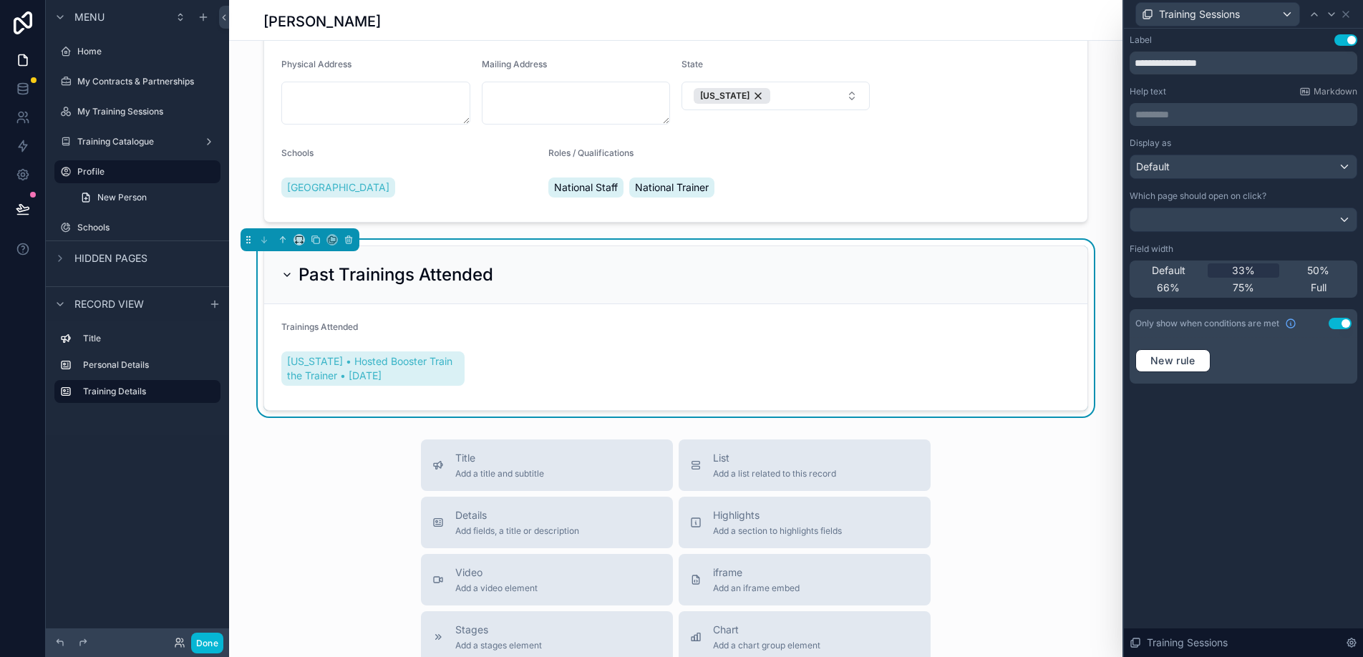
click at [980, 322] on form "Trainings Attended Ohio • Hosted Booster Train the Trainer • 07/14/2025" at bounding box center [676, 357] width 824 height 106
click at [1348, 16] on icon at bounding box center [1346, 14] width 6 height 6
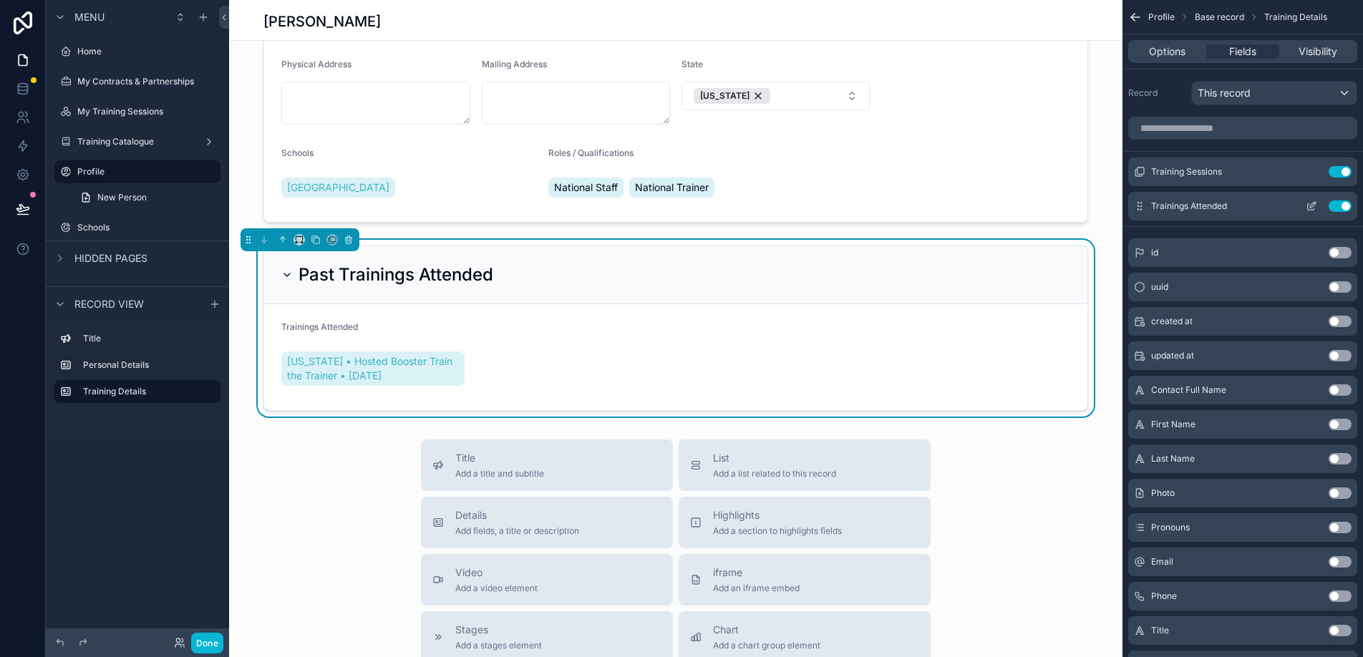
click at [1314, 208] on icon "scrollable content" at bounding box center [1311, 206] width 11 height 11
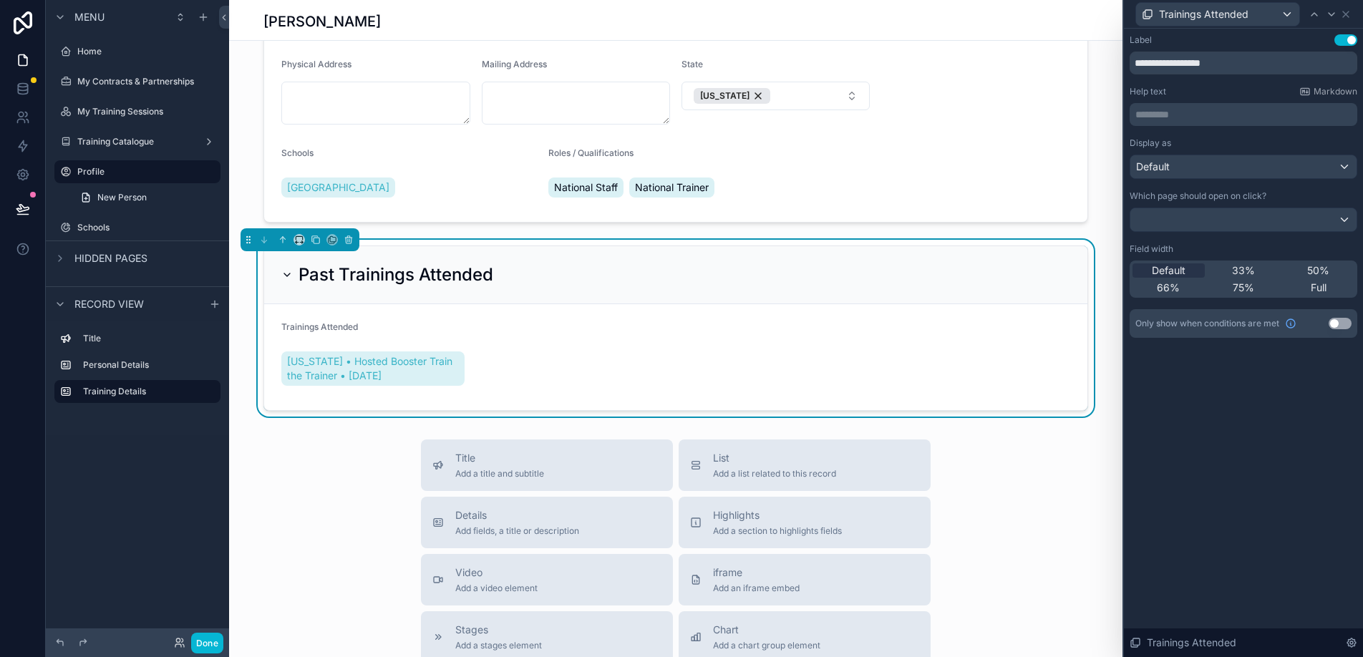
click at [1333, 325] on button "Use setting" at bounding box center [1340, 323] width 23 height 11
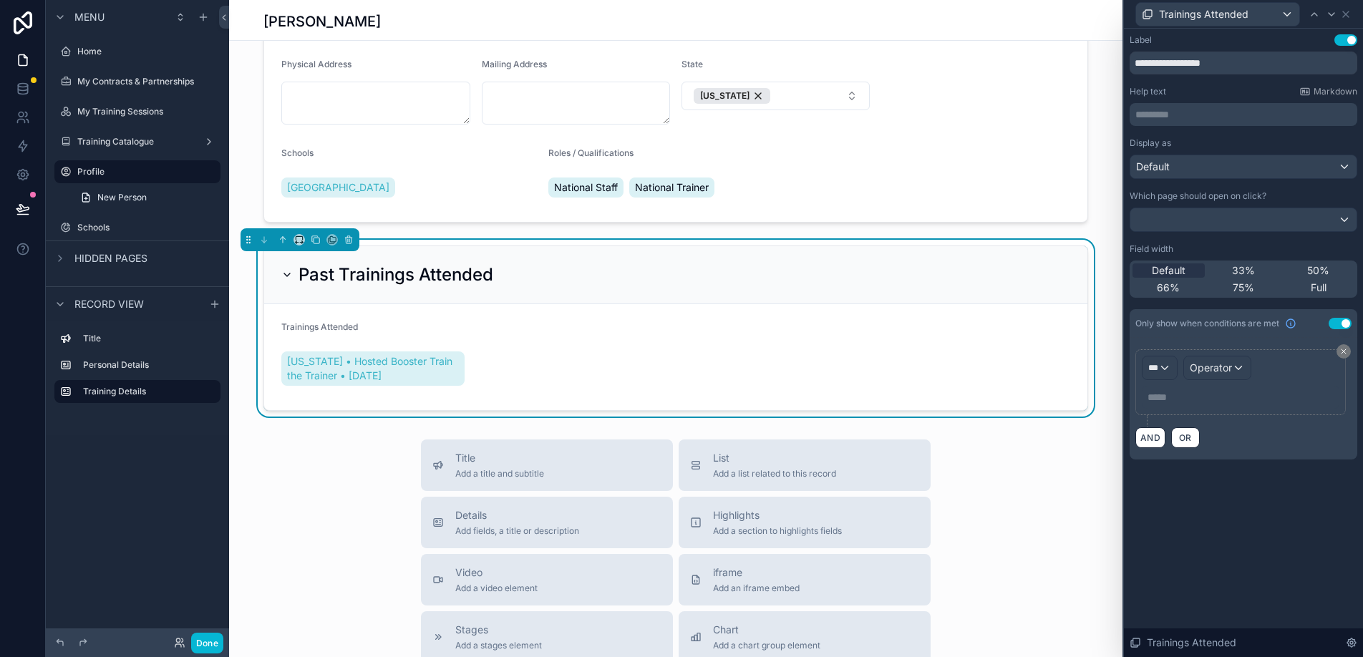
click at [1345, 323] on button "Use setting" at bounding box center [1340, 323] width 23 height 11
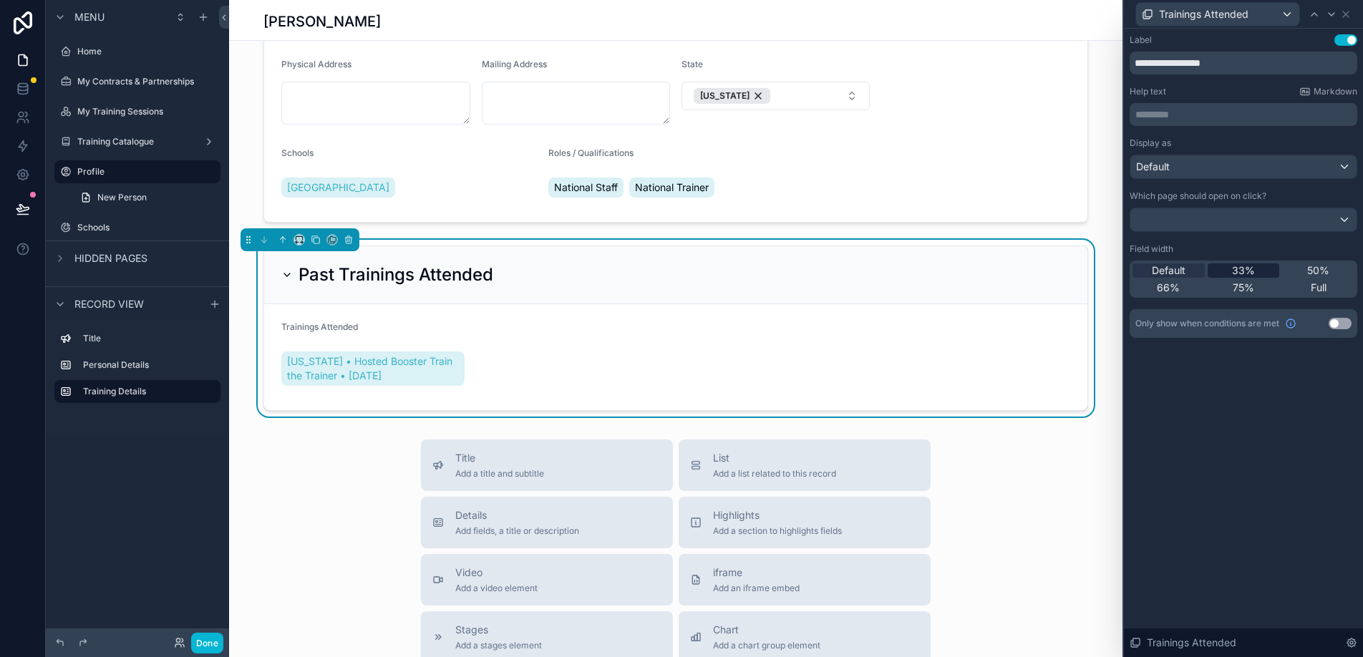
click at [1232, 275] on span "33%" at bounding box center [1243, 271] width 23 height 14
click at [1172, 276] on span "Default" at bounding box center [1169, 271] width 34 height 14
click at [1331, 16] on icon at bounding box center [1331, 14] width 11 height 11
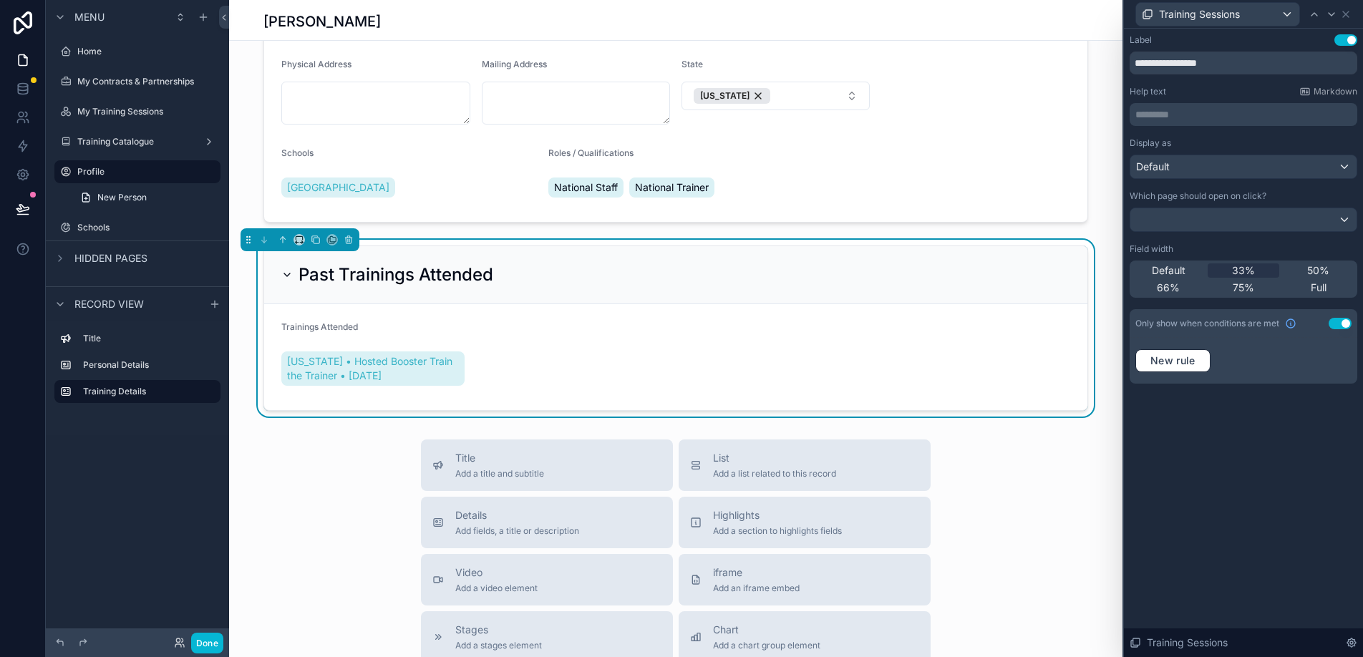
click at [1341, 324] on button "Use setting" at bounding box center [1340, 323] width 23 height 11
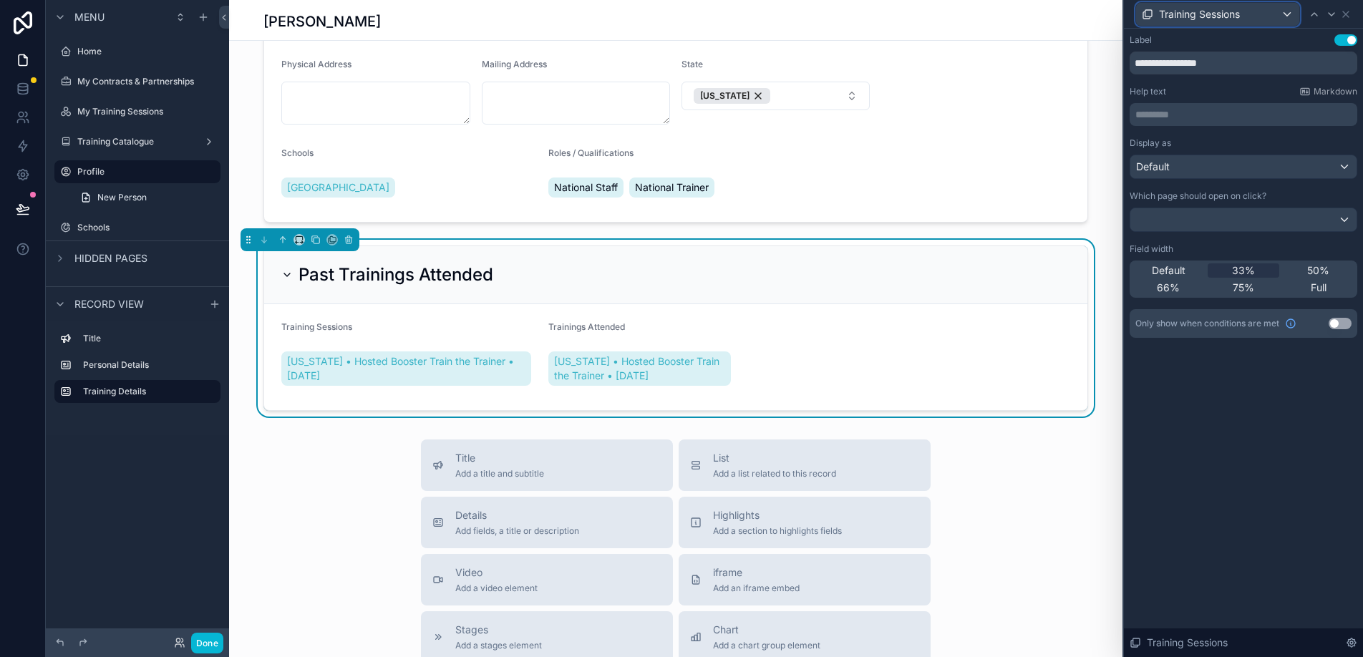
click at [1292, 11] on div "Training Sessions" at bounding box center [1217, 14] width 163 height 23
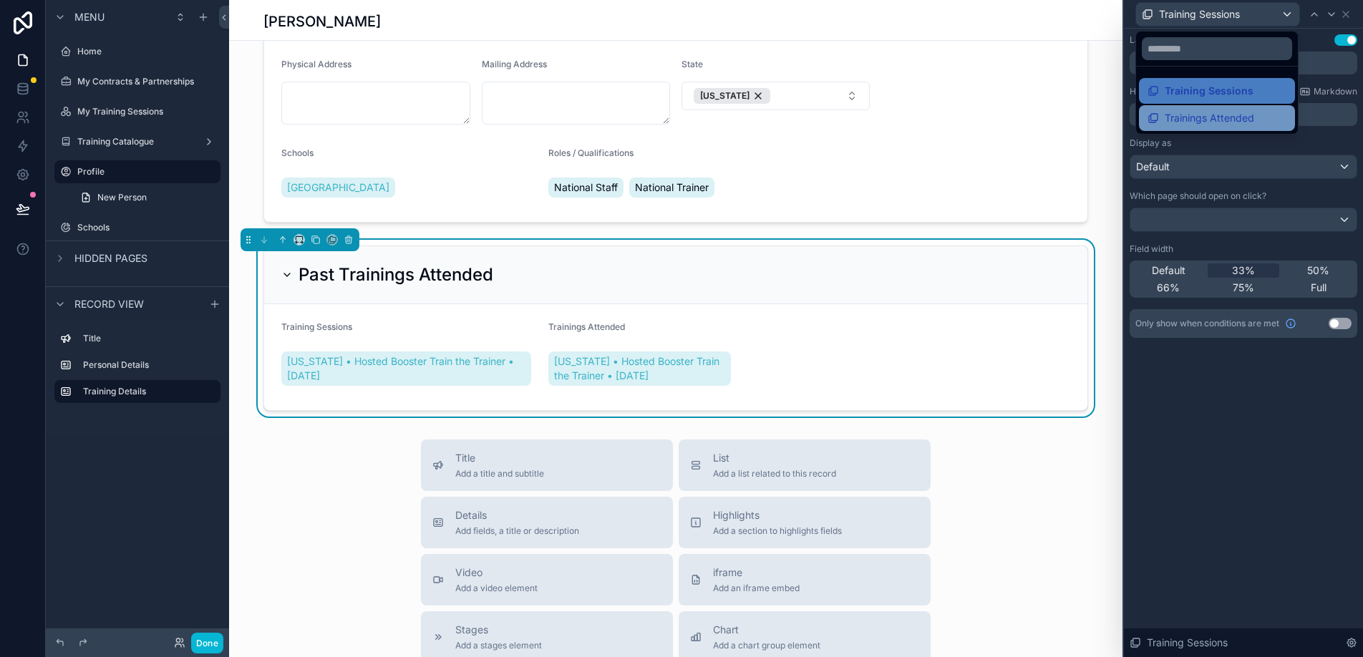
click at [1245, 119] on span "Trainings Attended" at bounding box center [1210, 118] width 90 height 17
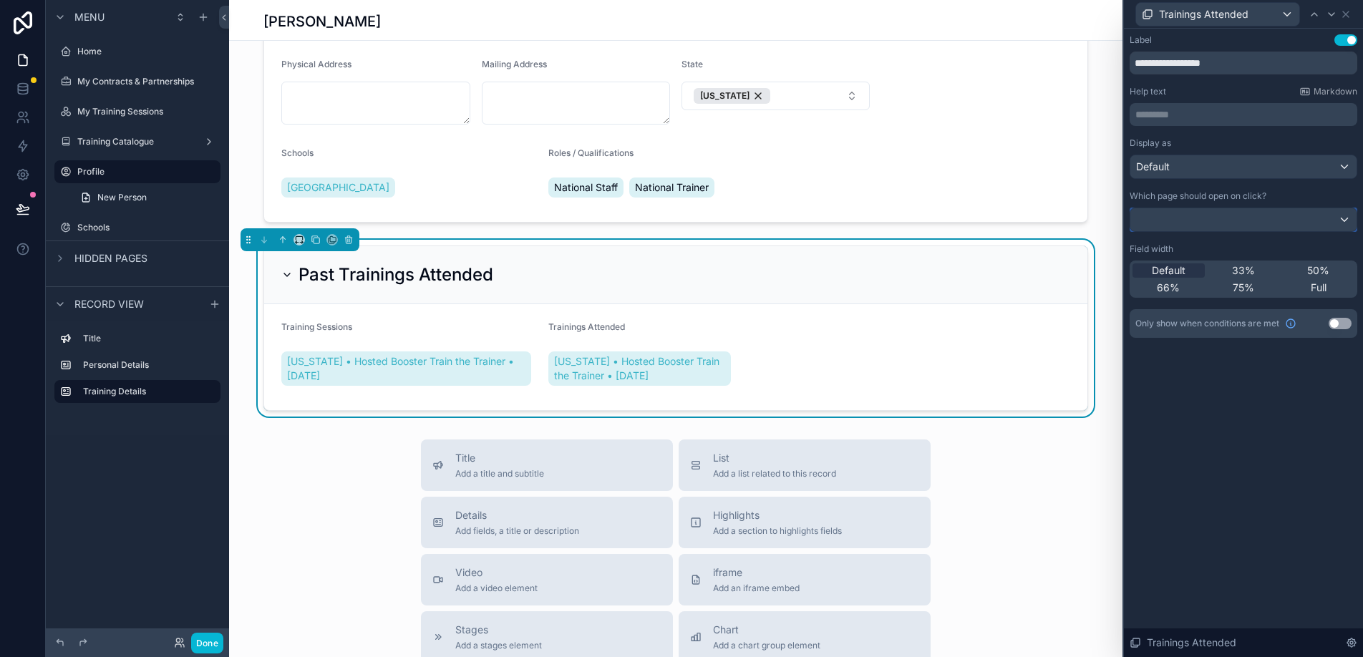
click at [1186, 222] on div at bounding box center [1244, 219] width 226 height 23
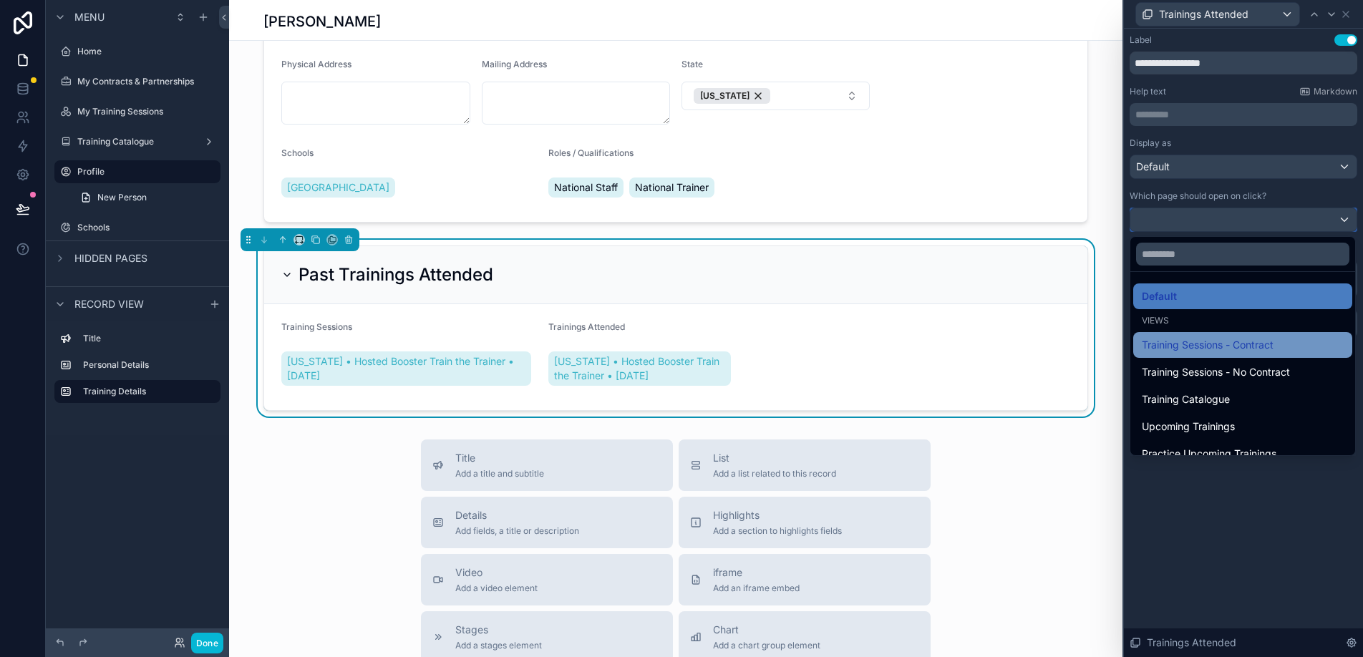
scroll to position [42, 0]
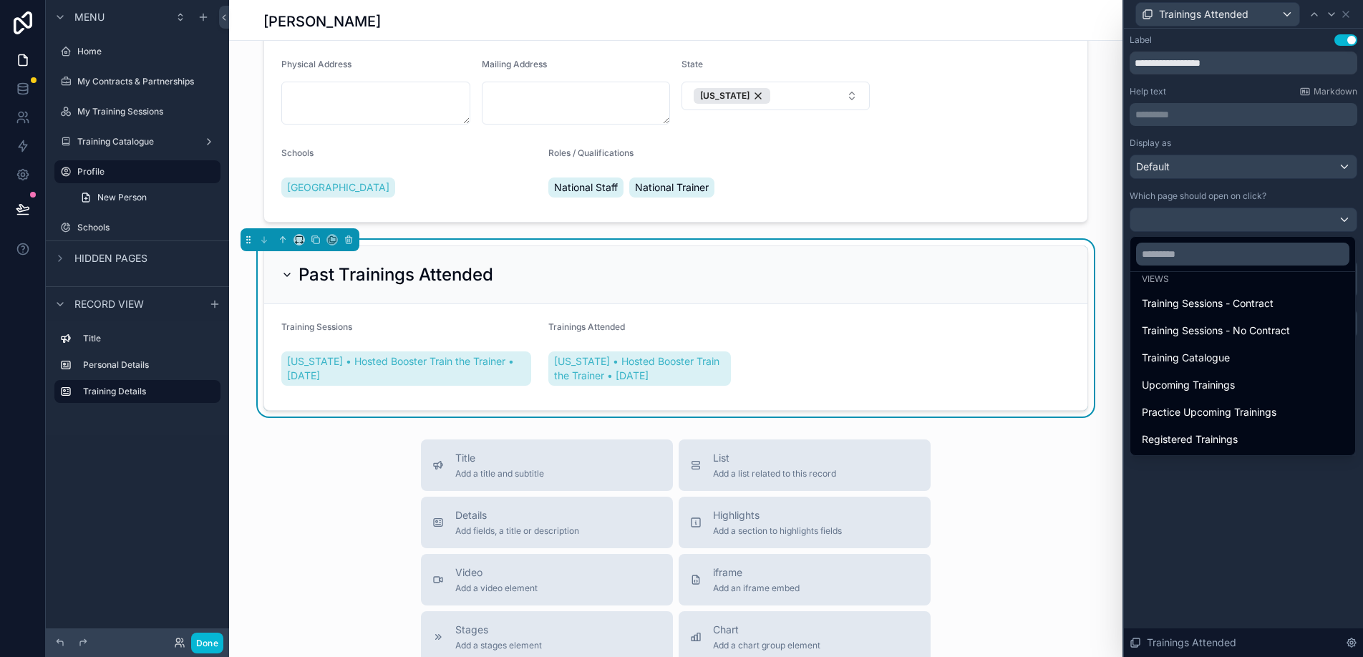
click at [1197, 541] on div at bounding box center [1243, 328] width 239 height 657
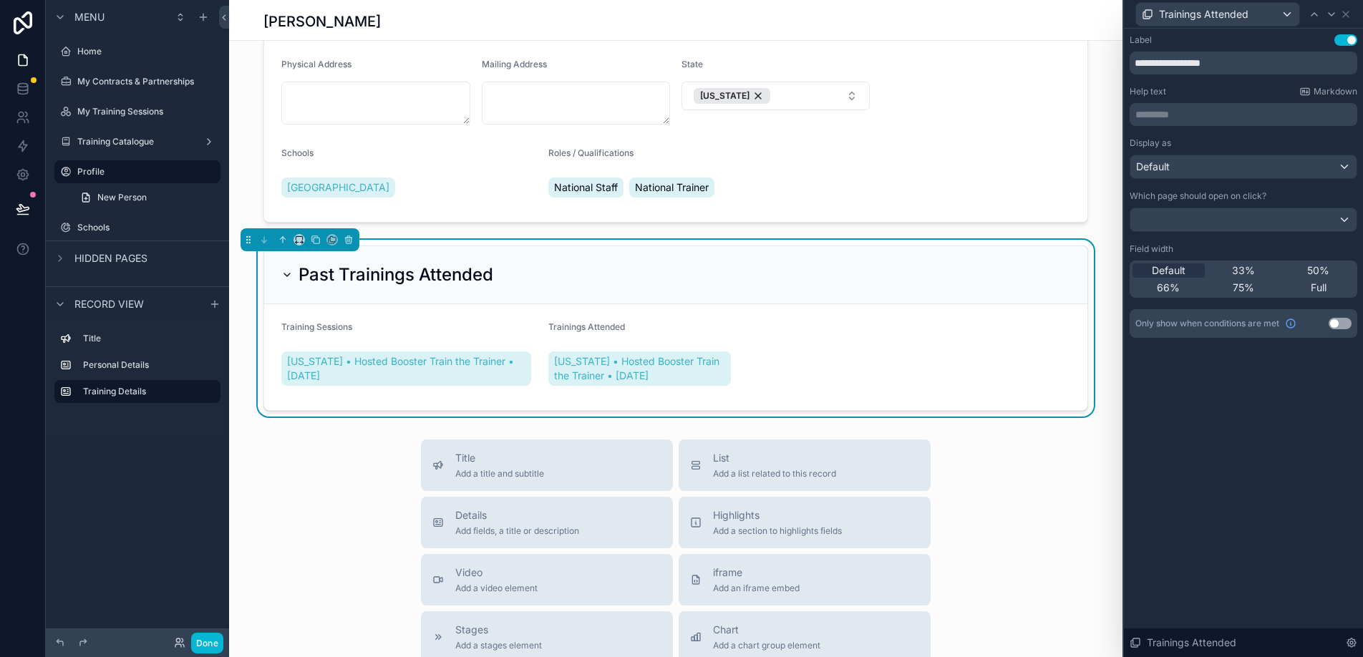
click at [843, 359] on form "Training Sessions Ohio • Hosted Booster Train the Trainer • 07/14/2025 Training…" at bounding box center [676, 357] width 824 height 106
click at [435, 272] on h2 "Past Trainings Attended" at bounding box center [396, 275] width 195 height 23
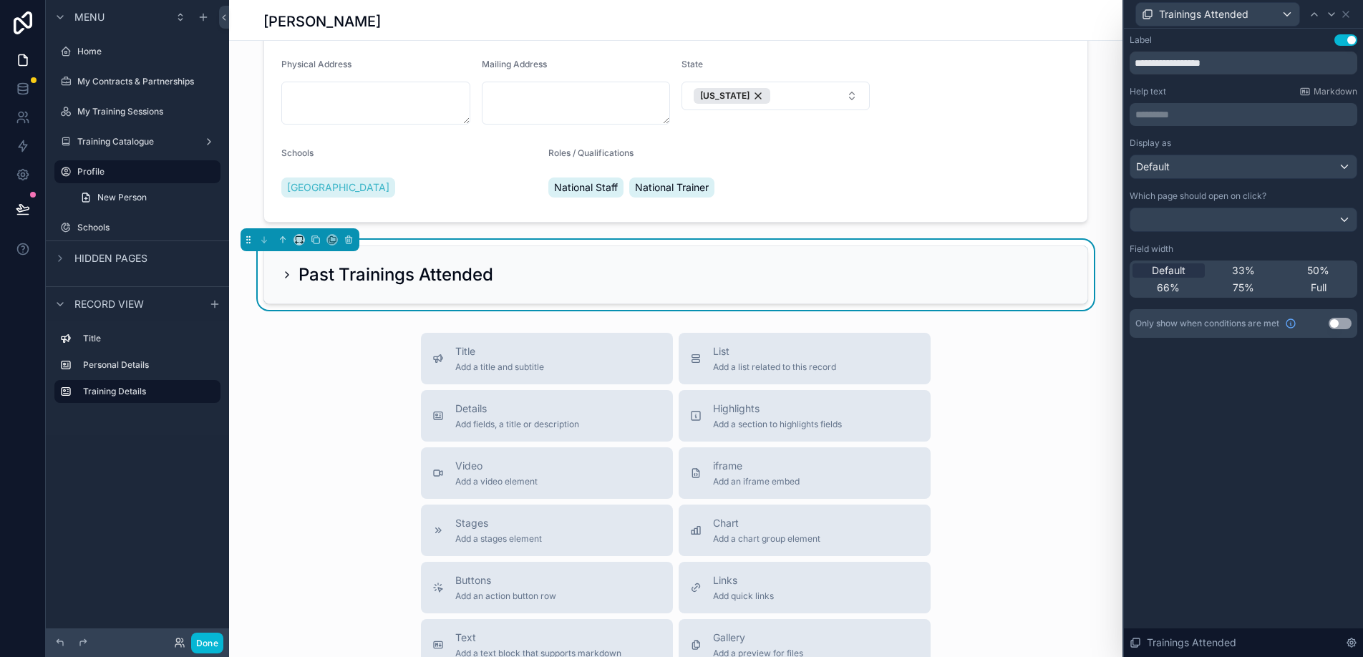
click at [435, 272] on h2 "Past Trainings Attended" at bounding box center [396, 275] width 195 height 23
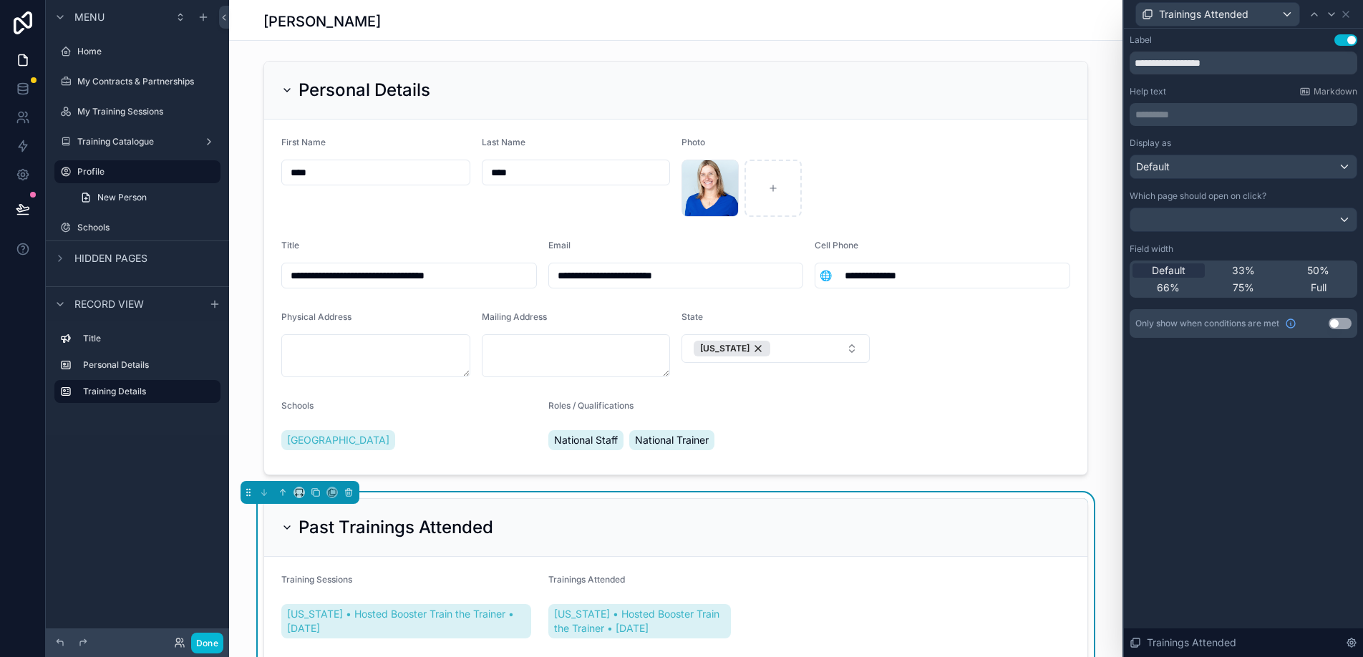
scroll to position [0, 0]
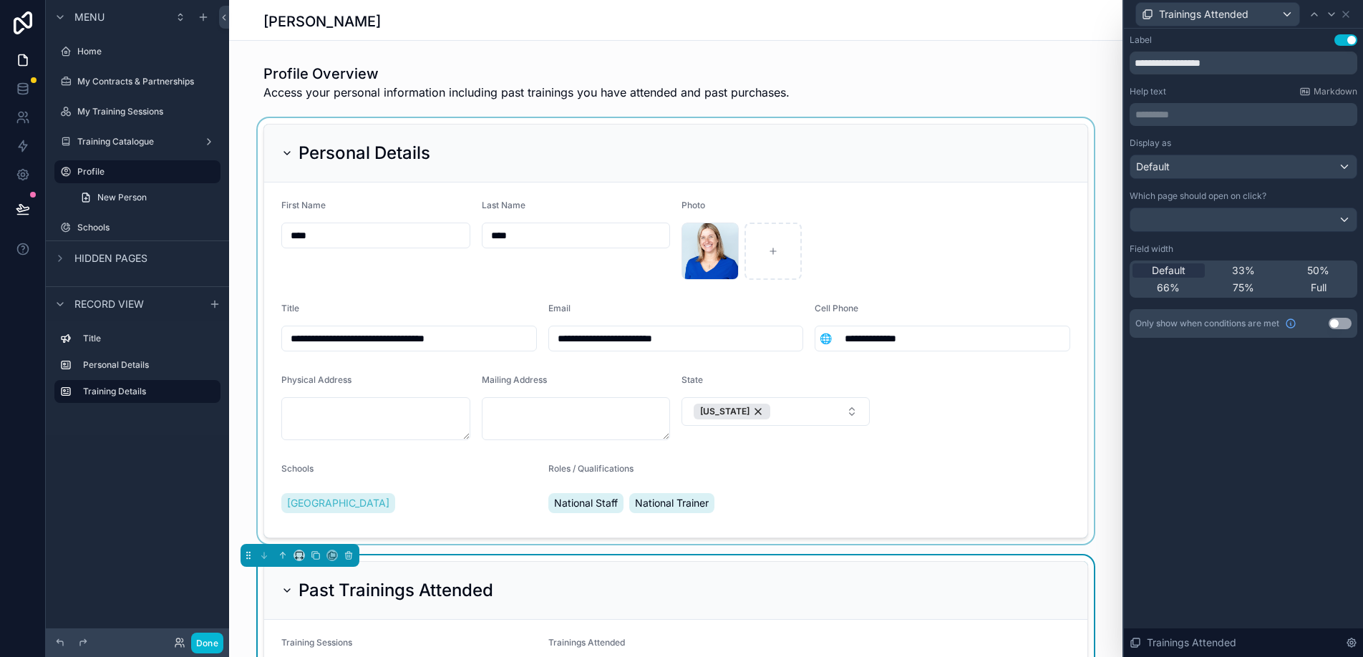
click at [482, 160] on div "scrollable content" at bounding box center [676, 331] width 894 height 426
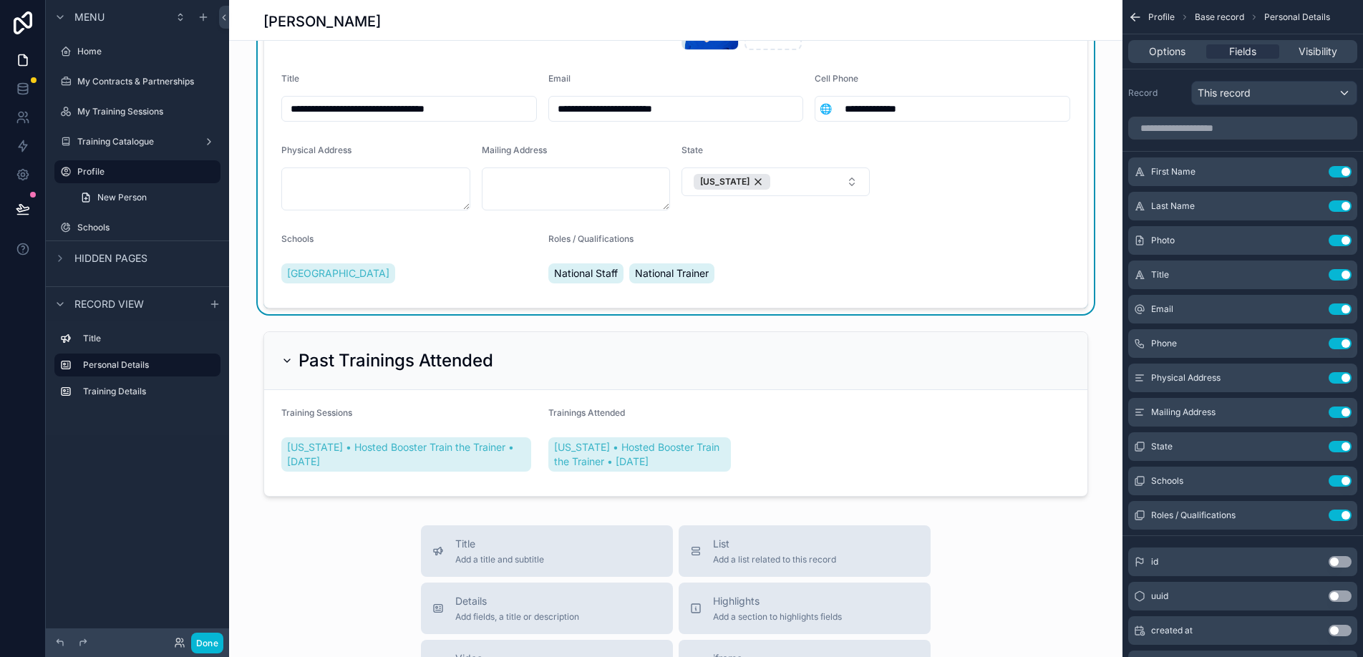
scroll to position [455, 0]
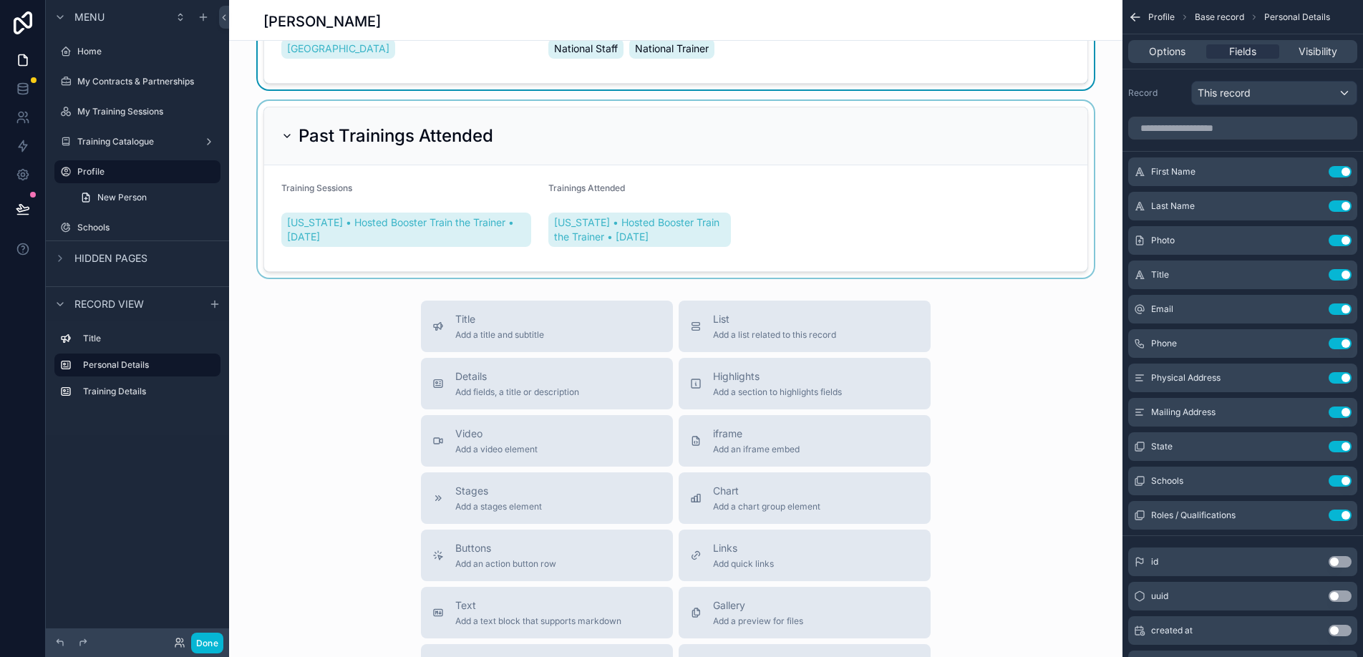
click at [461, 261] on div "scrollable content" at bounding box center [676, 189] width 894 height 177
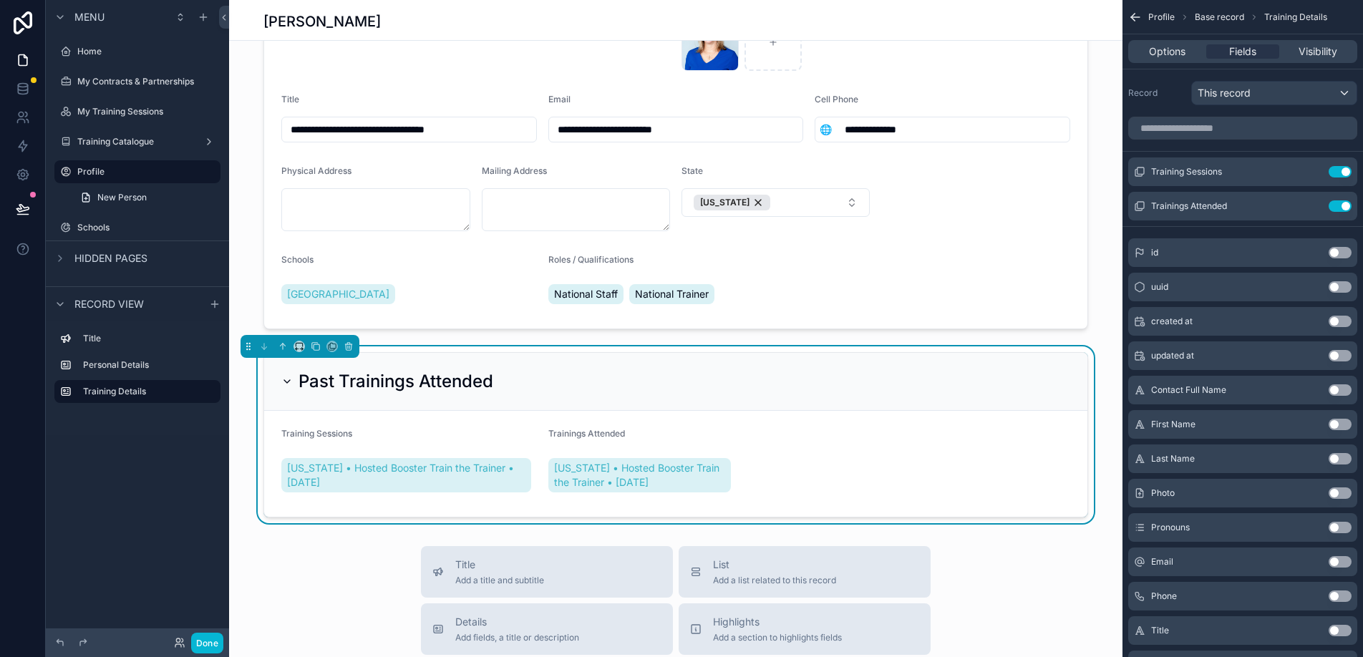
scroll to position [57, 0]
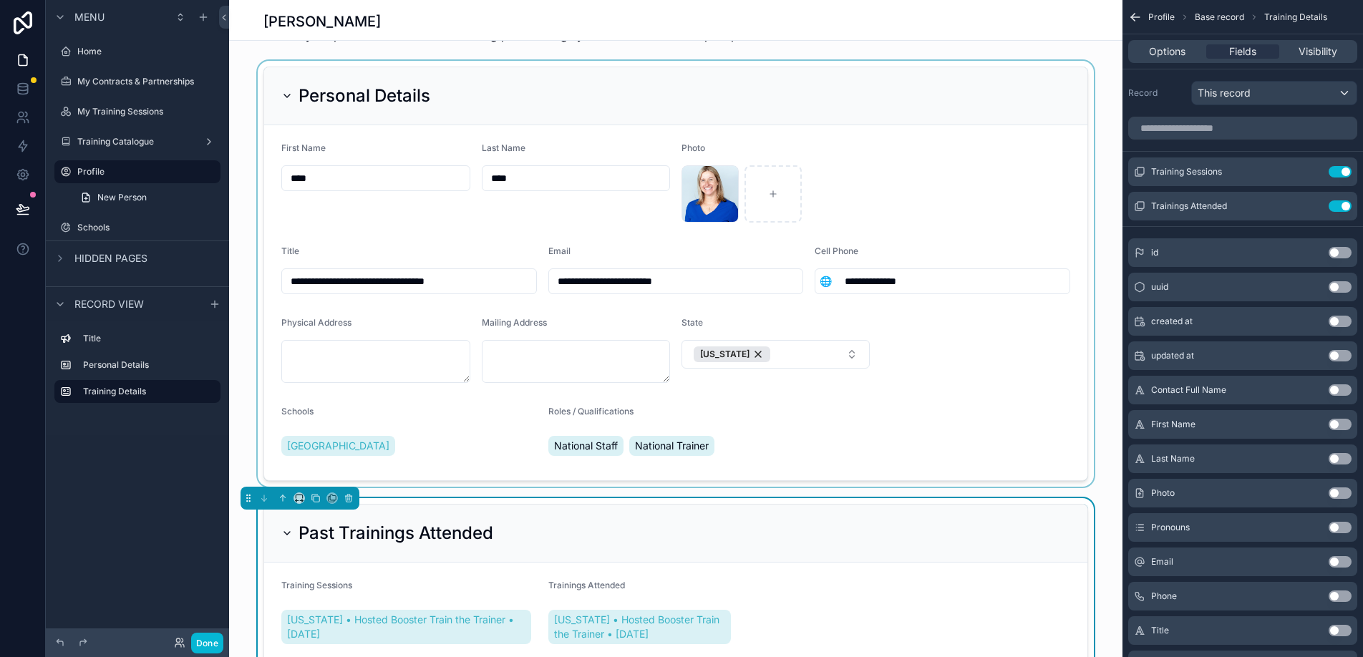
click at [435, 423] on div "scrollable content" at bounding box center [676, 274] width 894 height 426
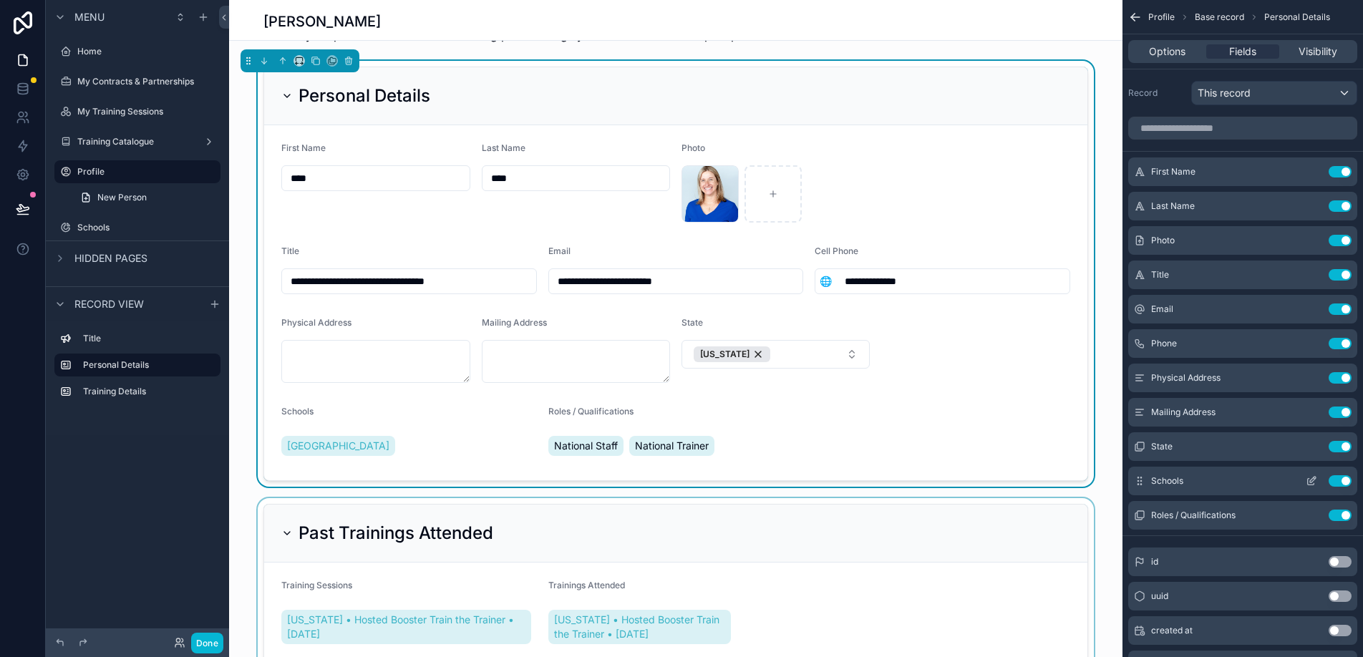
click at [1337, 481] on button "Use setting" at bounding box center [1340, 481] width 23 height 11
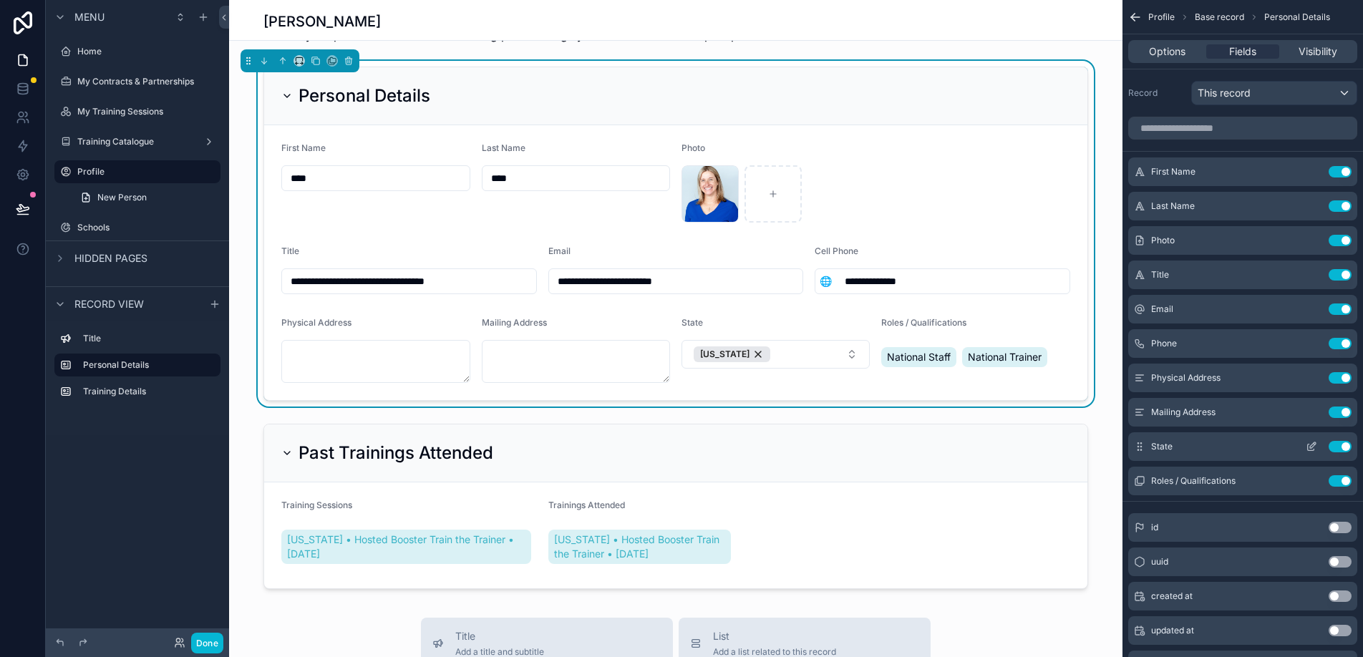
click at [1308, 448] on icon "scrollable content" at bounding box center [1311, 446] width 11 height 11
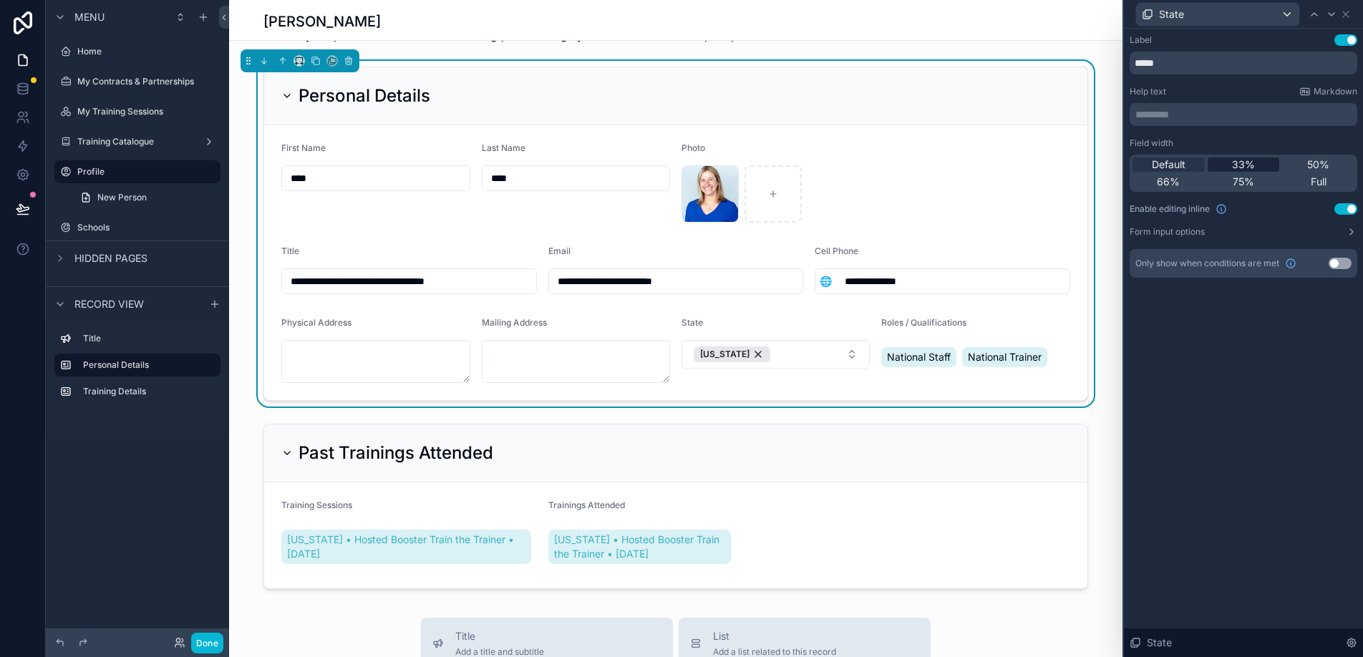
click at [1243, 163] on span "33%" at bounding box center [1243, 165] width 23 height 14
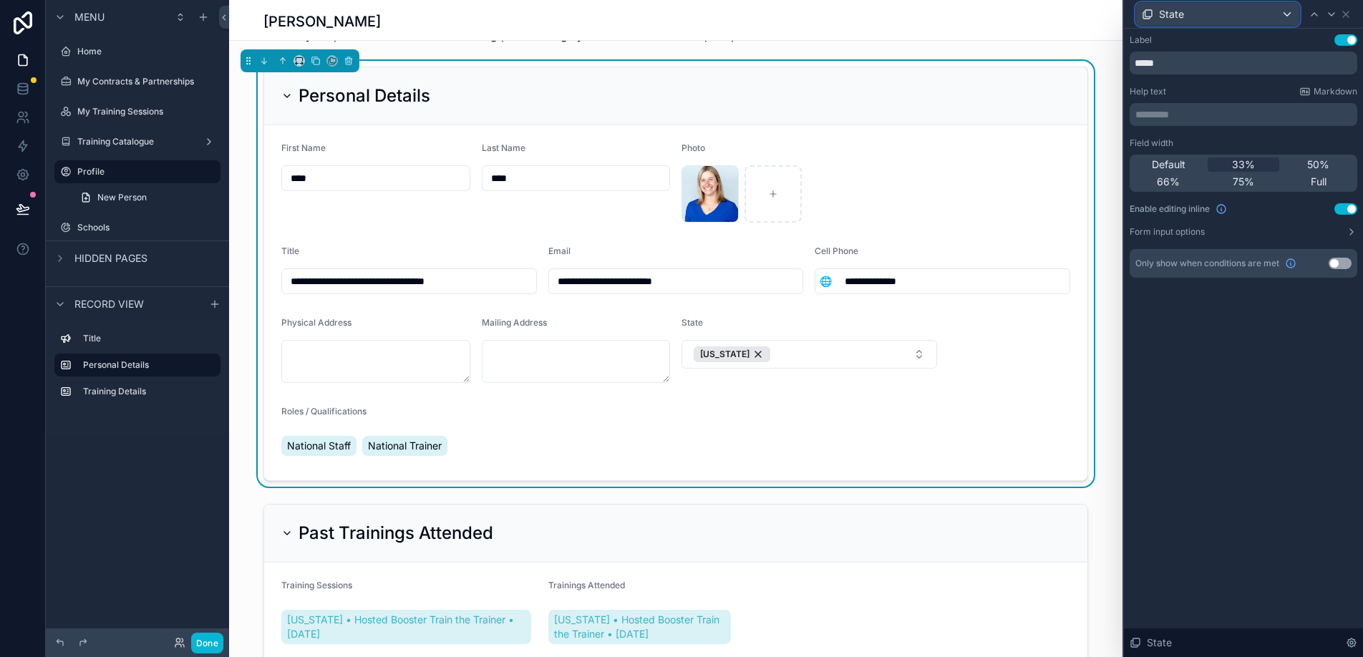
click at [1285, 16] on div "State" at bounding box center [1217, 14] width 163 height 23
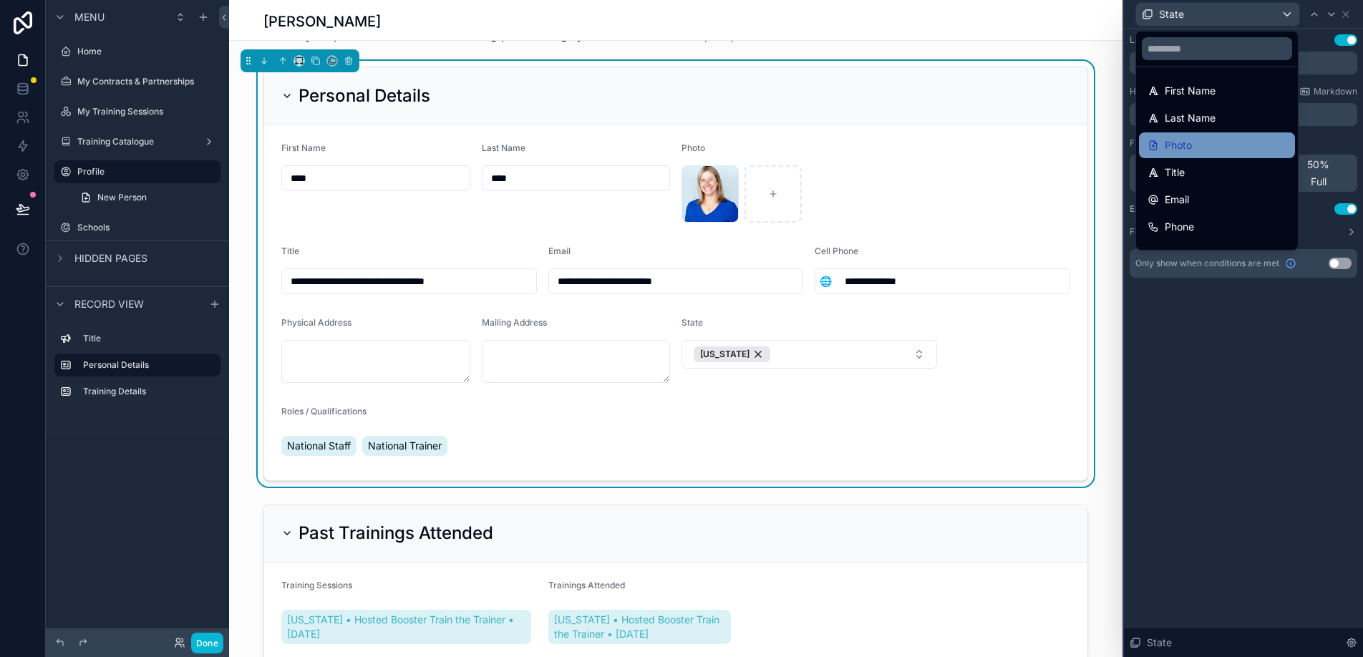
click at [1216, 137] on div "Photo" at bounding box center [1217, 145] width 139 height 17
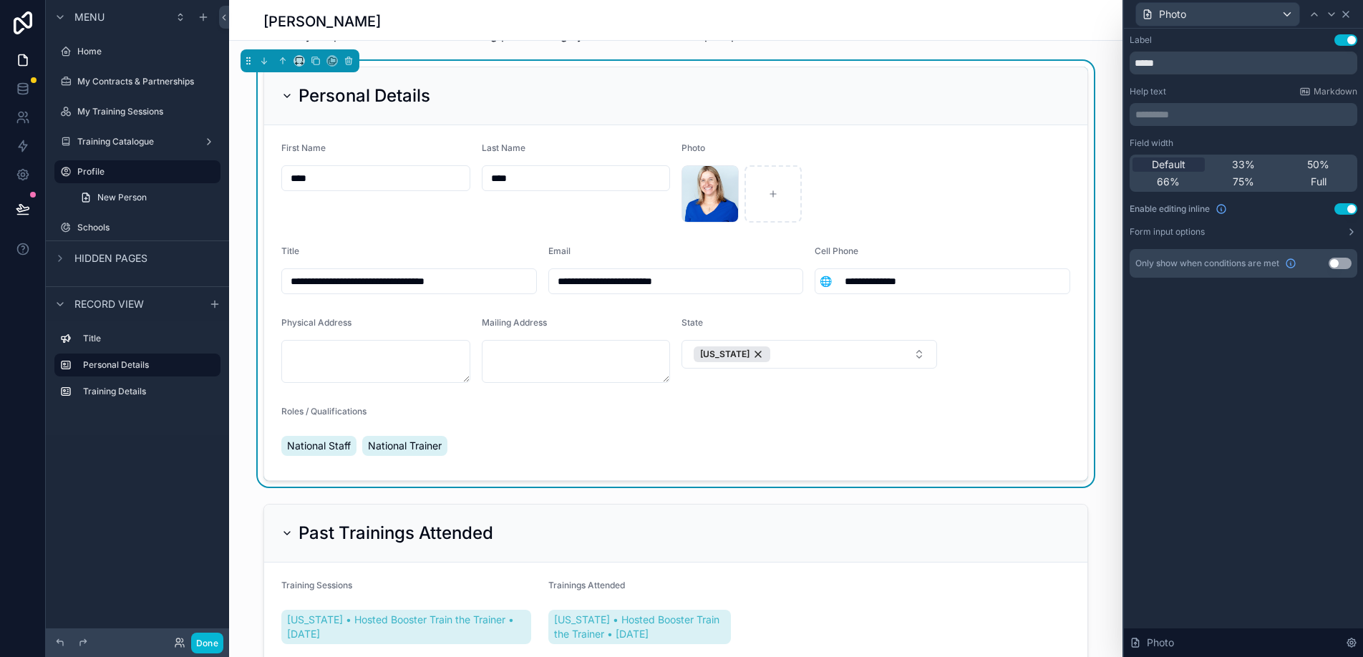
click at [1346, 11] on icon at bounding box center [1346, 14] width 11 height 11
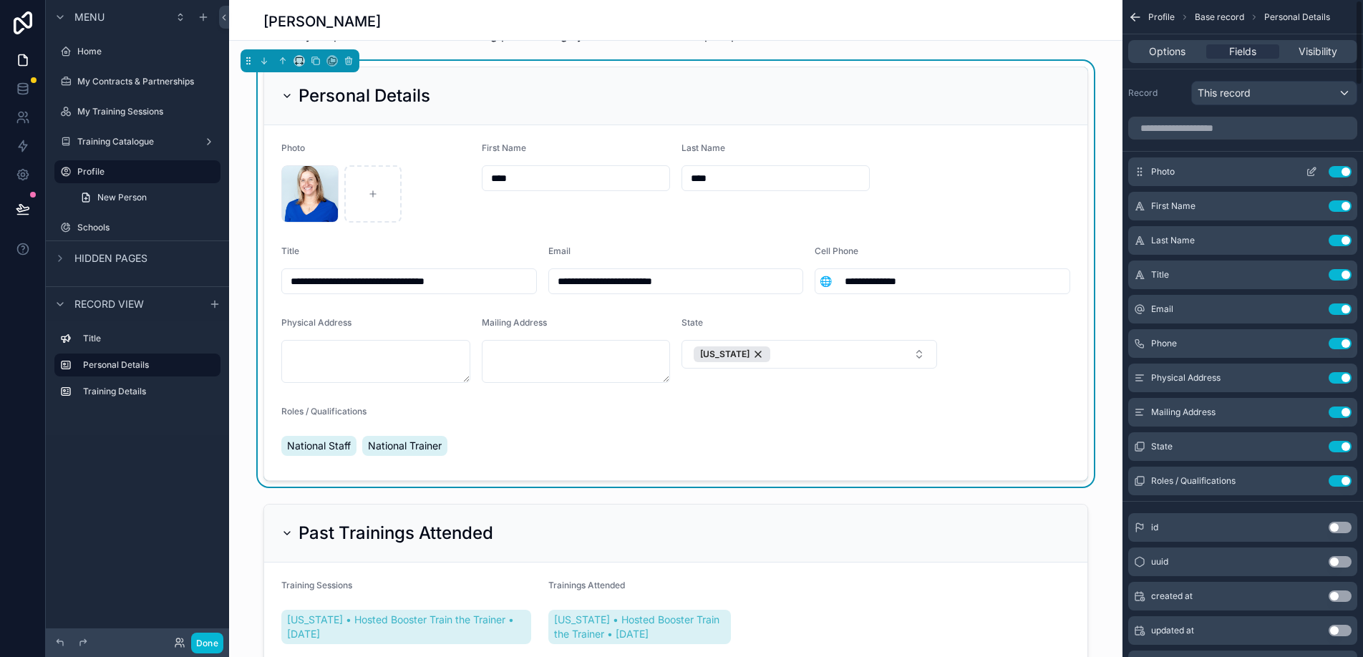
click at [1312, 168] on icon "scrollable content" at bounding box center [1311, 171] width 11 height 11
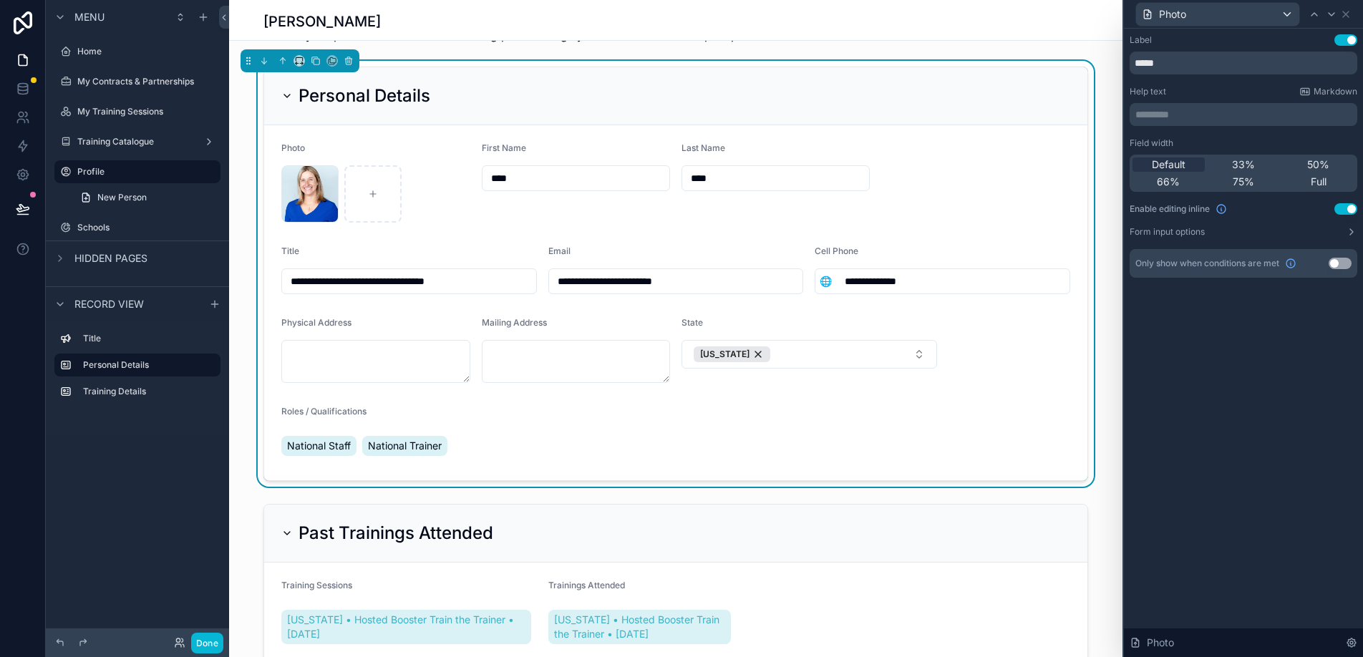
click at [1338, 264] on button "Use setting" at bounding box center [1340, 263] width 23 height 11
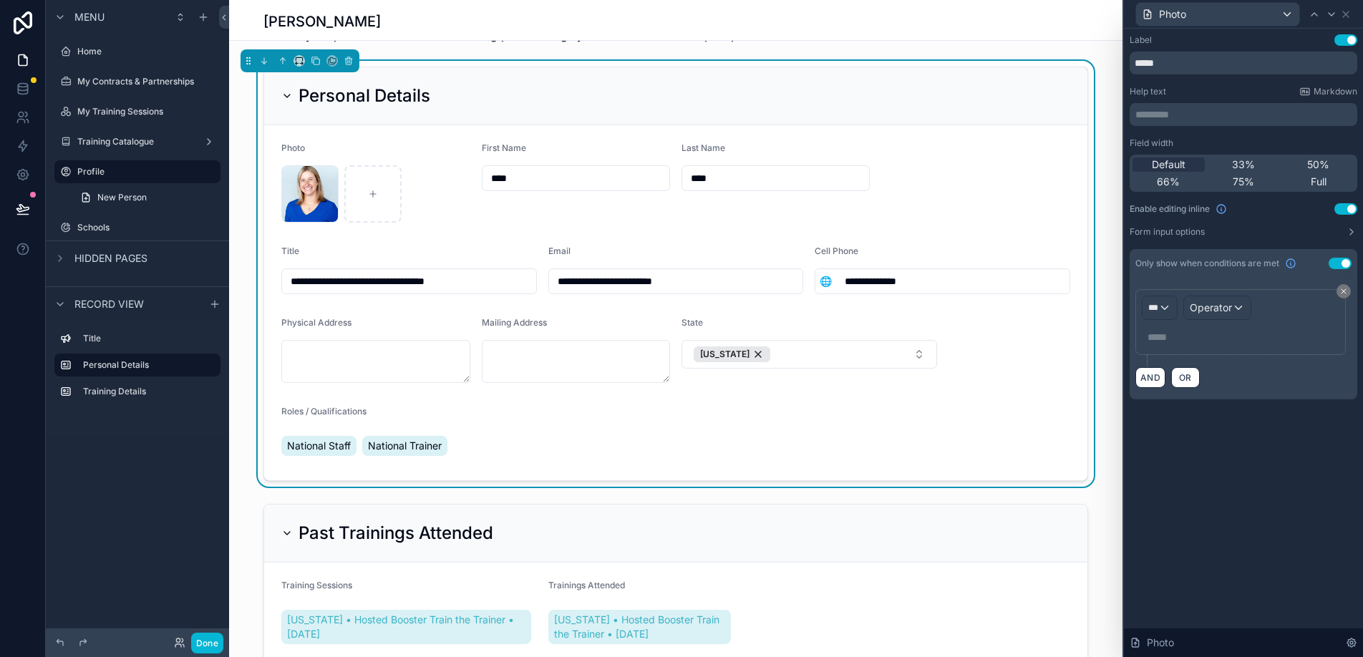
click at [1344, 263] on button "Use setting" at bounding box center [1340, 263] width 23 height 11
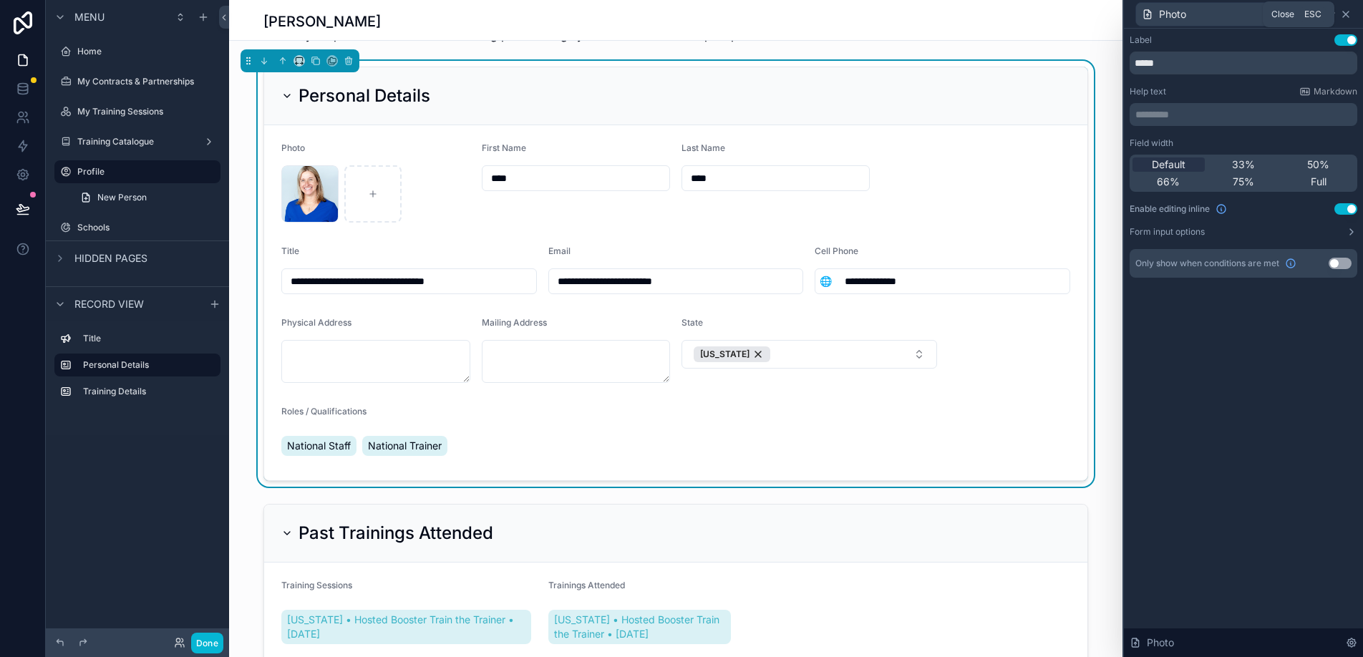
click at [1345, 16] on icon at bounding box center [1346, 14] width 11 height 11
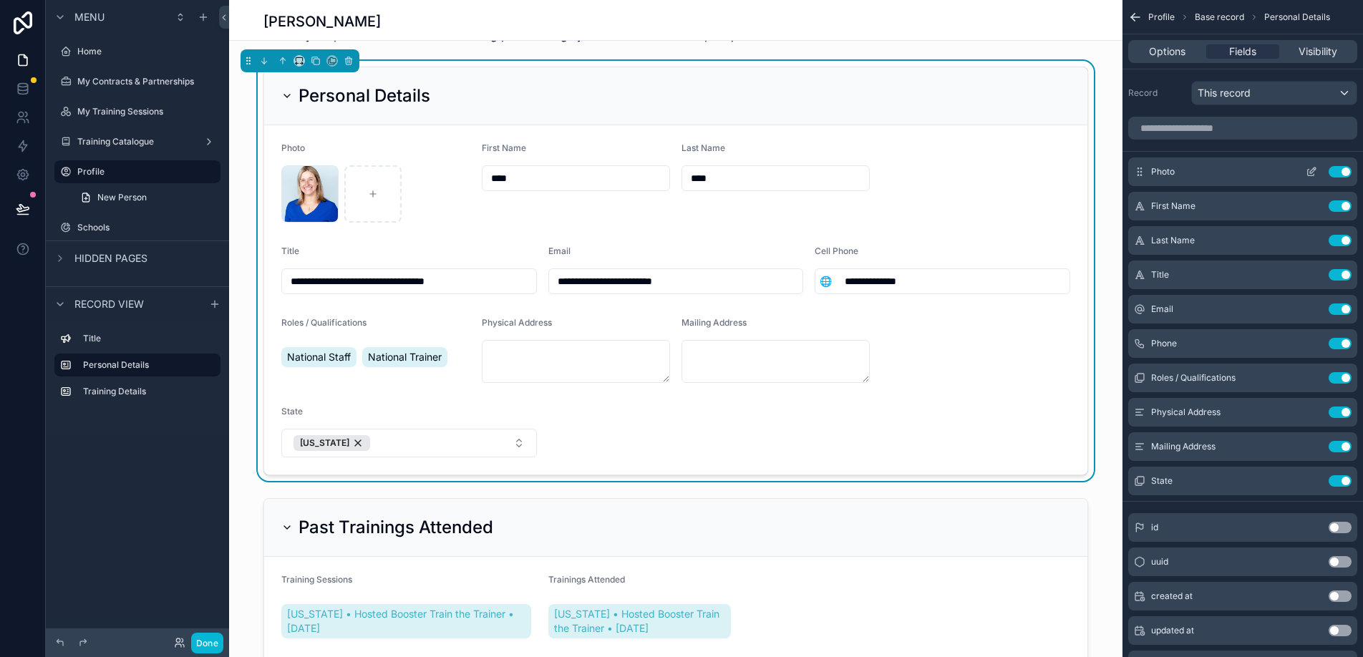
click at [1308, 173] on icon "scrollable content" at bounding box center [1311, 171] width 11 height 11
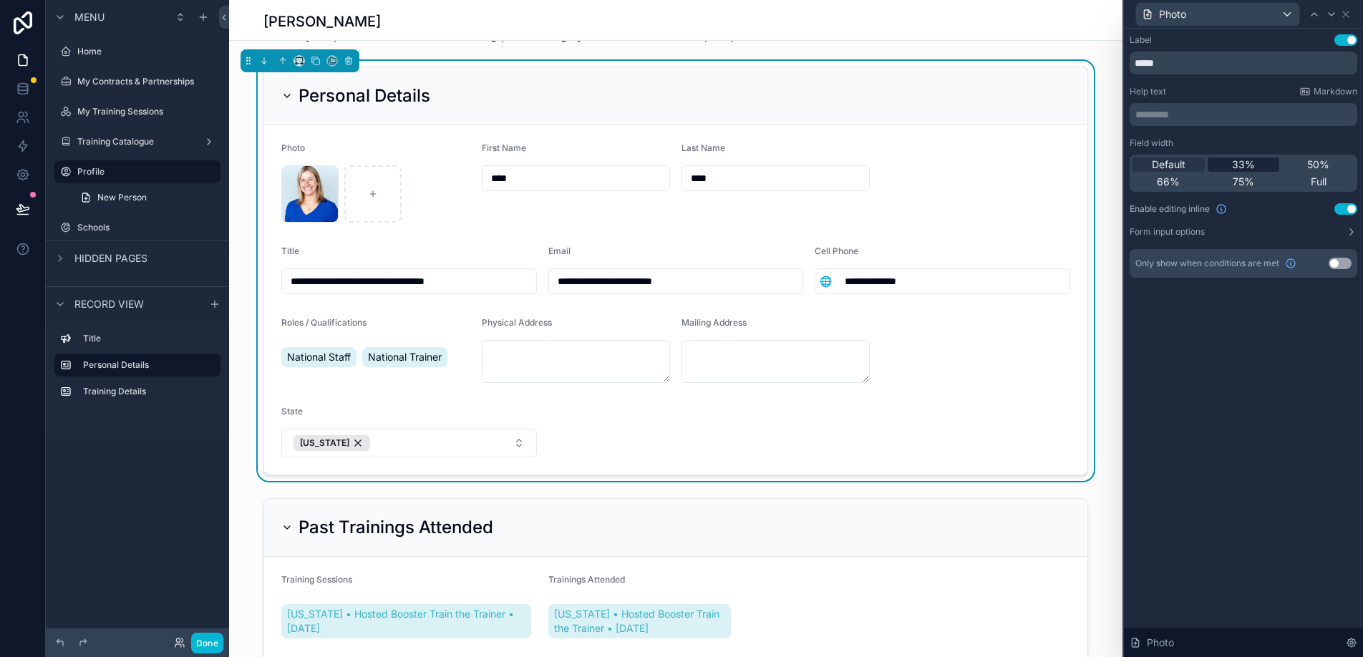
click at [1249, 160] on span "33%" at bounding box center [1243, 165] width 23 height 14
click at [1298, 162] on div "50%" at bounding box center [1319, 165] width 72 height 14
click at [1181, 180] on div "66%" at bounding box center [1169, 182] width 72 height 14
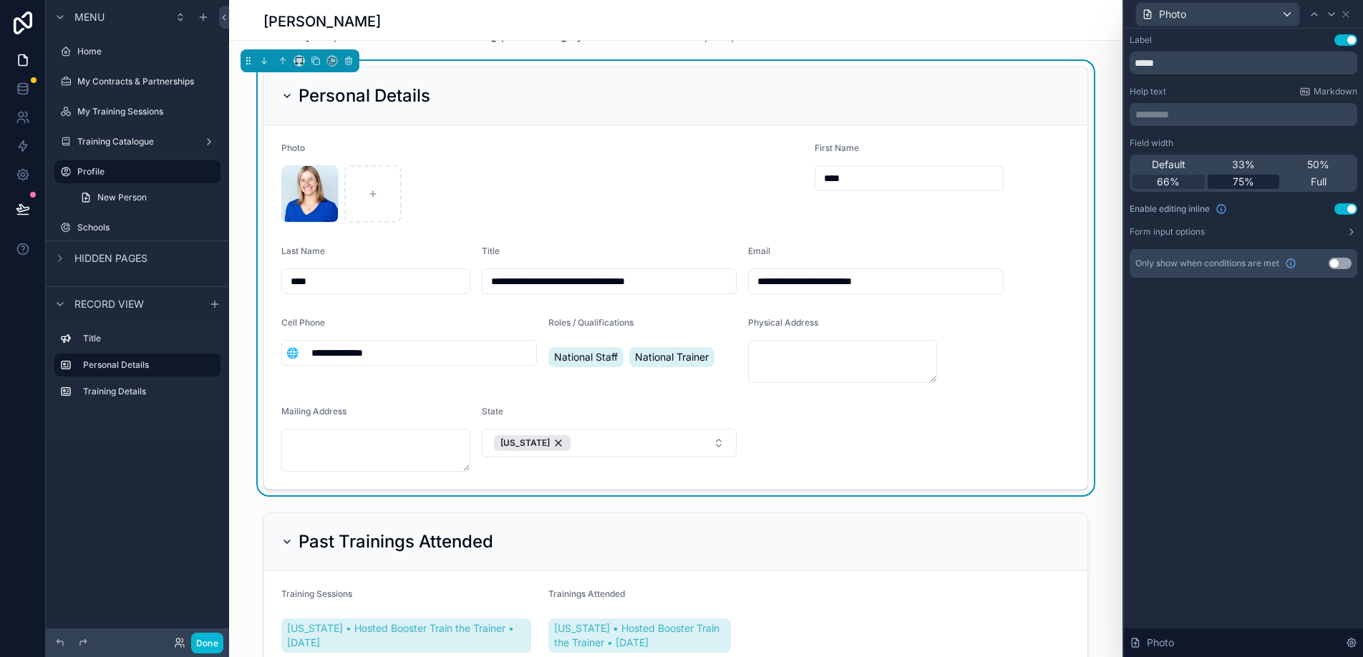
click at [1232, 183] on div "75%" at bounding box center [1244, 182] width 72 height 14
click at [1296, 183] on div "Full" at bounding box center [1319, 182] width 72 height 14
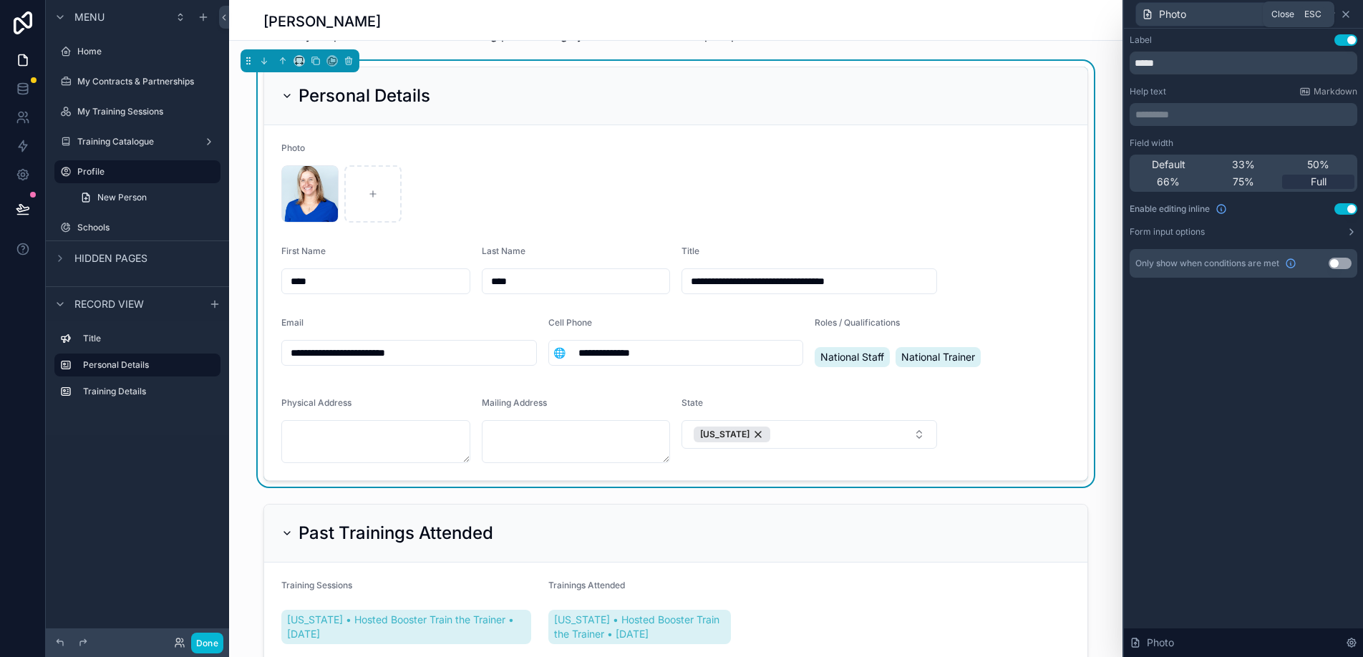
click at [1344, 16] on icon at bounding box center [1346, 14] width 11 height 11
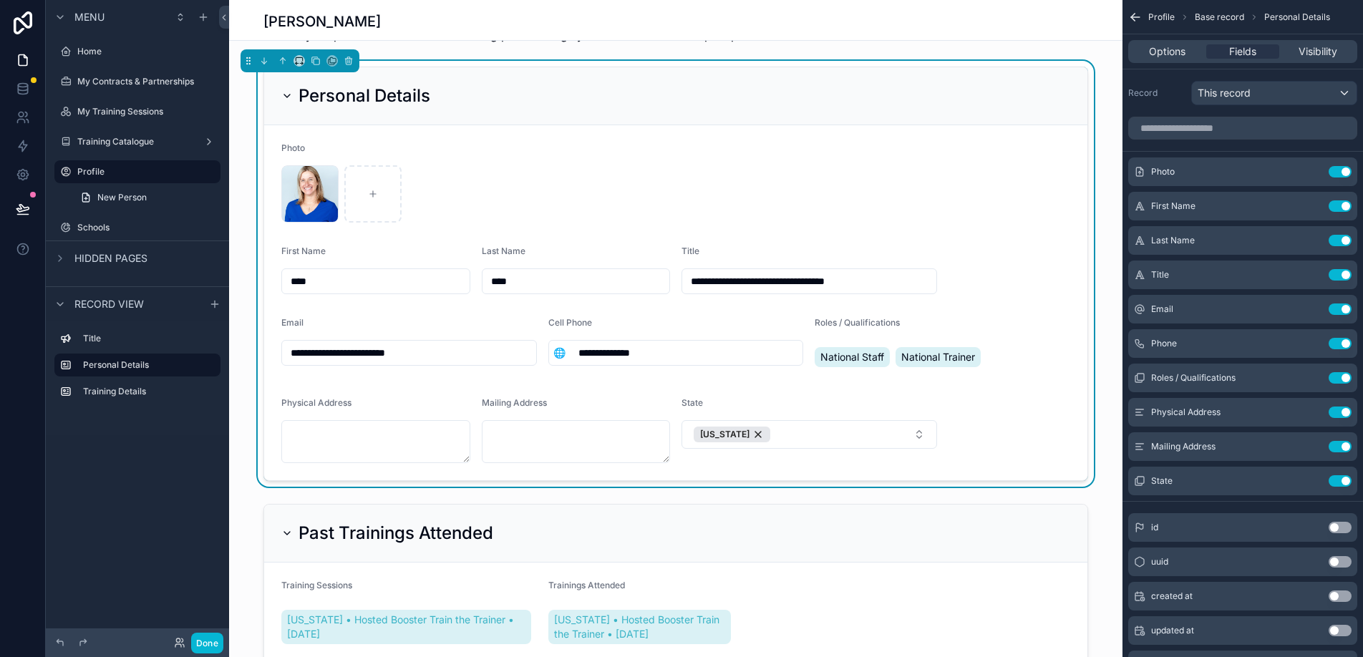
click at [999, 355] on div "National Staff National Trainer" at bounding box center [909, 357] width 189 height 26
click at [1309, 416] on icon "scrollable content" at bounding box center [1311, 413] width 6 height 6
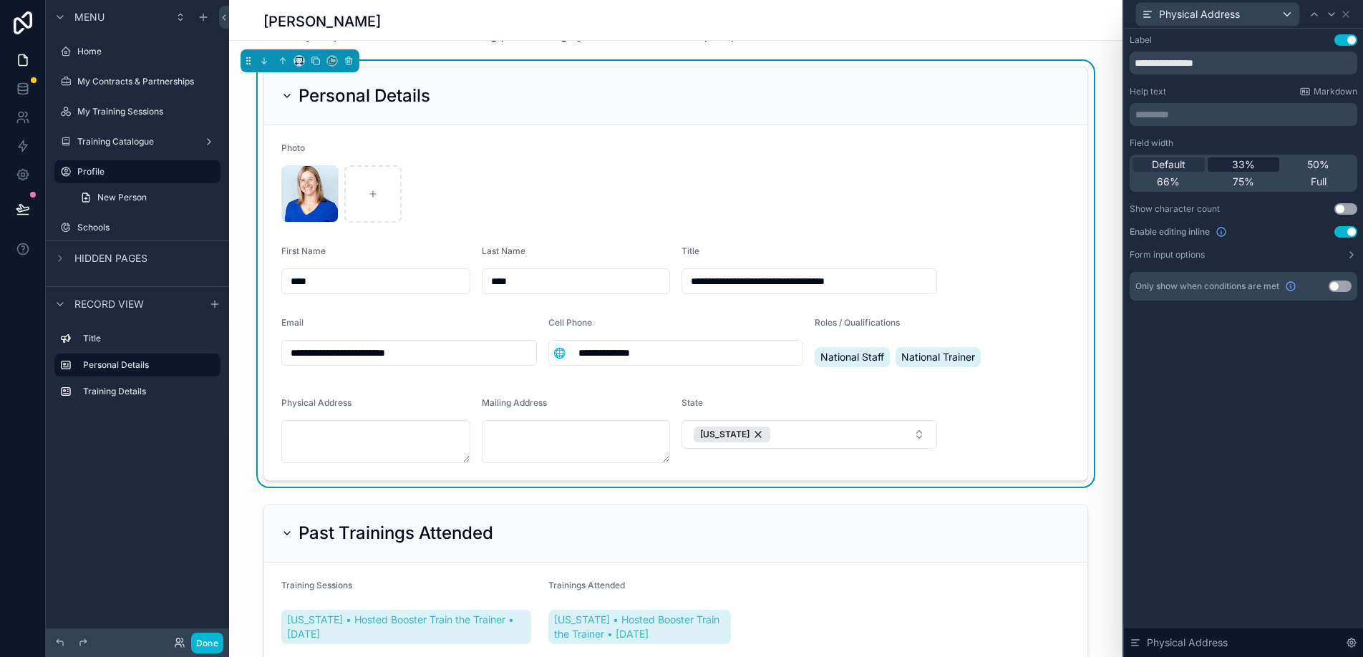
click at [1241, 165] on span "33%" at bounding box center [1243, 165] width 23 height 14
click at [1330, 14] on icon at bounding box center [1332, 14] width 6 height 3
click at [1257, 165] on div "33%" at bounding box center [1244, 165] width 72 height 14
click at [1329, 14] on icon at bounding box center [1331, 14] width 11 height 11
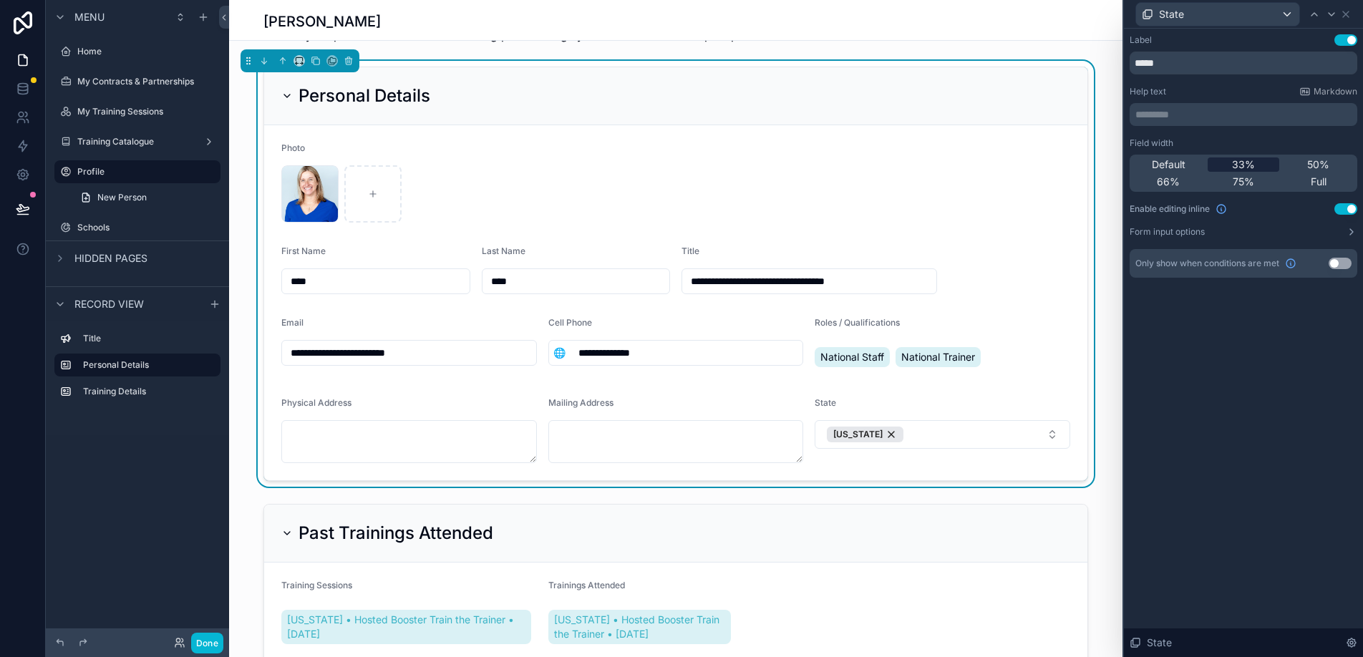
click at [1259, 160] on div "33%" at bounding box center [1244, 165] width 72 height 14
click at [1306, 163] on div "50%" at bounding box center [1319, 165] width 72 height 14
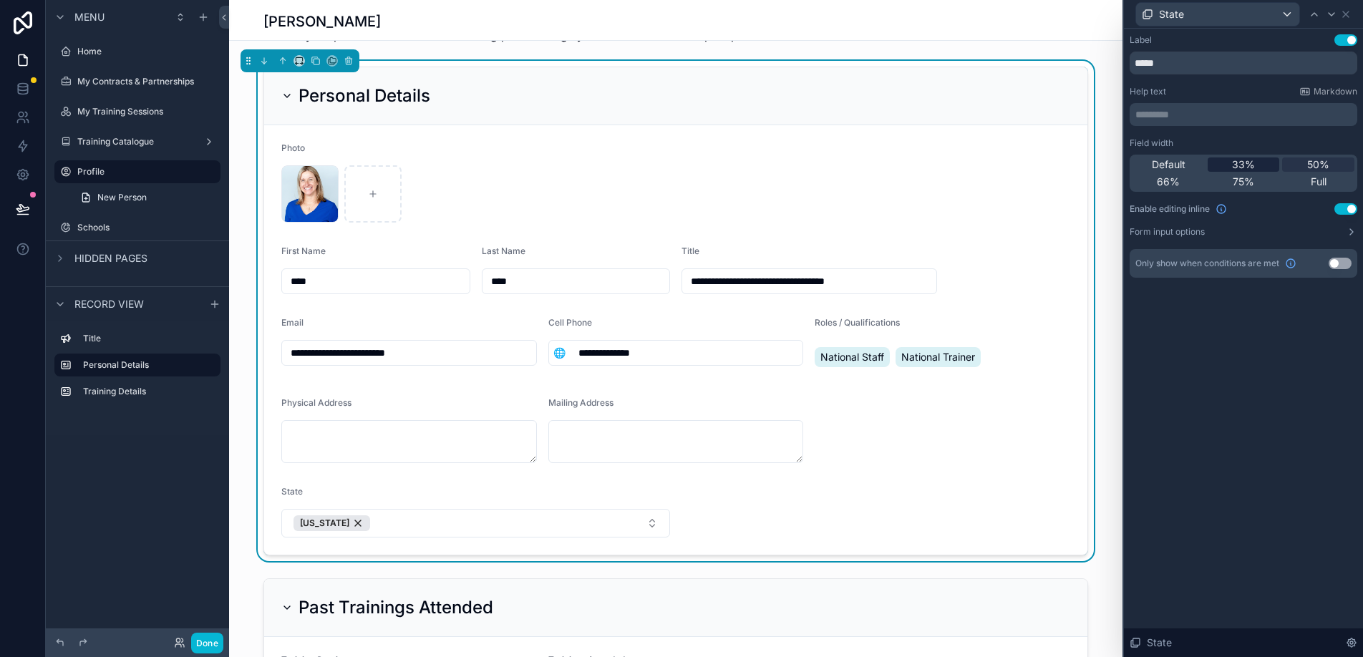
click at [1246, 162] on span "33%" at bounding box center [1243, 165] width 23 height 14
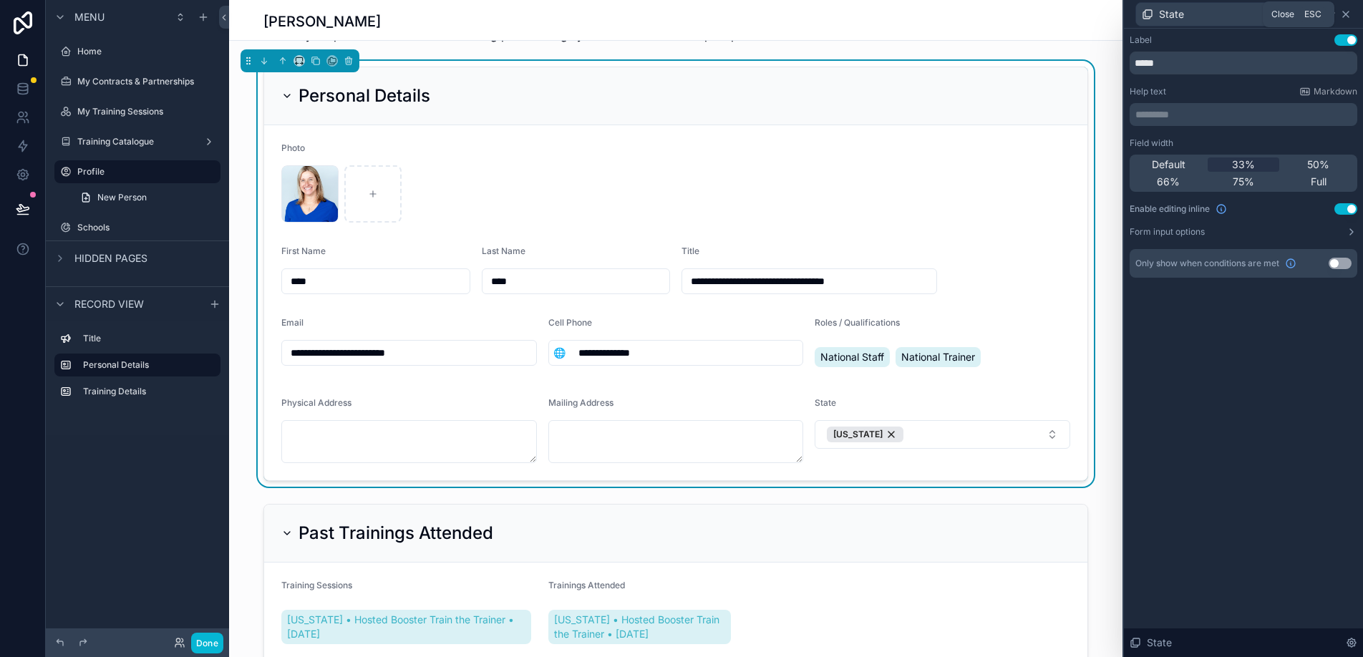
click at [1349, 14] on icon at bounding box center [1346, 14] width 11 height 11
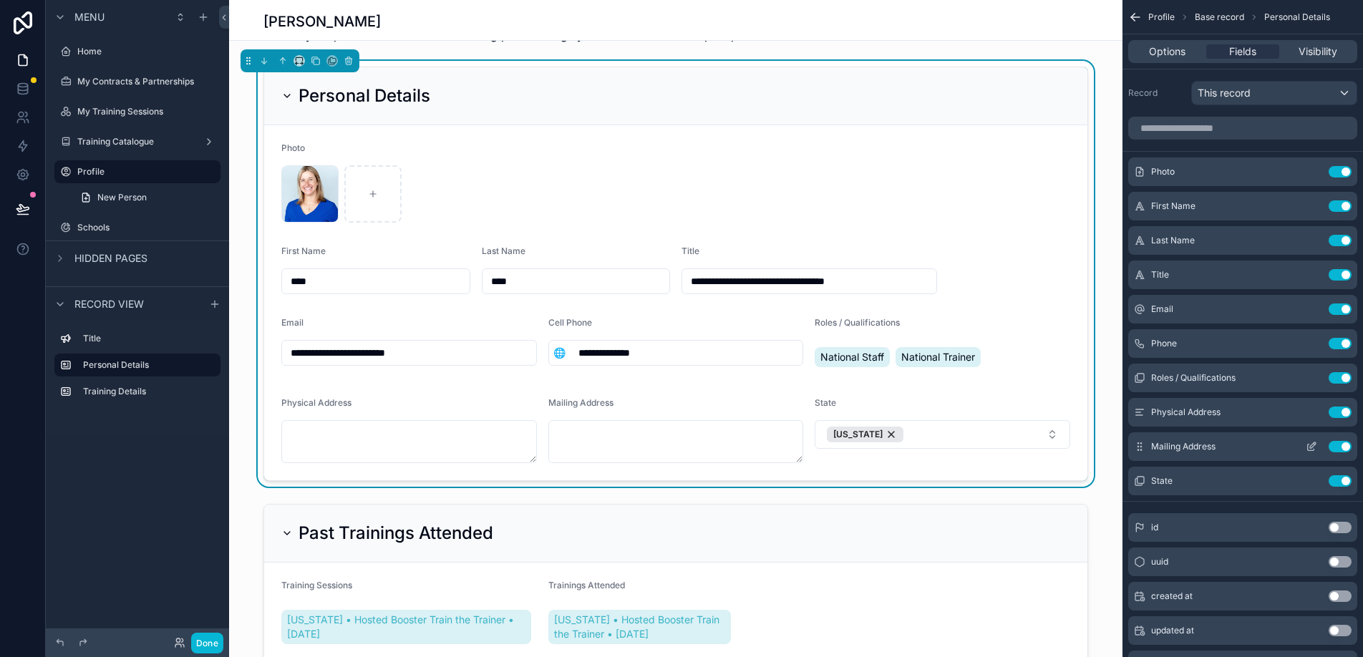
click at [1341, 447] on button "Use setting" at bounding box center [1340, 446] width 23 height 11
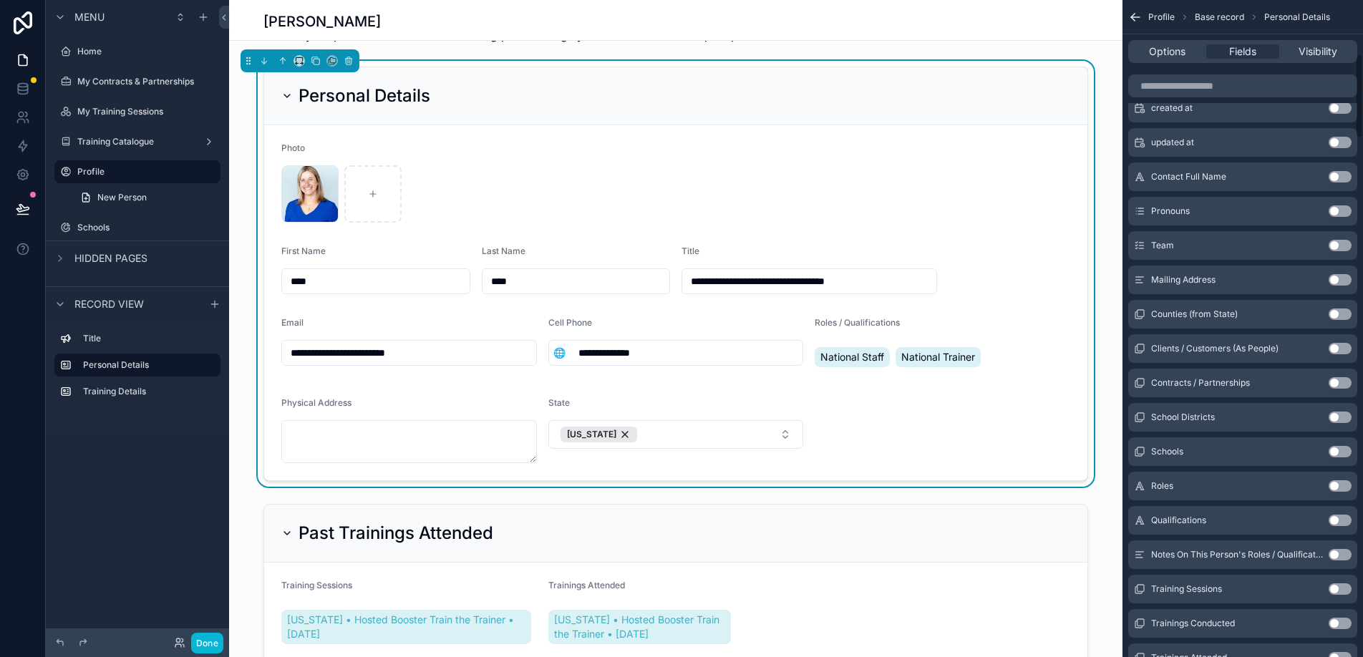
scroll to position [477, 0]
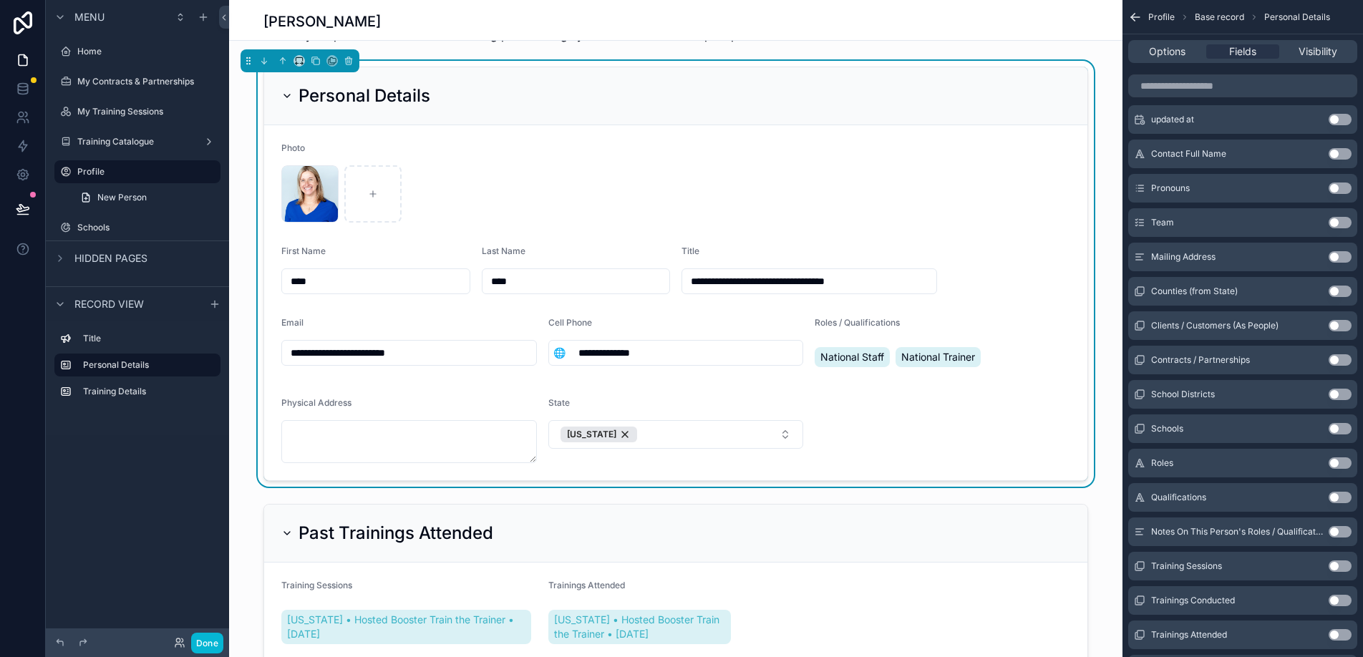
click at [1338, 425] on button "Use setting" at bounding box center [1340, 428] width 23 height 11
click at [1334, 431] on button "Use setting" at bounding box center [1340, 428] width 23 height 11
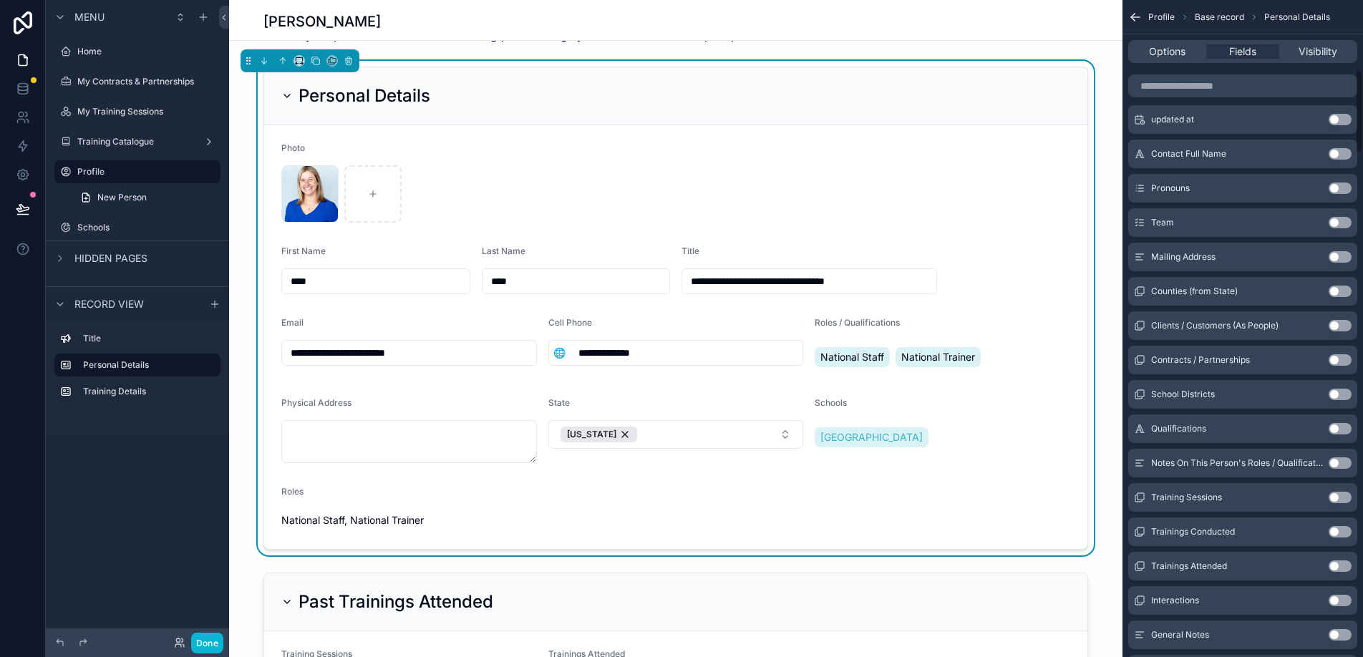
click at [1334, 431] on button "Use setting" at bounding box center [1340, 428] width 23 height 11
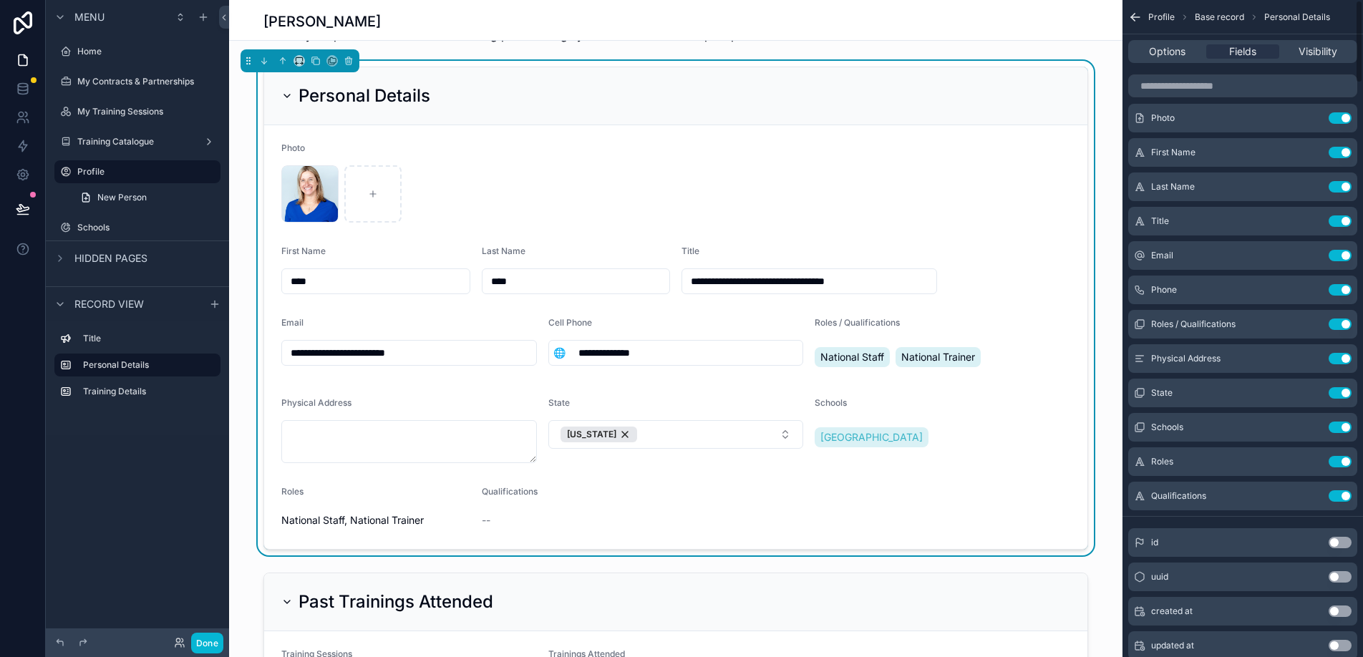
scroll to position [0, 0]
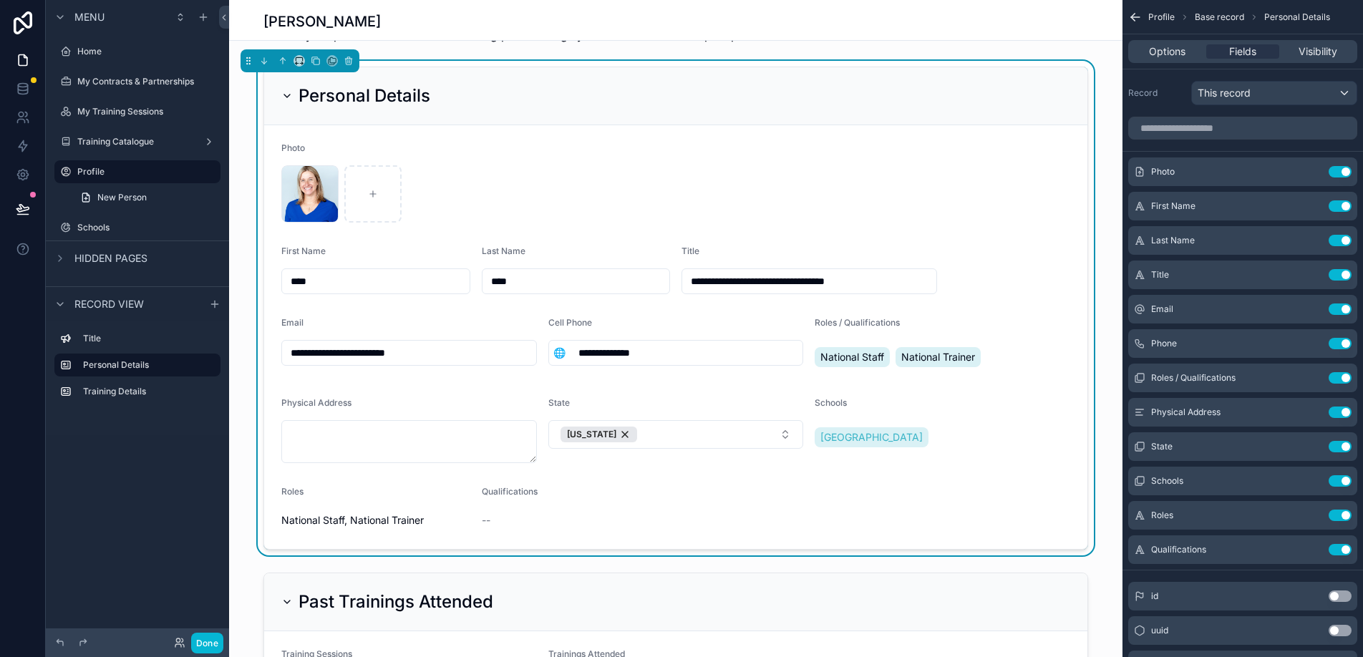
click at [1342, 551] on button "Use setting" at bounding box center [1340, 549] width 23 height 11
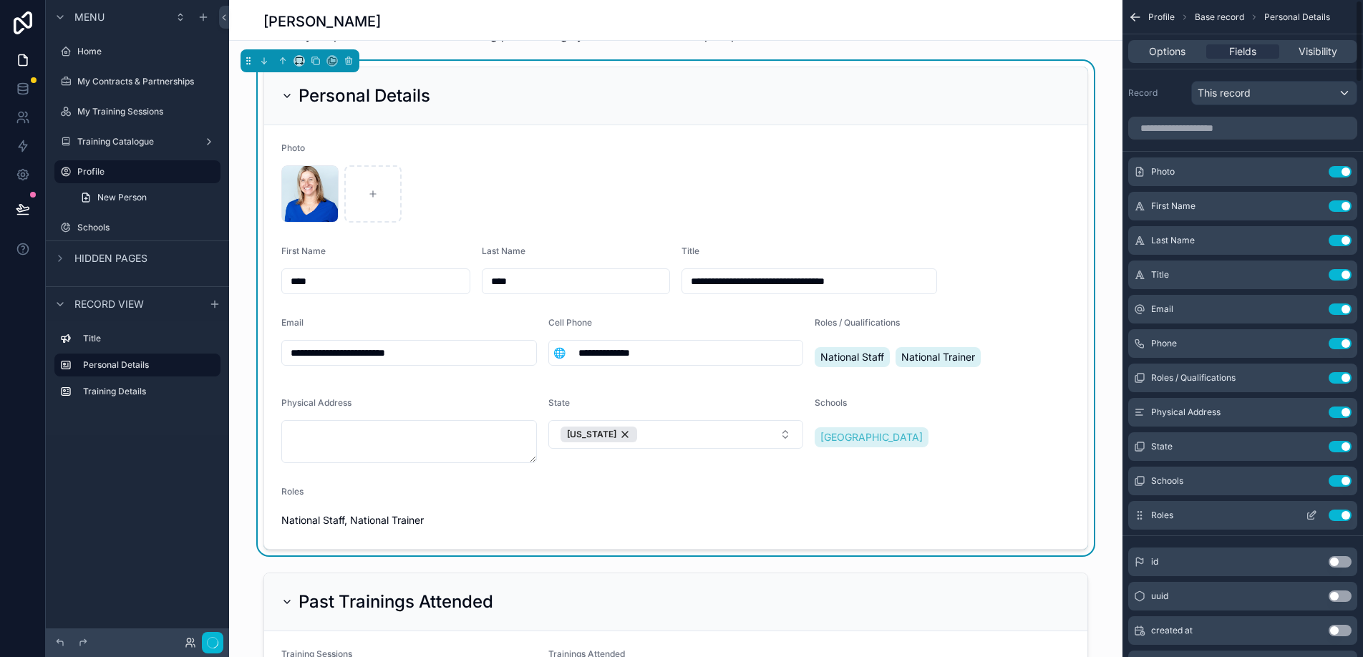
click at [1341, 511] on button "Use setting" at bounding box center [1340, 515] width 23 height 11
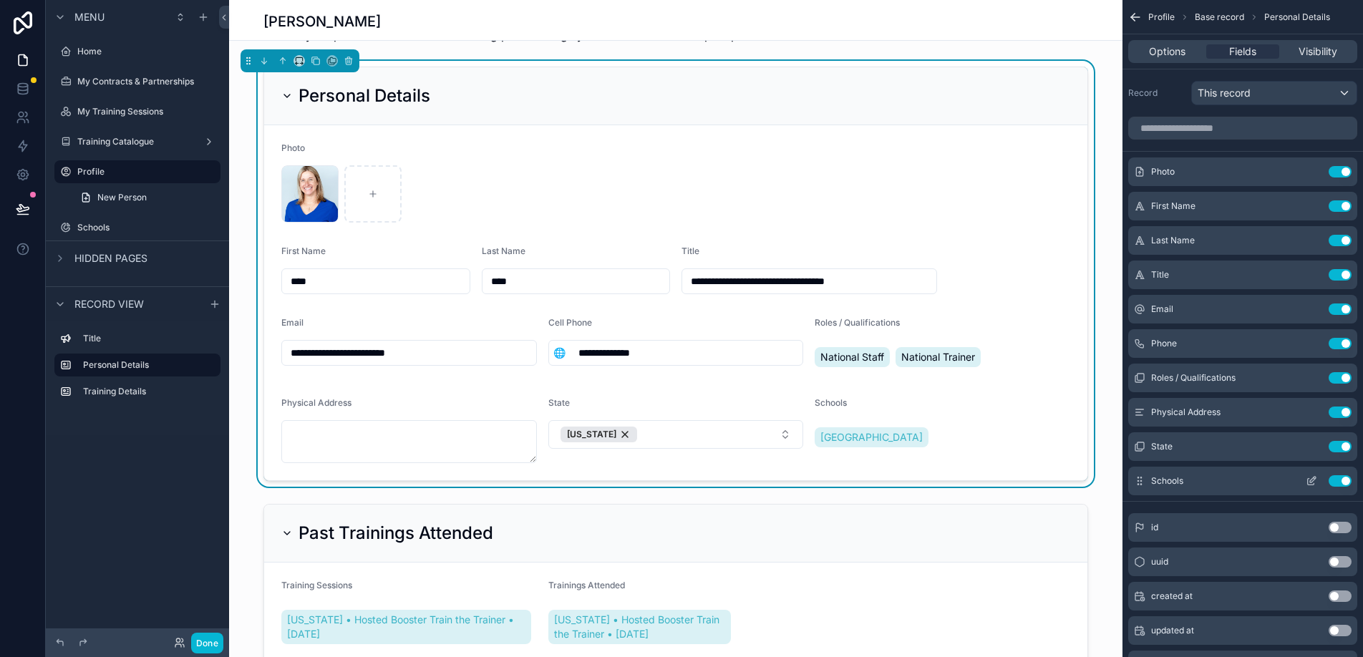
click at [1310, 481] on icon "scrollable content" at bounding box center [1313, 480] width 6 height 6
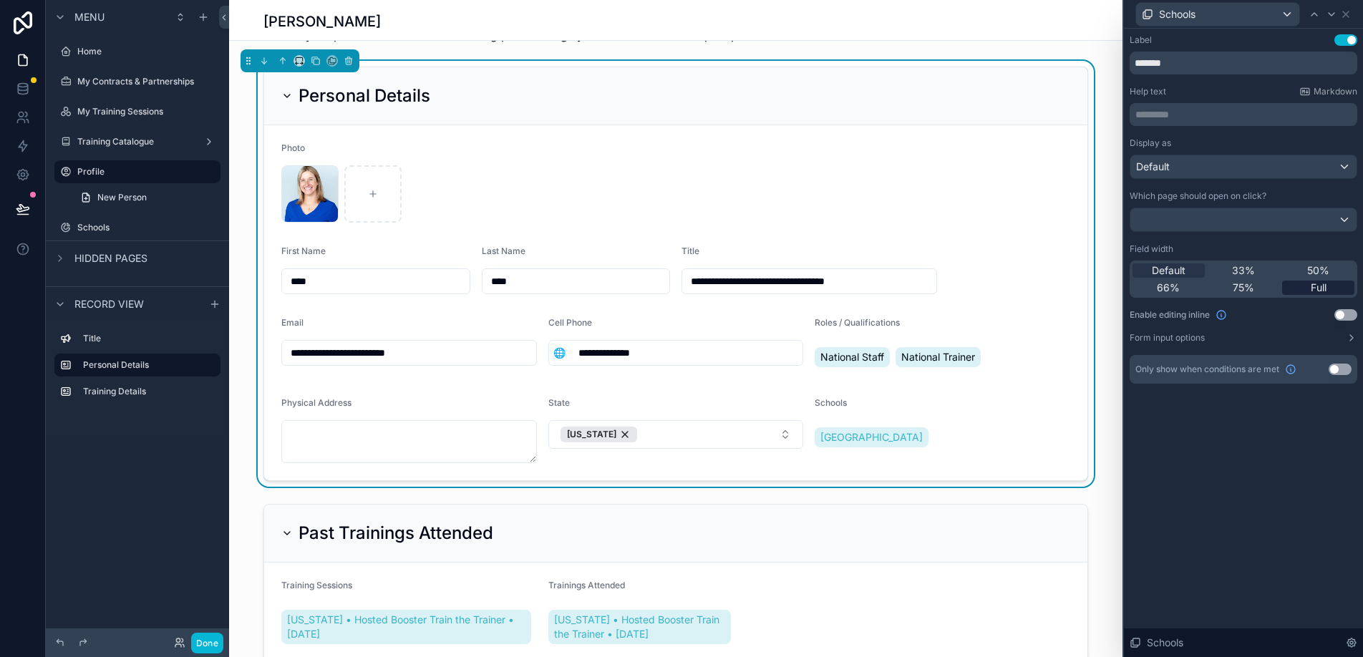
click at [1314, 286] on span "Full" at bounding box center [1319, 288] width 16 height 14
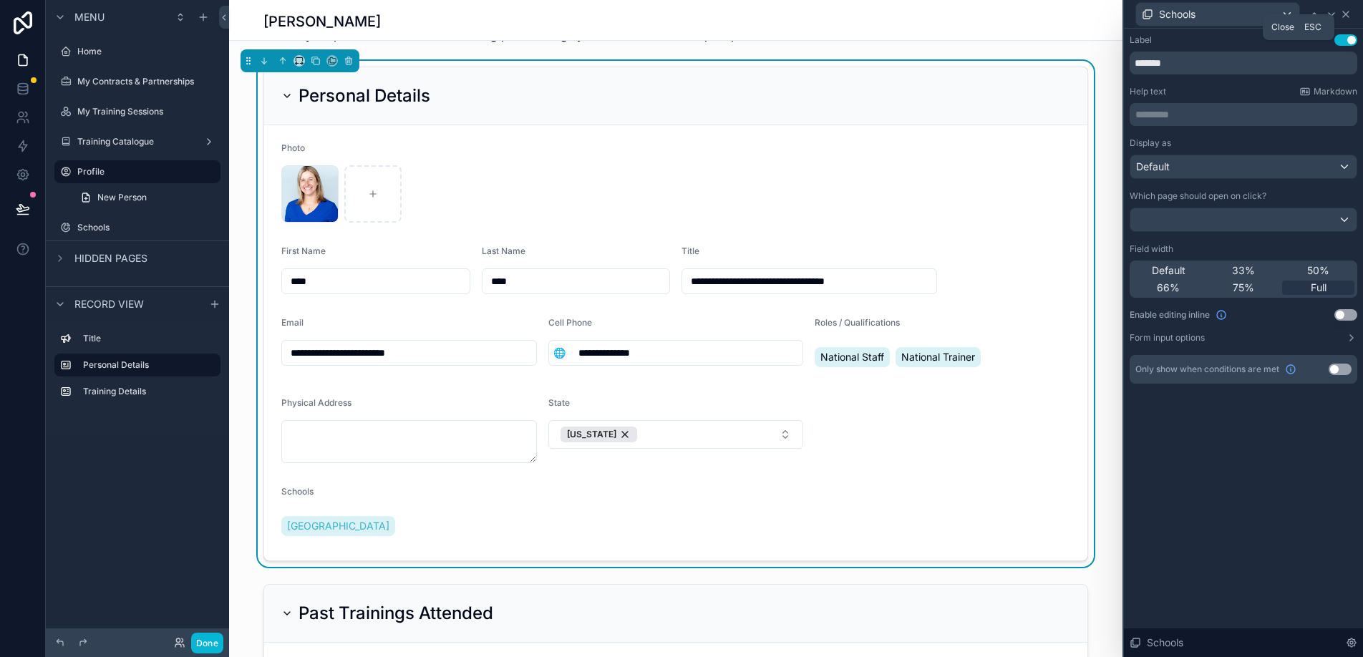
click at [1344, 15] on icon at bounding box center [1346, 14] width 6 height 6
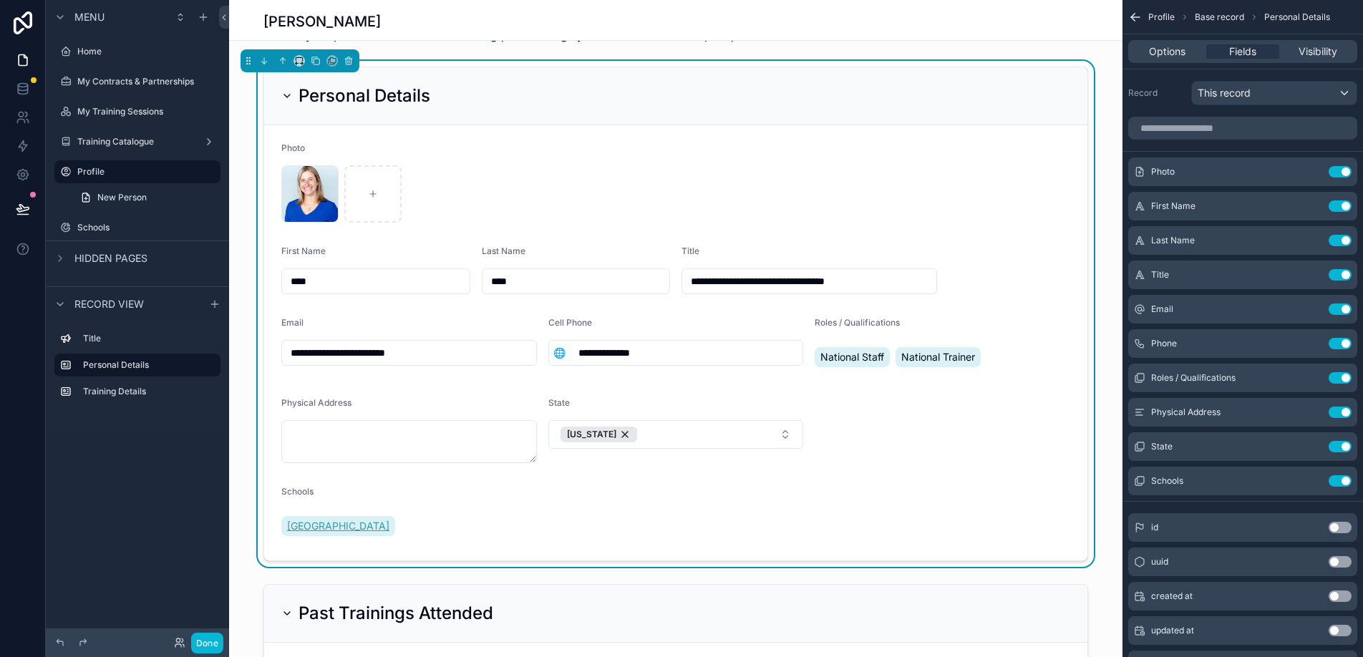
click at [390, 531] on span "[GEOGRAPHIC_DATA]" at bounding box center [338, 526] width 102 height 14
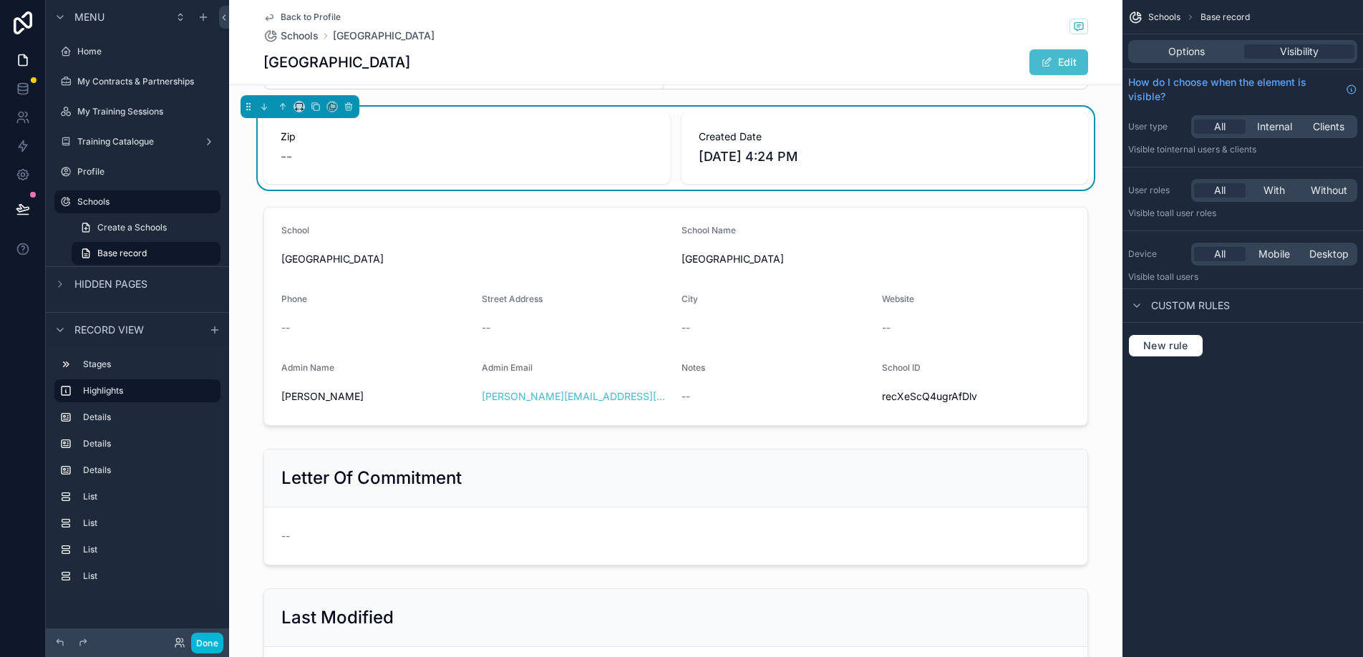
click at [304, 14] on span "Back to Profile" at bounding box center [311, 16] width 60 height 11
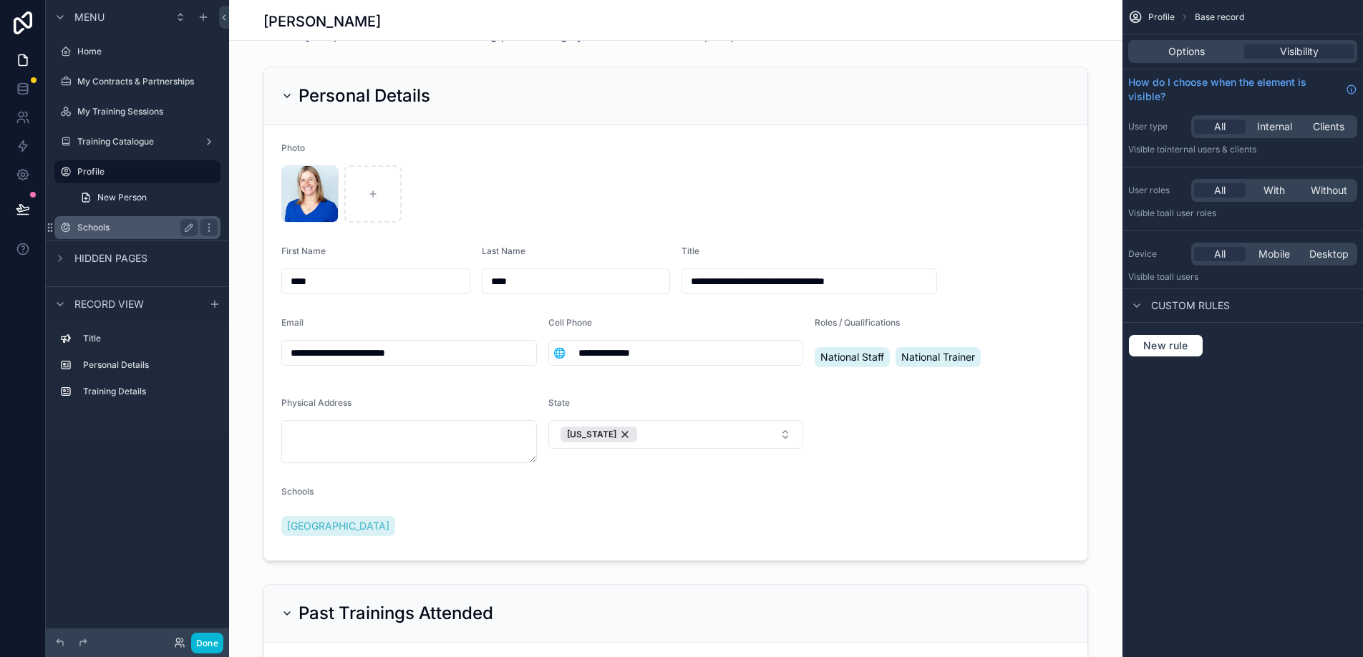
click at [106, 227] on label "Schools" at bounding box center [134, 227] width 115 height 11
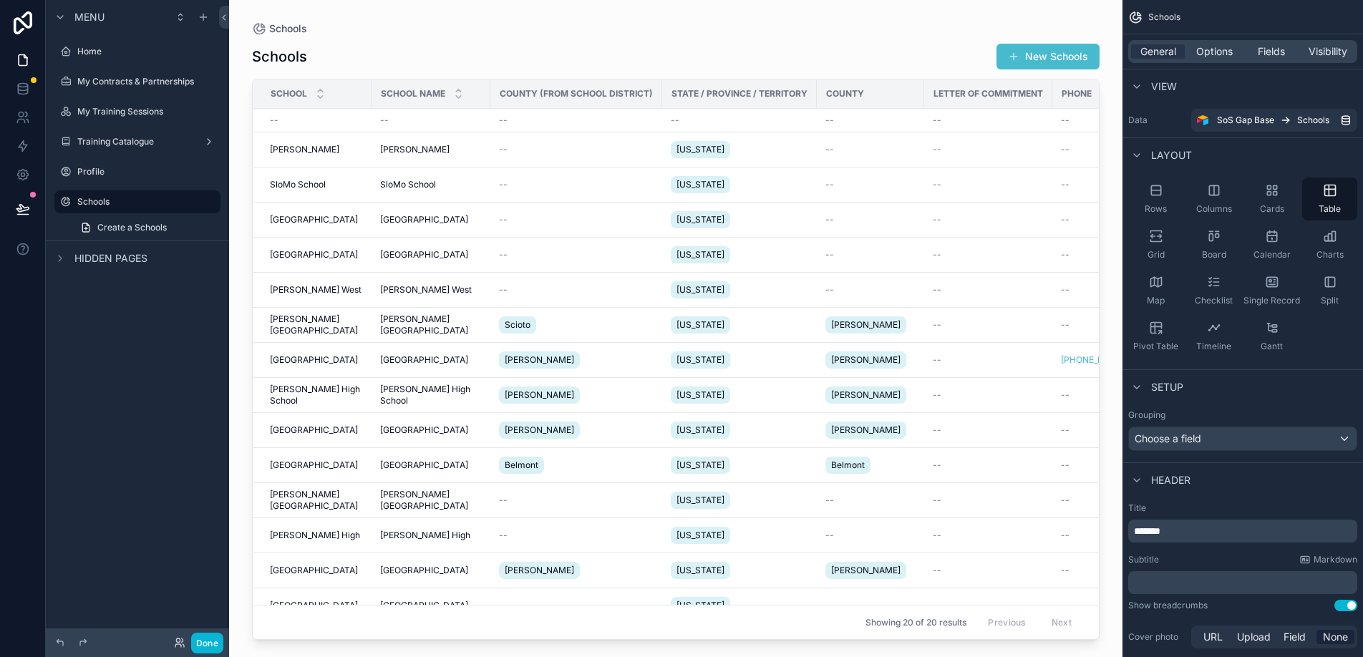
click at [496, 54] on div "Schools New Schools" at bounding box center [676, 56] width 848 height 27
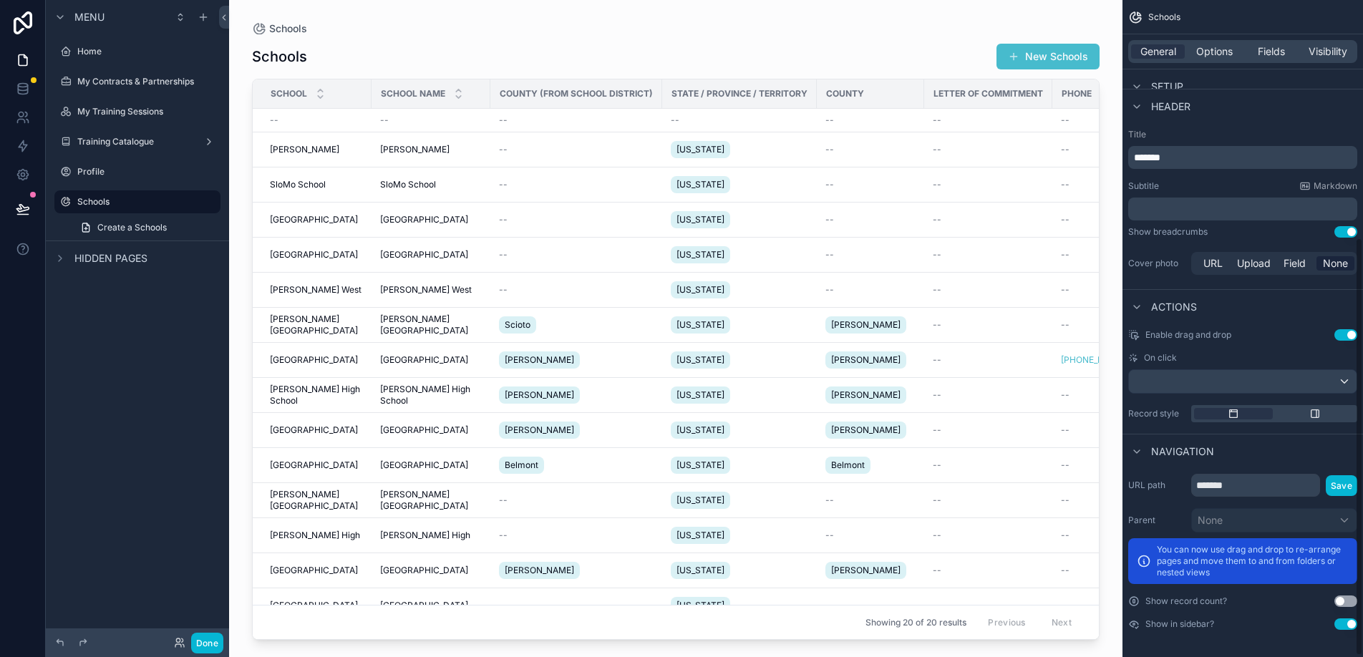
scroll to position [375, 0]
click at [1325, 54] on span "Visibility" at bounding box center [1328, 51] width 39 height 14
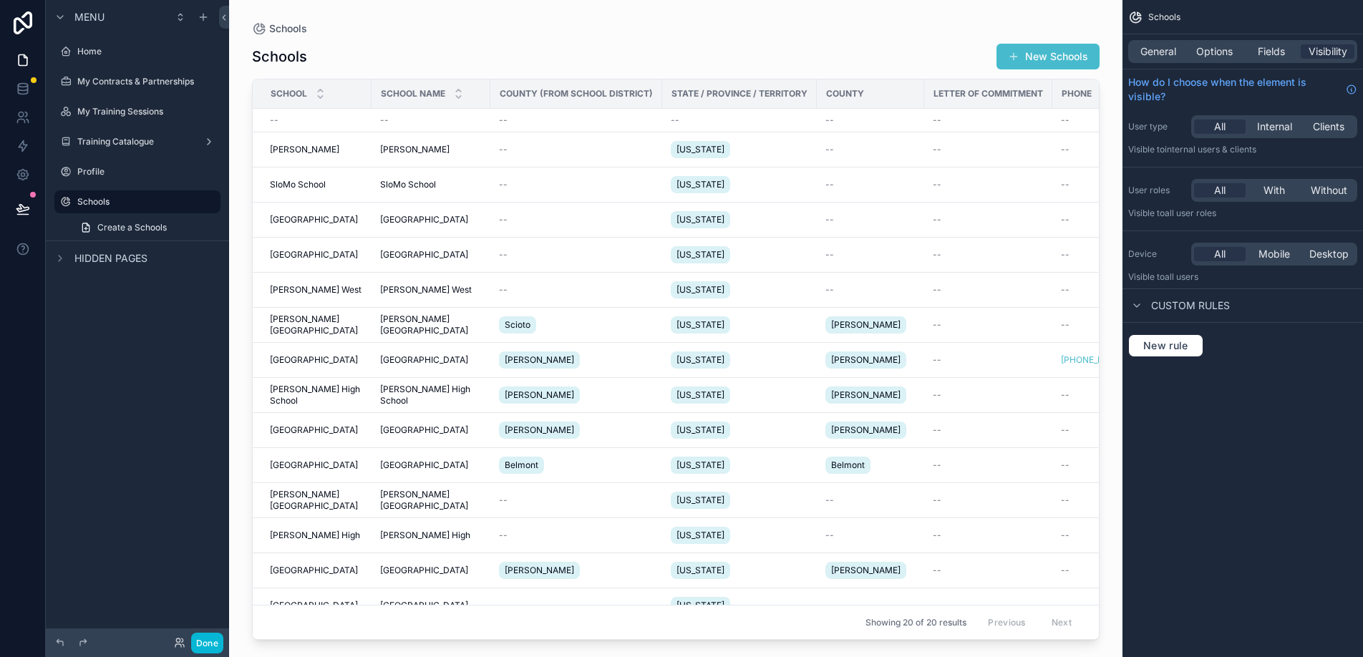
click at [1174, 305] on span "Custom rules" at bounding box center [1191, 306] width 79 height 14
click at [1158, 52] on span "General" at bounding box center [1159, 51] width 36 height 14
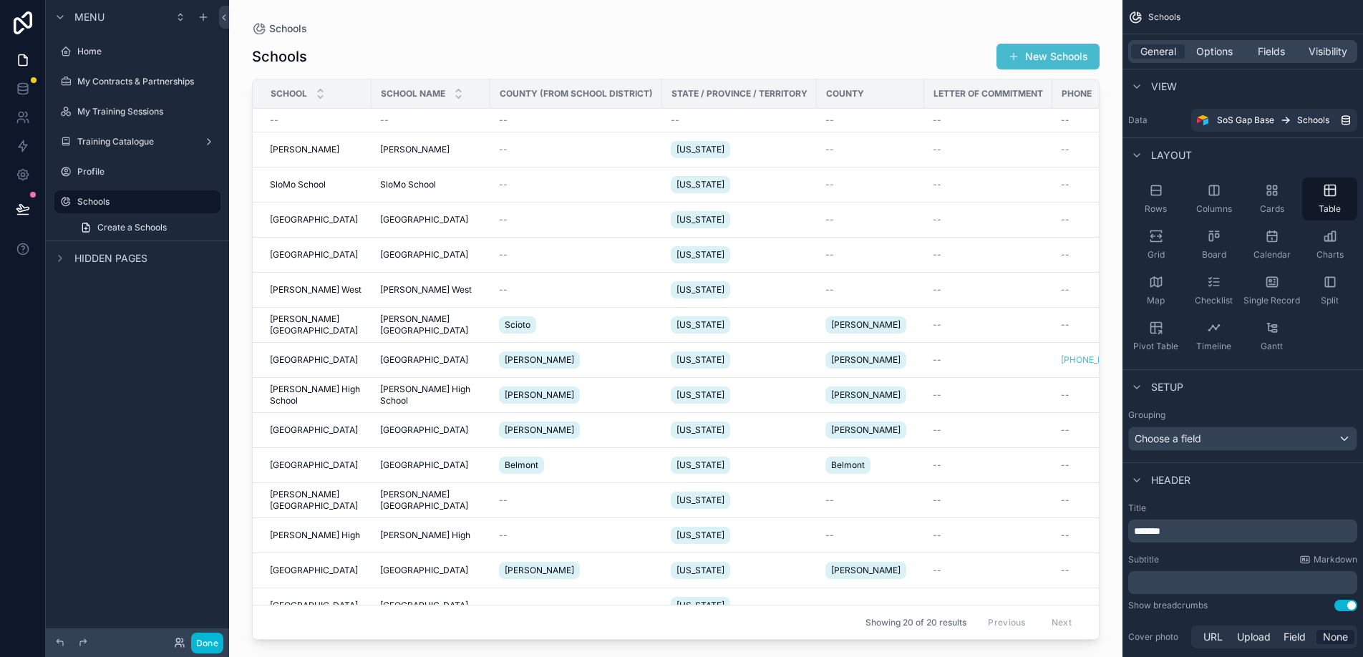
click at [719, 84] on div "State / Province / Territory" at bounding box center [739, 93] width 153 height 23
click at [188, 205] on icon "scrollable content" at bounding box center [188, 201] width 11 height 11
click at [208, 205] on icon "scrollable content" at bounding box center [208, 201] width 11 height 11
click at [206, 204] on icon "scrollable content" at bounding box center [209, 202] width 7 height 5
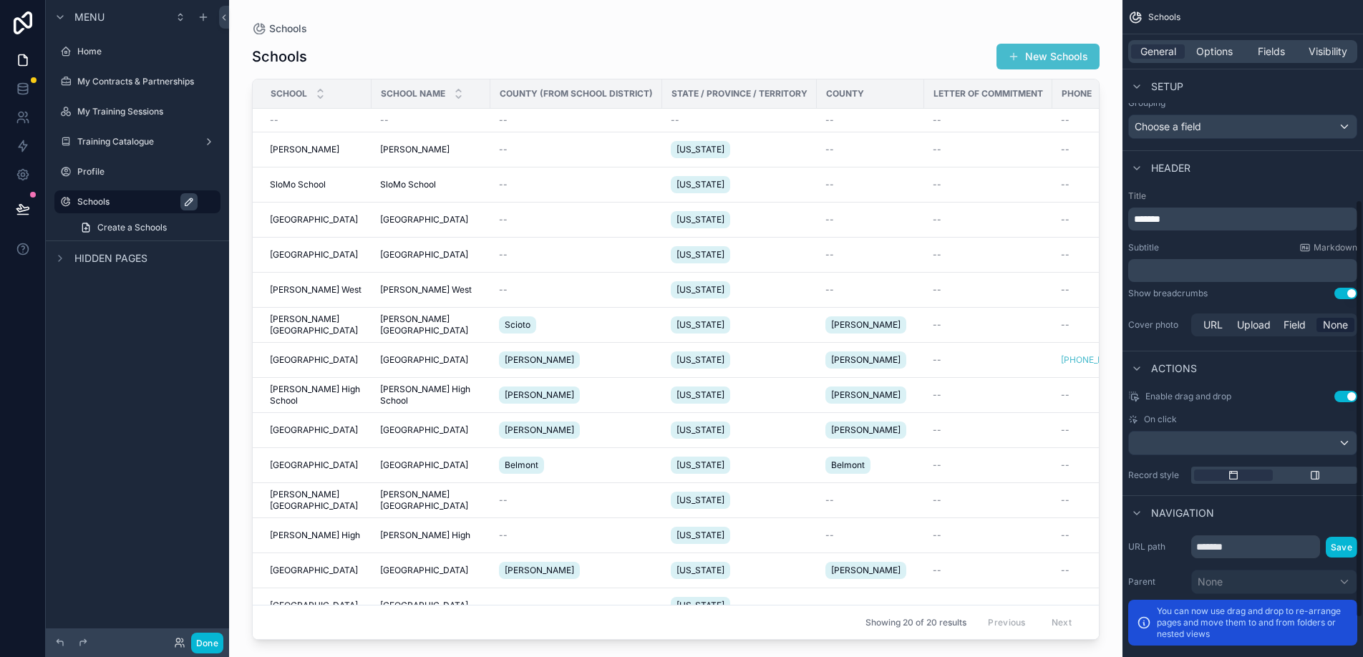
scroll to position [375, 0]
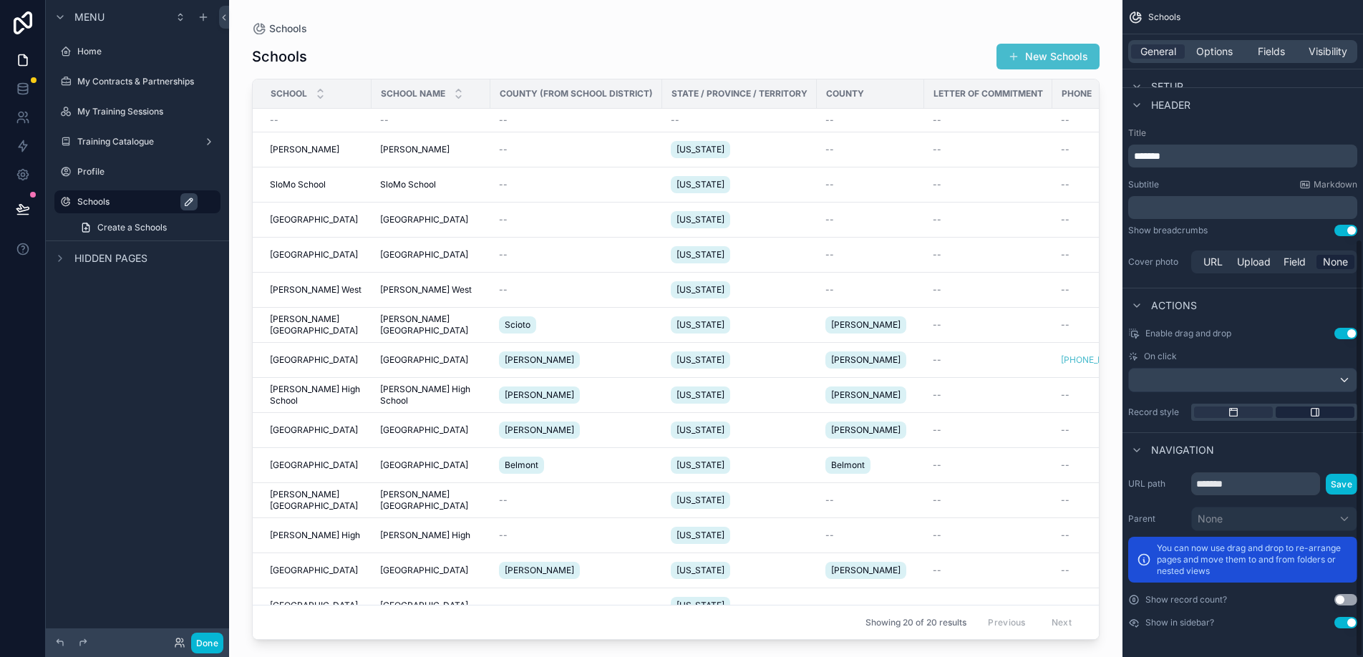
click at [1319, 413] on icon "scrollable content" at bounding box center [1316, 413] width 8 height 8
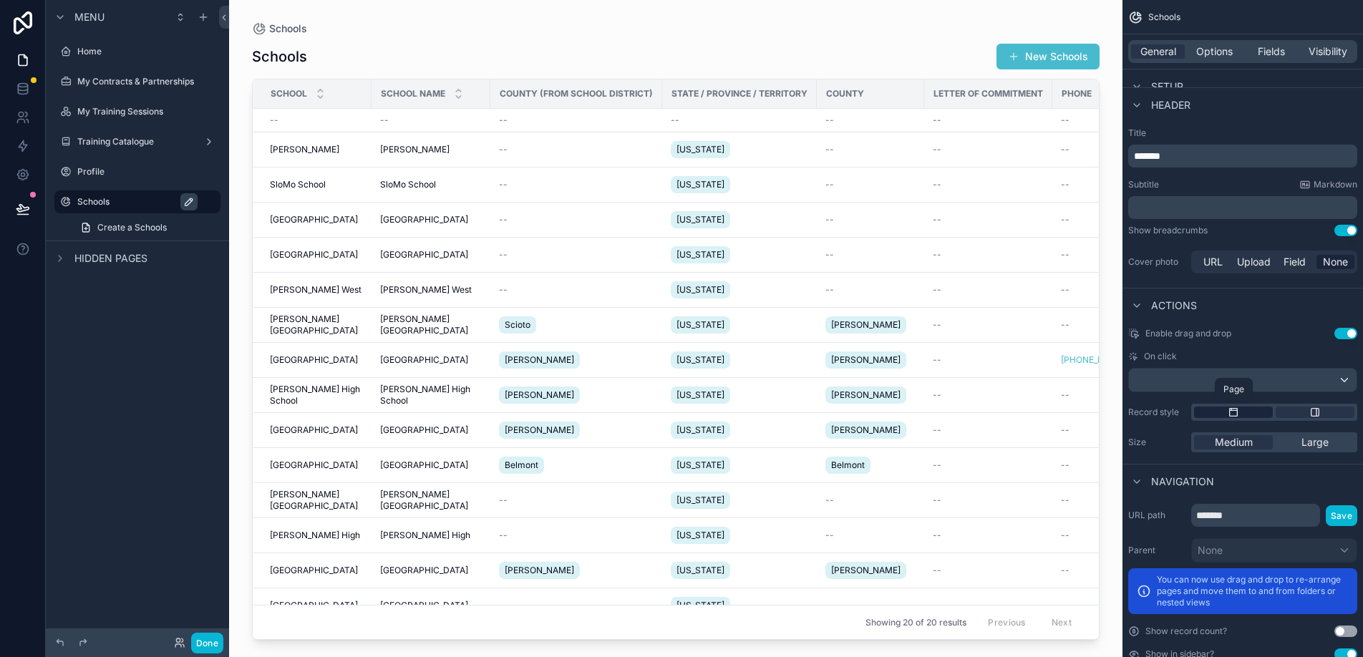
click at [1237, 412] on icon "scrollable content" at bounding box center [1234, 413] width 8 height 8
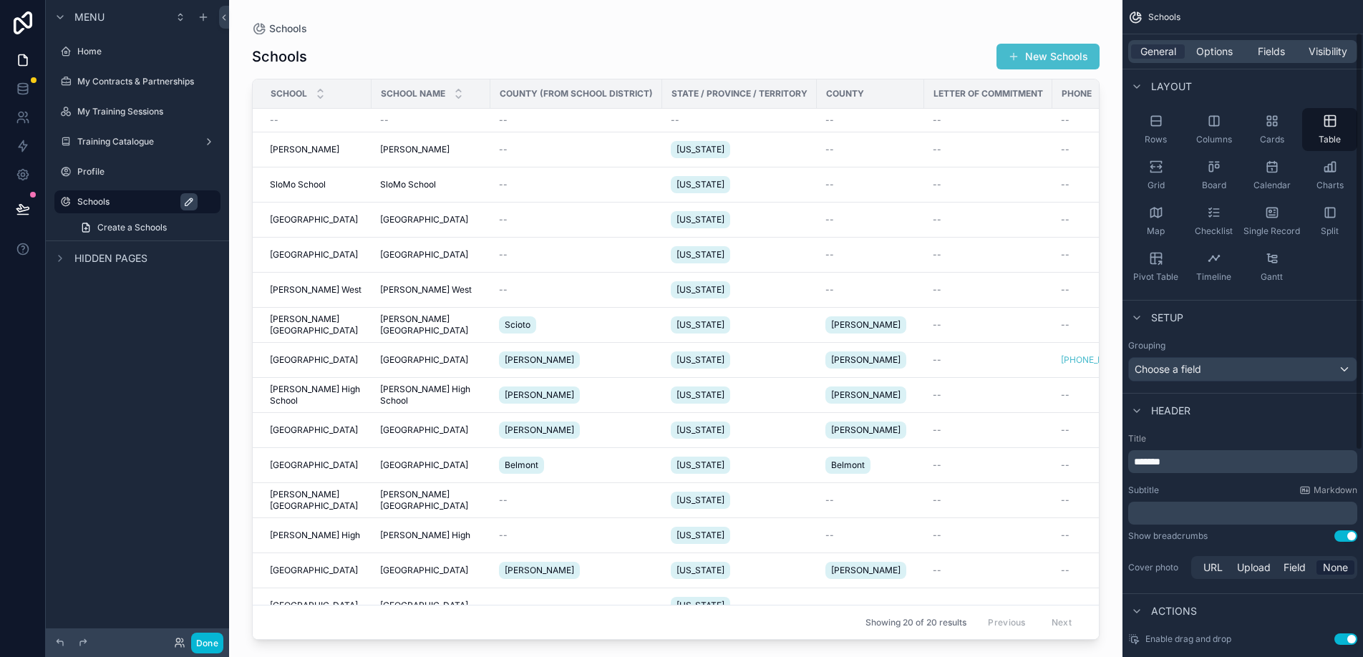
scroll to position [0, 0]
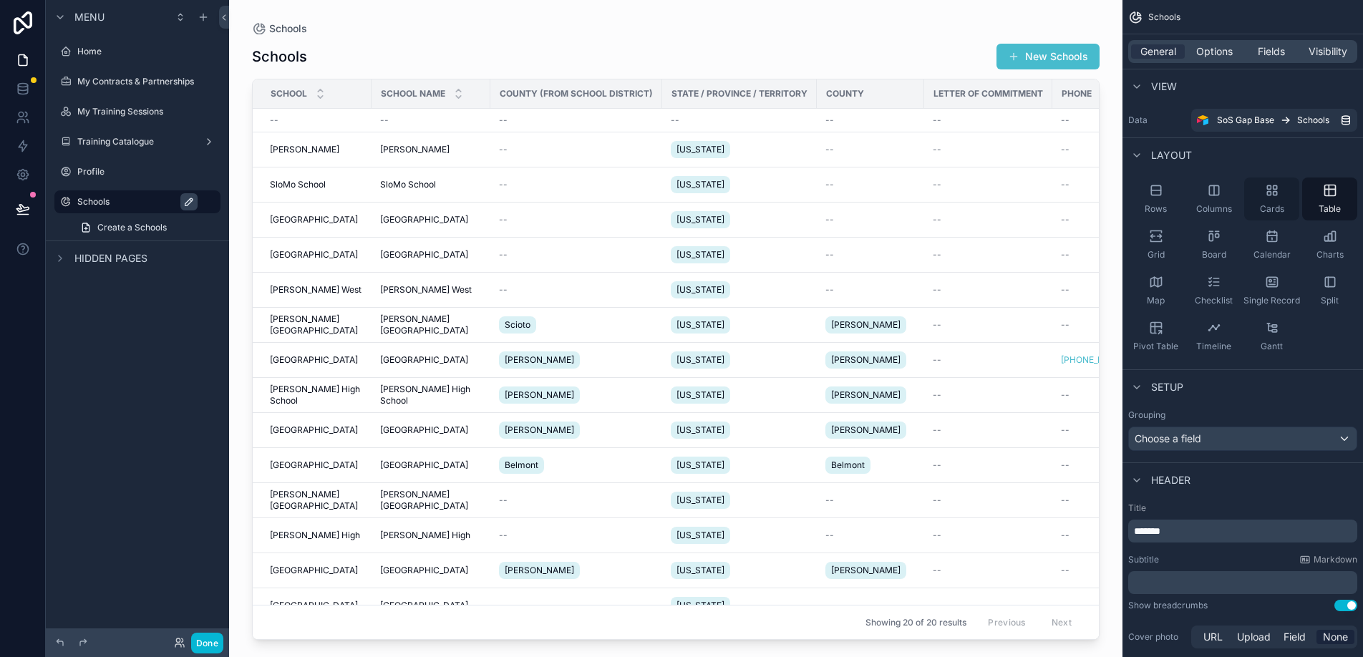
click at [1276, 204] on span "Cards" at bounding box center [1272, 208] width 24 height 11
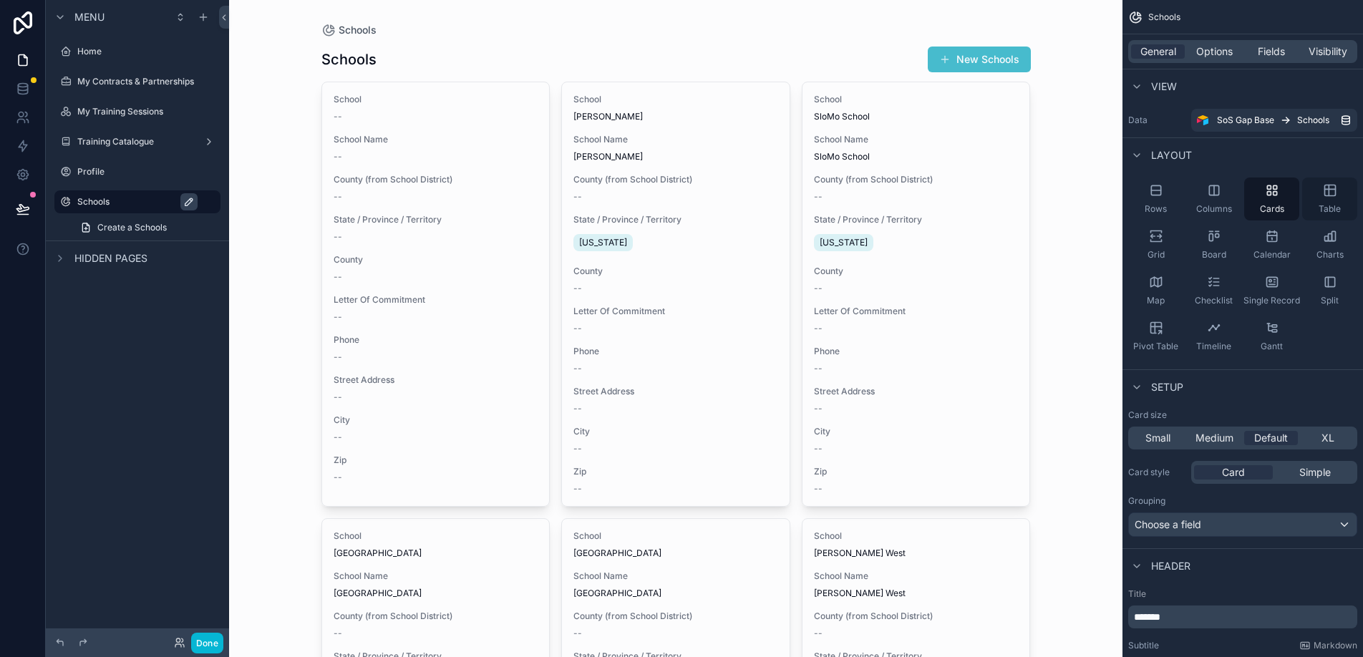
click at [1337, 193] on icon "scrollable content" at bounding box center [1330, 190] width 14 height 14
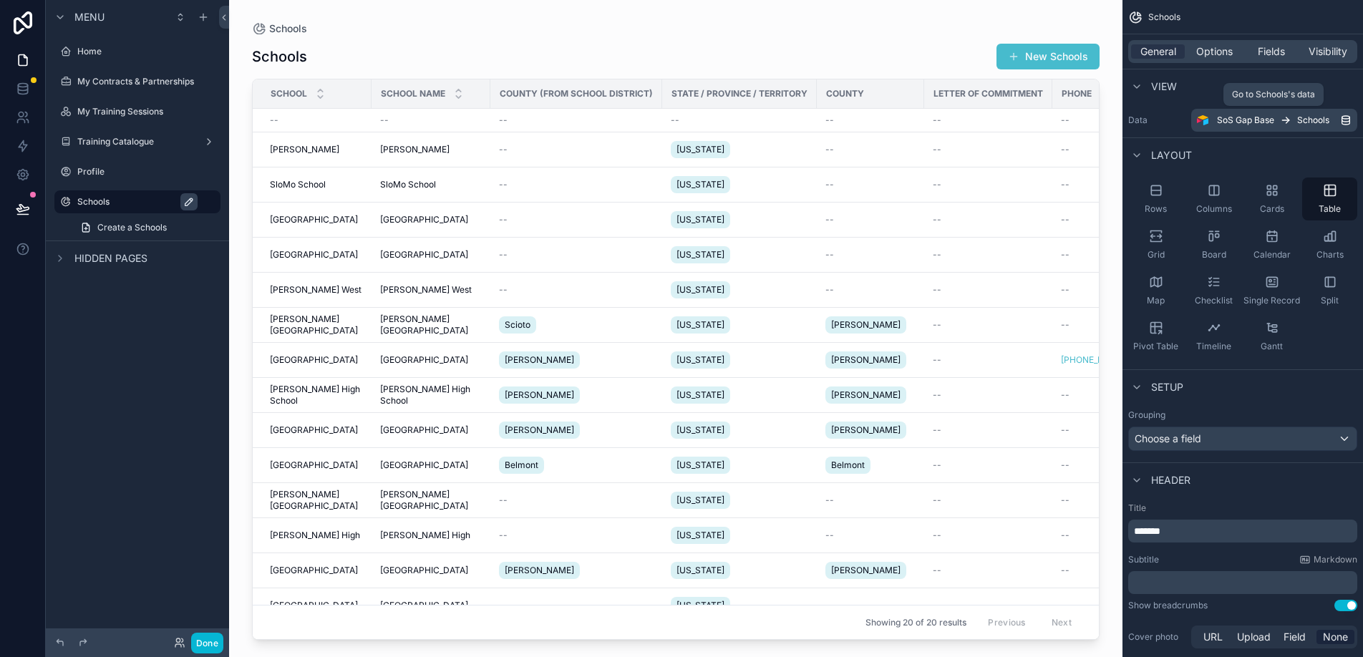
click at [1334, 117] on div "SoS Gap Base Schools" at bounding box center [1278, 120] width 123 height 11
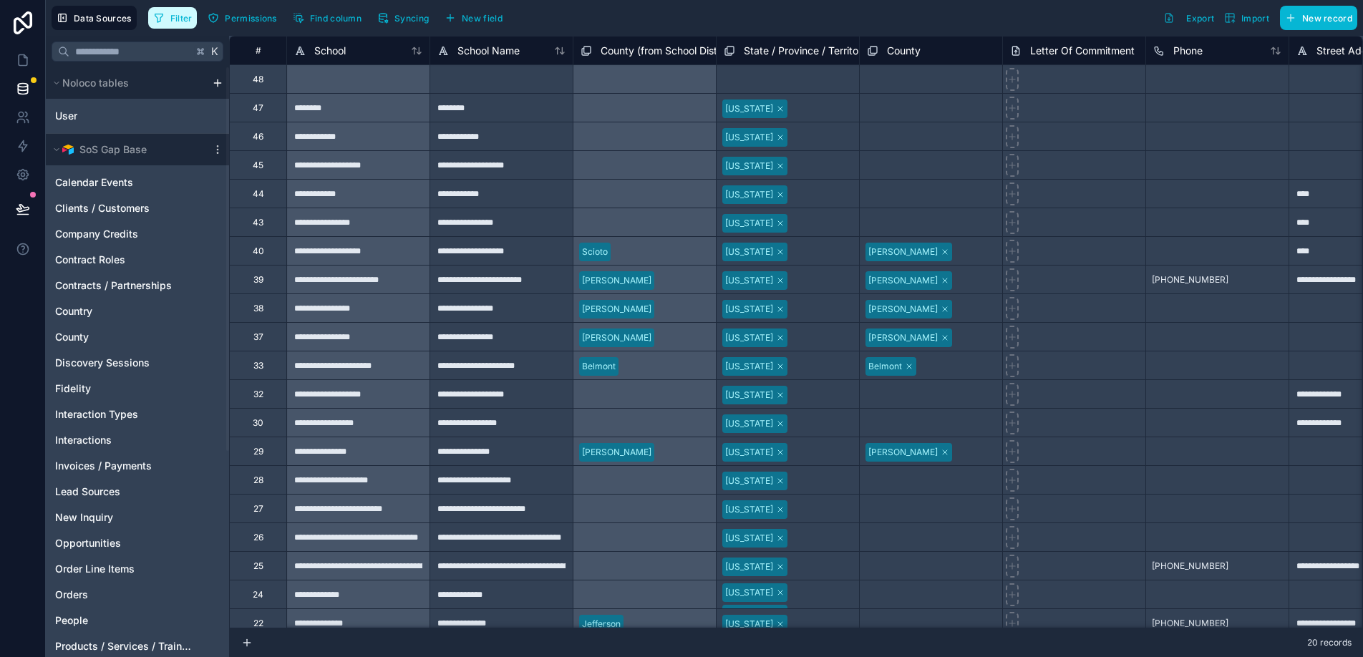
click at [192, 19] on button "Filter" at bounding box center [172, 17] width 49 height 21
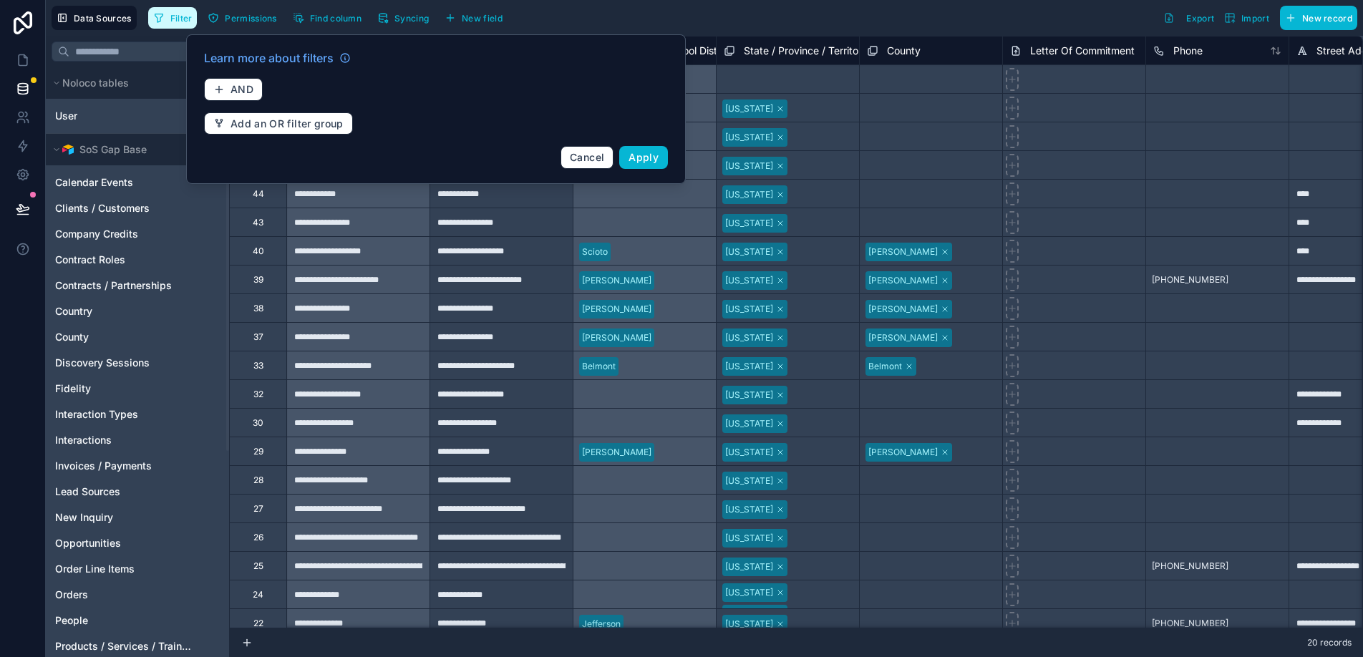
click at [191, 19] on span "Filter" at bounding box center [181, 18] width 22 height 11
click at [167, 21] on button "Filter" at bounding box center [172, 17] width 49 height 21
click at [592, 170] on div "Learn more about filters AND Add an OR filter group Cancel Apply" at bounding box center [436, 109] width 481 height 137
click at [592, 165] on button "Cancel" at bounding box center [587, 157] width 53 height 23
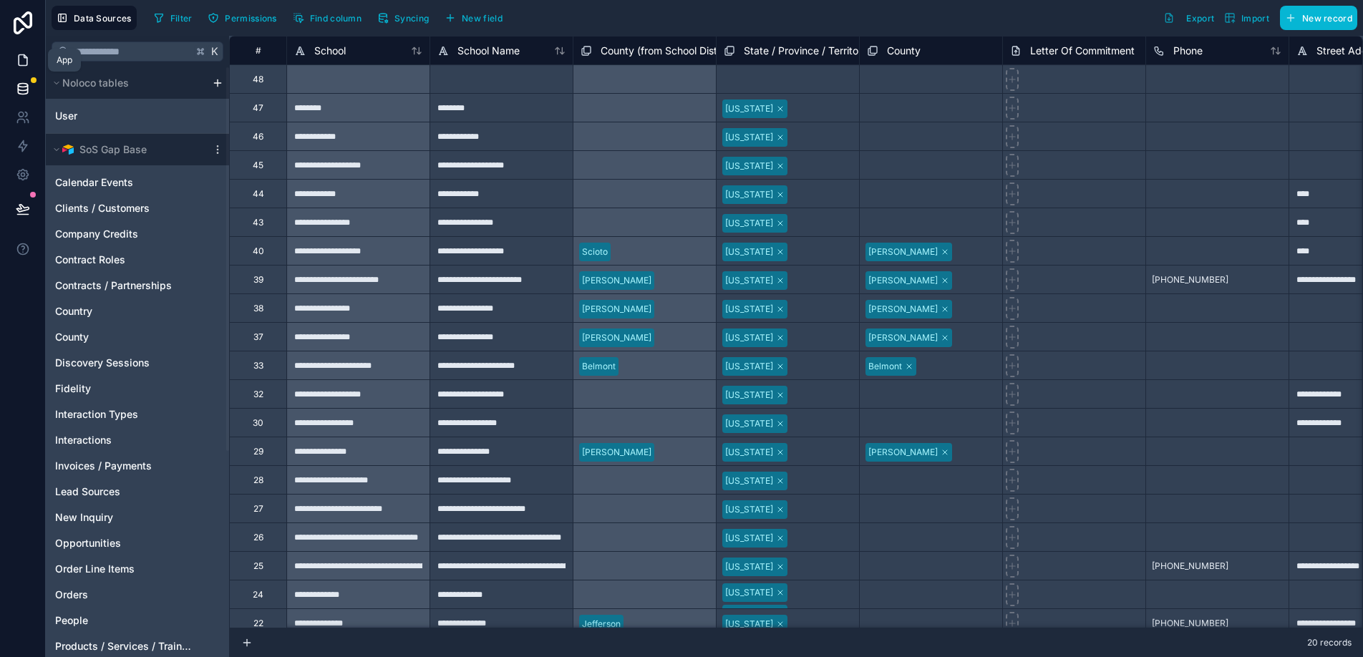
click at [21, 55] on icon at bounding box center [23, 60] width 9 height 11
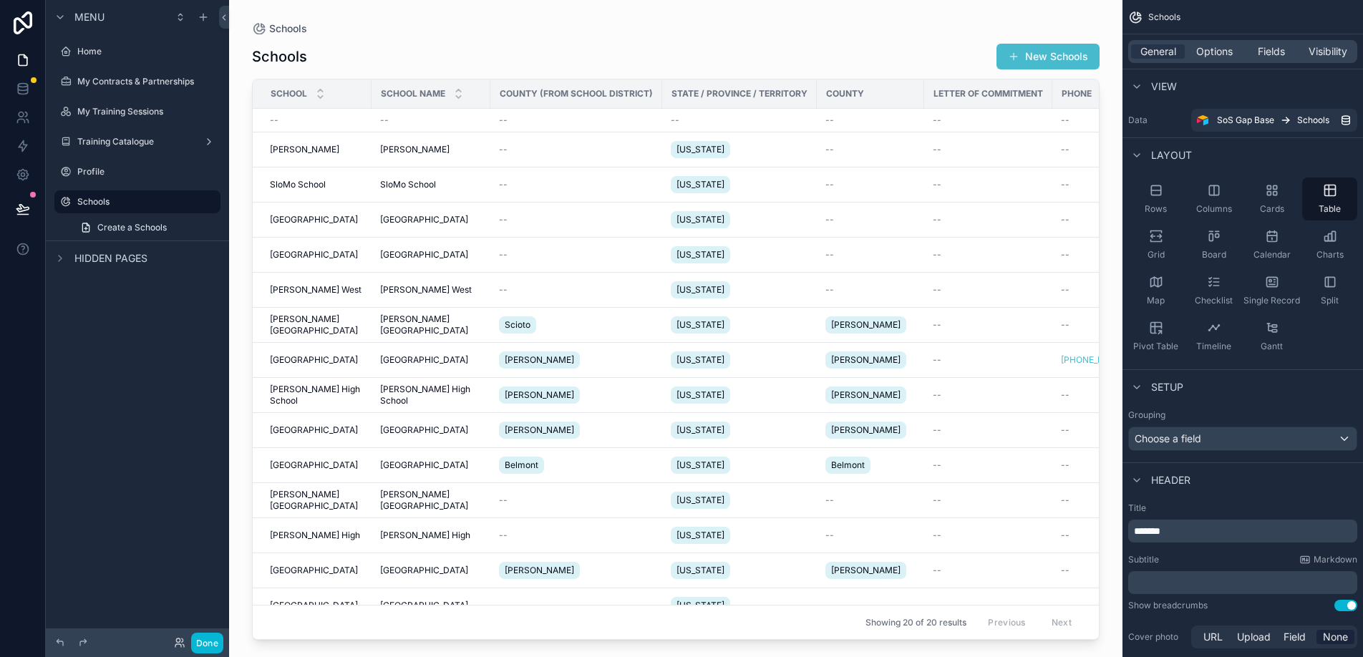
click at [339, 90] on div "School" at bounding box center [312, 93] width 117 height 27
click at [381, 29] on div "Schools" at bounding box center [676, 28] width 848 height 11
click at [1343, 52] on span "Visibility" at bounding box center [1328, 51] width 39 height 14
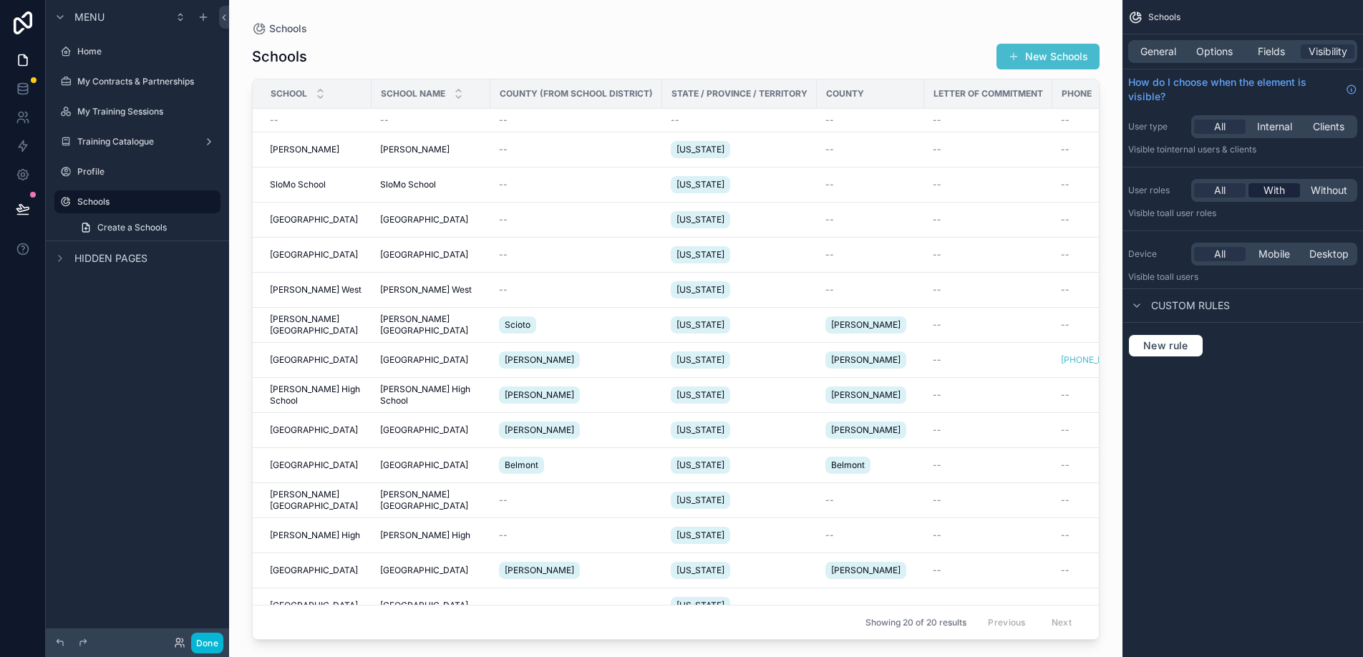
click at [1284, 193] on span "With" at bounding box center [1274, 190] width 21 height 14
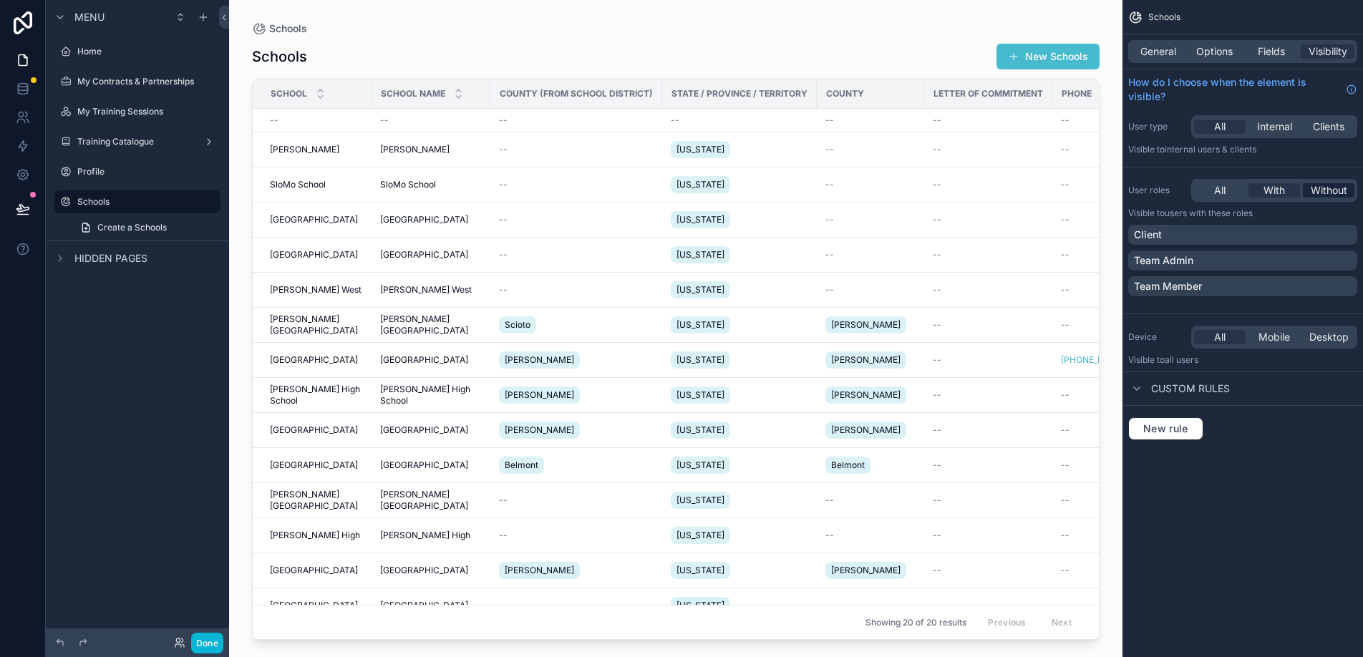
click at [1320, 194] on span "Without" at bounding box center [1329, 190] width 37 height 14
click at [1271, 197] on div "All With Without" at bounding box center [1275, 190] width 166 height 23
click at [1219, 198] on div "All With Without" at bounding box center [1275, 190] width 166 height 23
click at [1228, 184] on div "All" at bounding box center [1220, 190] width 52 height 14
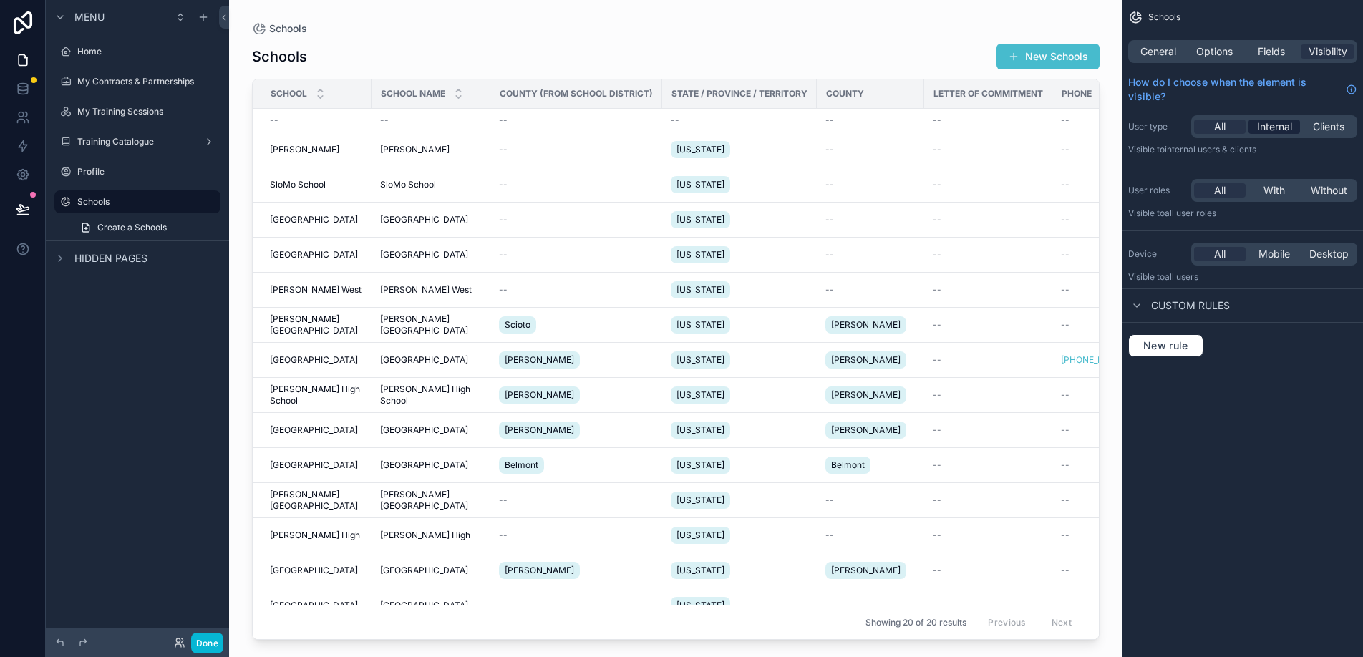
click at [1297, 129] on div "Internal" at bounding box center [1275, 127] width 52 height 14
click at [1331, 122] on span "Clients" at bounding box center [1329, 127] width 32 height 14
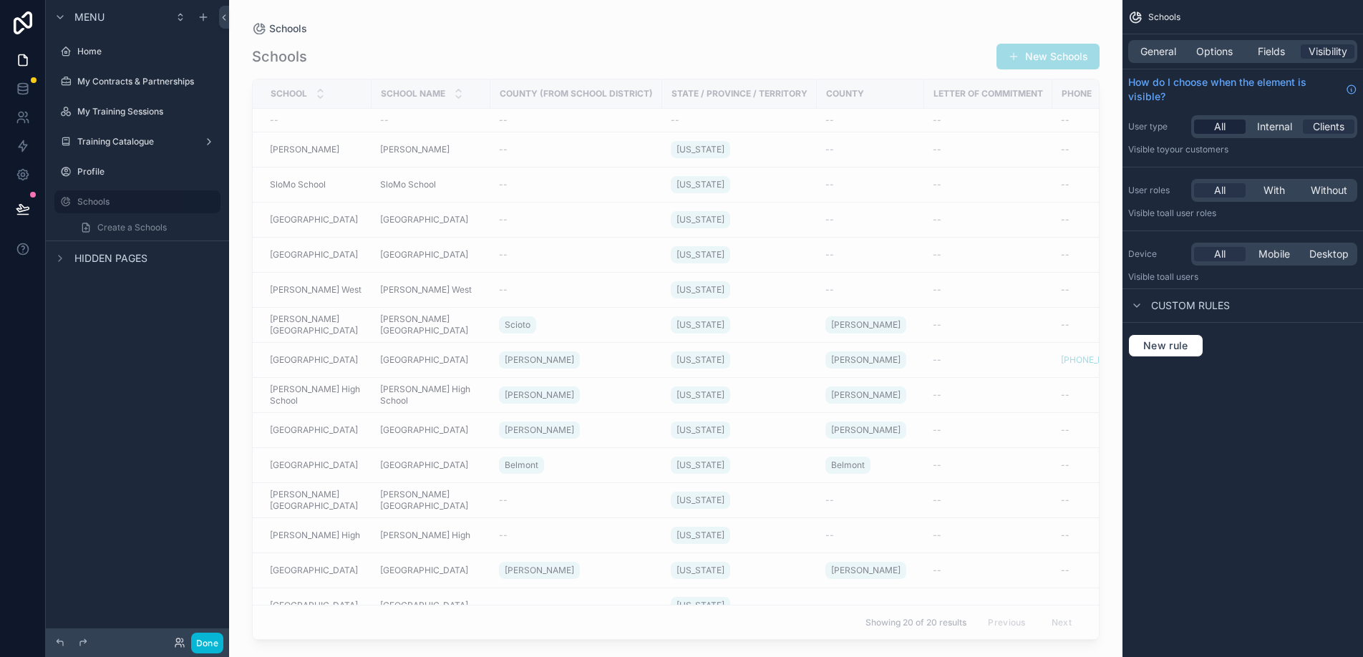
click at [1217, 130] on span "All" at bounding box center [1220, 127] width 11 height 14
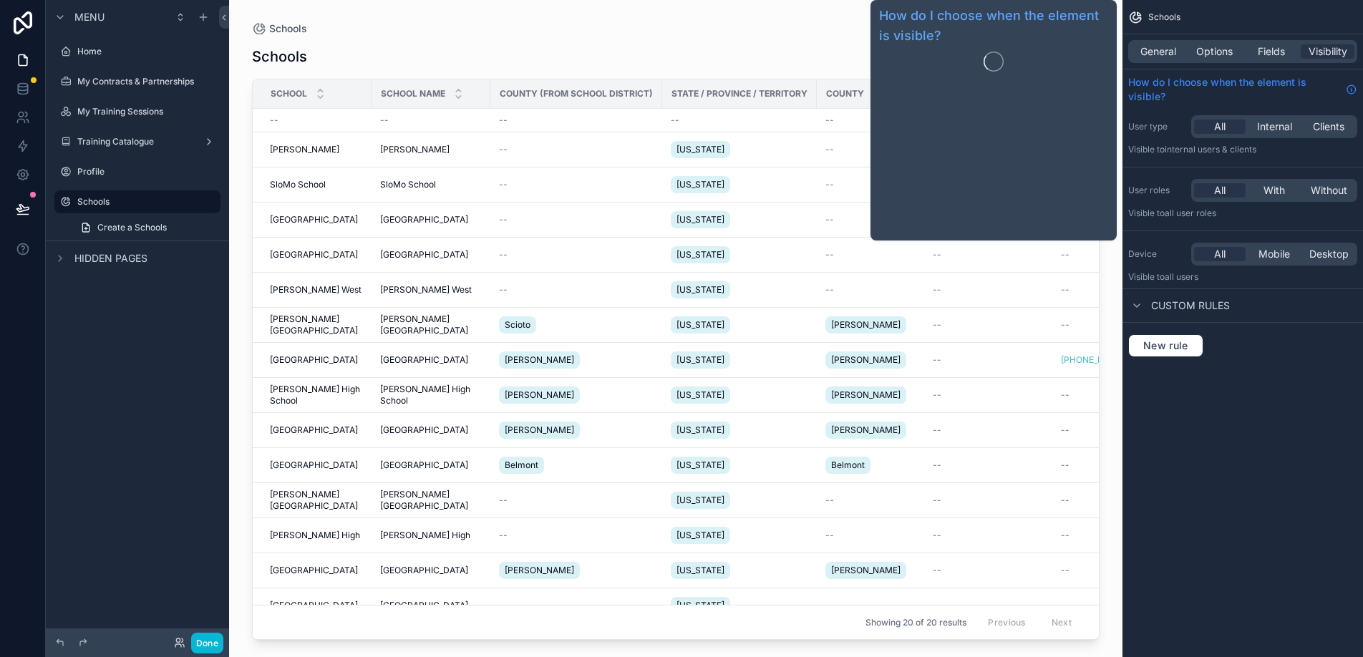
click at [1151, 90] on span "How do I choose when the element is visible?" at bounding box center [1235, 89] width 212 height 29
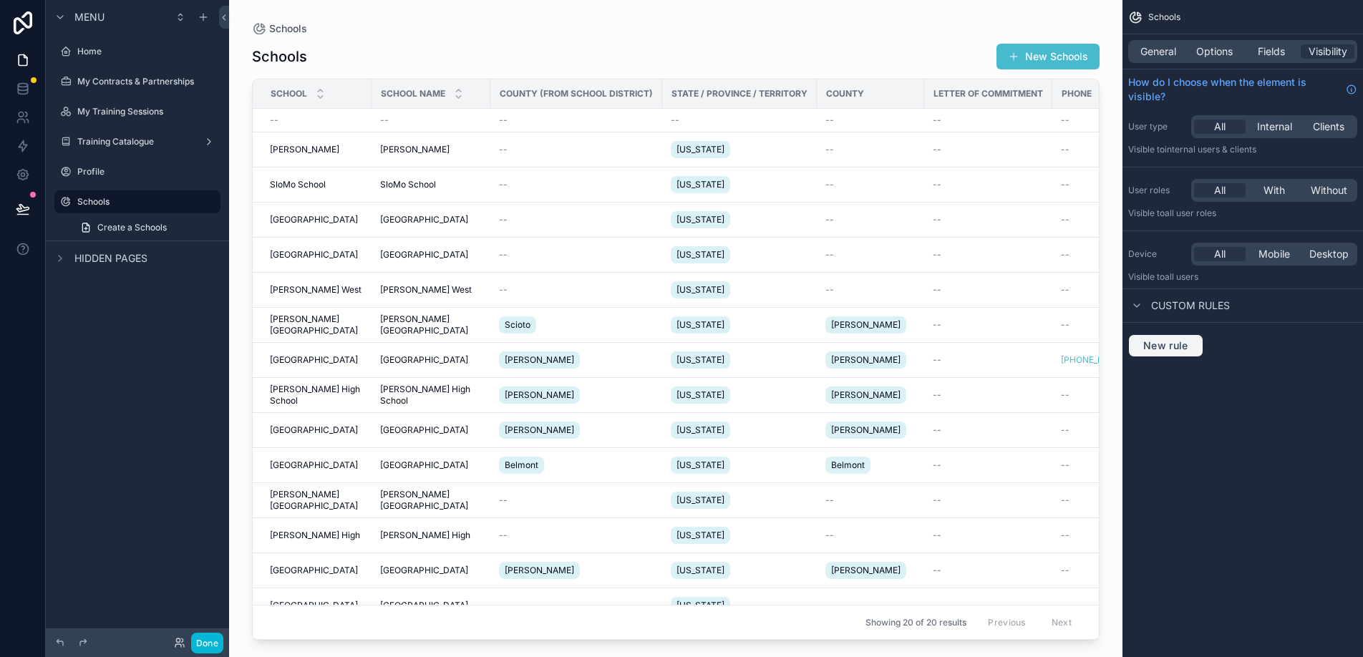
click at [1187, 346] on span "New rule" at bounding box center [1166, 345] width 57 height 13
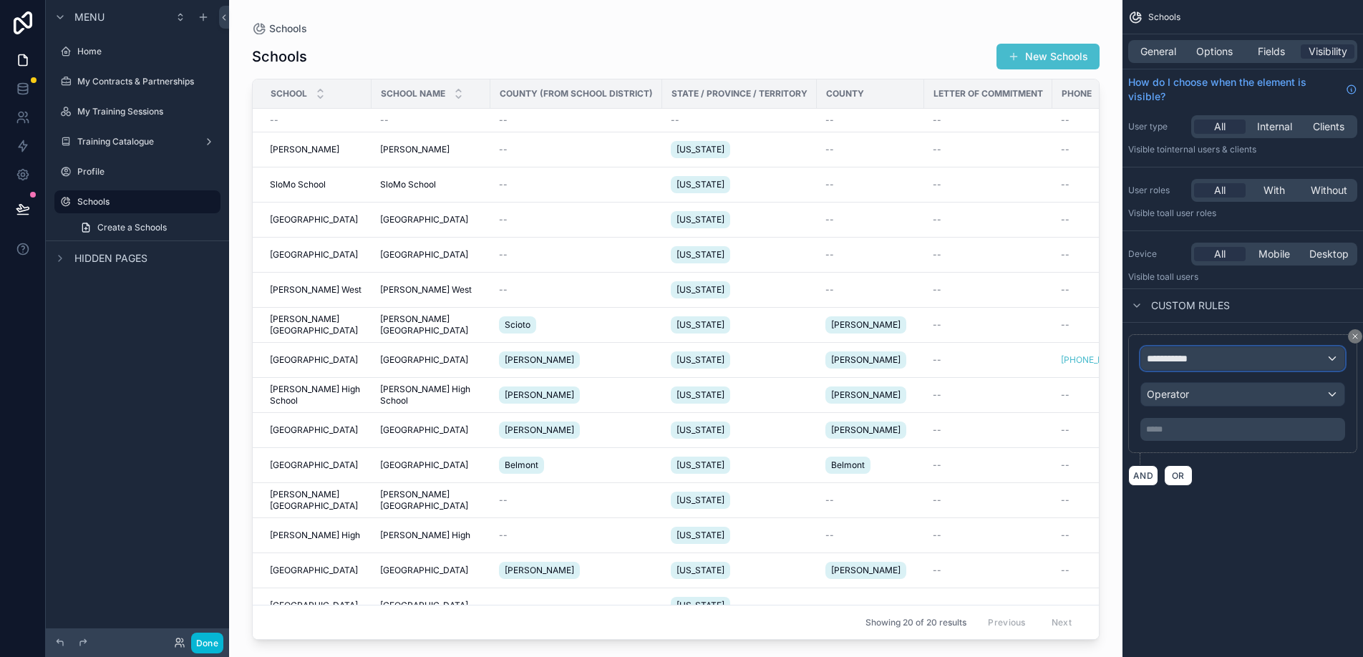
click at [1192, 364] on span "**********" at bounding box center [1173, 359] width 53 height 14
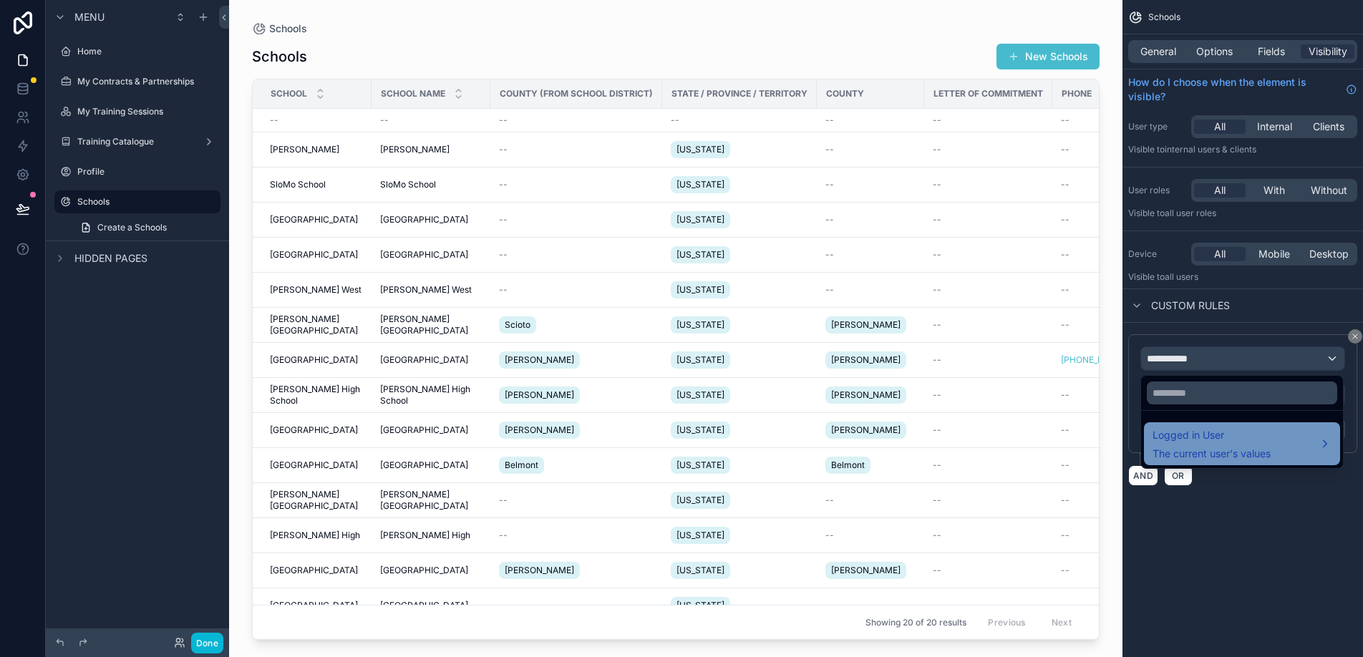
click at [1204, 447] on span "The current user's values" at bounding box center [1212, 454] width 118 height 14
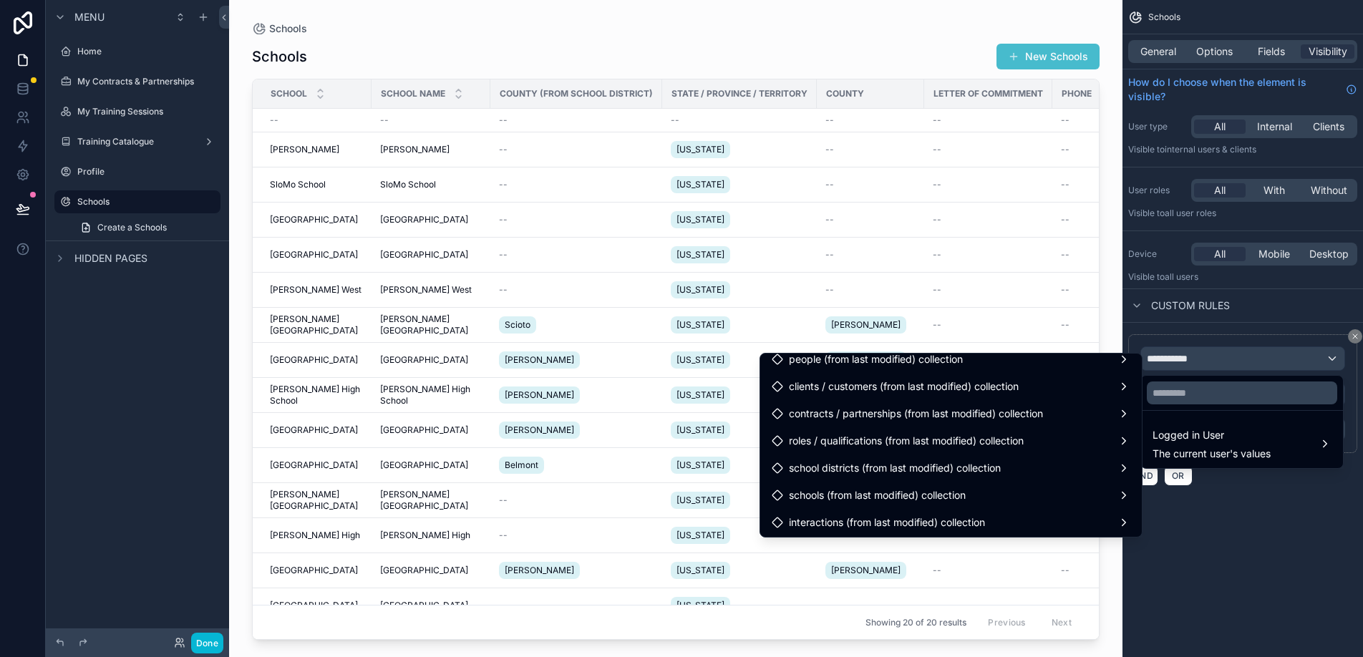
scroll to position [486, 0]
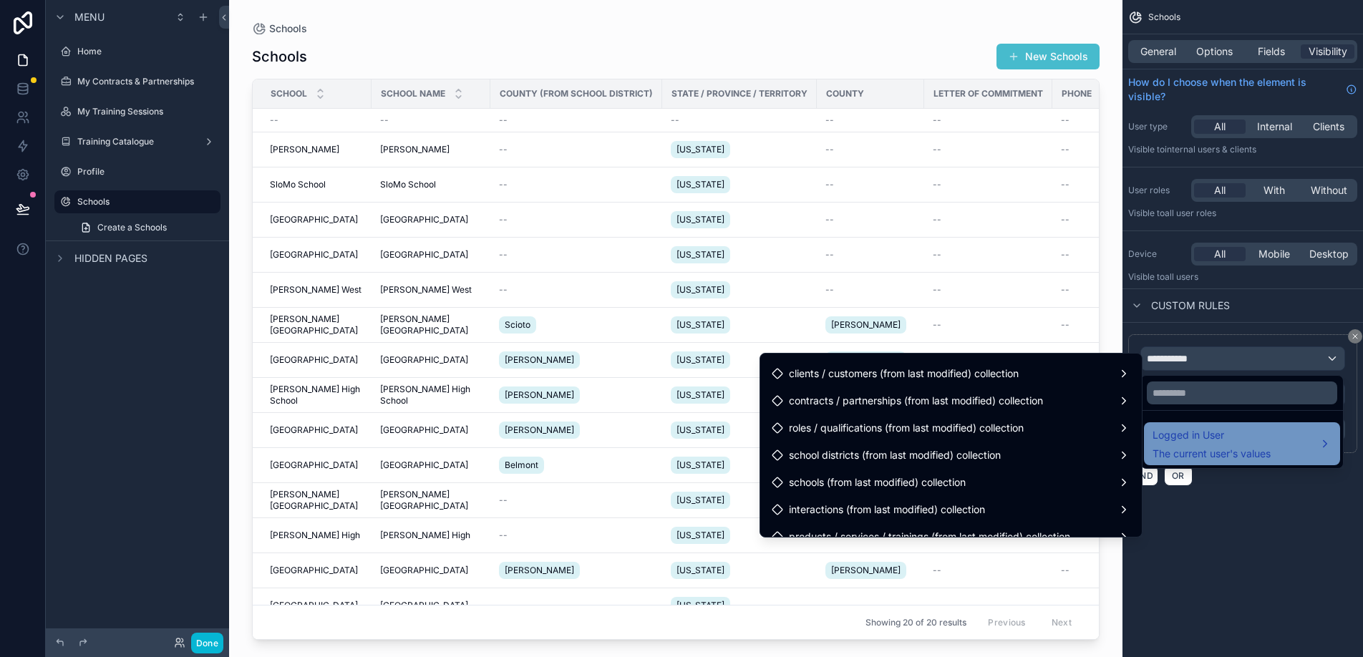
click at [1202, 432] on span "Logged in User" at bounding box center [1212, 435] width 118 height 17
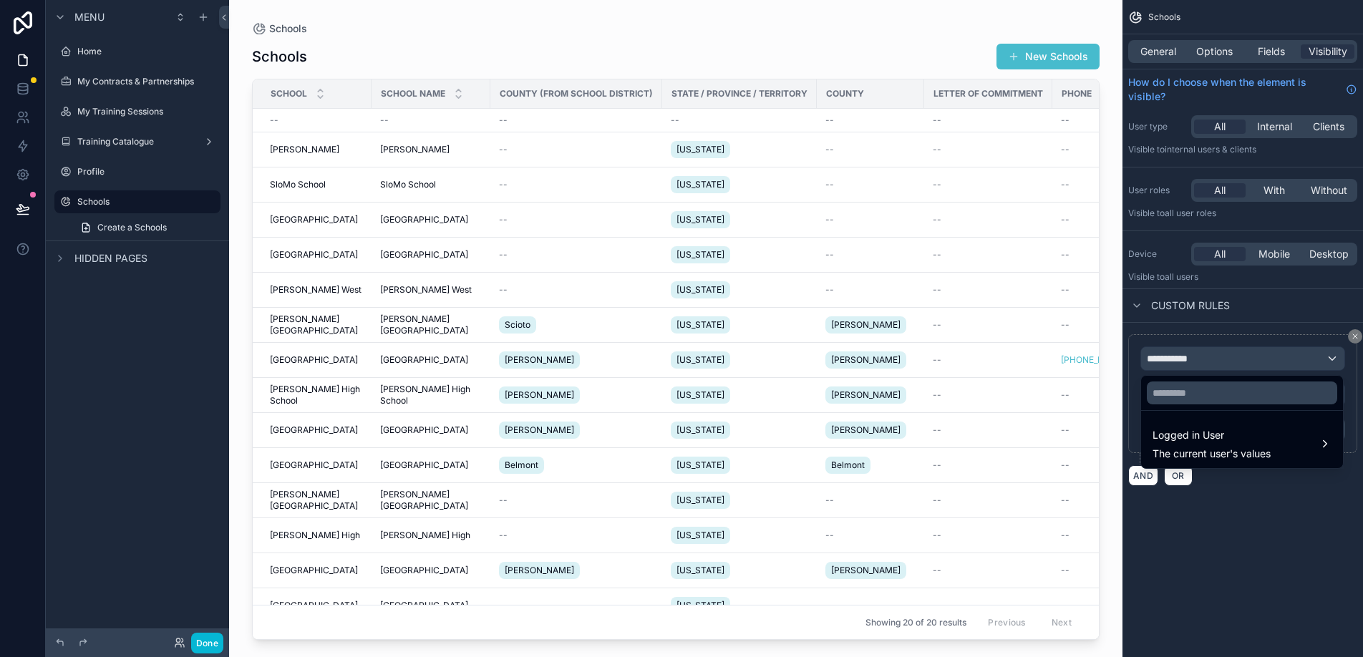
click at [1307, 512] on div "scrollable content" at bounding box center [681, 328] width 1363 height 657
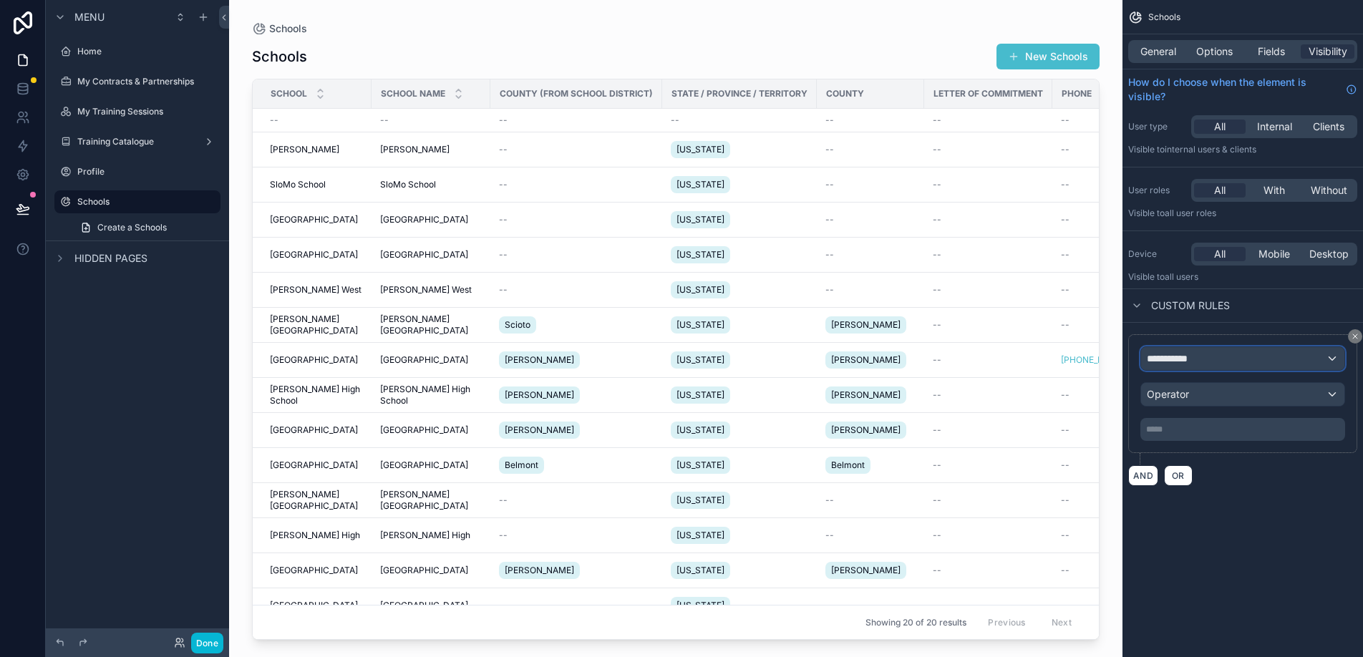
click at [1260, 365] on div "**********" at bounding box center [1242, 358] width 203 height 23
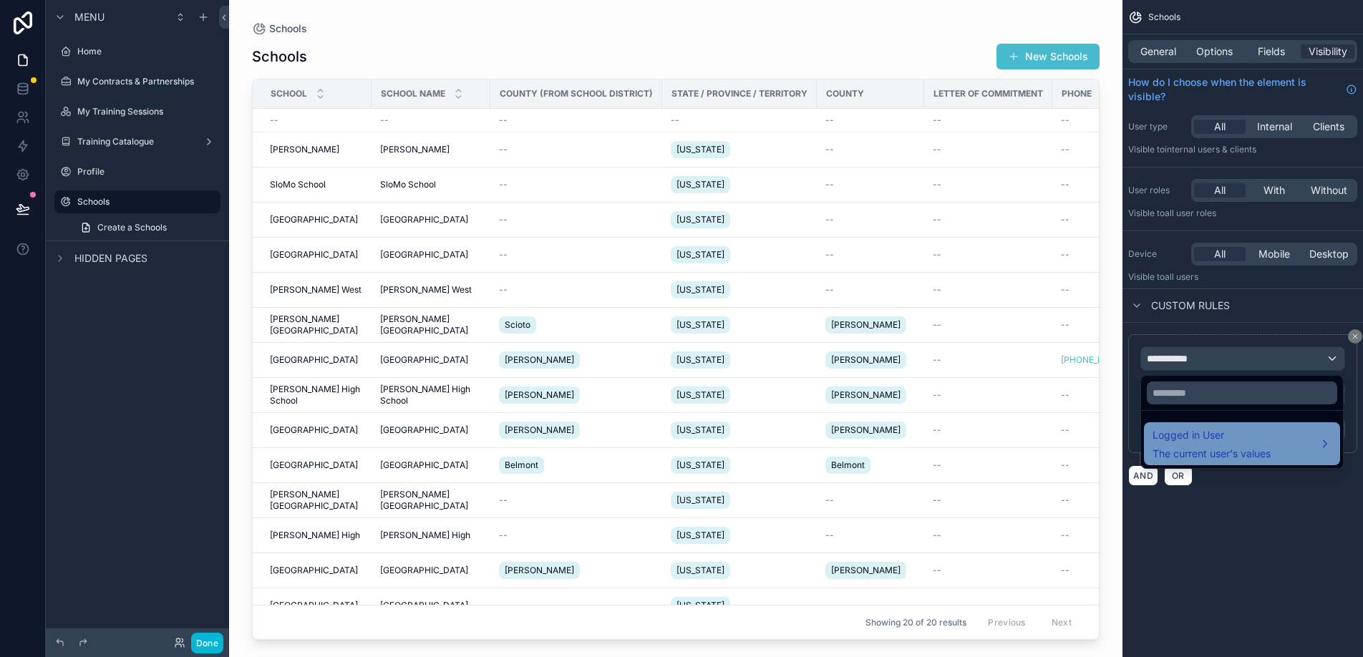
click at [1258, 423] on div "Logged in User The current user's values" at bounding box center [1242, 444] width 196 height 43
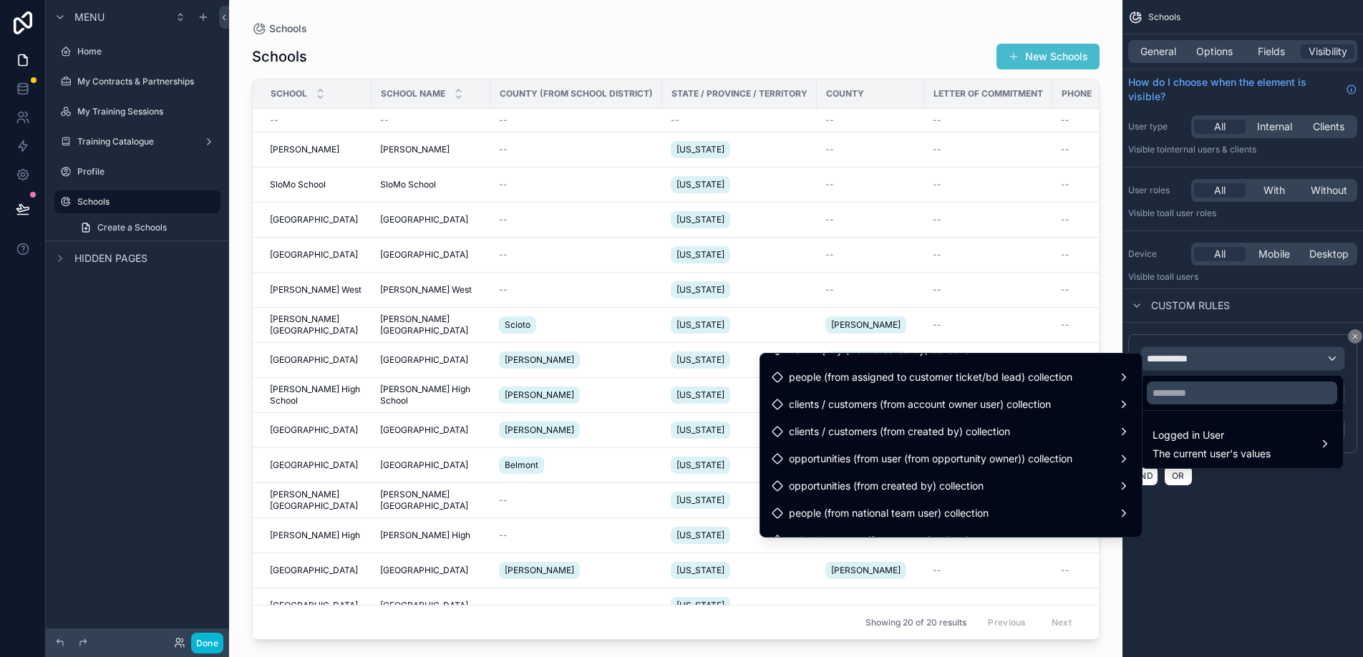
scroll to position [1139, 0]
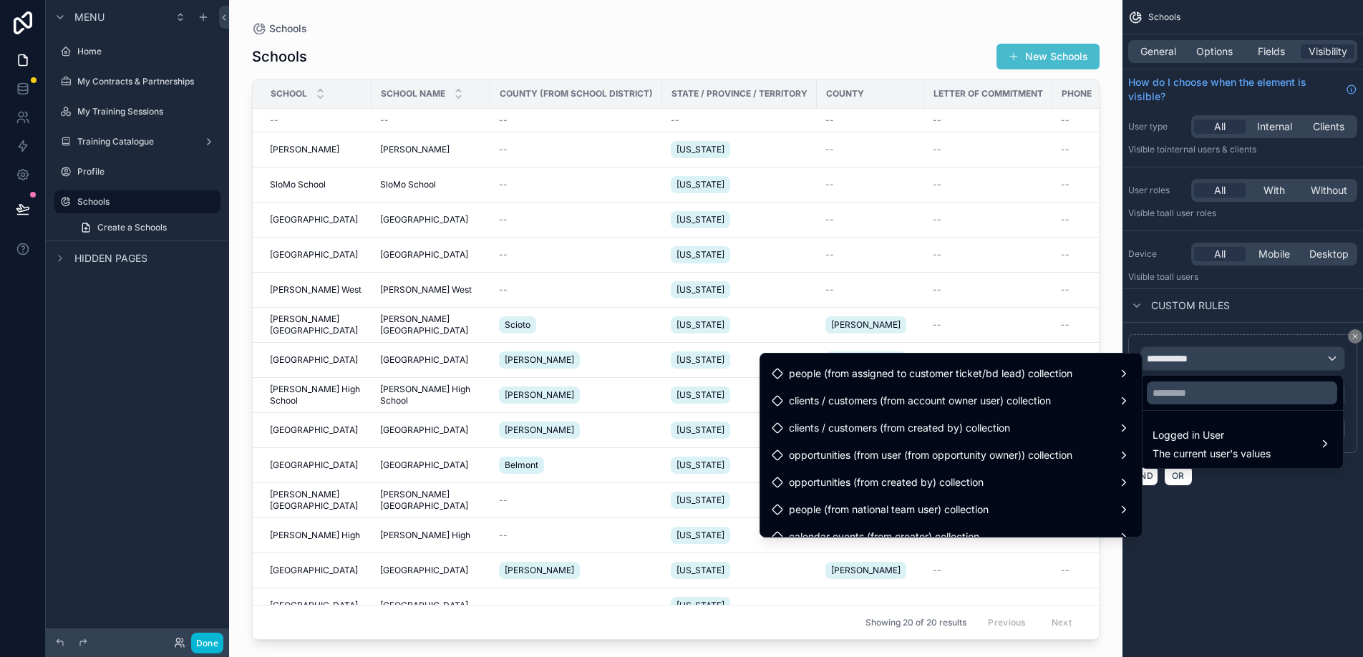
click at [137, 84] on div "scrollable content" at bounding box center [681, 328] width 1363 height 657
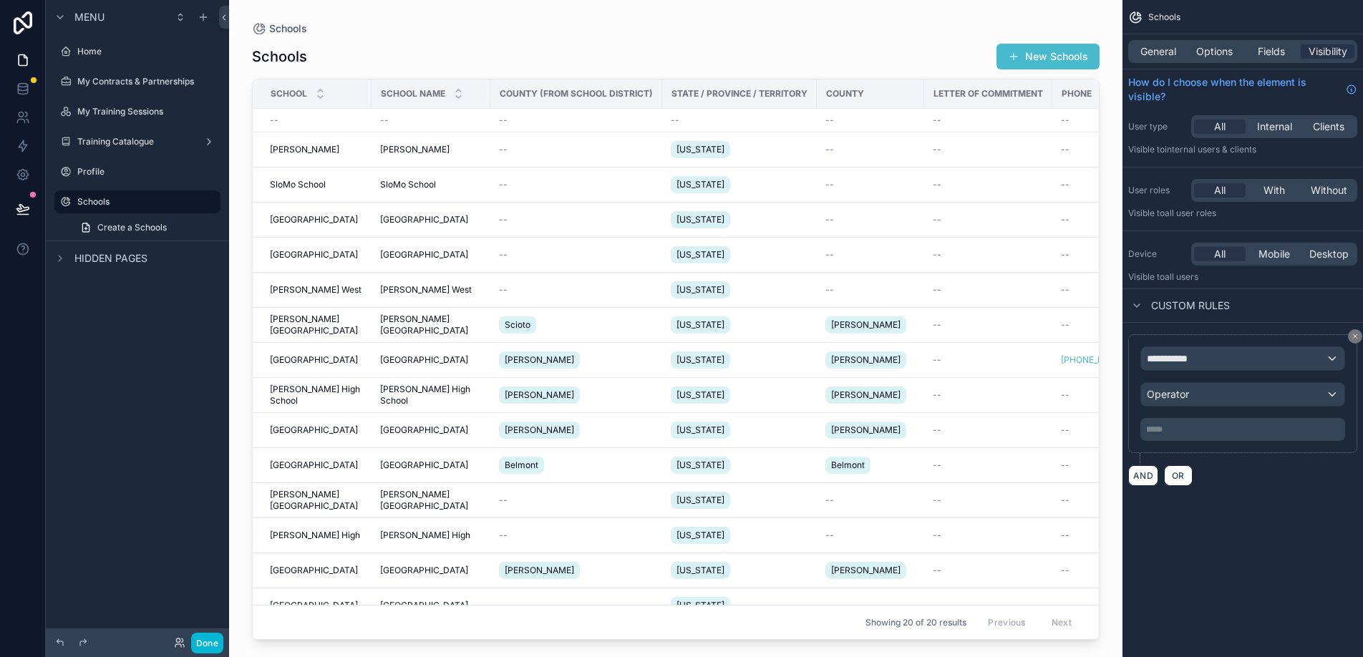
click at [137, 84] on label "My Contracts & Partnerships" at bounding box center [147, 81] width 140 height 11
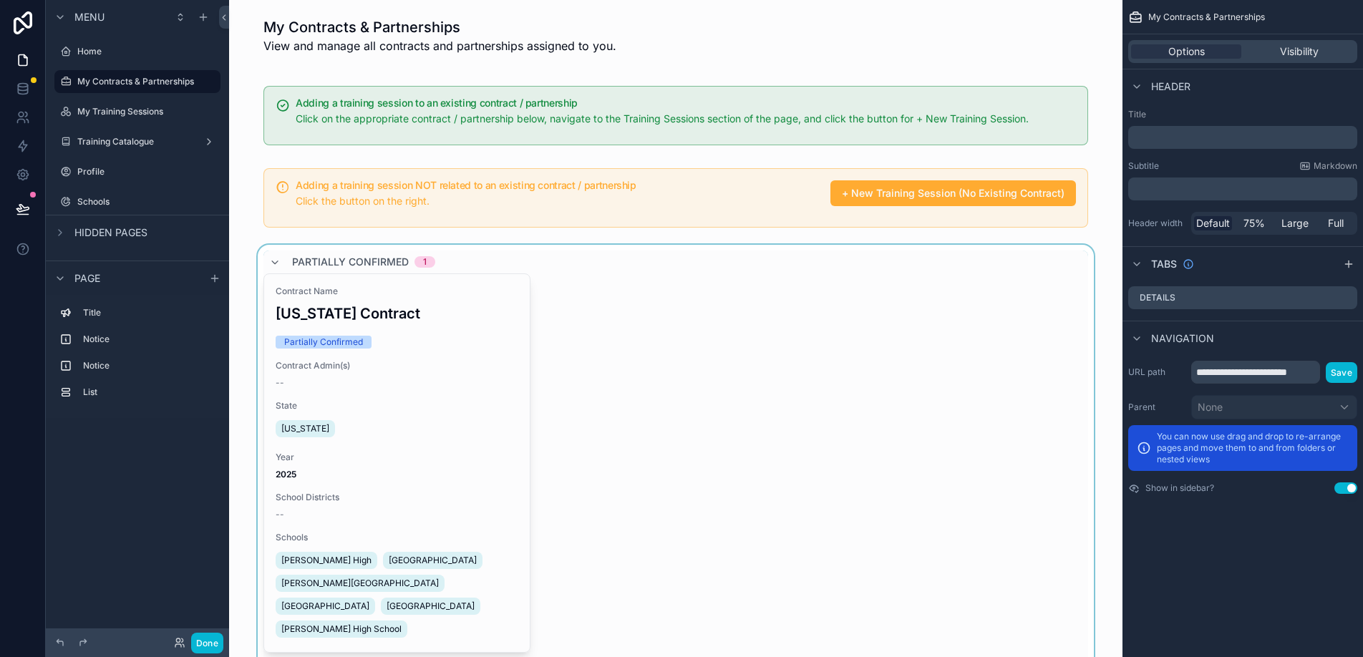
click at [627, 357] on div "scrollable content" at bounding box center [676, 474] width 871 height 459
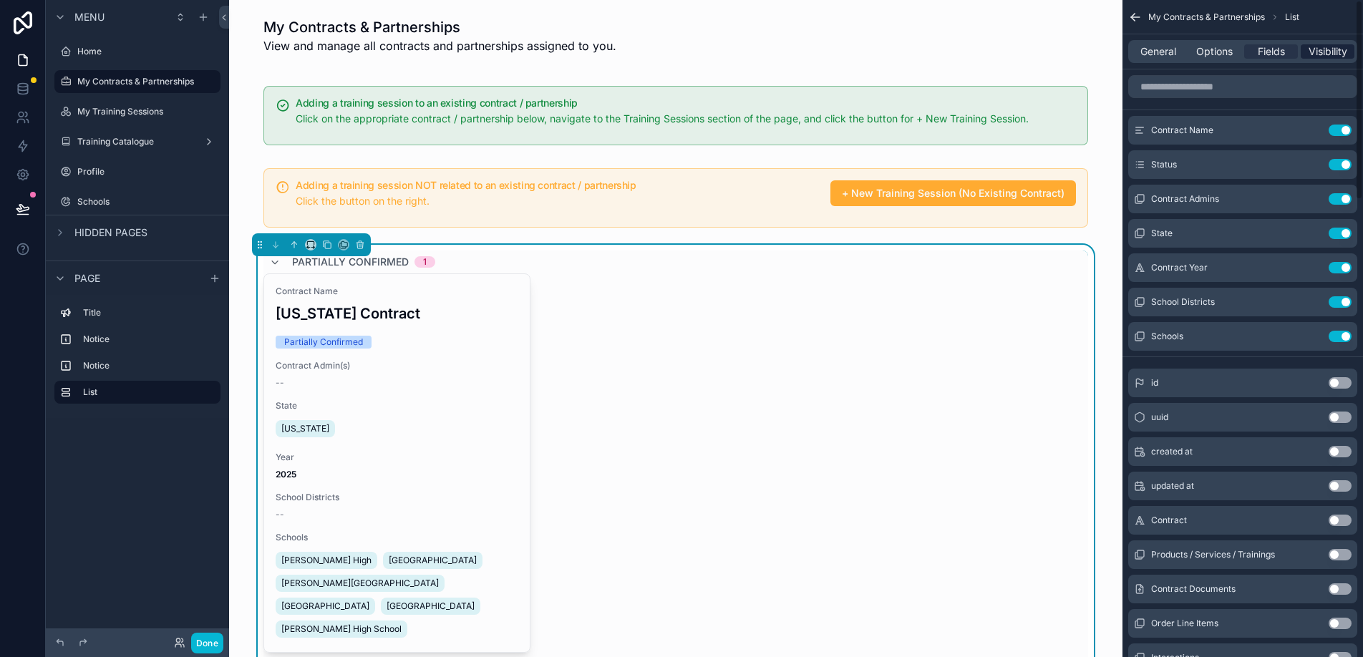
click at [1338, 50] on span "Visibility" at bounding box center [1328, 51] width 39 height 14
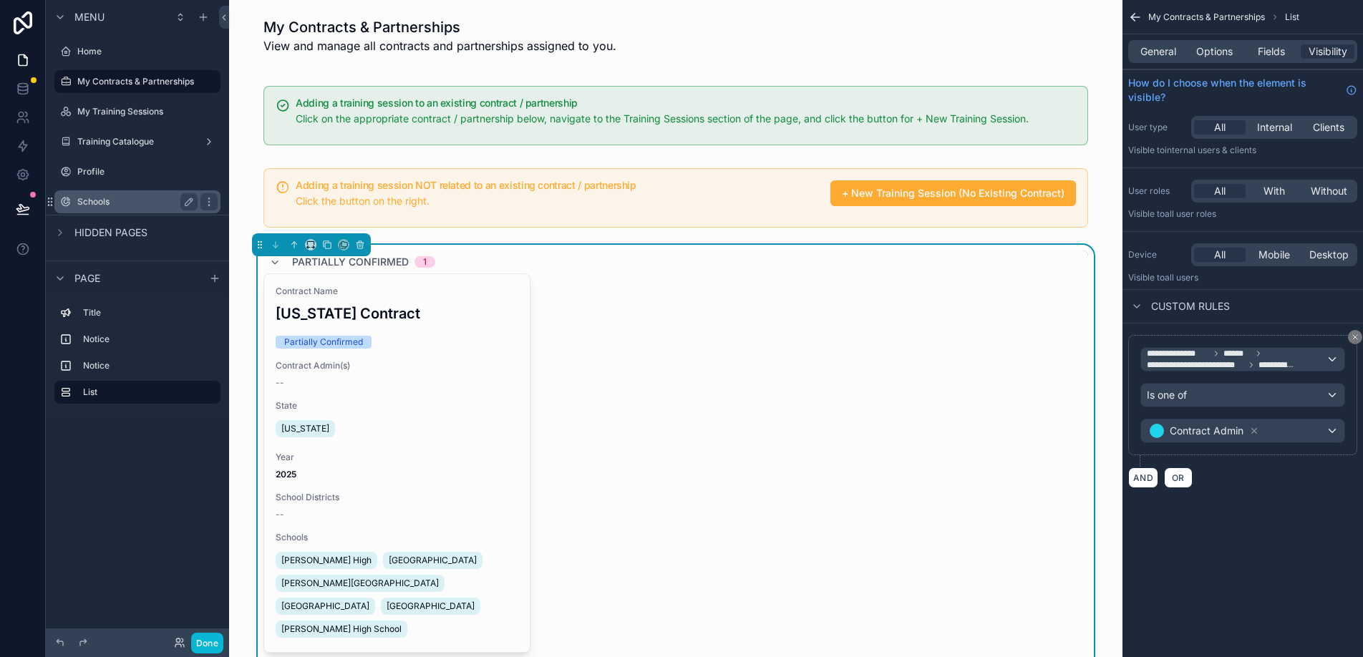
click at [120, 200] on label "Schools" at bounding box center [134, 201] width 115 height 11
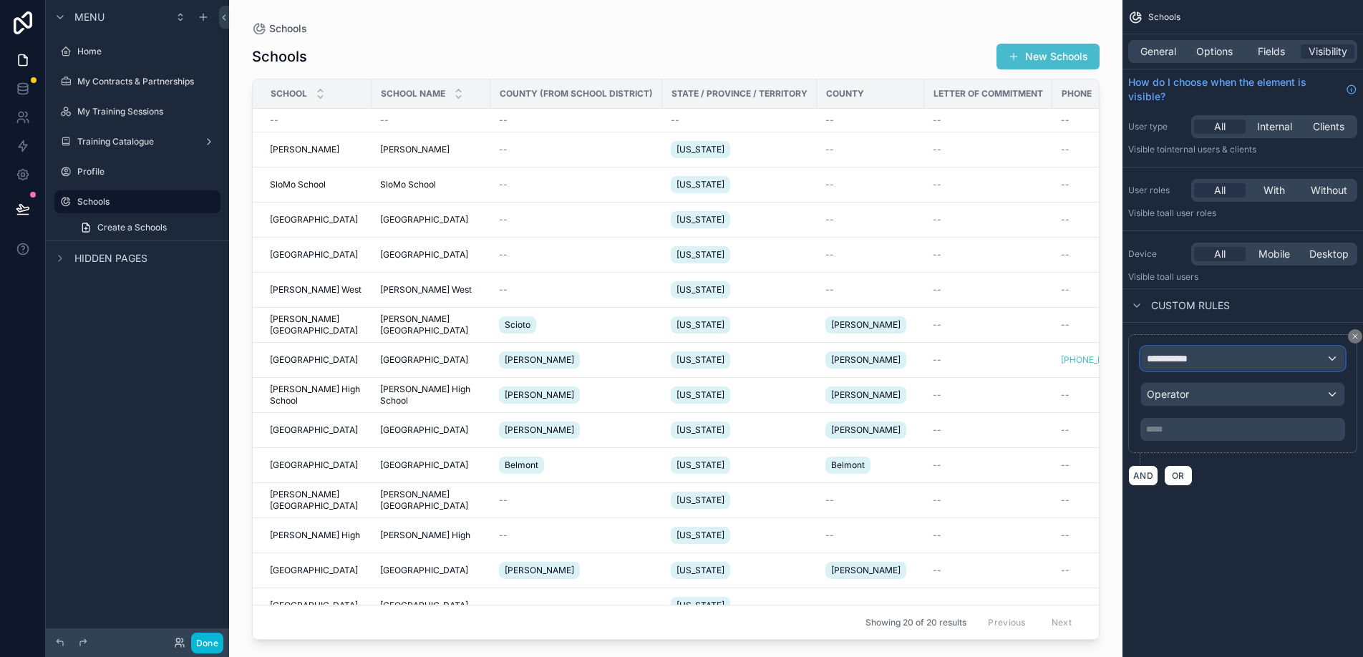
click at [1215, 366] on div "**********" at bounding box center [1242, 358] width 203 height 23
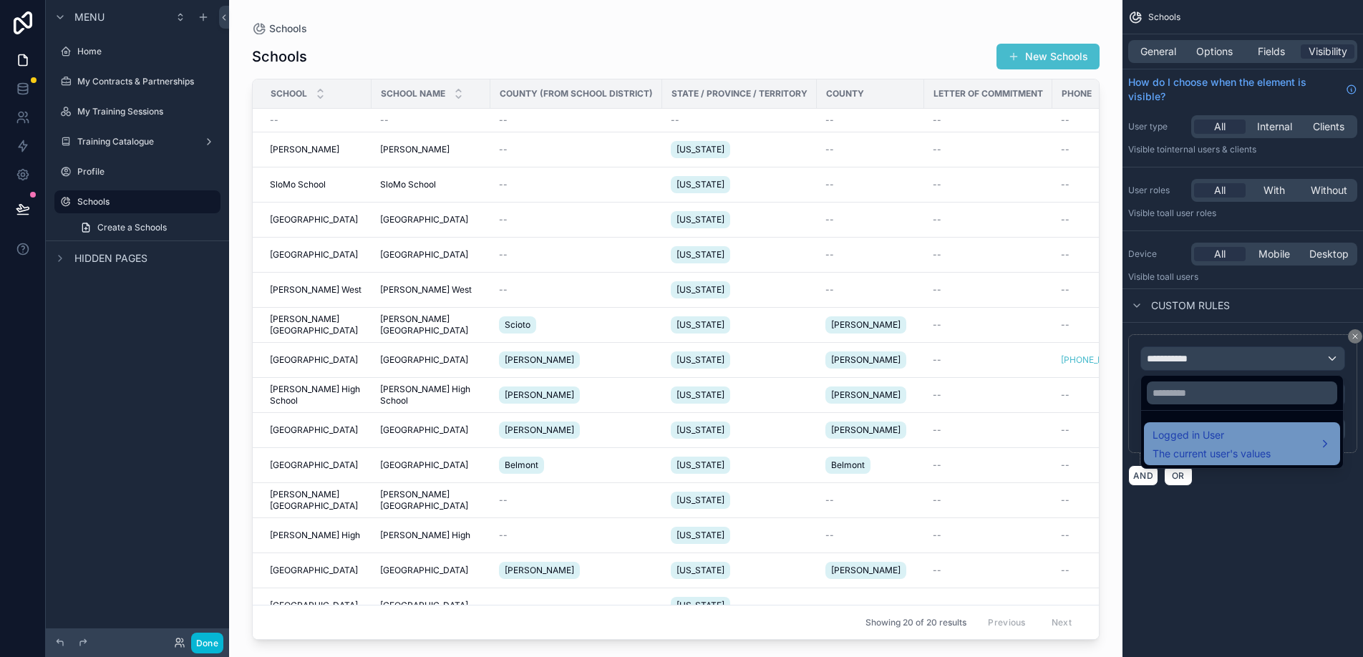
click at [1211, 440] on span "Logged in User" at bounding box center [1212, 435] width 118 height 17
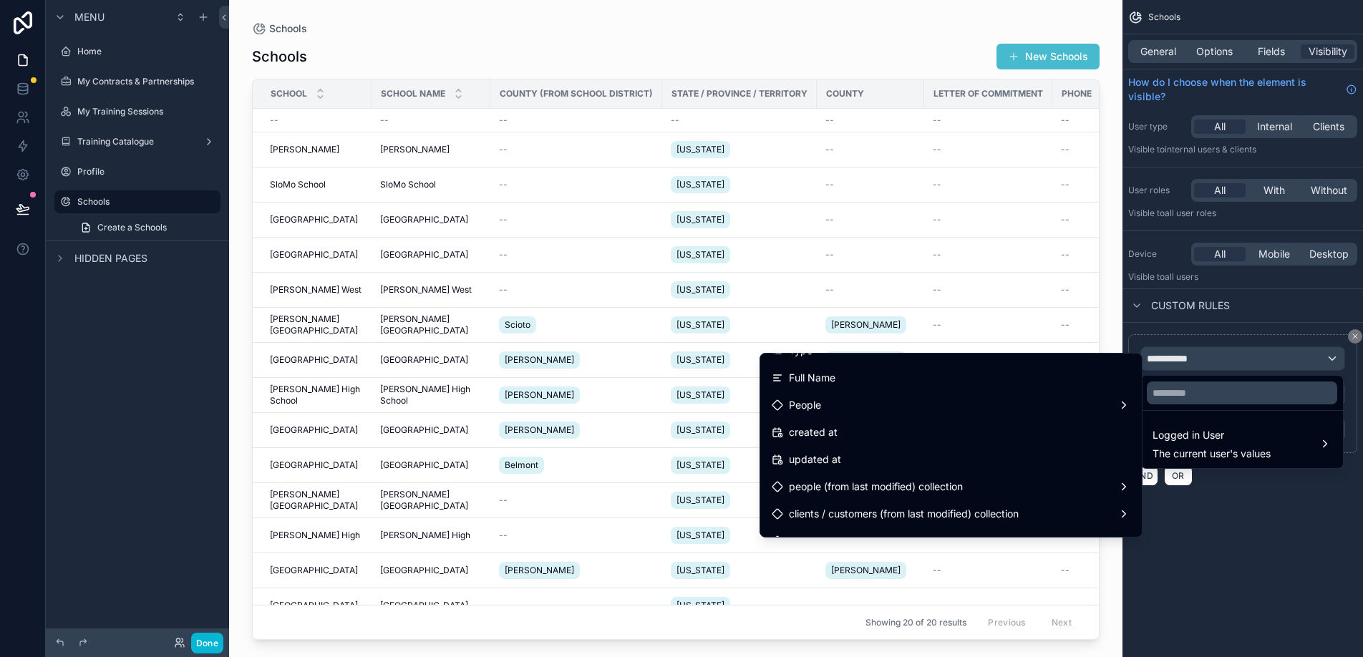
scroll to position [360, 0]
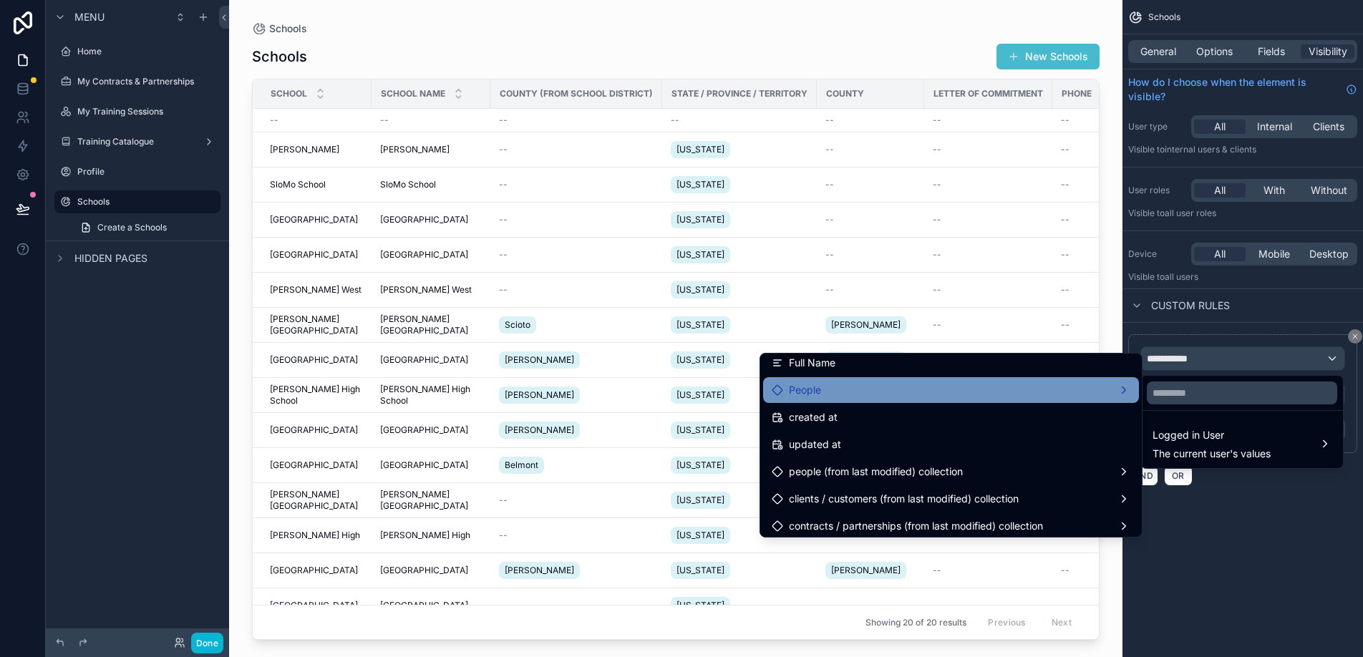
click at [1116, 387] on div "People" at bounding box center [951, 390] width 359 height 17
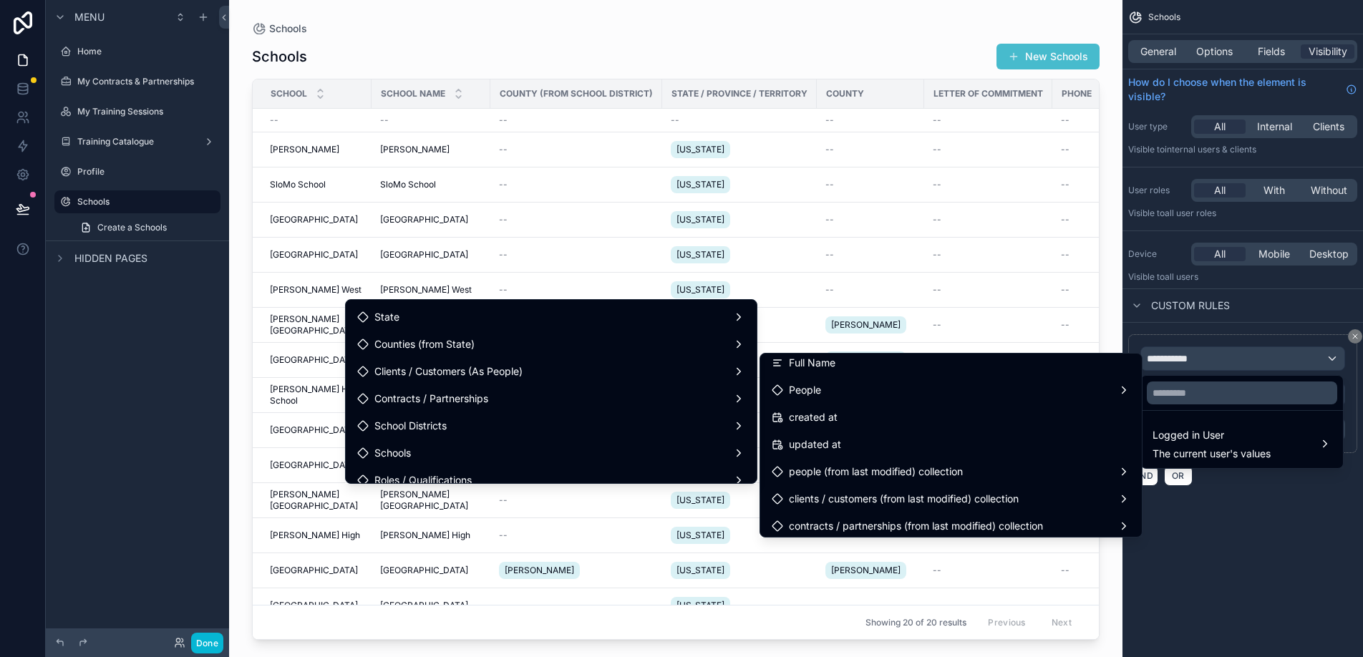
scroll to position [334, 0]
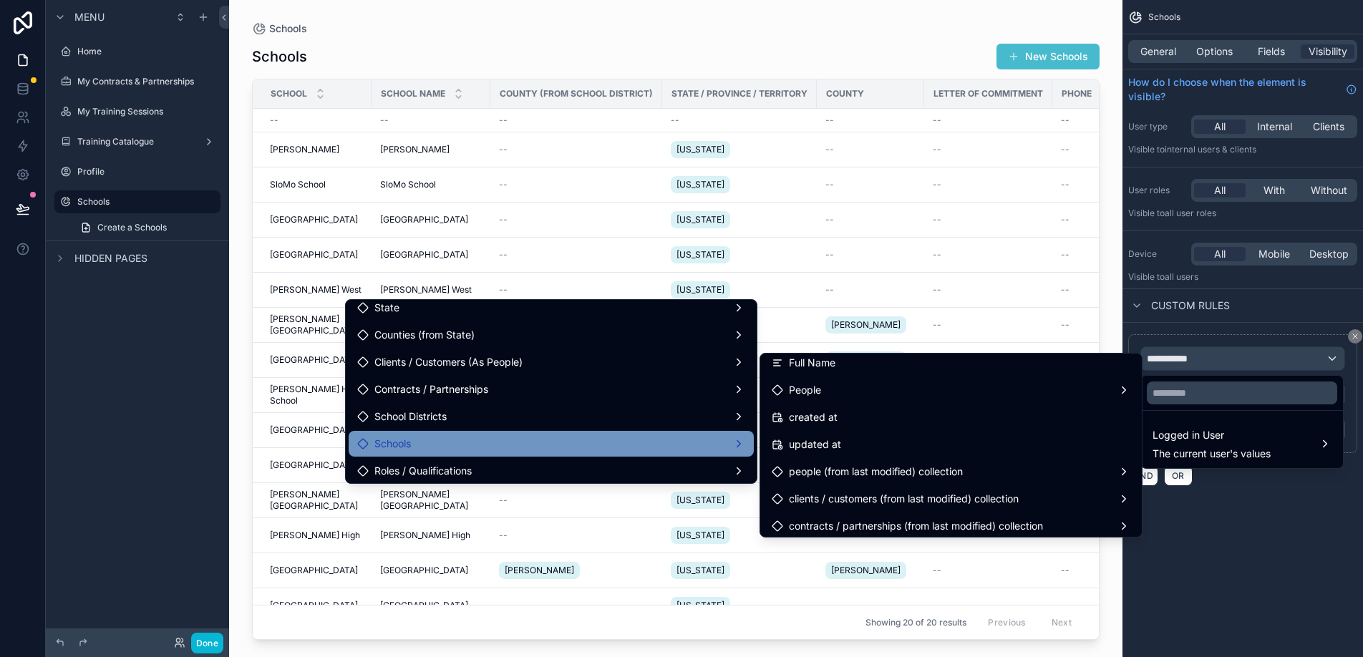
click at [683, 449] on div "Schools" at bounding box center [551, 443] width 388 height 17
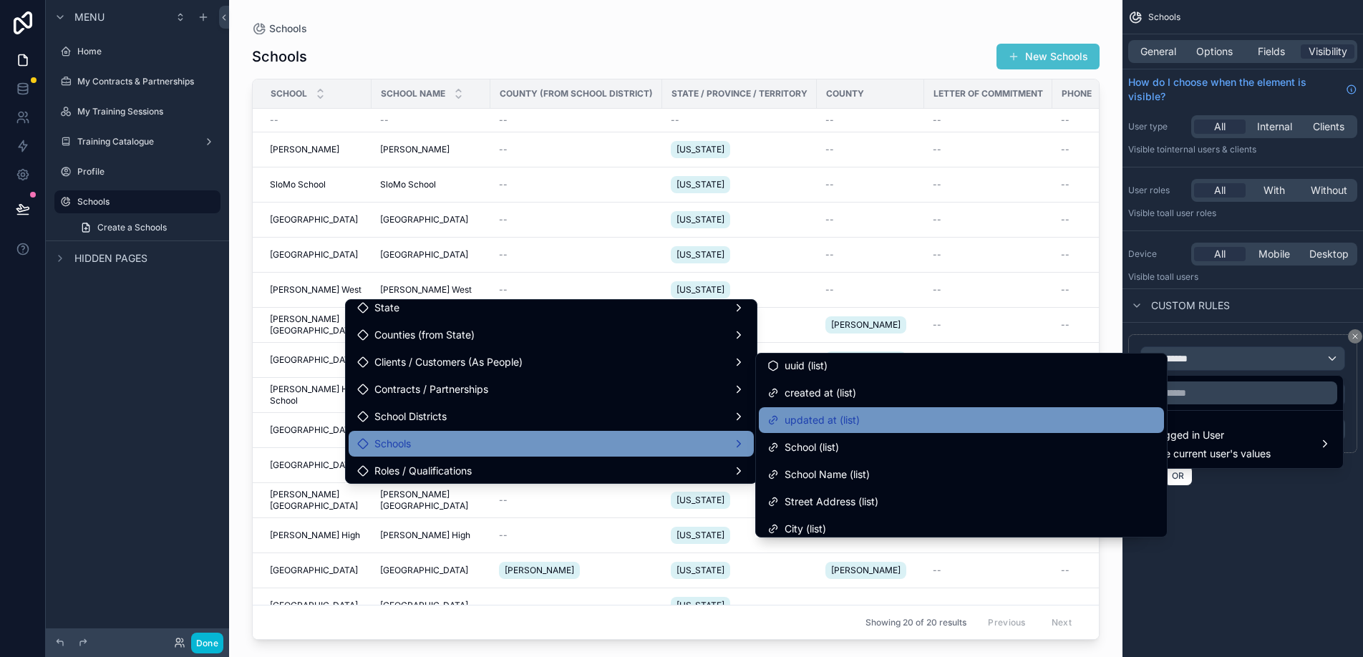
scroll to position [36, 0]
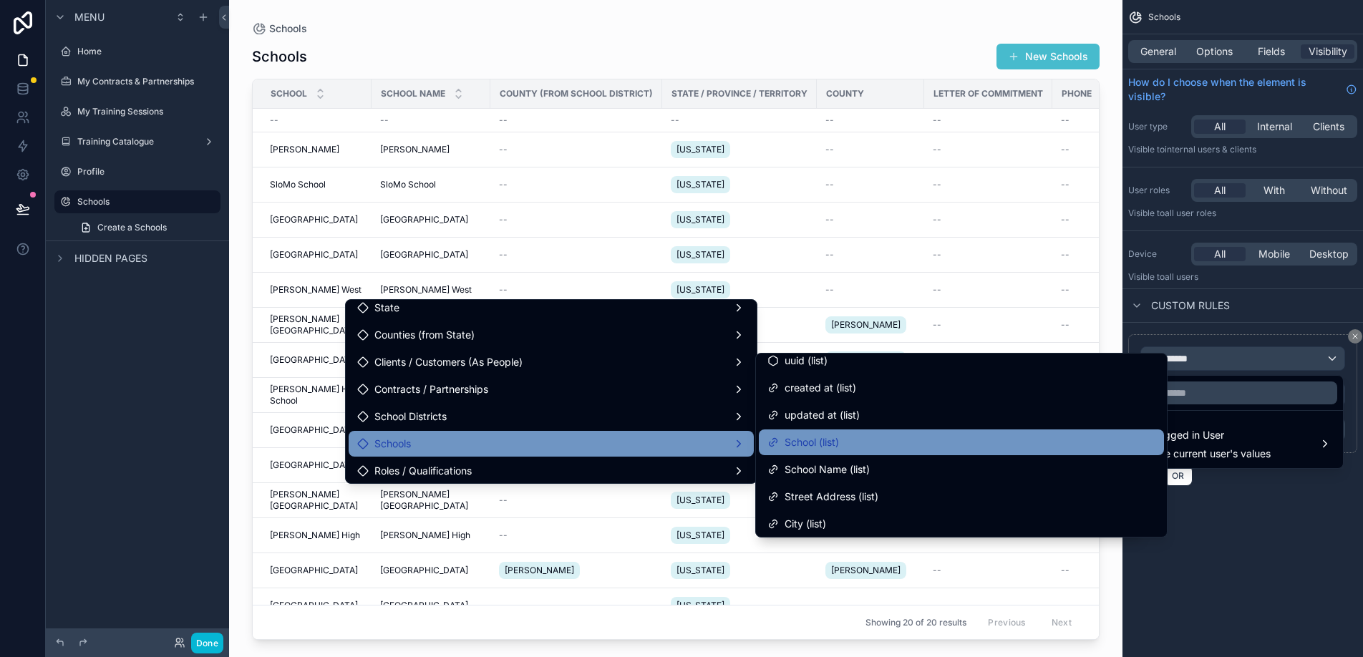
click at [874, 443] on div "School (list)" at bounding box center [962, 442] width 388 height 17
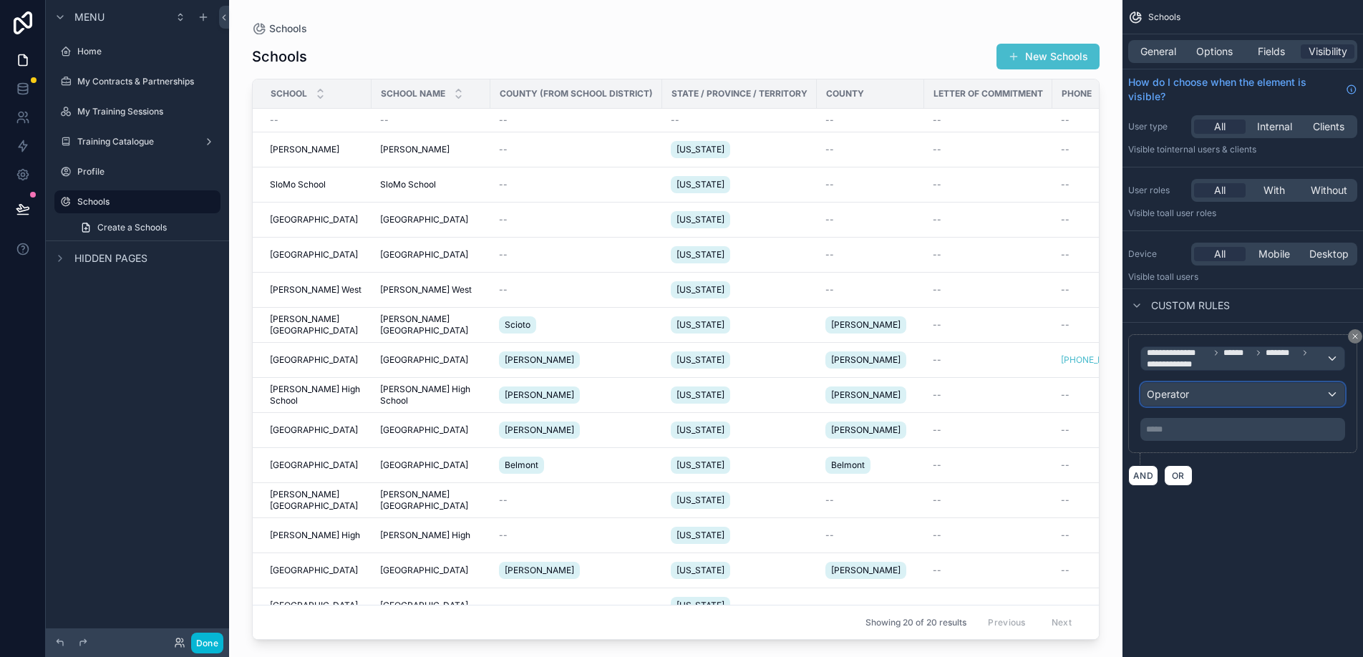
click at [1196, 398] on div "Operator" at bounding box center [1242, 394] width 203 height 23
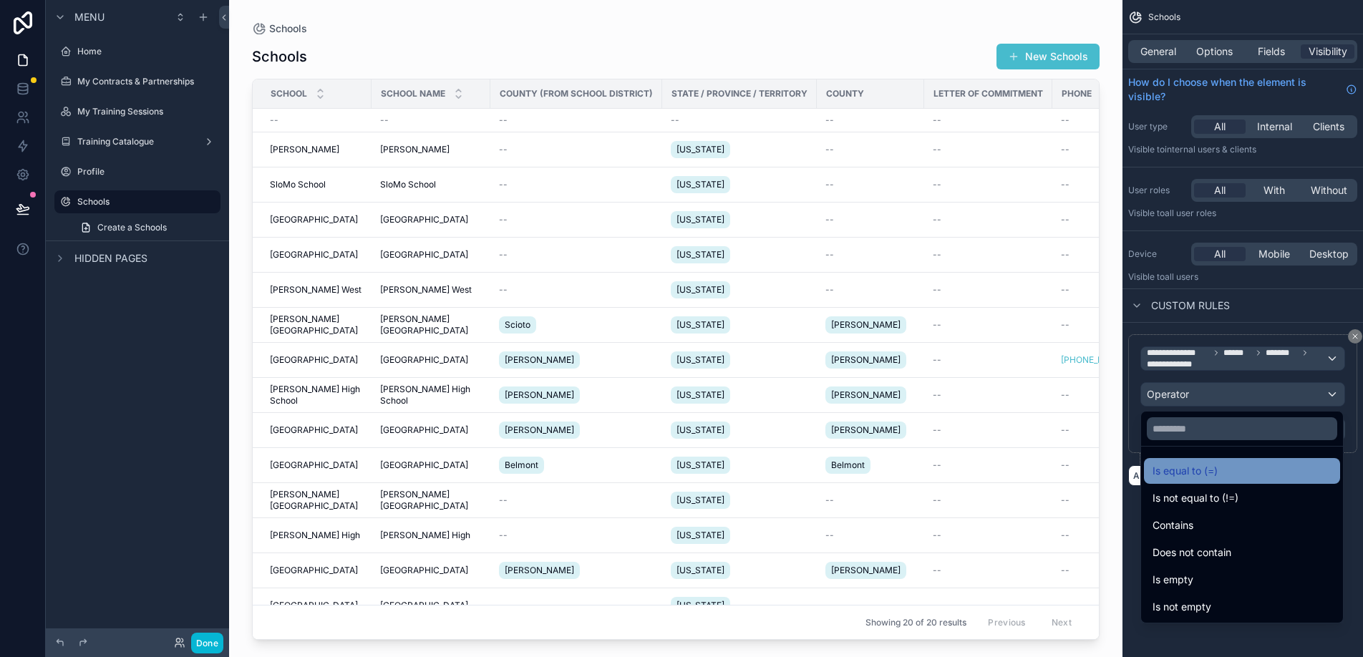
click at [1210, 467] on span "Is equal to (=)" at bounding box center [1185, 471] width 65 height 17
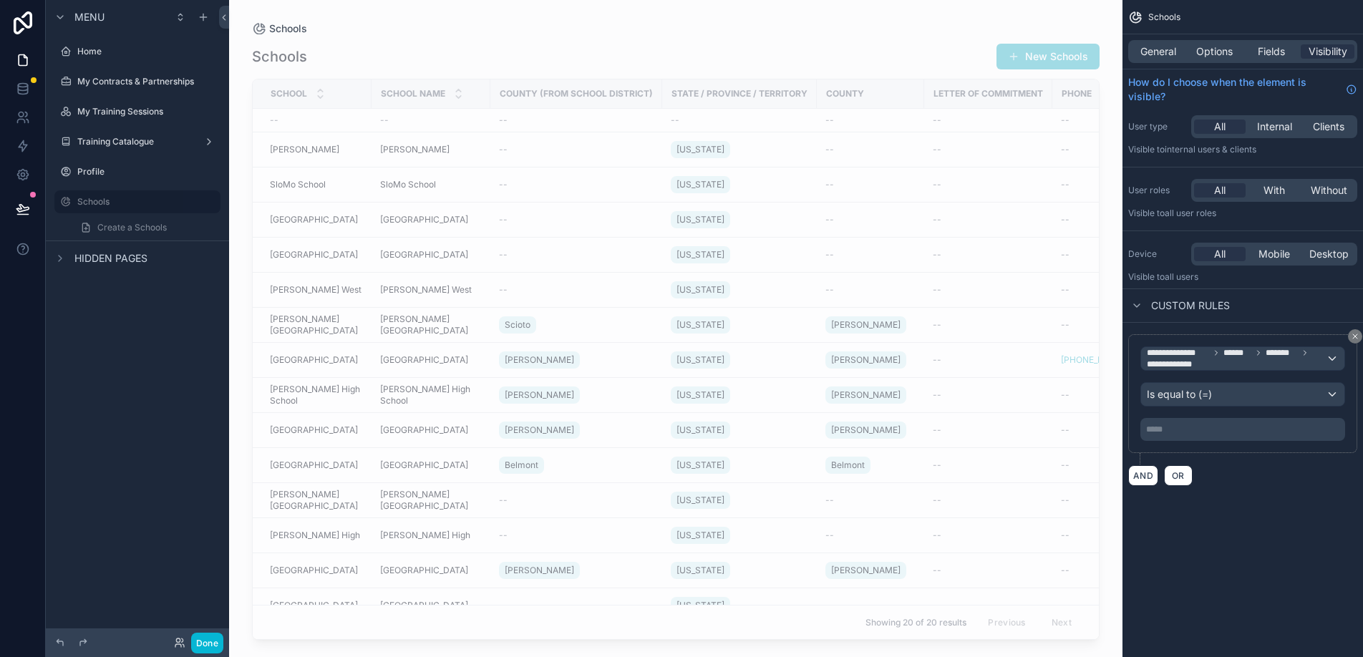
click at [1207, 430] on p "***** ﻿" at bounding box center [1245, 429] width 196 height 11
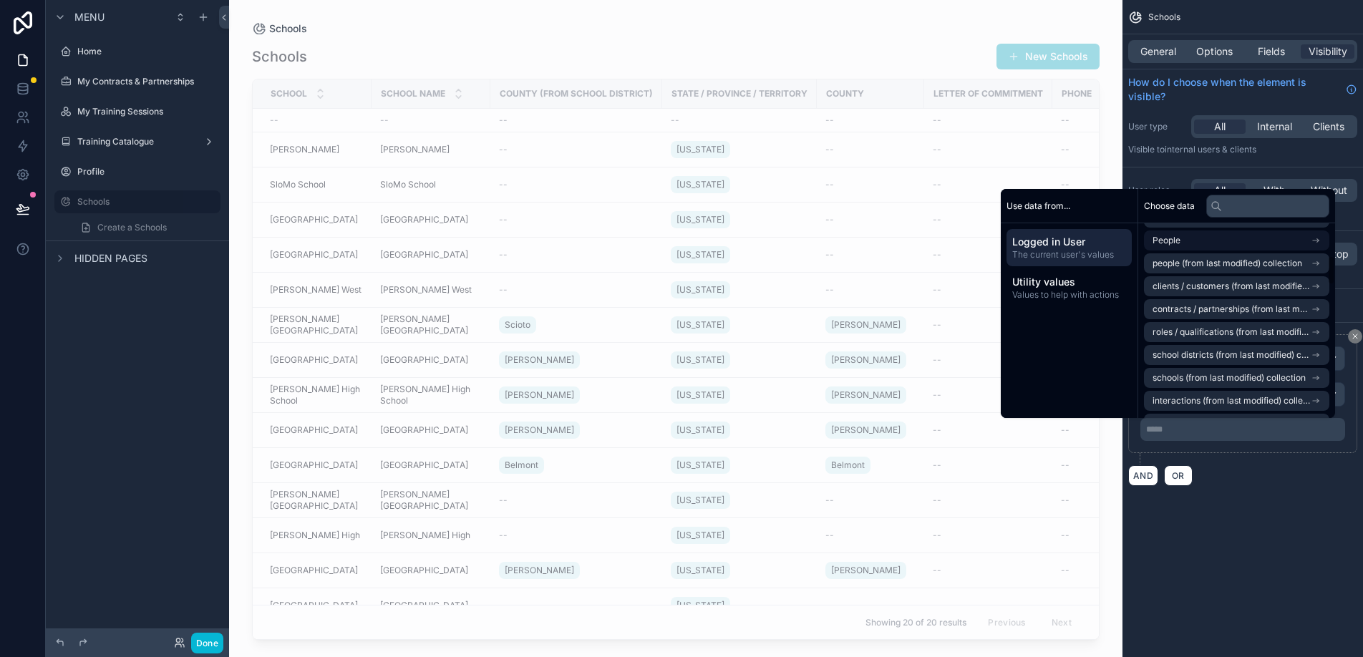
scroll to position [240, 0]
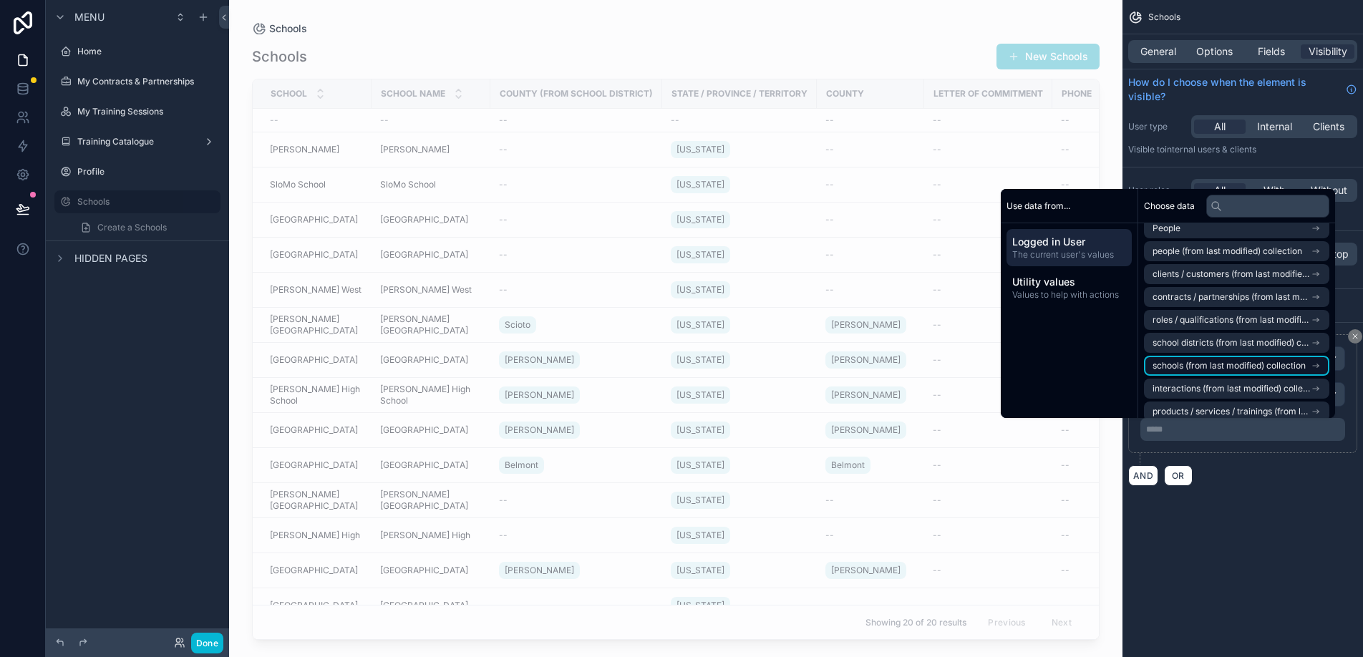
click at [1207, 366] on span "schools (from last modified) collection" at bounding box center [1229, 365] width 153 height 11
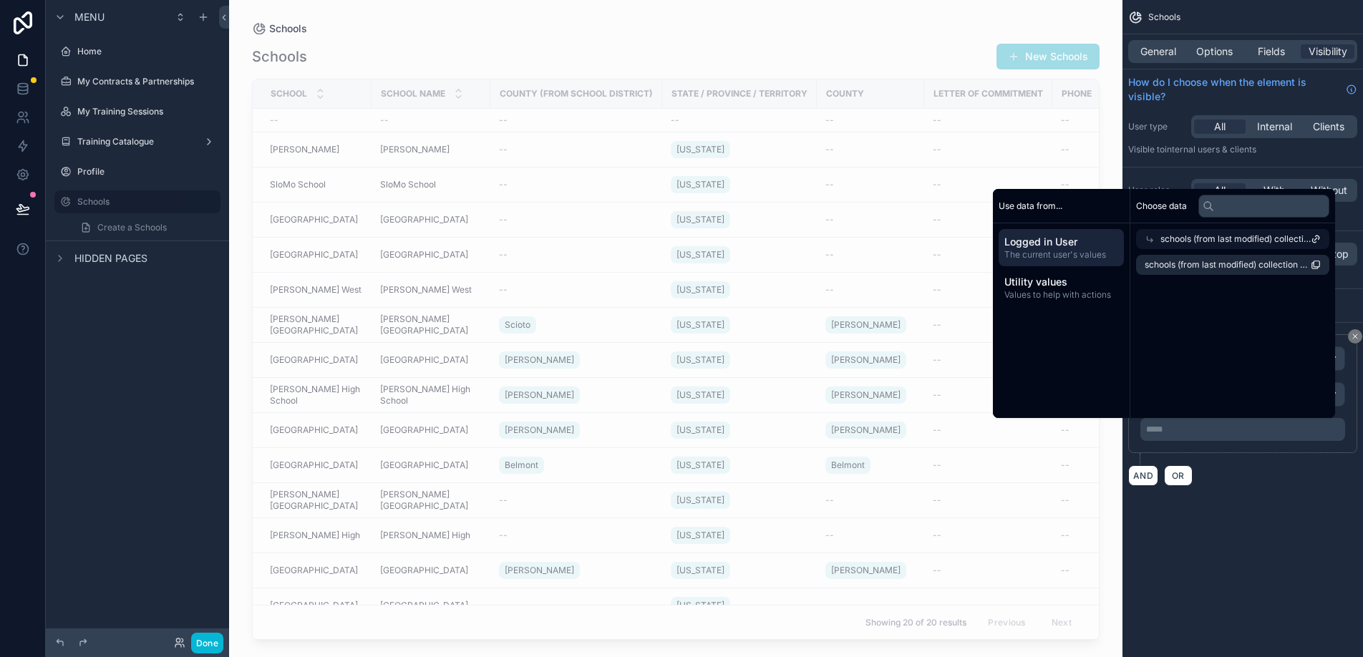
scroll to position [0, 0]
click at [1211, 269] on span "schools (from last modified) collection count" at bounding box center [1228, 264] width 166 height 11
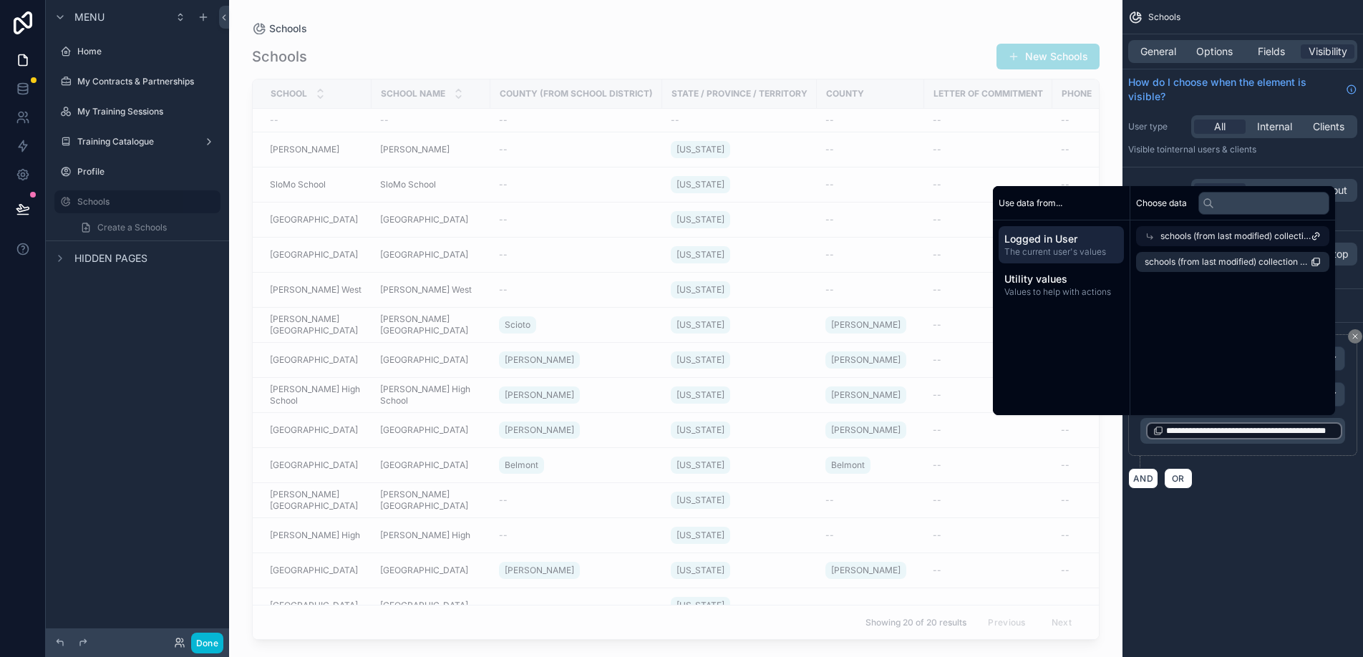
click at [1200, 448] on div "**********" at bounding box center [1243, 395] width 229 height 122
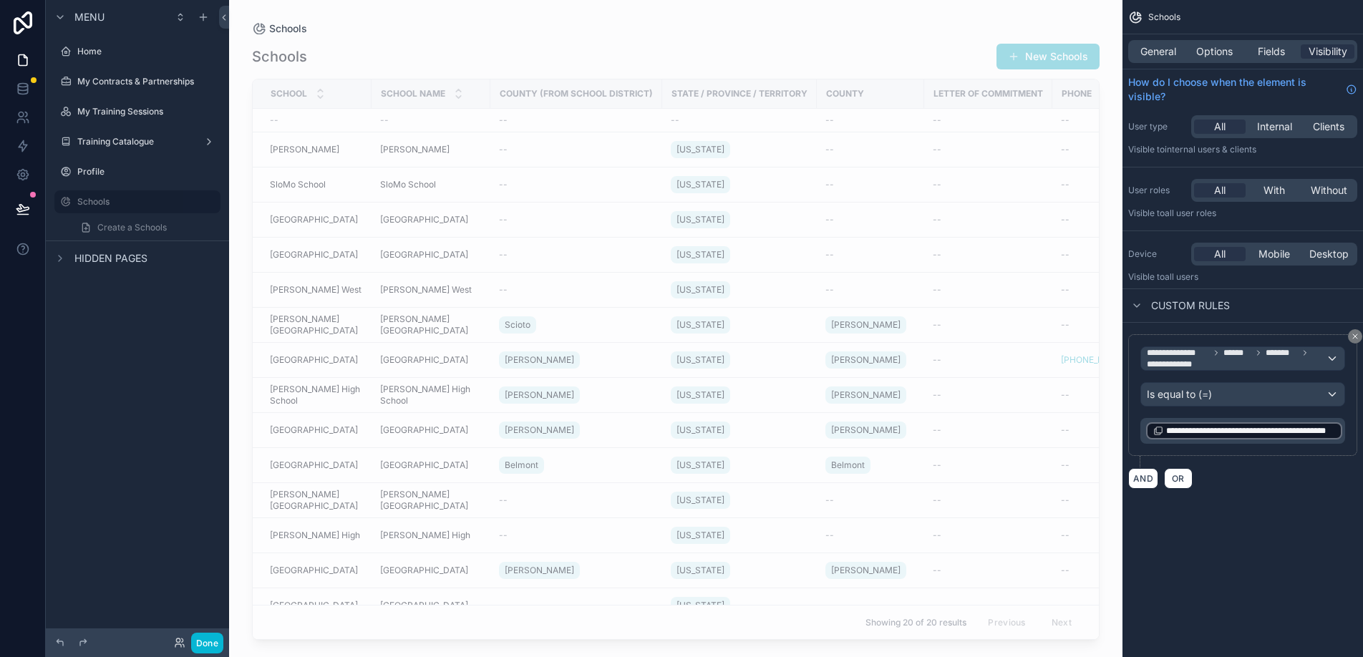
click at [1215, 427] on span "**********" at bounding box center [1251, 430] width 169 height 11
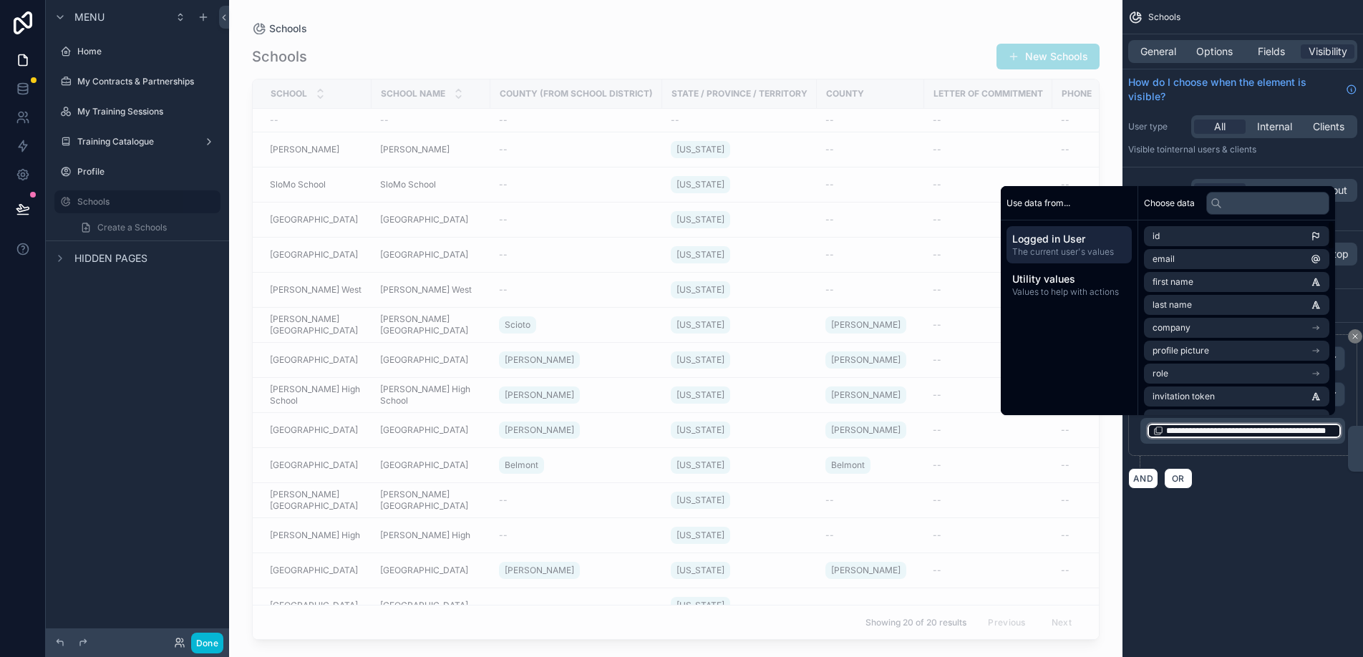
click at [1092, 251] on span "The current user's values" at bounding box center [1070, 251] width 114 height 11
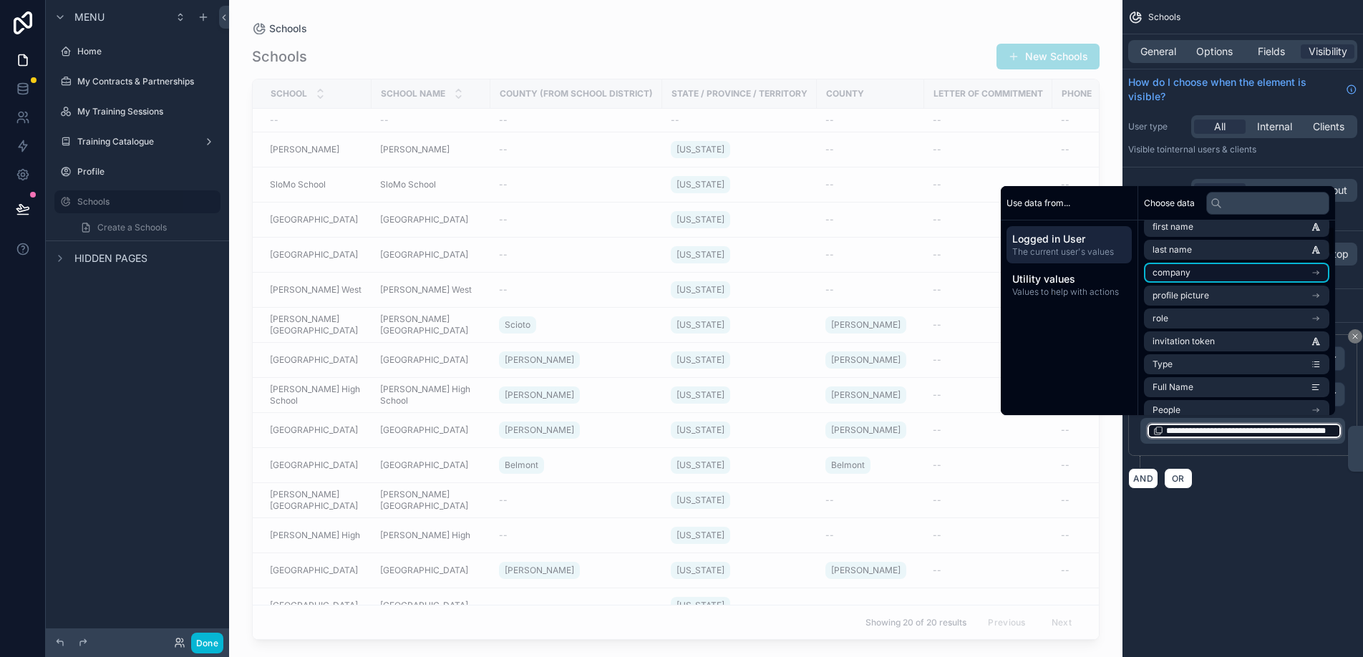
scroll to position [70, 0]
click at [1076, 261] on div "Logged in User The current user's values" at bounding box center [1069, 244] width 125 height 37
click at [1073, 236] on span "Logged in User" at bounding box center [1070, 239] width 114 height 14
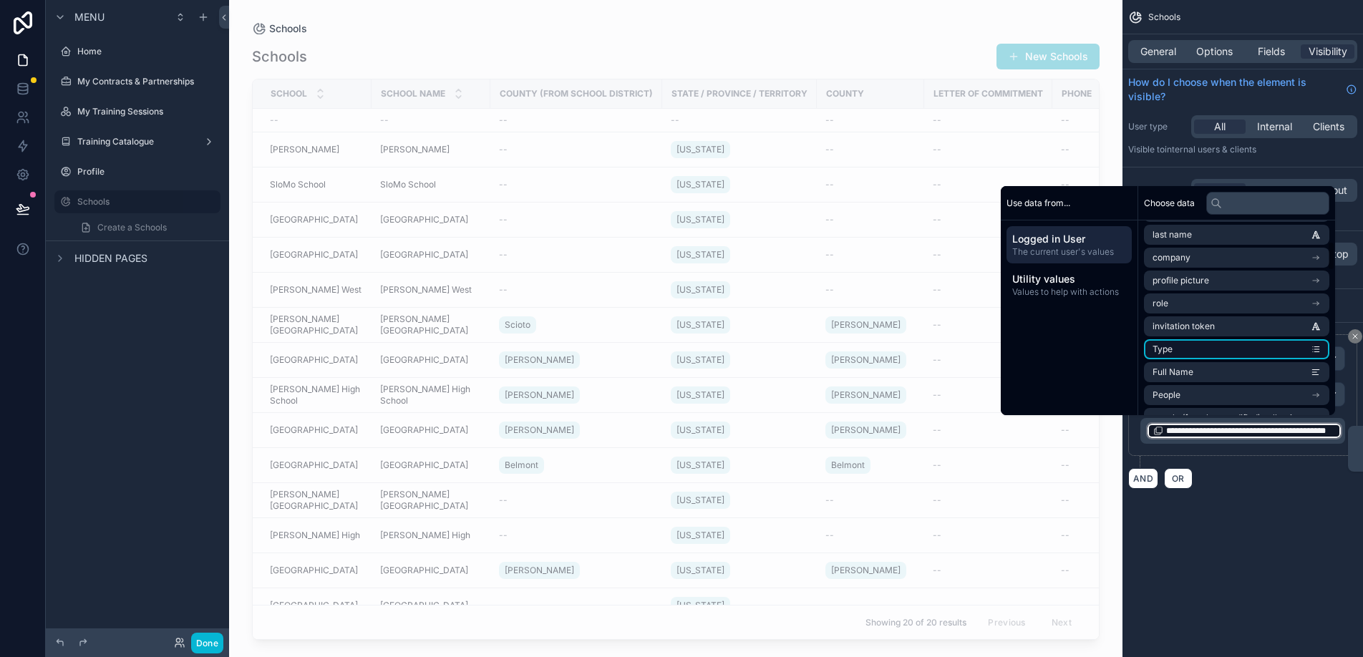
scroll to position [168, 0]
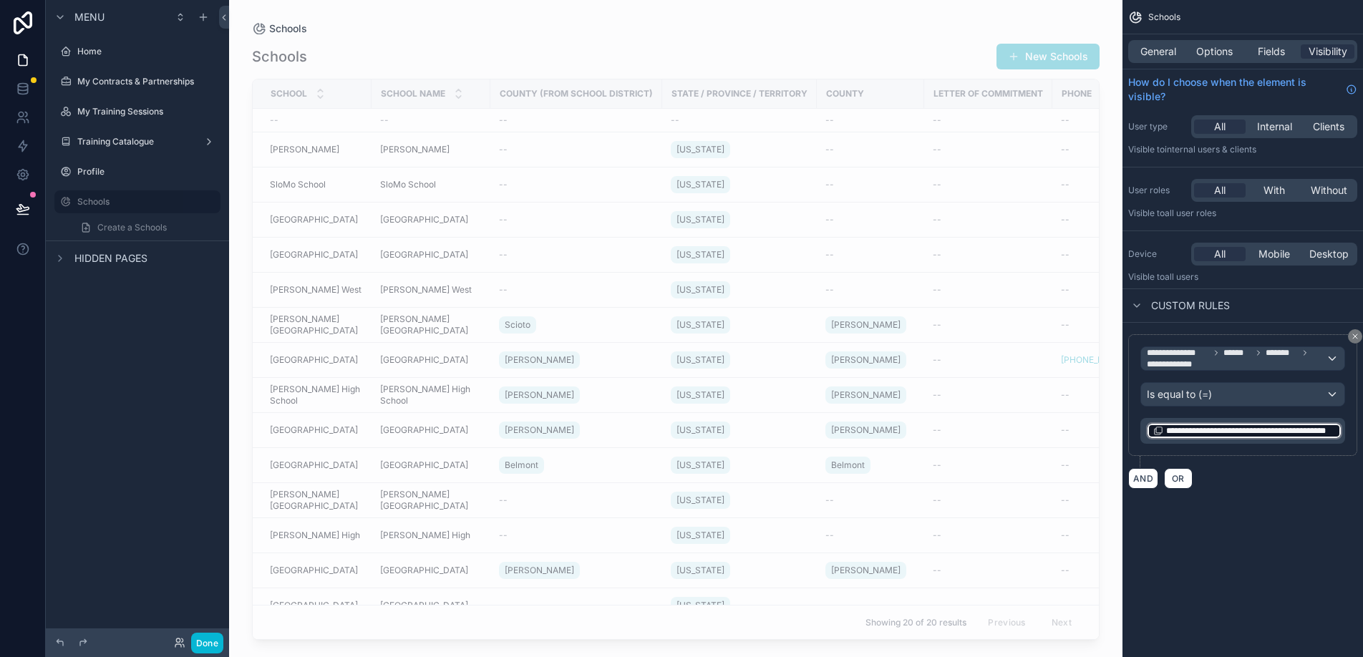
click at [1280, 526] on div "**********" at bounding box center [1243, 328] width 241 height 657
click at [1258, 363] on span "**********" at bounding box center [1236, 358] width 179 height 23
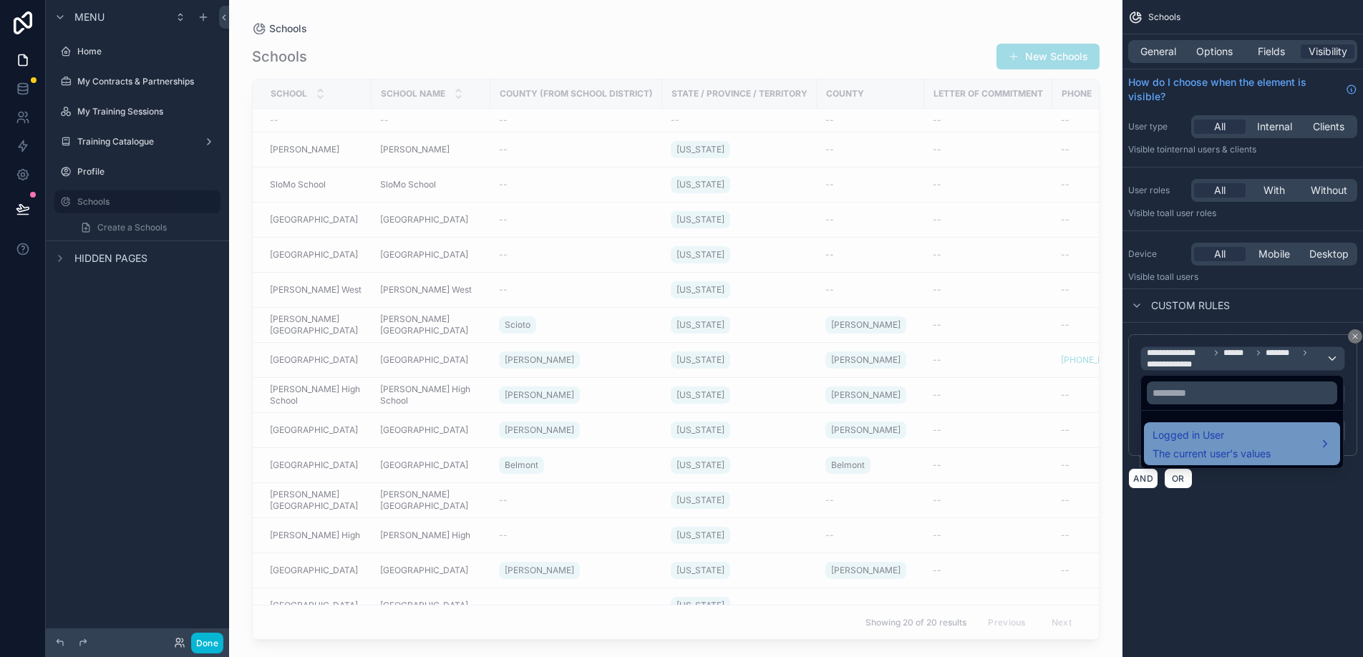
click at [1243, 435] on span "Logged in User" at bounding box center [1212, 435] width 118 height 17
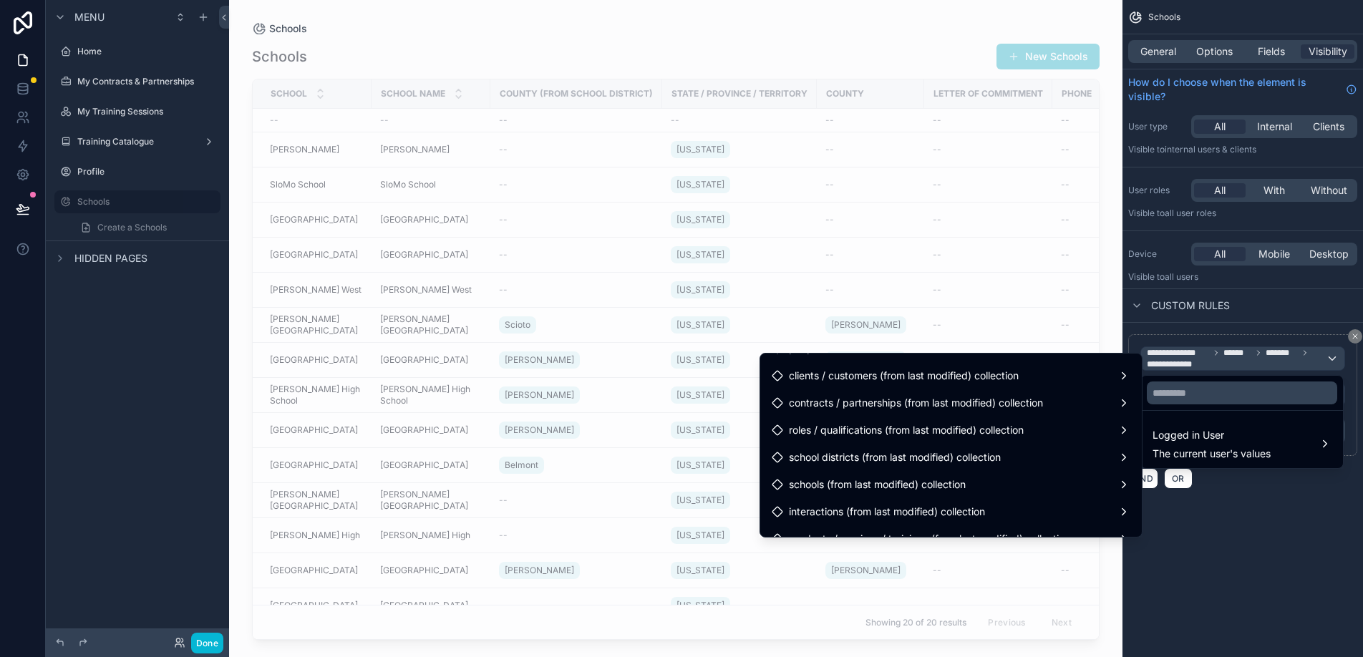
scroll to position [485, 0]
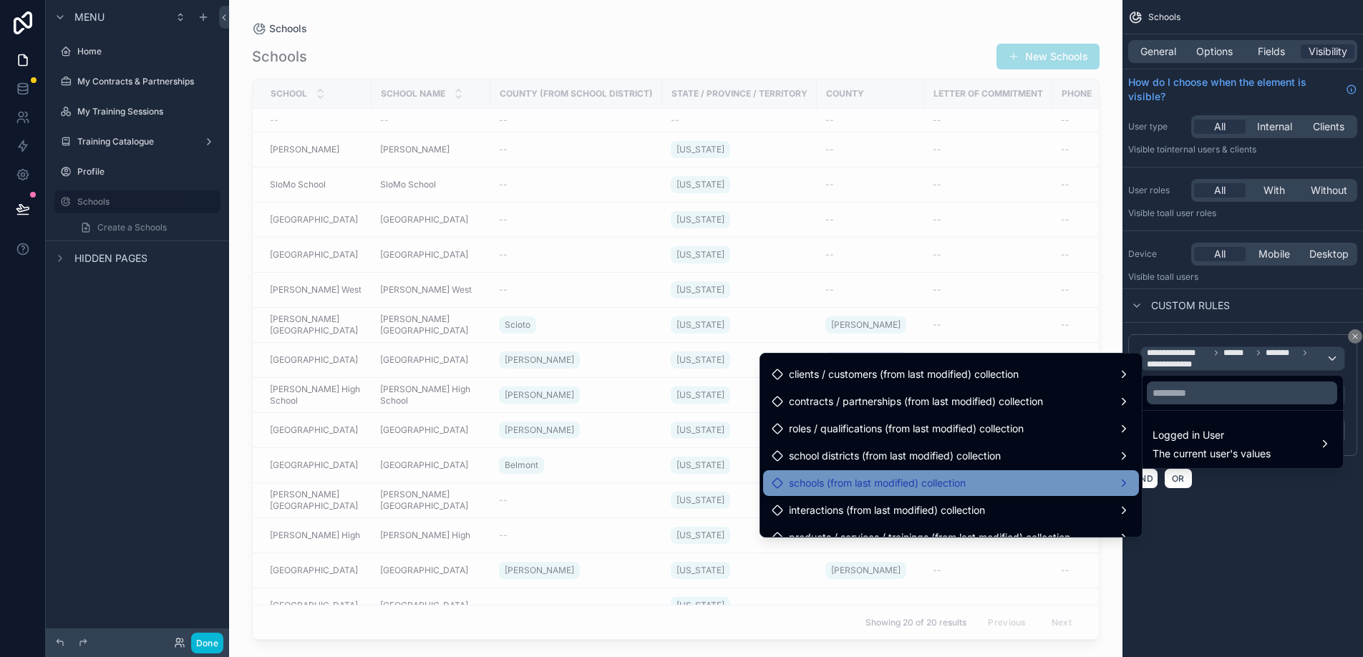
click at [1031, 486] on div "schools (from last modified) collection" at bounding box center [951, 483] width 359 height 17
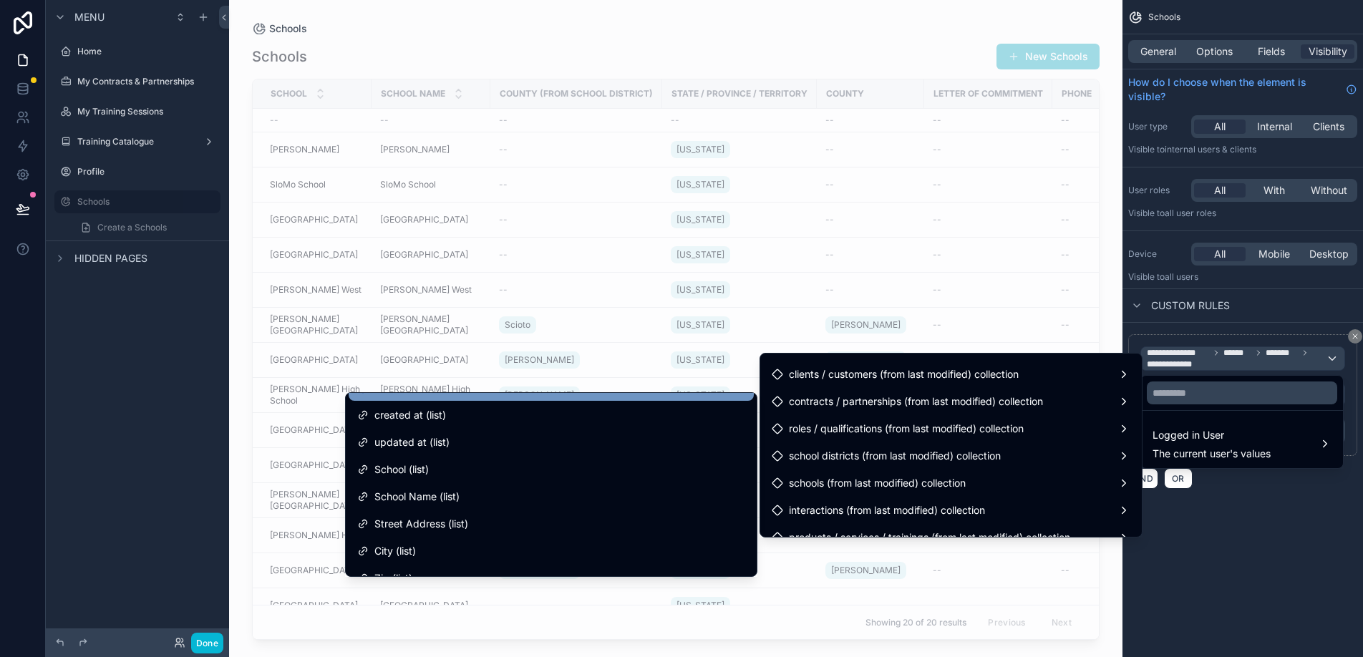
scroll to position [60, 0]
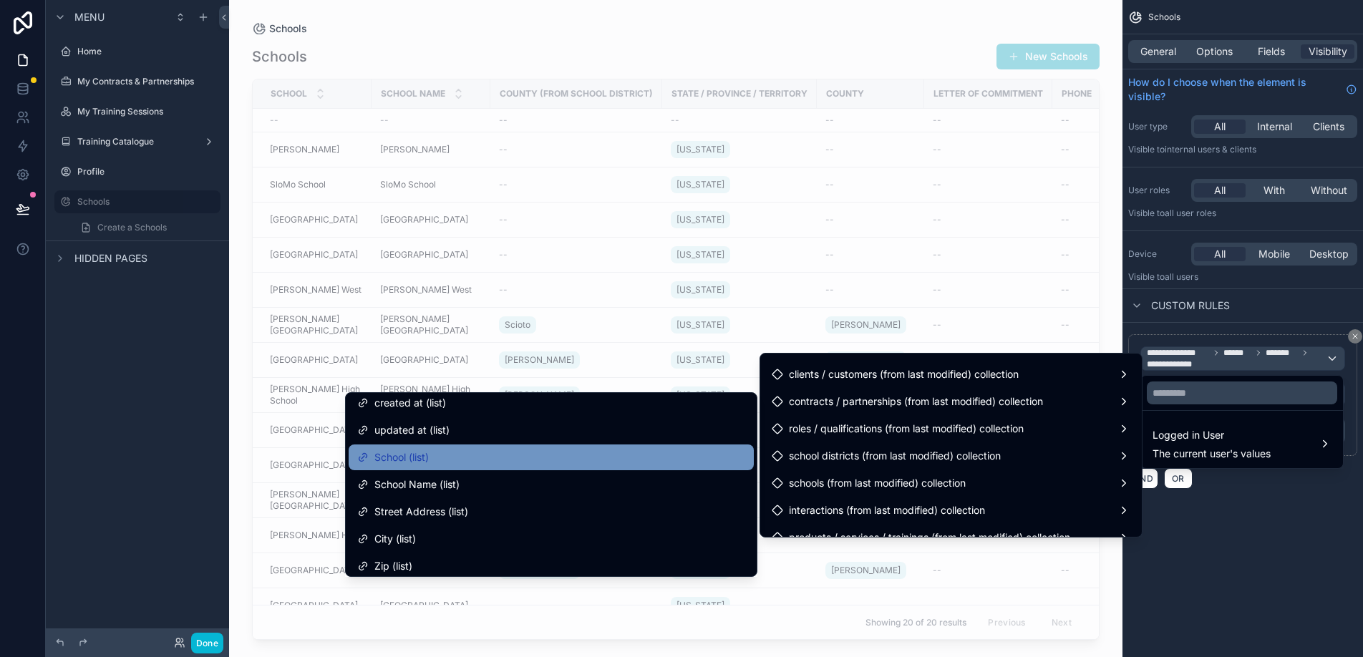
click at [472, 454] on div "School (list)" at bounding box center [551, 457] width 388 height 17
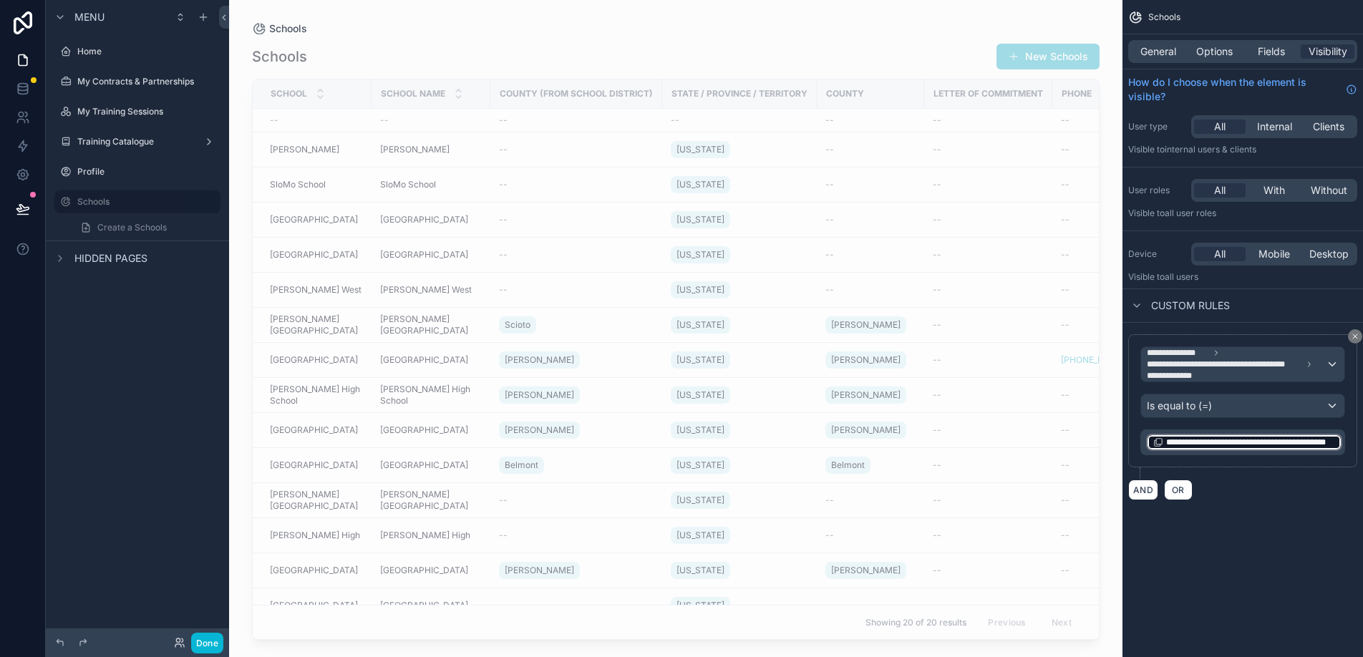
click at [1260, 443] on span "**********" at bounding box center [1251, 442] width 169 height 11
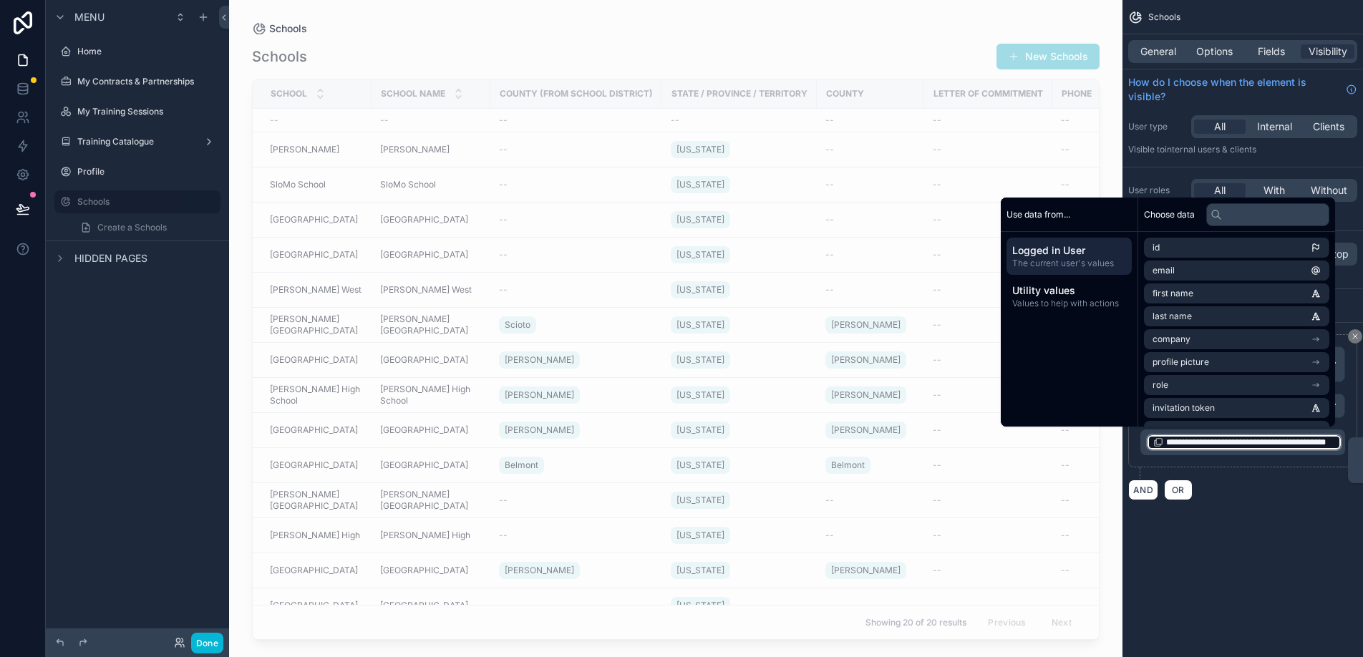
click at [1079, 259] on span "The current user's values" at bounding box center [1070, 263] width 114 height 11
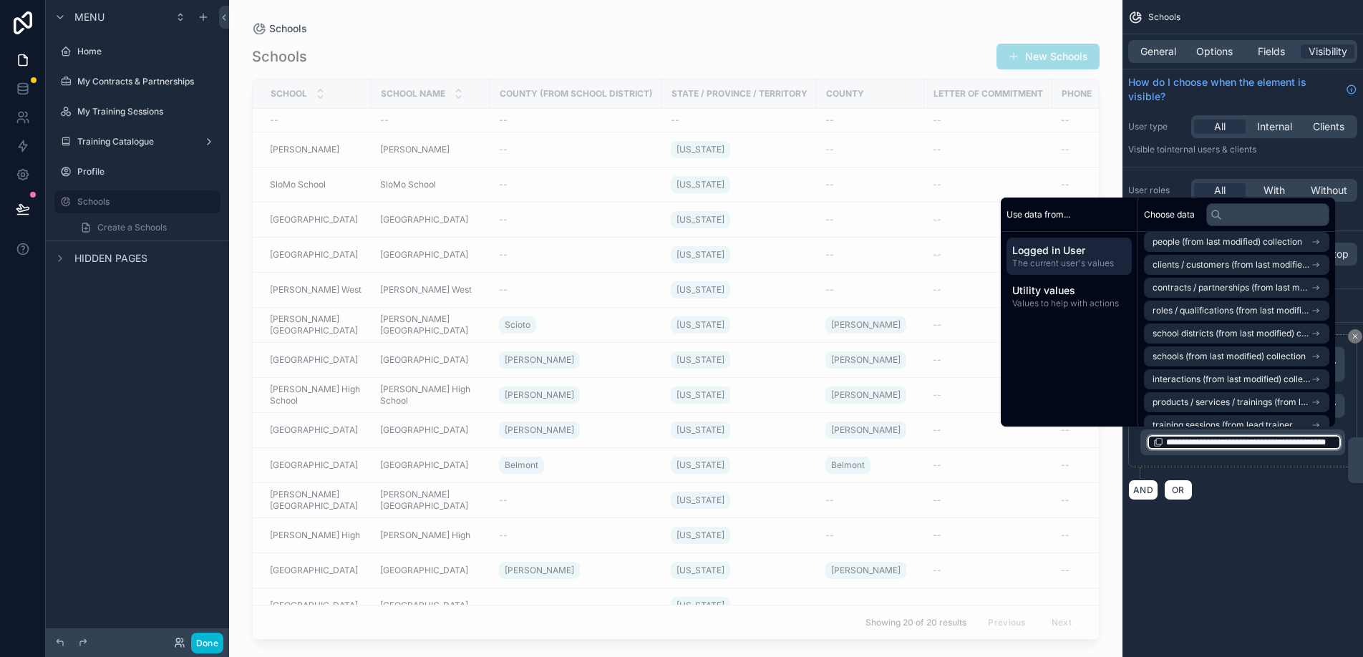
scroll to position [259, 0]
click at [1219, 359] on span "schools (from last modified) collection" at bounding box center [1229, 355] width 153 height 11
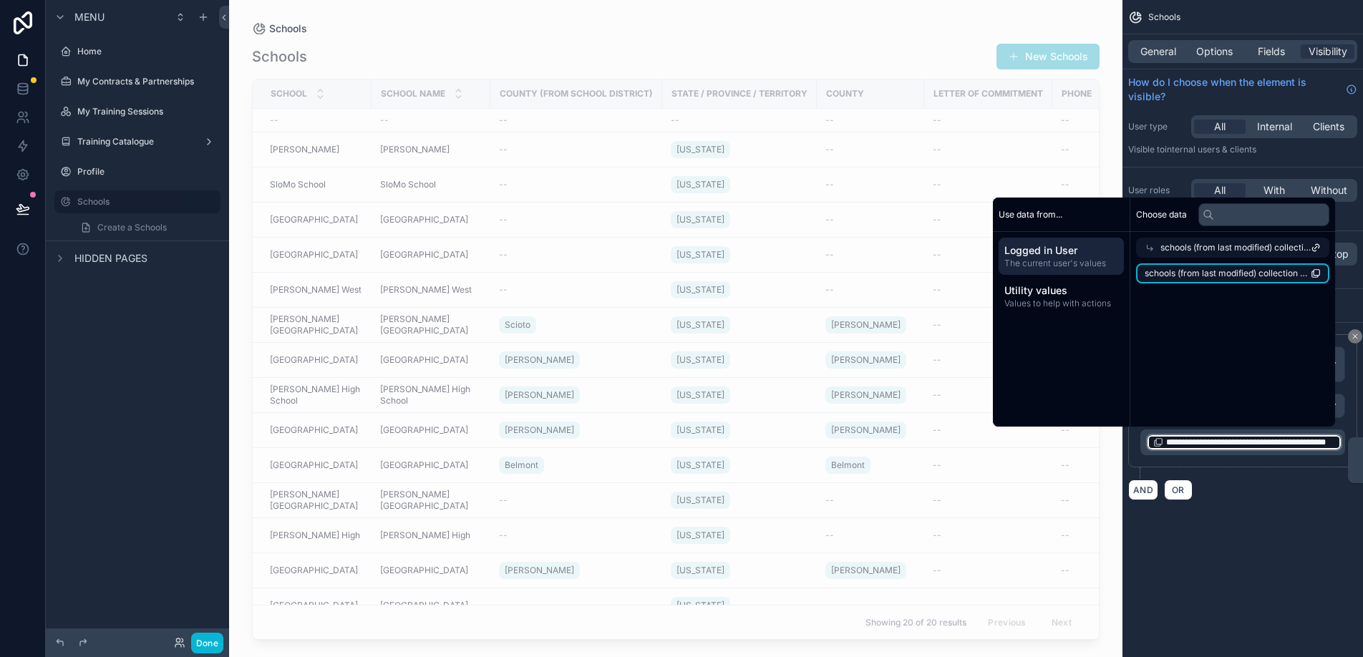
click at [1231, 272] on span "schools (from last modified) collection count" at bounding box center [1228, 273] width 166 height 11
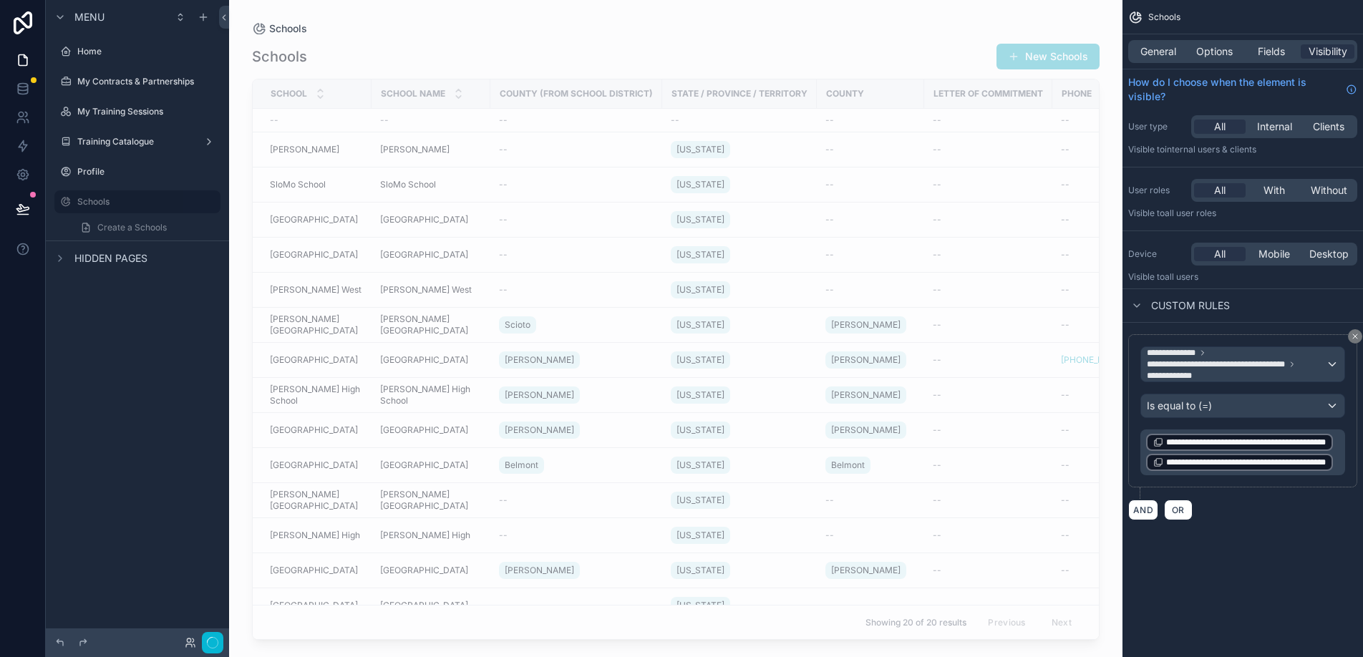
click at [1249, 576] on div "**********" at bounding box center [1243, 328] width 241 height 657
click at [1296, 472] on p "**********" at bounding box center [1245, 453] width 196 height 40
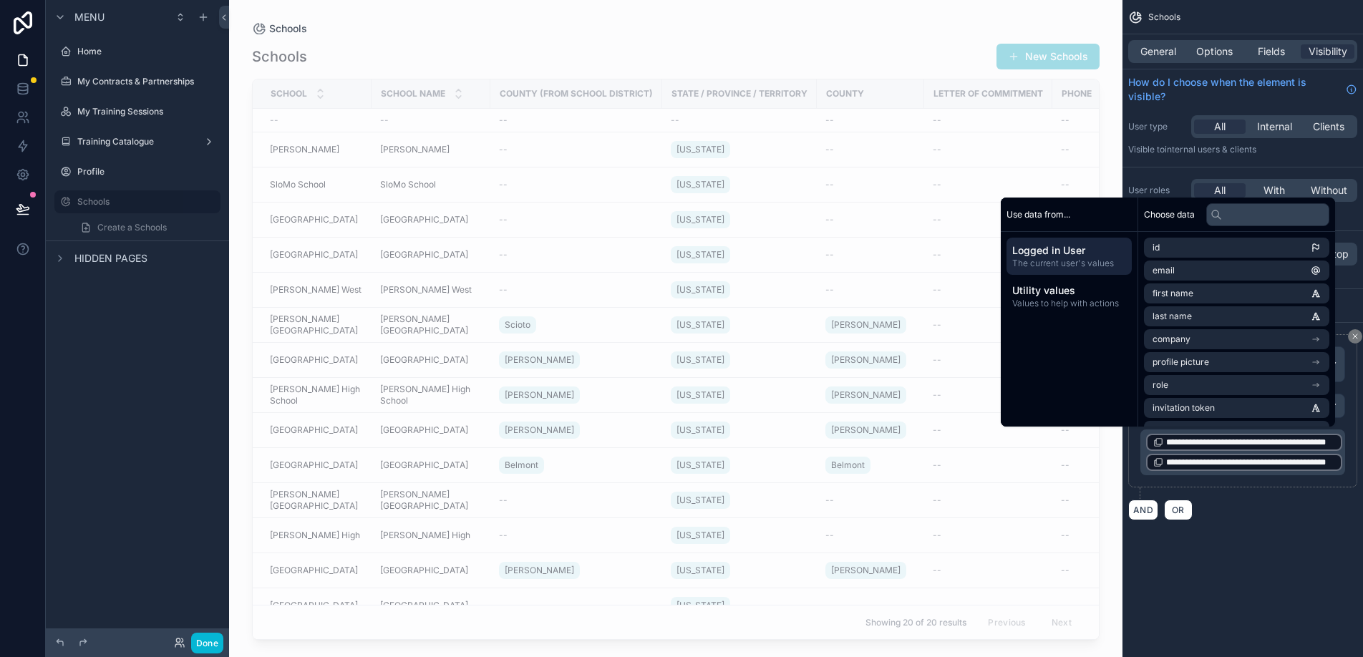
click at [1263, 508] on div "AND OR" at bounding box center [1243, 509] width 229 height 21
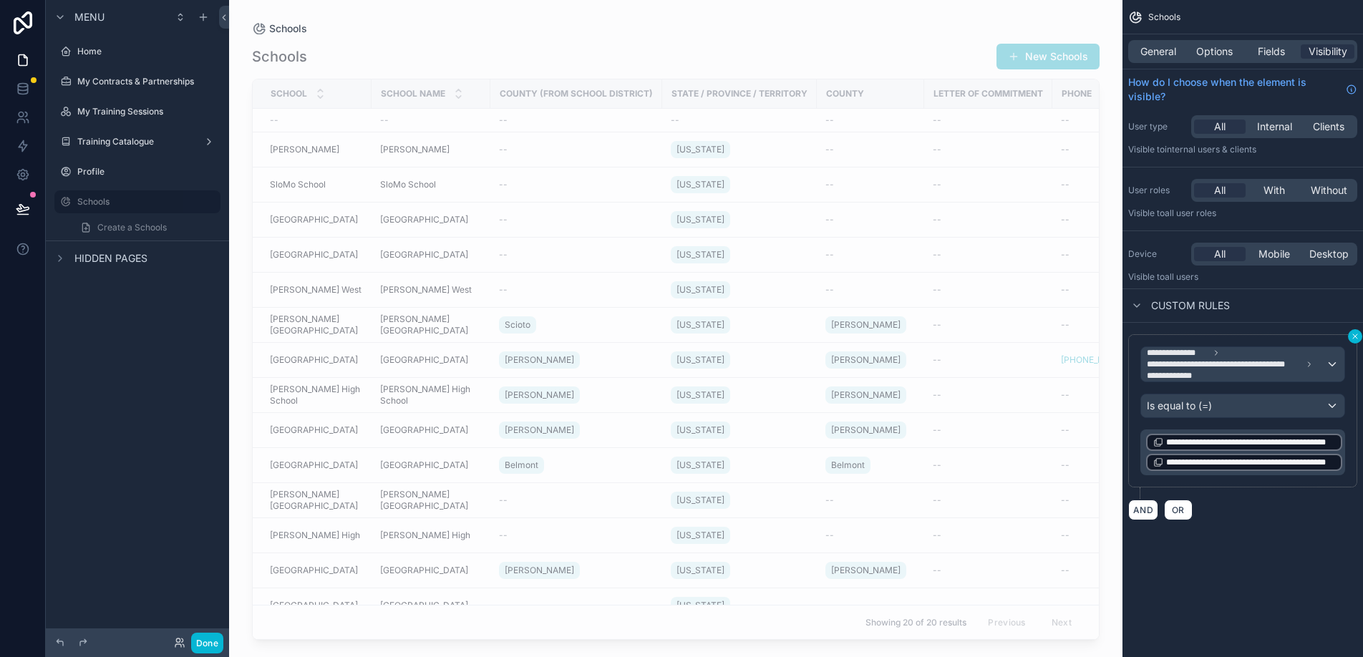
click at [1353, 341] on button "scrollable content" at bounding box center [1355, 336] width 14 height 14
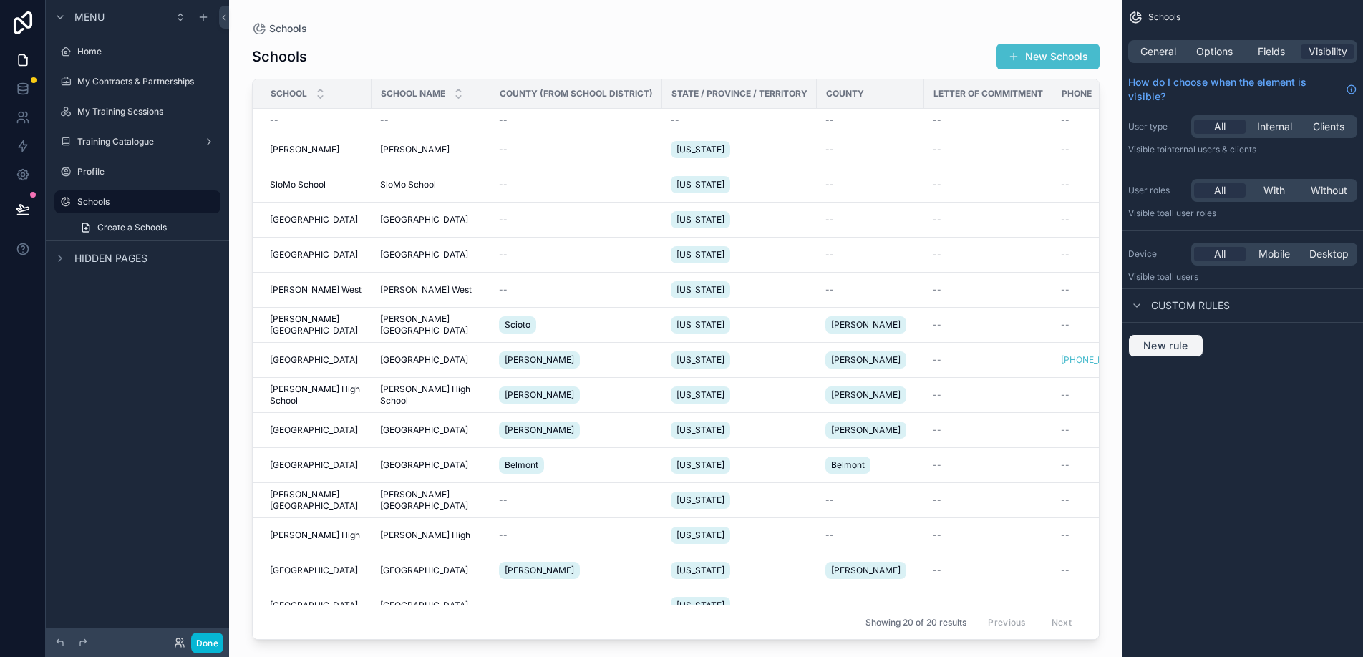
click at [1196, 347] on button "New rule" at bounding box center [1166, 345] width 75 height 23
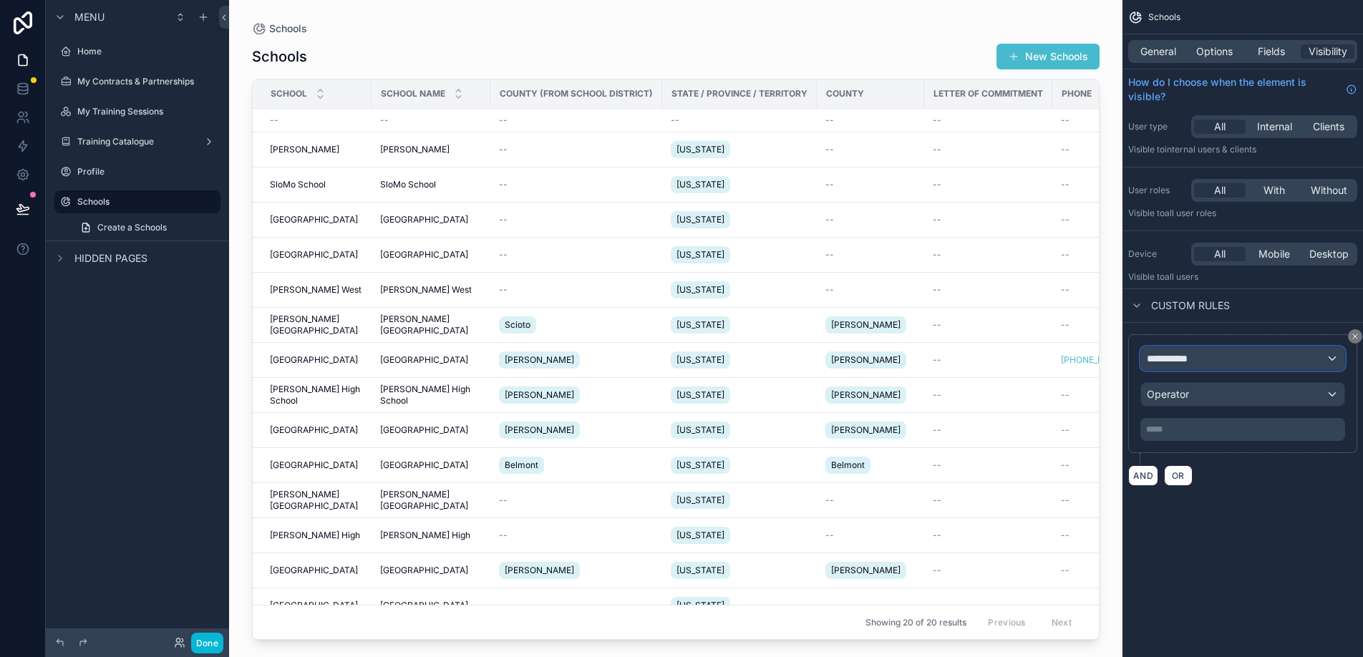
click at [1197, 361] on span "**********" at bounding box center [1173, 359] width 53 height 14
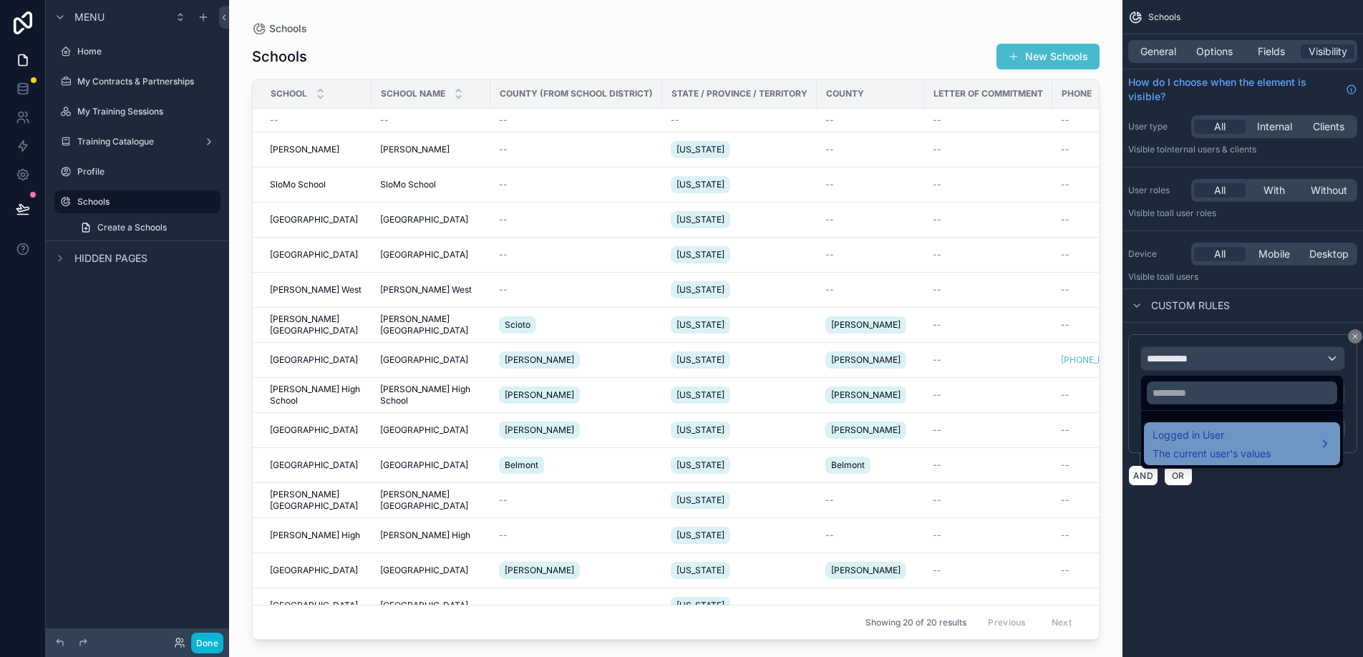
click at [1197, 438] on span "Logged in User" at bounding box center [1212, 435] width 118 height 17
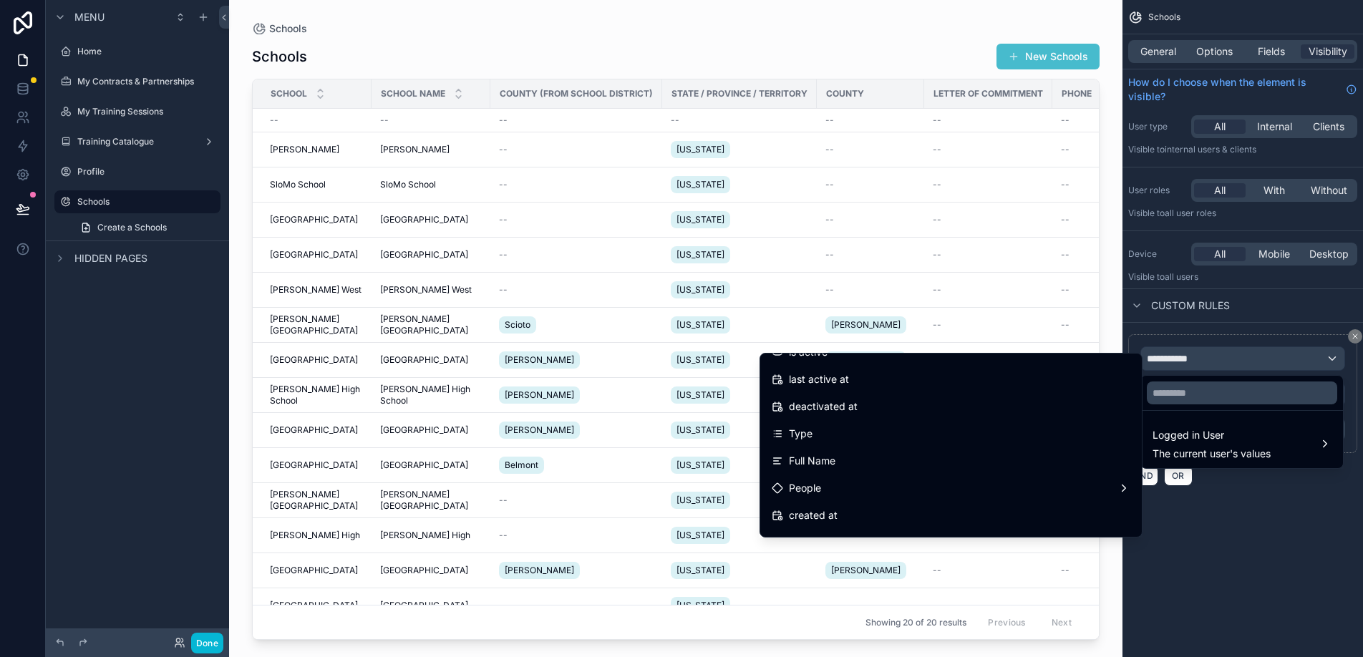
scroll to position [294, 0]
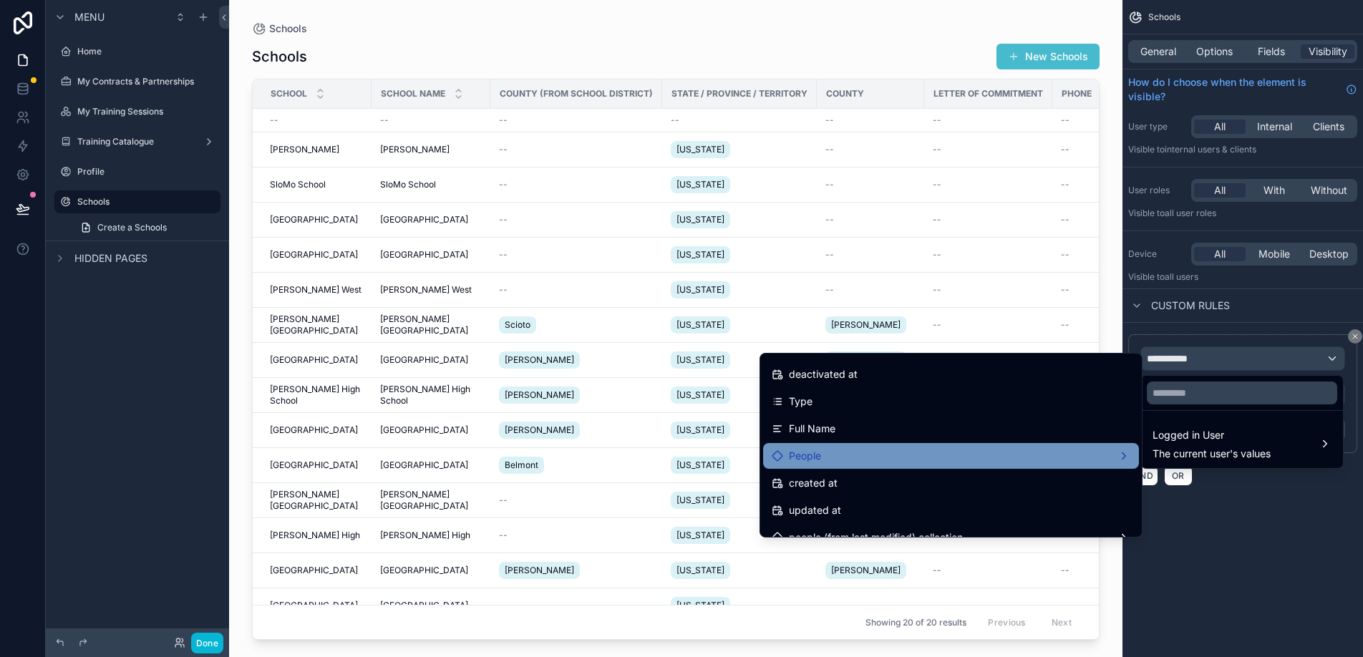
click at [1119, 455] on div "People" at bounding box center [951, 456] width 359 height 17
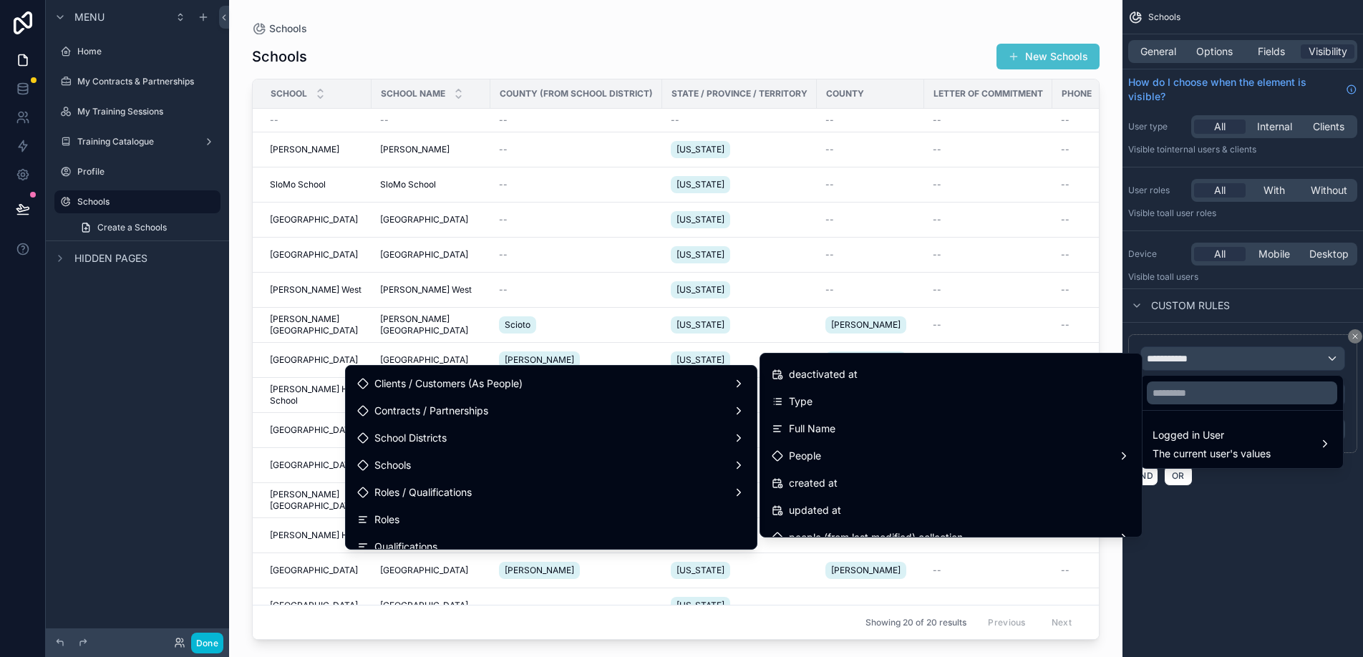
scroll to position [380, 0]
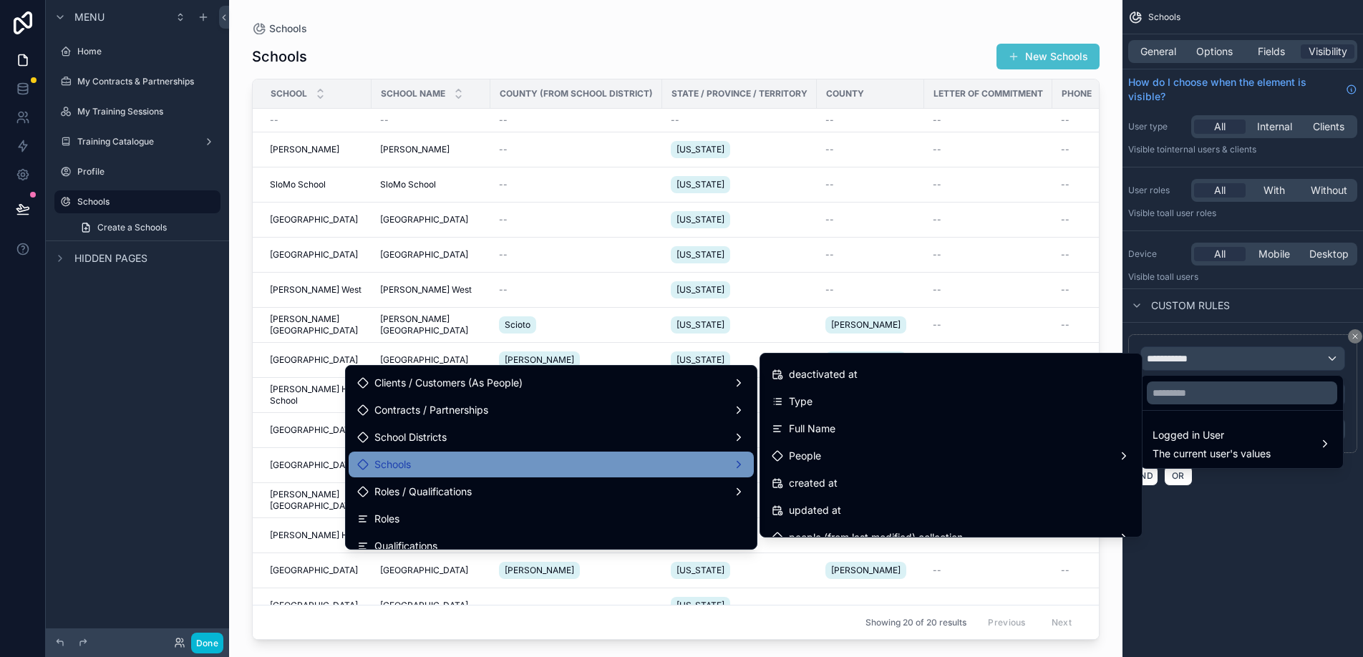
click at [702, 466] on div "Schools" at bounding box center [551, 464] width 388 height 17
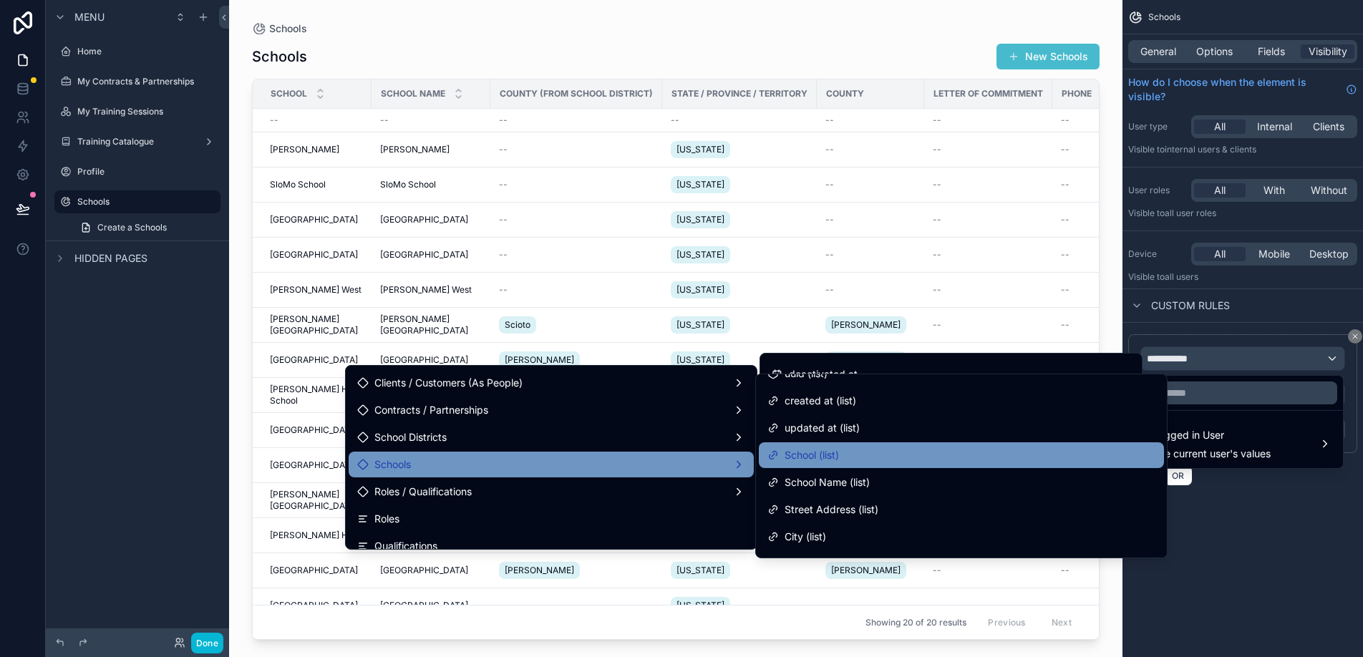
scroll to position [42, 0]
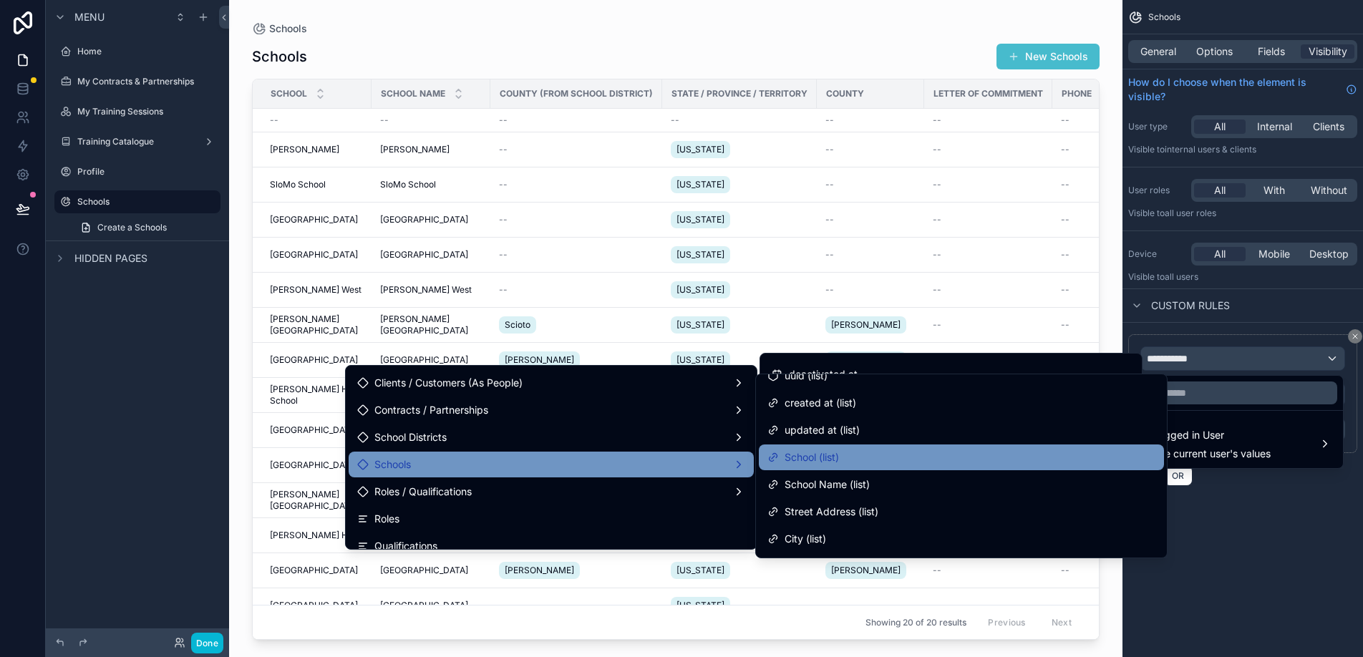
click at [875, 465] on div "School (list)" at bounding box center [962, 457] width 388 height 17
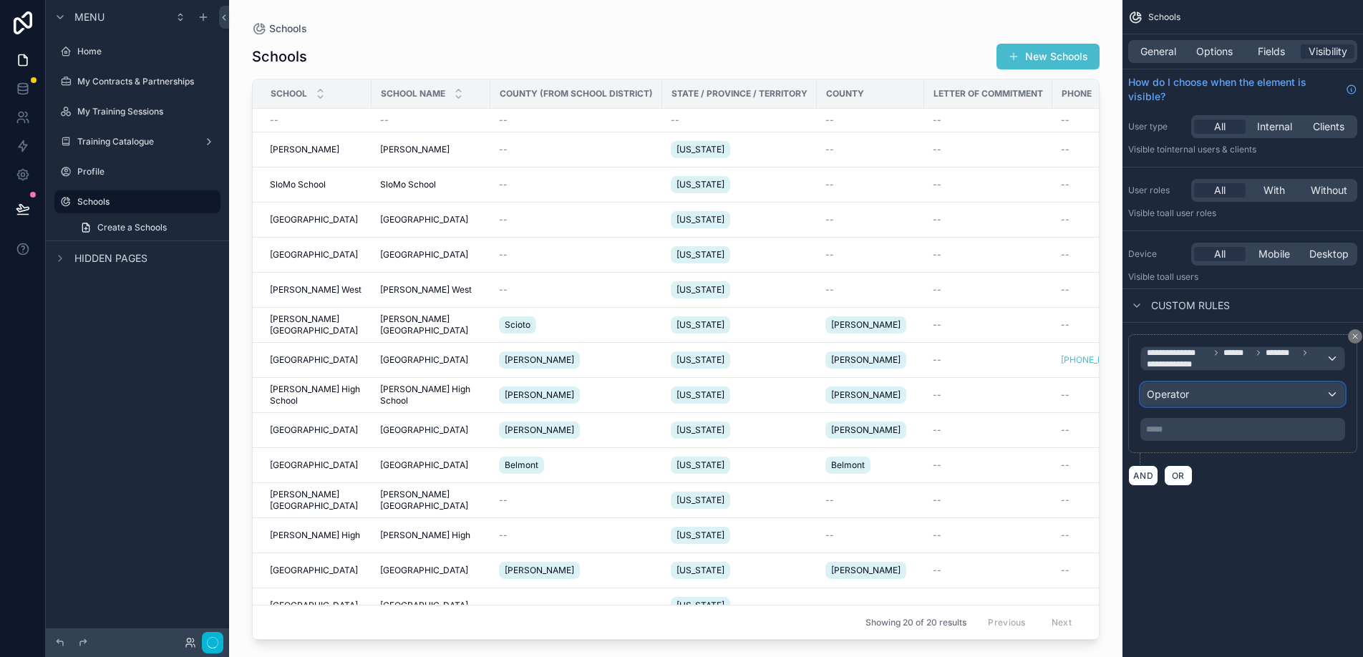
click at [1217, 398] on div "Operator" at bounding box center [1242, 394] width 203 height 23
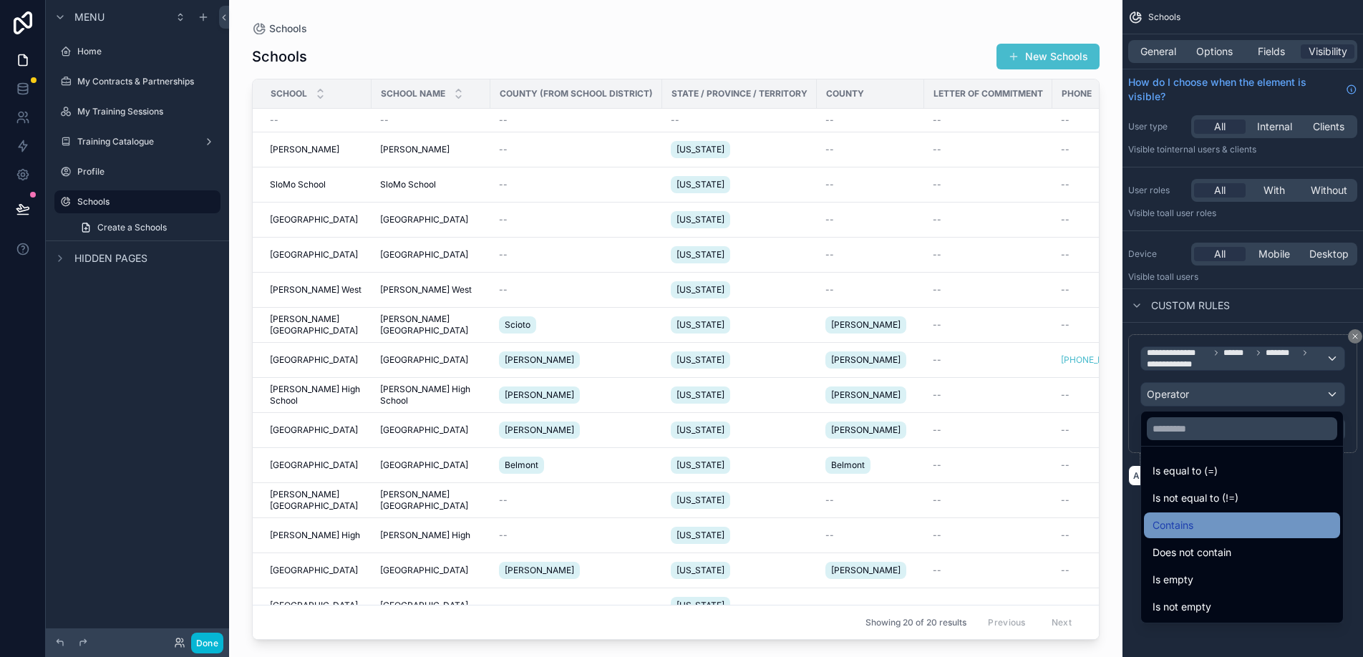
click at [1198, 526] on div "Contains" at bounding box center [1242, 525] width 179 height 17
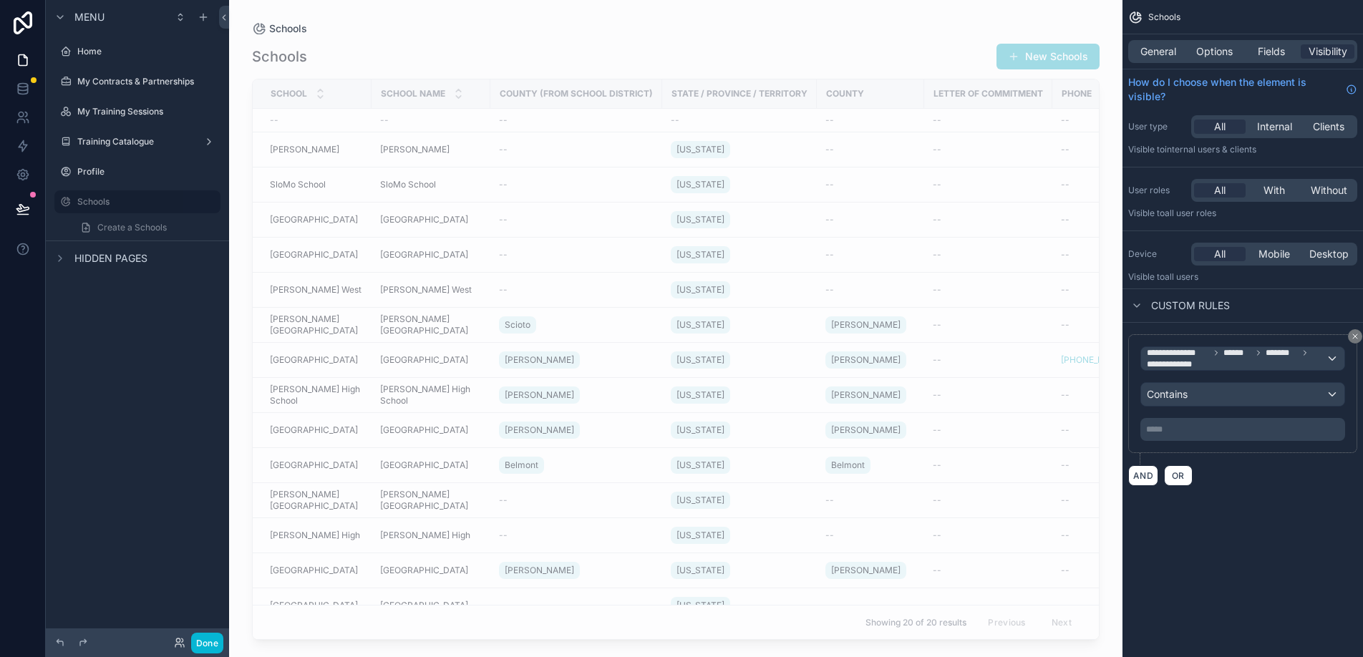
click at [1210, 432] on p "***** ﻿" at bounding box center [1245, 429] width 196 height 11
click at [1223, 465] on div "AND OR" at bounding box center [1243, 475] width 229 height 21
click at [1221, 396] on div "Contains" at bounding box center [1242, 394] width 203 height 23
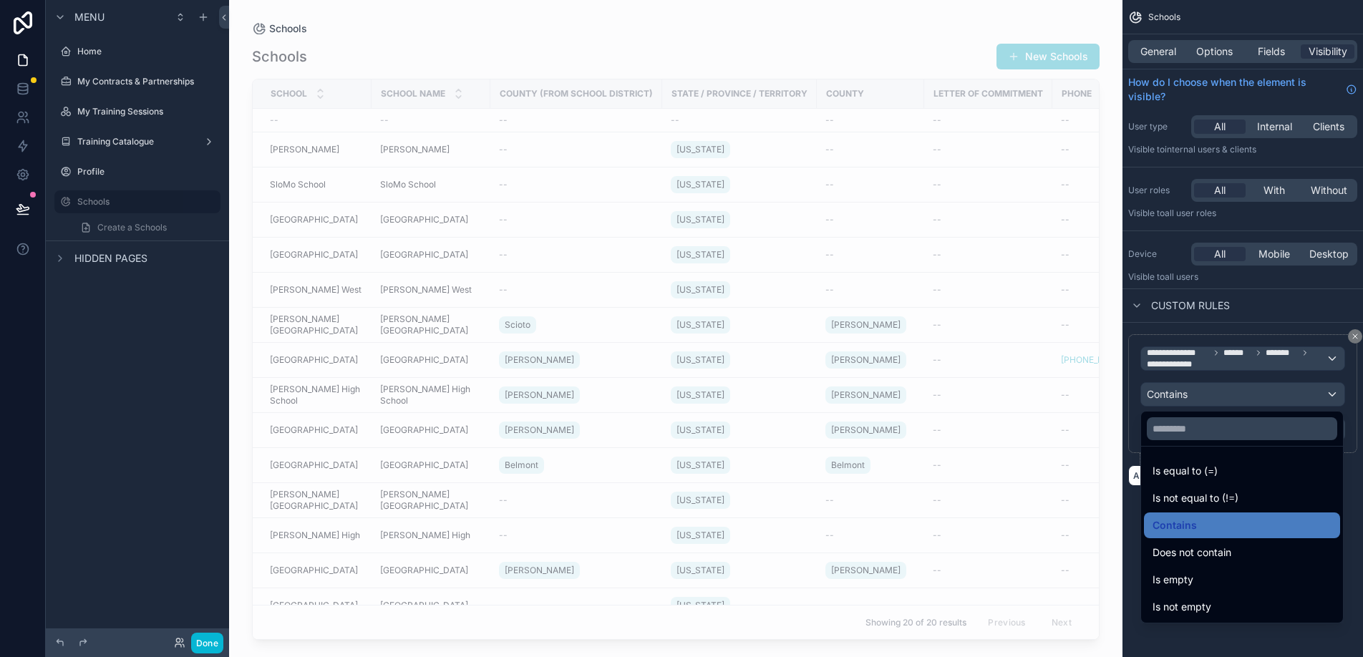
click at [1221, 396] on div "scrollable content" at bounding box center [681, 328] width 1363 height 657
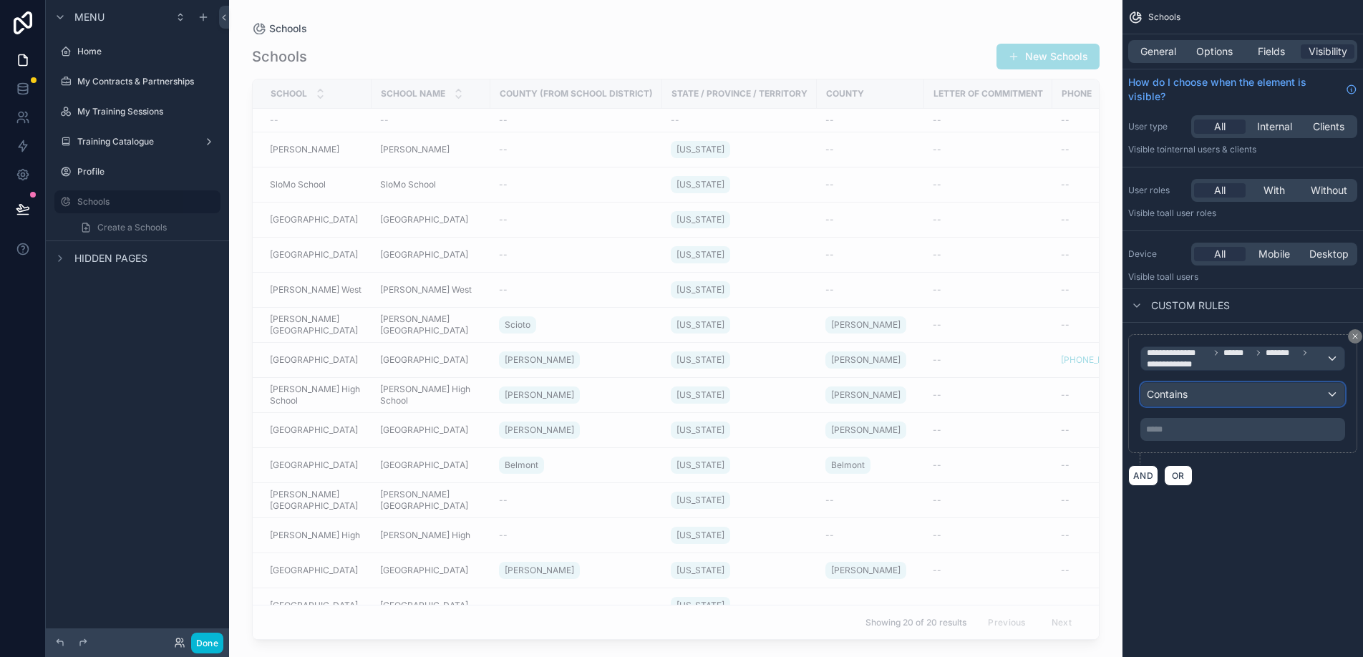
click at [1216, 400] on div "Contains" at bounding box center [1242, 394] width 203 height 23
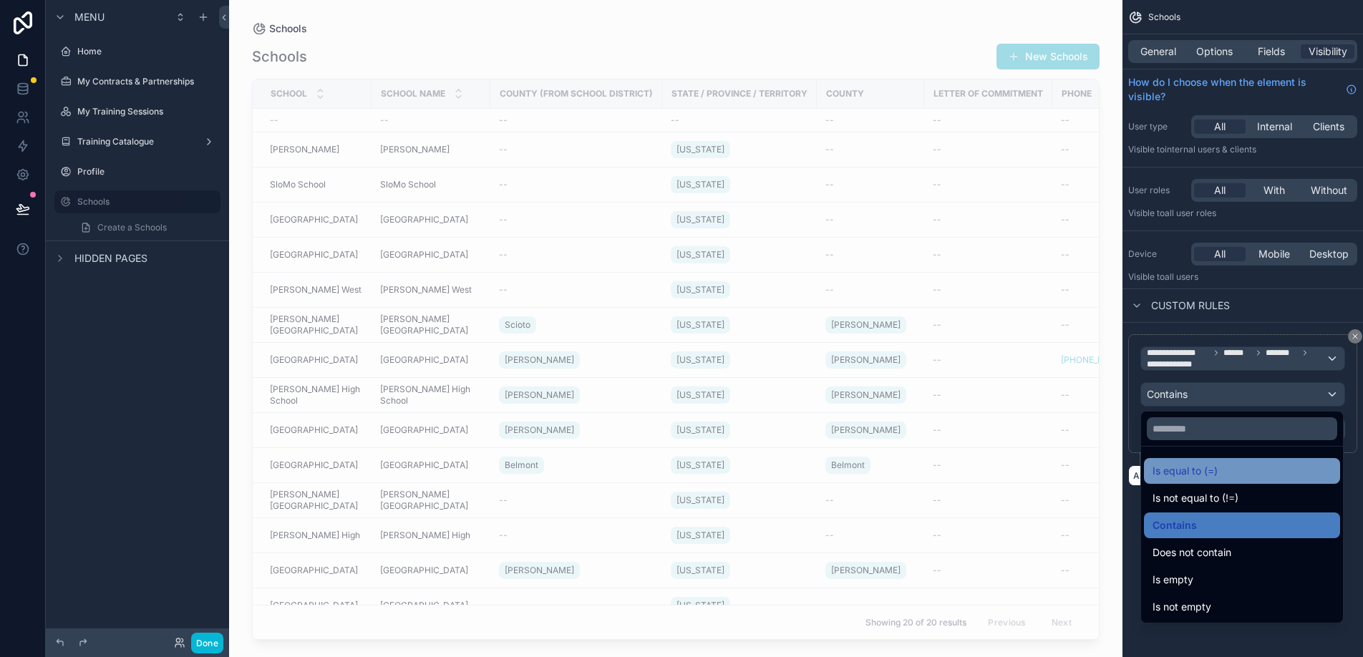
click at [1214, 465] on span "Is equal to (=)" at bounding box center [1185, 471] width 65 height 17
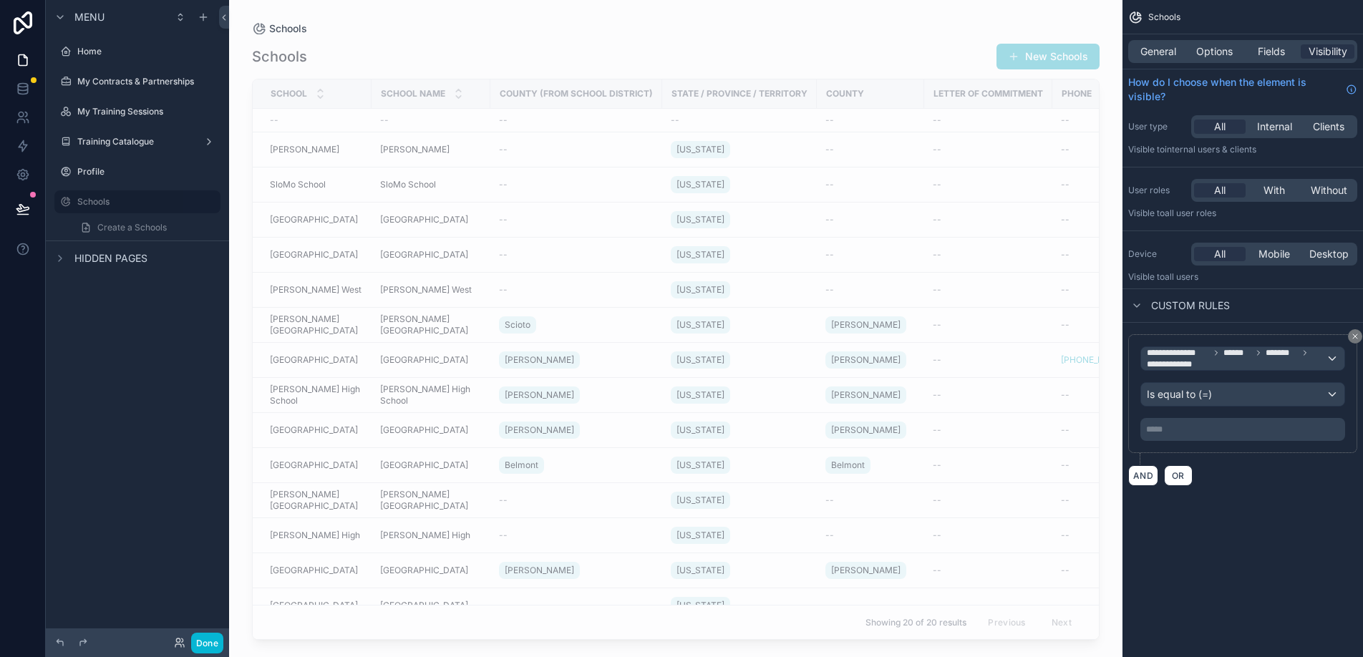
click at [1218, 427] on p "***** ﻿" at bounding box center [1245, 429] width 196 height 11
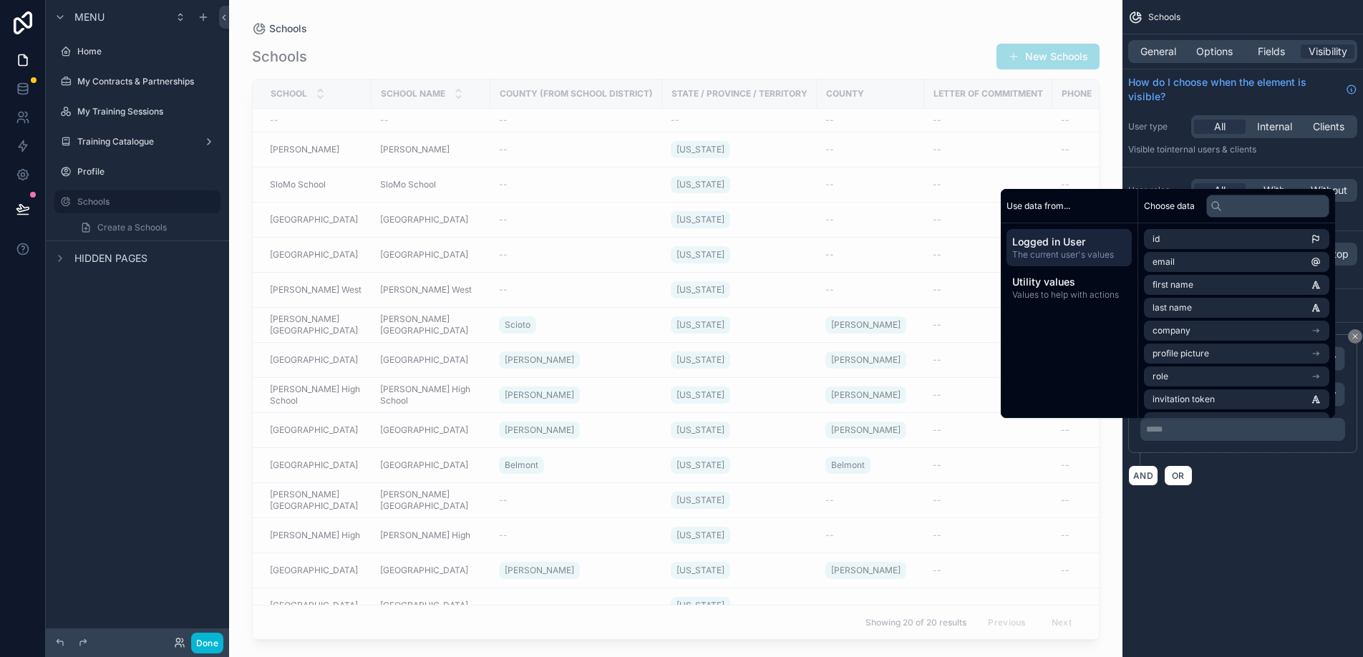
click at [1098, 249] on span "The current user's values" at bounding box center [1070, 254] width 114 height 11
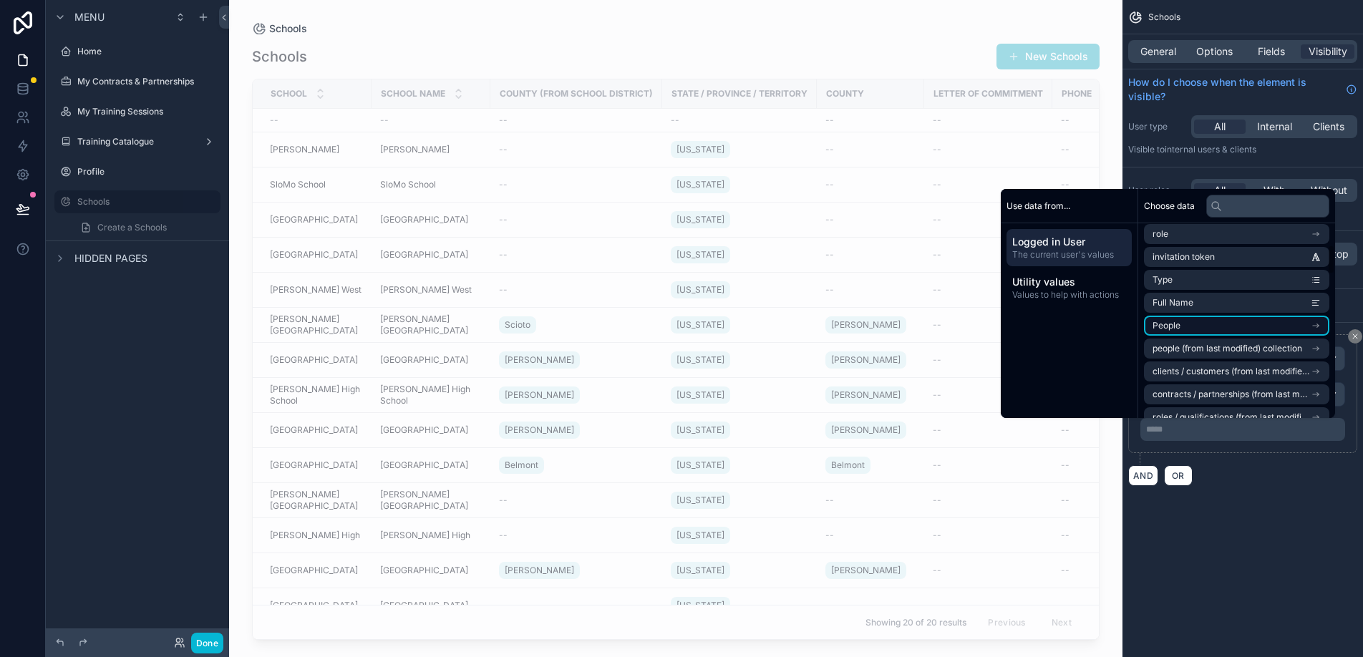
click at [1306, 319] on li "People" at bounding box center [1236, 326] width 185 height 20
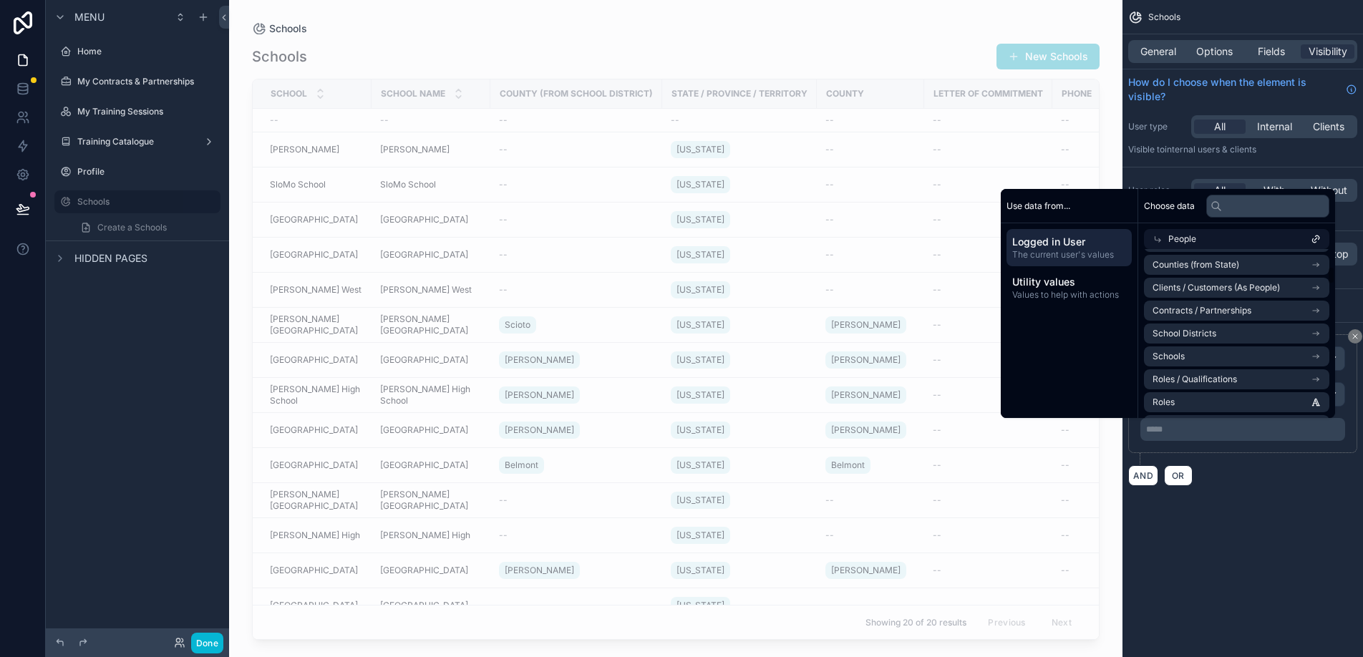
scroll to position [279, 0]
click at [1295, 352] on li "Schools" at bounding box center [1236, 353] width 185 height 20
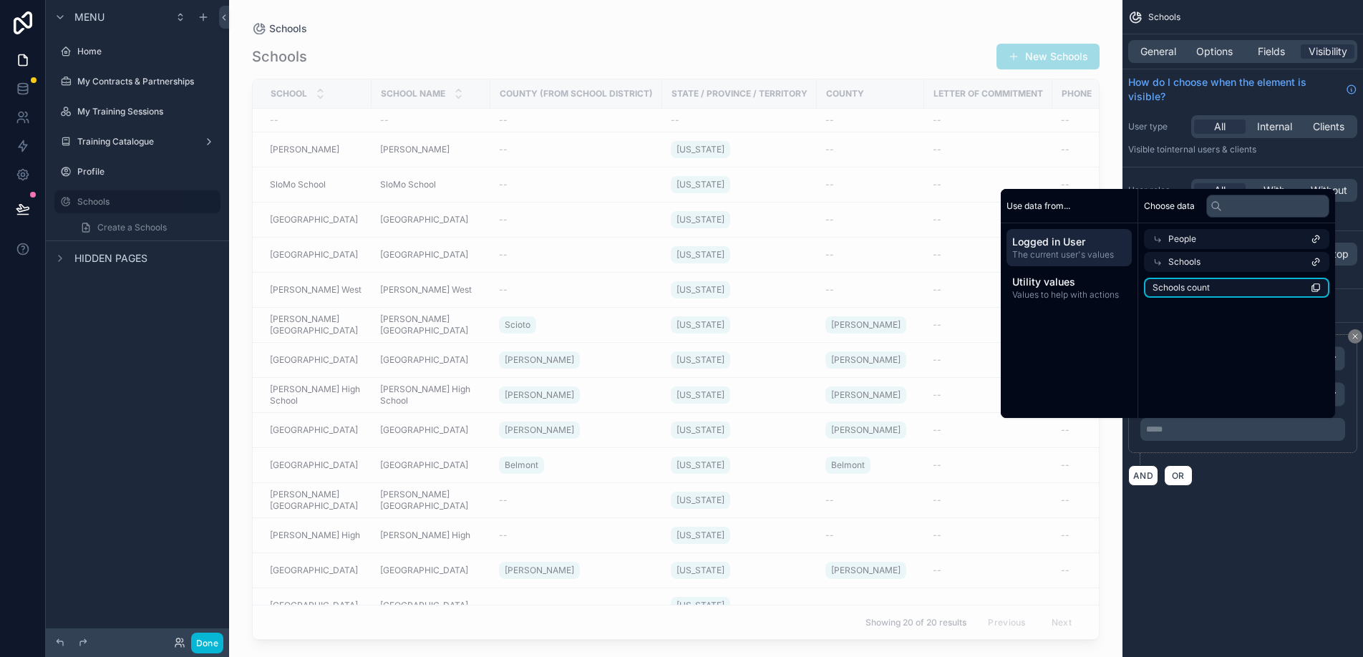
click at [1225, 284] on li "Schools count" at bounding box center [1236, 288] width 185 height 20
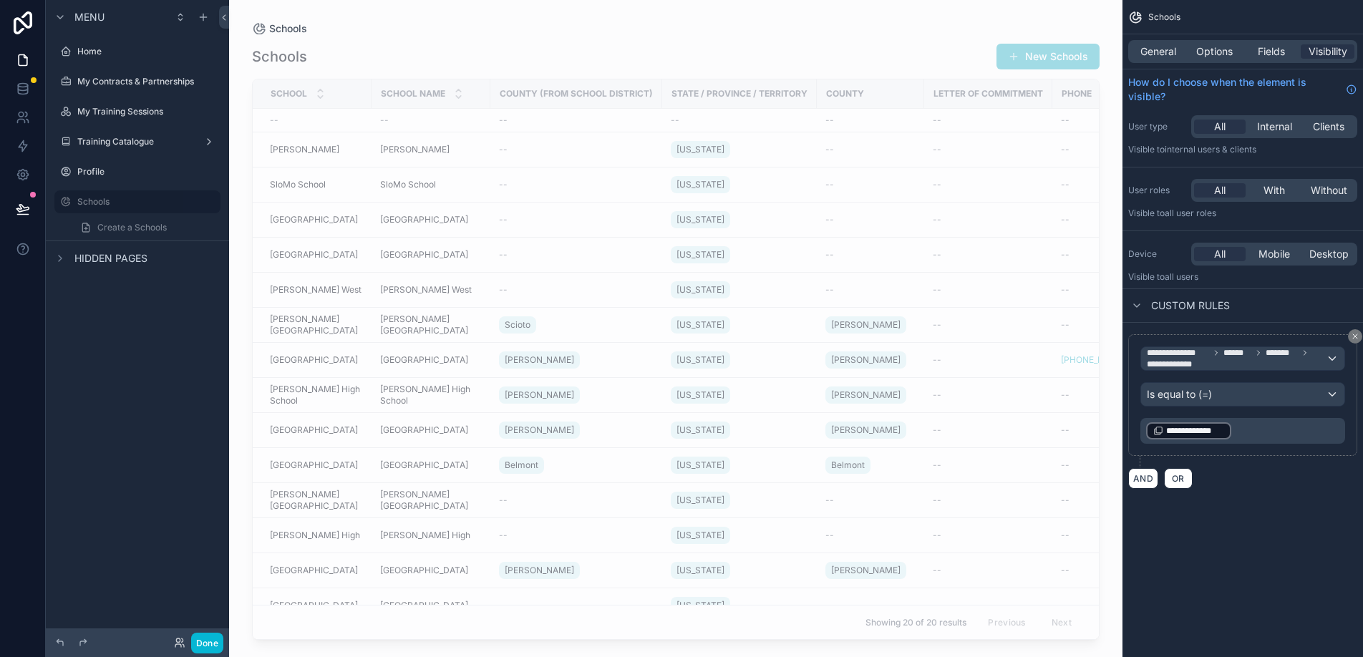
click at [874, 489] on div "scrollable content" at bounding box center [676, 320] width 894 height 640
click at [451, 463] on span "[GEOGRAPHIC_DATA]" at bounding box center [424, 465] width 88 height 11
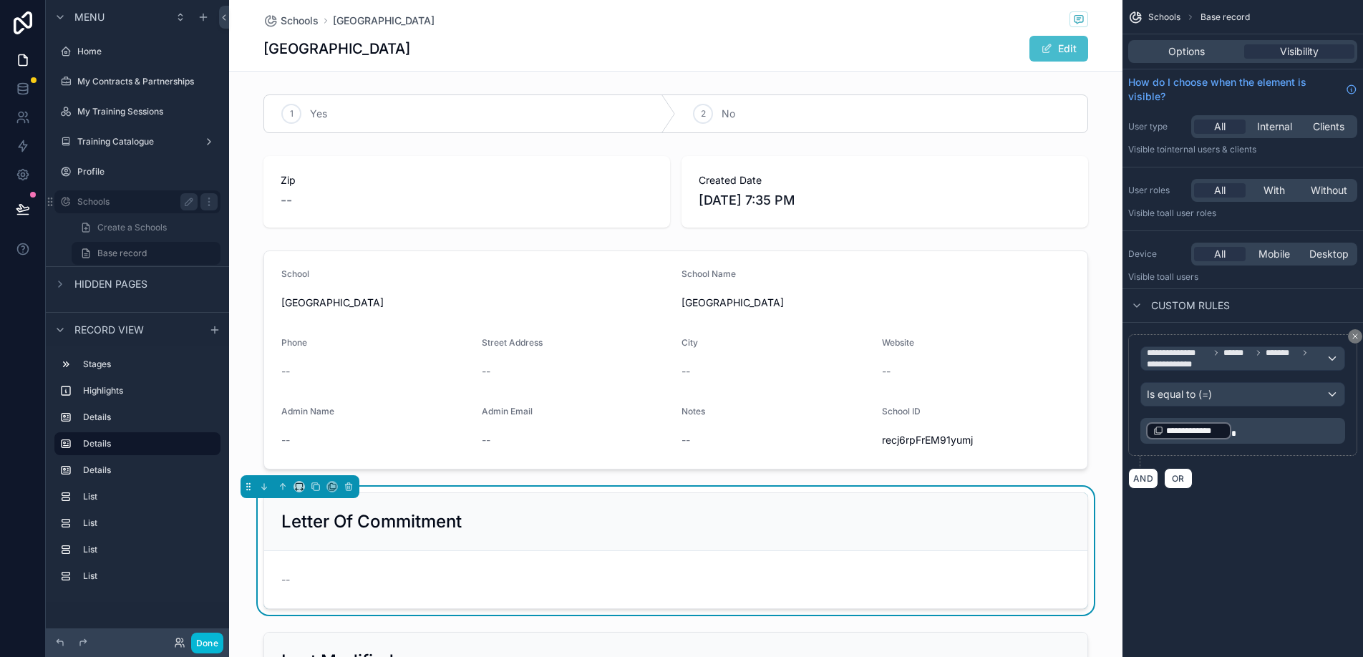
click at [154, 198] on label "Schools" at bounding box center [134, 201] width 115 height 11
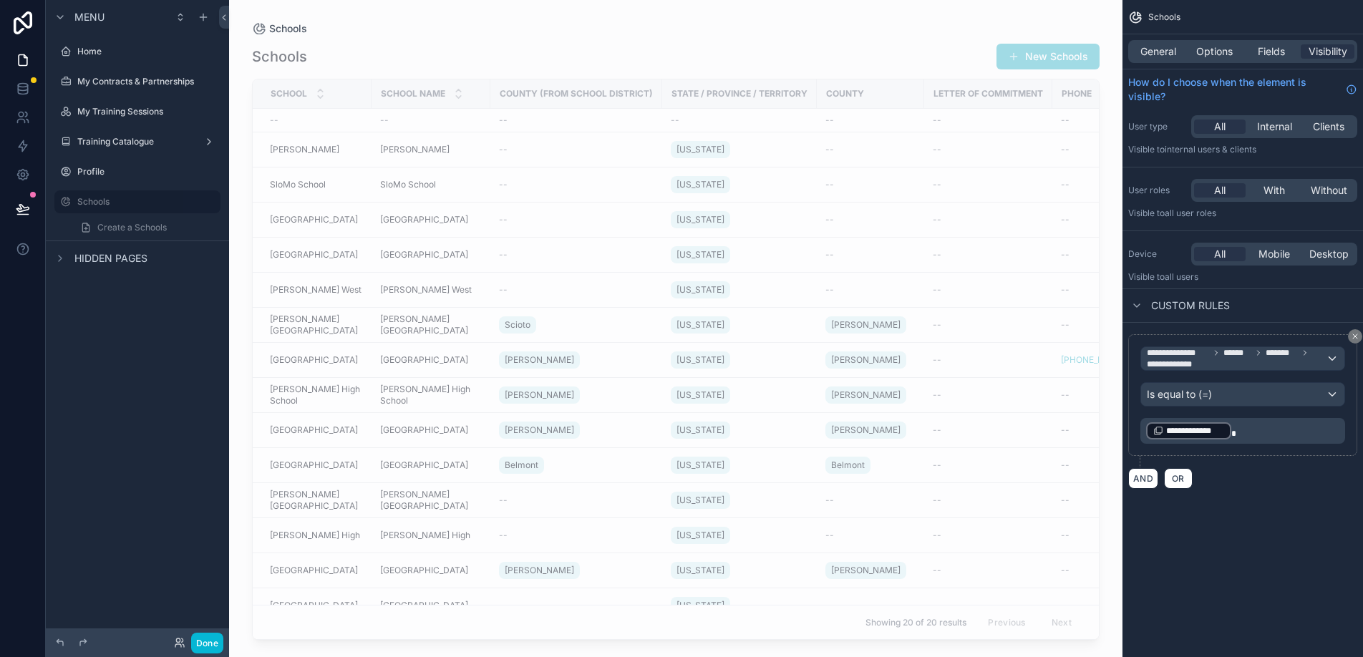
click at [532, 40] on div "Schools New Schools School School Name County (from School District) State / Pr…" at bounding box center [676, 337] width 848 height 606
click at [1237, 433] on p "**********" at bounding box center [1245, 431] width 196 height 20
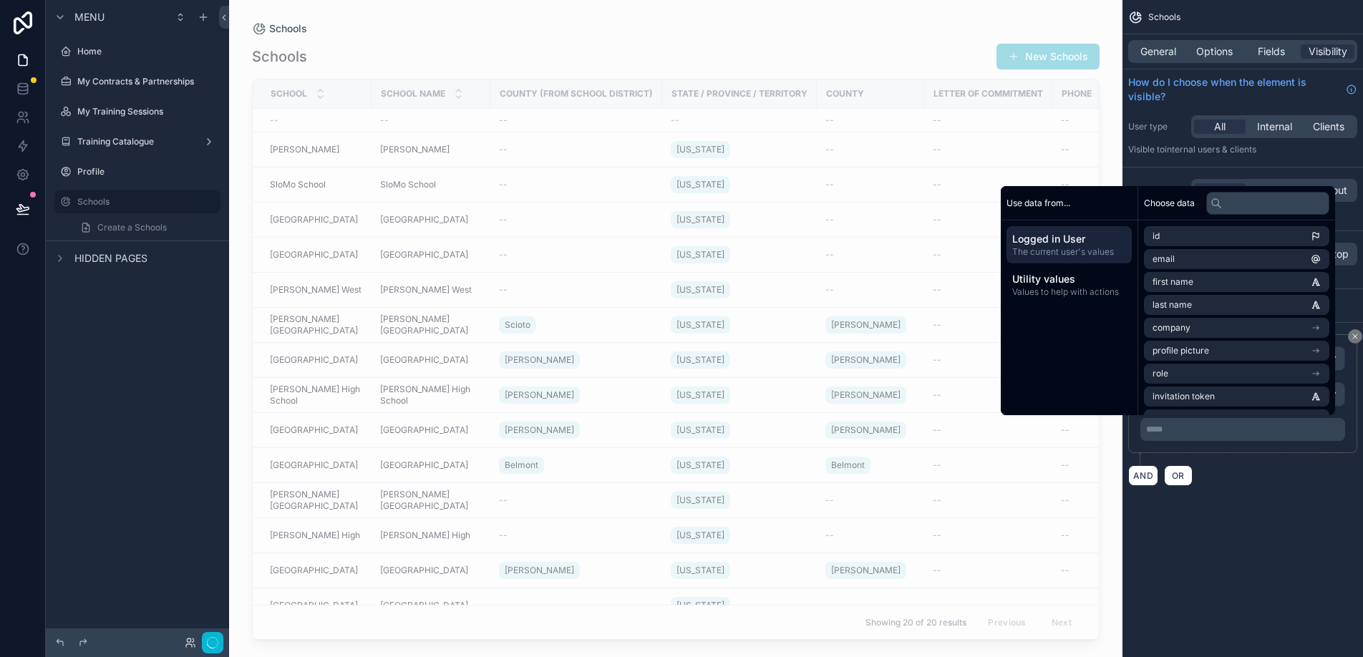
click at [1263, 506] on div "**********" at bounding box center [1243, 260] width 241 height 521
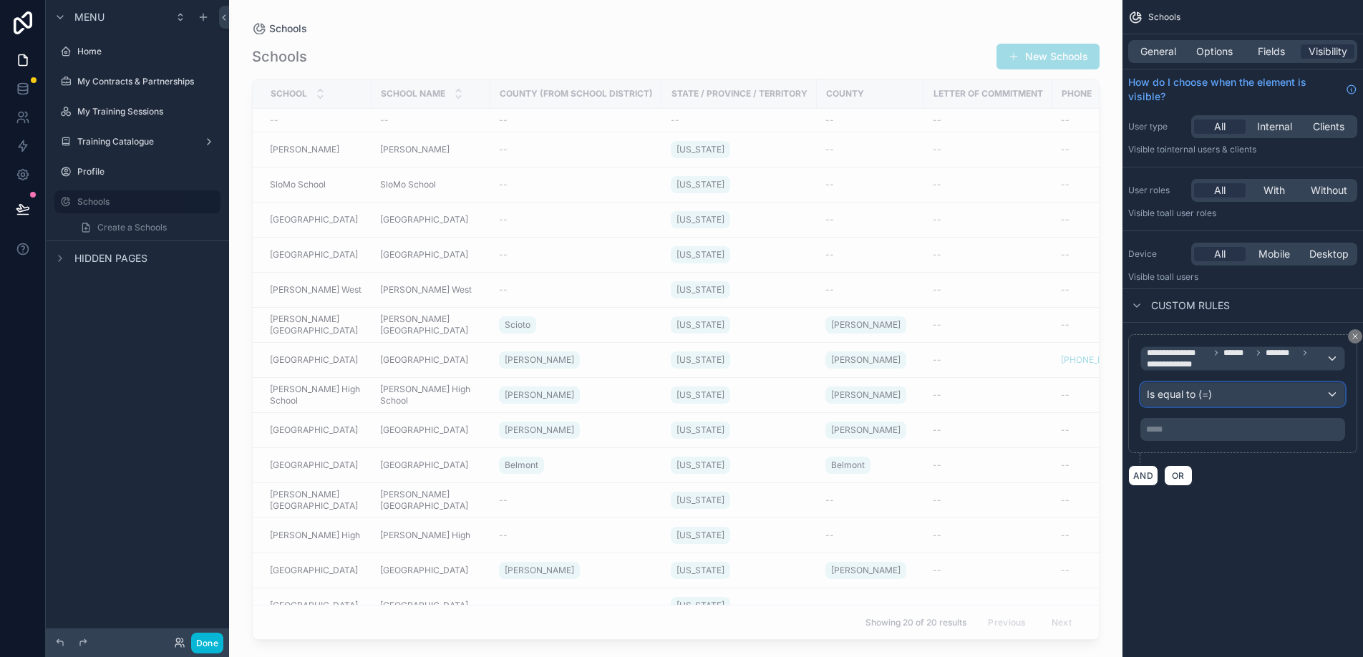
click at [1238, 395] on div "Is equal to (=)" at bounding box center [1242, 394] width 203 height 23
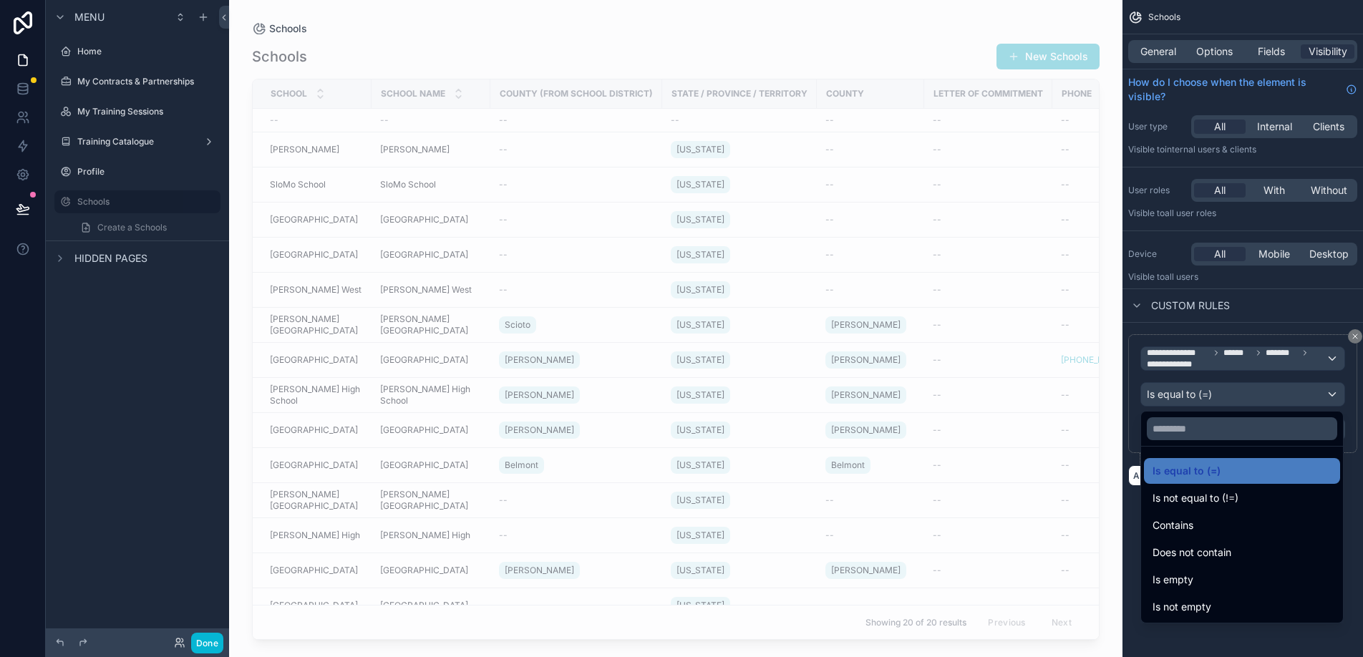
click at [1236, 401] on div "scrollable content" at bounding box center [681, 328] width 1363 height 657
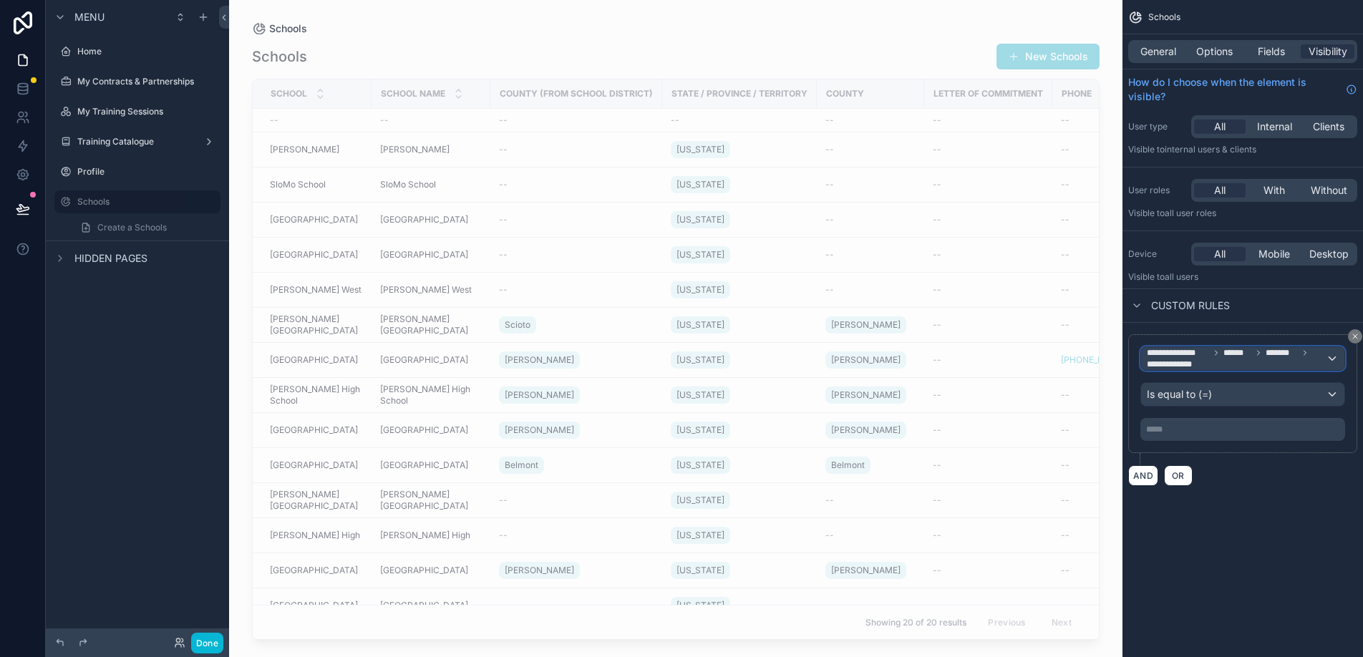
click at [1225, 358] on span "******" at bounding box center [1238, 352] width 28 height 11
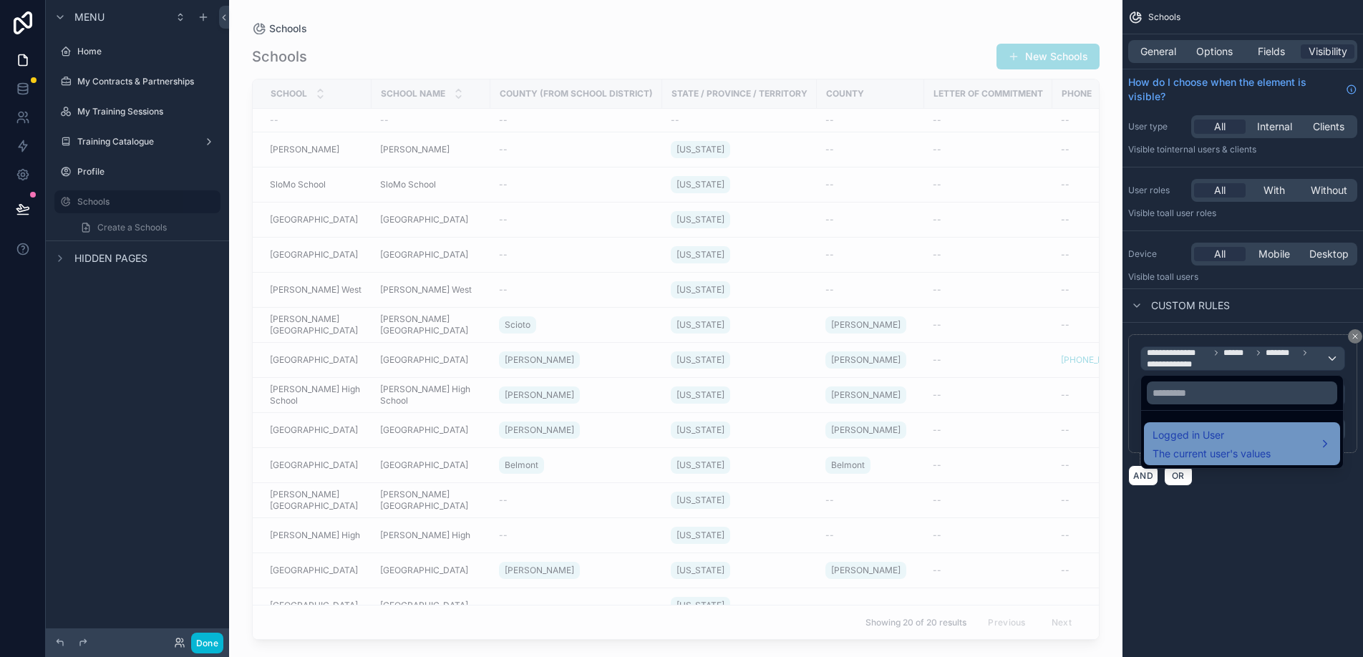
click at [1222, 441] on span "Logged in User" at bounding box center [1212, 435] width 118 height 17
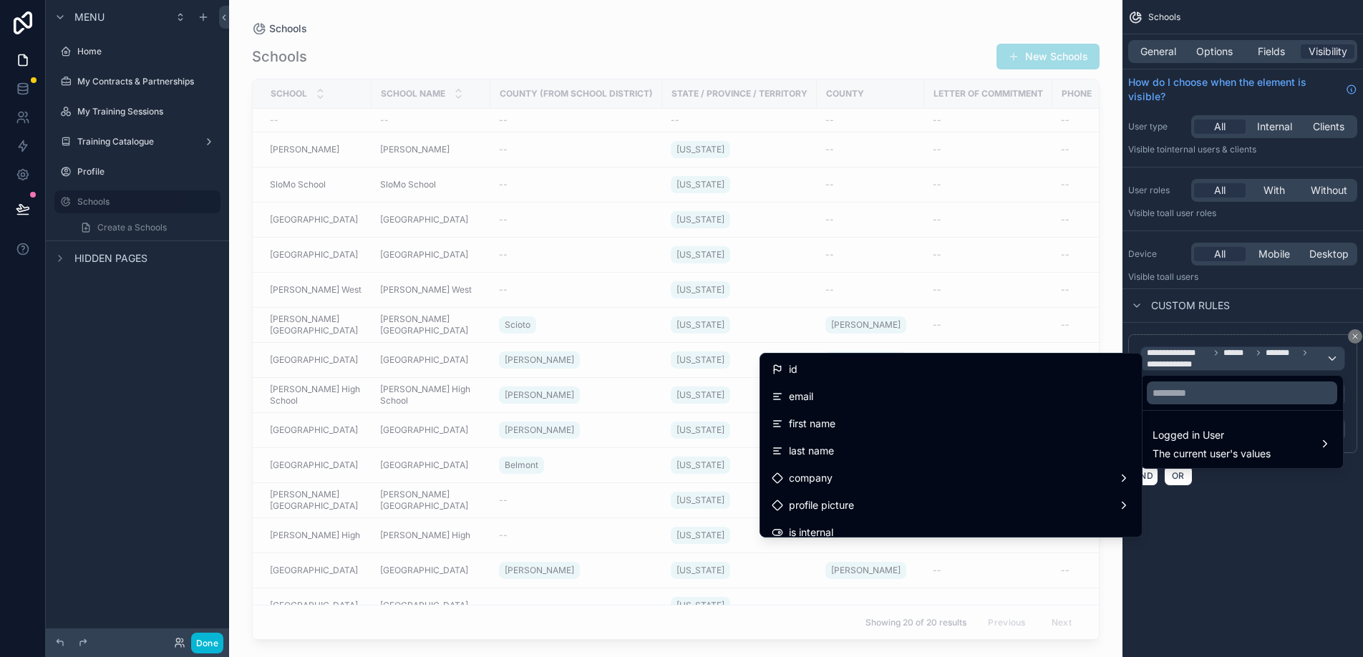
click at [112, 89] on div "scrollable content" at bounding box center [681, 328] width 1363 height 657
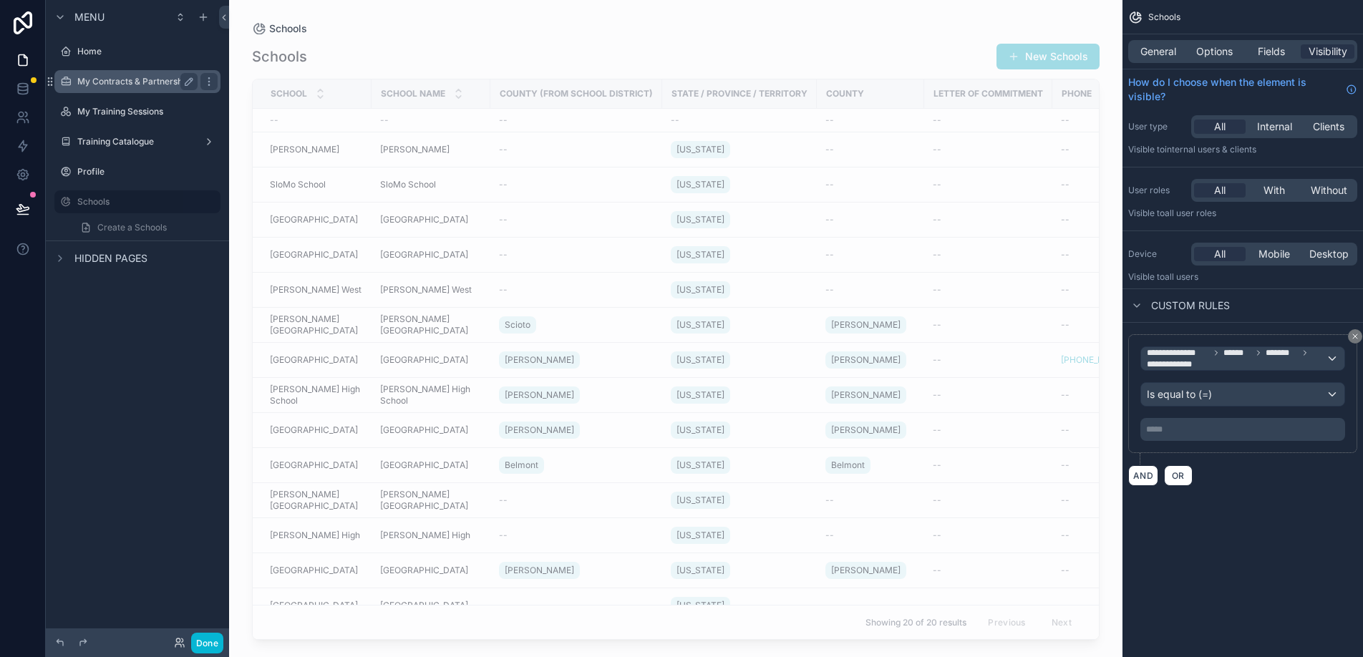
click at [115, 85] on label "My Contracts & Partnerships" at bounding box center [135, 81] width 117 height 11
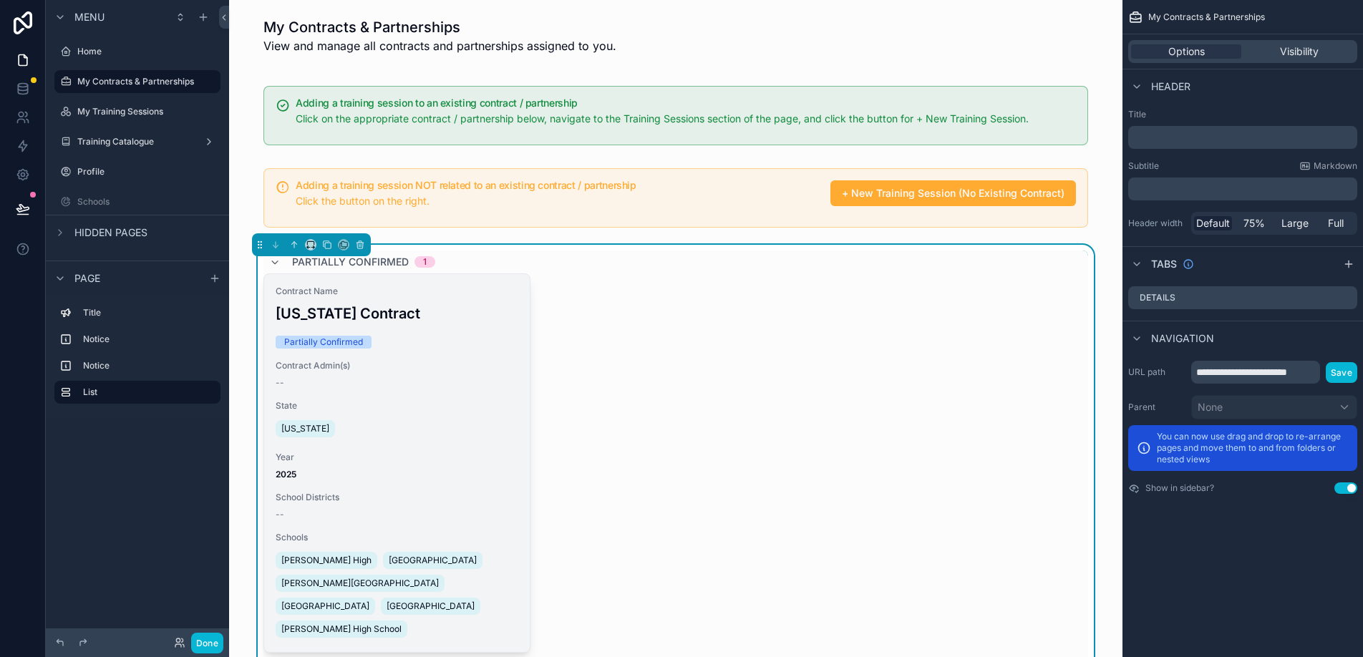
click at [500, 333] on div "Contract Name Ohio Contract Partially Confirmed Contract Admin(s) -- State Ohio…" at bounding box center [397, 463] width 266 height 378
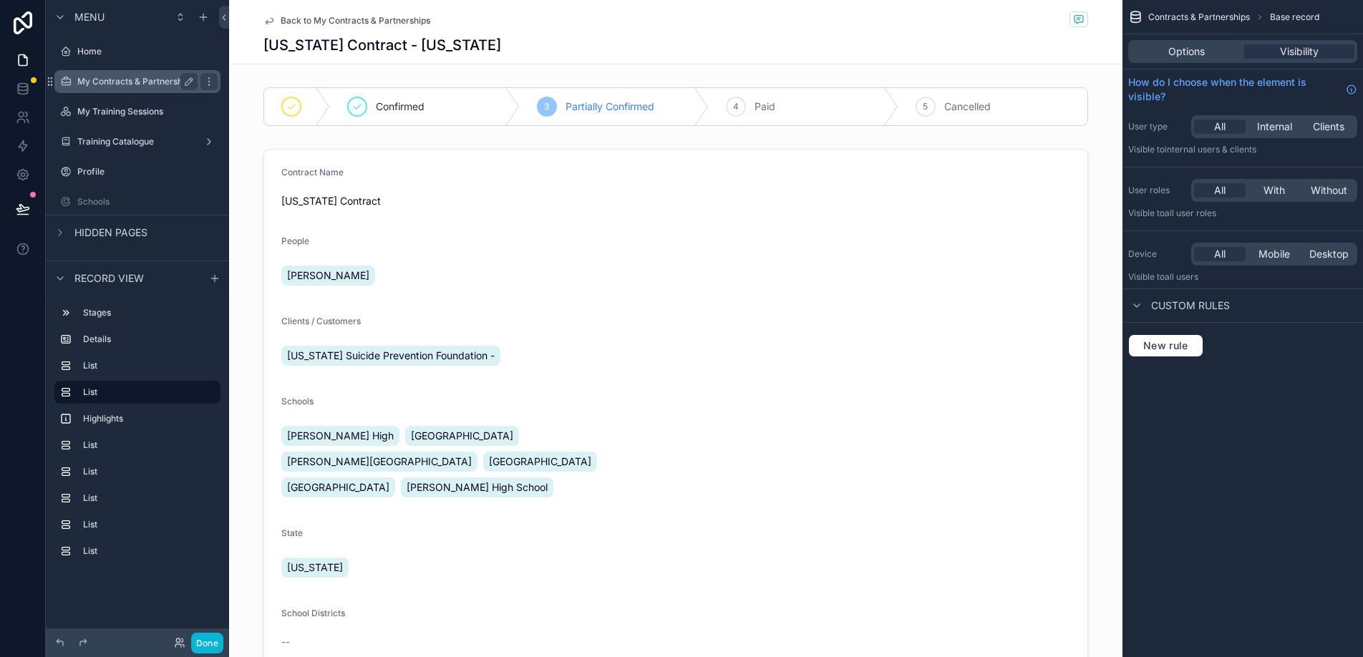
click at [152, 76] on label "My Contracts & Partnerships" at bounding box center [135, 81] width 117 height 11
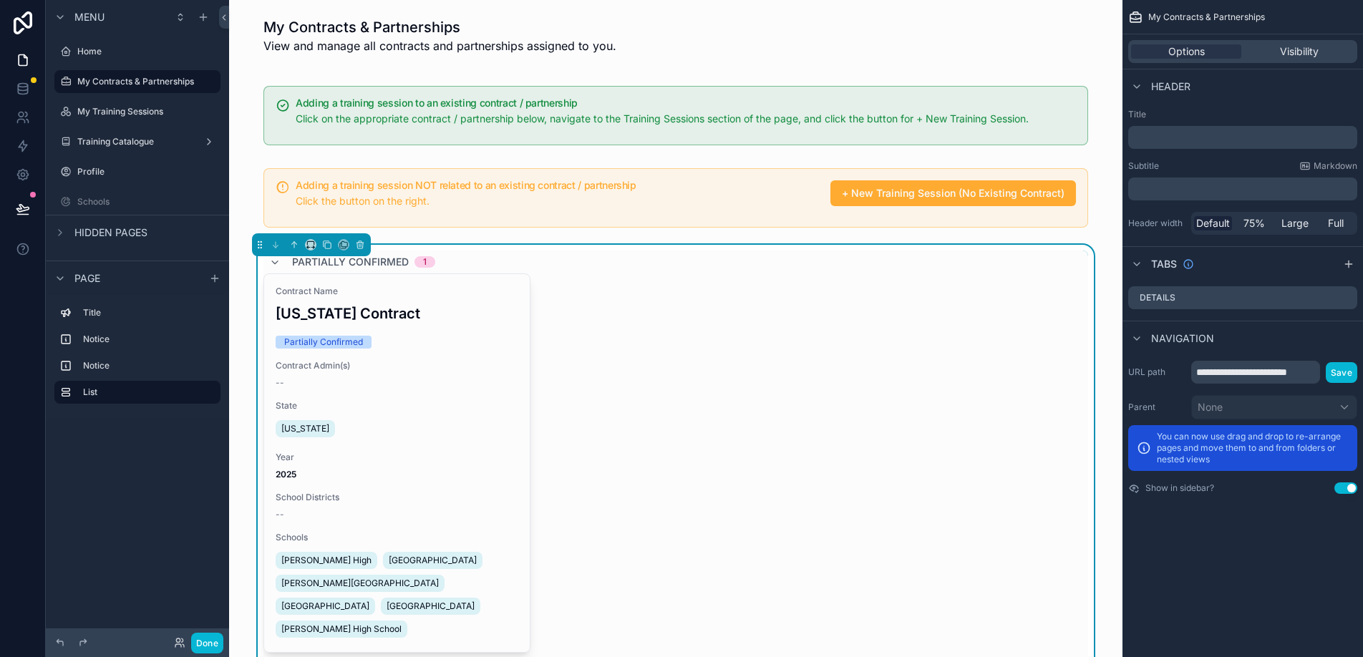
click at [671, 322] on div "Contract Name Ohio Contract Partially Confirmed Contract Admin(s) -- State Ohio…" at bounding box center [676, 464] width 825 height 380
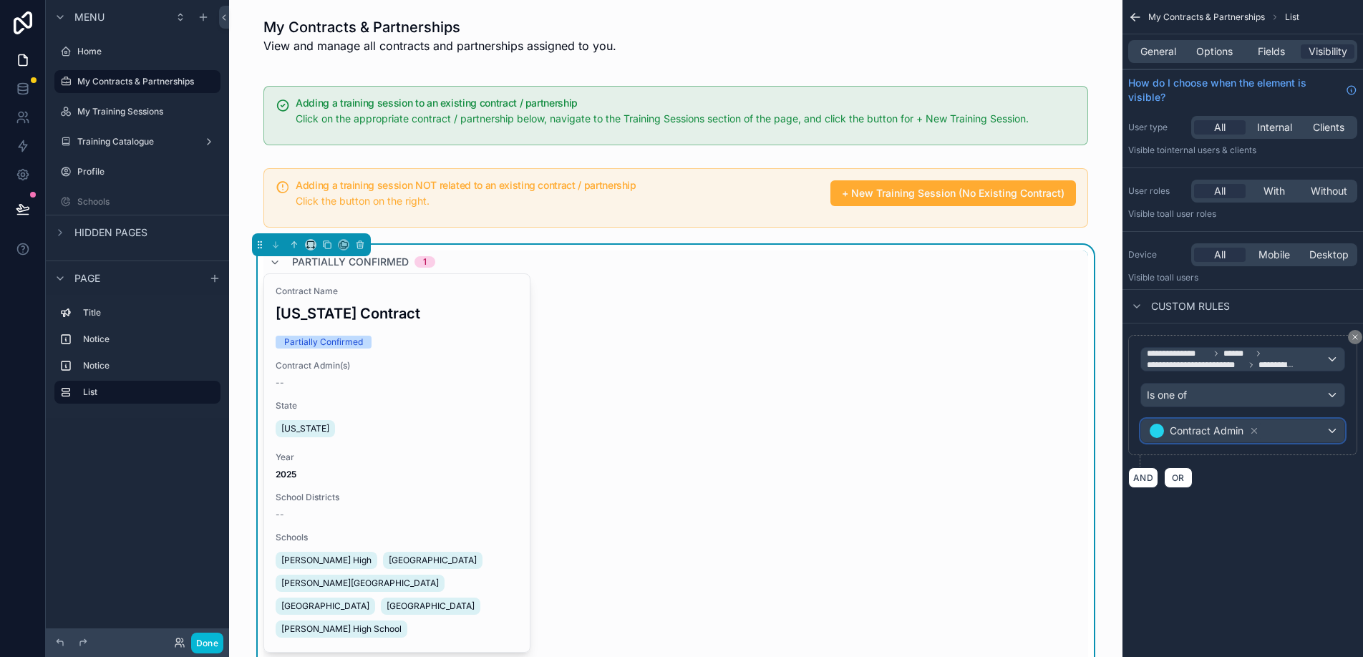
click at [1332, 430] on div "Contract Admin" at bounding box center [1242, 431] width 203 height 23
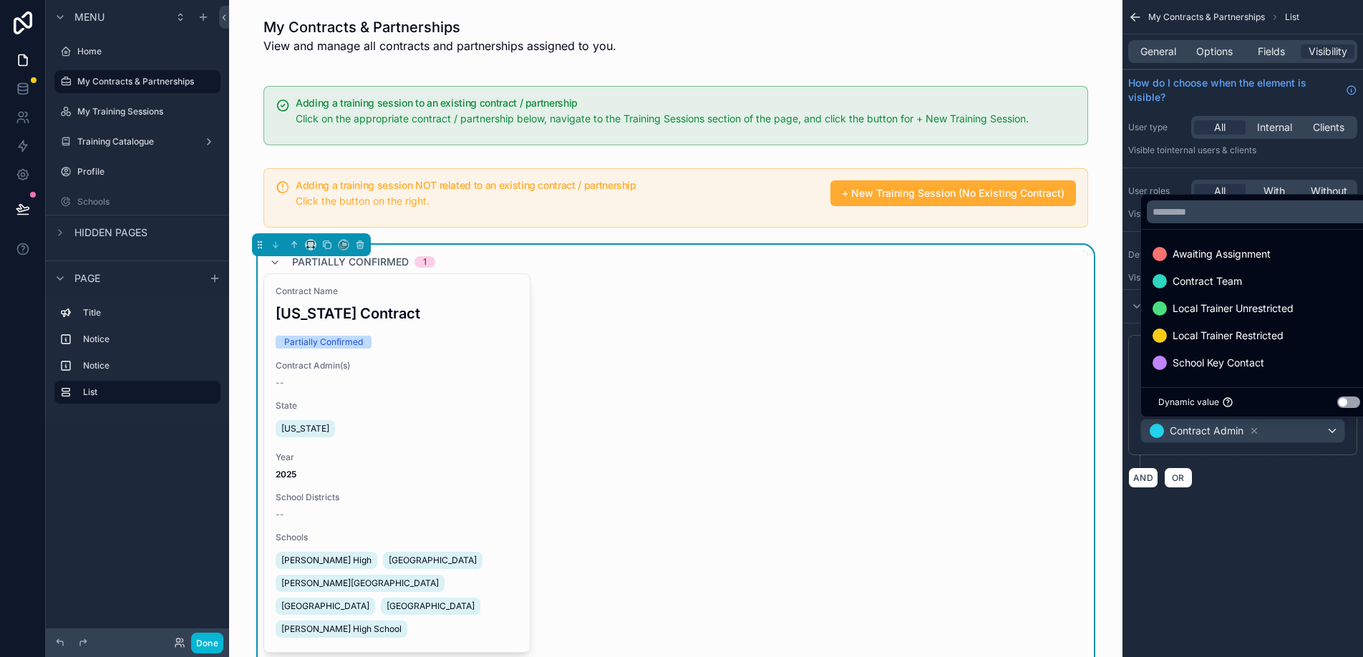
click at [1333, 557] on div "scrollable content" at bounding box center [681, 328] width 1363 height 657
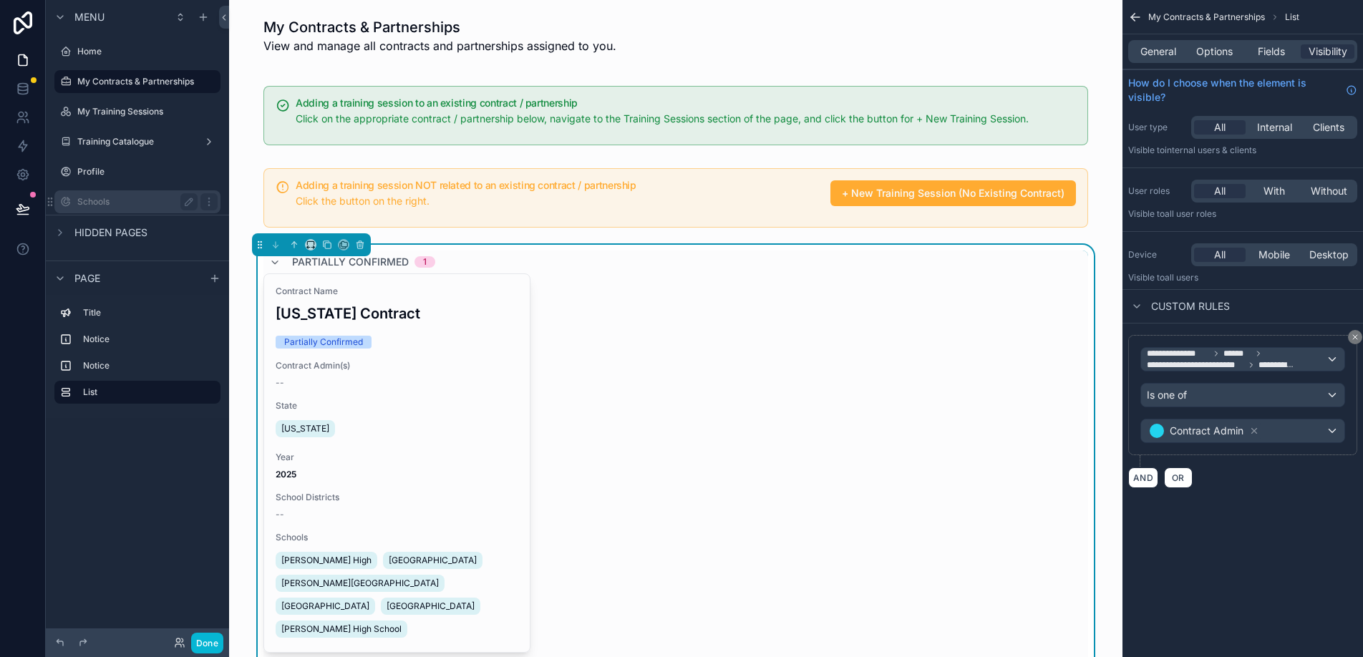
click at [112, 202] on label "Schools" at bounding box center [134, 201] width 115 height 11
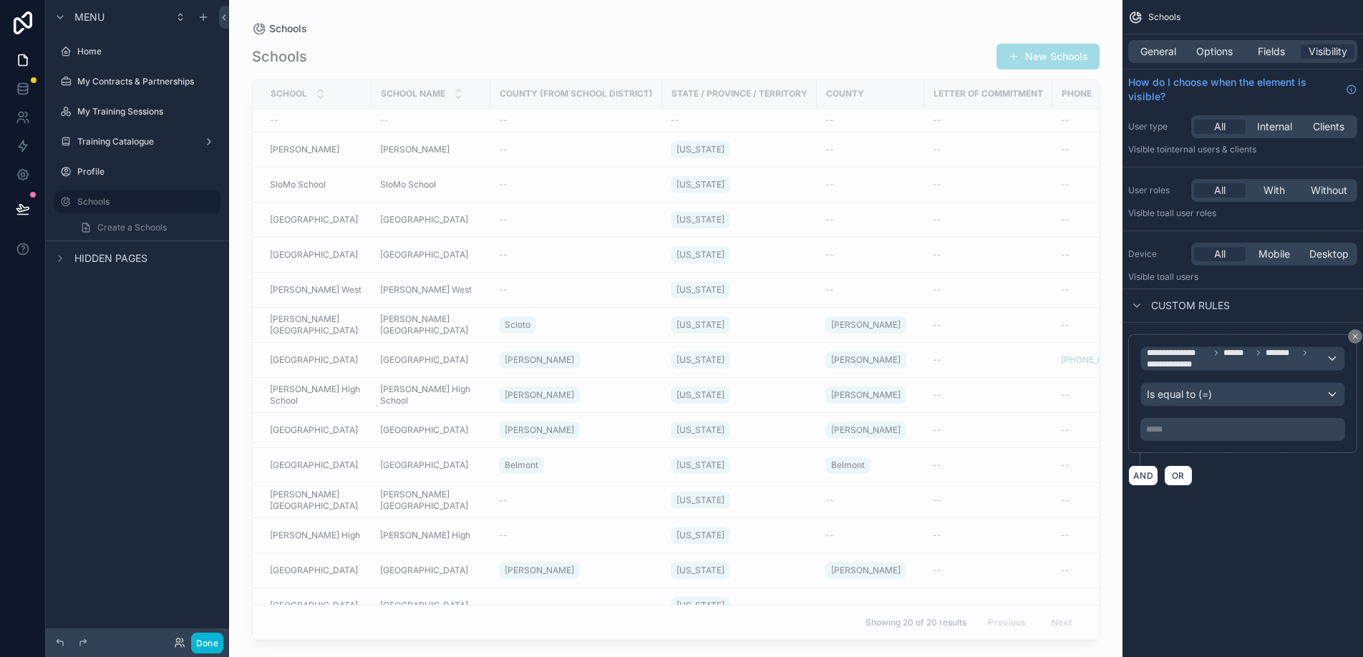
click at [1235, 428] on p "***** ﻿" at bounding box center [1245, 429] width 196 height 11
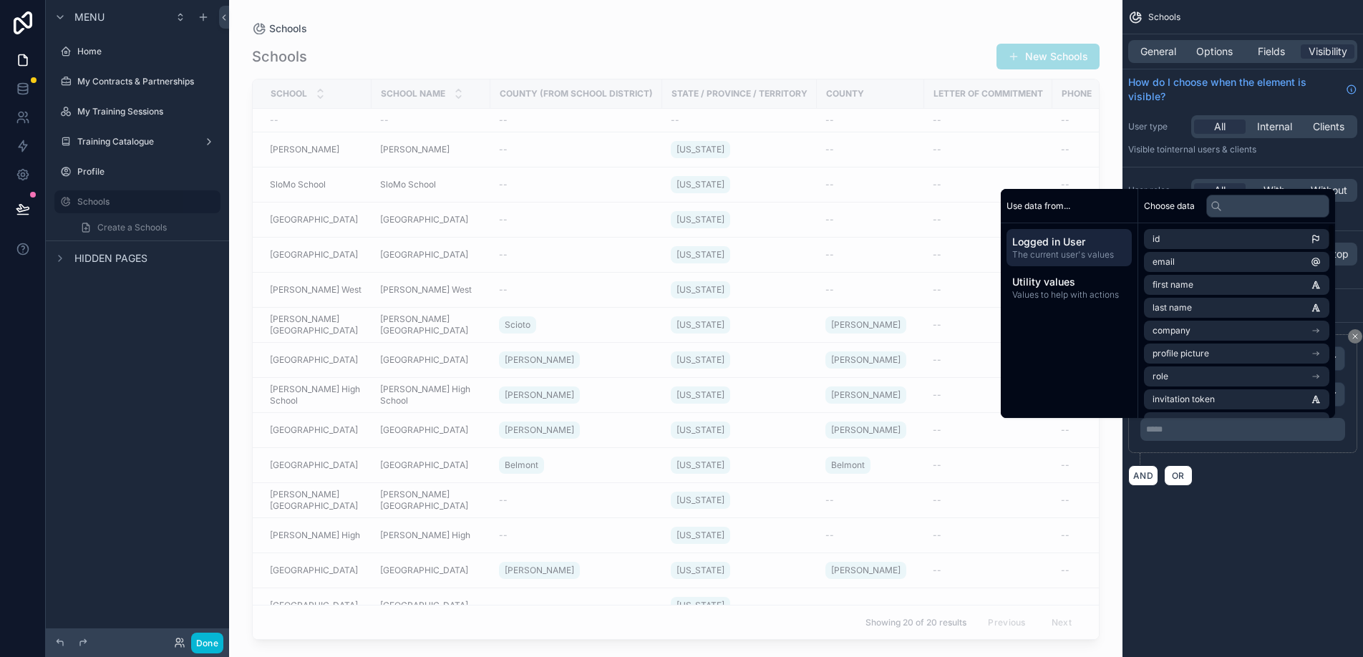
click at [1078, 241] on span "Logged in User" at bounding box center [1070, 242] width 114 height 14
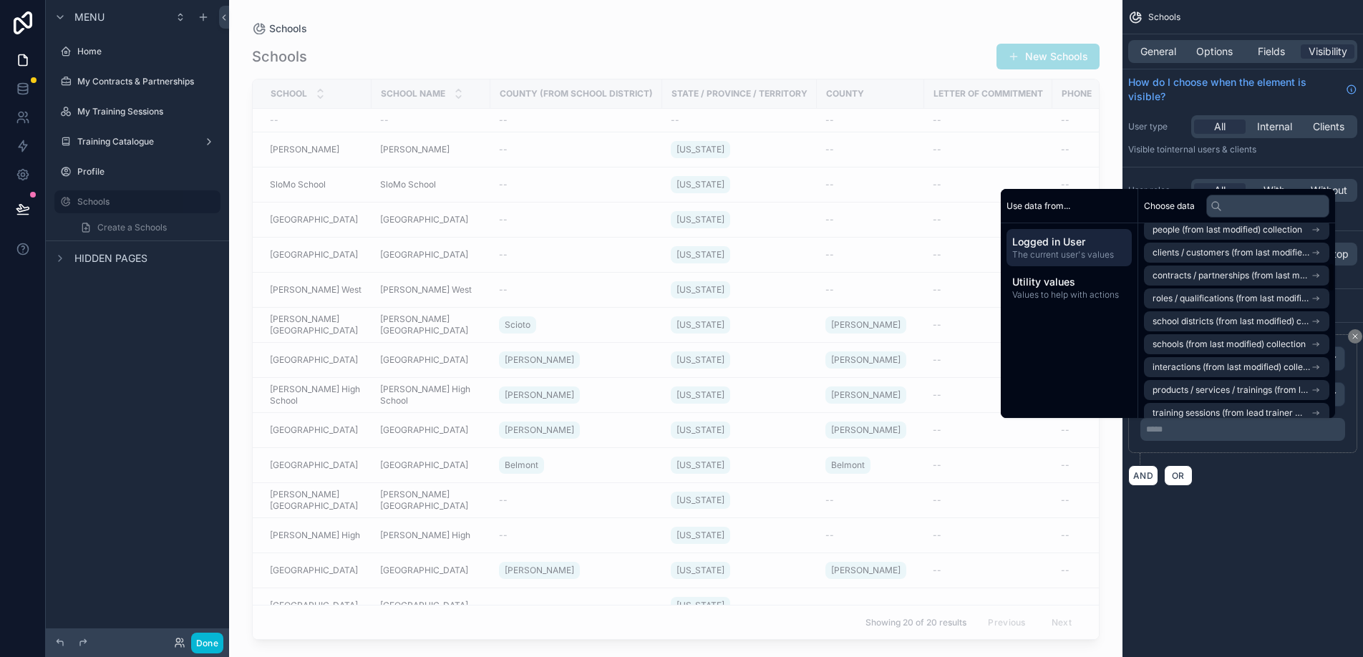
scroll to position [262, 0]
click at [1318, 339] on icon "scrollable content" at bounding box center [1316, 344] width 10 height 10
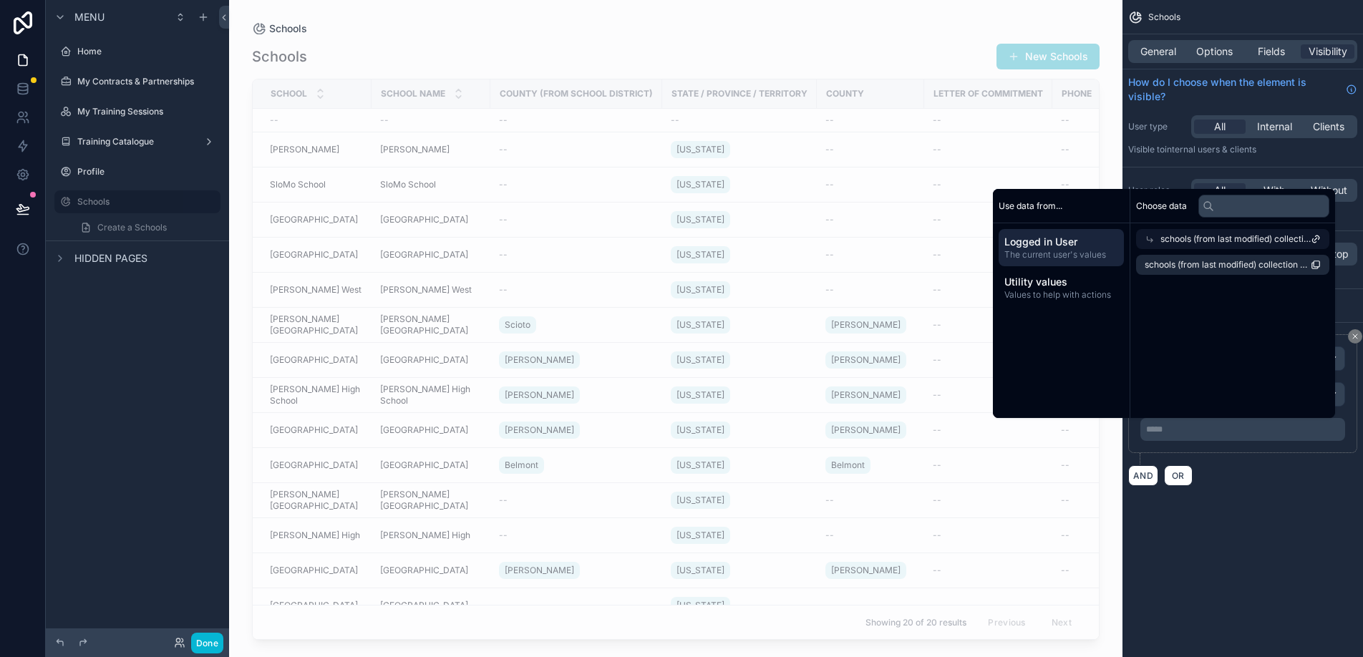
scroll to position [0, 0]
click at [1081, 248] on span "Logged in User" at bounding box center [1062, 242] width 114 height 14
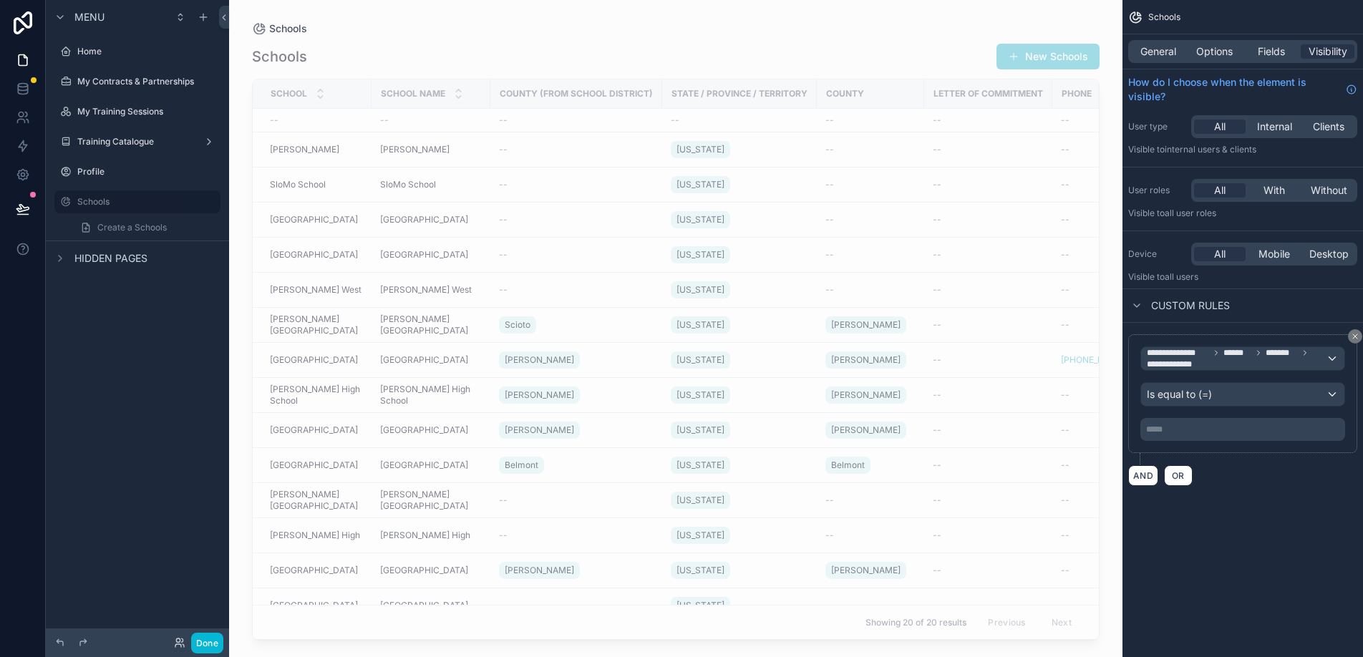
click at [1270, 476] on div "AND OR" at bounding box center [1243, 475] width 229 height 21
click at [1251, 401] on div "Is equal to (=)" at bounding box center [1242, 394] width 203 height 23
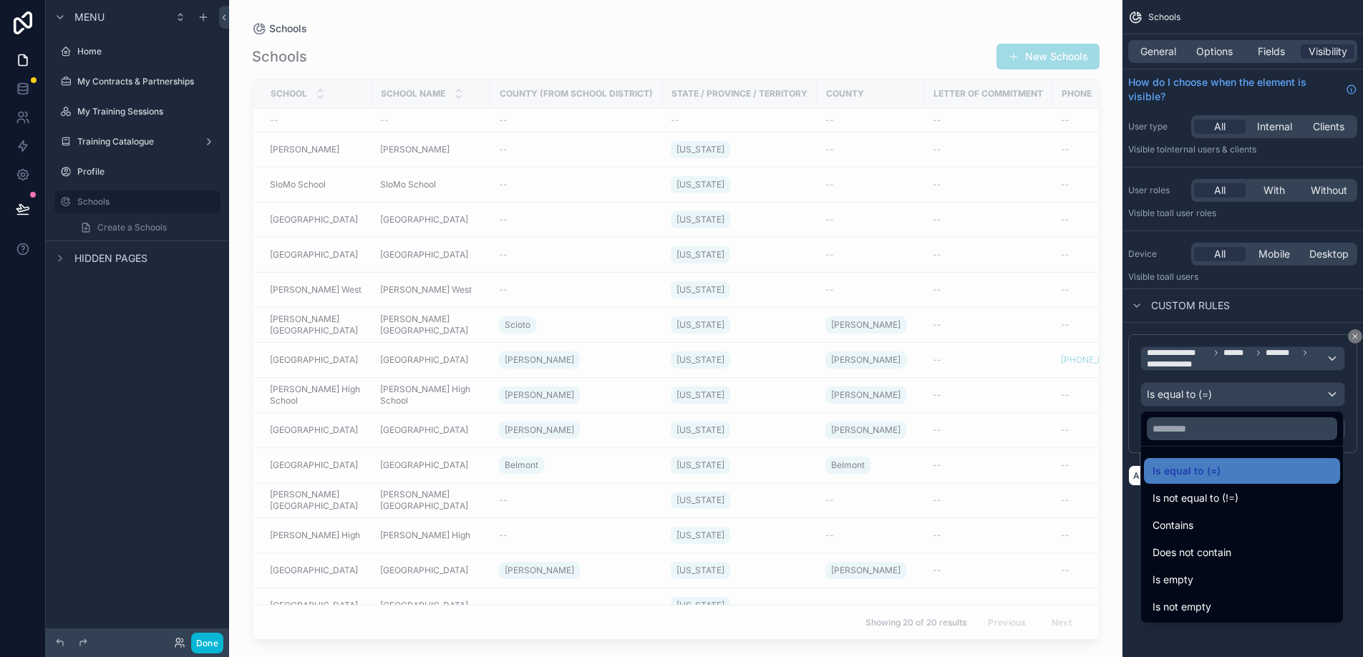
click at [1247, 365] on div "scrollable content" at bounding box center [681, 328] width 1363 height 657
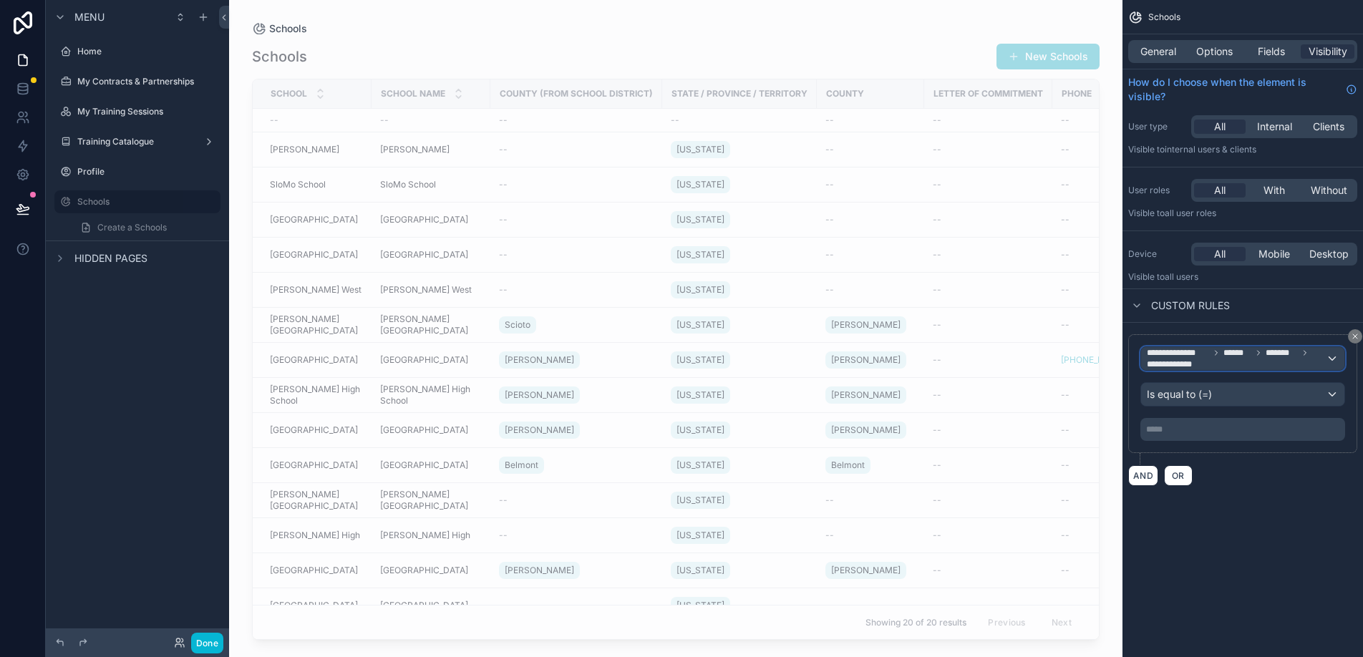
click at [1251, 359] on span "**********" at bounding box center [1236, 358] width 179 height 23
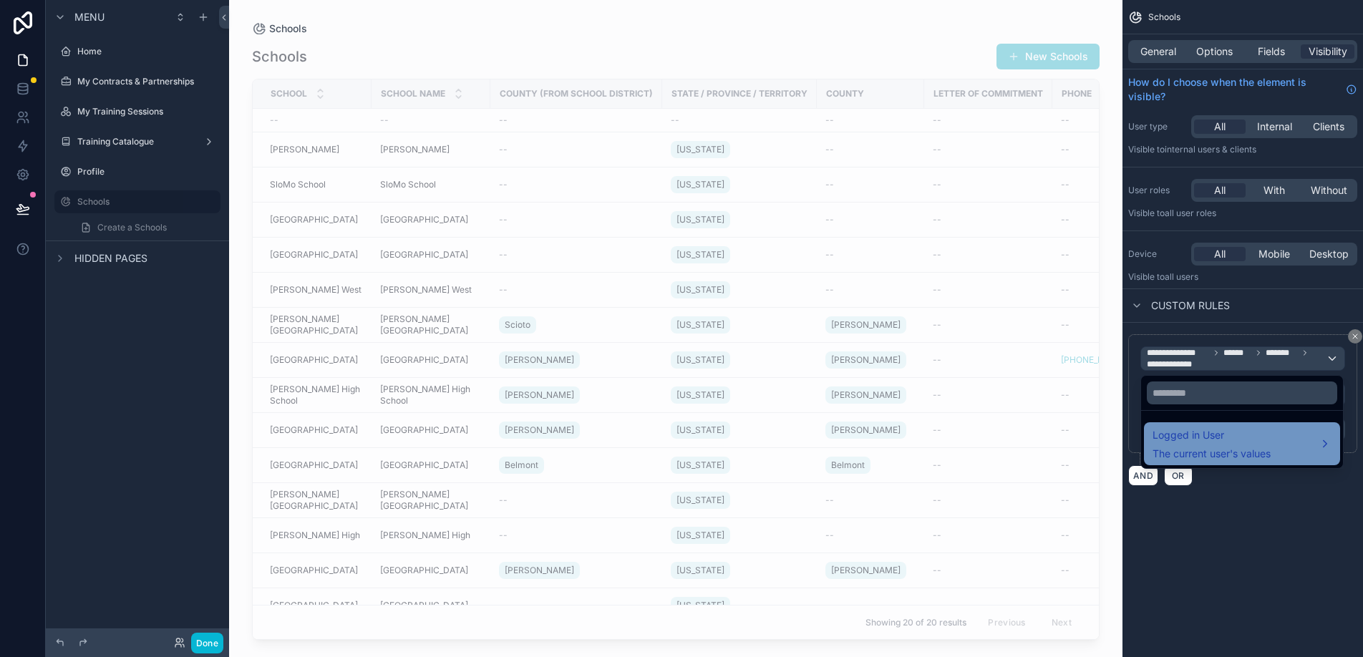
click at [1231, 448] on span "The current user's values" at bounding box center [1212, 454] width 118 height 14
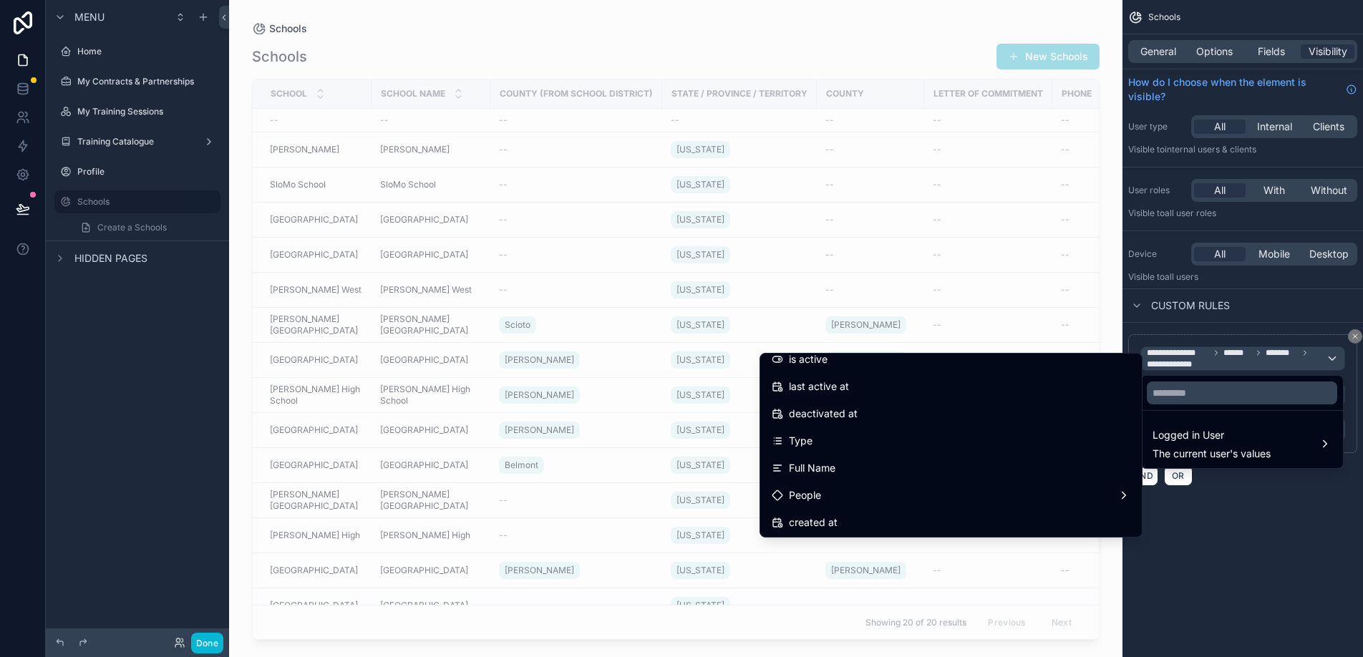
scroll to position [256, 0]
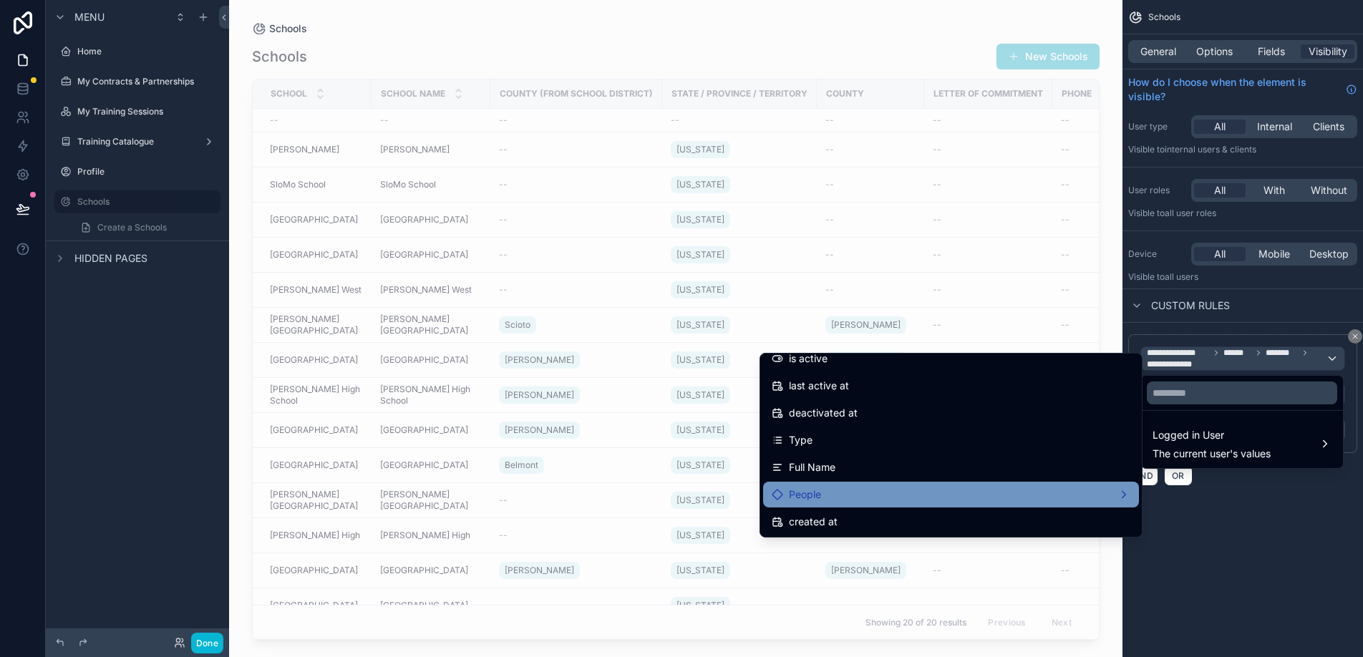
click at [1126, 497] on div "People" at bounding box center [951, 494] width 359 height 17
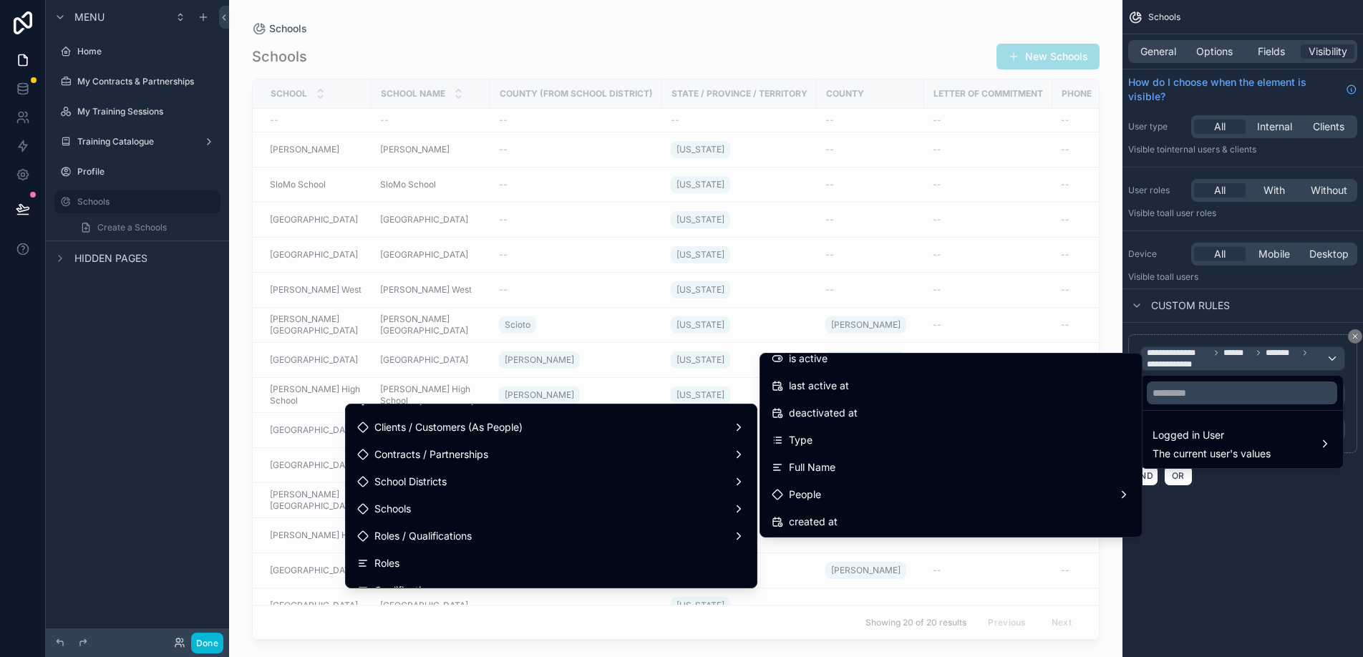
scroll to position [381, 0]
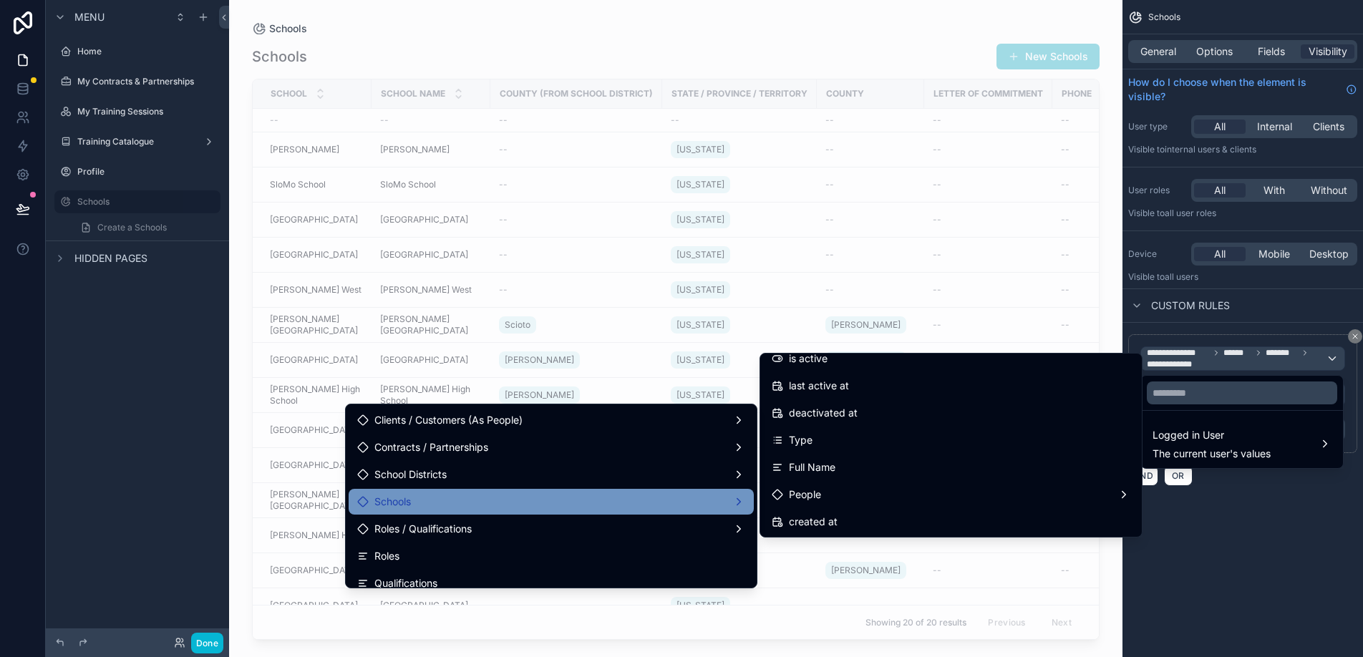
click at [736, 502] on div "Schools" at bounding box center [551, 501] width 388 height 17
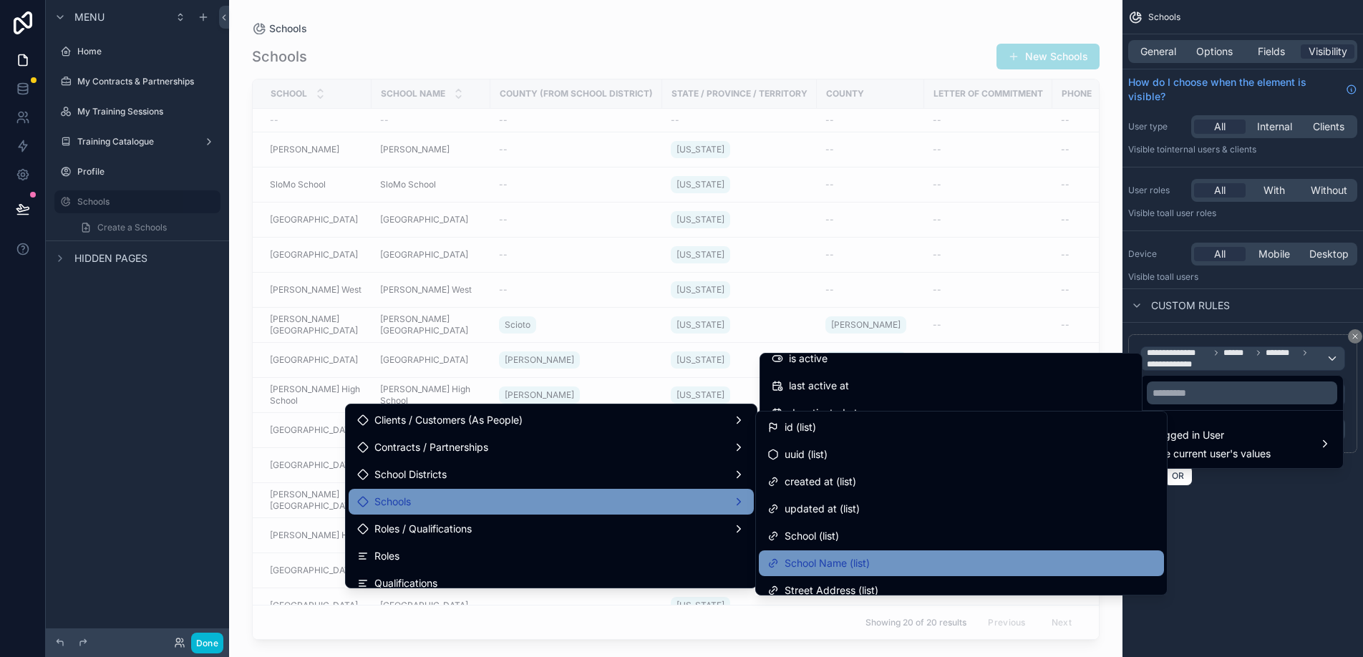
click at [870, 556] on span "School Name (list)" at bounding box center [827, 563] width 85 height 17
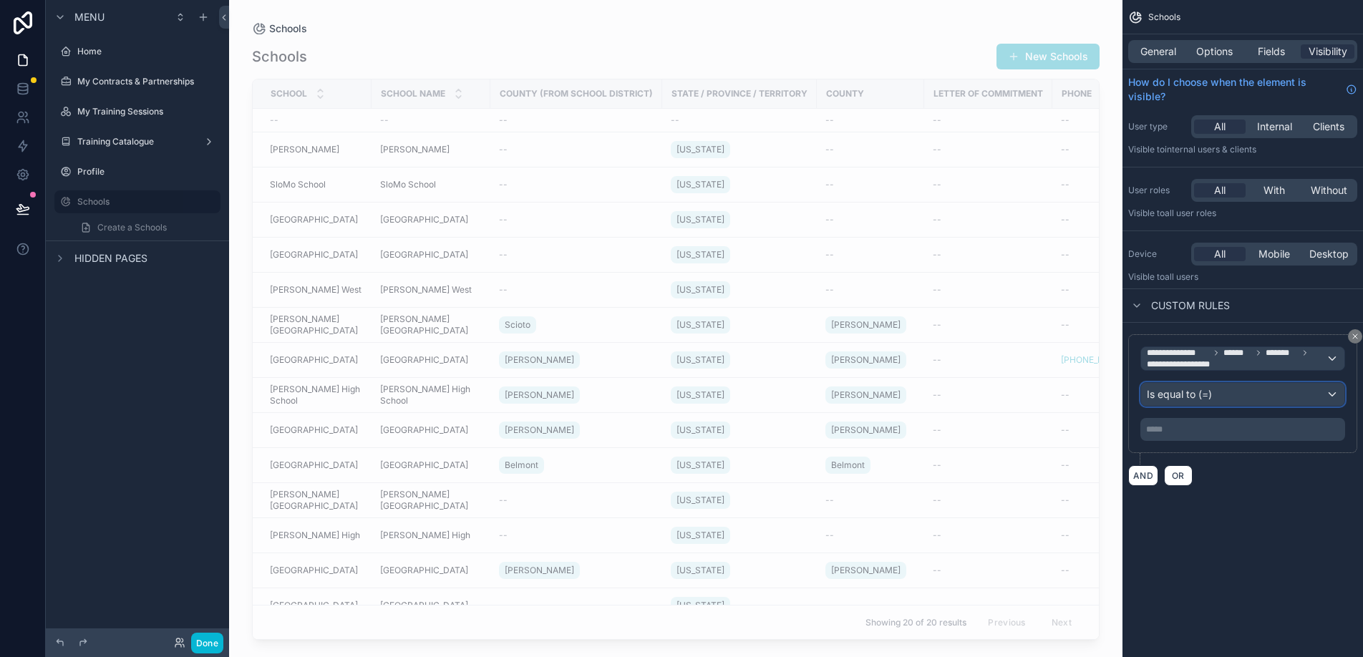
click at [1216, 395] on div "Is equal to (=)" at bounding box center [1242, 394] width 203 height 23
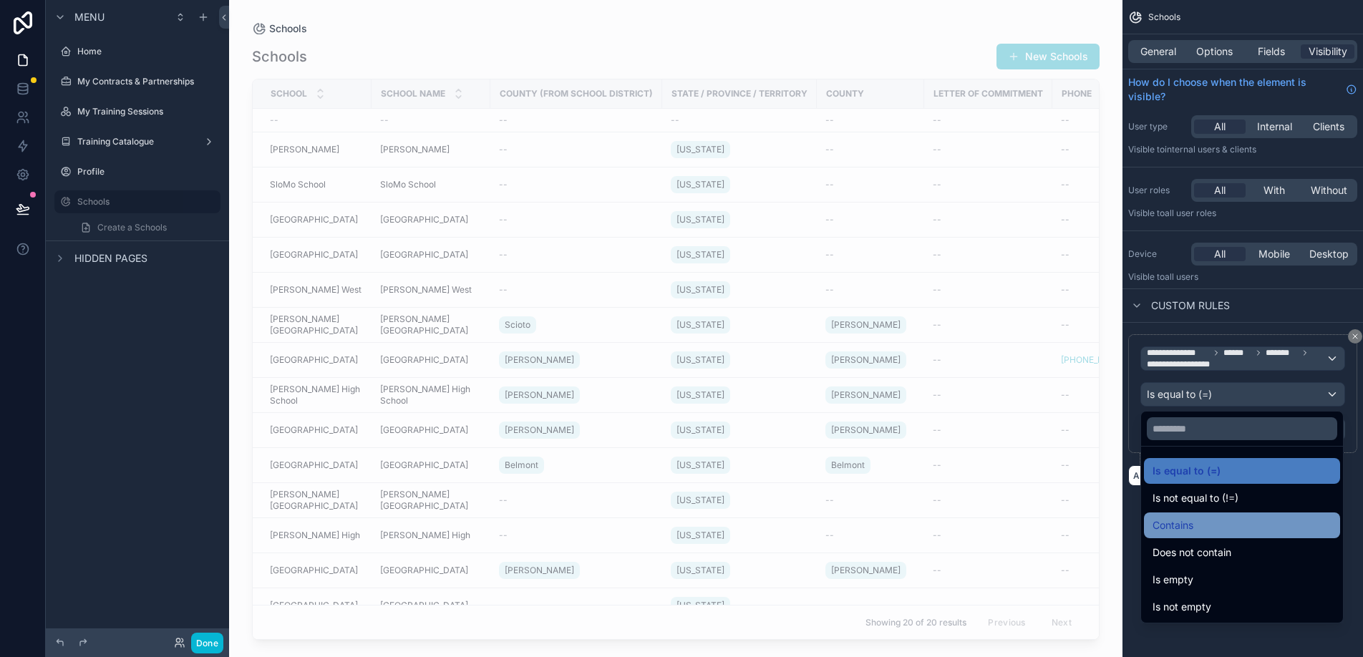
click at [1189, 523] on span "Contains" at bounding box center [1173, 525] width 41 height 17
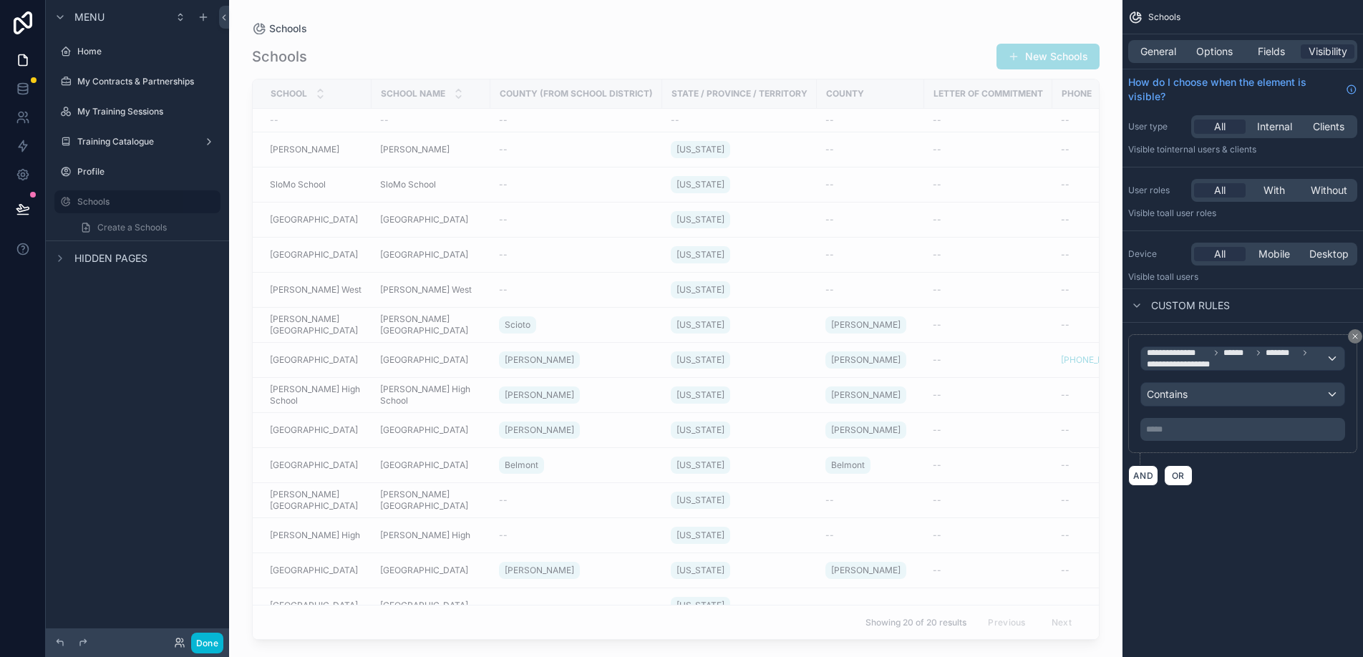
click at [1188, 435] on div "***** ﻿" at bounding box center [1243, 429] width 205 height 23
click at [1184, 430] on p "***** ﻿" at bounding box center [1245, 429] width 196 height 11
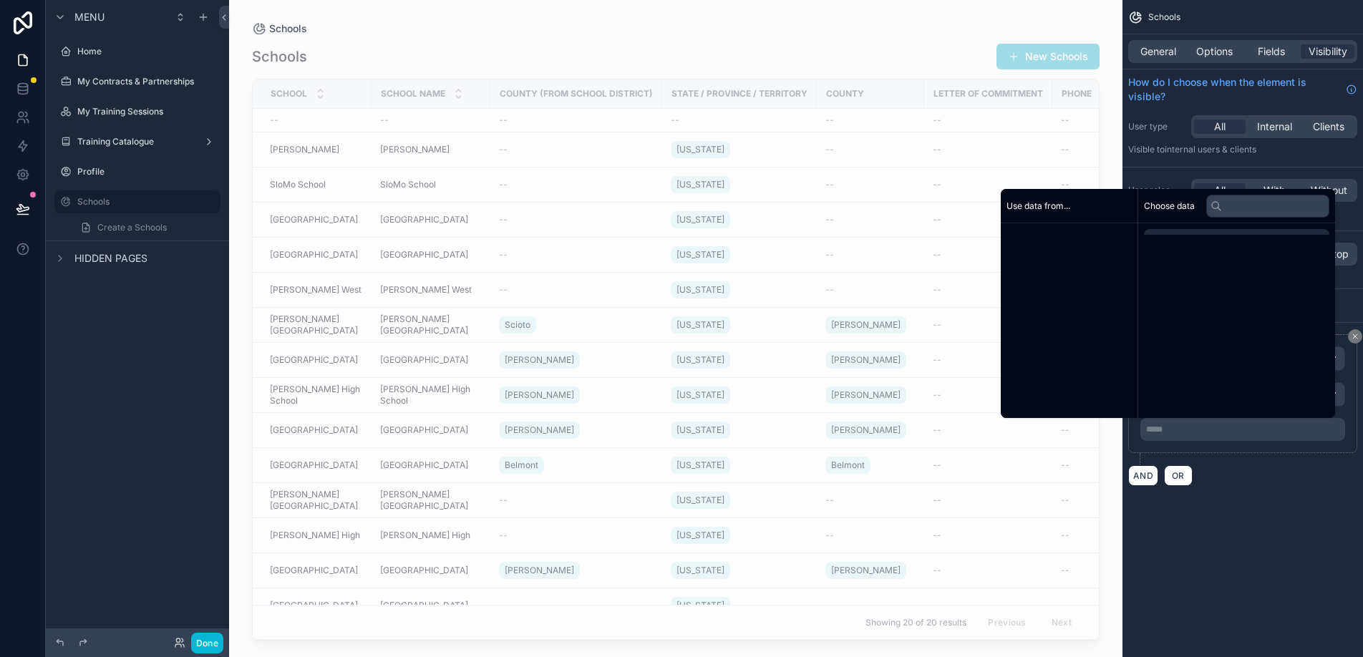
click at [1184, 430] on p "***** ﻿" at bounding box center [1245, 429] width 196 height 11
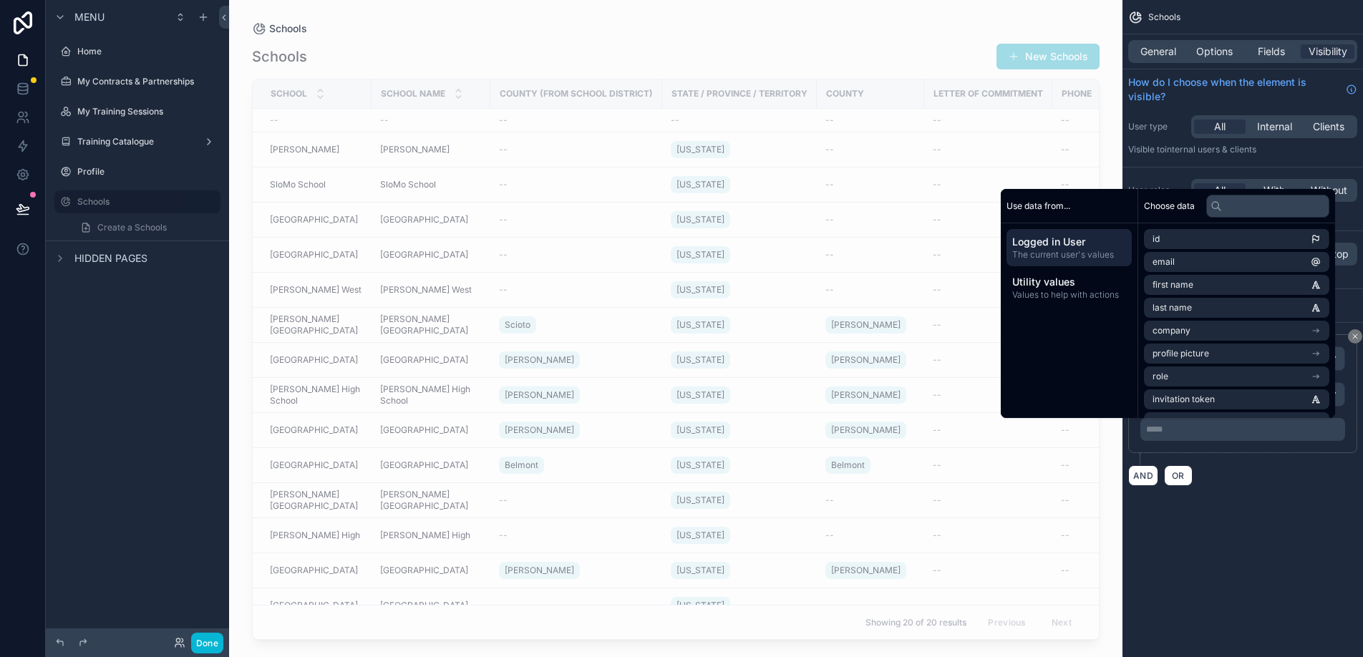
click at [1068, 243] on span "Logged in User" at bounding box center [1070, 242] width 114 height 14
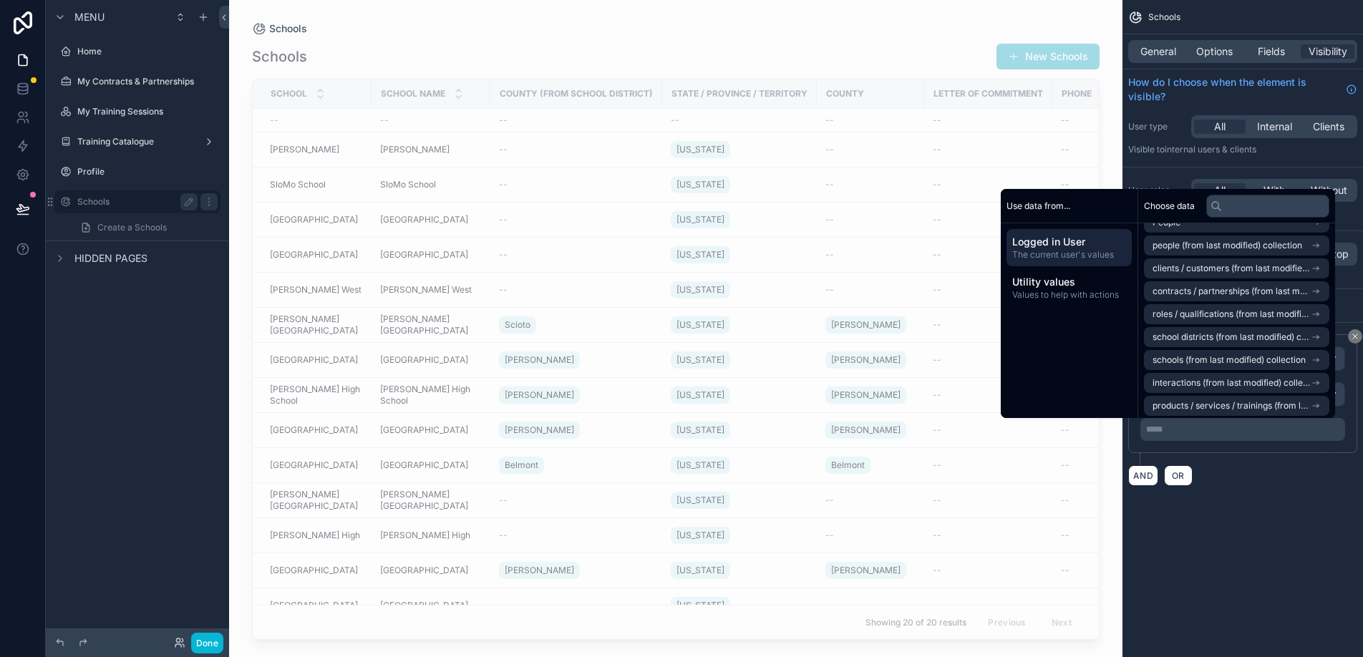
scroll to position [218, 0]
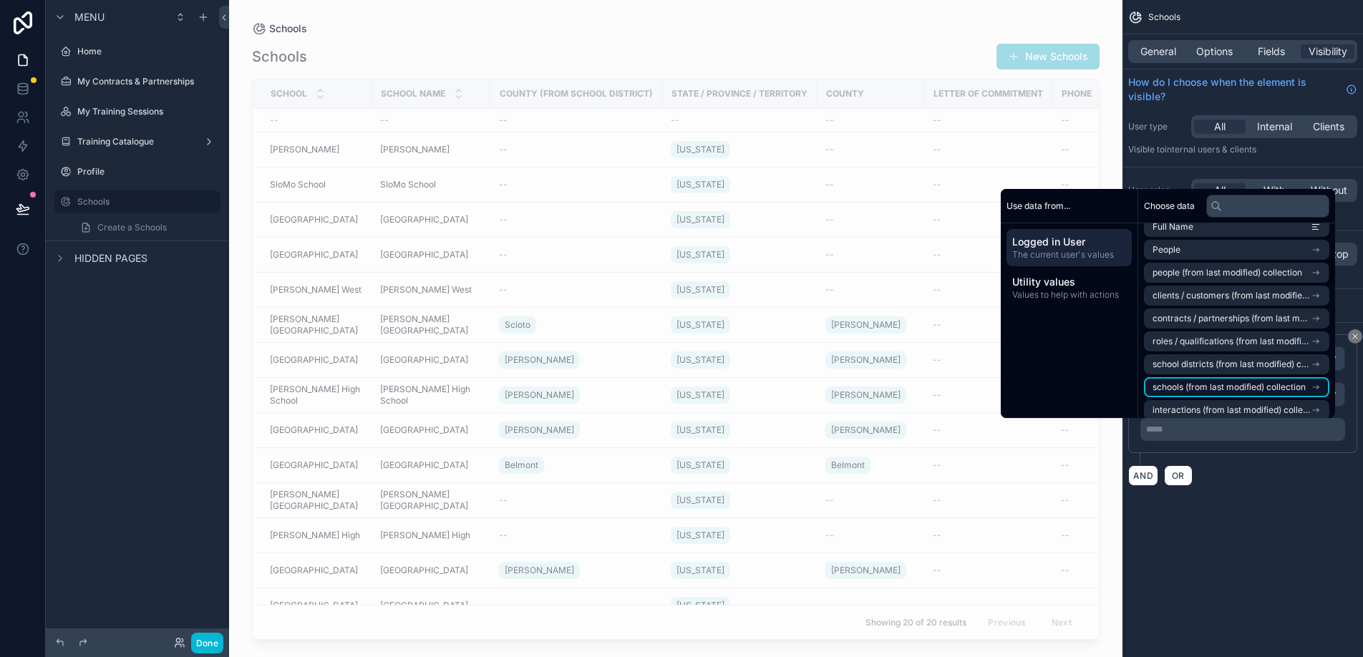
click at [1220, 385] on span "schools (from last modified) collection" at bounding box center [1229, 387] width 153 height 11
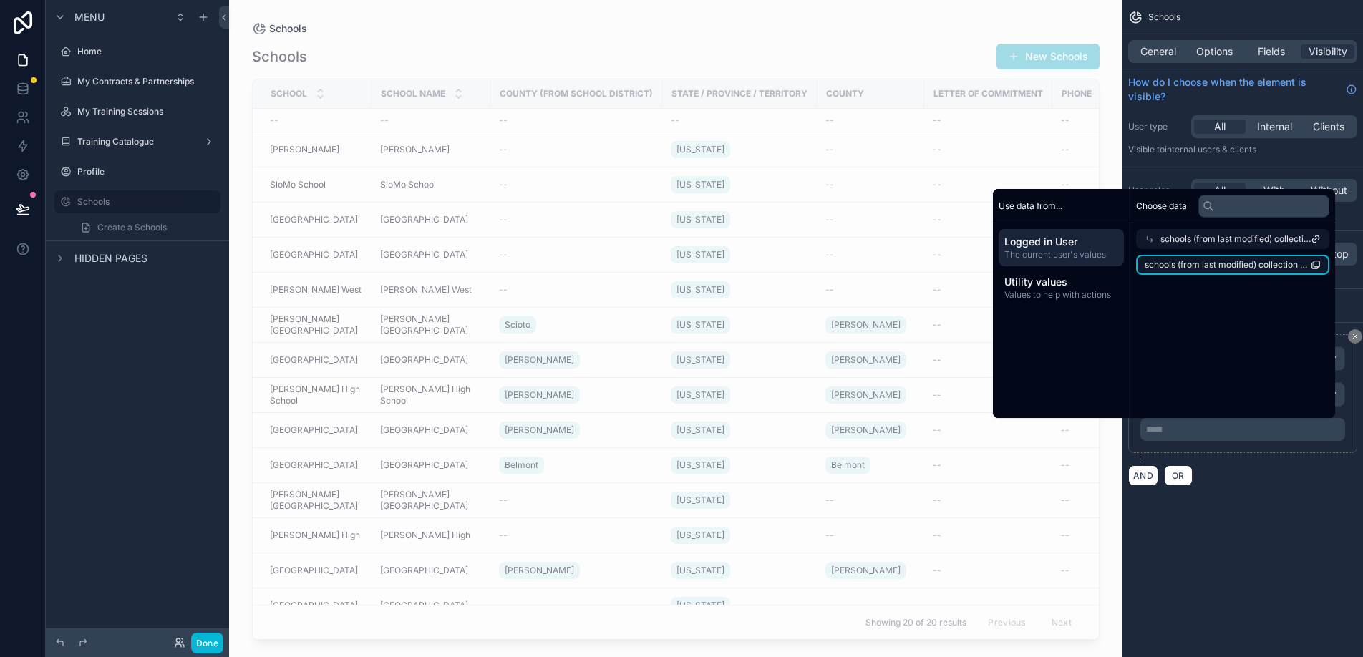
click at [1235, 265] on span "schools (from last modified) collection count" at bounding box center [1228, 264] width 166 height 11
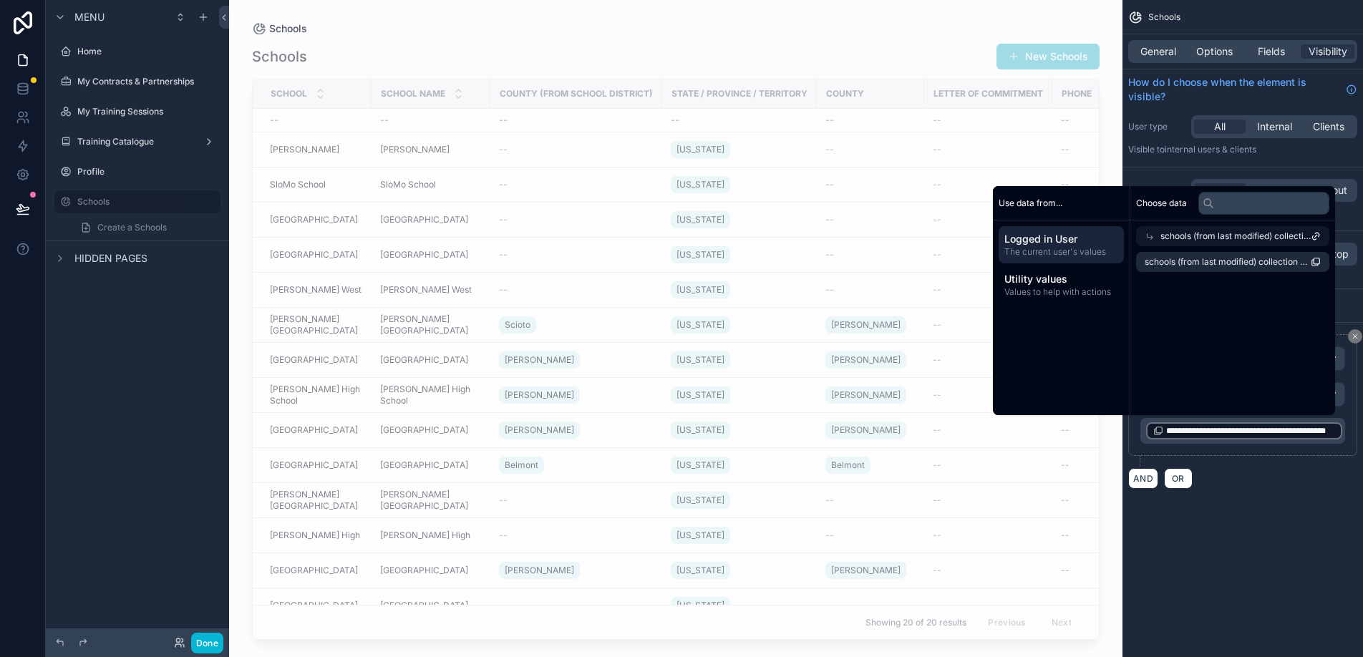
click at [1272, 536] on div "**********" at bounding box center [1243, 328] width 241 height 657
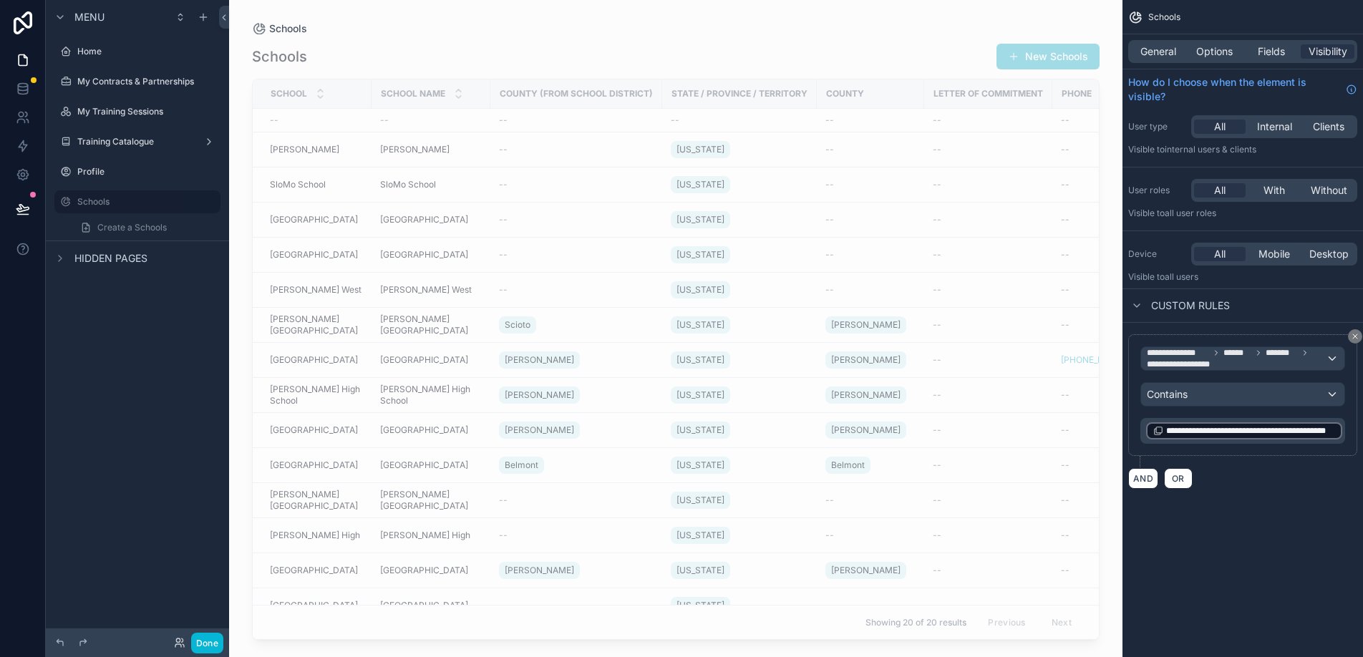
click at [859, 402] on div "scrollable content" at bounding box center [676, 320] width 894 height 640
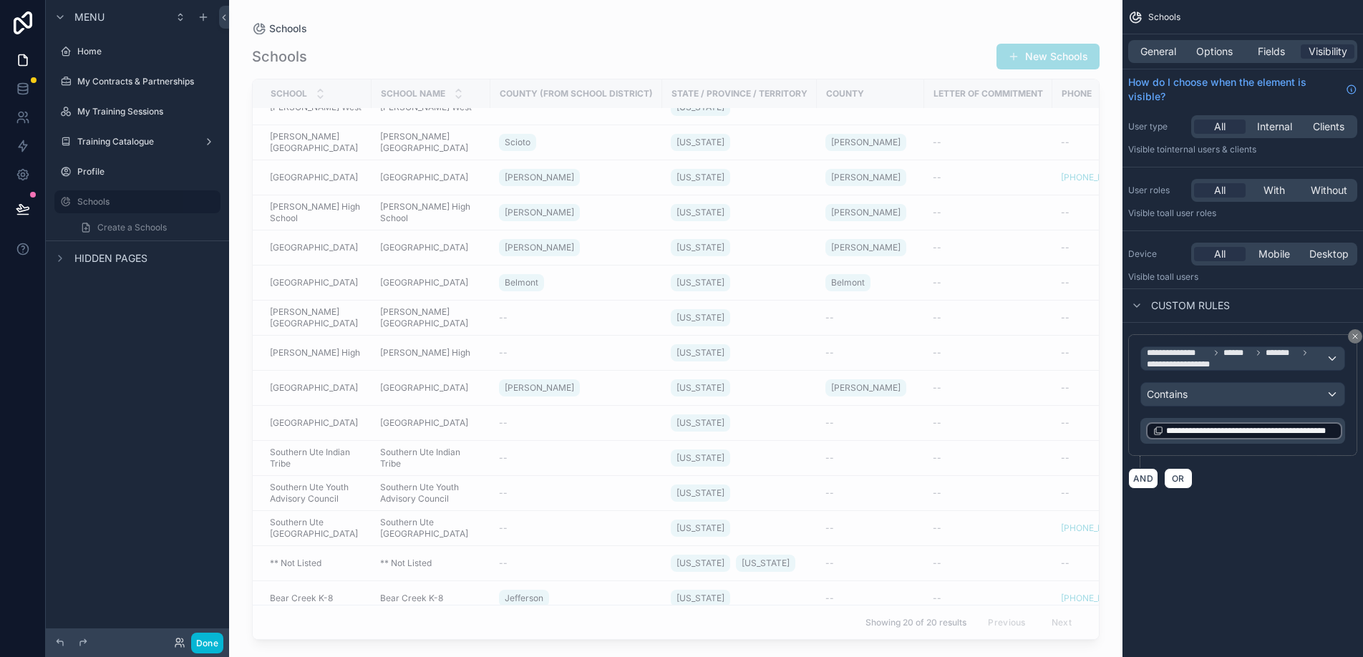
scroll to position [193, 0]
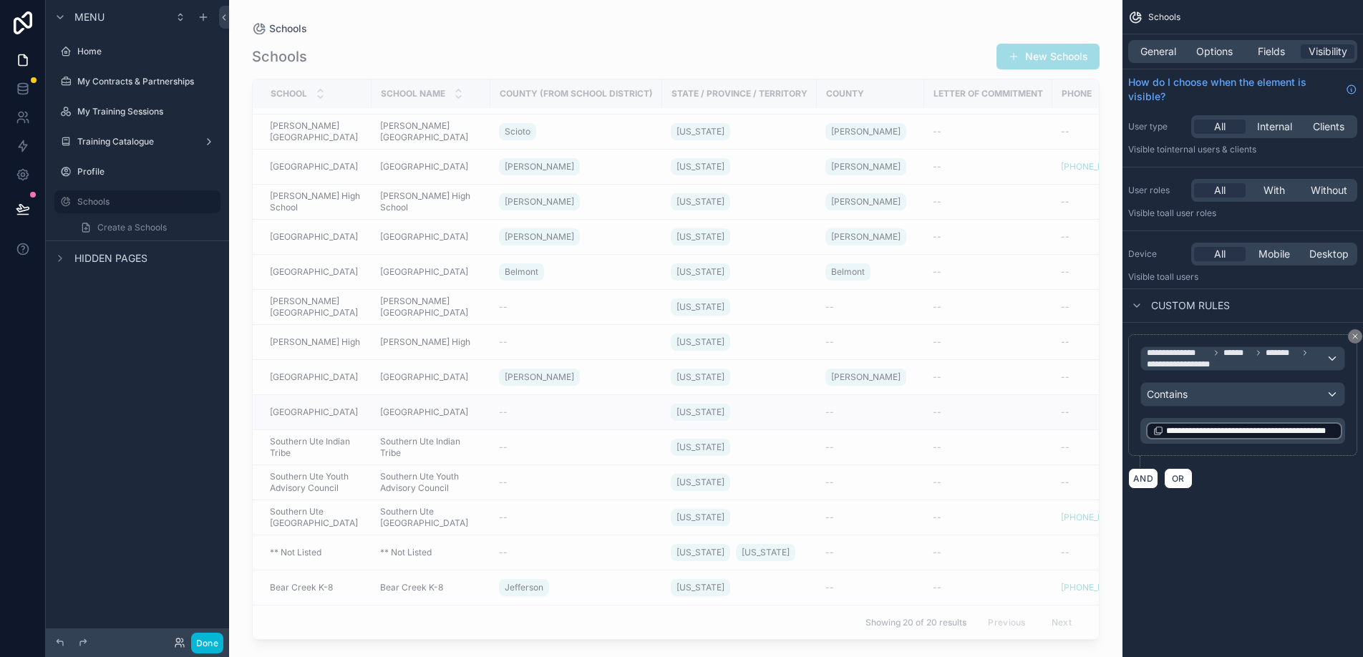
click at [423, 412] on span "[GEOGRAPHIC_DATA]" at bounding box center [424, 412] width 88 height 11
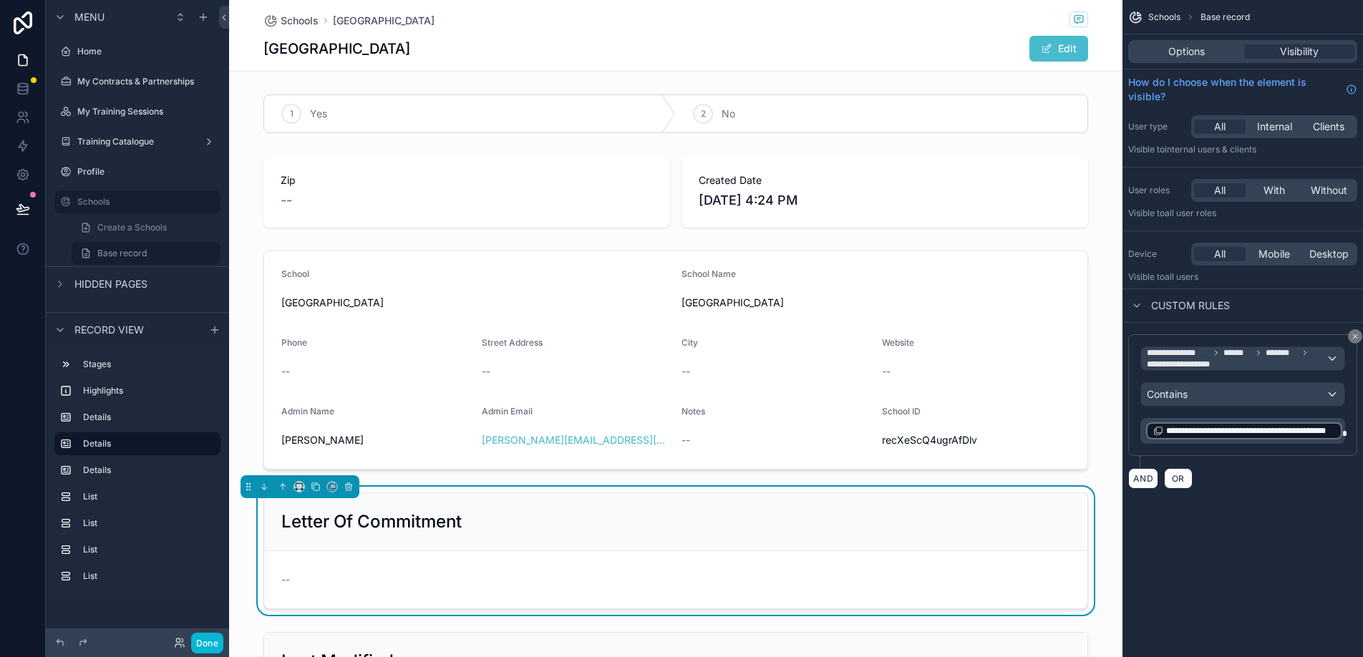
click at [180, 650] on div "Done" at bounding box center [194, 643] width 57 height 21
click at [175, 640] on icon at bounding box center [179, 642] width 11 height 11
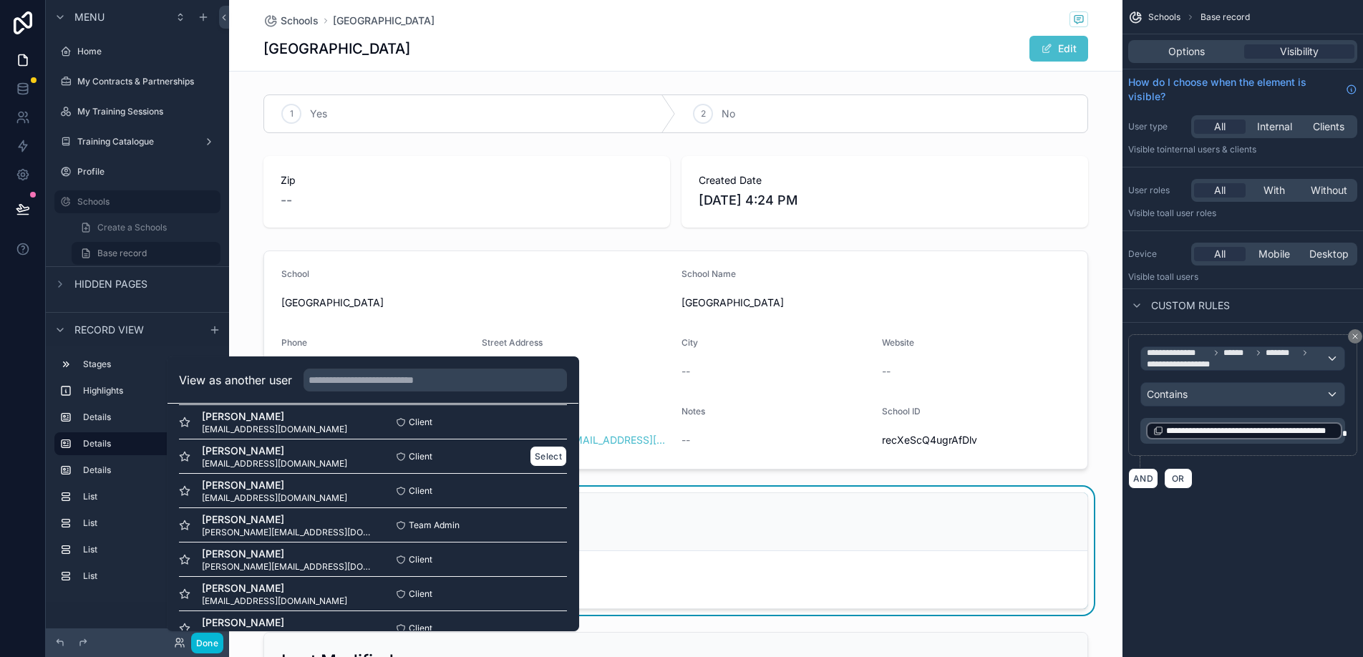
scroll to position [85, 0]
click at [203, 640] on button "Done" at bounding box center [207, 643] width 32 height 21
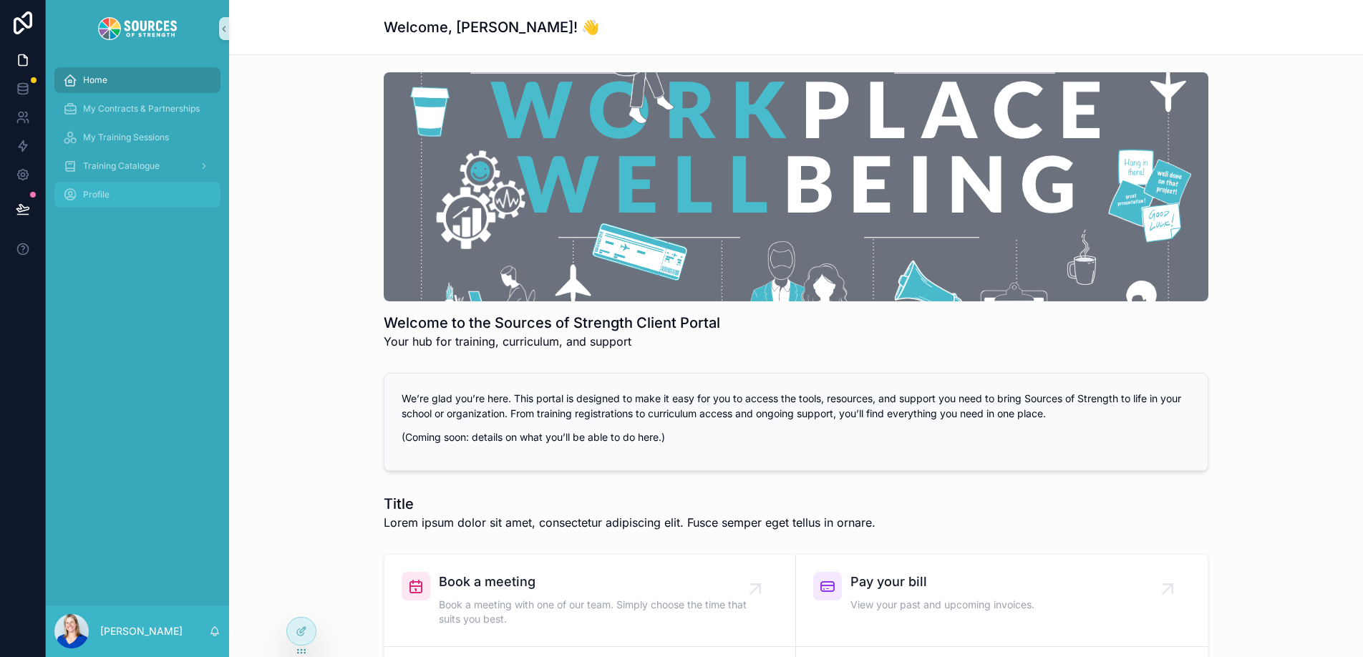
click at [140, 193] on div "Profile" at bounding box center [137, 194] width 149 height 23
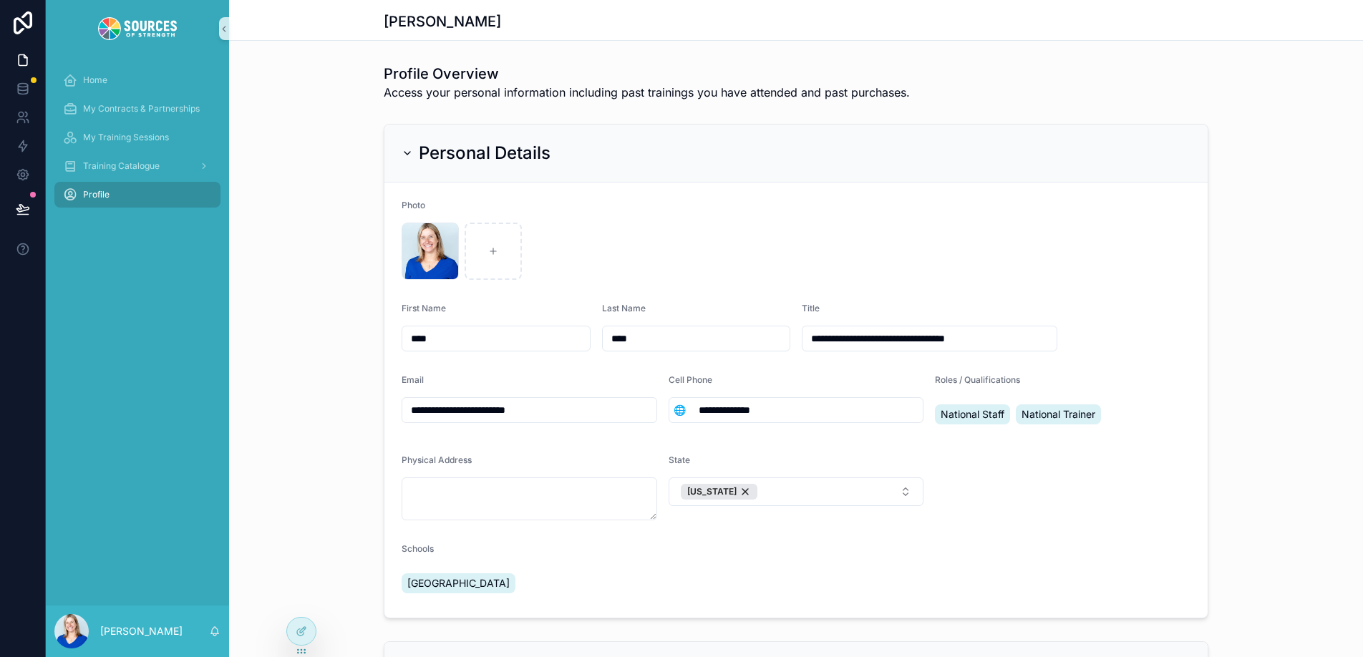
click at [440, 582] on span "[GEOGRAPHIC_DATA]" at bounding box center [458, 583] width 102 height 14
click at [304, 626] on icon at bounding box center [301, 631] width 11 height 11
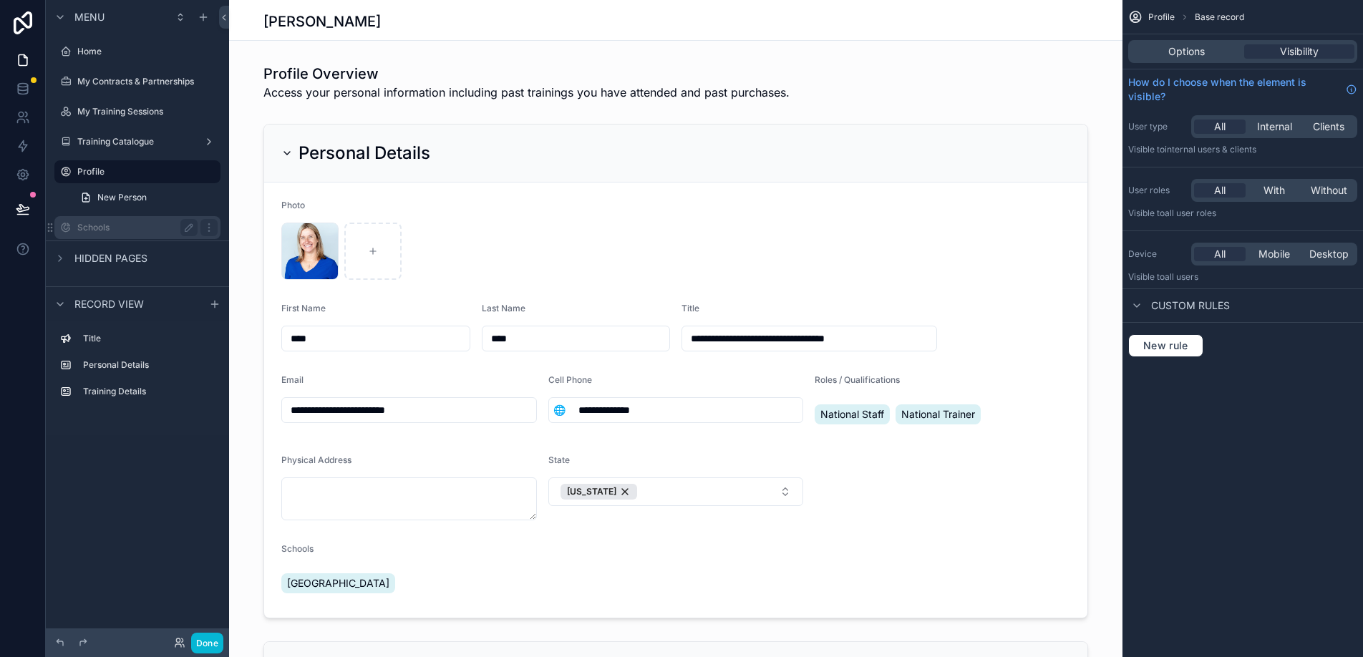
click at [135, 226] on label "Schools" at bounding box center [134, 227] width 115 height 11
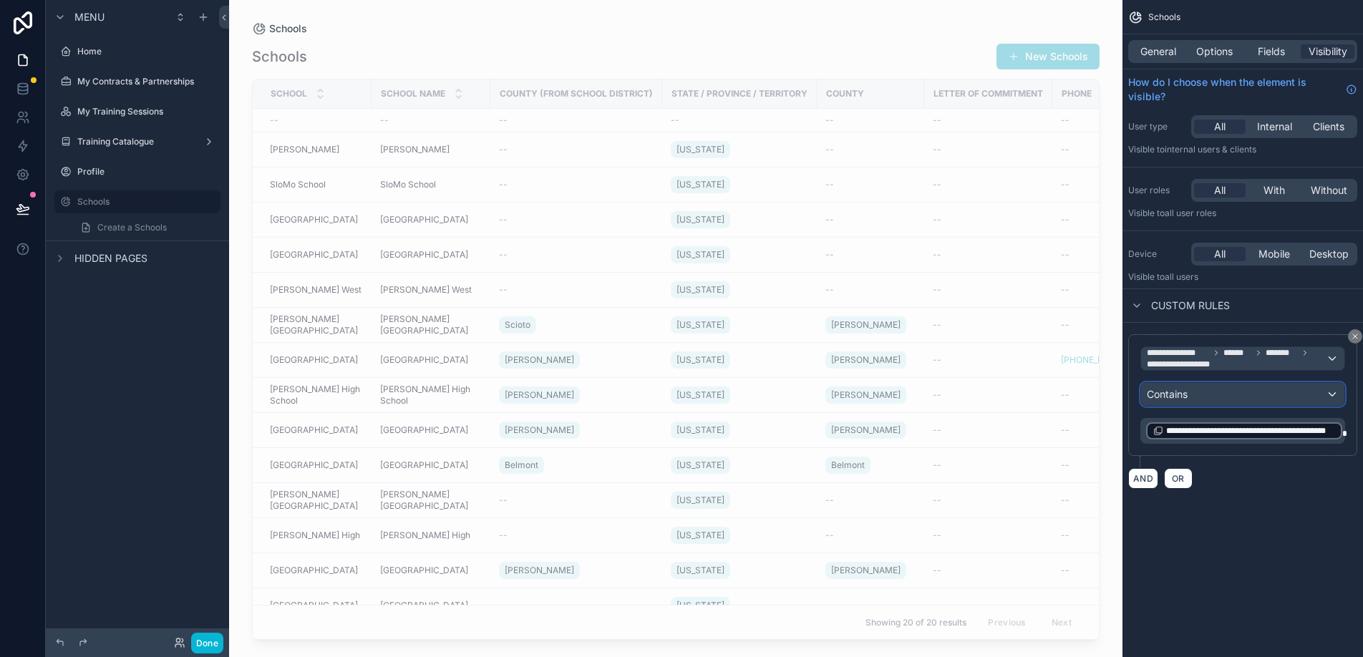
click at [1282, 389] on div "Contains" at bounding box center [1242, 394] width 203 height 23
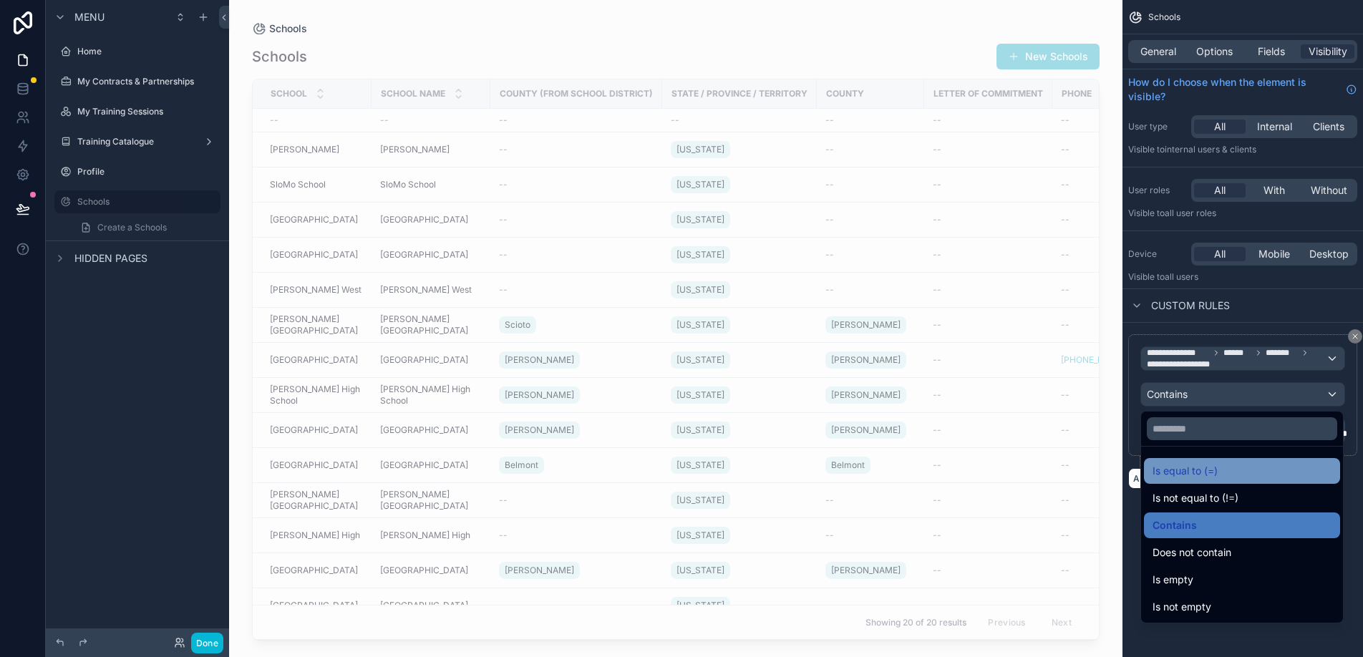
click at [1259, 473] on div "Is equal to (=)" at bounding box center [1242, 471] width 179 height 17
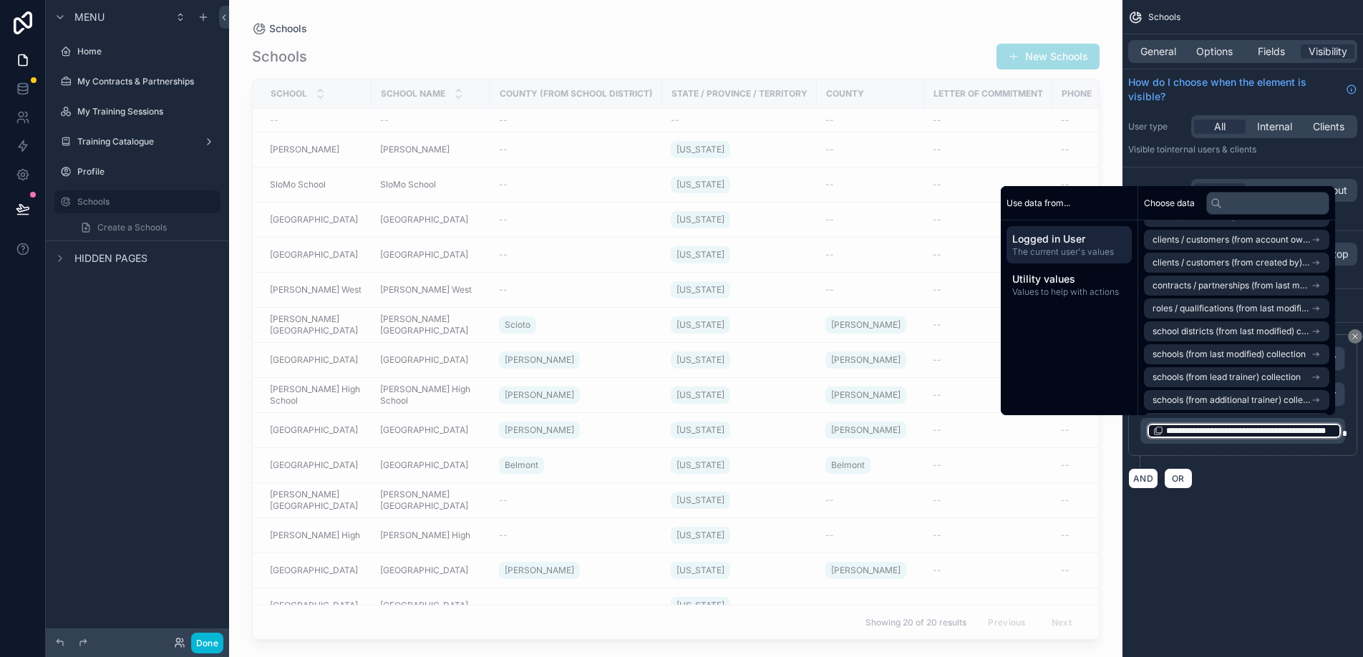
scroll to position [354, 0]
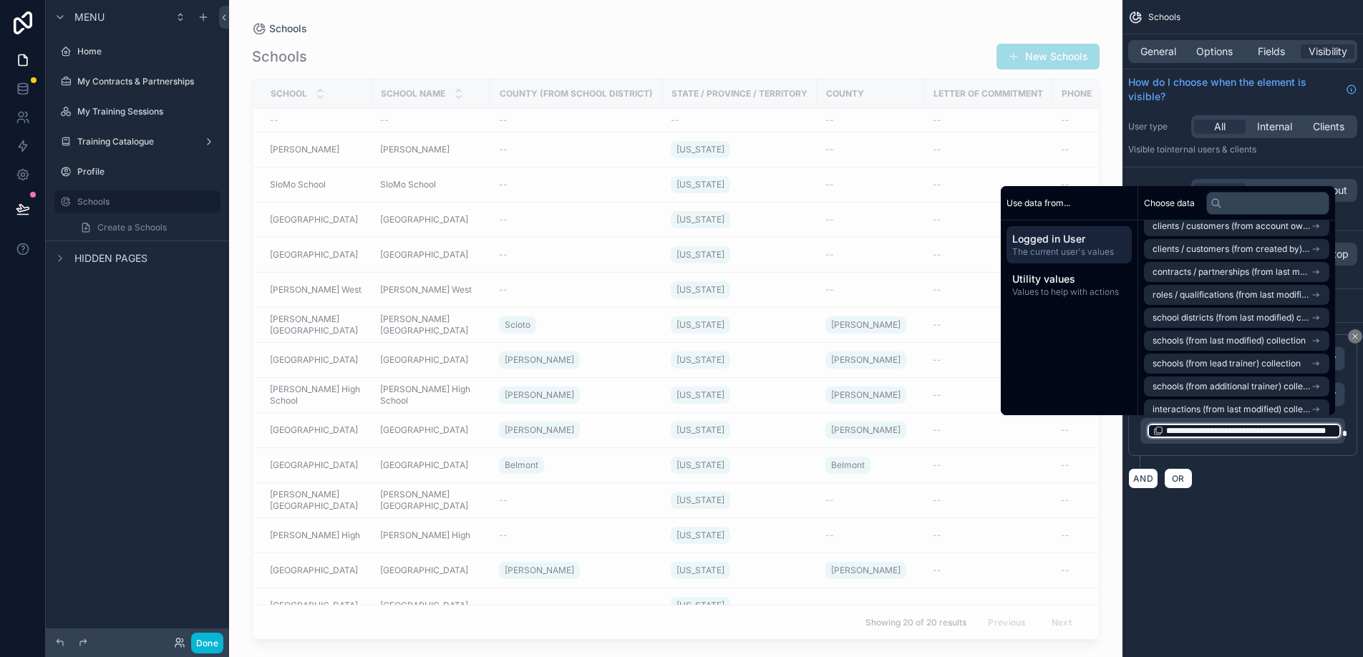
click at [1348, 545] on div "**********" at bounding box center [1243, 328] width 241 height 657
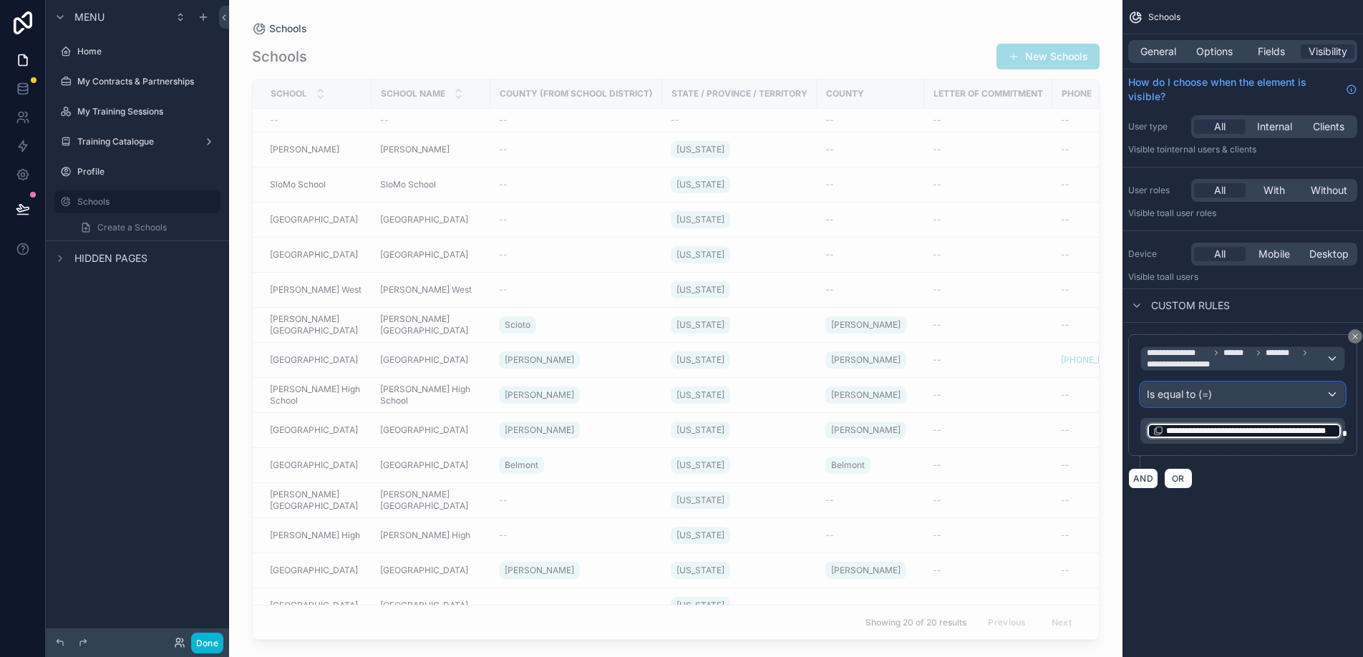
click at [1243, 393] on div "Is equal to (=)" at bounding box center [1242, 394] width 203 height 23
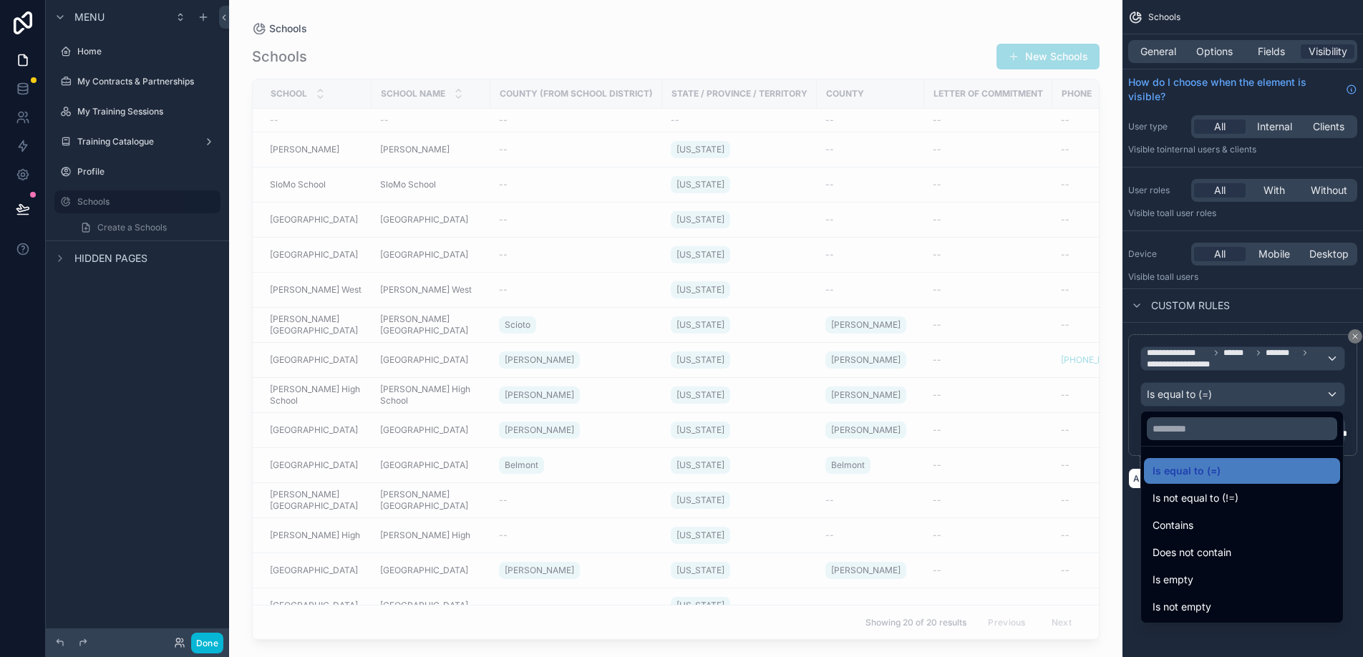
click at [1243, 393] on div "scrollable content" at bounding box center [681, 328] width 1363 height 657
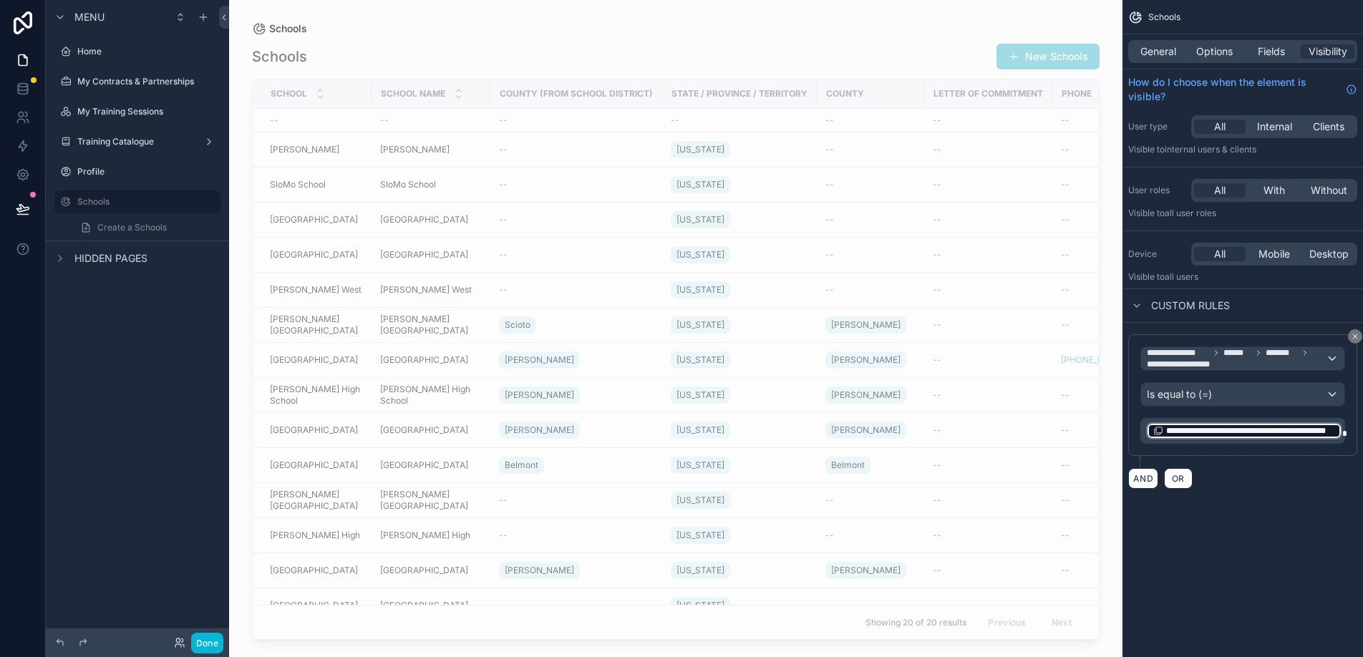
click at [1240, 439] on div "**********" at bounding box center [1245, 431] width 196 height 17
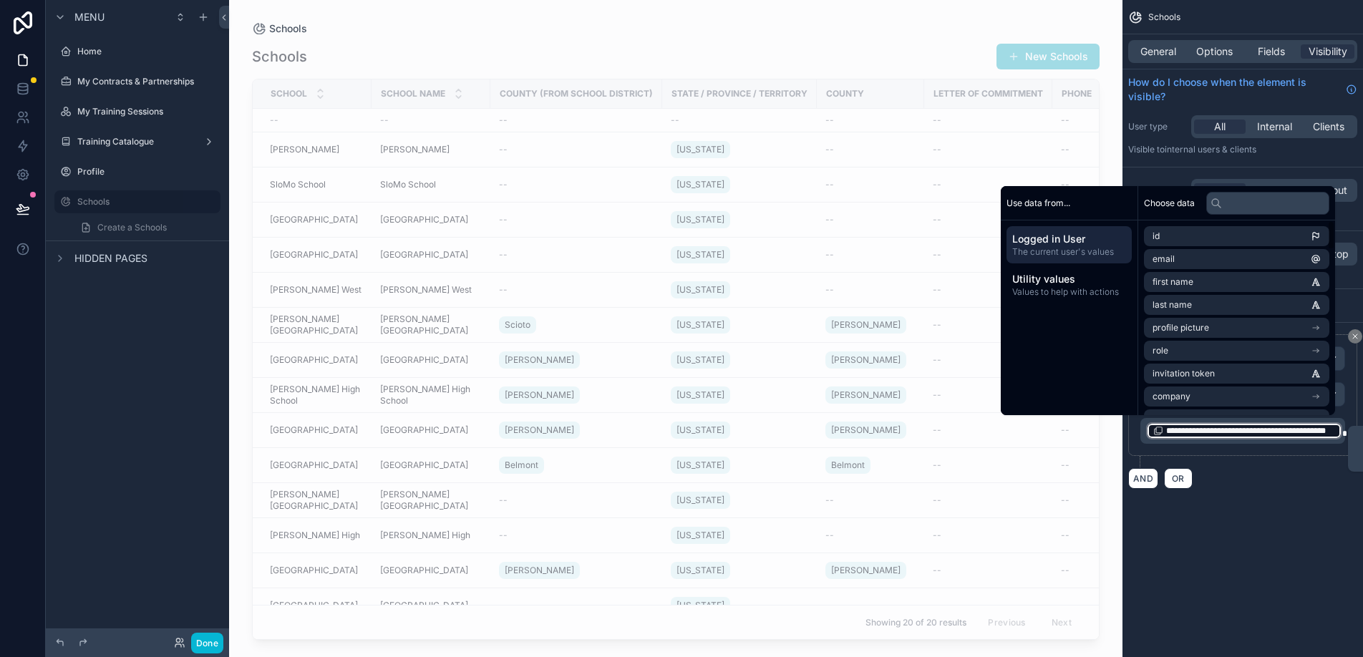
click at [1096, 245] on span "Logged in User" at bounding box center [1070, 239] width 114 height 14
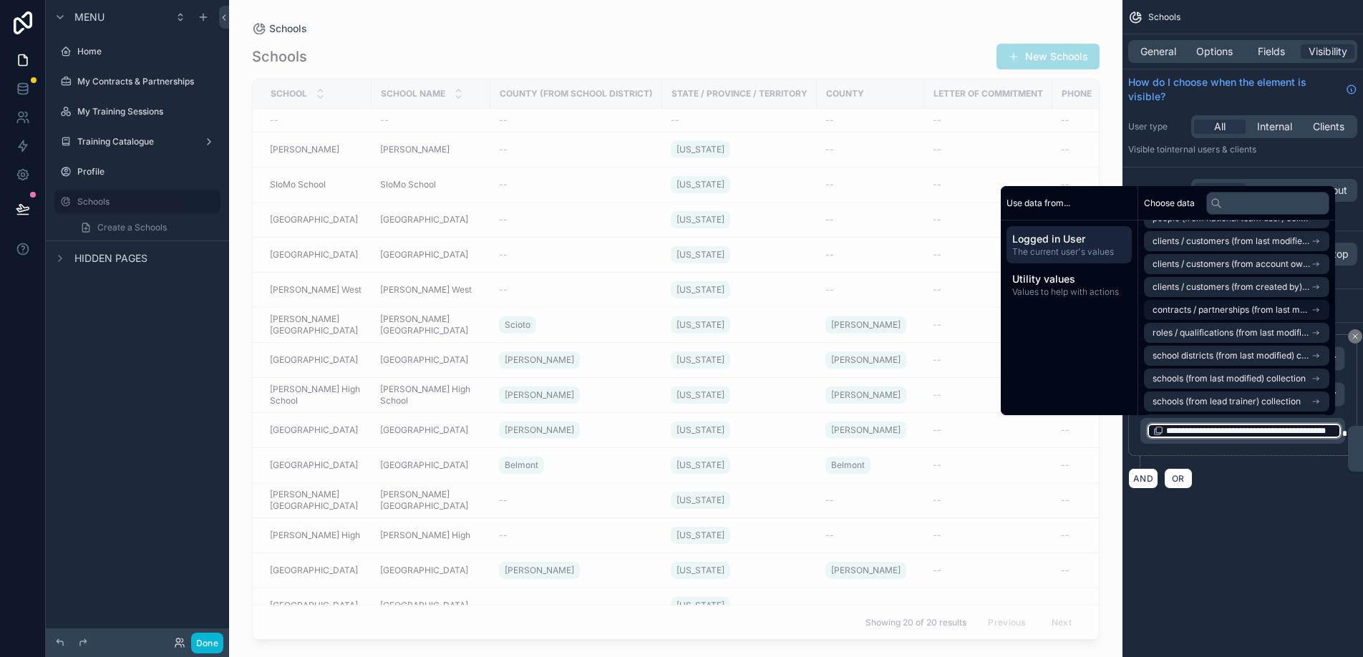
scroll to position [305, 0]
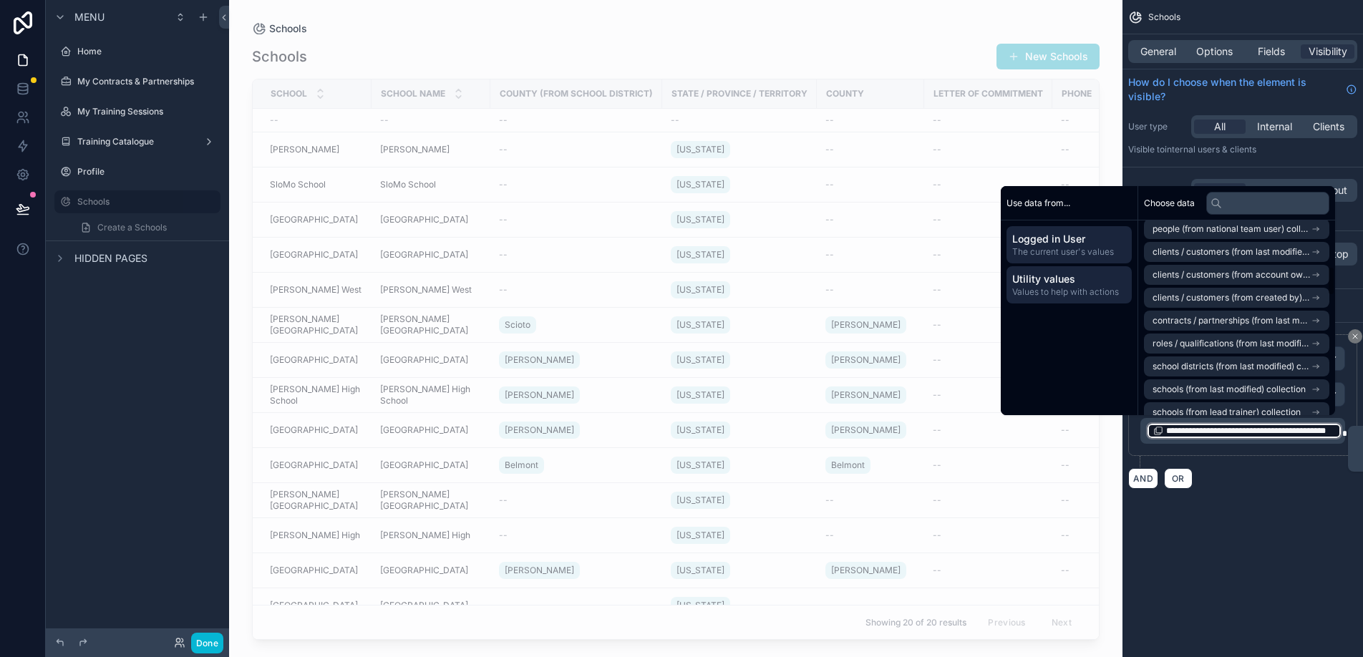
click at [1058, 295] on span "Values to help with actions" at bounding box center [1070, 291] width 114 height 11
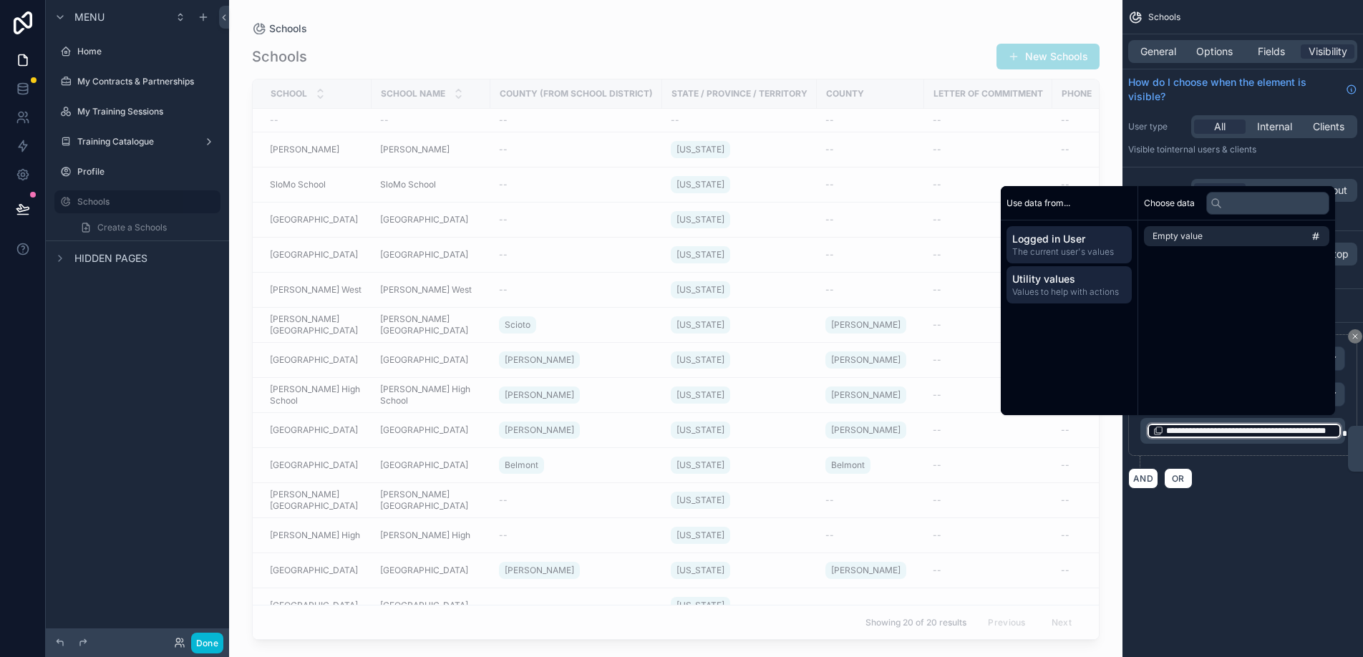
click at [1053, 243] on span "Logged in User" at bounding box center [1070, 239] width 114 height 14
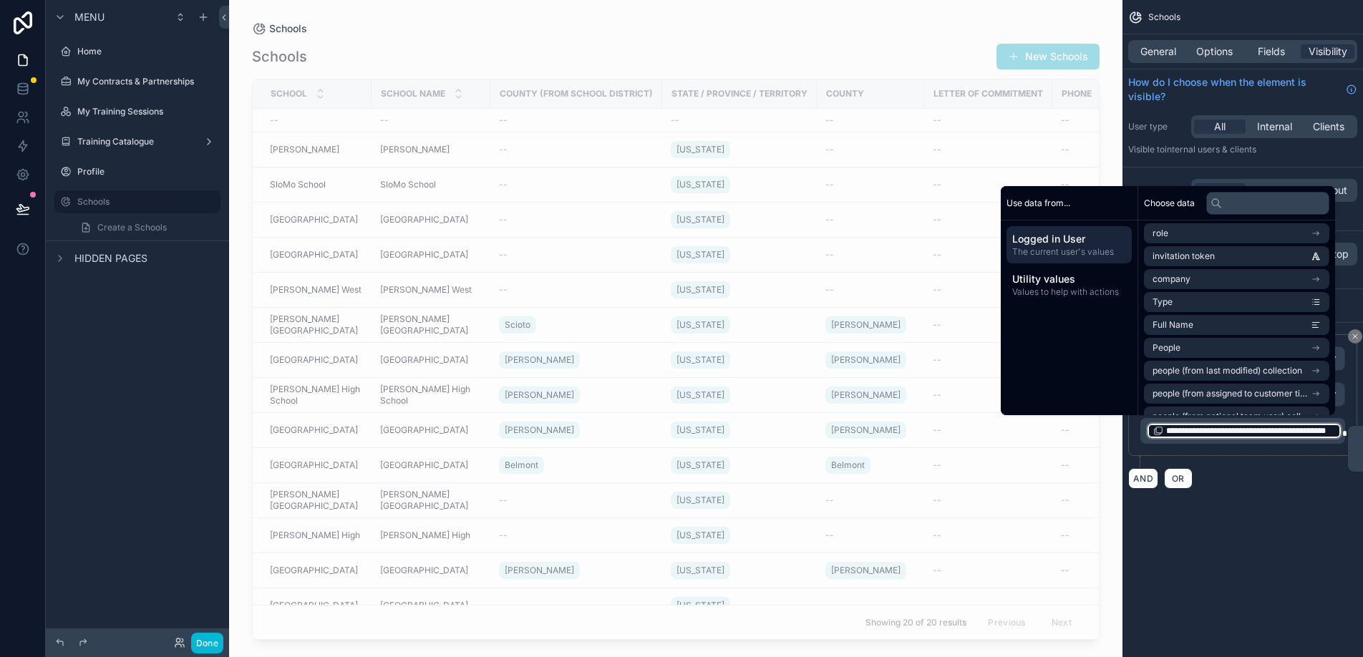
scroll to position [119, 0]
click at [1239, 529] on div "**********" at bounding box center [1243, 328] width 241 height 657
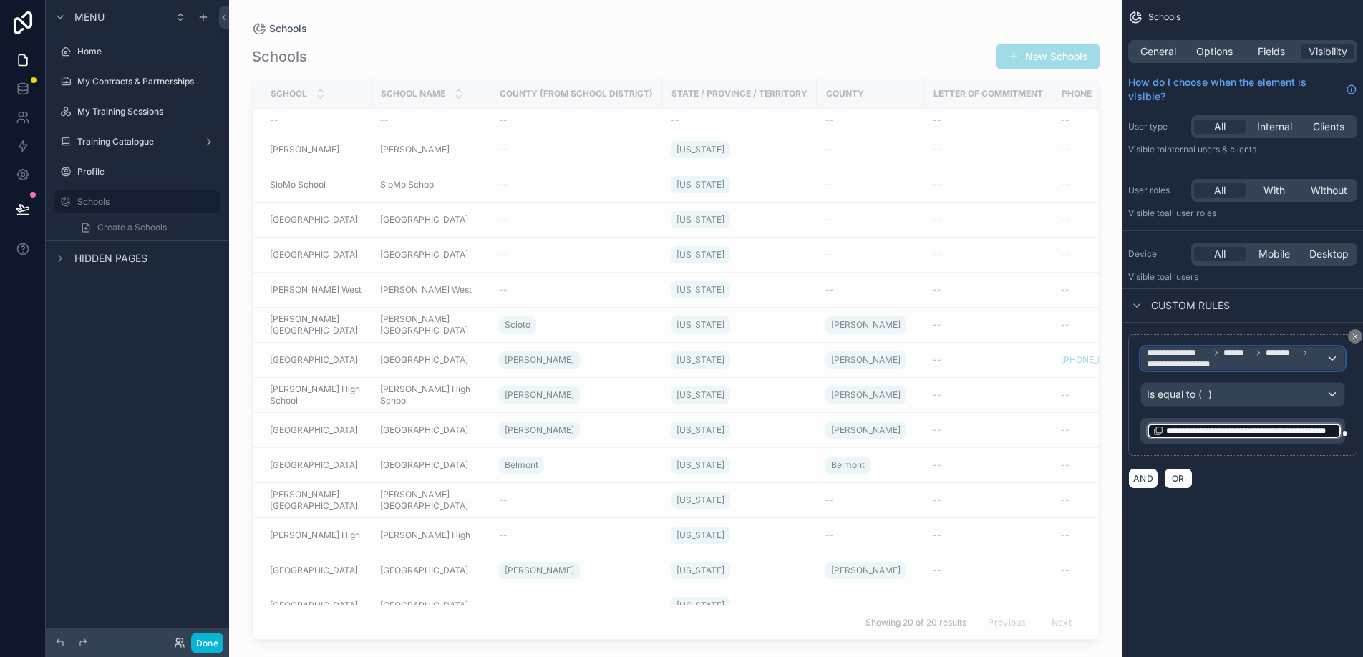
click at [1226, 365] on span "**********" at bounding box center [1236, 358] width 179 height 23
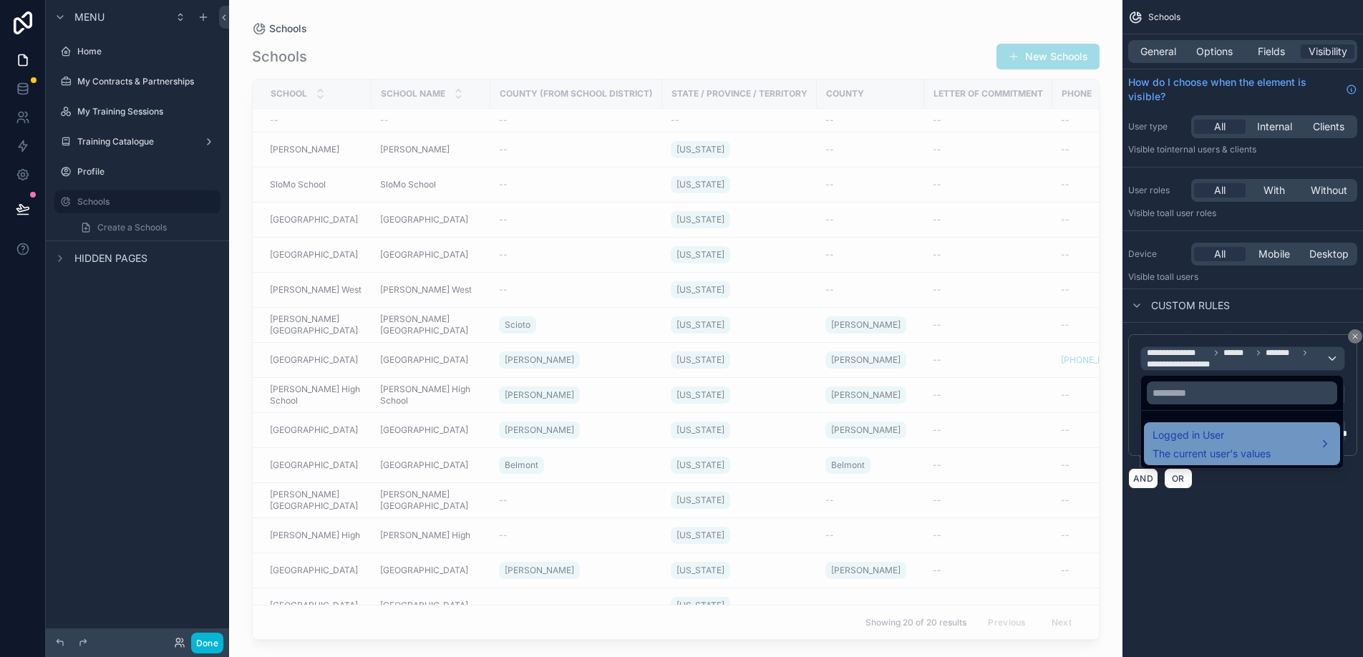
click at [1241, 438] on span "Logged in User" at bounding box center [1212, 435] width 118 height 17
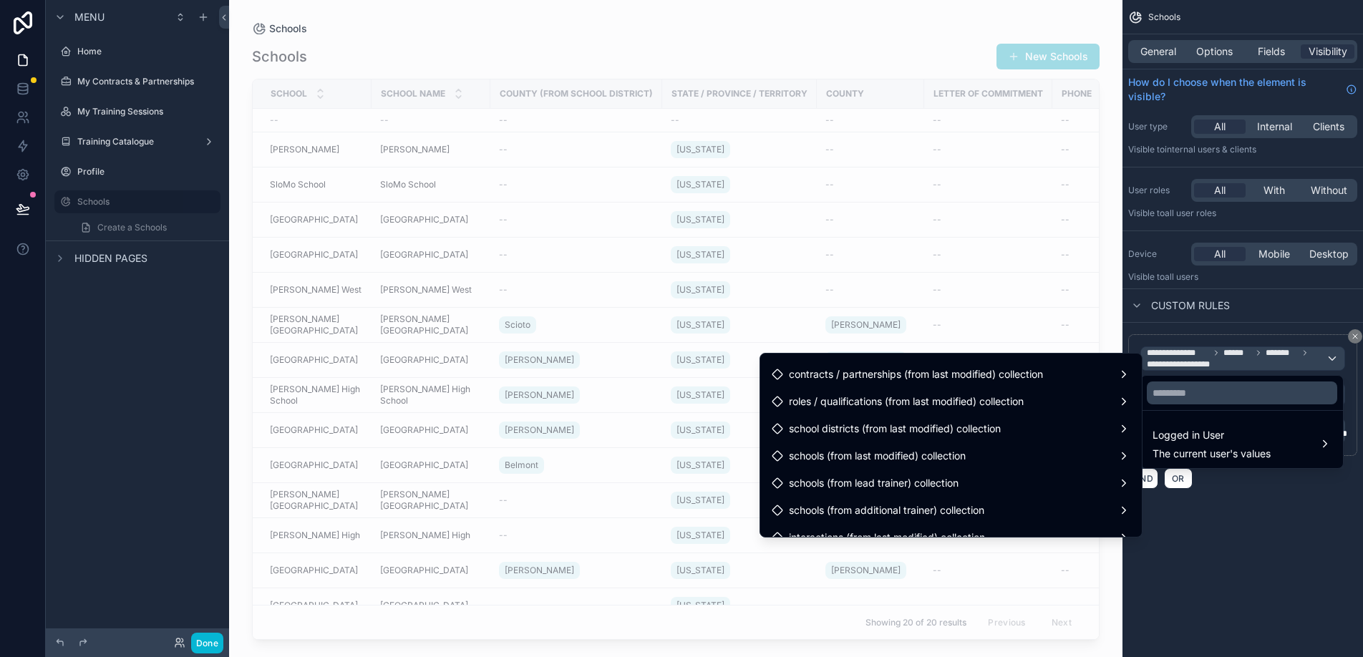
scroll to position [624, 0]
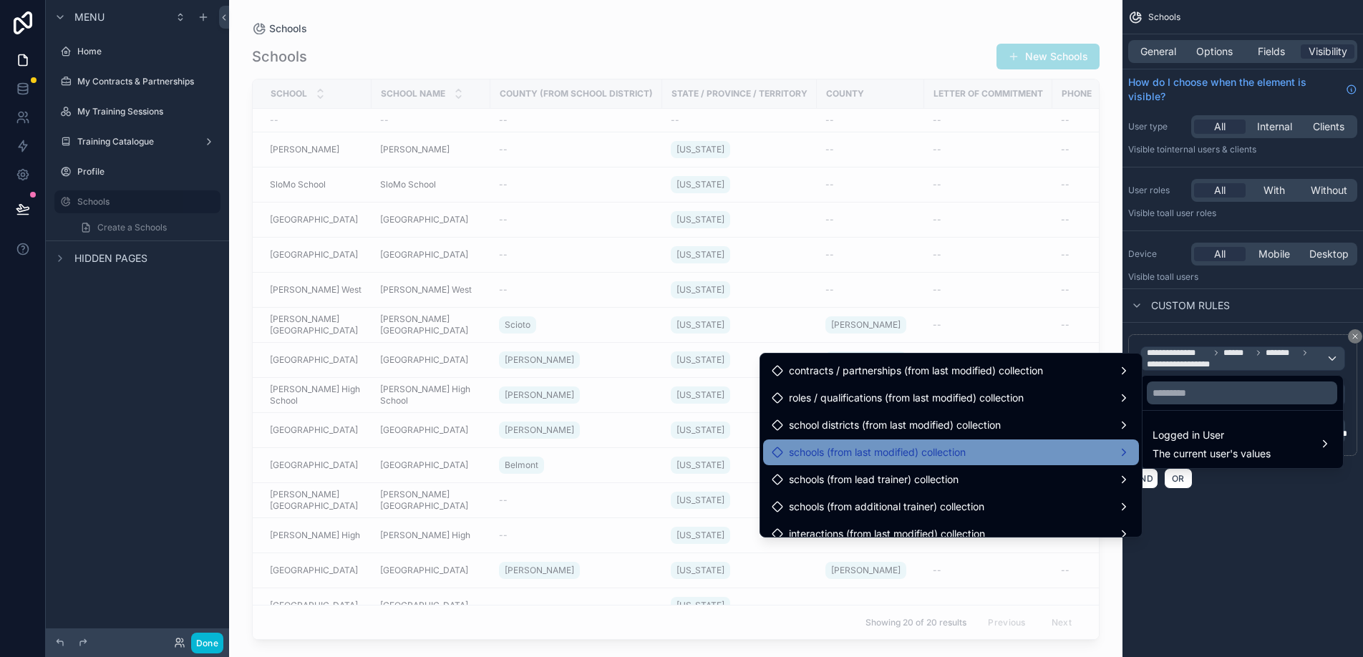
click at [1010, 453] on div "schools (from last modified) collection" at bounding box center [951, 452] width 359 height 17
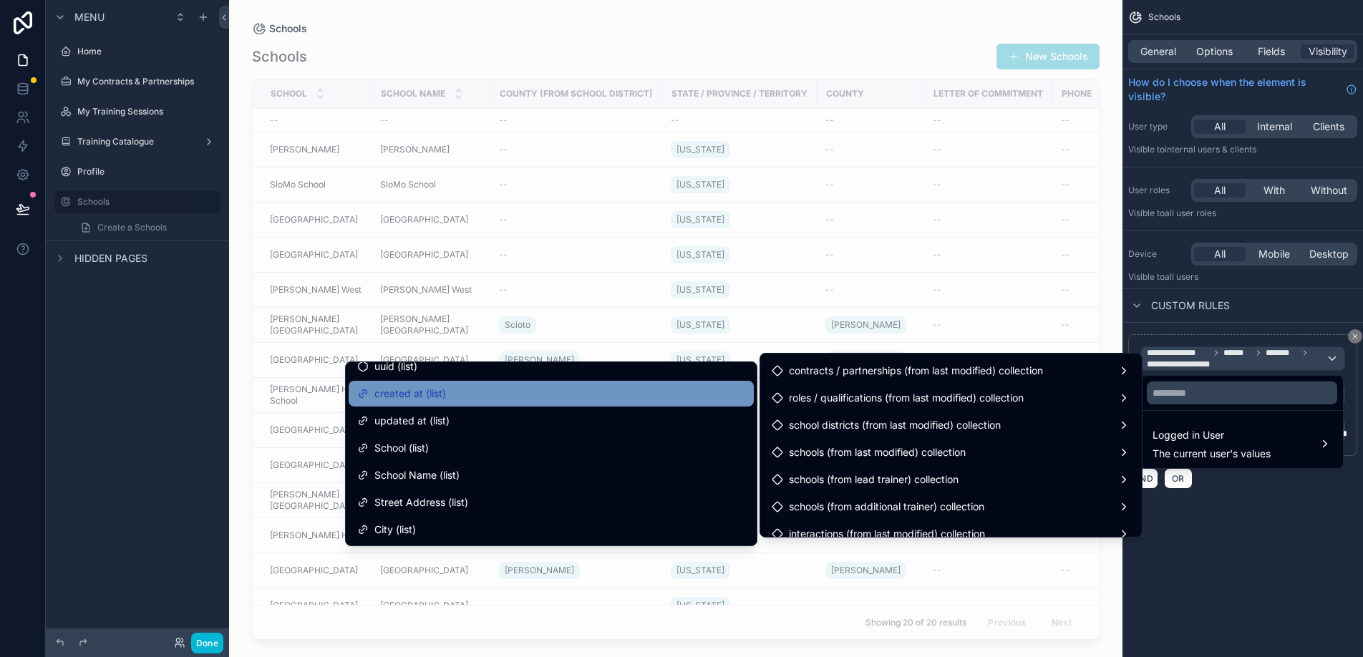
scroll to position [42, 0]
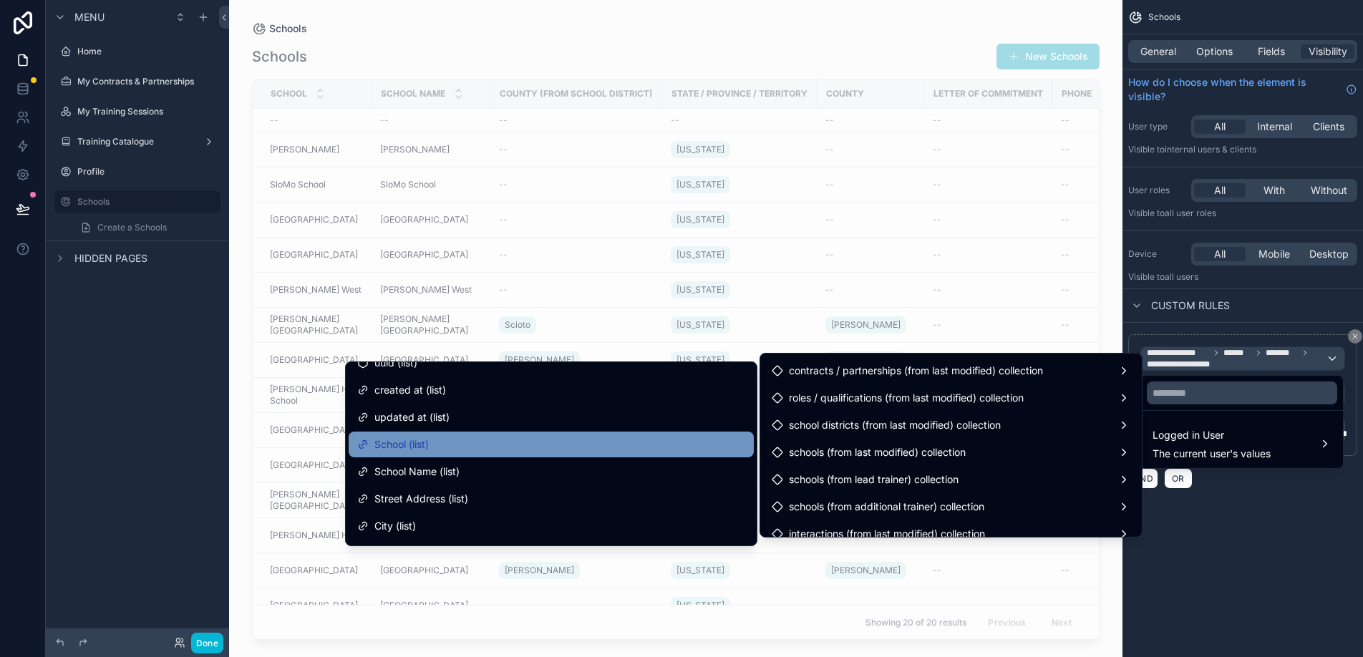
click at [559, 443] on div "School (list)" at bounding box center [551, 444] width 388 height 17
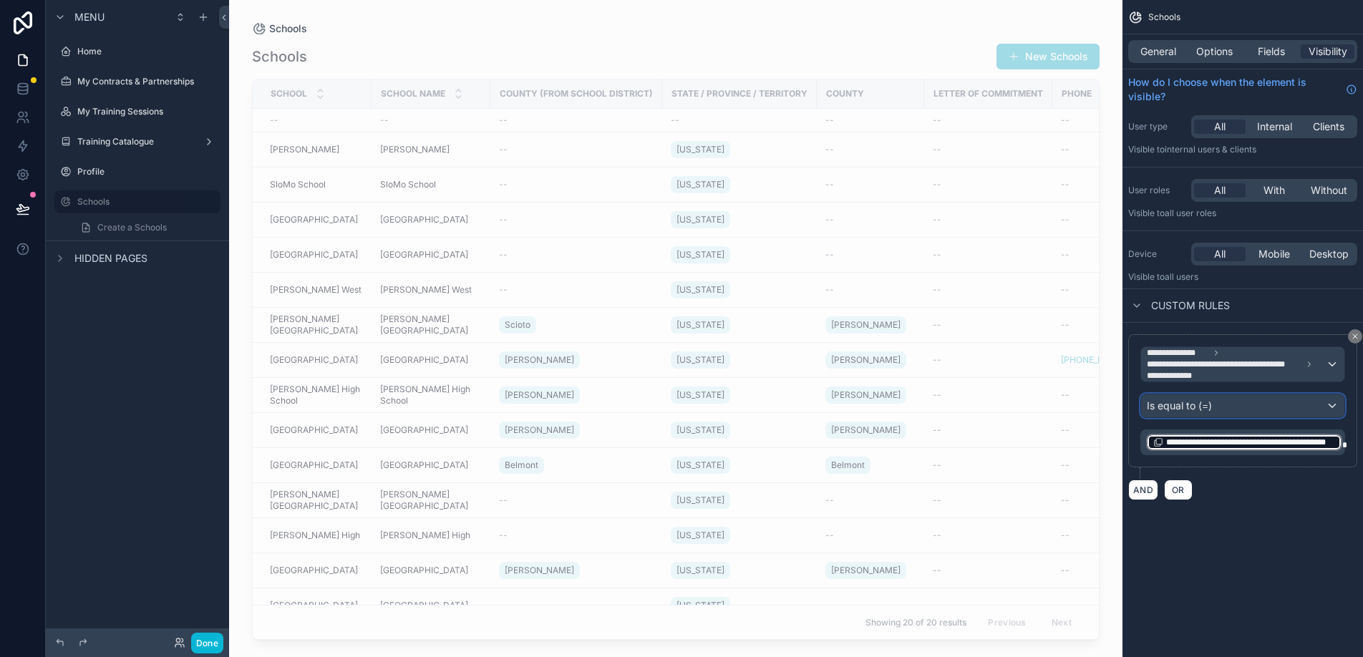
click at [1273, 407] on div "Is equal to (=)" at bounding box center [1242, 406] width 203 height 23
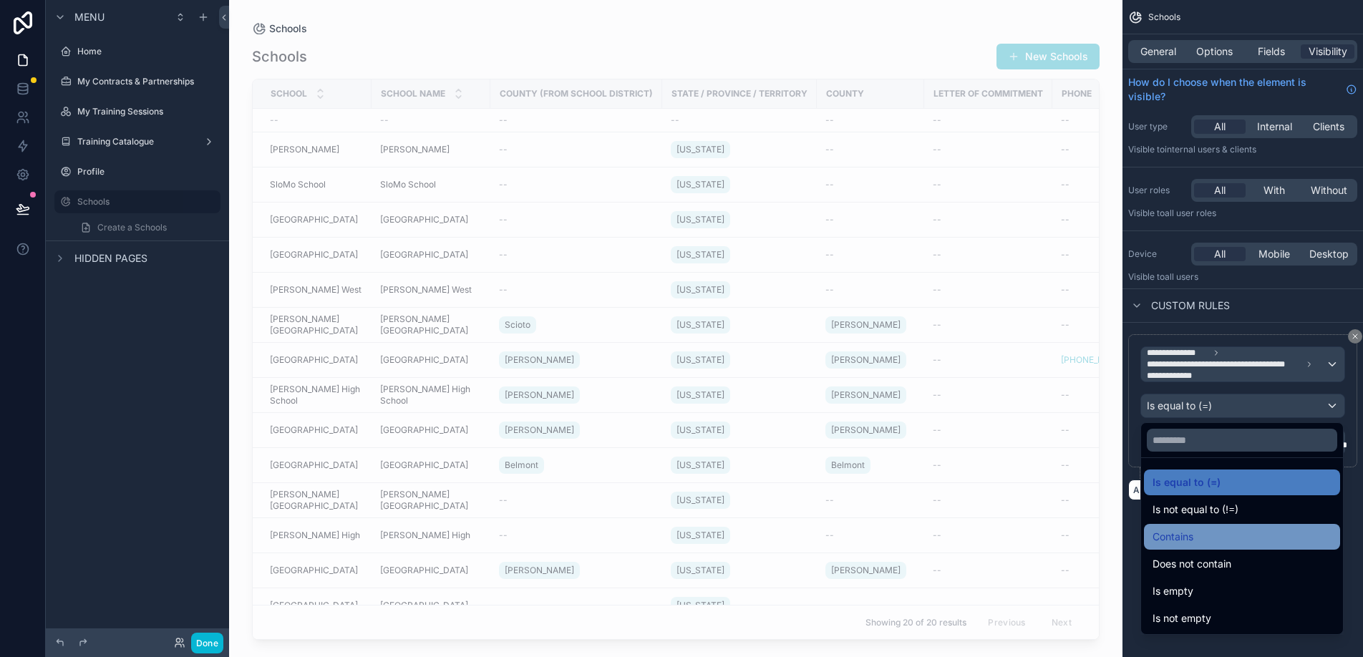
click at [1209, 540] on div "Contains" at bounding box center [1242, 536] width 179 height 17
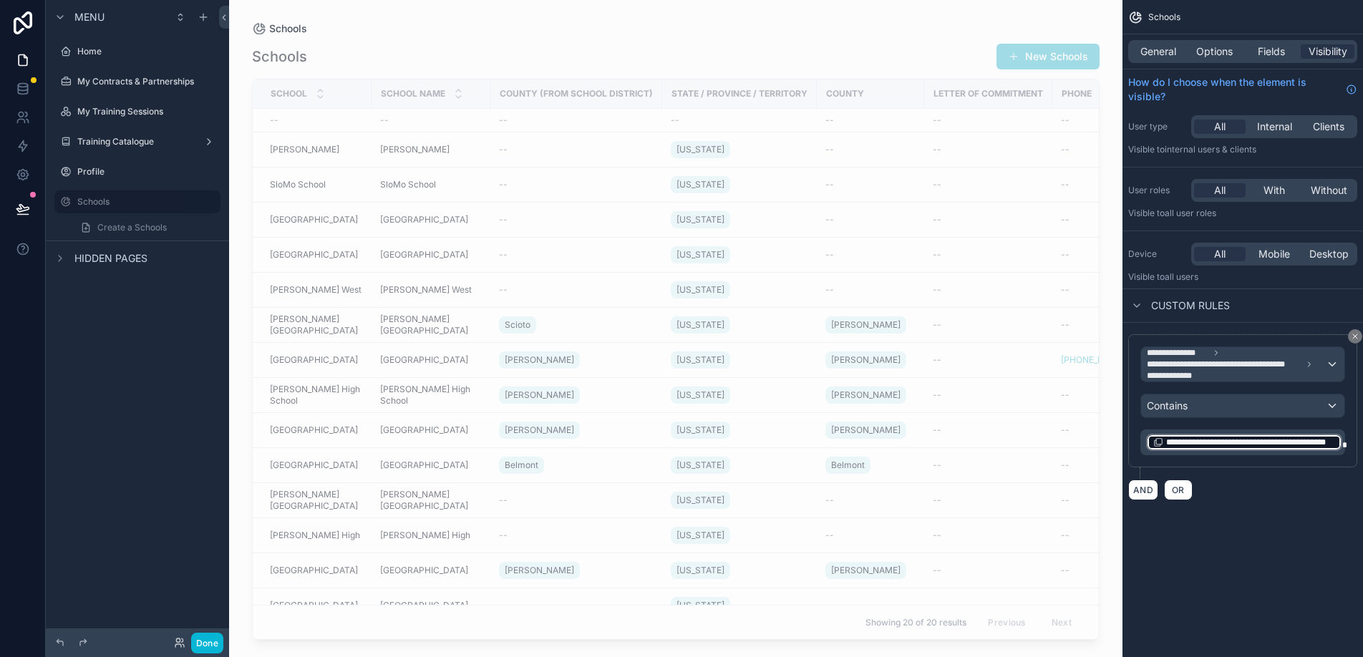
click at [1221, 449] on div "**********" at bounding box center [1245, 442] width 196 height 17
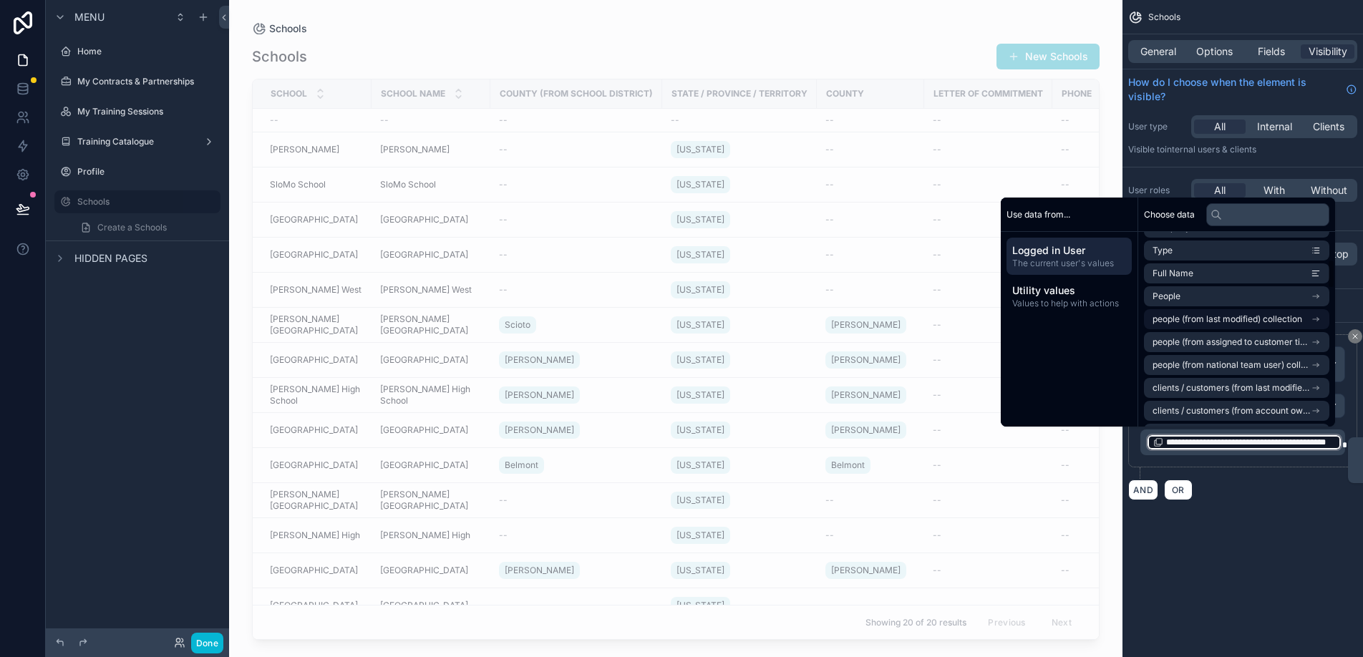
scroll to position [166, 0]
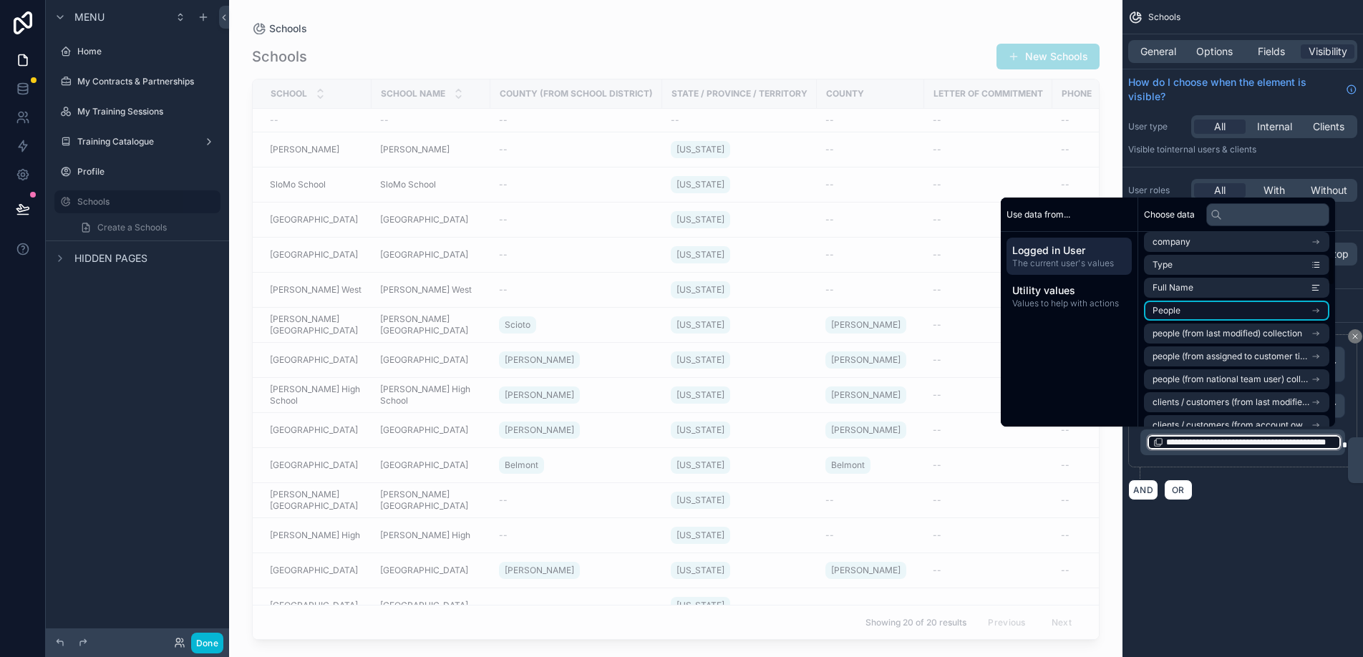
click at [1243, 311] on li "People" at bounding box center [1236, 311] width 185 height 20
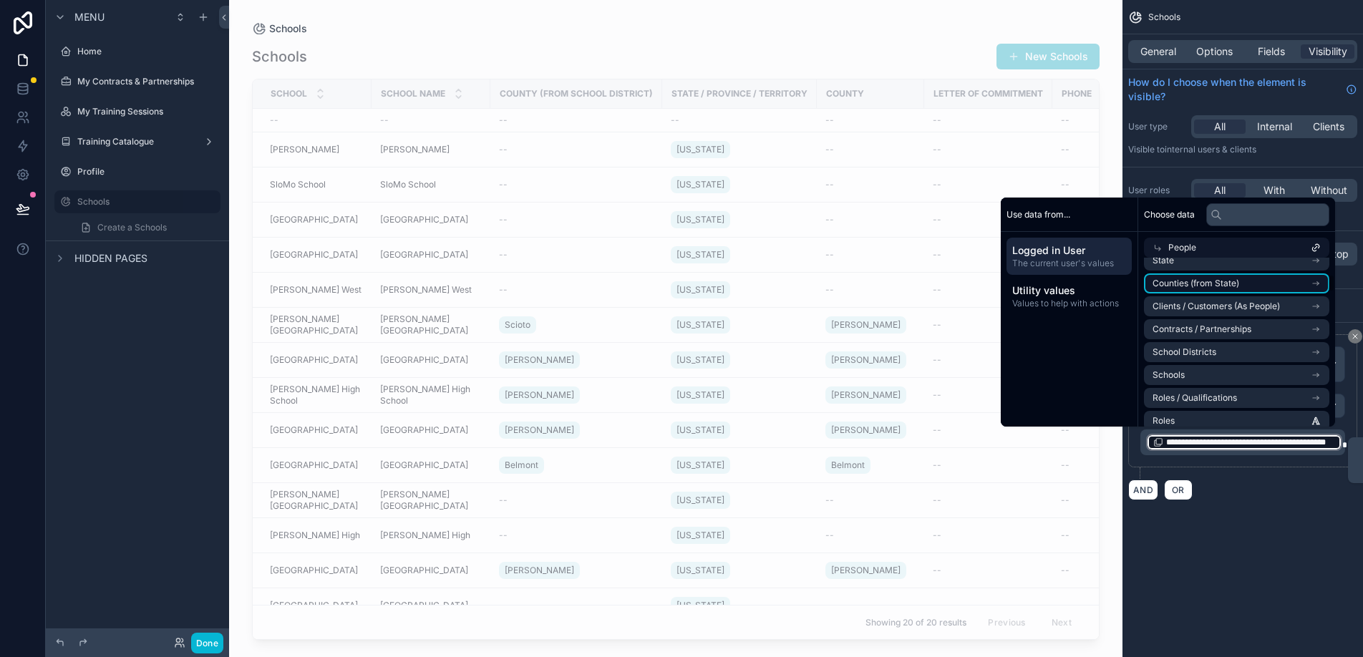
scroll to position [269, 0]
click at [1226, 373] on li "Schools" at bounding box center [1236, 372] width 185 height 20
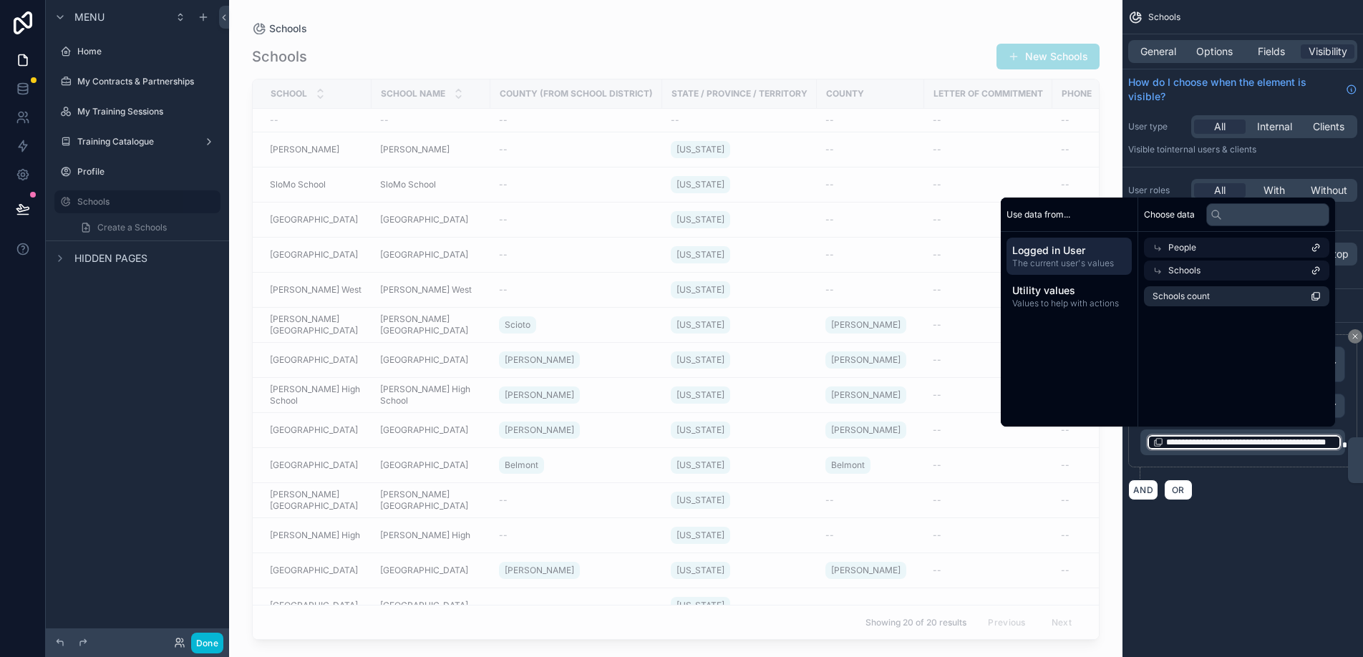
click at [1221, 270] on div "Schools" at bounding box center [1236, 271] width 185 height 20
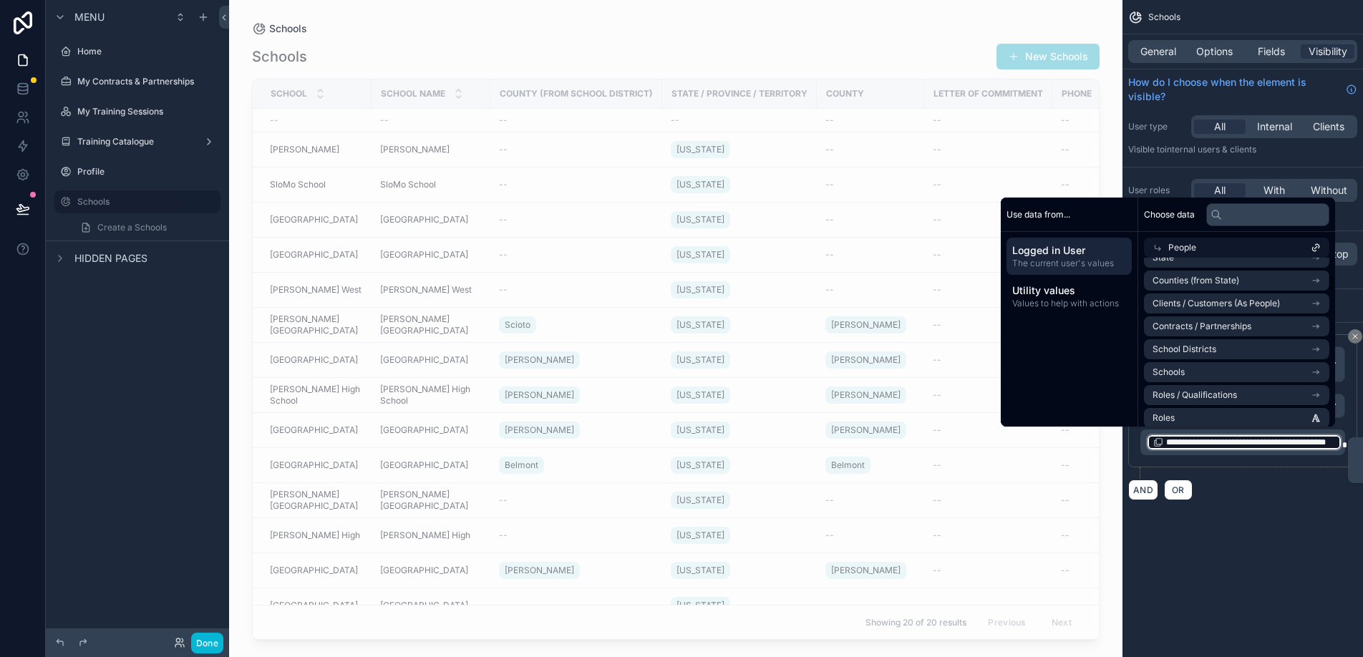
scroll to position [274, 0]
click at [1316, 366] on icon "scrollable content" at bounding box center [1316, 367] width 10 height 10
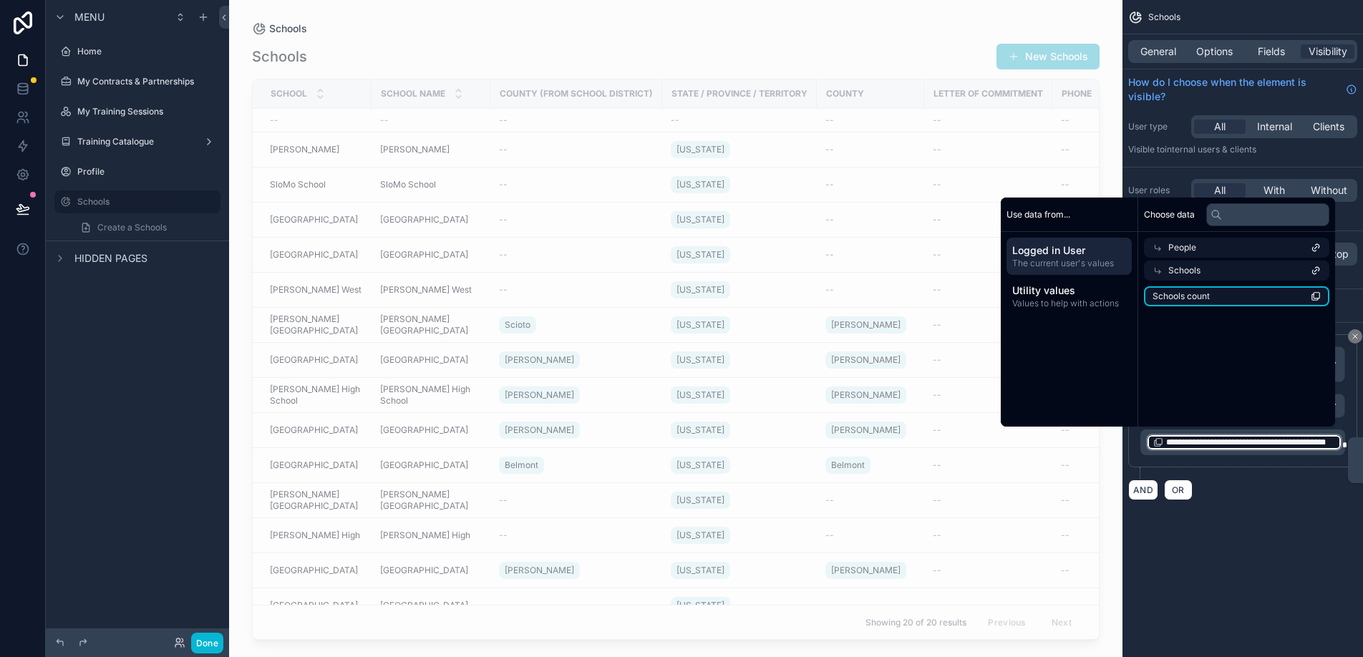
click at [1317, 301] on icon "scrollable content" at bounding box center [1316, 296] width 10 height 10
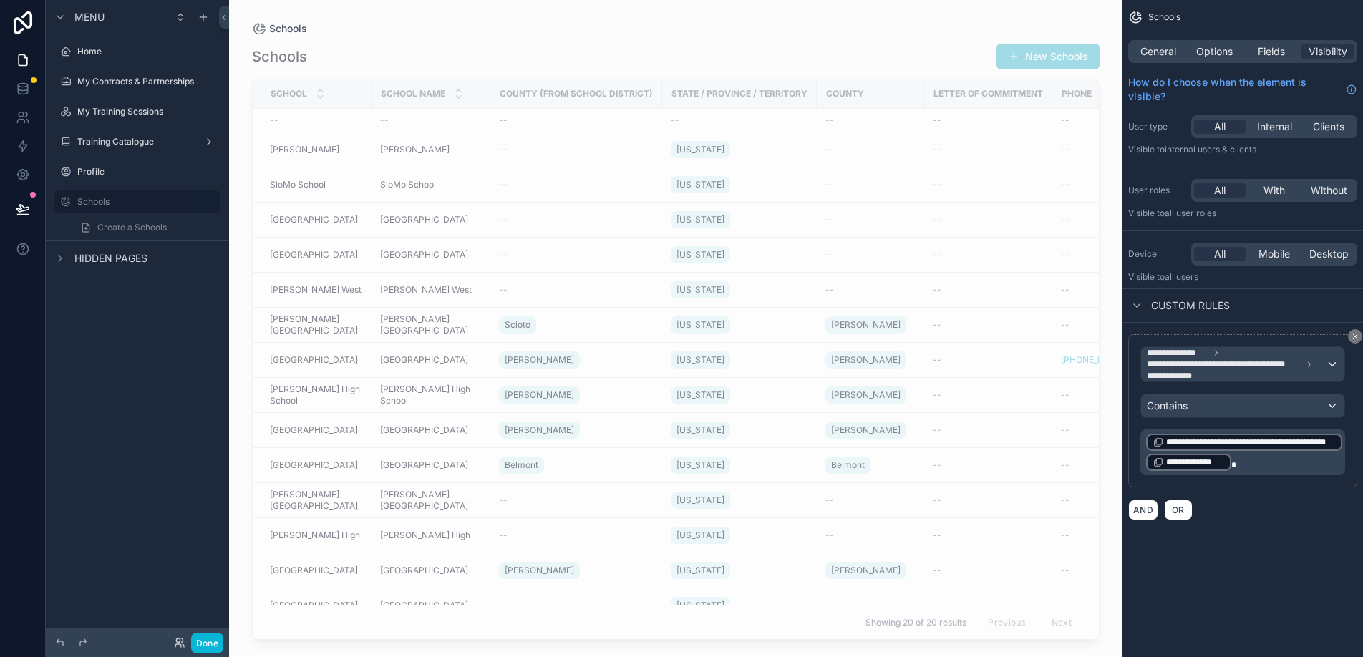
click at [1235, 476] on div "**********" at bounding box center [1243, 410] width 229 height 153
click at [1239, 463] on p "**********" at bounding box center [1245, 453] width 196 height 40
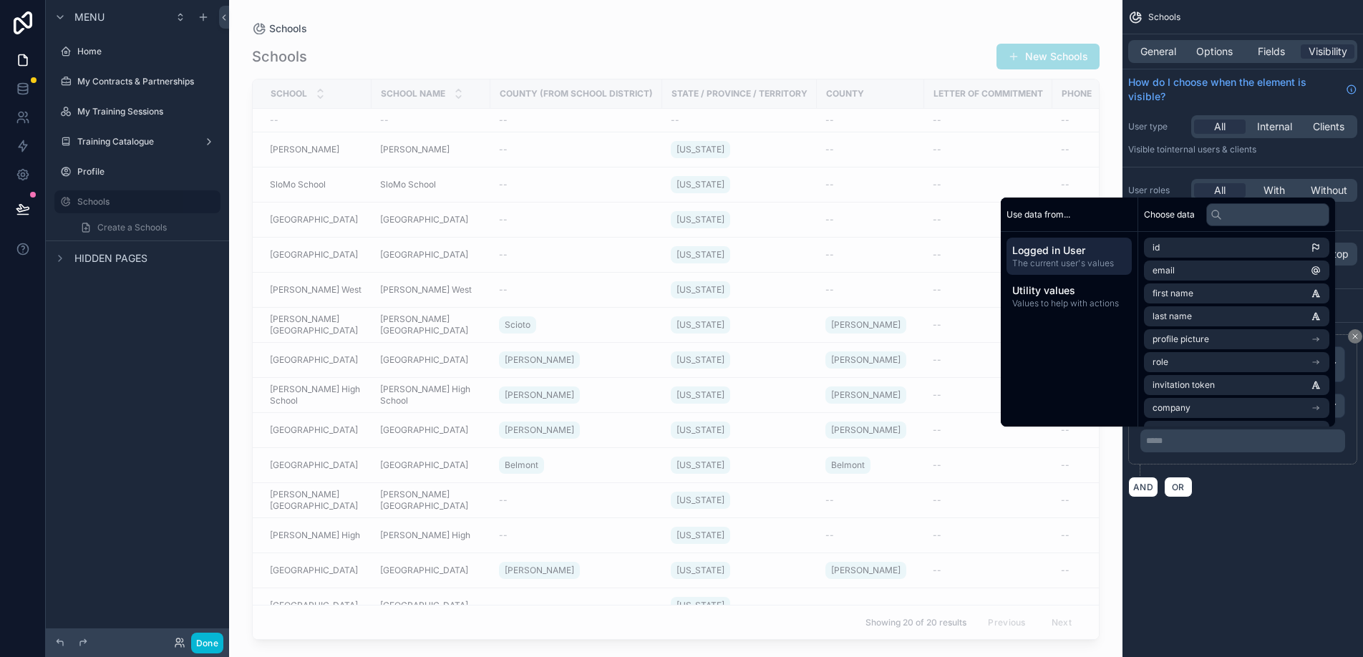
click at [1299, 527] on div "**********" at bounding box center [1243, 266] width 241 height 532
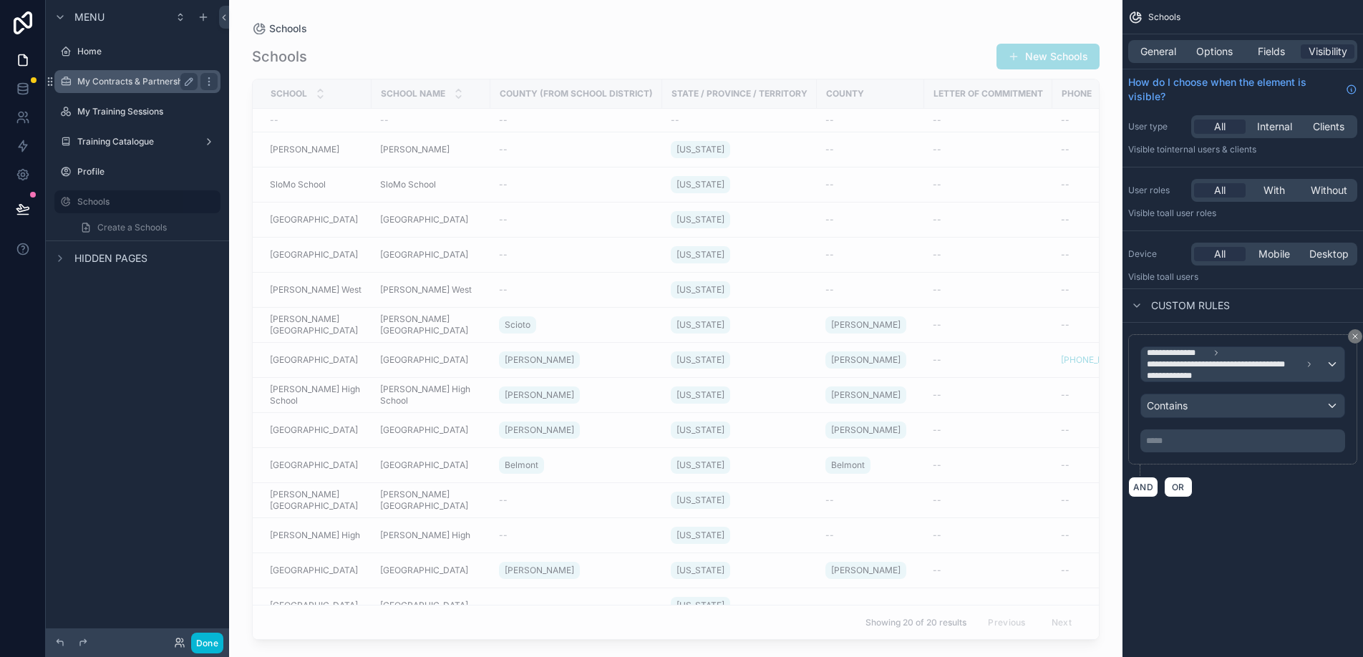
click at [113, 81] on label "My Contracts & Partnerships" at bounding box center [135, 81] width 117 height 11
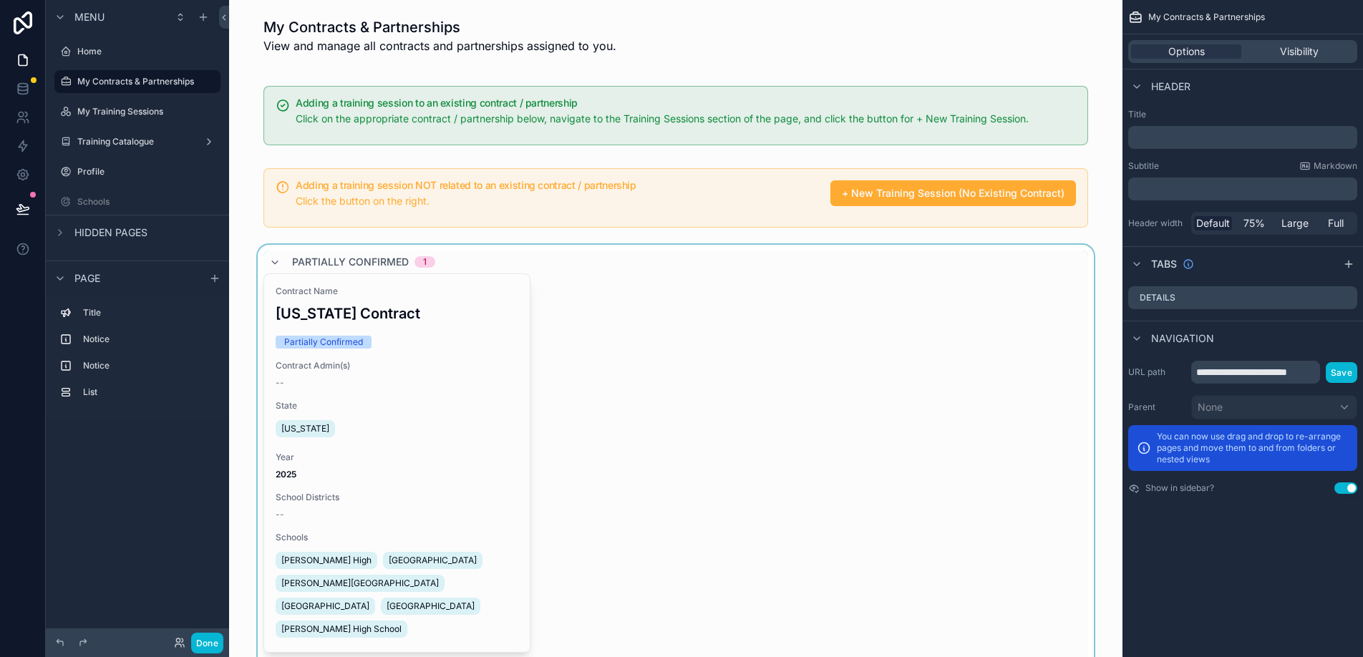
click at [702, 473] on div "scrollable content" at bounding box center [676, 474] width 871 height 459
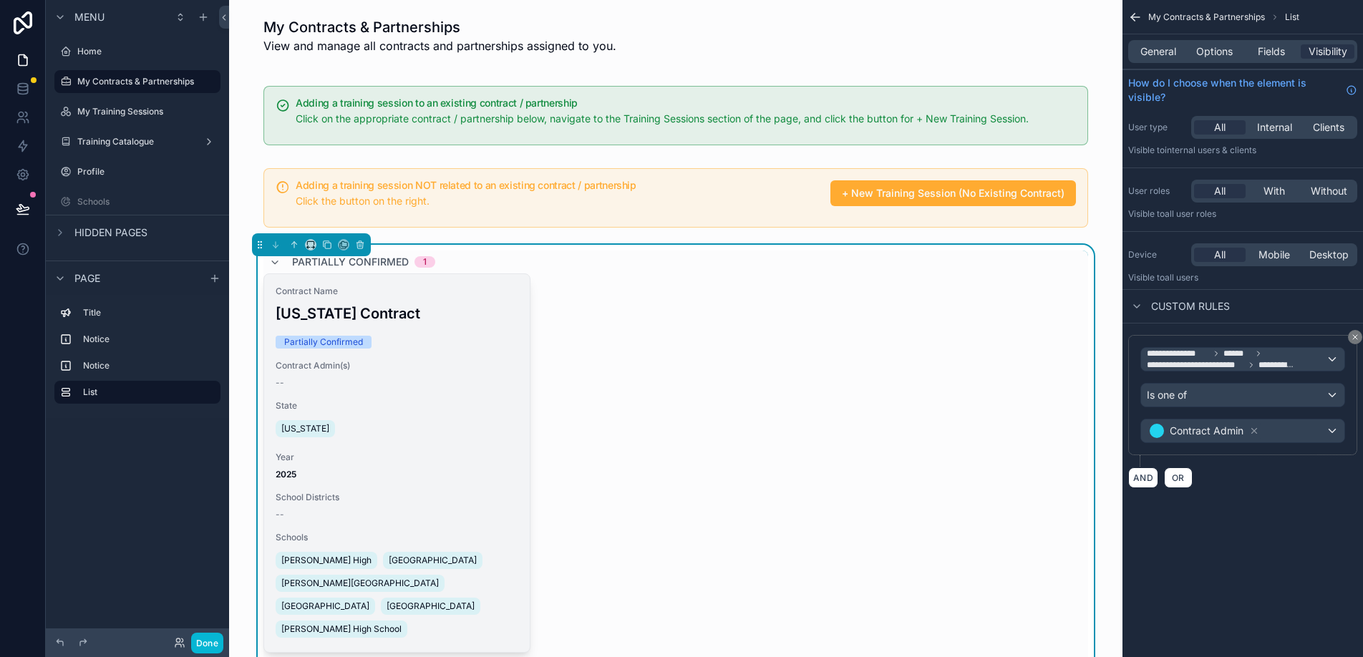
scroll to position [112, 0]
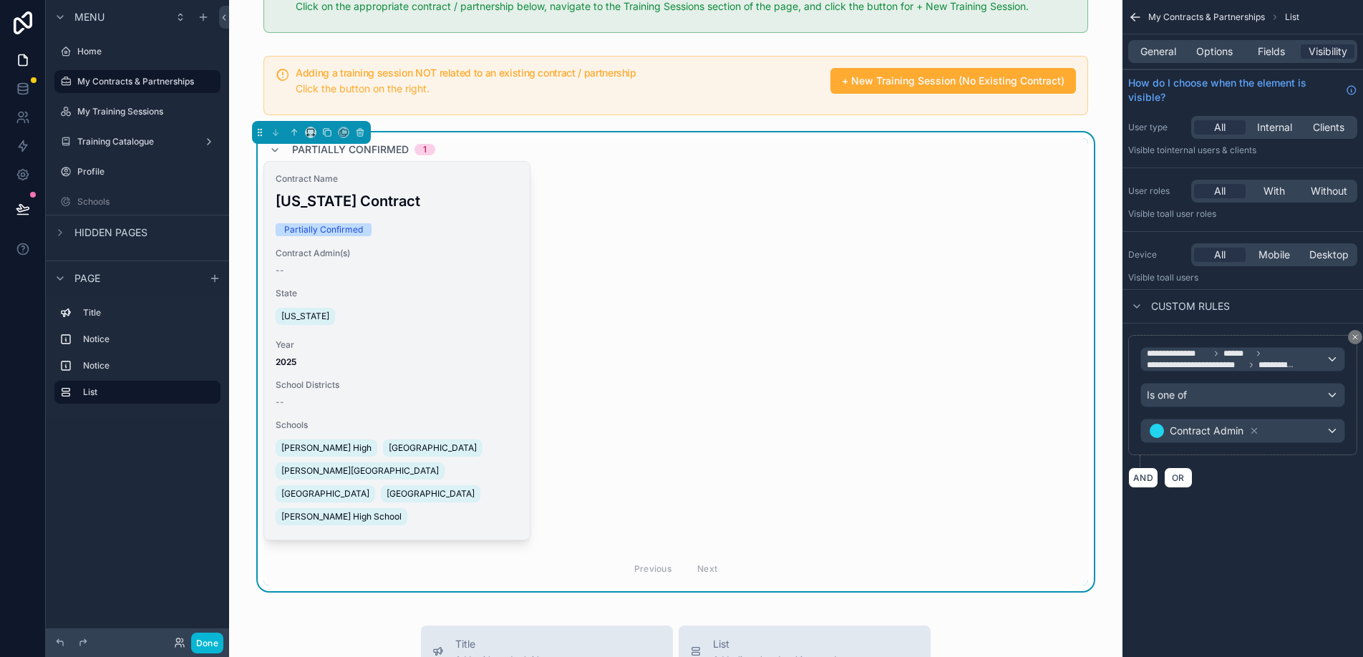
click at [448, 318] on div "[US_STATE]" at bounding box center [397, 316] width 243 height 23
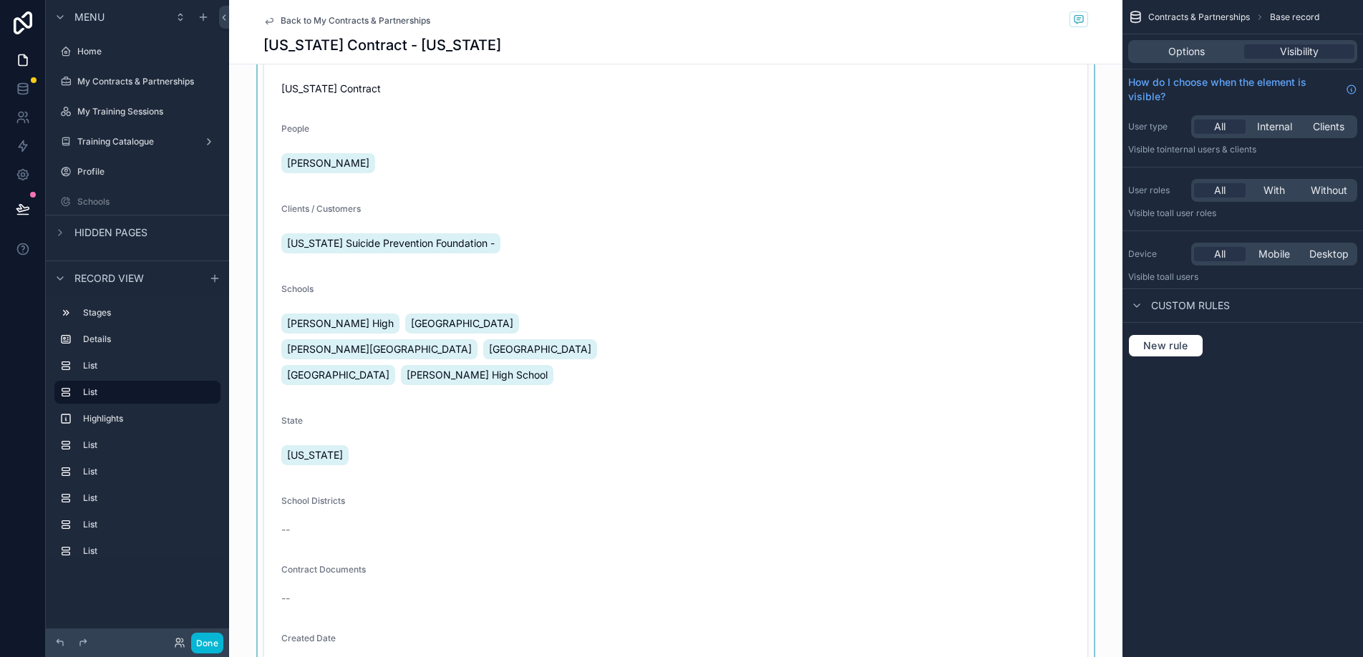
click at [683, 441] on div "scrollable content" at bounding box center [676, 449] width 894 height 836
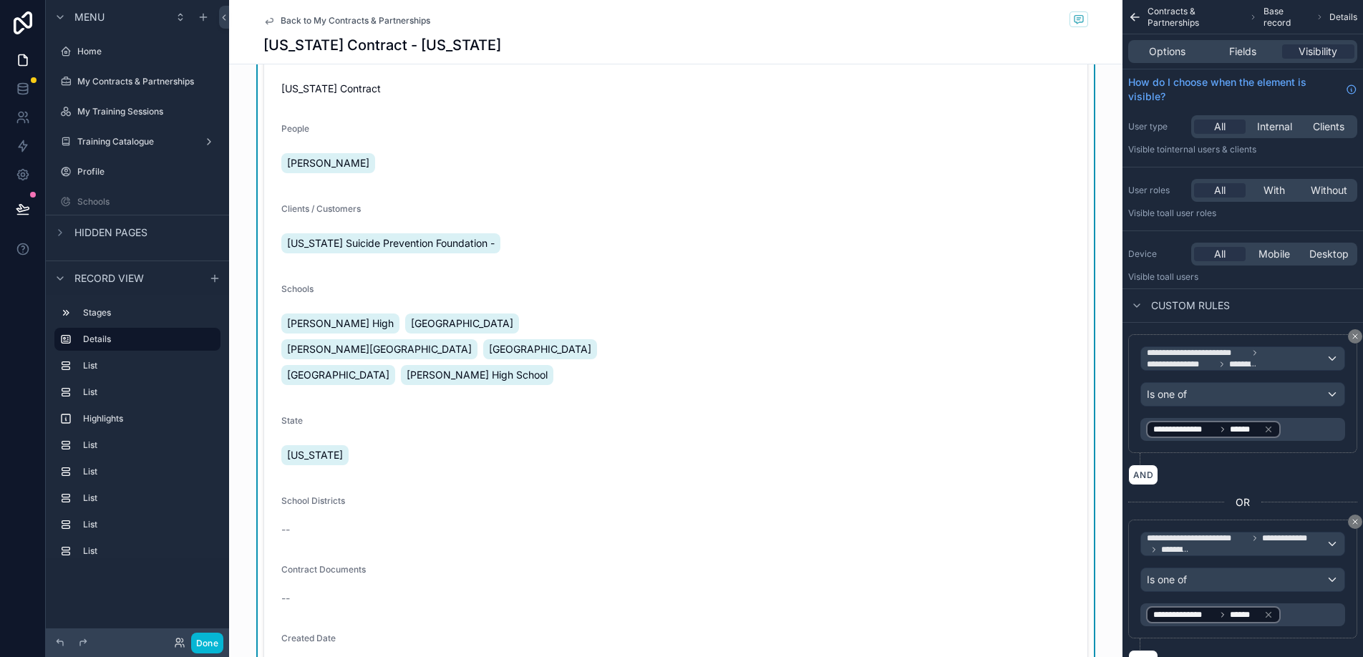
scroll to position [201, 0]
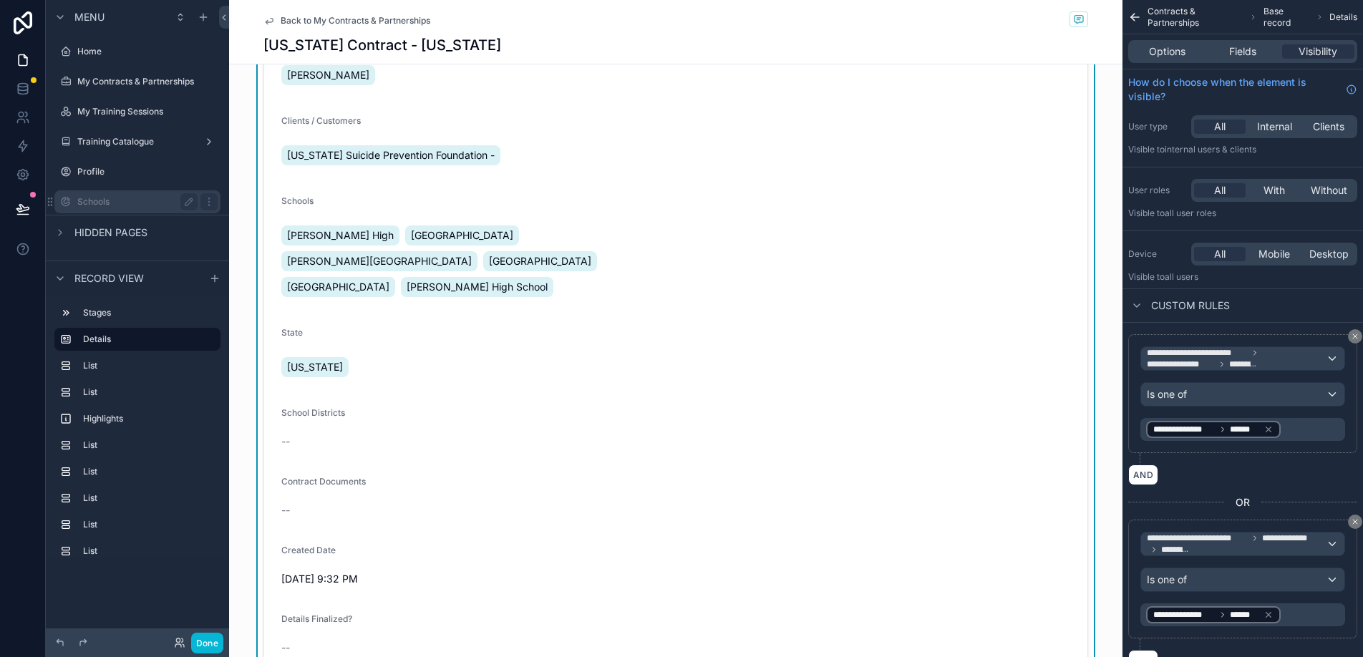
click at [140, 196] on label "Schools" at bounding box center [134, 201] width 115 height 11
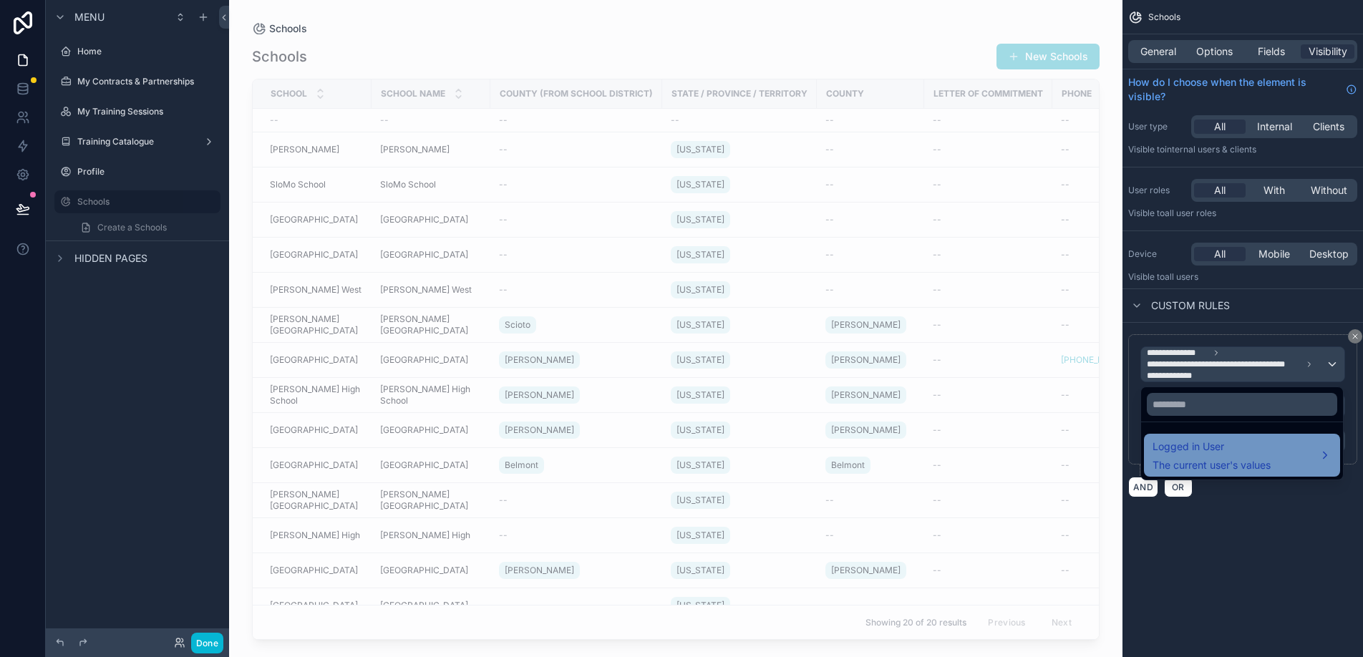
click at [1218, 460] on span "The current user's values" at bounding box center [1212, 465] width 118 height 14
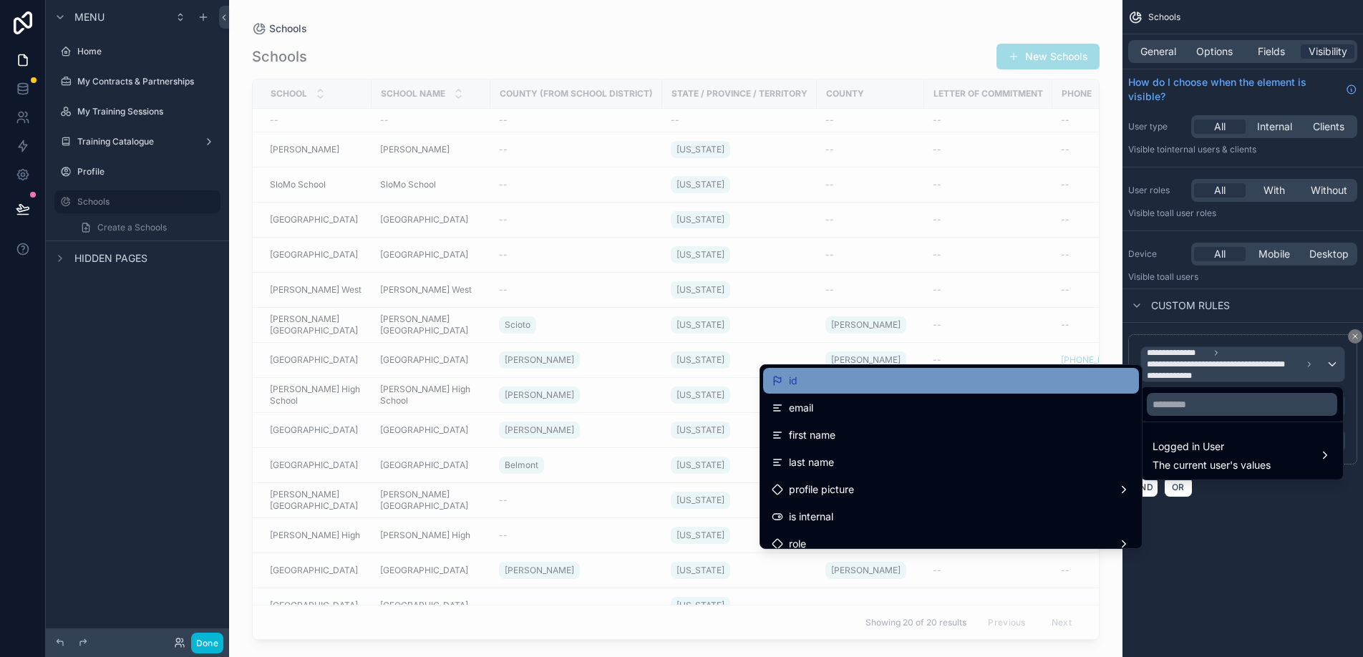
click at [971, 386] on div "id" at bounding box center [951, 380] width 359 height 17
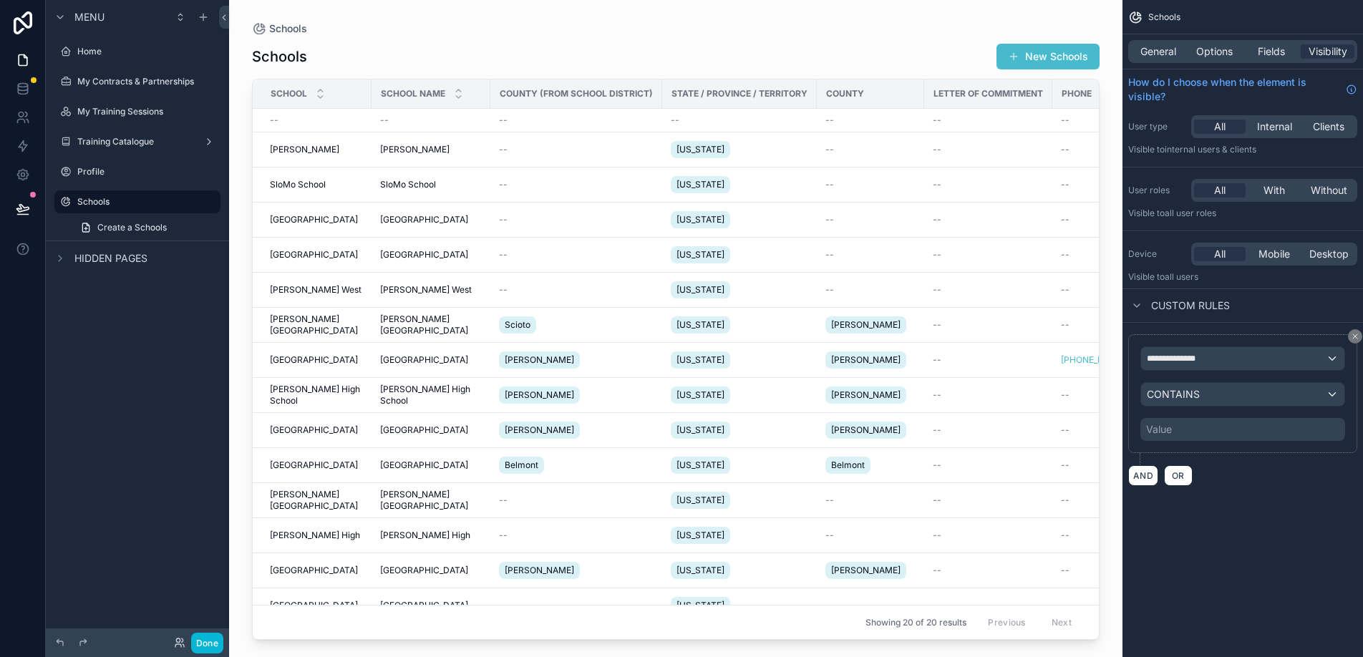
click at [1210, 428] on div "Value" at bounding box center [1243, 429] width 205 height 23
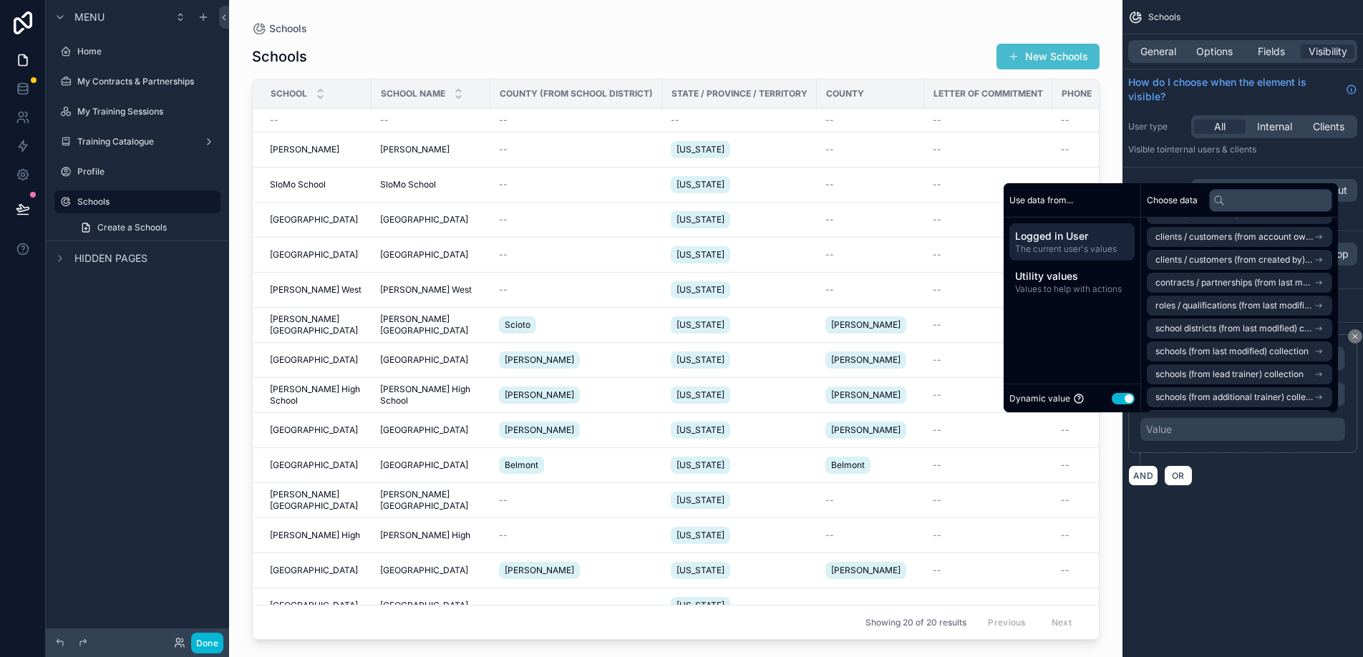
scroll to position [344, 0]
click at [1211, 346] on span "schools (from last modified) collection" at bounding box center [1232, 347] width 153 height 11
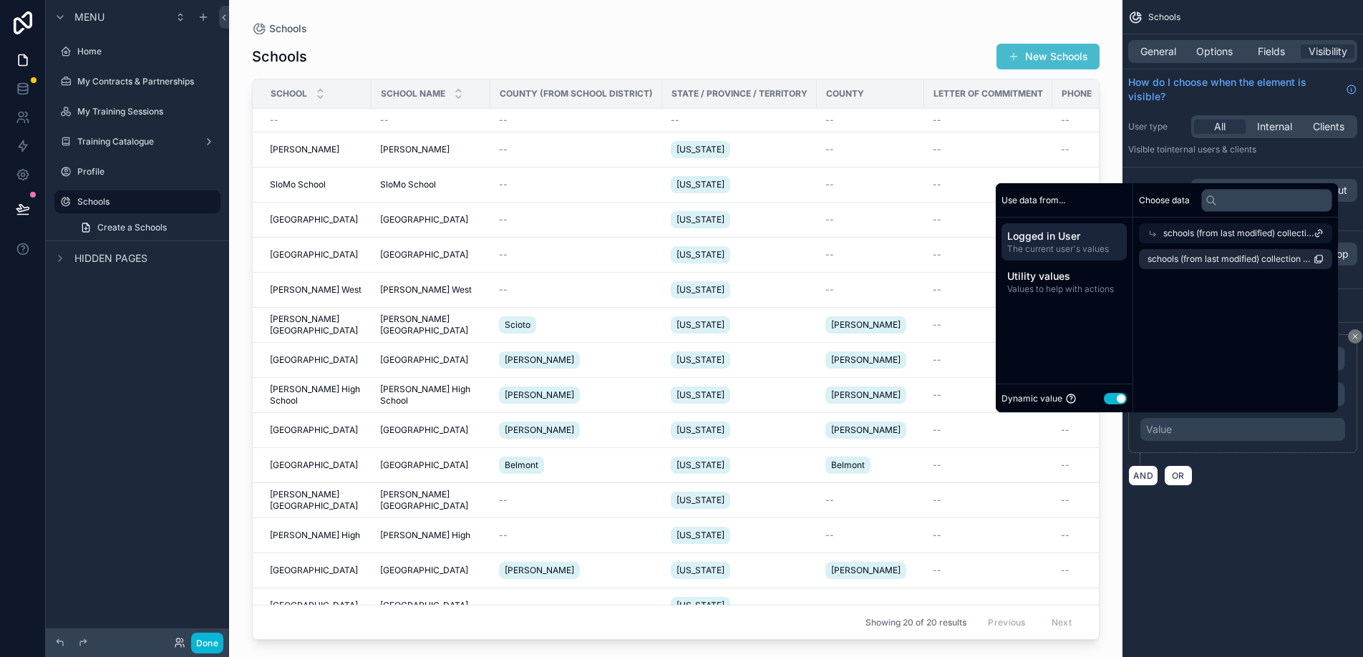
scroll to position [0, 0]
click at [1231, 258] on span "schools (from last modified) collection count" at bounding box center [1231, 259] width 166 height 11
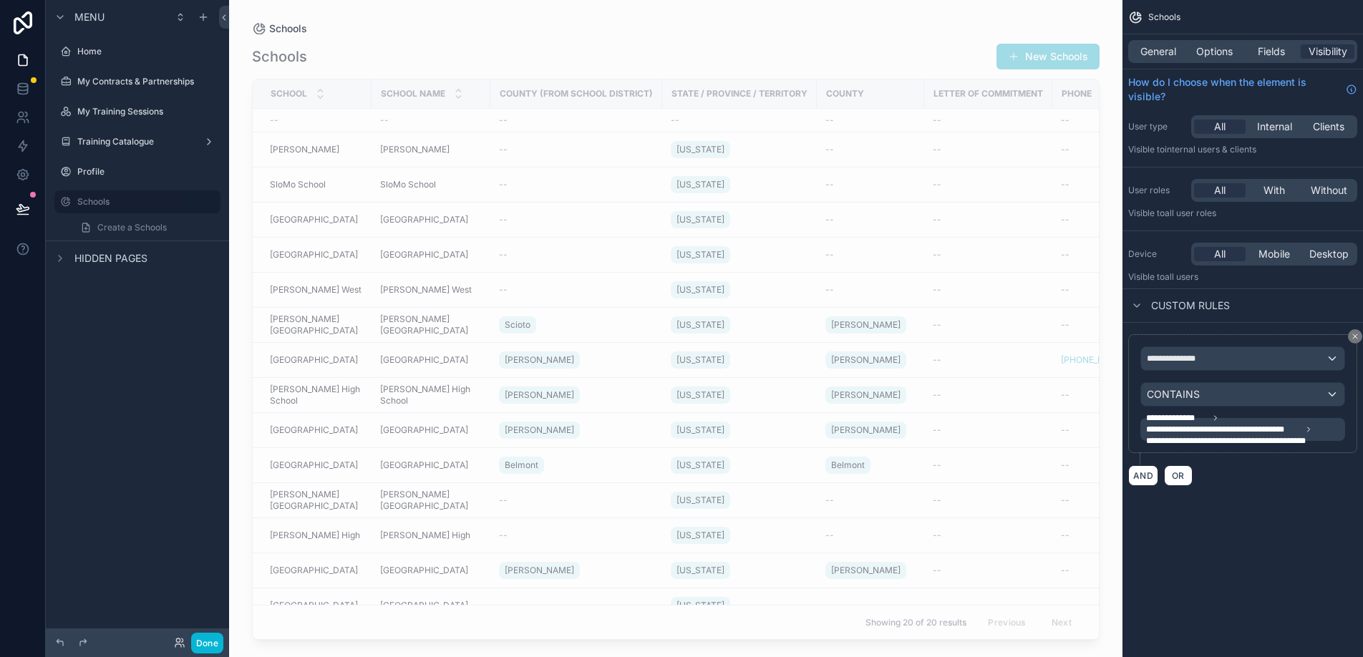
click at [1223, 511] on div "**********" at bounding box center [1243, 260] width 241 height 521
click at [1255, 397] on div "CONTAINS" at bounding box center [1242, 394] width 203 height 23
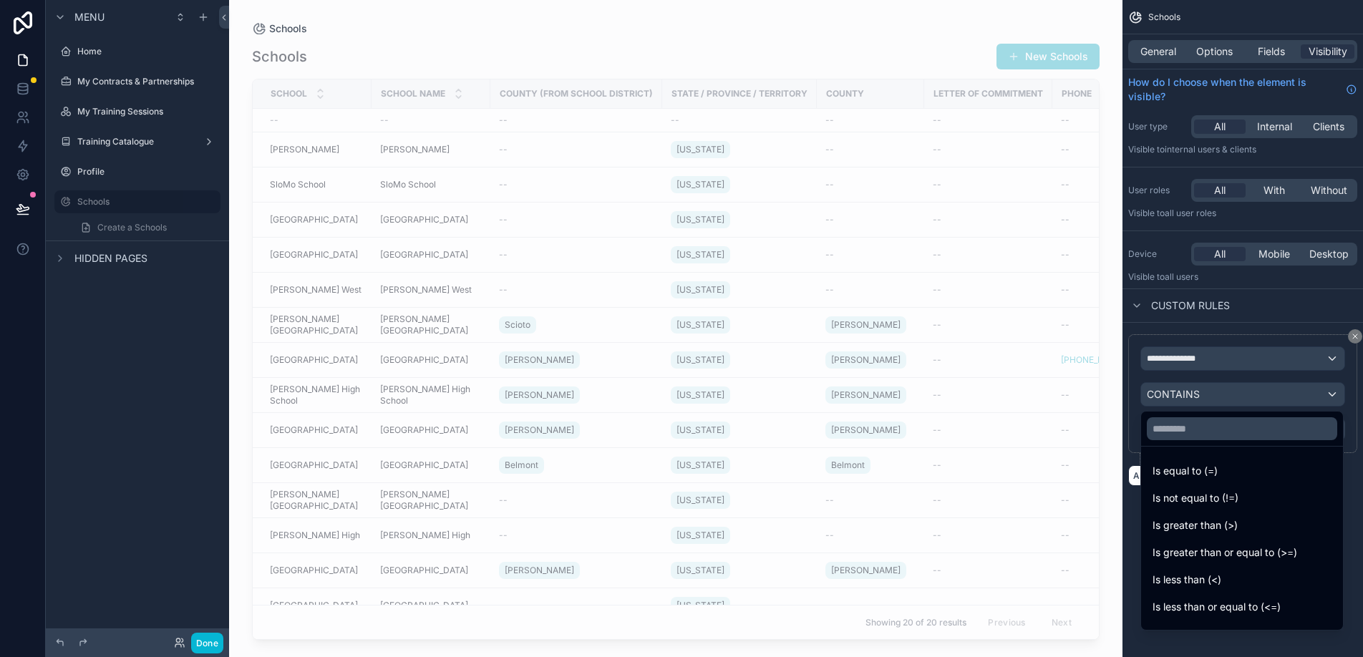
click at [1255, 397] on div "scrollable content" at bounding box center [681, 328] width 1363 height 657
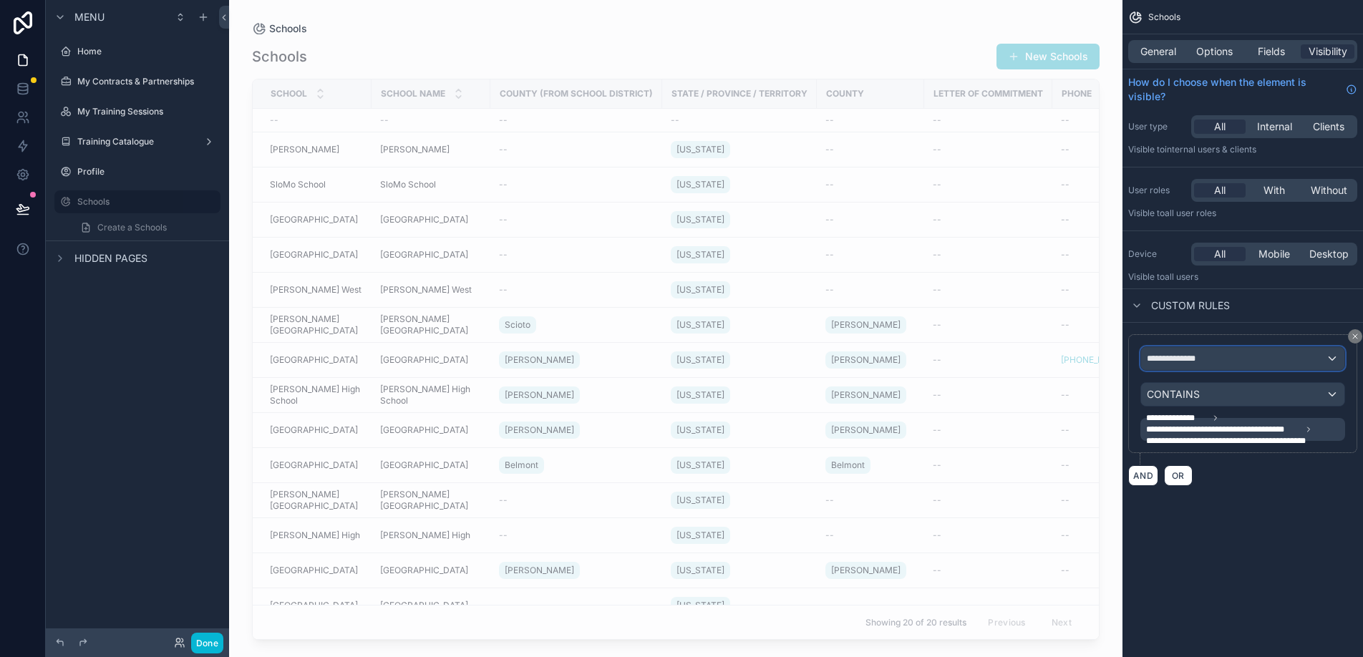
click at [1252, 357] on div "**********" at bounding box center [1242, 358] width 203 height 23
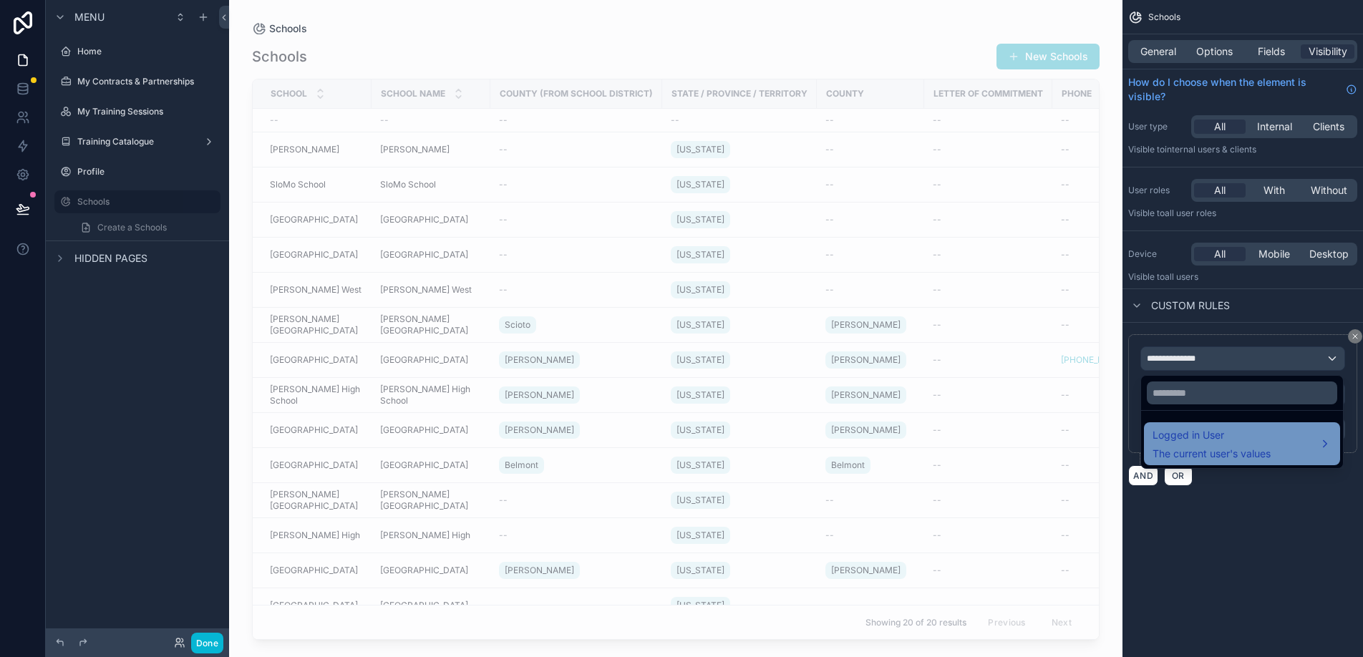
click at [1244, 435] on span "Logged in User" at bounding box center [1212, 435] width 118 height 17
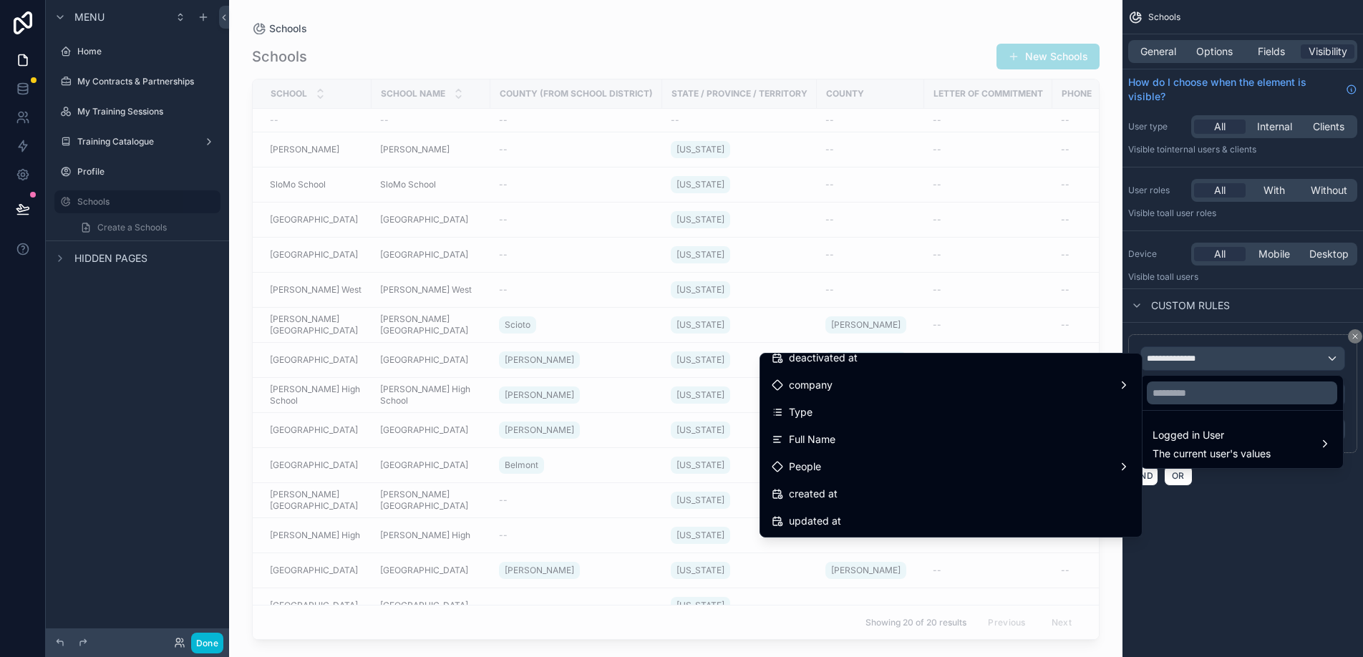
scroll to position [278, 0]
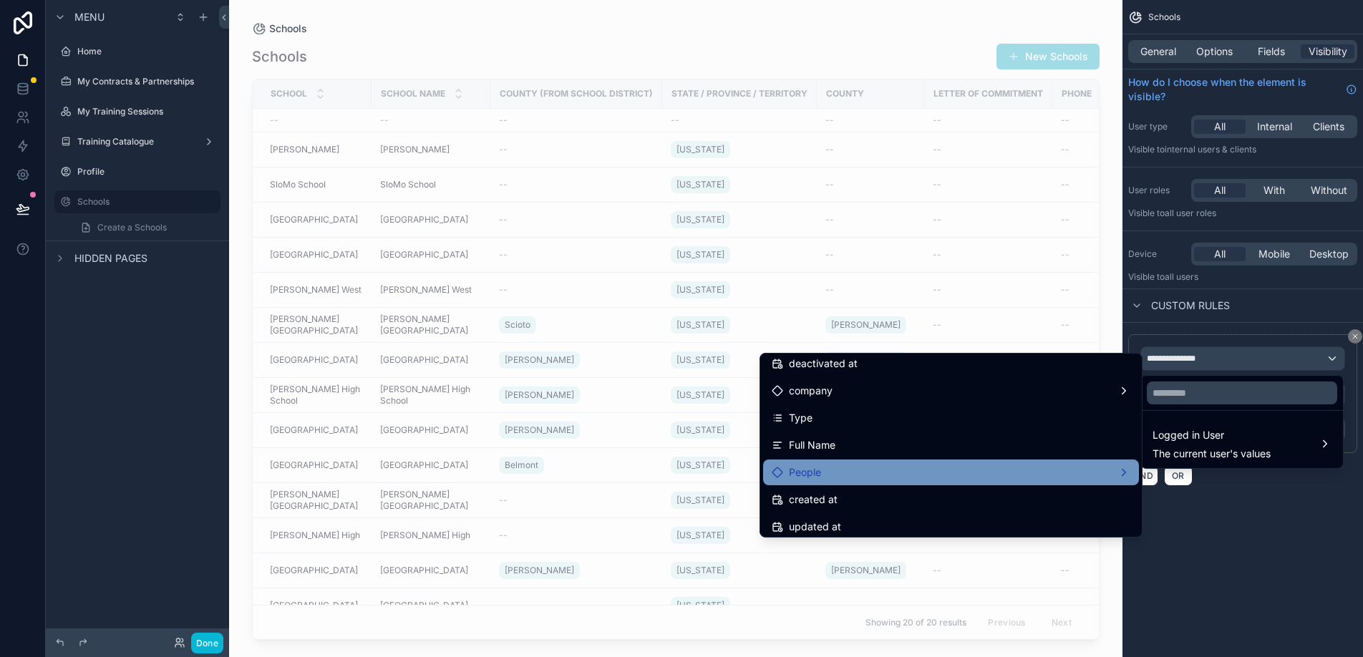
click at [1117, 476] on div "People" at bounding box center [951, 472] width 359 height 17
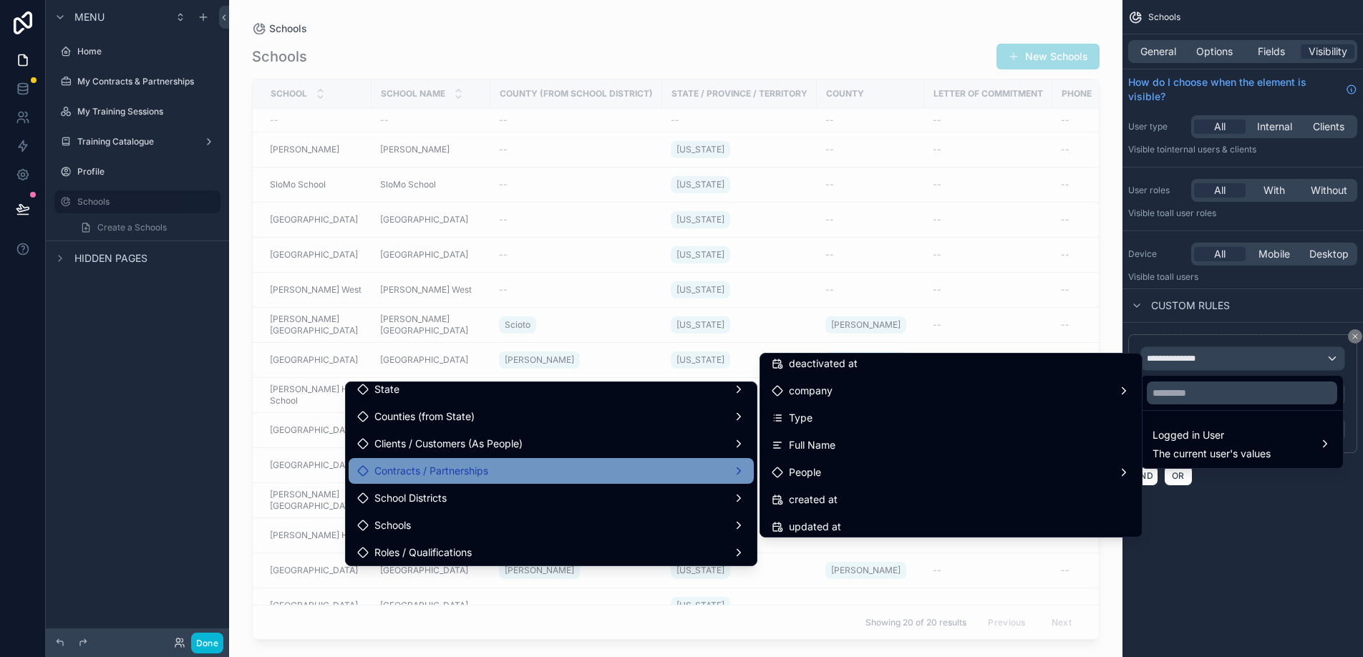
scroll to position [345, 0]
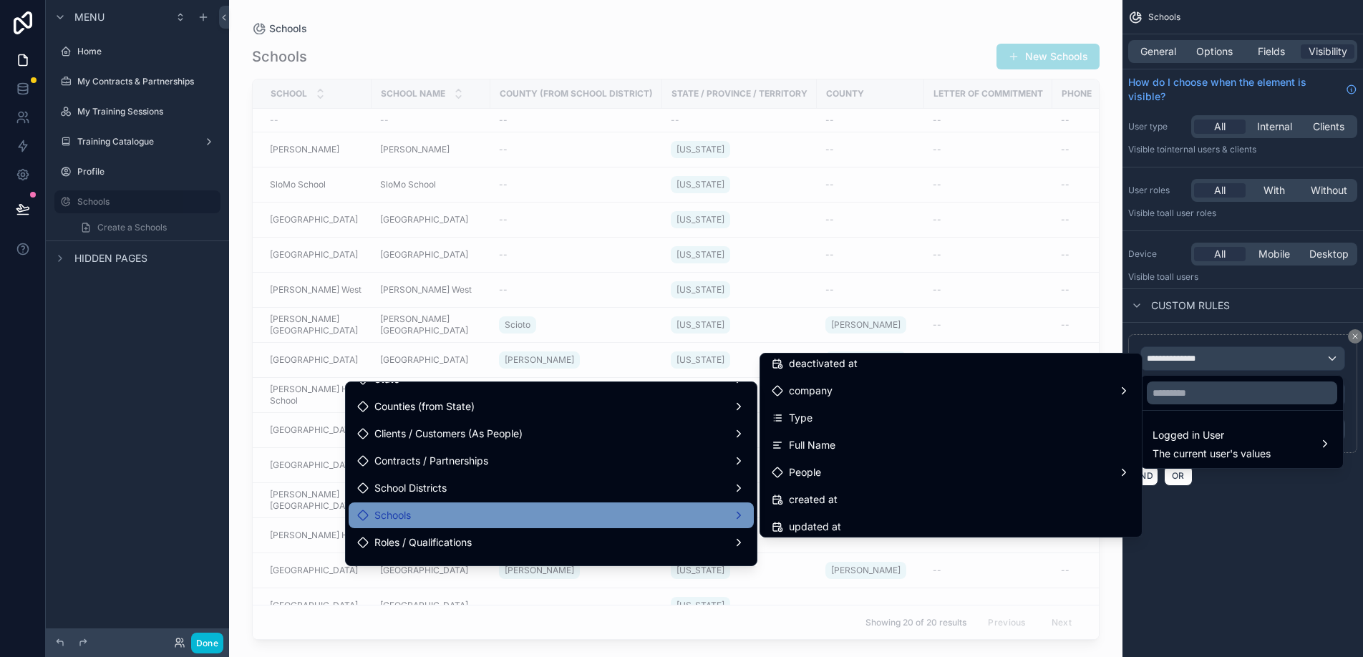
click at [555, 512] on div "Schools" at bounding box center [551, 515] width 388 height 17
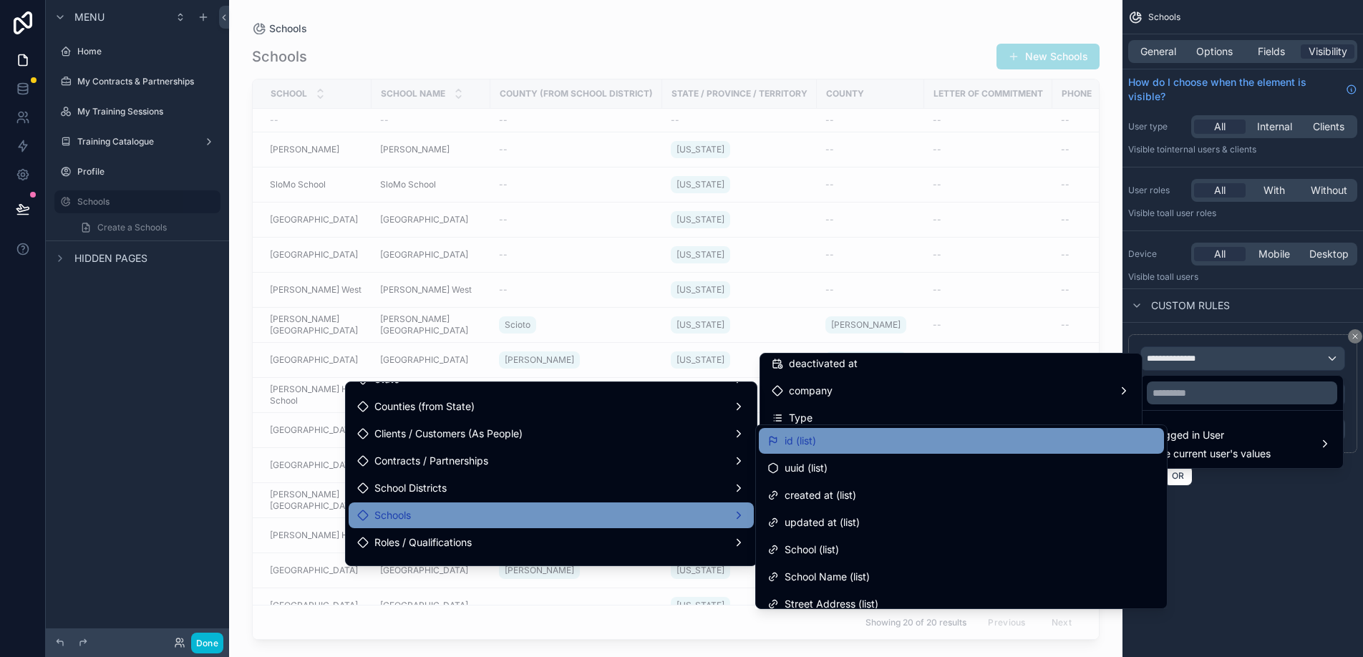
click at [904, 447] on div "id (list)" at bounding box center [962, 441] width 388 height 17
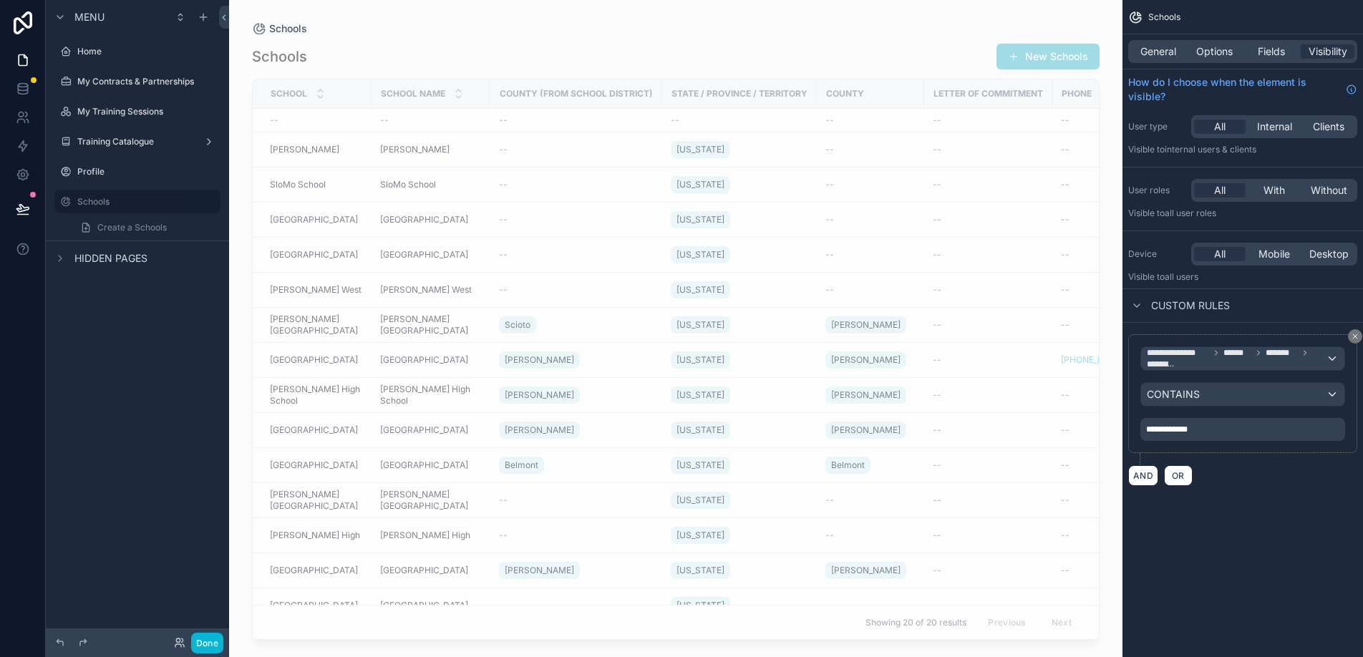
click at [1201, 433] on div "**********" at bounding box center [1243, 429] width 205 height 23
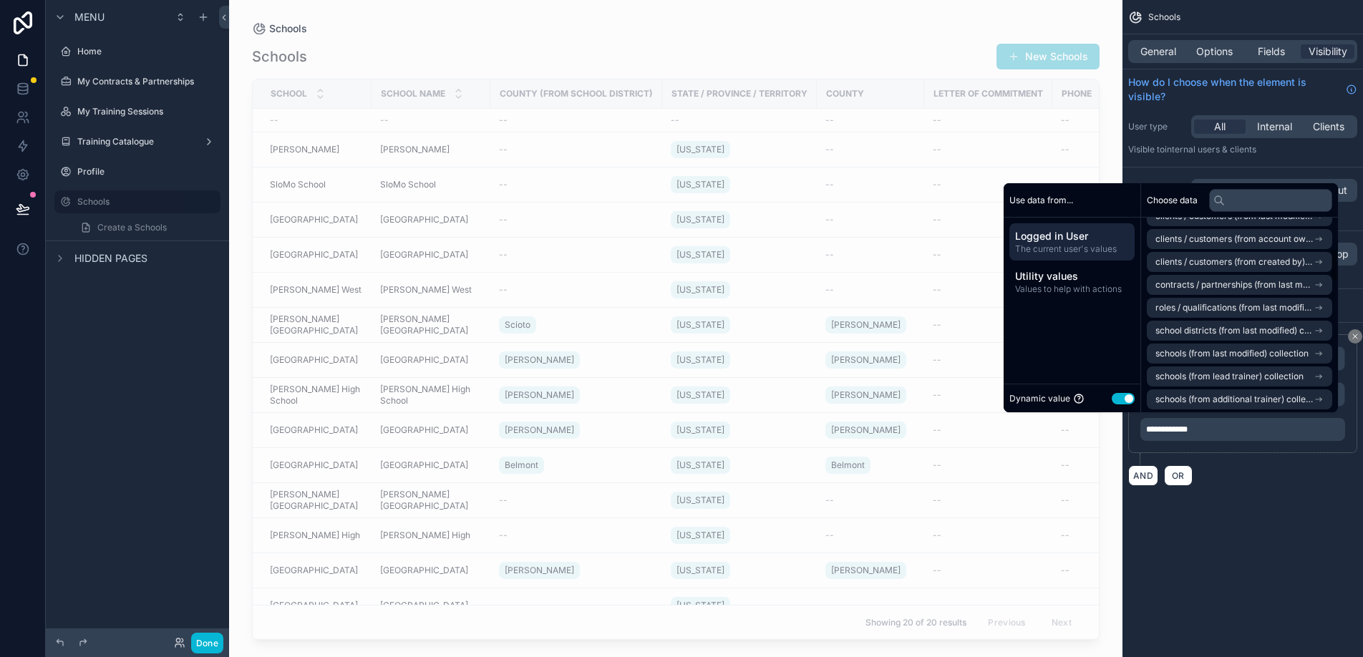
scroll to position [178, 0]
click at [1212, 355] on span "schools (from last modified) collection" at bounding box center [1232, 352] width 153 height 11
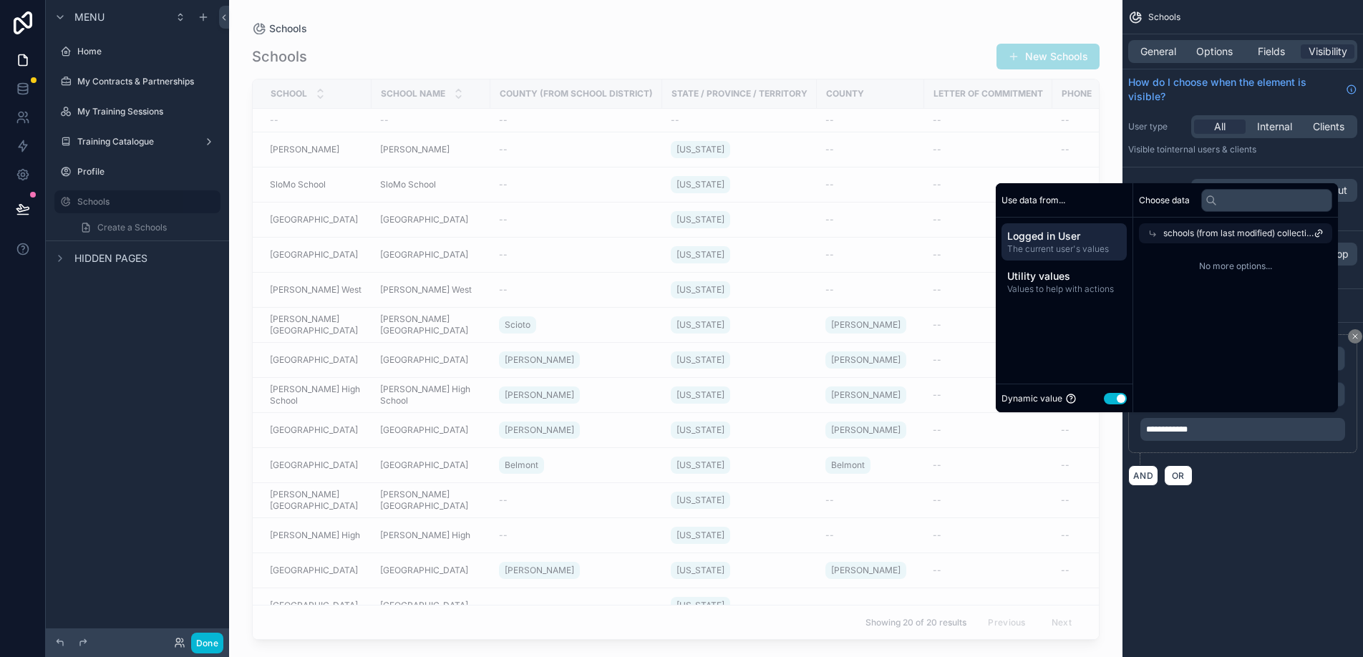
click at [1212, 233] on span "schools (from last modified) collection" at bounding box center [1239, 233] width 150 height 11
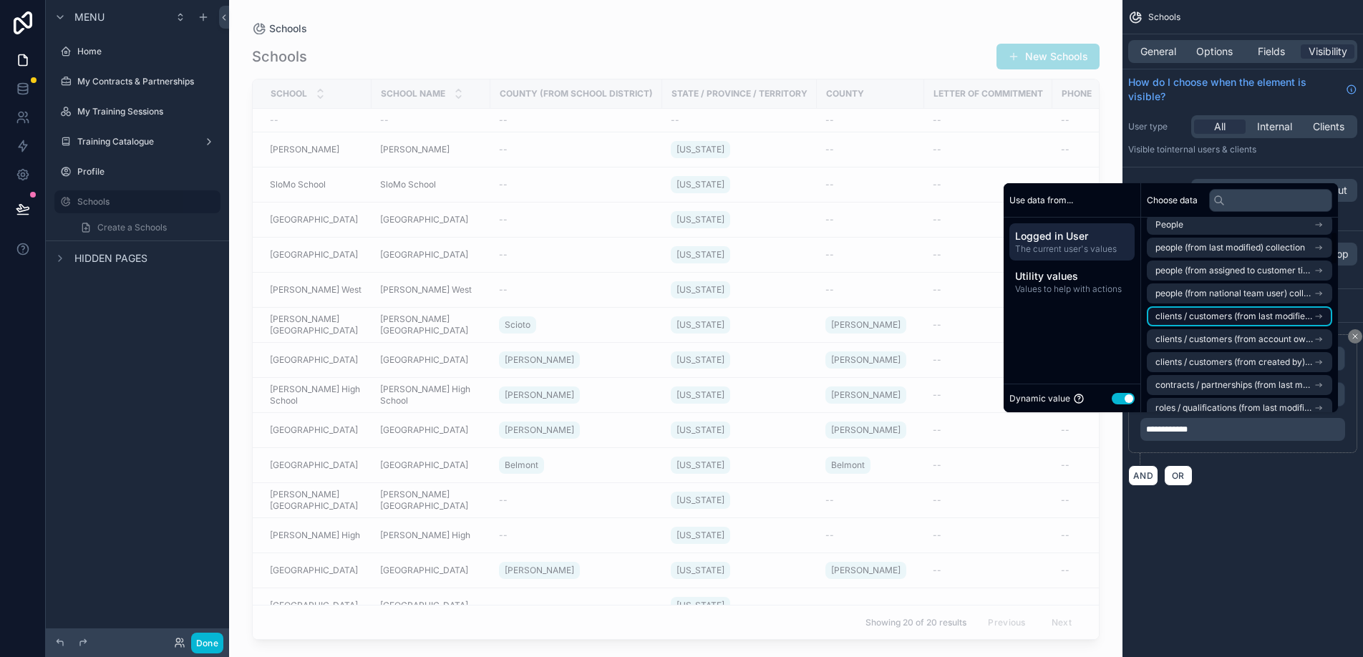
scroll to position [102, 0]
click at [1244, 474] on div "AND OR" at bounding box center [1243, 475] width 229 height 21
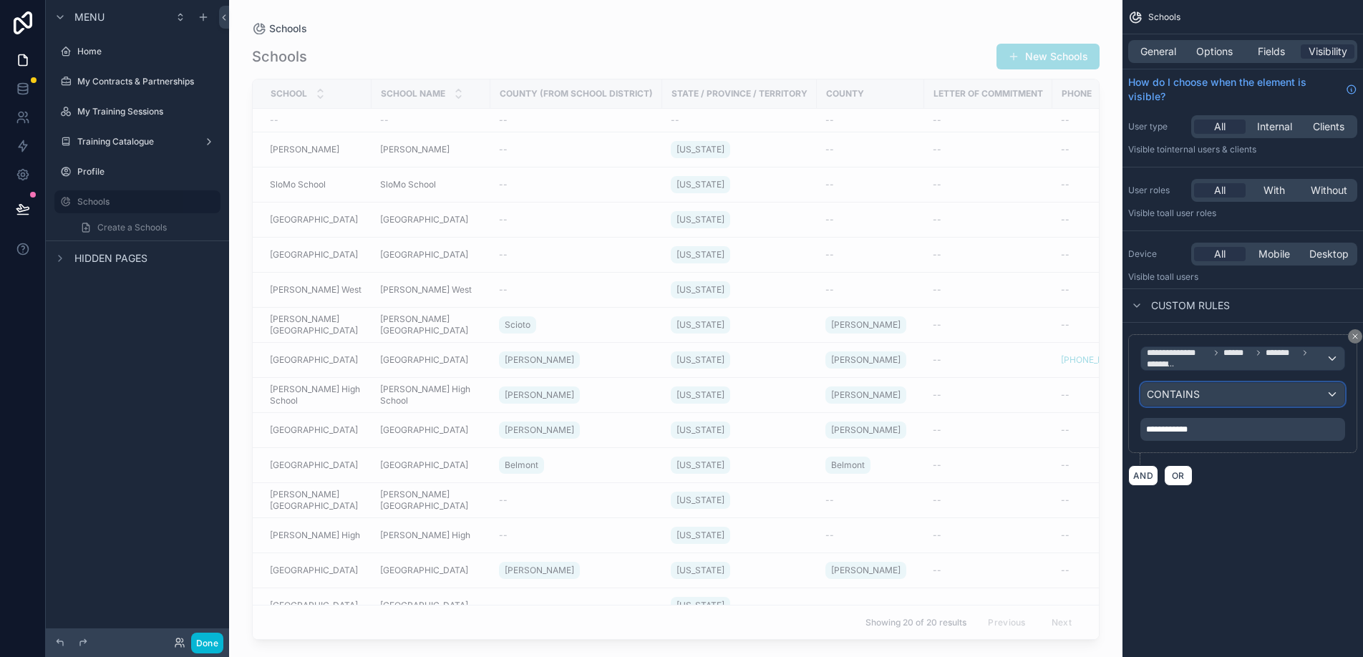
click at [1233, 396] on div "CONTAINS" at bounding box center [1242, 394] width 203 height 23
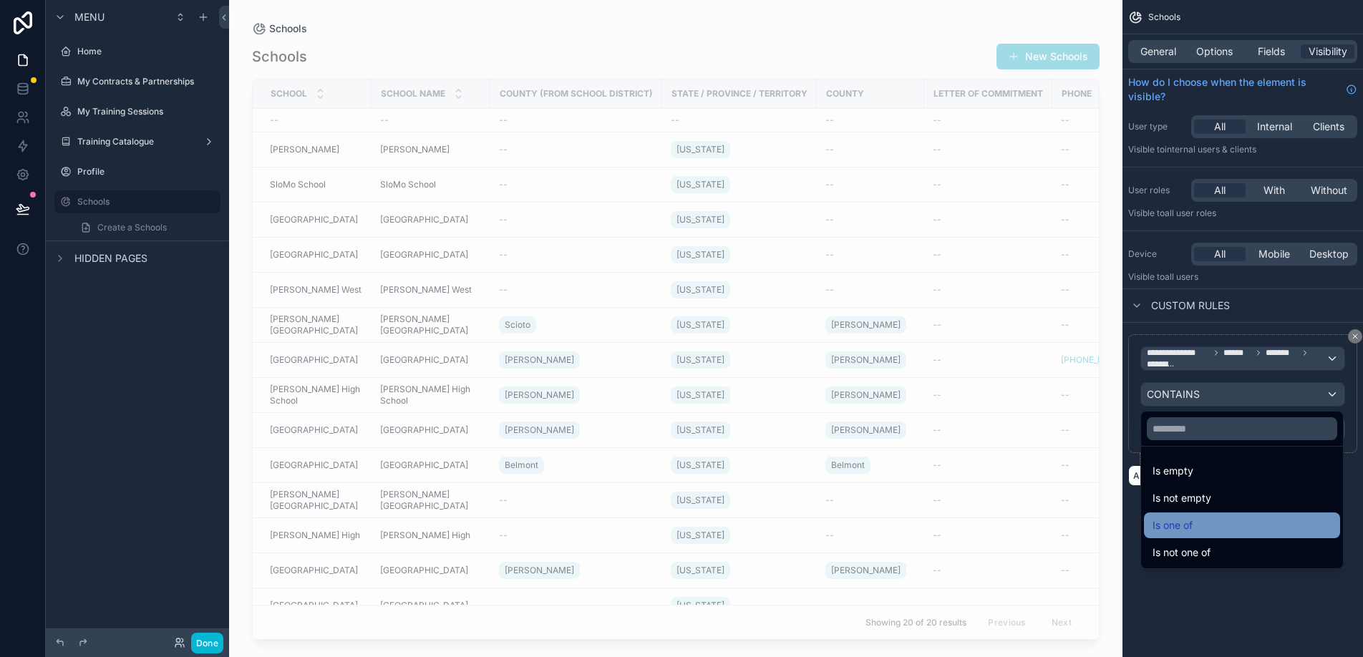
click at [1215, 526] on div "Is one of" at bounding box center [1242, 525] width 179 height 17
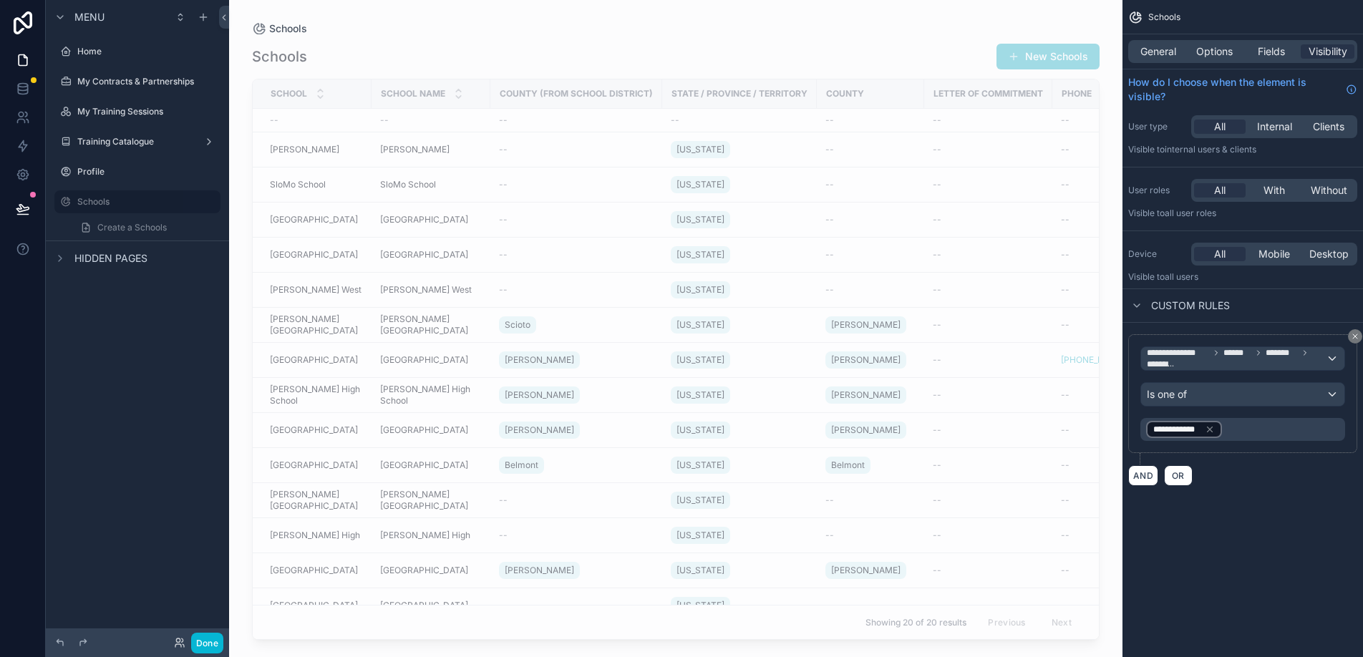
click at [1217, 430] on div "**********" at bounding box center [1185, 429] width 76 height 17
click at [1212, 428] on icon "scrollable content" at bounding box center [1210, 430] width 10 height 10
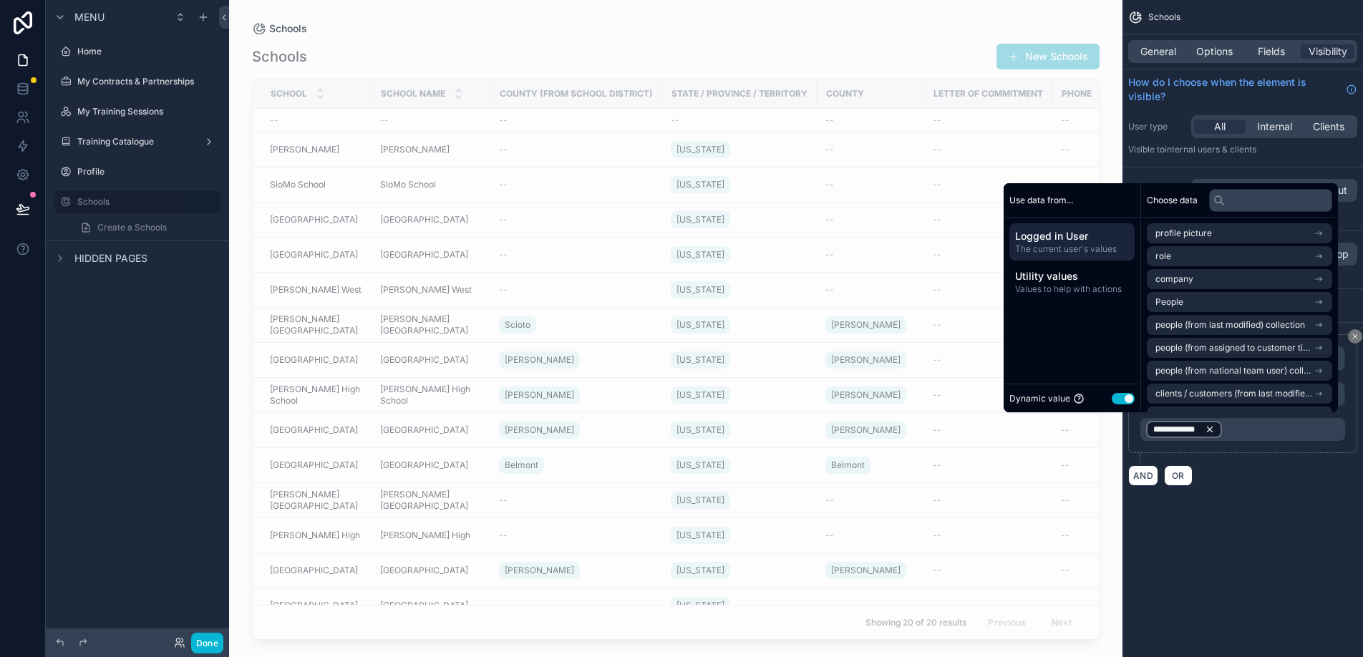
click at [1212, 428] on div "**********" at bounding box center [1243, 429] width 205 height 23
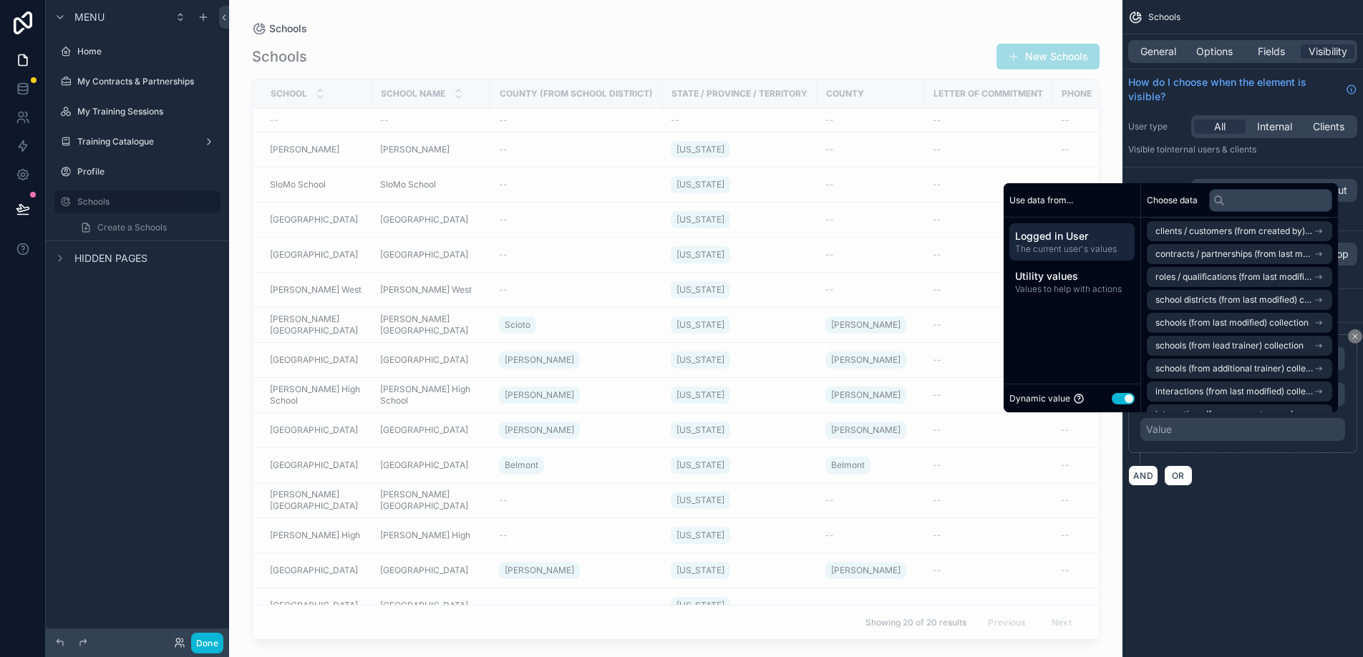
click at [1117, 400] on button "Use setting" at bounding box center [1123, 398] width 23 height 11
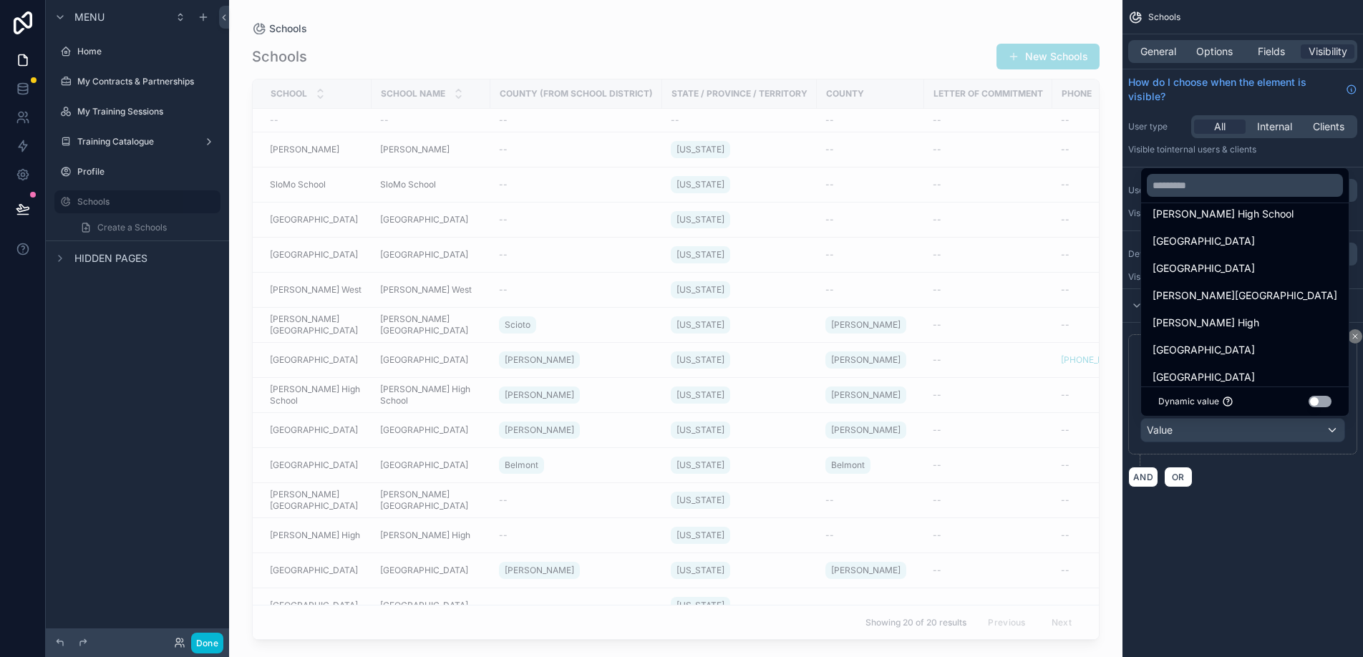
scroll to position [250, 0]
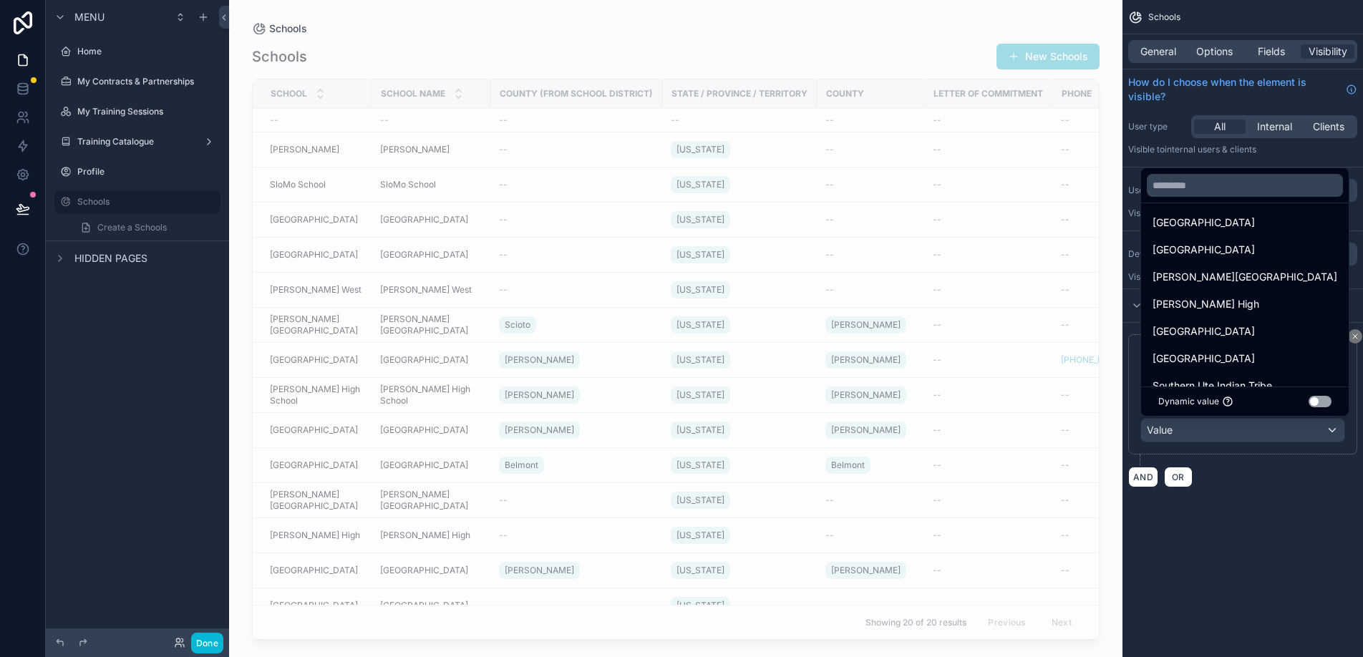
click at [1330, 400] on button "Use setting" at bounding box center [1320, 401] width 23 height 11
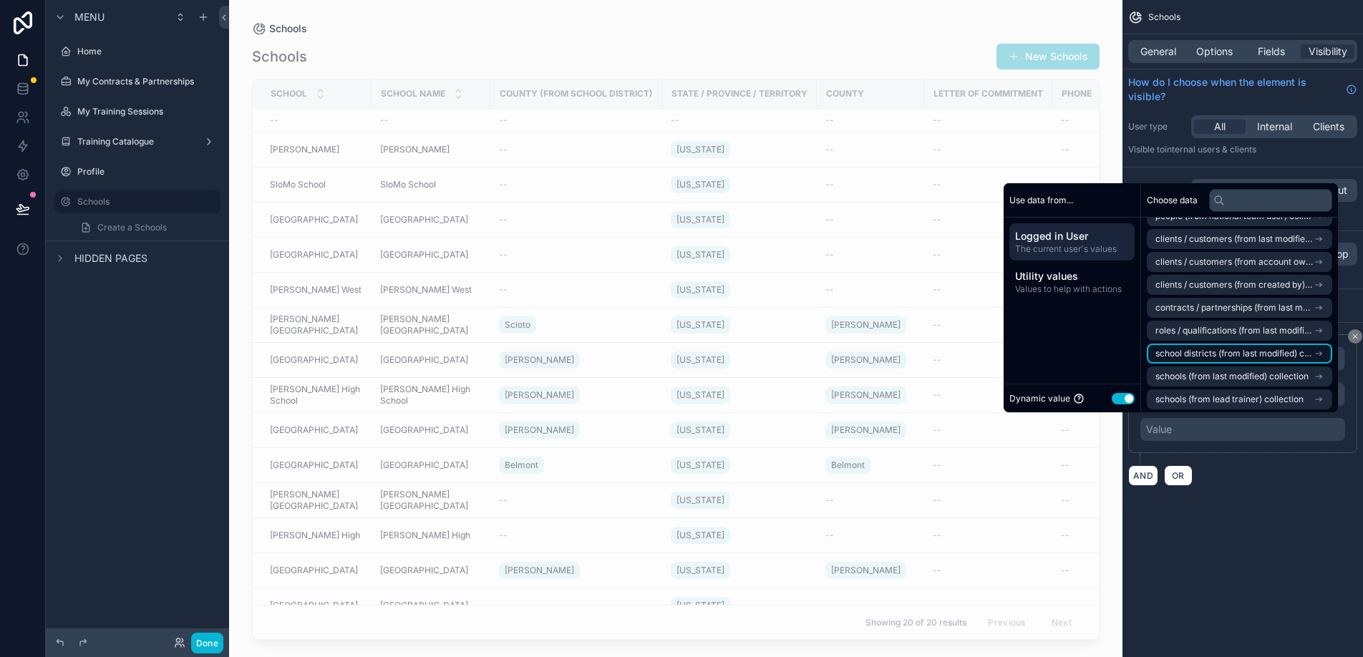
scroll to position [171, 0]
click at [1283, 362] on span "schools (from last modified) collection" at bounding box center [1232, 359] width 153 height 11
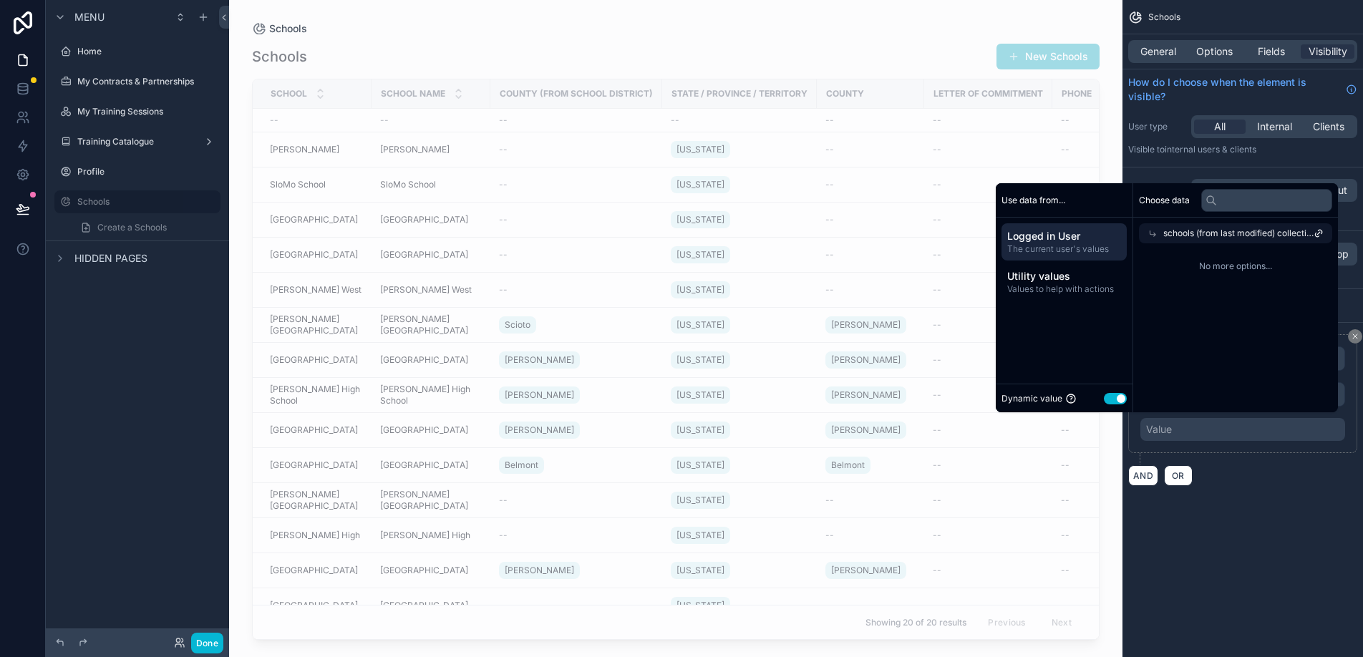
click at [1319, 231] on icon at bounding box center [1319, 233] width 10 height 10
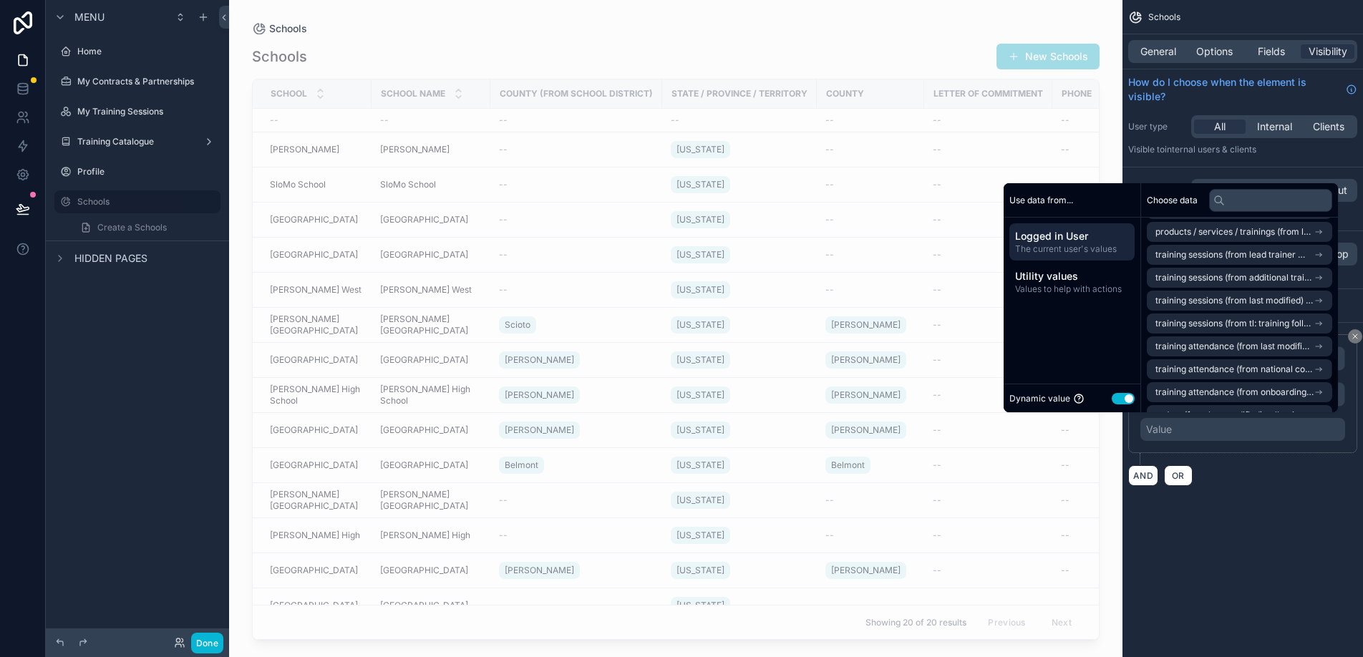
scroll to position [228, 0]
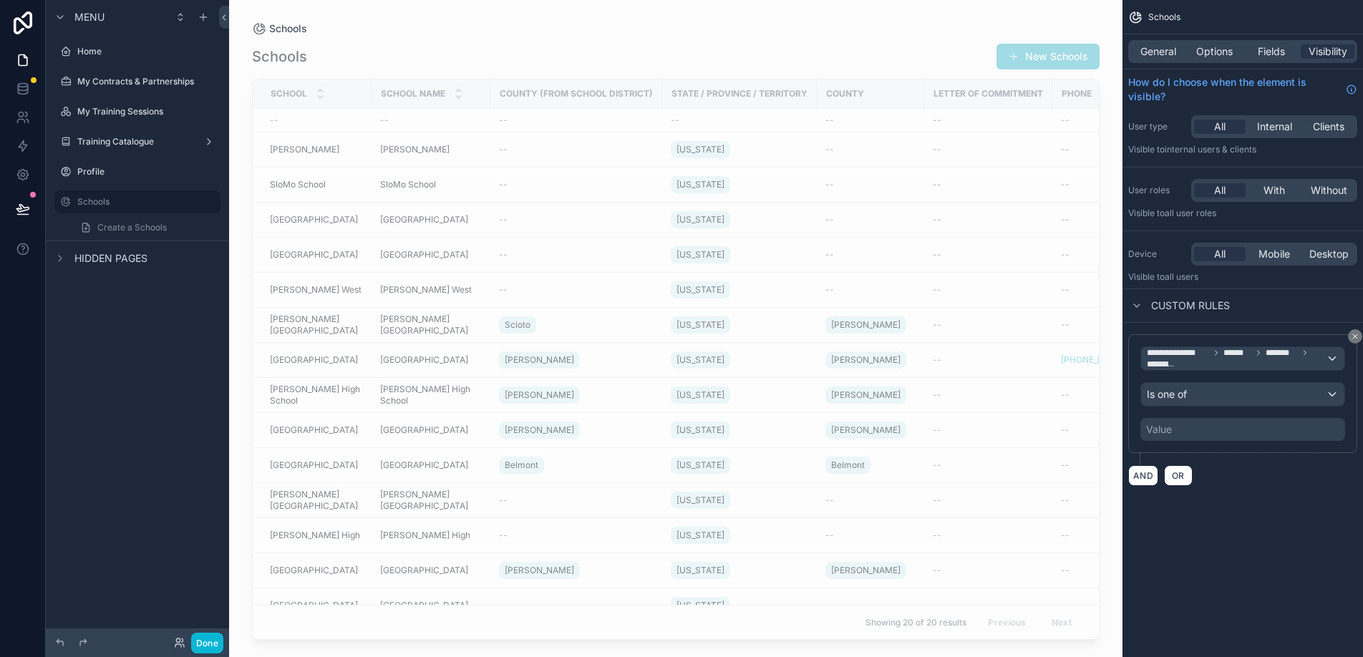
click at [1250, 514] on div "**********" at bounding box center [1243, 260] width 241 height 521
click at [1232, 432] on div "Value" at bounding box center [1243, 429] width 205 height 23
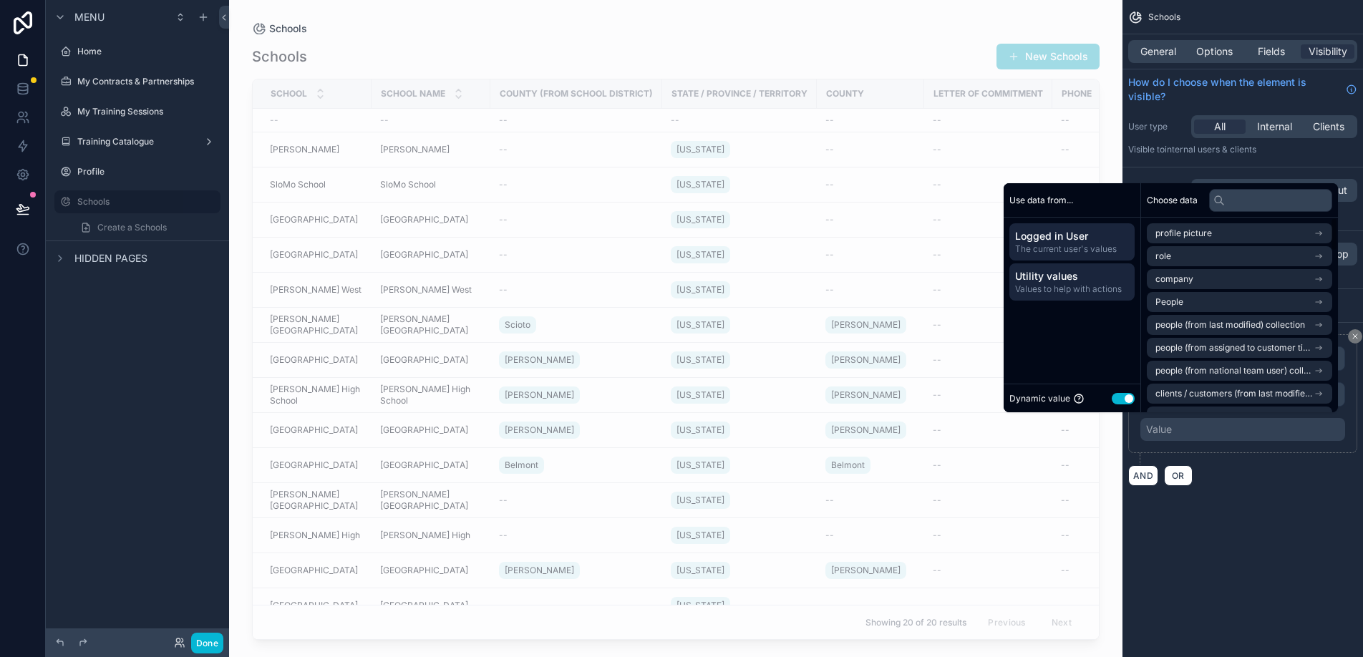
click at [1075, 282] on span "Utility values" at bounding box center [1072, 276] width 114 height 14
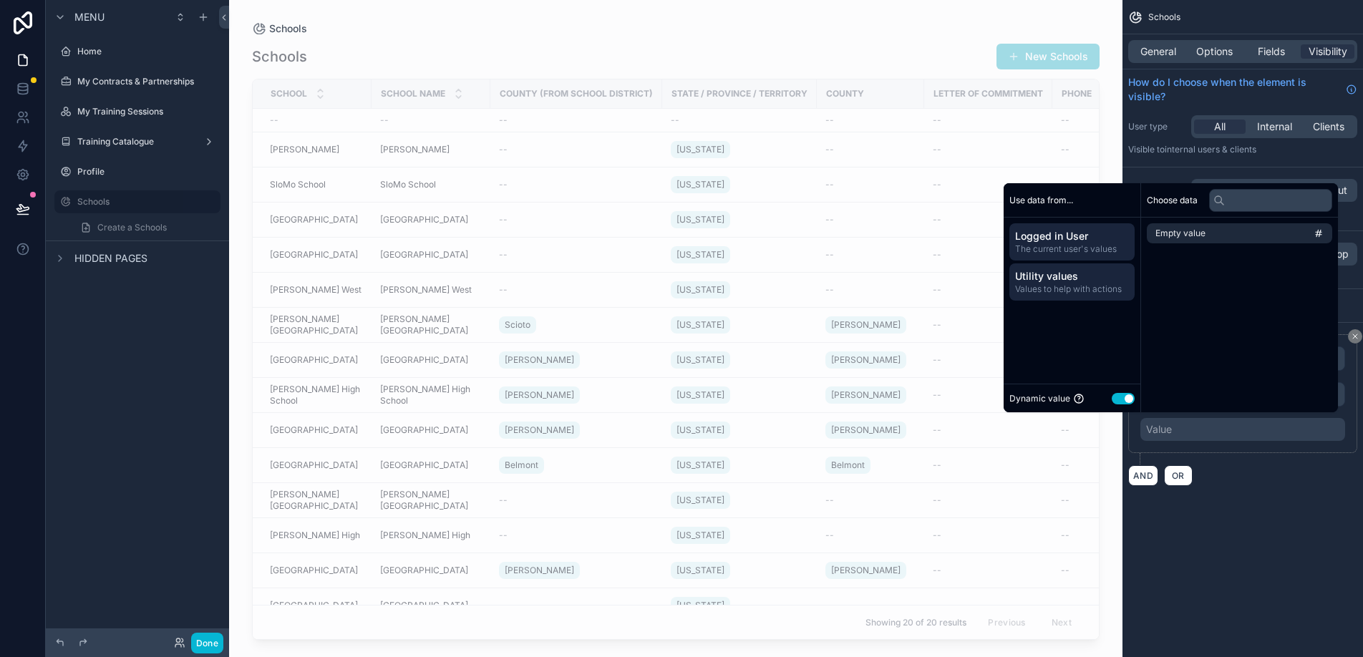
click at [1054, 242] on span "Logged in User" at bounding box center [1072, 236] width 114 height 14
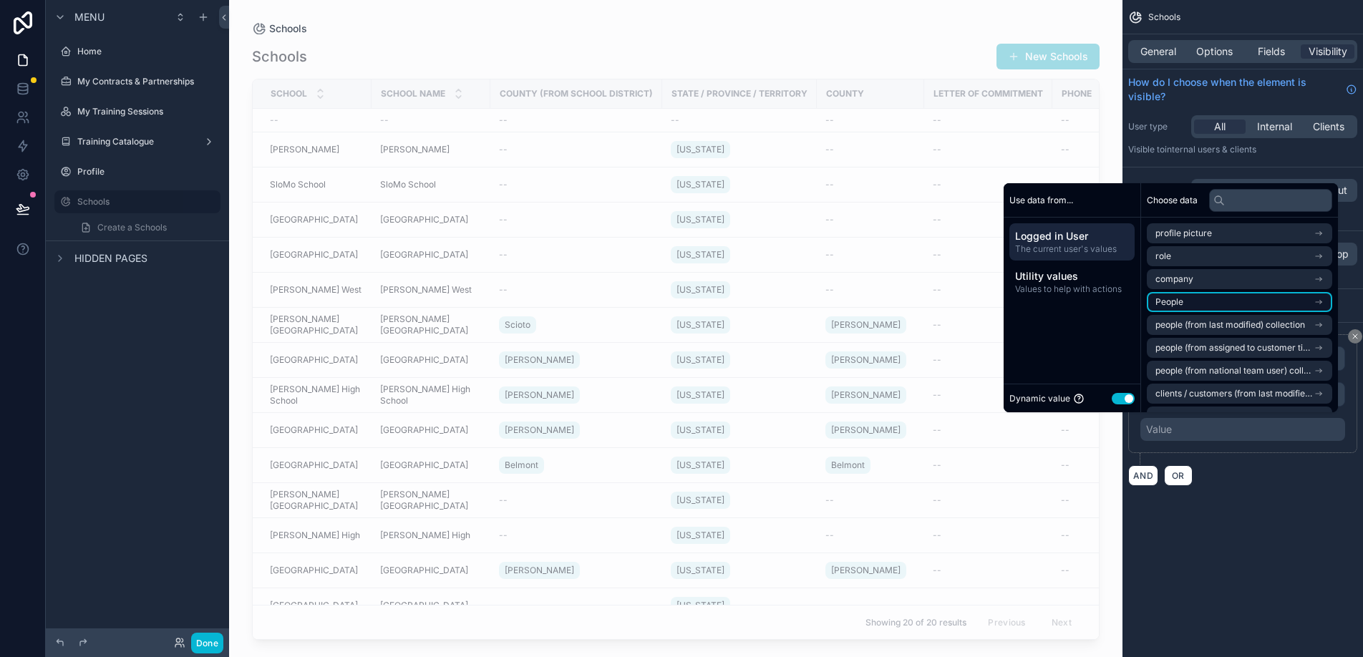
click at [1275, 306] on li "People" at bounding box center [1239, 302] width 185 height 20
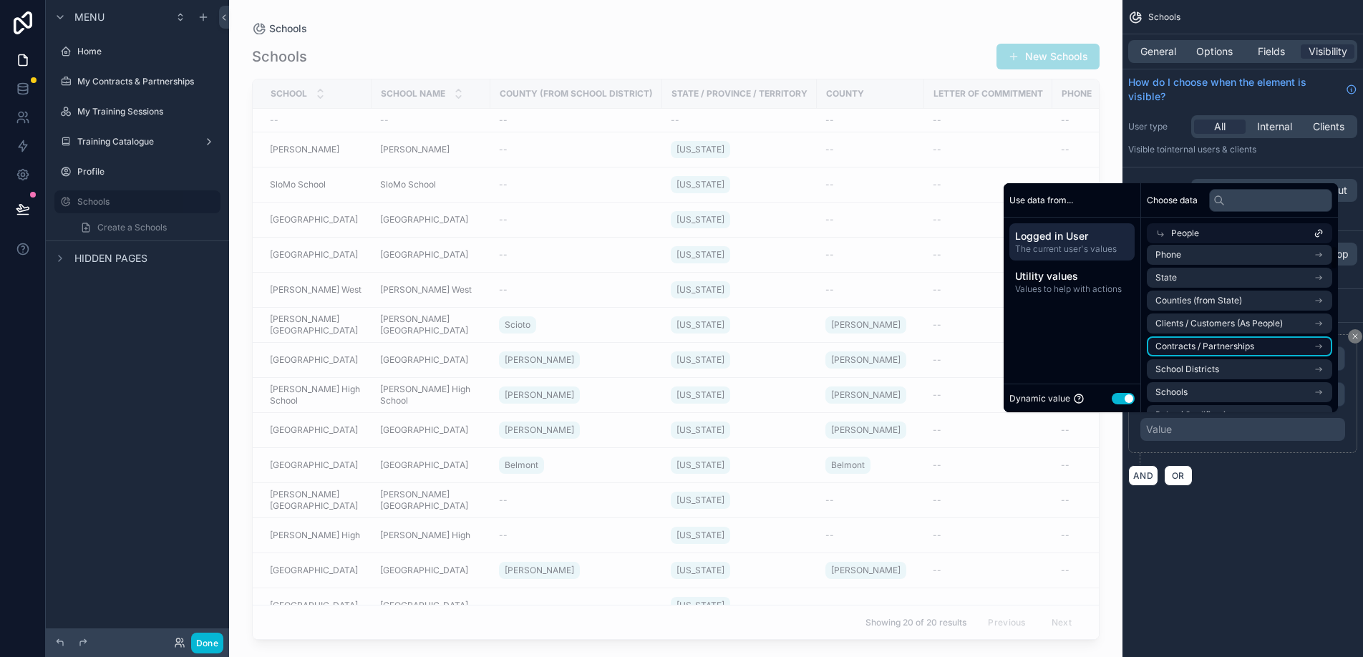
scroll to position [28, 0]
click at [1273, 384] on li "Schools" at bounding box center [1239, 392] width 185 height 20
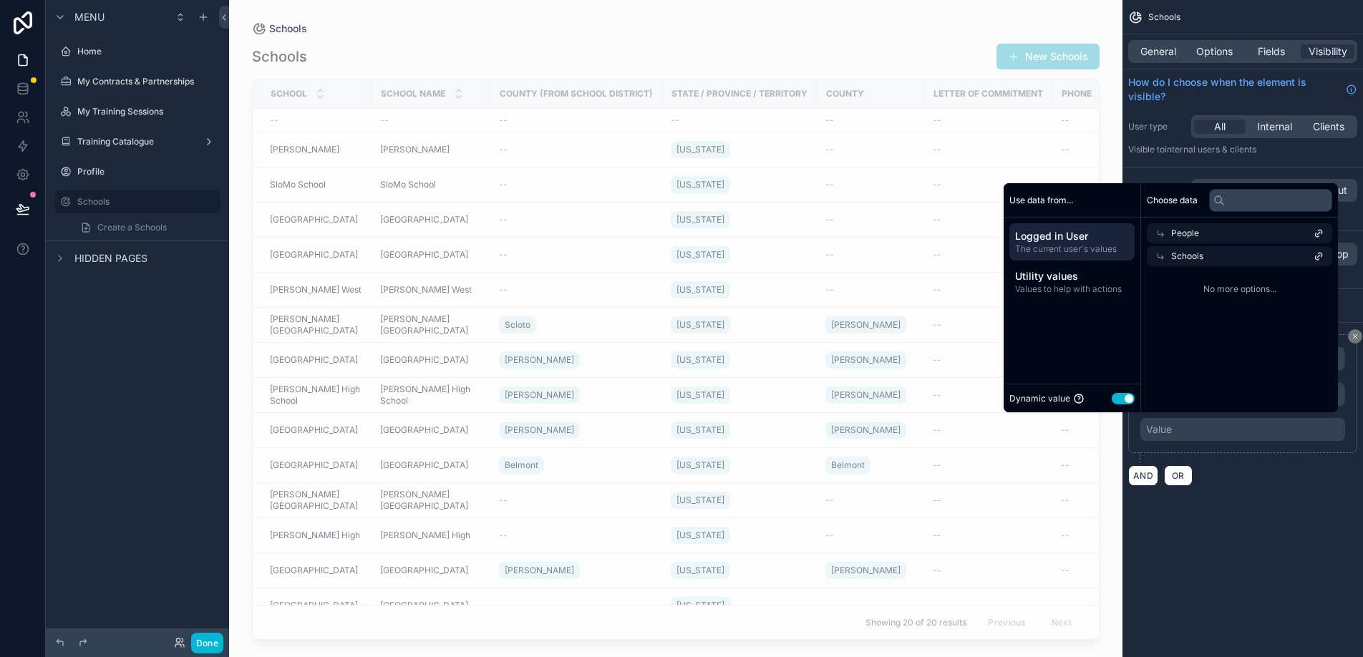
scroll to position [0, 0]
click at [1270, 244] on div "People Schools" at bounding box center [1239, 242] width 197 height 49
click at [1179, 260] on span "Schools" at bounding box center [1188, 256] width 32 height 11
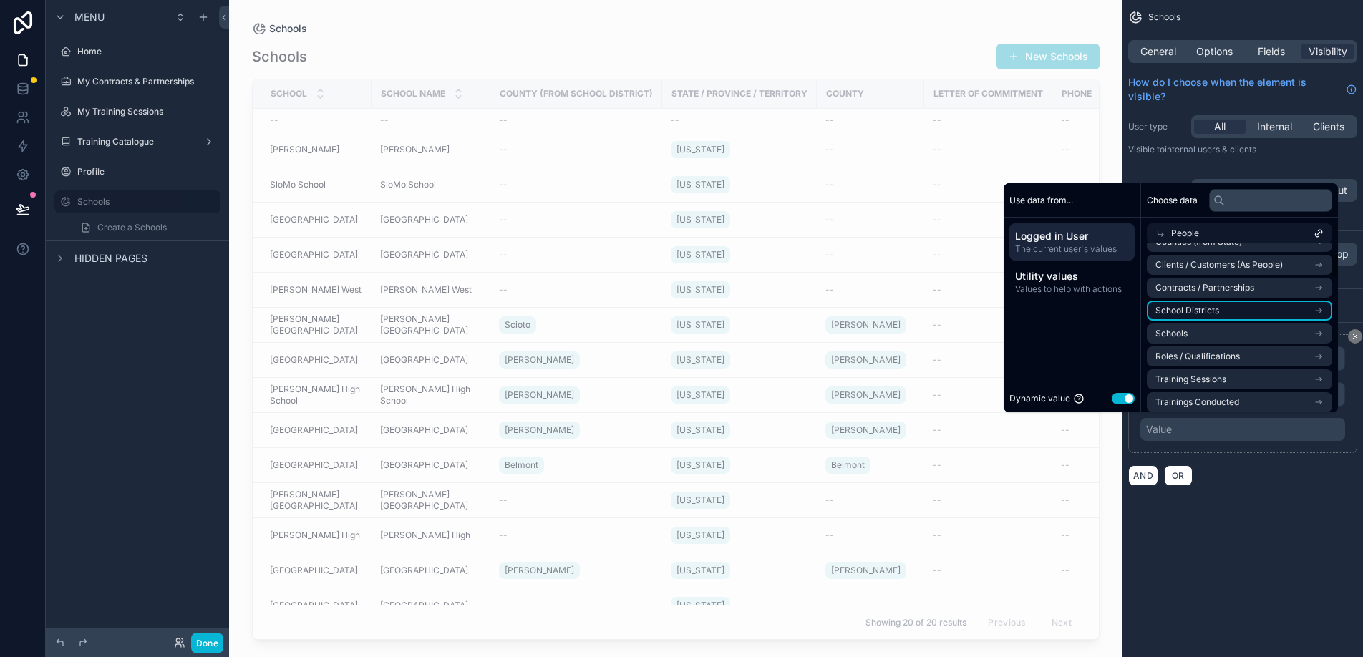
scroll to position [92, 0]
click at [1318, 328] on icon "scrollable content" at bounding box center [1319, 328] width 6 height 0
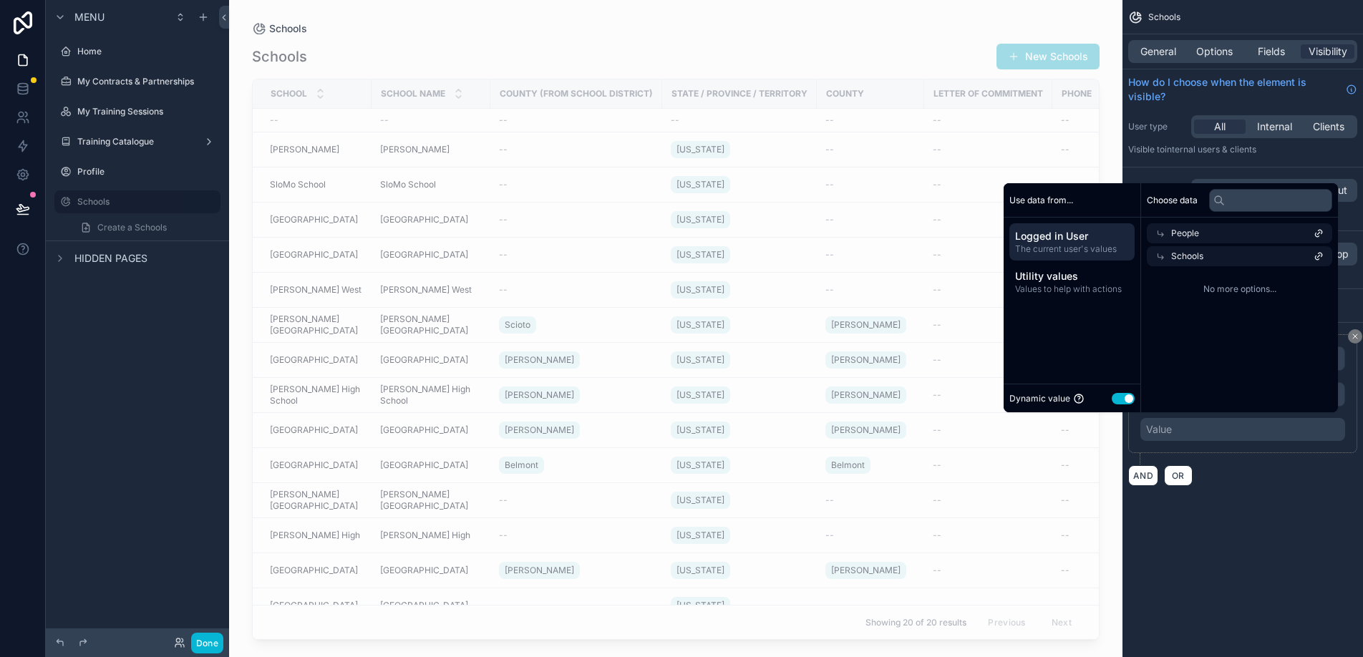
click at [1320, 256] on icon at bounding box center [1319, 256] width 3 height 3
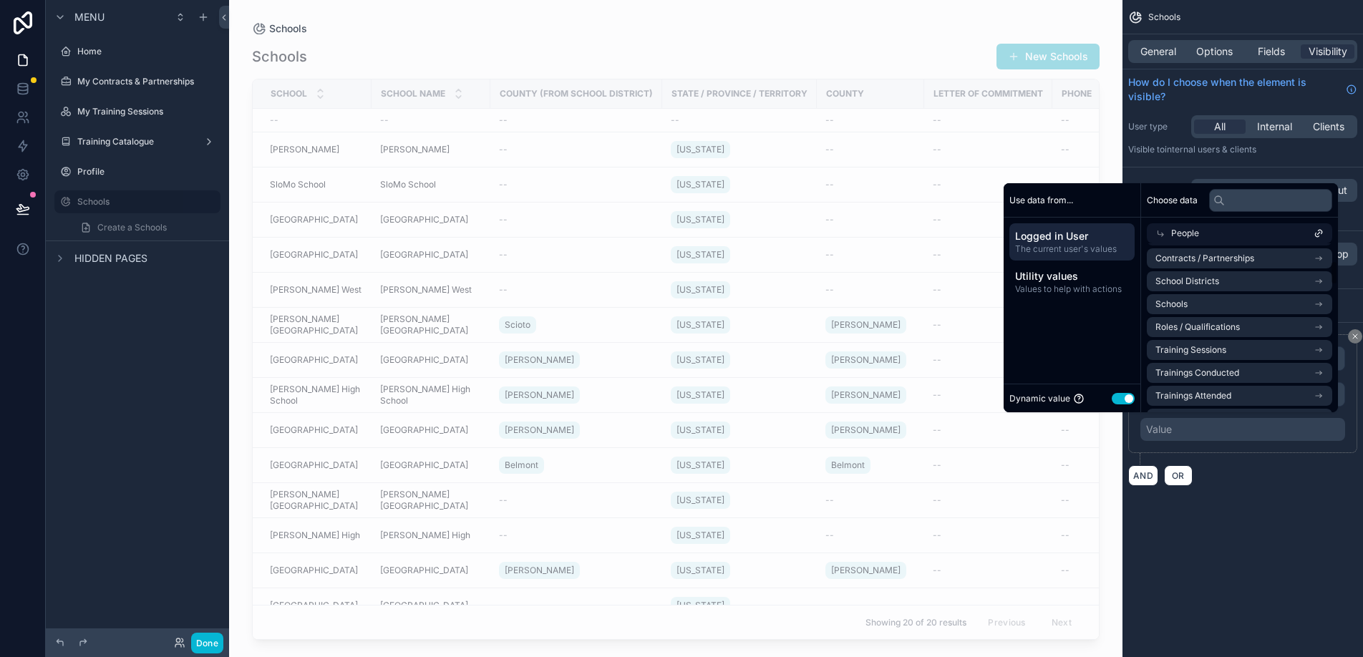
scroll to position [115, 0]
click at [1290, 284] on li "School Districts" at bounding box center [1239, 282] width 185 height 20
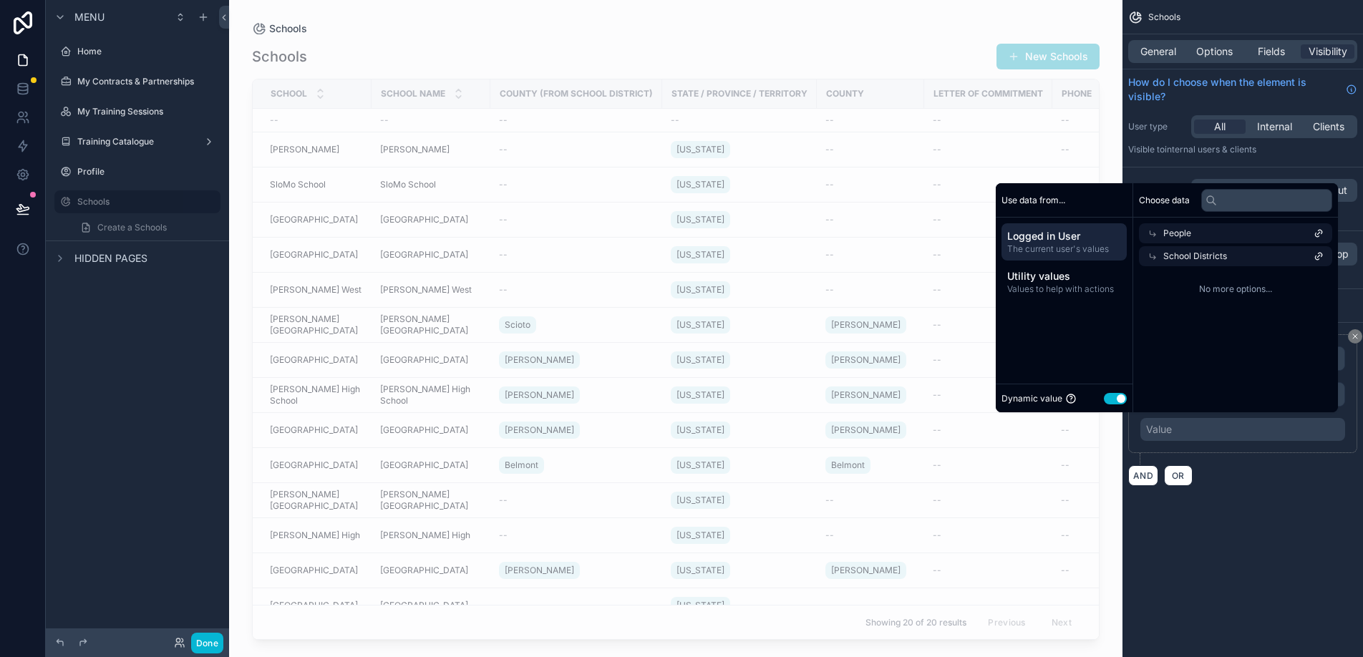
scroll to position [0, 0]
click at [1245, 261] on div "School Districts" at bounding box center [1239, 256] width 185 height 20
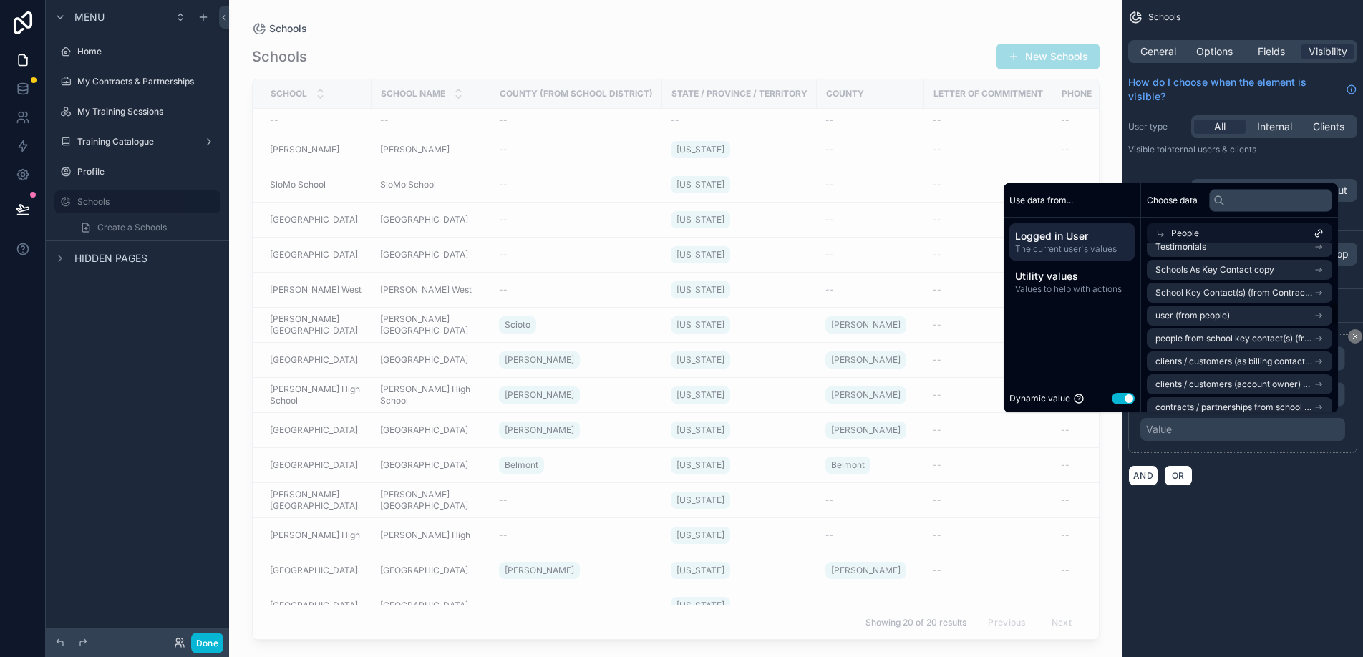
scroll to position [428, 0]
click at [1240, 336] on span "people from school key contact(s) (from contracts / partnerships) collection" at bounding box center [1235, 334] width 158 height 11
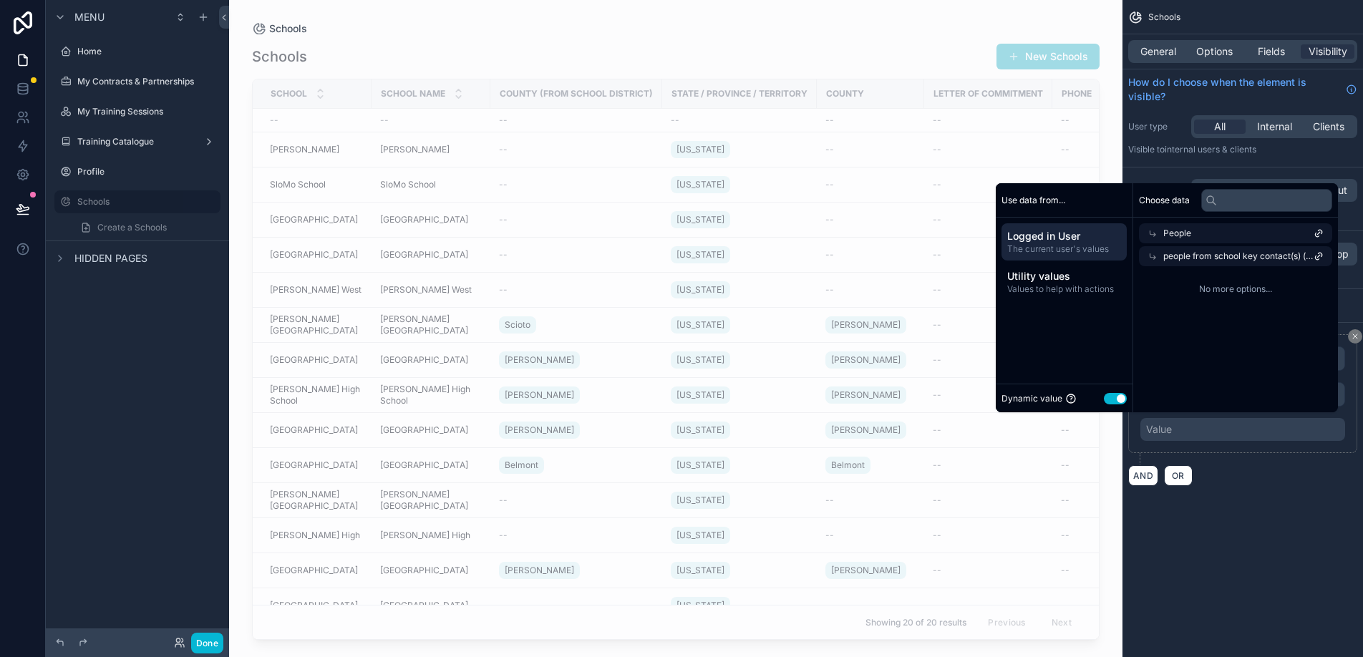
scroll to position [0, 0]
click at [1236, 256] on span "people from school key contact(s) (from contracts / partnerships) collection" at bounding box center [1239, 256] width 150 height 11
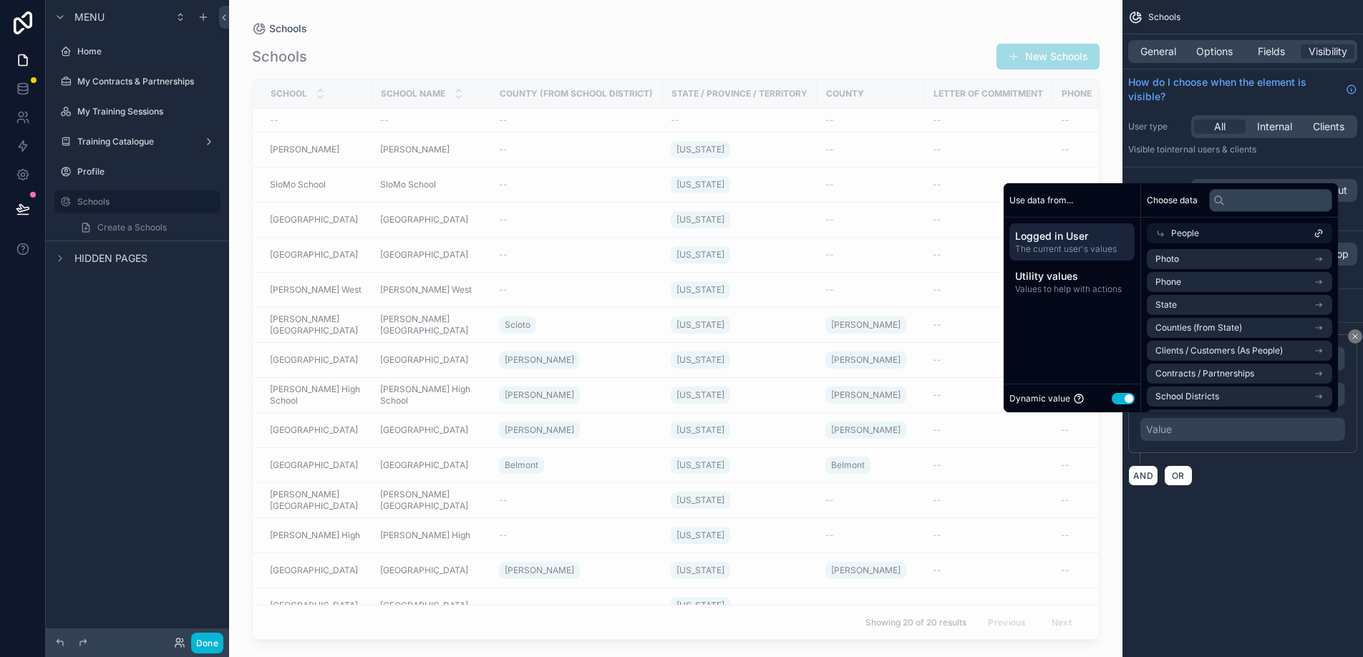
click at [1069, 239] on span "Logged in User" at bounding box center [1072, 236] width 114 height 14
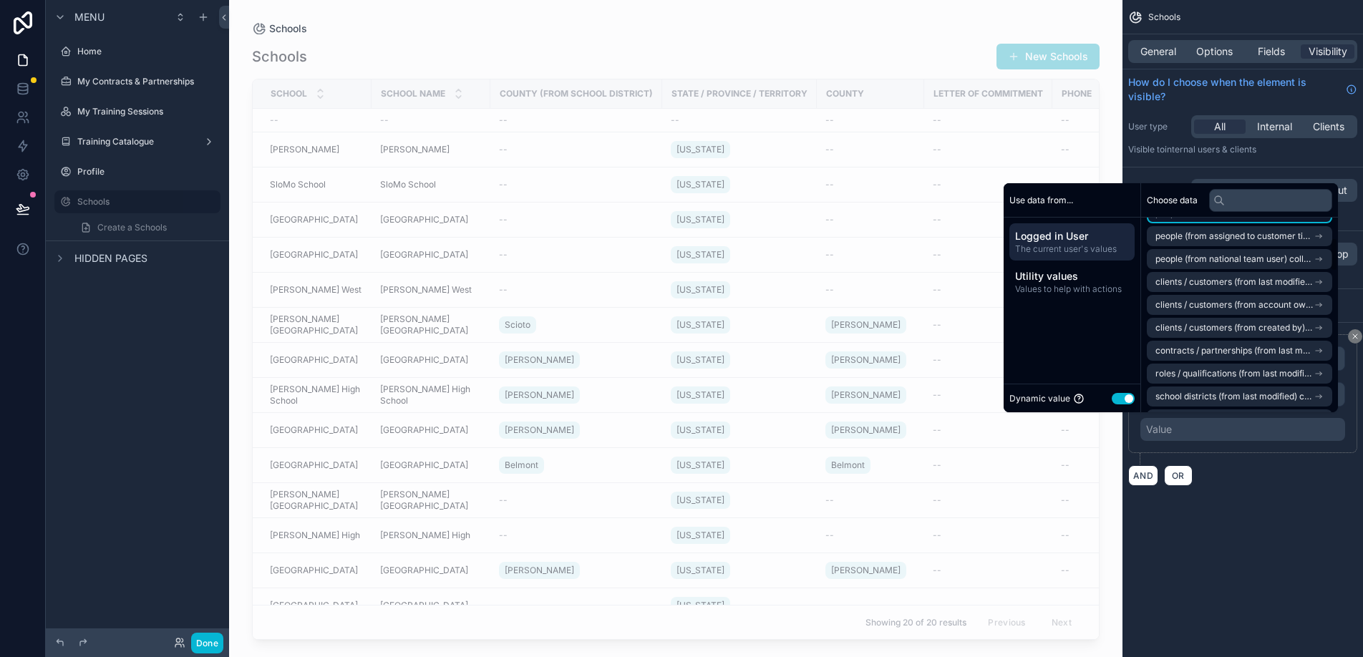
scroll to position [117, 0]
click at [1256, 501] on div "**********" at bounding box center [1243, 260] width 241 height 521
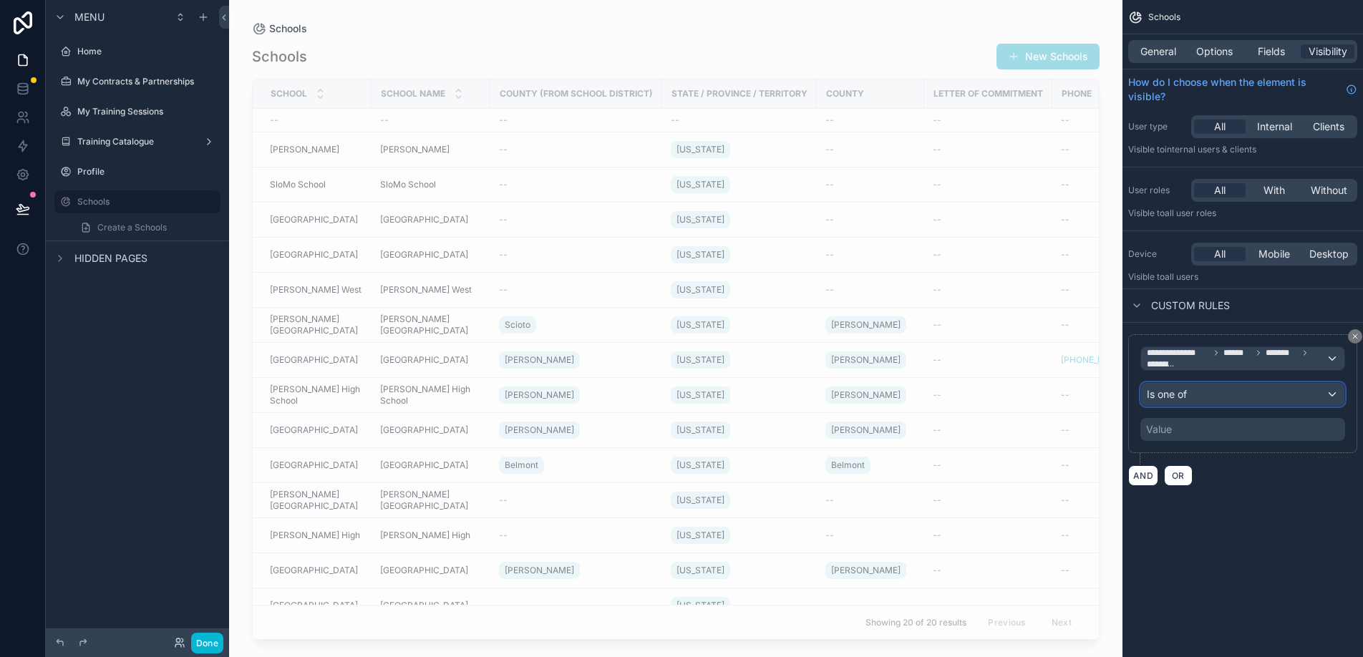
click at [1239, 397] on div "Is one of" at bounding box center [1242, 394] width 203 height 23
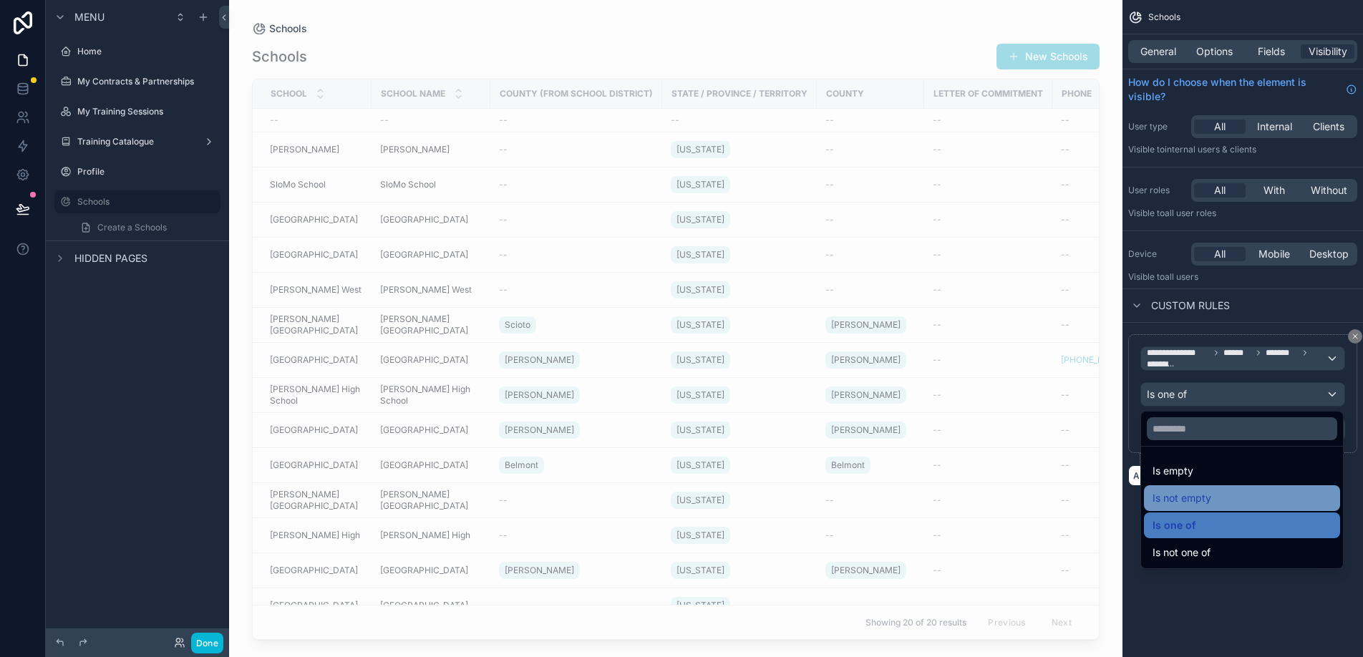
click at [1213, 493] on div "Is not empty" at bounding box center [1242, 498] width 179 height 17
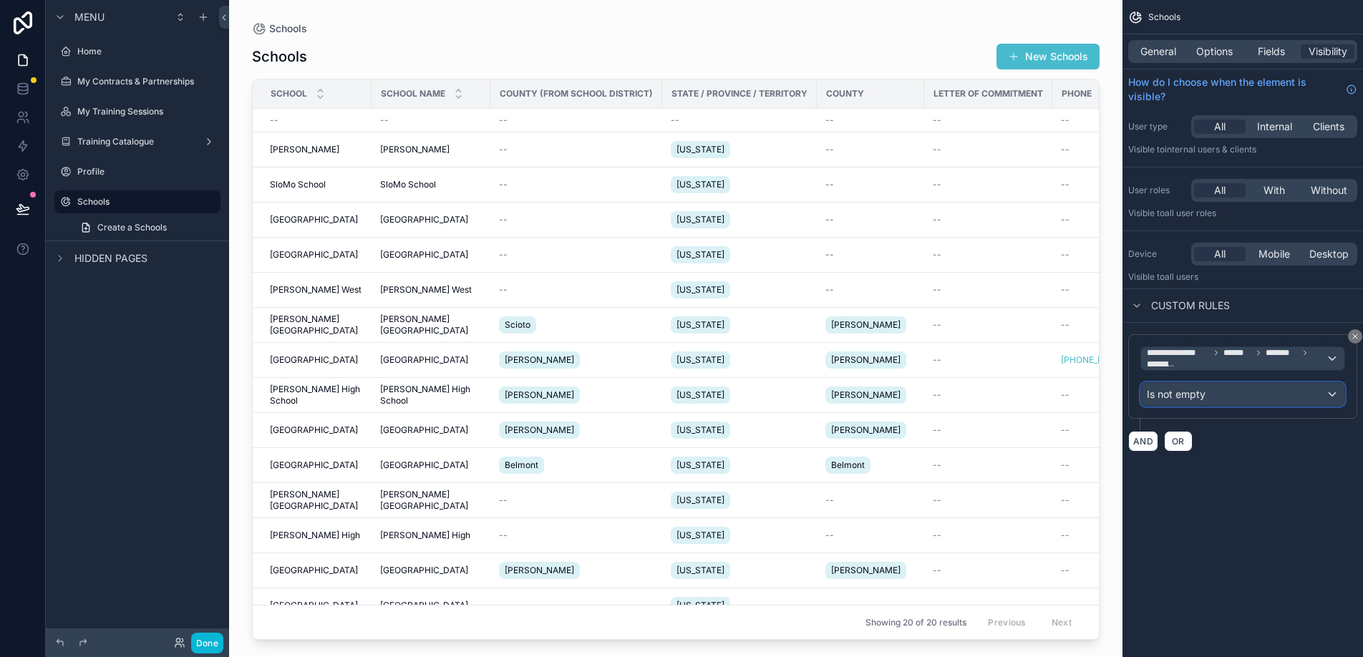
click at [1212, 389] on div "Is not empty" at bounding box center [1242, 394] width 203 height 23
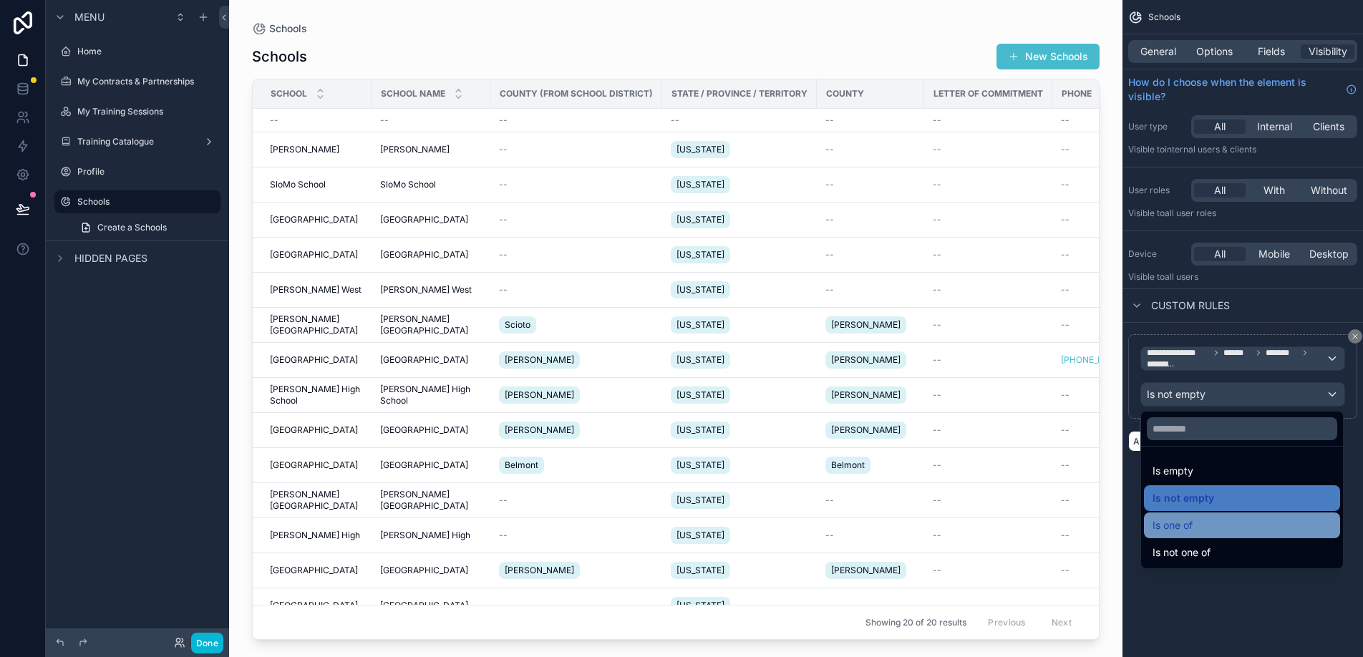
click at [1207, 527] on div "Is one of" at bounding box center [1242, 525] width 179 height 17
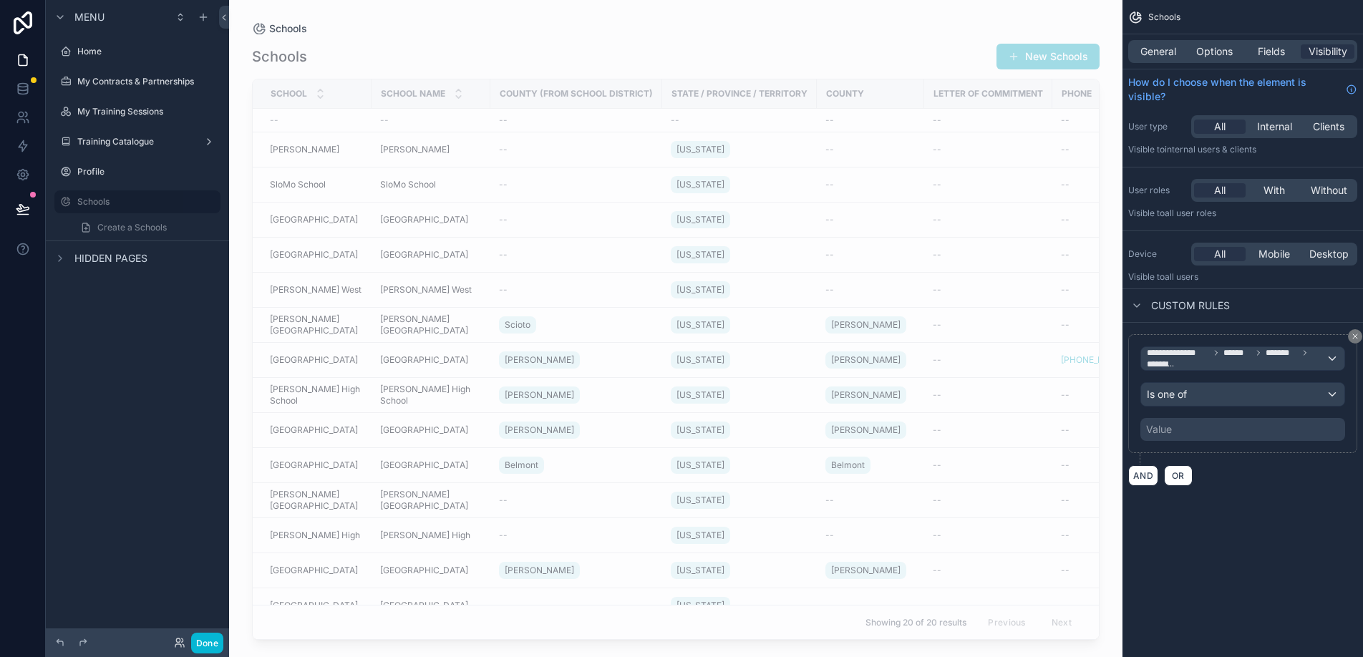
click at [1202, 430] on div "Value" at bounding box center [1243, 429] width 205 height 23
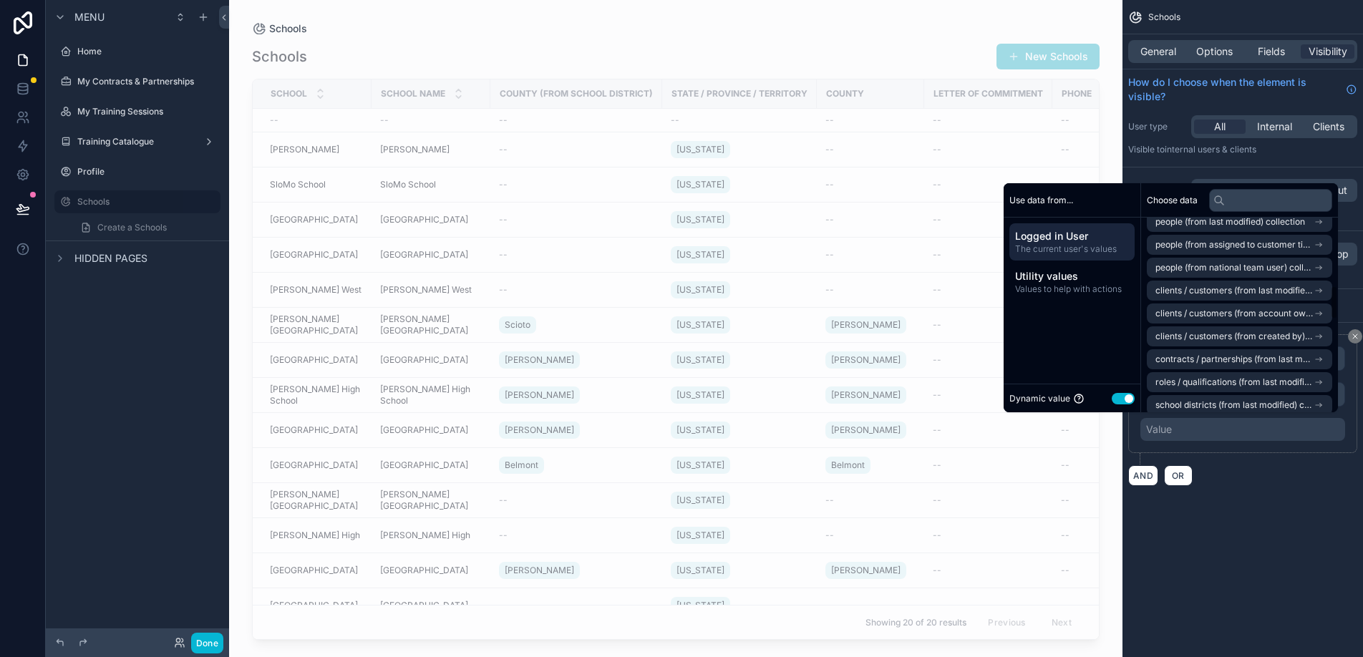
scroll to position [0, 0]
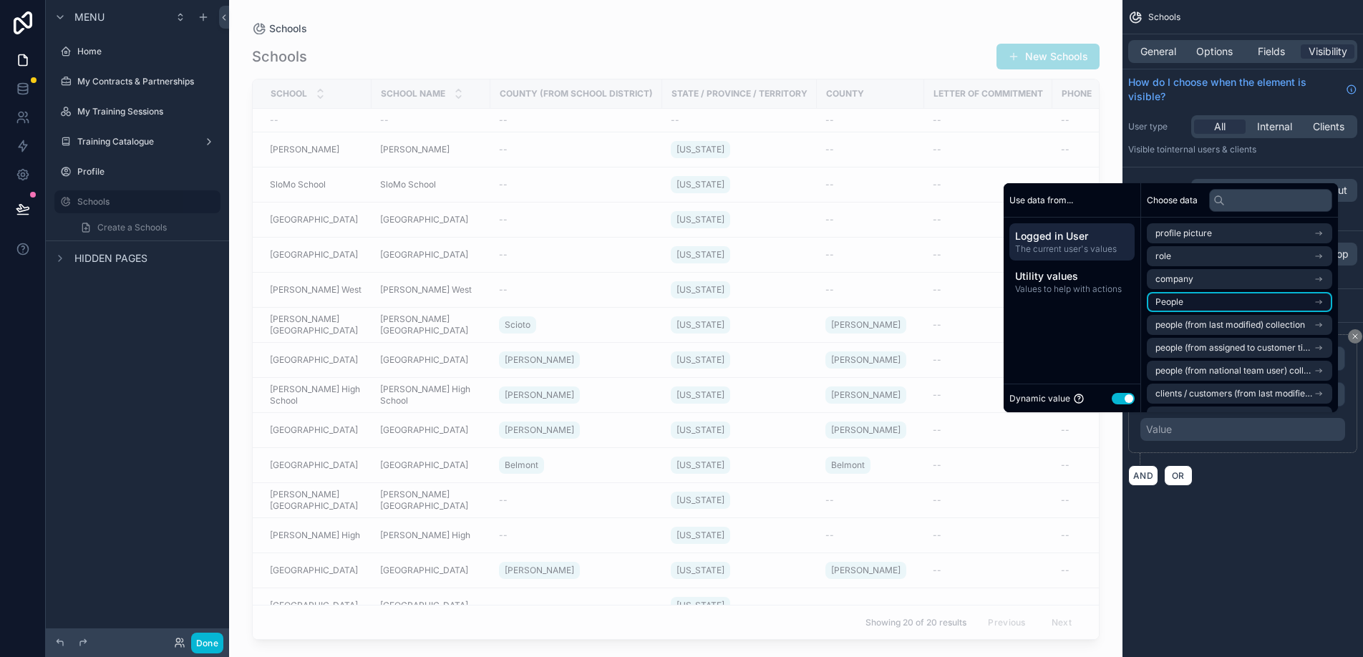
click at [1313, 301] on li "People" at bounding box center [1239, 302] width 185 height 20
click at [1209, 301] on li "Schools" at bounding box center [1239, 299] width 185 height 20
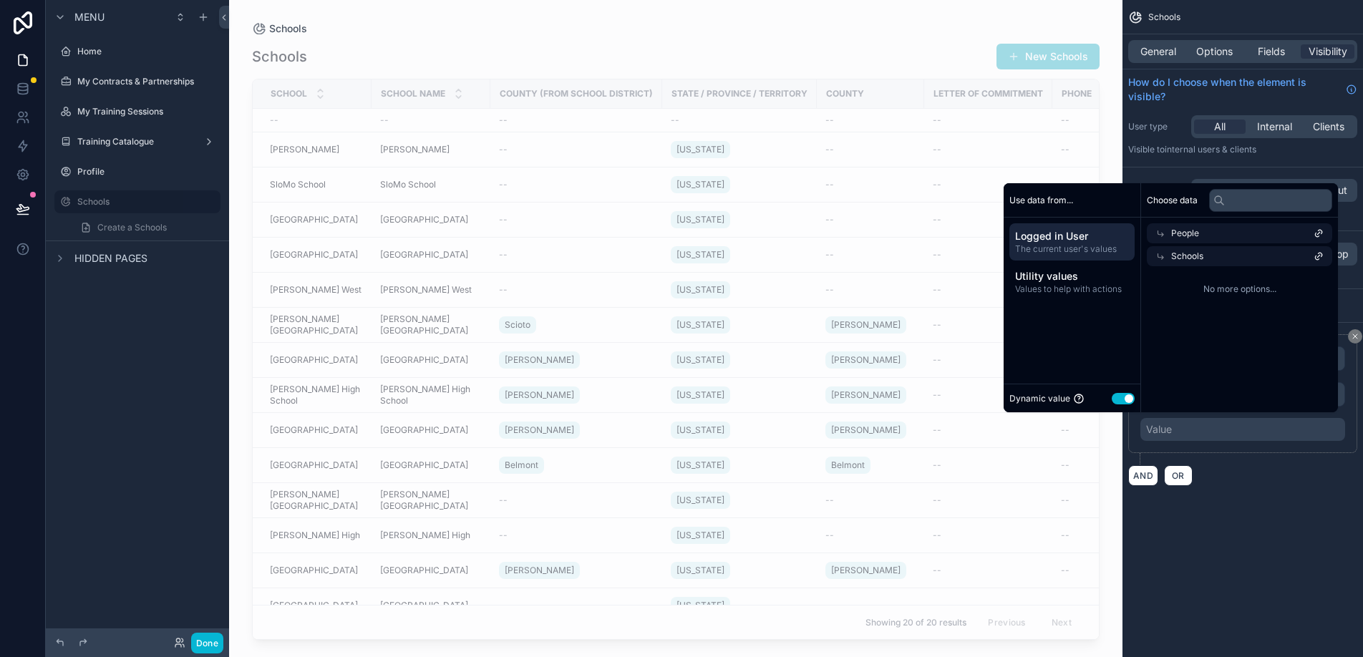
click at [1321, 255] on icon at bounding box center [1319, 256] width 10 height 10
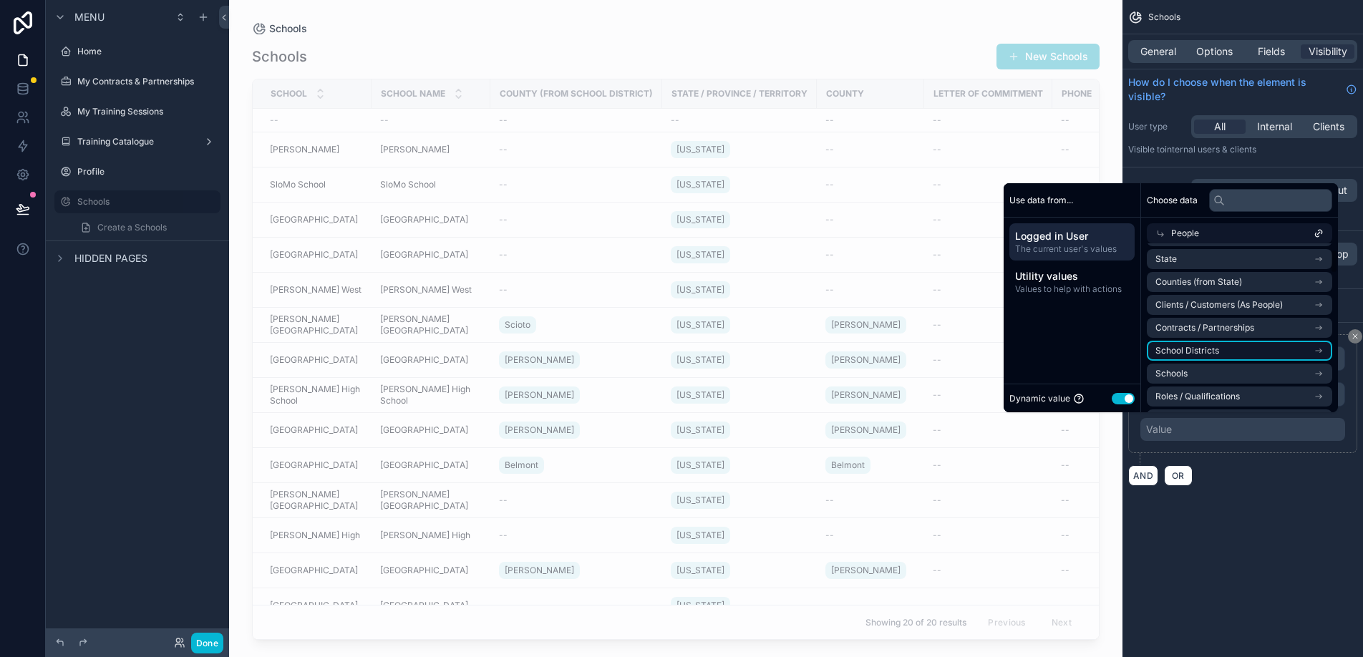
scroll to position [59, 0]
click at [1243, 359] on li "Schools" at bounding box center [1239, 361] width 185 height 20
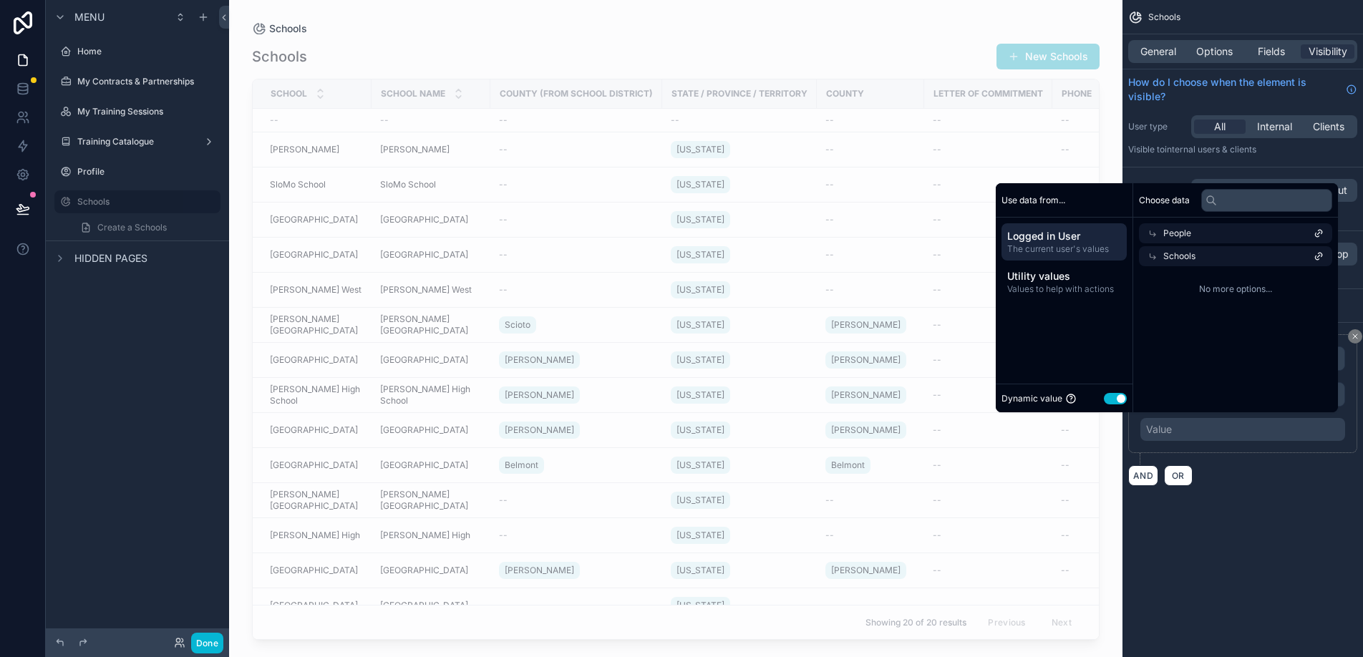
scroll to position [0, 0]
click at [1157, 256] on icon at bounding box center [1161, 256] width 10 height 10
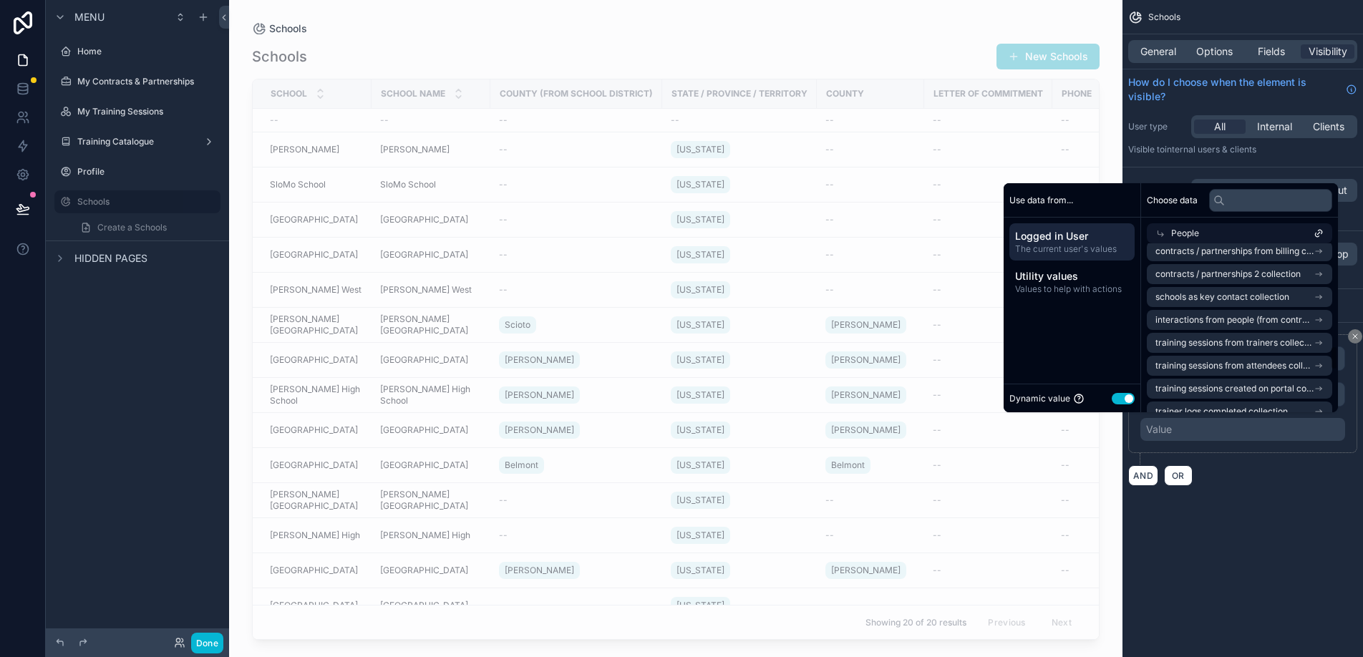
scroll to position [698, 0]
click at [1206, 320] on span "schools as key contact collection" at bounding box center [1223, 317] width 134 height 11
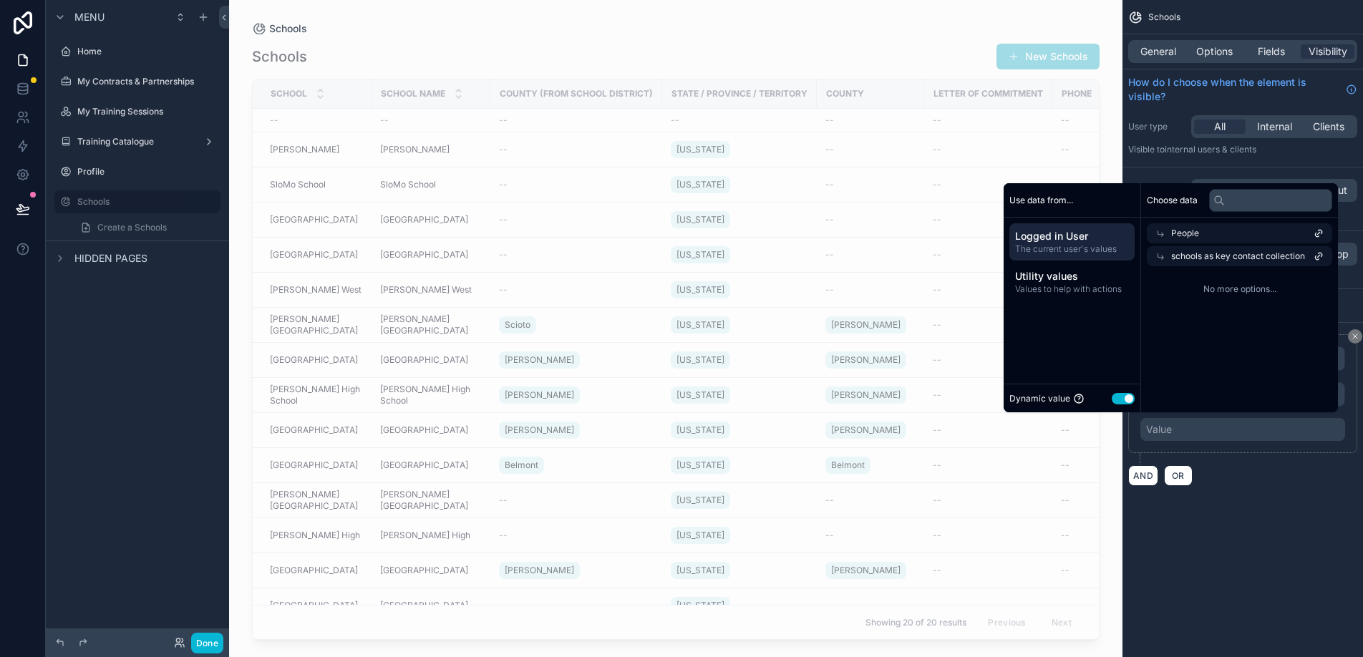
click at [1217, 259] on span "schools as key contact collection" at bounding box center [1239, 256] width 134 height 11
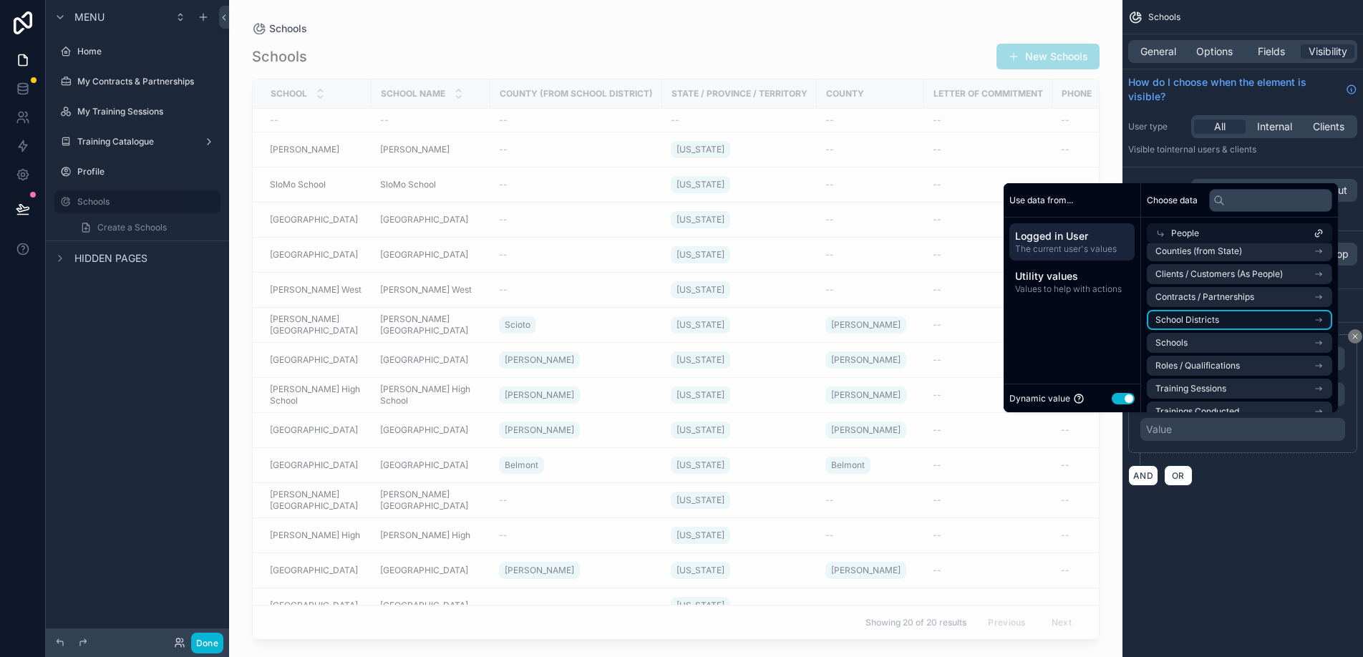
scroll to position [78, 0]
click at [1230, 344] on li "Schools" at bounding box center [1239, 342] width 185 height 20
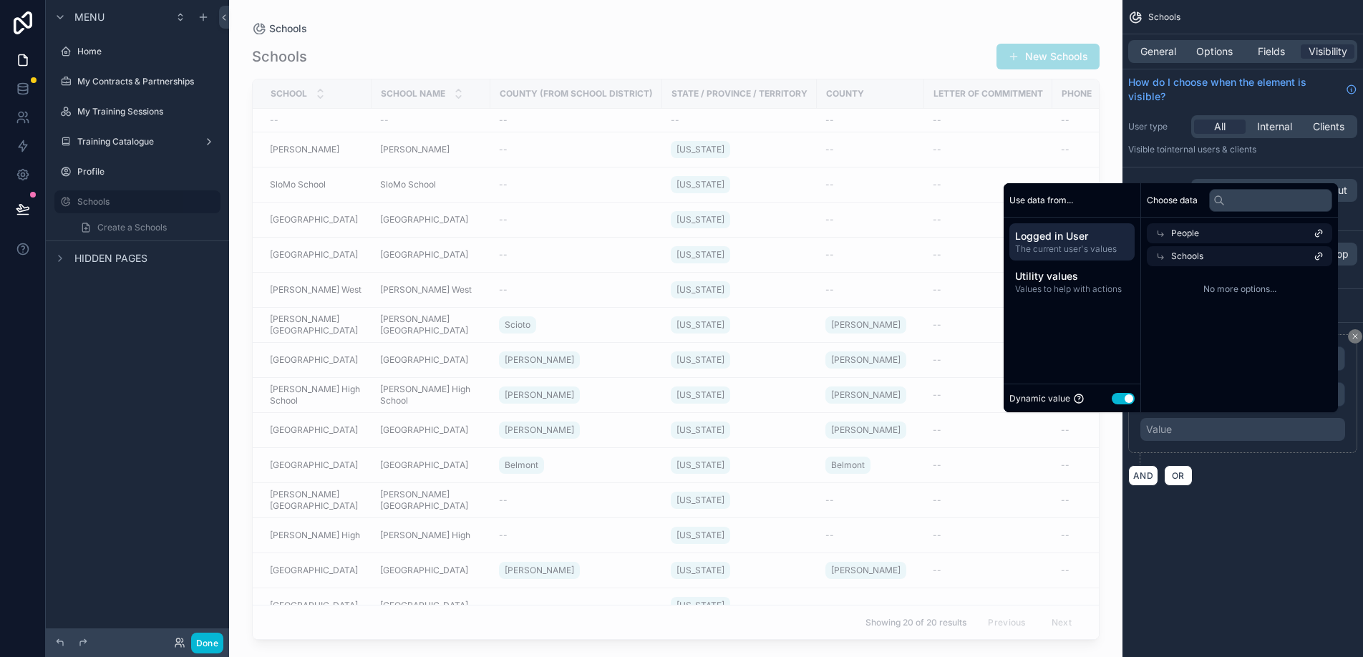
click at [1233, 492] on div "**********" at bounding box center [1243, 410] width 241 height 175
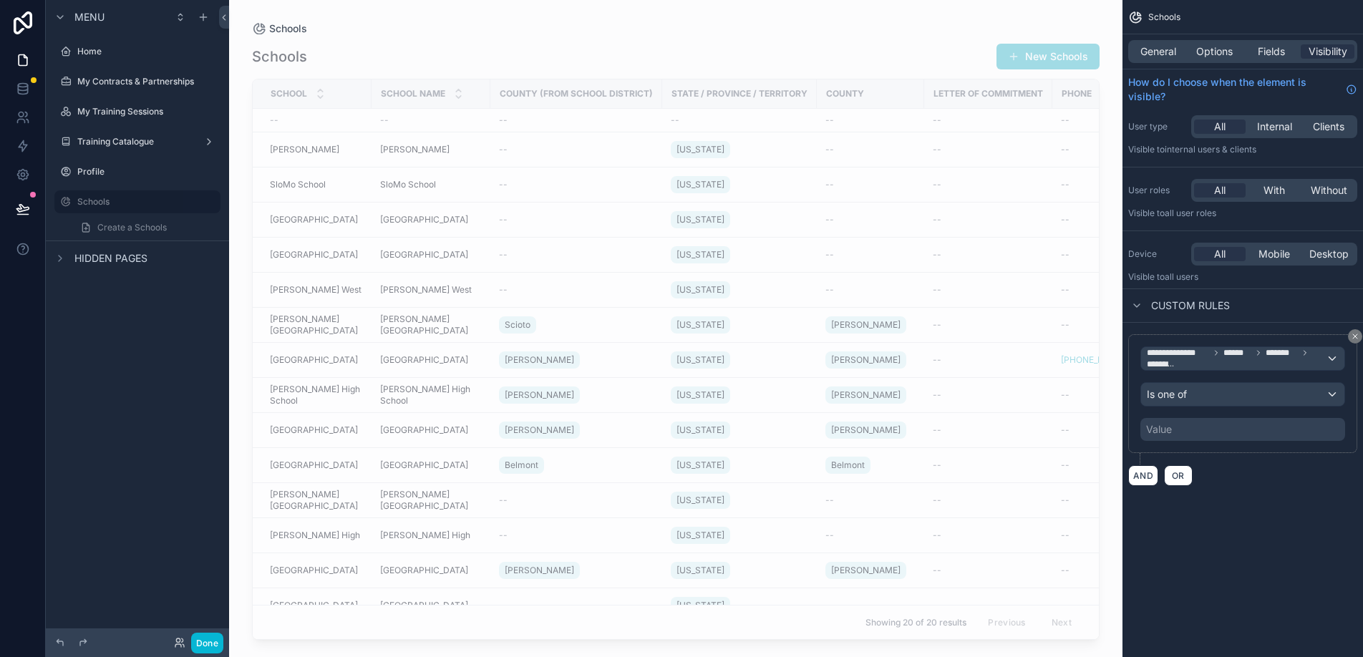
click at [1219, 428] on div "Value" at bounding box center [1243, 429] width 205 height 23
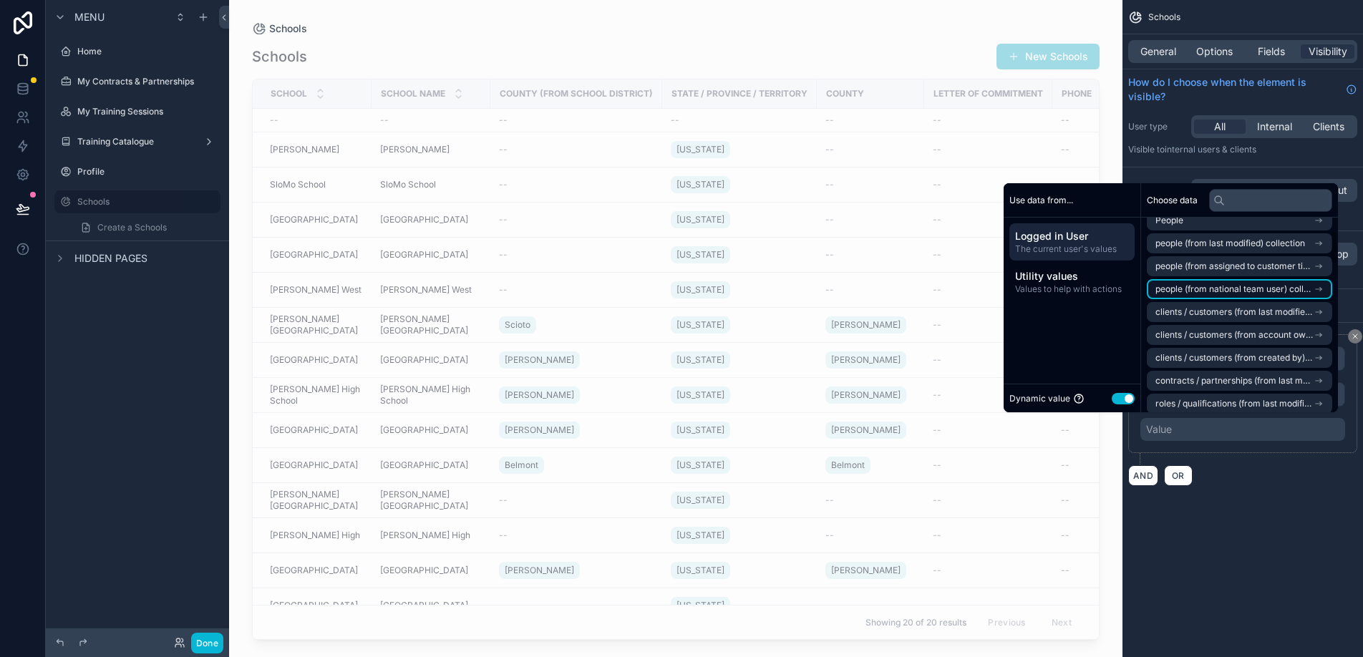
scroll to position [91, 0]
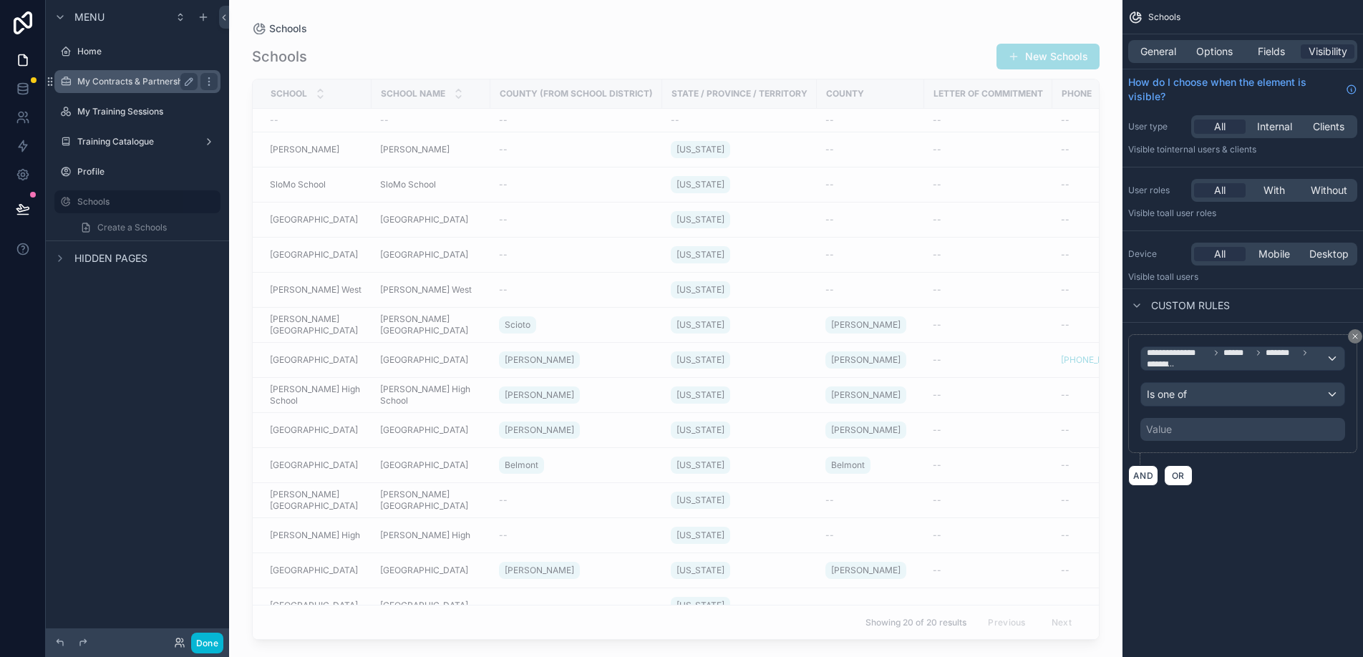
click at [111, 80] on label "My Contracts & Partnerships" at bounding box center [135, 81] width 117 height 11
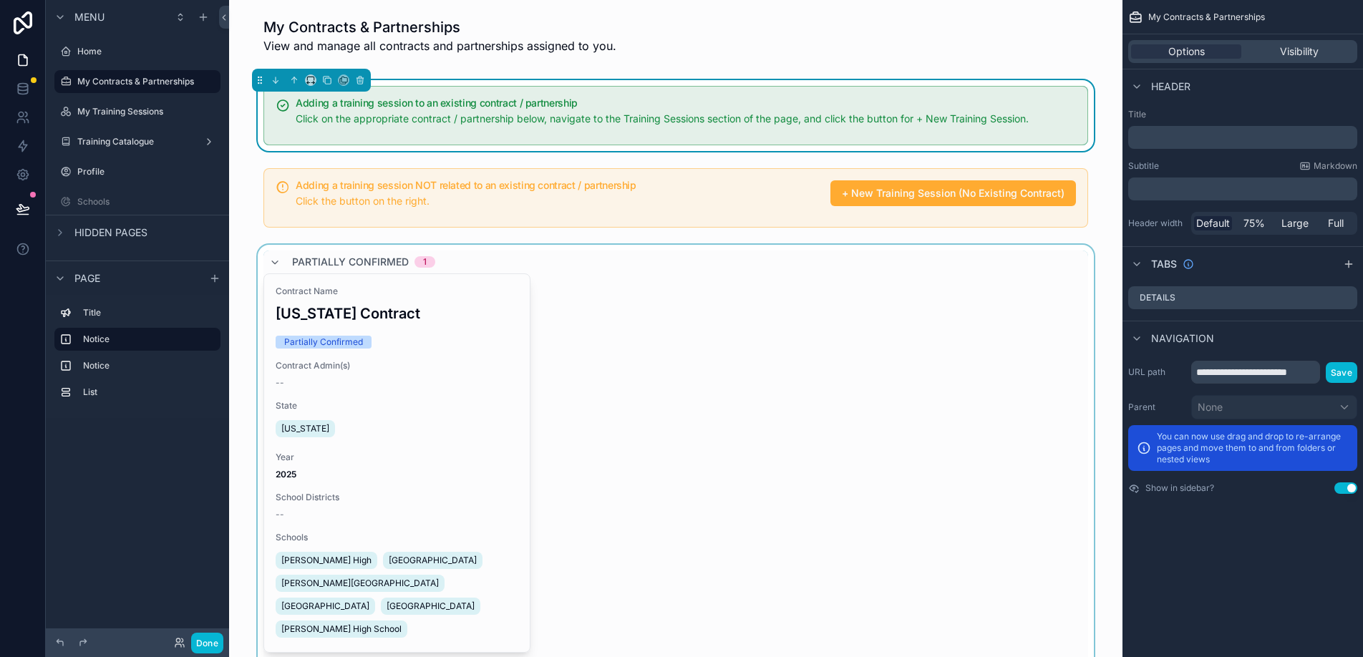
click at [741, 410] on div "scrollable content" at bounding box center [676, 474] width 871 height 459
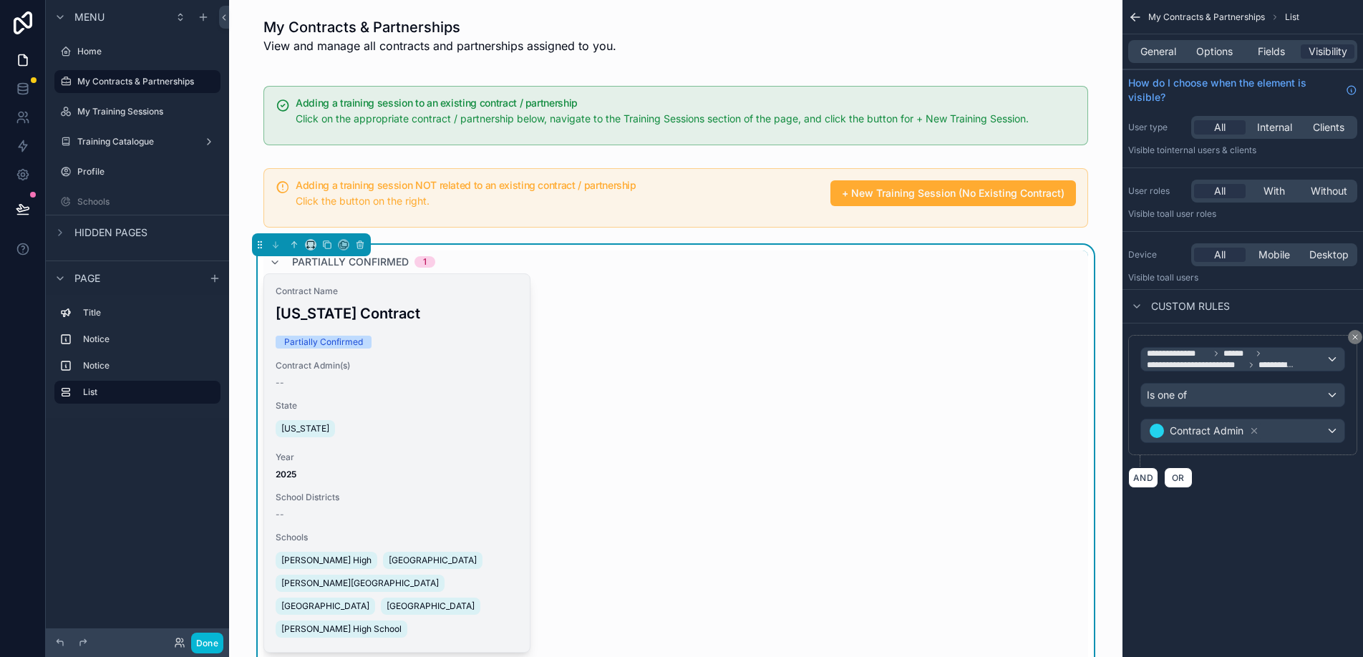
click at [448, 397] on div "Contract Name Ohio Contract Partially Confirmed Contract Admin(s) -- State Ohio…" at bounding box center [397, 463] width 266 height 378
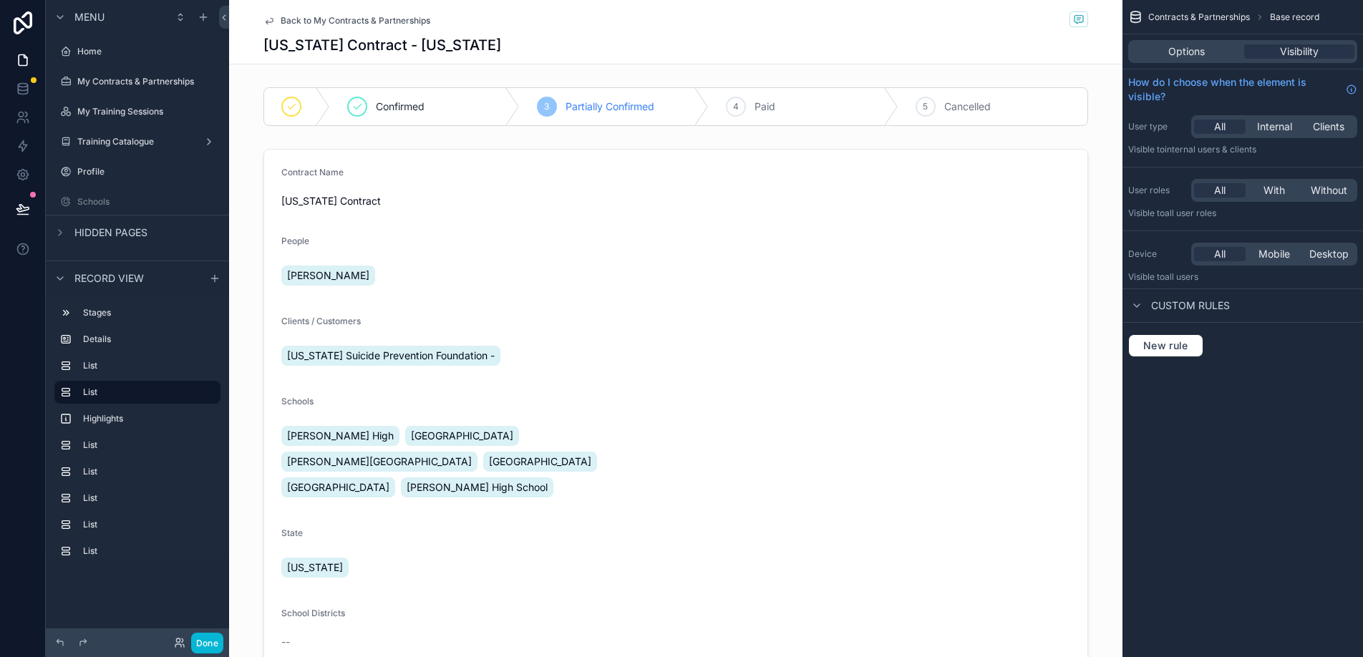
click at [1173, 305] on span "Custom rules" at bounding box center [1191, 306] width 79 height 14
click at [675, 350] on div "scrollable content" at bounding box center [676, 561] width 894 height 836
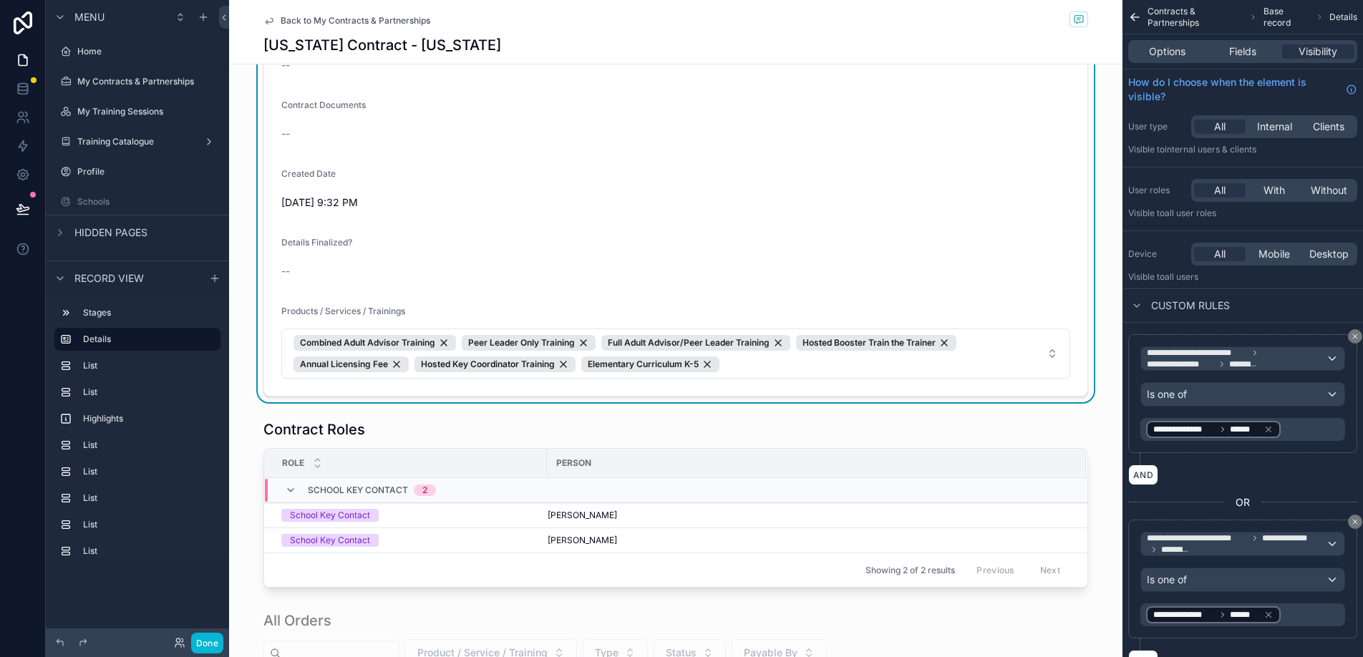
scroll to position [612, 0]
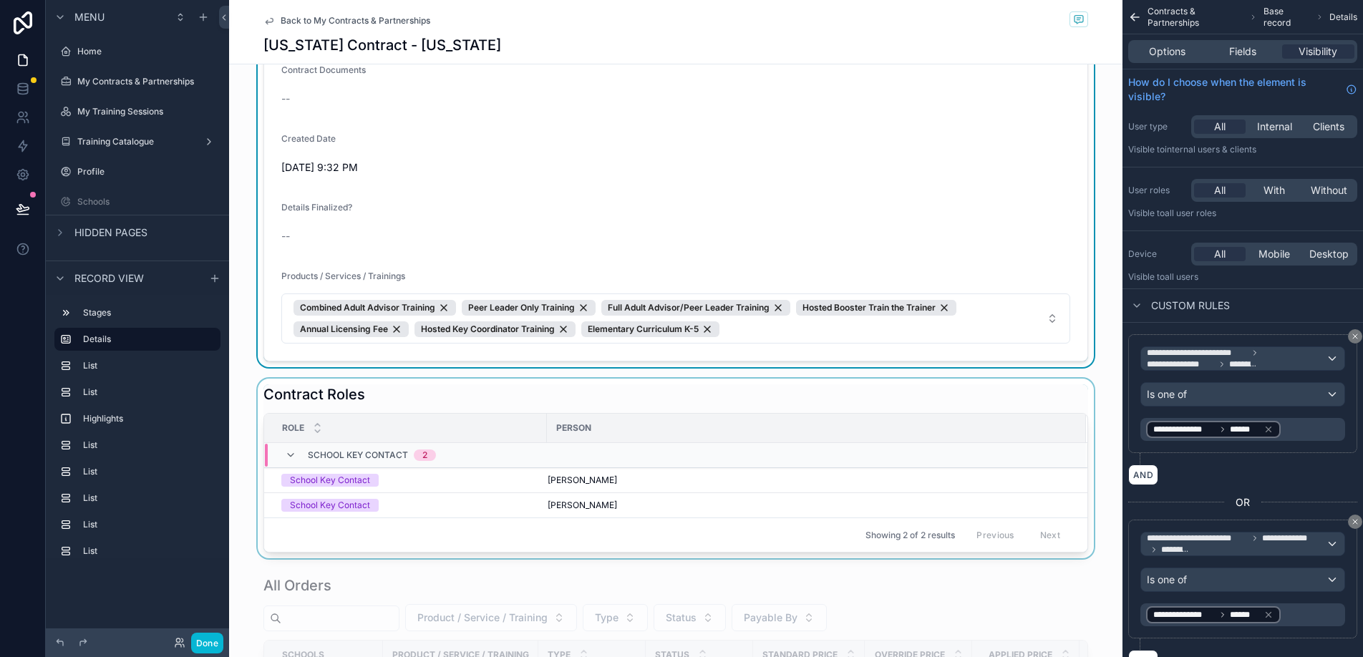
click at [670, 379] on div "scrollable content" at bounding box center [676, 469] width 894 height 180
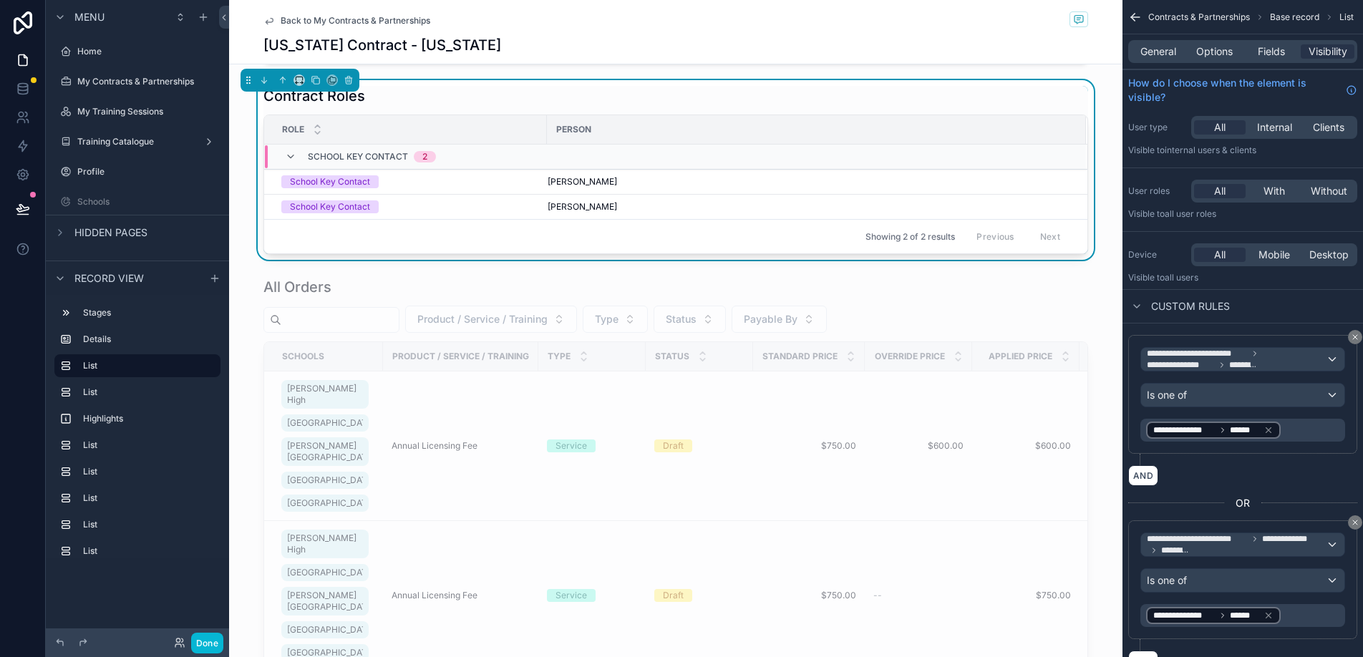
scroll to position [925, 0]
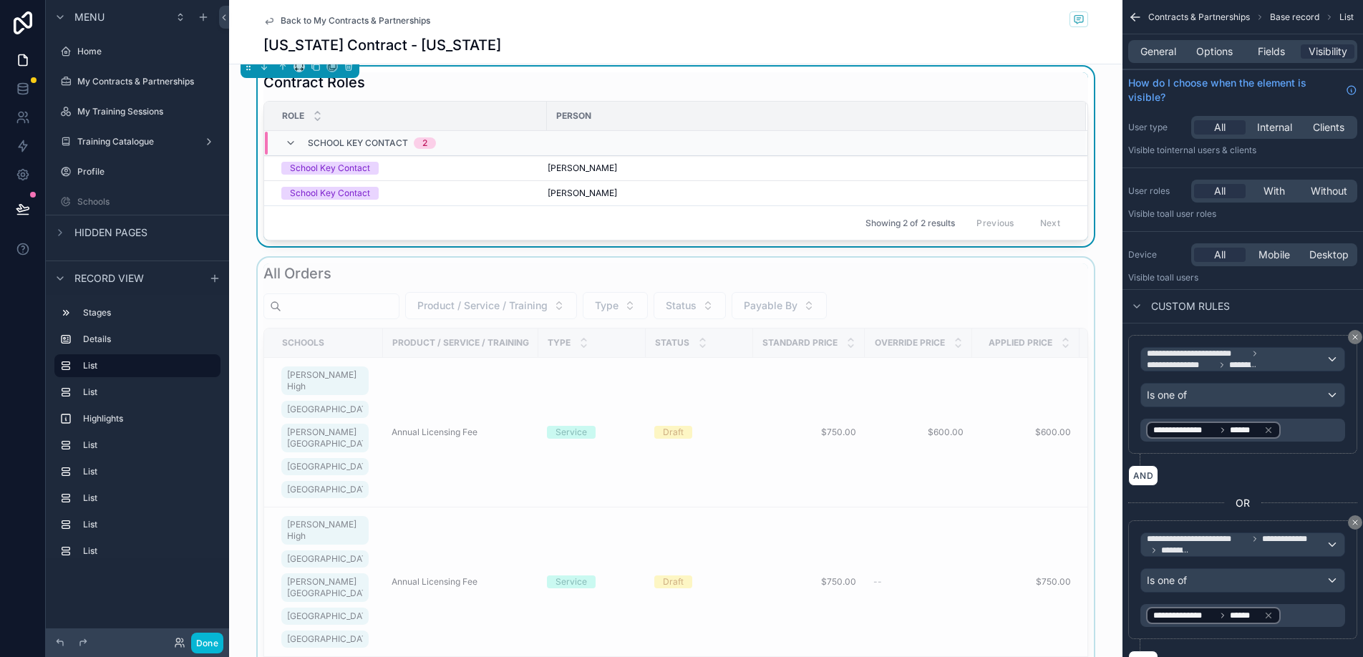
click at [882, 458] on div "scrollable content" at bounding box center [676, 543] width 894 height 571
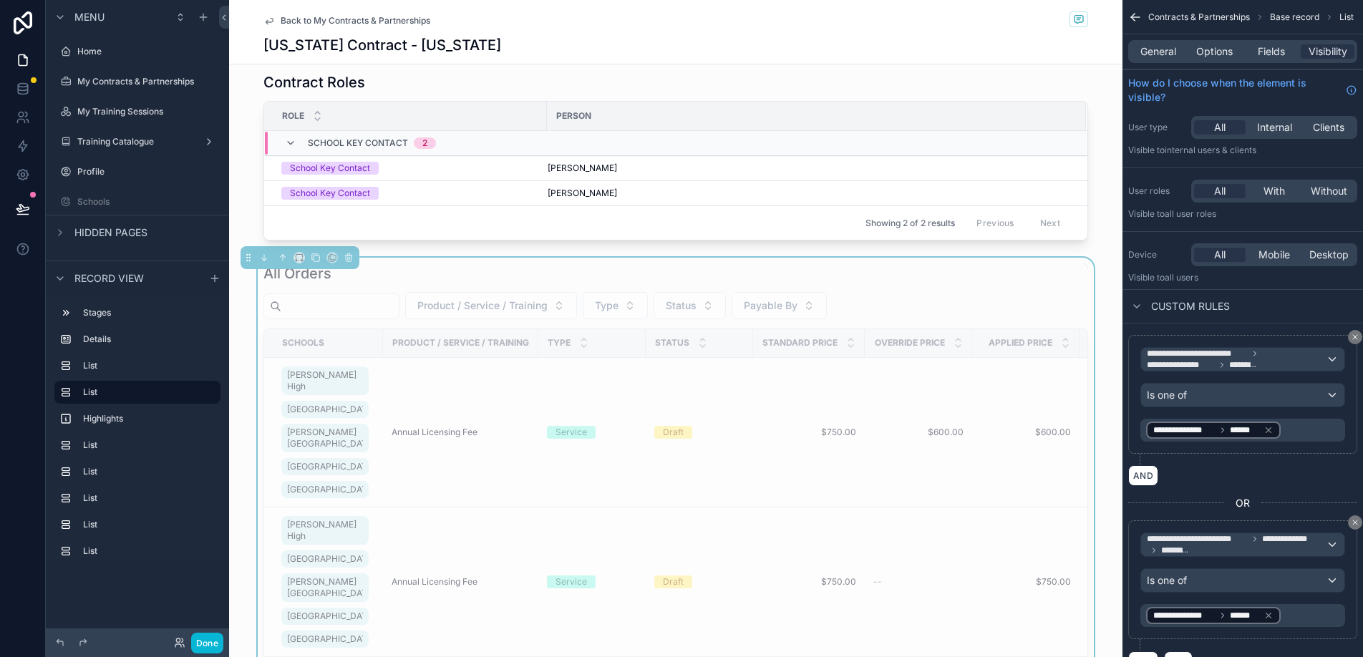
click at [1082, 264] on div "All Orders" at bounding box center [676, 274] width 825 height 20
click at [939, 536] on td "--" at bounding box center [918, 583] width 107 height 150
click at [1108, 423] on div "All Orders Product / Service / Training Type Status Payable By Schools Product …" at bounding box center [676, 543] width 894 height 571
click at [1086, 206] on div "Showing 2 of 2 results Previous Next" at bounding box center [676, 223] width 824 height 34
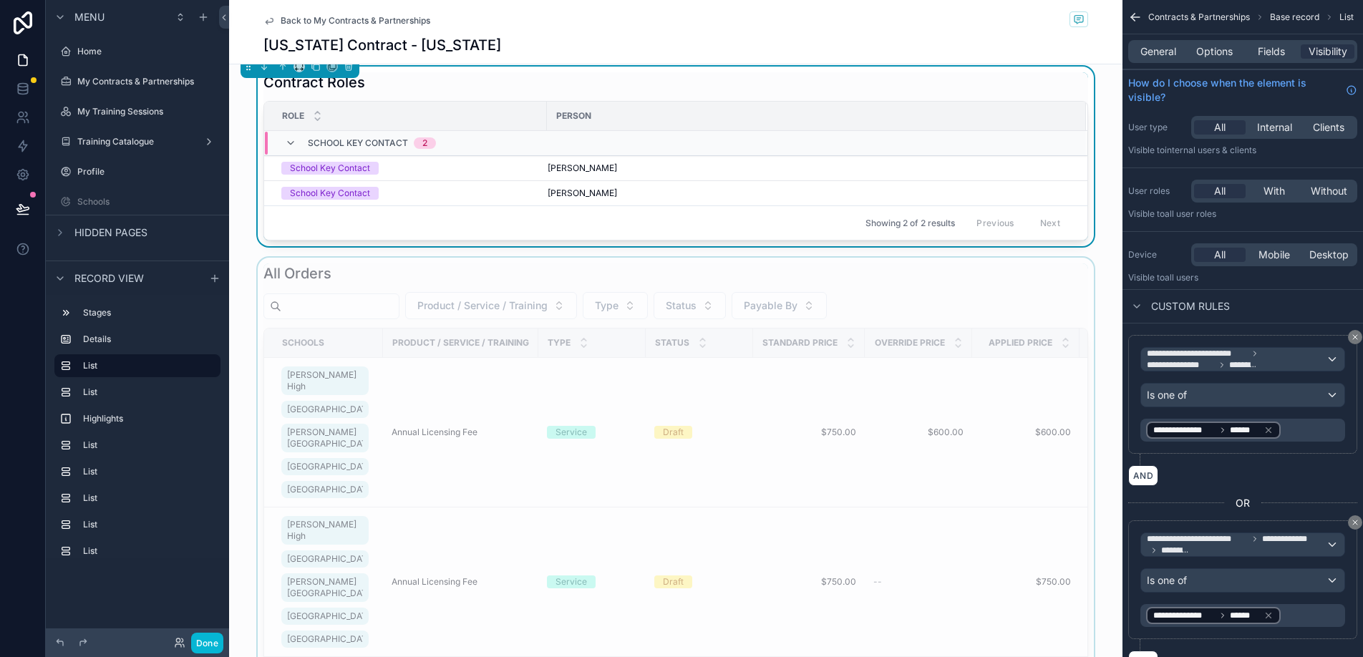
click at [1072, 279] on div "scrollable content" at bounding box center [676, 543] width 894 height 571
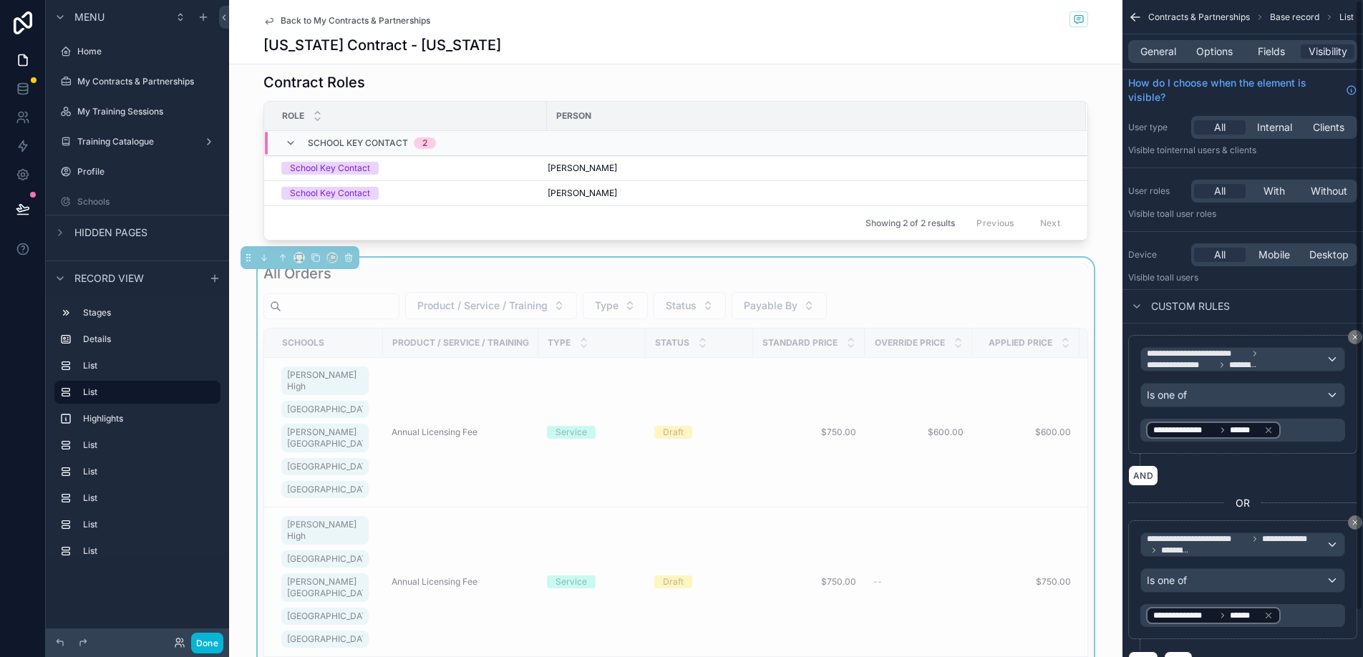
scroll to position [49, 0]
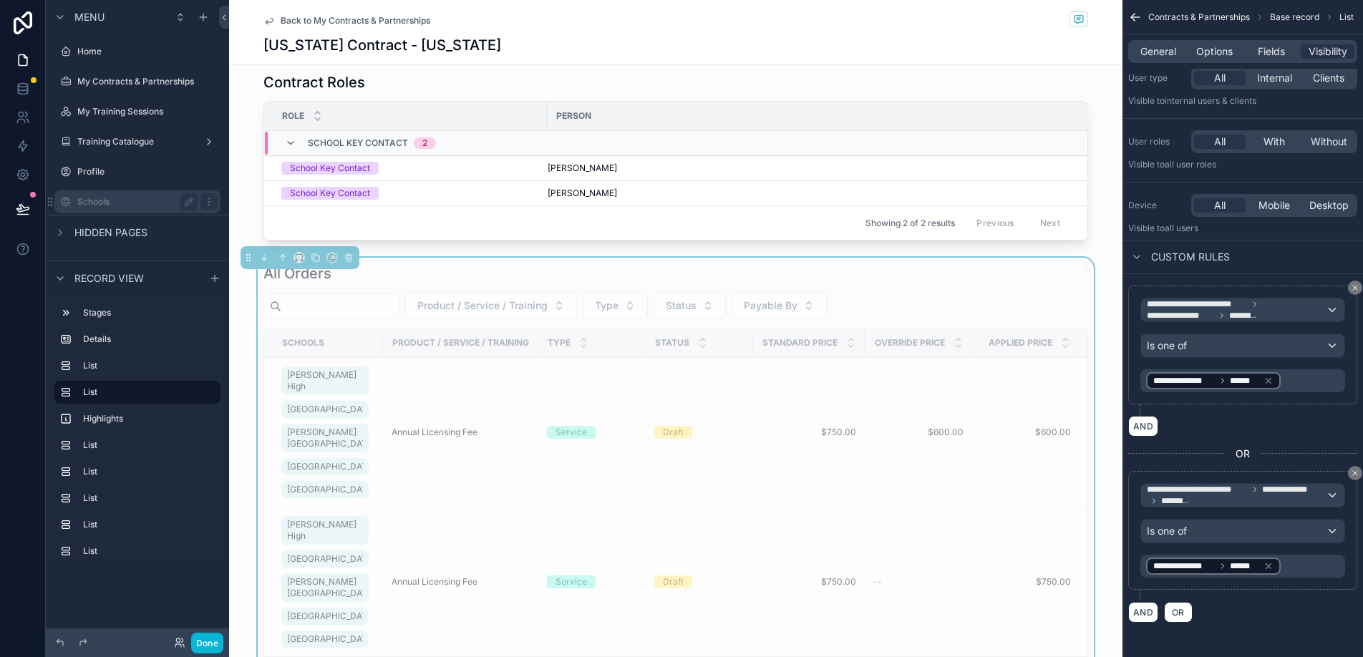
click at [110, 202] on label "Schools" at bounding box center [134, 201] width 115 height 11
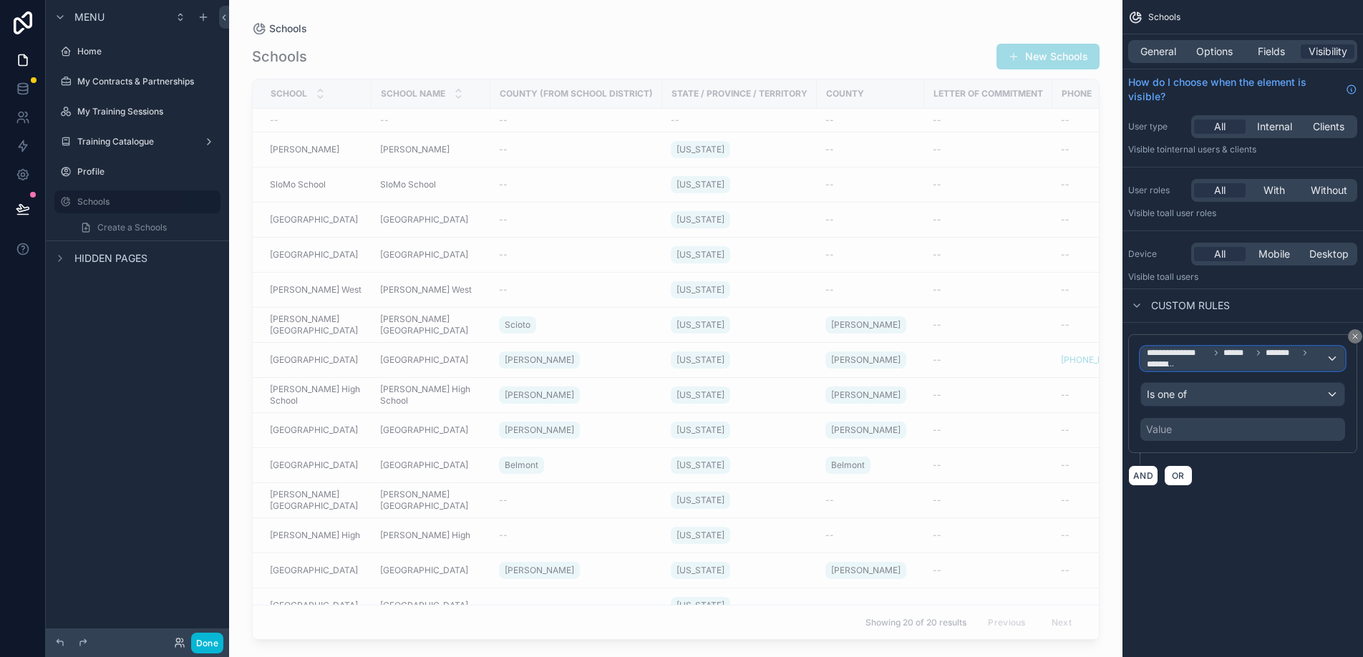
click at [1235, 349] on span "******" at bounding box center [1238, 352] width 28 height 11
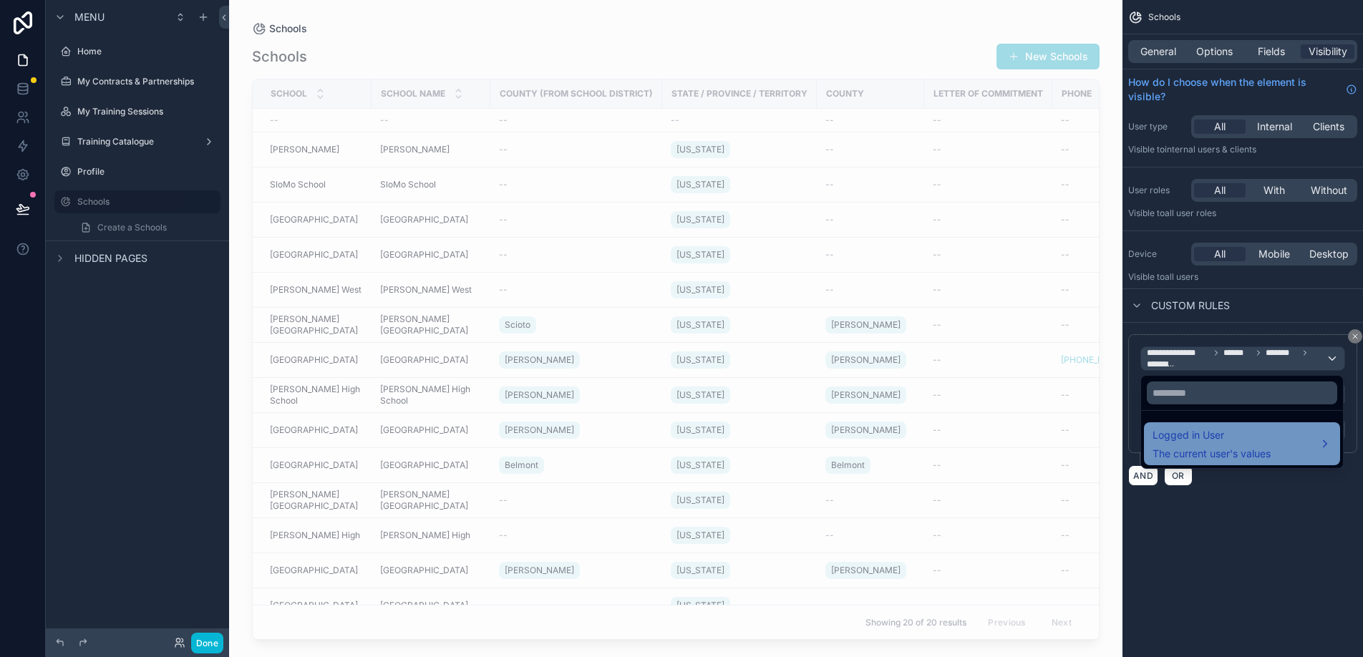
click at [1232, 438] on span "Logged in User" at bounding box center [1212, 435] width 118 height 17
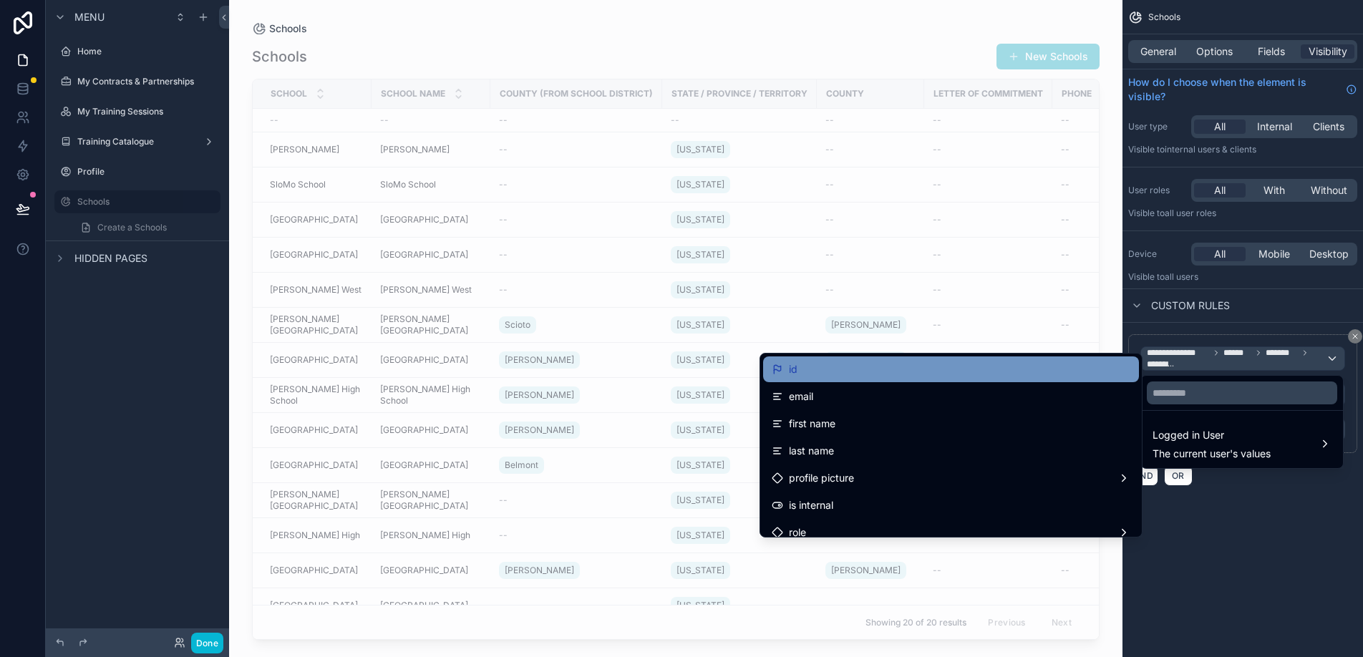
click at [1011, 367] on div "id" at bounding box center [951, 369] width 359 height 17
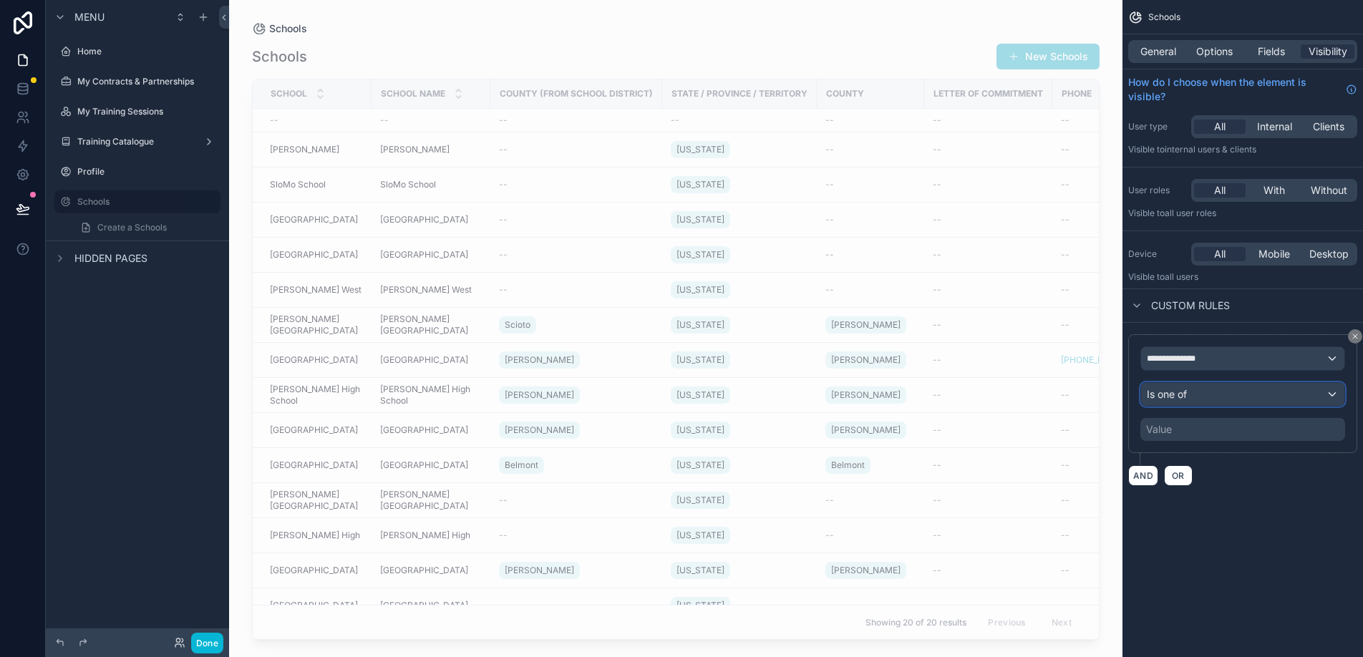
click at [1201, 396] on div "Is one of" at bounding box center [1242, 394] width 203 height 23
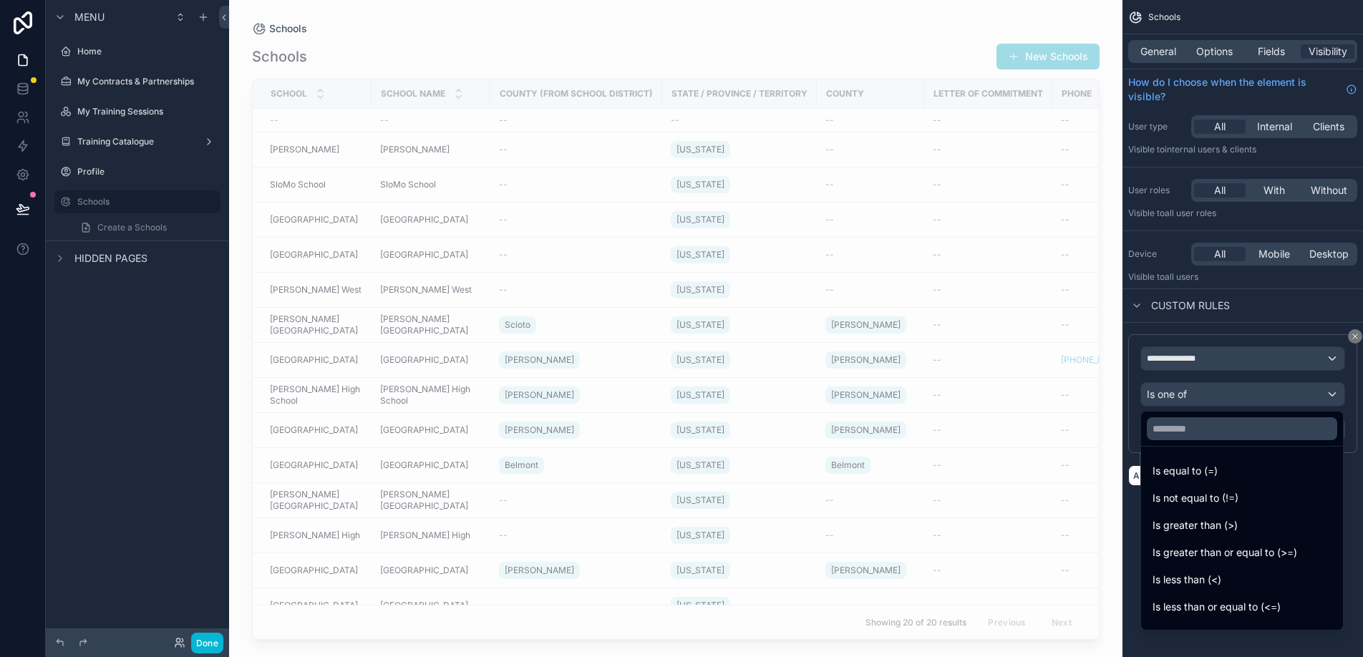
click at [1201, 396] on div "scrollable content" at bounding box center [681, 328] width 1363 height 657
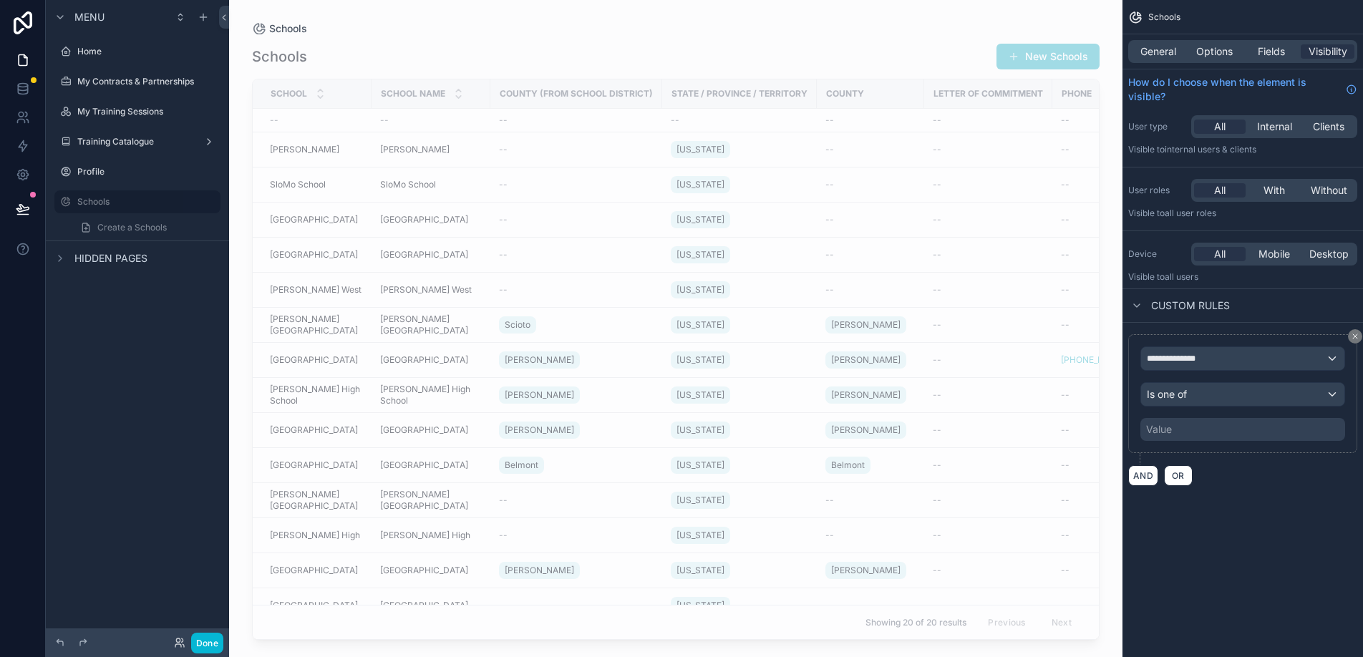
click at [1200, 432] on div "Value" at bounding box center [1243, 429] width 205 height 23
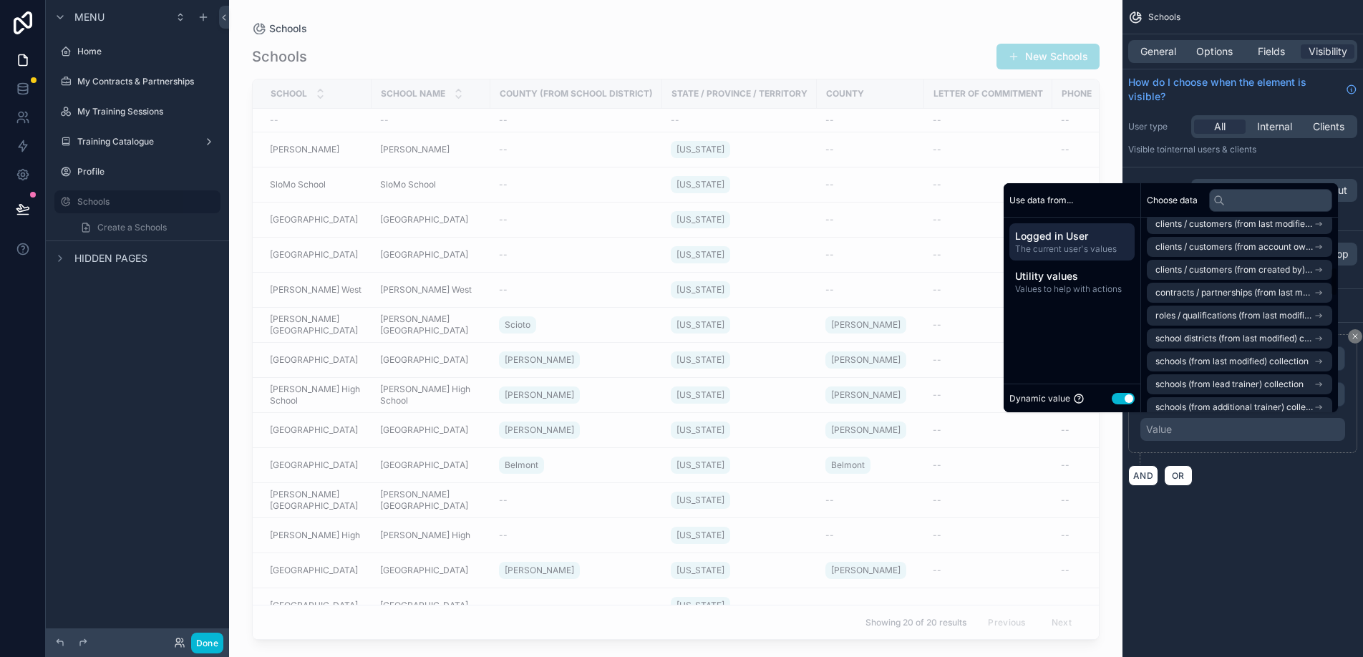
scroll to position [337, 0]
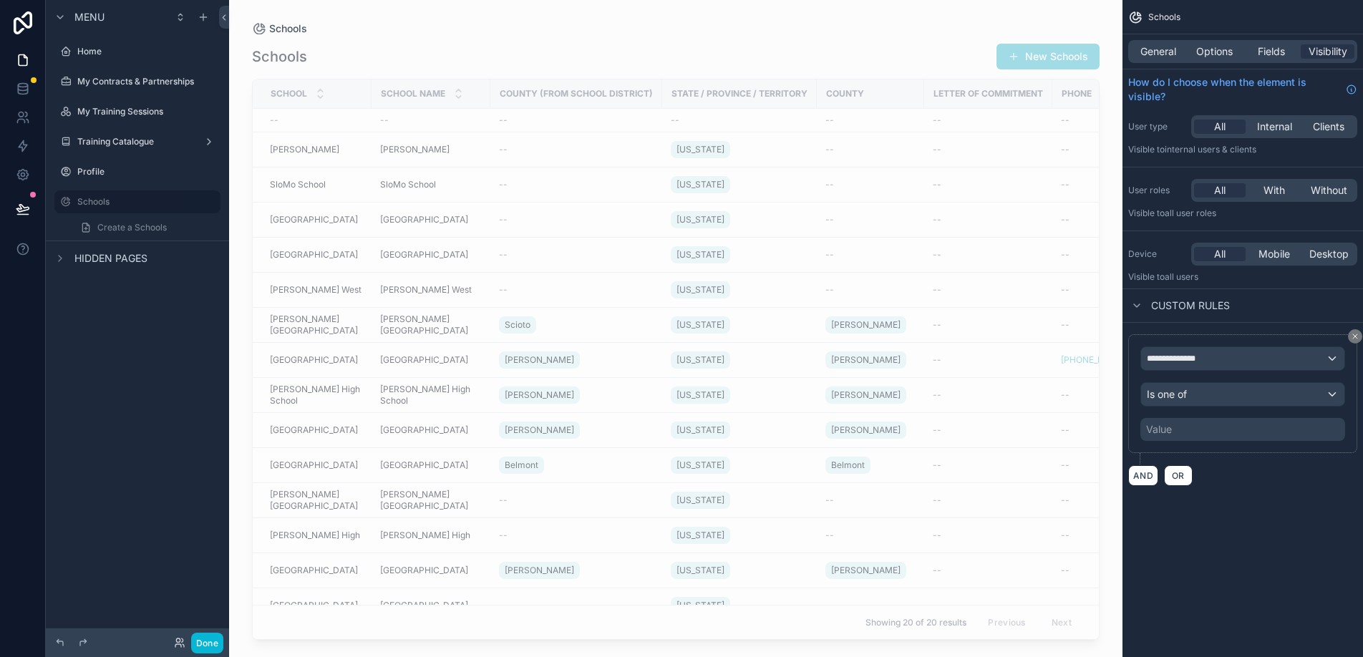
click at [1252, 504] on div "**********" at bounding box center [1243, 260] width 241 height 521
click at [1231, 433] on div "Value" at bounding box center [1243, 429] width 205 height 23
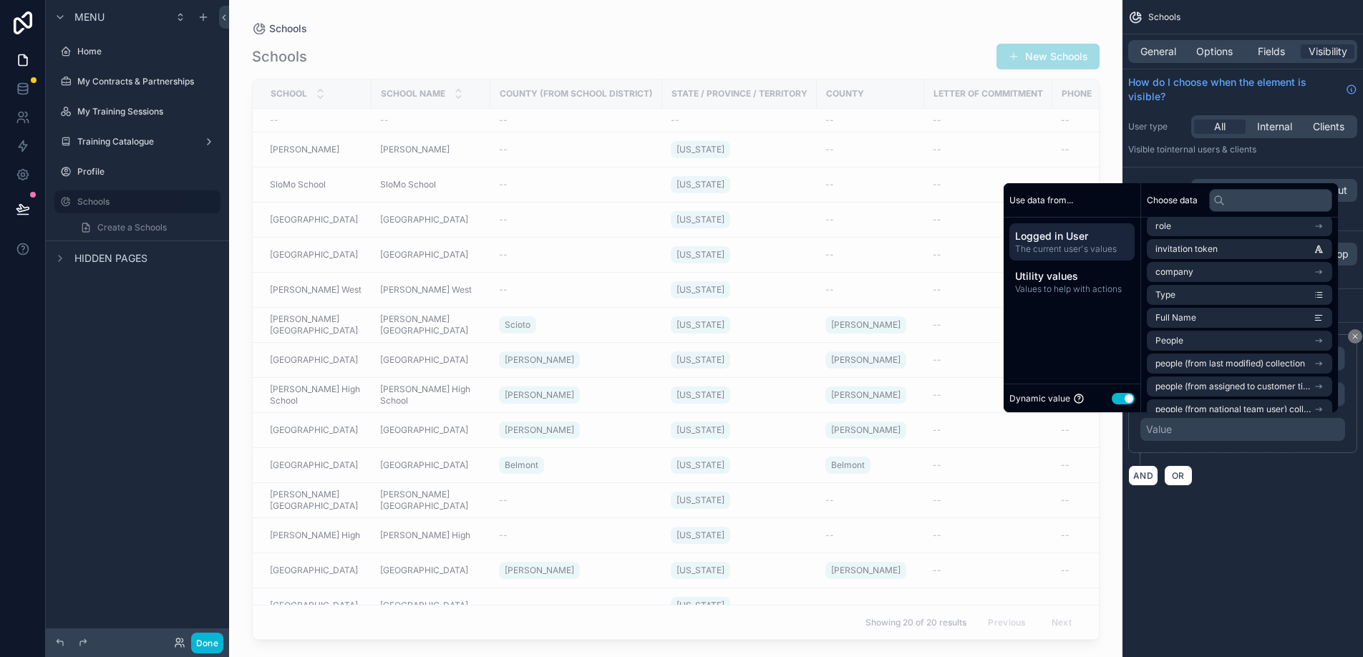
scroll to position [127, 0]
click at [1224, 335] on li "People" at bounding box center [1239, 336] width 185 height 20
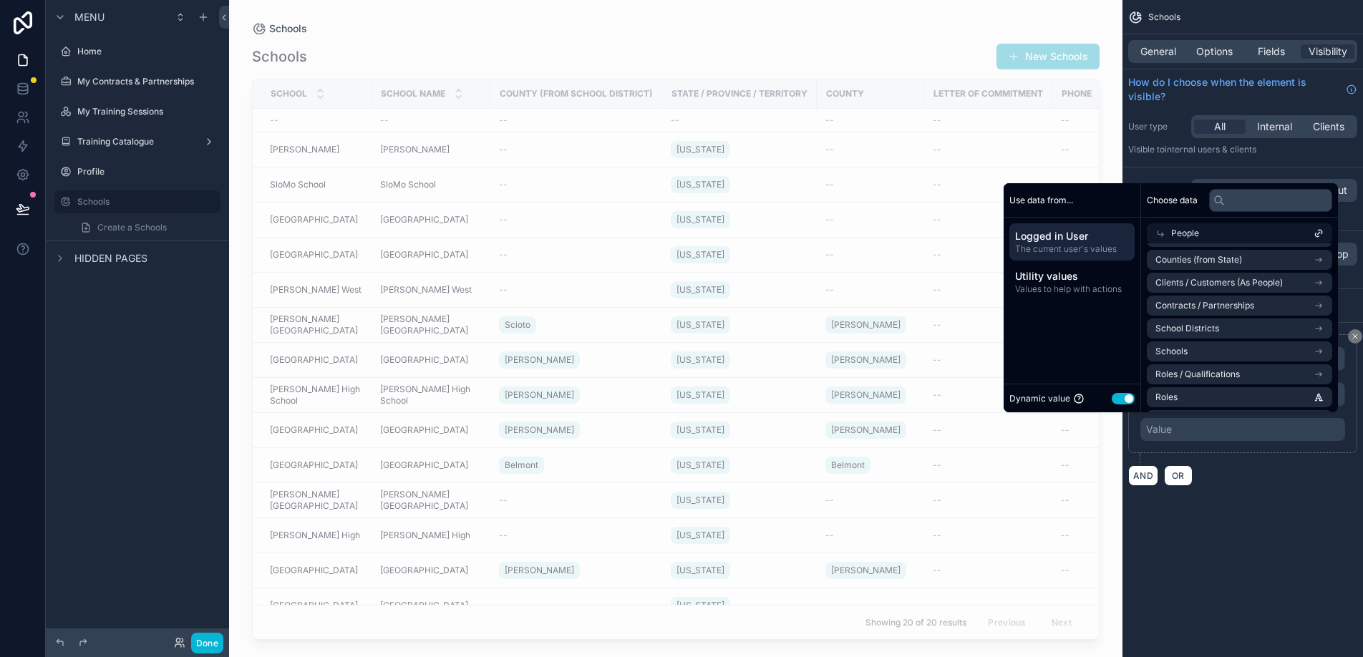
scroll to position [276, 0]
click at [1224, 344] on li "Schools" at bounding box center [1239, 349] width 185 height 20
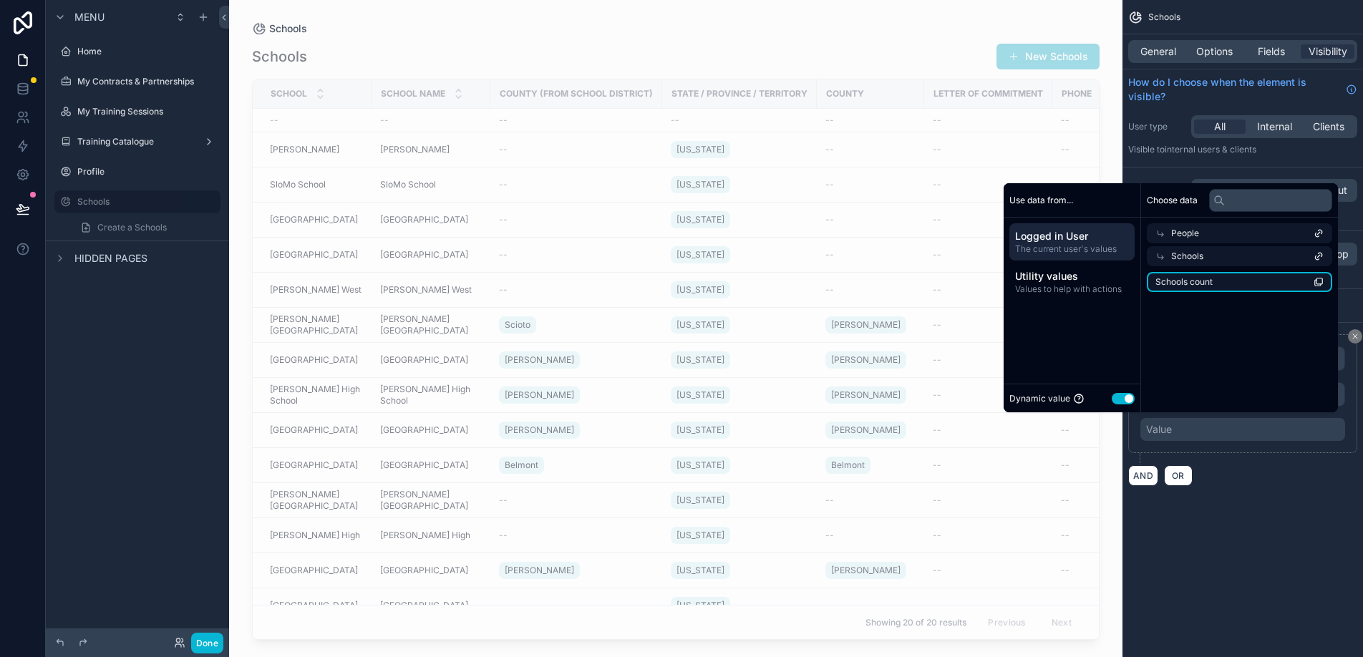
click at [1225, 282] on li "Schools count" at bounding box center [1239, 282] width 185 height 20
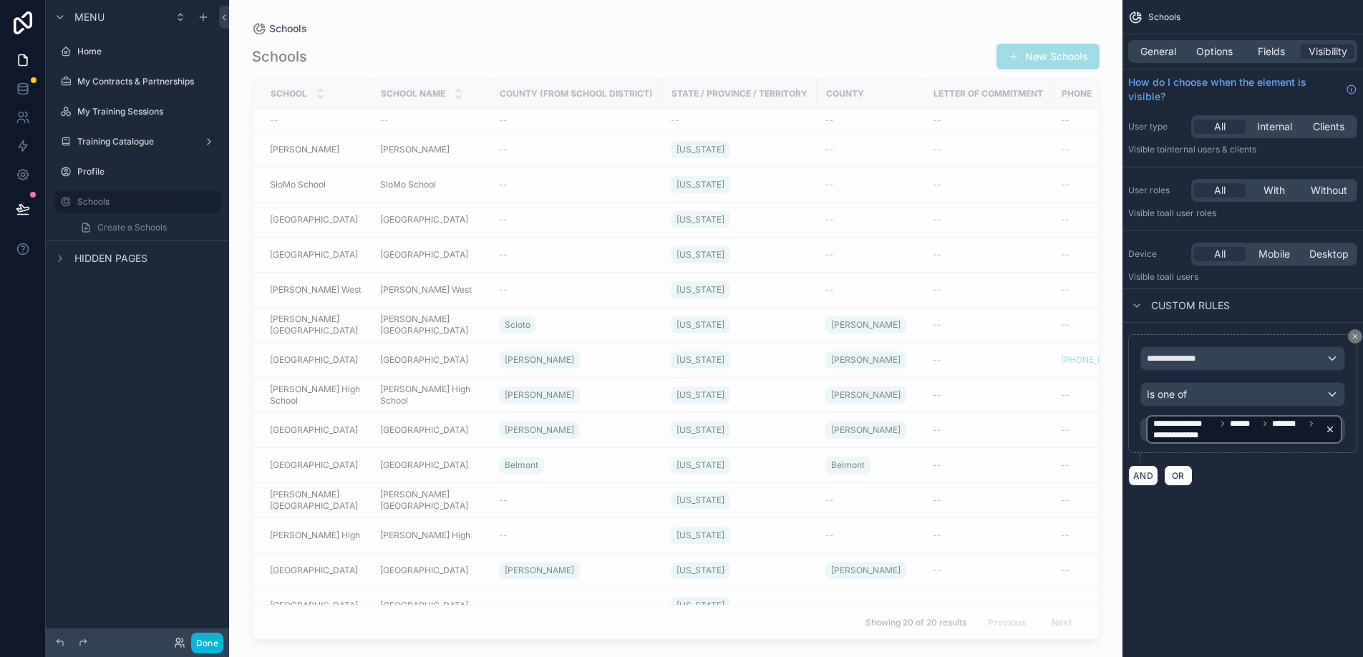
click at [1330, 430] on icon "scrollable content" at bounding box center [1330, 430] width 5 height 5
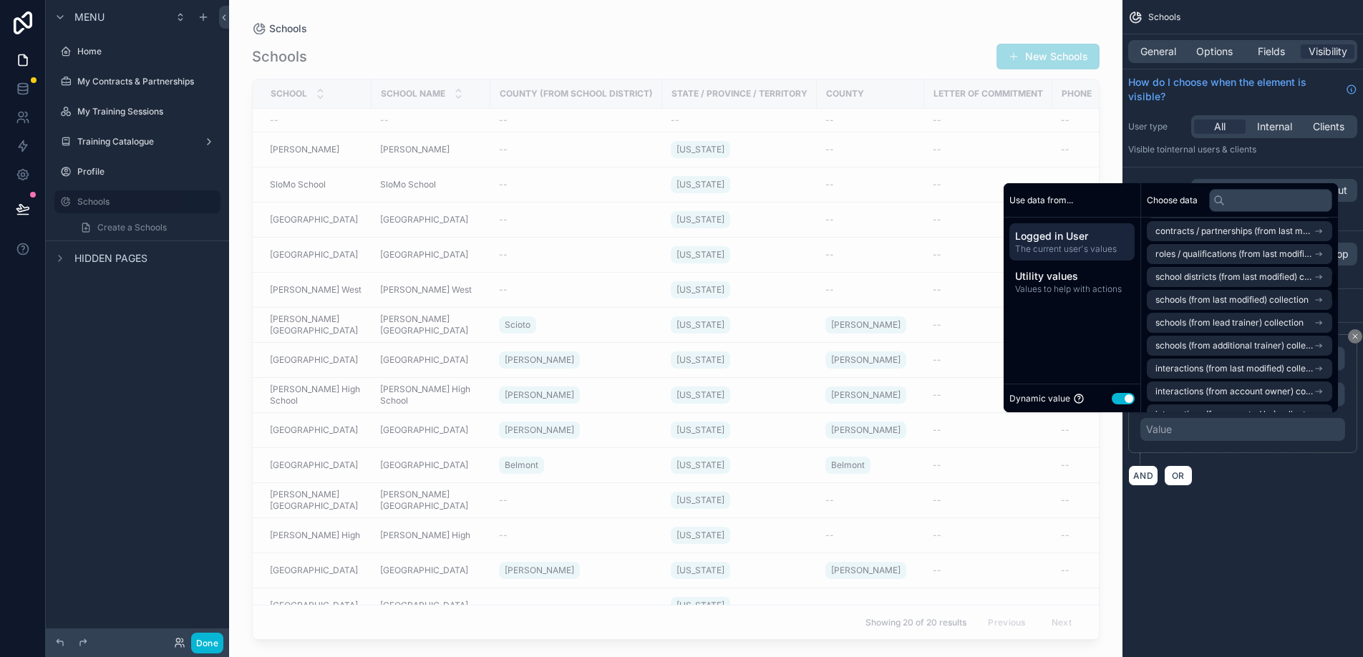
scroll to position [402, 0]
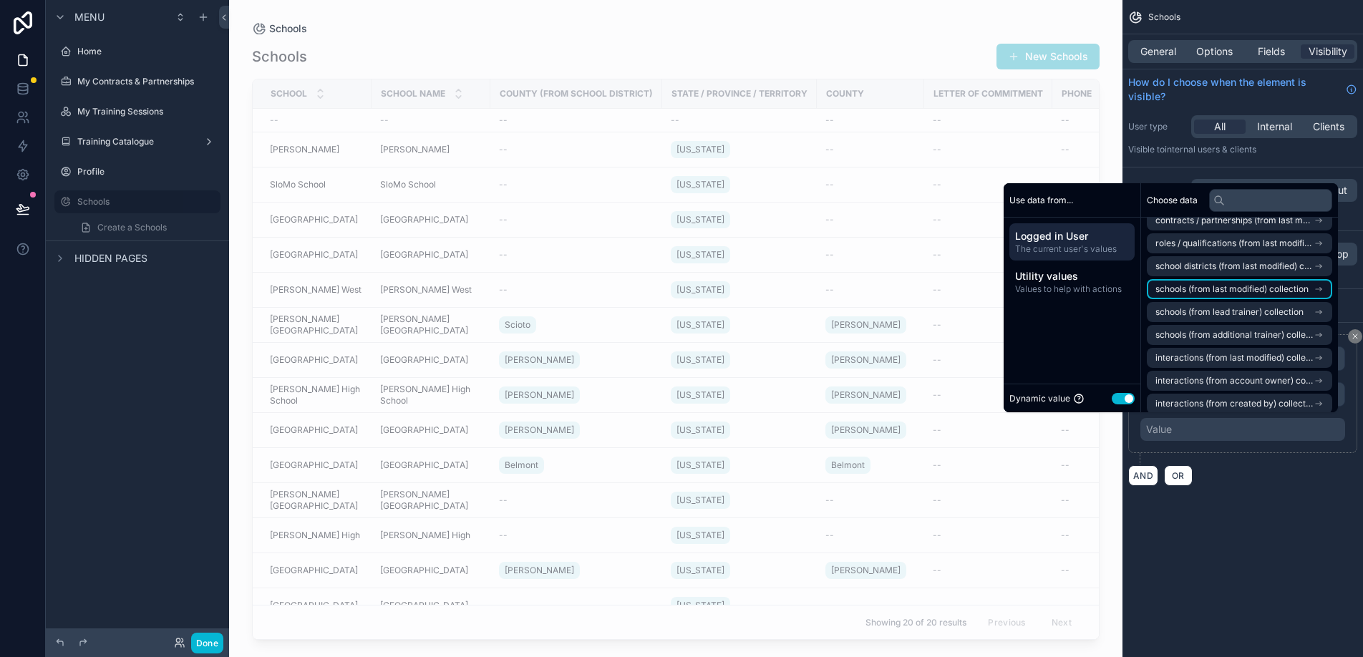
click at [1227, 289] on span "schools (from last modified) collection" at bounding box center [1232, 289] width 153 height 11
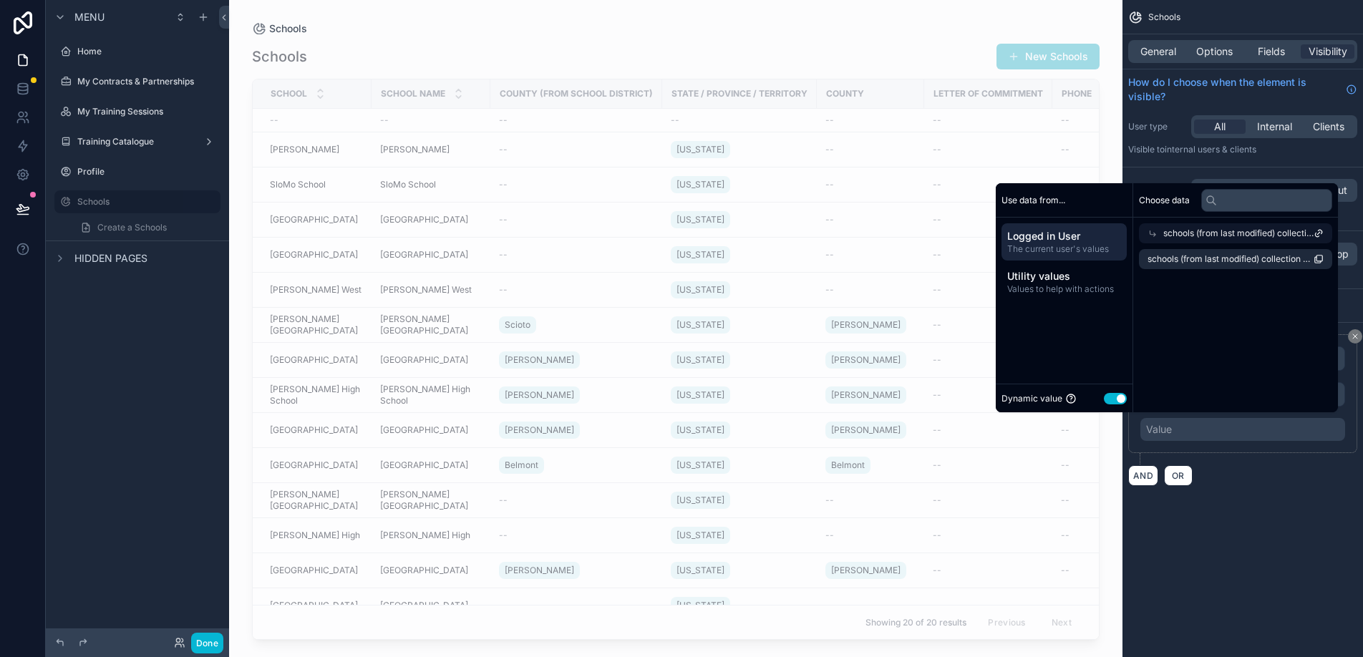
scroll to position [0, 0]
click at [1230, 258] on span "schools (from last modified) collection count" at bounding box center [1231, 259] width 166 height 11
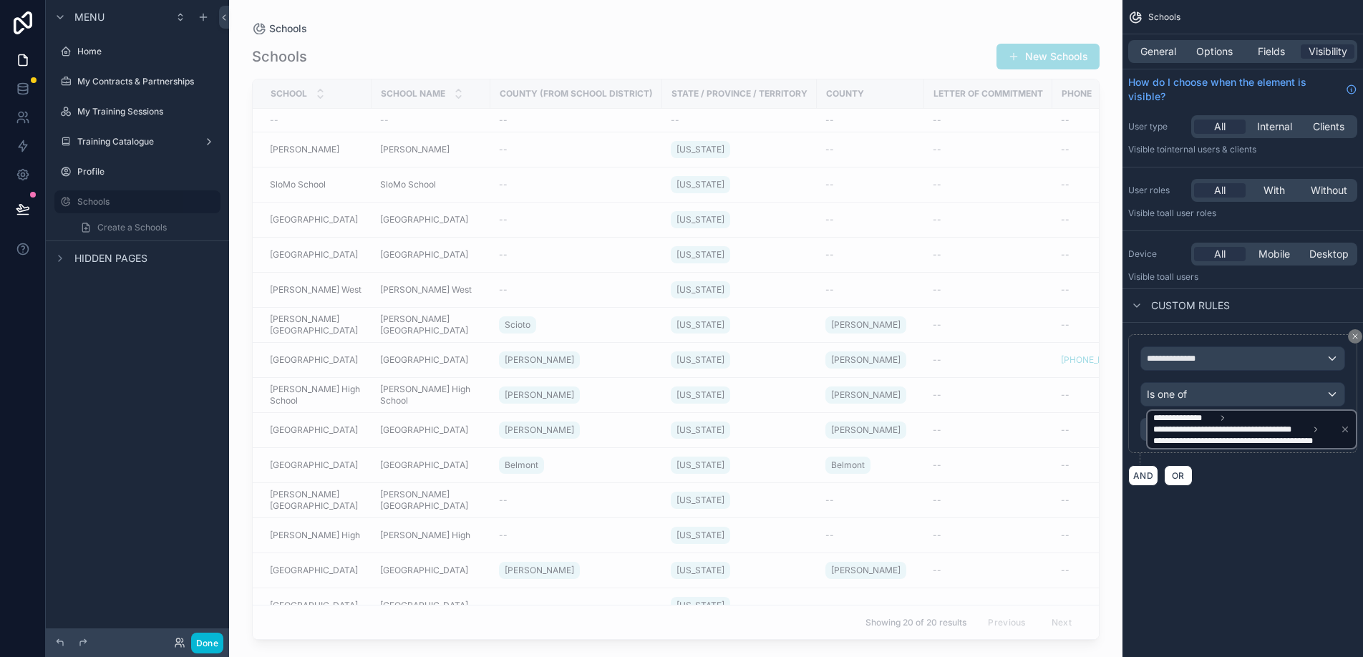
click at [1230, 488] on div "**********" at bounding box center [1243, 410] width 241 height 175
click at [1234, 501] on div "**********" at bounding box center [1243, 260] width 241 height 521
click at [891, 439] on div "scrollable content" at bounding box center [676, 320] width 894 height 640
click at [775, 43] on div "Schools New Schools" at bounding box center [676, 56] width 848 height 27
click at [1346, 426] on icon "scrollable content" at bounding box center [1346, 430] width 10 height 10
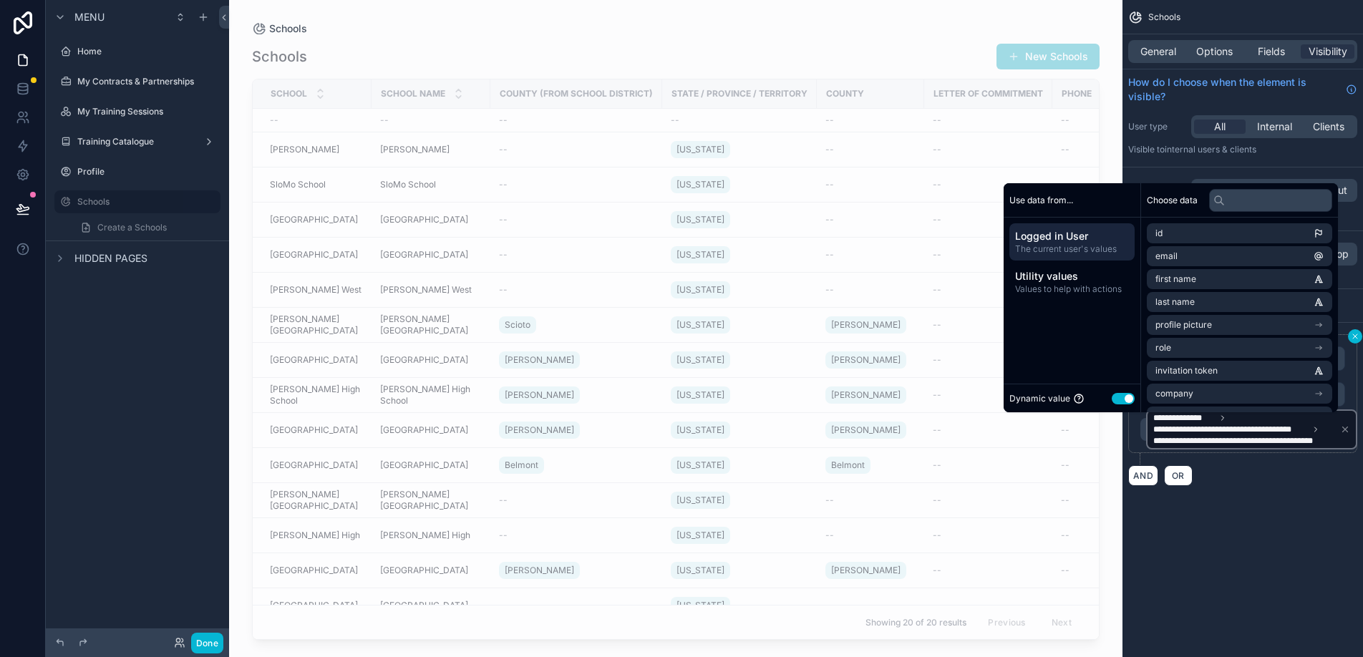
click at [1354, 340] on icon "scrollable content" at bounding box center [1355, 336] width 9 height 9
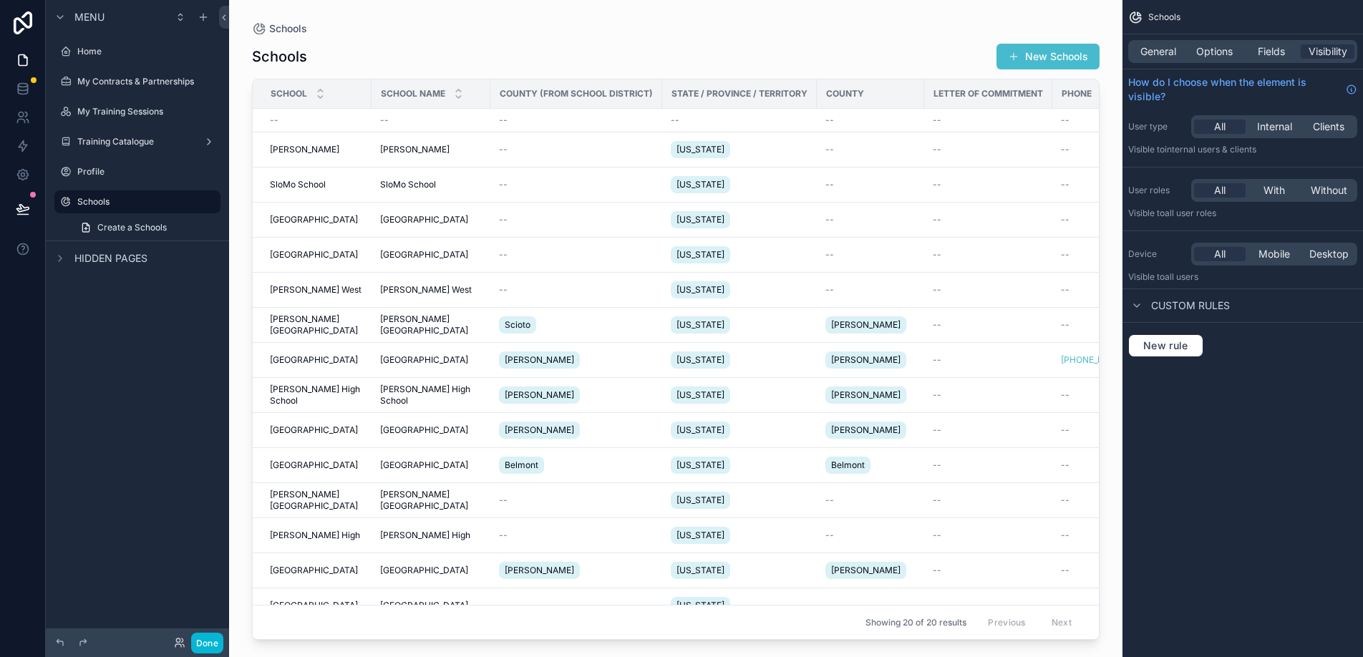
click at [937, 79] on th "Letter Of Commitment" at bounding box center [989, 93] width 128 height 29
click at [280, 80] on div "School" at bounding box center [312, 93] width 117 height 27
click at [291, 24] on span "Schools" at bounding box center [288, 28] width 38 height 14
click at [1273, 55] on span "Fields" at bounding box center [1271, 51] width 27 height 14
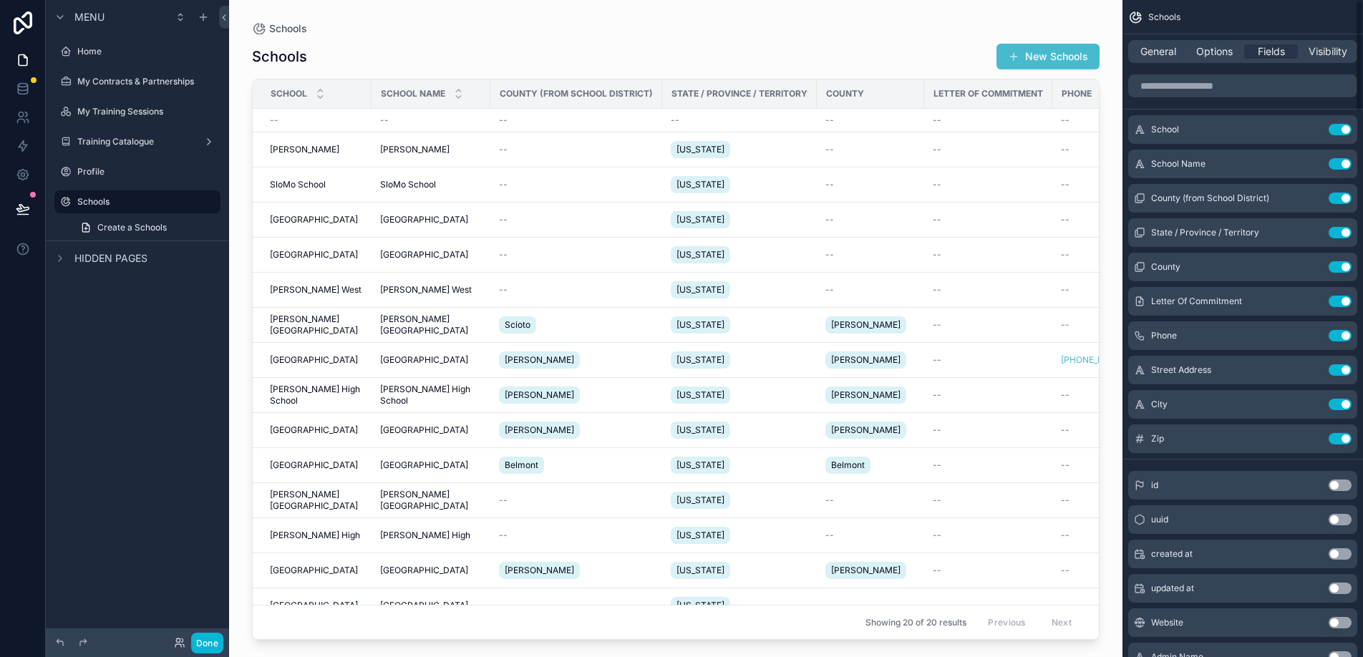
click at [1340, 483] on button "Use setting" at bounding box center [1340, 485] width 23 height 11
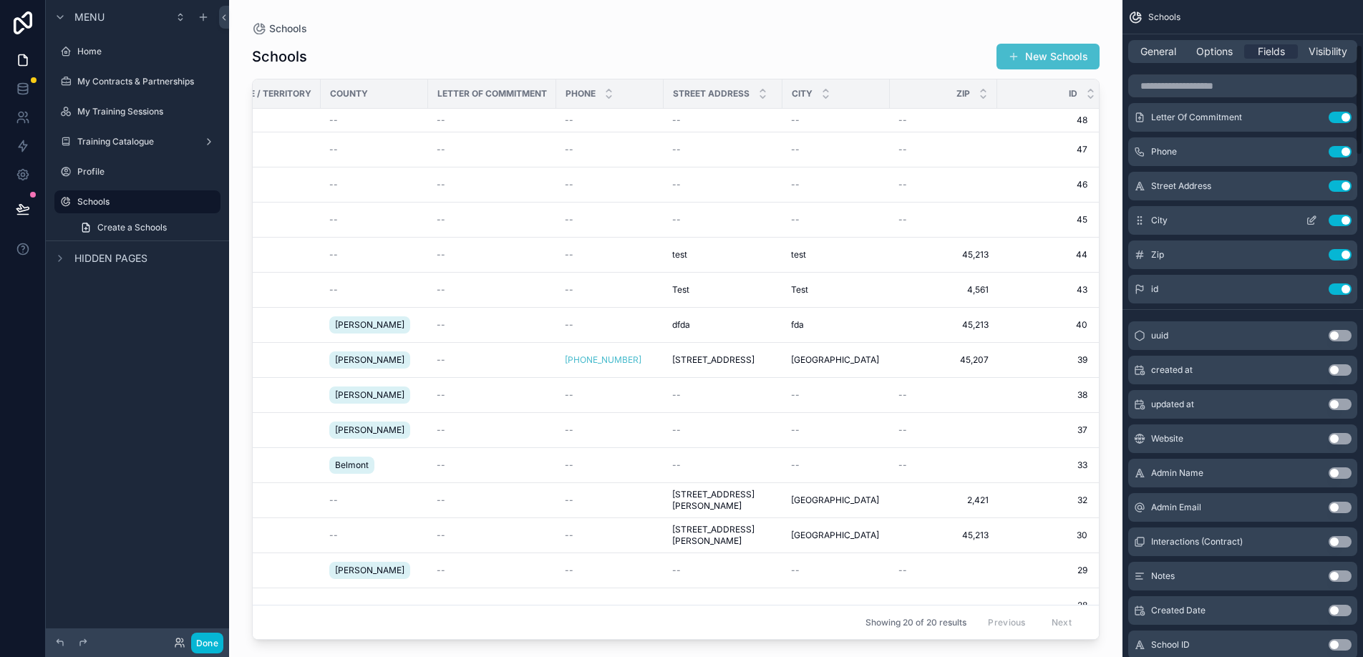
scroll to position [21, 0]
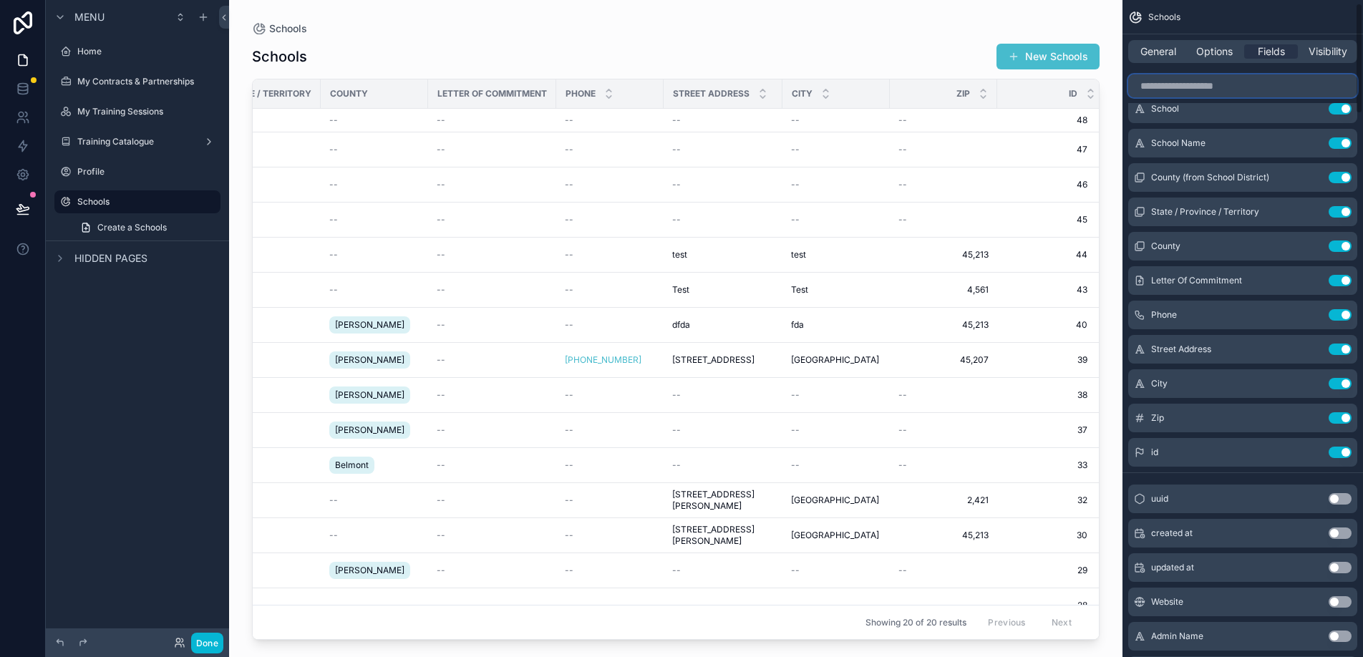
click at [1179, 83] on input "scrollable content" at bounding box center [1243, 85] width 229 height 23
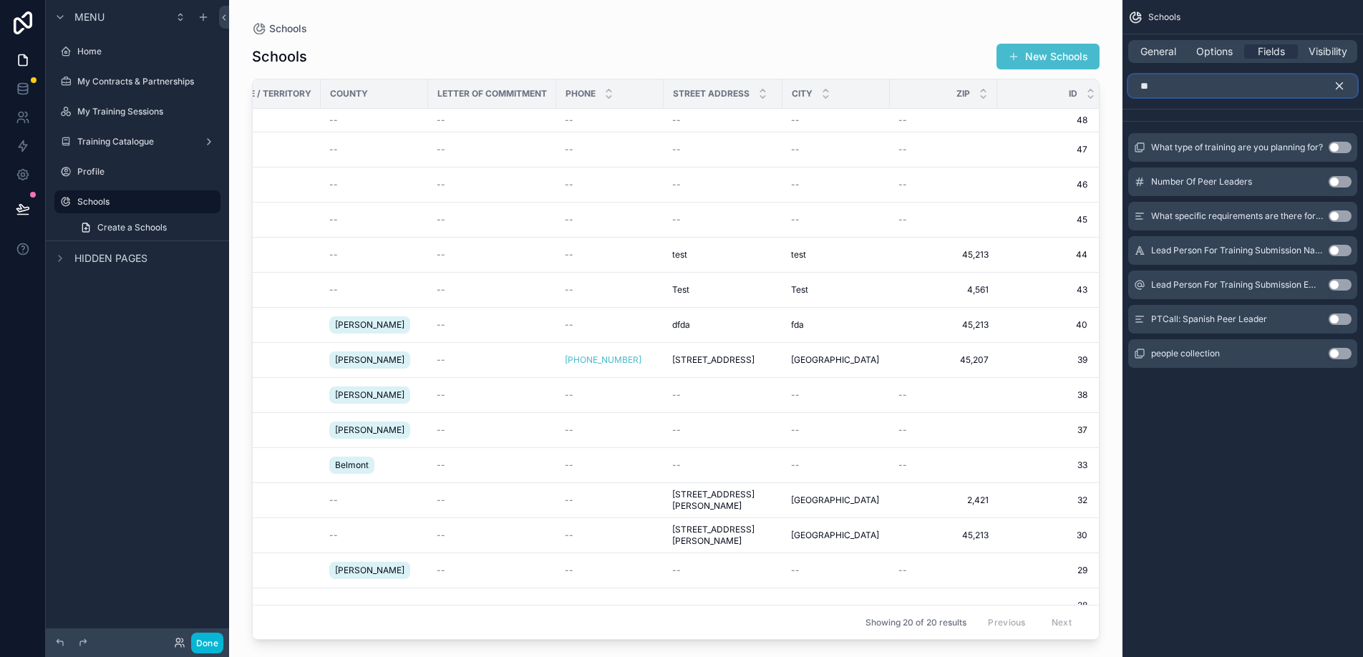
scroll to position [0, 0]
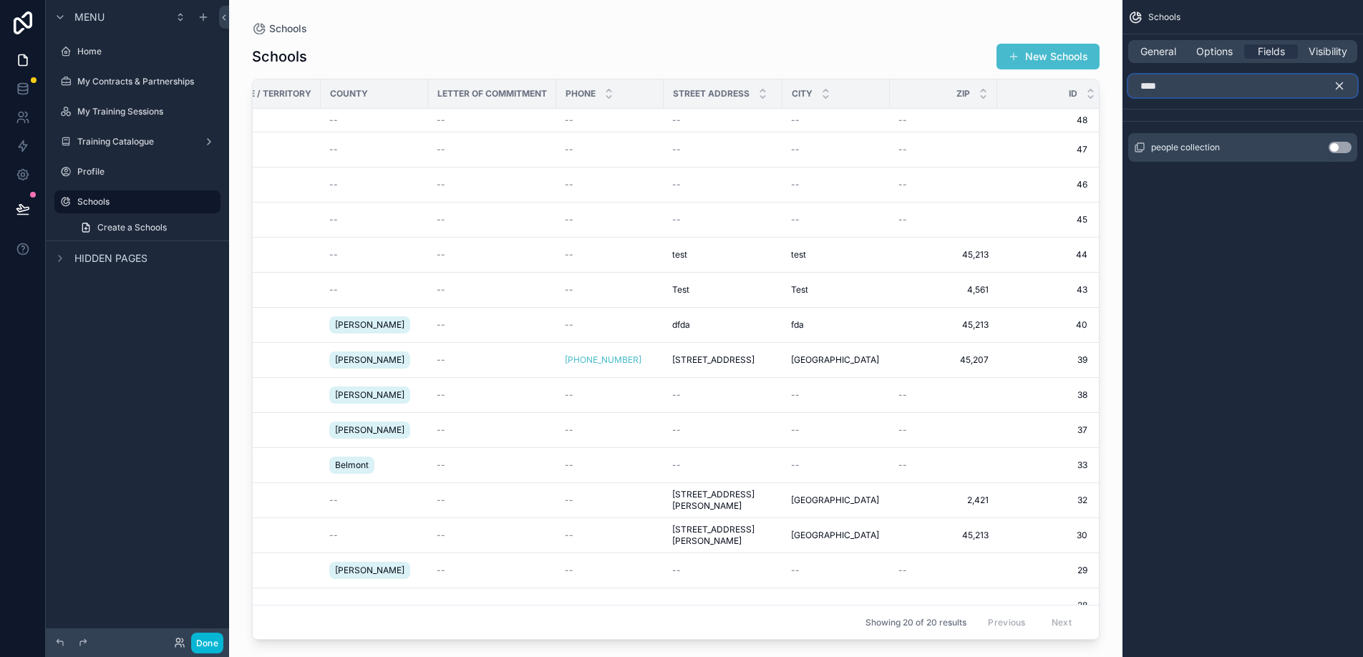
type input "****"
click at [1336, 145] on button "Use setting" at bounding box center [1340, 147] width 23 height 11
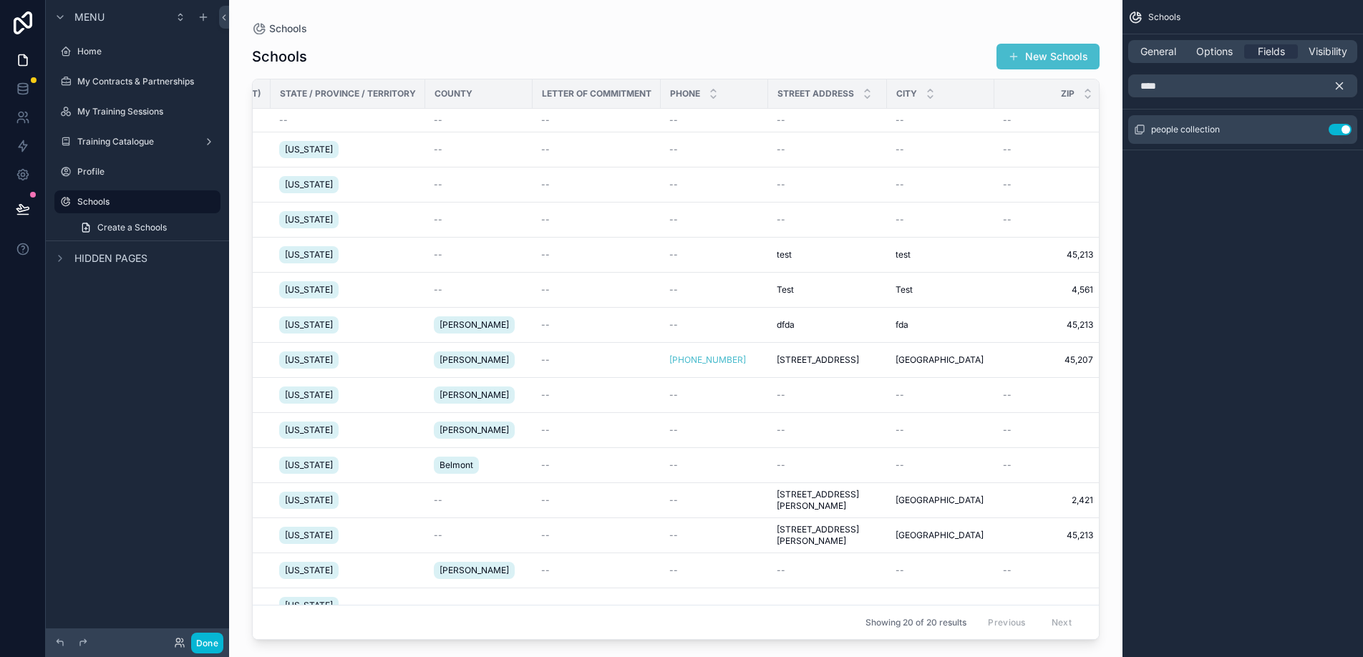
scroll to position [0, 604]
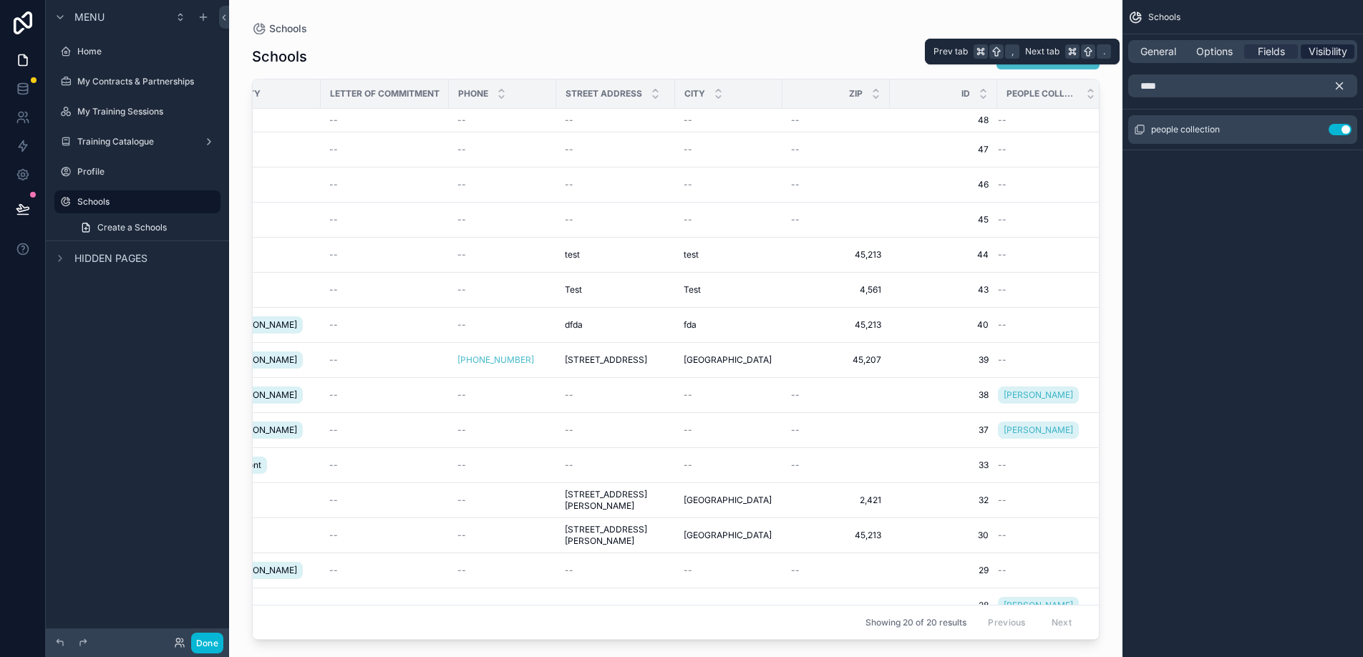
click at [1318, 49] on span "Visibility" at bounding box center [1328, 51] width 39 height 14
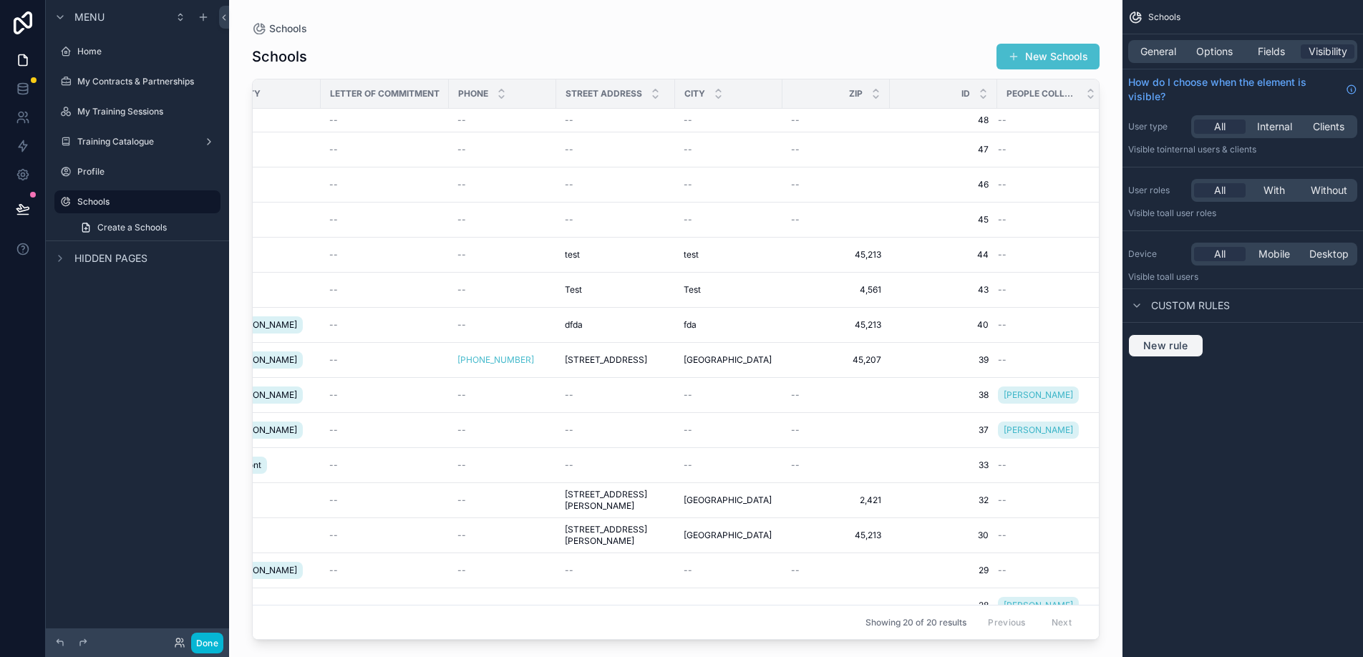
click at [1187, 348] on span "New rule" at bounding box center [1166, 345] width 57 height 13
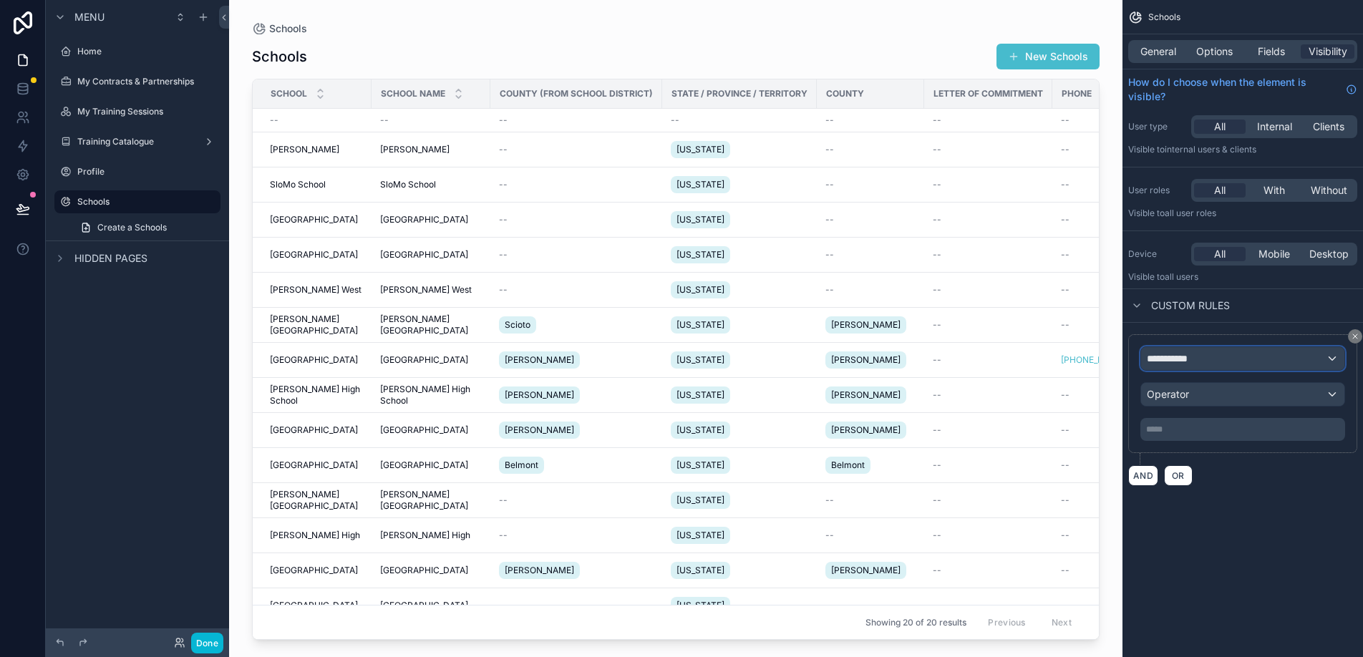
click at [1197, 357] on span "**********" at bounding box center [1173, 359] width 53 height 14
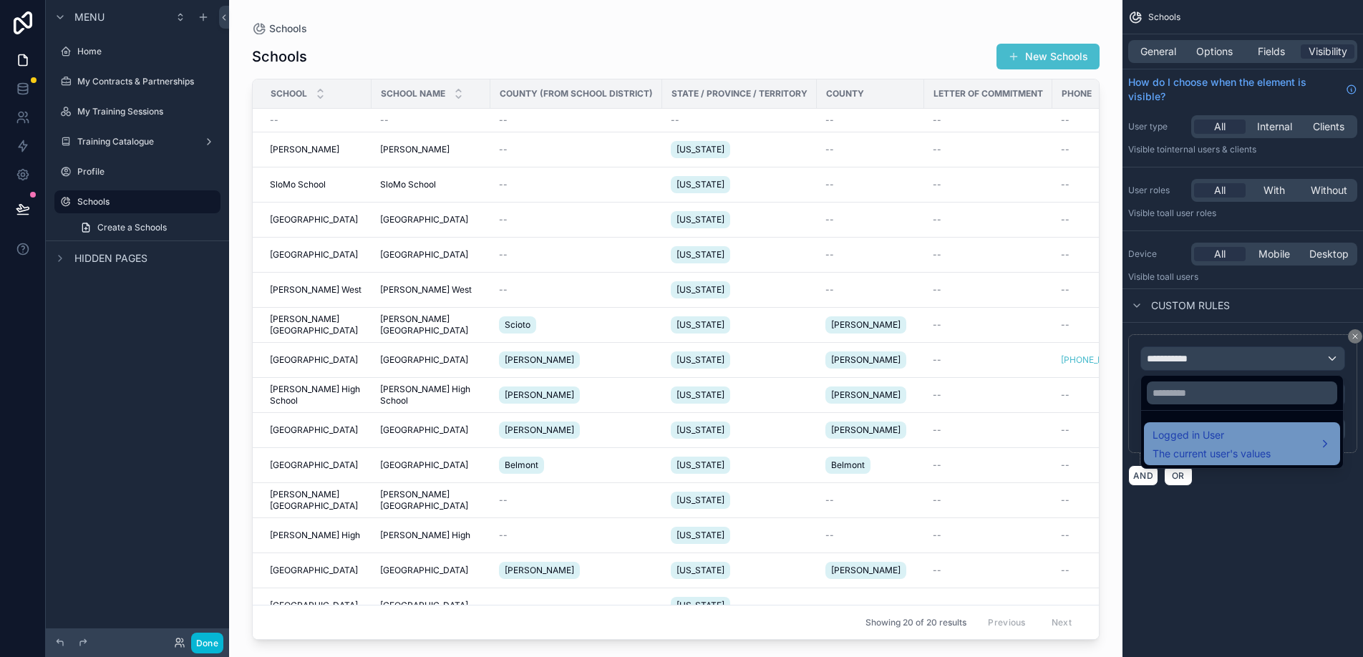
click at [1207, 437] on span "Logged in User" at bounding box center [1212, 435] width 118 height 17
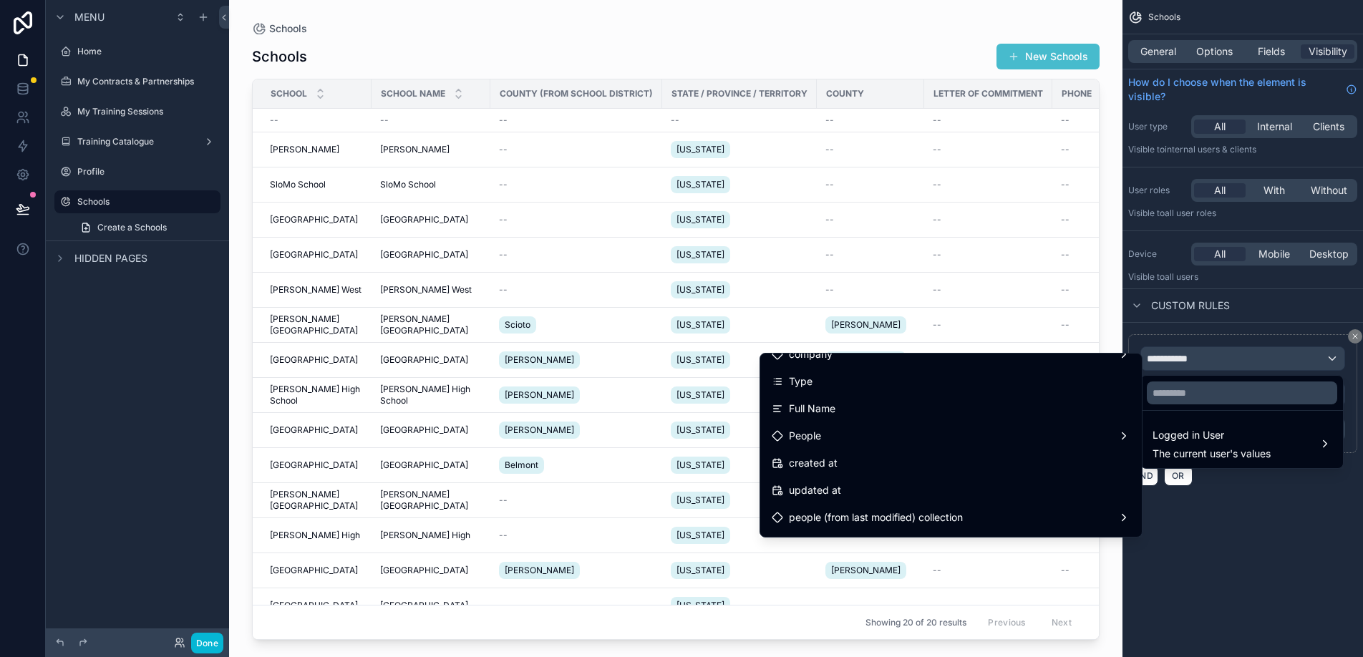
scroll to position [323, 0]
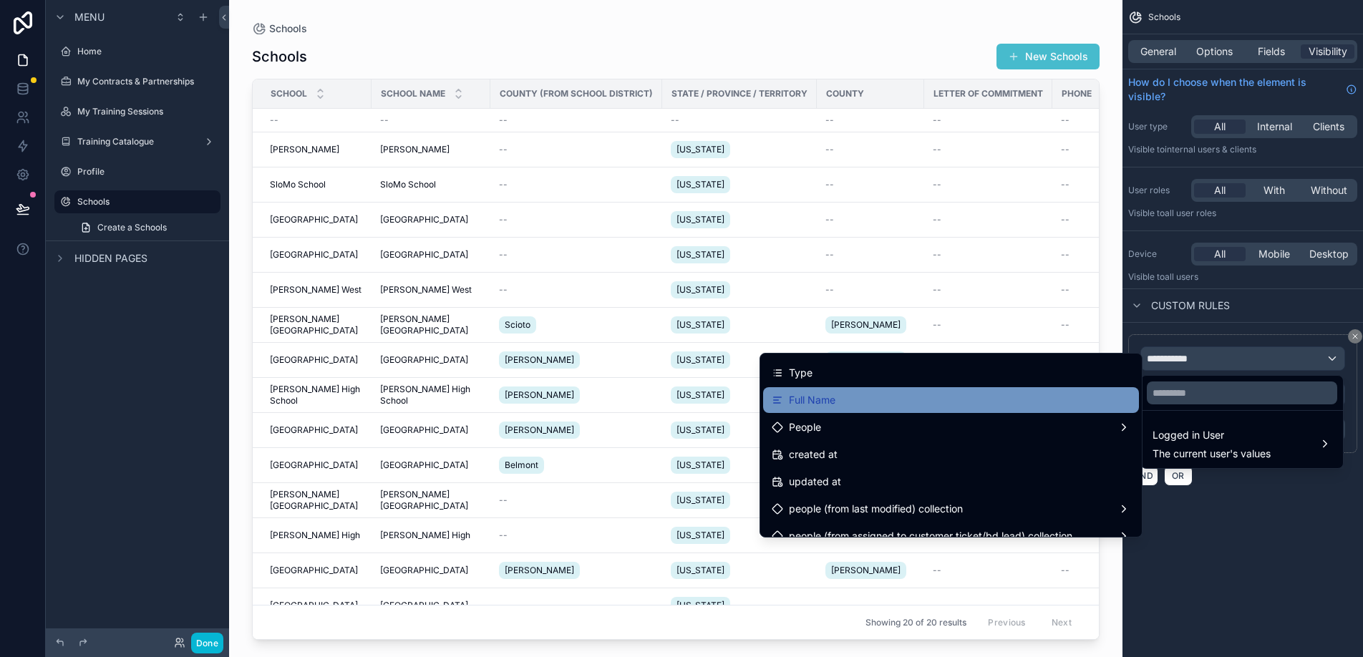
click at [1015, 405] on div "Full Name" at bounding box center [951, 400] width 359 height 17
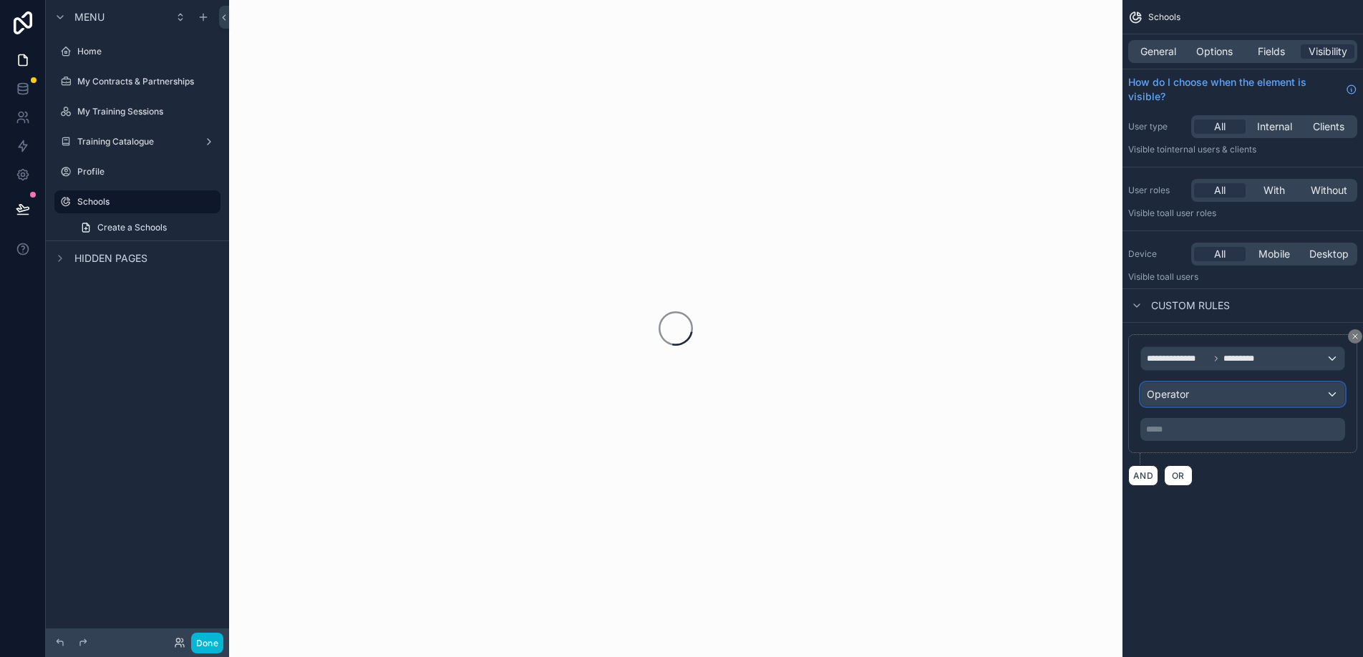
click at [1277, 400] on div "Operator" at bounding box center [1242, 394] width 203 height 23
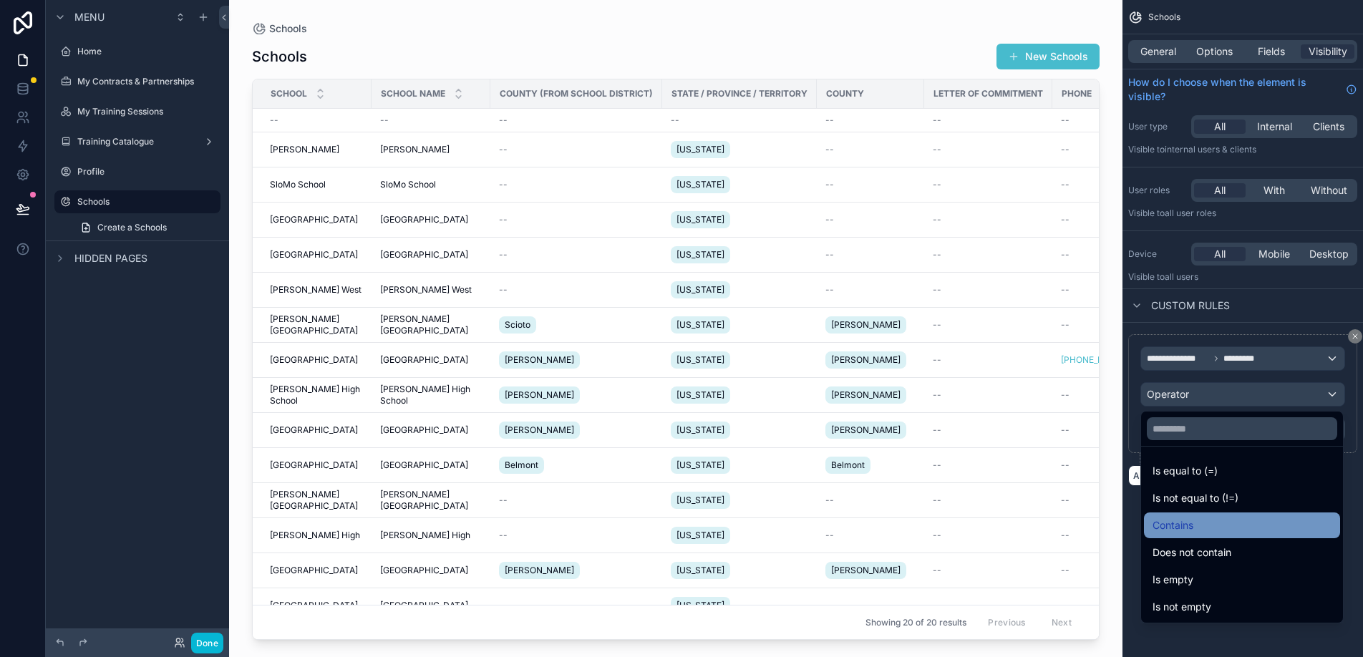
click at [1257, 526] on div "Contains" at bounding box center [1242, 525] width 179 height 17
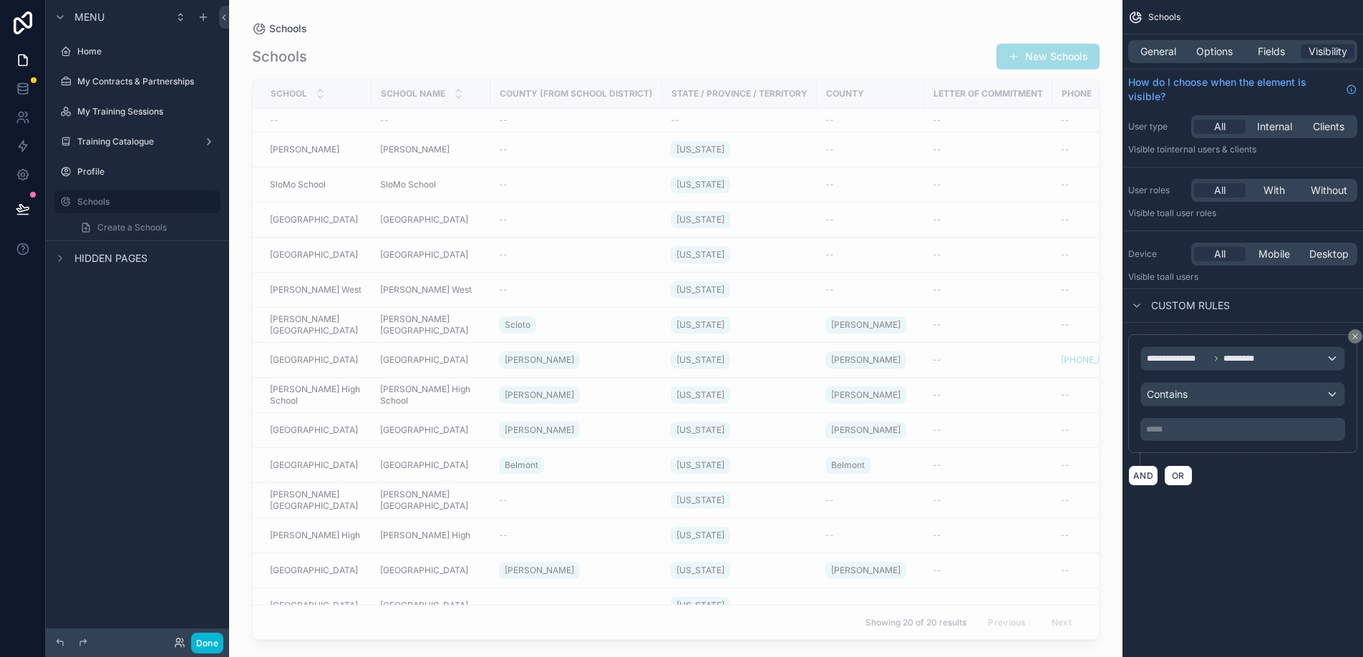
click at [1233, 430] on p "***** ﻿" at bounding box center [1245, 429] width 196 height 11
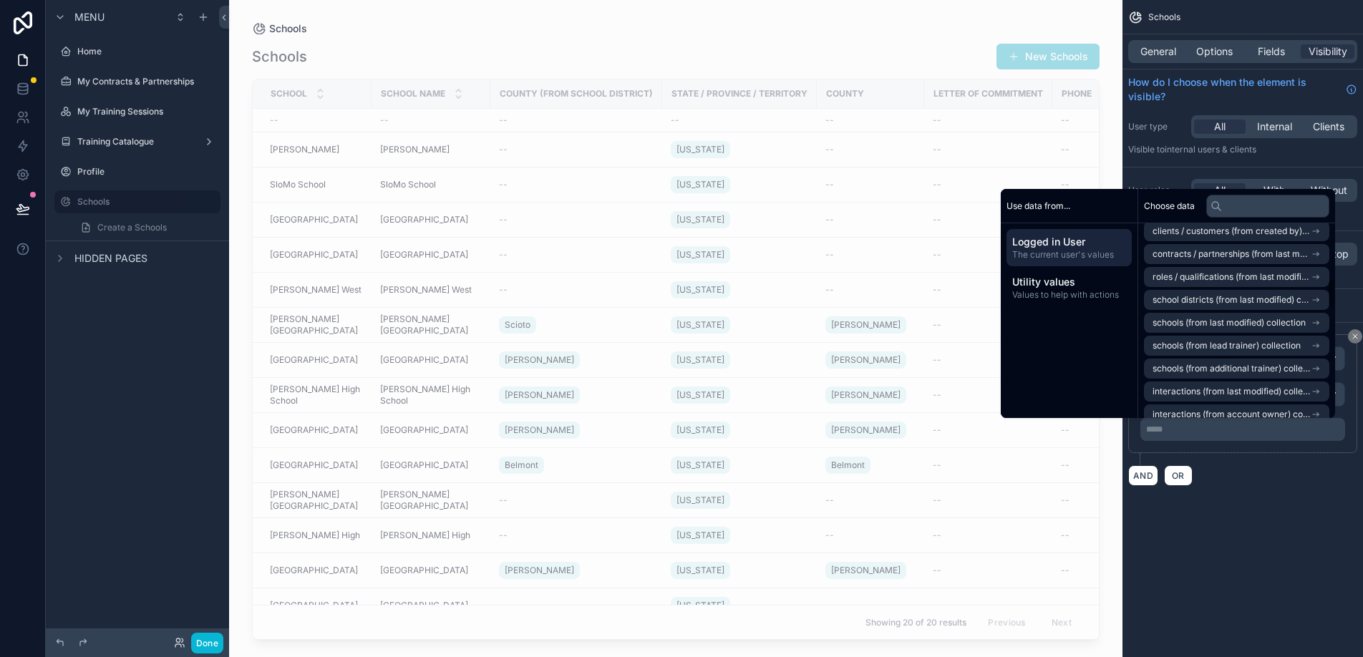
scroll to position [391, 0]
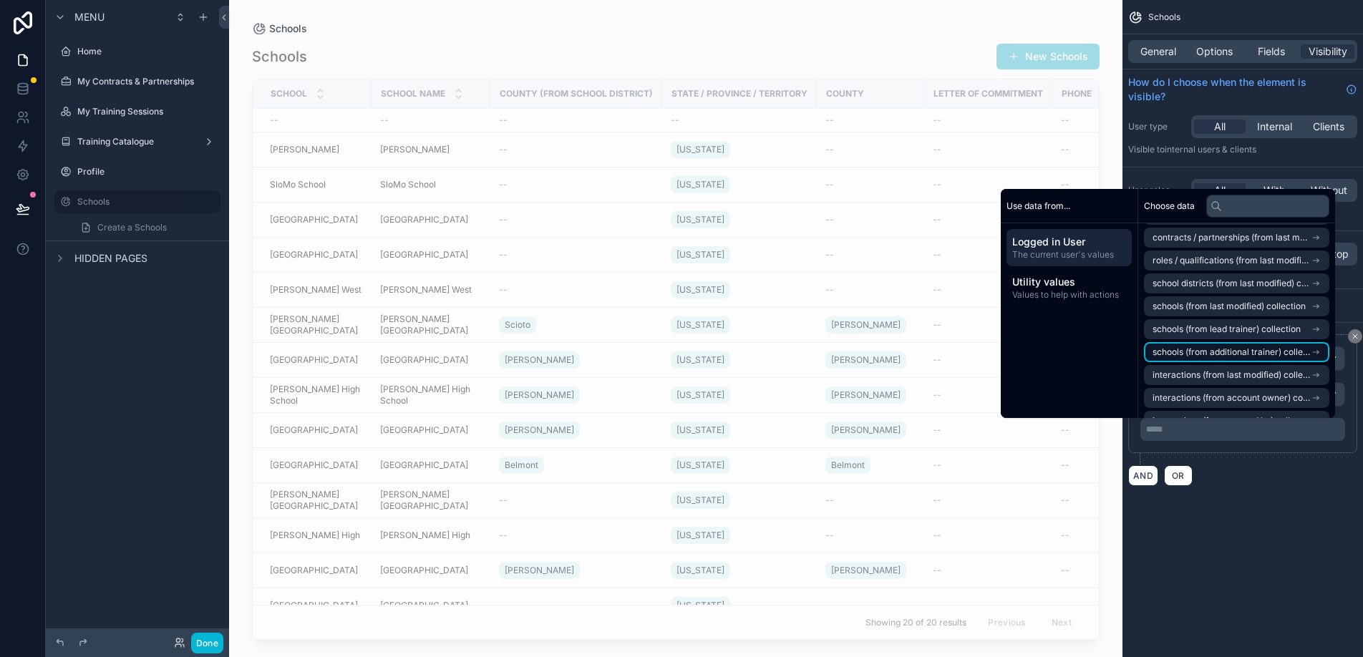
click at [1205, 352] on span "schools (from additional trainer) collection" at bounding box center [1232, 352] width 158 height 11
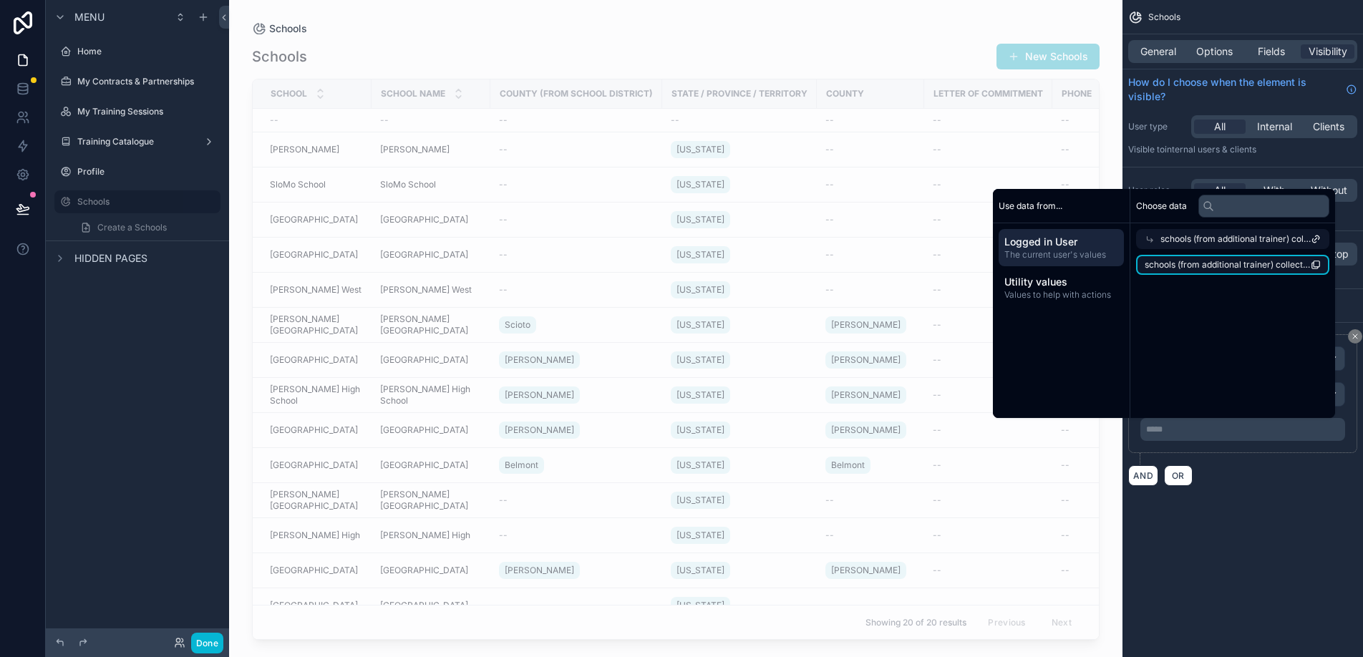
click at [1215, 255] on li "schools (from additional trainer) collection count" at bounding box center [1232, 265] width 193 height 20
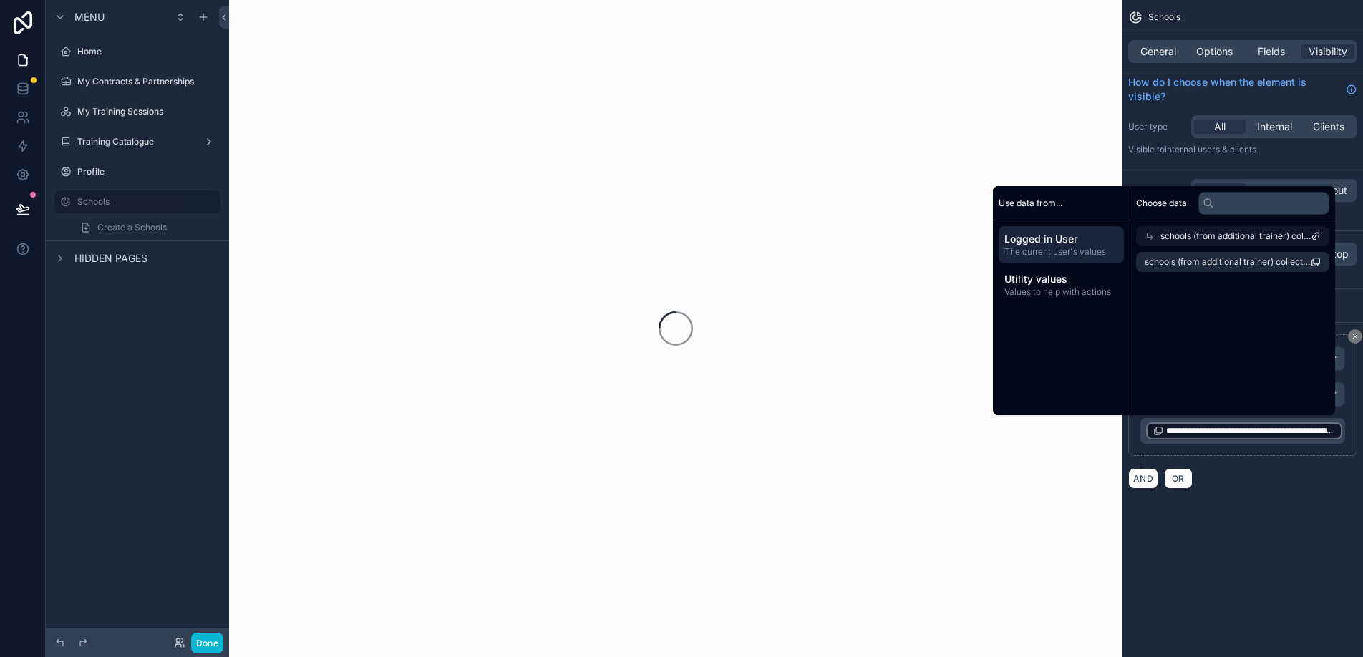
click at [1232, 482] on div "AND OR" at bounding box center [1243, 478] width 229 height 21
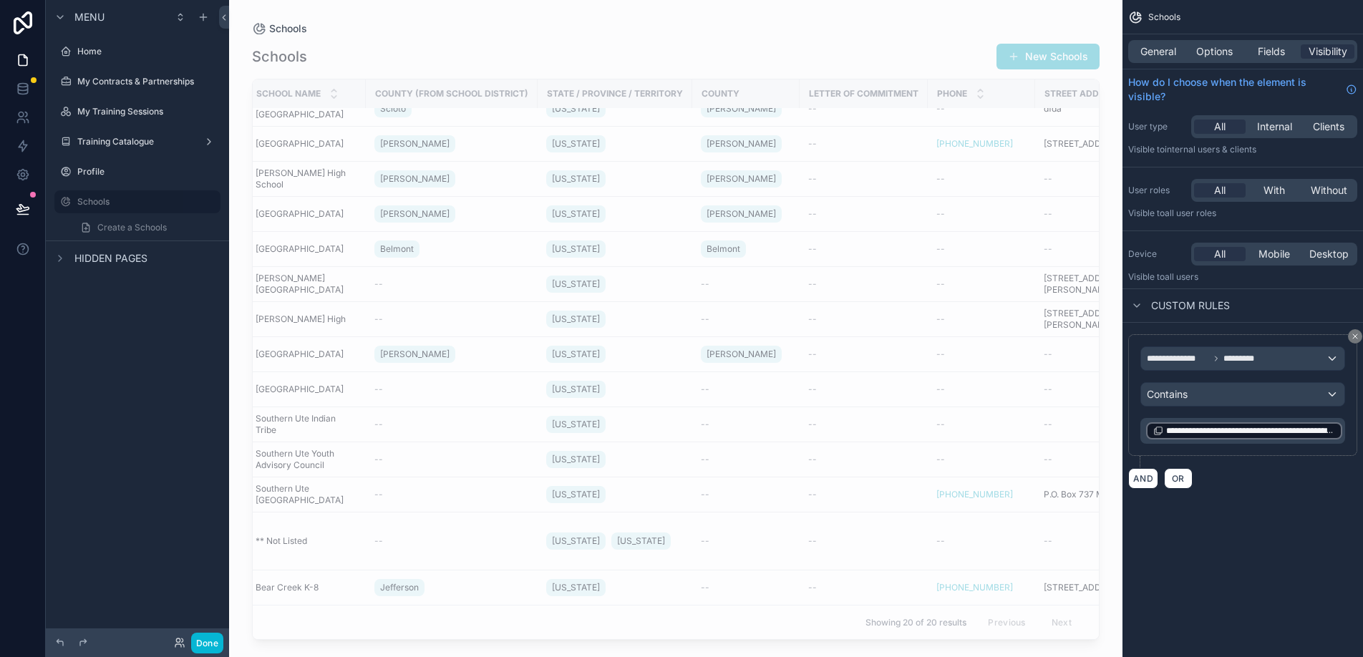
scroll to position [216, 0]
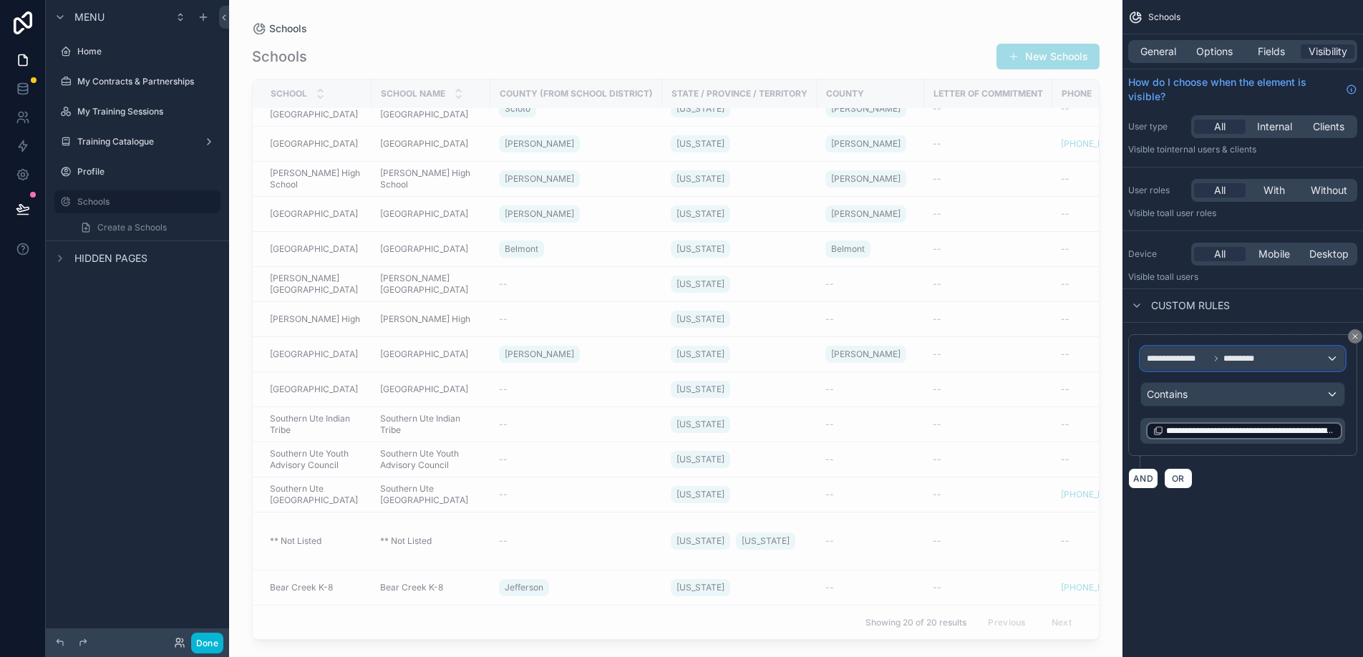
click at [1260, 364] on span "*********" at bounding box center [1244, 358] width 40 height 11
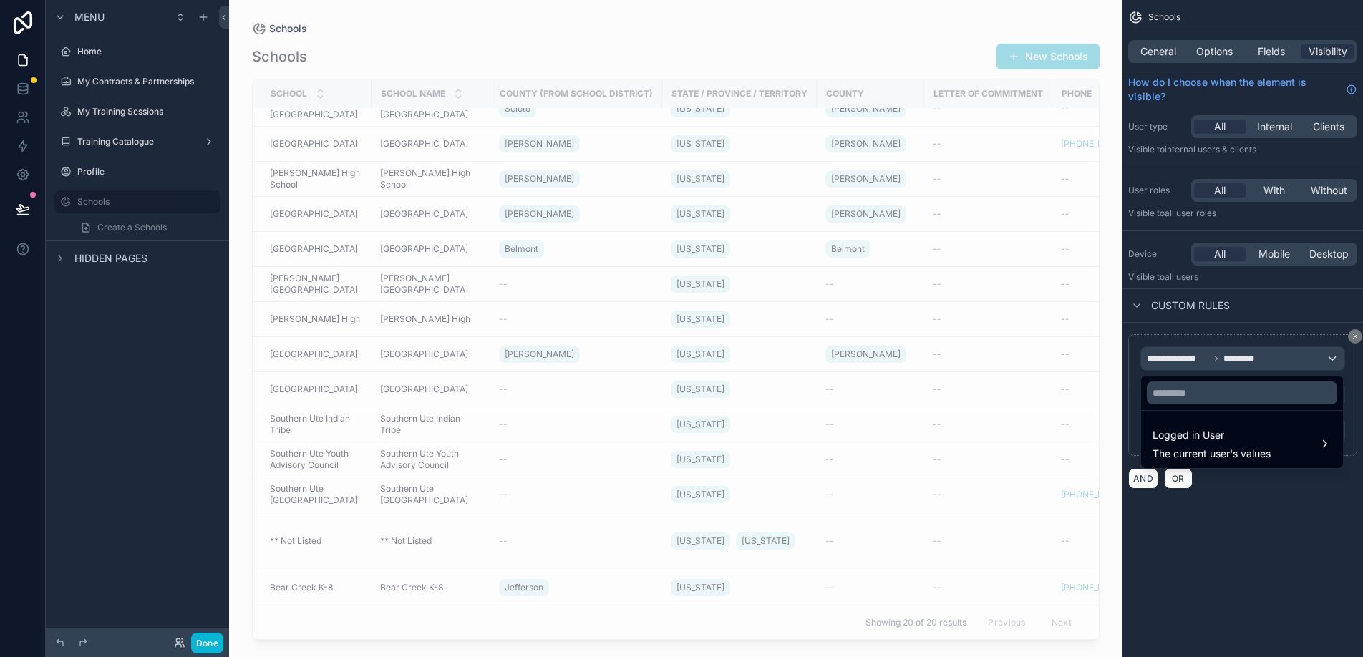
click at [1260, 364] on div "scrollable content" at bounding box center [681, 328] width 1363 height 657
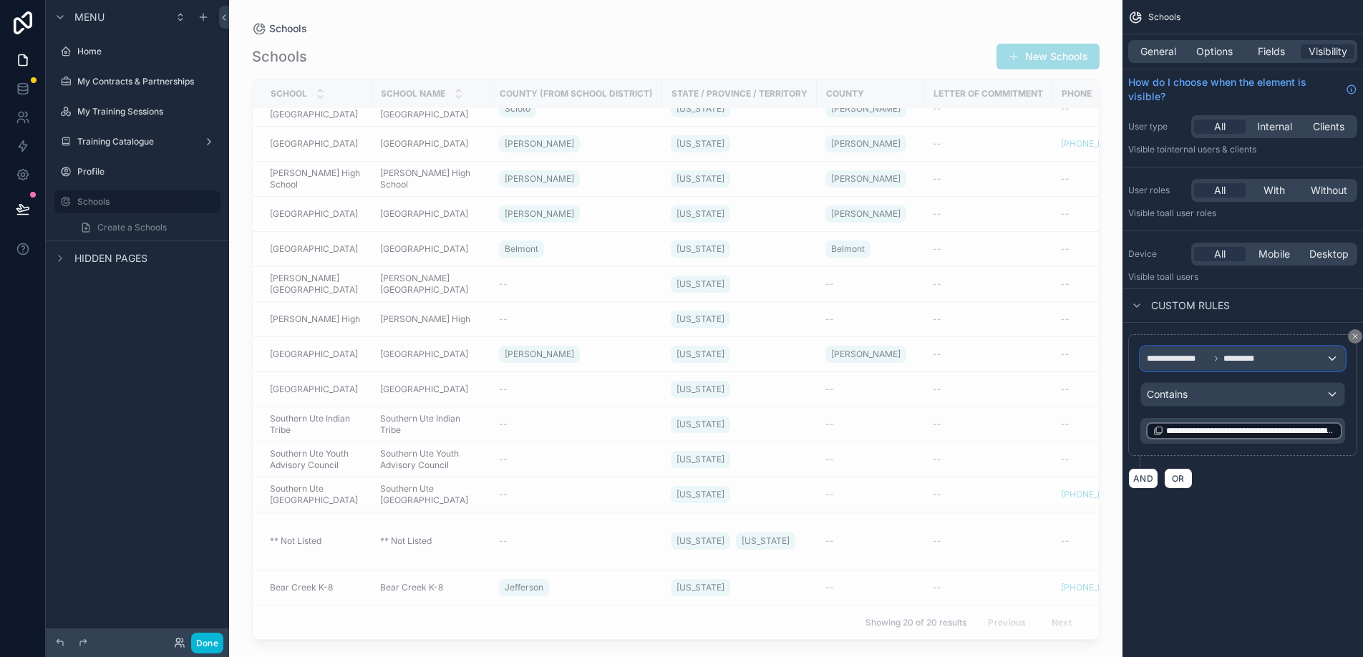
click at [1260, 364] on span "*********" at bounding box center [1244, 358] width 40 height 11
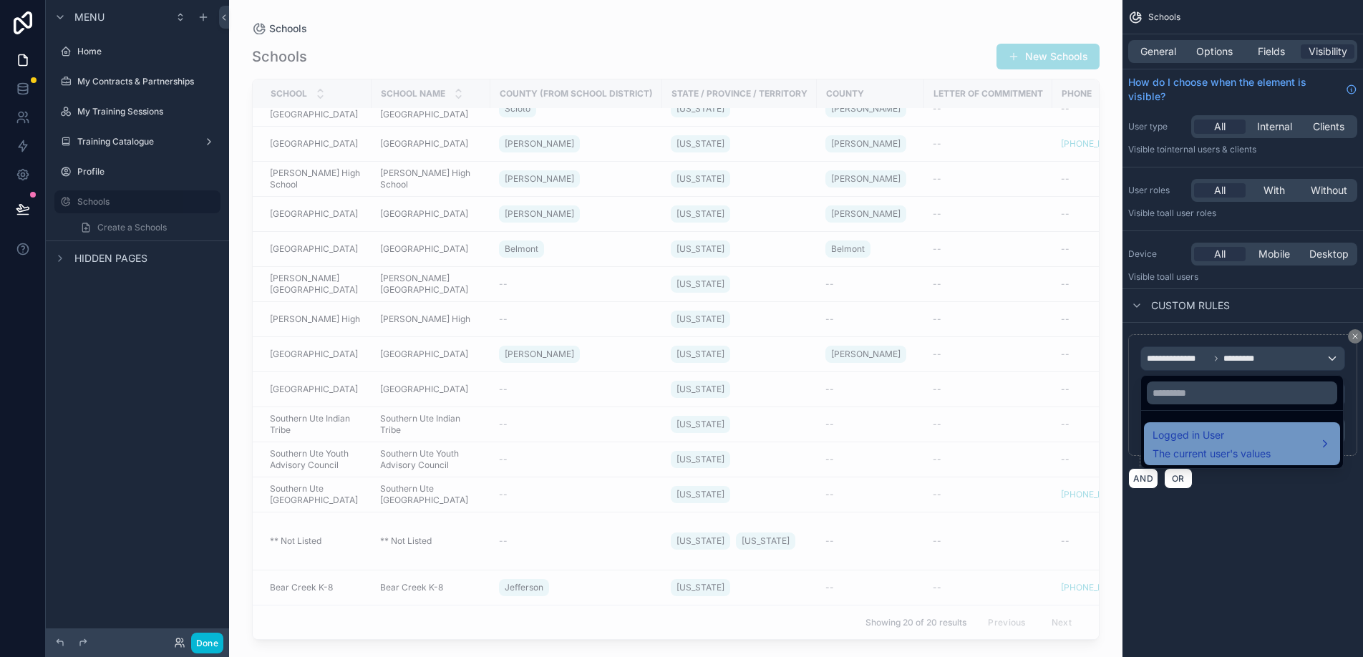
click at [1237, 437] on span "Logged in User" at bounding box center [1212, 435] width 118 height 17
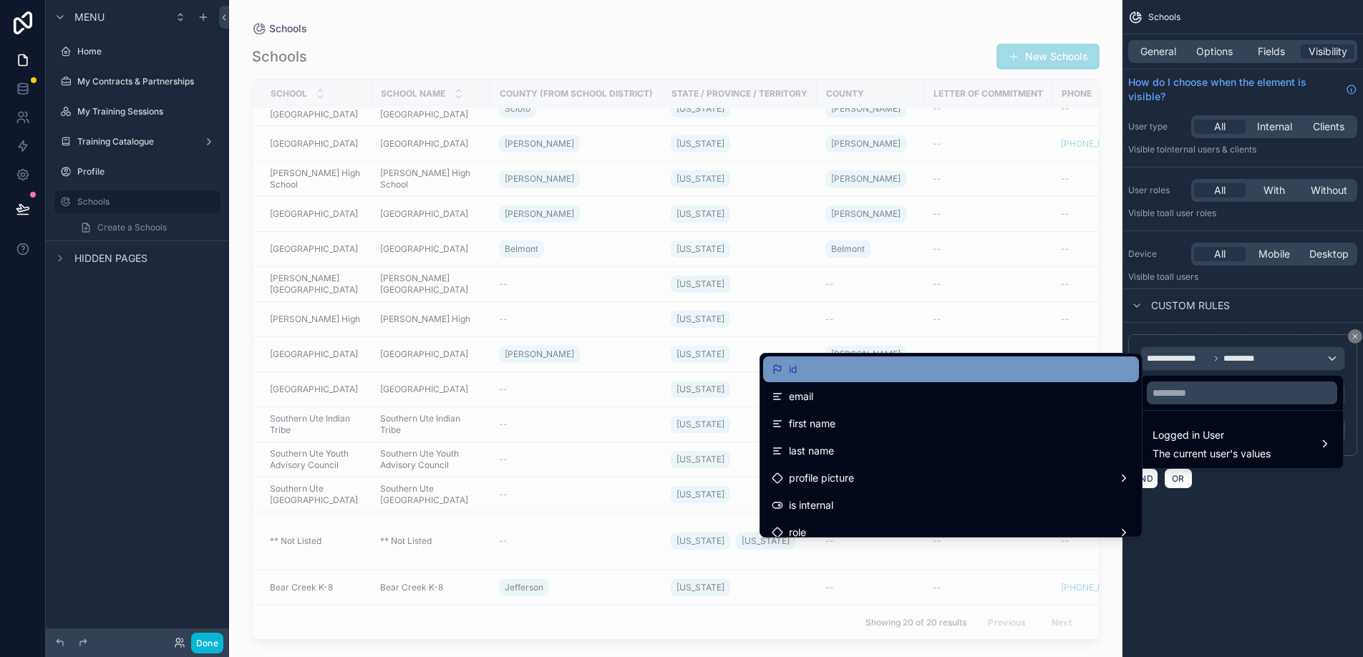
click at [1063, 358] on div "id" at bounding box center [951, 370] width 376 height 26
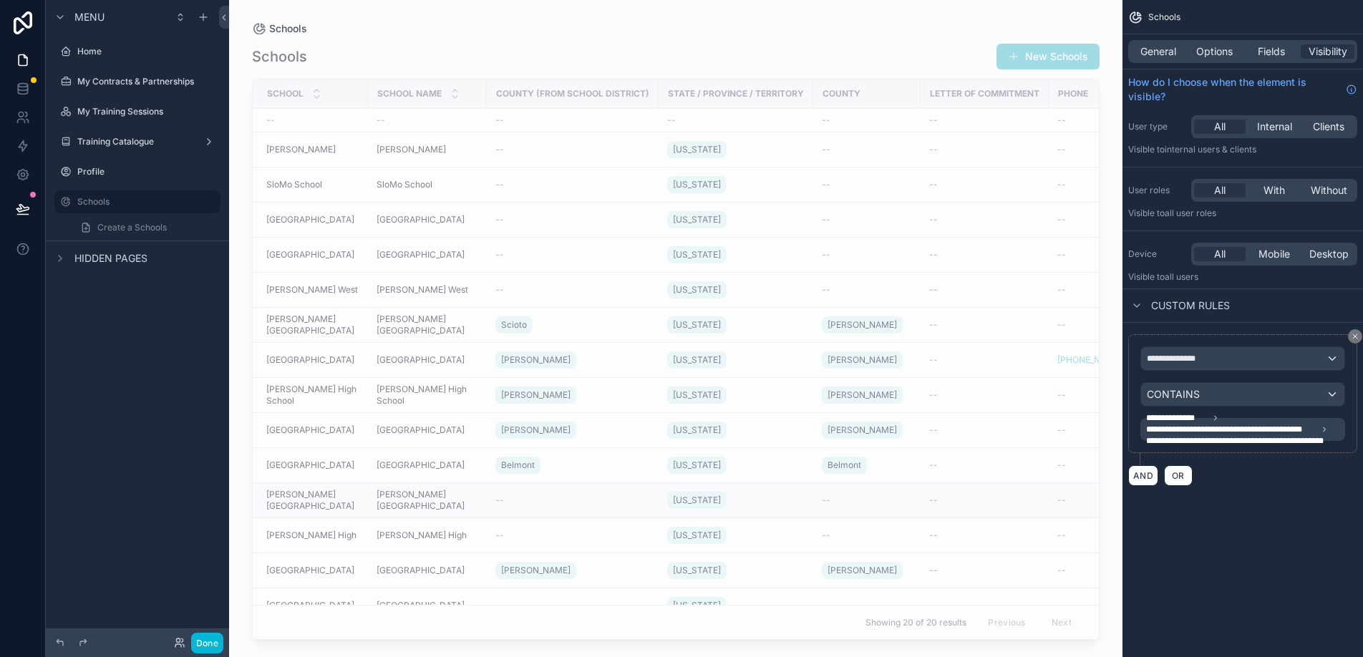
scroll to position [0, 0]
click at [1197, 437] on span "**********" at bounding box center [1245, 440] width 197 height 11
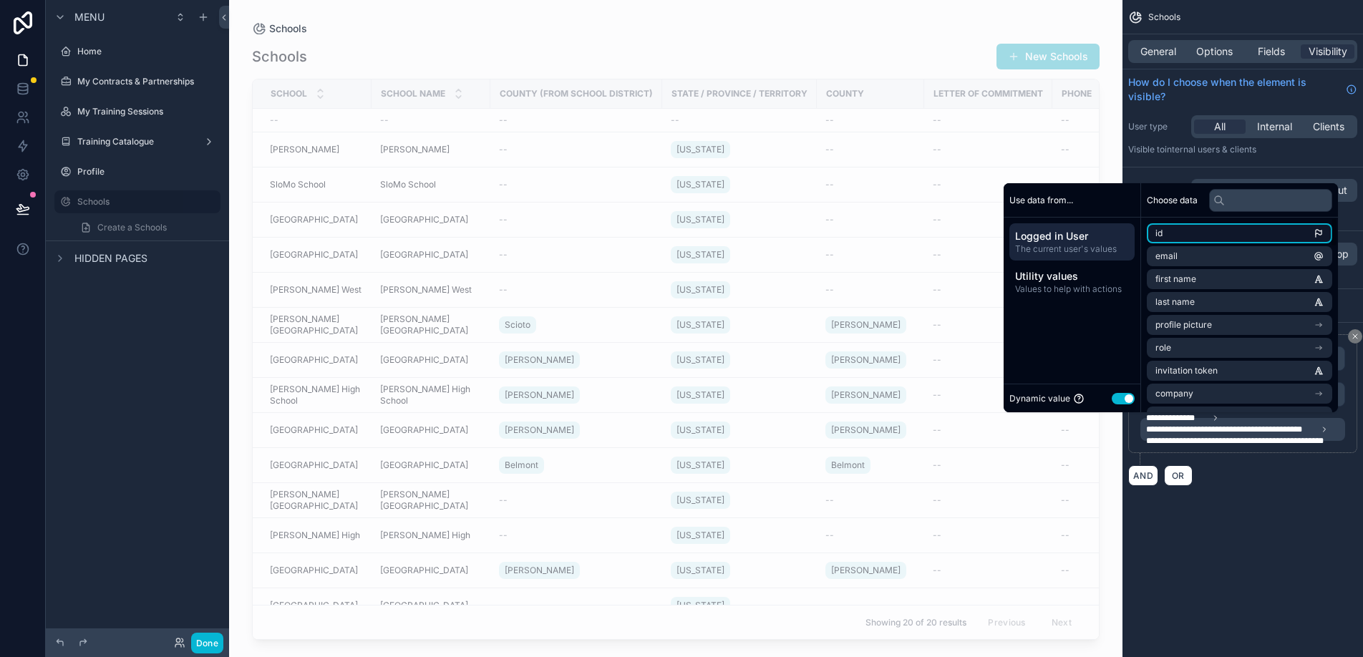
click at [1200, 236] on li "id" at bounding box center [1239, 233] width 185 height 20
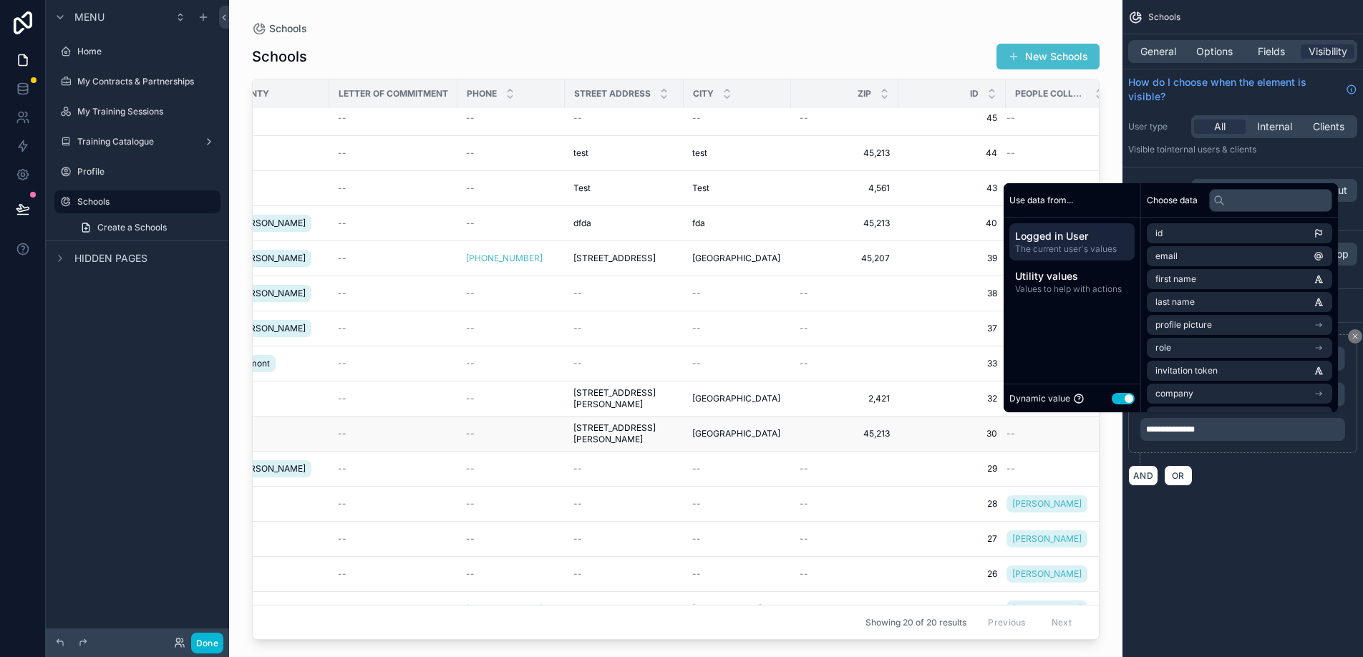
scroll to position [102, 602]
click at [1263, 580] on div "**********" at bounding box center [1243, 328] width 241 height 657
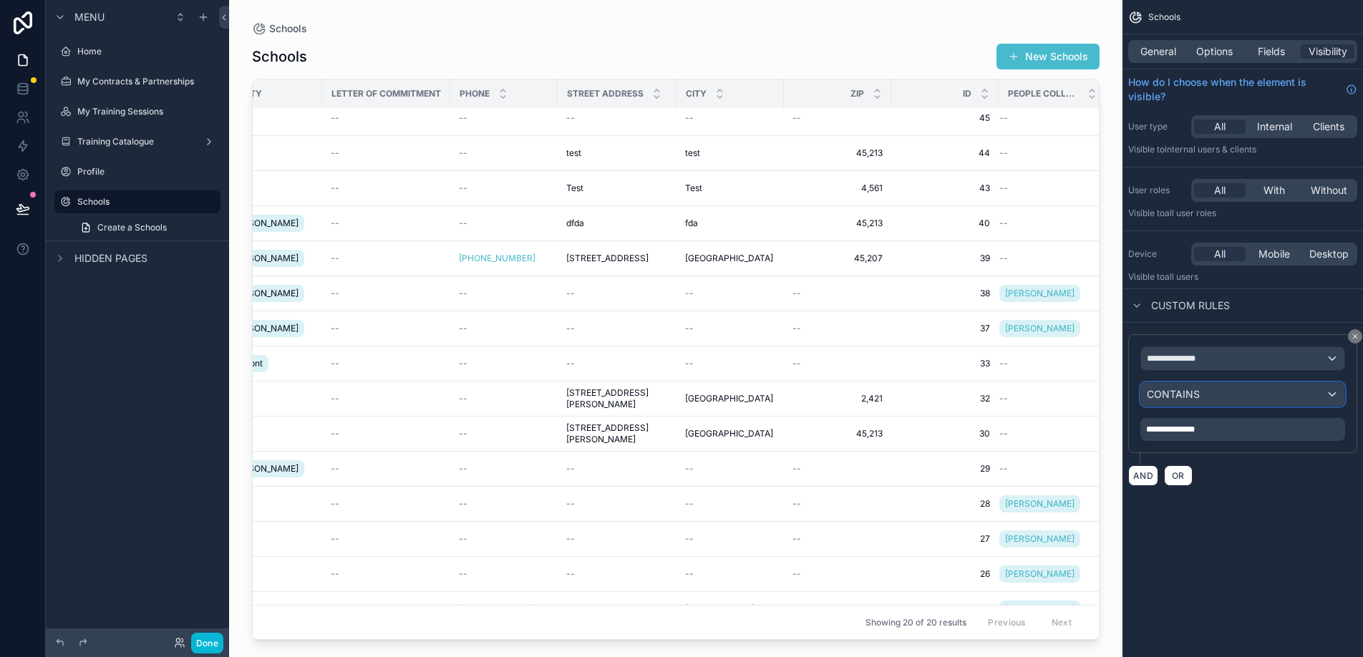
click at [1213, 398] on div "CONTAINS" at bounding box center [1242, 394] width 203 height 23
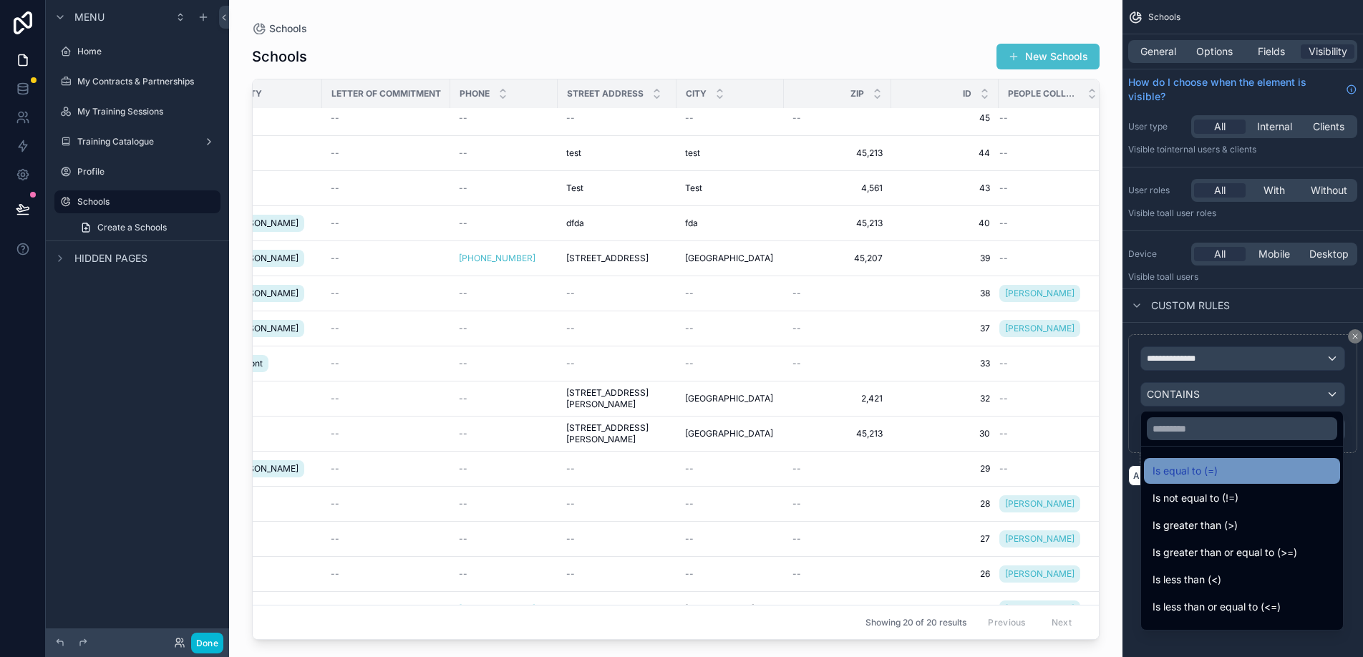
click at [1212, 468] on span "Is equal to (=)" at bounding box center [1185, 471] width 65 height 17
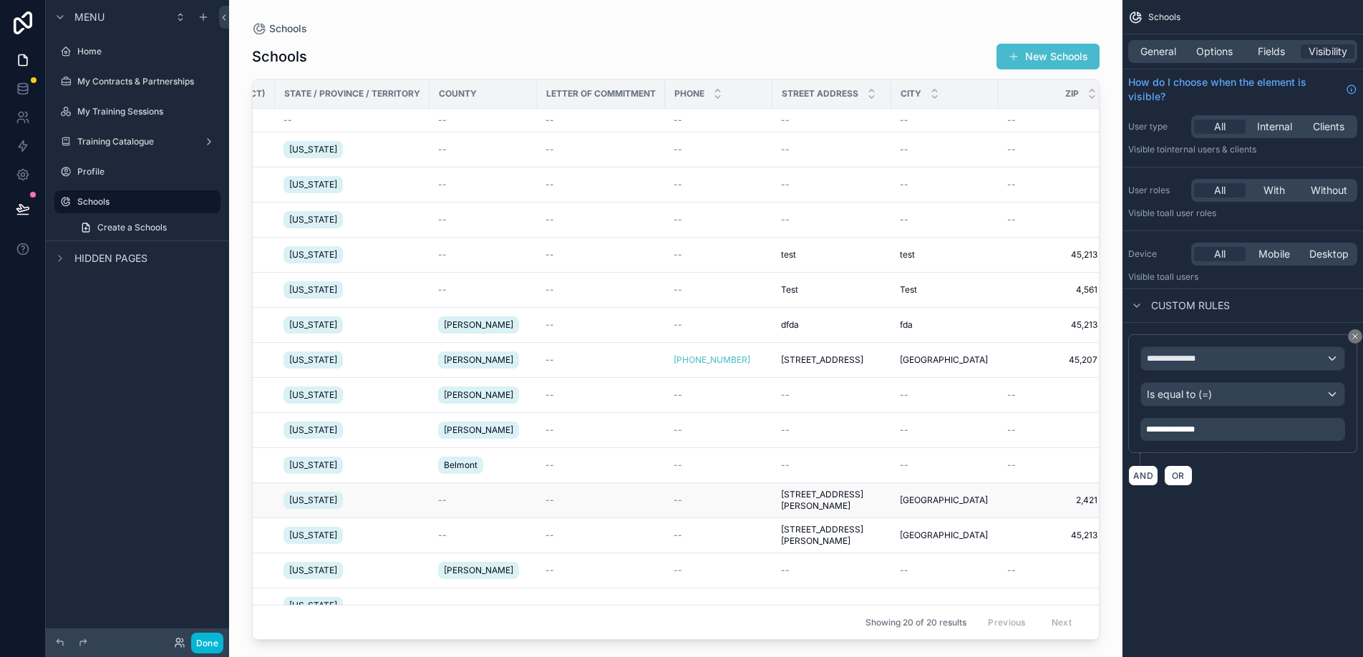
scroll to position [0, 604]
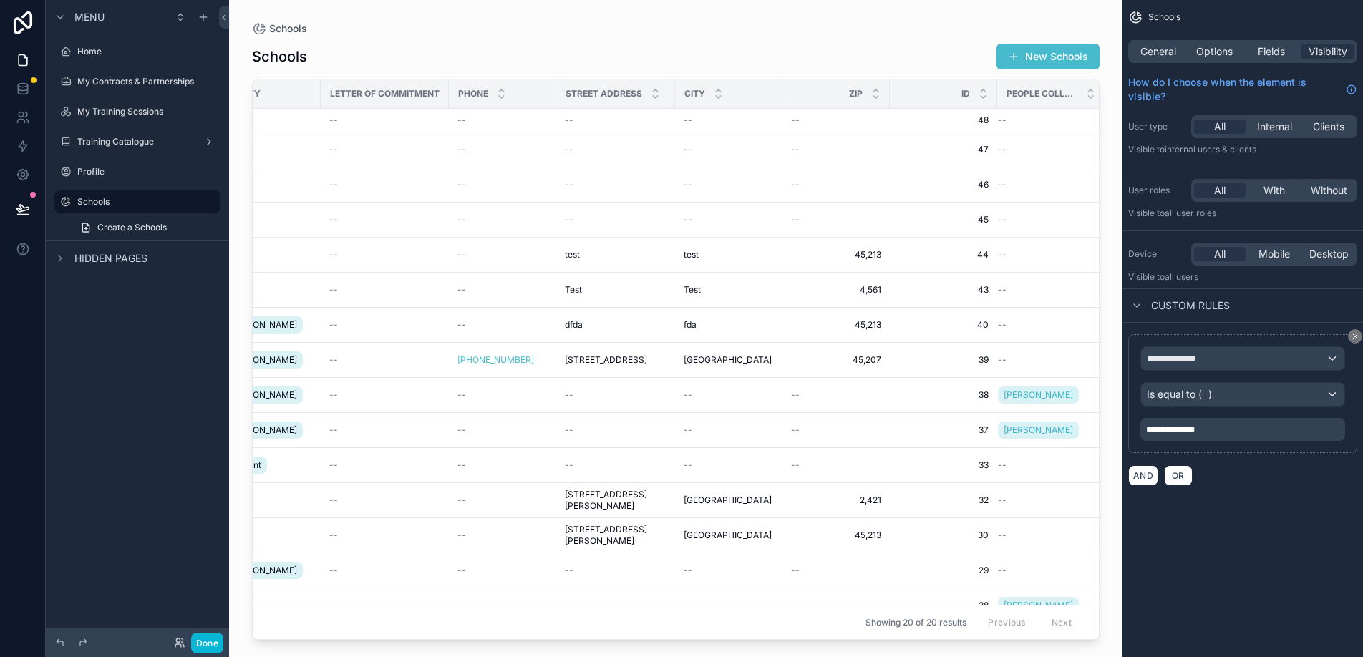
click at [1211, 436] on div "**********" at bounding box center [1243, 429] width 205 height 23
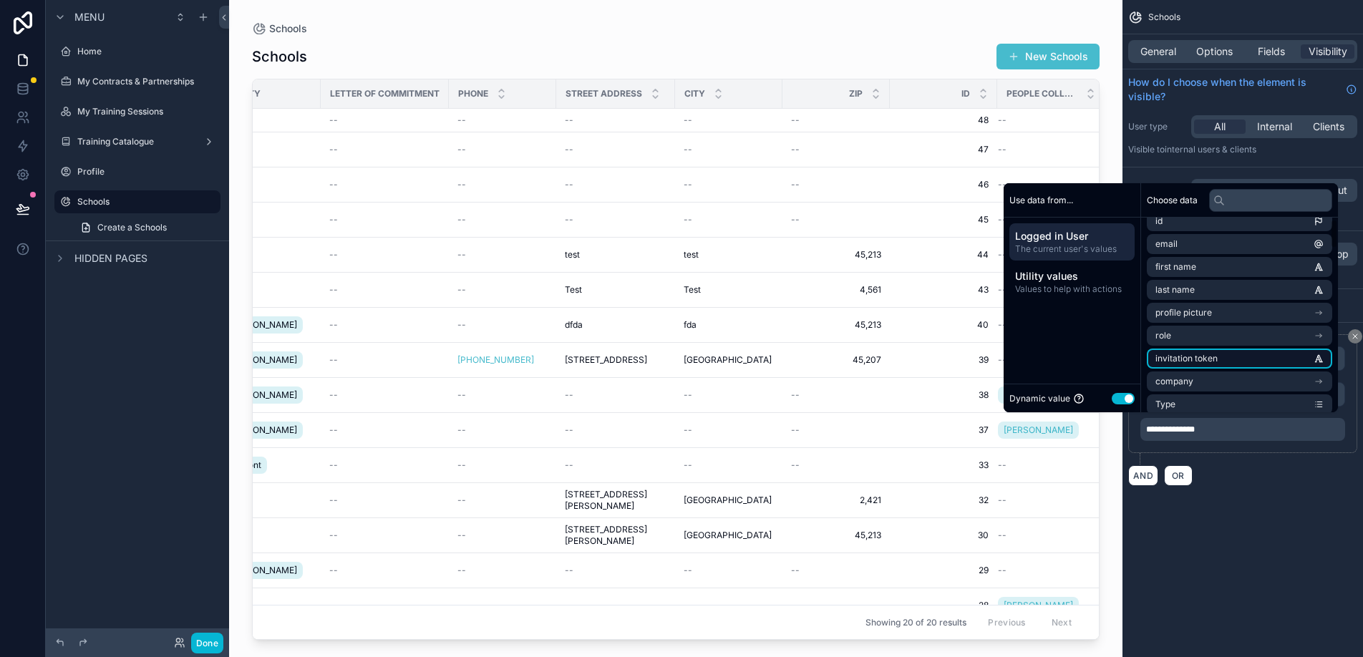
scroll to position [14, 0]
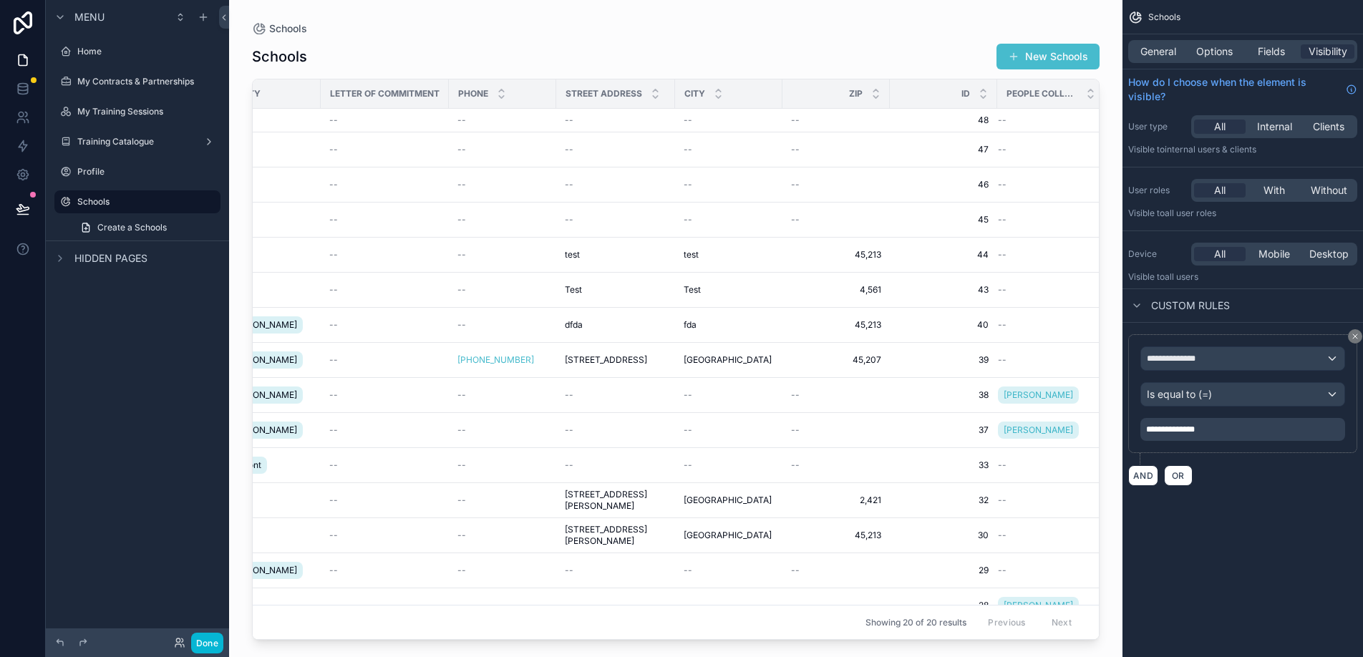
click at [1230, 469] on div "AND OR" at bounding box center [1243, 475] width 229 height 21
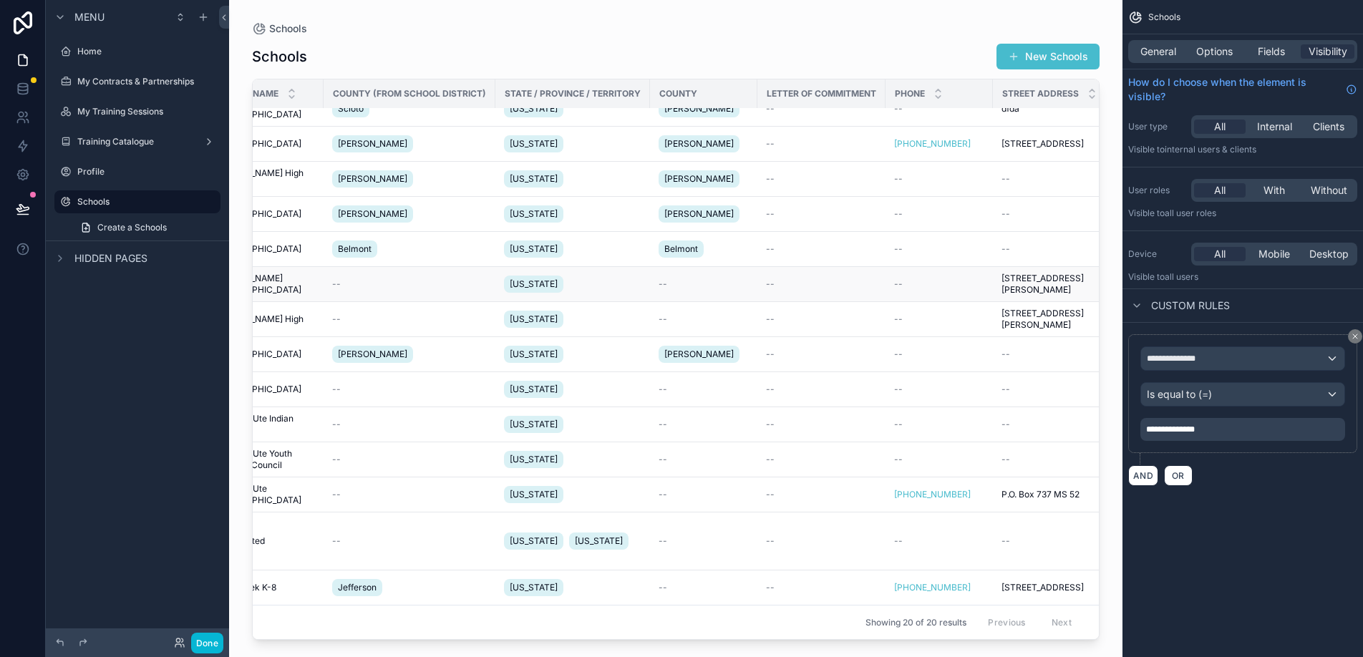
scroll to position [216, 0]
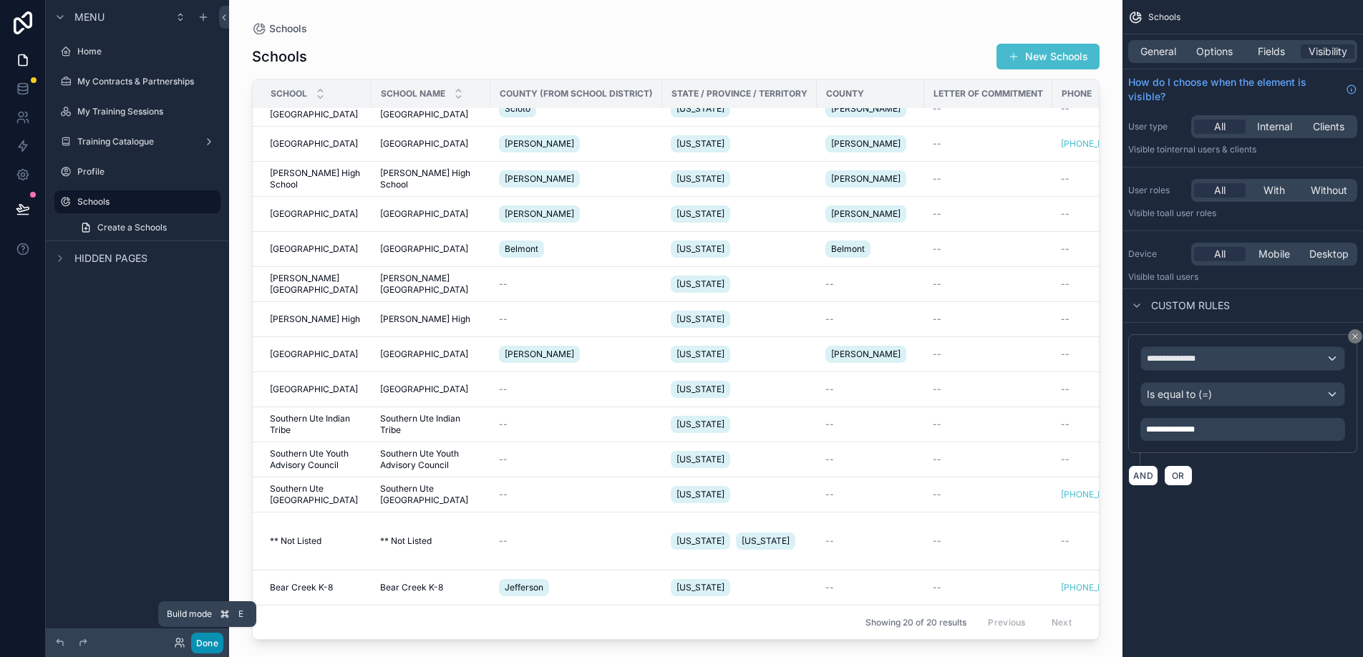
click at [200, 642] on button "Done" at bounding box center [207, 643] width 32 height 21
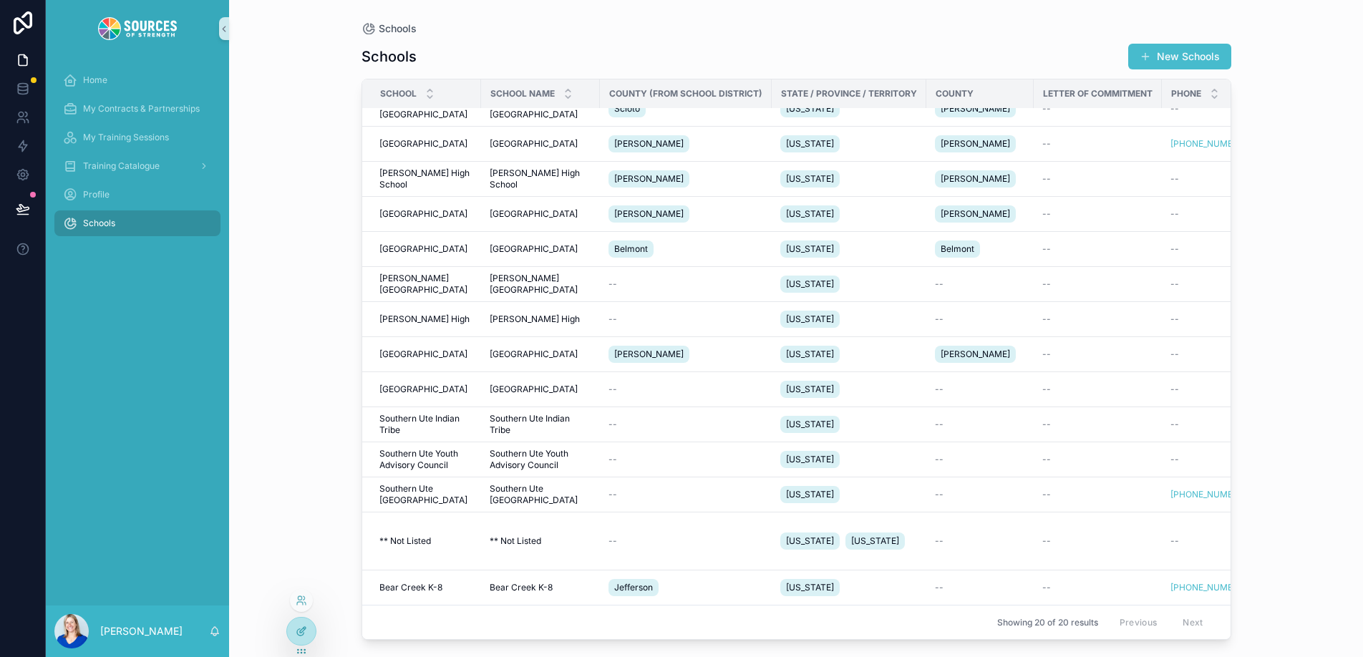
click at [298, 634] on icon at bounding box center [301, 631] width 11 height 11
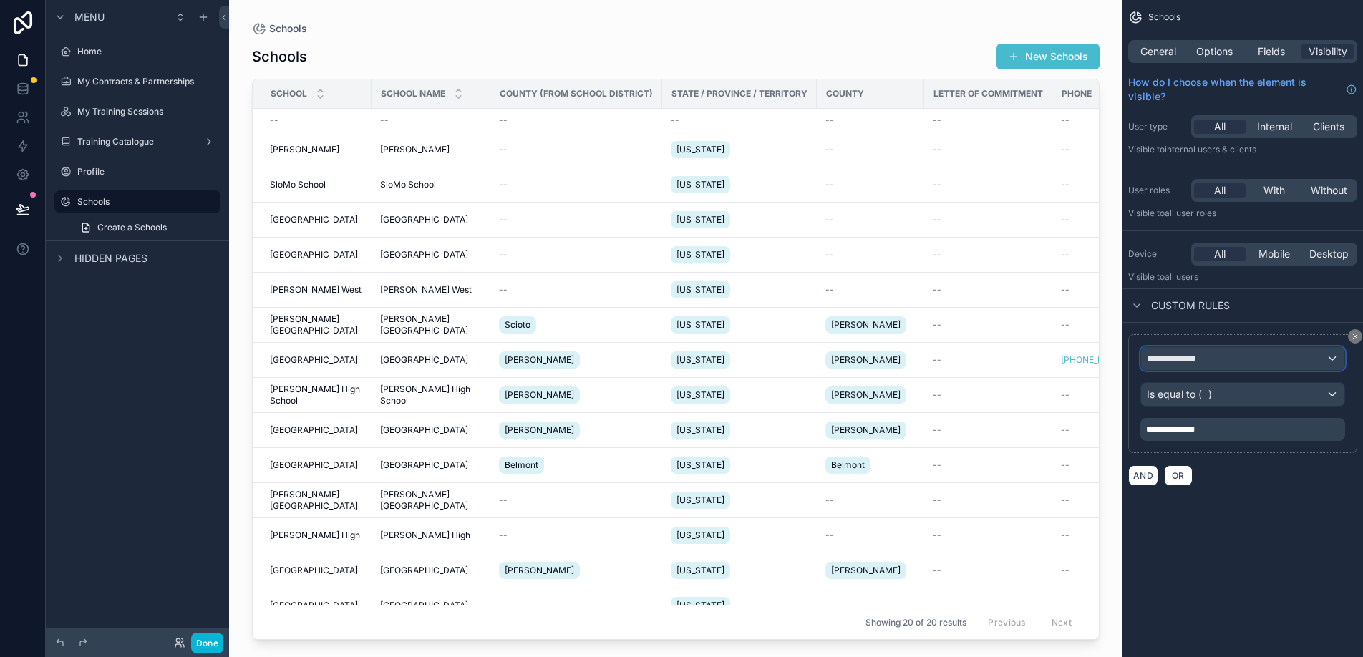
click at [1207, 367] on div "**********" at bounding box center [1242, 358] width 203 height 23
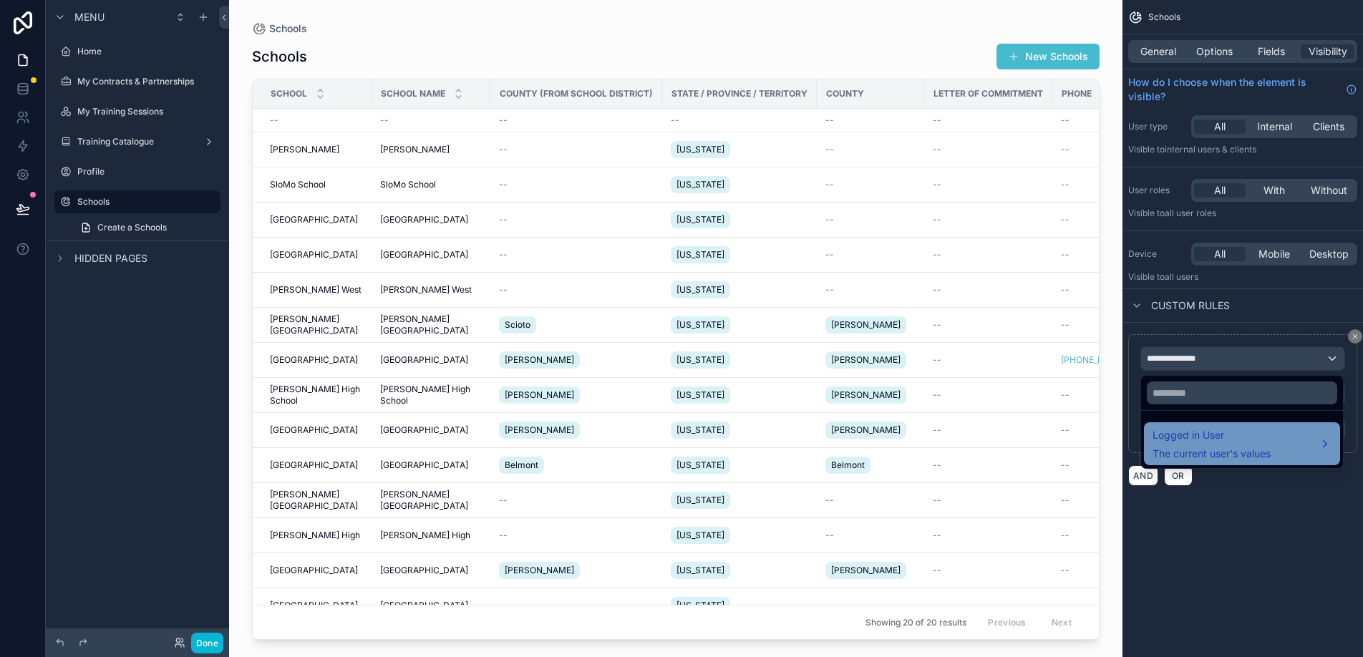
click at [1210, 456] on span "The current user's values" at bounding box center [1212, 454] width 118 height 14
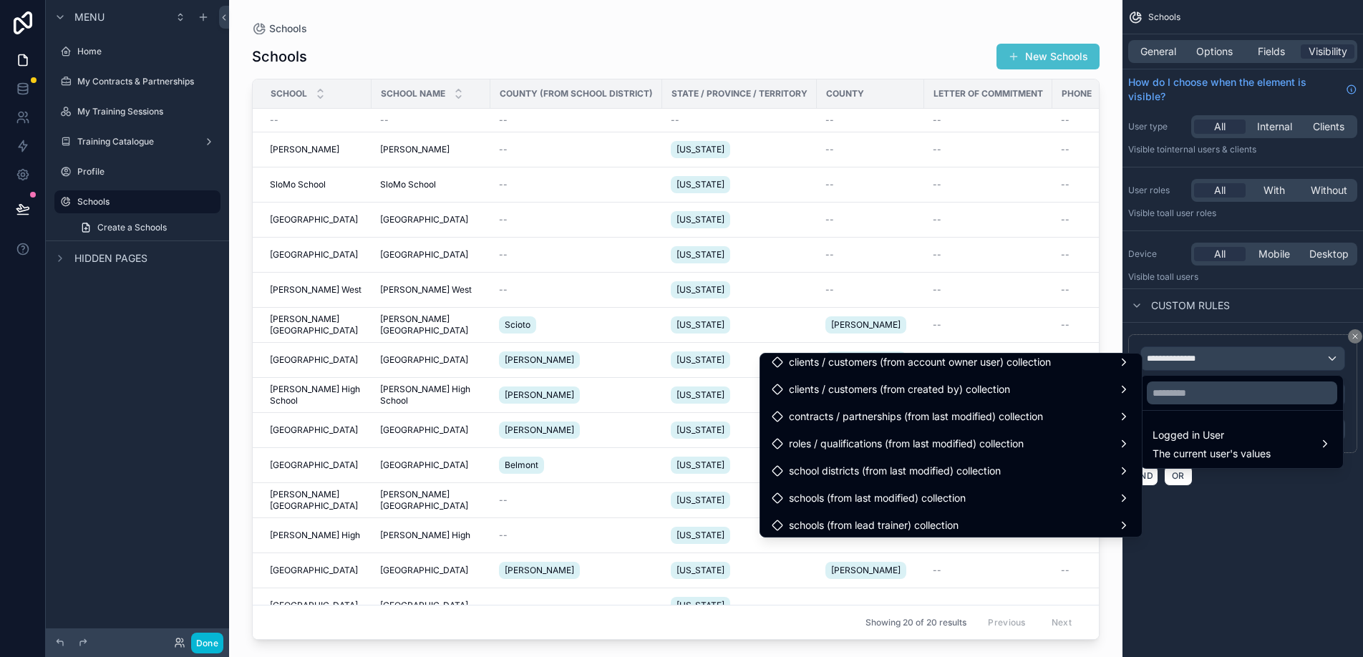
scroll to position [609, 0]
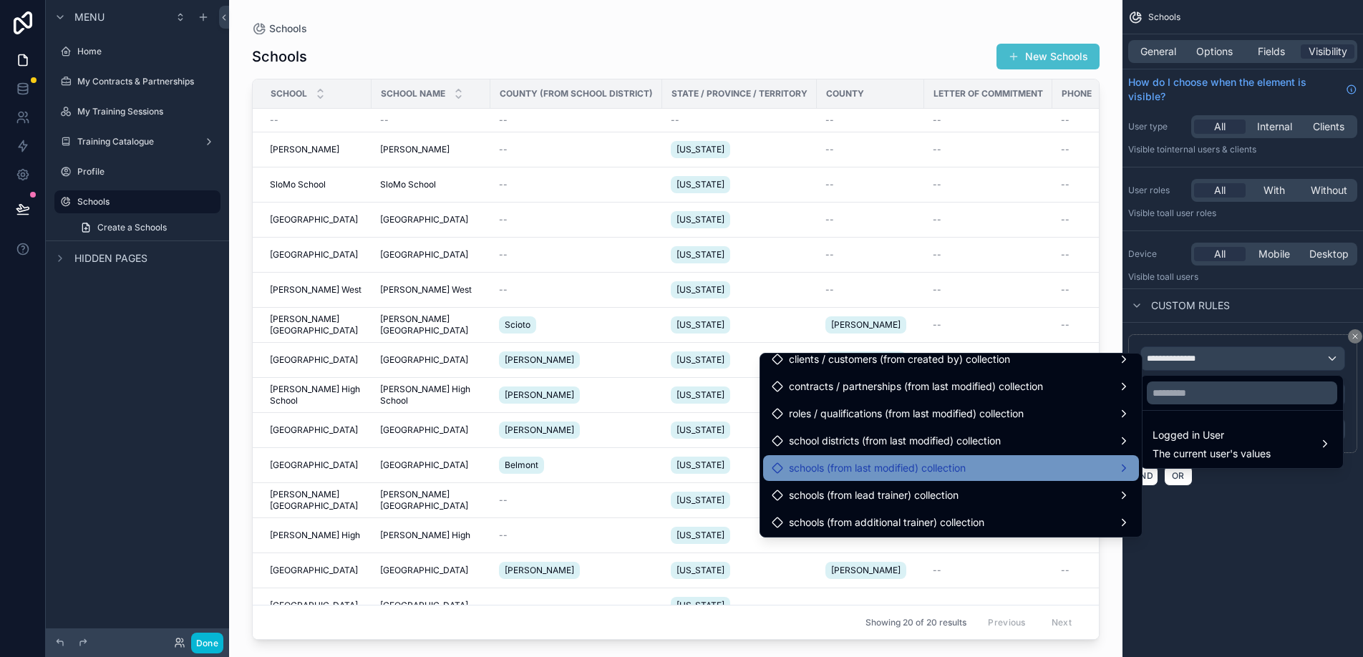
click at [1042, 463] on div "schools (from last modified) collection" at bounding box center [951, 468] width 359 height 17
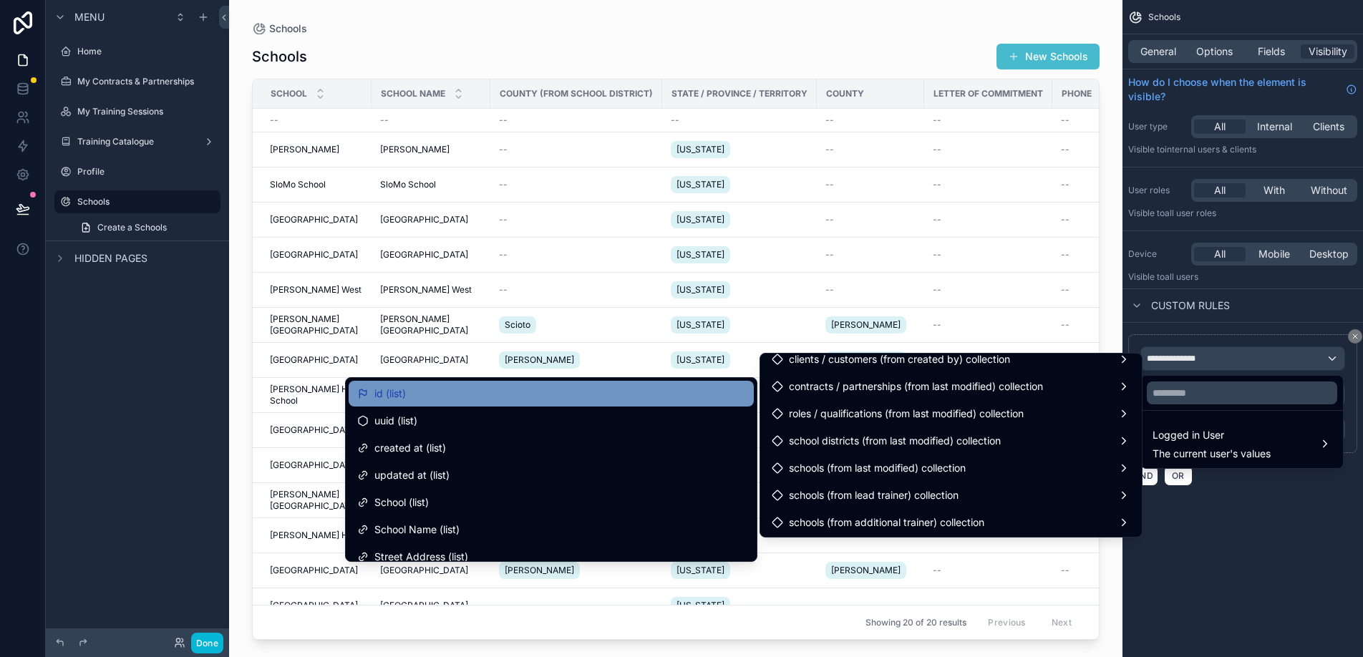
click at [690, 398] on div "id (list)" at bounding box center [551, 393] width 388 height 17
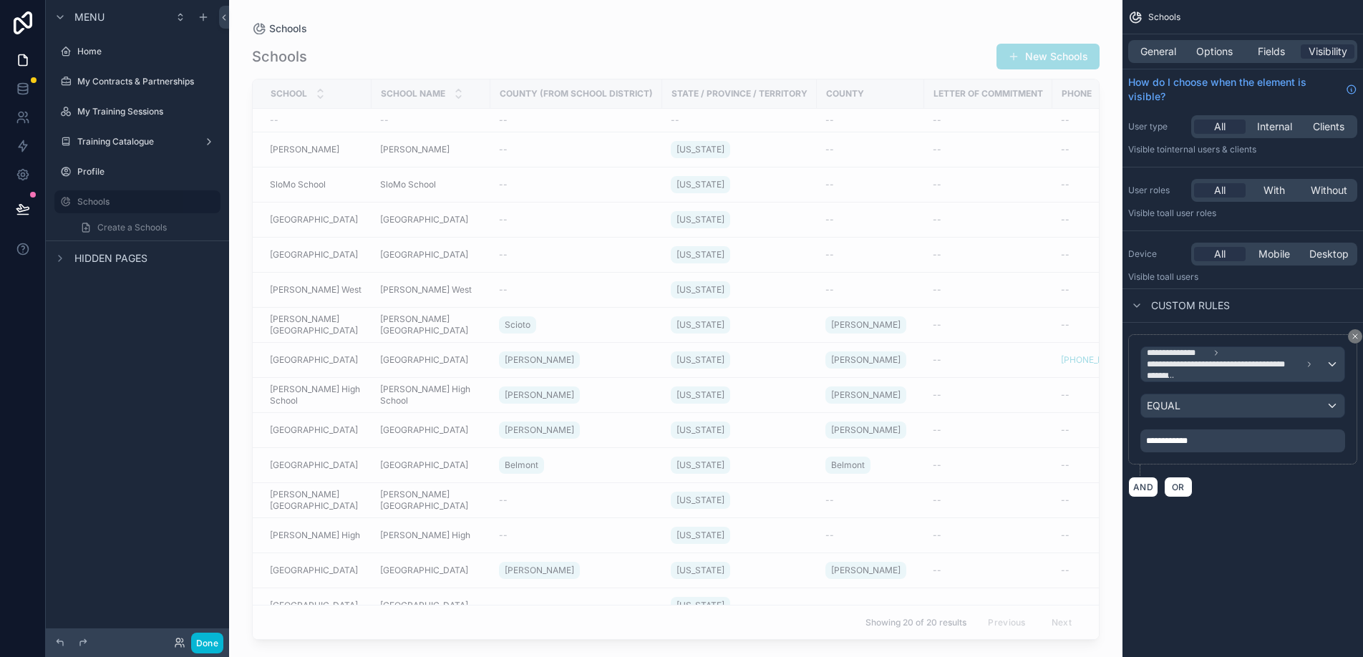
click at [1202, 440] on div "**********" at bounding box center [1243, 441] width 205 height 23
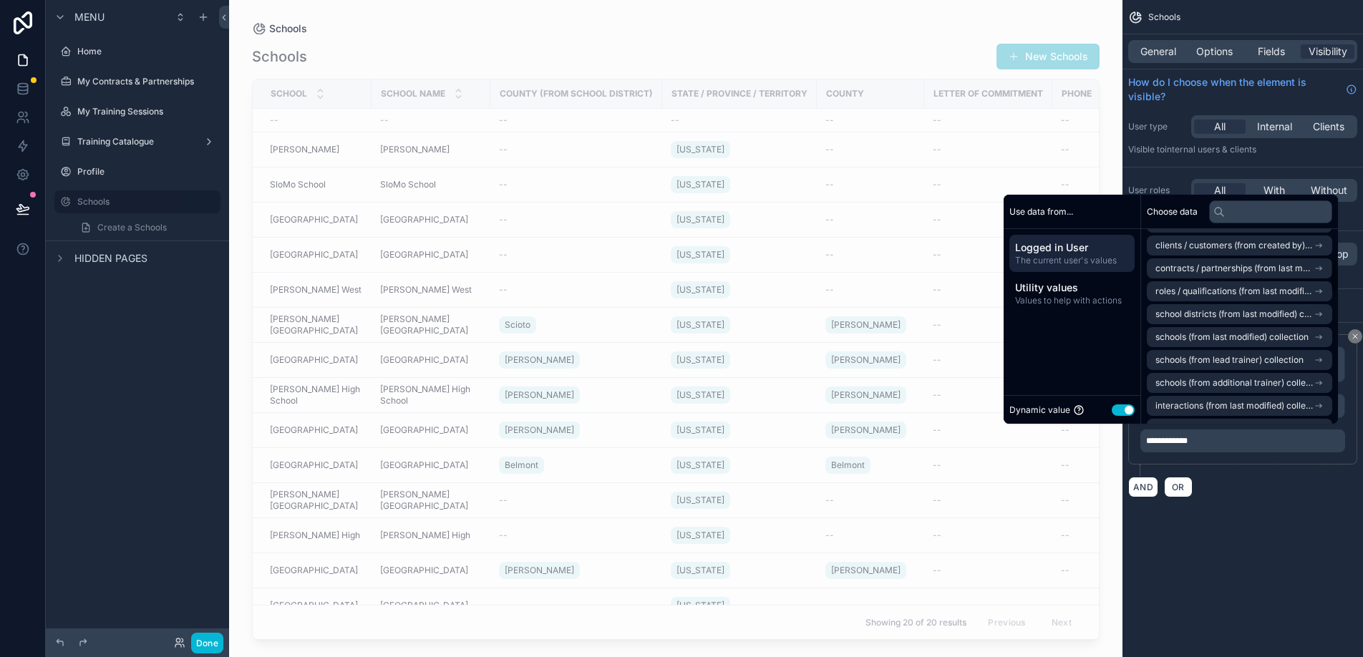
scroll to position [228, 0]
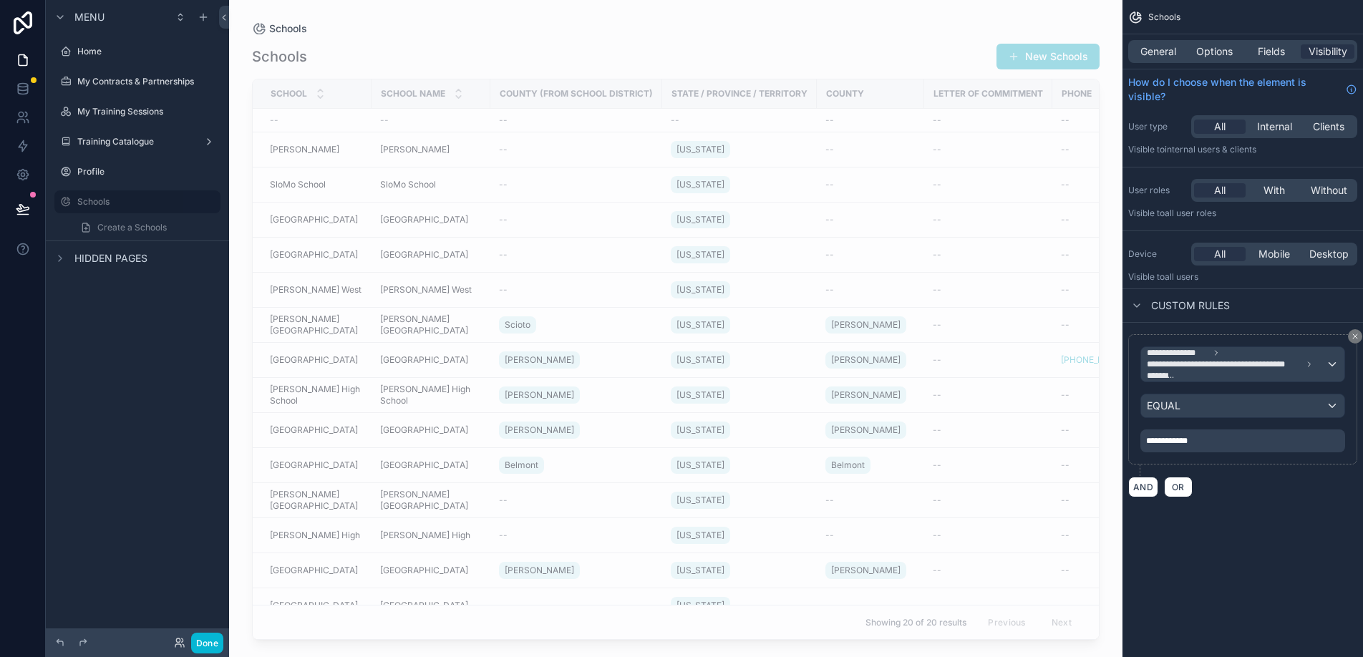
click at [1230, 526] on div "**********" at bounding box center [1243, 266] width 241 height 532
click at [1238, 406] on div "EQUAL" at bounding box center [1242, 406] width 203 height 23
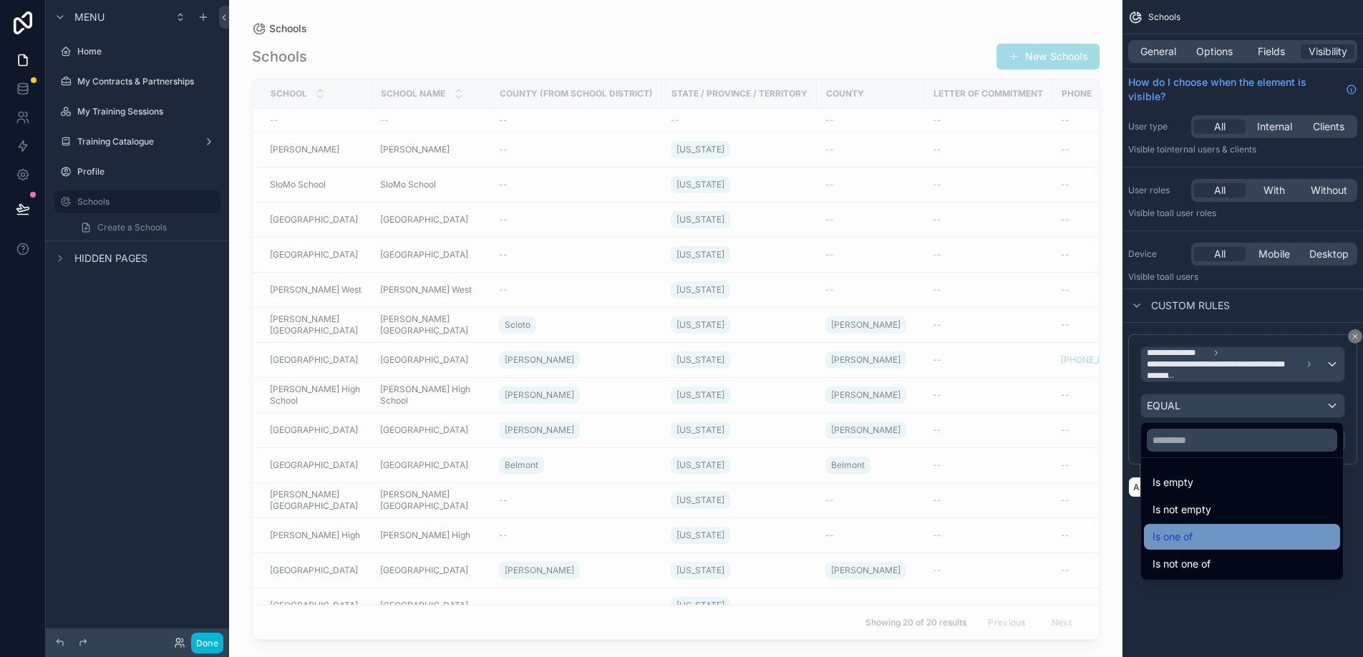
click at [1213, 539] on div "Is one of" at bounding box center [1242, 536] width 179 height 17
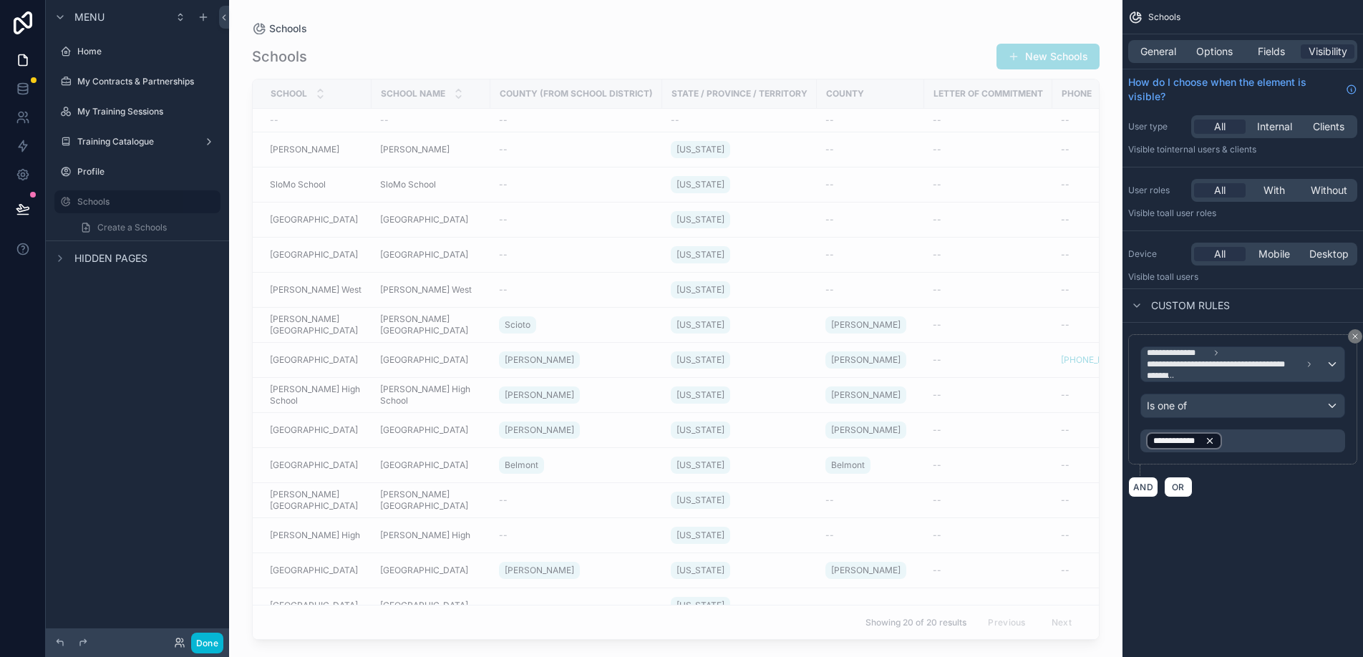
click at [1214, 443] on icon "scrollable content" at bounding box center [1210, 441] width 10 height 10
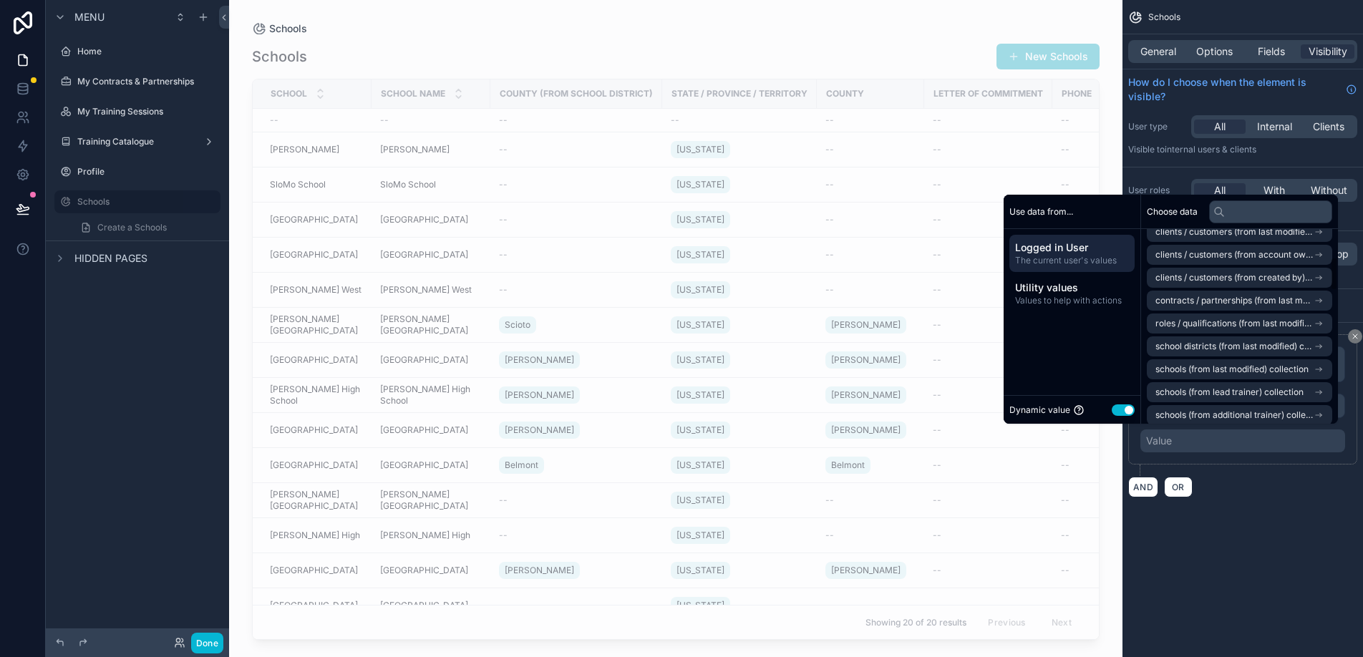
scroll to position [182, 0]
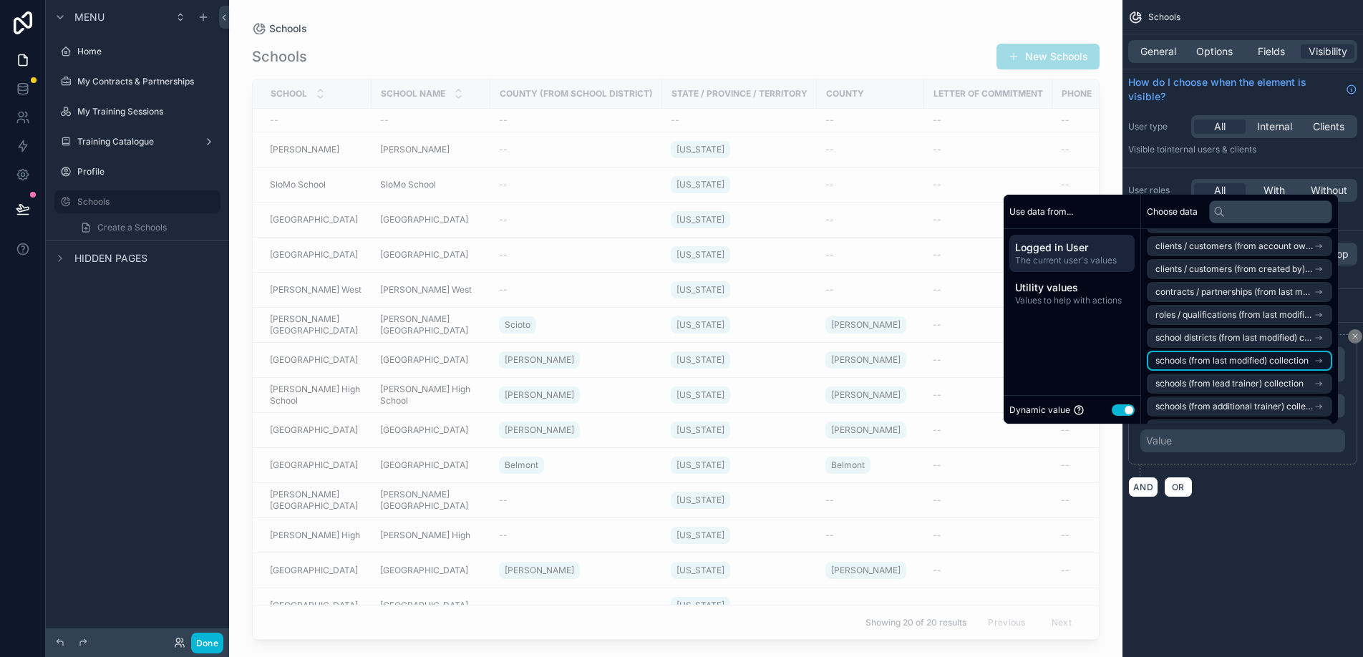
click at [1234, 365] on span "schools (from last modified) collection" at bounding box center [1232, 360] width 153 height 11
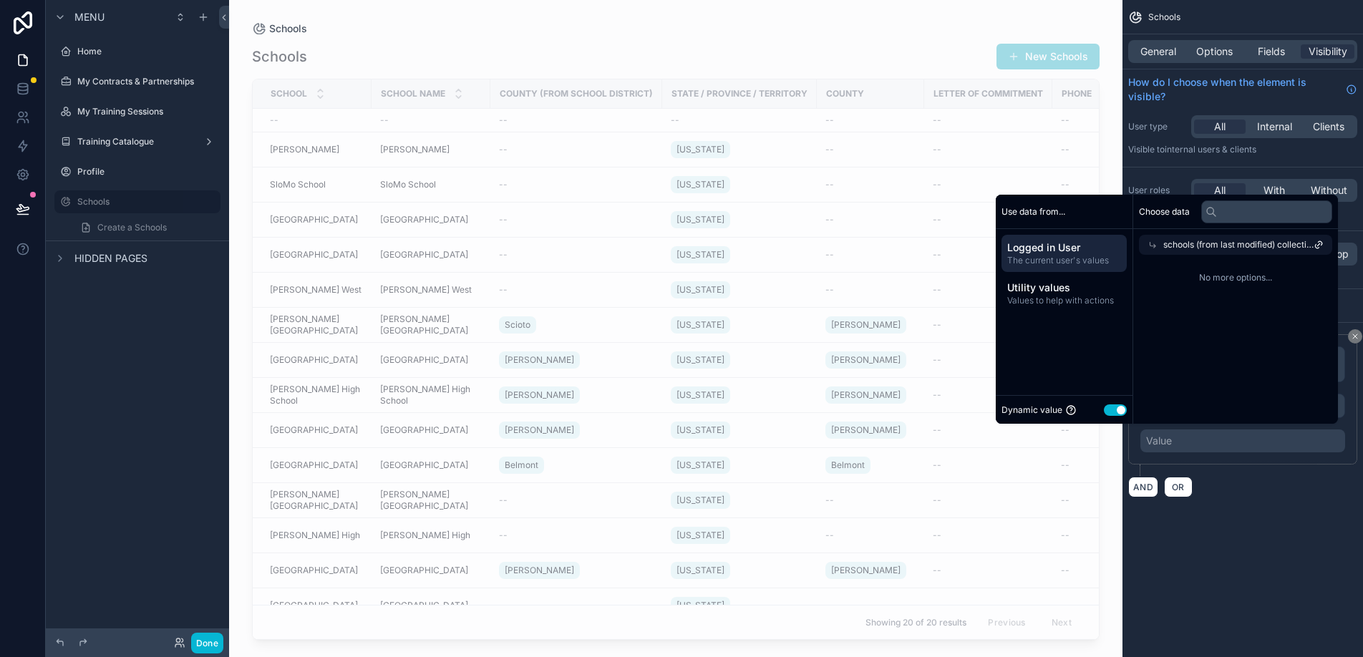
click at [1221, 246] on span "schools (from last modified) collection" at bounding box center [1239, 244] width 150 height 11
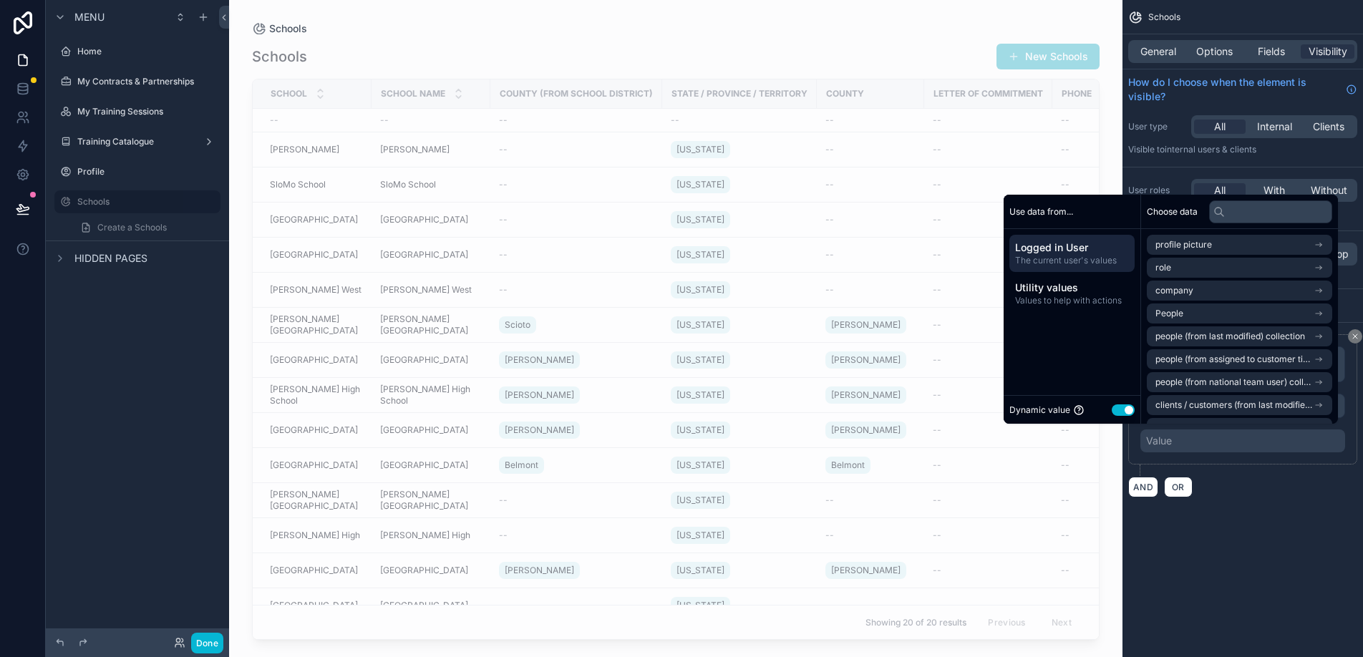
click at [1220, 487] on div "AND OR" at bounding box center [1243, 486] width 229 height 21
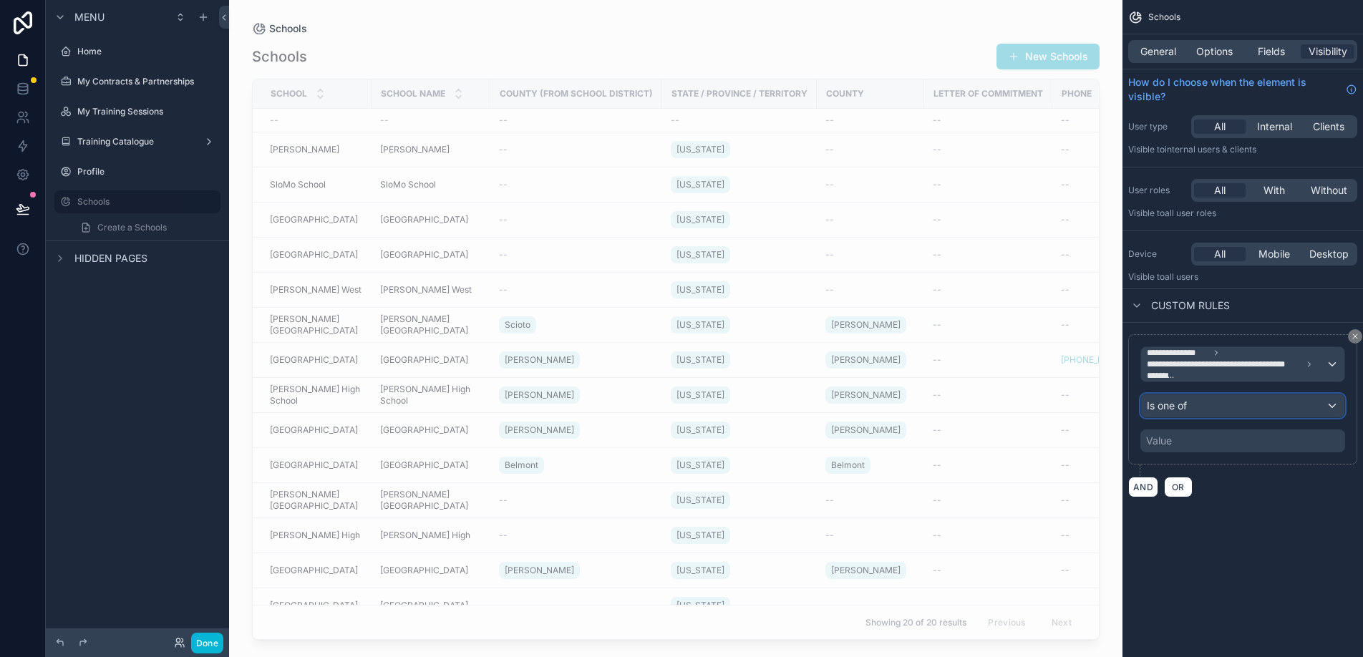
click at [1203, 406] on div "Is one of" at bounding box center [1242, 406] width 203 height 23
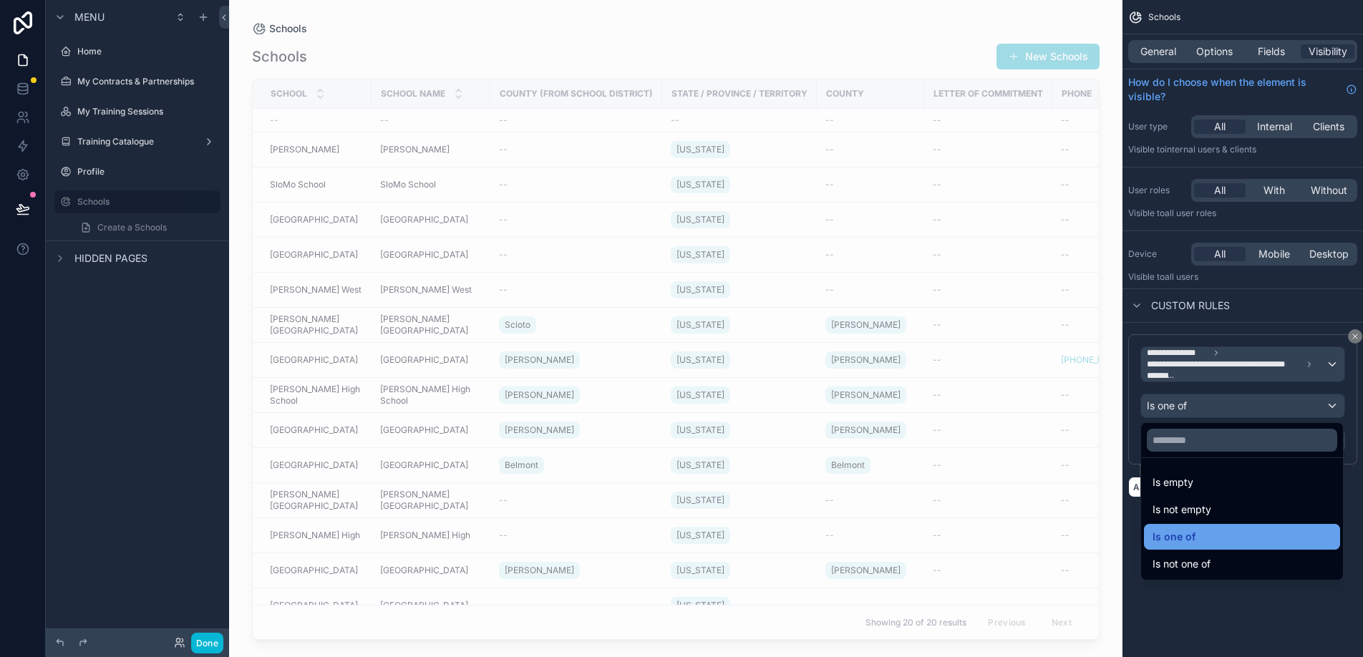
click at [1192, 536] on span "Is one of" at bounding box center [1174, 536] width 43 height 17
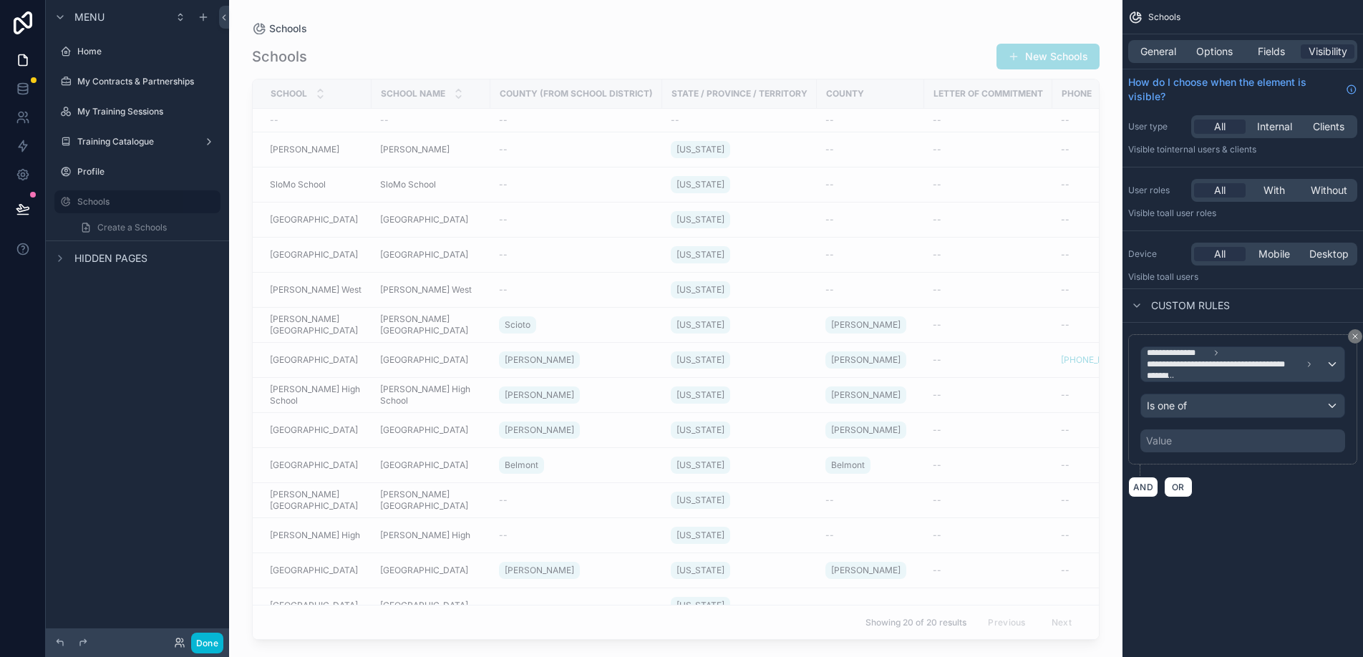
click at [1192, 440] on div "Value" at bounding box center [1243, 441] width 205 height 23
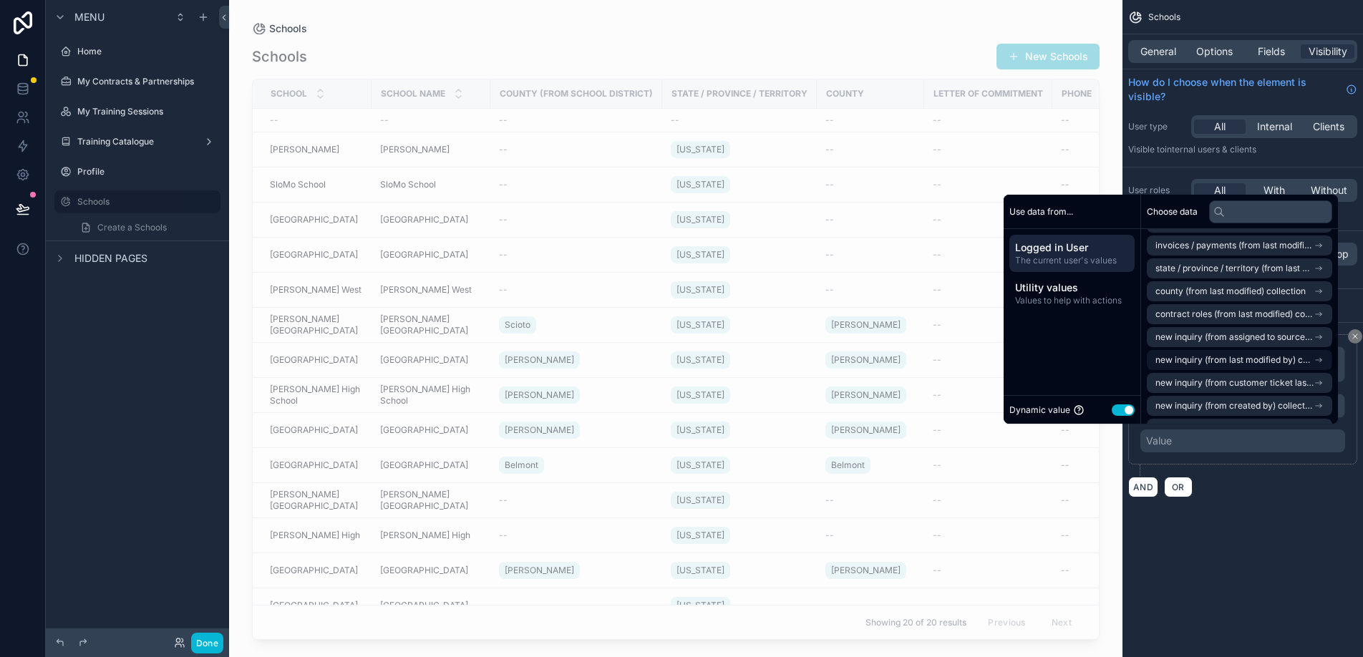
scroll to position [688, 0]
click at [1068, 300] on span "Values to help with actions" at bounding box center [1072, 300] width 114 height 11
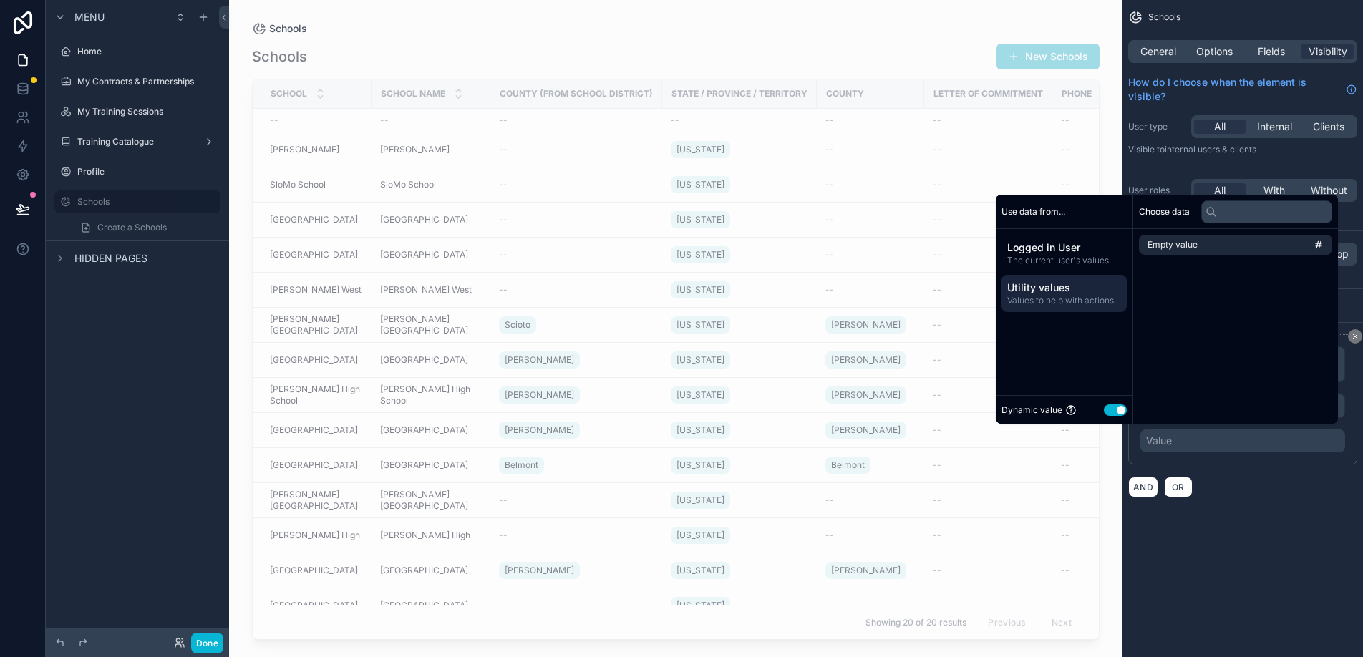
scroll to position [0, 0]
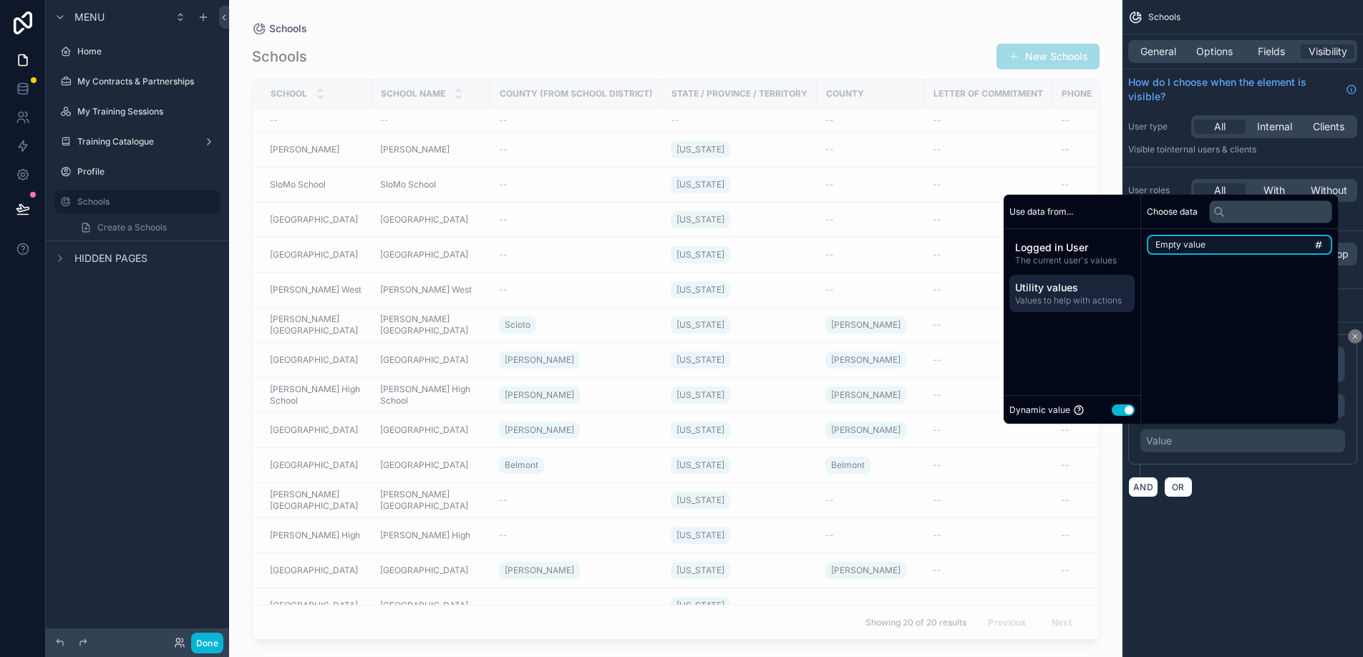
click at [1220, 241] on li "Empty value" at bounding box center [1239, 245] width 185 height 20
click at [1237, 440] on div "**********" at bounding box center [1243, 441] width 205 height 23
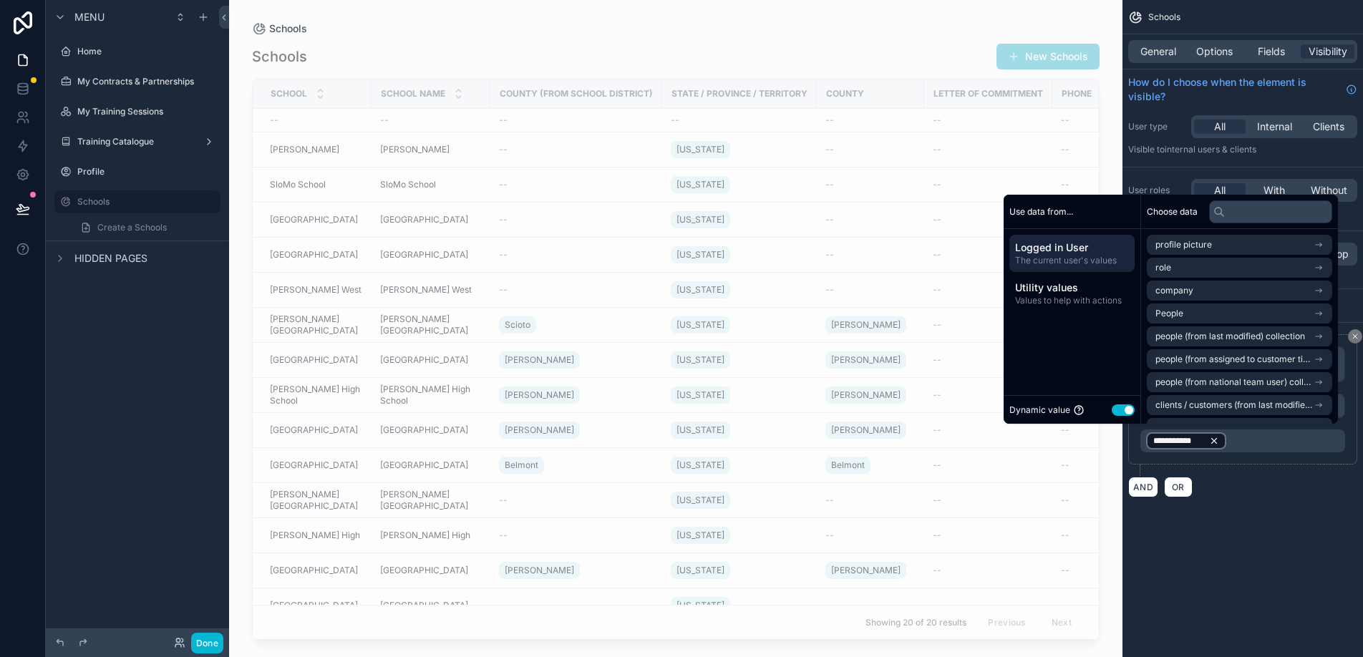
click at [1219, 441] on icon "scrollable content" at bounding box center [1215, 441] width 10 height 10
click at [1212, 440] on div "Value" at bounding box center [1243, 441] width 205 height 23
click at [1216, 314] on li "People" at bounding box center [1239, 314] width 185 height 20
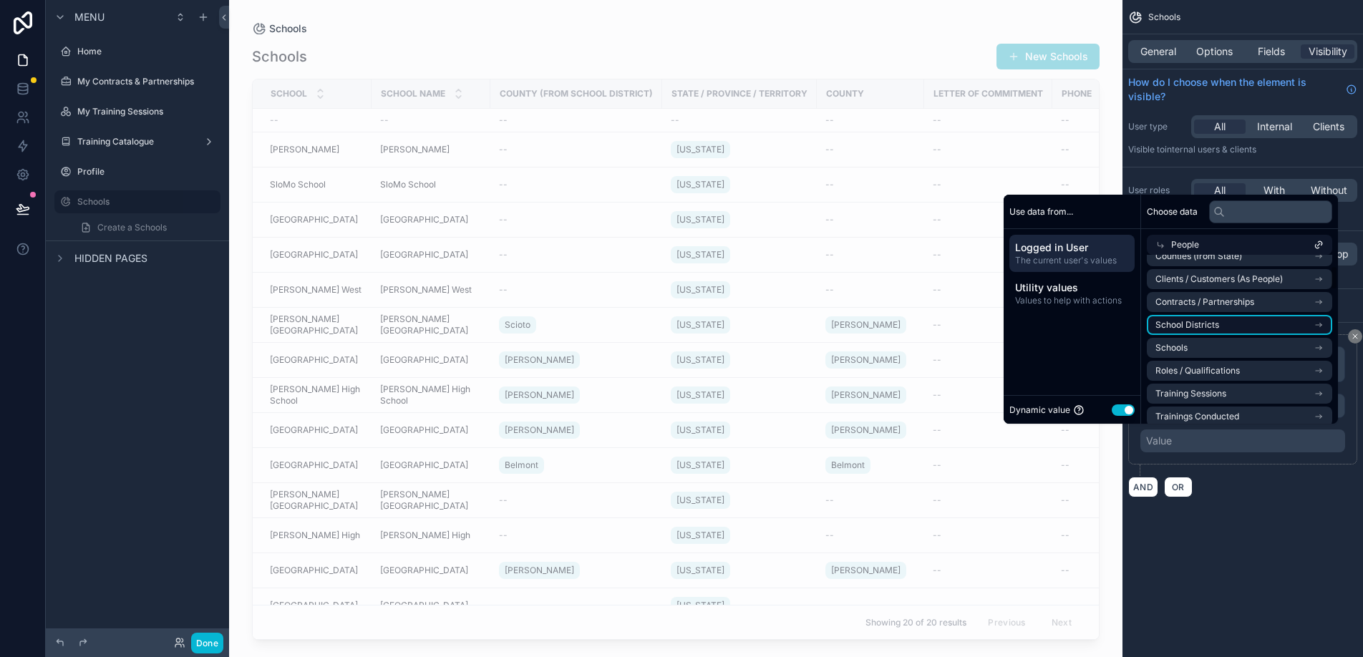
scroll to position [97, 0]
click at [1225, 330] on li "Schools" at bounding box center [1239, 334] width 185 height 20
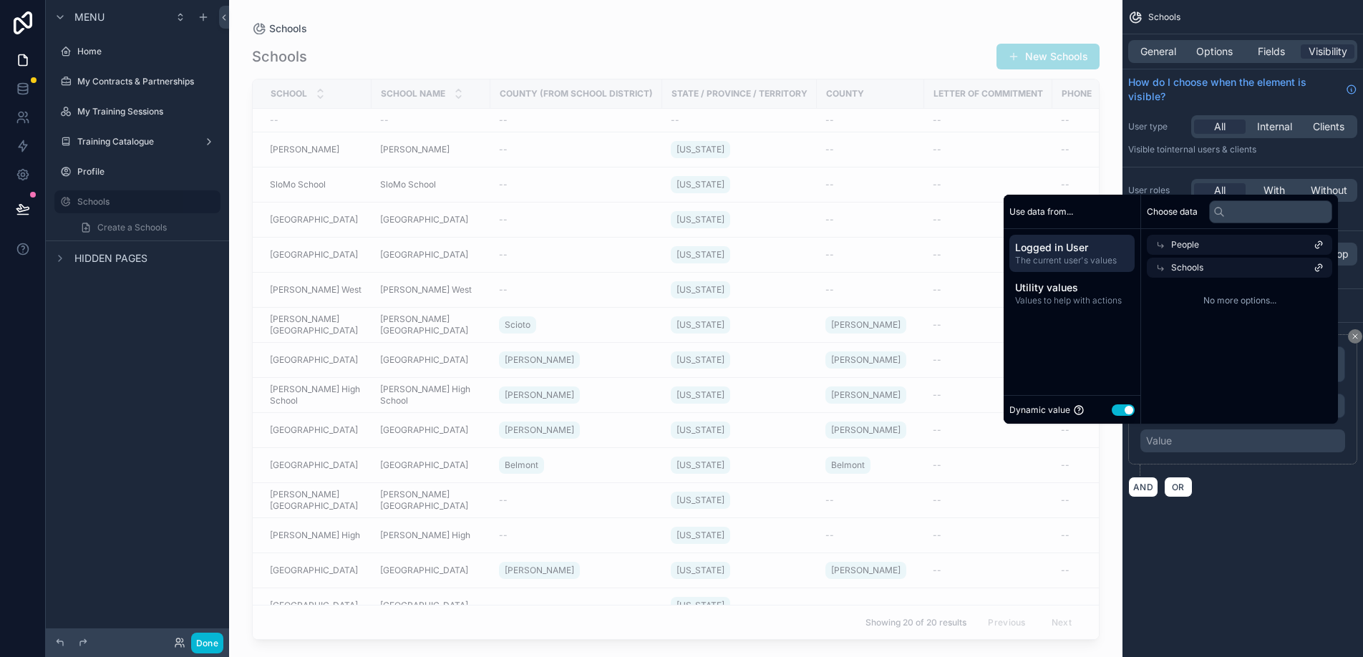
click at [1188, 264] on span "Schools" at bounding box center [1188, 267] width 32 height 11
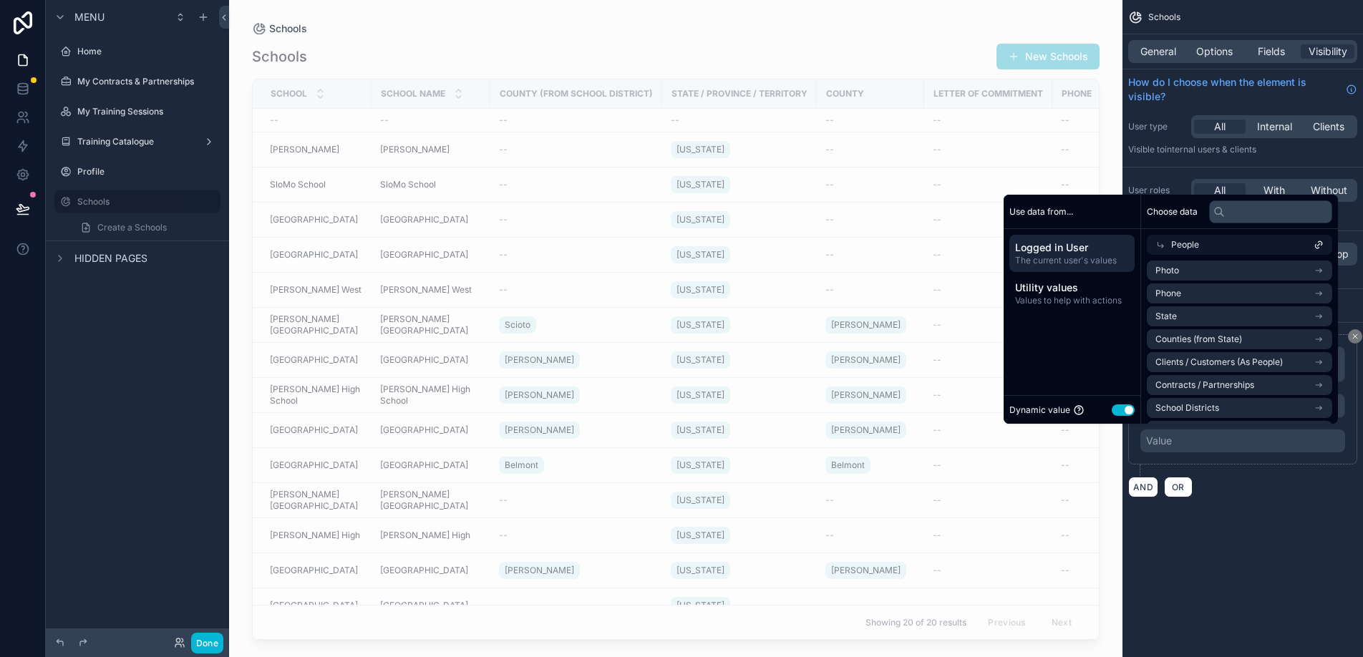
click at [1233, 557] on div "**********" at bounding box center [1243, 328] width 241 height 657
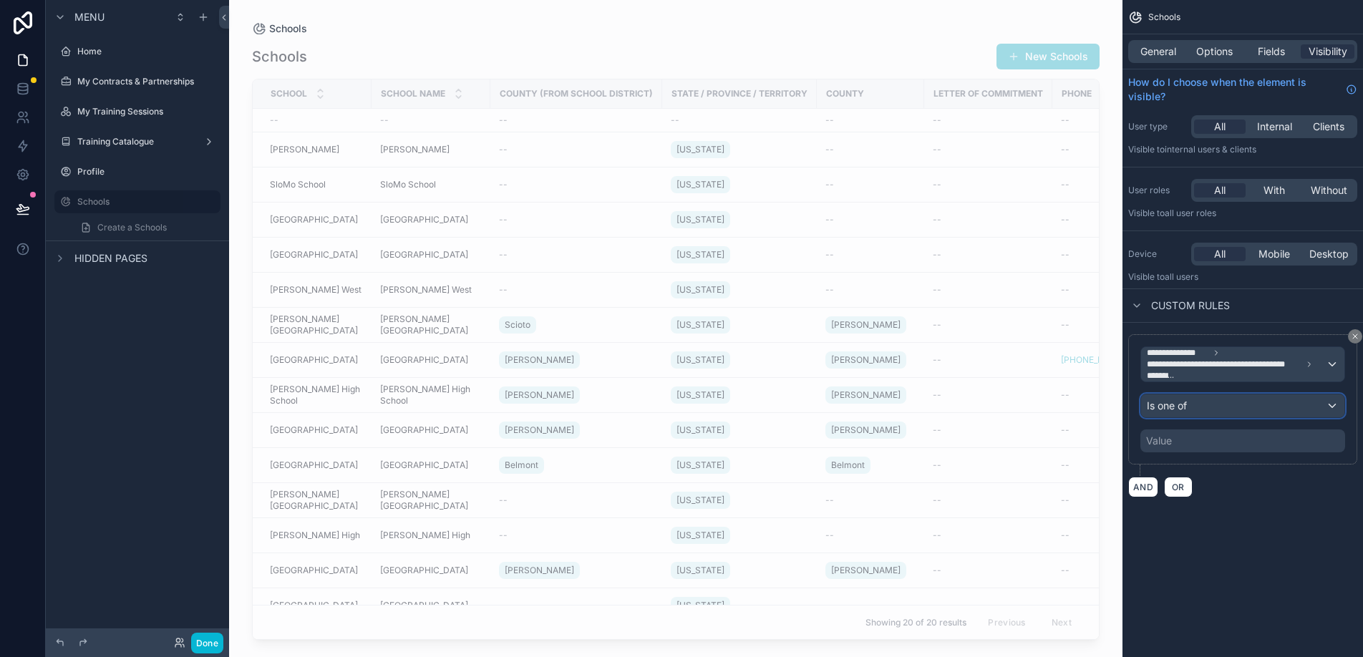
click at [1199, 406] on div "Is one of" at bounding box center [1242, 406] width 203 height 23
click at [1282, 407] on div "Is one of" at bounding box center [1242, 406] width 203 height 23
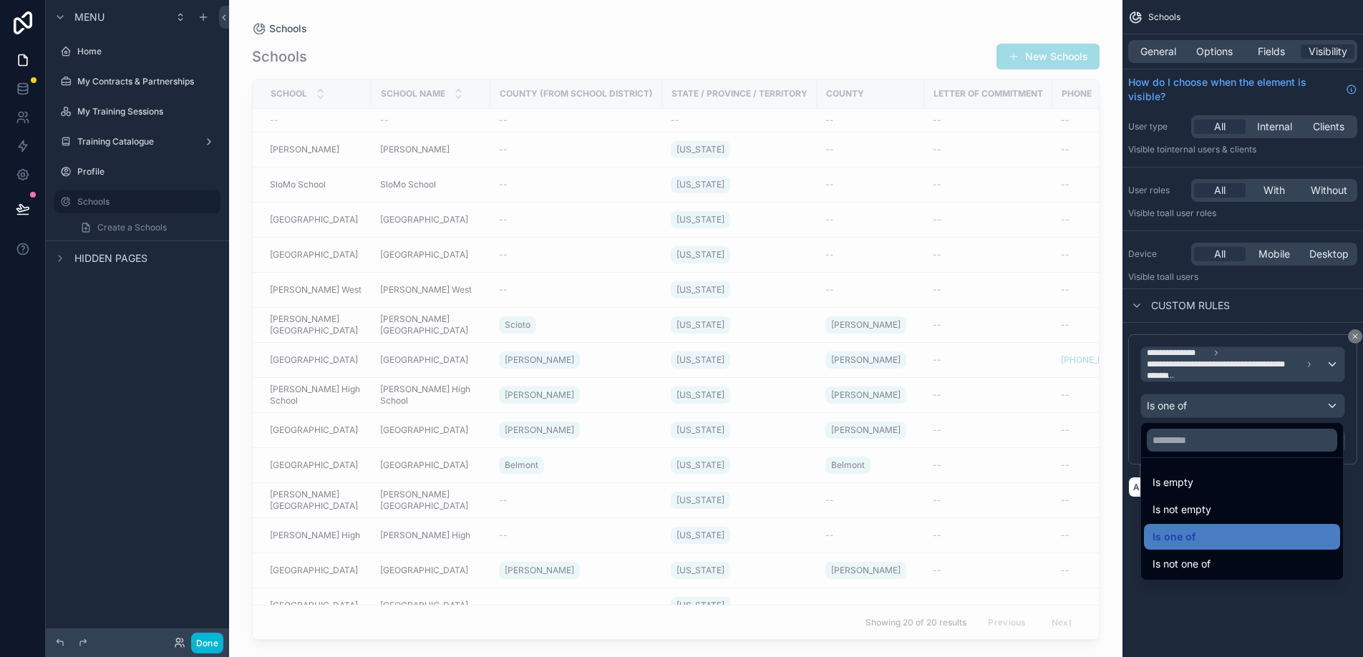
click at [1285, 399] on div "scrollable content" at bounding box center [681, 328] width 1363 height 657
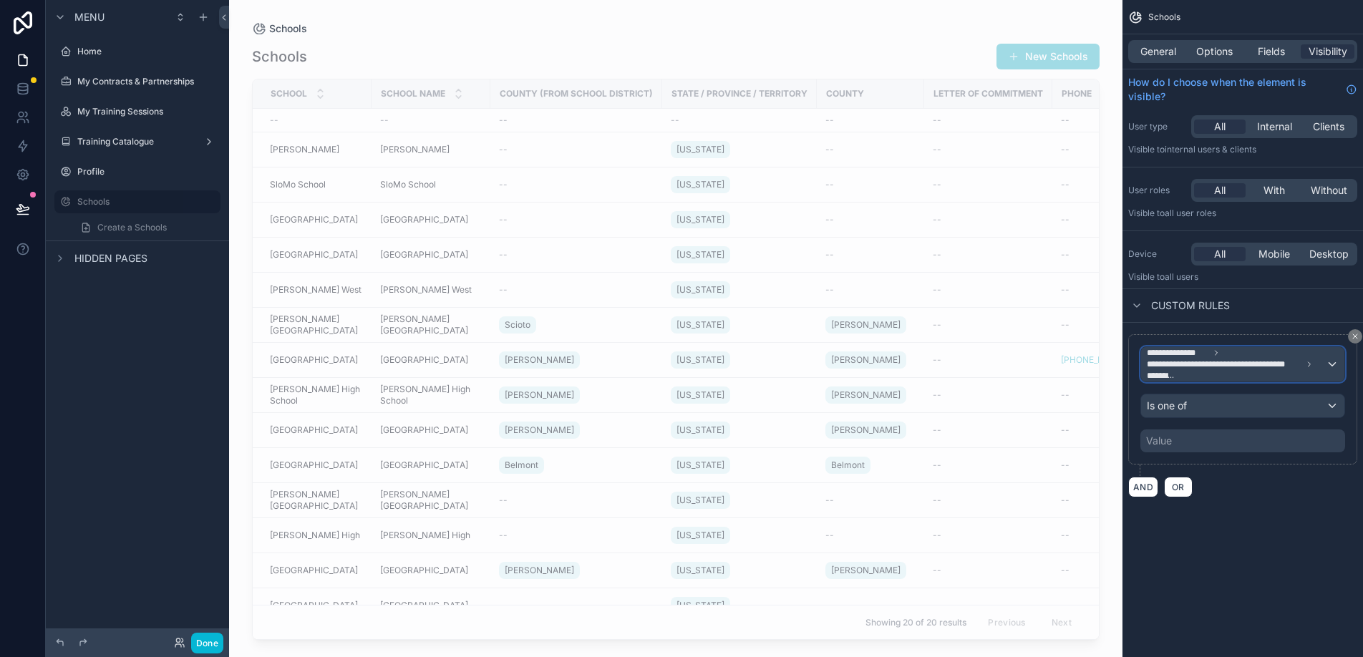
click at [1270, 356] on span "**********" at bounding box center [1236, 364] width 179 height 34
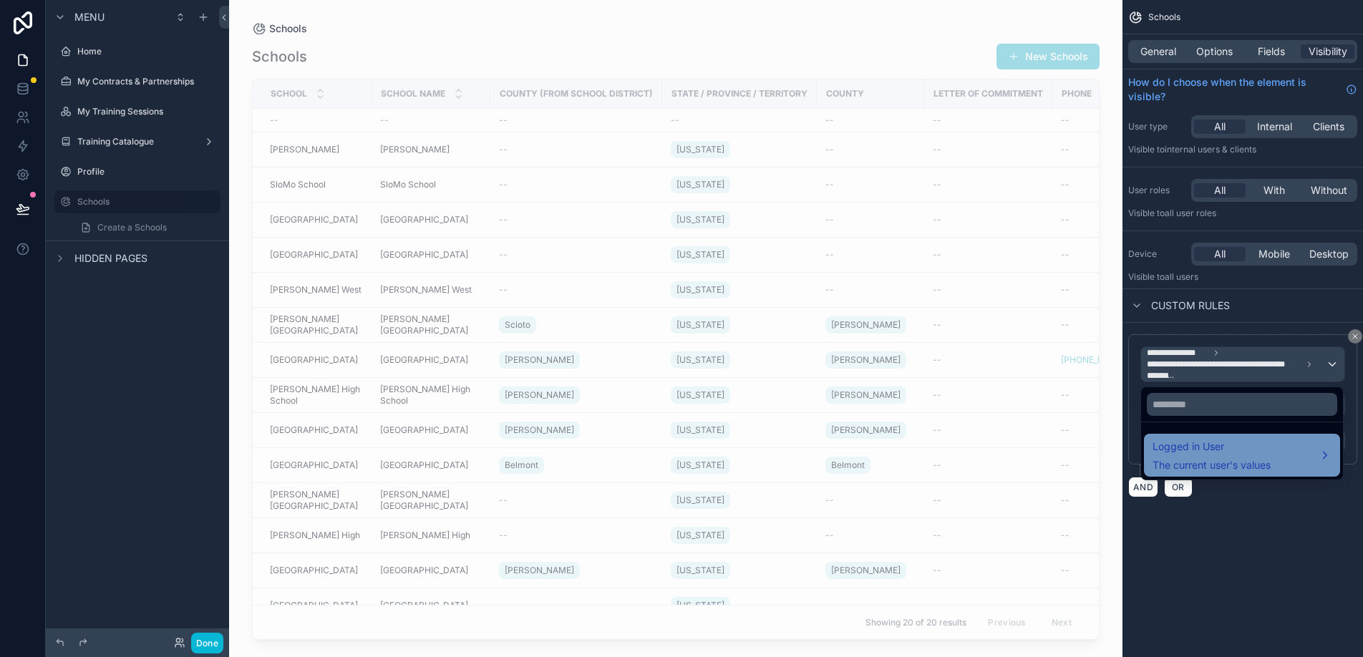
click at [1234, 468] on span "The current user's values" at bounding box center [1212, 465] width 118 height 14
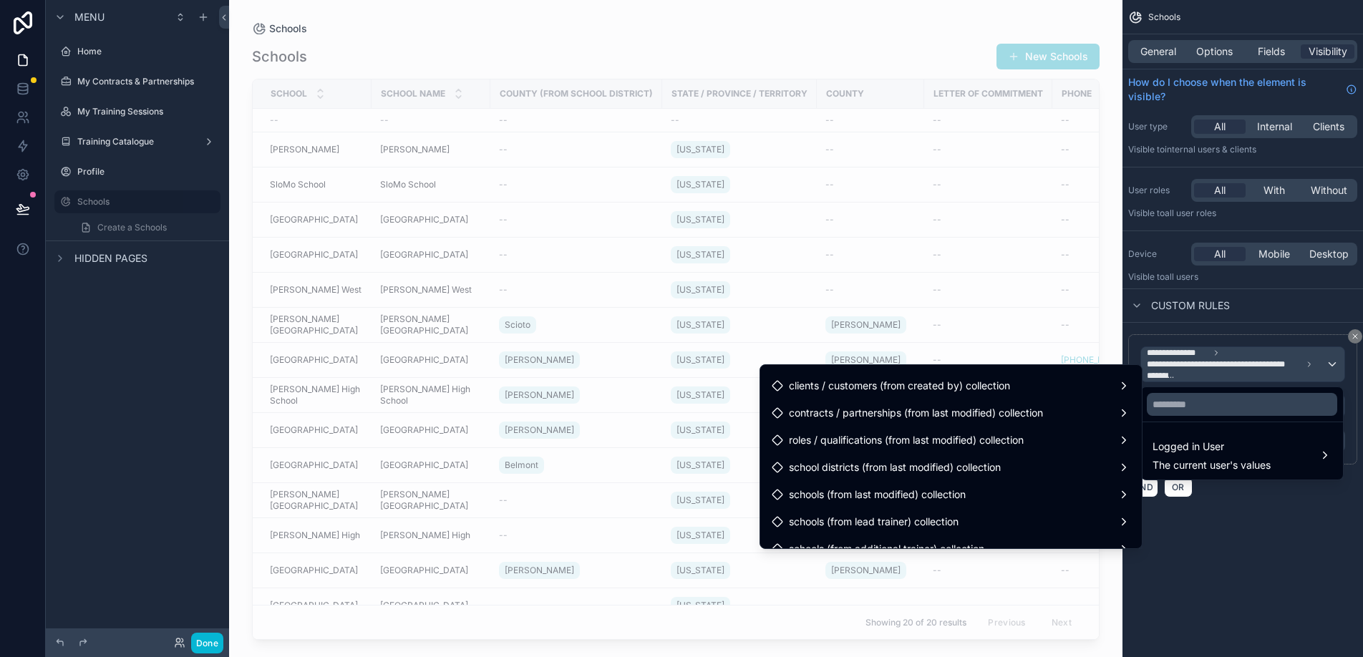
scroll to position [604, 0]
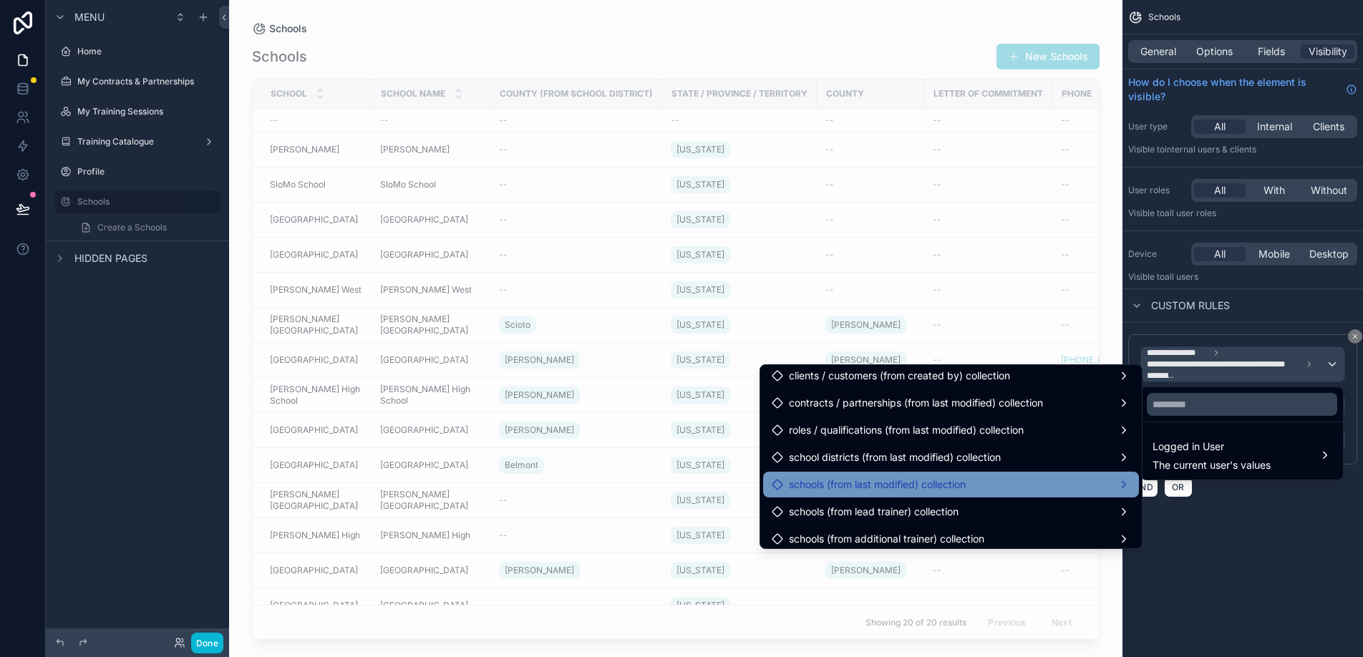
click at [950, 486] on span "schools (from last modified) collection" at bounding box center [877, 484] width 177 height 17
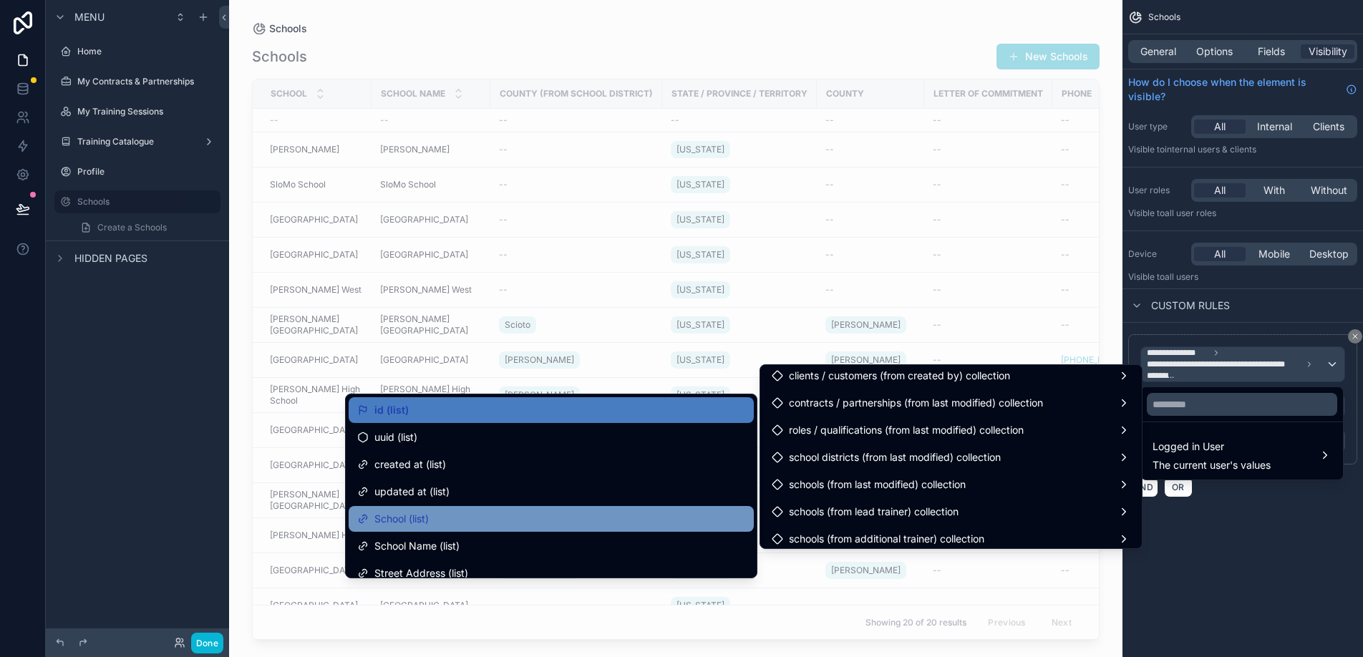
click at [619, 522] on div "School (list)" at bounding box center [551, 519] width 388 height 17
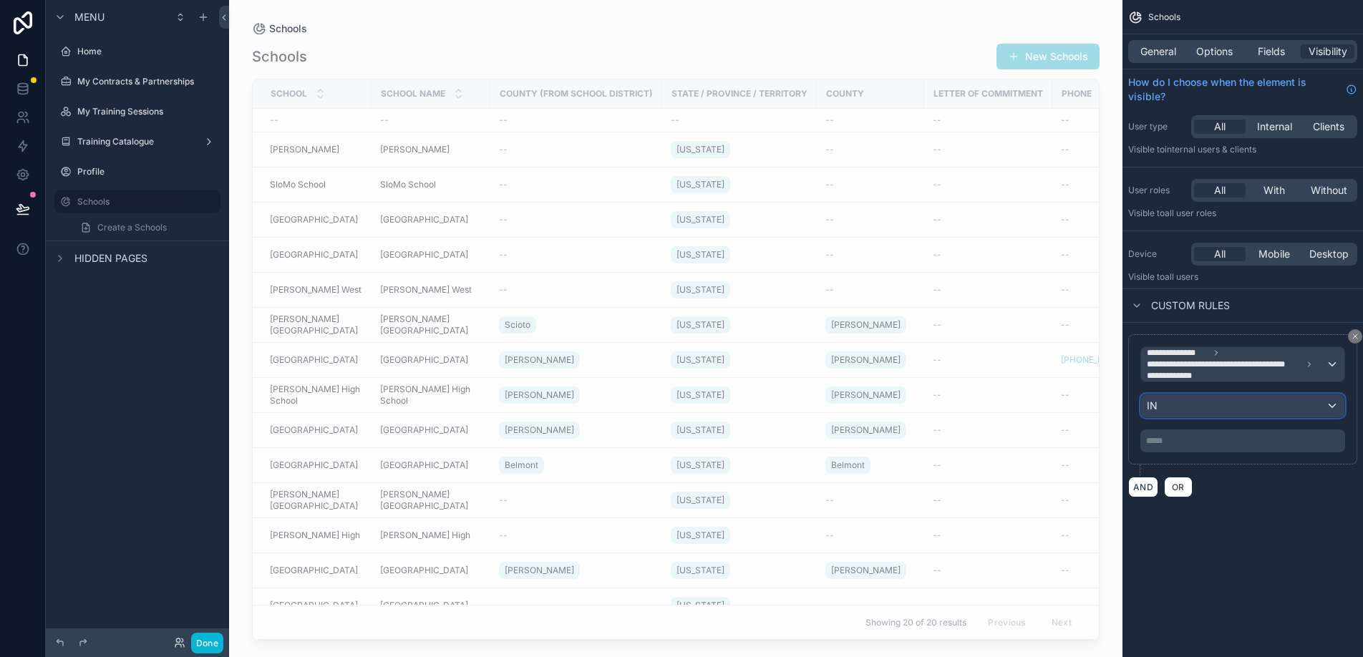
click at [1179, 404] on div "IN" at bounding box center [1242, 406] width 203 height 23
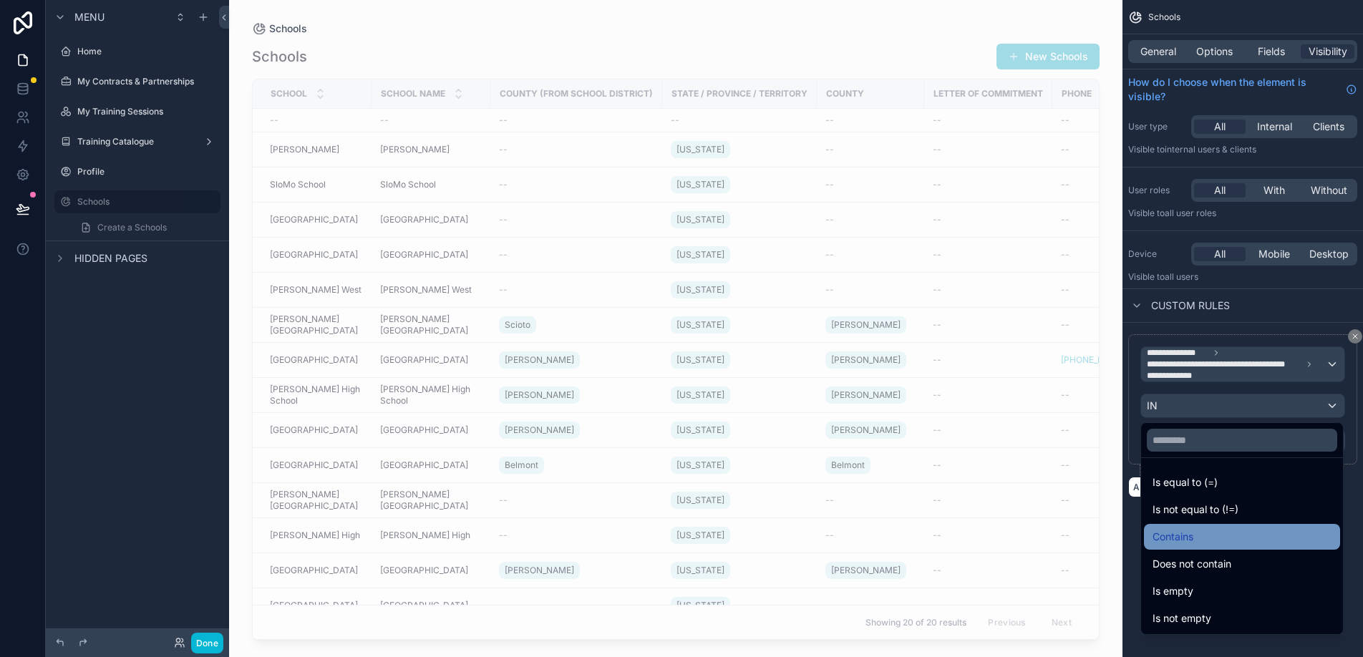
click at [1184, 537] on span "Contains" at bounding box center [1173, 536] width 41 height 17
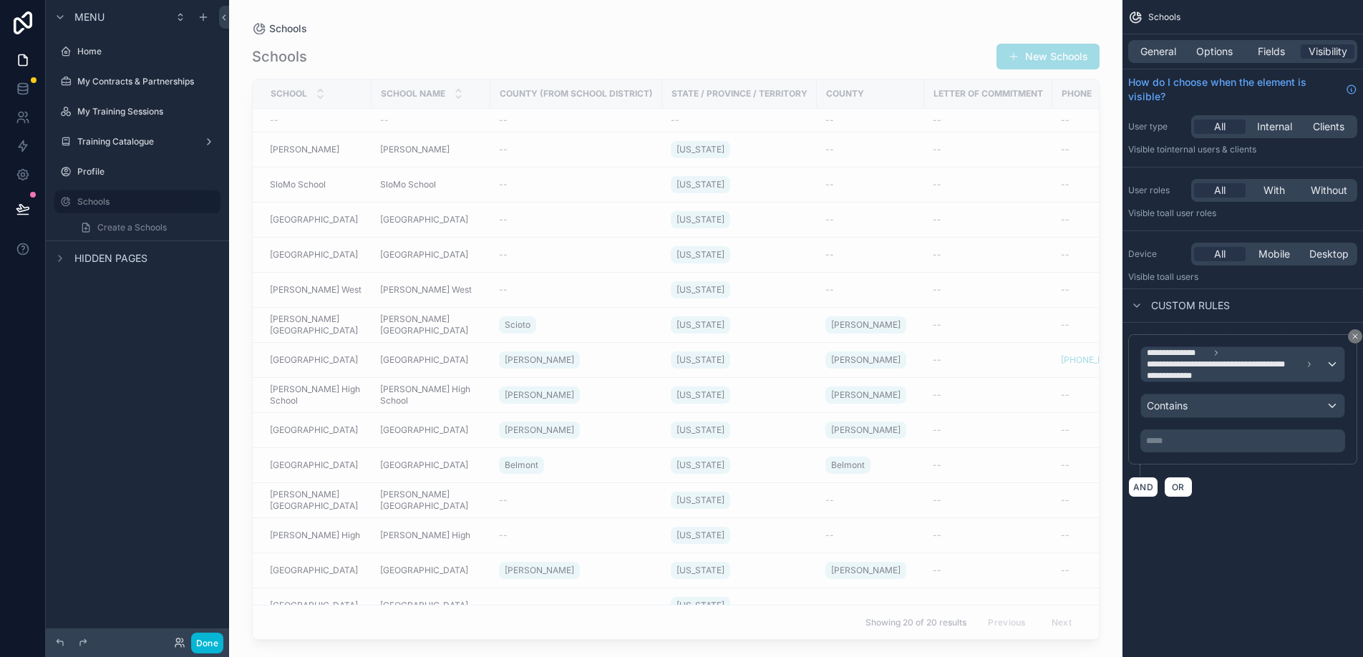
click at [1181, 436] on p "***** ﻿" at bounding box center [1245, 440] width 196 height 11
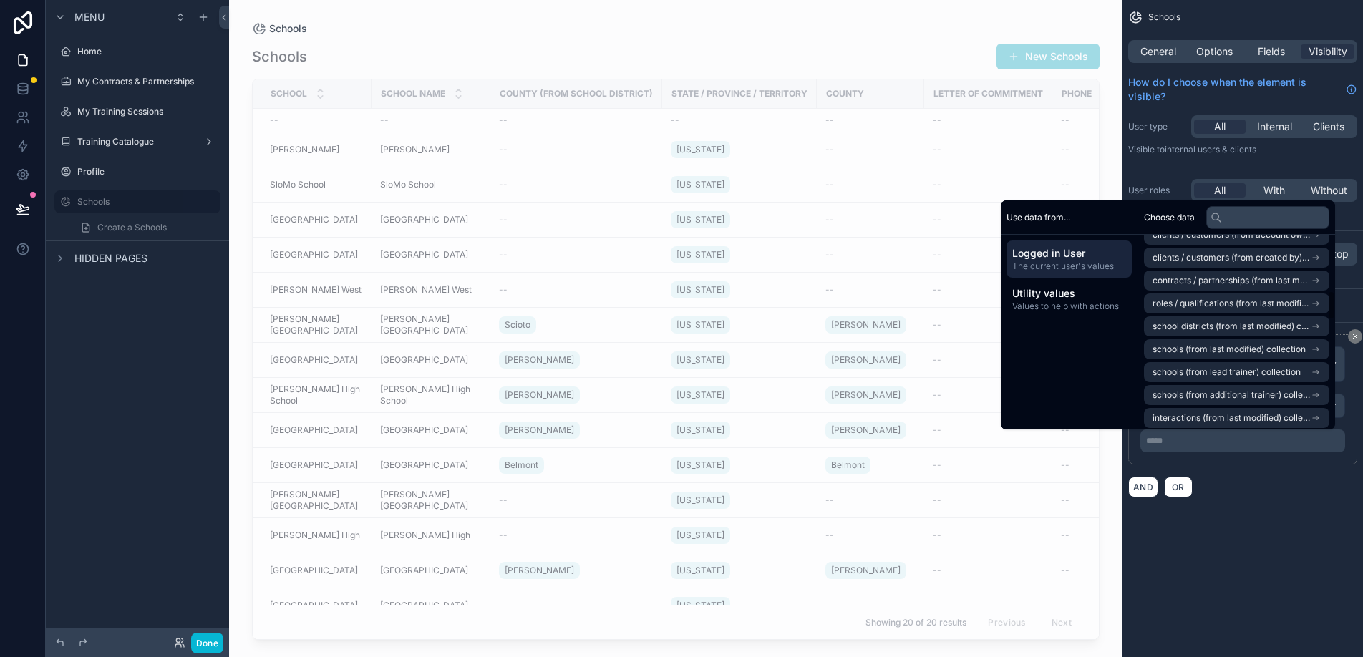
scroll to position [375, 0]
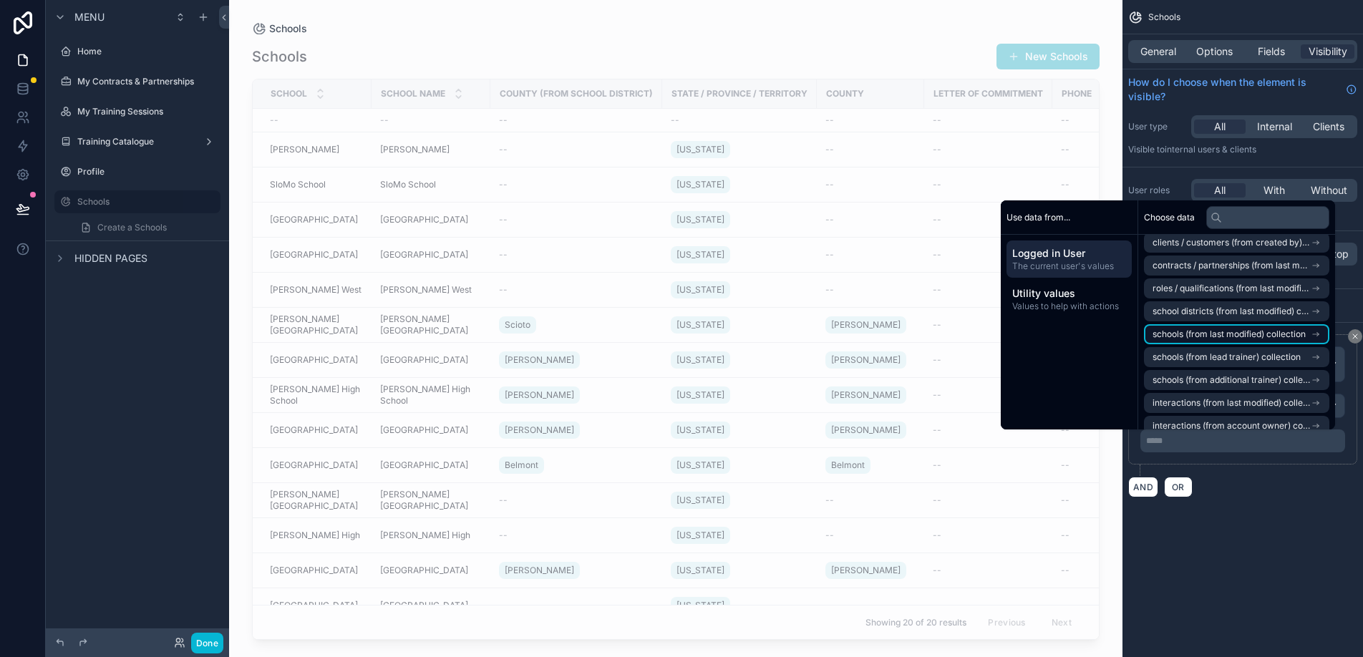
click at [1212, 332] on span "schools (from last modified) collection" at bounding box center [1229, 334] width 153 height 11
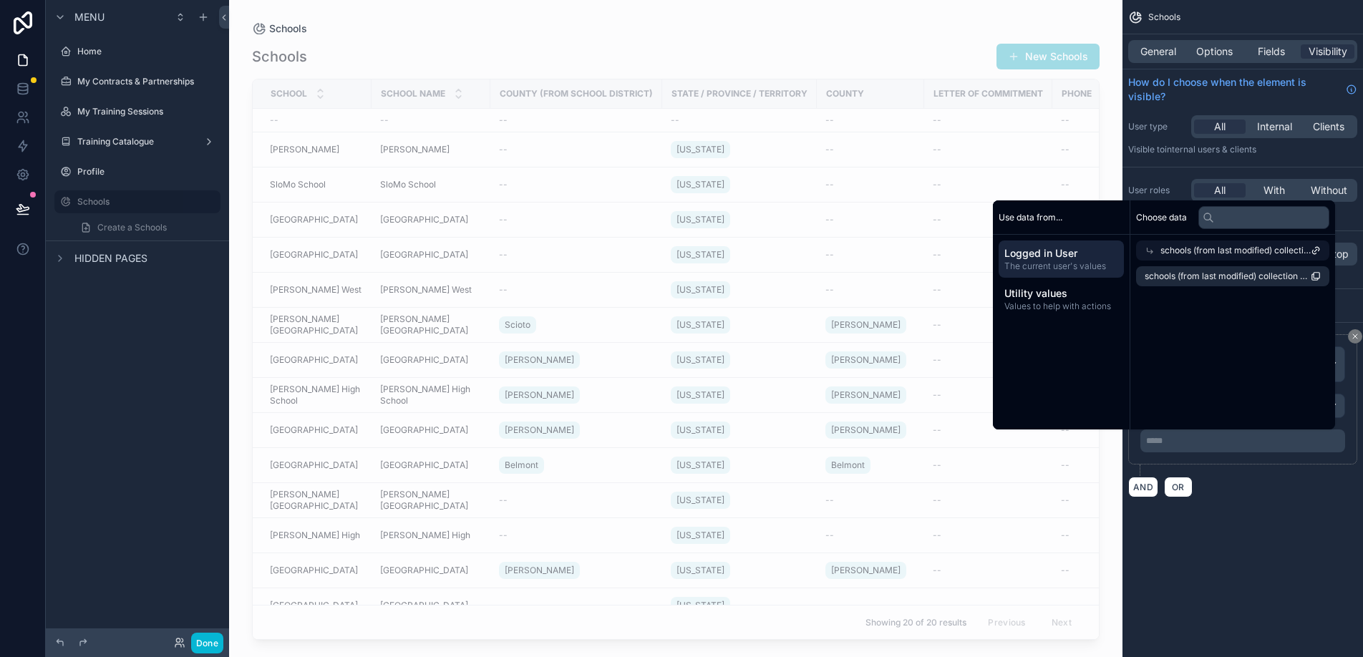
scroll to position [0, 0]
click at [1214, 279] on span "schools (from last modified) collection count" at bounding box center [1228, 276] width 166 height 11
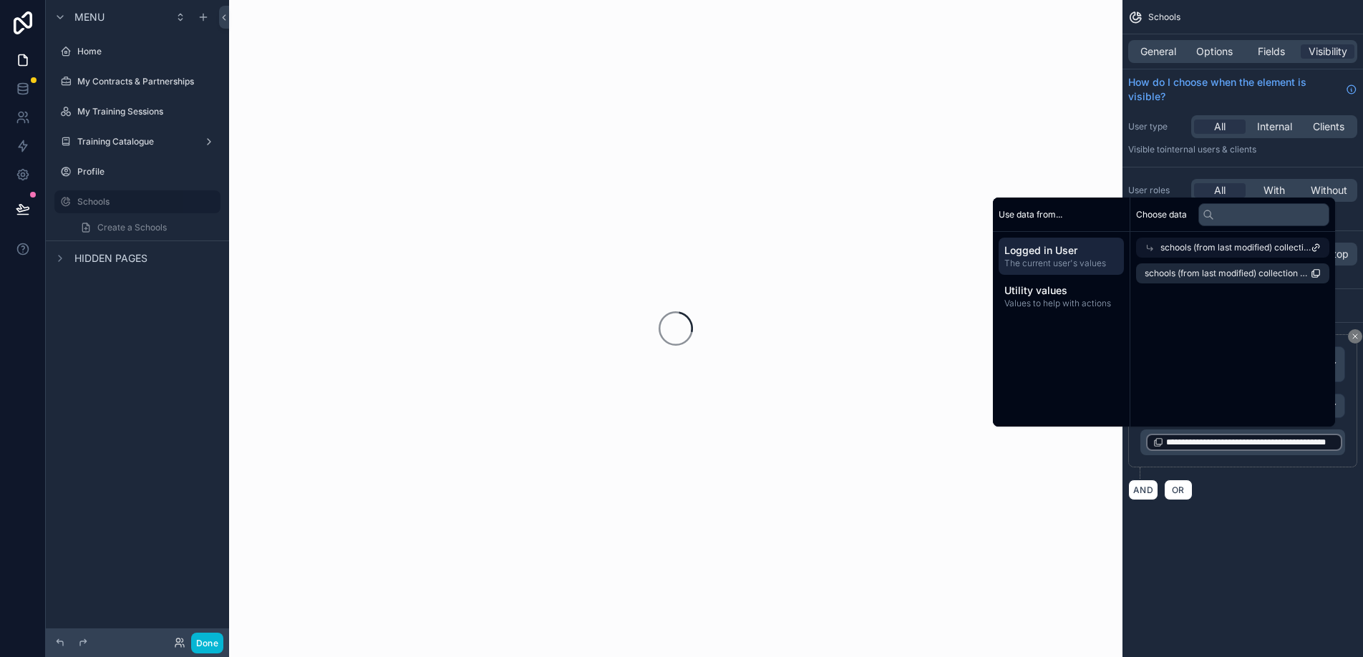
click at [1245, 527] on div "**********" at bounding box center [1243, 267] width 241 height 535
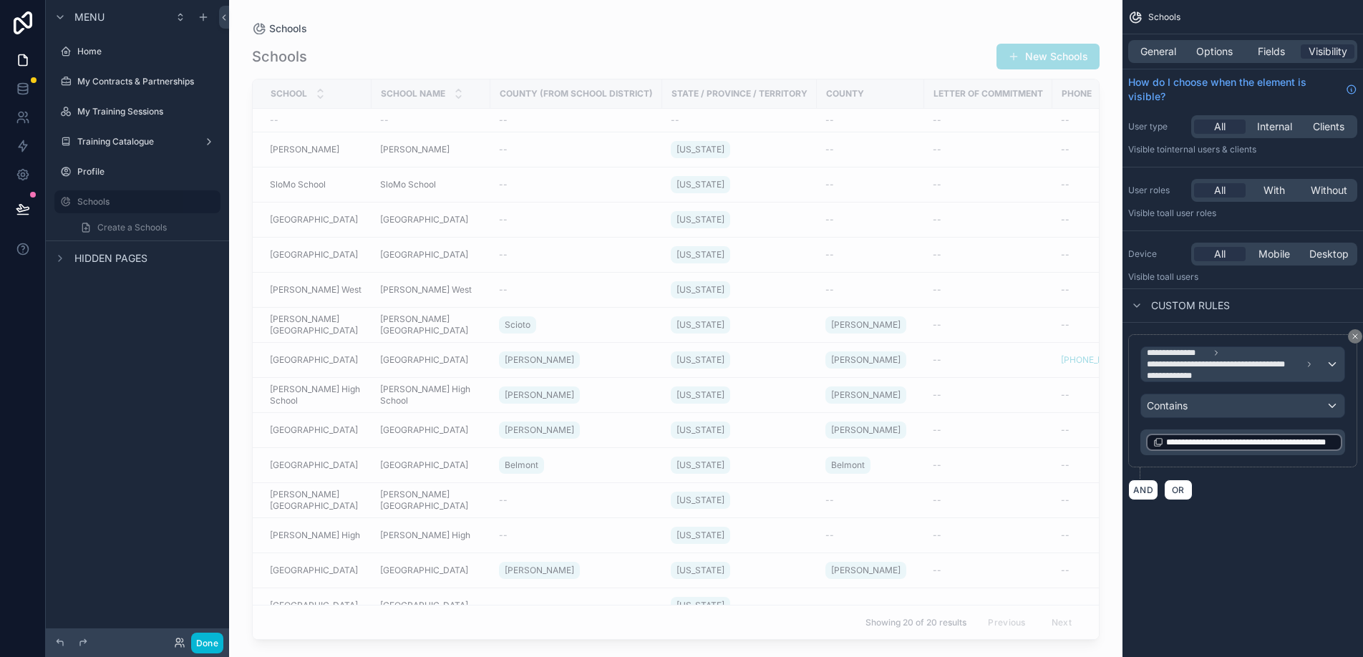
click at [1251, 443] on span "**********" at bounding box center [1251, 442] width 169 height 11
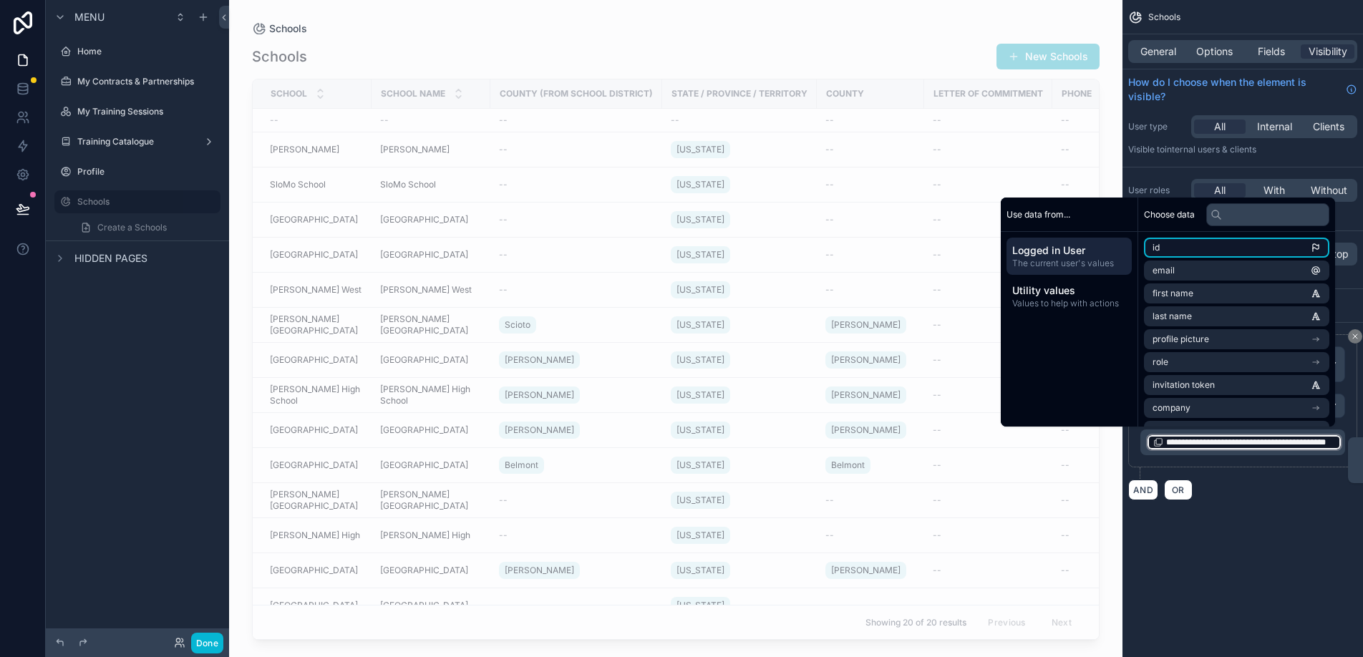
click at [1237, 250] on li "id" at bounding box center [1236, 248] width 185 height 20
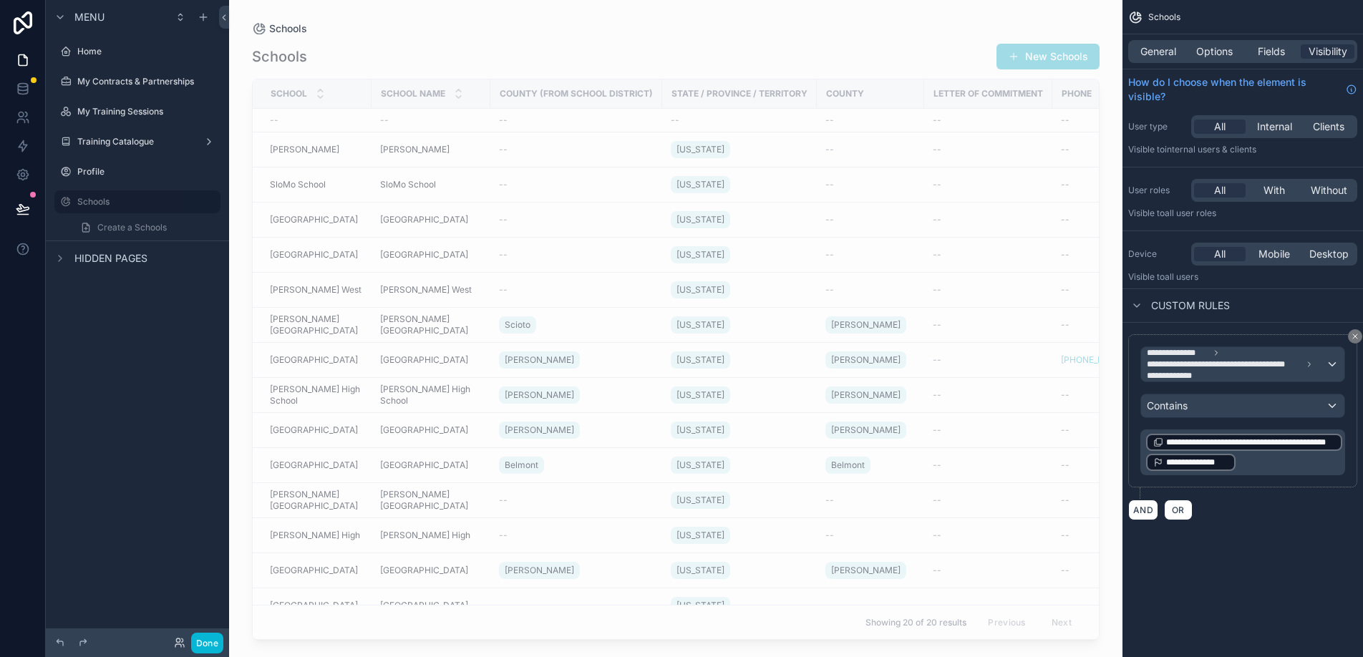
click at [1245, 462] on p "**********" at bounding box center [1245, 453] width 196 height 40
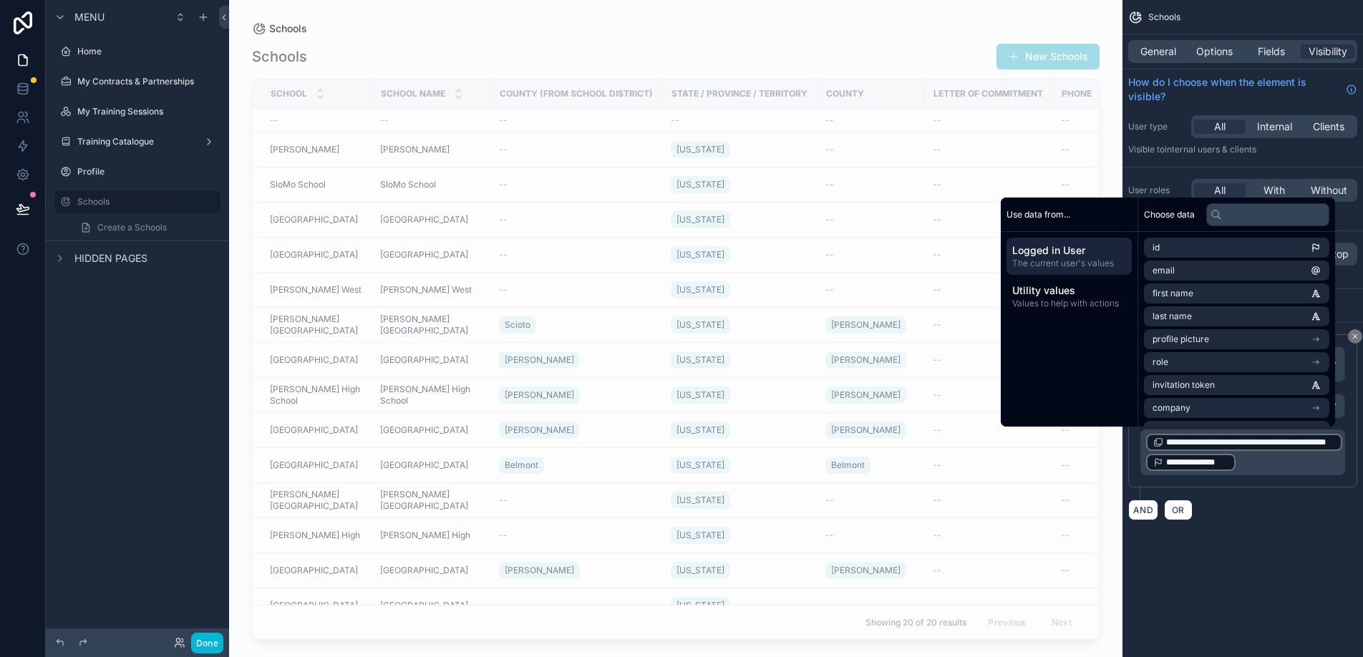
click at [1237, 461] on p "**********" at bounding box center [1245, 453] width 196 height 40
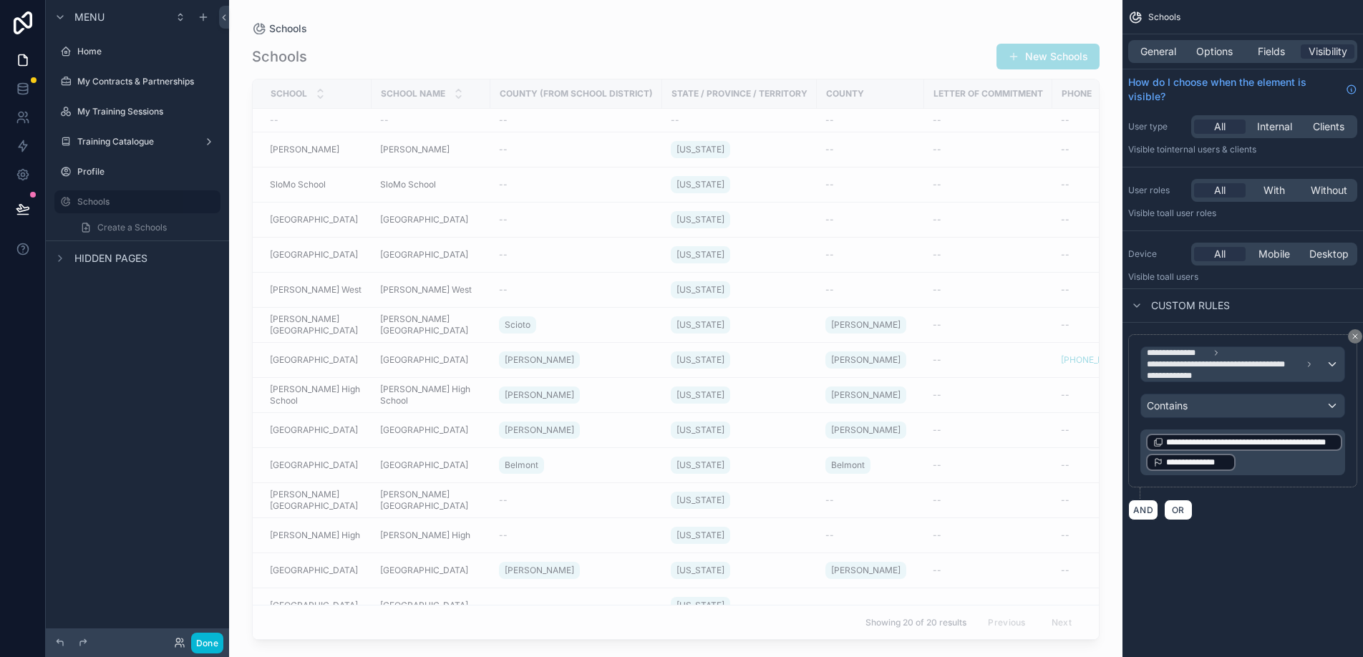
click at [1223, 443] on span "**********" at bounding box center [1251, 442] width 169 height 11
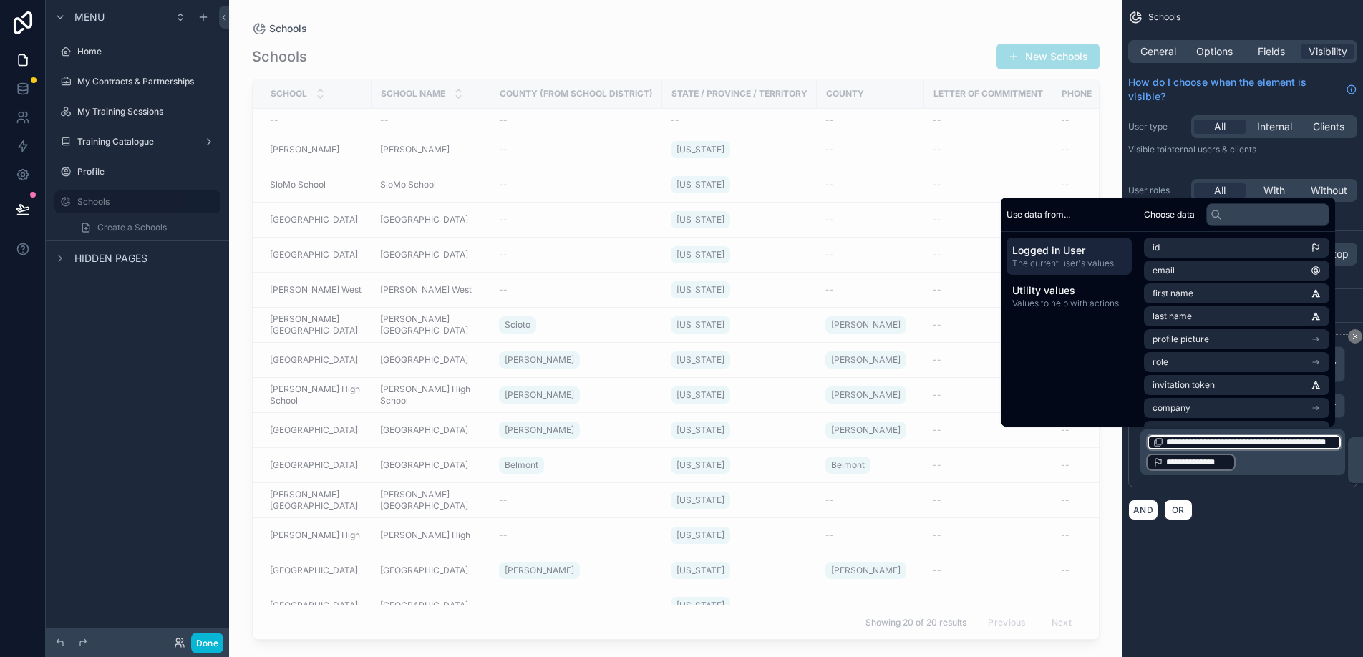
click at [1203, 549] on div "**********" at bounding box center [1243, 277] width 241 height 555
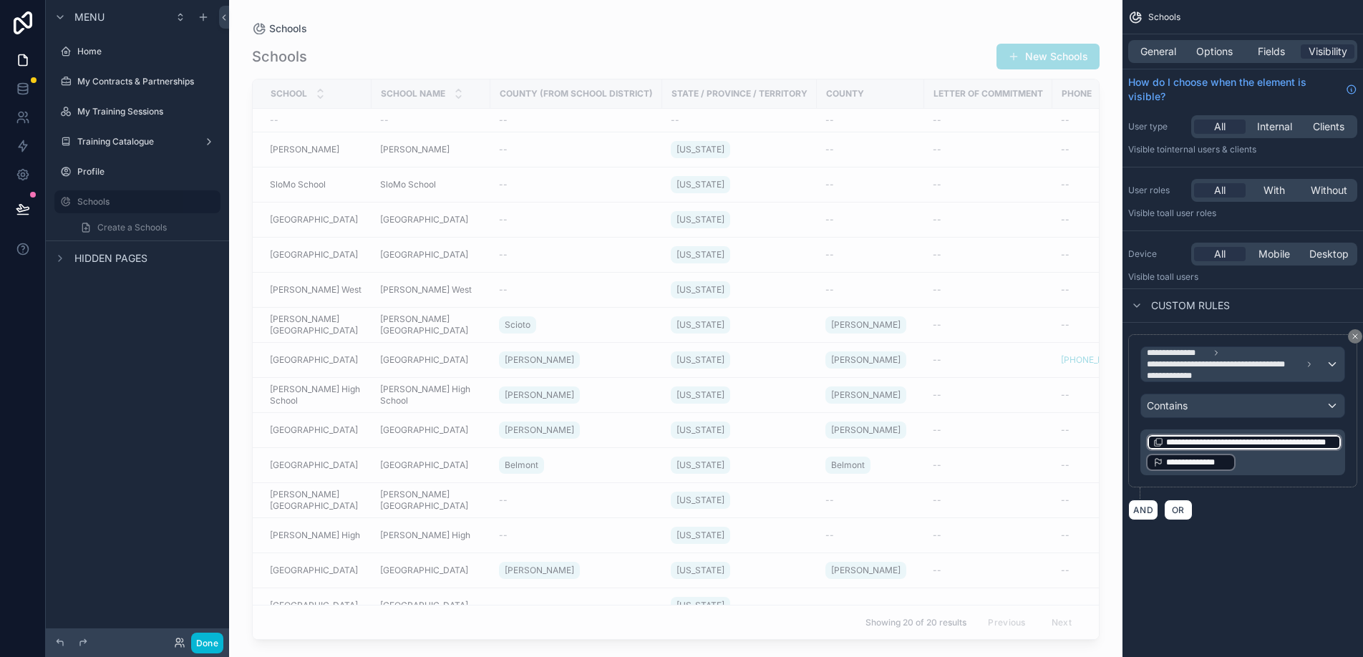
click at [1254, 452] on p "**********" at bounding box center [1245, 453] width 196 height 40
click at [1356, 335] on icon "scrollable content" at bounding box center [1355, 336] width 4 height 4
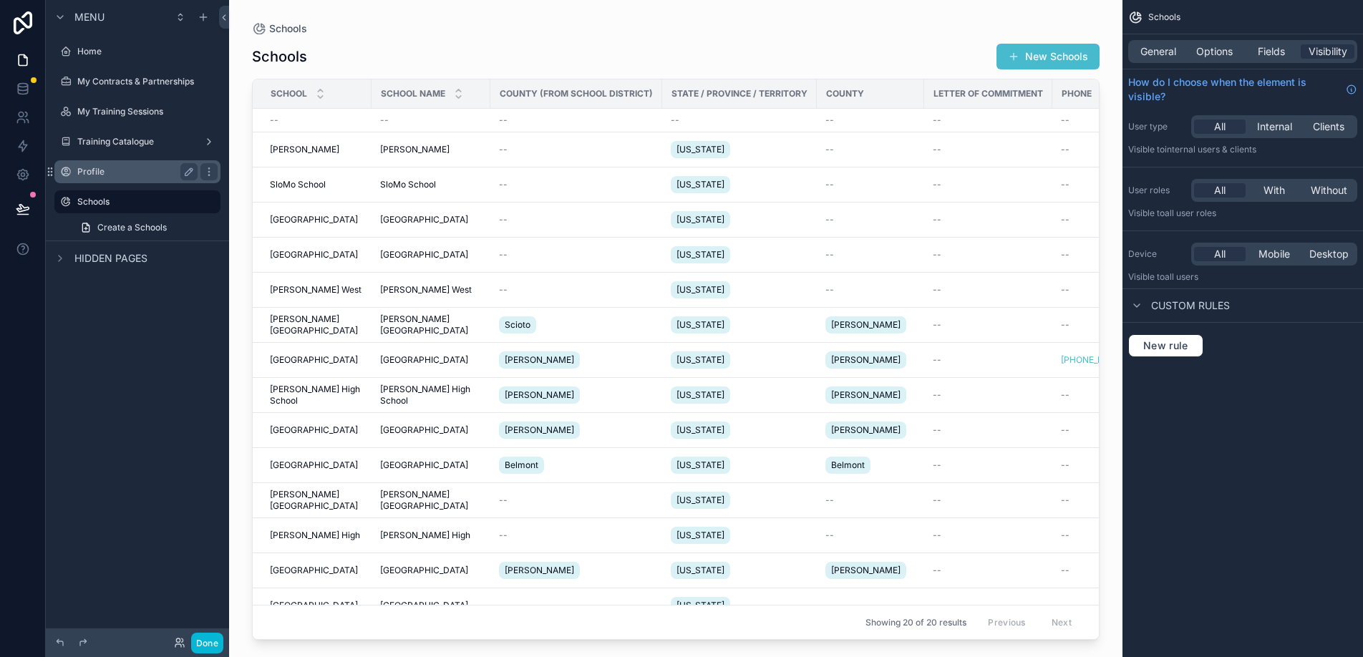
click at [95, 176] on label "Profile" at bounding box center [134, 171] width 115 height 11
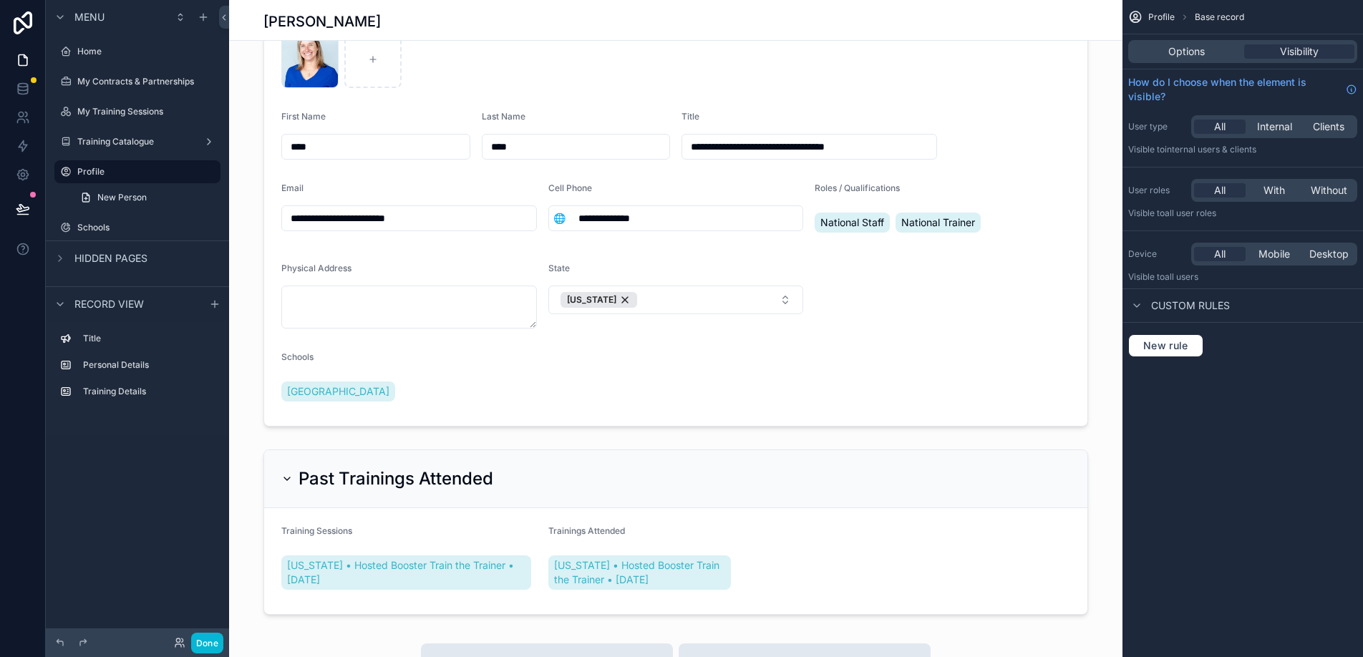
scroll to position [196, 0]
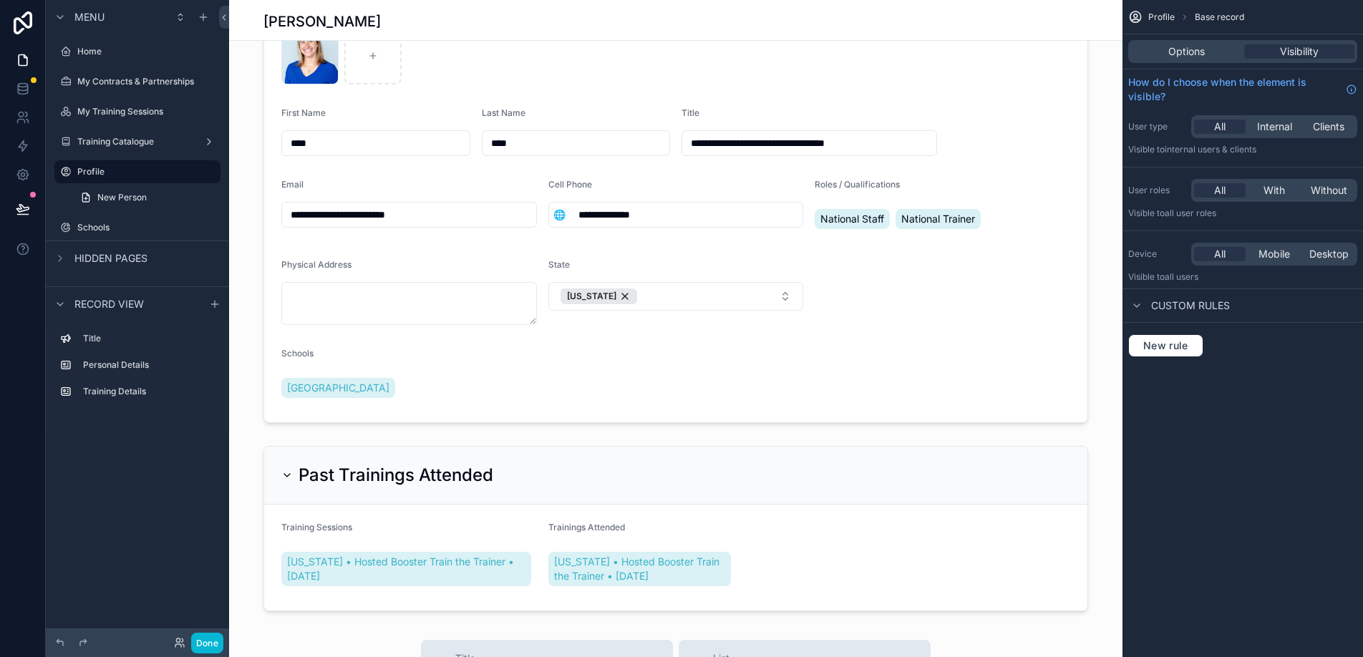
click at [509, 392] on div "scrollable content" at bounding box center [676, 534] width 894 height 1460
click at [378, 387] on div "scrollable content" at bounding box center [676, 176] width 894 height 506
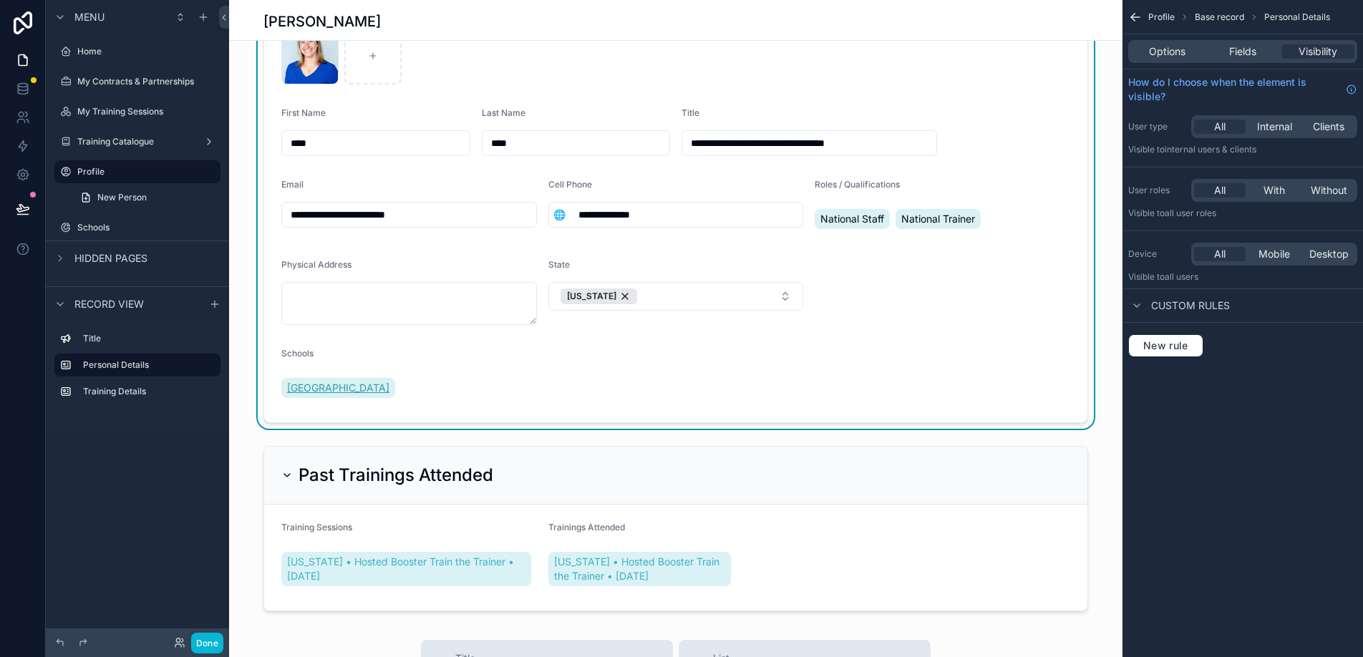
click at [345, 386] on span "[GEOGRAPHIC_DATA]" at bounding box center [338, 388] width 102 height 14
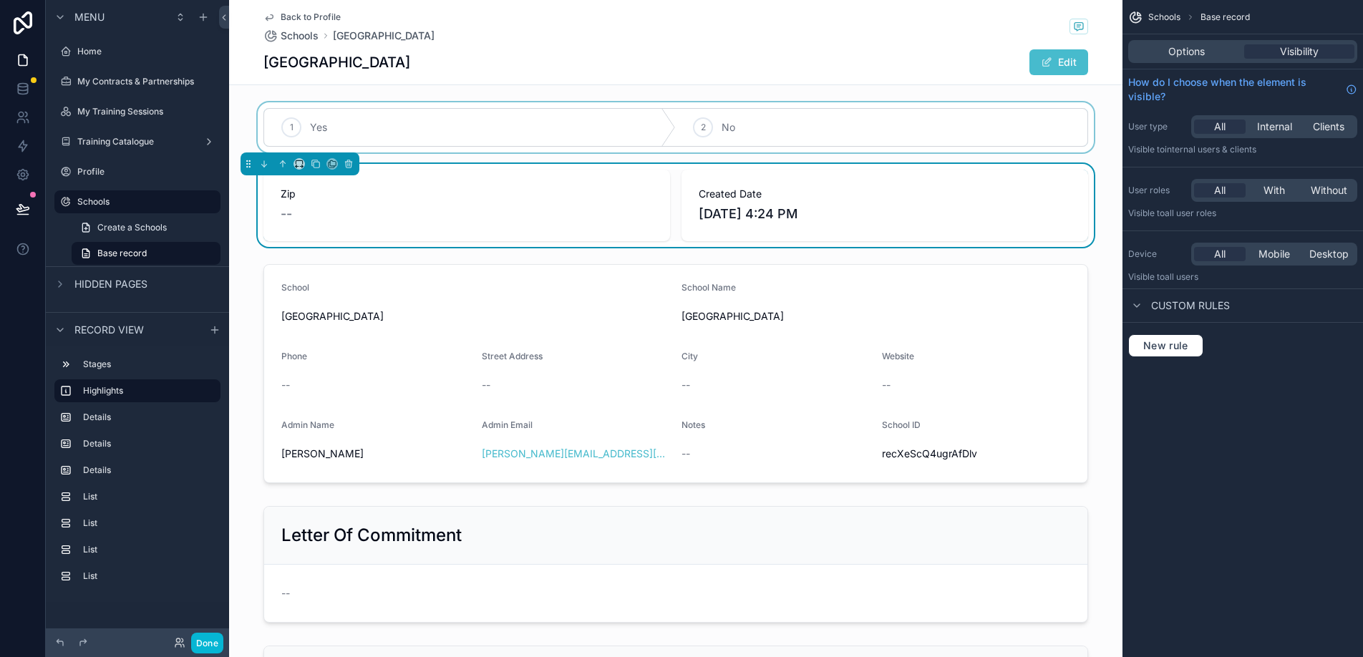
click at [469, 145] on div "scrollable content" at bounding box center [676, 127] width 894 height 50
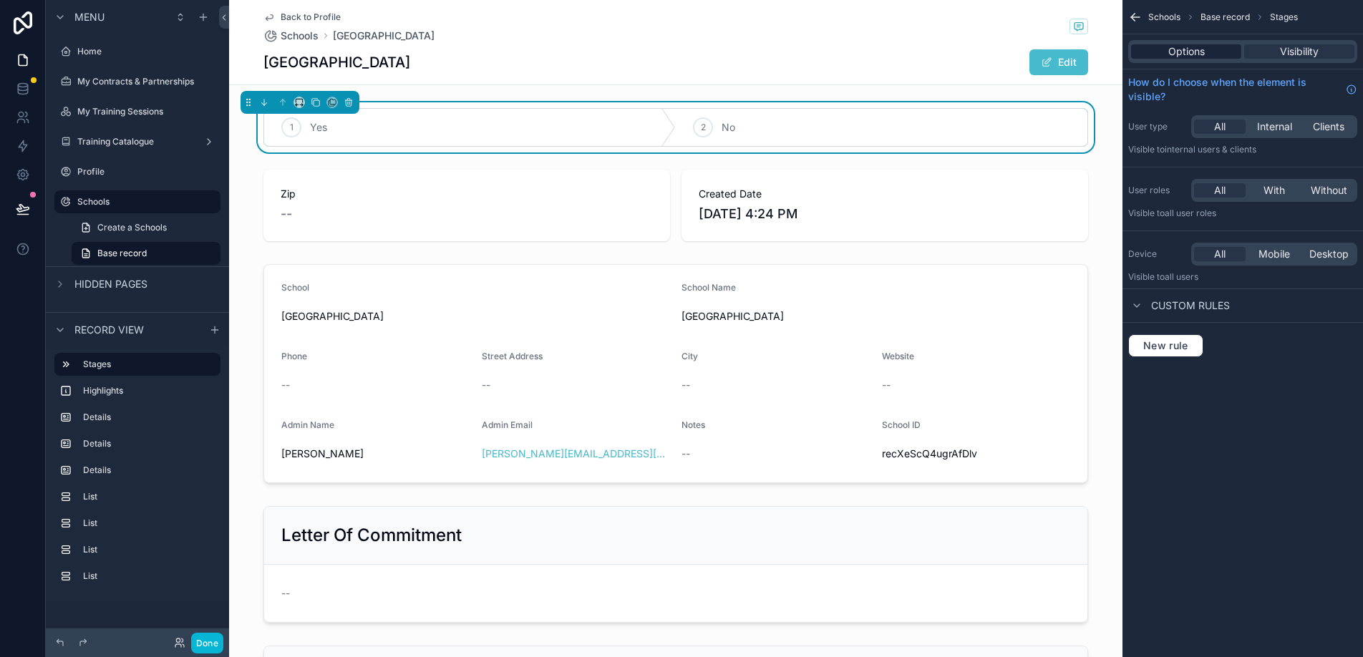
click at [1172, 56] on span "Options" at bounding box center [1187, 51] width 37 height 14
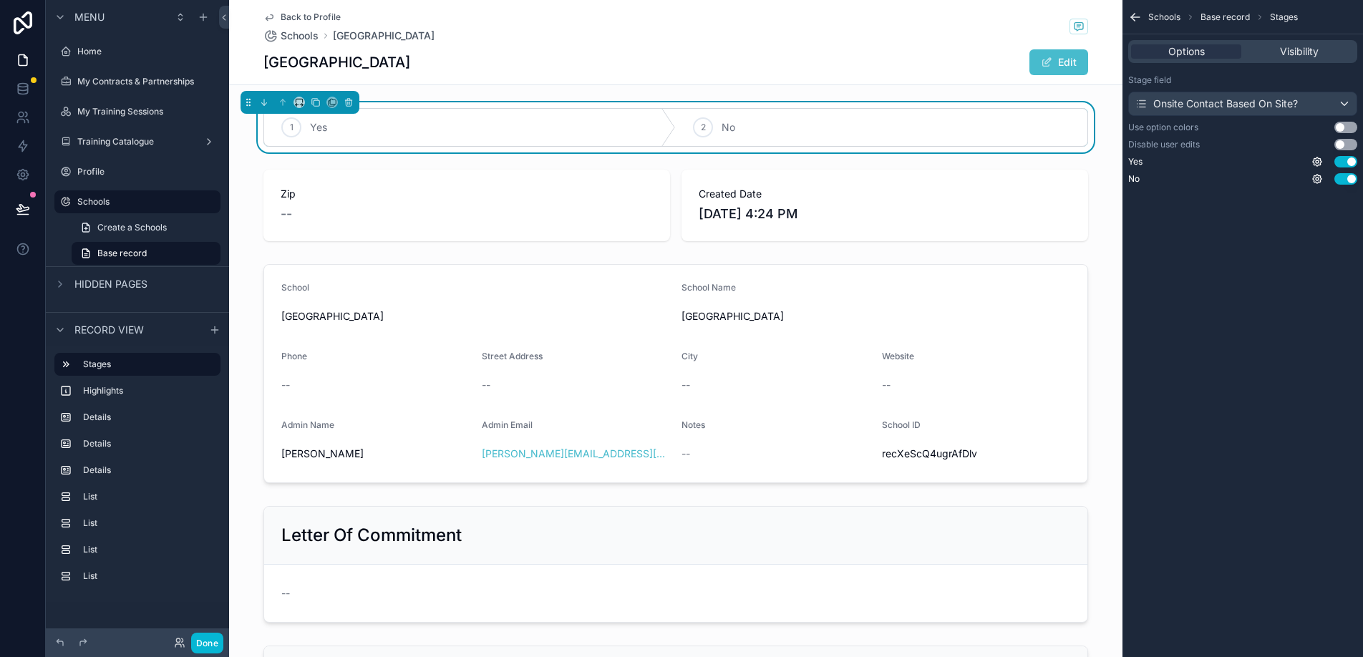
click at [1341, 126] on button "Use setting" at bounding box center [1346, 127] width 23 height 11
click at [1344, 126] on button "Use setting" at bounding box center [1346, 127] width 23 height 11
click at [1285, 39] on div "Options Visibility" at bounding box center [1243, 51] width 241 height 34
click at [1286, 45] on span "Visibility" at bounding box center [1299, 51] width 39 height 14
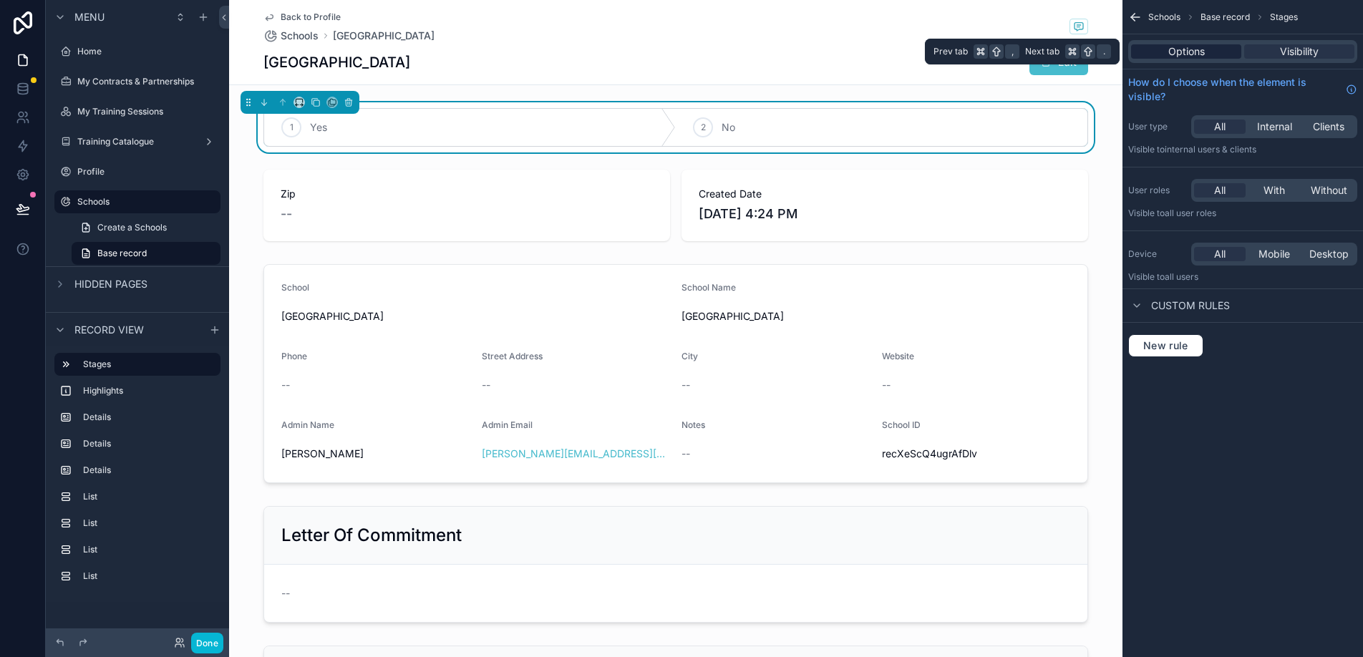
click at [1205, 55] on div "Options" at bounding box center [1186, 51] width 110 height 14
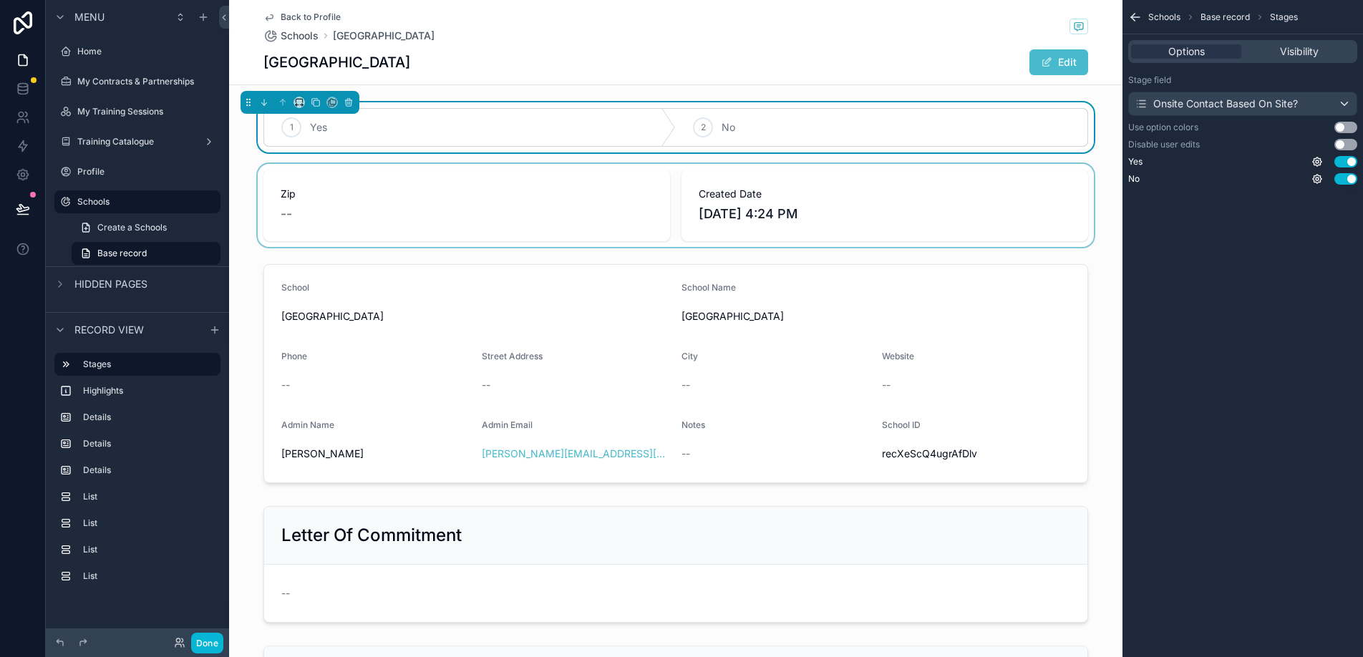
click at [586, 206] on div "scrollable content" at bounding box center [676, 205] width 894 height 83
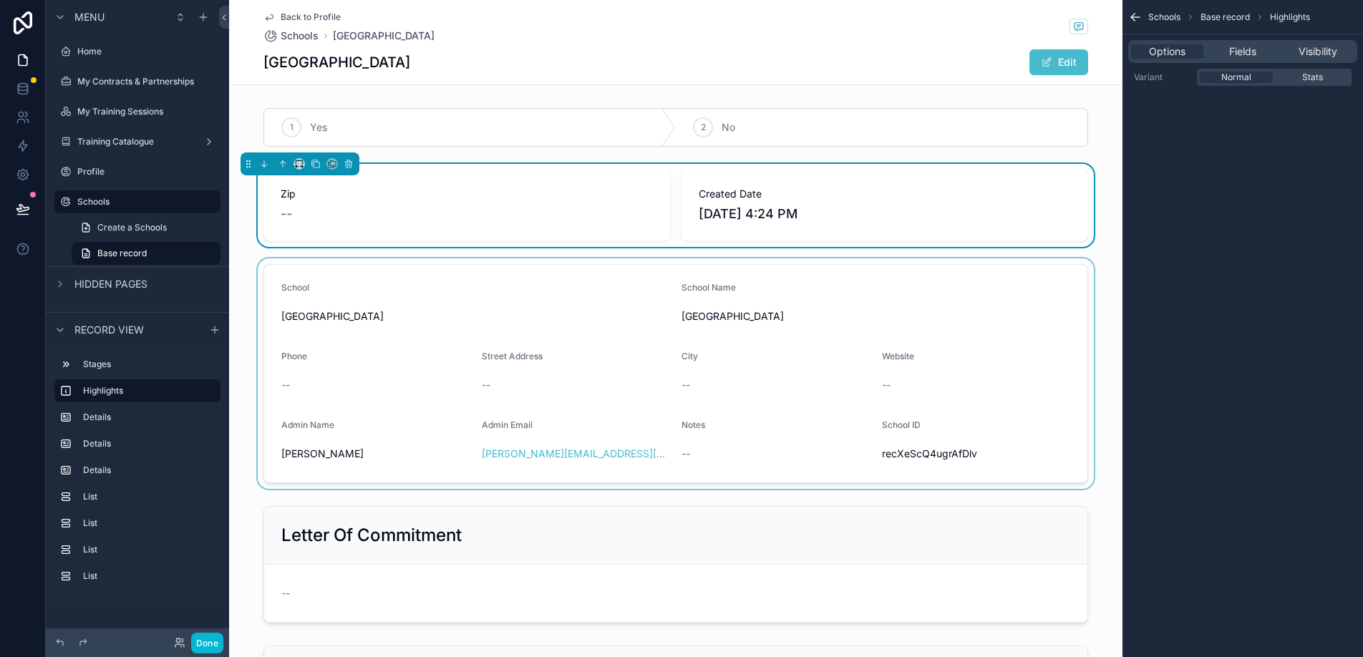
click at [433, 304] on div "scrollable content" at bounding box center [676, 374] width 894 height 231
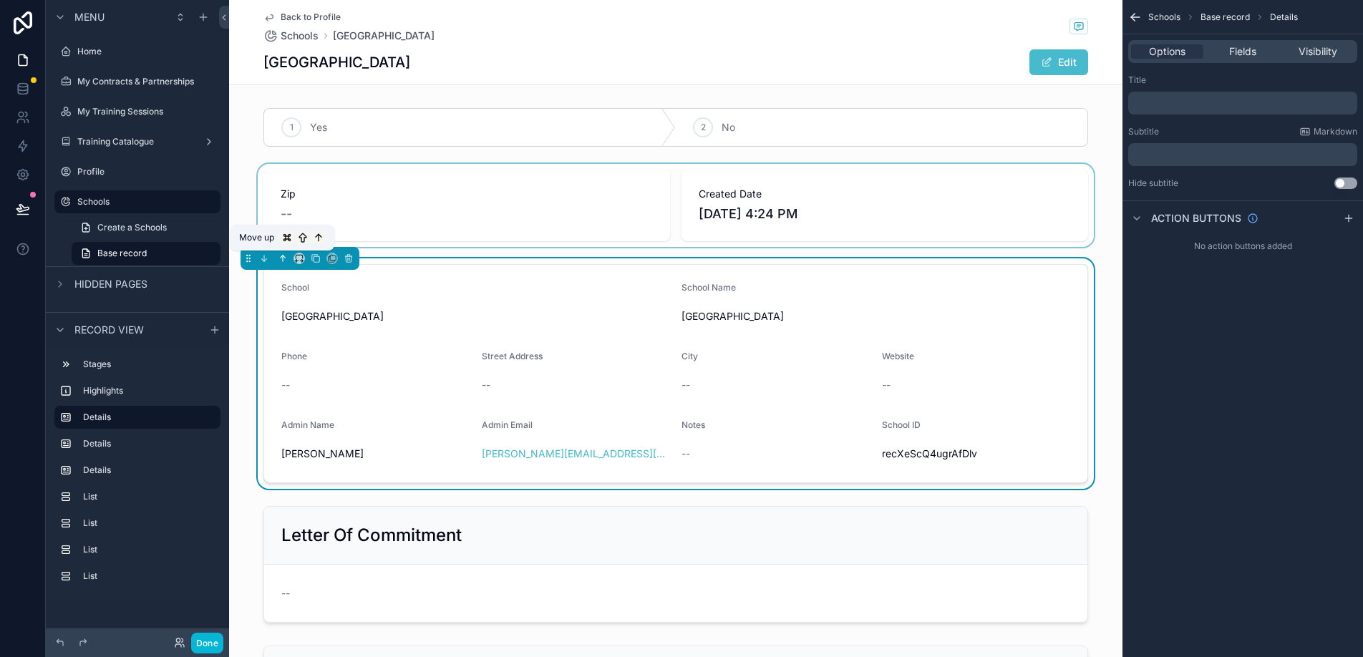
click at [284, 256] on icon "scrollable content" at bounding box center [284, 257] width 3 height 3
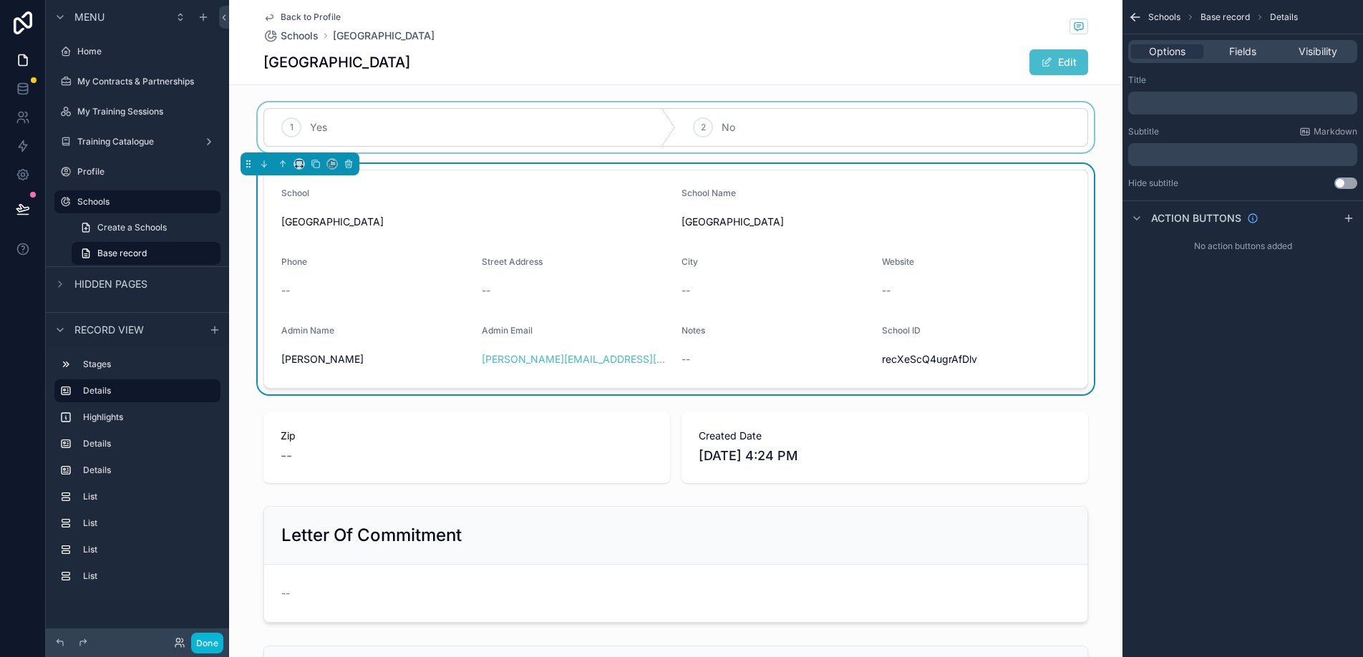
click at [372, 136] on div "scrollable content" at bounding box center [676, 127] width 894 height 50
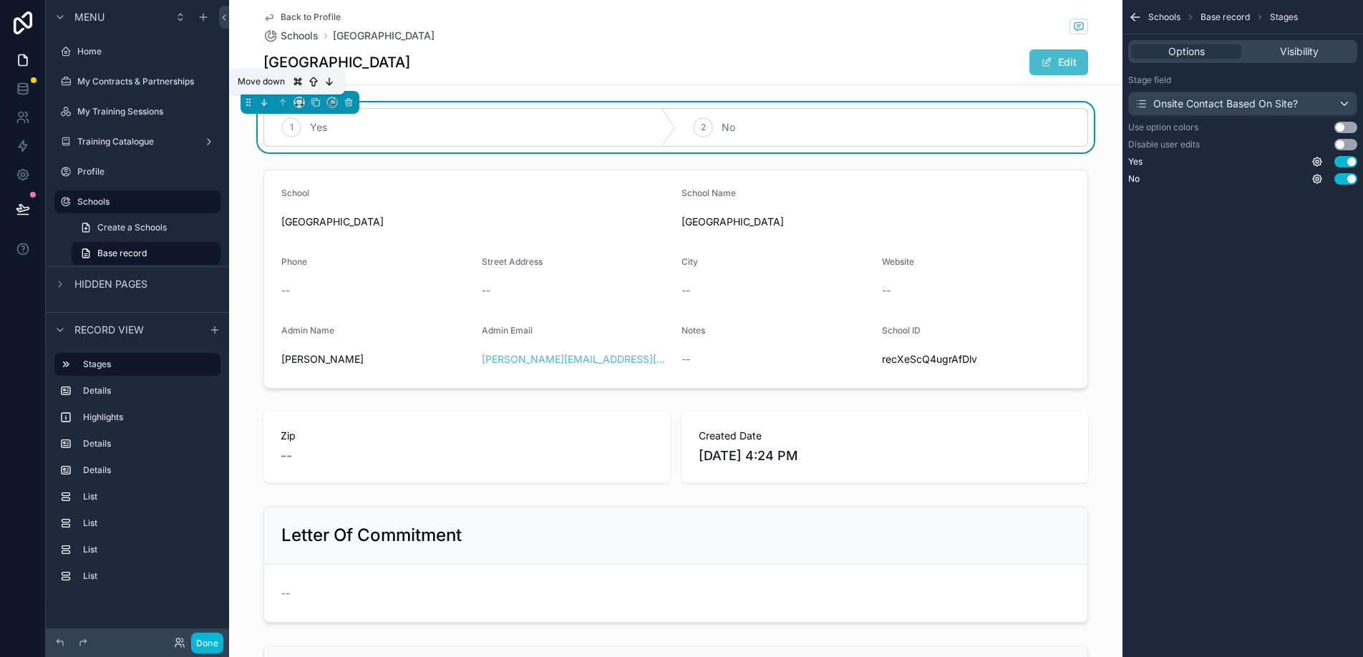
click at [264, 97] on icon "scrollable content" at bounding box center [264, 102] width 10 height 10
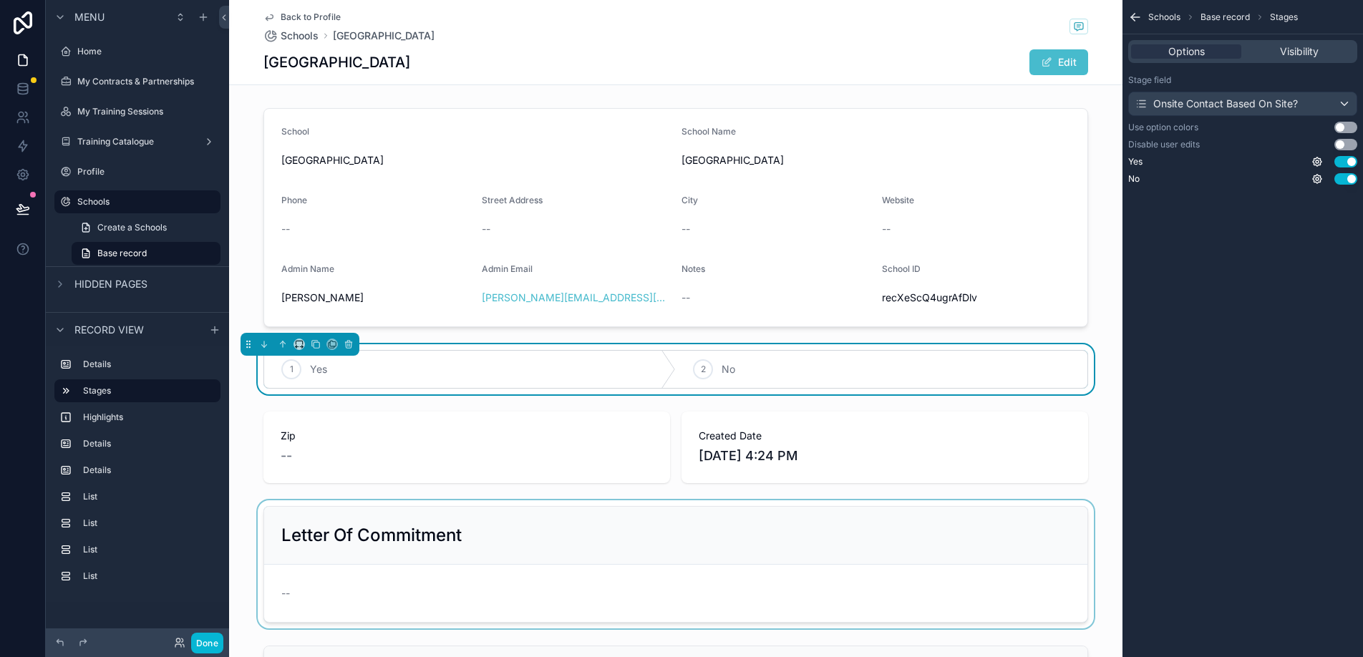
click at [424, 538] on div "scrollable content" at bounding box center [676, 565] width 894 height 128
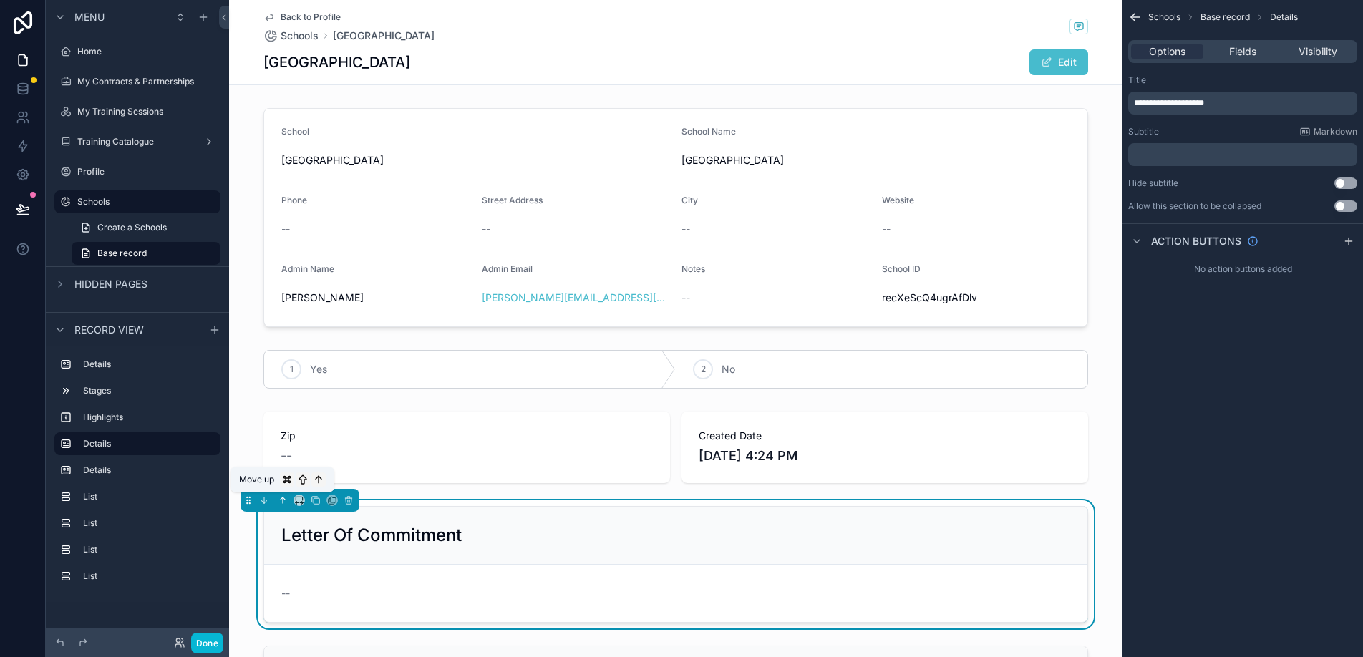
click at [281, 497] on icon "scrollable content" at bounding box center [283, 501] width 10 height 10
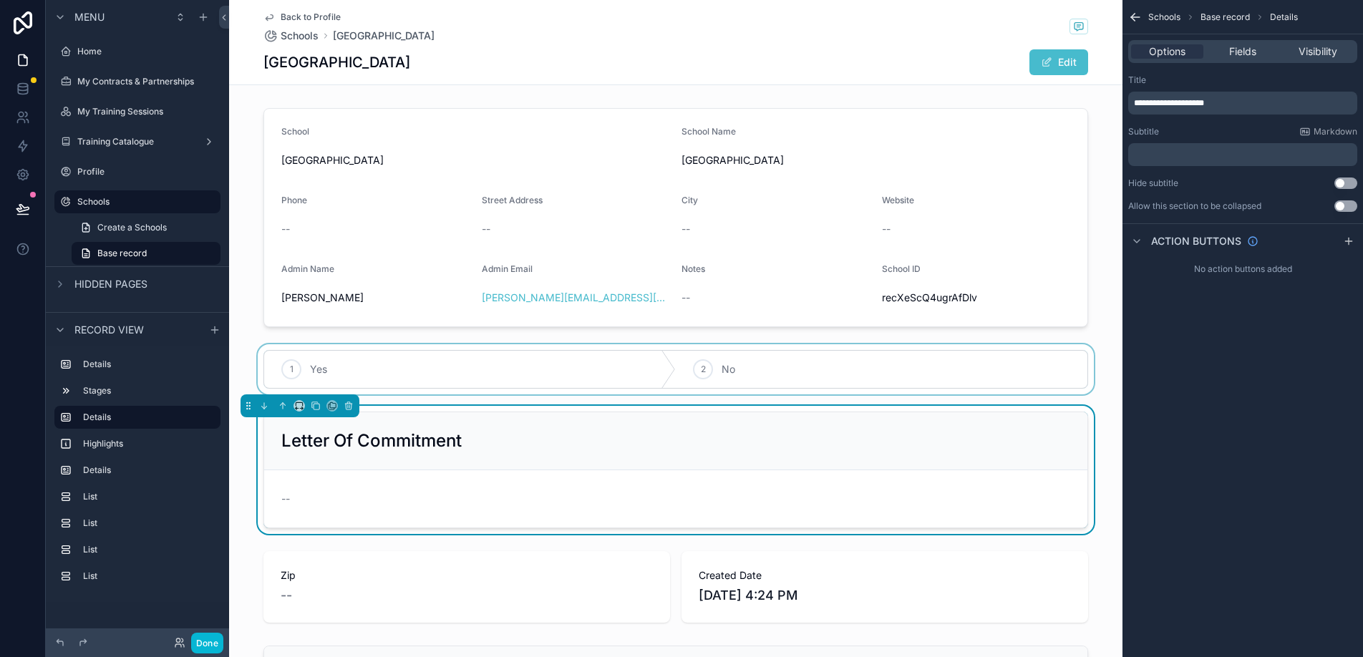
click at [430, 377] on div "scrollable content" at bounding box center [676, 369] width 894 height 50
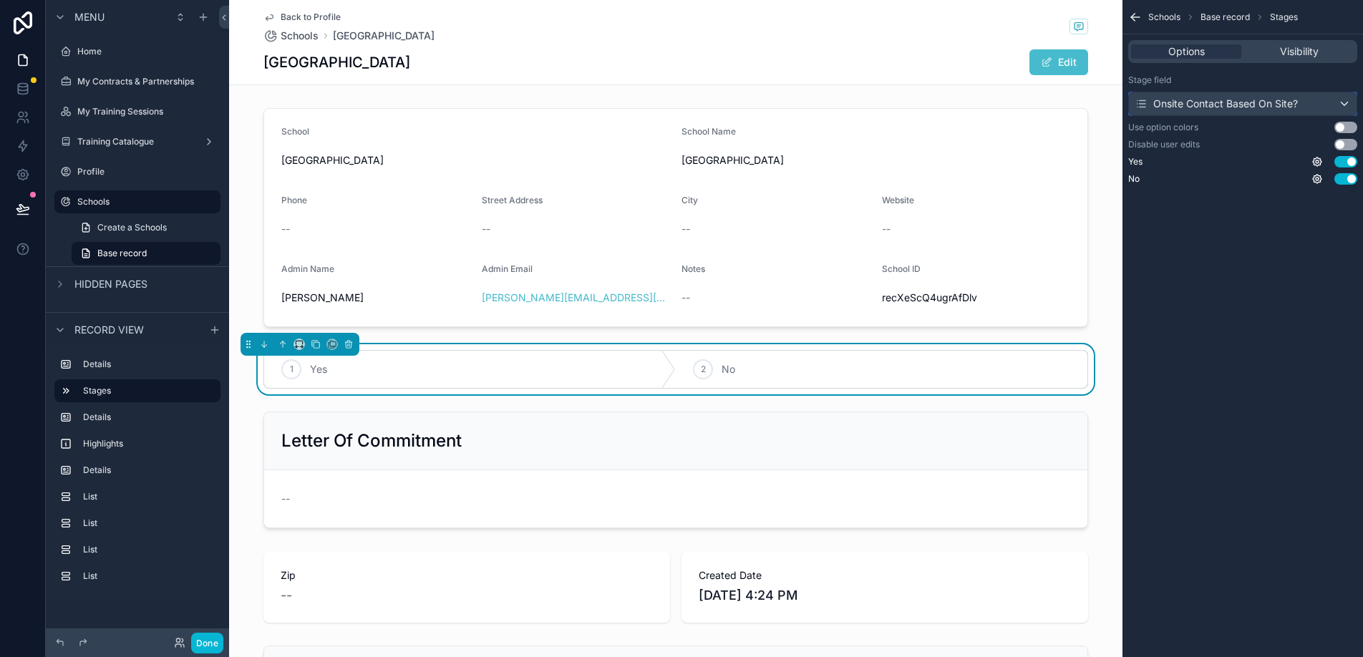
click at [1282, 99] on div "Onsite Contact Based On Site?" at bounding box center [1216, 104] width 163 height 14
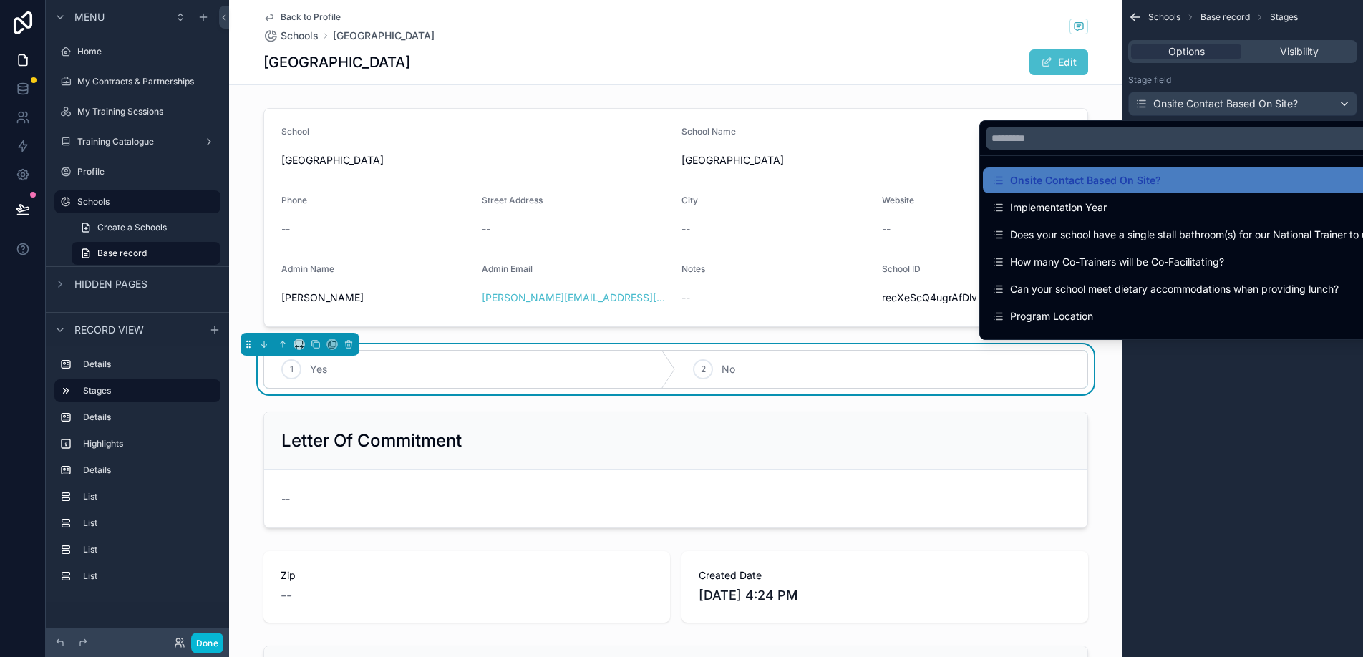
click at [1282, 99] on div "scrollable content" at bounding box center [681, 328] width 1363 height 657
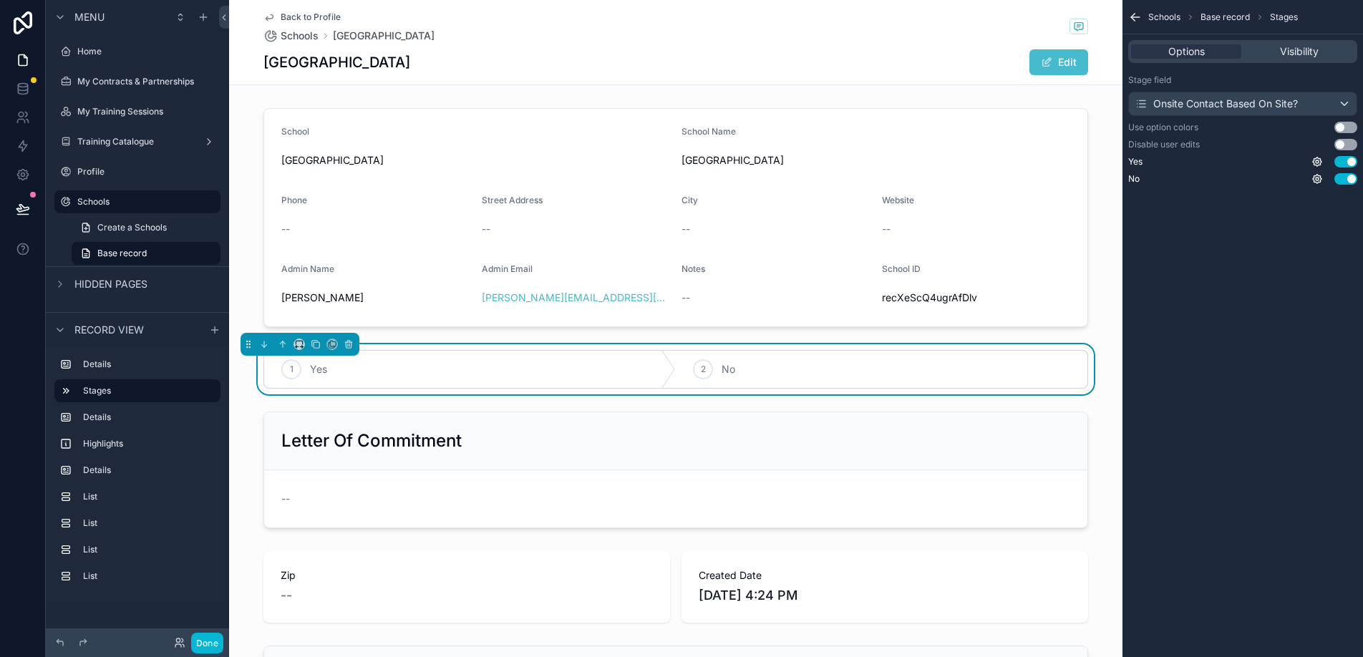
click at [1341, 127] on button "Use setting" at bounding box center [1346, 127] width 23 height 11
click at [1319, 161] on icon "scrollable content" at bounding box center [1317, 161] width 11 height 11
click at [1305, 49] on span "Visibility" at bounding box center [1299, 51] width 39 height 14
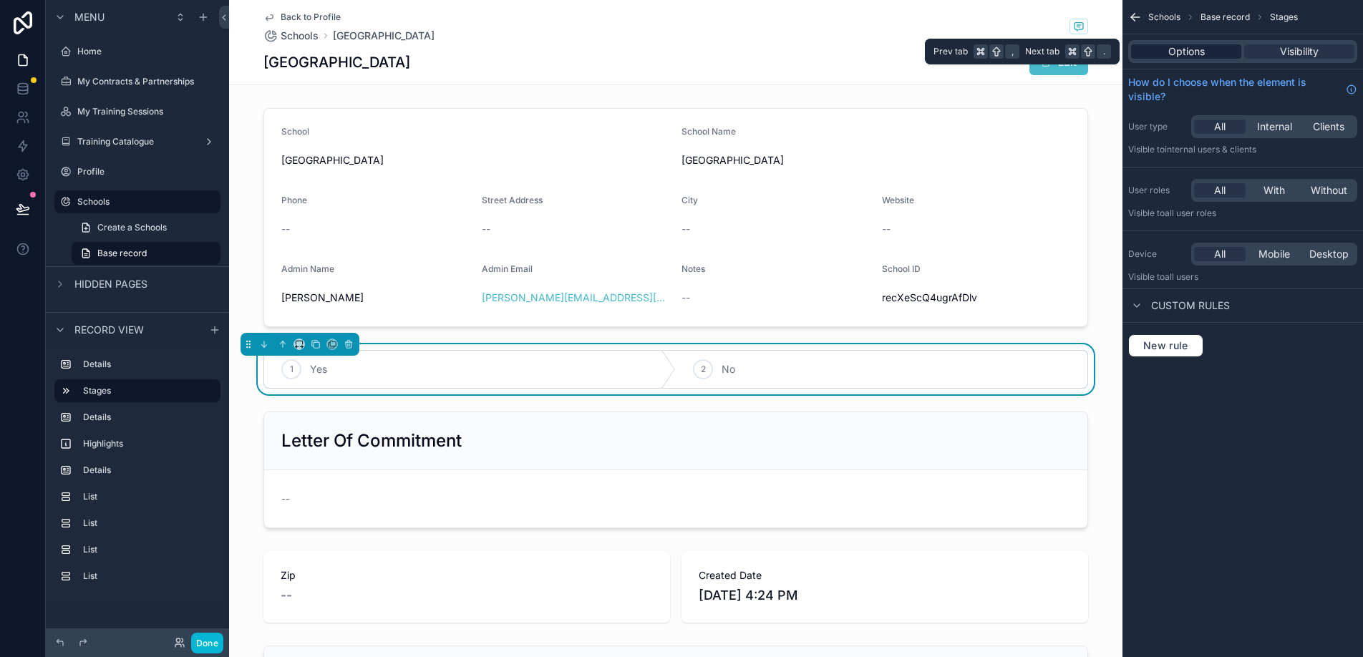
click at [1163, 51] on div "Options" at bounding box center [1186, 51] width 110 height 14
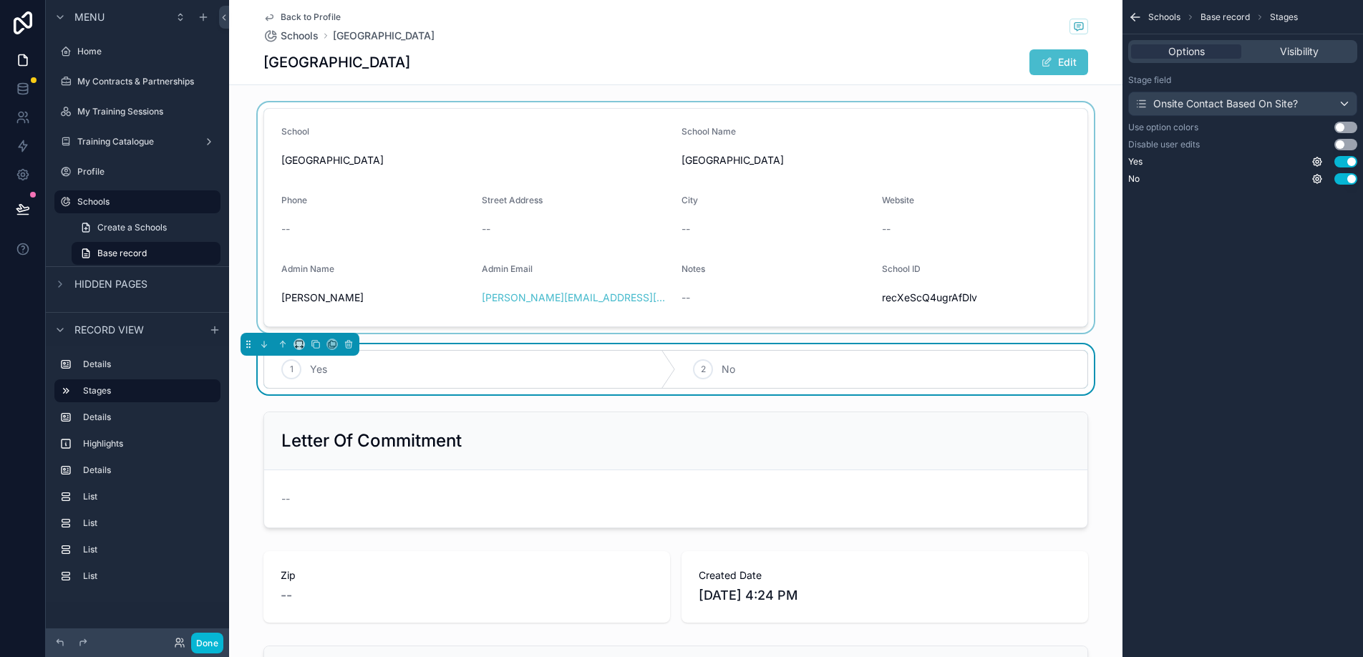
click at [354, 130] on div "scrollable content" at bounding box center [676, 217] width 894 height 231
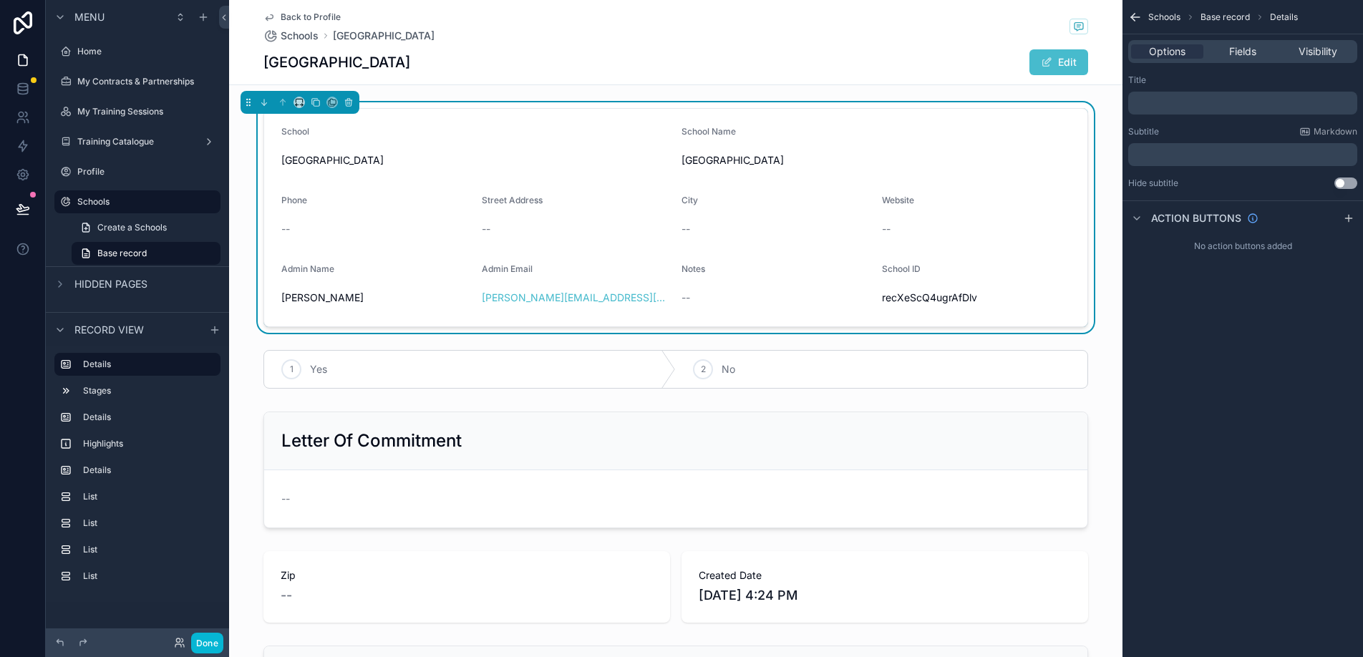
click at [87, 17] on span "Menu" at bounding box center [89, 17] width 30 height 14
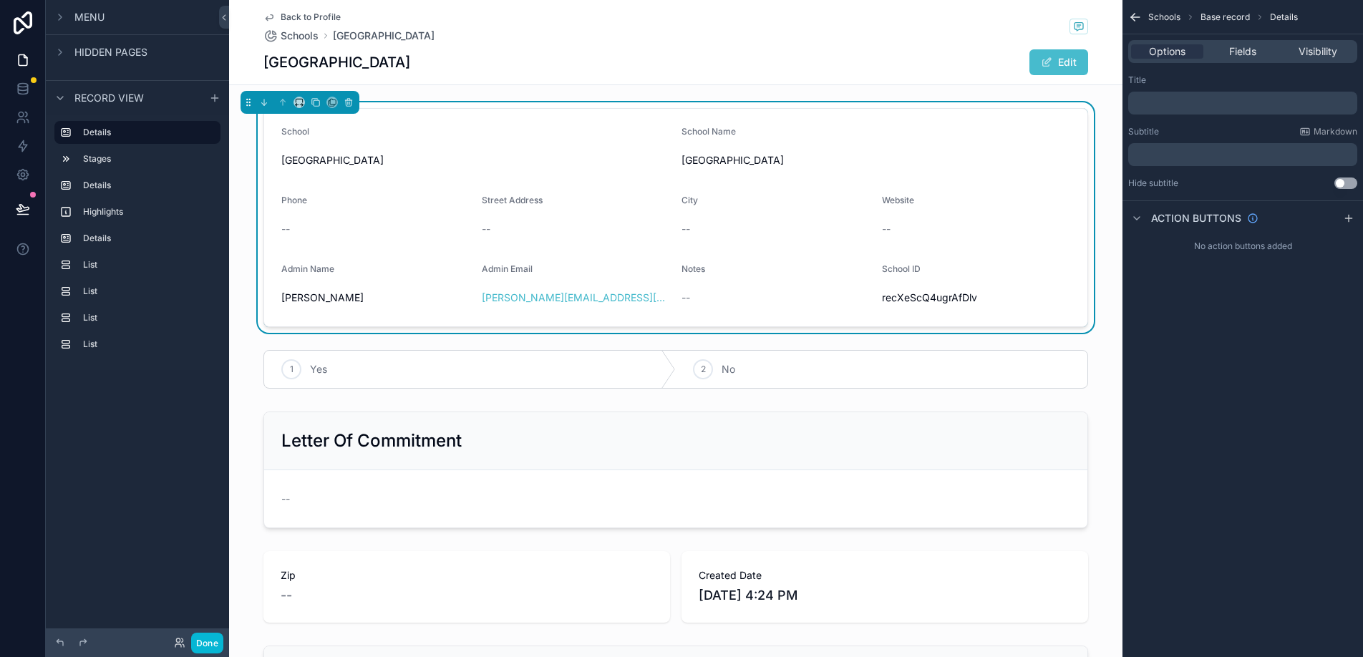
click at [87, 17] on span "Menu" at bounding box center [89, 17] width 30 height 14
